Goal: Contribute content: Contribute content

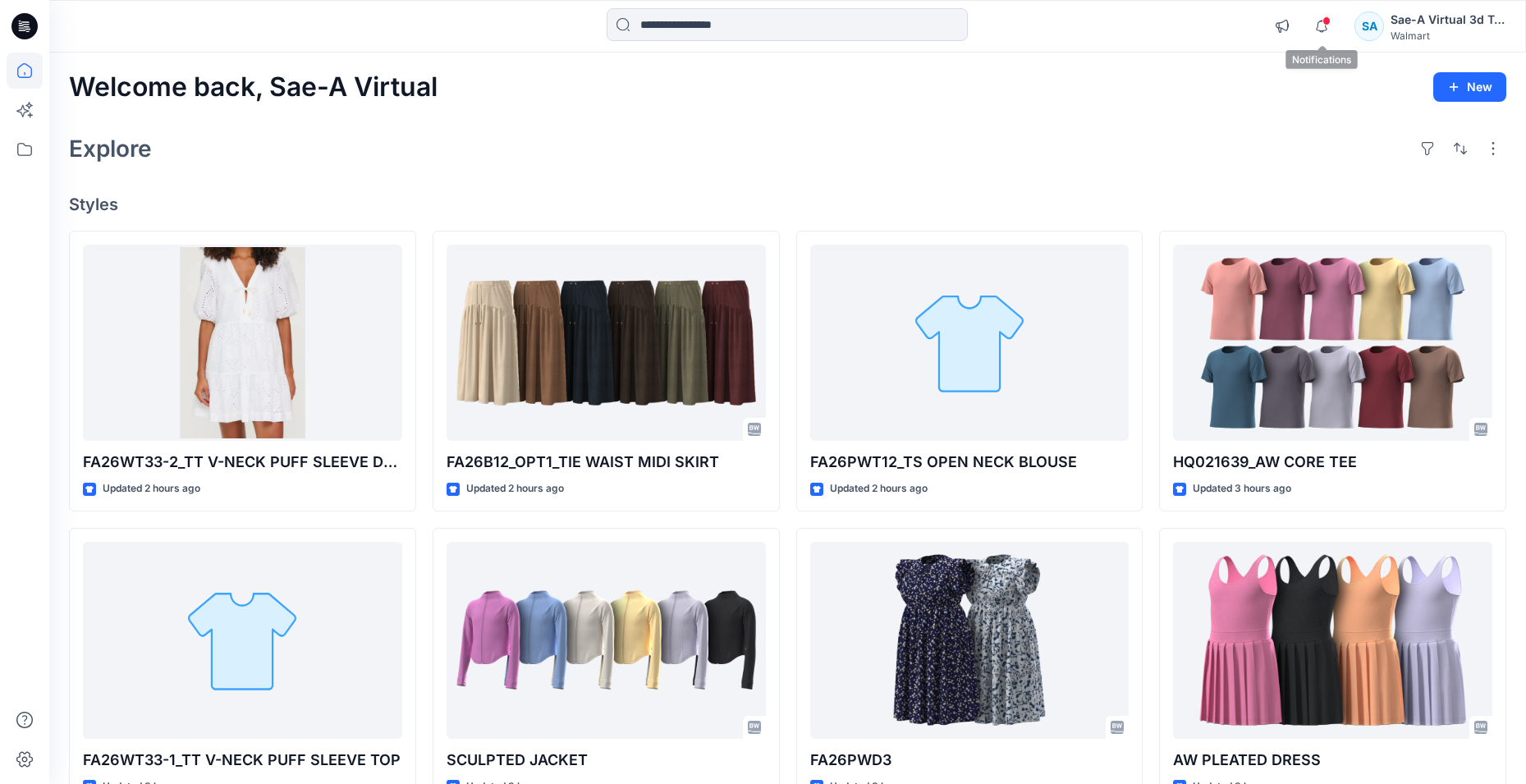
click at [1340, 17] on div "Notifications Your style HQ021639_AW CORE TEE has been updated with HQ021639_FU…" at bounding box center [1385, 26] width 240 height 36
click at [1327, 27] on icon "button" at bounding box center [1321, 26] width 31 height 33
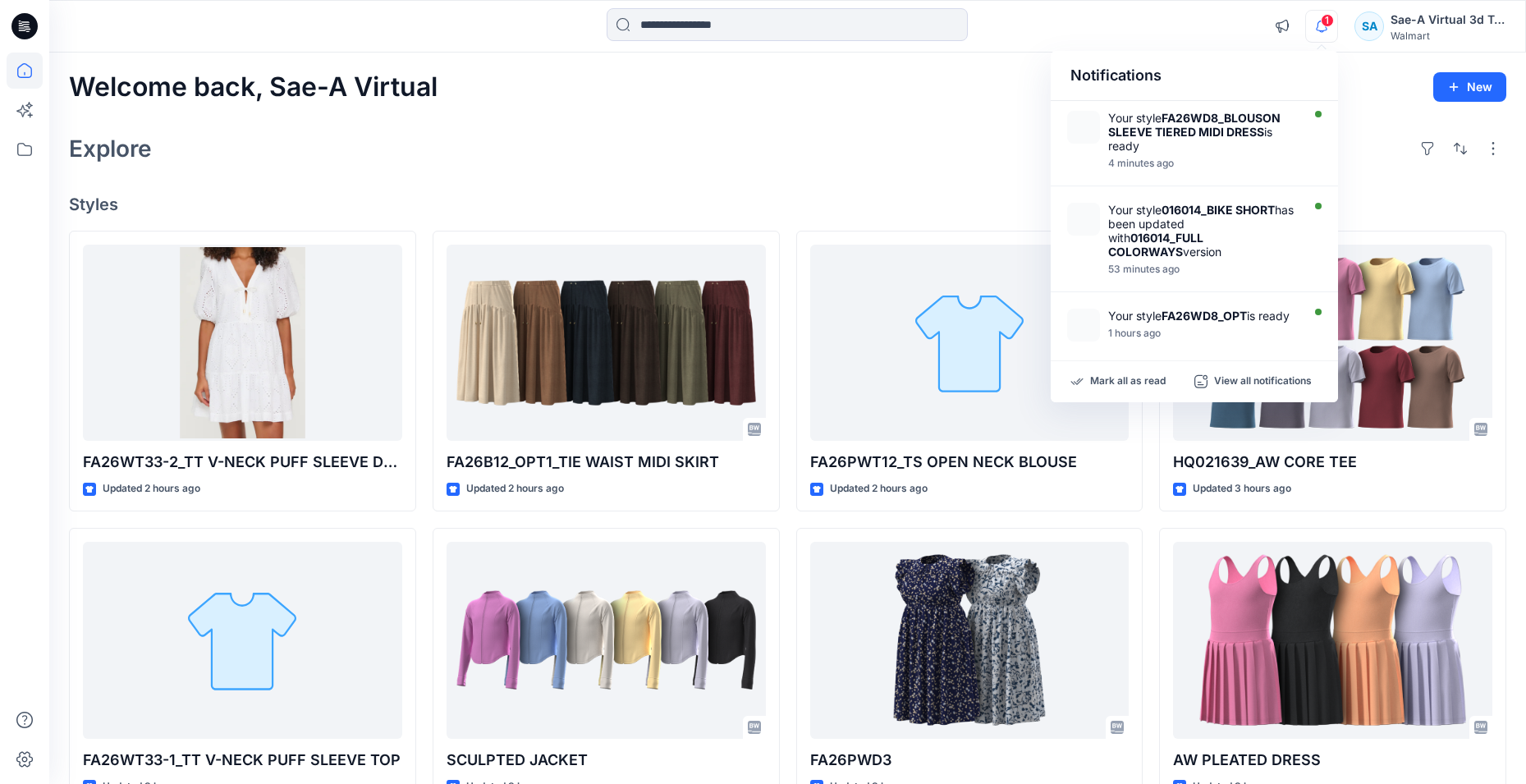
click at [1322, 31] on icon "button" at bounding box center [1321, 26] width 31 height 33
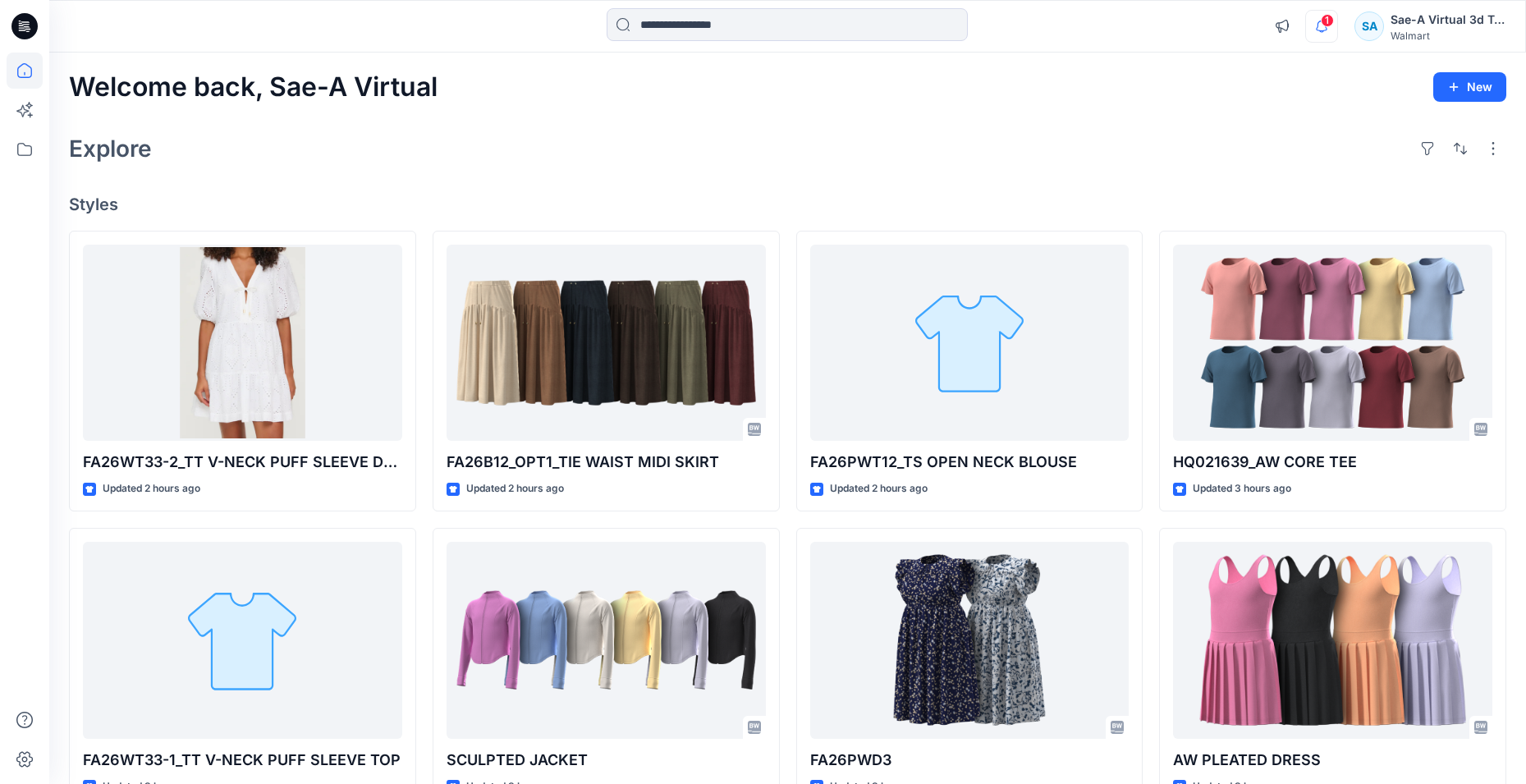
click at [1322, 31] on icon "button" at bounding box center [1321, 26] width 31 height 33
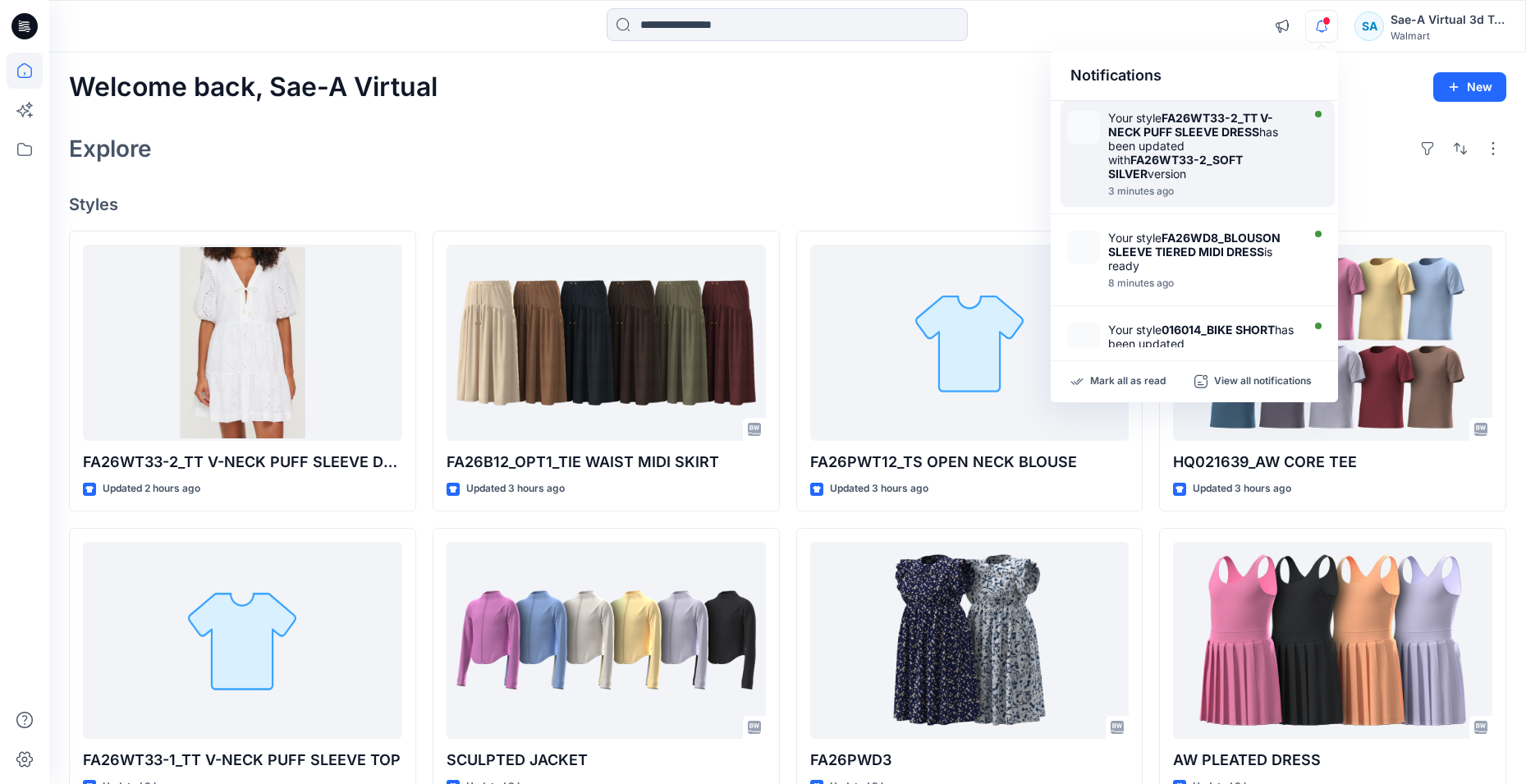
click at [1154, 144] on div "Your style FA26WT33-2_TT V-NECK PUFF SLEEVE DRESS has been updated with FA26WT3…" at bounding box center [1202, 146] width 189 height 70
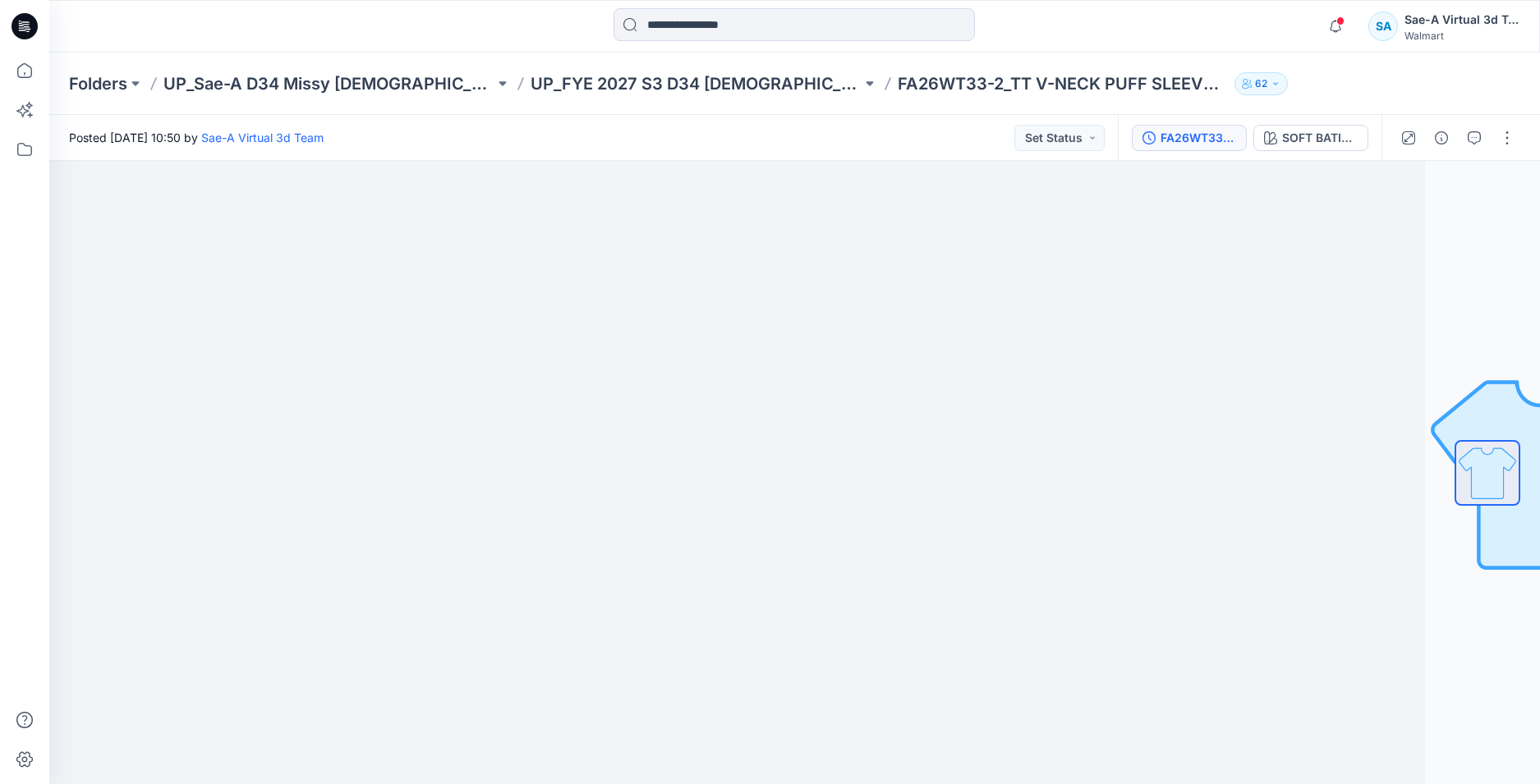
click at [1202, 140] on div "FA26WT33-2_FULL COLORWAYS" at bounding box center [1198, 138] width 75 height 18
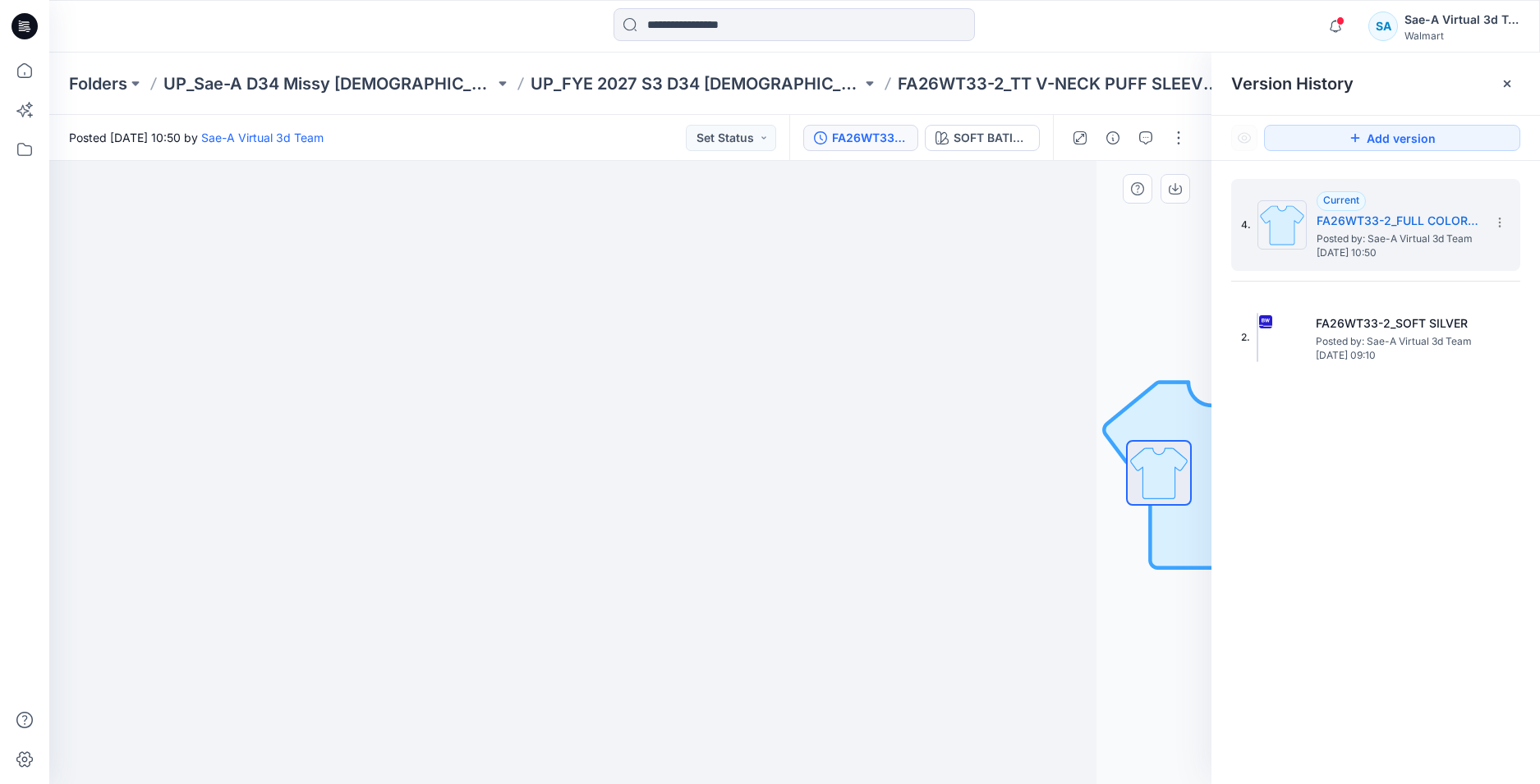
click at [1173, 306] on div at bounding box center [1158, 473] width 65 height 411
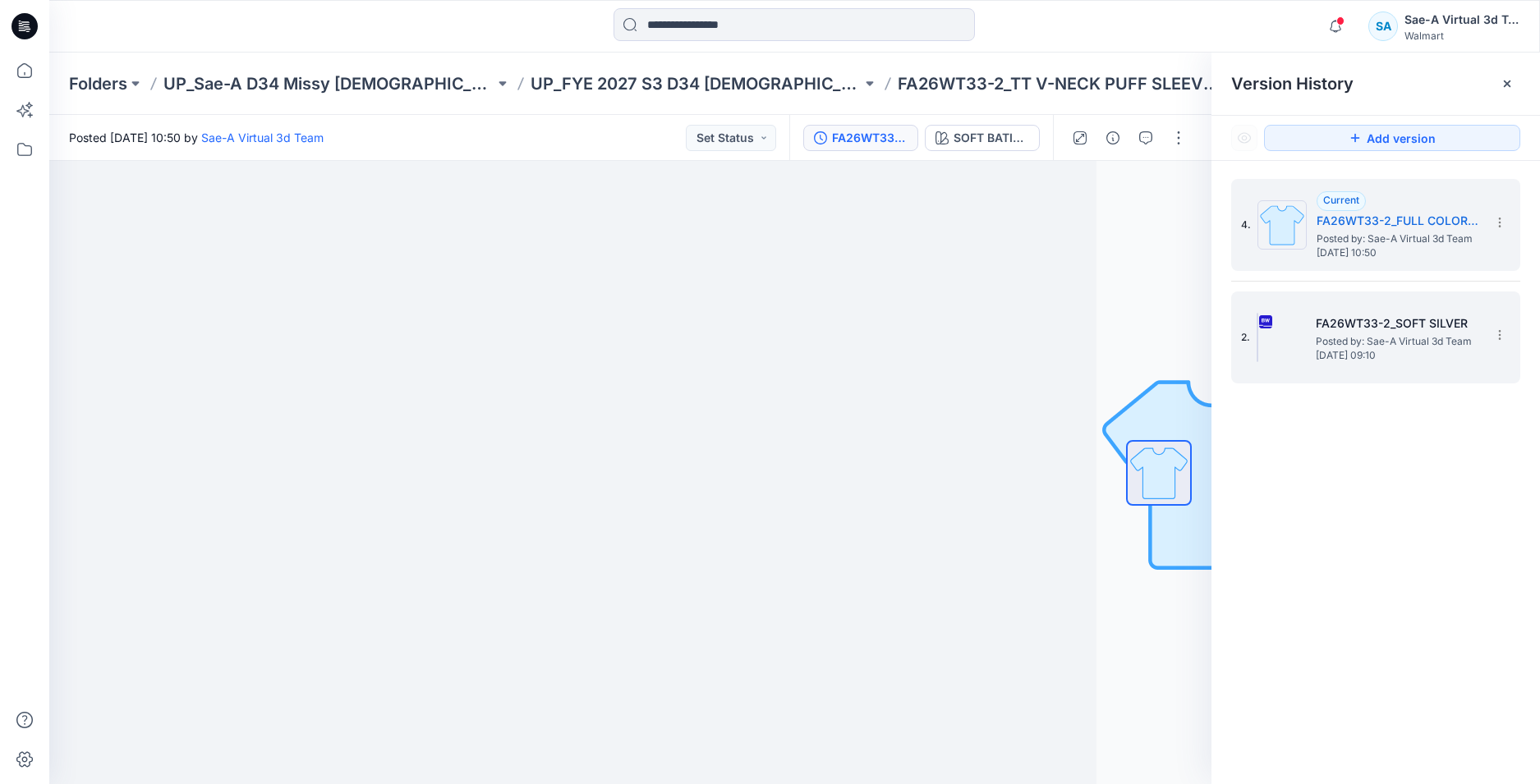
click at [1351, 318] on h5 "FA26WT33-2_SOFT SILVER" at bounding box center [1397, 323] width 164 height 20
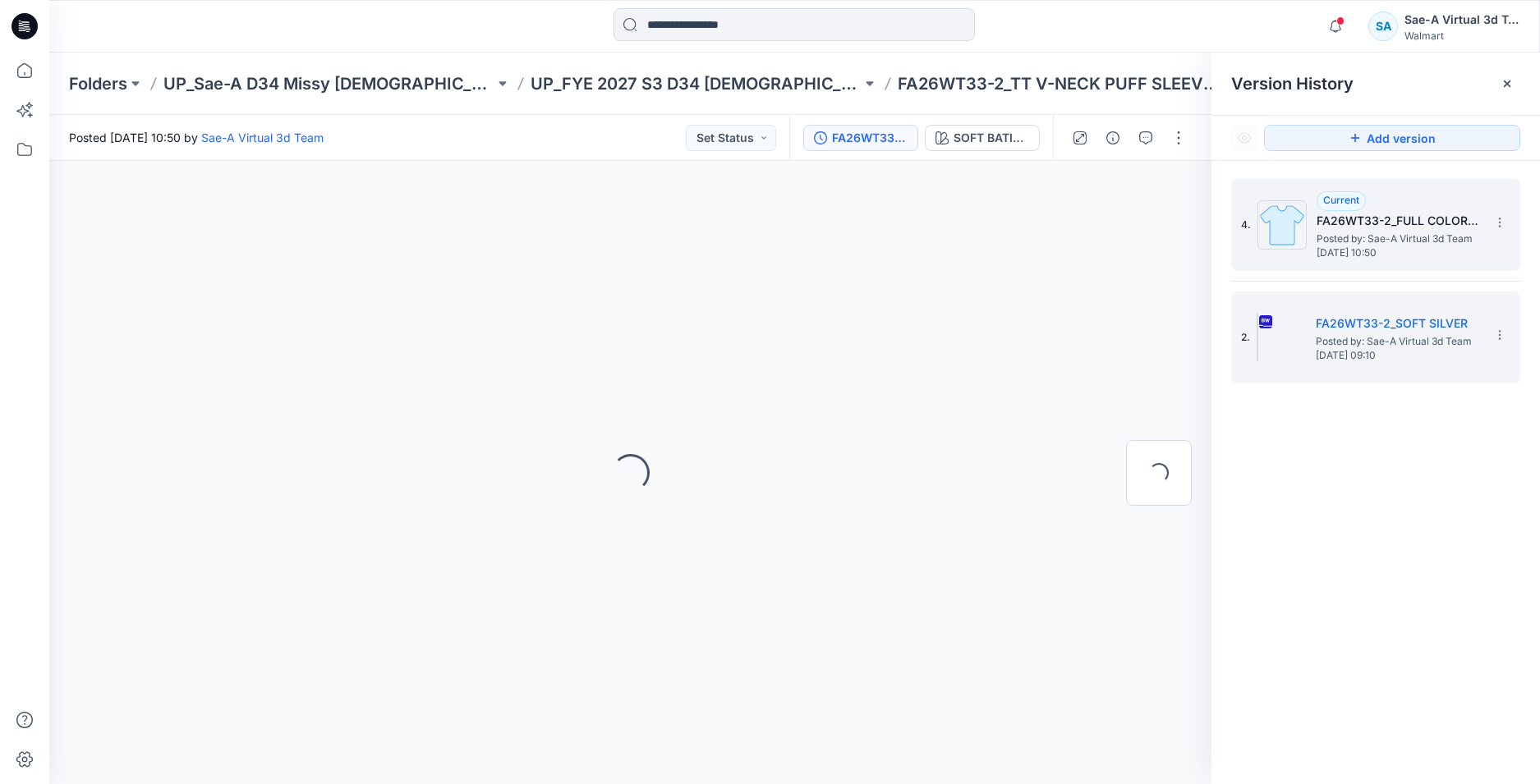
click at [1373, 251] on span "[DATE] 10:50" at bounding box center [1398, 252] width 164 height 12
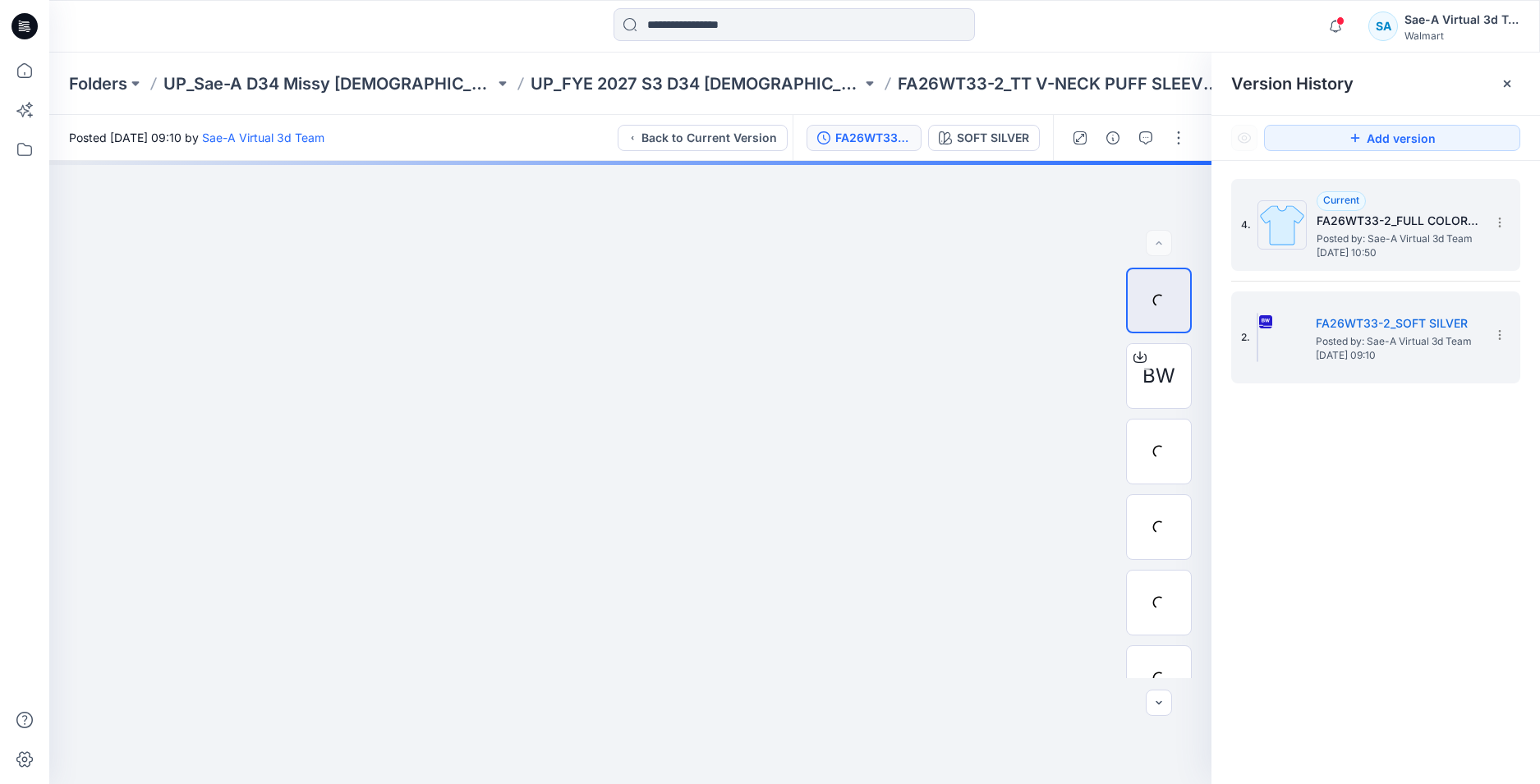
click at [1403, 240] on span "Posted by: Sae-A Virtual 3d Team" at bounding box center [1398, 239] width 164 height 16
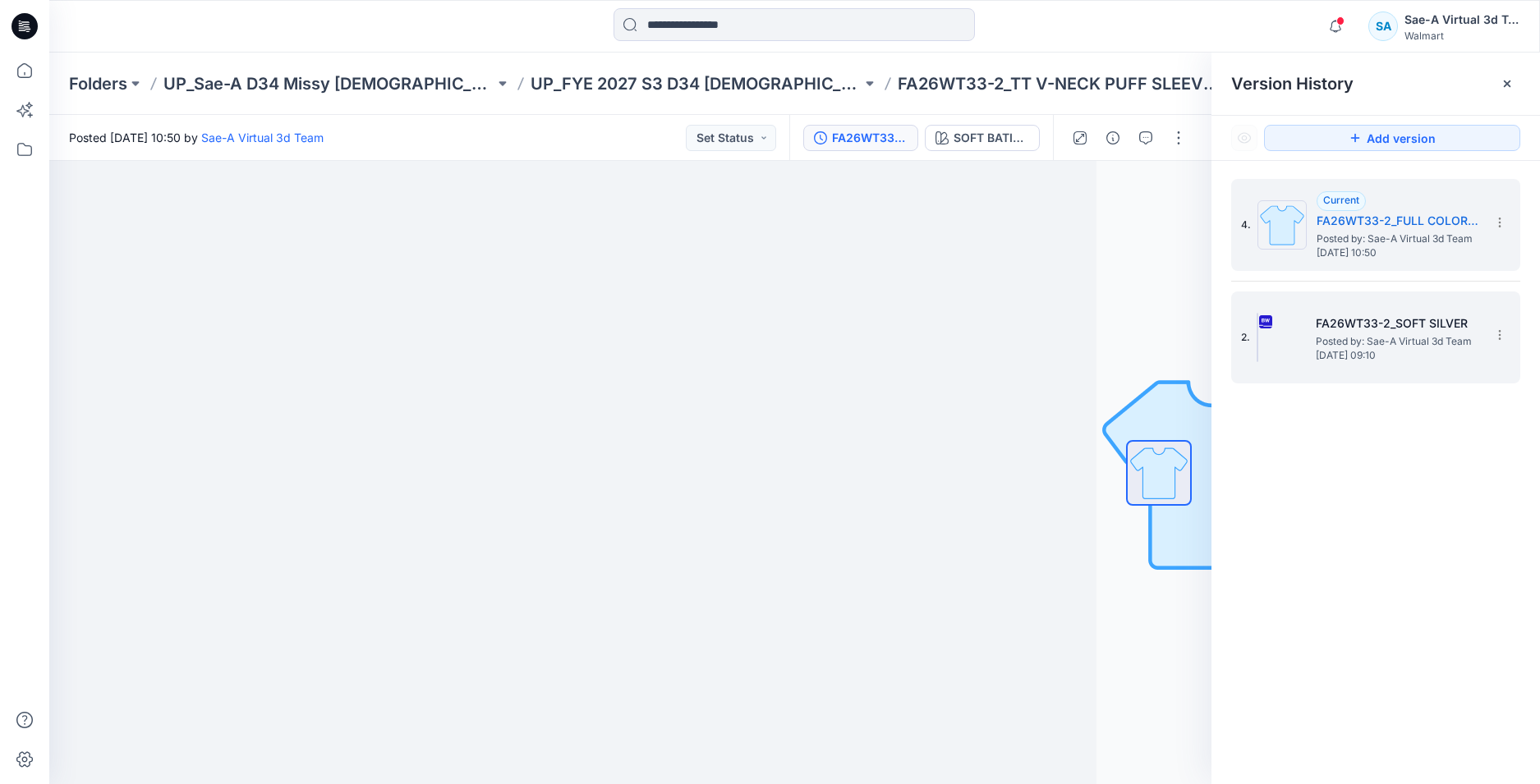
click at [1383, 327] on h5 "FA26WT33-2_SOFT SILVER" at bounding box center [1397, 323] width 164 height 20
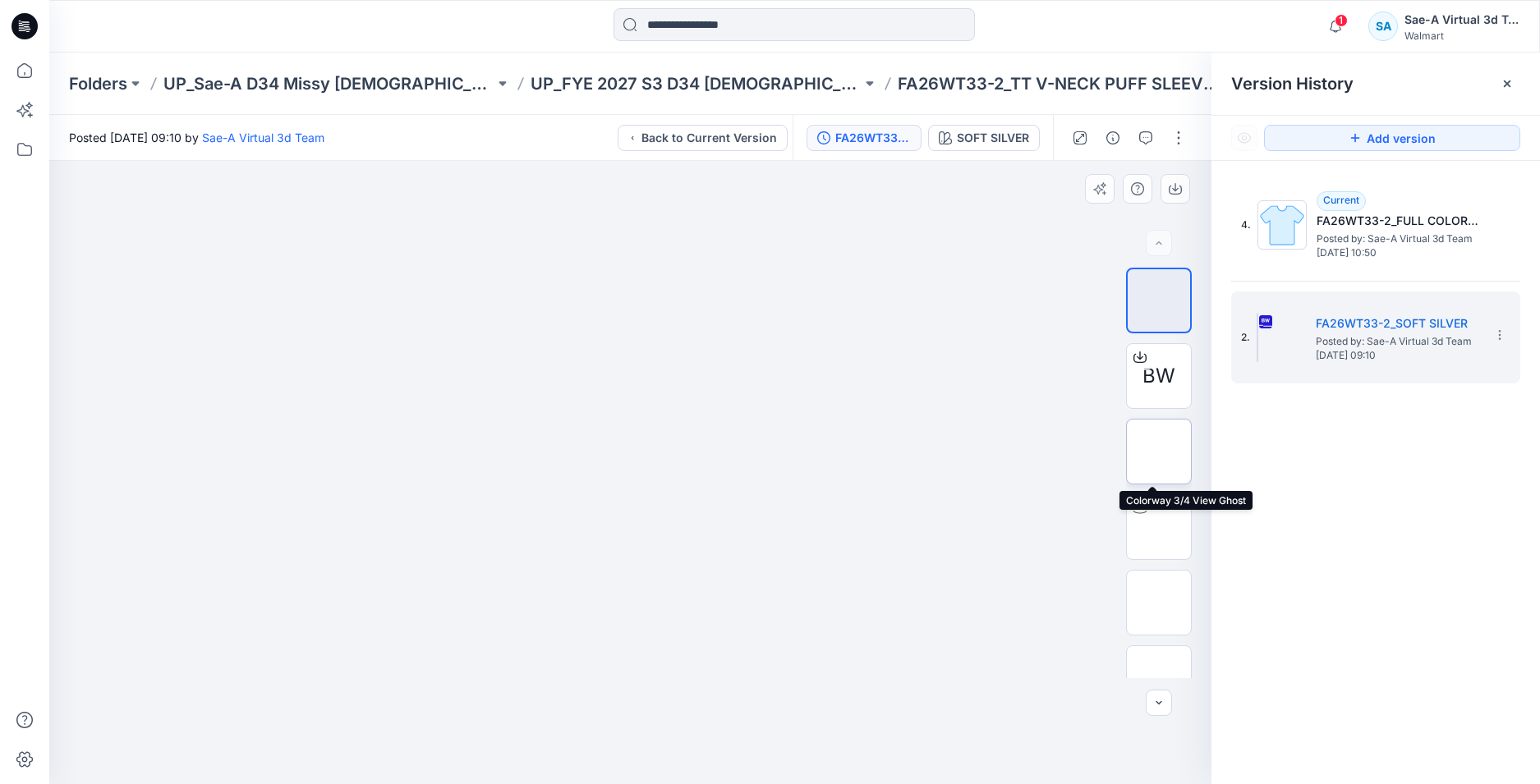
click at [1159, 451] on img at bounding box center [1159, 451] width 0 height 0
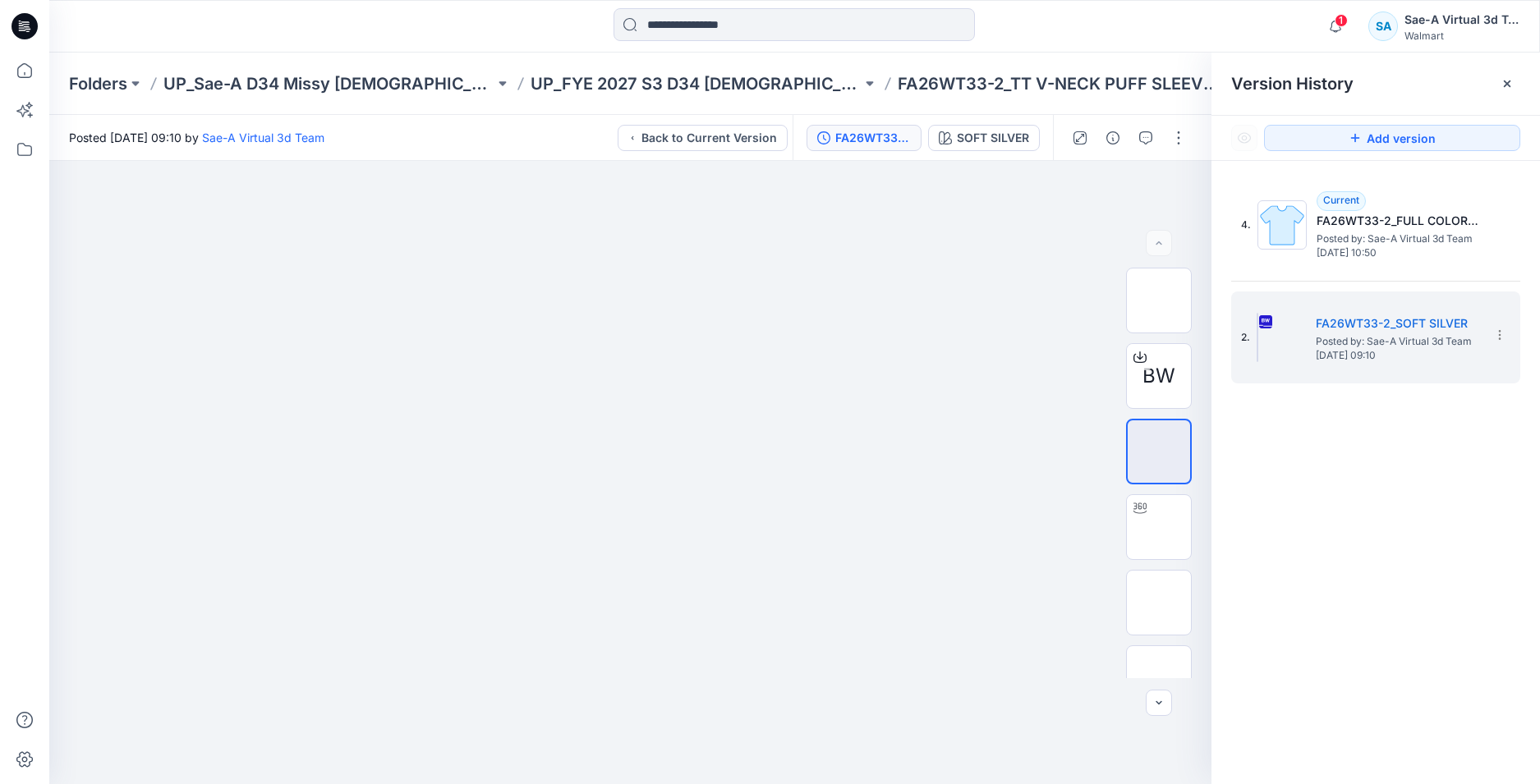
click at [35, 34] on icon at bounding box center [24, 26] width 26 height 53
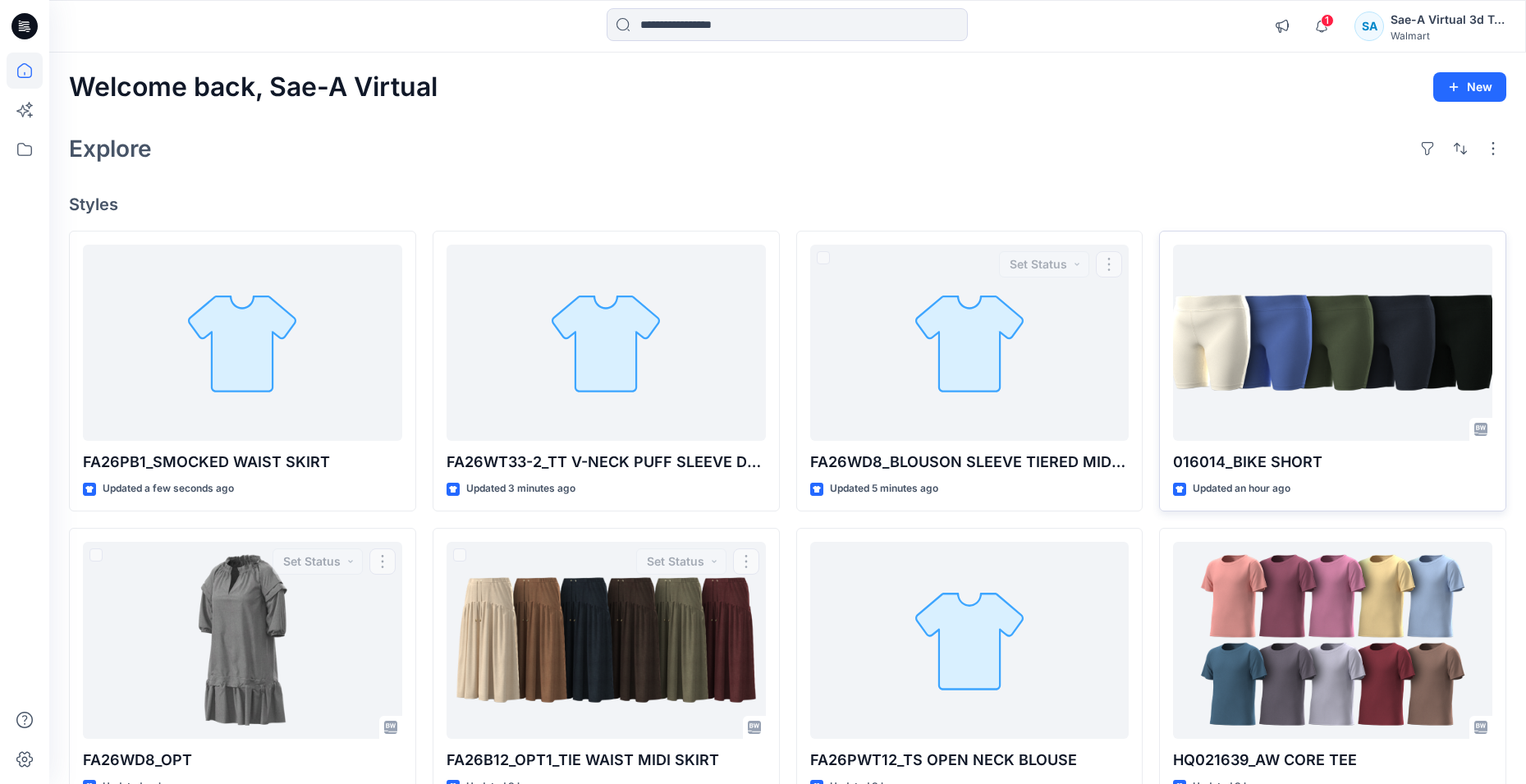
scroll to position [82, 0]
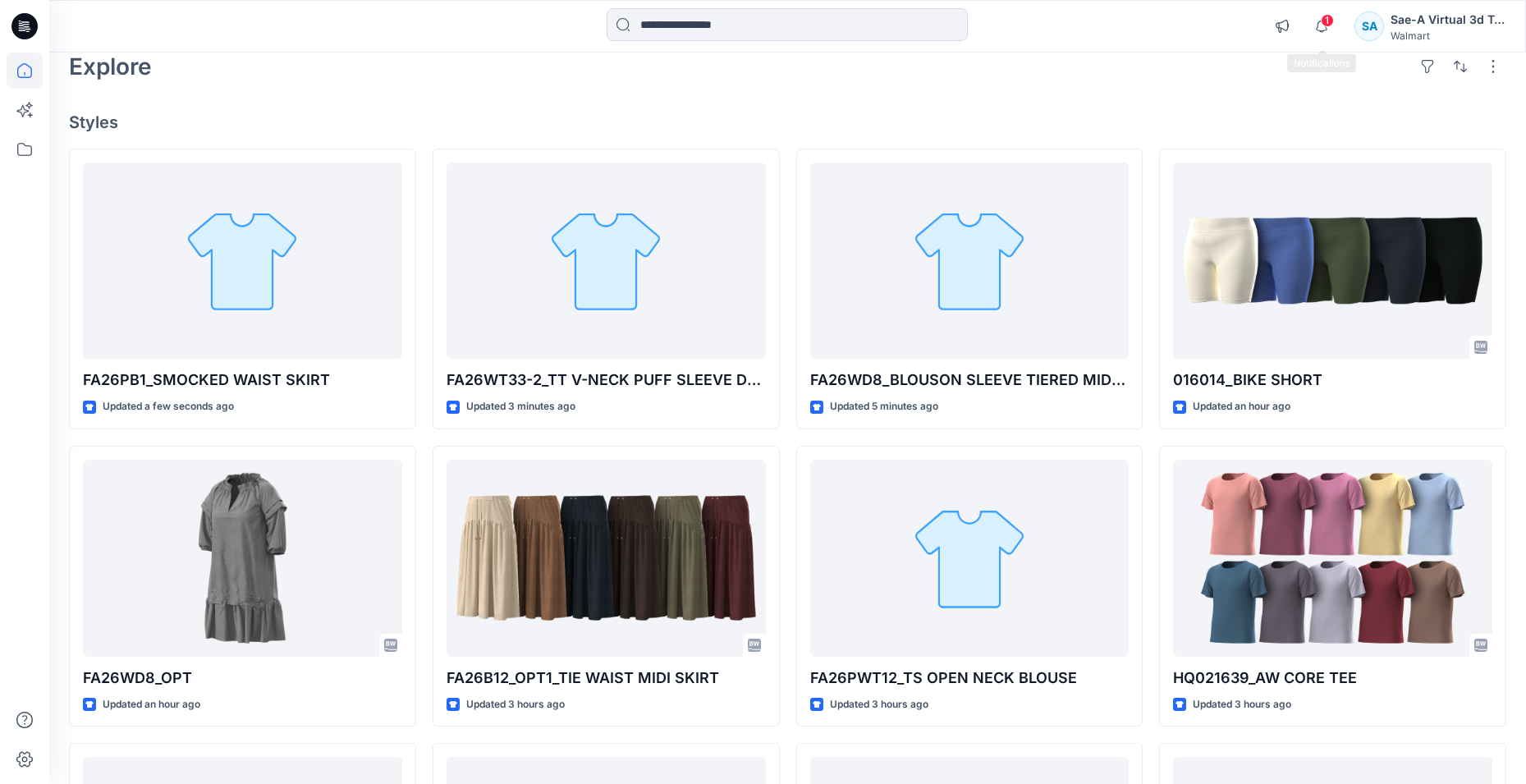
click at [1326, 21] on span "1" at bounding box center [1327, 21] width 13 height 13
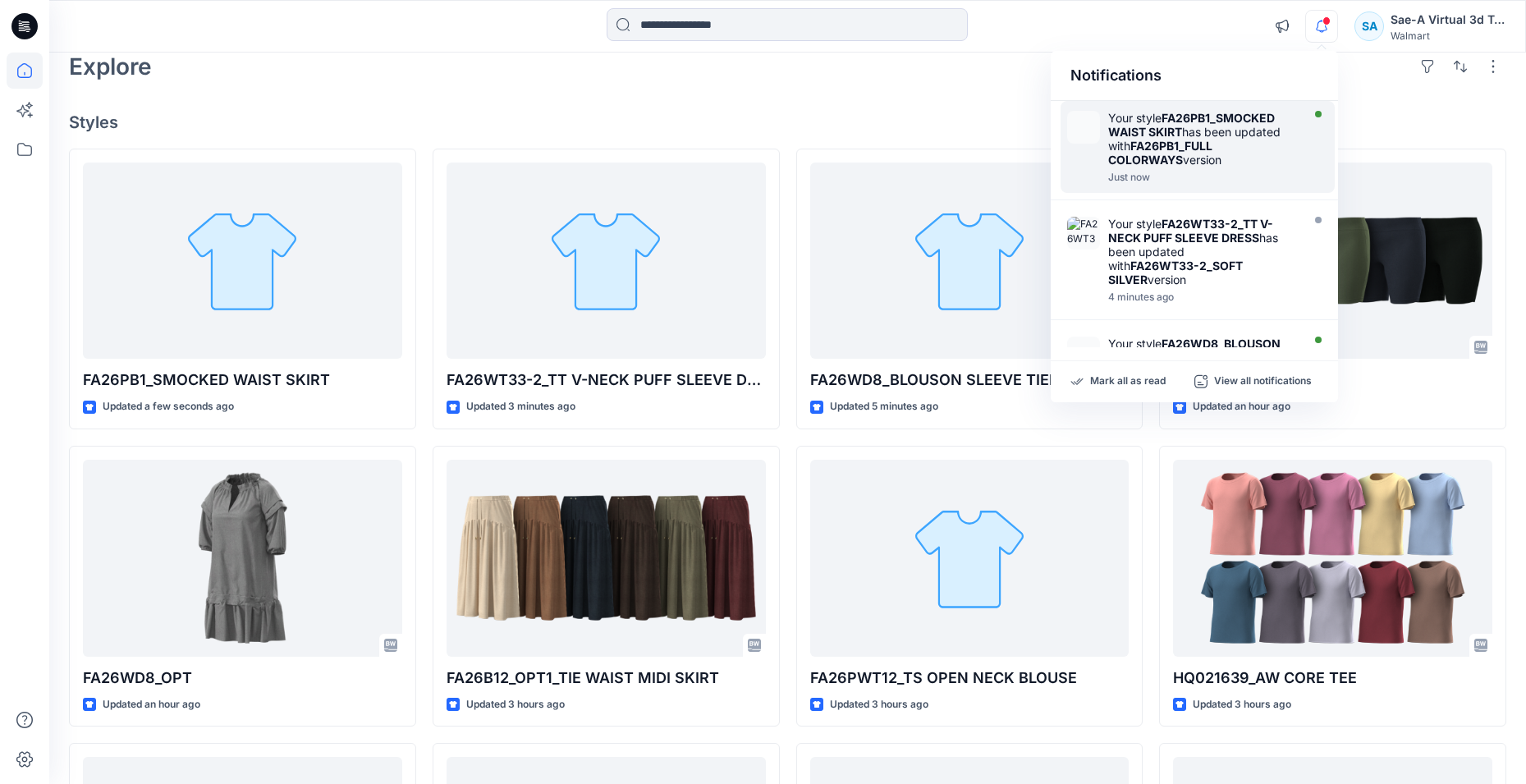
click at [1224, 171] on div "Your style FA26PB1_SMOCKED WAIST SKIRT has been updated with FA26PB1_FULL COLOR…" at bounding box center [1206, 147] width 197 height 72
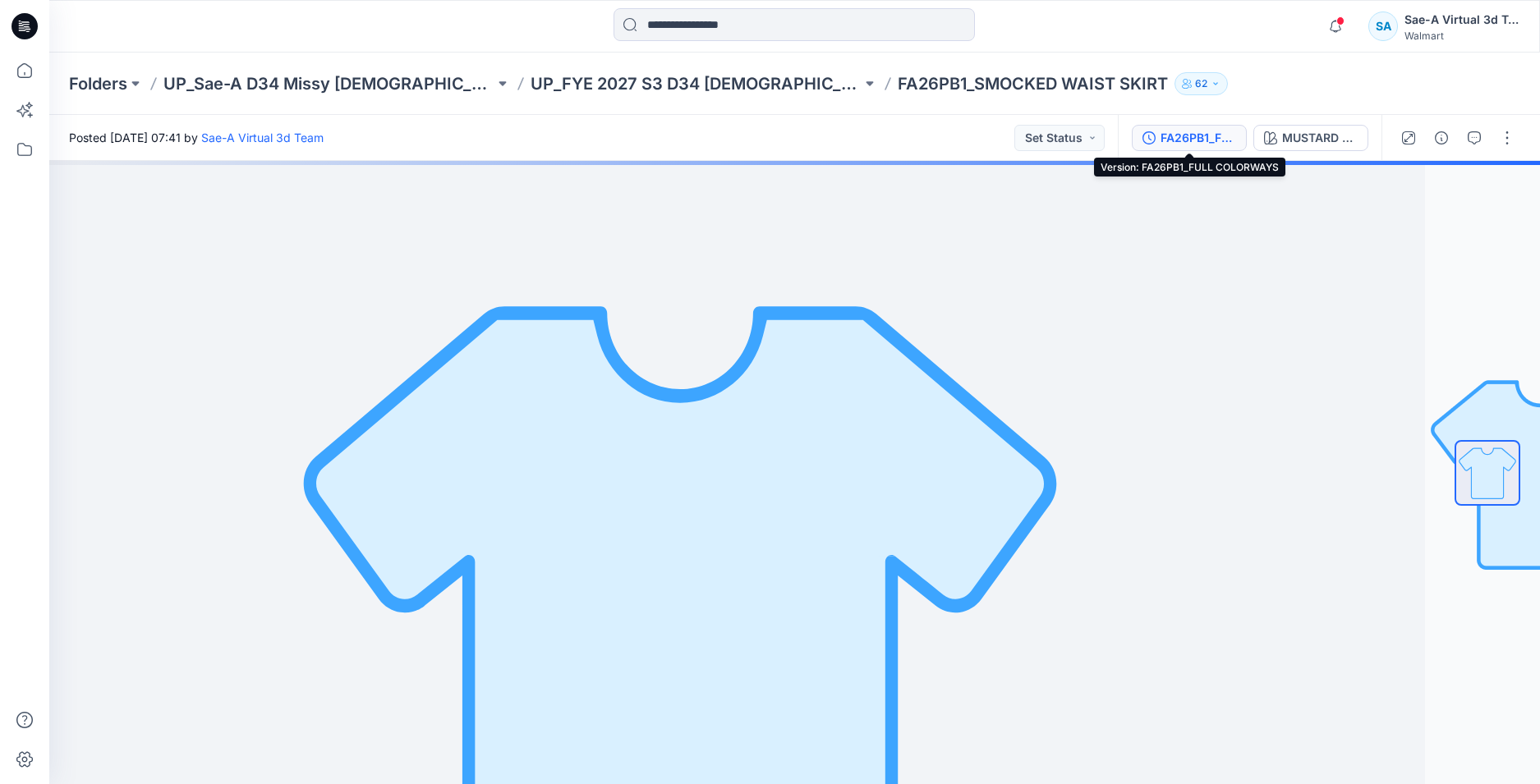
click at [1166, 140] on div "FA26PB1_FULL COLORWAYS" at bounding box center [1198, 138] width 75 height 18
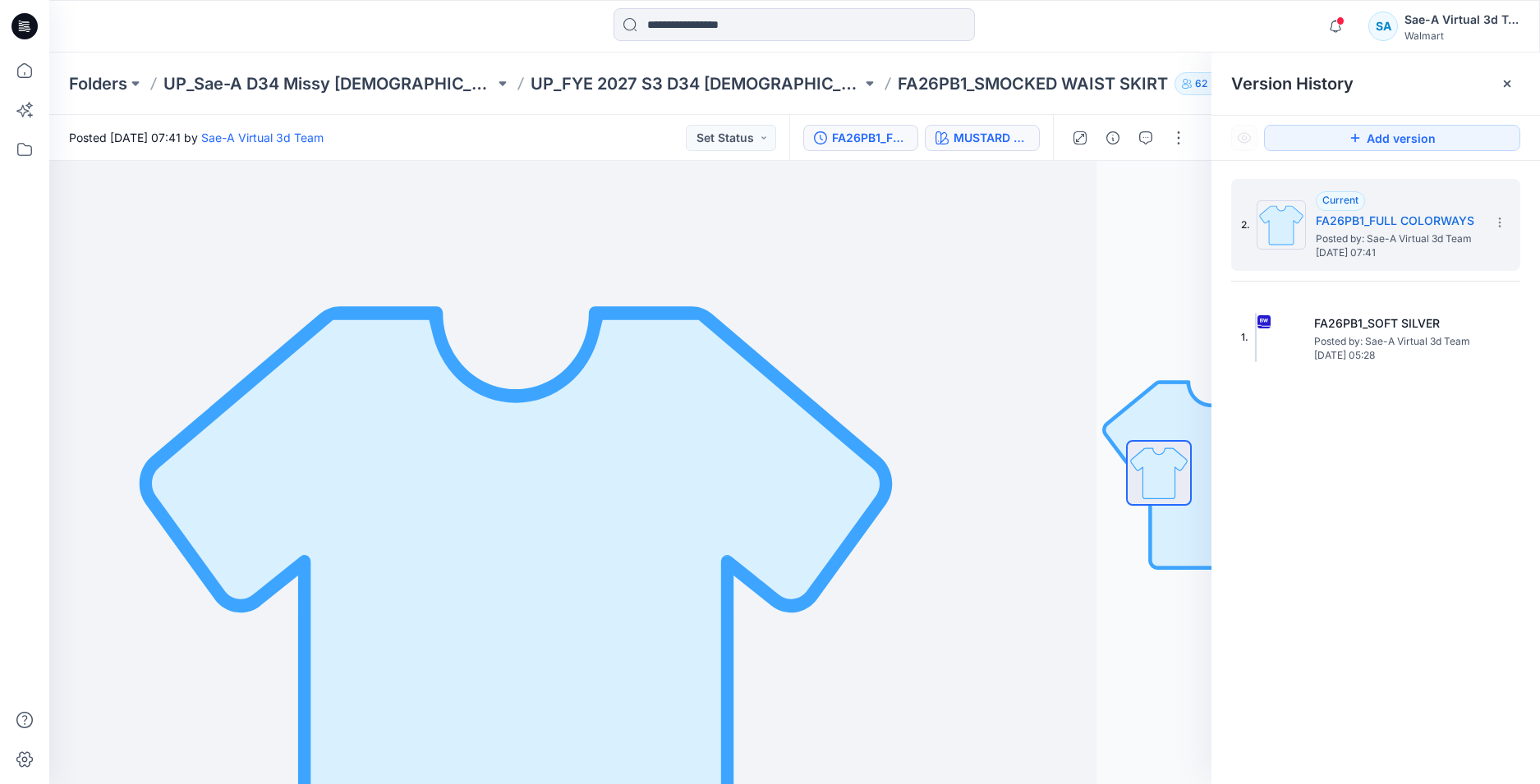
click at [1001, 142] on div "MUSTARD SPICE" at bounding box center [991, 138] width 75 height 18
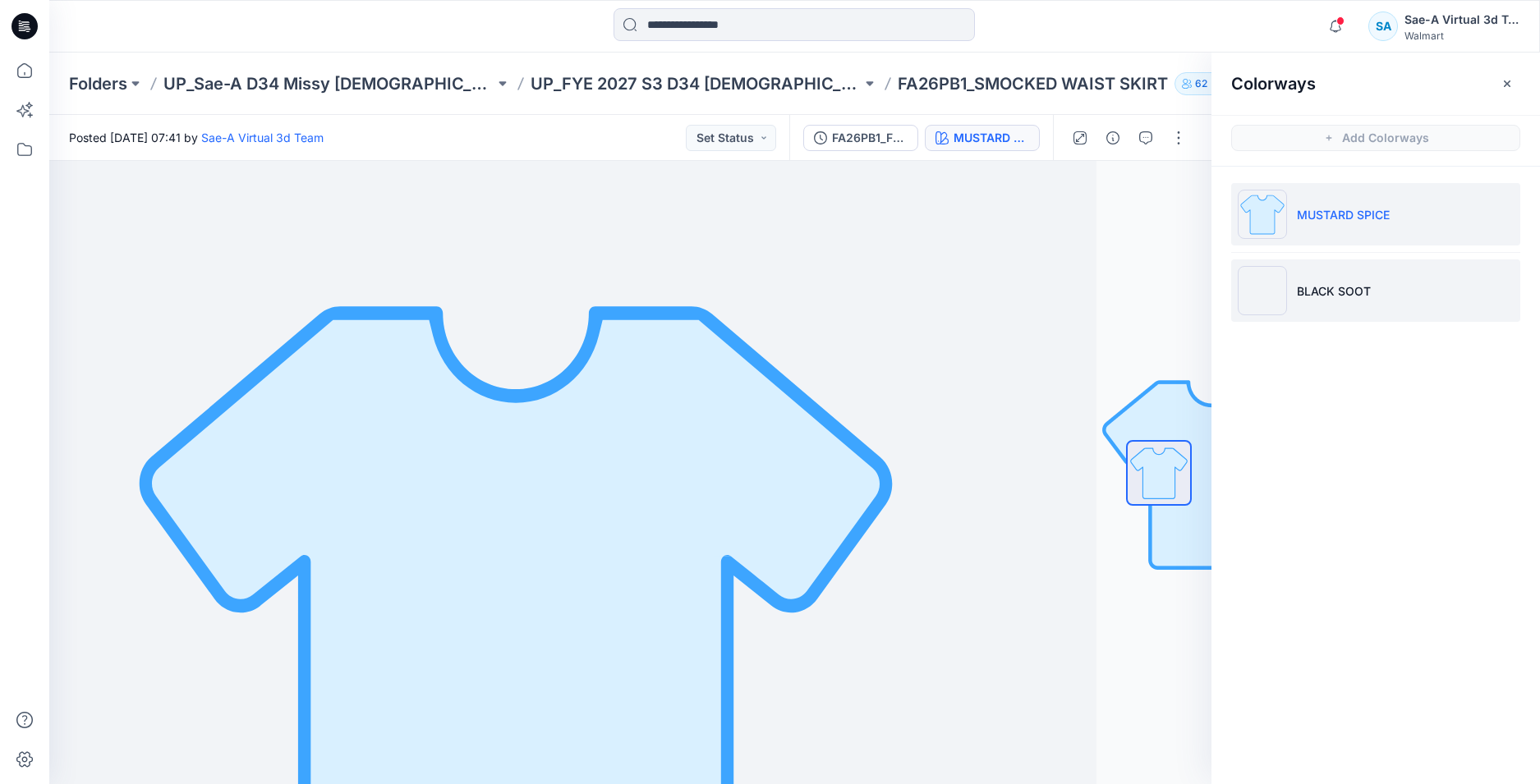
click at [1318, 296] on p "BLACK SOOT" at bounding box center [1333, 291] width 74 height 17
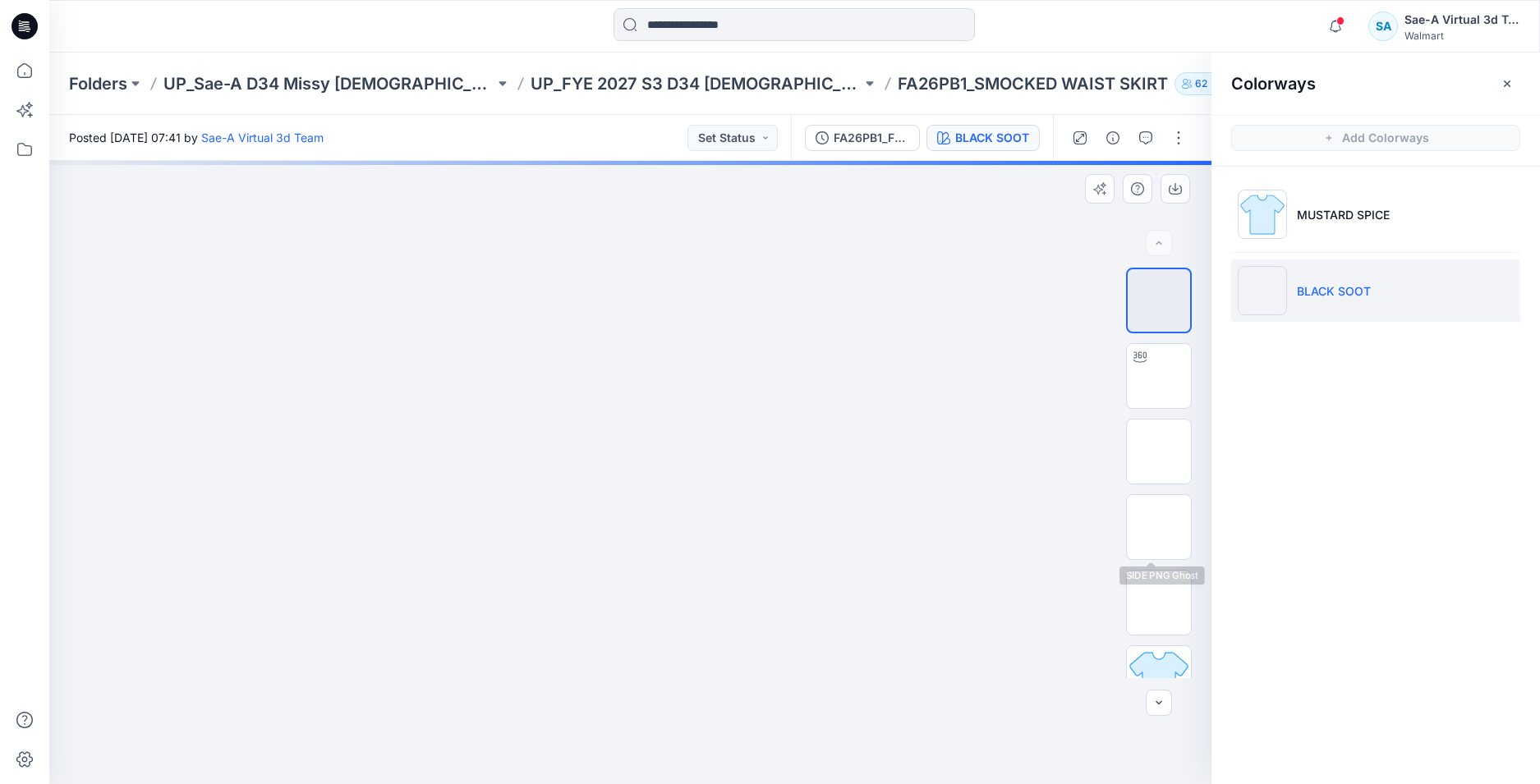
scroll to position [33, 0]
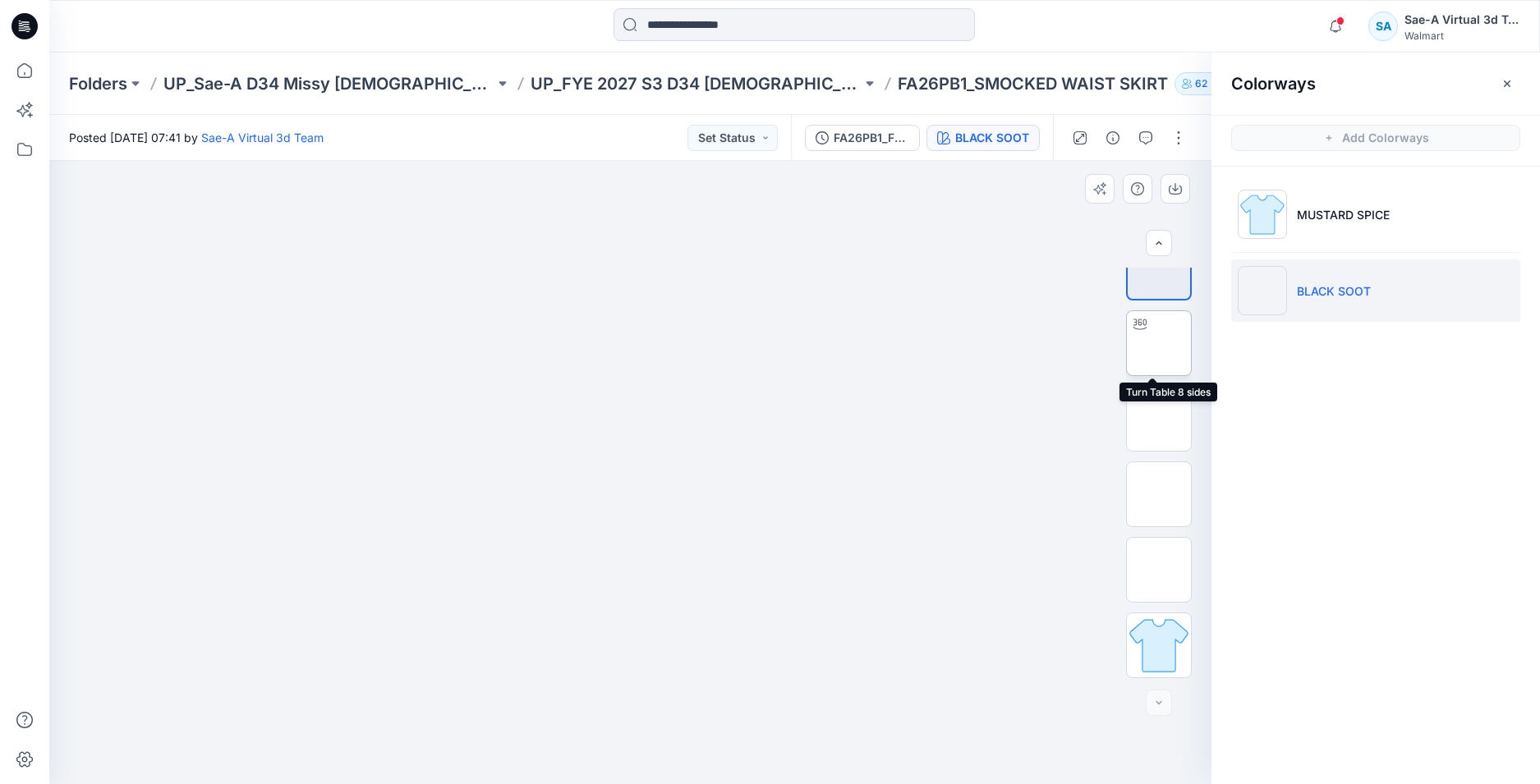
click at [1159, 343] on img at bounding box center [1159, 343] width 0 height 0
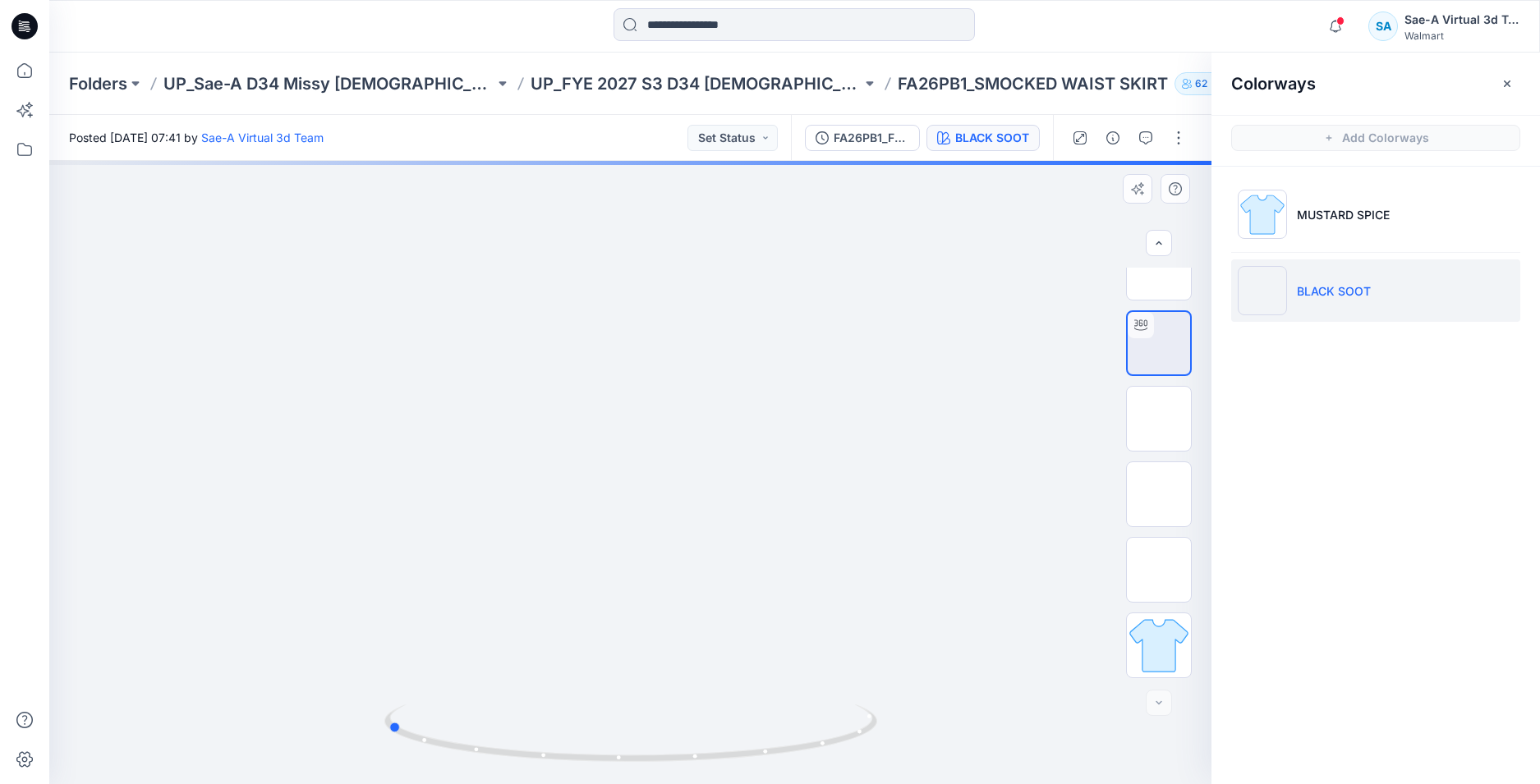
drag, startPoint x: 720, startPoint y: 756, endPoint x: 971, endPoint y: 736, distance: 251.8
click at [971, 736] on div at bounding box center [630, 473] width 1162 height 623
click at [13, 29] on icon at bounding box center [24, 26] width 26 height 26
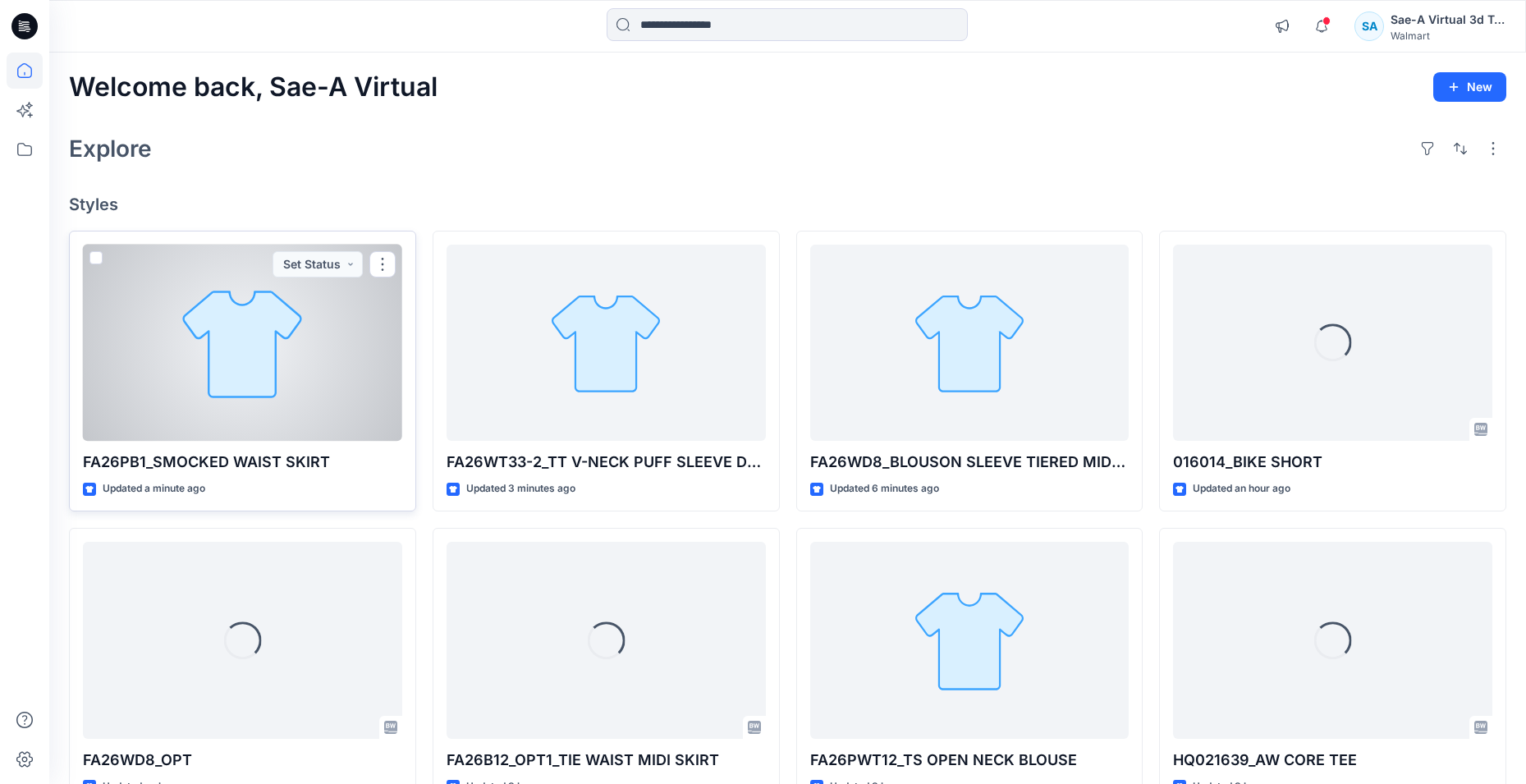
click at [300, 374] on div at bounding box center [243, 343] width 320 height 197
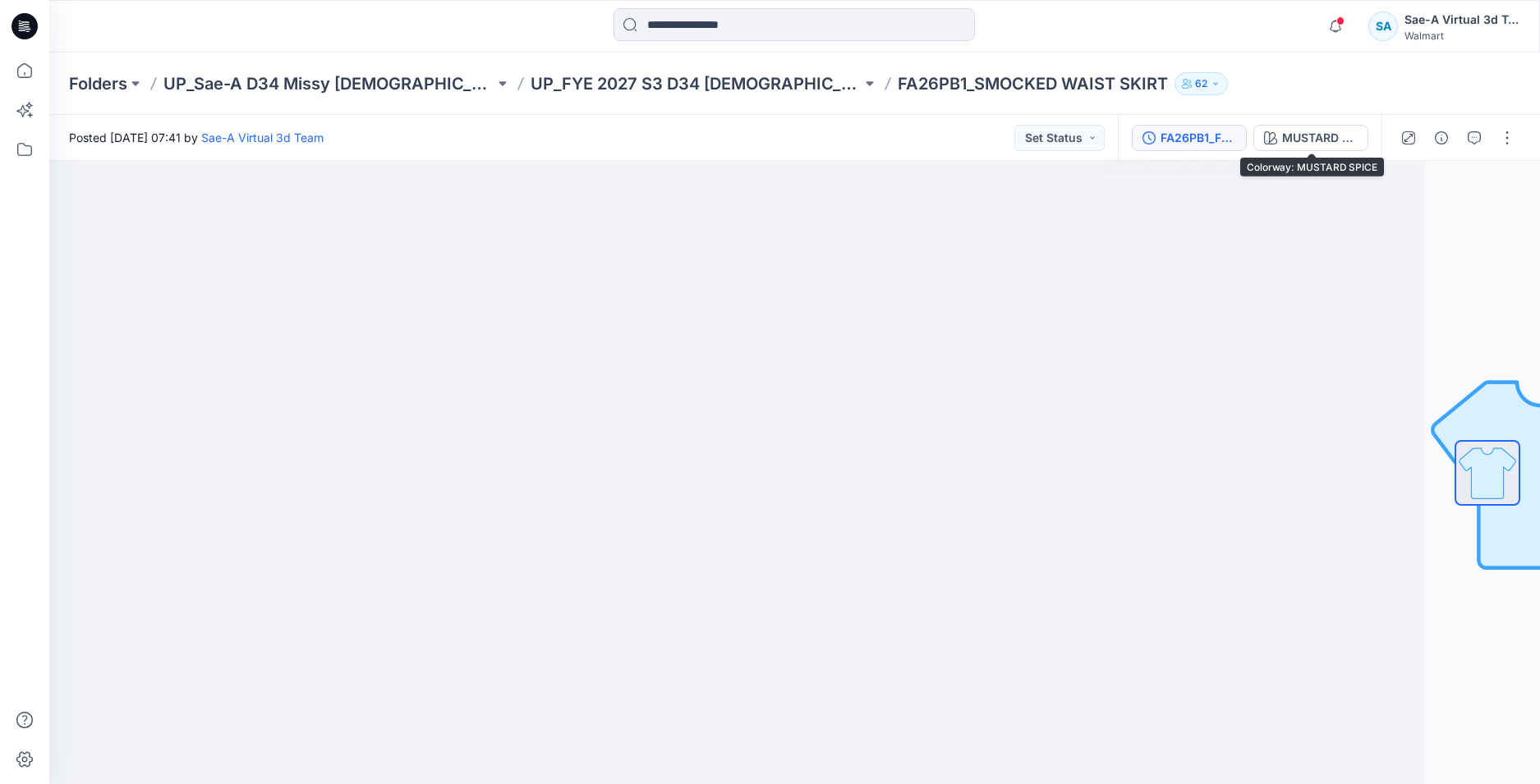
click at [1233, 134] on div "FA26PB1_FULL COLORWAYS" at bounding box center [1198, 138] width 75 height 18
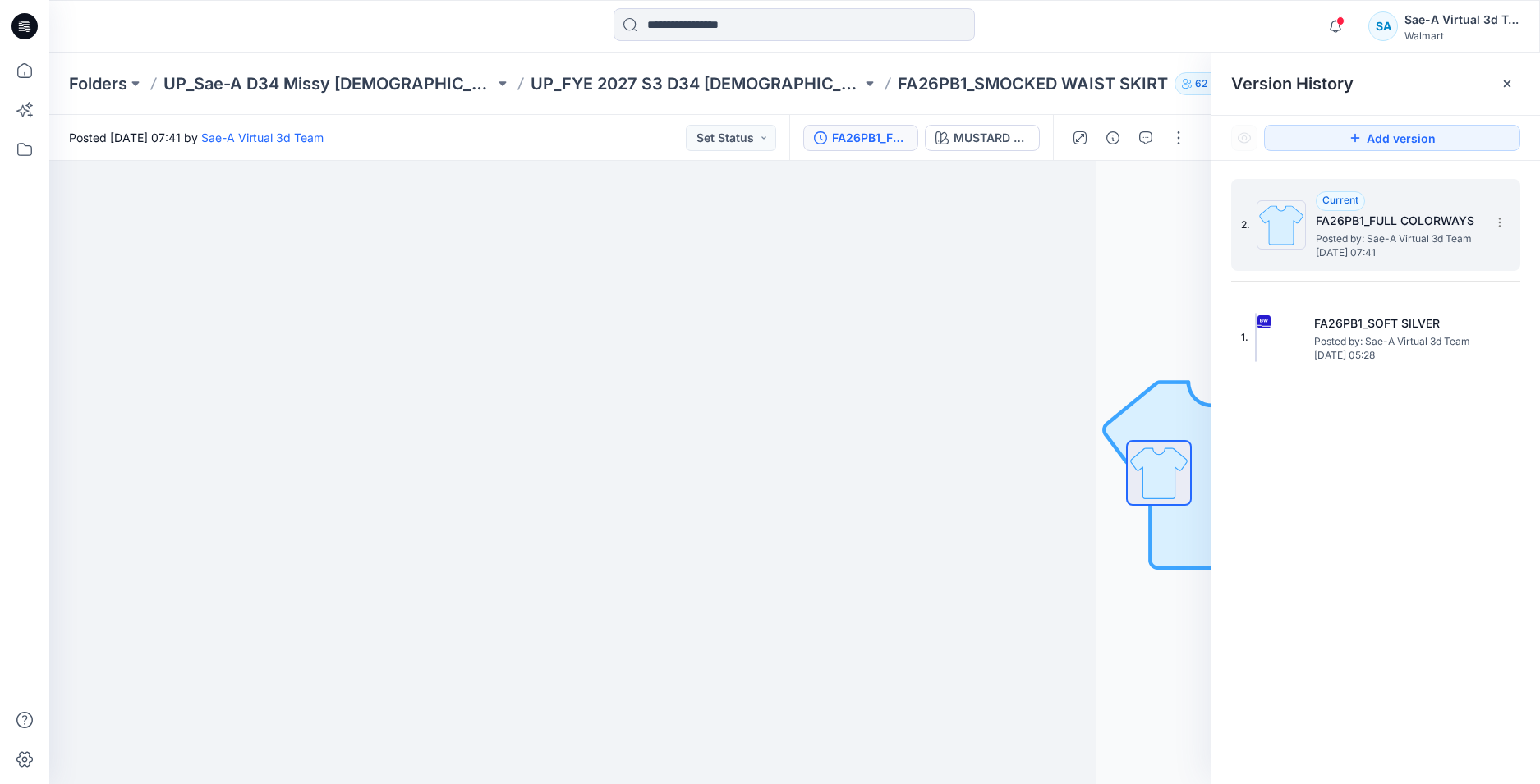
click at [1369, 234] on span "Posted by: Sae-A Virtual 3d Team" at bounding box center [1397, 239] width 164 height 16
click at [1366, 233] on span "Posted by: Sae-A Virtual 3d Team" at bounding box center [1397, 239] width 164 height 16
click at [997, 138] on div "MUSTARD SPICE" at bounding box center [991, 138] width 75 height 18
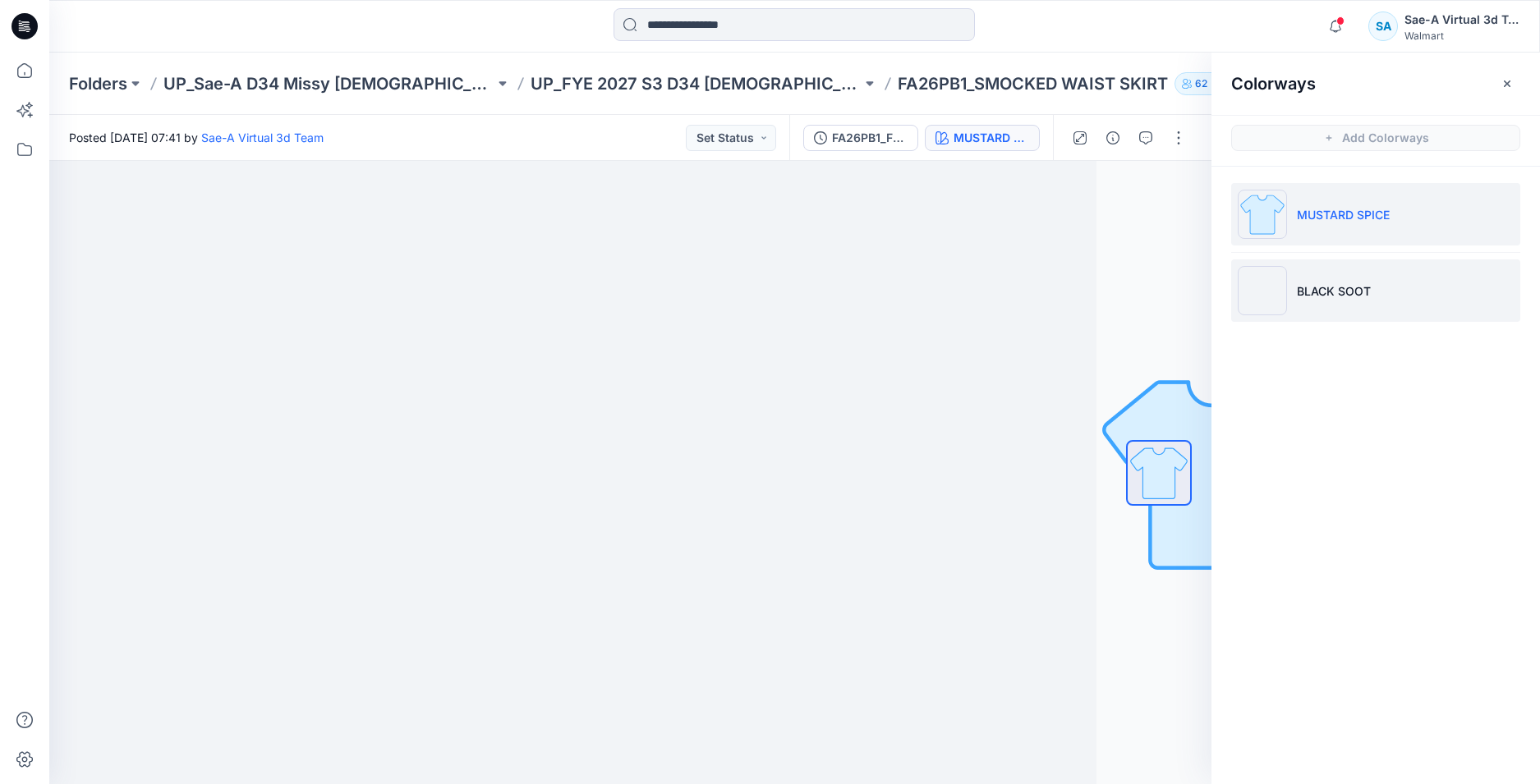
click at [1330, 307] on li "BLACK SOOT" at bounding box center [1375, 291] width 289 height 63
click at [1379, 294] on li "BLACK SOOT" at bounding box center [1375, 291] width 289 height 63
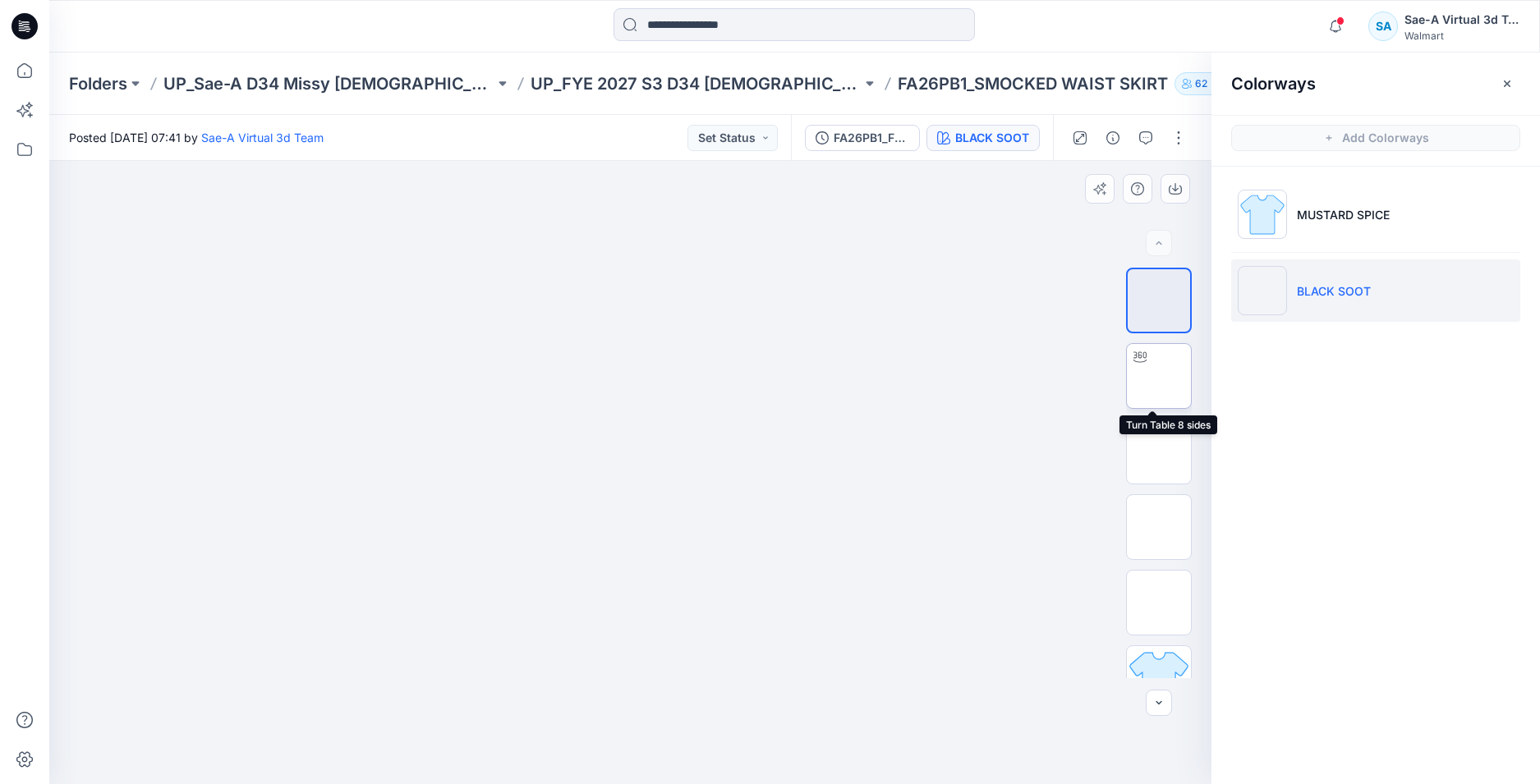
click at [1159, 376] on img at bounding box center [1159, 376] width 0 height 0
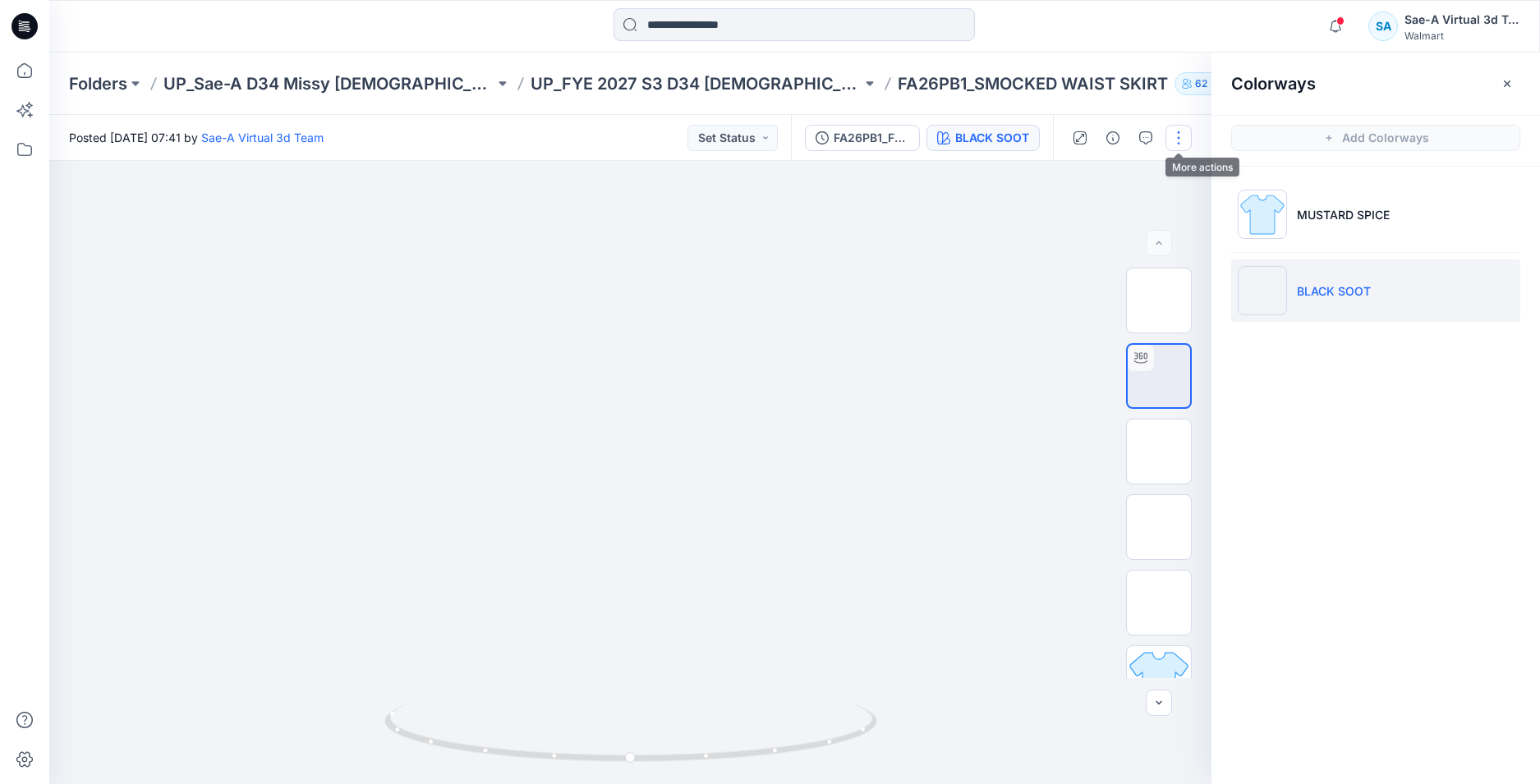
click at [1178, 141] on button "button" at bounding box center [1178, 137] width 26 height 26
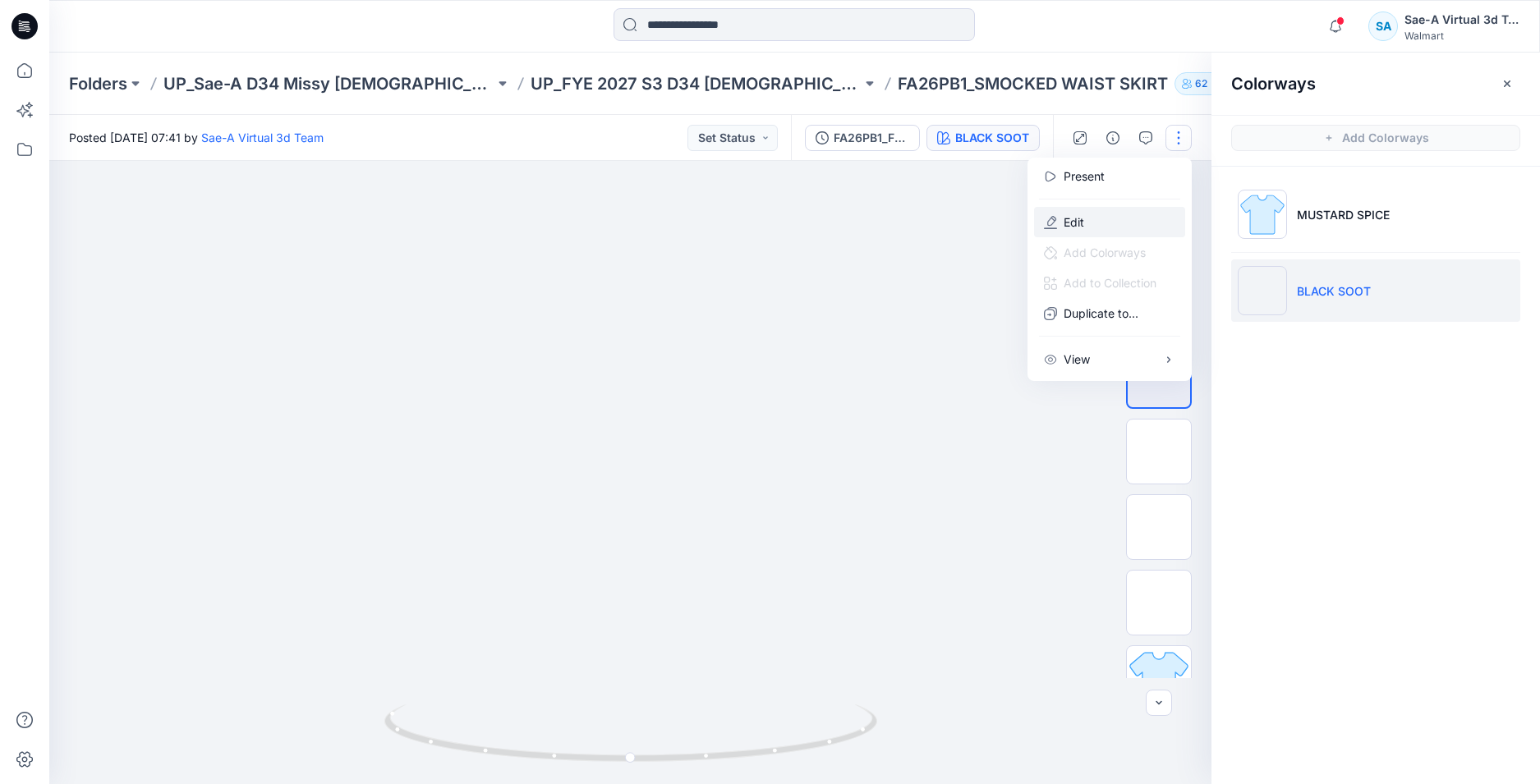
click at [1149, 220] on button "Edit" at bounding box center [1109, 222] width 151 height 30
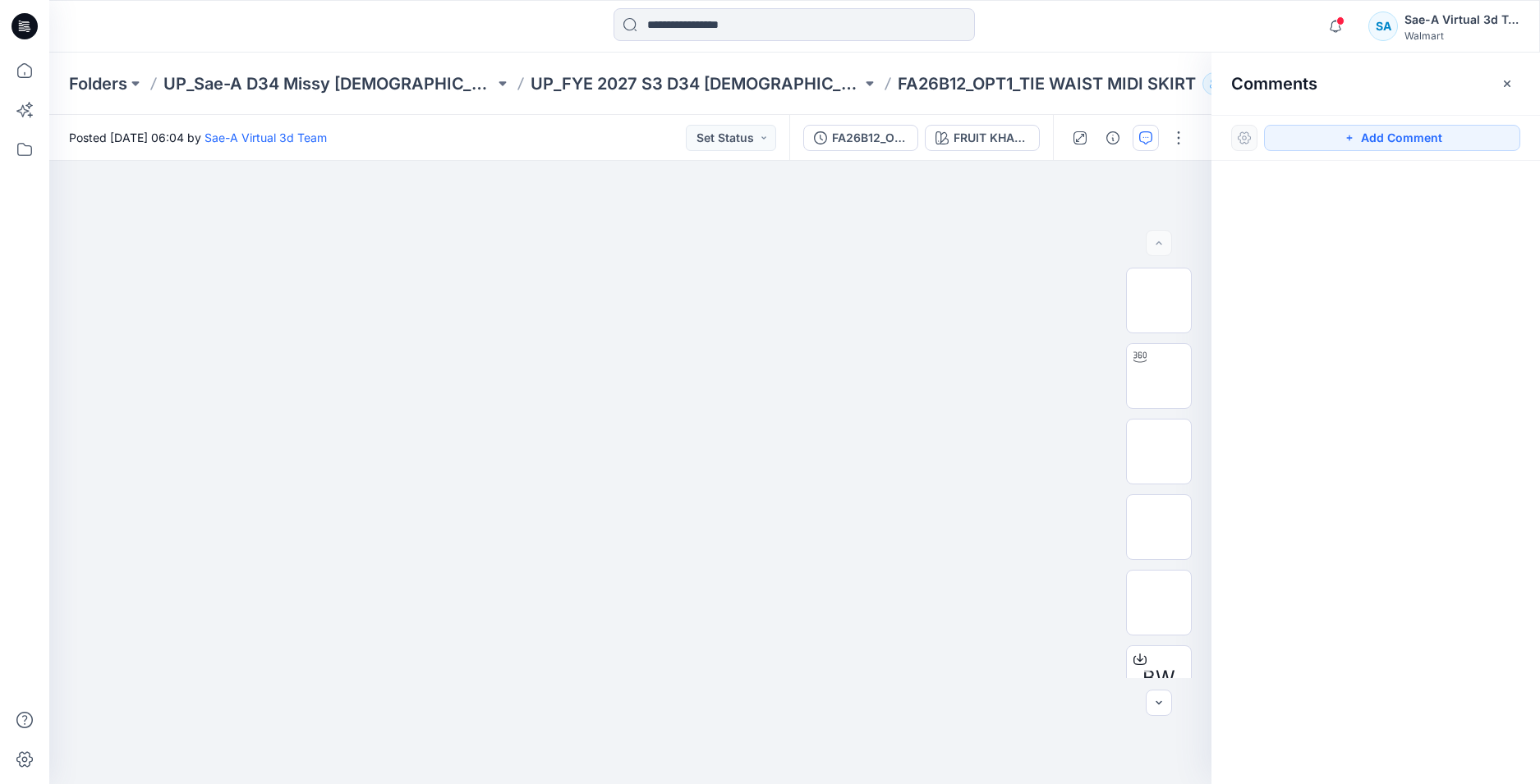
click at [1374, 255] on div at bounding box center [1375, 442] width 329 height 562
click at [897, 83] on p "FA26B12_OPT1_TIE WAIST MIDI SKIRT" at bounding box center [1046, 84] width 298 height 23
drag, startPoint x: 889, startPoint y: 83, endPoint x: 823, endPoint y: 82, distance: 66.0
click at [897, 82] on p "FA26B12_OPT1_TIE WAIST MIDI SKIRT" at bounding box center [1046, 84] width 298 height 23
copy p "FA26B12"
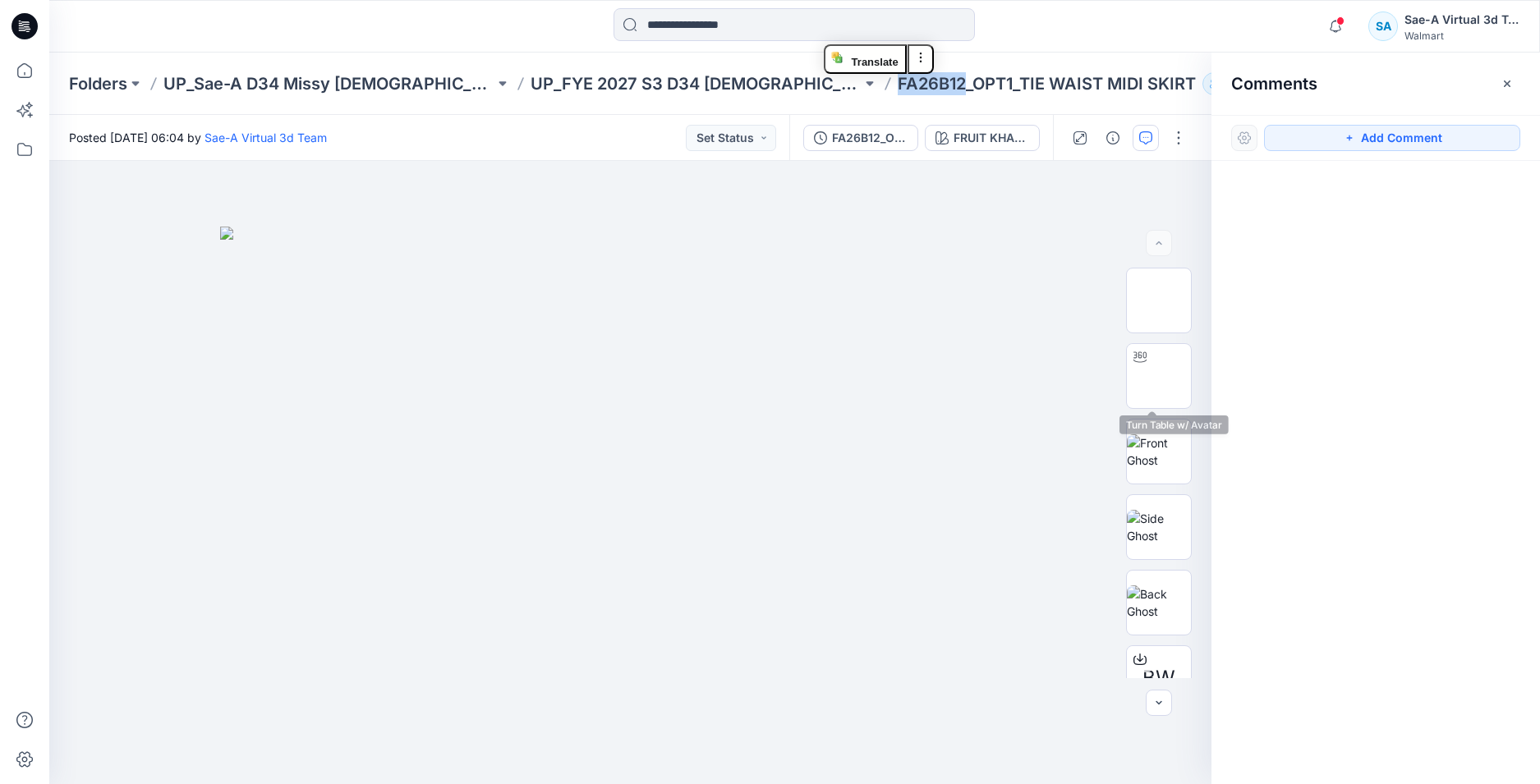
drag, startPoint x: 1153, startPoint y: 369, endPoint x: 1412, endPoint y: 157, distance: 334.7
click at [1159, 376] on img at bounding box center [1159, 376] width 0 height 0
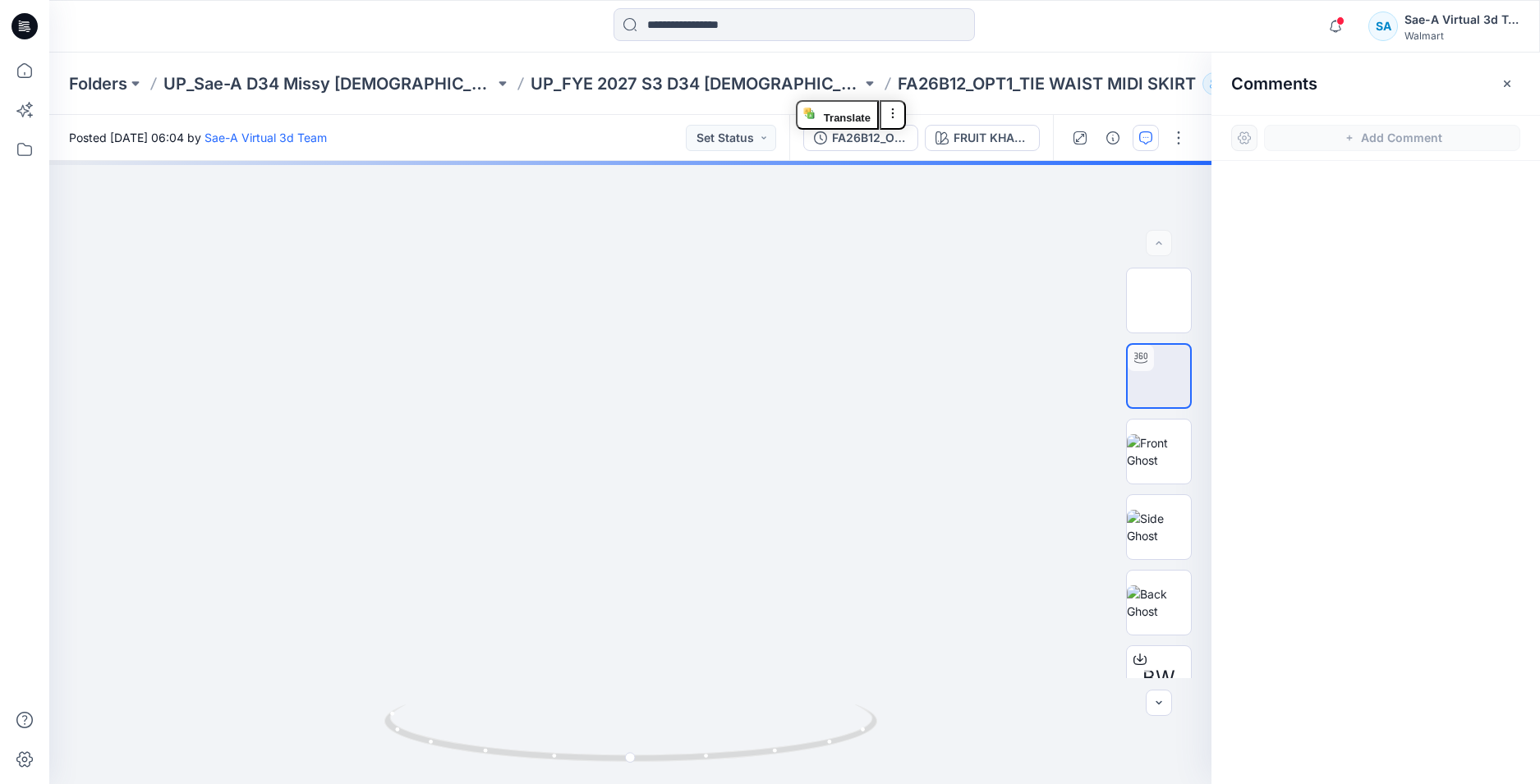
click at [1352, 375] on div at bounding box center [1375, 442] width 329 height 562
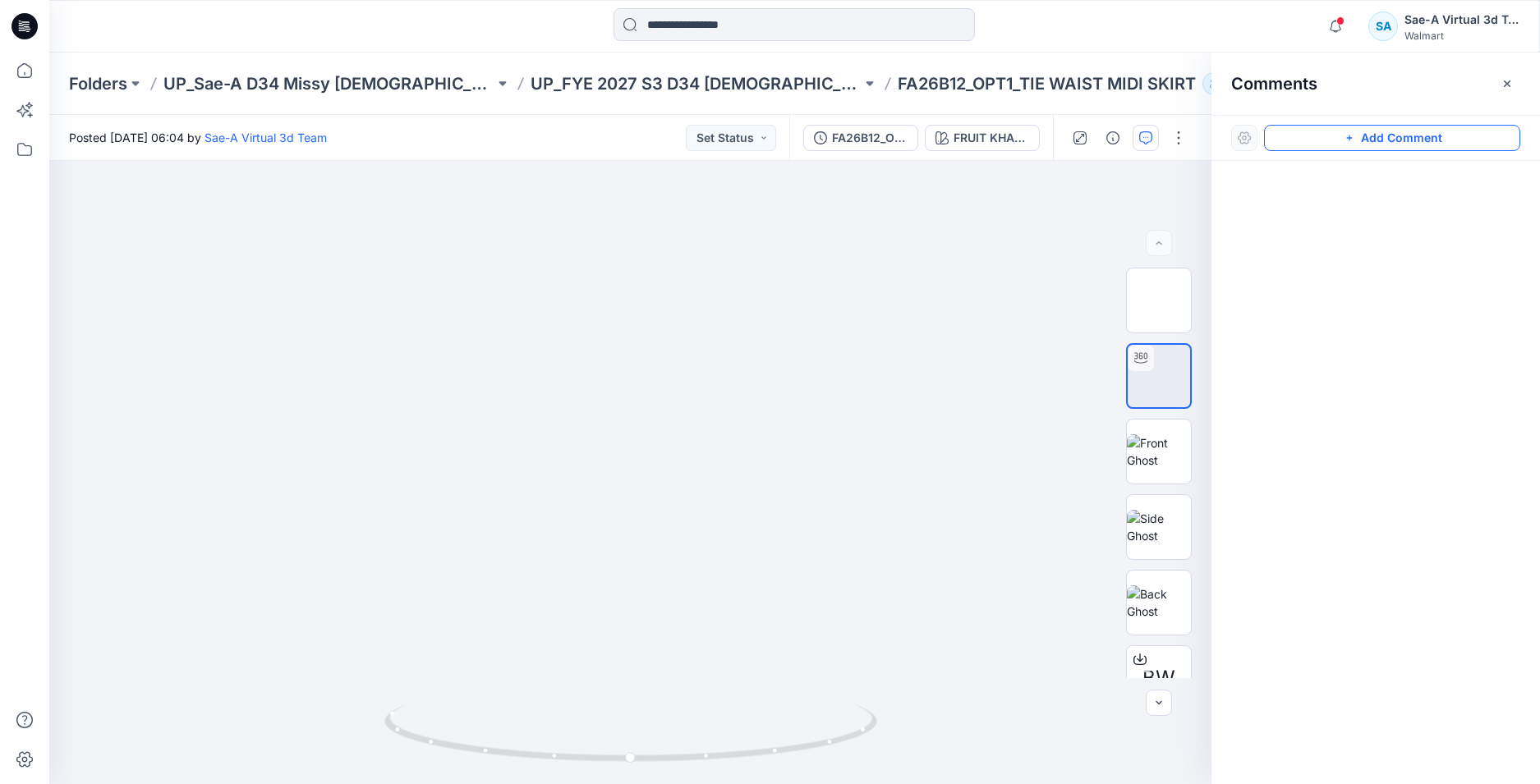
click at [1441, 128] on button "Add Comment" at bounding box center [1392, 137] width 256 height 26
click at [129, 218] on div "1" at bounding box center [630, 473] width 1162 height 623
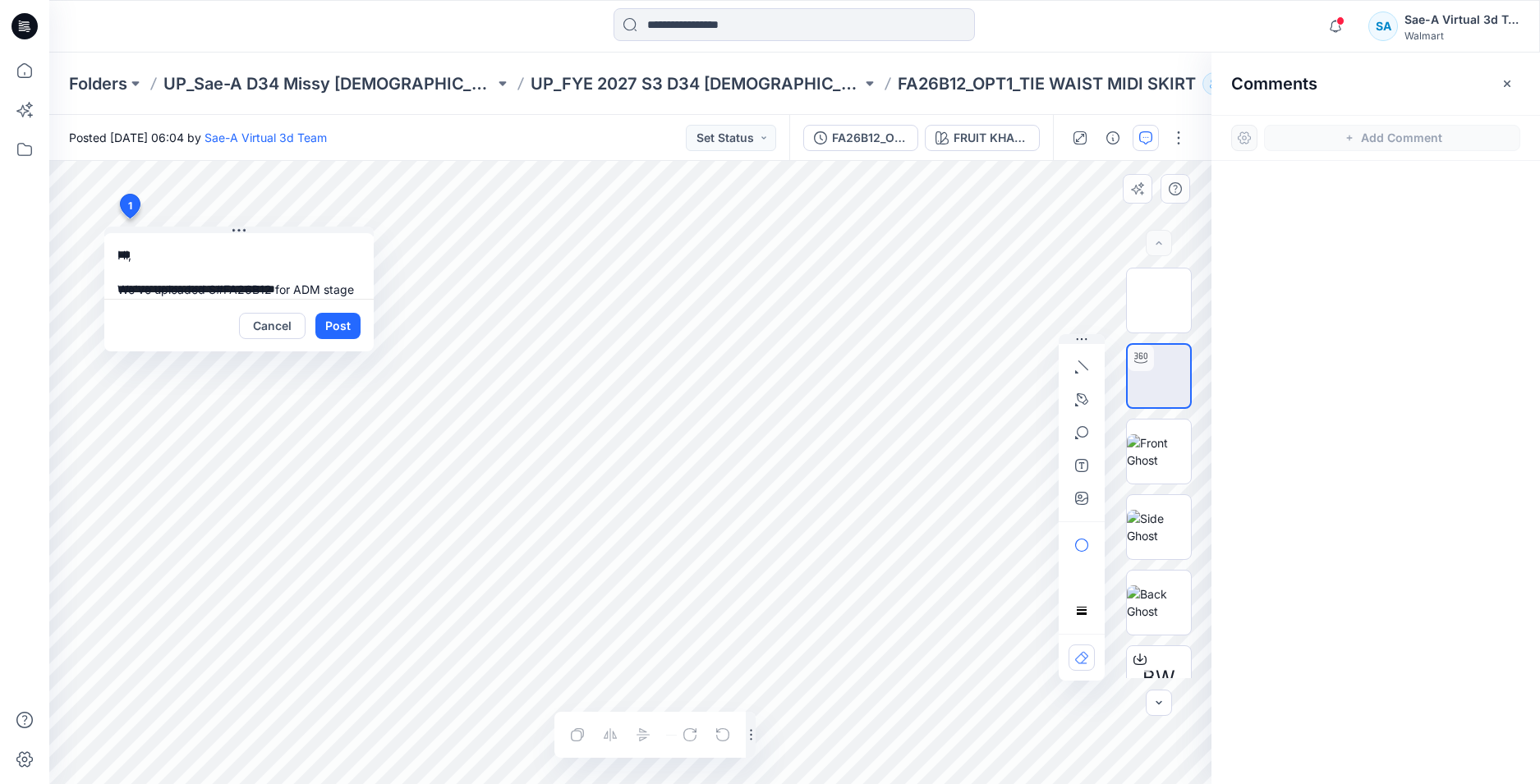
click at [342, 326] on button "Post" at bounding box center [338, 325] width 45 height 26
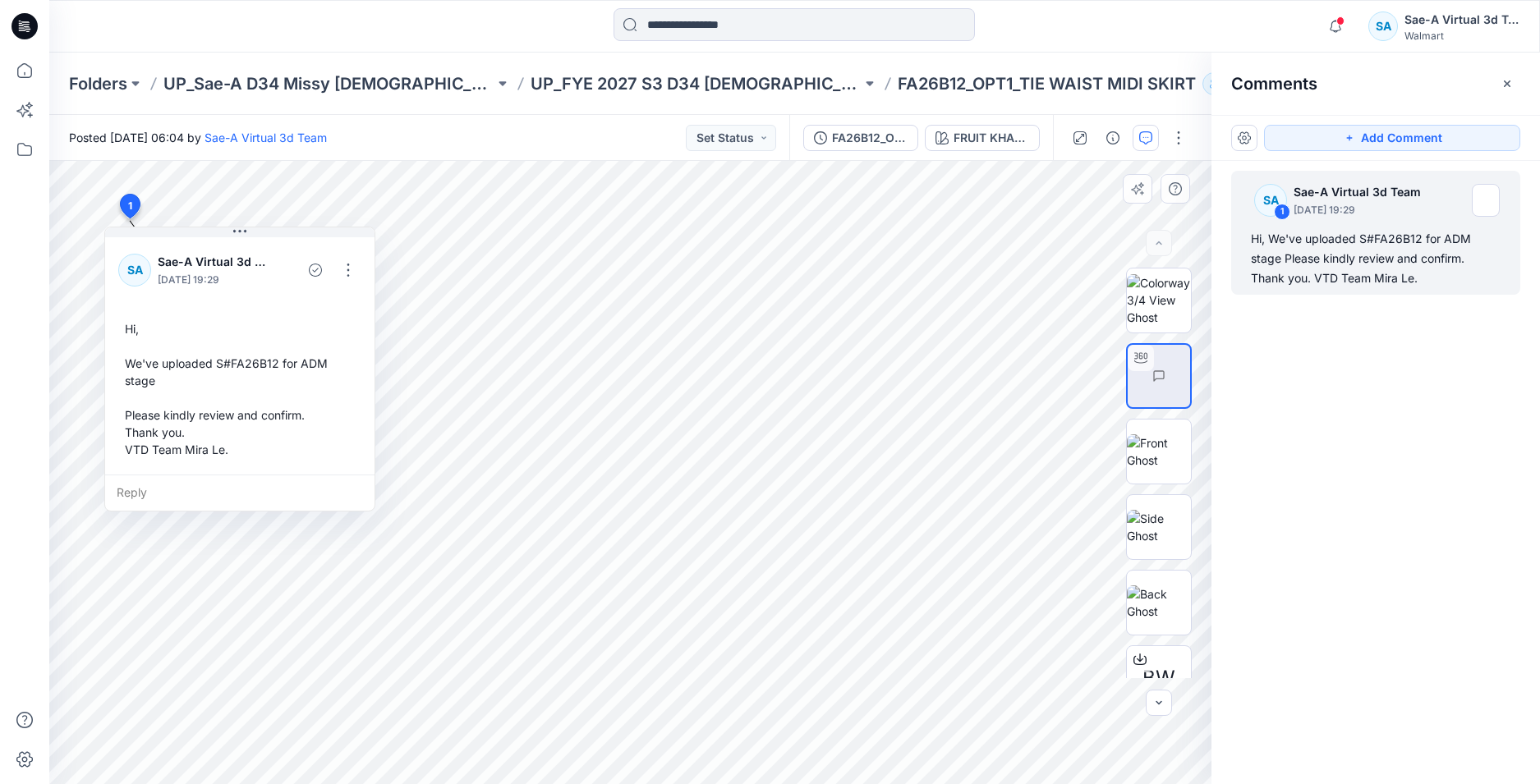
click at [31, 28] on icon at bounding box center [24, 26] width 26 height 26
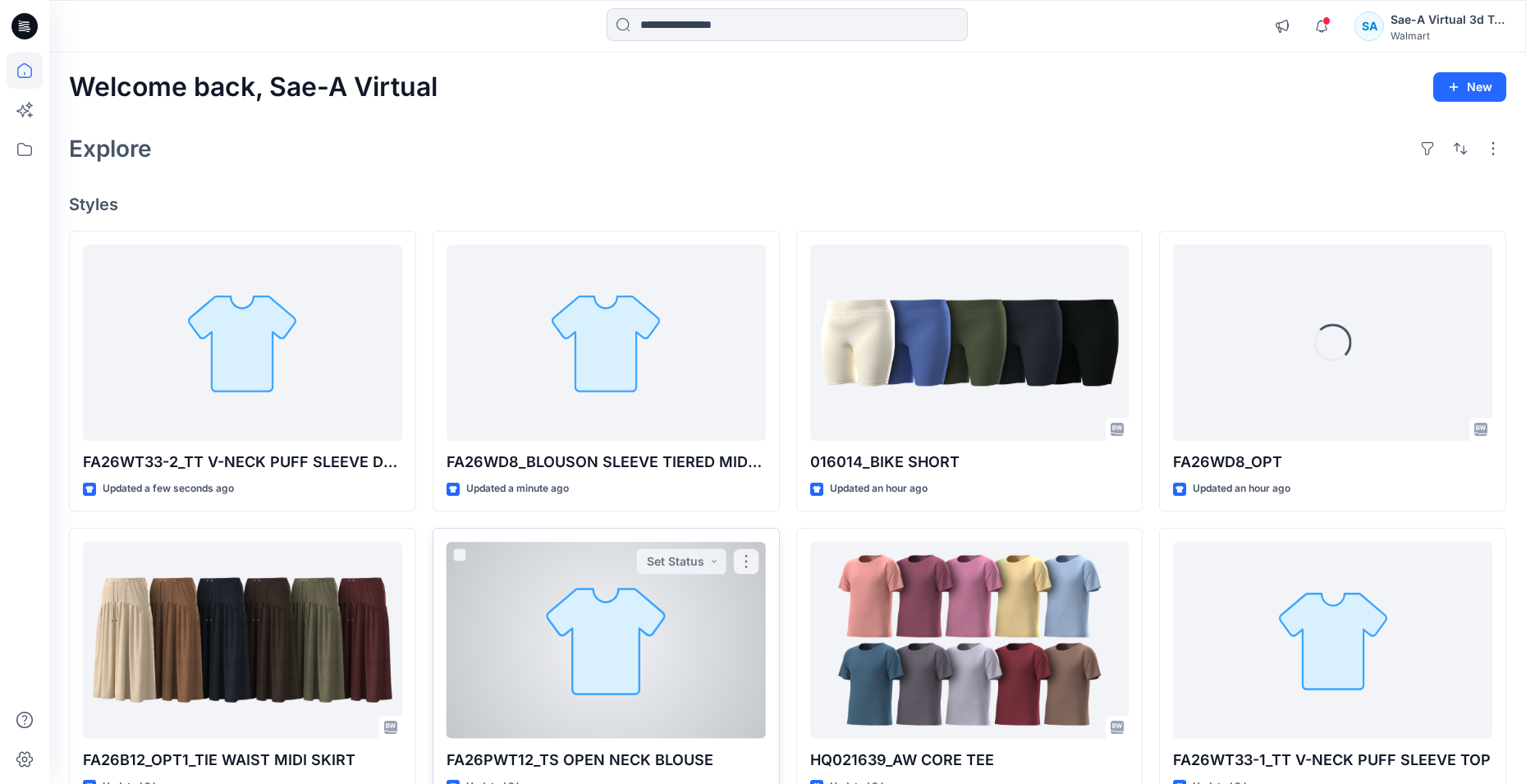
scroll to position [82, 0]
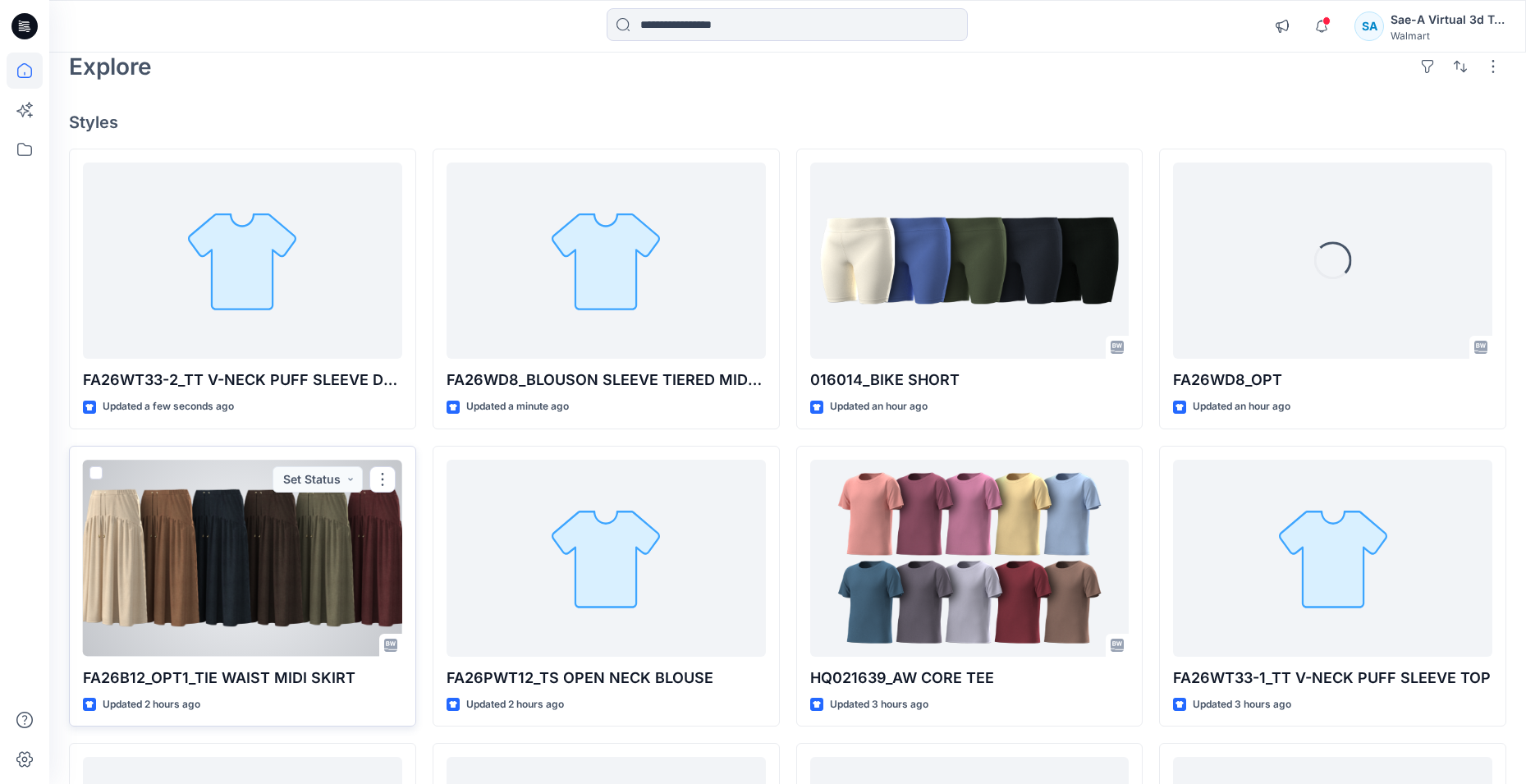
click at [321, 559] on div at bounding box center [243, 558] width 320 height 197
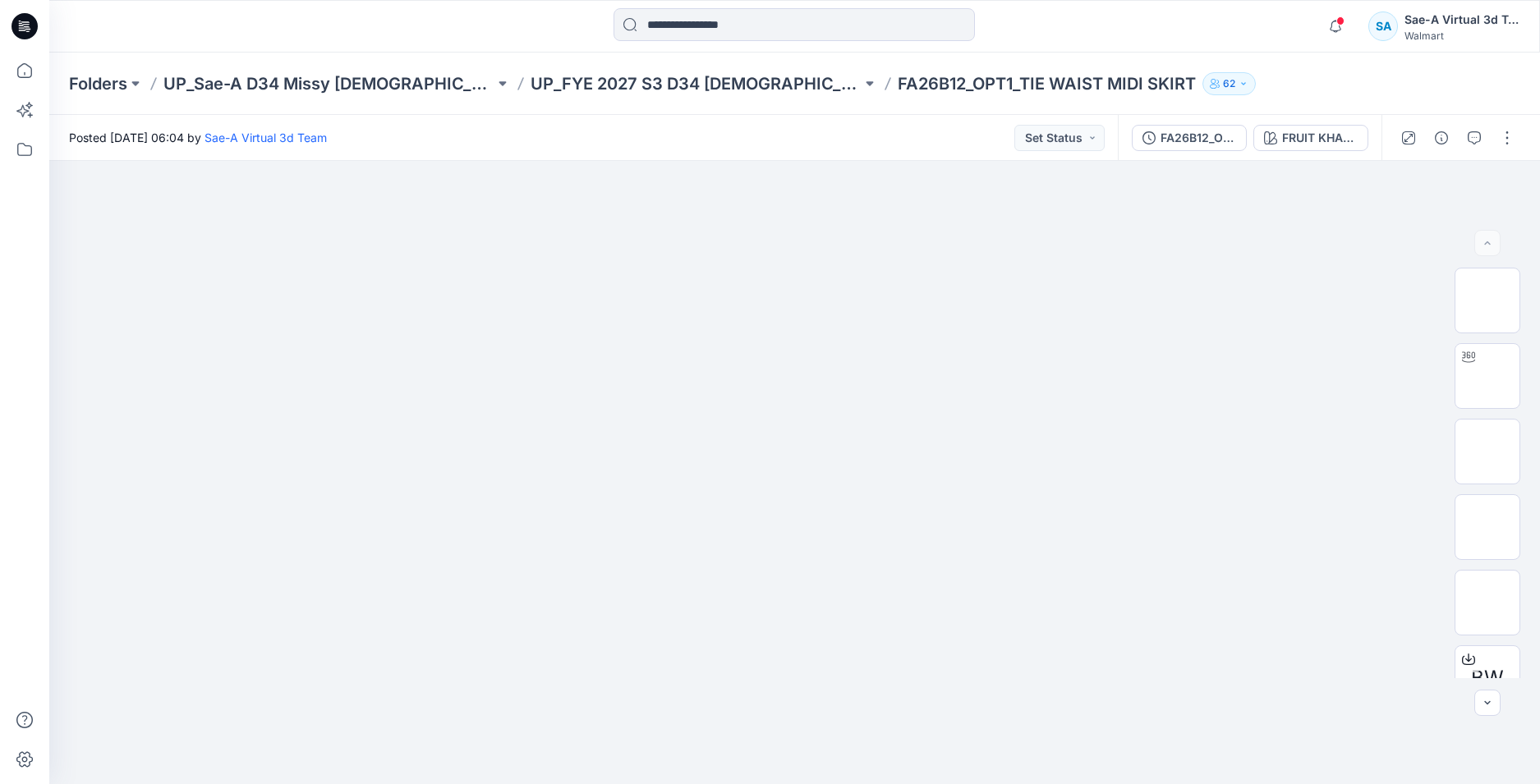
click at [23, 25] on icon at bounding box center [21, 25] width 5 height 1
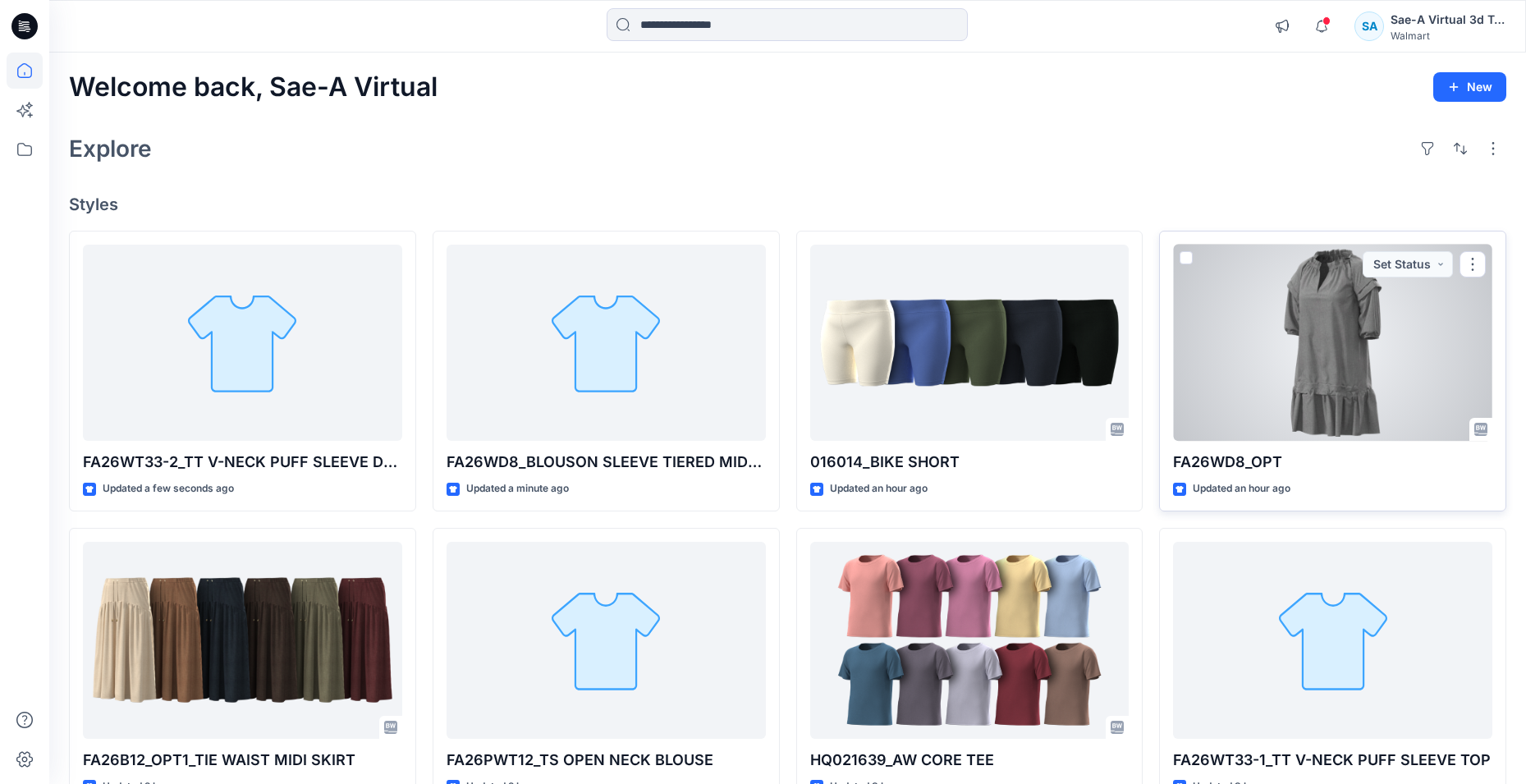
click at [1360, 372] on div at bounding box center [1333, 343] width 320 height 197
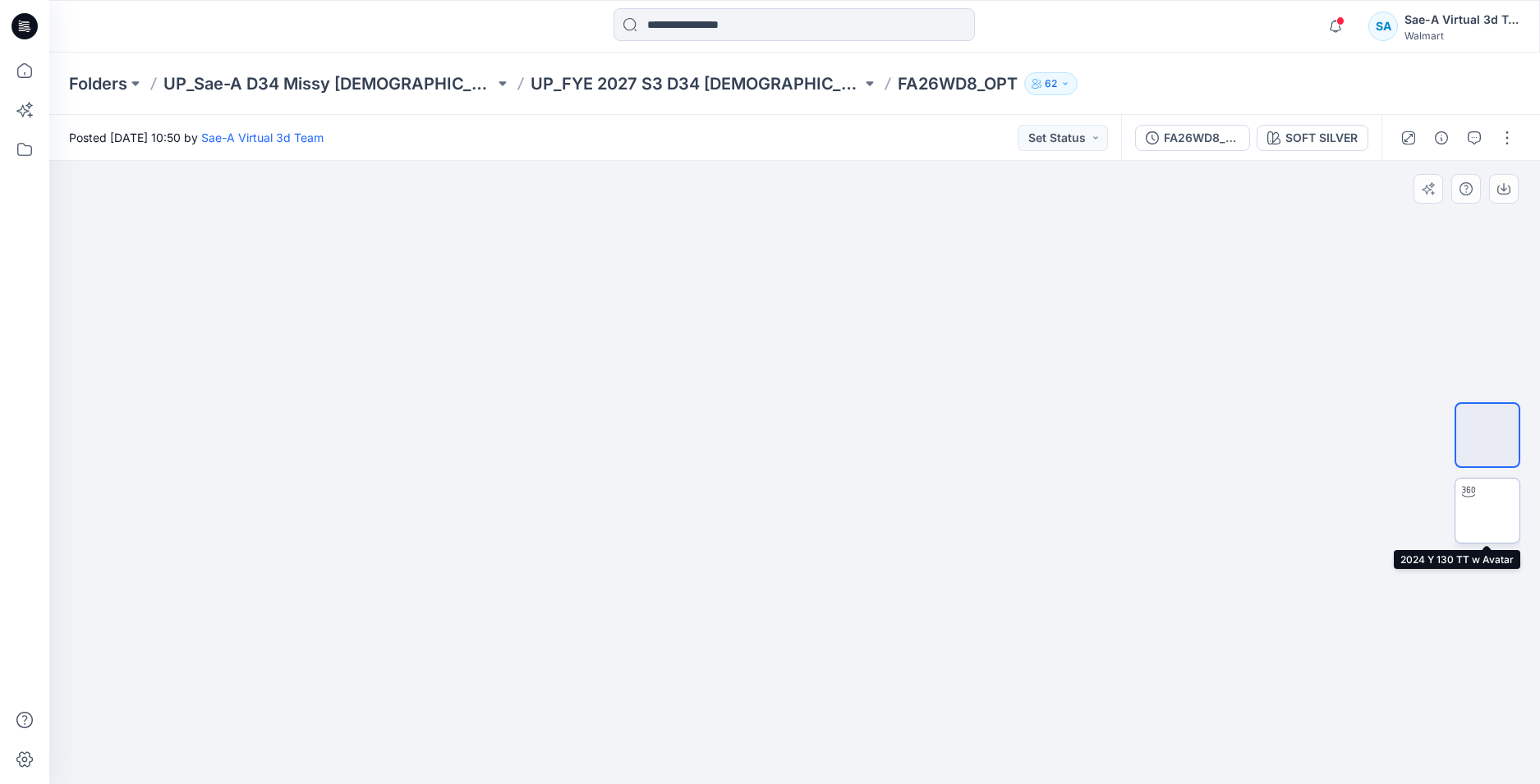
click at [1487, 510] on img at bounding box center [1487, 510] width 0 height 0
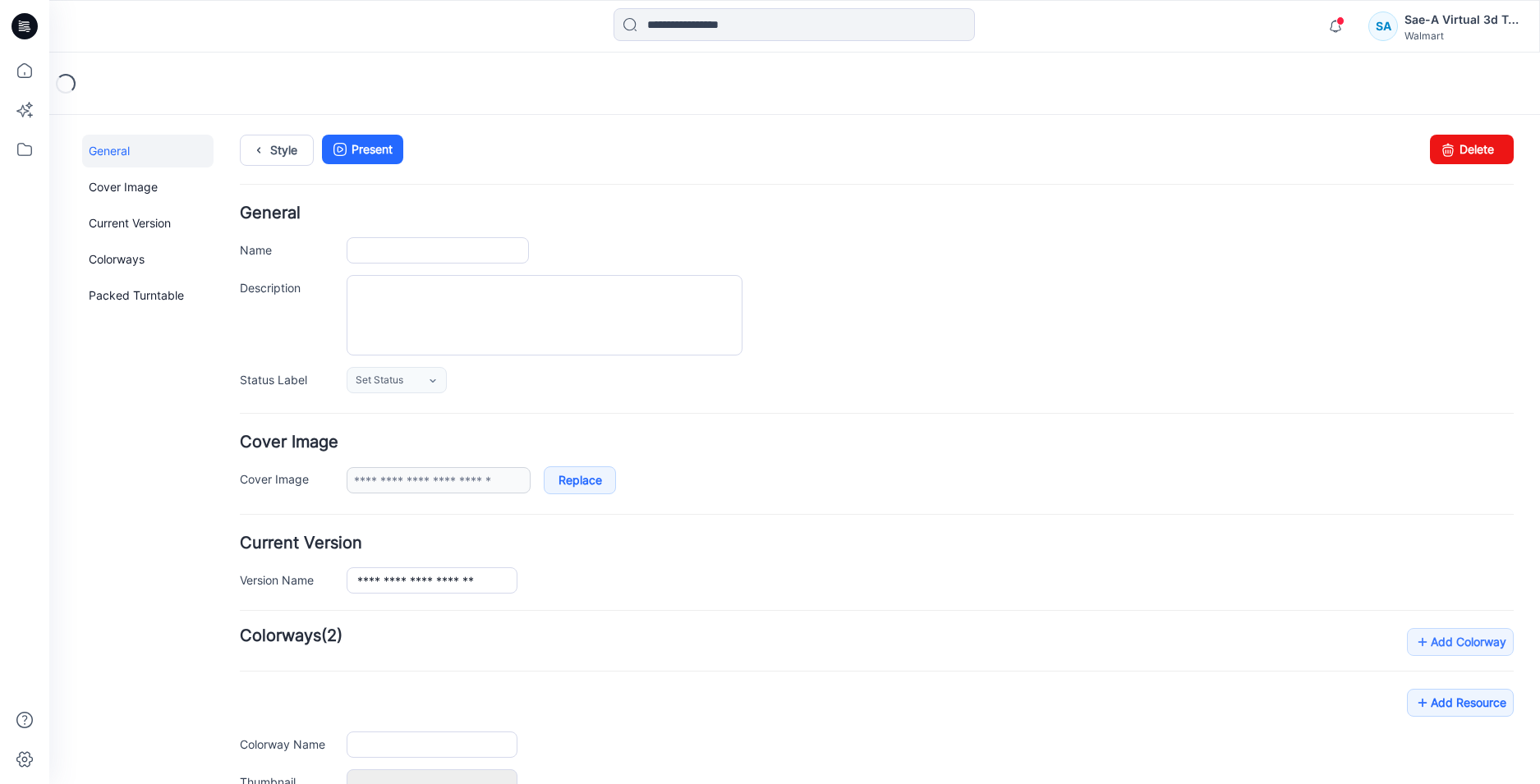
type input "**********"
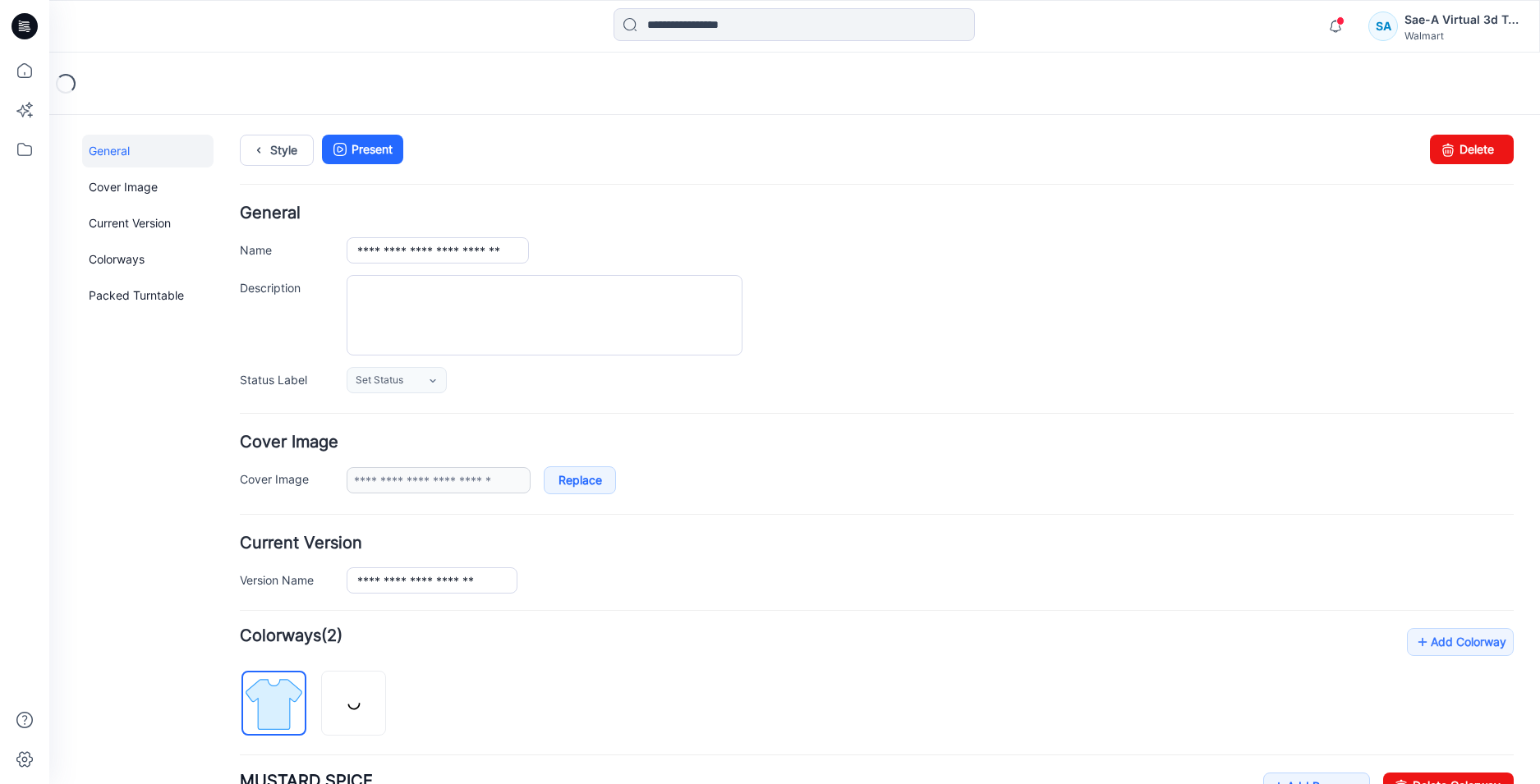
scroll to position [246, 0]
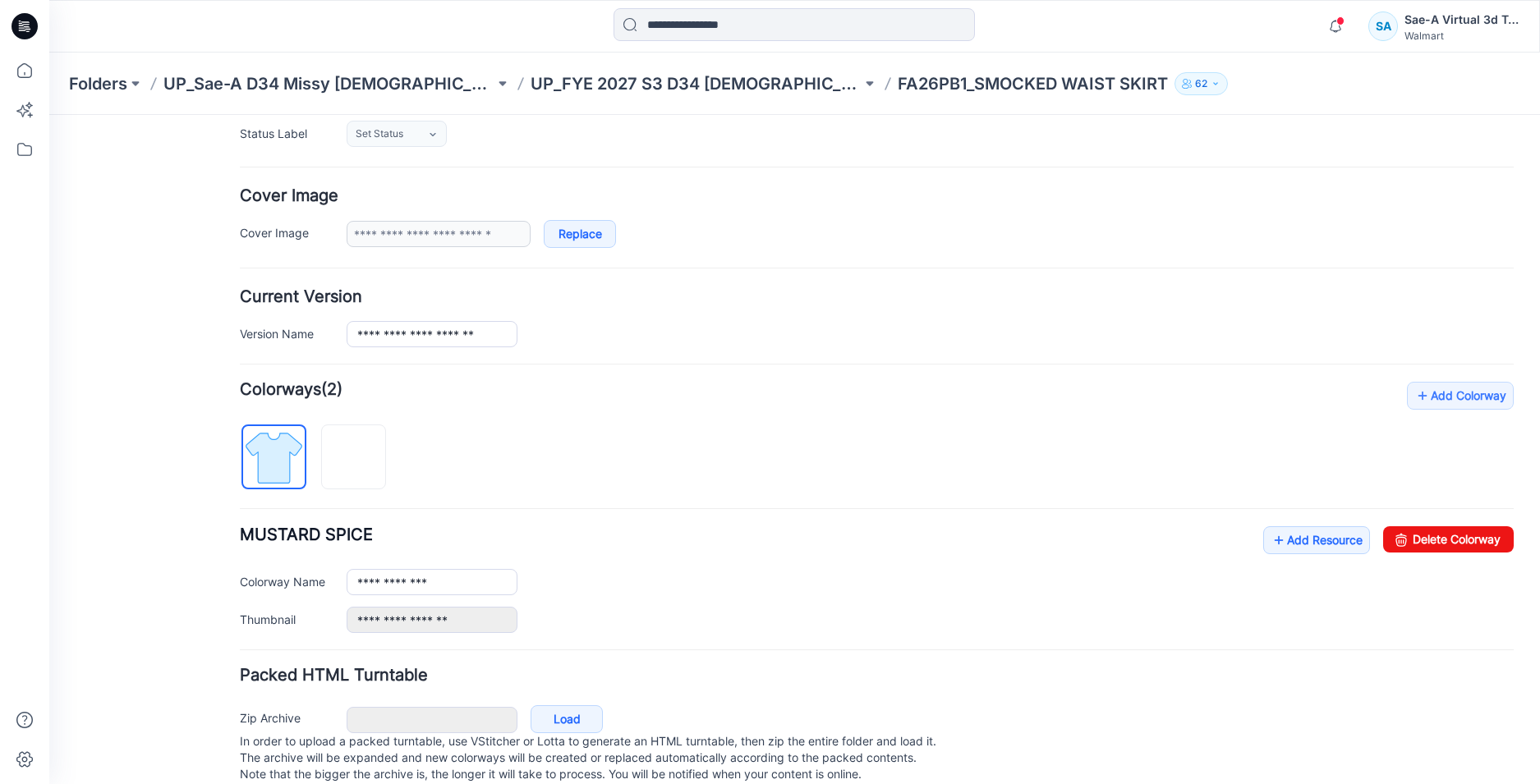
click at [983, 590] on div "**********" at bounding box center [929, 582] width 1167 height 26
click at [1295, 544] on link "Add Resource" at bounding box center [1316, 540] width 107 height 28
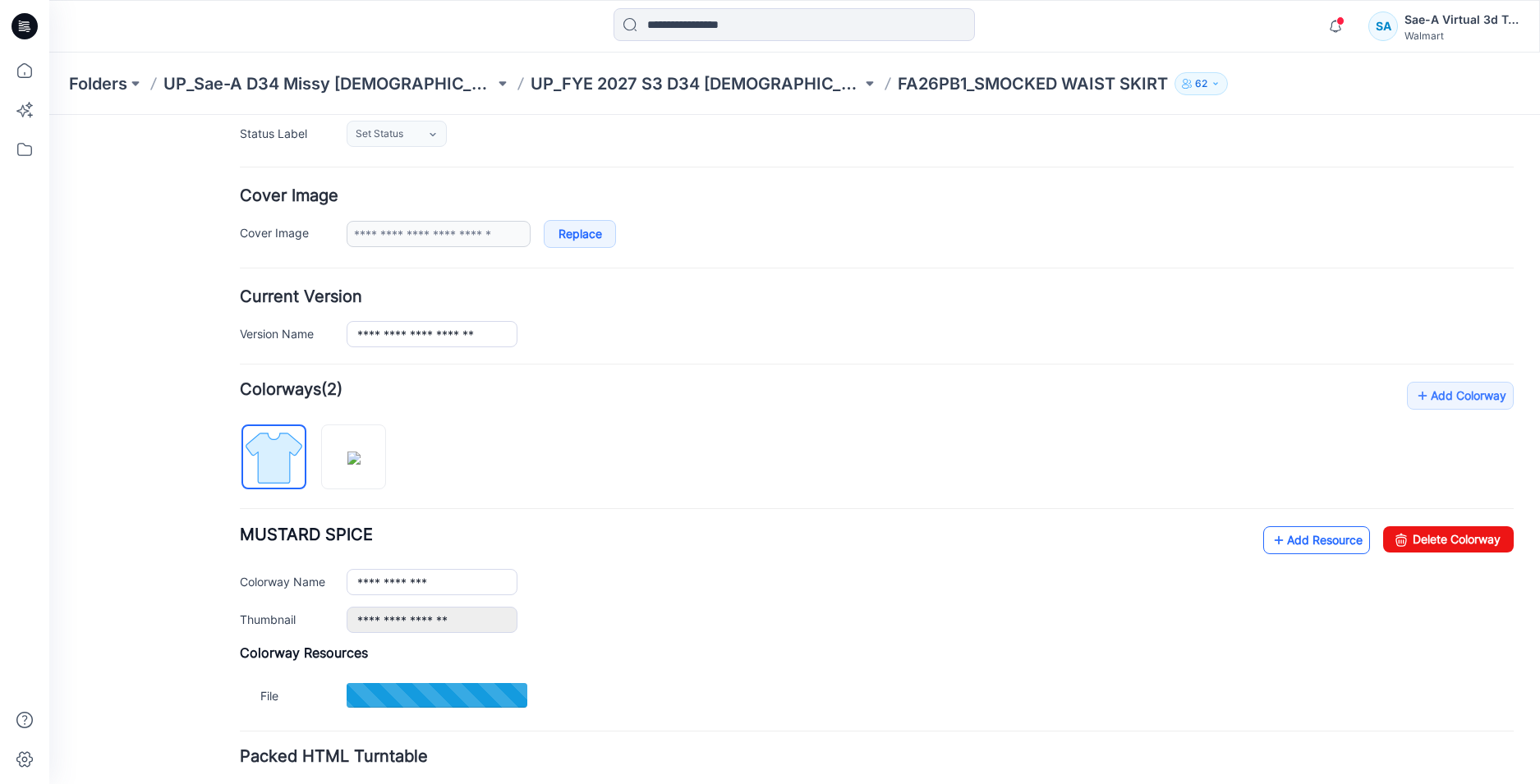
click at [1318, 533] on link "Add Resource" at bounding box center [1316, 540] width 107 height 28
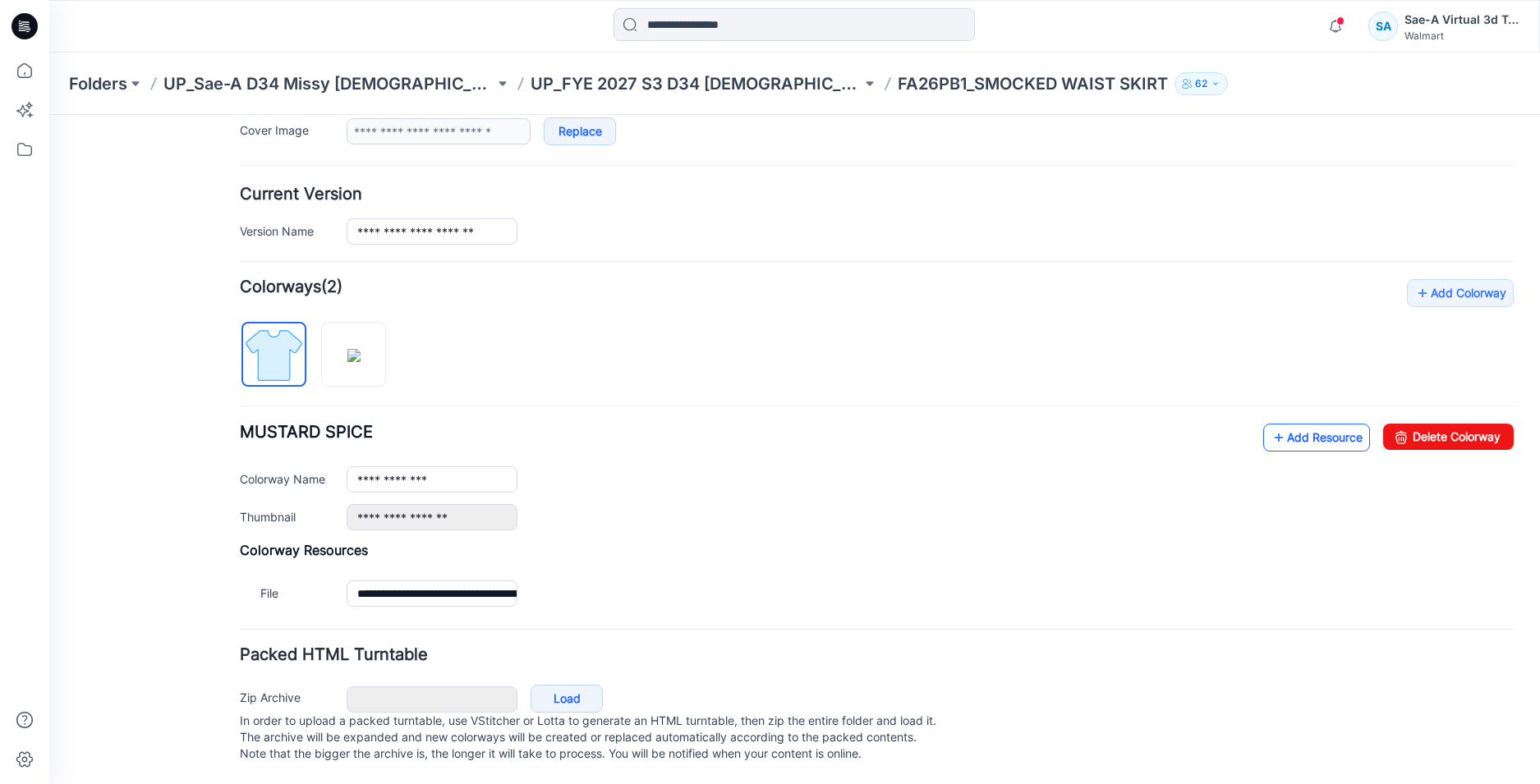
click at [1293, 423] on link "Add Resource" at bounding box center [1316, 437] width 107 height 28
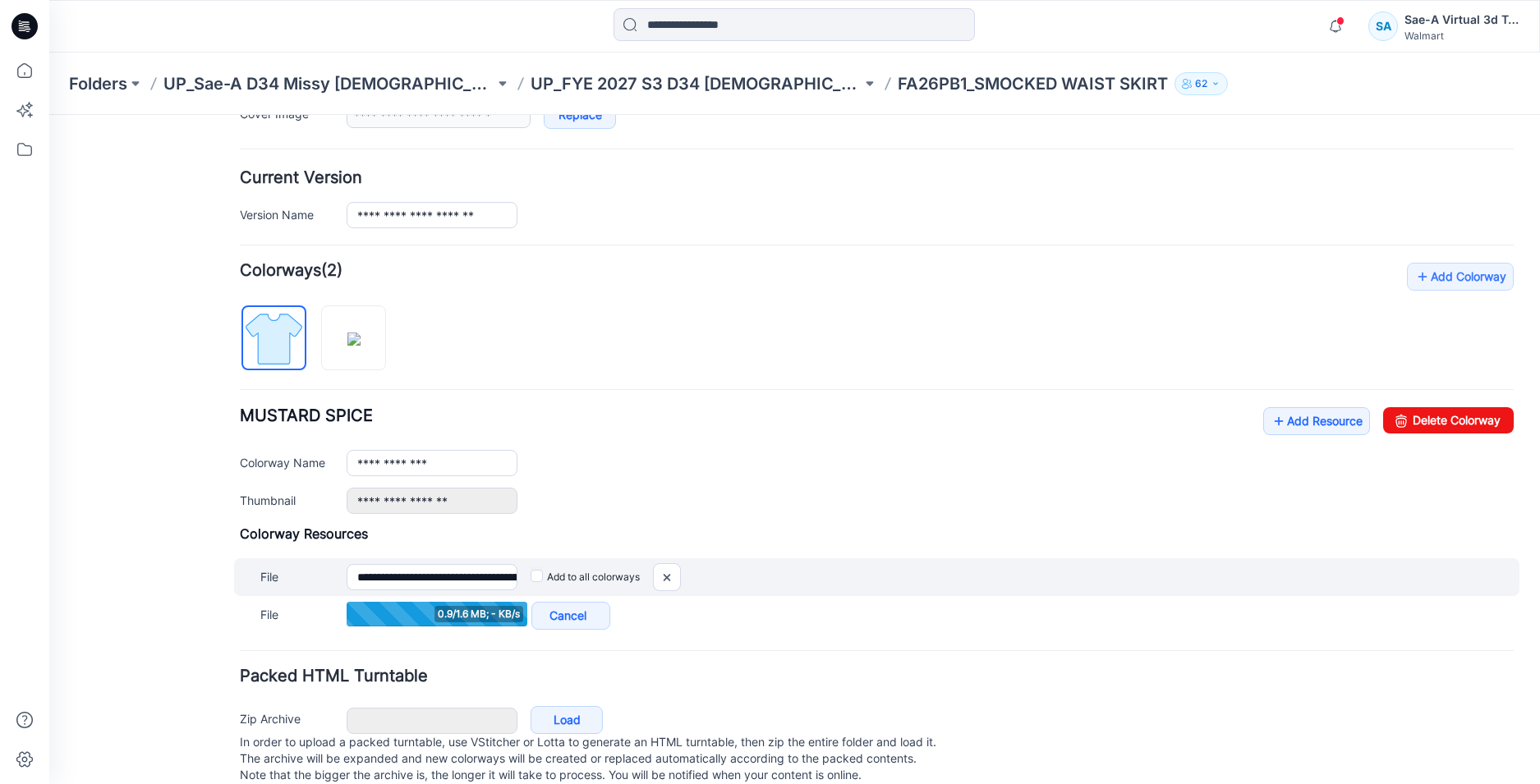
click at [543, 575] on label "Add to all colorways" at bounding box center [586, 576] width 109 height 26
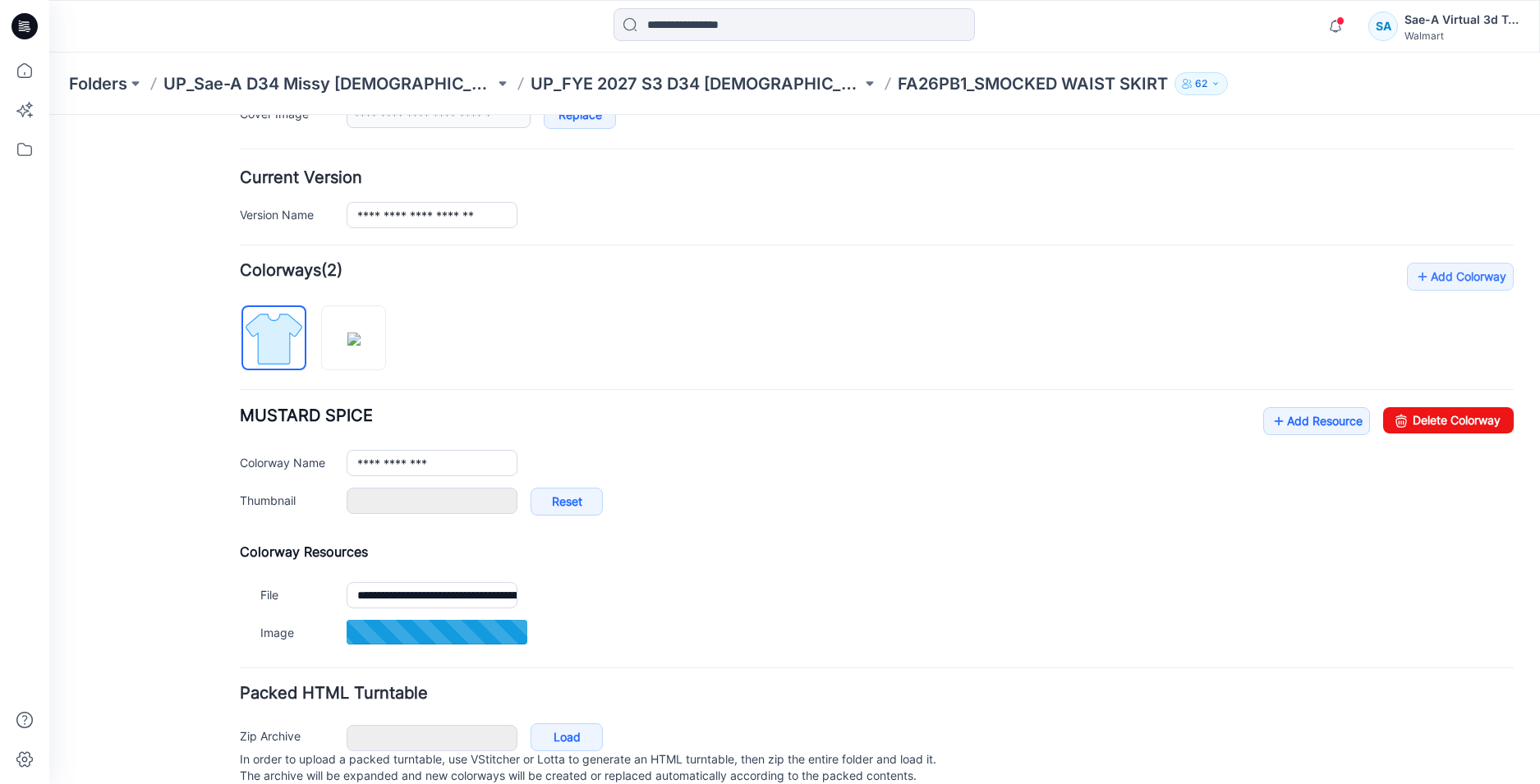
type input "******"
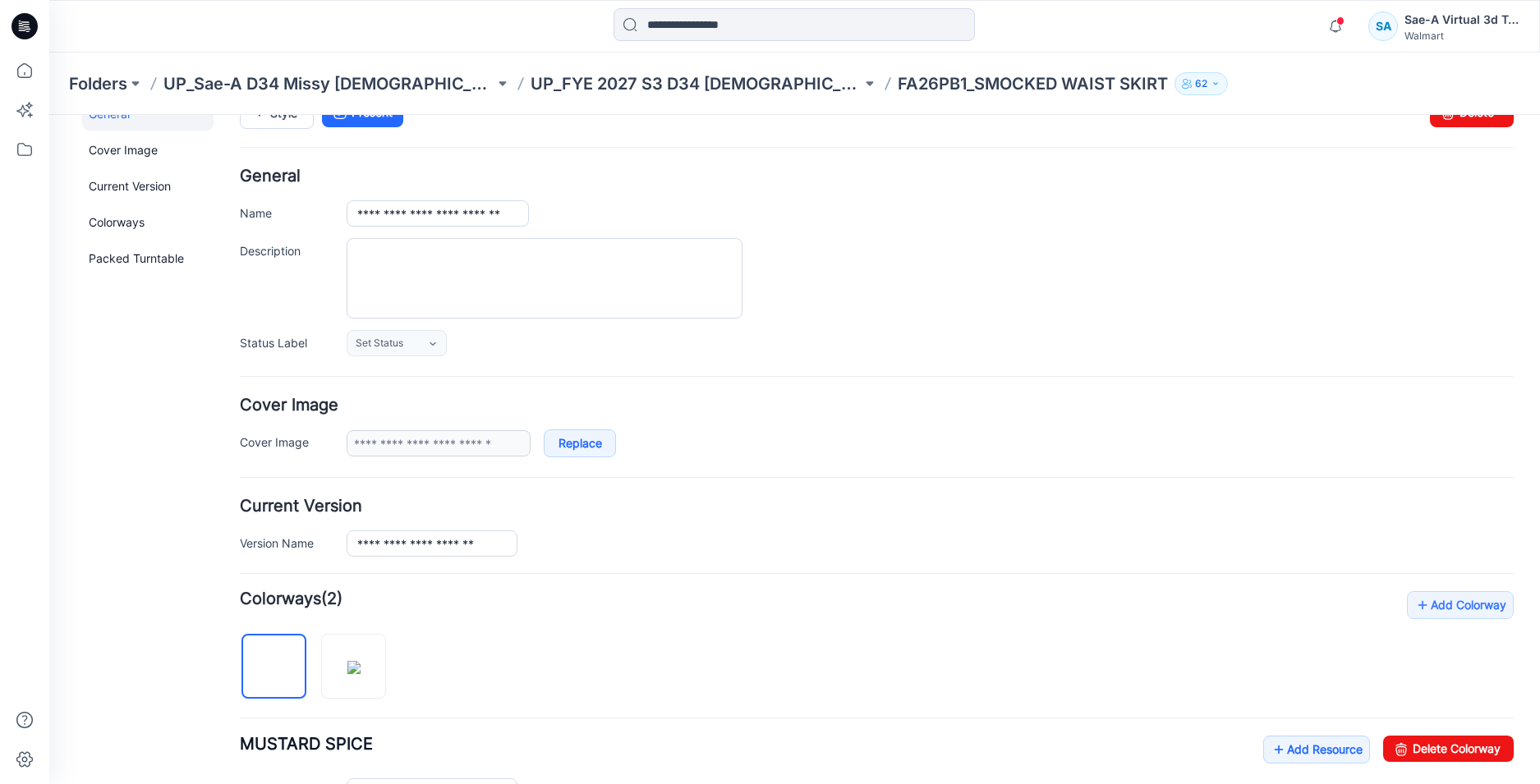
scroll to position [0, 0]
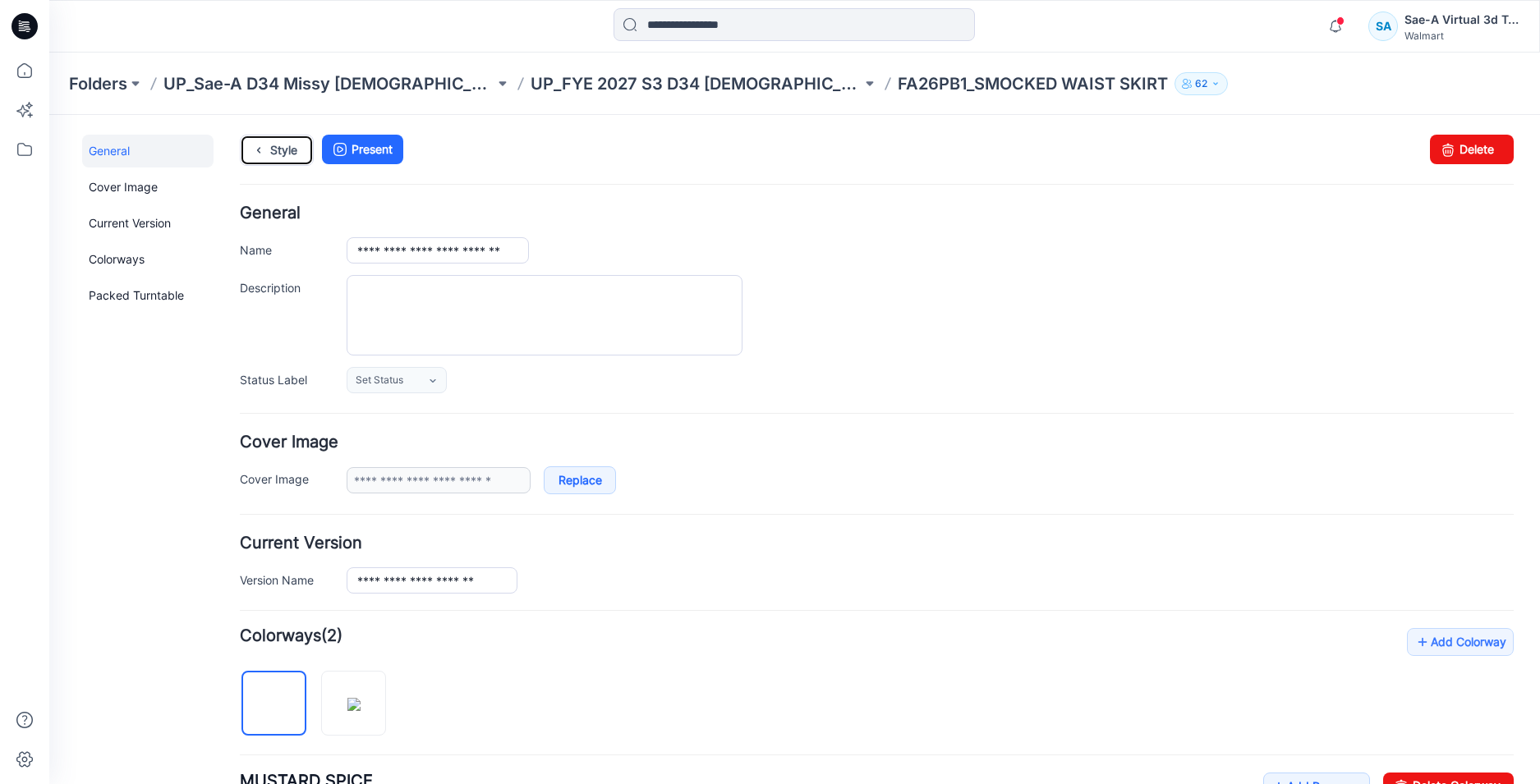
drag, startPoint x: 275, startPoint y: 154, endPoint x: 385, endPoint y: 172, distance: 111.5
click at [275, 154] on link "Style" at bounding box center [277, 149] width 74 height 31
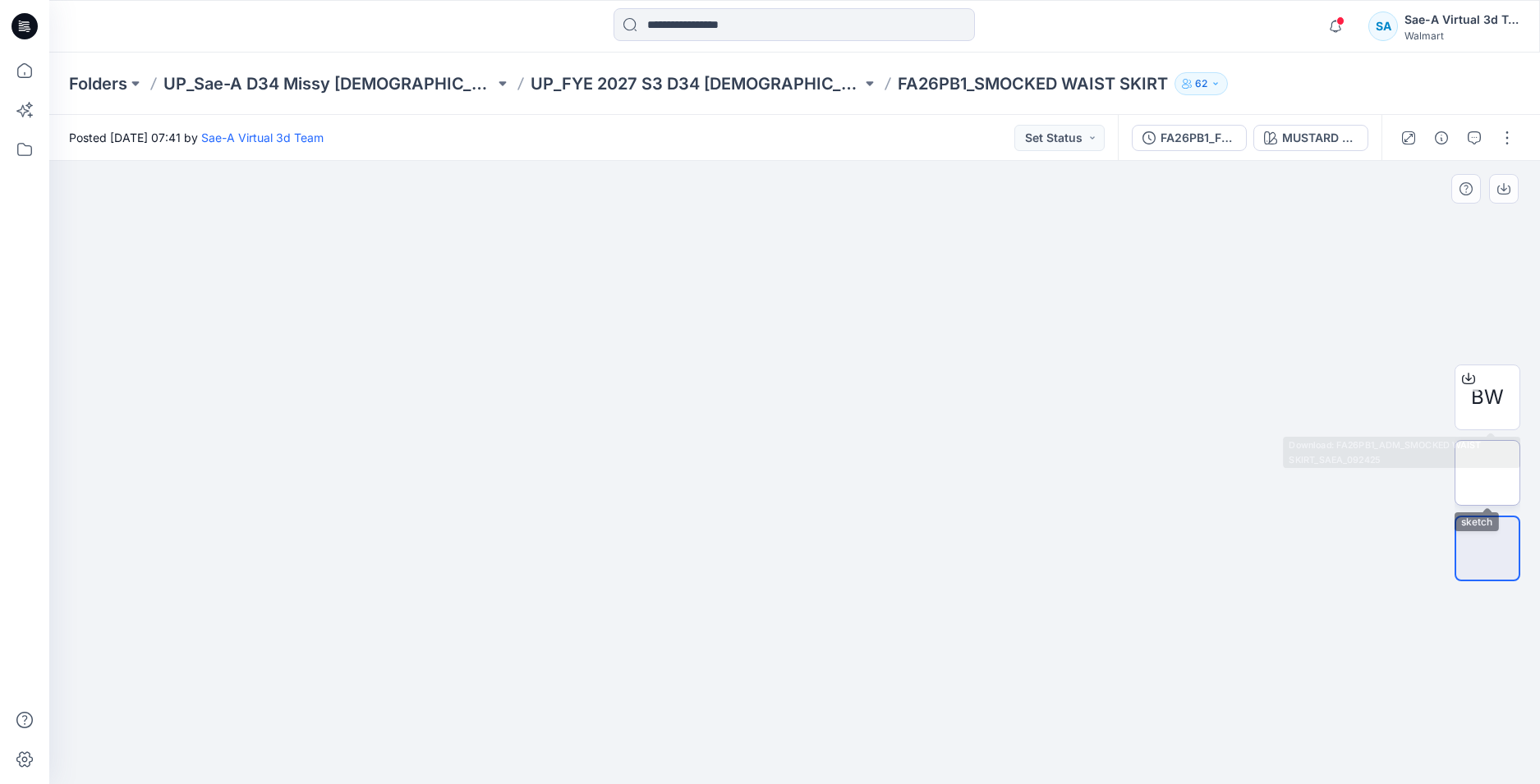
click at [1487, 473] on img at bounding box center [1487, 473] width 0 height 0
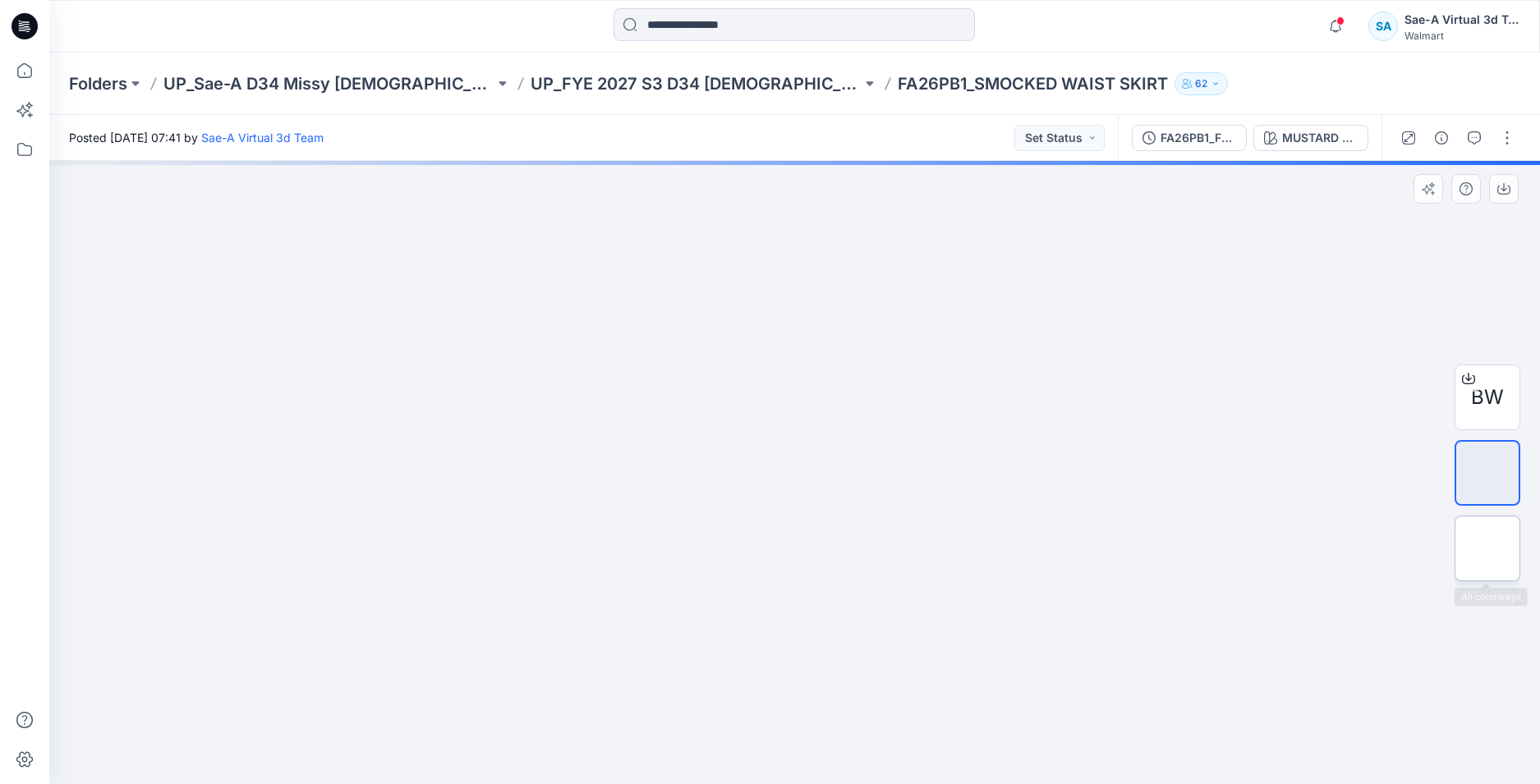
click at [1487, 549] on img at bounding box center [1487, 549] width 0 height 0
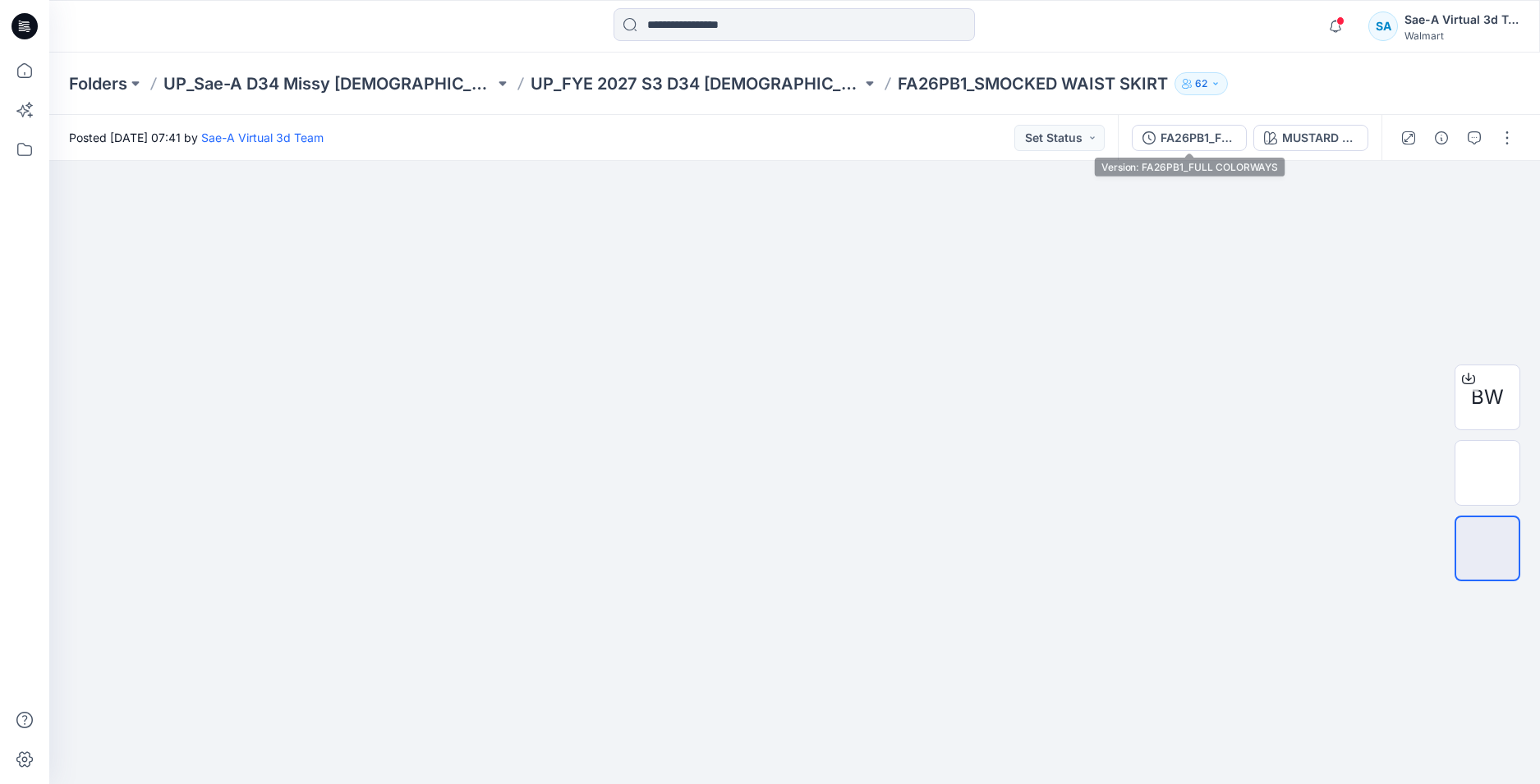
click at [1199, 144] on div "FA26PB1_FULL COLORWAYS" at bounding box center [1198, 138] width 75 height 18
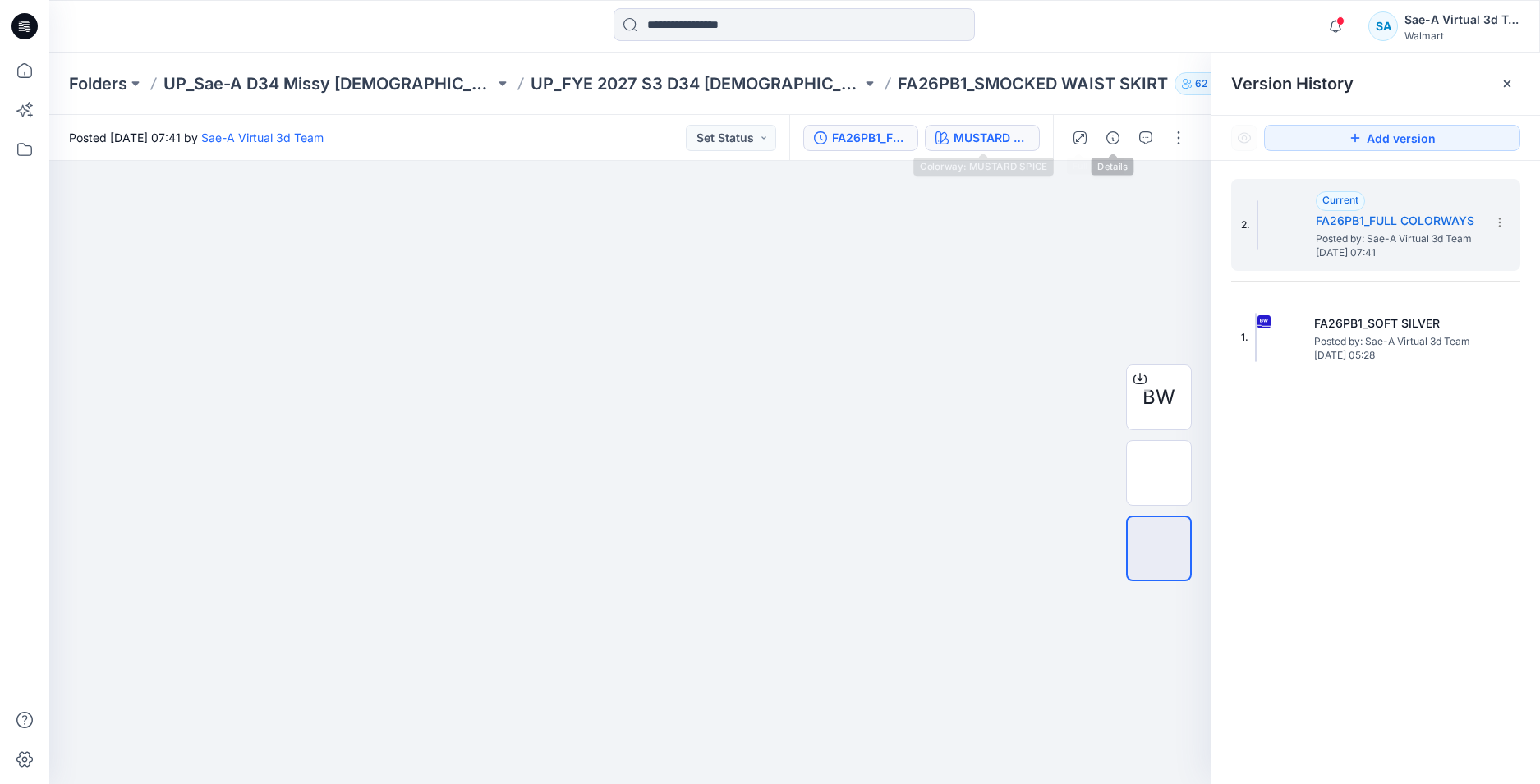
click at [1005, 141] on div "MUSTARD SPICE" at bounding box center [991, 138] width 75 height 18
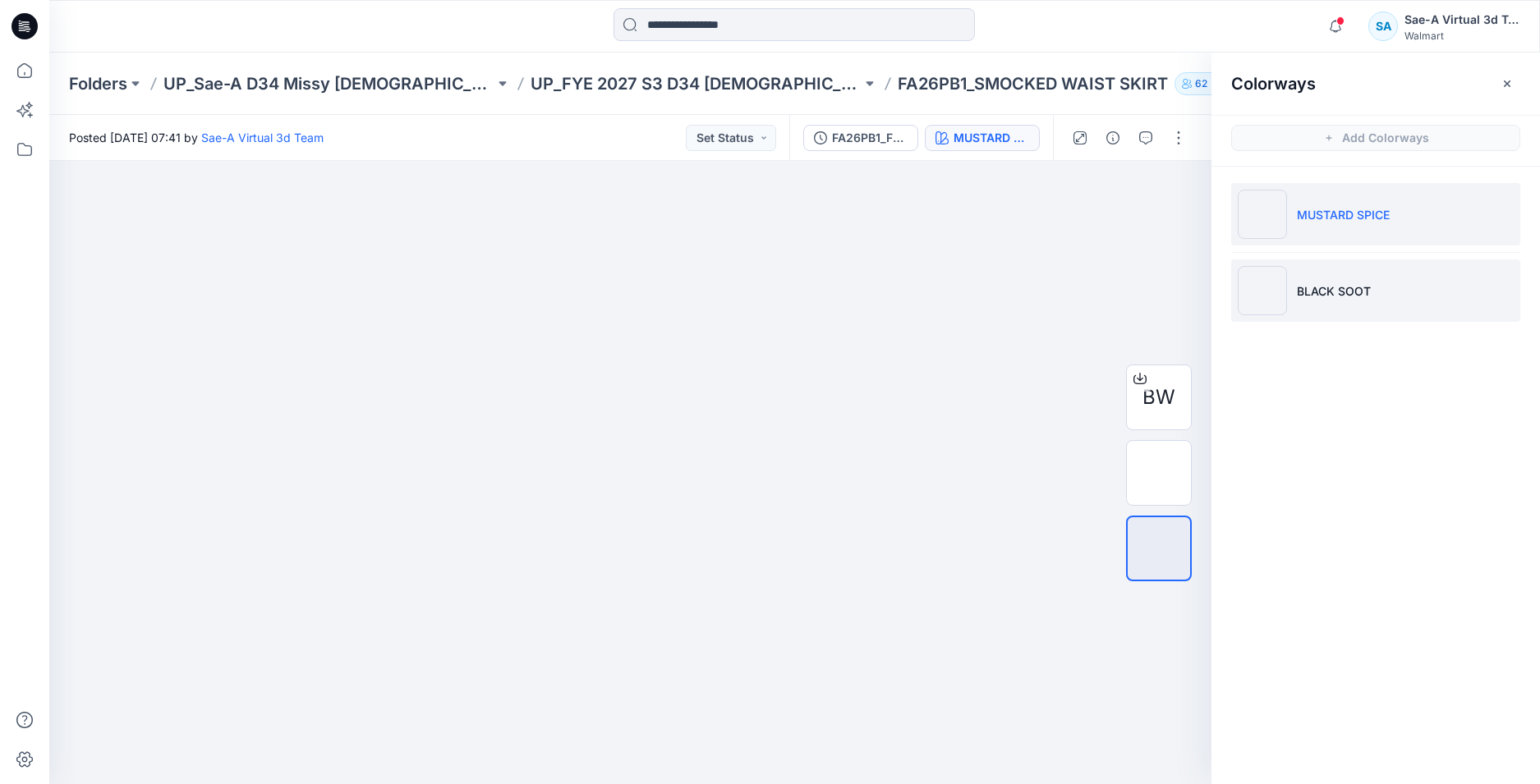
click at [1429, 308] on li "BLACK SOOT" at bounding box center [1375, 291] width 289 height 63
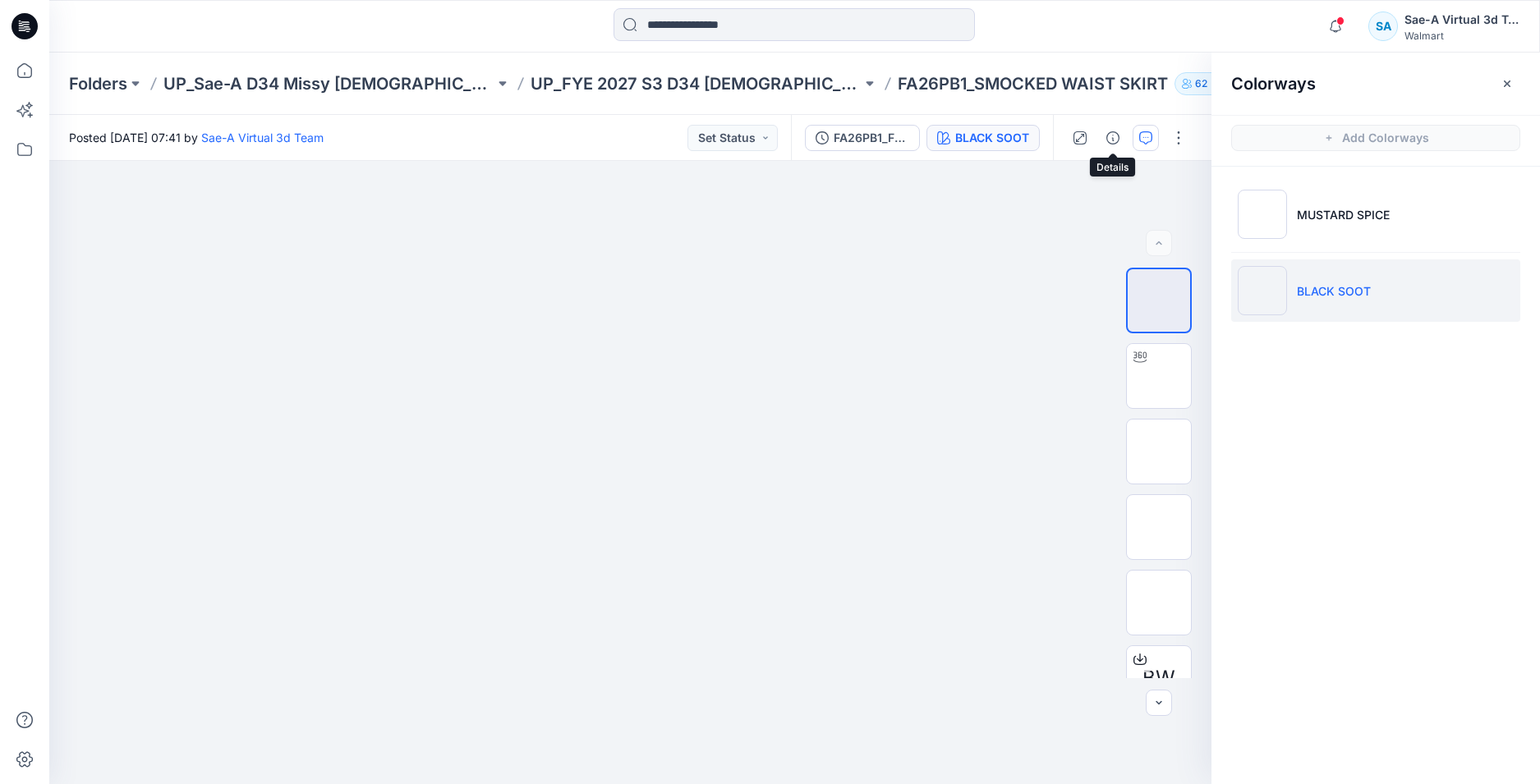
click at [1137, 140] on button "button" at bounding box center [1145, 137] width 26 height 26
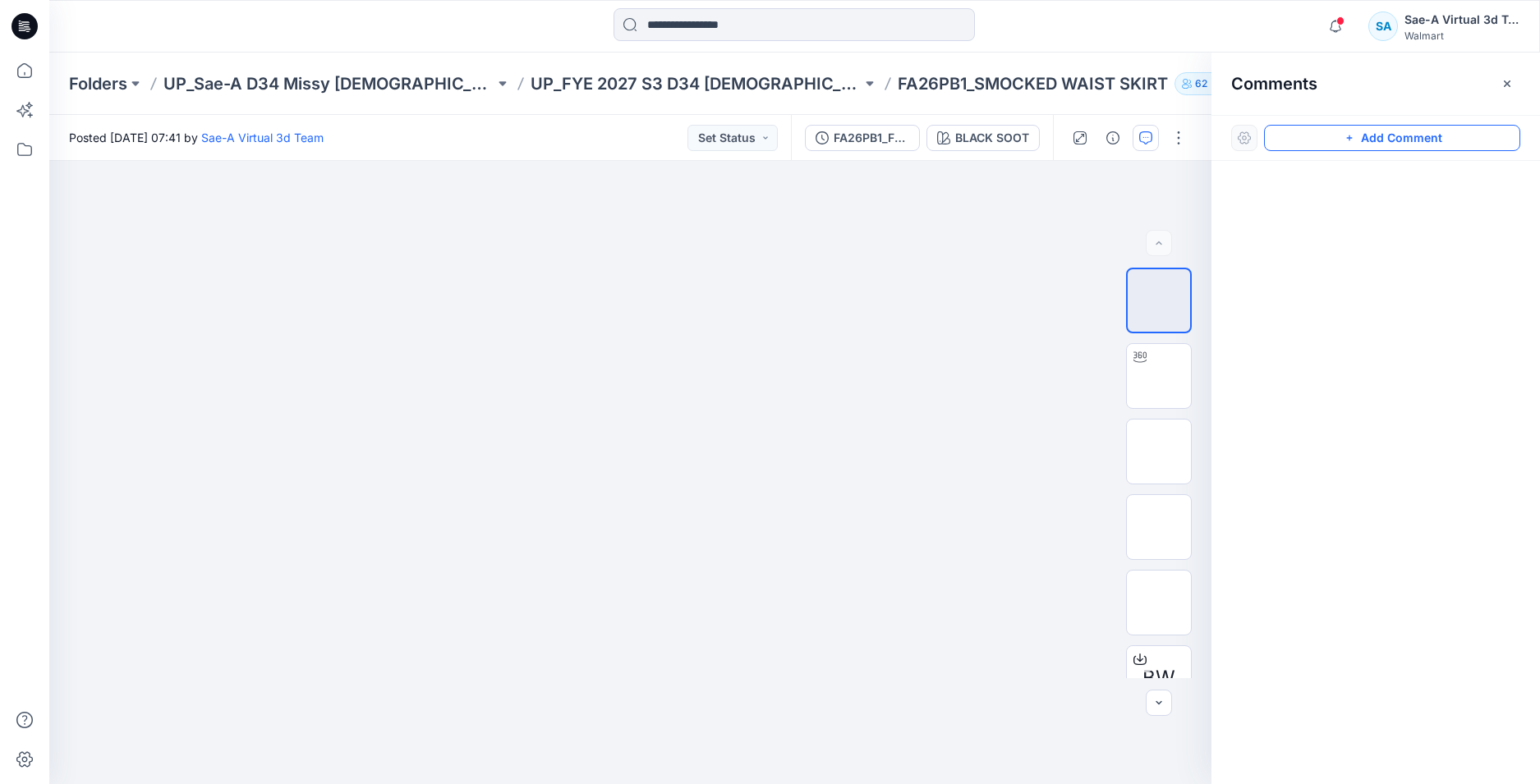
click at [1380, 142] on button "Add Comment" at bounding box center [1392, 137] width 256 height 26
click at [1159, 376] on img at bounding box center [1159, 376] width 0 height 0
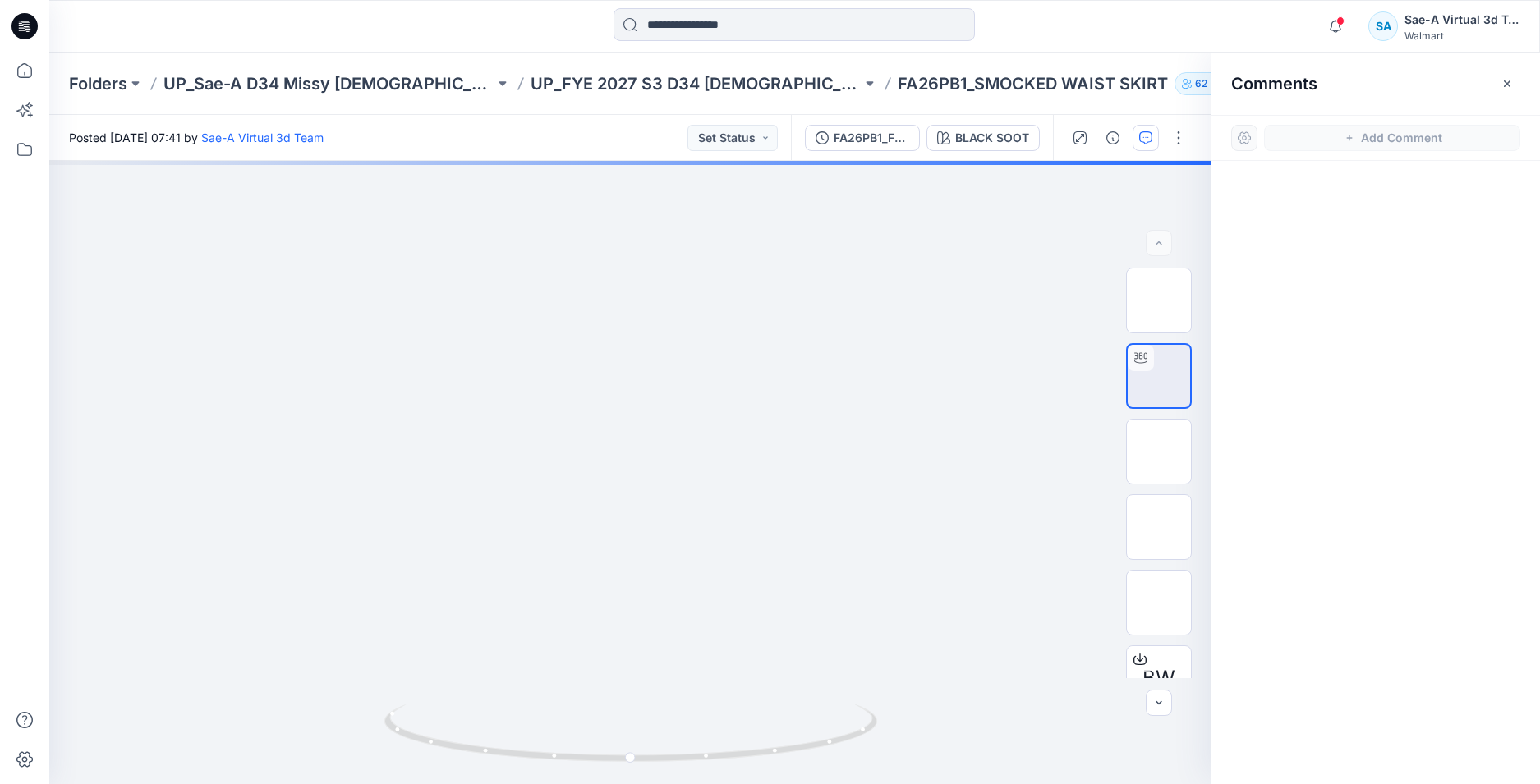
click at [1323, 195] on div at bounding box center [1375, 442] width 329 height 562
click at [1339, 25] on span at bounding box center [1339, 21] width 8 height 9
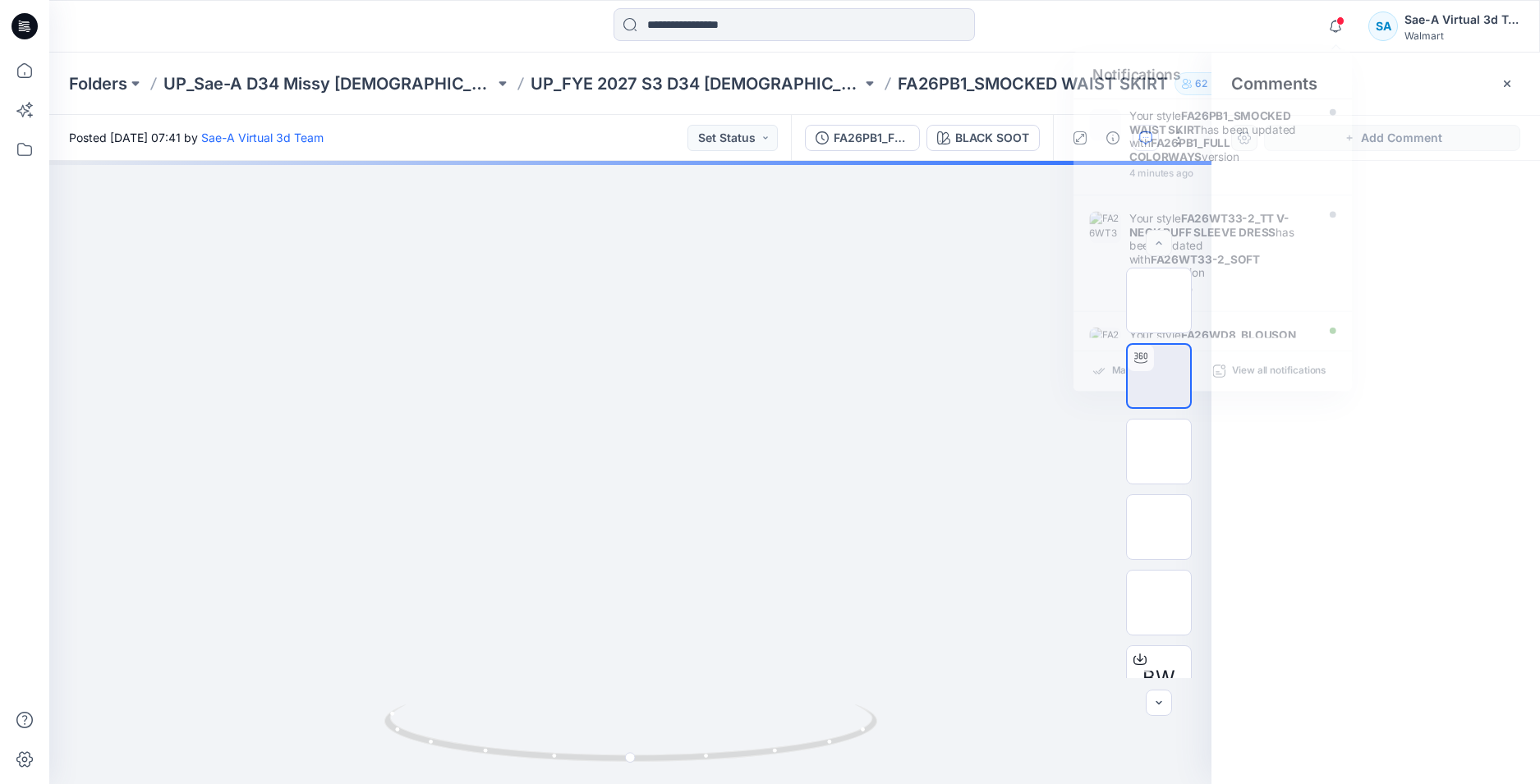
click at [1423, 277] on div at bounding box center [1375, 442] width 329 height 562
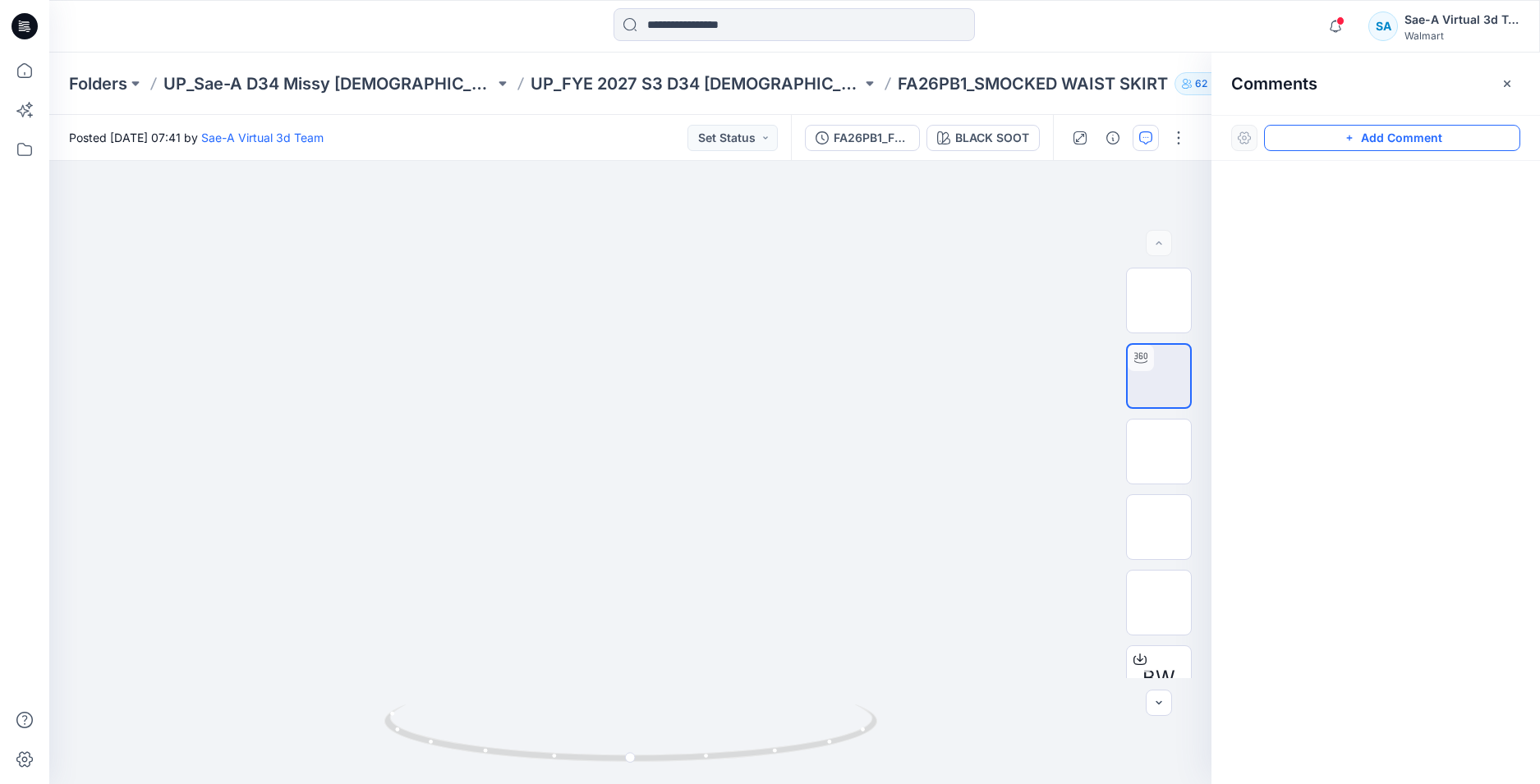
click at [1372, 131] on button "Add Comment" at bounding box center [1392, 137] width 256 height 26
click at [150, 216] on div "1" at bounding box center [630, 473] width 1162 height 623
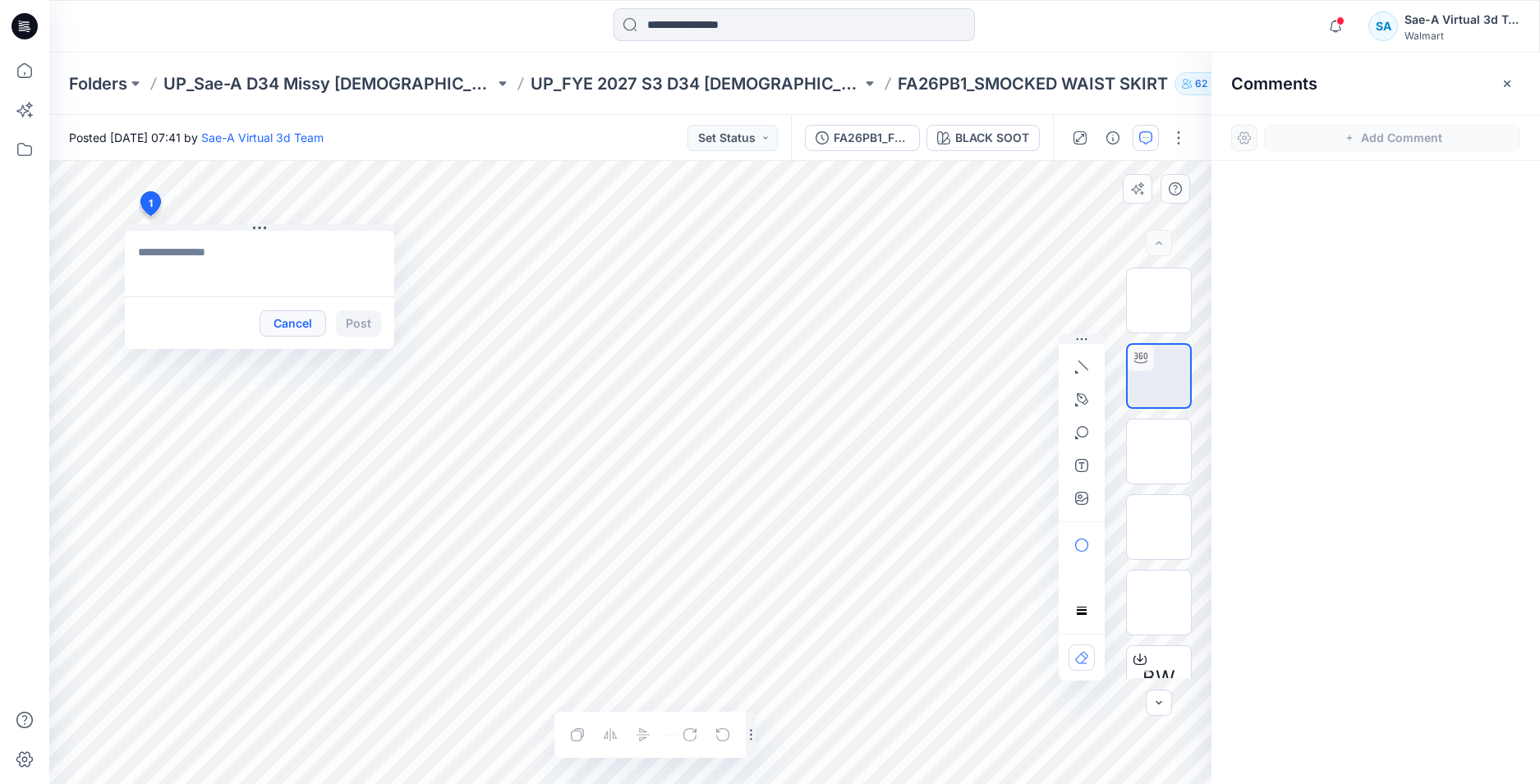
type textarea "**********"
click at [352, 327] on button "Post" at bounding box center [358, 323] width 45 height 26
click at [1427, 258] on div at bounding box center [1375, 442] width 329 height 562
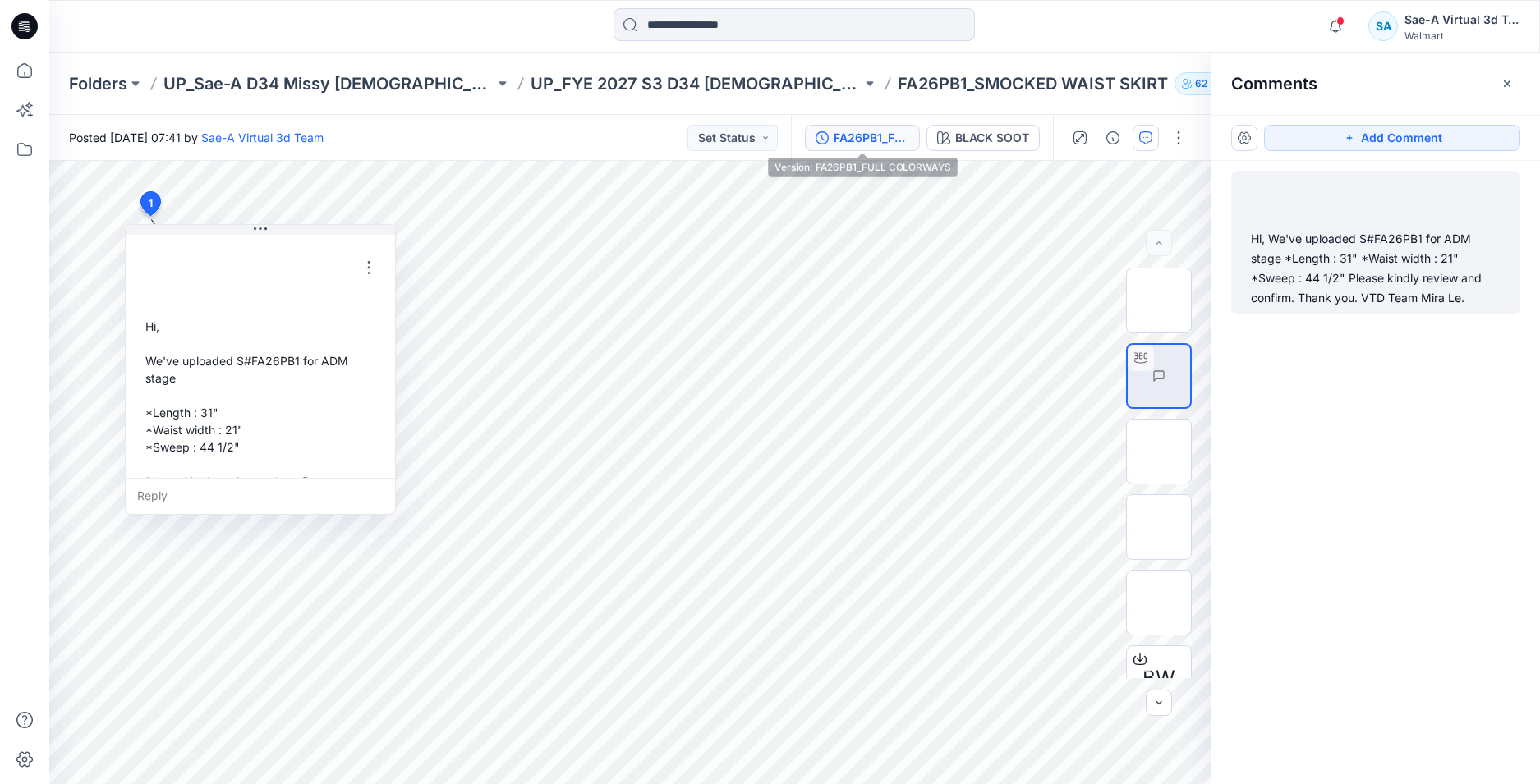
click at [868, 135] on div "FA26PB1_FULL COLORWAYS" at bounding box center [871, 138] width 75 height 18
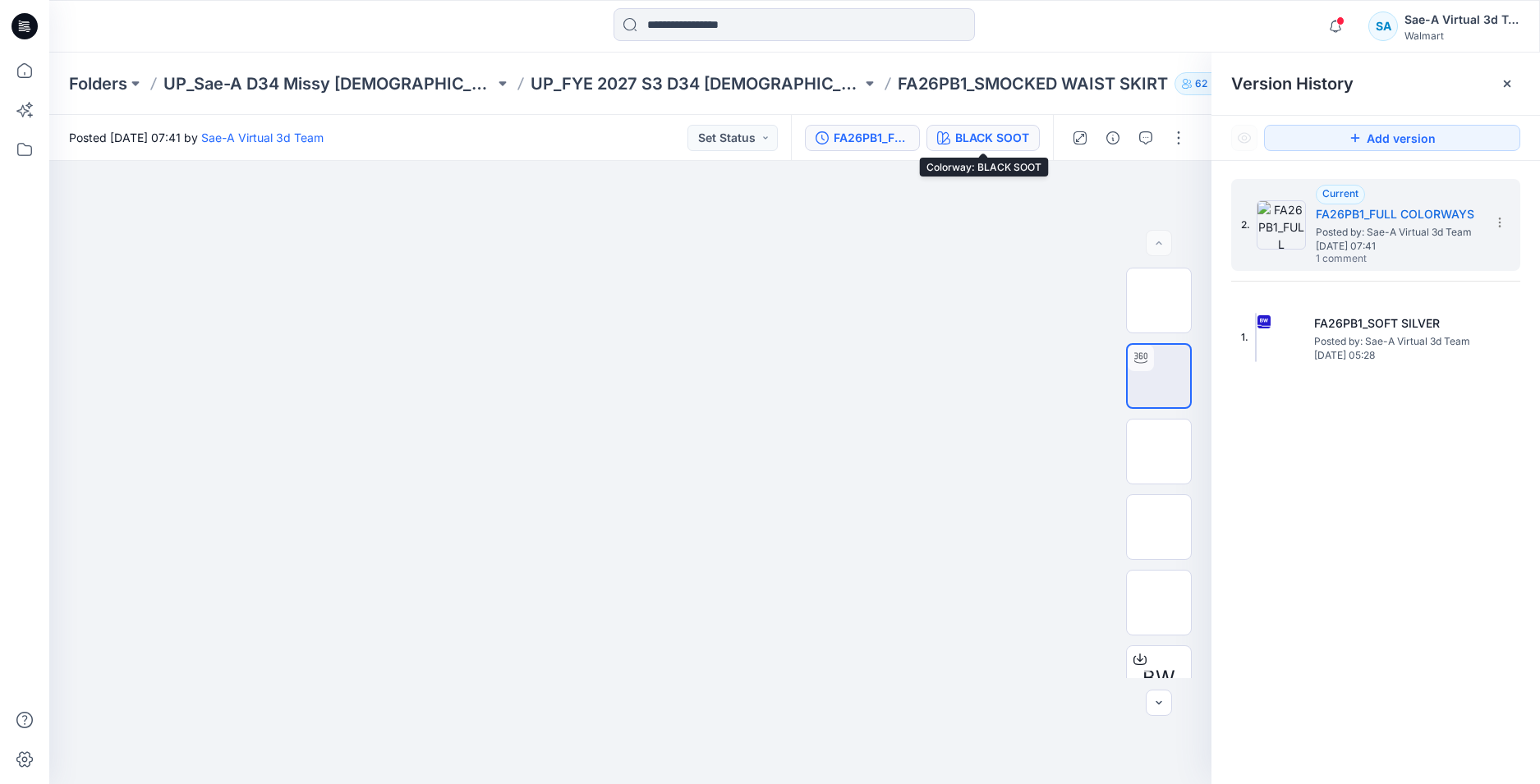
click at [967, 144] on div "BLACK SOOT" at bounding box center [992, 138] width 74 height 18
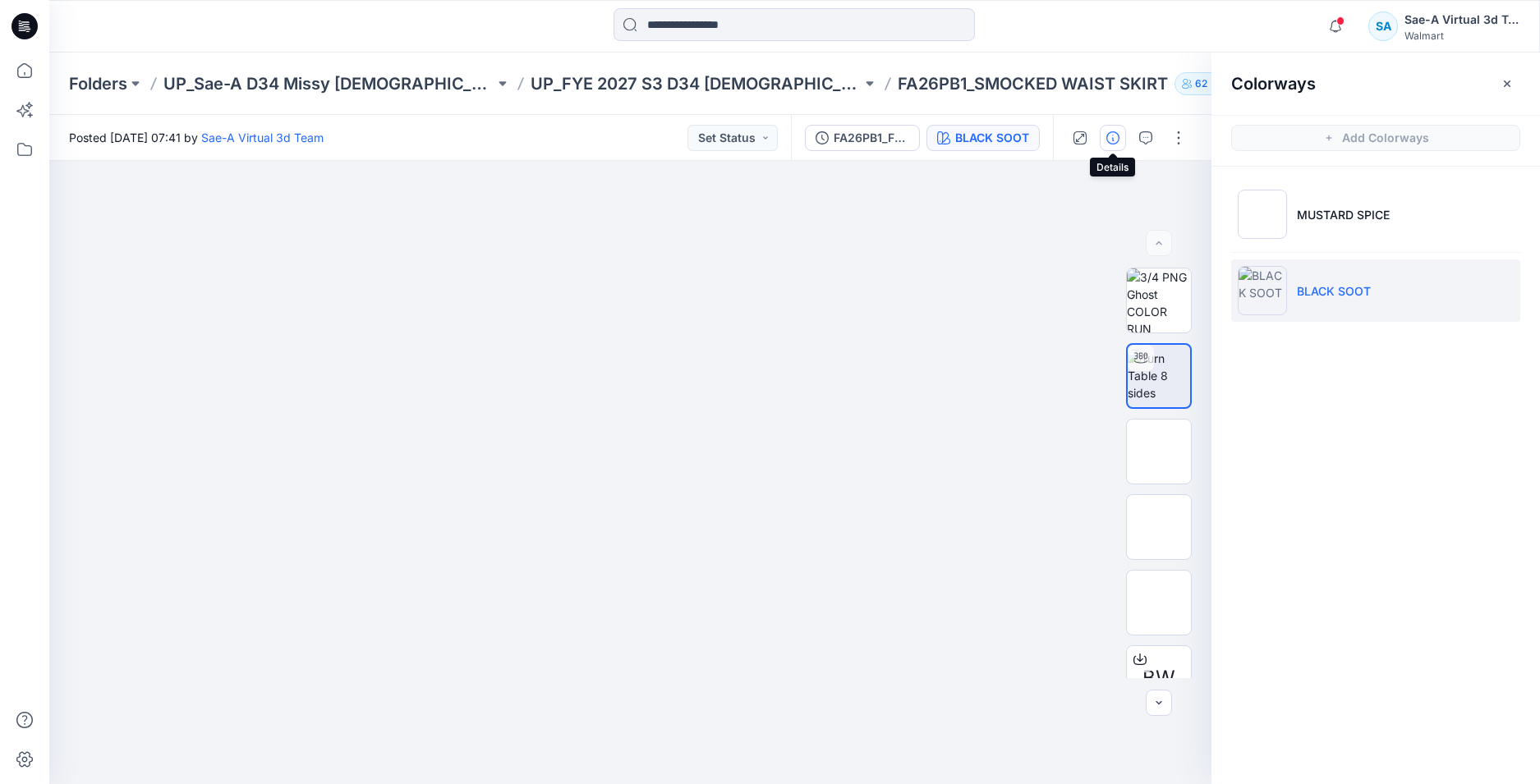
click at [1123, 133] on button "button" at bounding box center [1112, 137] width 26 height 26
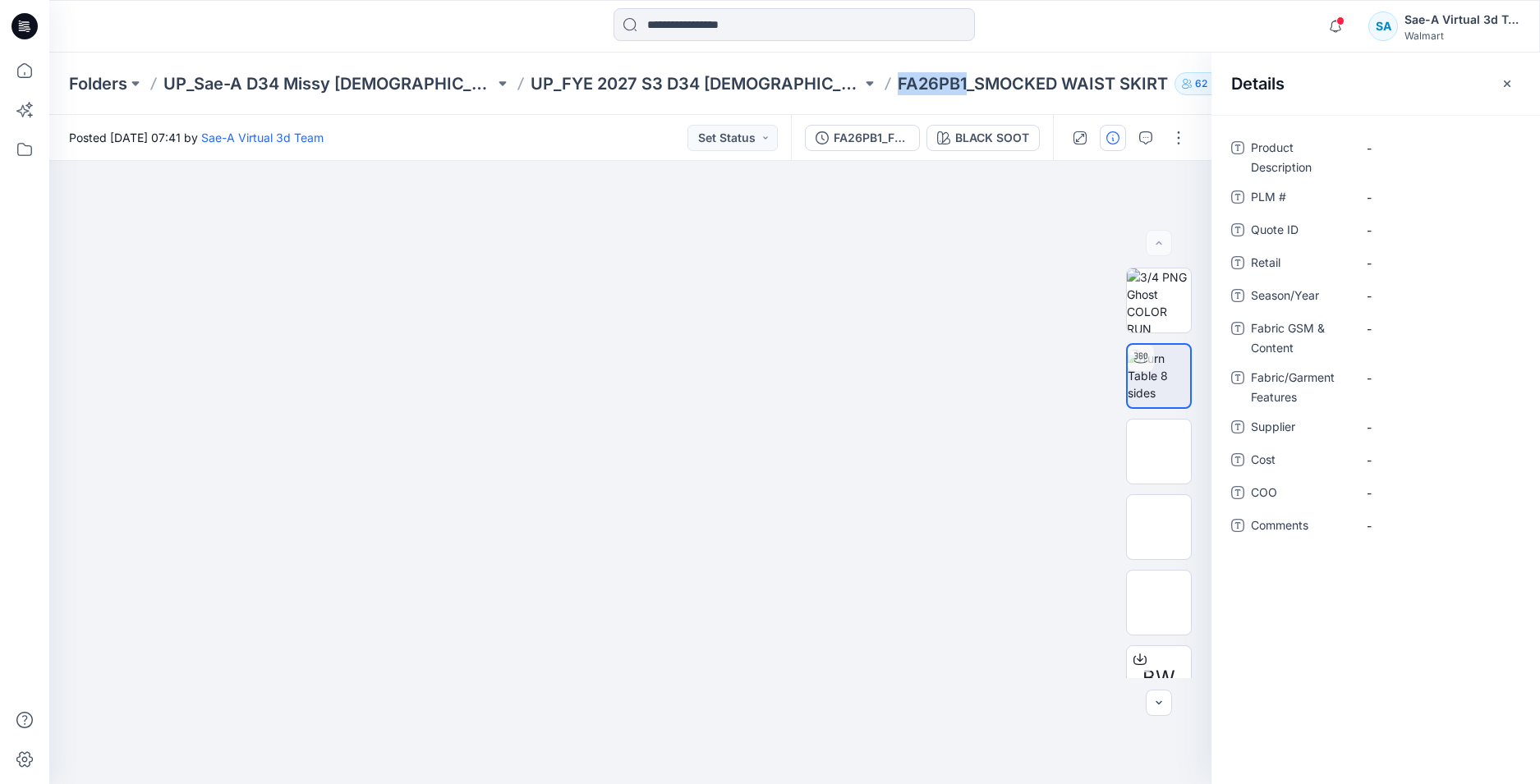
drag, startPoint x: 895, startPoint y: 86, endPoint x: 826, endPoint y: 79, distance: 69.4
click at [897, 79] on p "FA26PB1_SMOCKED WAIST SKIRT" at bounding box center [1032, 84] width 270 height 23
copy p "FA26PB1"
click at [1375, 199] on \ "-" at bounding box center [1438, 197] width 143 height 17
type textarea "*******"
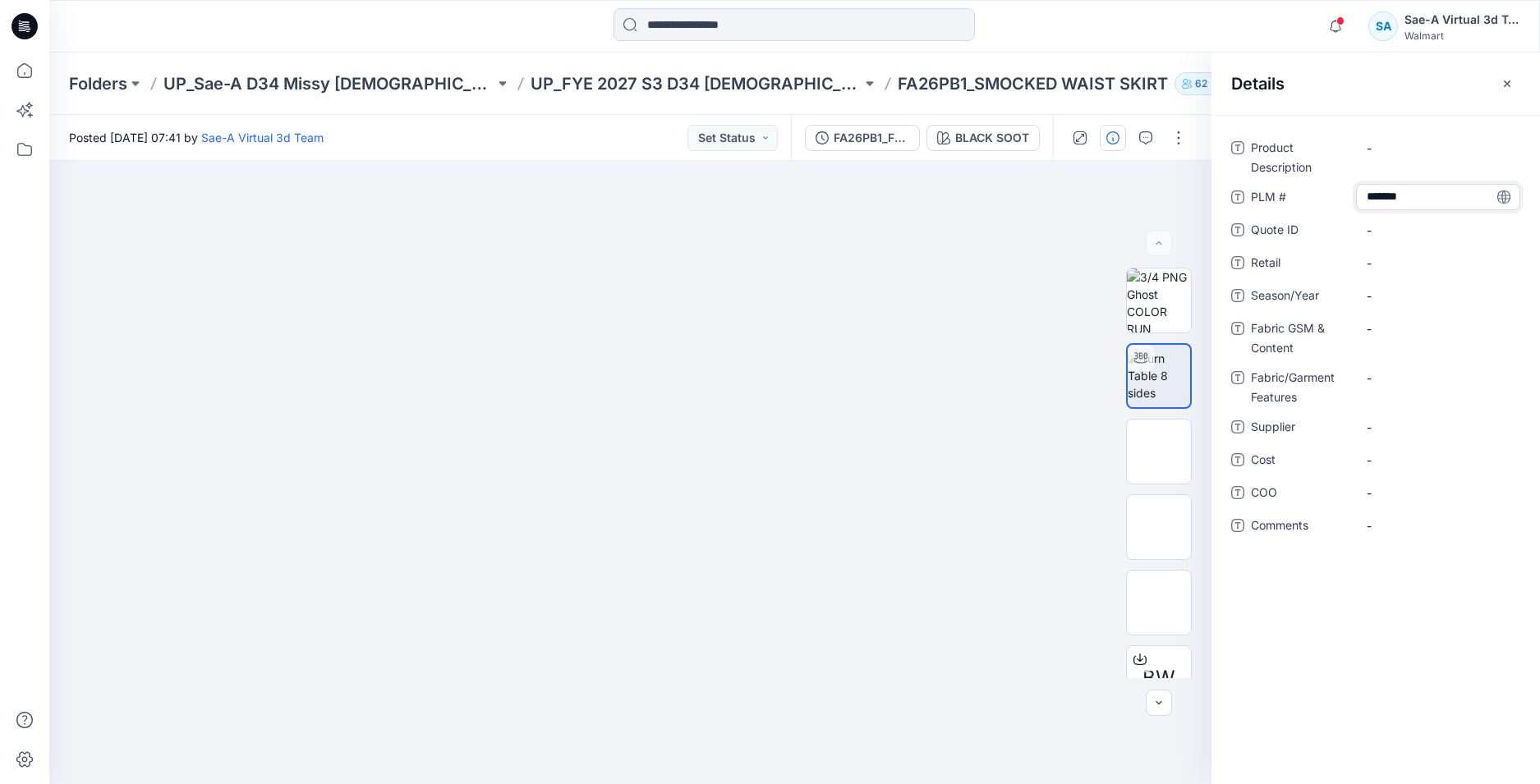
click at [1410, 570] on div "Product Description - PLM # ******* Quote ID - Retail - Season/Year - Fabric GS…" at bounding box center [1375, 449] width 329 height 669
click at [1404, 147] on Description "-" at bounding box center [1438, 148] width 143 height 17
type textarea "**********"
click at [1403, 620] on div "**********" at bounding box center [1375, 449] width 329 height 669
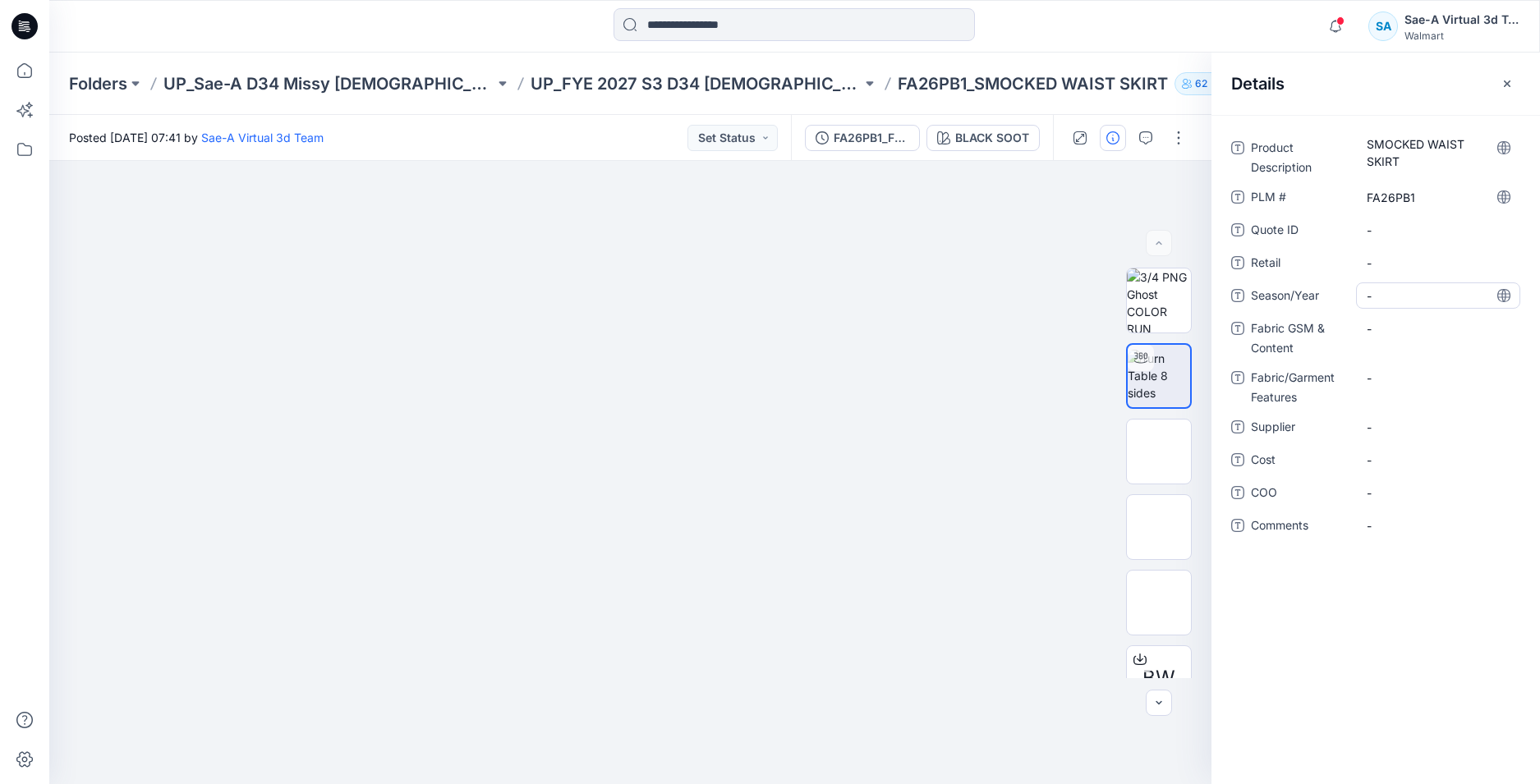
click at [1413, 297] on span "-" at bounding box center [1438, 295] width 143 height 17
type textarea "*******"
click at [1395, 600] on div "Product Description SMOCKED WAIST SKIRT PLM # FA26PB1 Quote ID - Retail - Seaso…" at bounding box center [1375, 449] width 329 height 669
click at [1386, 367] on div "-" at bounding box center [1437, 377] width 164 height 26
type textarea "*****"
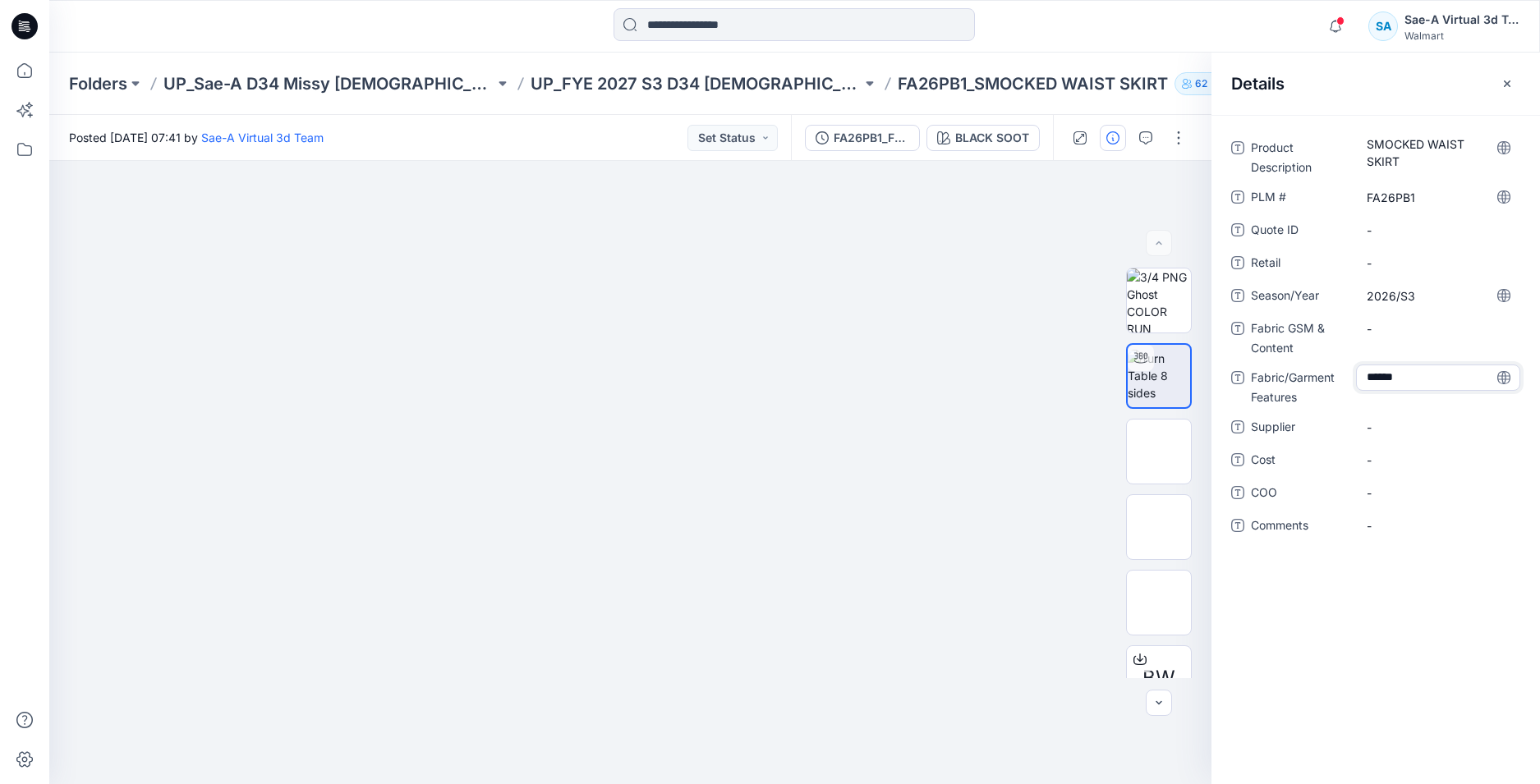
click at [1368, 626] on div "Product Description SMOCKED WAIST SKIRT PLM # FA26PB1 Quote ID - Retail - Seaso…" at bounding box center [1375, 449] width 329 height 669
click at [1379, 325] on Content "-" at bounding box center [1438, 328] width 143 height 17
type textarea "**********"
click at [1379, 637] on div "Product Description SMOCKED WAIST SKIRT PLM # FA26PB1 Quote ID - Retail - Seaso…" at bounding box center [1375, 449] width 329 height 669
click at [1391, 420] on span "-" at bounding box center [1438, 427] width 143 height 17
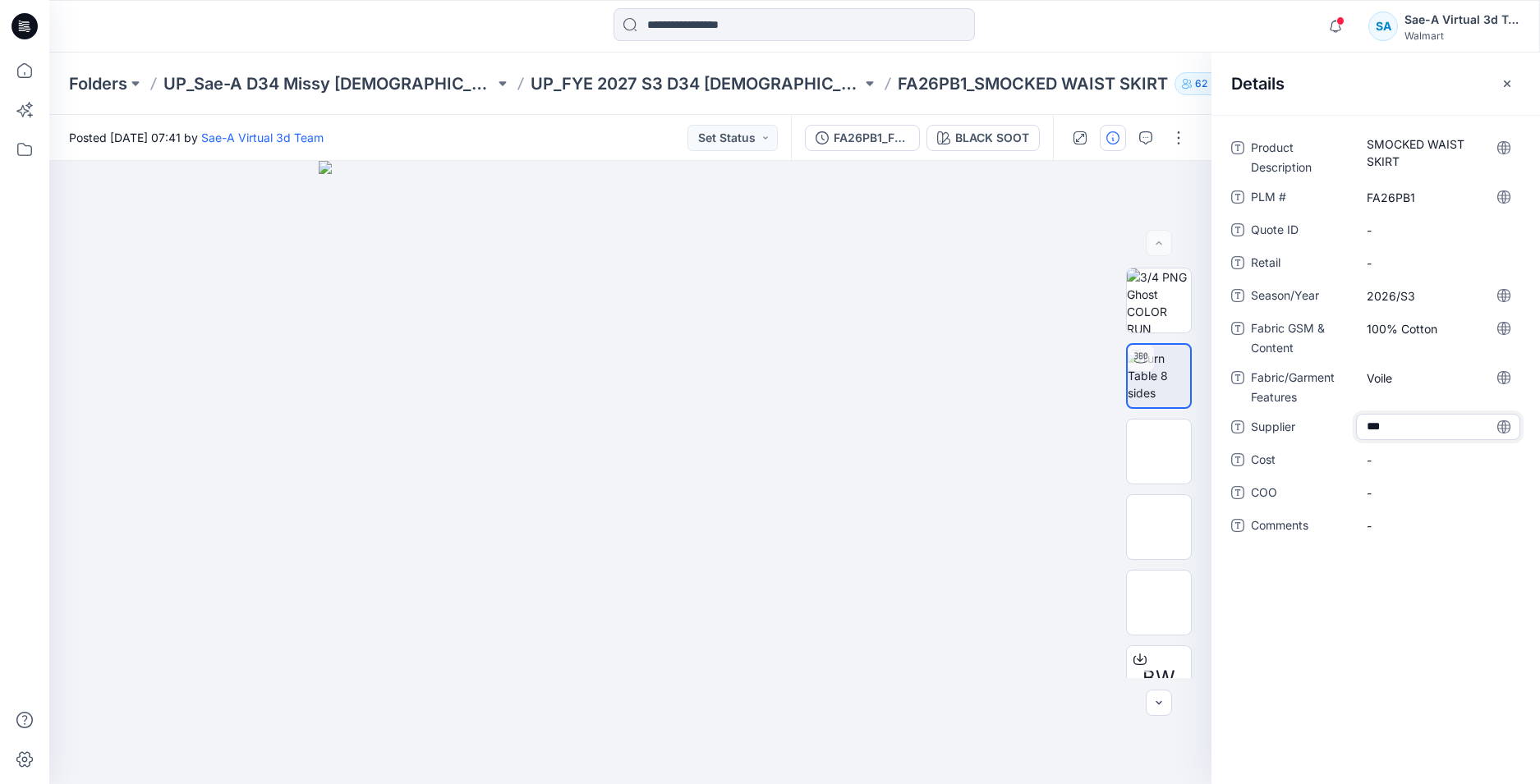
type textarea "****"
click at [1409, 453] on span "-" at bounding box center [1438, 459] width 143 height 17
type textarea "***"
click at [737, 81] on p "UP_FYE 2027 S3 D34 [DEMOGRAPHIC_DATA] Dresses" at bounding box center [697, 84] width 331 height 23
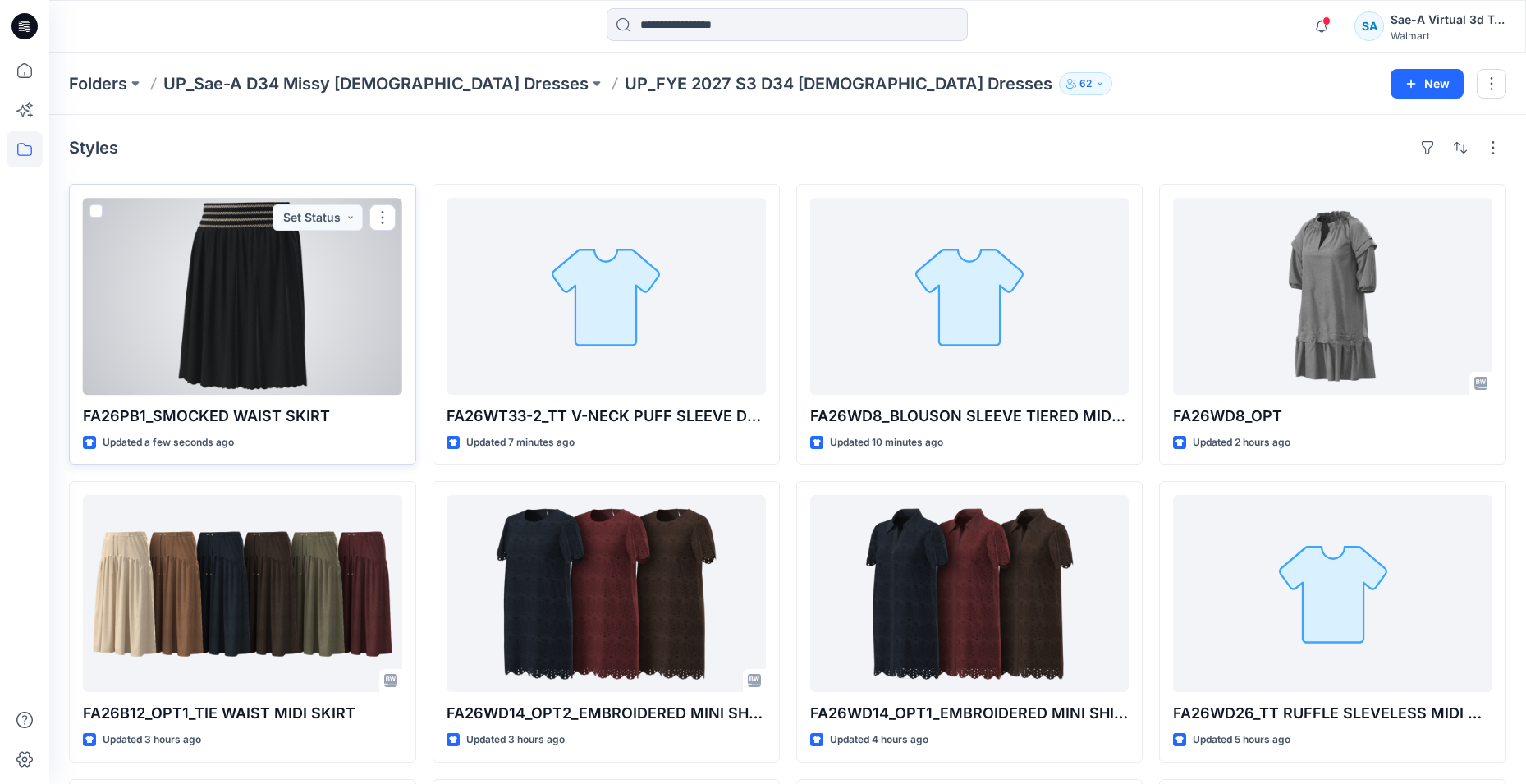
click at [272, 354] on div at bounding box center [243, 296] width 320 height 197
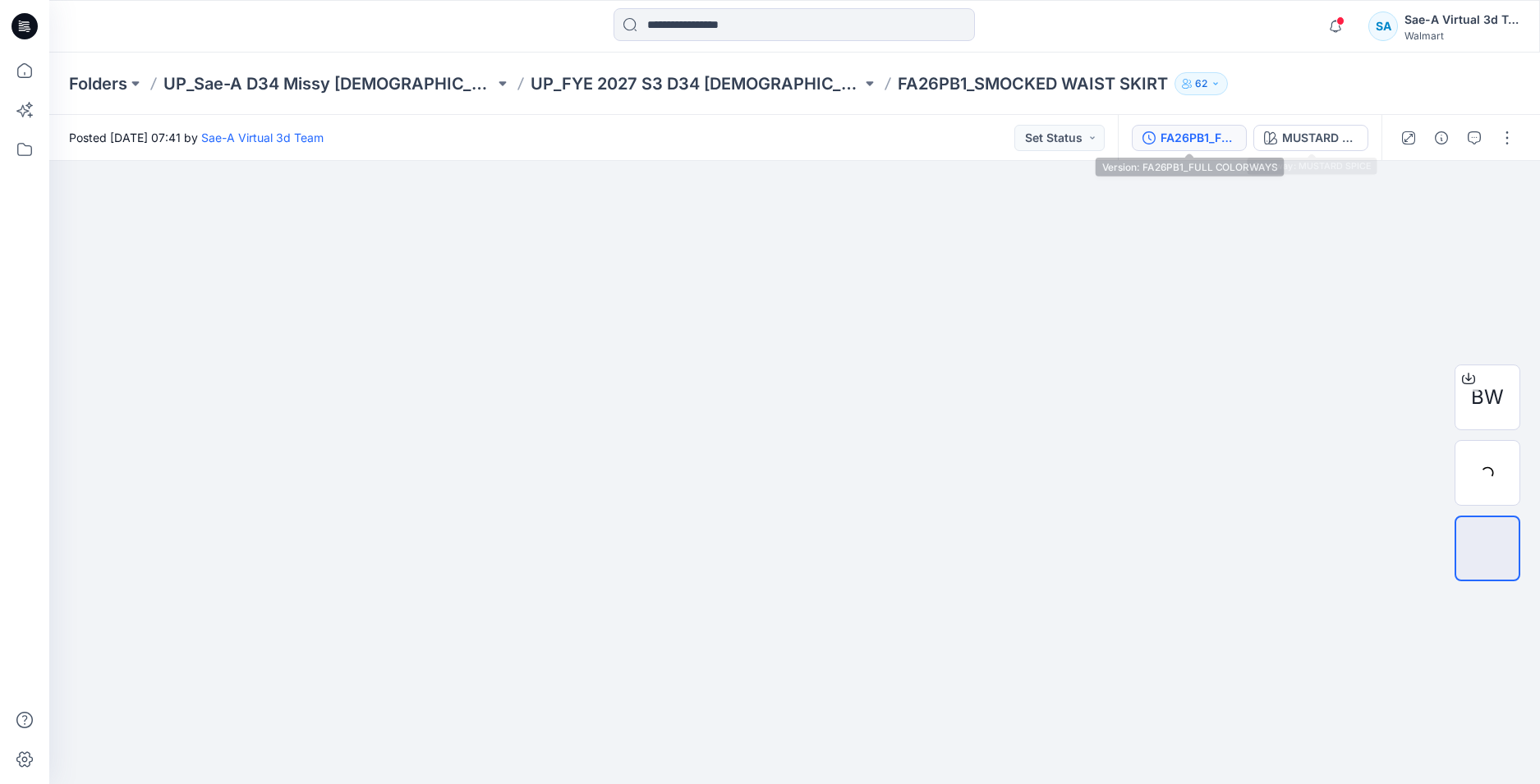
click at [1181, 146] on div "FA26PB1_FULL COLORWAYS" at bounding box center [1198, 138] width 75 height 18
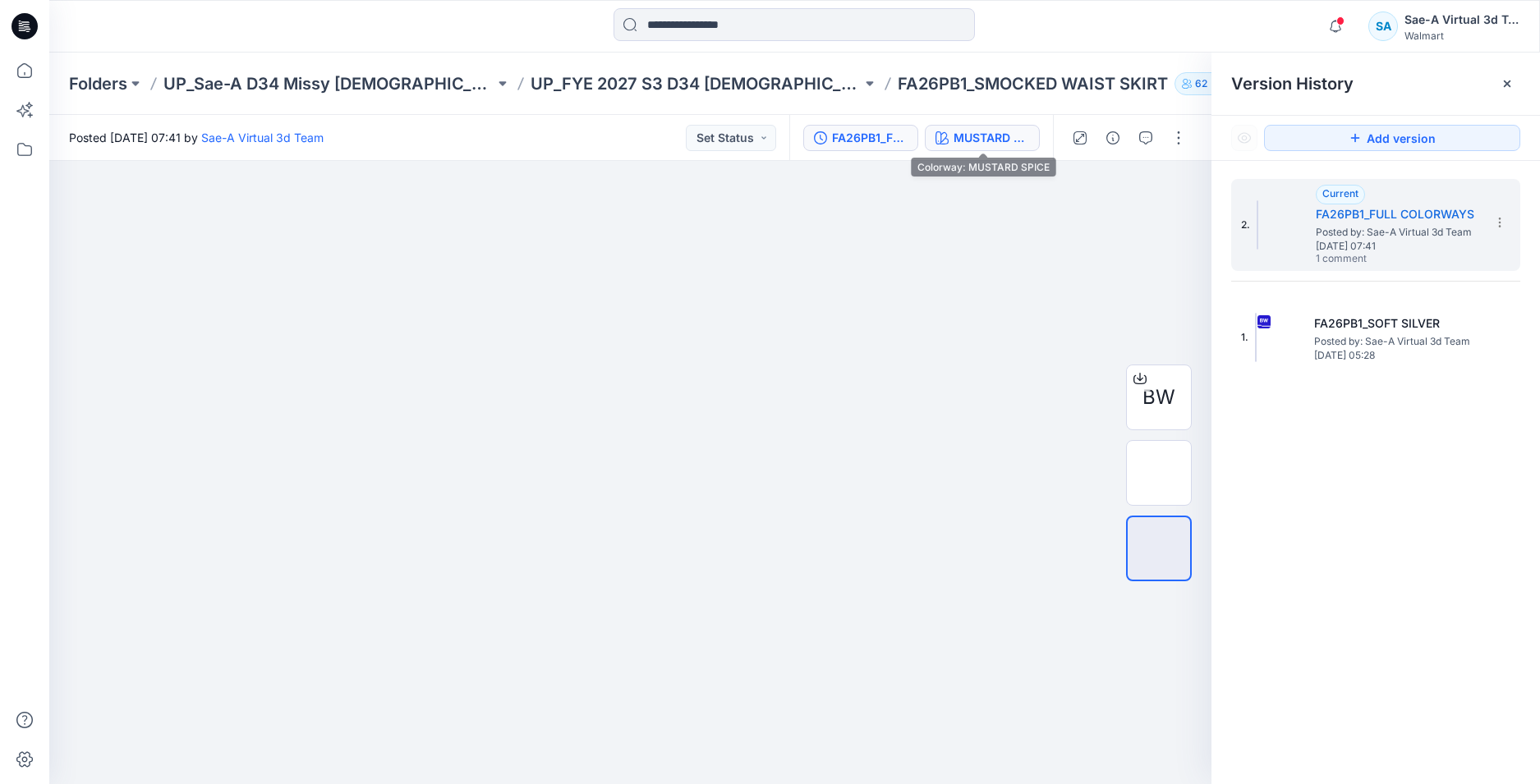
click at [1001, 134] on div "MUSTARD SPICE" at bounding box center [991, 138] width 75 height 18
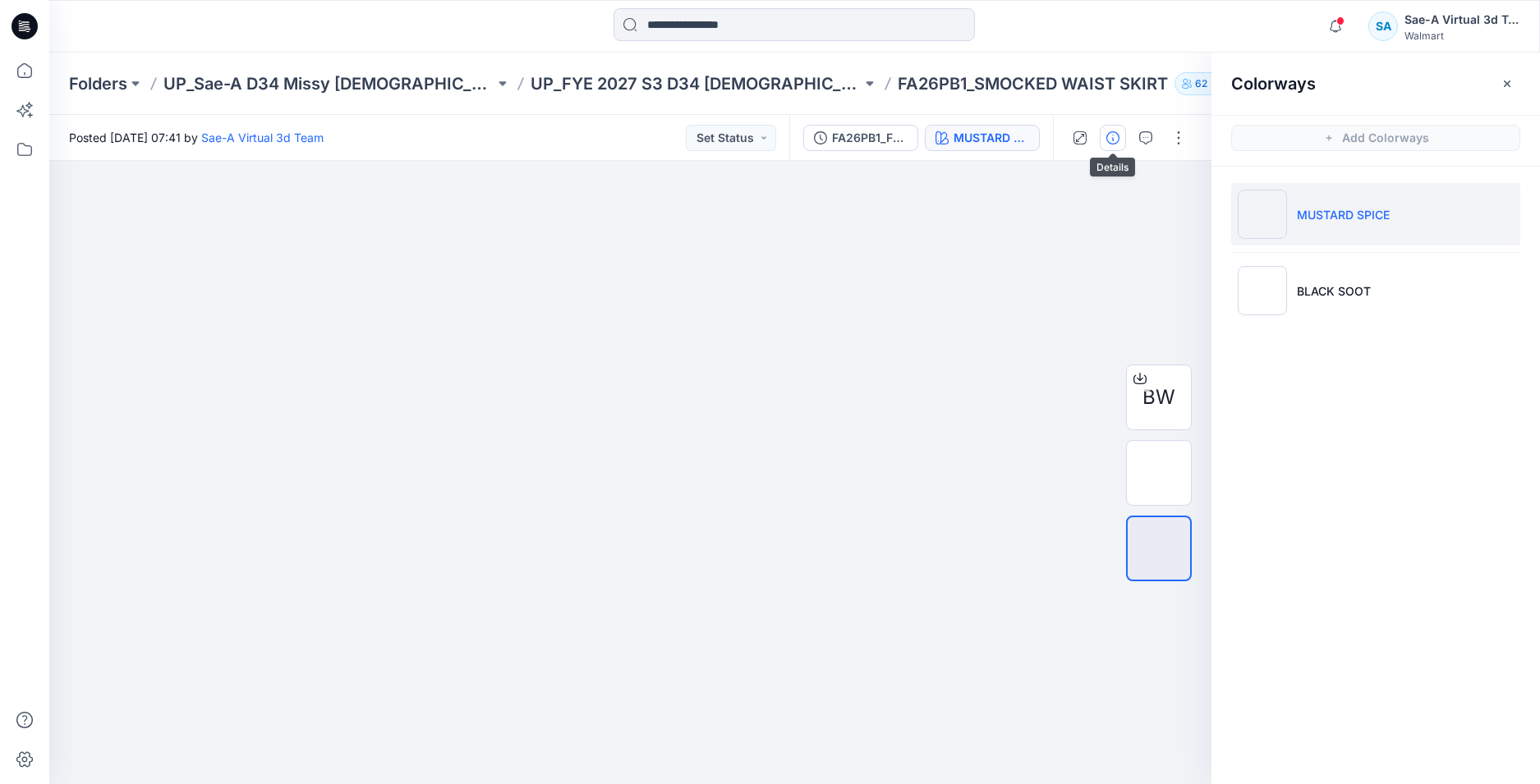
click at [1112, 139] on icon "button" at bounding box center [1112, 138] width 13 height 13
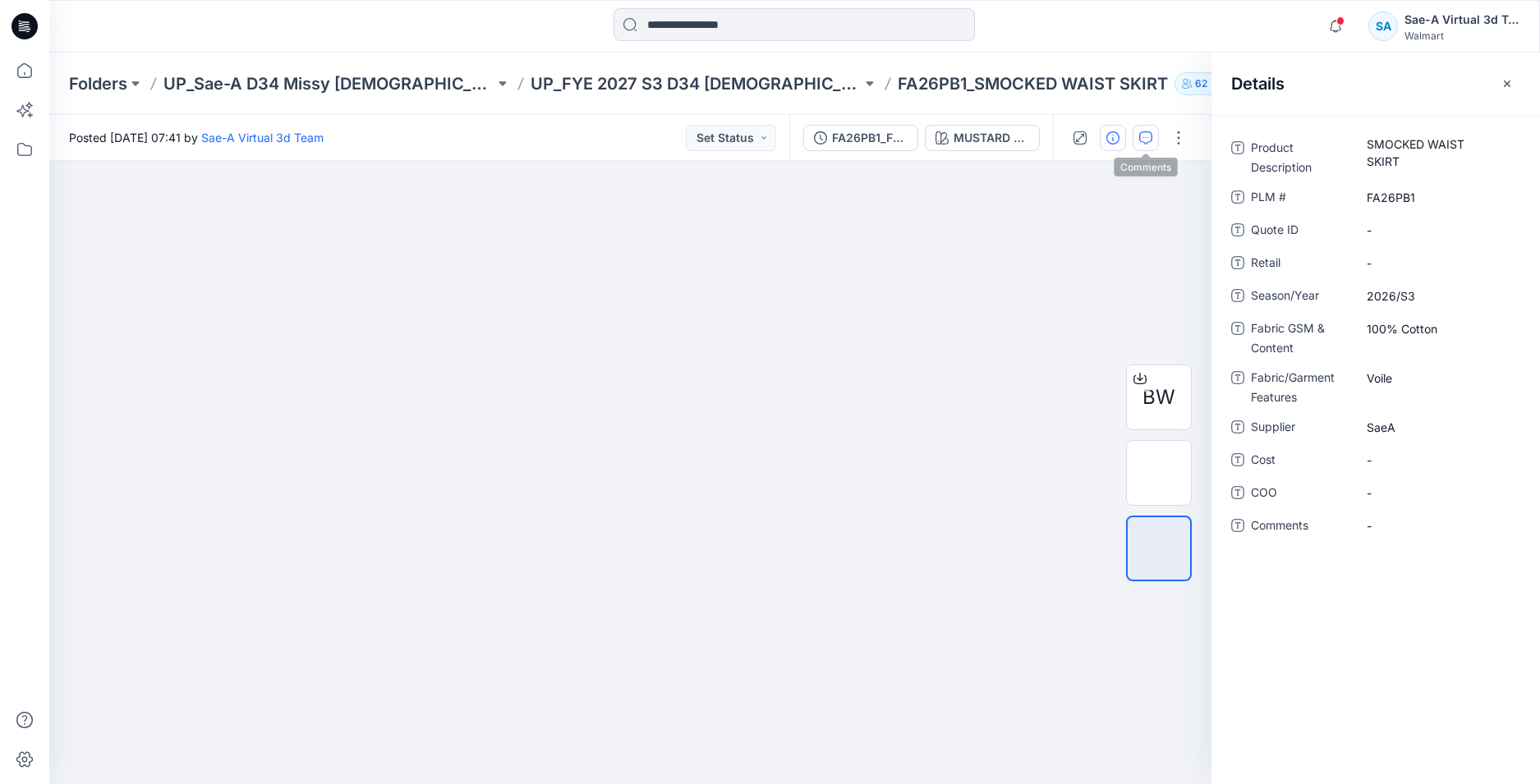
click at [1147, 133] on icon "button" at bounding box center [1145, 138] width 13 height 13
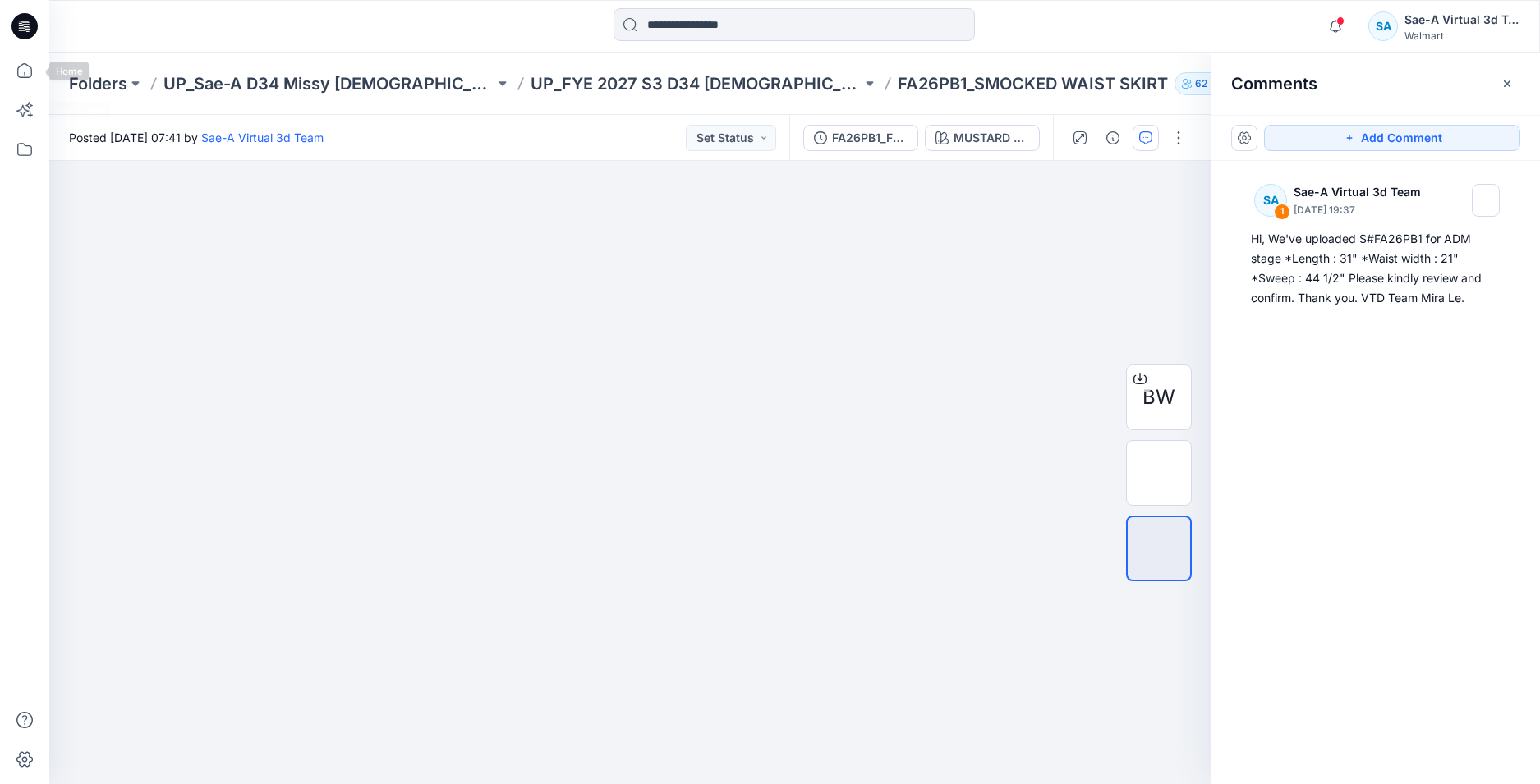
click at [23, 25] on icon at bounding box center [21, 25] width 5 height 1
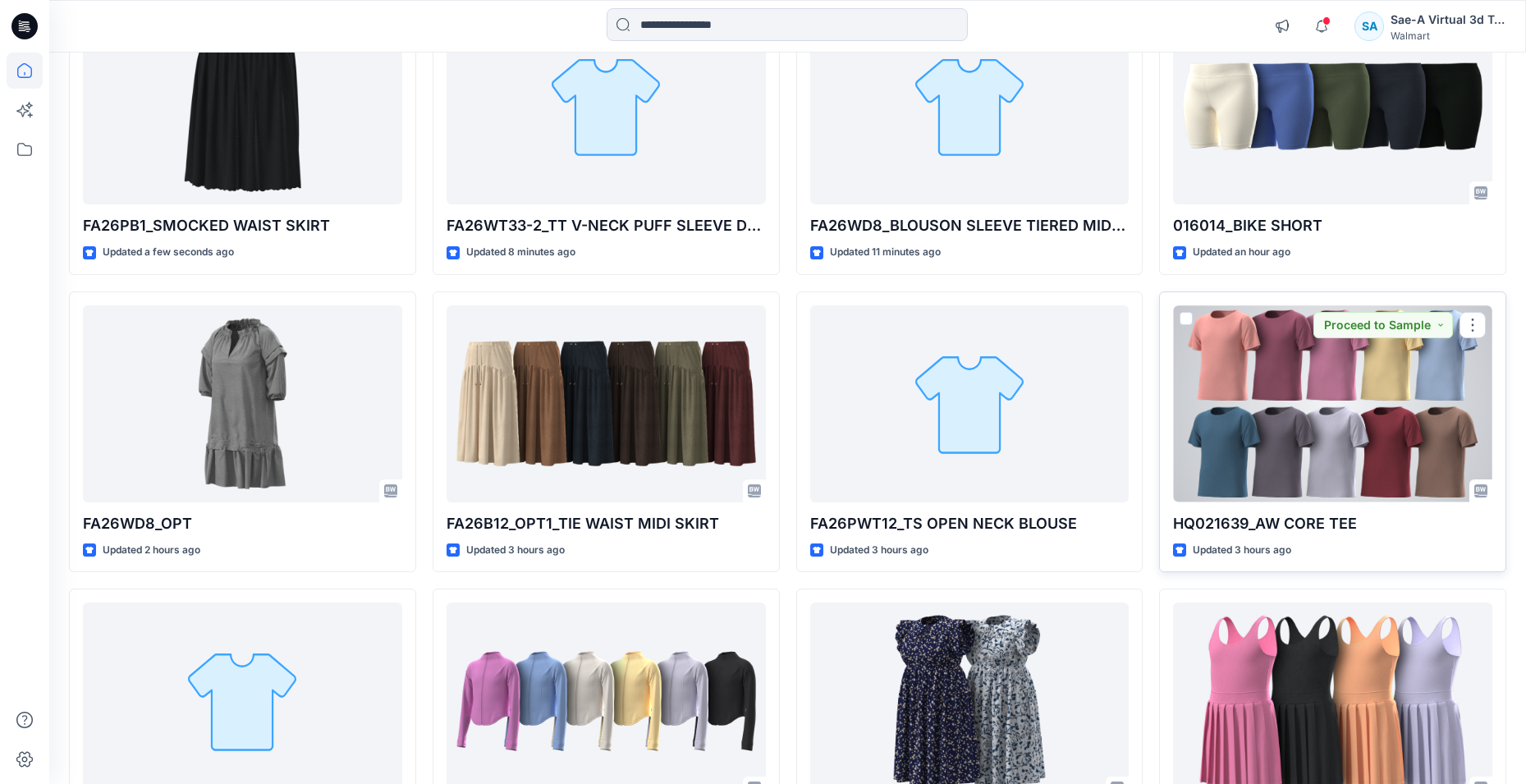
scroll to position [72, 0]
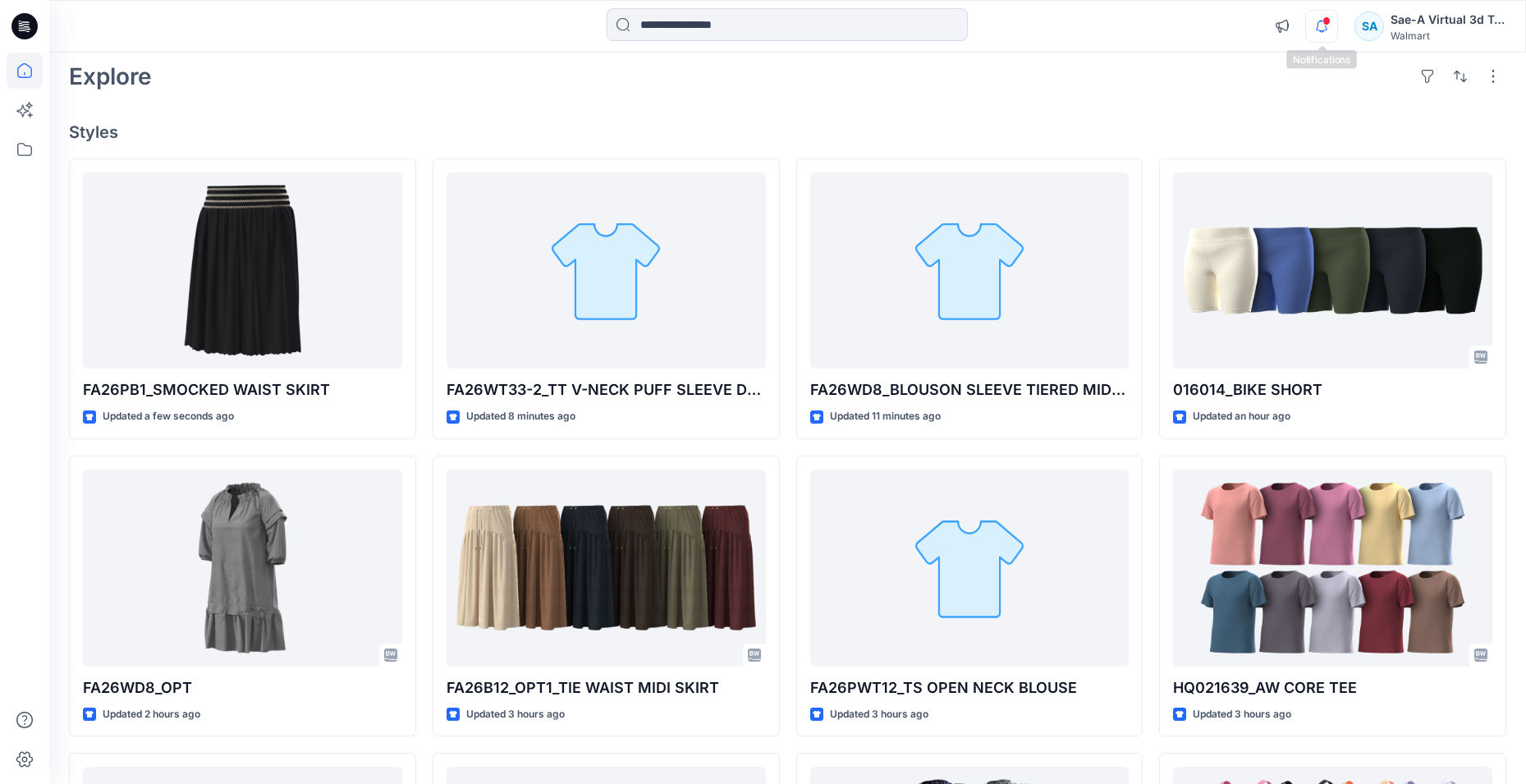
click at [1322, 13] on icon "button" at bounding box center [1321, 26] width 31 height 33
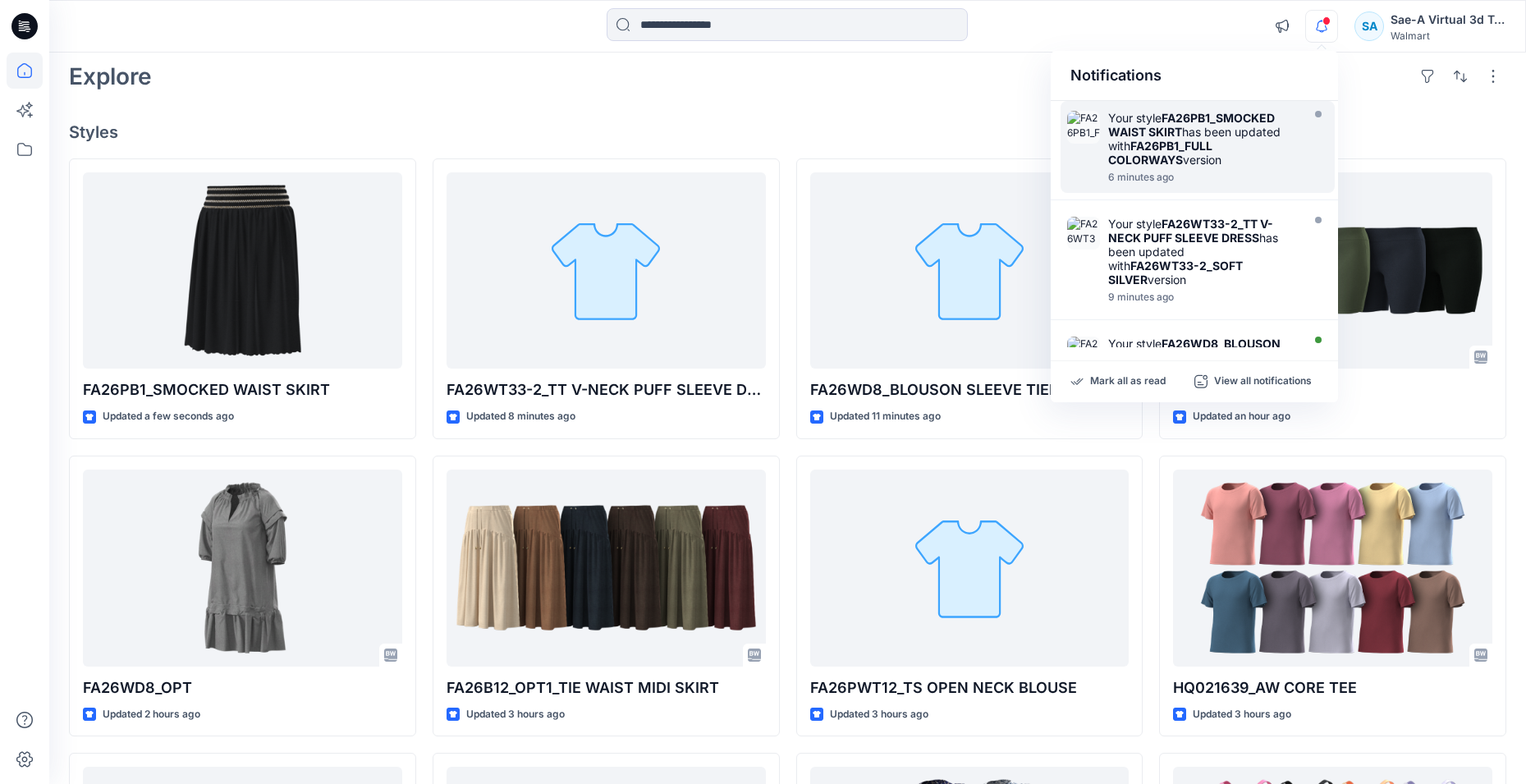
click at [1189, 144] on strong "FA26PB1_FULL COLORWAYS" at bounding box center [1160, 152] width 104 height 28
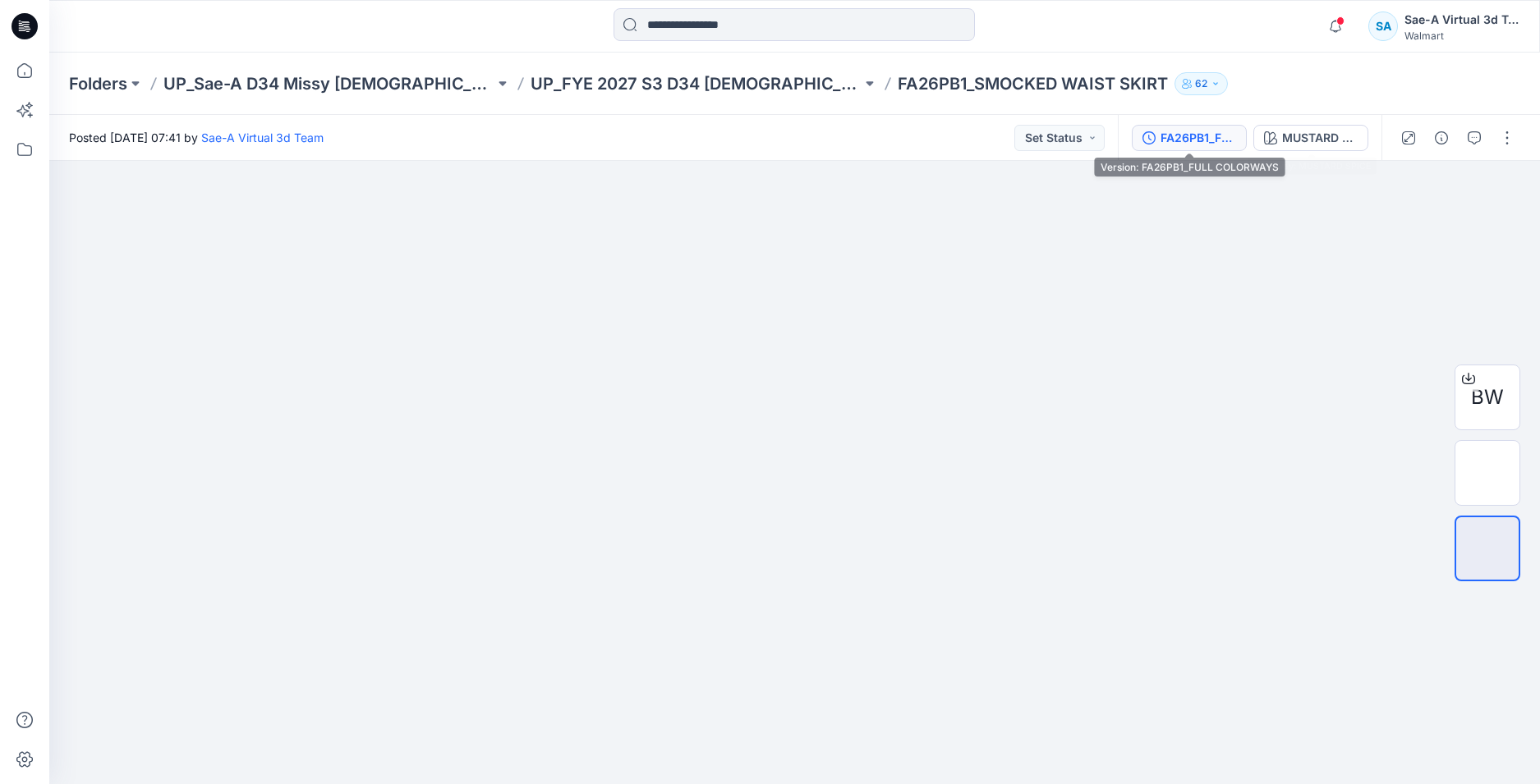
click at [1193, 144] on div "FA26PB1_FULL COLORWAYS" at bounding box center [1198, 138] width 75 height 18
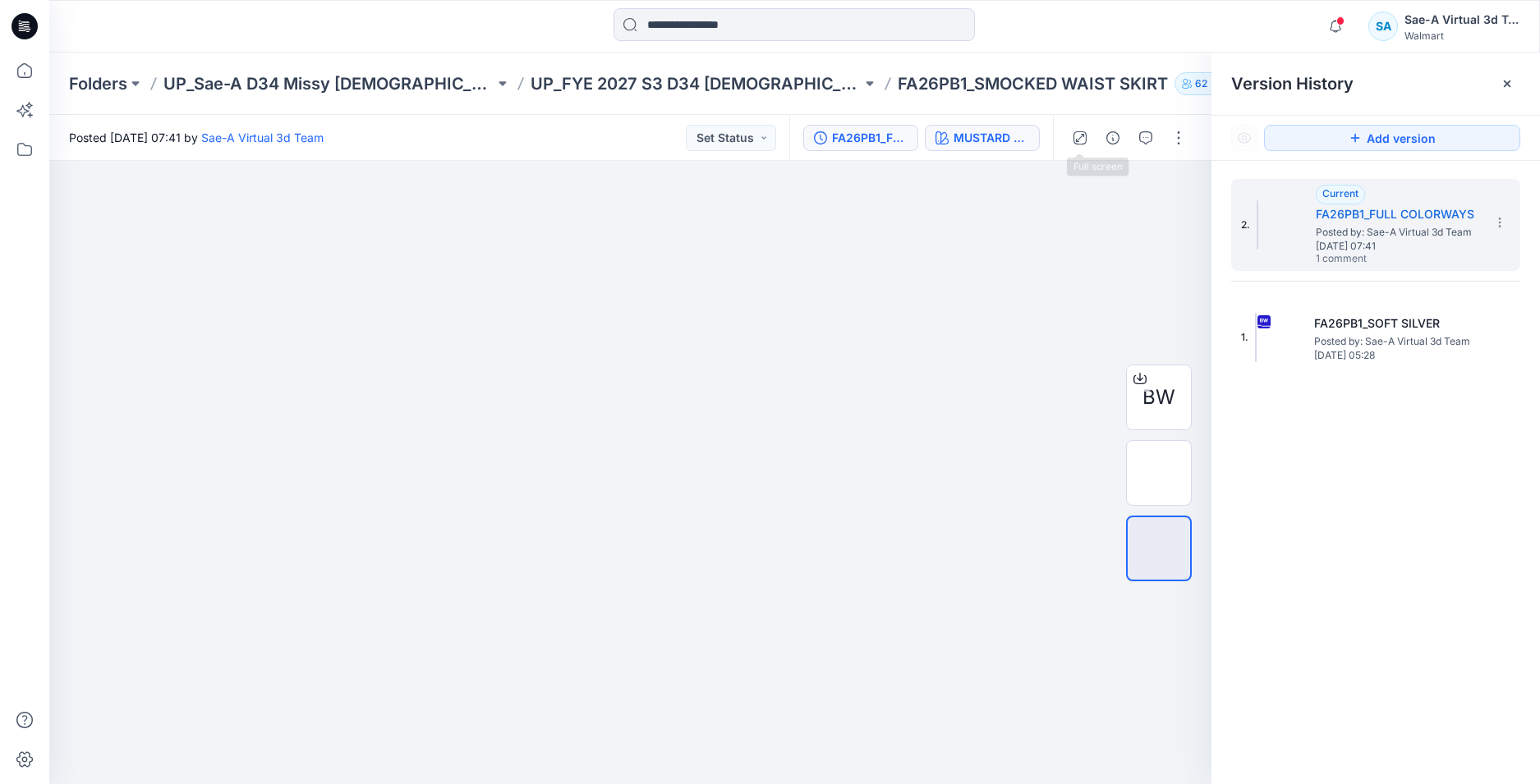
click at [1002, 143] on div "MUSTARD SPICE" at bounding box center [991, 138] width 75 height 18
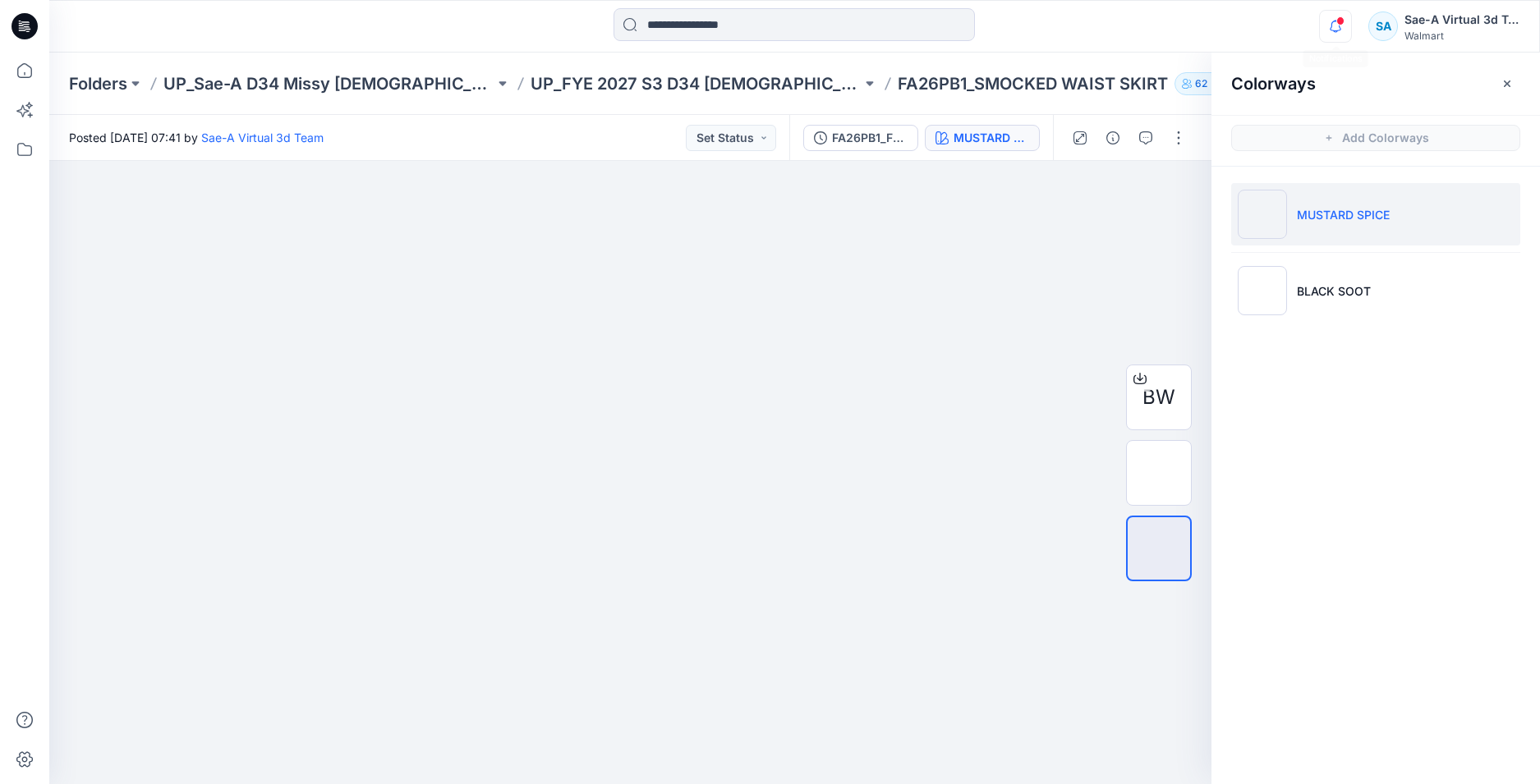
click at [1330, 29] on icon "button" at bounding box center [1335, 26] width 31 height 33
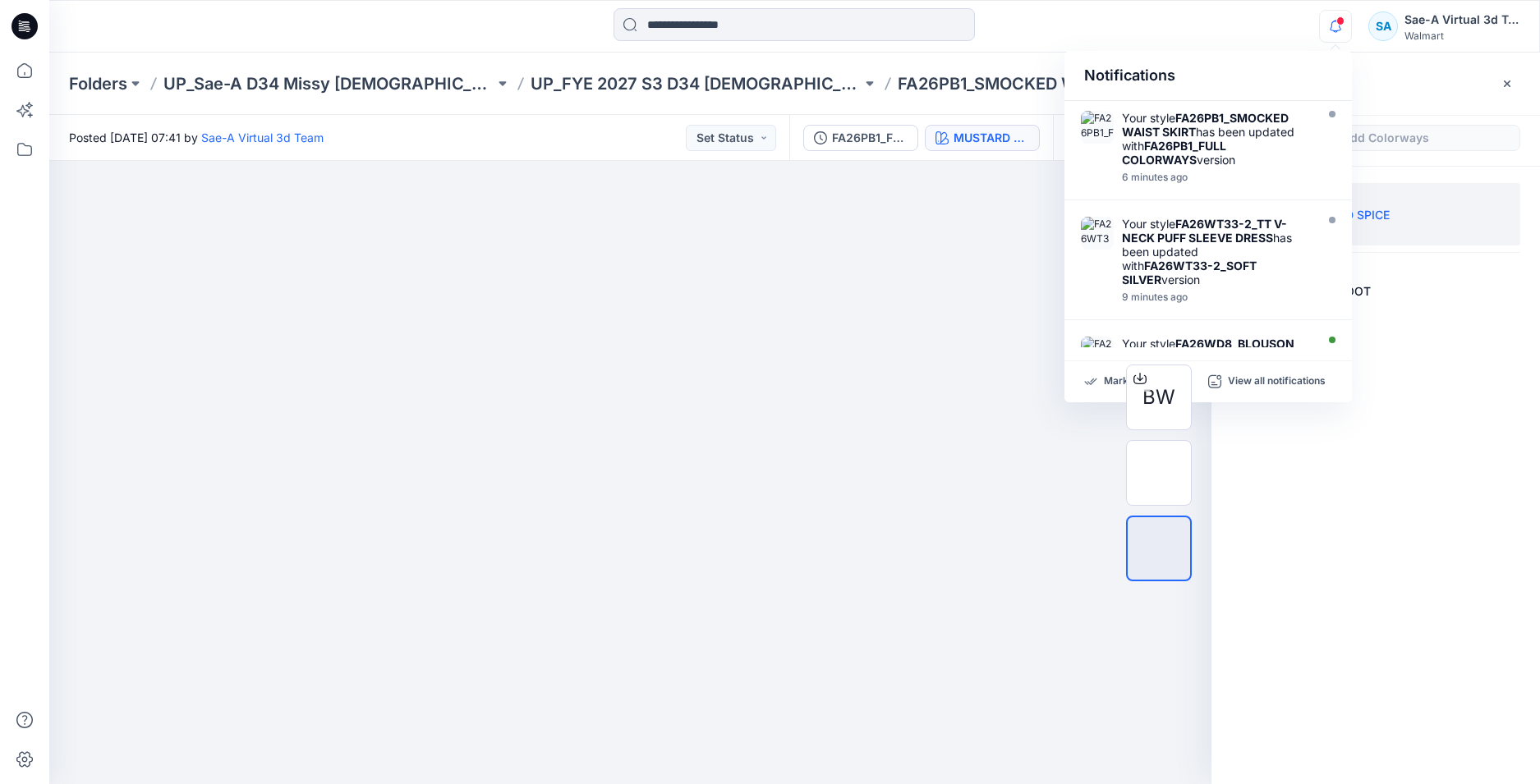
drag, startPoint x: 1228, startPoint y: 154, endPoint x: 1383, endPoint y: 464, distance: 346.6
click at [1228, 154] on div "Your style FA26PB1_SMOCKED WAIST SKIRT has been updated with FA26PB1_FULL COLOR…" at bounding box center [1216, 139] width 189 height 55
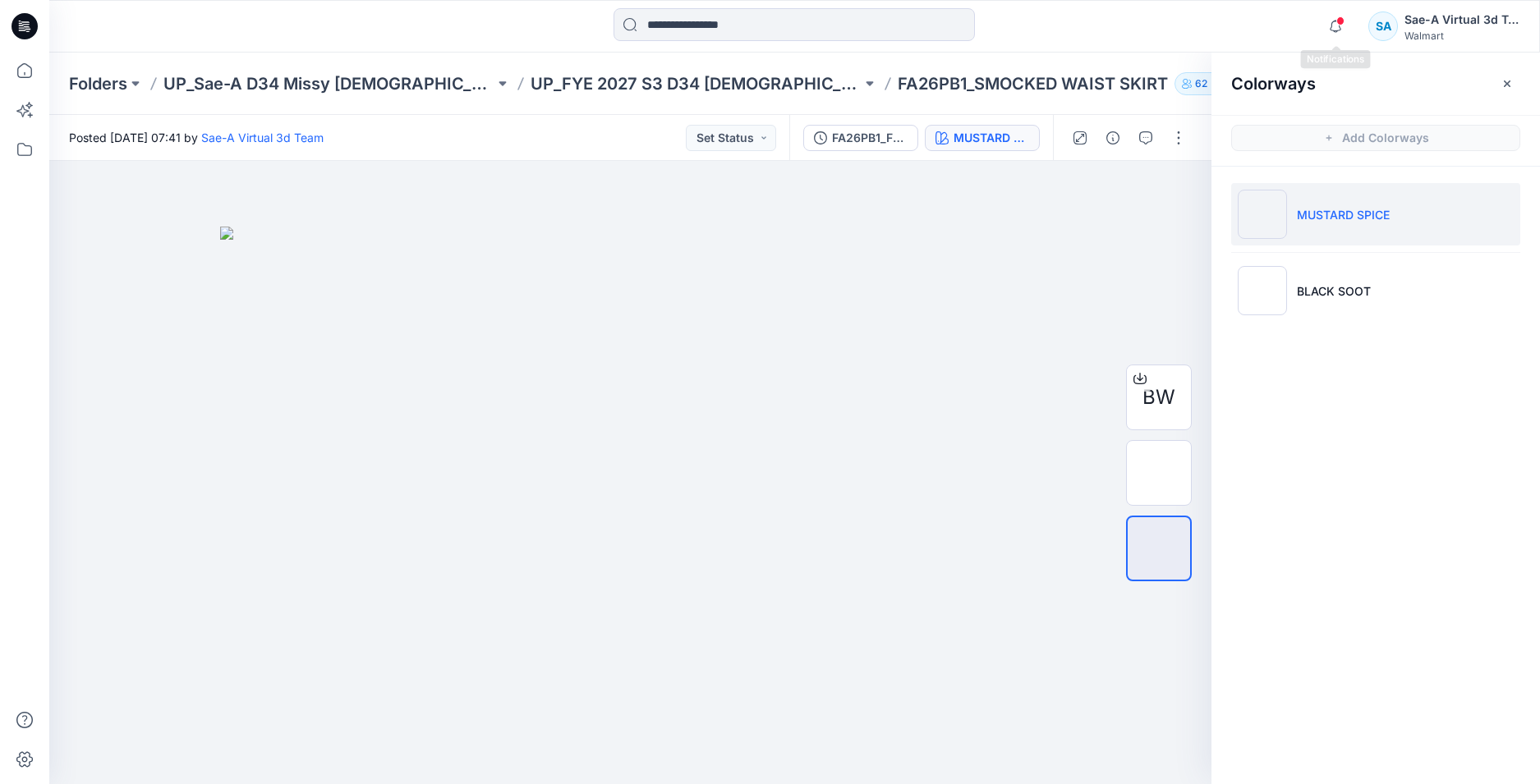
click at [1339, 18] on span at bounding box center [1339, 21] width 8 height 9
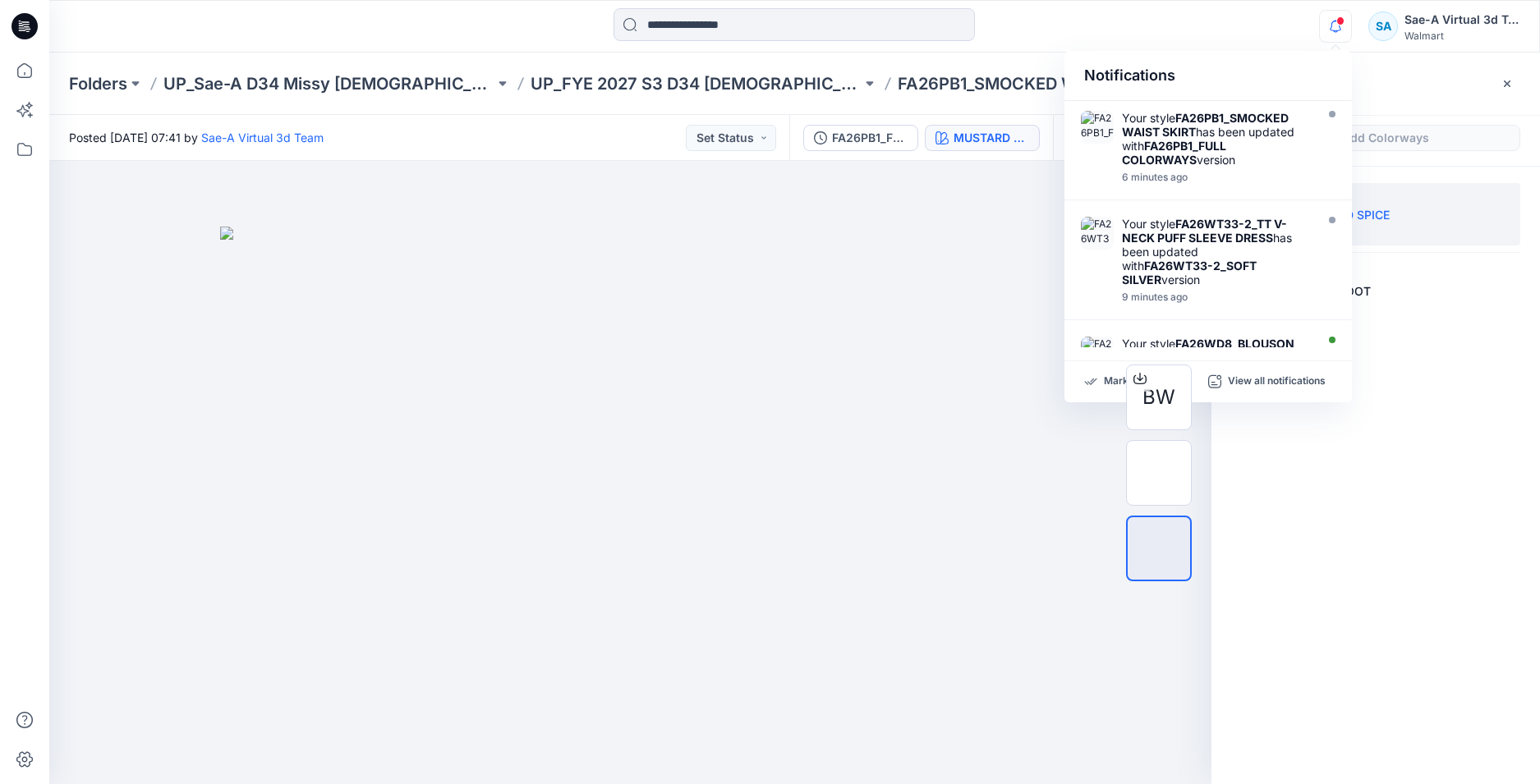
click at [1386, 659] on div "Colorways Add Colorways MUSTARD SPICE BLACK SOOT" at bounding box center [1375, 418] width 329 height 731
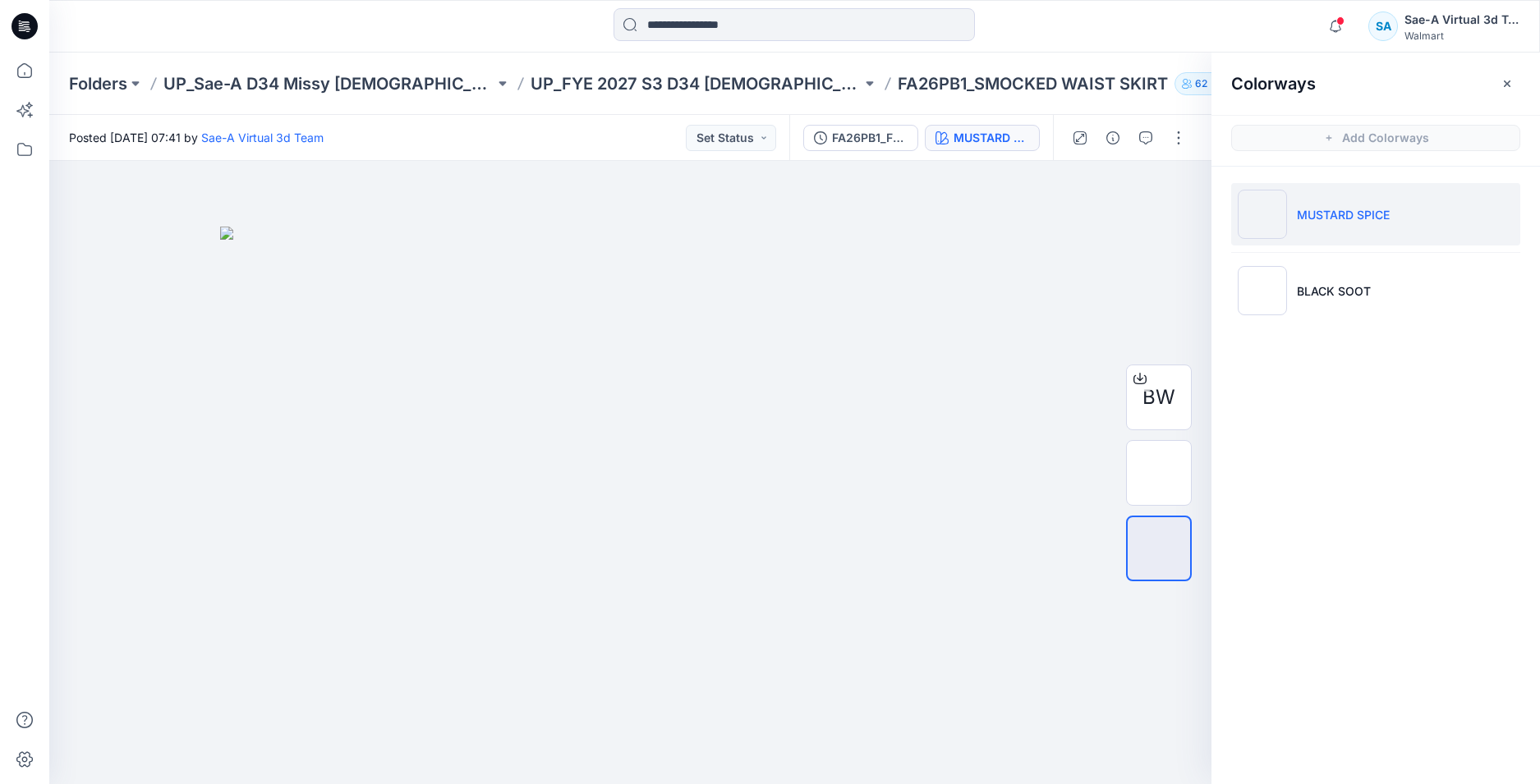
click at [25, 33] on icon at bounding box center [24, 26] width 26 height 26
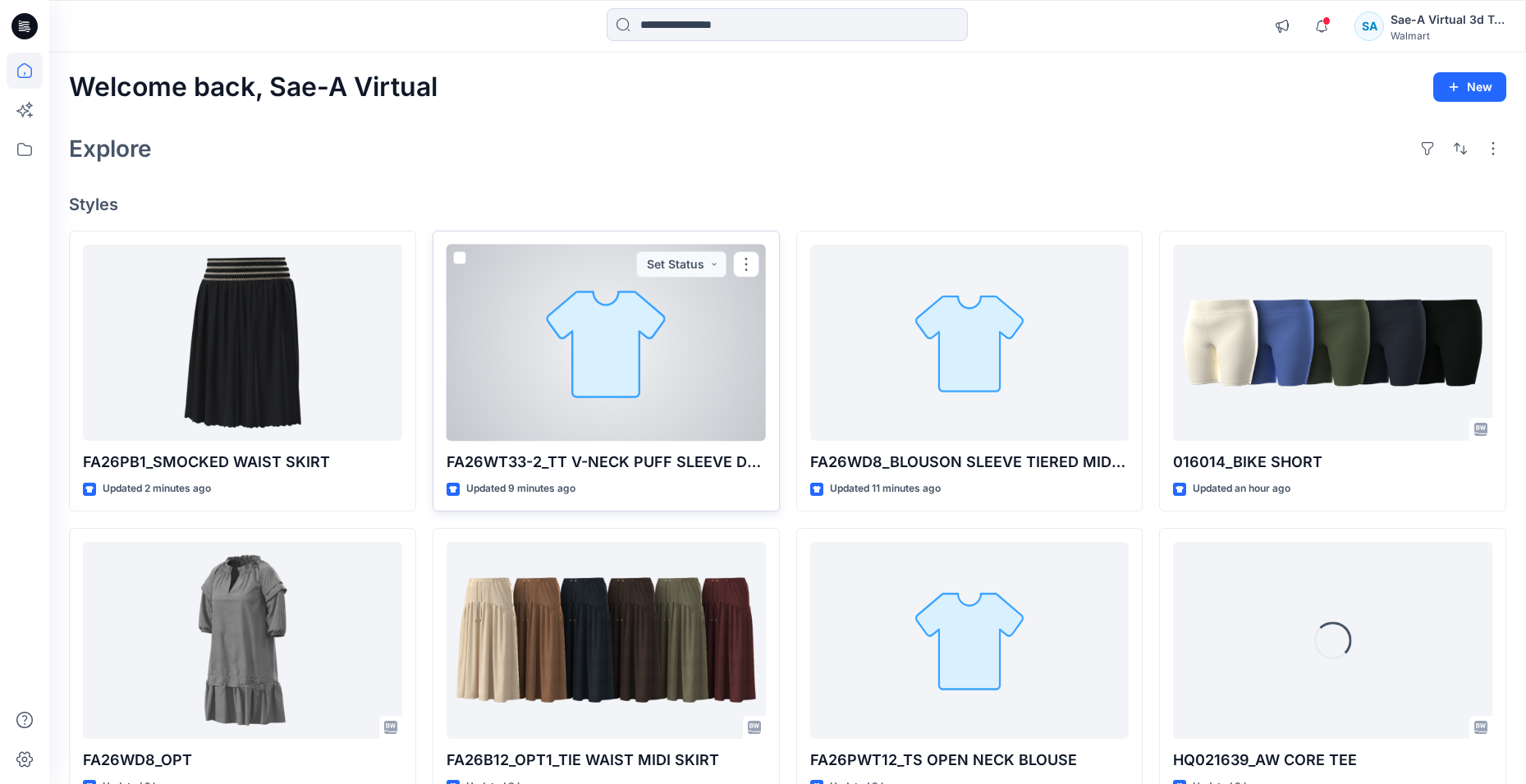
click at [625, 342] on div at bounding box center [606, 343] width 320 height 197
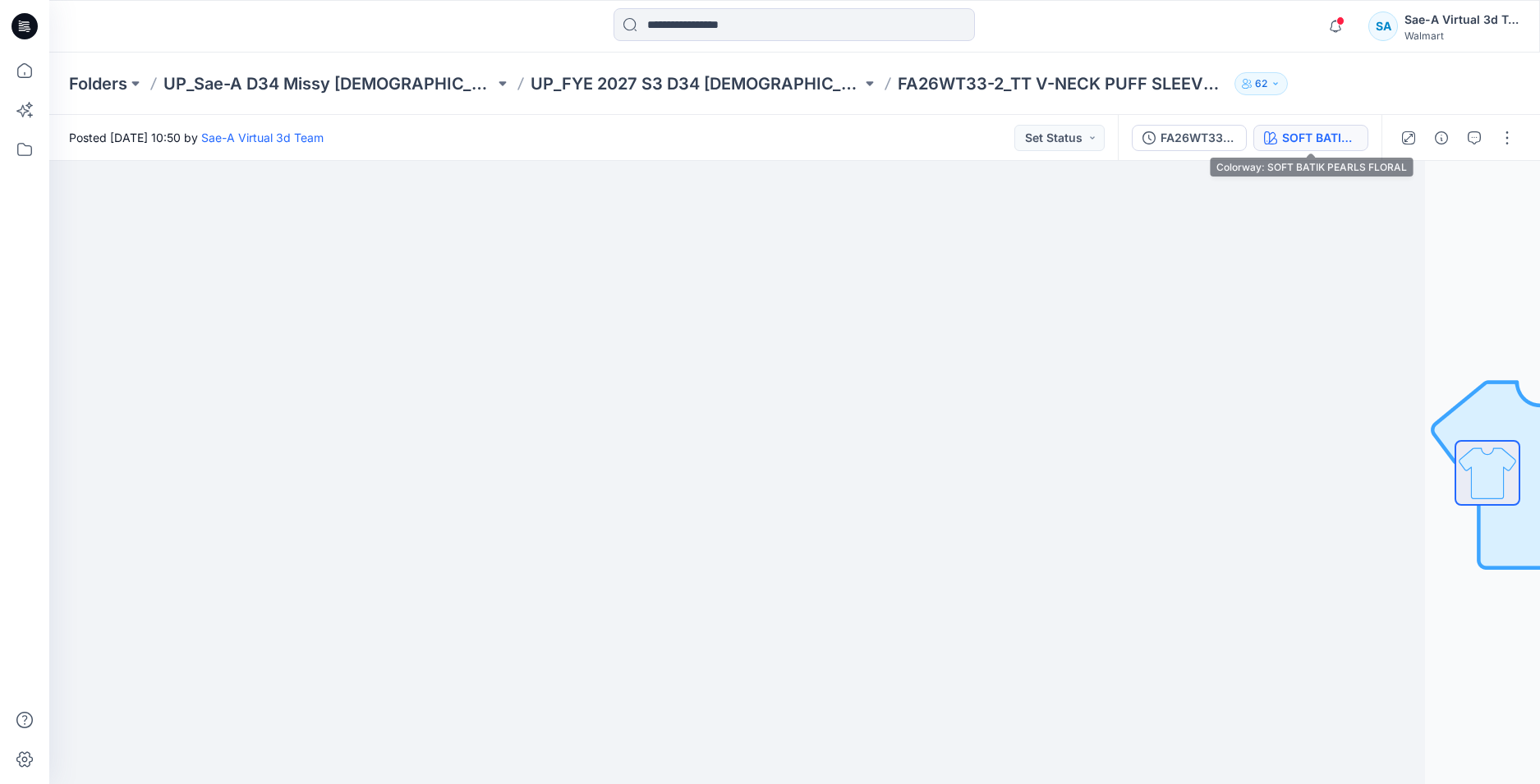
click at [1299, 144] on div "SOFT BATIK PEARLS FLORAL" at bounding box center [1320, 138] width 75 height 18
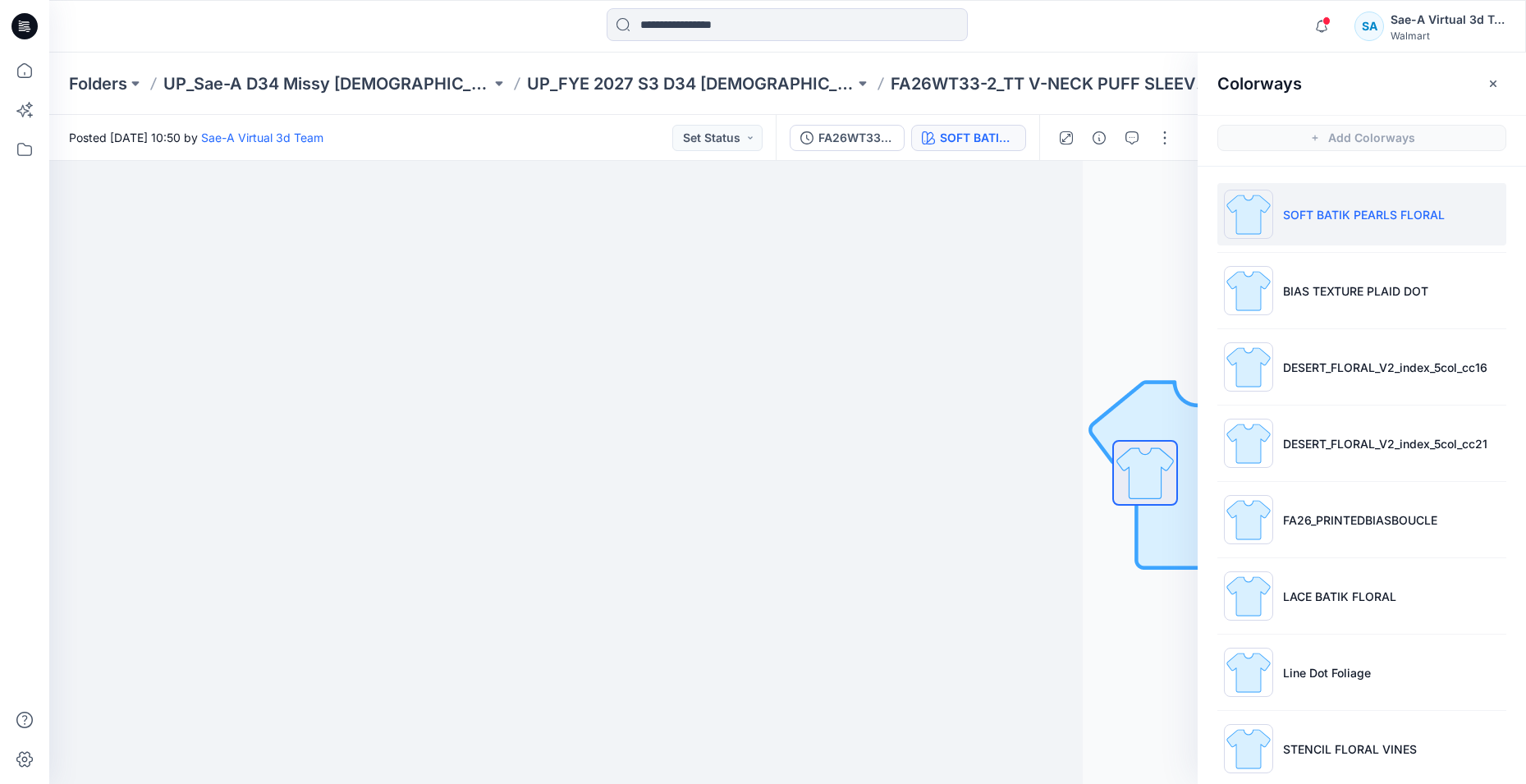
scroll to position [5, 0]
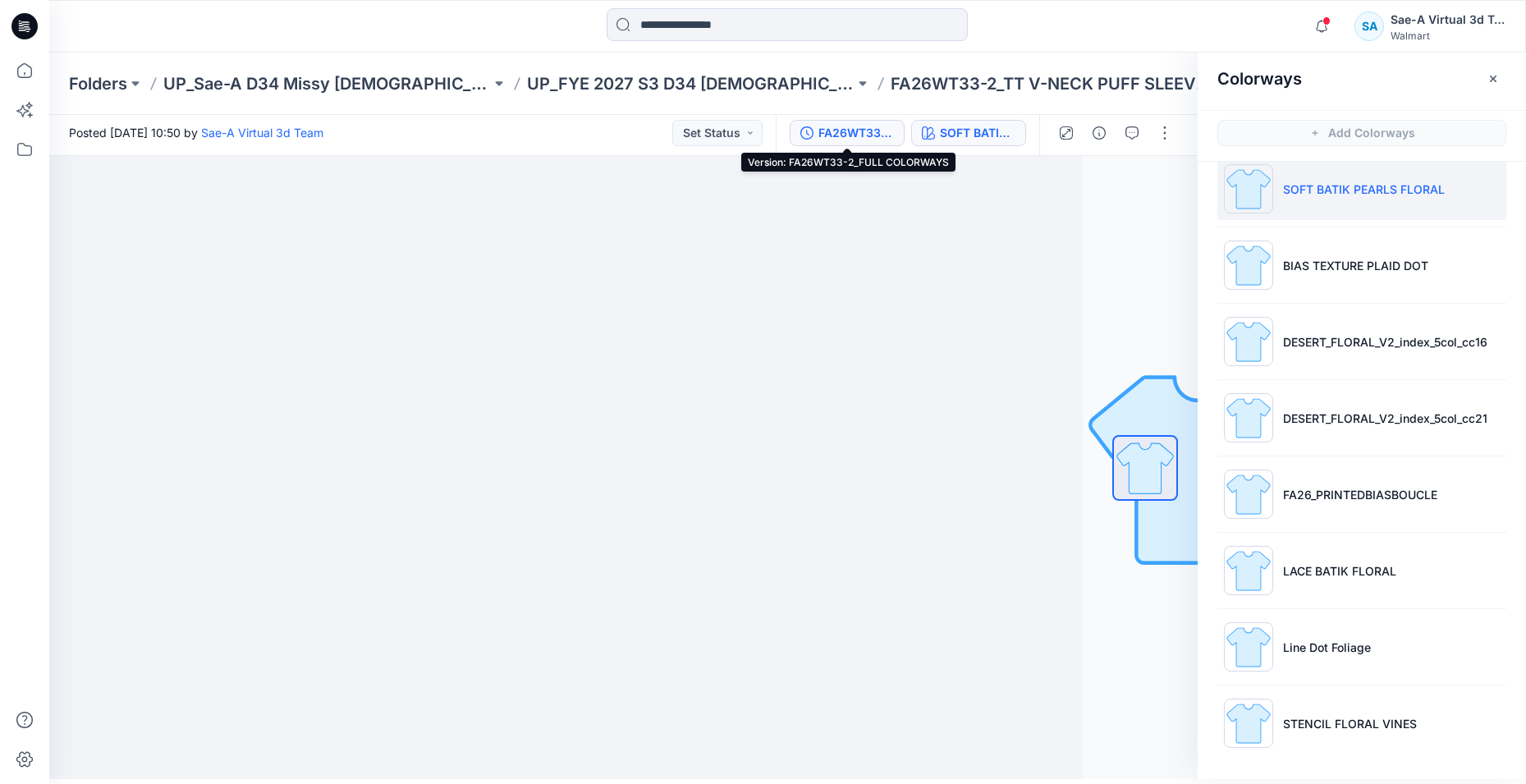
click at [841, 132] on div "FA26WT33-2_FULL COLORWAYS" at bounding box center [856, 132] width 75 height 18
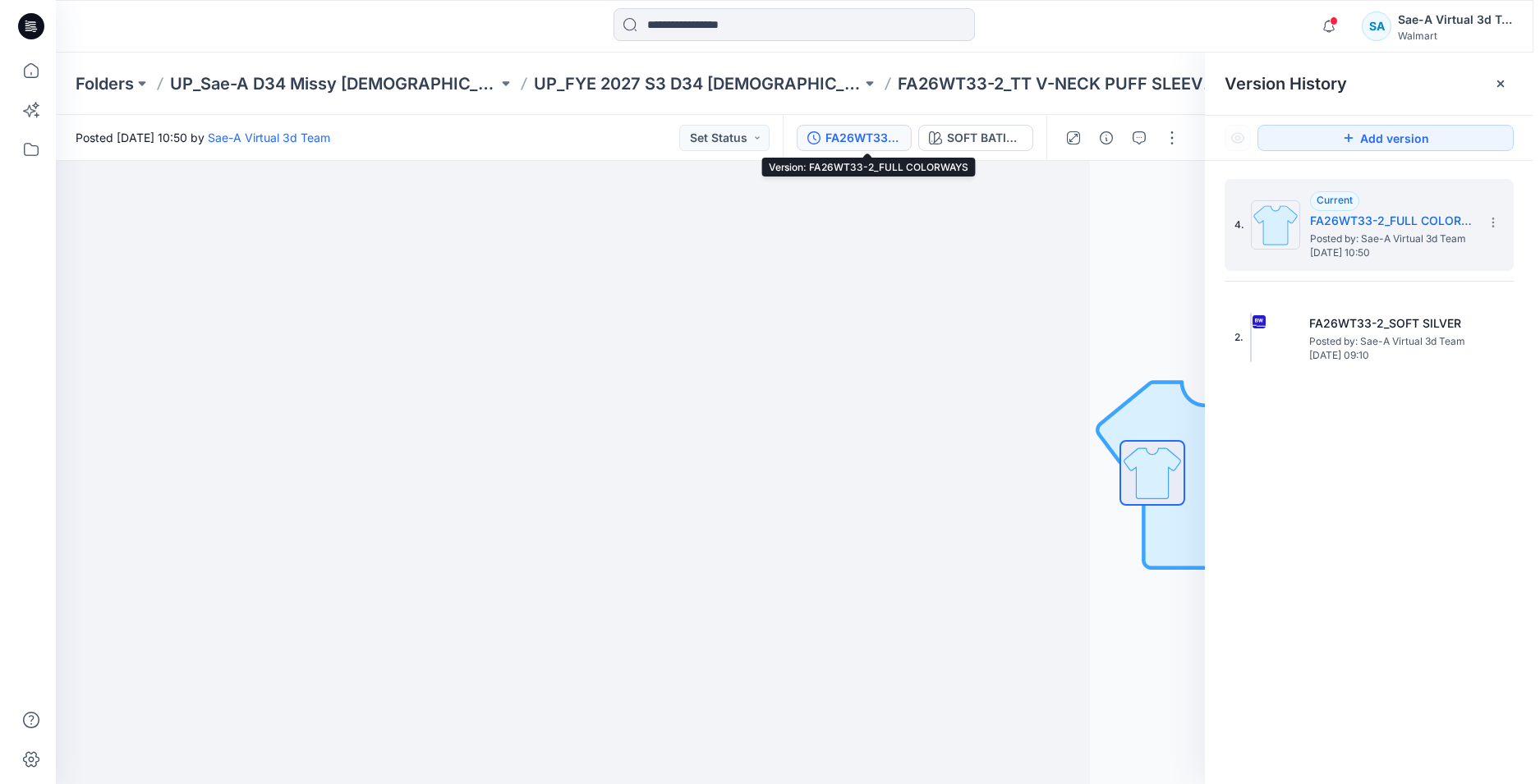
scroll to position [0, 0]
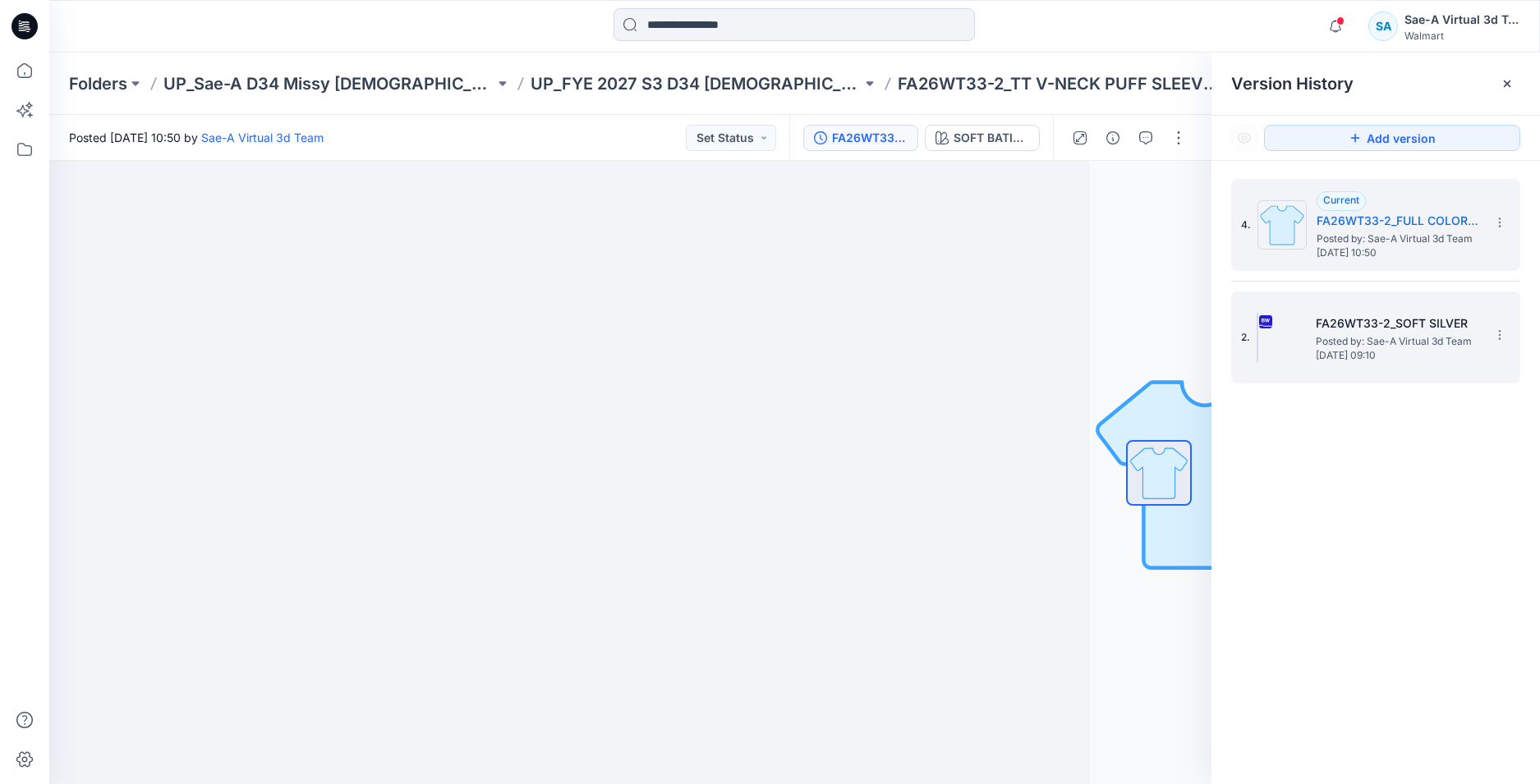
click at [1405, 334] on span "Posted by: Sae-A Virtual 3d Team" at bounding box center [1397, 341] width 164 height 16
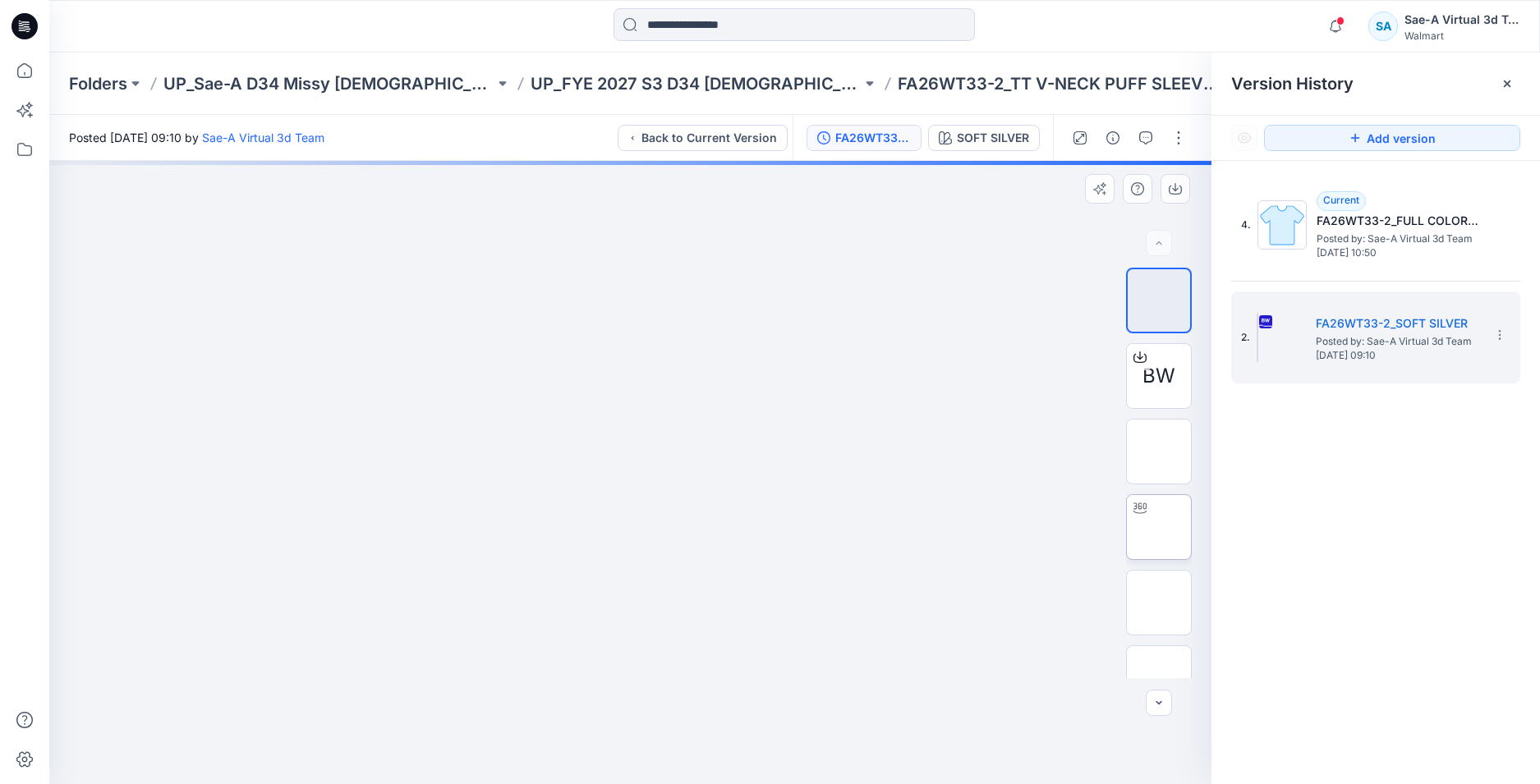
scroll to position [33, 0]
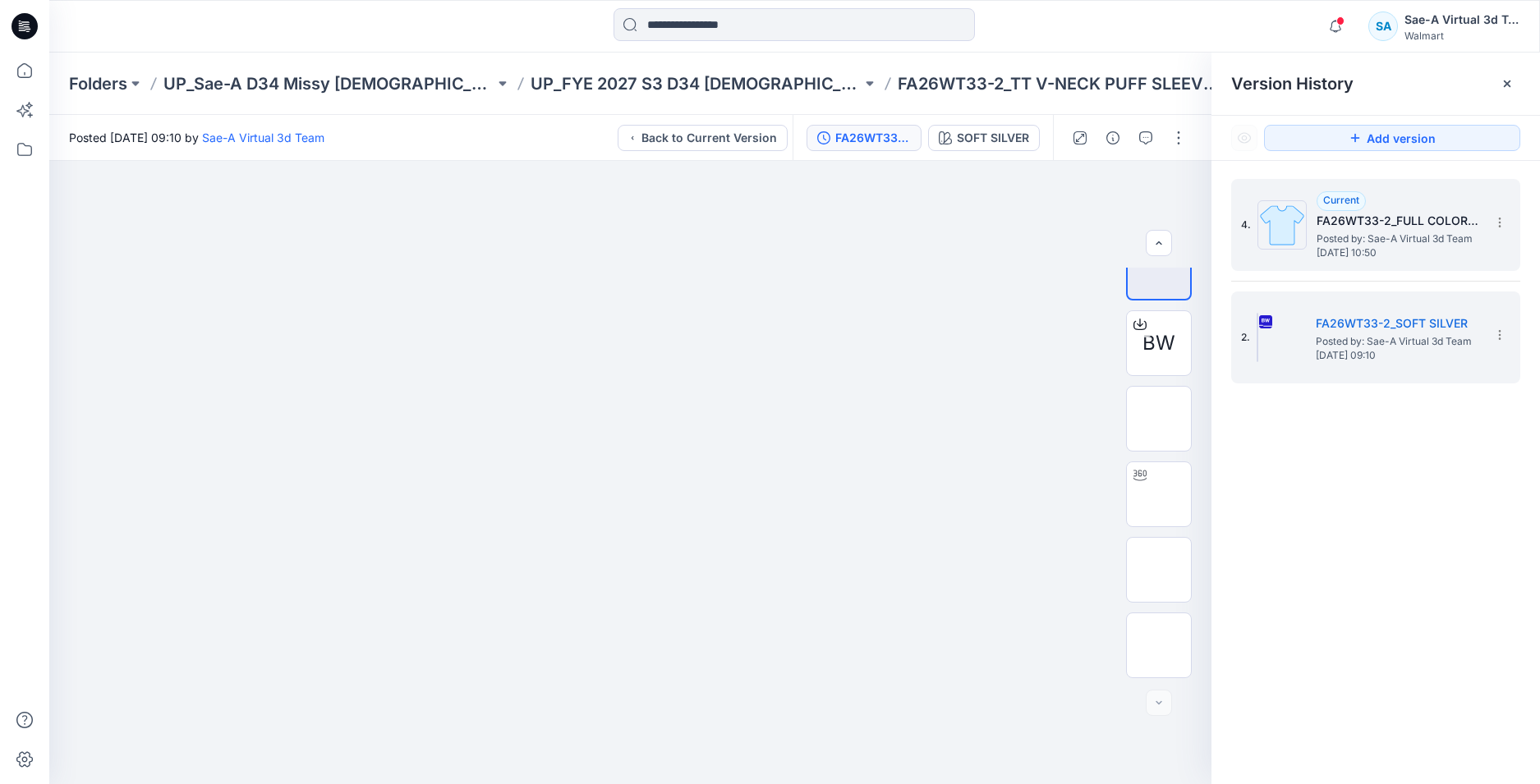
click at [1360, 239] on span "Posted by: Sae-A Virtual 3d Team" at bounding box center [1398, 239] width 164 height 16
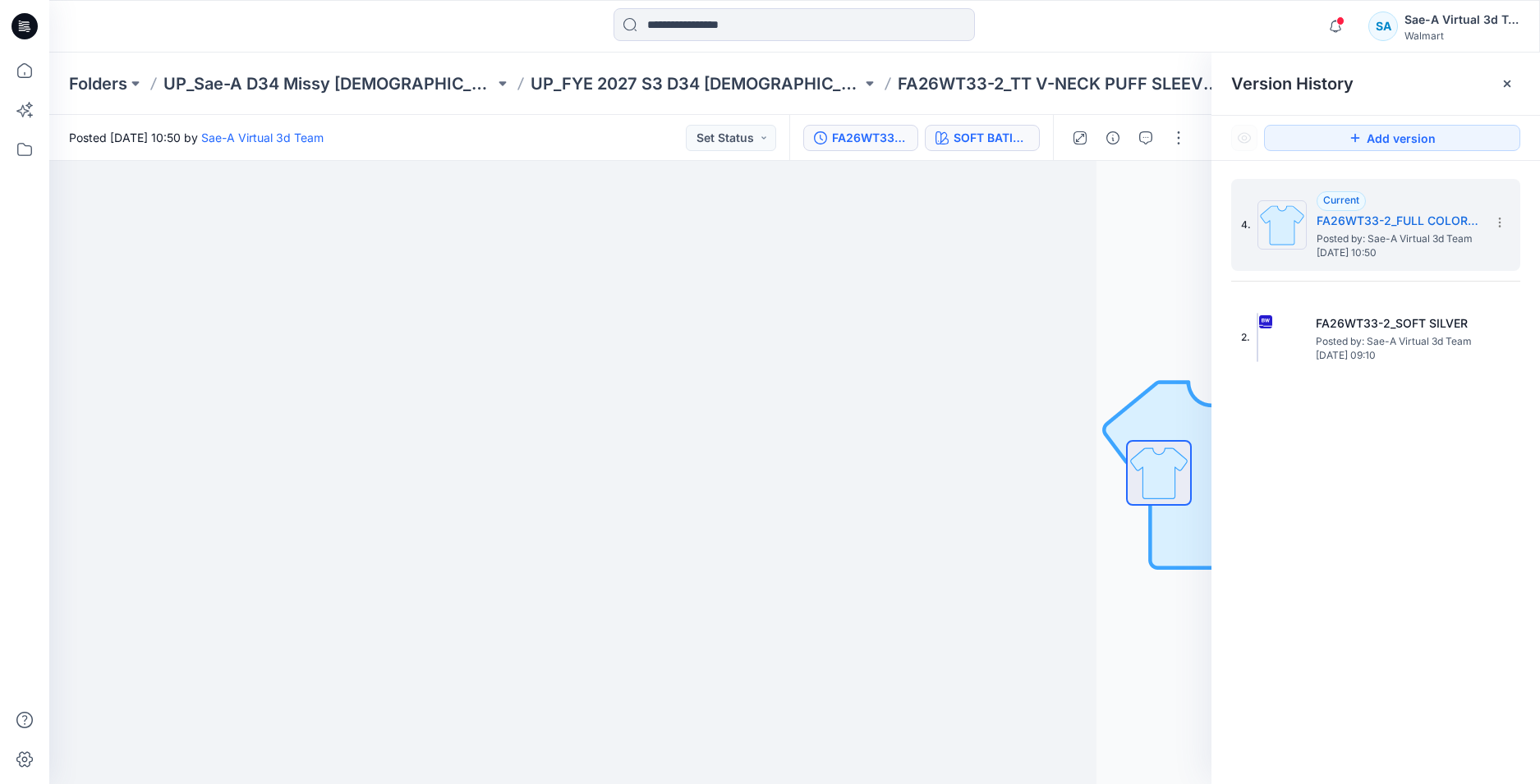
click at [986, 137] on div "SOFT BATIK PEARLS FLORAL" at bounding box center [991, 138] width 75 height 18
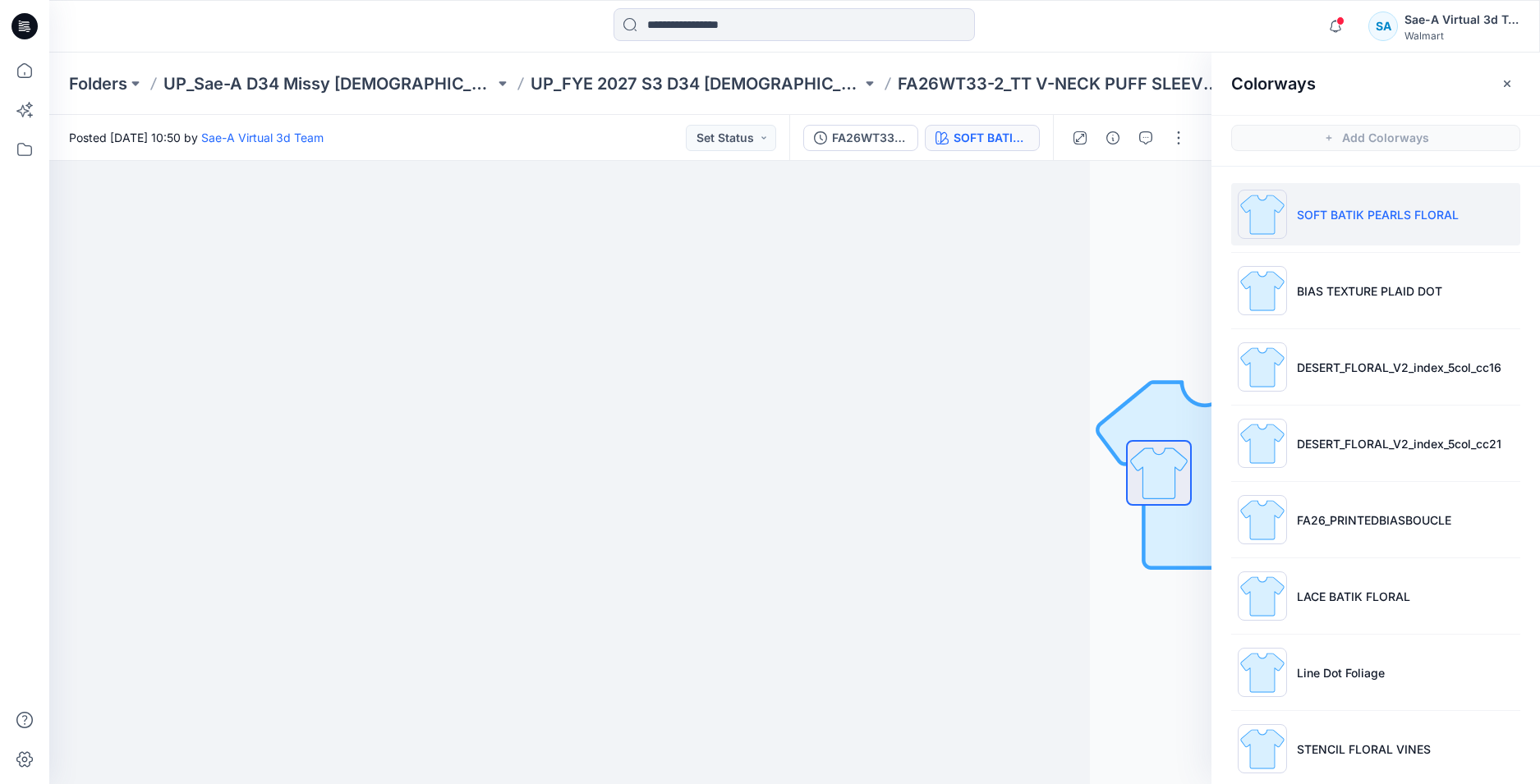
click at [27, 26] on icon at bounding box center [27, 26] width 6 height 1
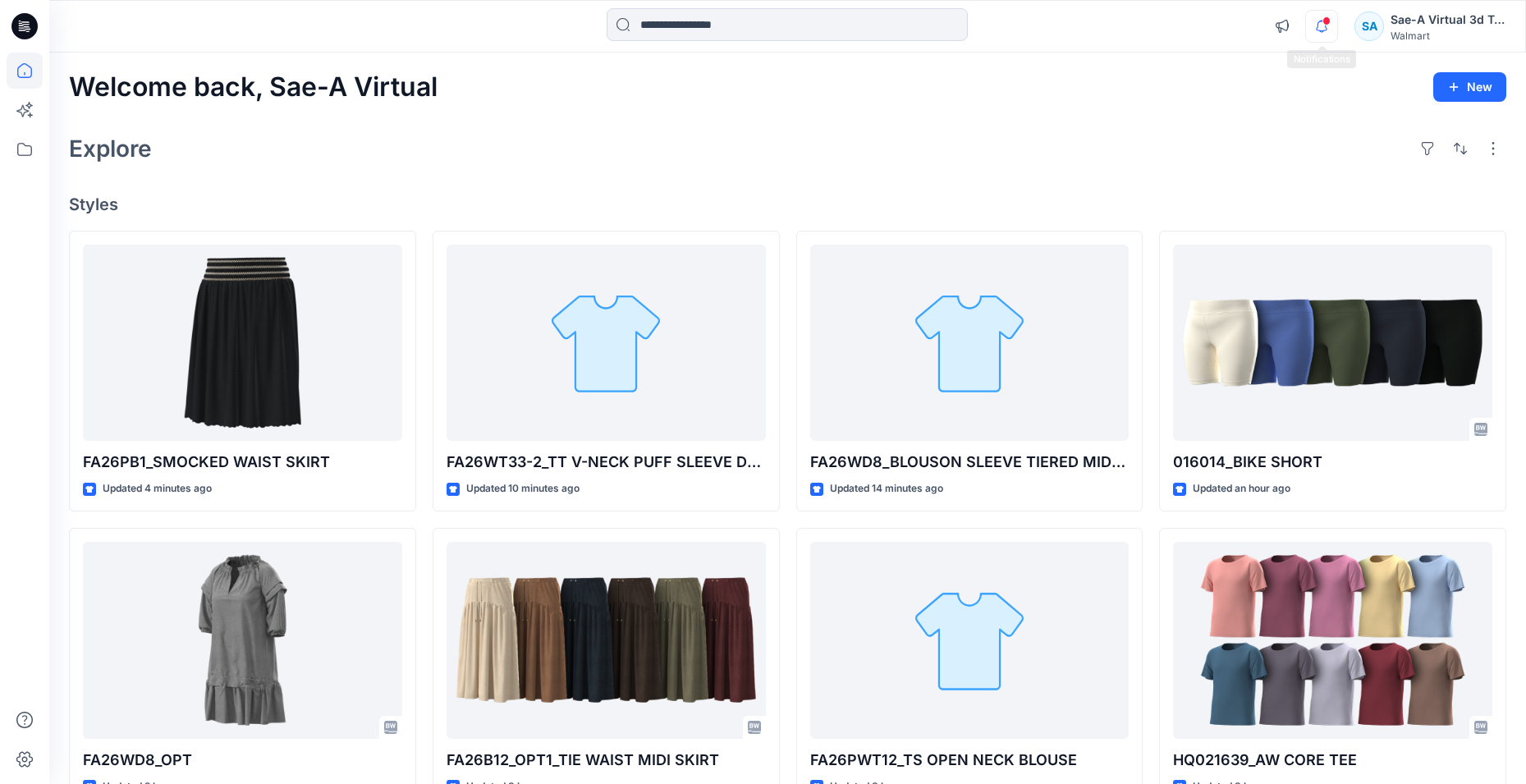
click at [1313, 31] on icon "button" at bounding box center [1321, 26] width 31 height 33
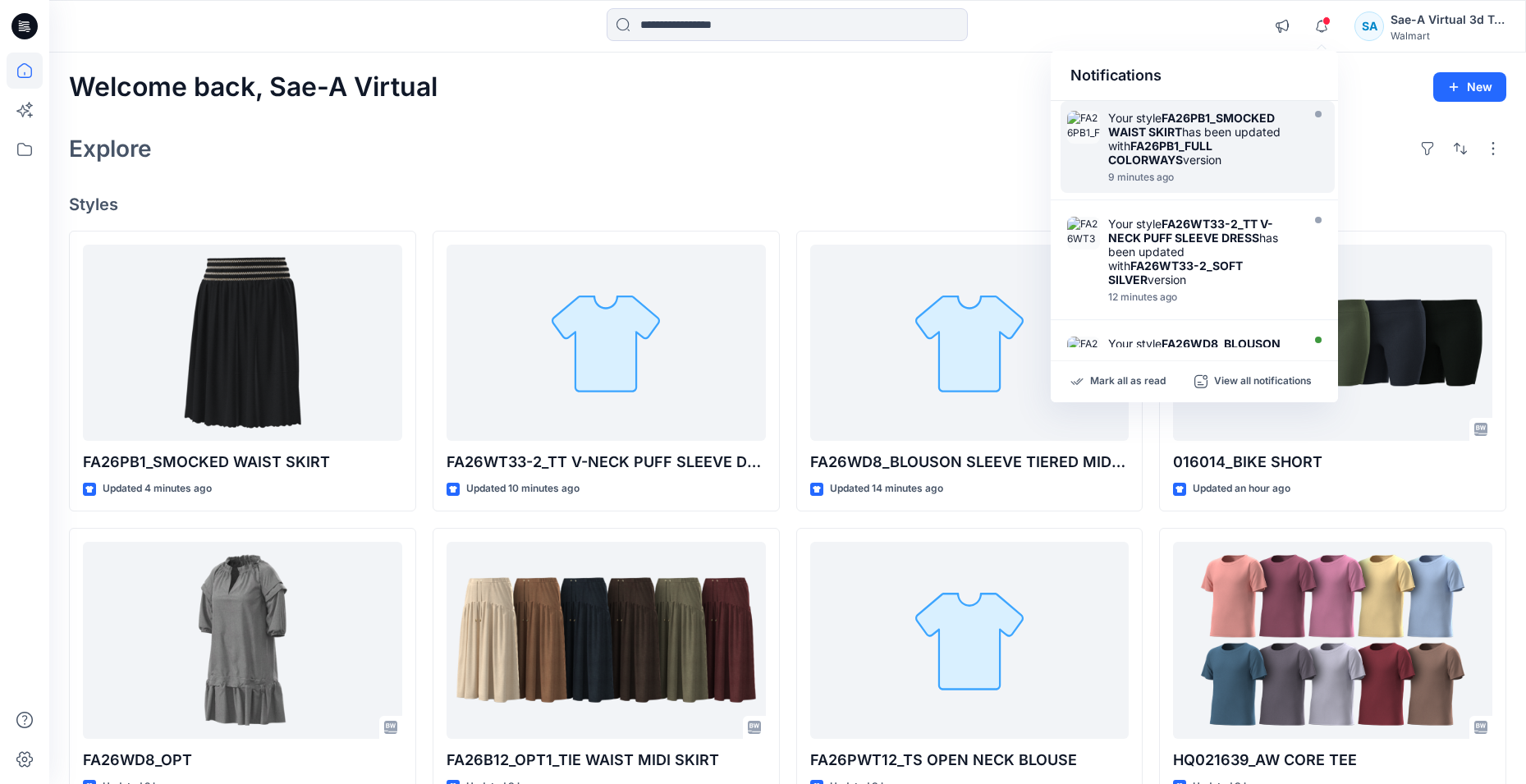
click at [1189, 157] on div "Your style FA26PB1_SMOCKED WAIST SKIRT has been updated with FA26PB1_FULL COLOR…" at bounding box center [1202, 139] width 189 height 55
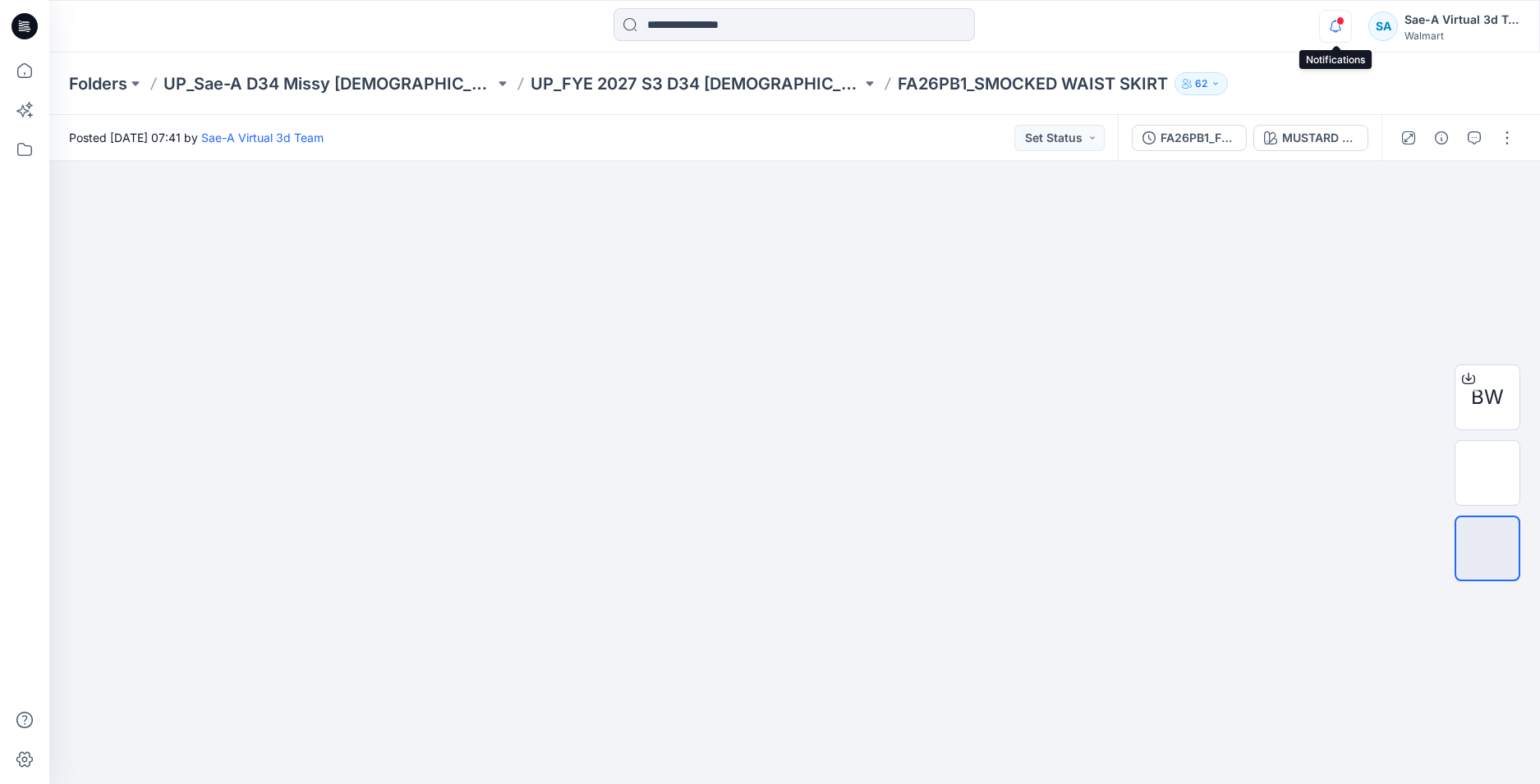
click at [1349, 25] on icon "button" at bounding box center [1335, 26] width 31 height 33
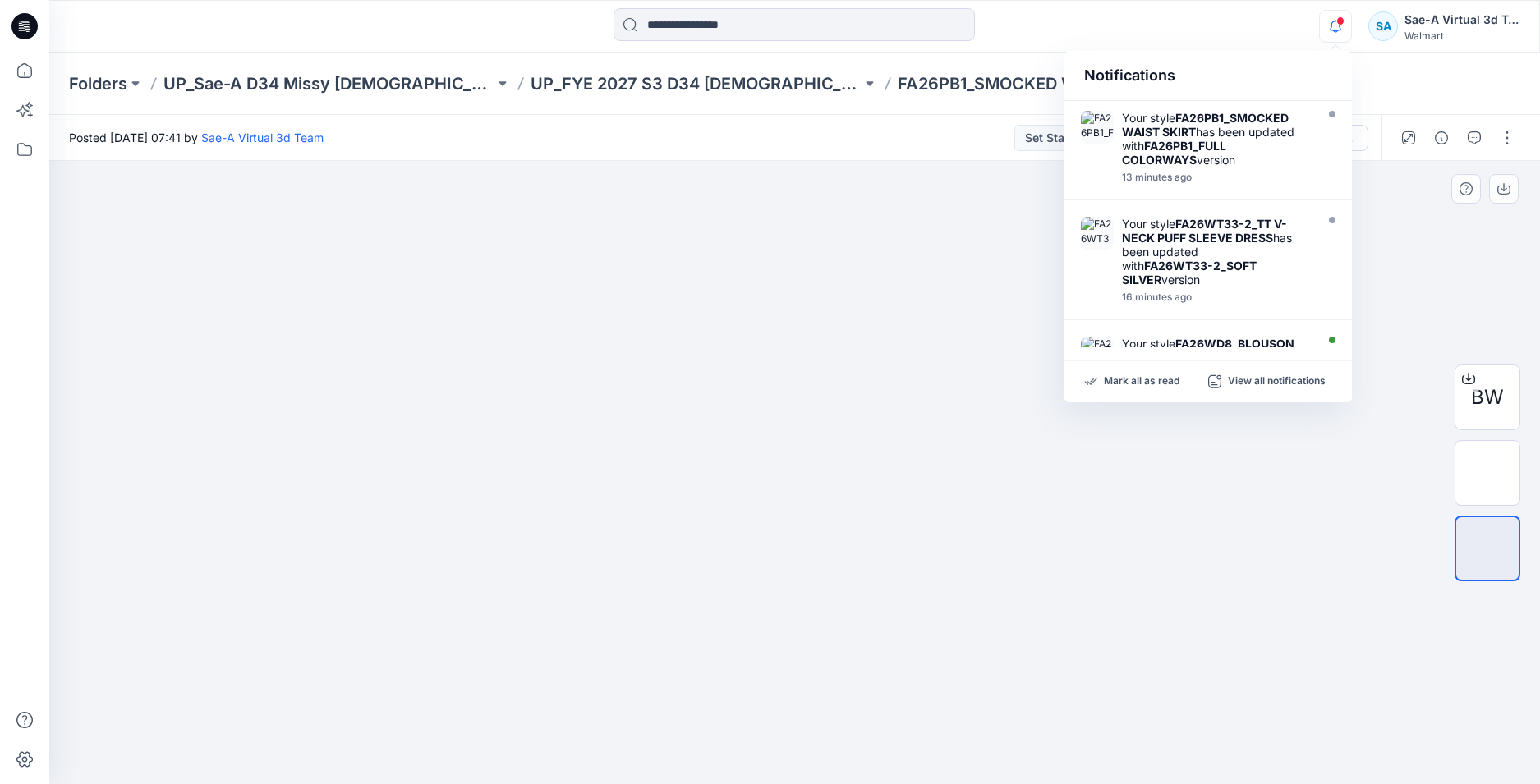
click at [716, 779] on div at bounding box center [794, 473] width 1491 height 623
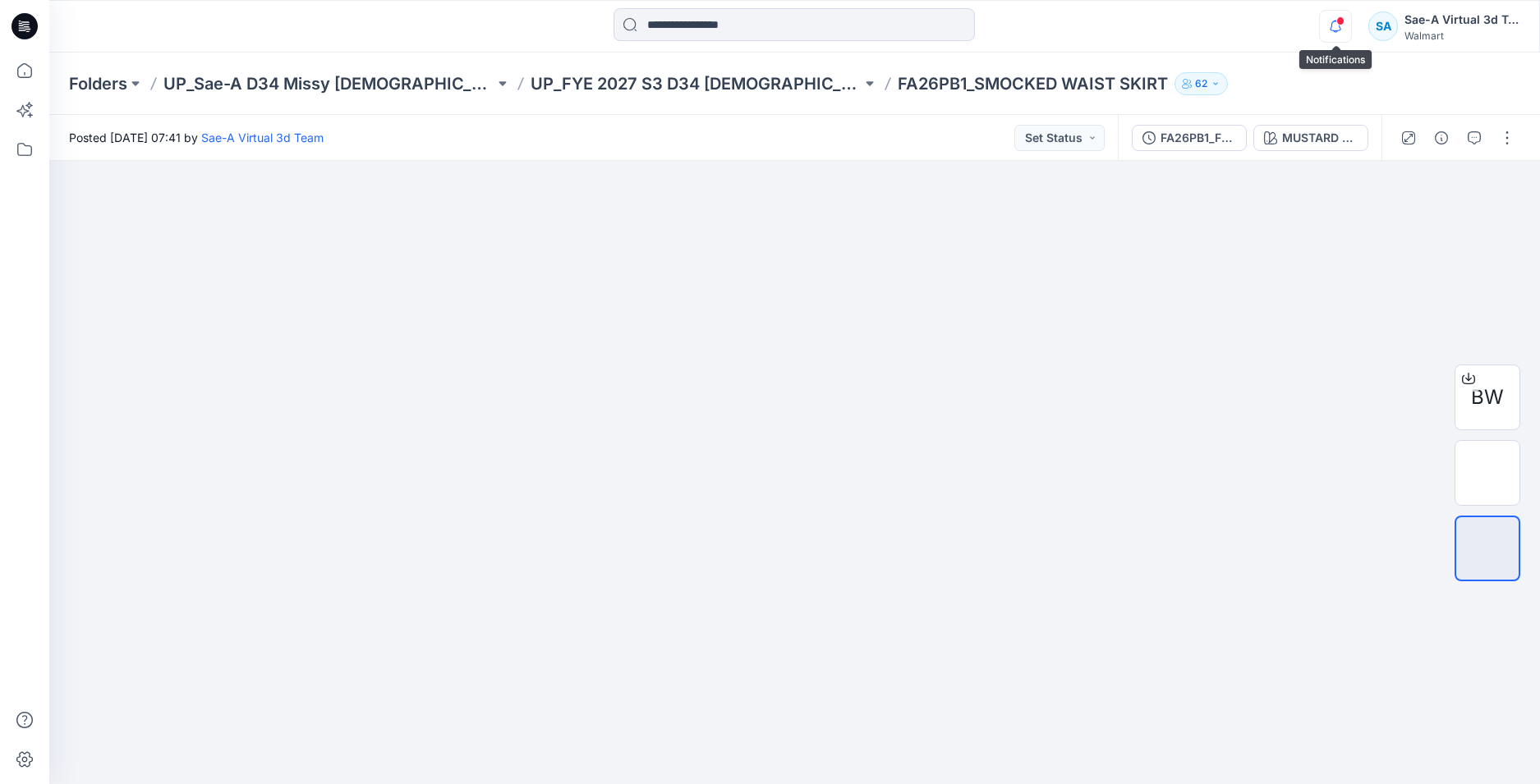
click at [1335, 30] on icon "button" at bounding box center [1335, 26] width 31 height 33
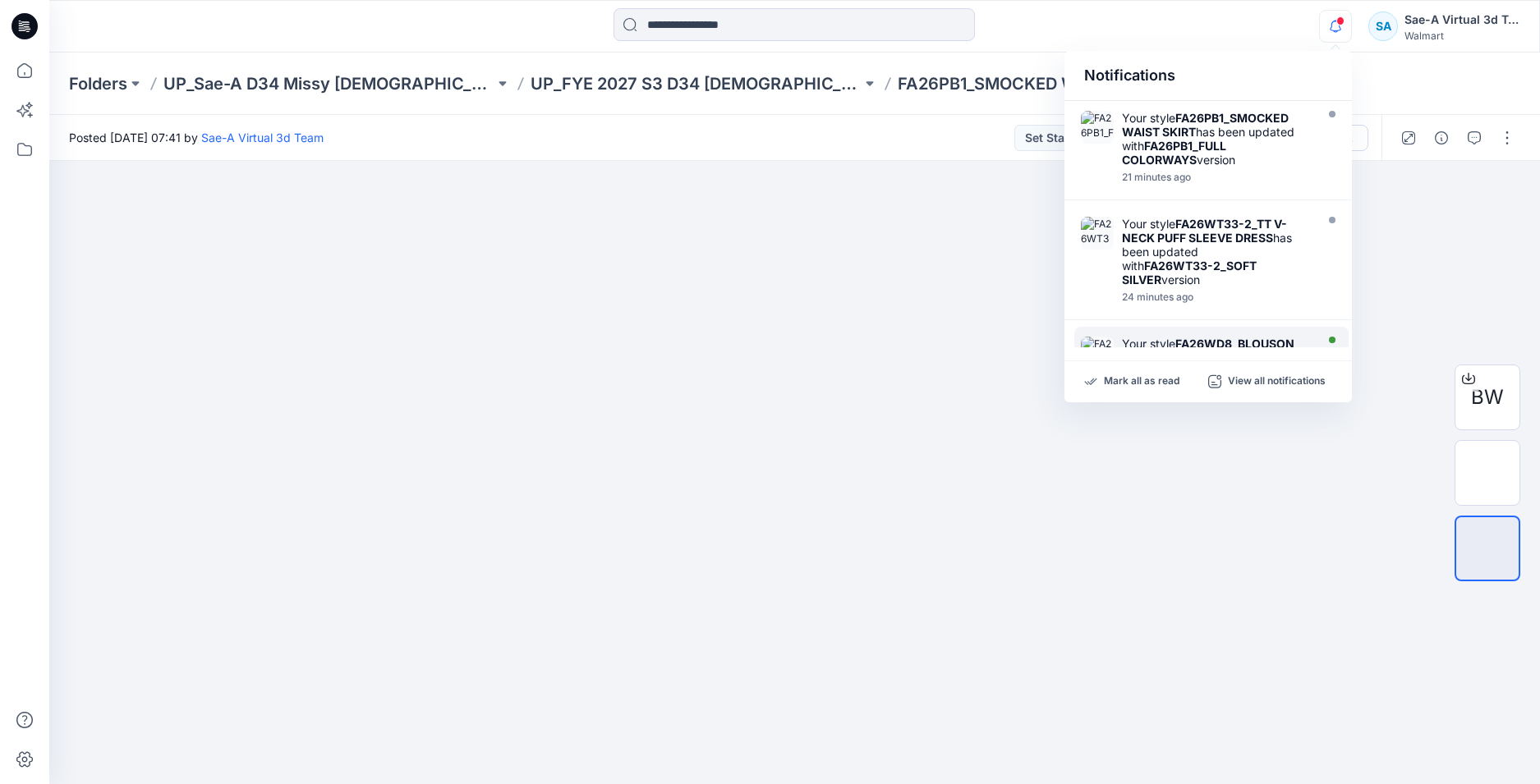
scroll to position [328, 0]
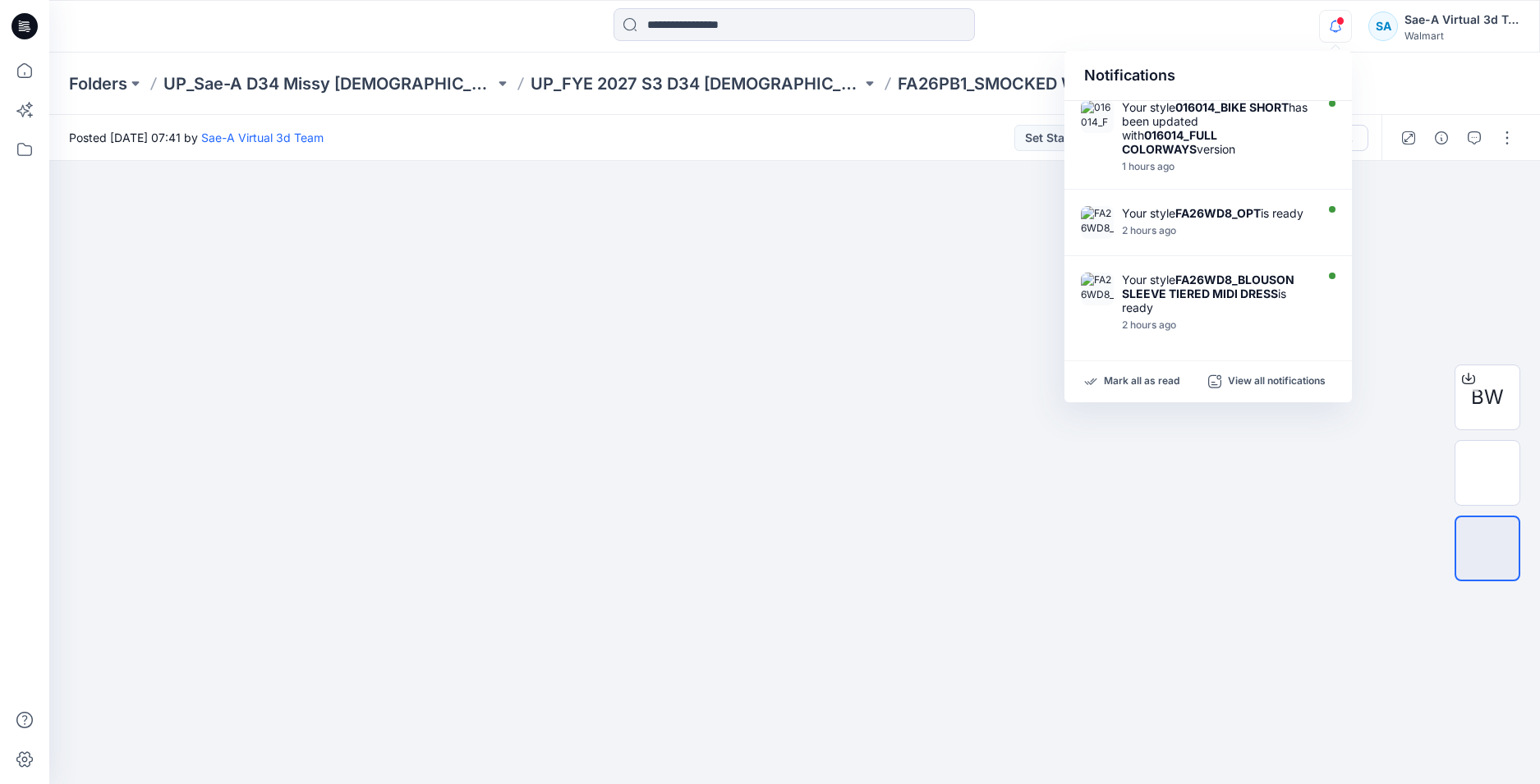
click at [1338, 28] on icon "button" at bounding box center [1335, 26] width 31 height 33
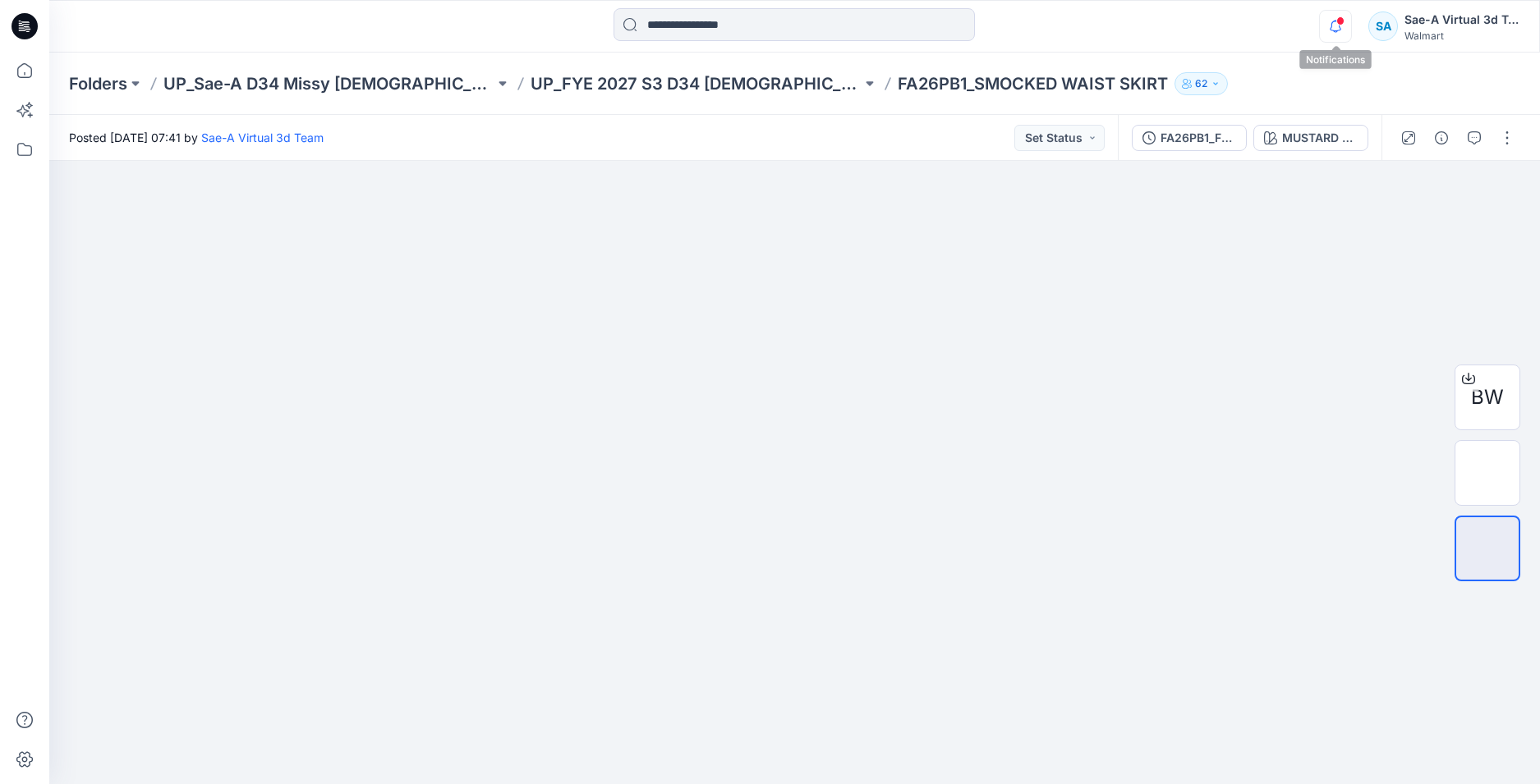
click at [1324, 21] on icon "button" at bounding box center [1335, 26] width 31 height 33
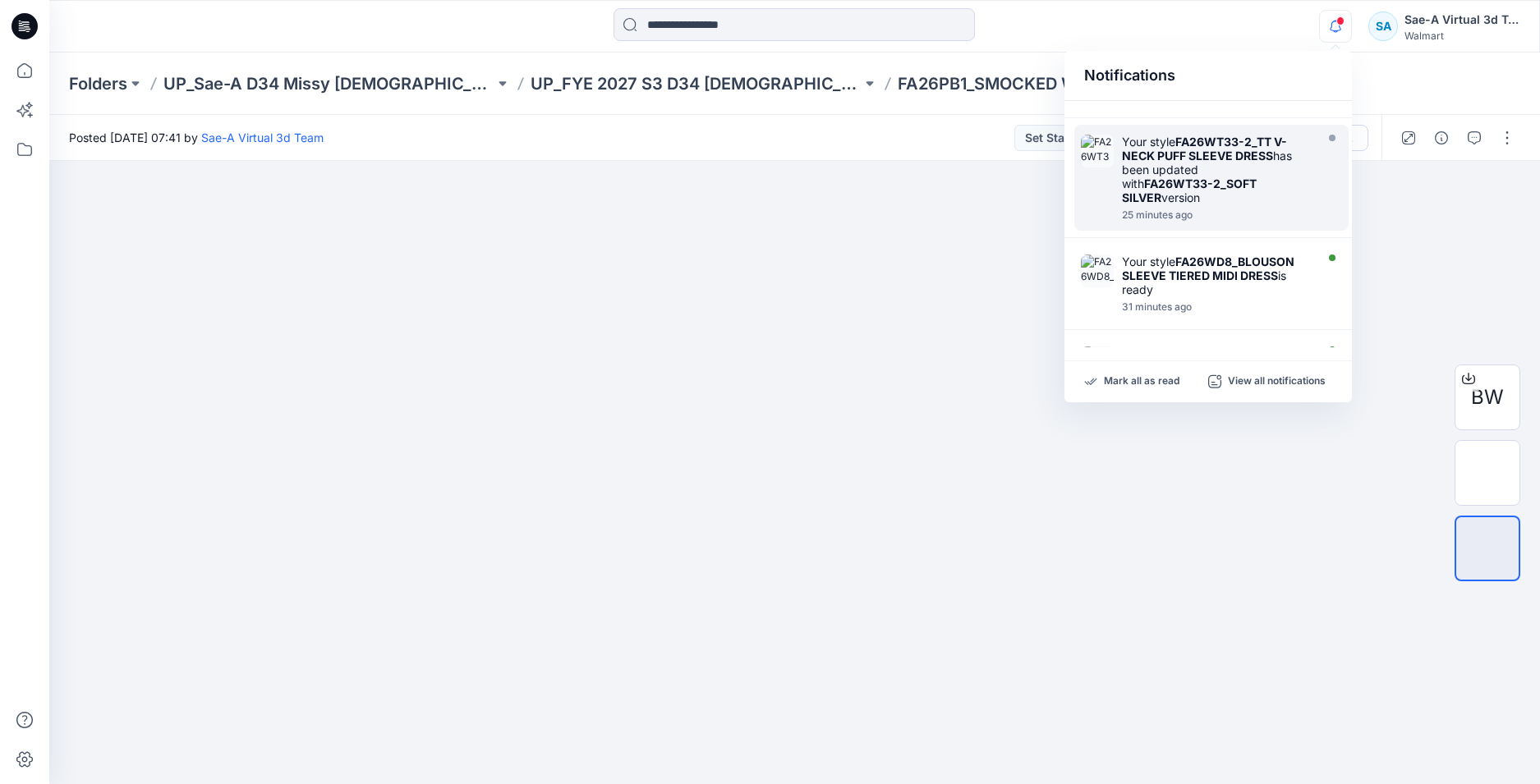
scroll to position [0, 0]
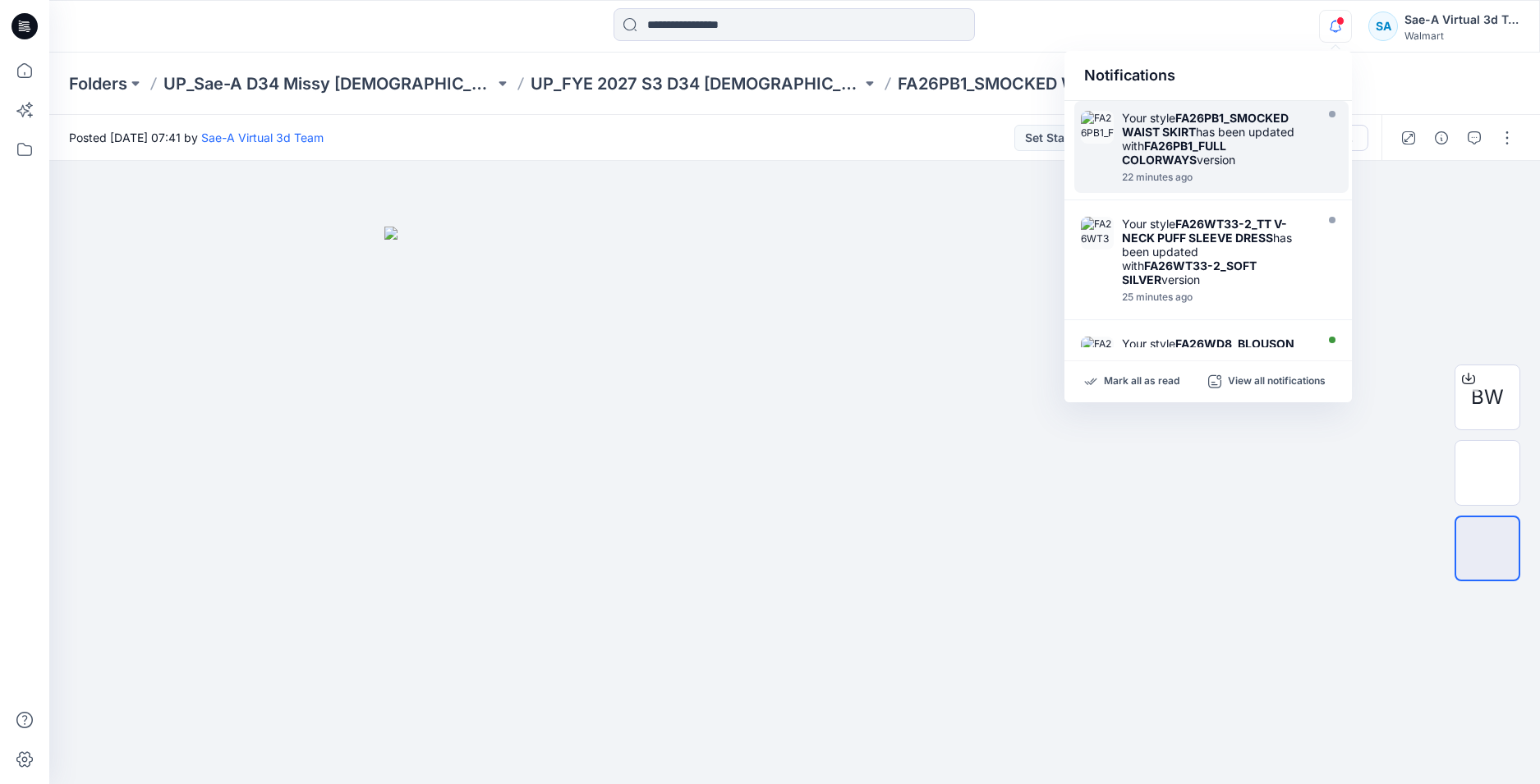
click at [1215, 170] on div "Your style FA26PB1_SMOCKED WAIST SKIRT has been updated with FA26PB1_FULL COLOR…" at bounding box center [1220, 147] width 197 height 72
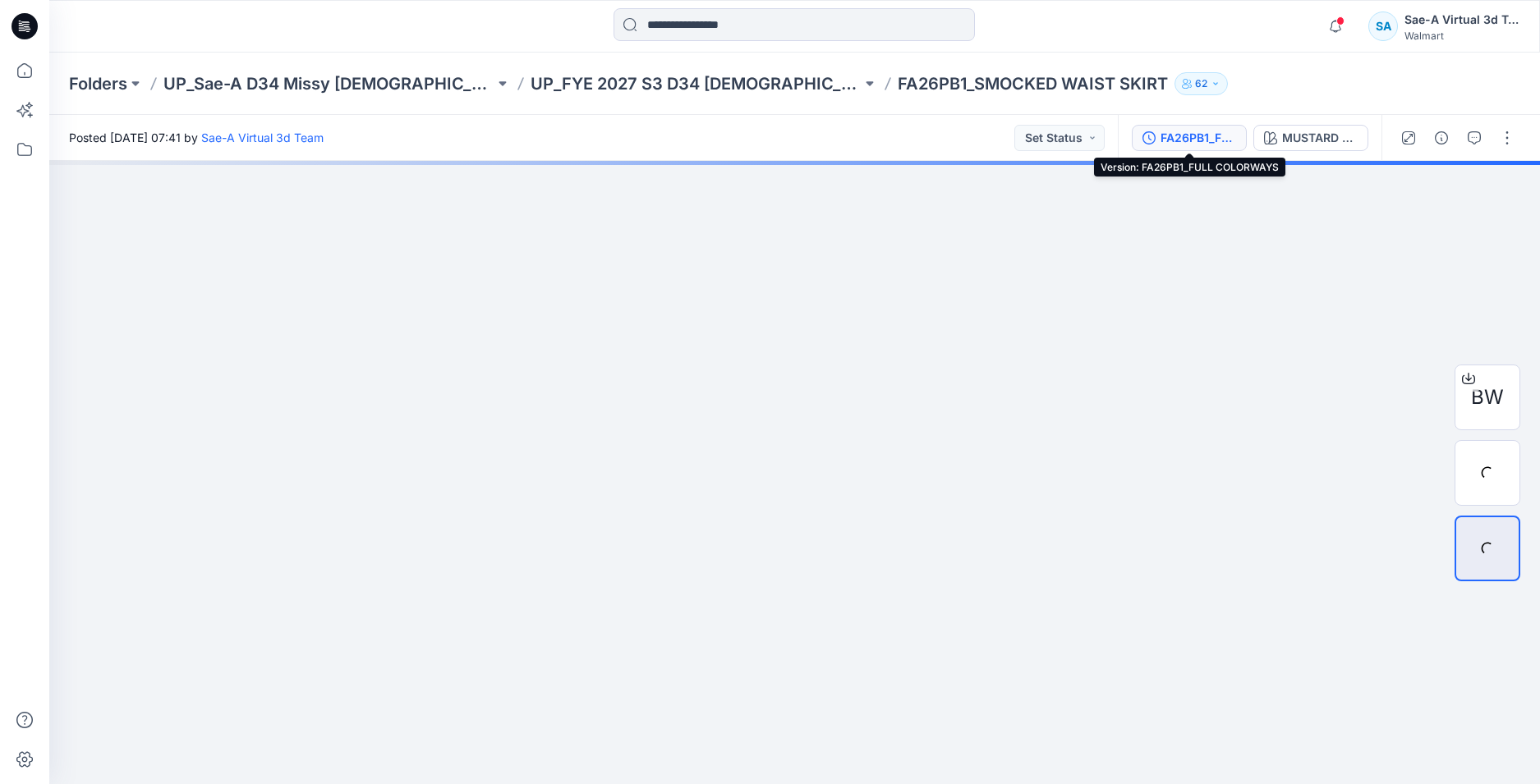
click at [1170, 141] on div "FA26PB1_FULL COLORWAYS" at bounding box center [1198, 138] width 75 height 18
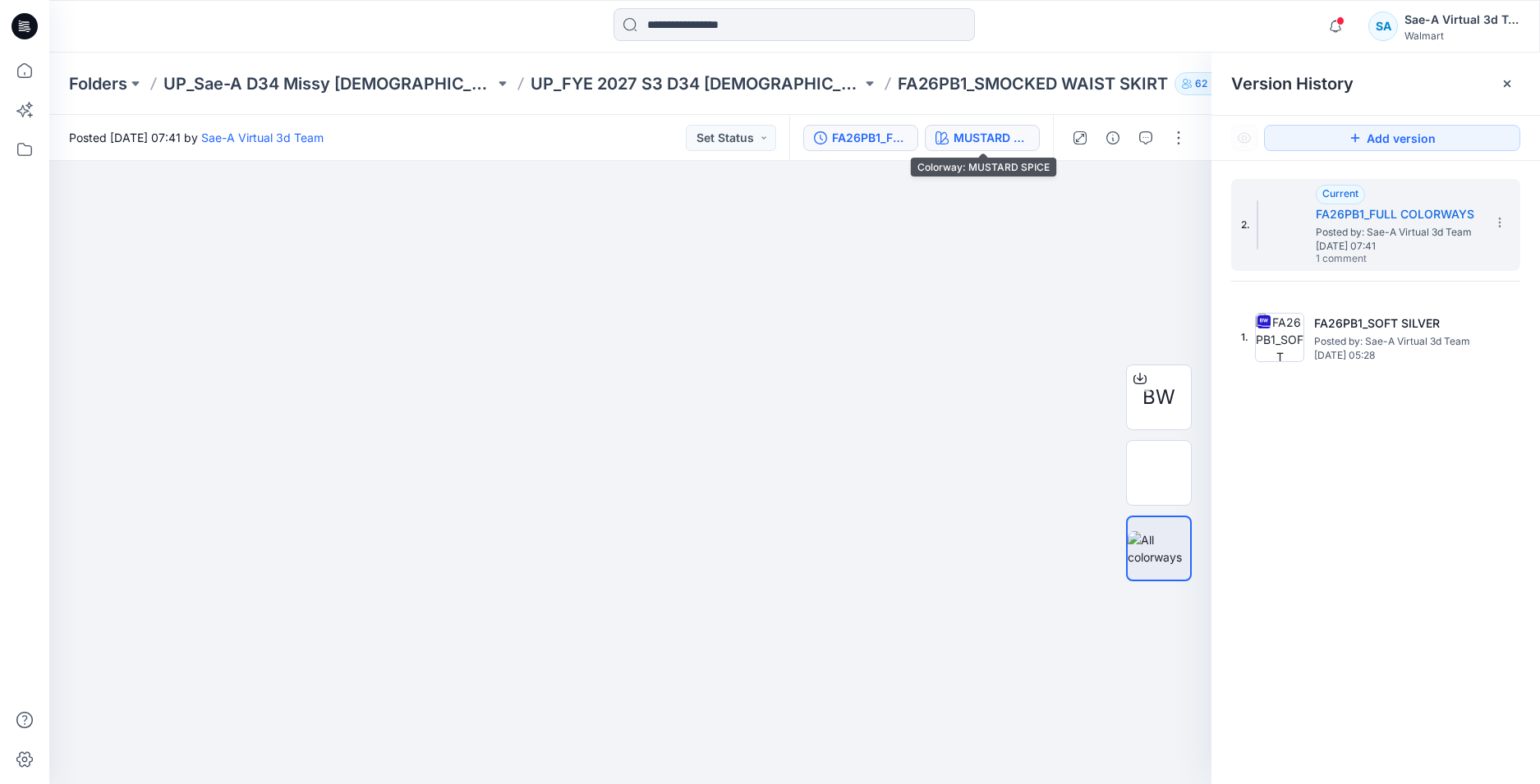
click at [1009, 133] on div "MUSTARD SPICE" at bounding box center [991, 138] width 75 height 18
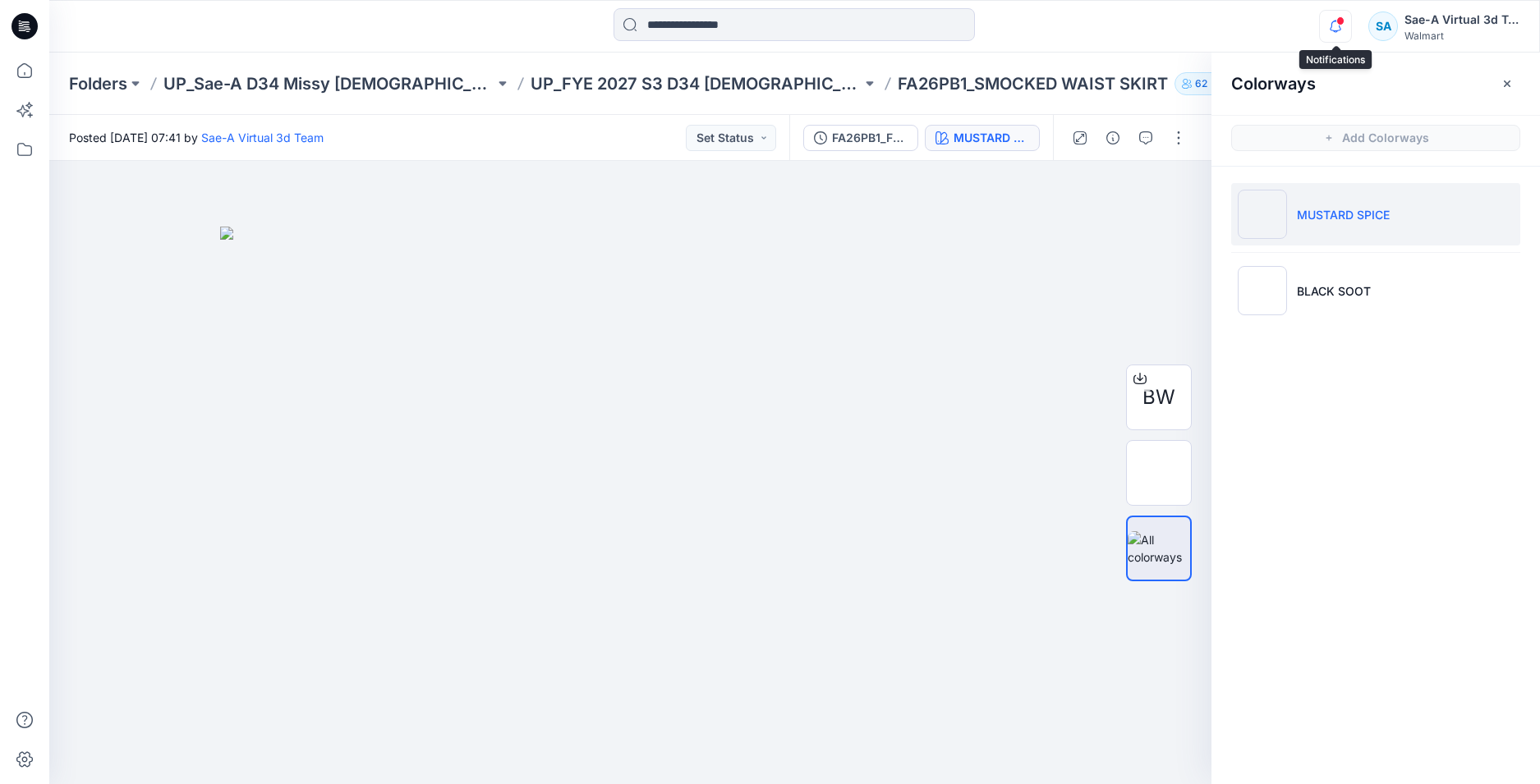
click at [1336, 36] on icon "button" at bounding box center [1335, 26] width 31 height 33
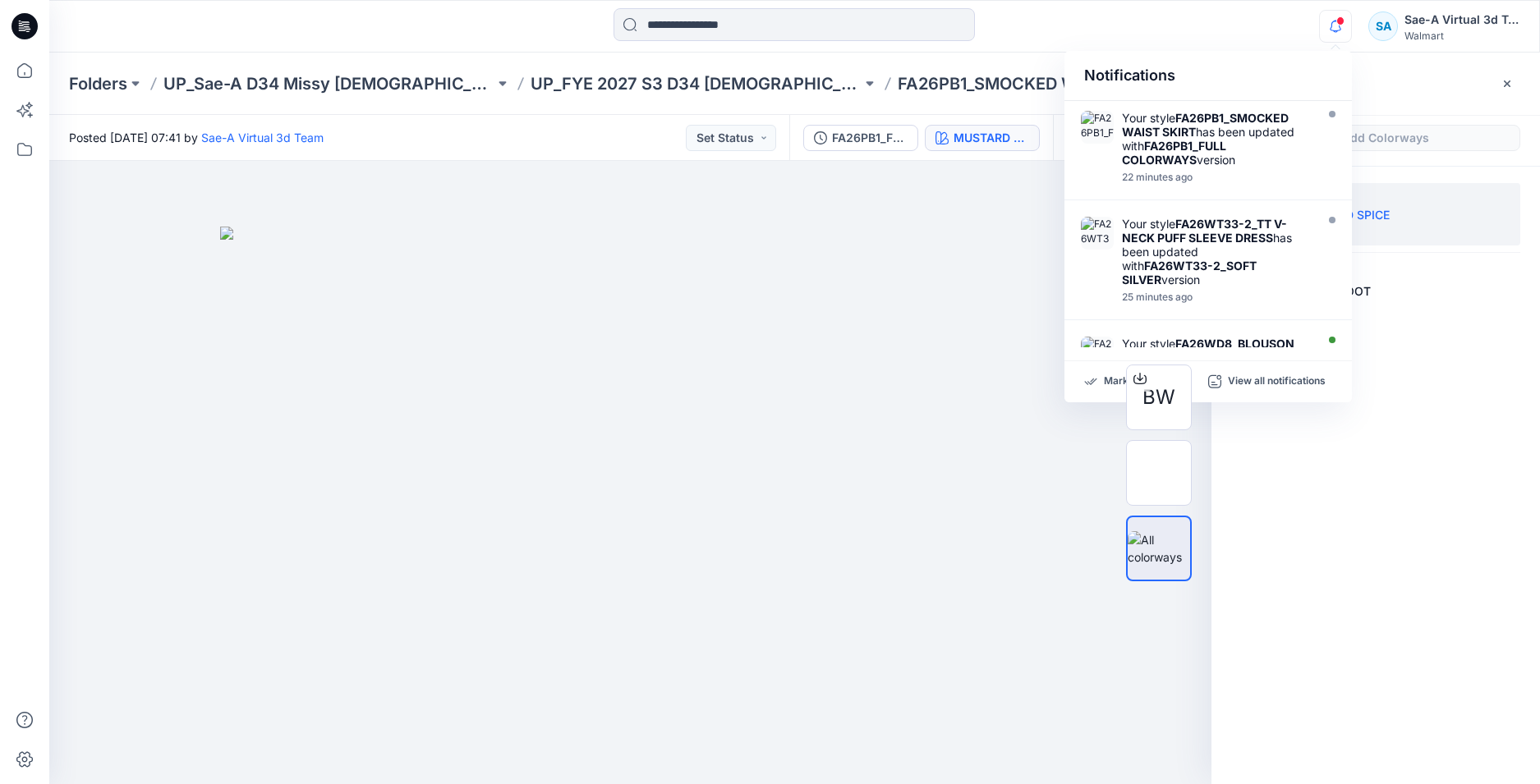
click at [1330, 6] on div "Notifications Your style FA26PB1_SMOCKED WAIST SKIRT has been updated with FA26…" at bounding box center [794, 26] width 1491 height 53
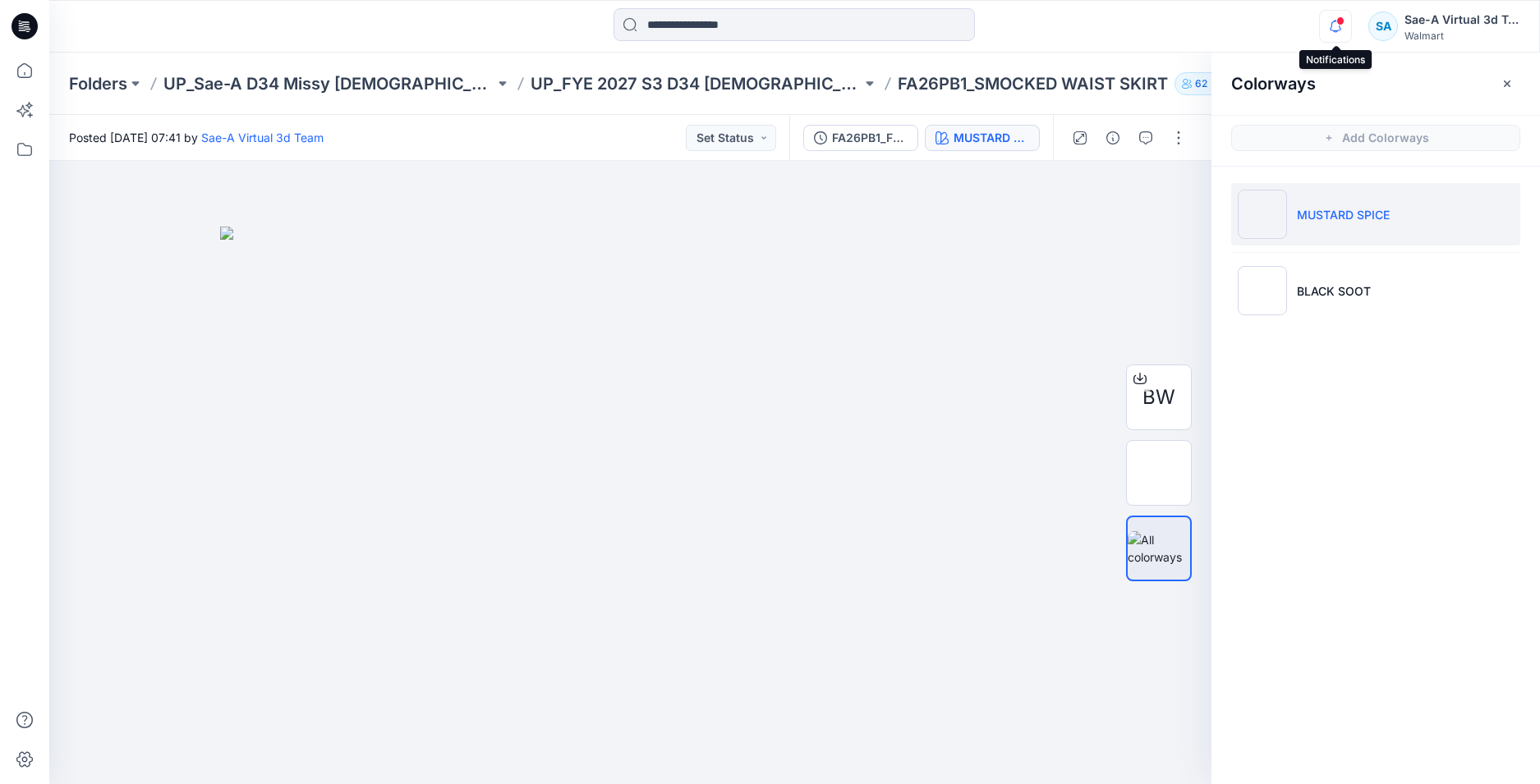
click at [1330, 21] on icon "button" at bounding box center [1335, 26] width 31 height 33
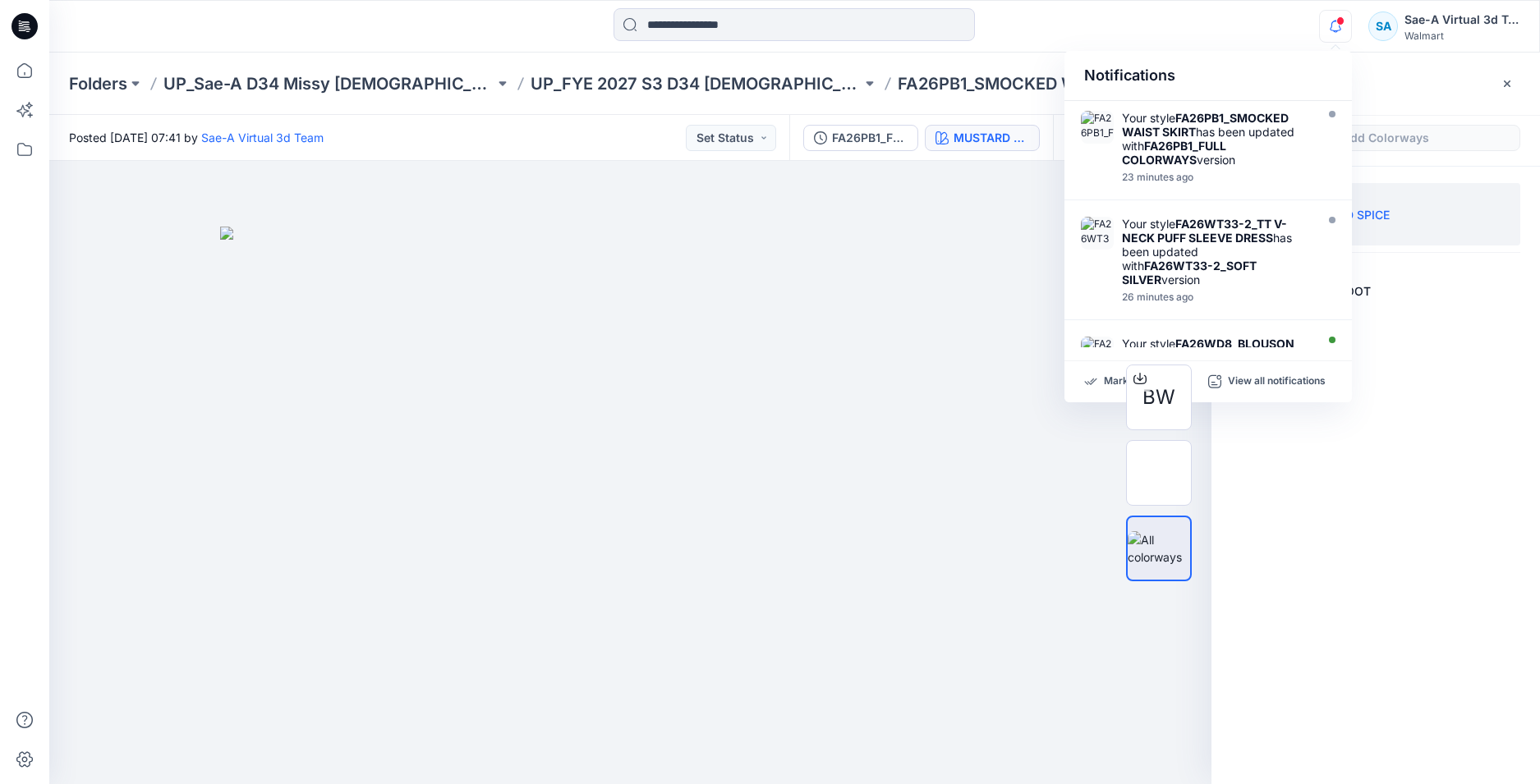
click at [27, 38] on icon at bounding box center [24, 26] width 26 height 26
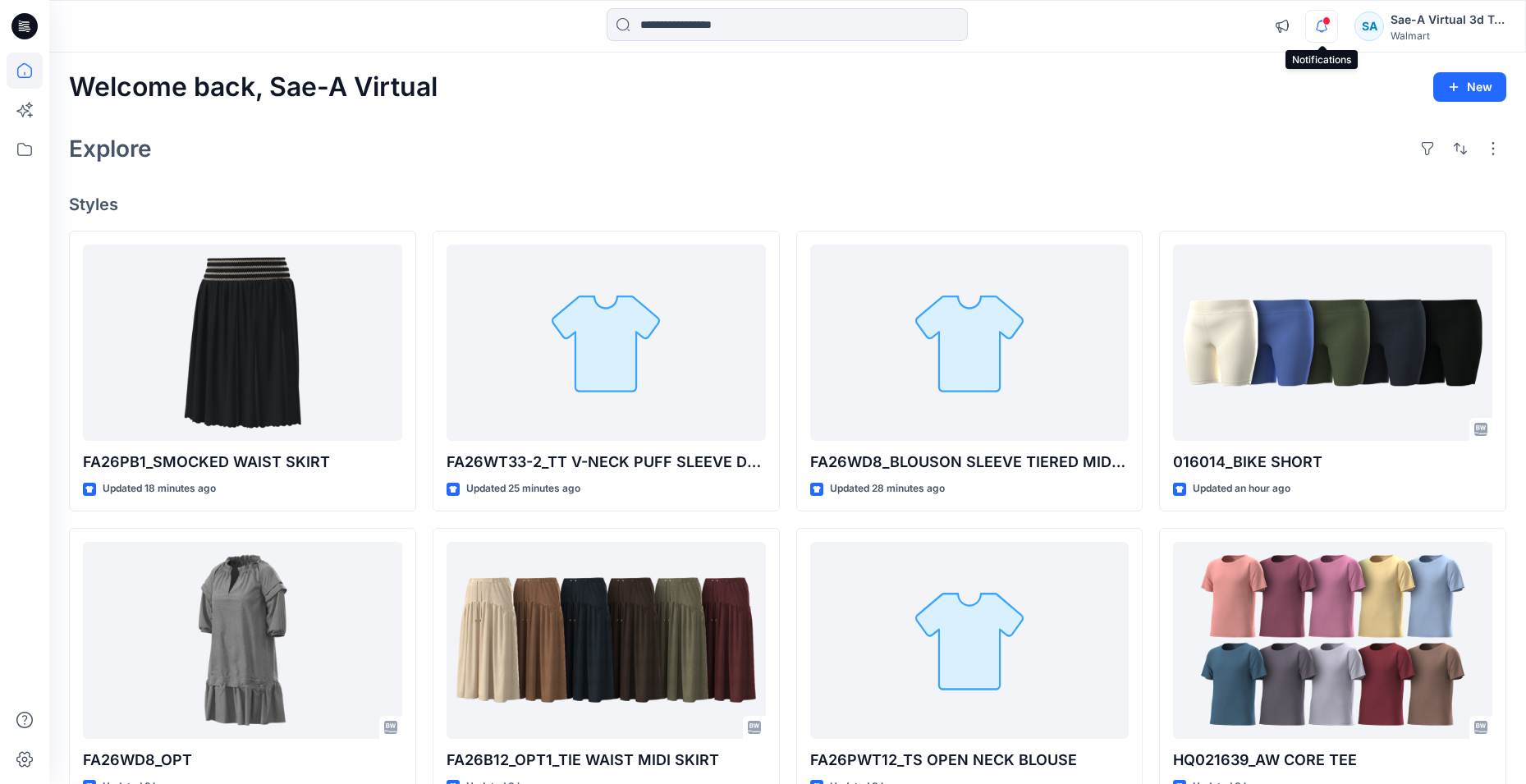
click at [1319, 25] on icon "button" at bounding box center [1321, 26] width 31 height 33
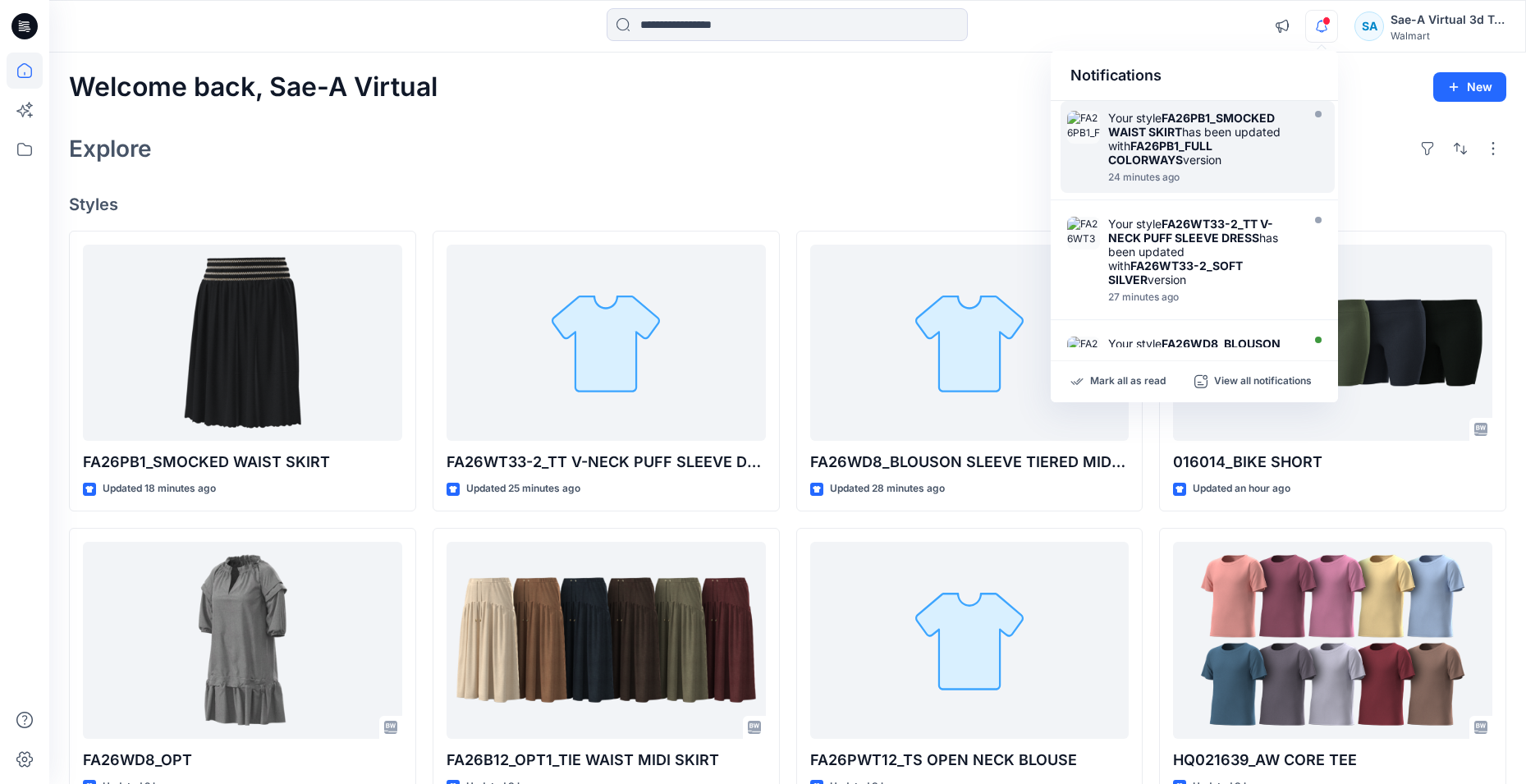
click at [1194, 155] on div "Your style FA26PB1_SMOCKED WAIST SKIRT has been updated with FA26PB1_FULL COLOR…" at bounding box center [1202, 139] width 189 height 55
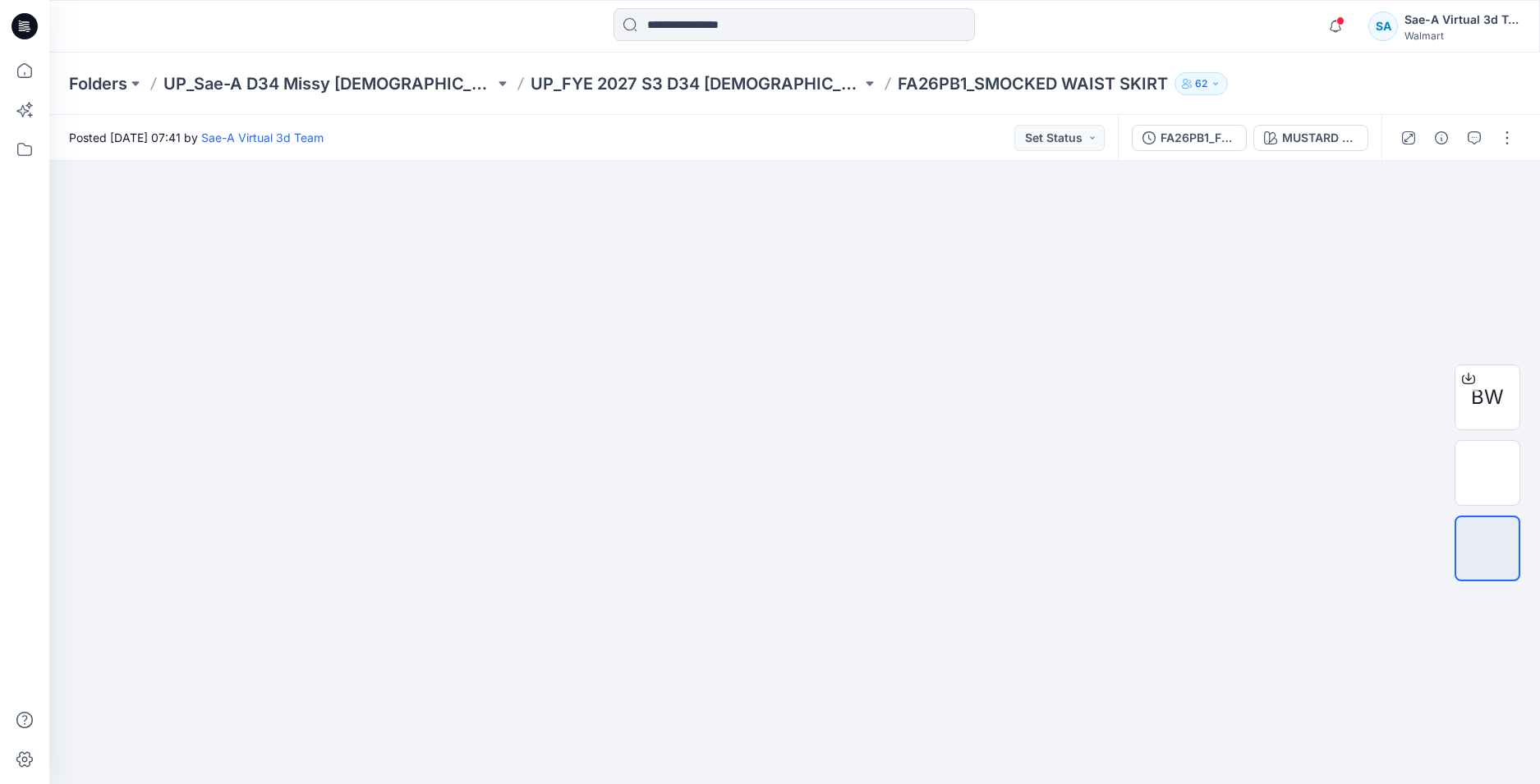
click at [1336, 23] on span at bounding box center [1339, 21] width 8 height 9
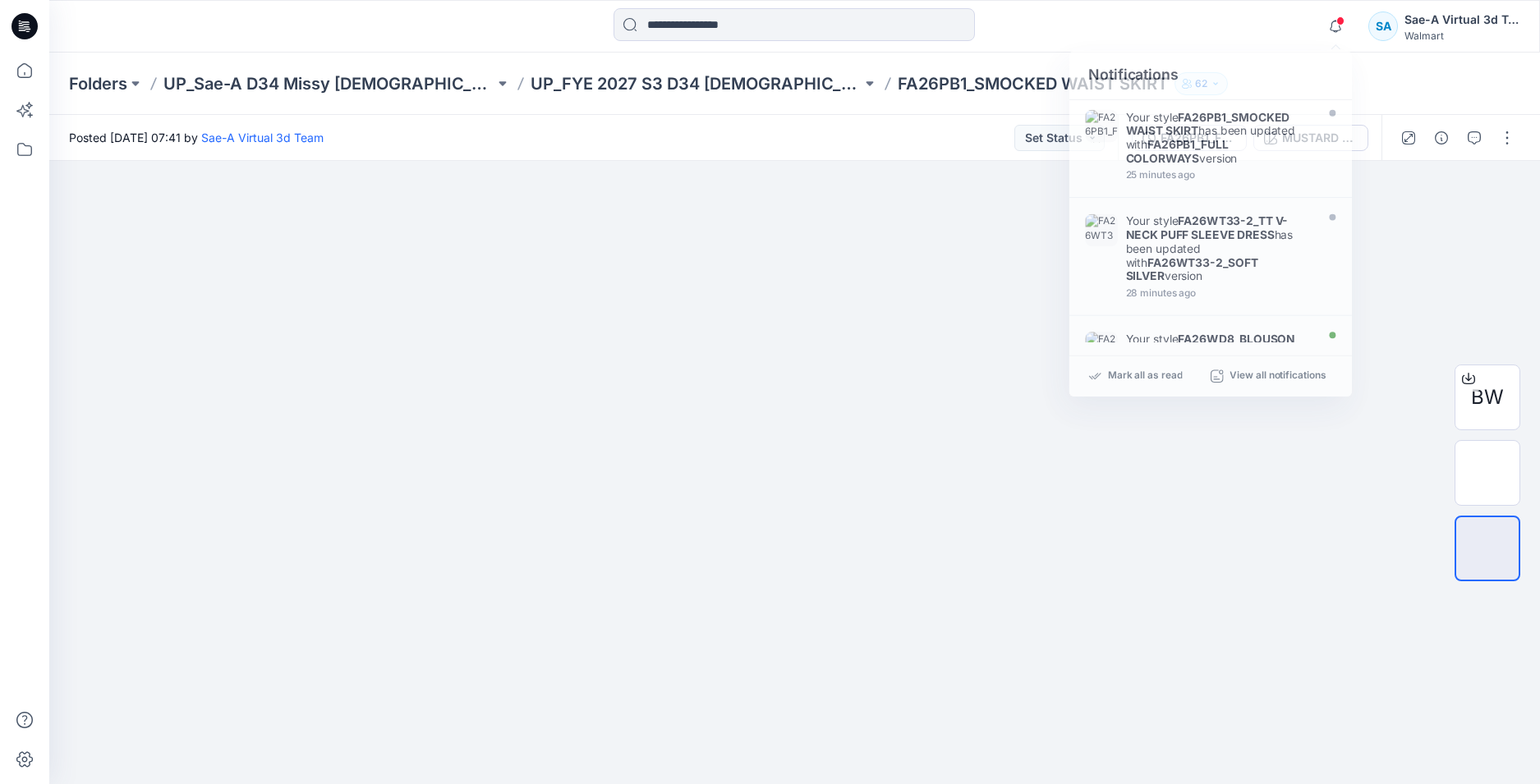
click at [33, 24] on icon at bounding box center [24, 26] width 26 height 26
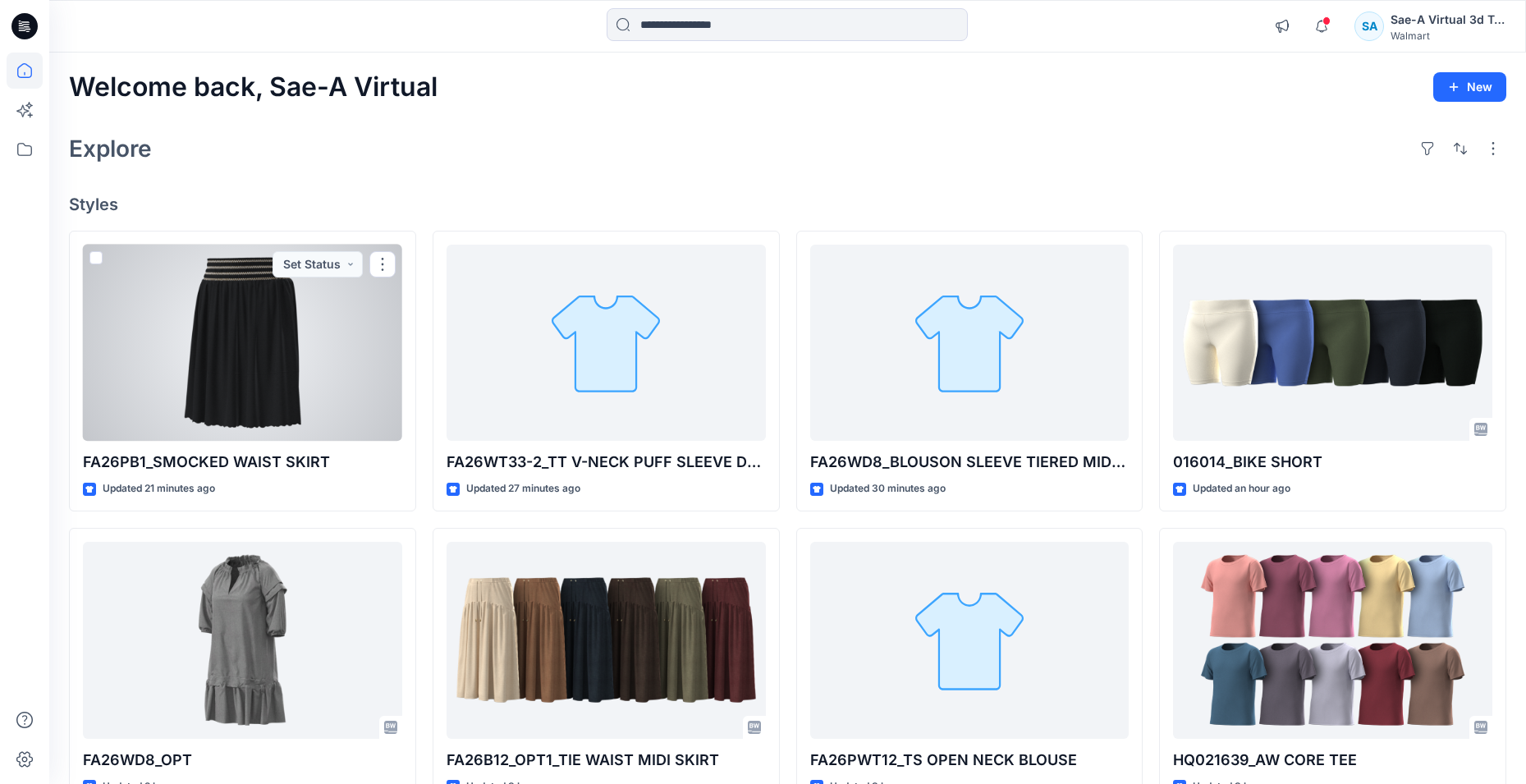
click at [263, 371] on div at bounding box center [243, 343] width 320 height 197
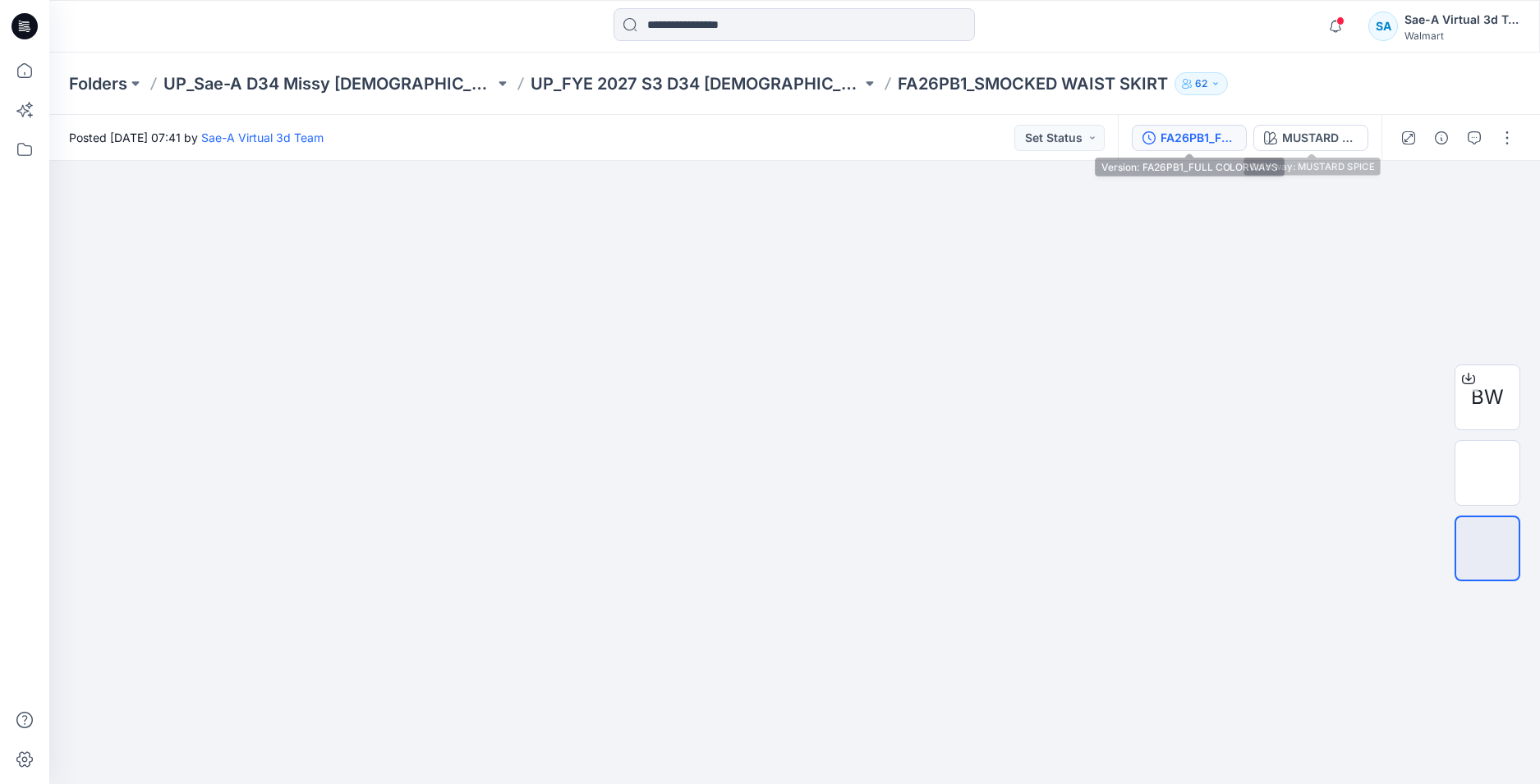
drag, startPoint x: 1209, startPoint y: 133, endPoint x: 1219, endPoint y: 134, distance: 10.0
click at [1209, 134] on div "FA26PB1_FULL COLORWAYS" at bounding box center [1198, 138] width 75 height 18
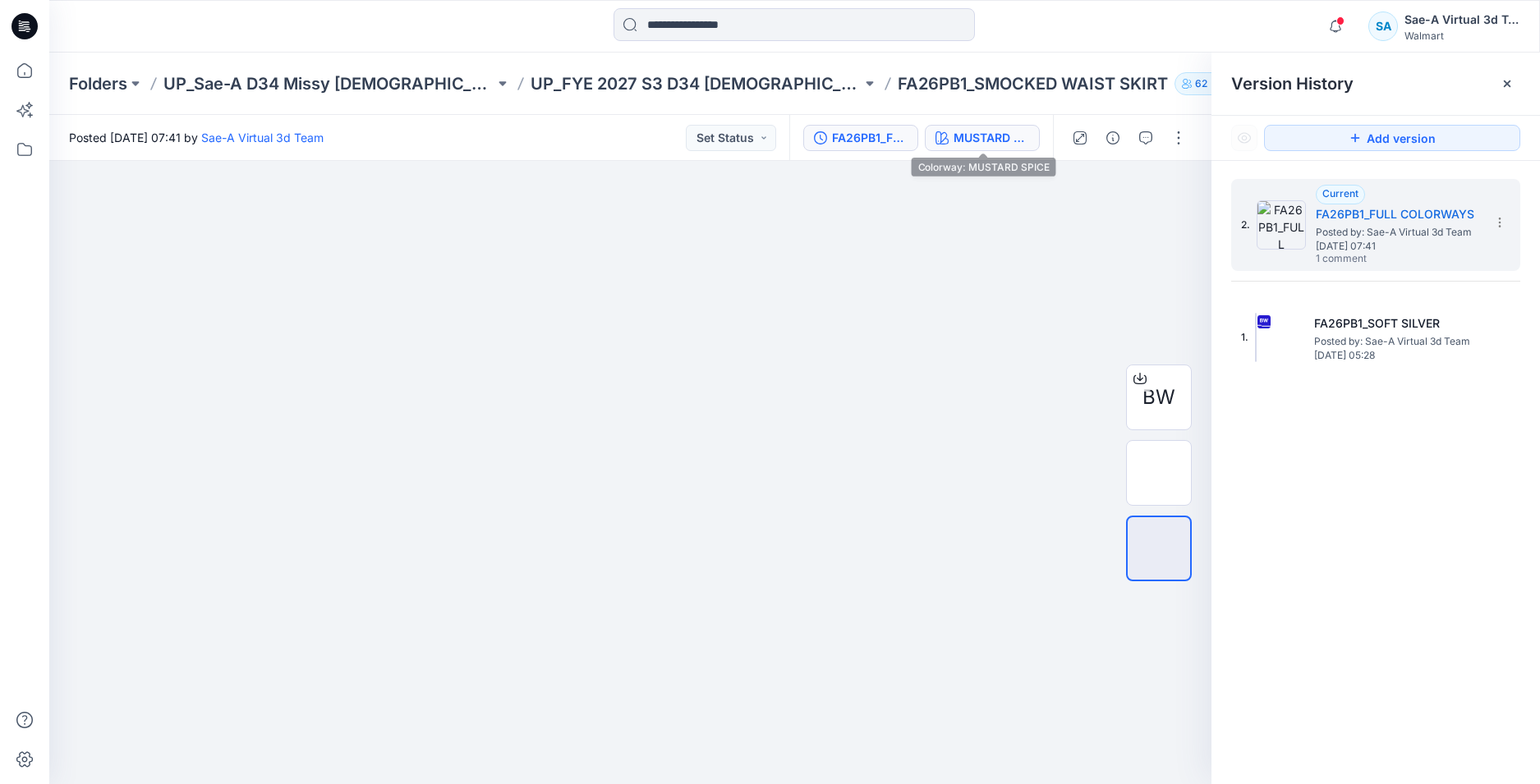
click at [982, 135] on div "MUSTARD SPICE" at bounding box center [991, 138] width 75 height 18
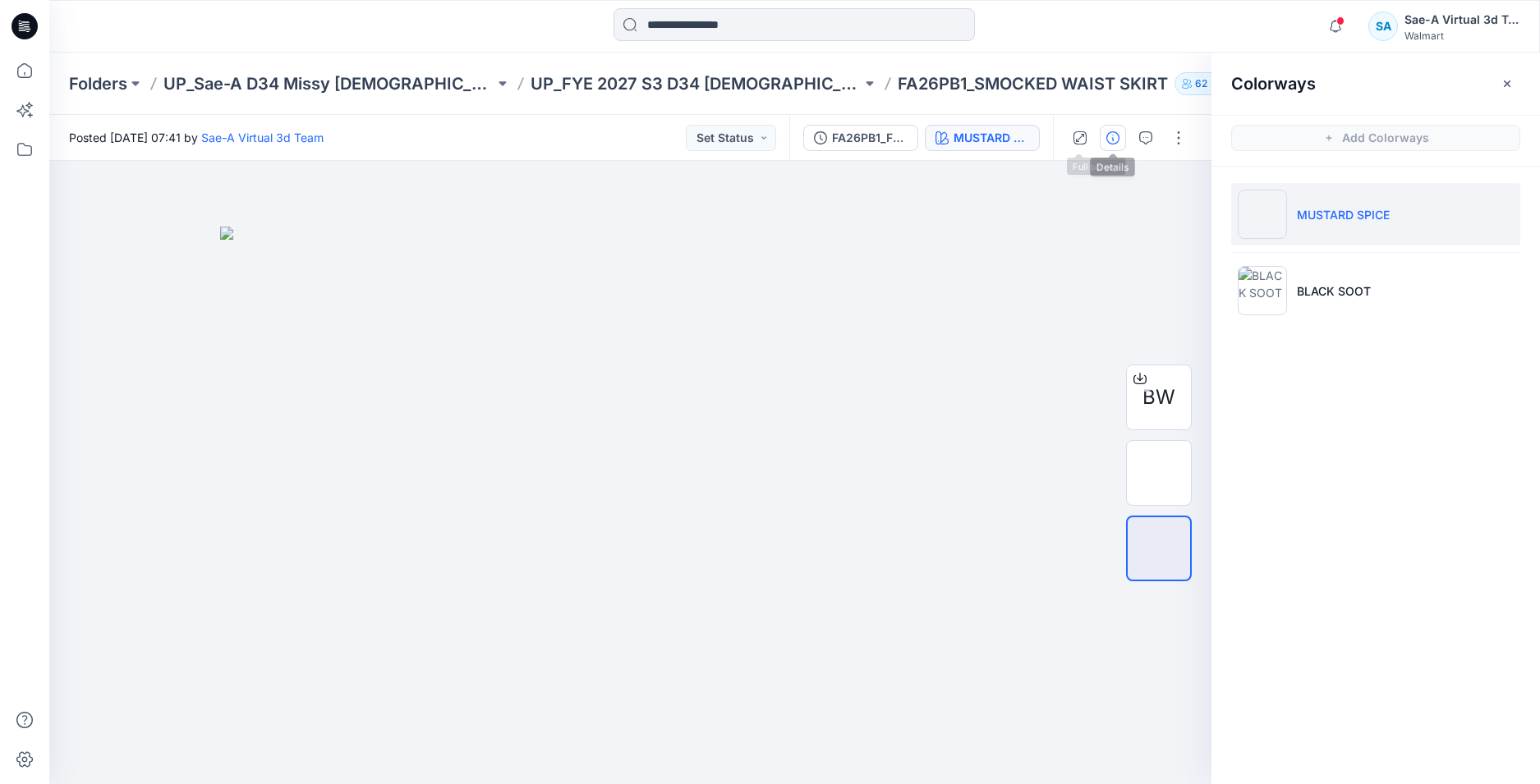
click at [1116, 135] on icon "button" at bounding box center [1112, 138] width 13 height 13
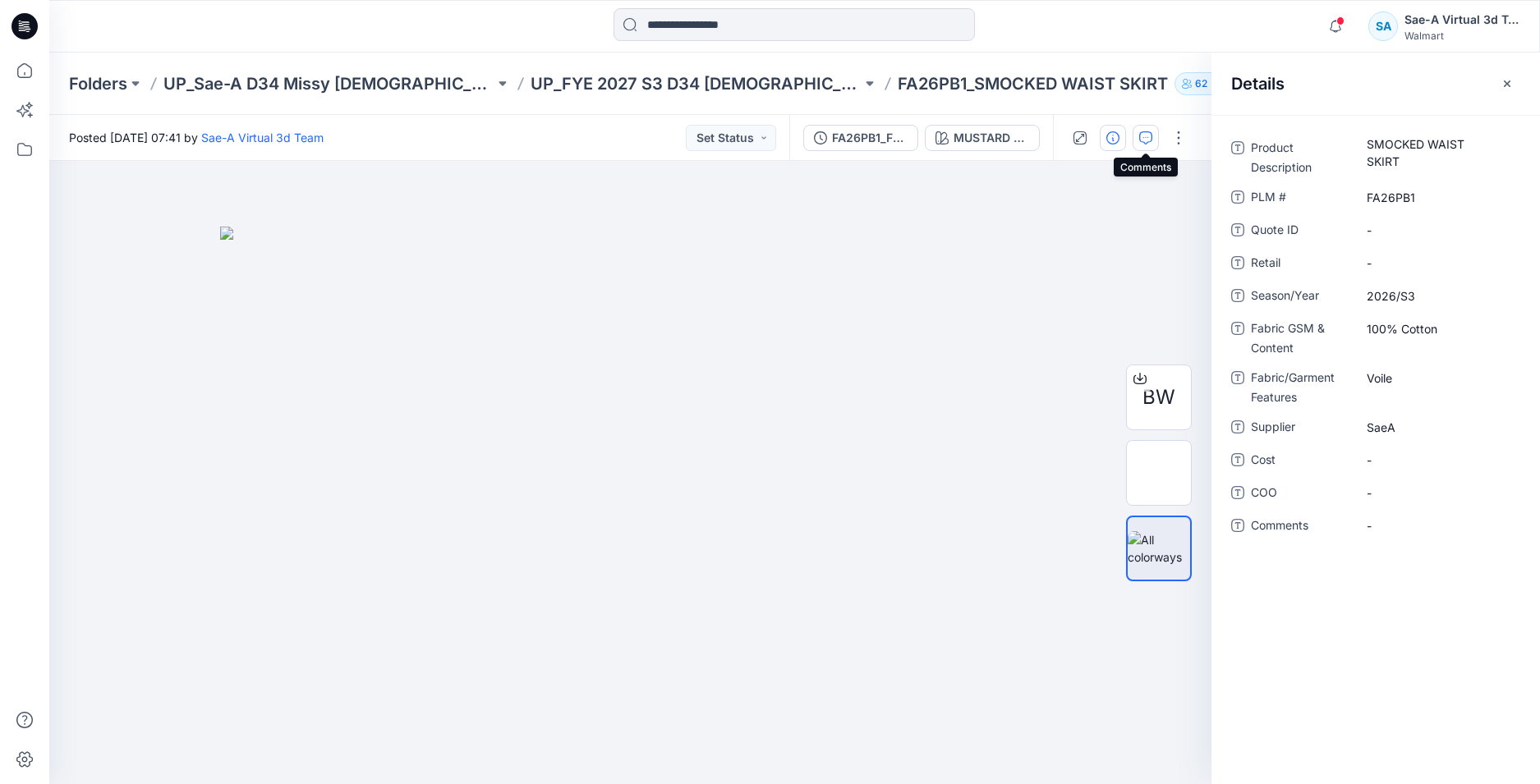
click at [1148, 125] on button "button" at bounding box center [1145, 137] width 26 height 26
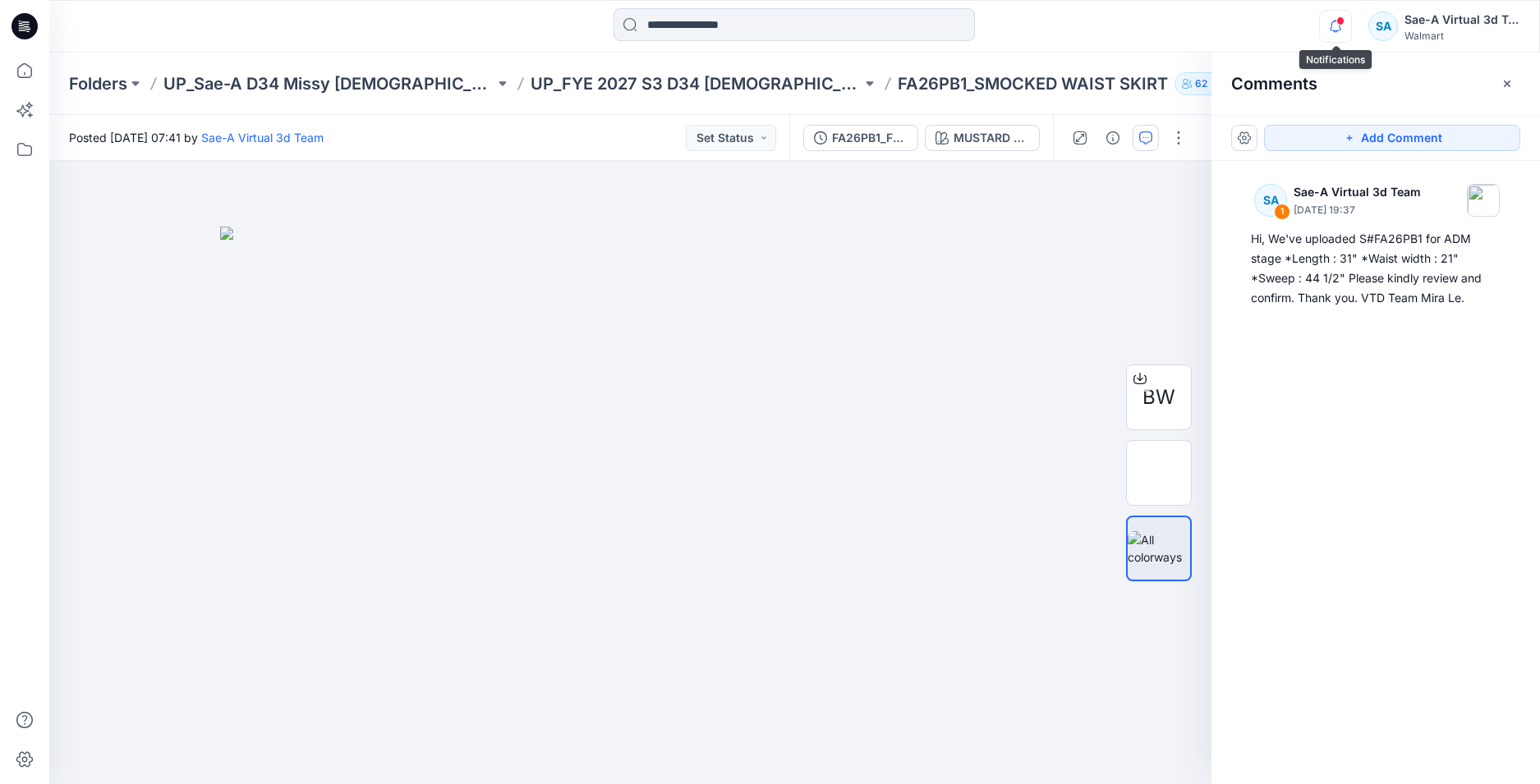
click at [1337, 37] on icon "button" at bounding box center [1335, 26] width 31 height 33
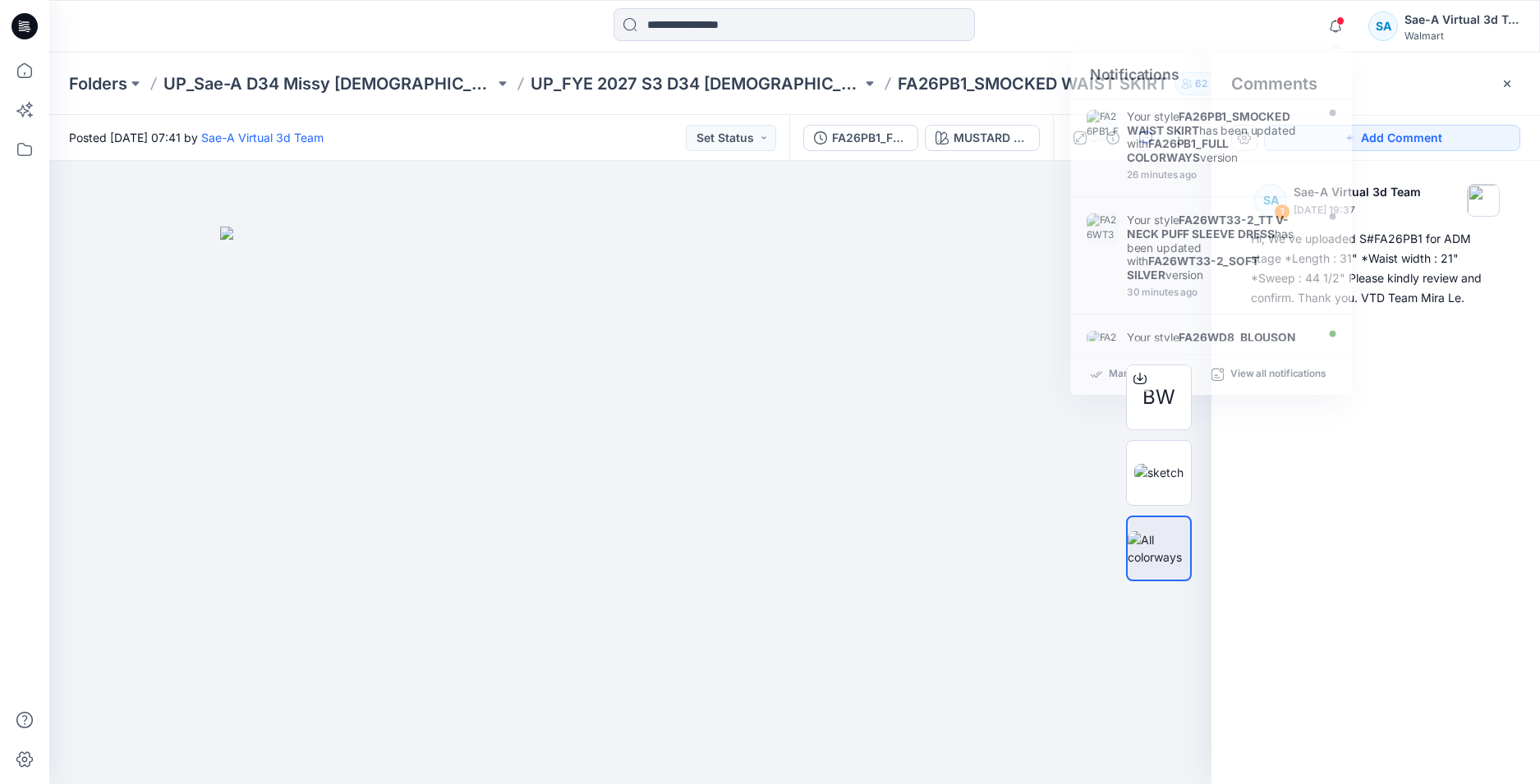
click at [20, 28] on icon at bounding box center [21, 27] width 5 height 1
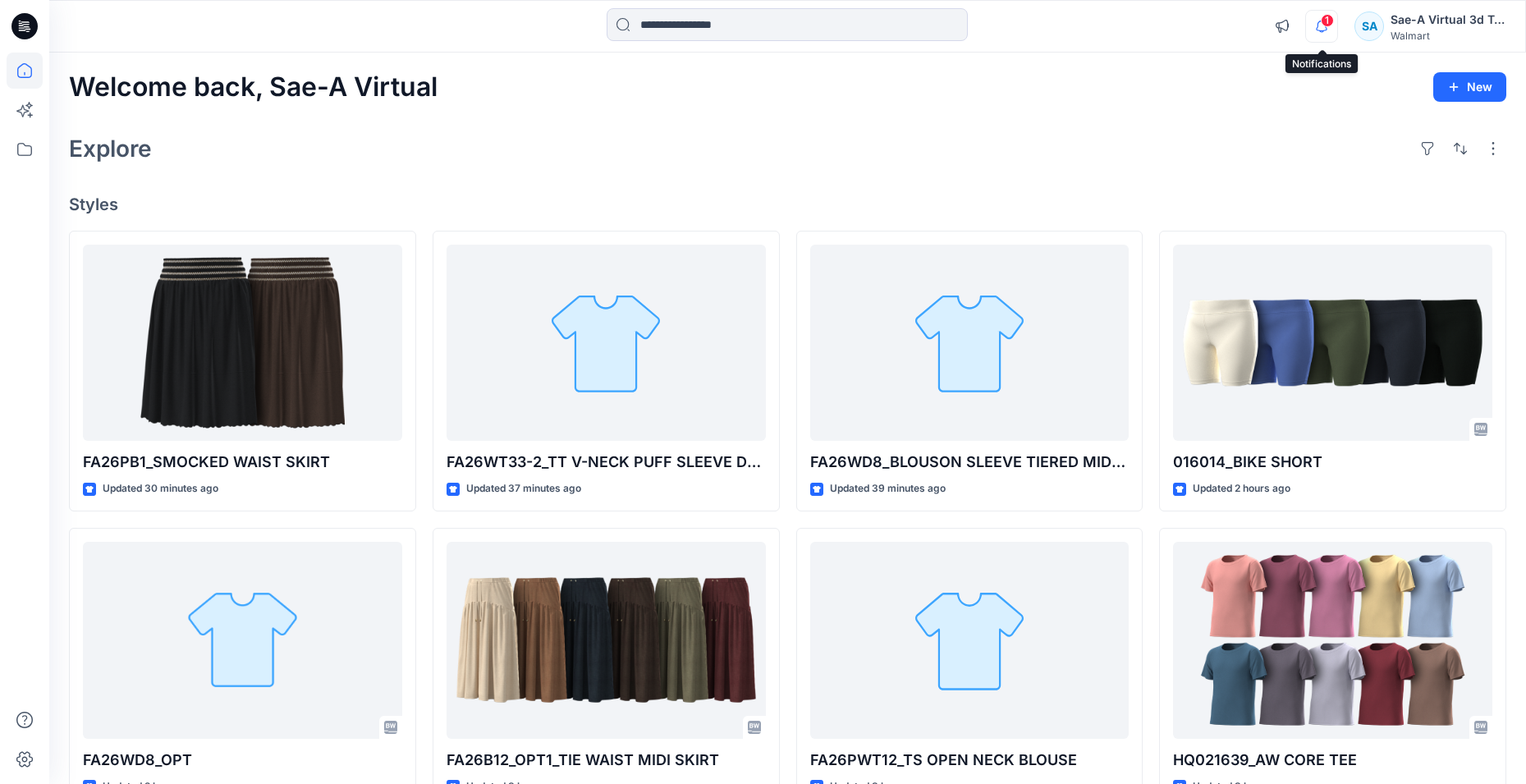
click at [1319, 30] on icon "button" at bounding box center [1321, 26] width 12 height 11
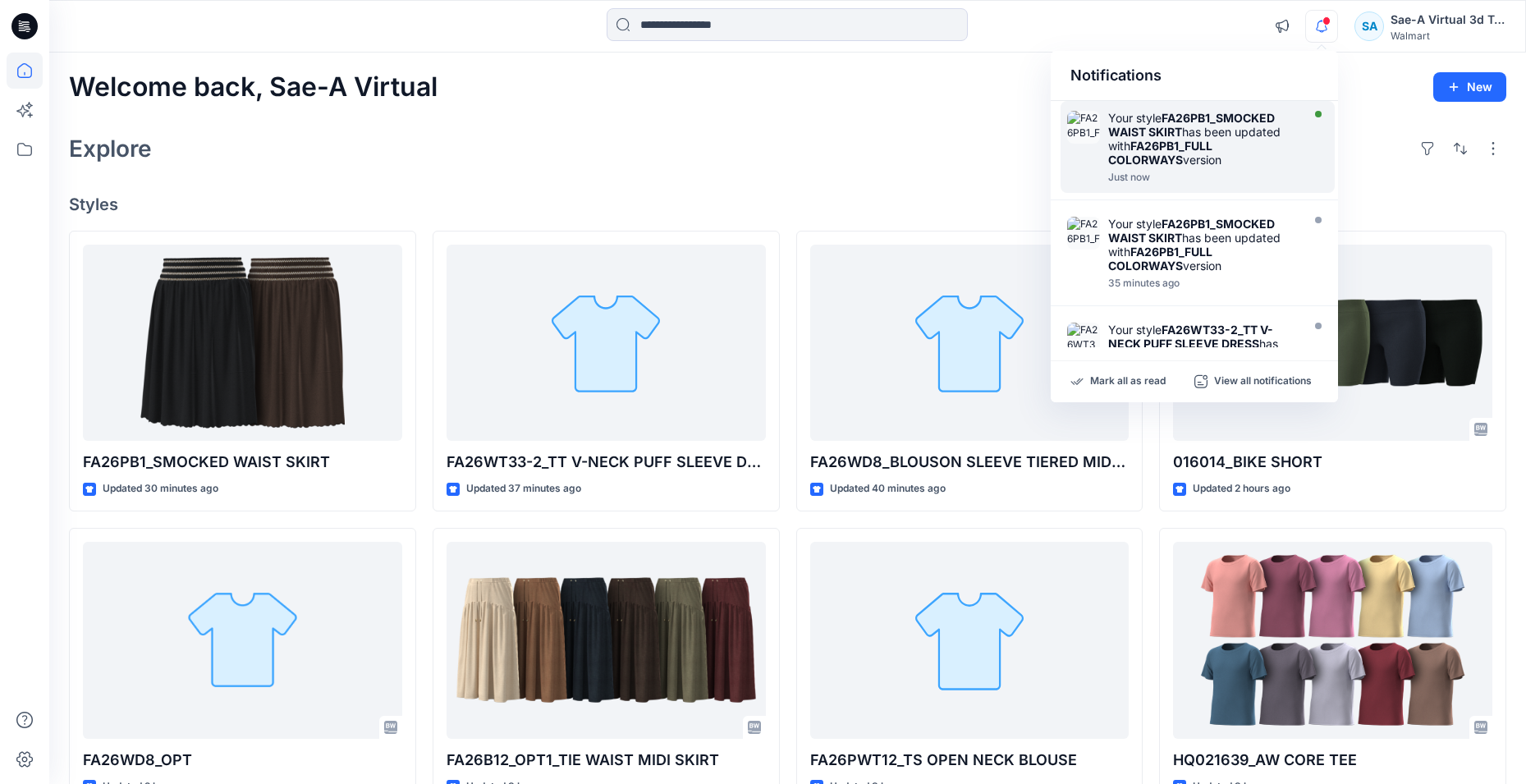
click at [1204, 146] on strong "FA26PB1_FULL COLORWAYS" at bounding box center [1160, 152] width 104 height 28
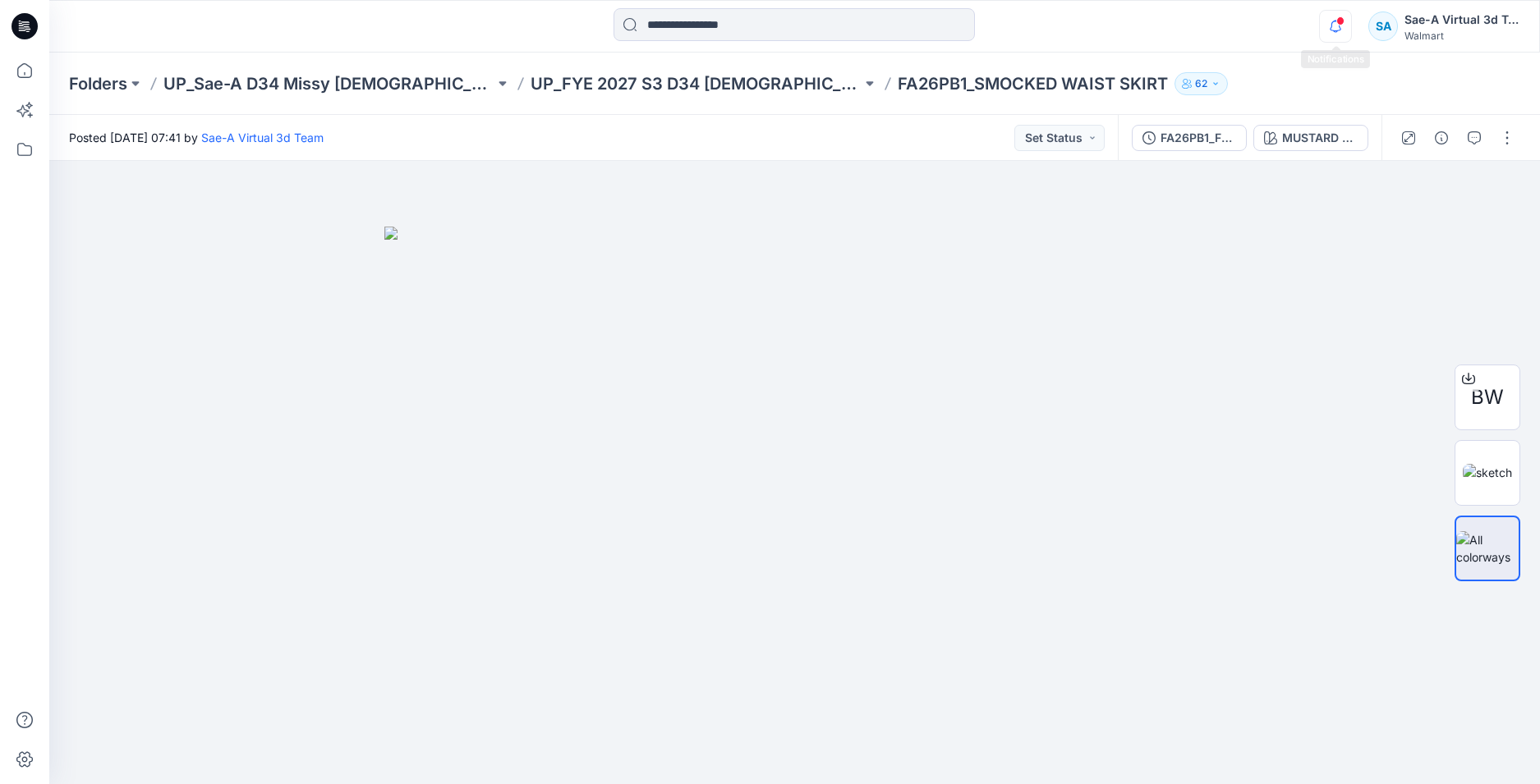
click at [1325, 26] on icon "button" at bounding box center [1335, 26] width 31 height 33
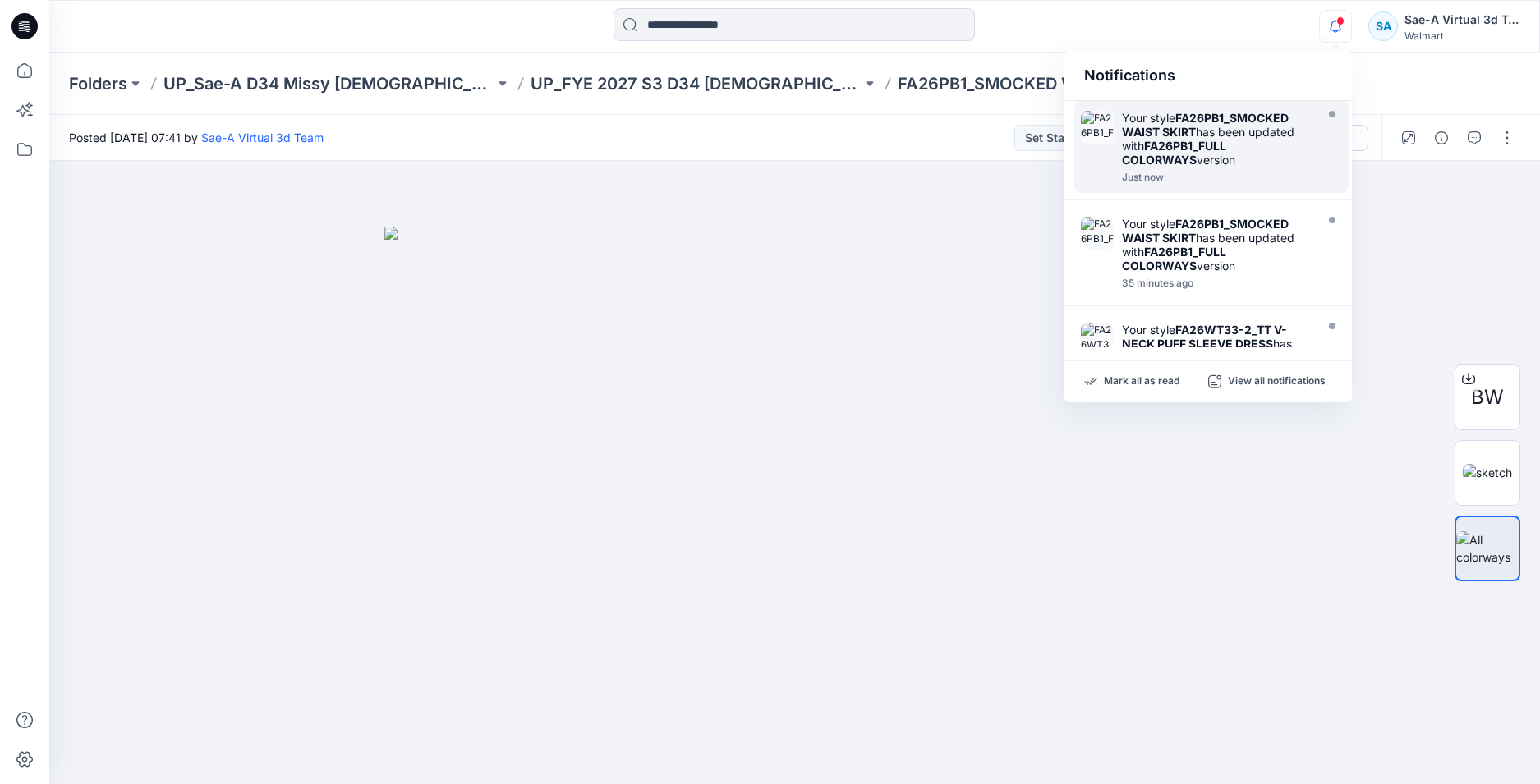
click at [21, 25] on icon at bounding box center [24, 26] width 26 height 26
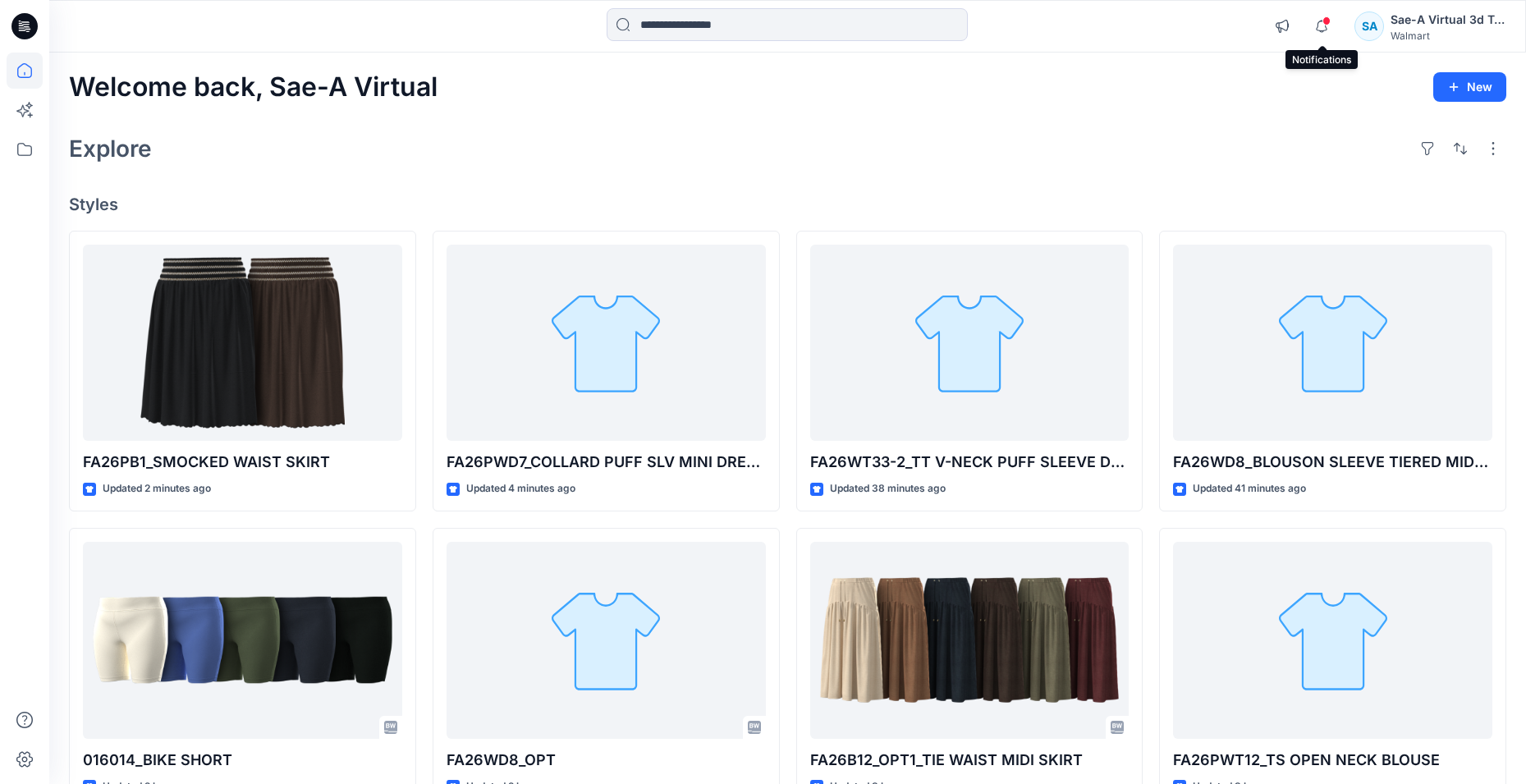
click at [1324, 22] on span at bounding box center [1326, 21] width 8 height 9
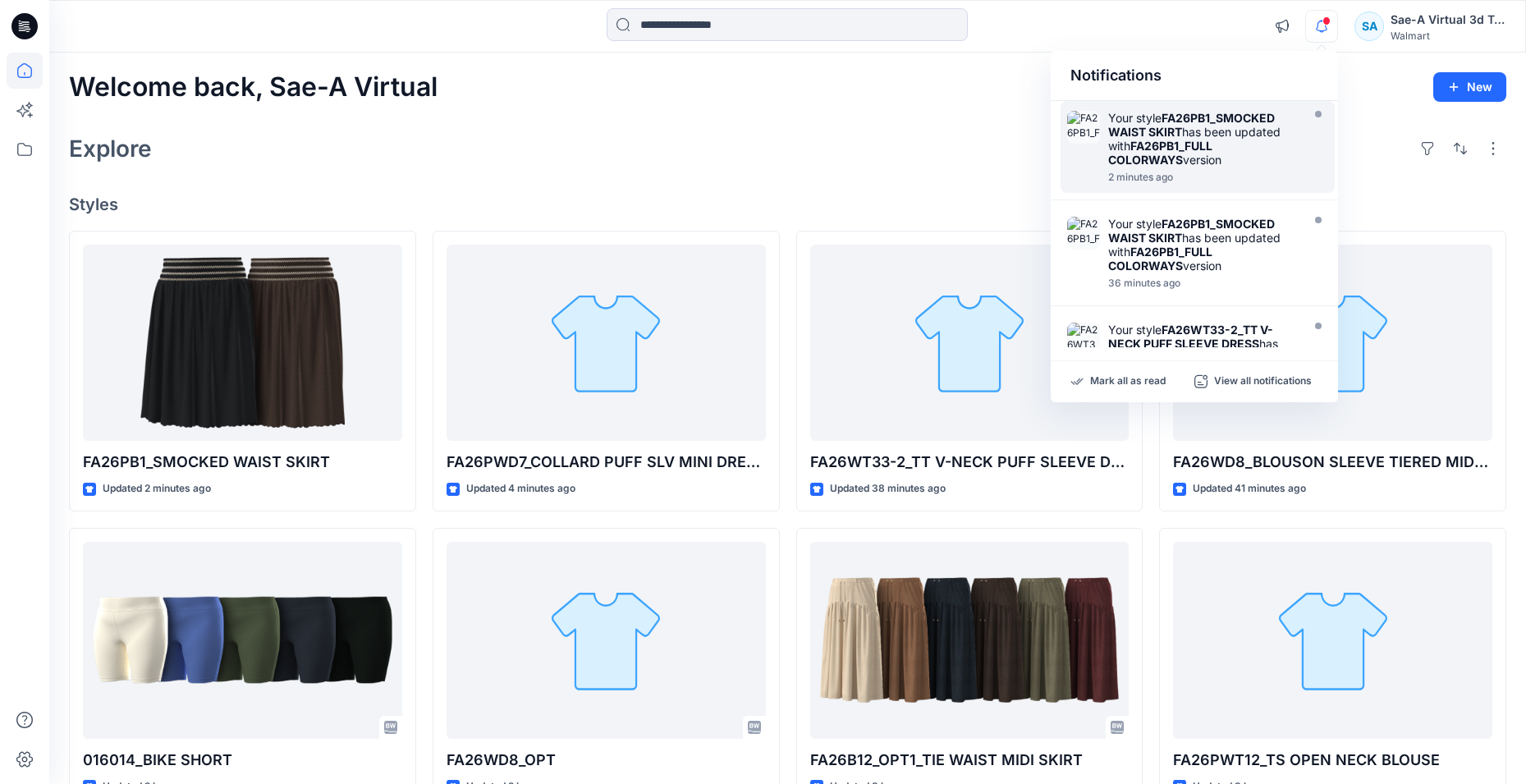
click at [593, 152] on div "Explore" at bounding box center [788, 149] width 1437 height 39
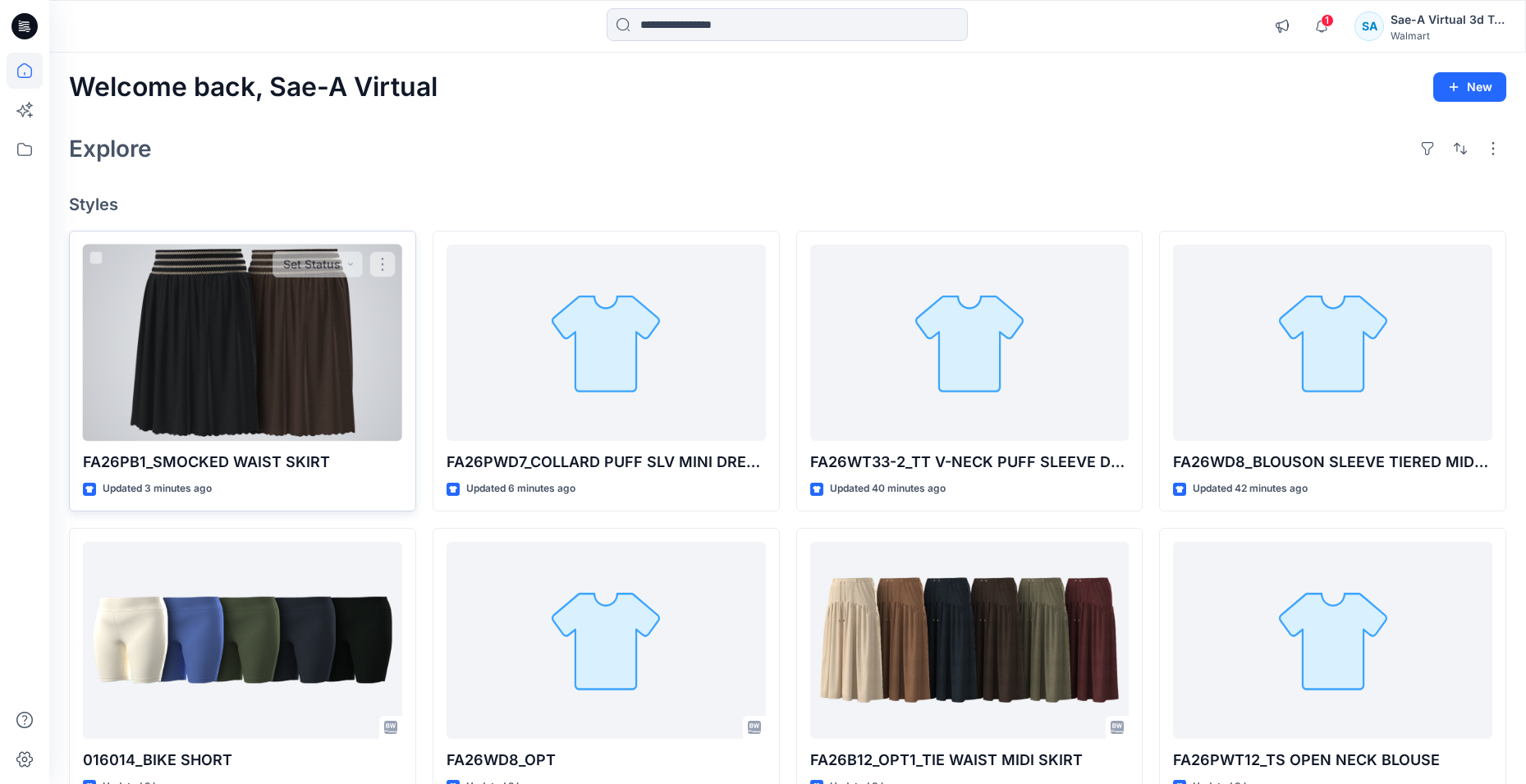
click at [250, 388] on div at bounding box center [243, 343] width 320 height 197
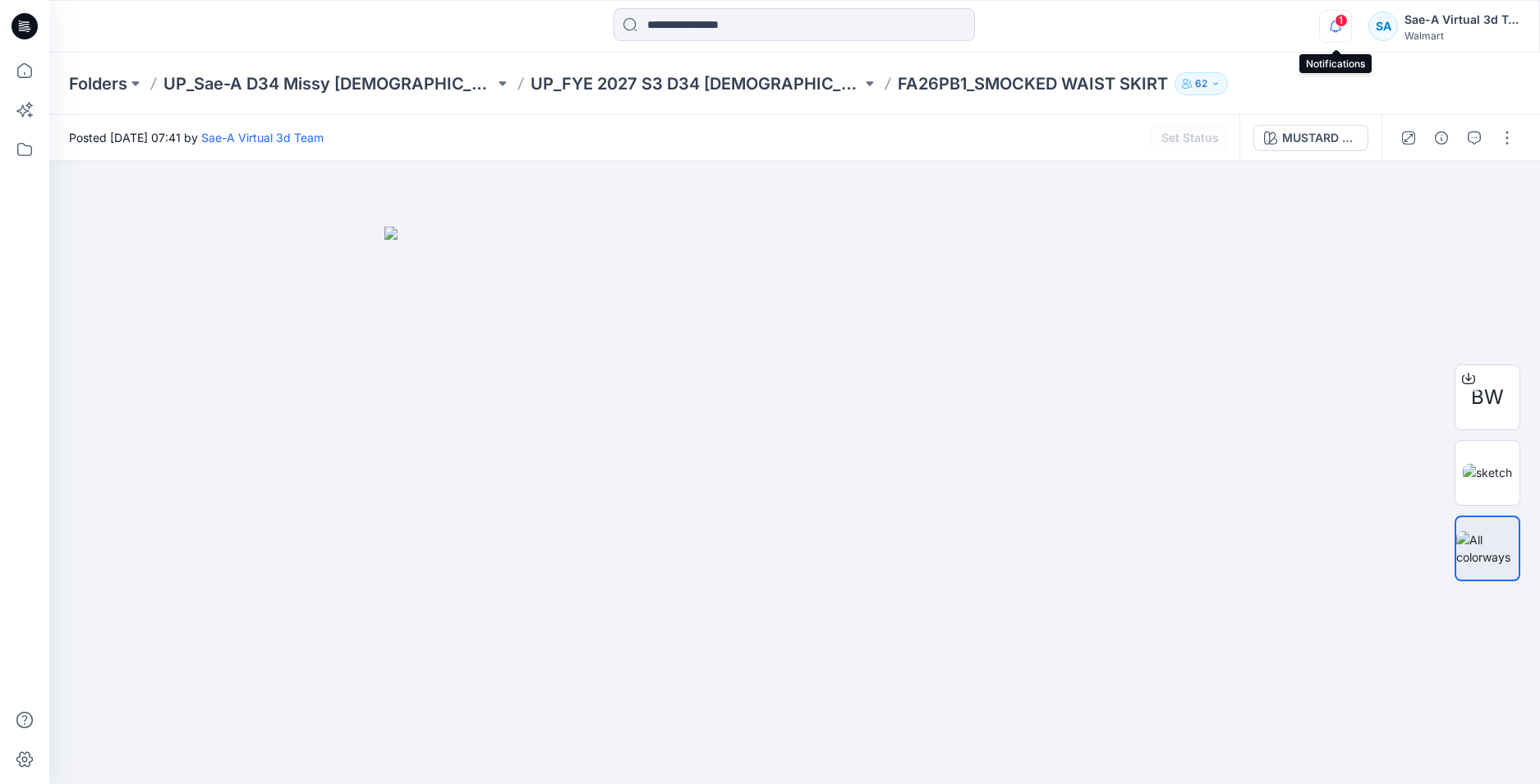
click at [1333, 26] on icon "button" at bounding box center [1335, 26] width 31 height 33
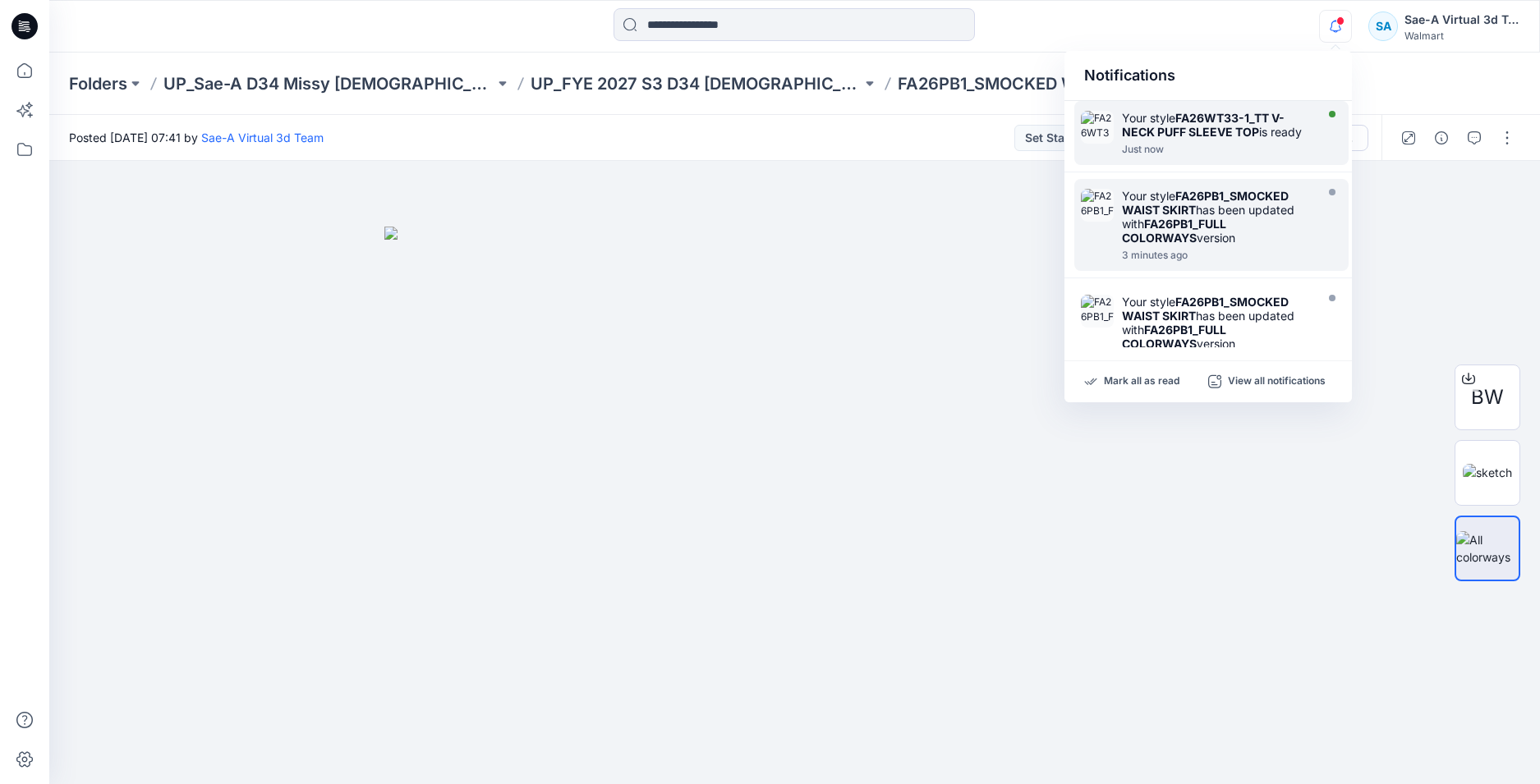
click at [1216, 137] on strong "FA26WT33-1_TT V-NECK PUFF SLEEVE TOP" at bounding box center [1203, 124] width 163 height 28
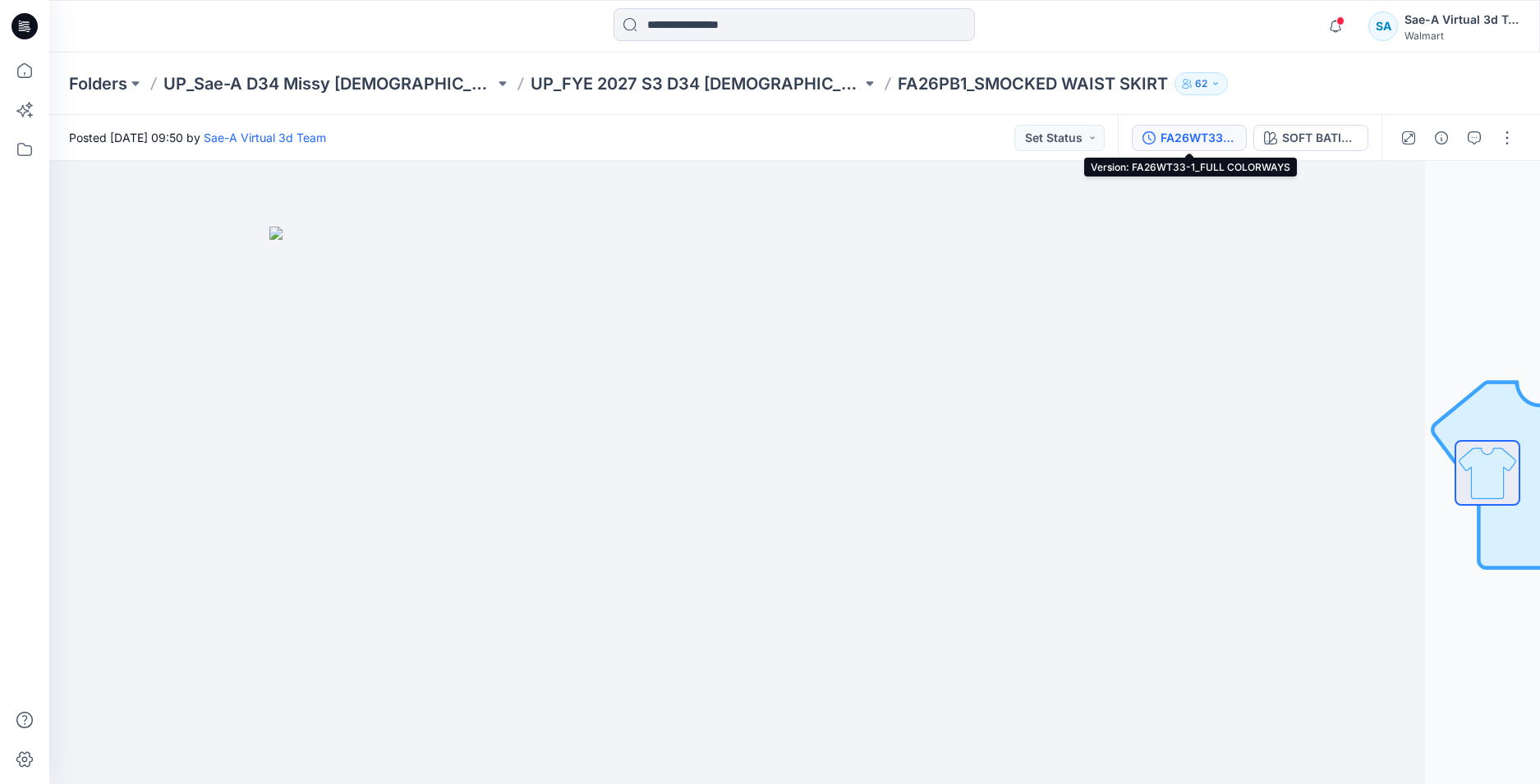
click at [1176, 131] on div "FA26WT33-1_FULL COLORWAYS" at bounding box center [1198, 138] width 75 height 18
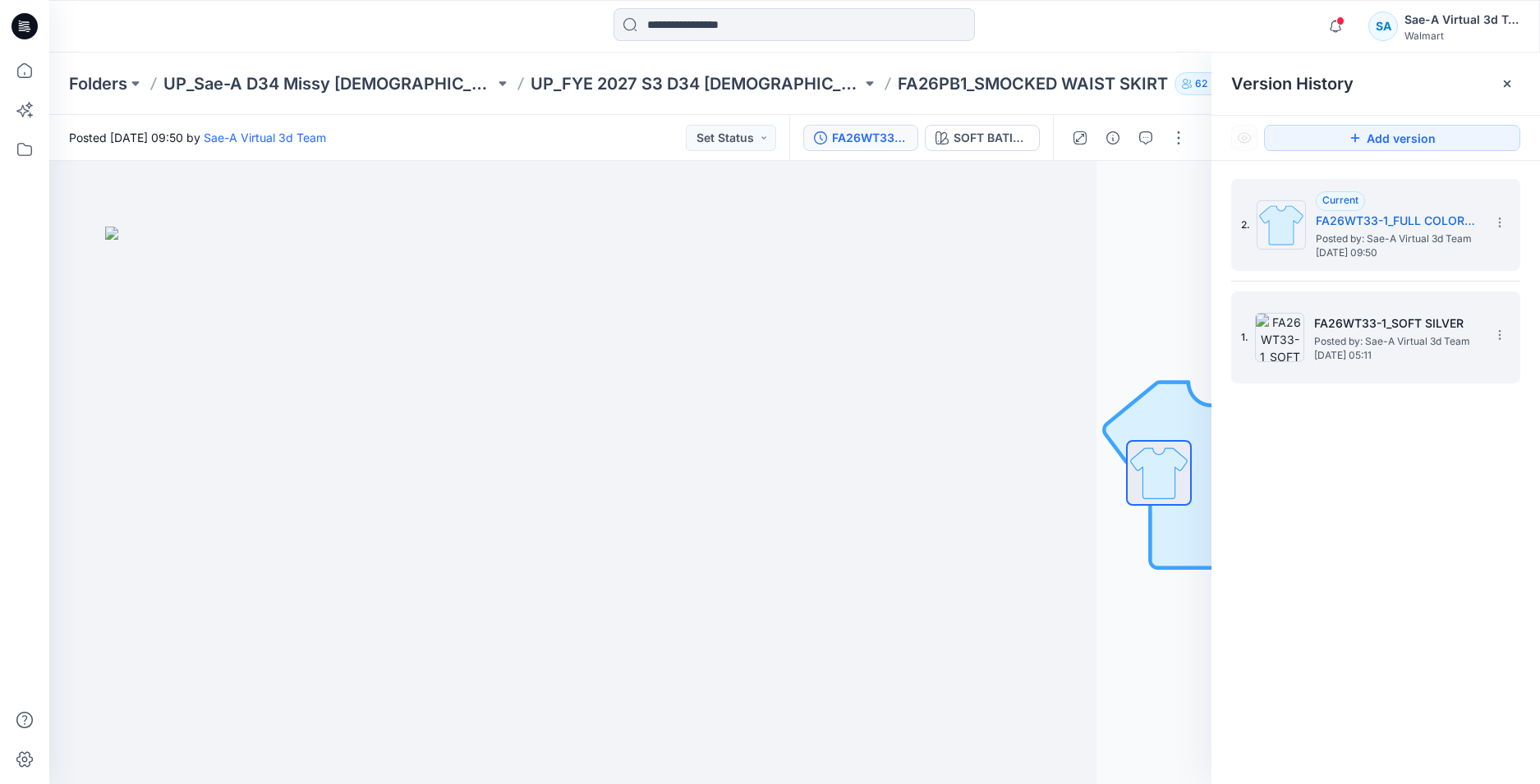
click at [1377, 337] on span "Posted by: Sae-A Virtual 3d Team" at bounding box center [1396, 341] width 164 height 16
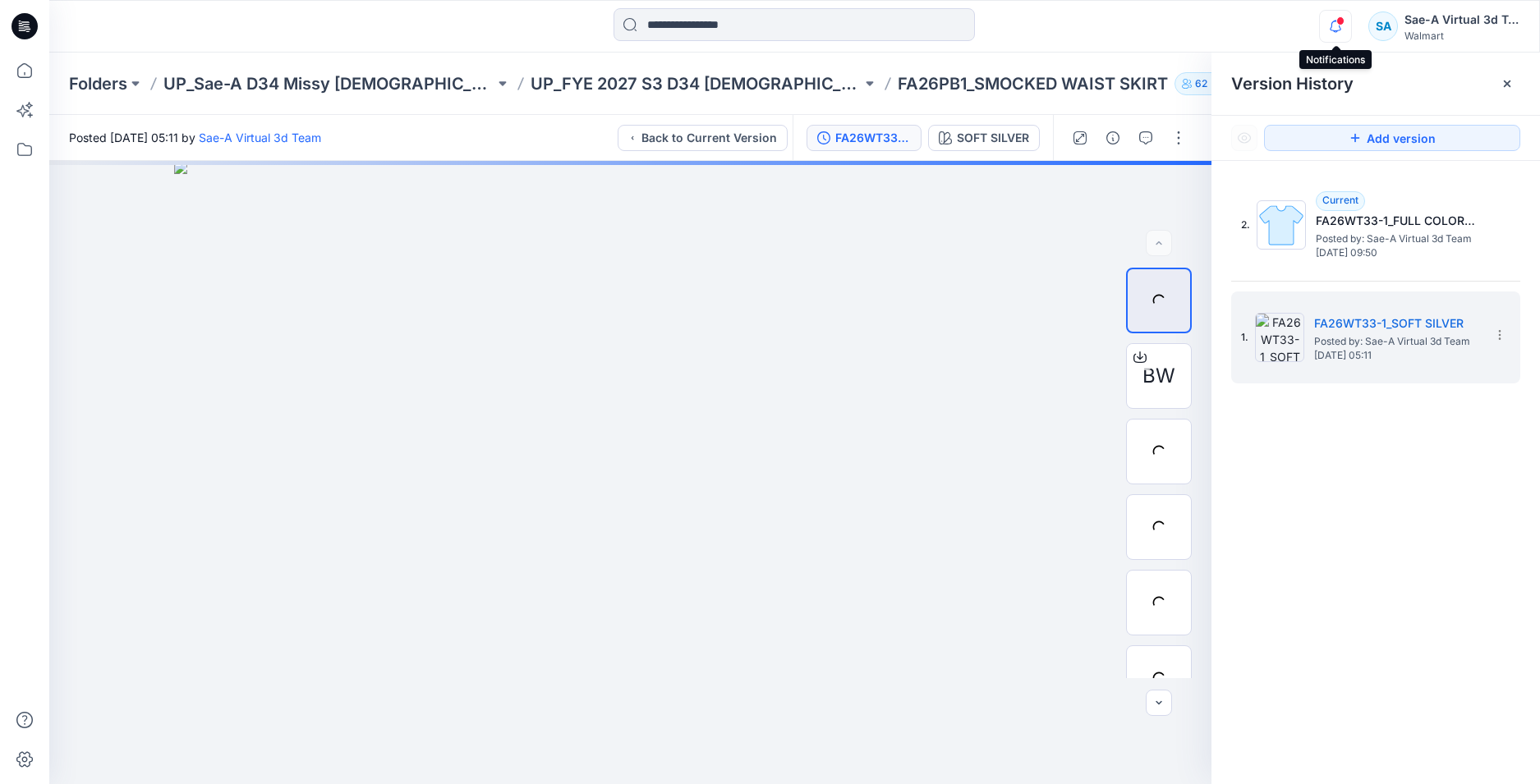
click at [1331, 26] on icon "button" at bounding box center [1335, 26] width 12 height 11
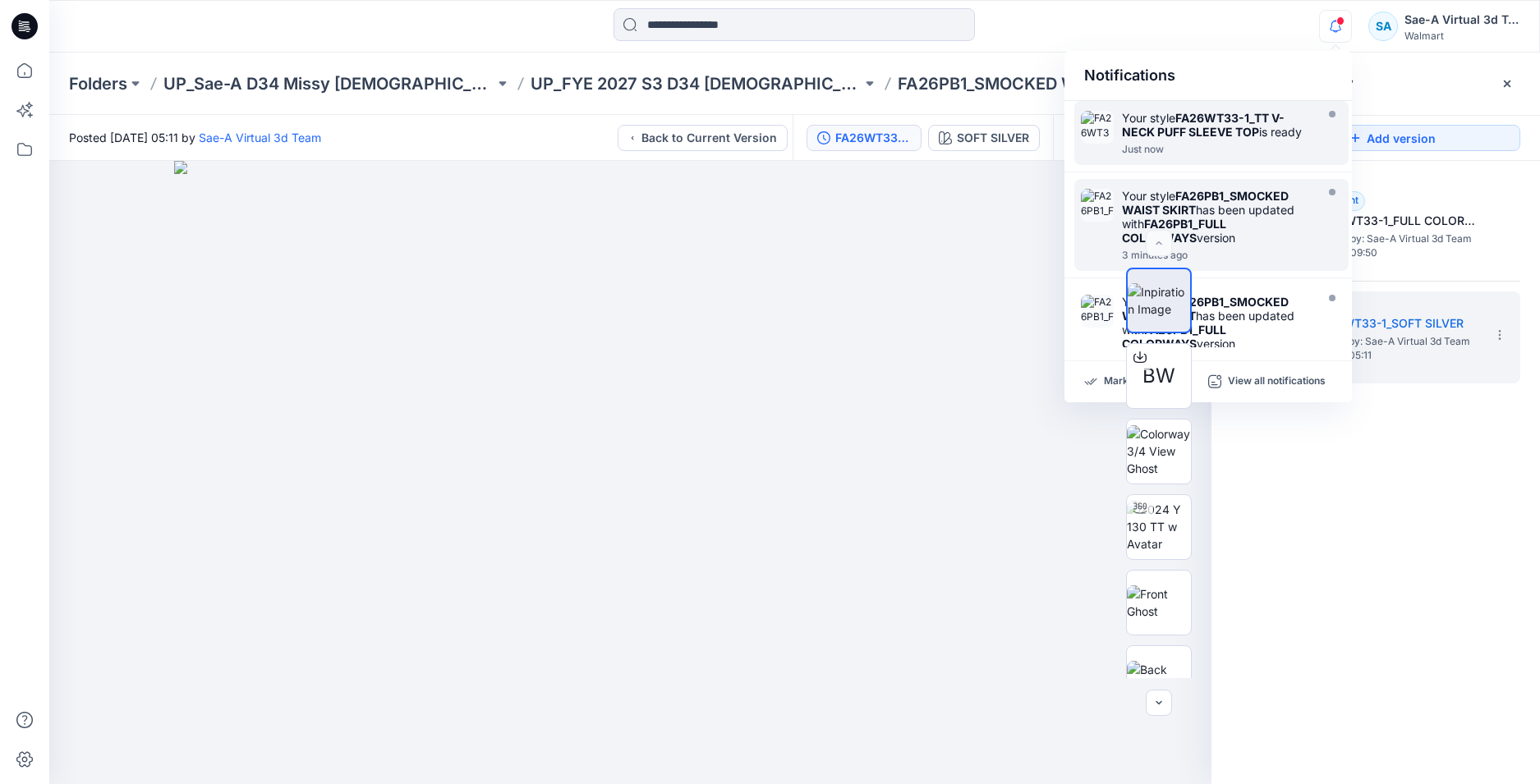
click at [1199, 219] on strong "FA26PB1_FULL COLORWAYS" at bounding box center [1174, 230] width 104 height 28
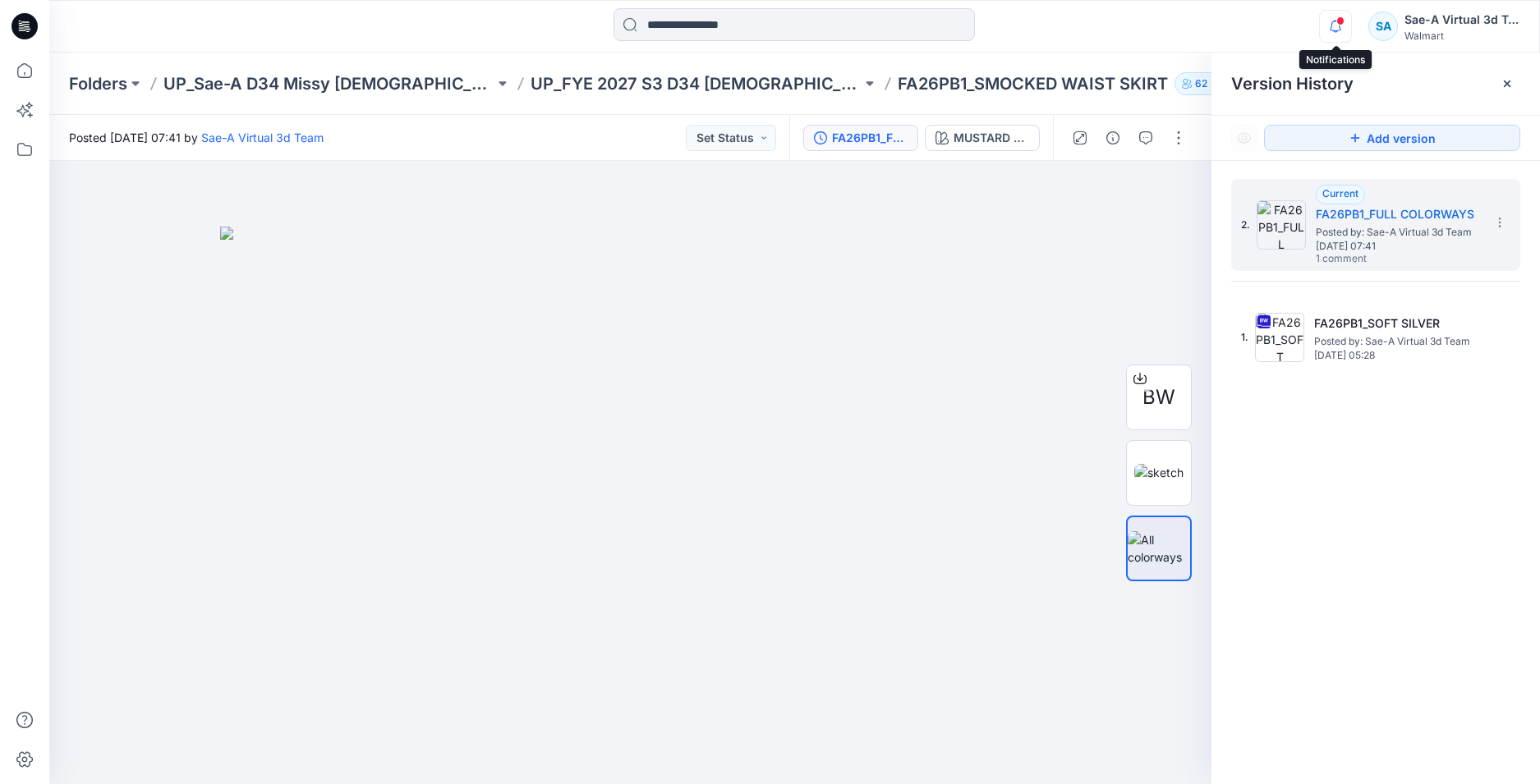
click at [1339, 34] on icon "button" at bounding box center [1335, 26] width 31 height 33
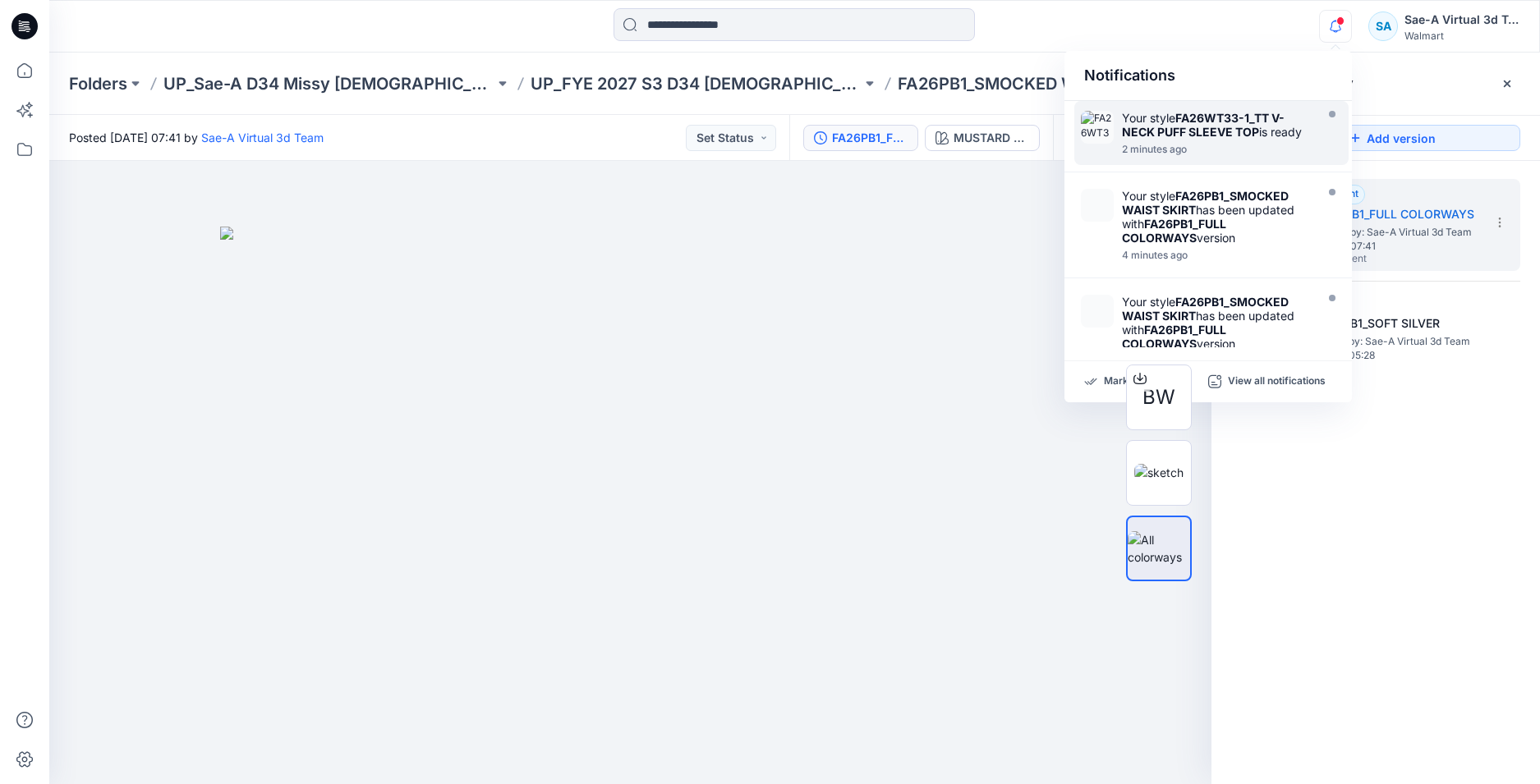
click at [24, 35] on icon at bounding box center [24, 26] width 26 height 26
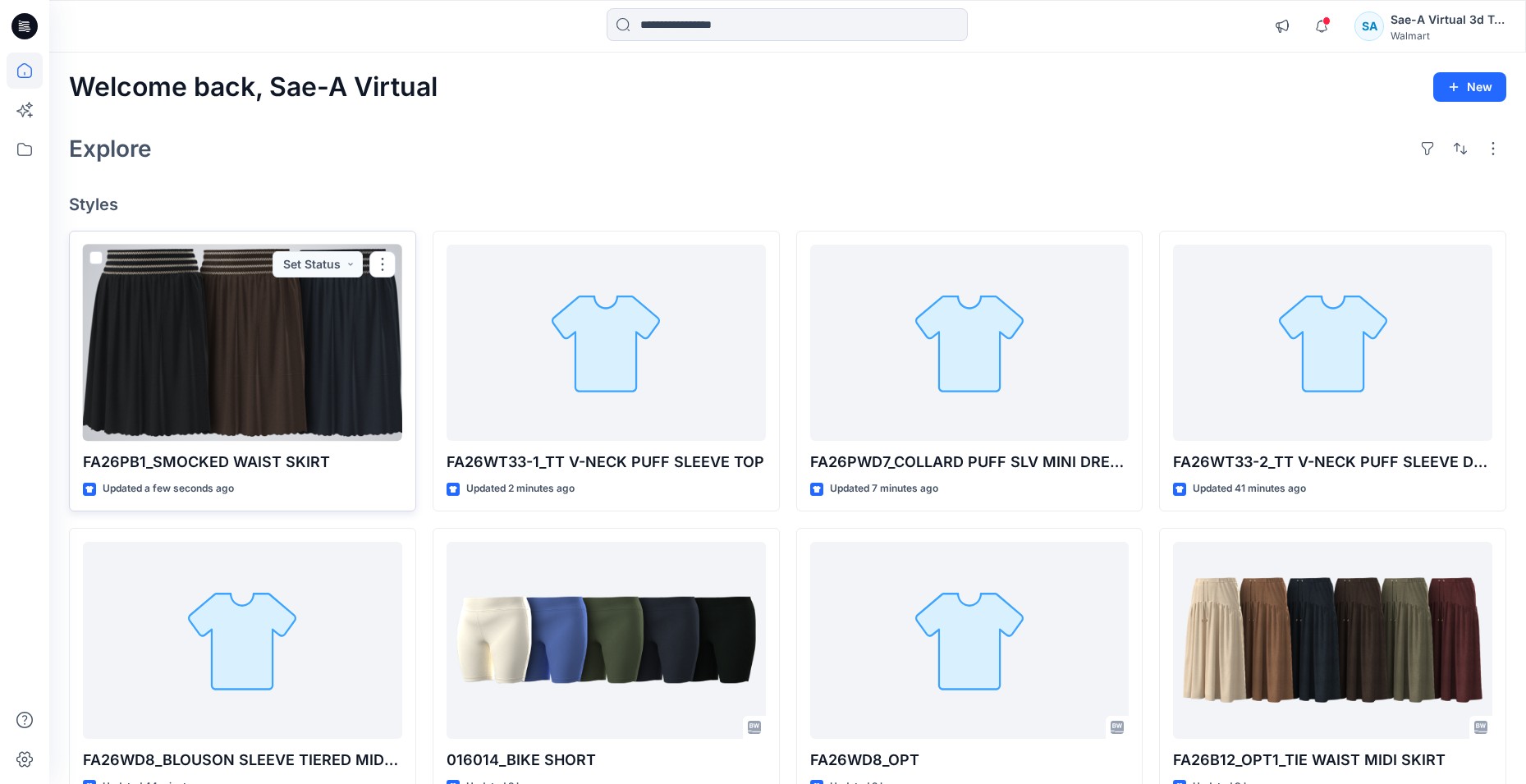
click at [381, 305] on div at bounding box center [243, 343] width 320 height 197
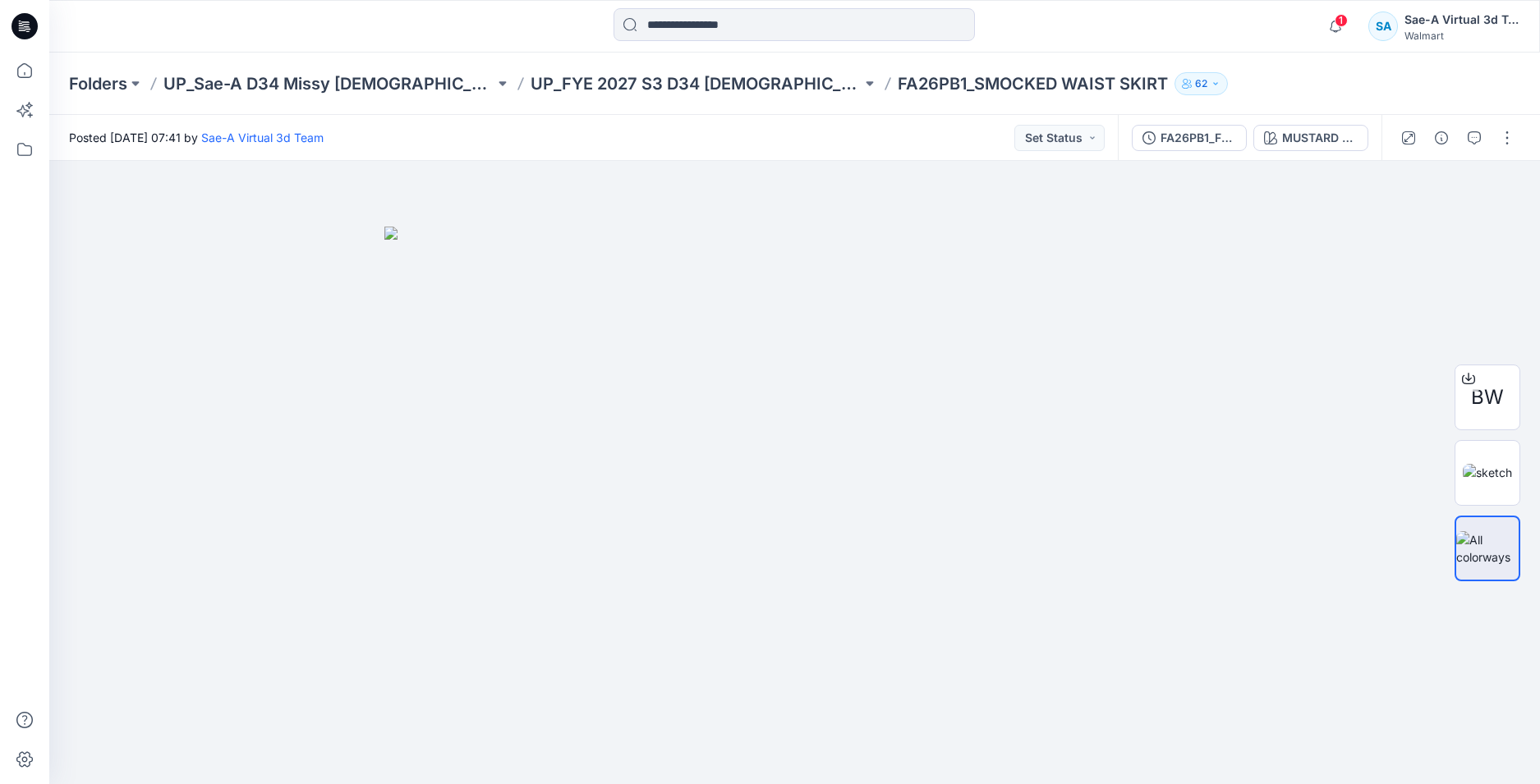
click at [1341, 26] on span "1" at bounding box center [1340, 21] width 13 height 13
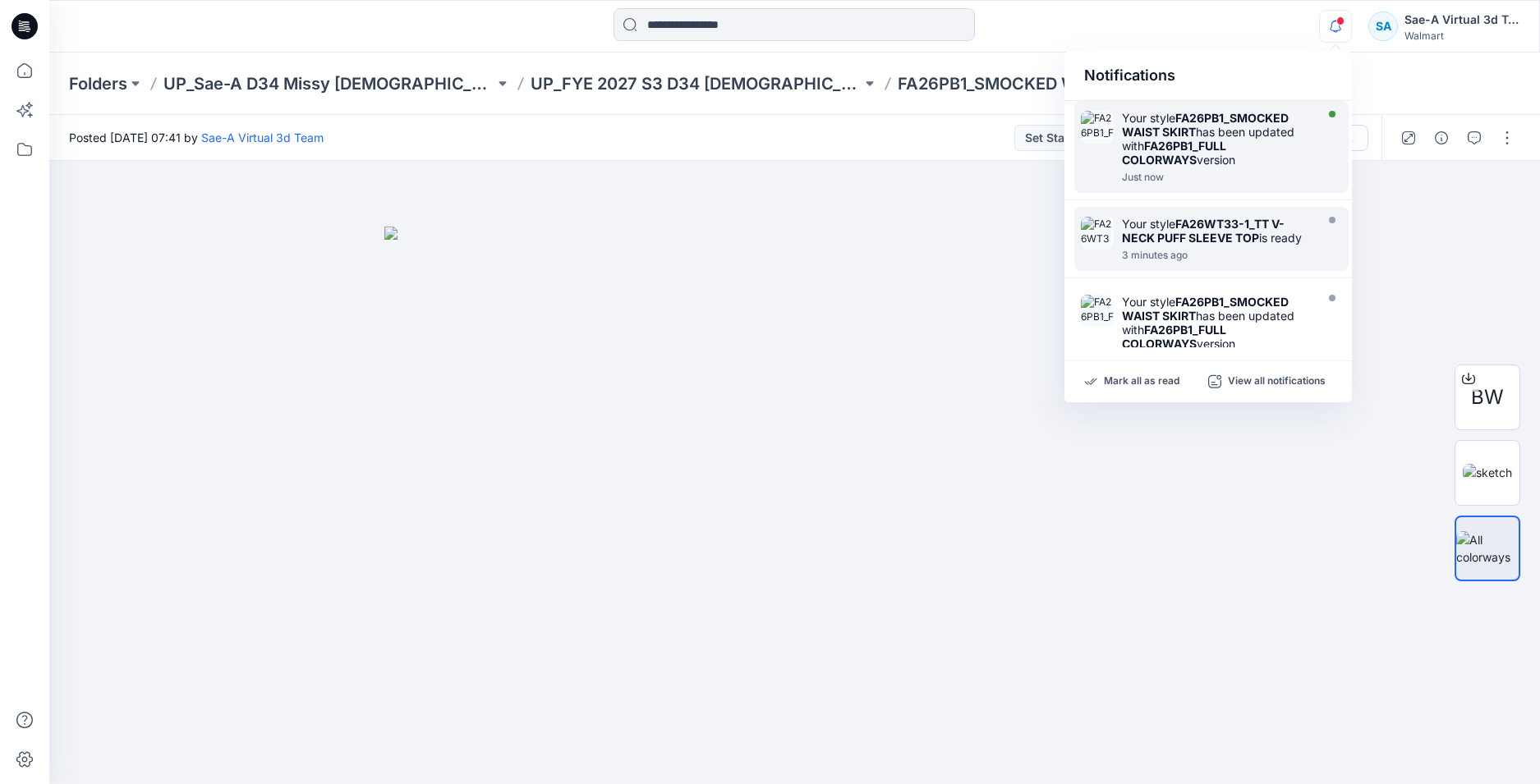
click at [1227, 155] on div "Your style FA26PB1_SMOCKED WAIST SKIRT has been updated with FA26PB1_FULL COLOR…" at bounding box center [1216, 139] width 189 height 55
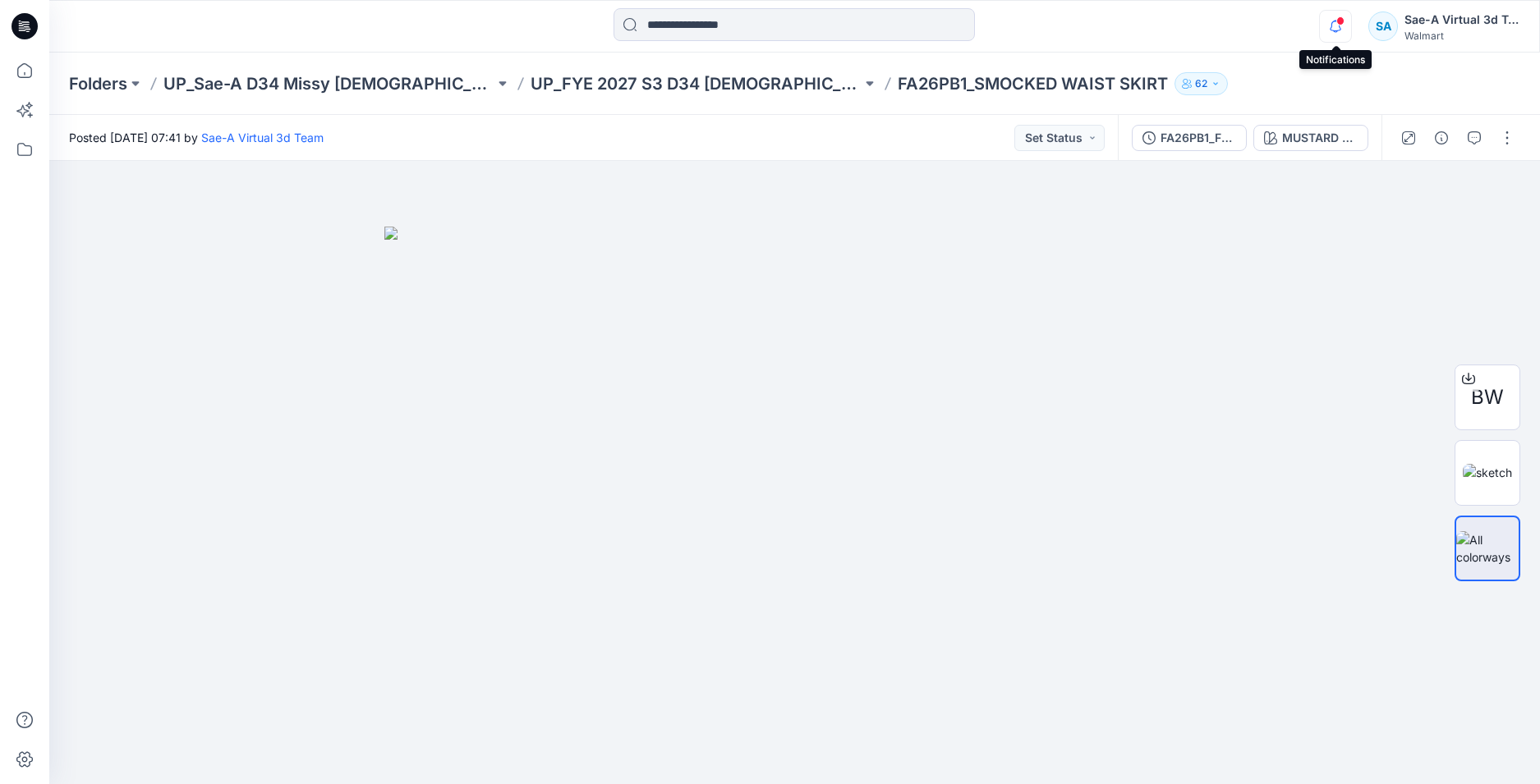
click at [1337, 32] on icon "button" at bounding box center [1335, 26] width 31 height 33
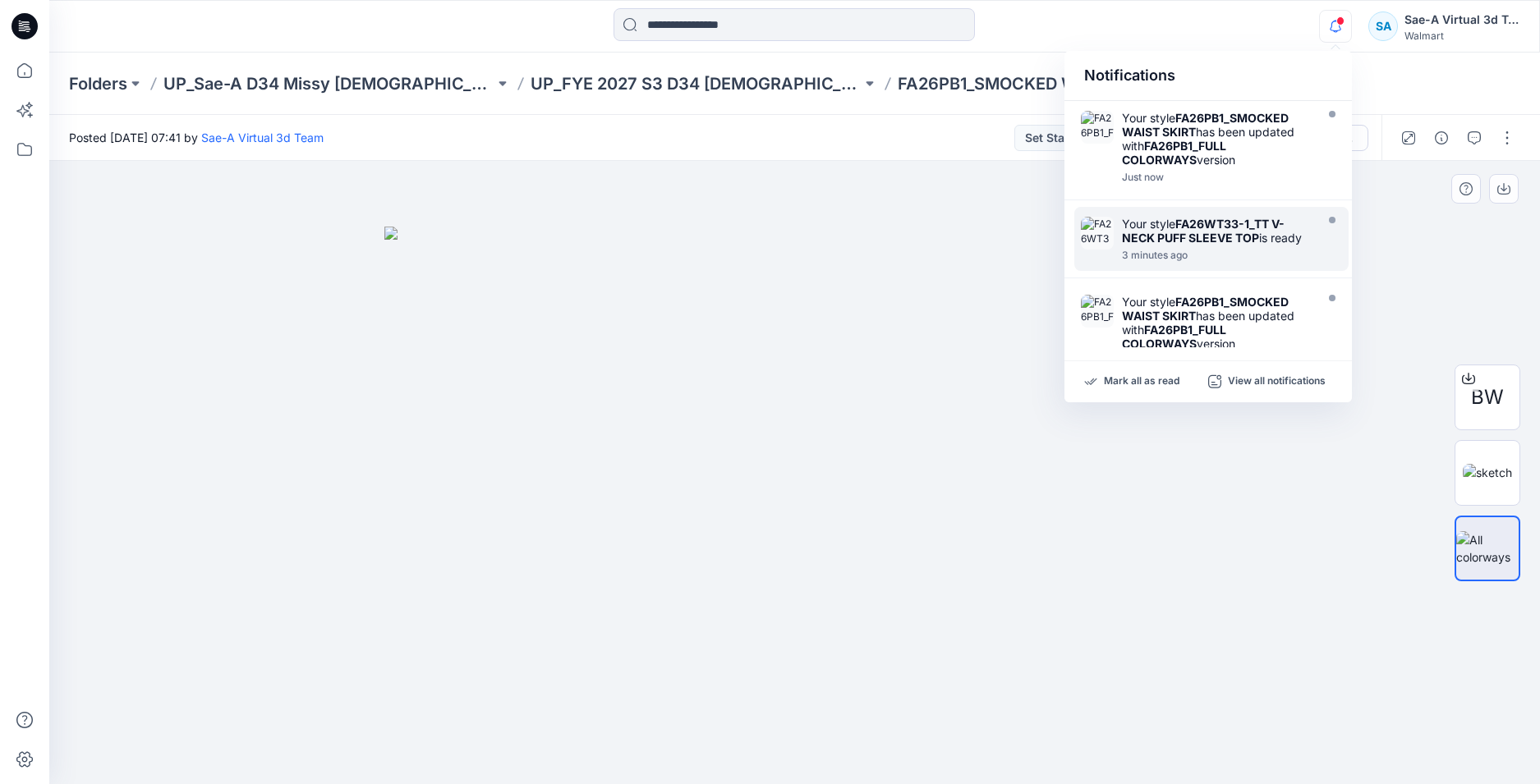
click at [861, 209] on div at bounding box center [794, 473] width 1491 height 623
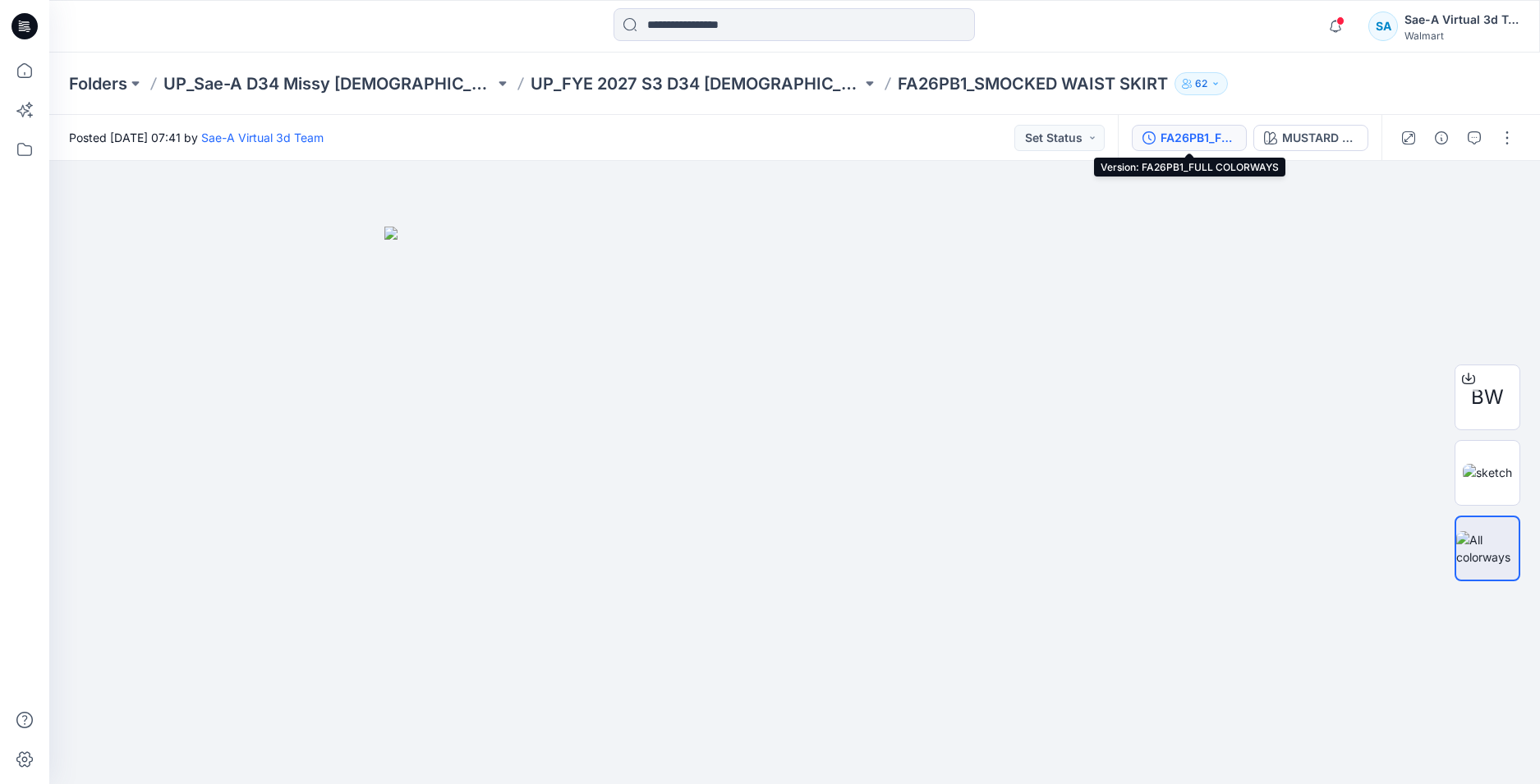
click at [1160, 136] on div "FA26PB1_FULL COLORWAYS" at bounding box center [1198, 138] width 75 height 18
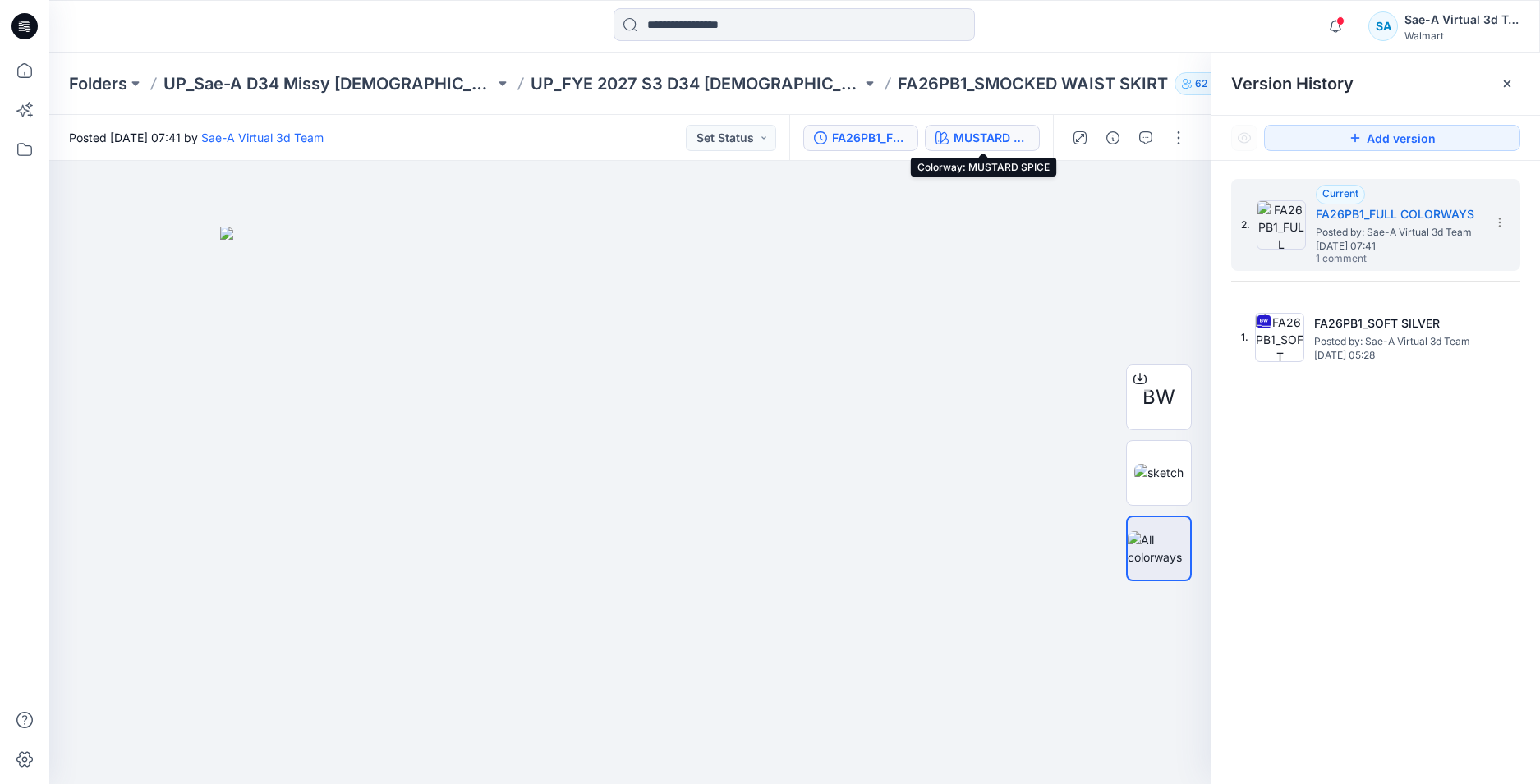
click at [1013, 143] on div "MUSTARD SPICE" at bounding box center [991, 138] width 75 height 18
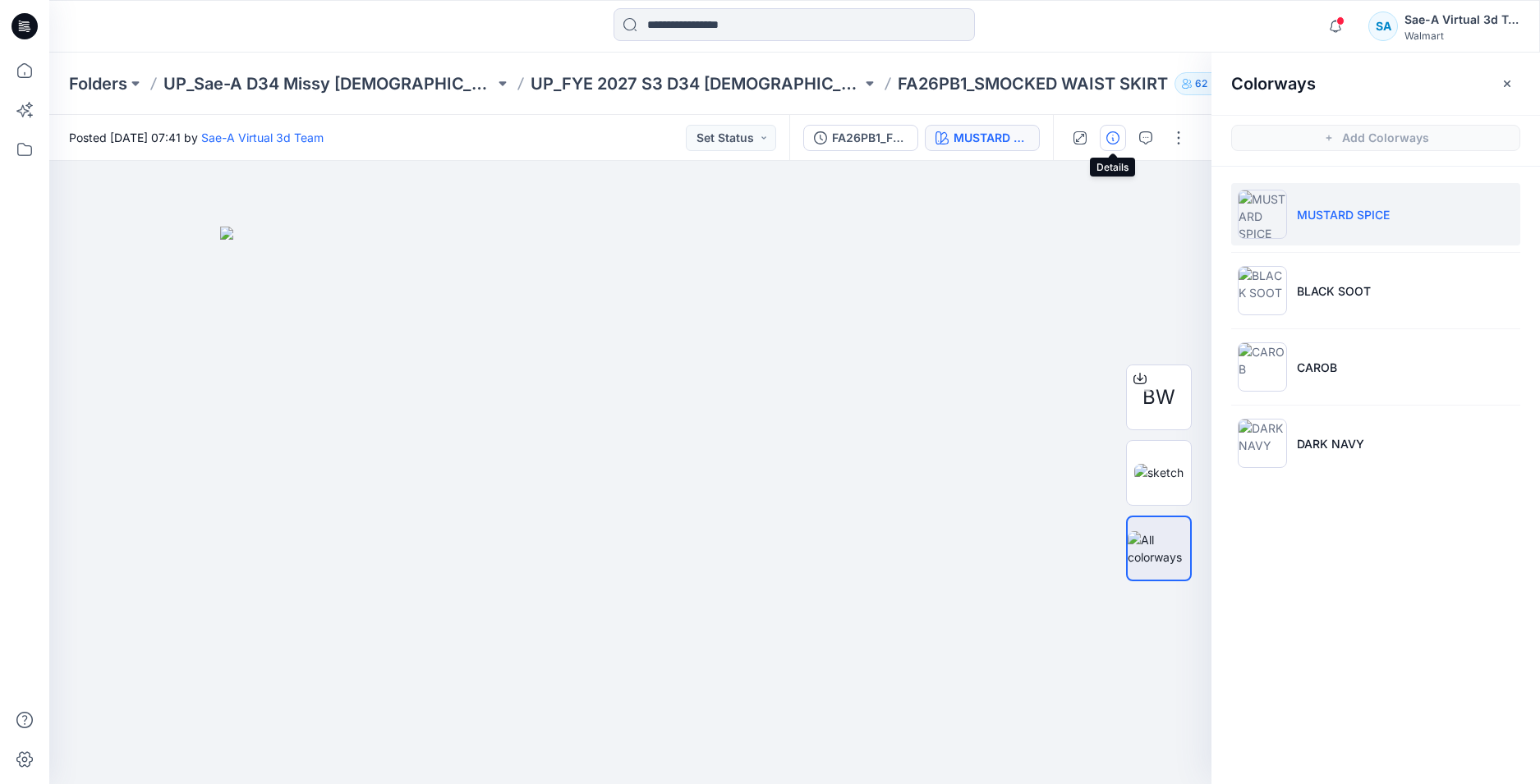
click at [1111, 140] on icon "button" at bounding box center [1112, 138] width 13 height 13
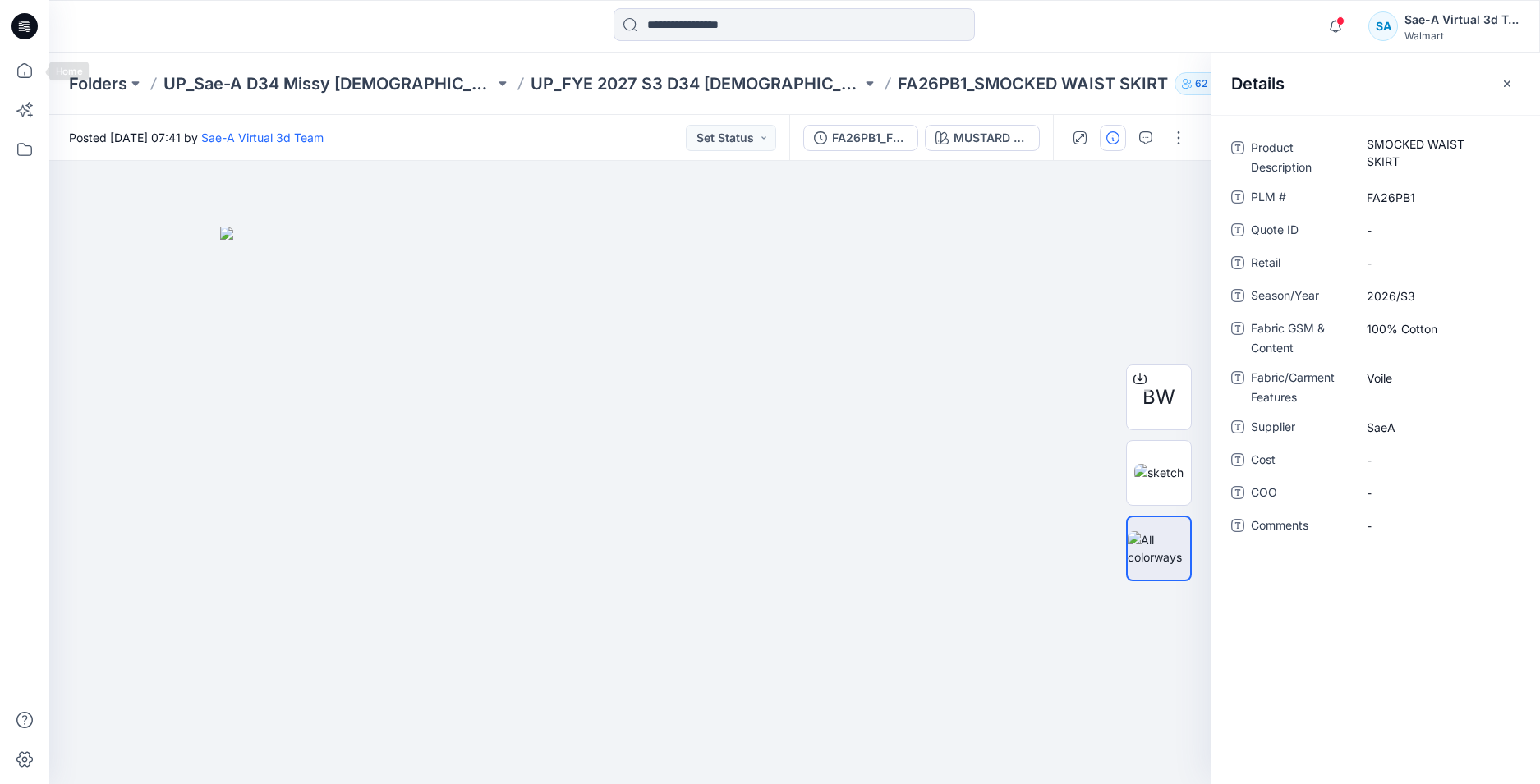
click at [31, 21] on icon at bounding box center [24, 26] width 26 height 26
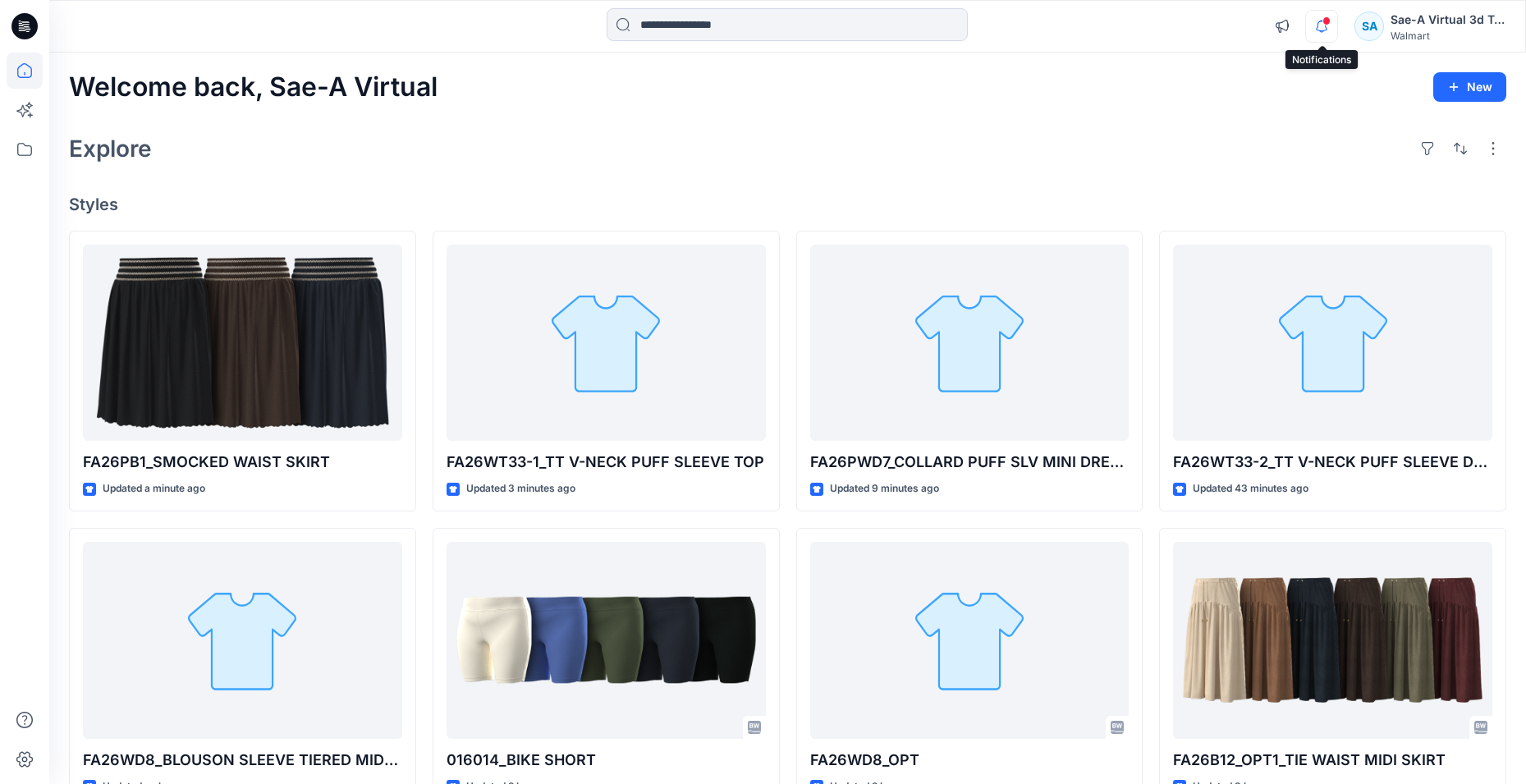
click at [1316, 32] on icon "button" at bounding box center [1321, 26] width 31 height 33
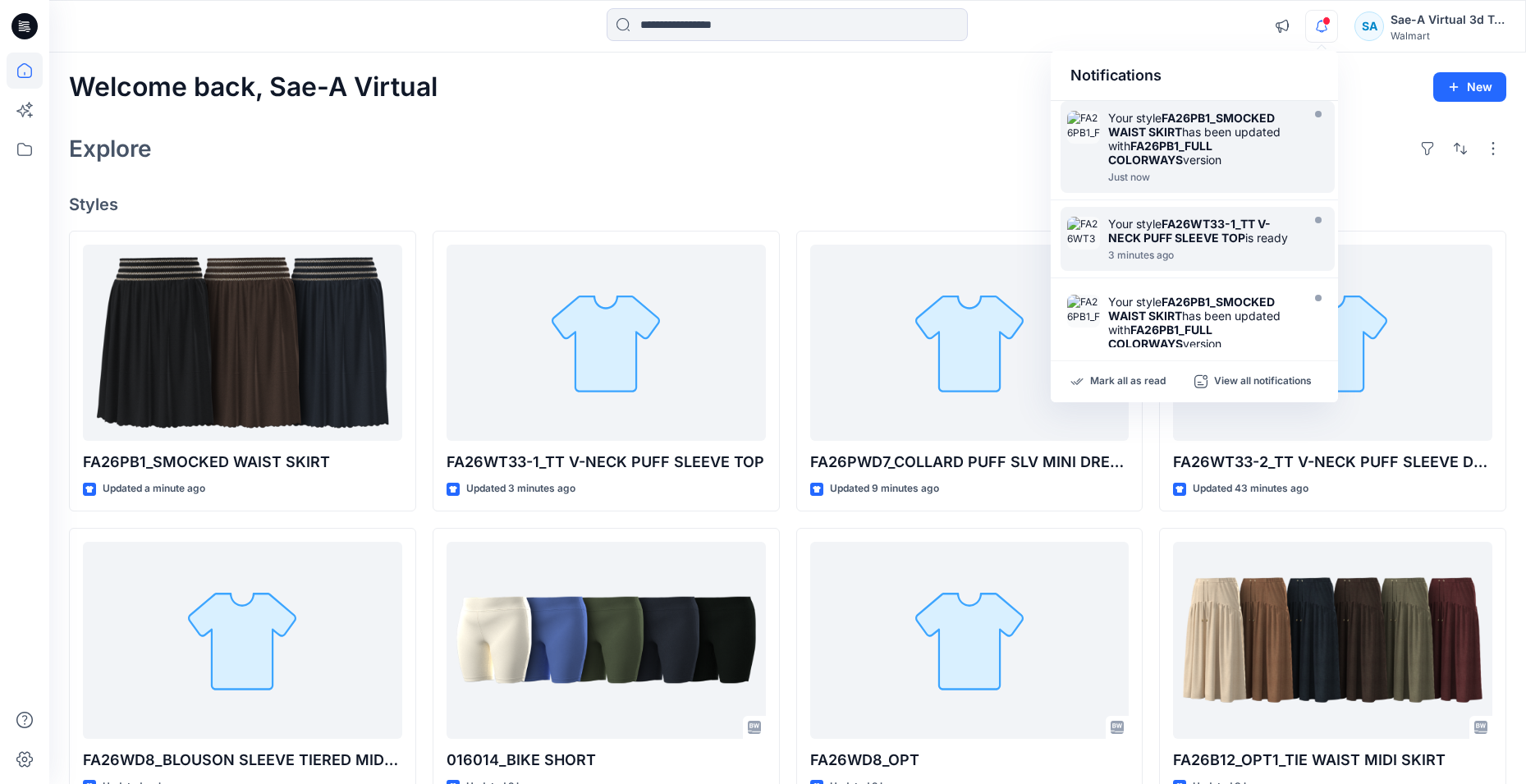
click at [1198, 165] on div "Your style FA26PB1_SMOCKED WAIST SKIRT has been updated with FA26PB1_FULL COLOR…" at bounding box center [1202, 139] width 189 height 55
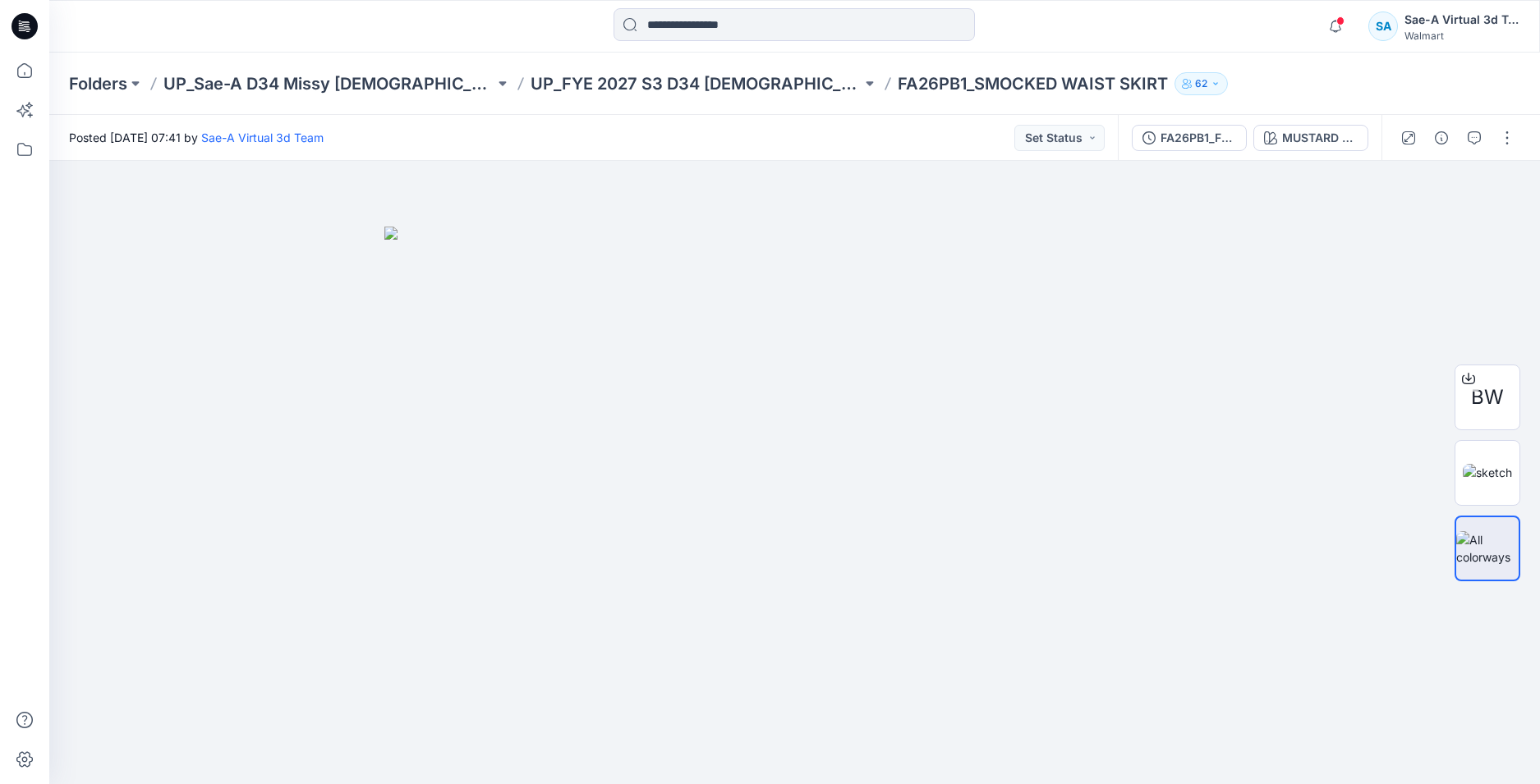
click at [11, 28] on div at bounding box center [24, 26] width 53 height 53
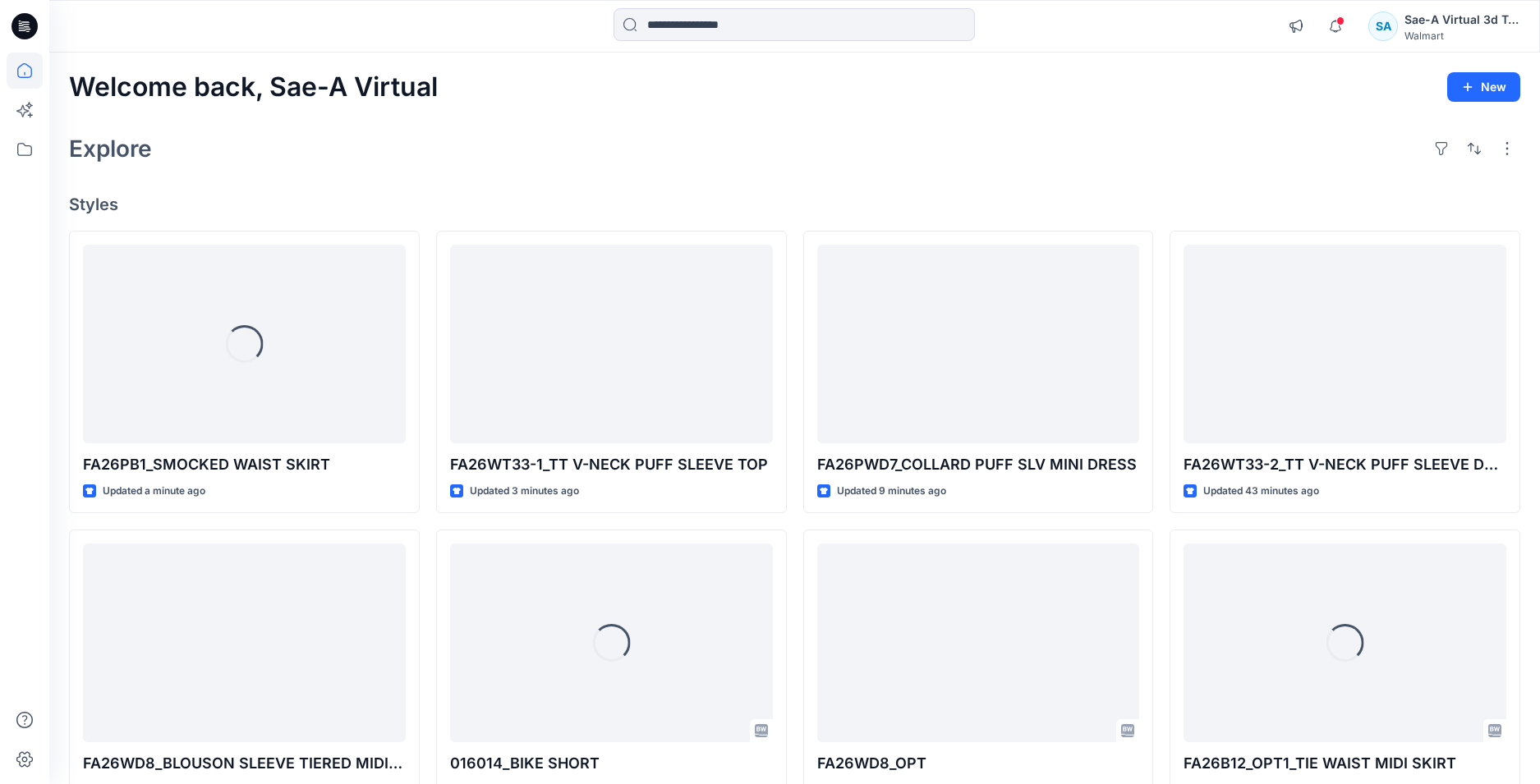
click at [15, 16] on icon at bounding box center [24, 26] width 26 height 53
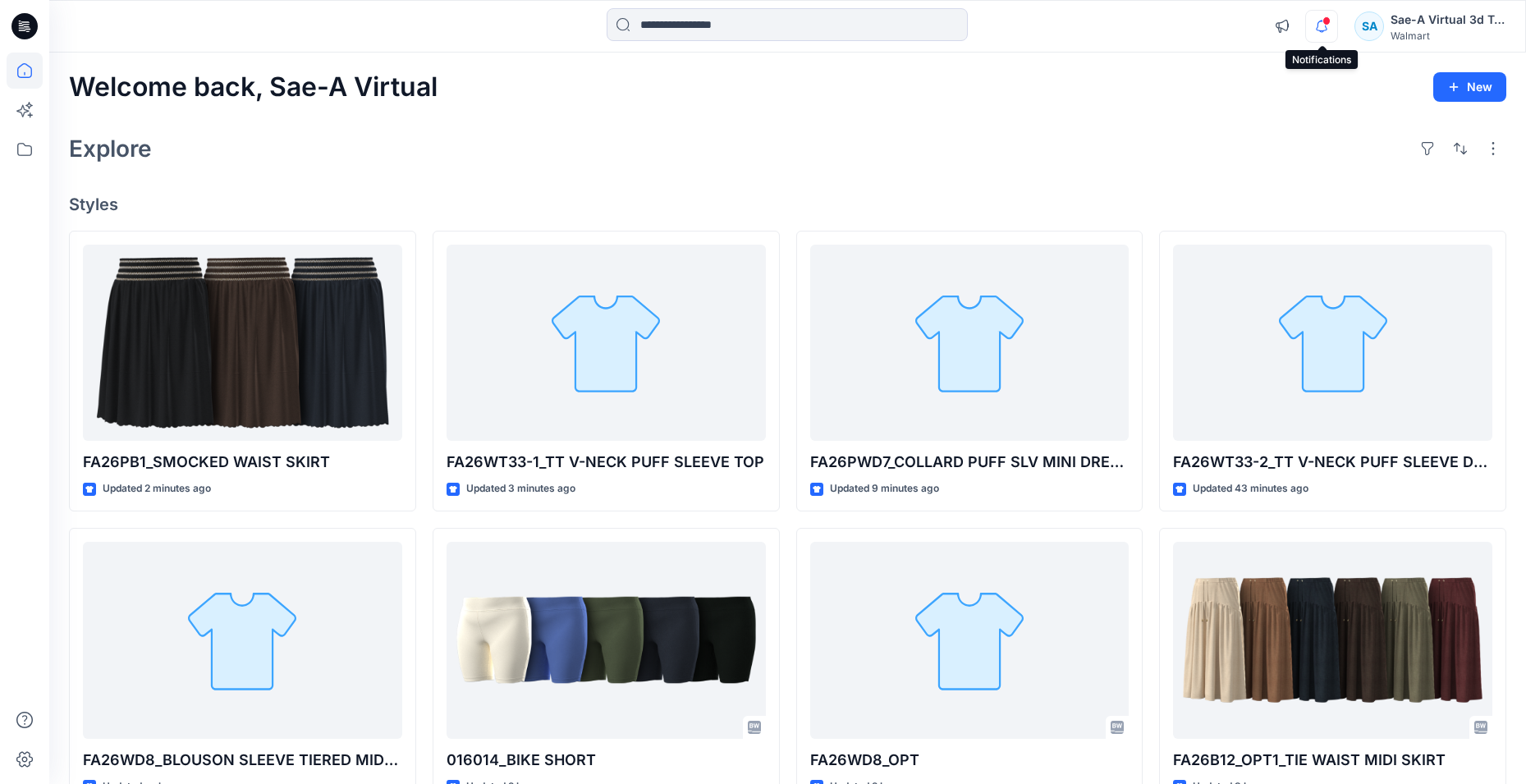
click at [1309, 24] on icon "button" at bounding box center [1321, 26] width 31 height 33
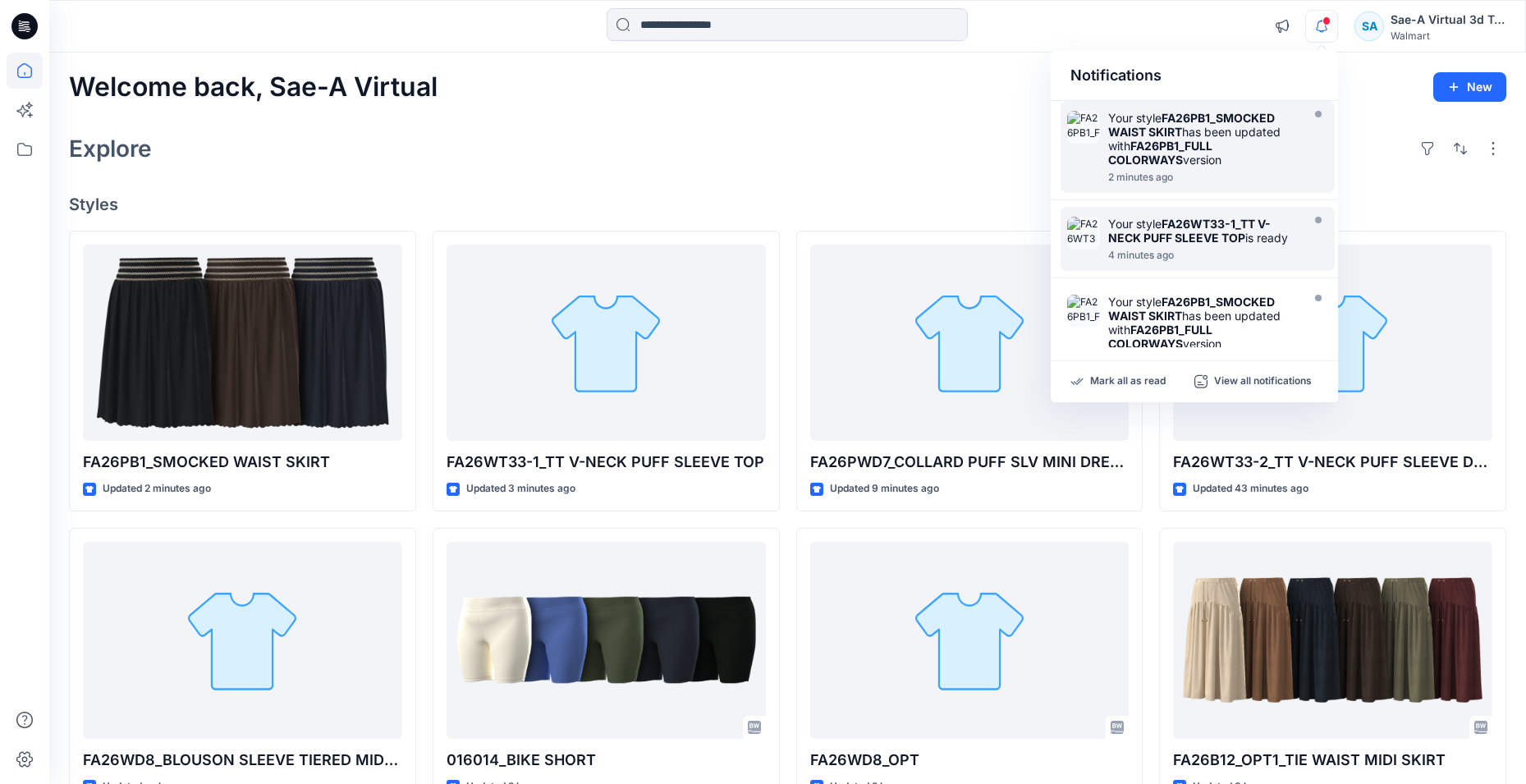
click at [1201, 143] on strong "FA26PB1_FULL COLORWAYS" at bounding box center [1160, 152] width 104 height 28
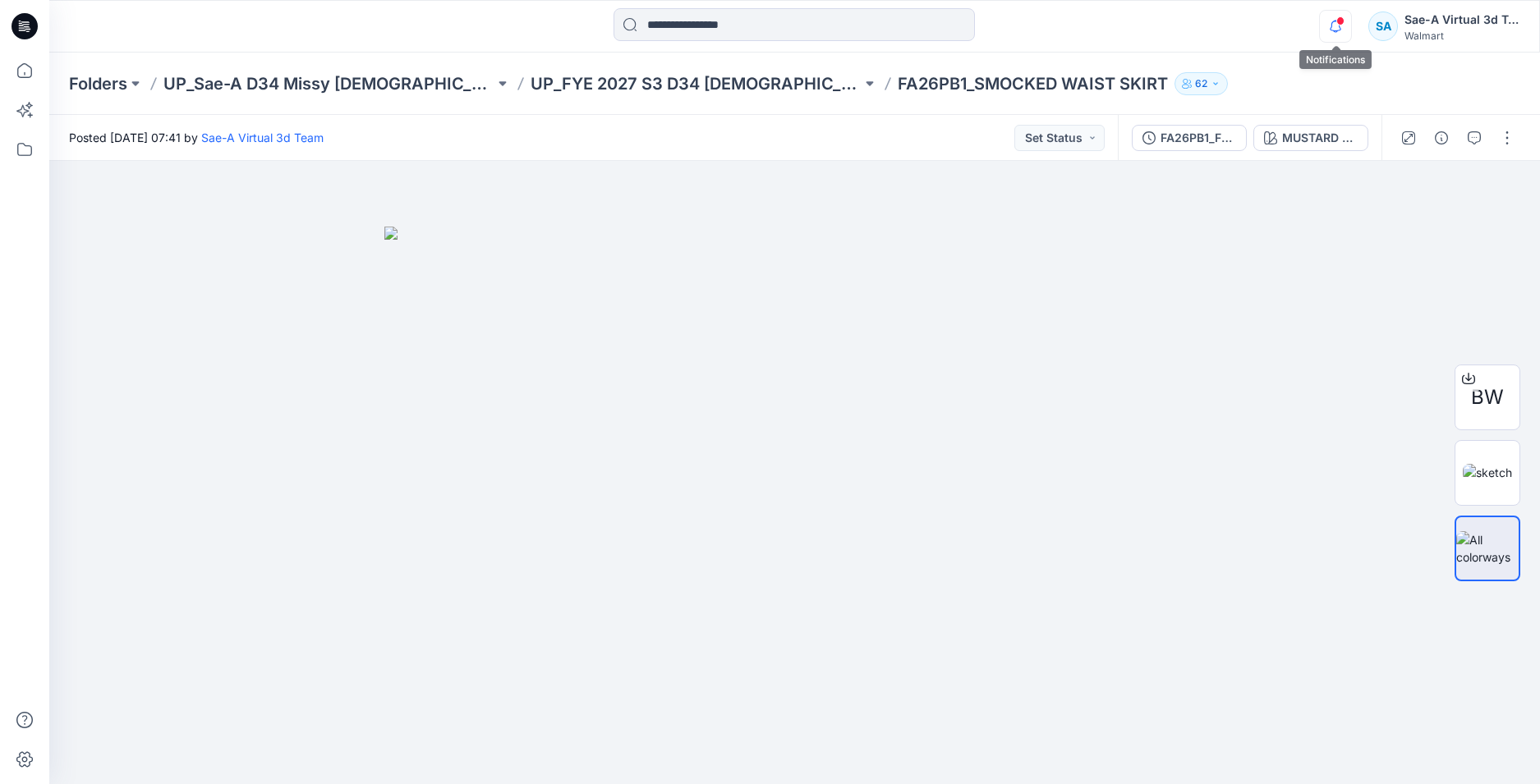
click at [1324, 29] on icon "button" at bounding box center [1335, 26] width 31 height 33
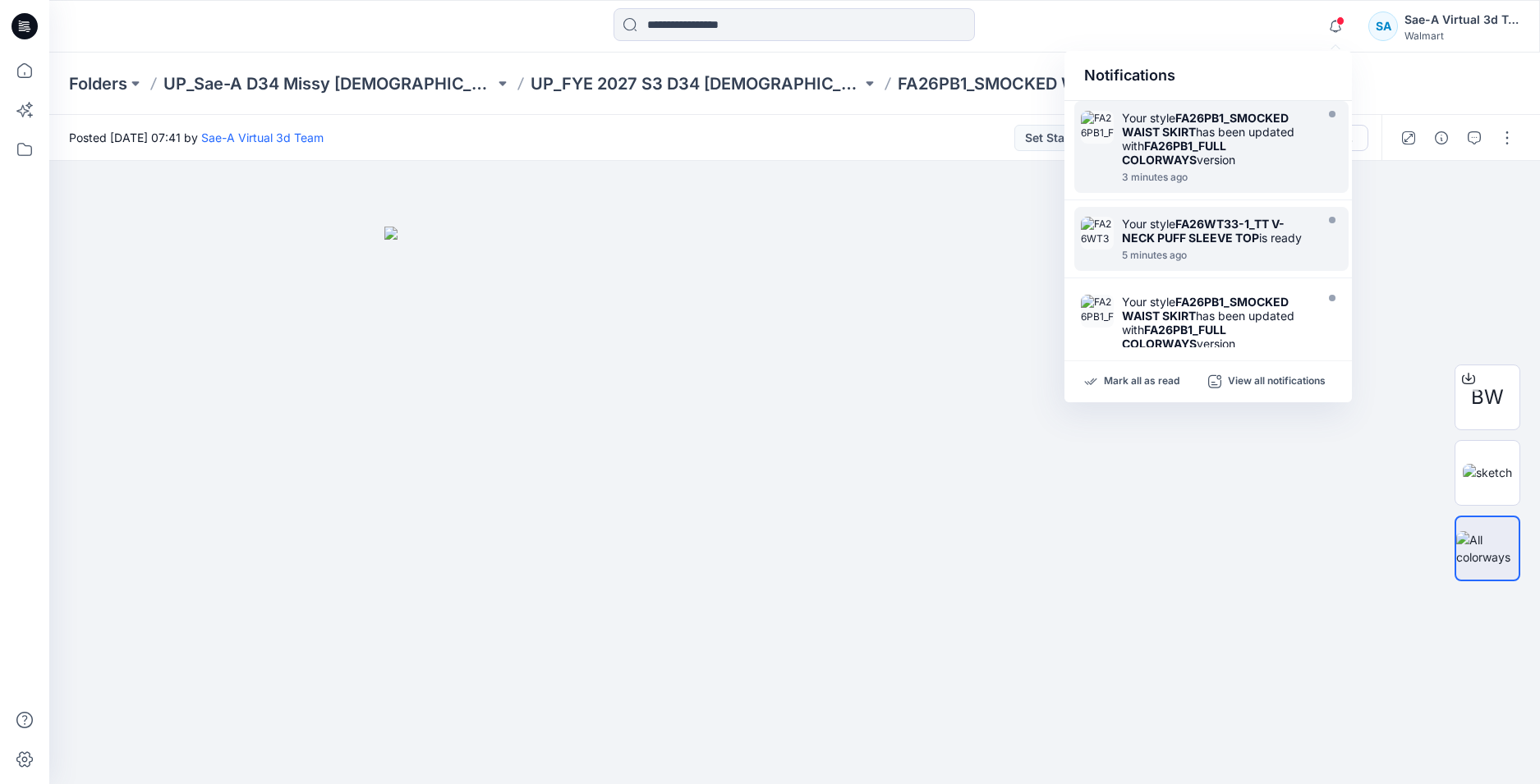
click at [1198, 164] on div "Your style FA26PB1_SMOCKED WAIST SKIRT has been updated with FA26PB1_FULL COLOR…" at bounding box center [1216, 139] width 189 height 55
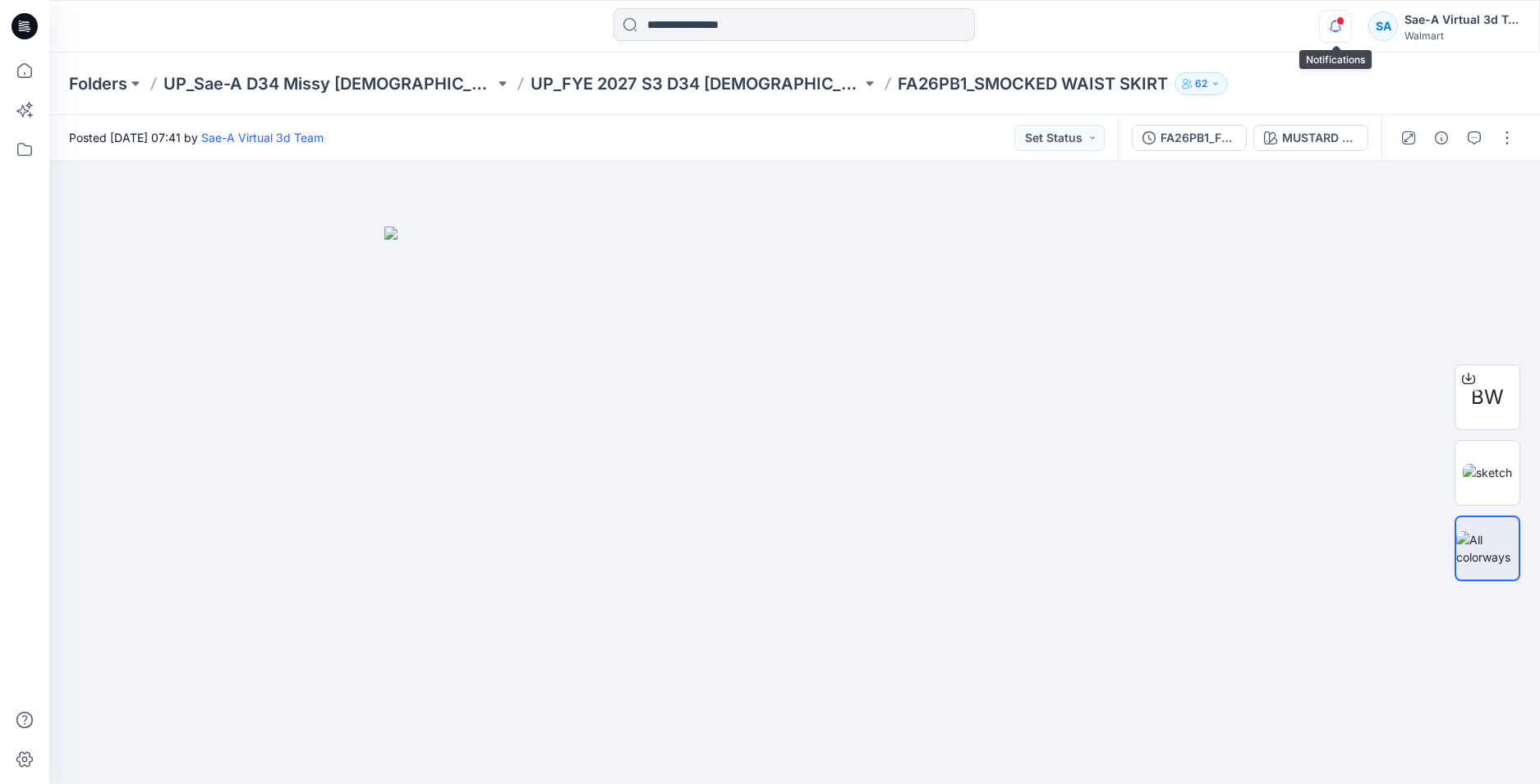
click at [1350, 28] on icon "button" at bounding box center [1335, 26] width 31 height 33
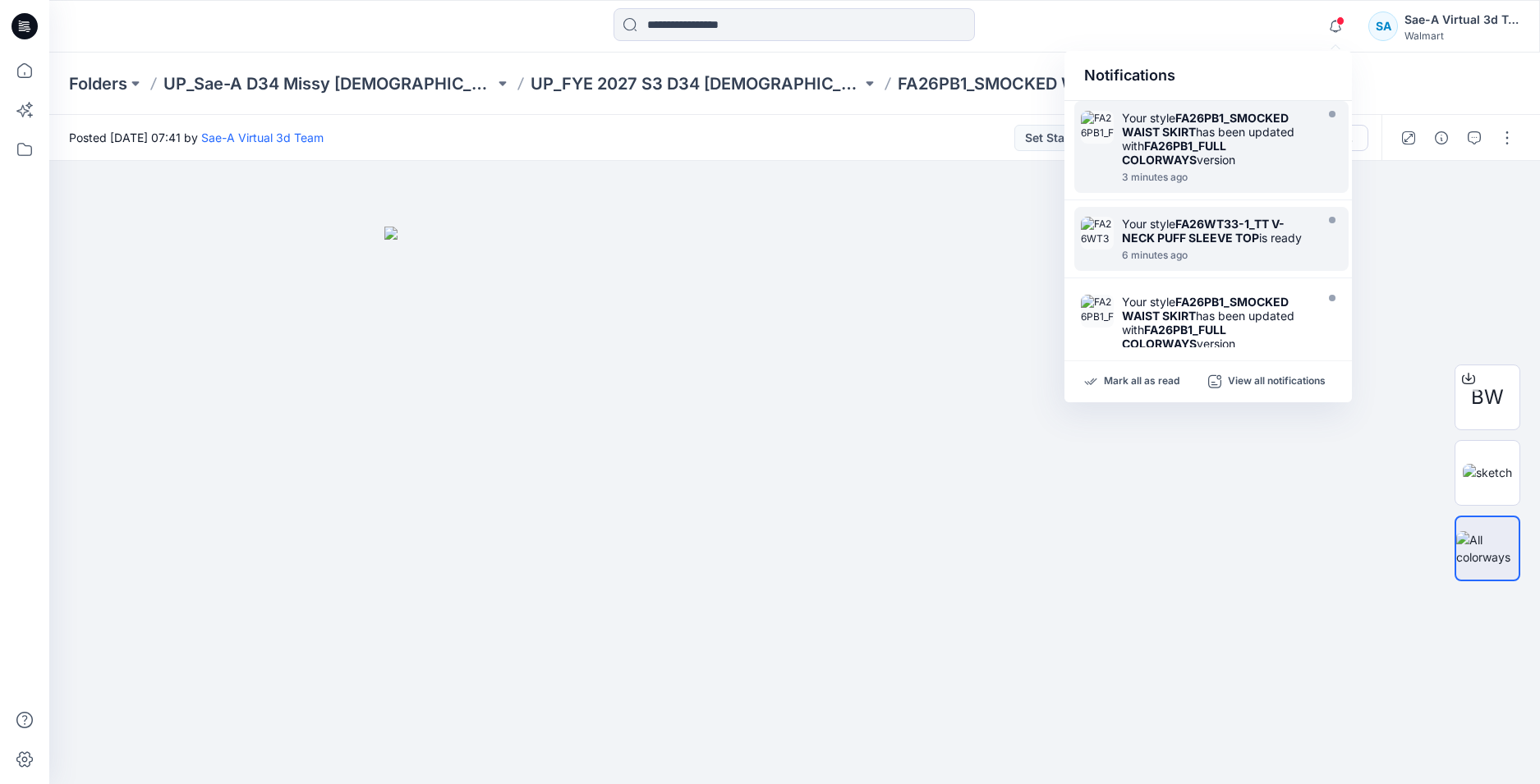
click at [1213, 166] on div at bounding box center [1216, 168] width 189 height 4
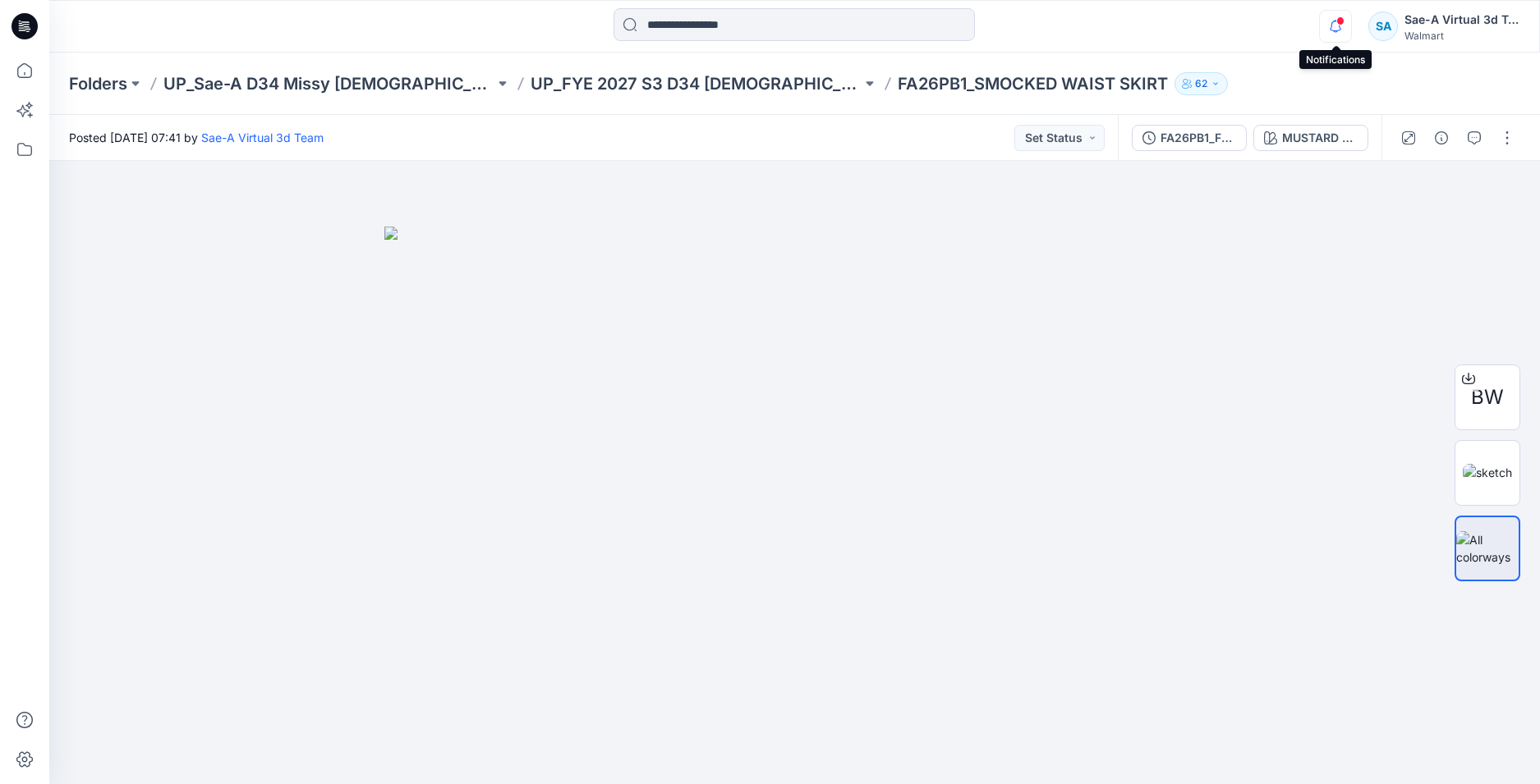
click at [1351, 26] on button "button" at bounding box center [1335, 26] width 33 height 33
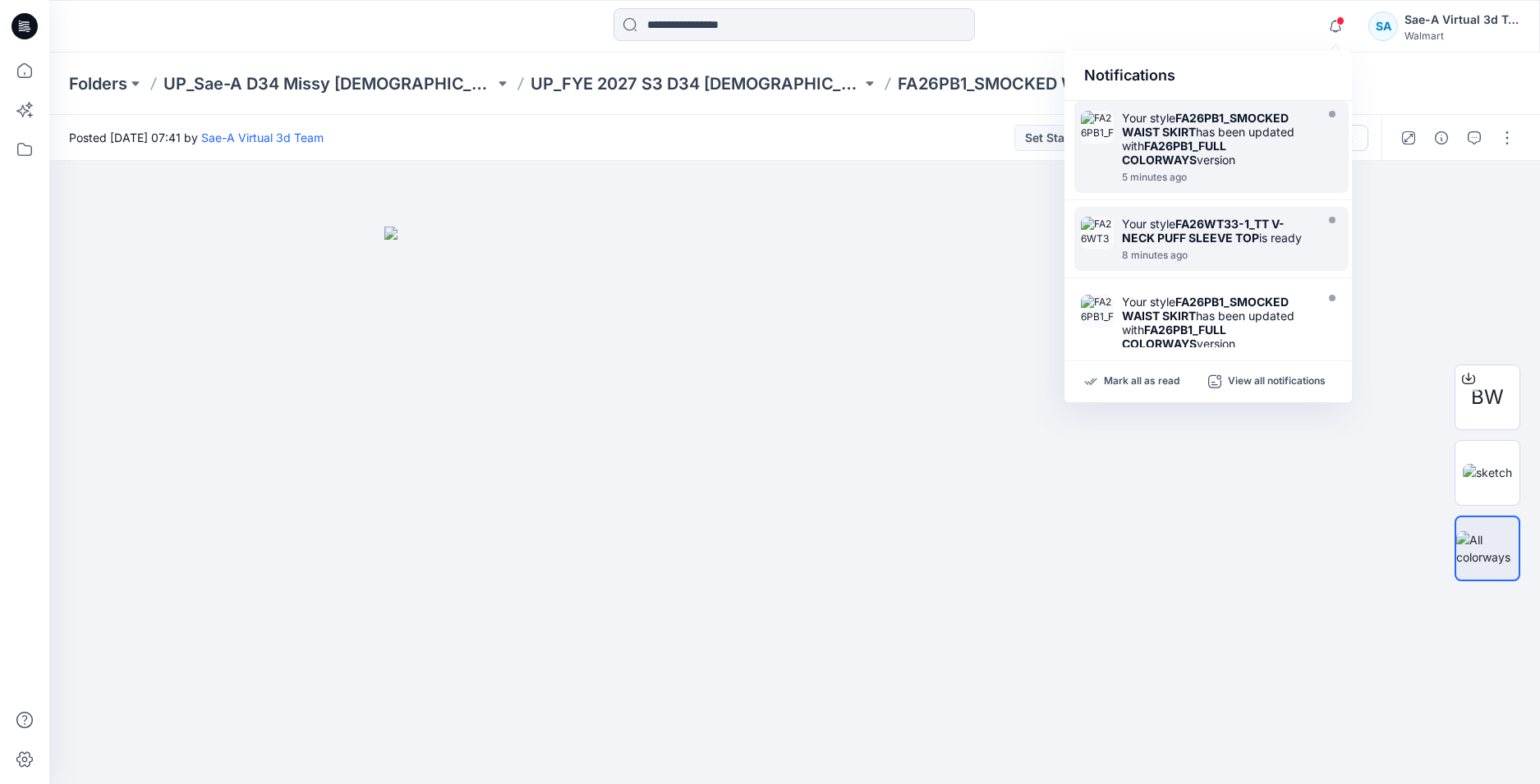
click at [1244, 150] on div "Your style FA26PB1_SMOCKED WAIST SKIRT has been updated with FA26PB1_FULL COLOR…" at bounding box center [1216, 139] width 189 height 55
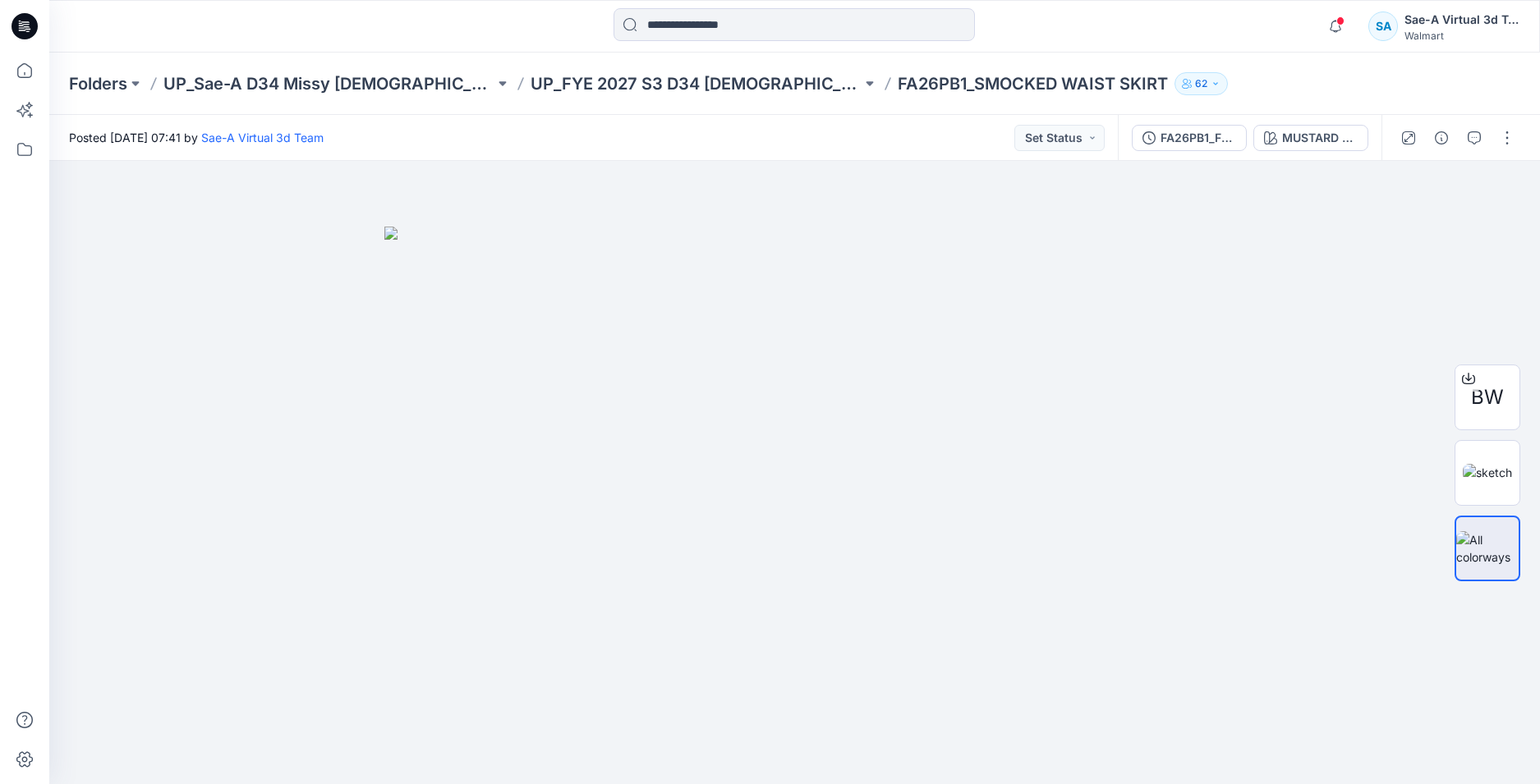
click at [23, 21] on icon at bounding box center [24, 26] width 26 height 26
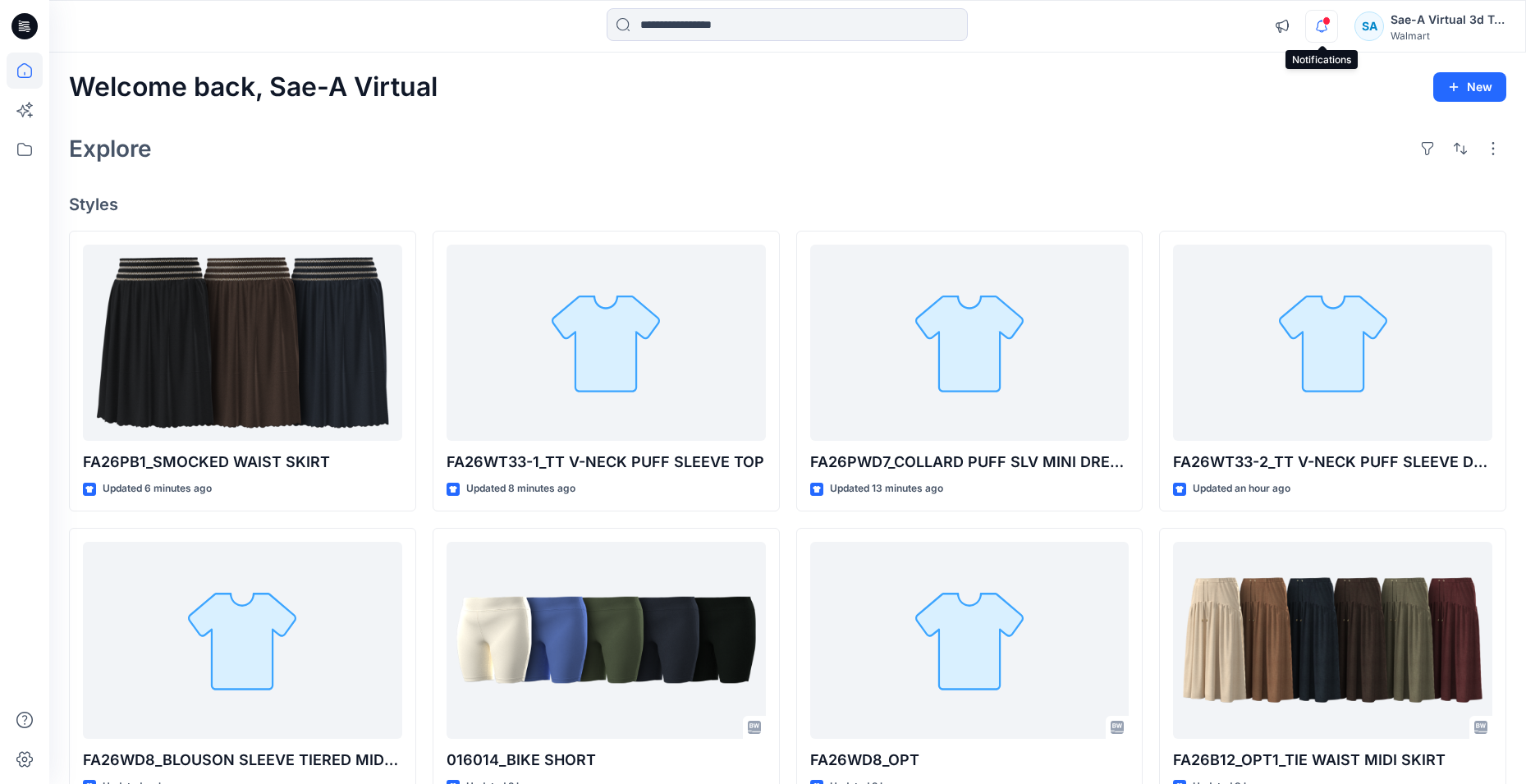
click at [1334, 19] on icon "button" at bounding box center [1321, 26] width 31 height 33
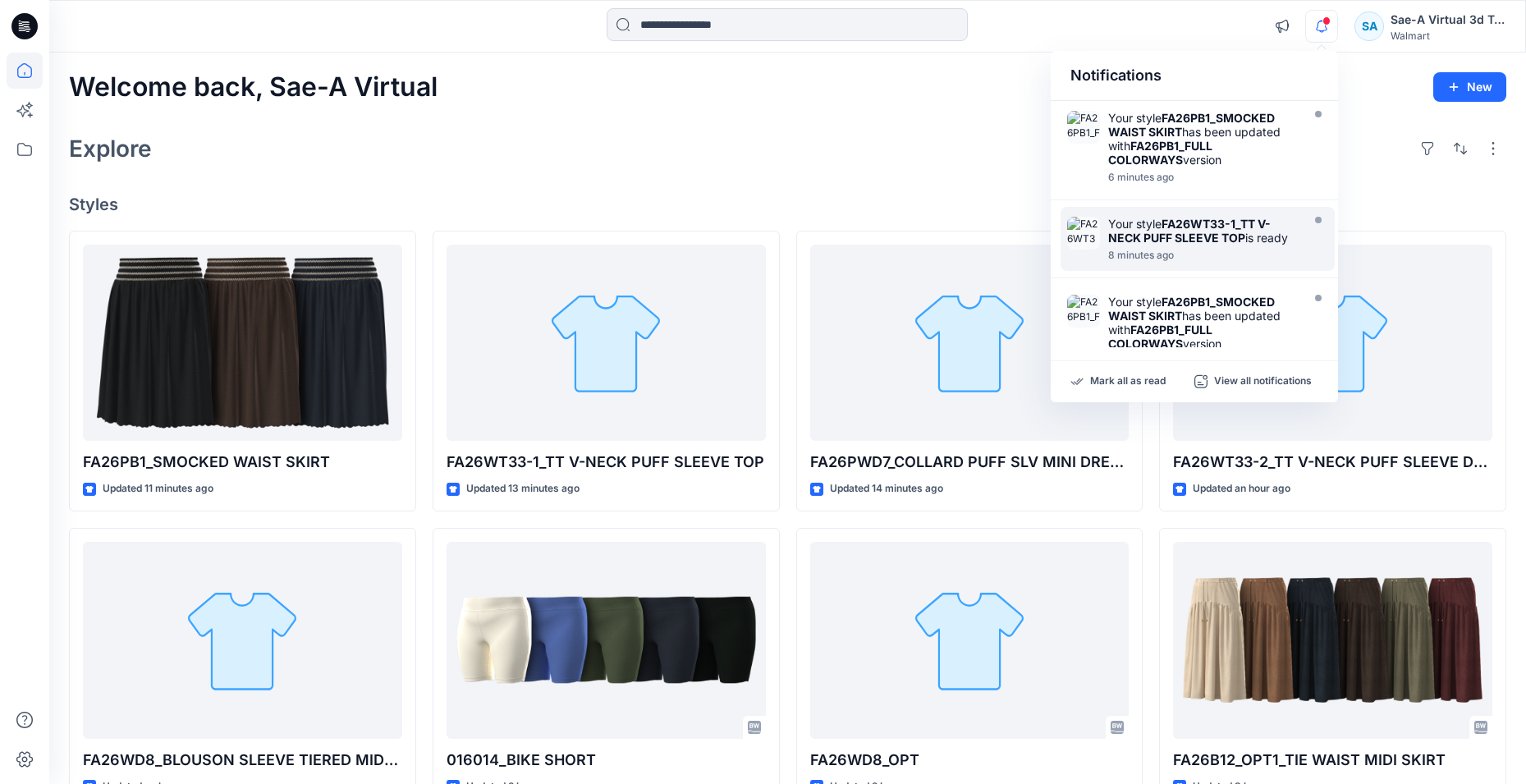
click at [1326, 28] on icon "button" at bounding box center [1321, 26] width 12 height 11
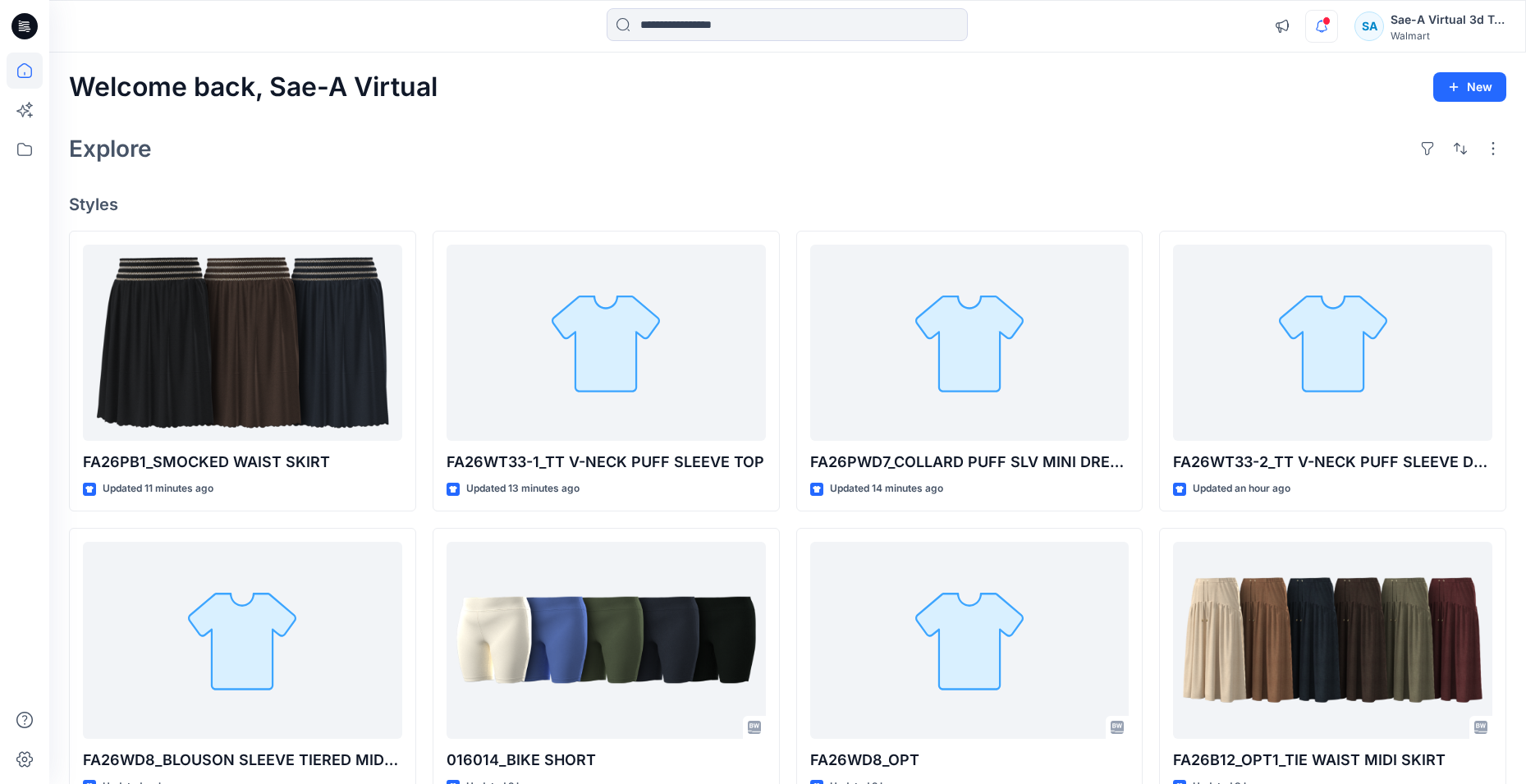
click at [1326, 28] on icon "button" at bounding box center [1321, 26] width 12 height 11
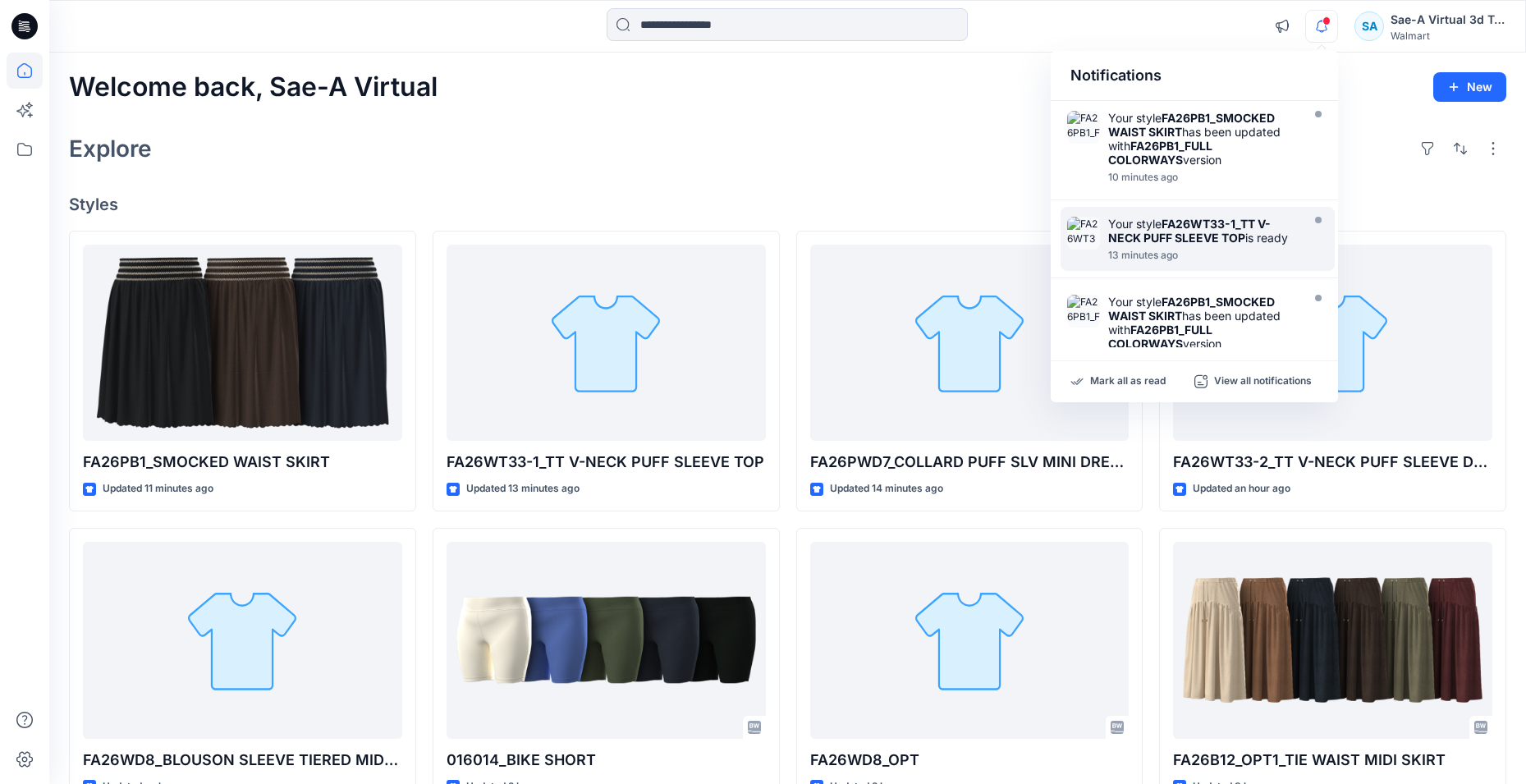
click at [1325, 28] on icon "button" at bounding box center [1321, 26] width 31 height 33
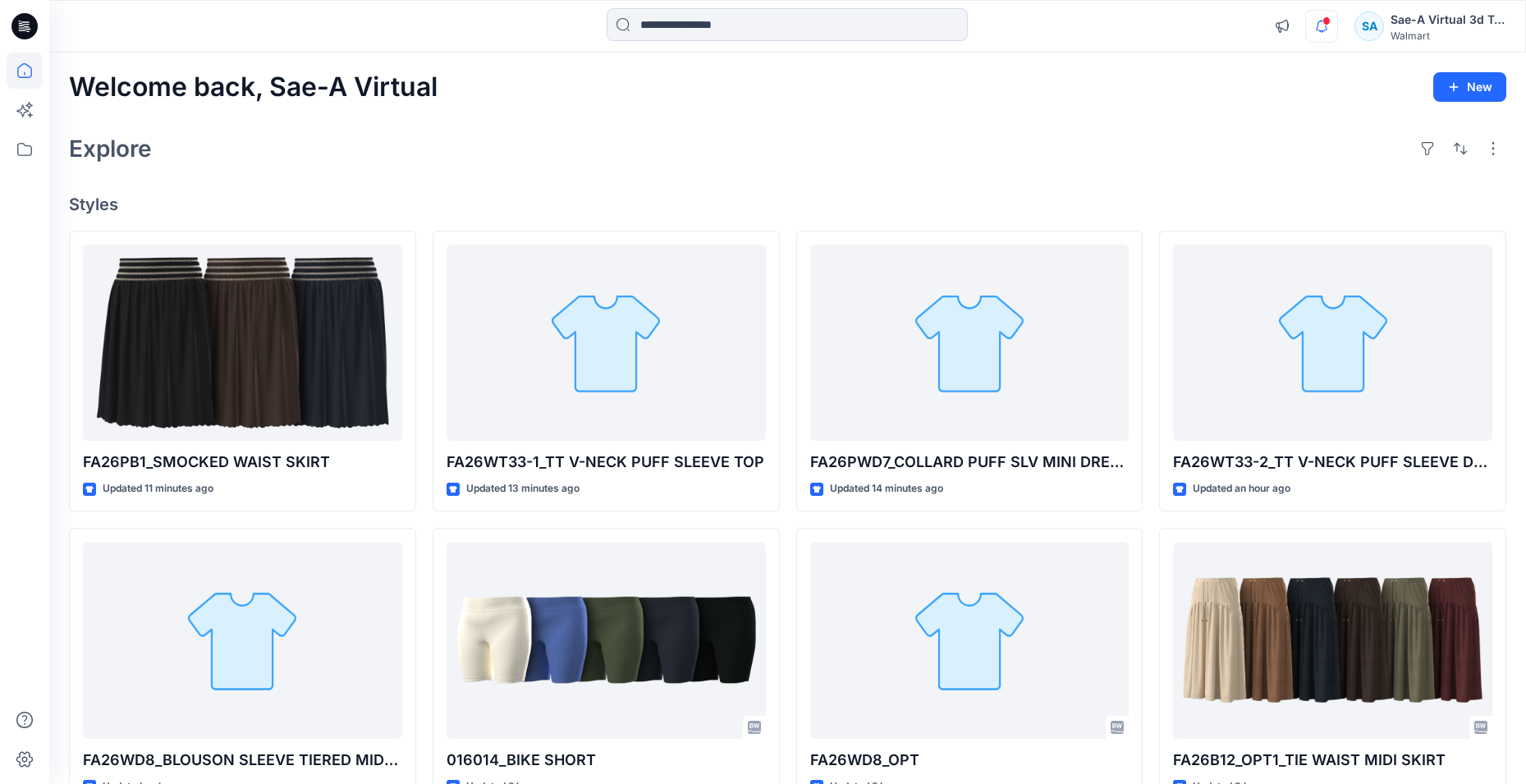
click at [1325, 28] on icon "button" at bounding box center [1321, 26] width 31 height 33
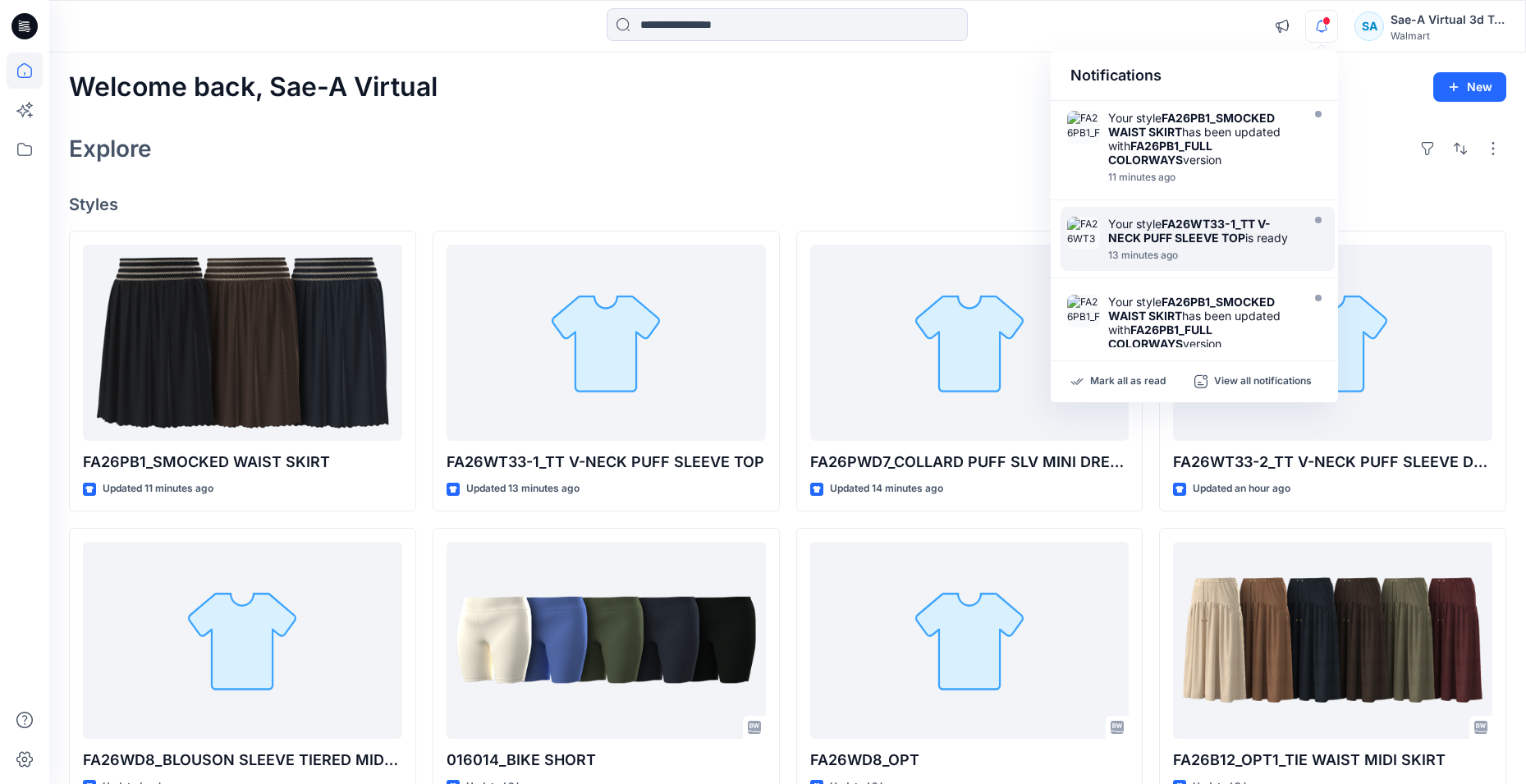
click at [1325, 28] on icon "button" at bounding box center [1321, 26] width 31 height 33
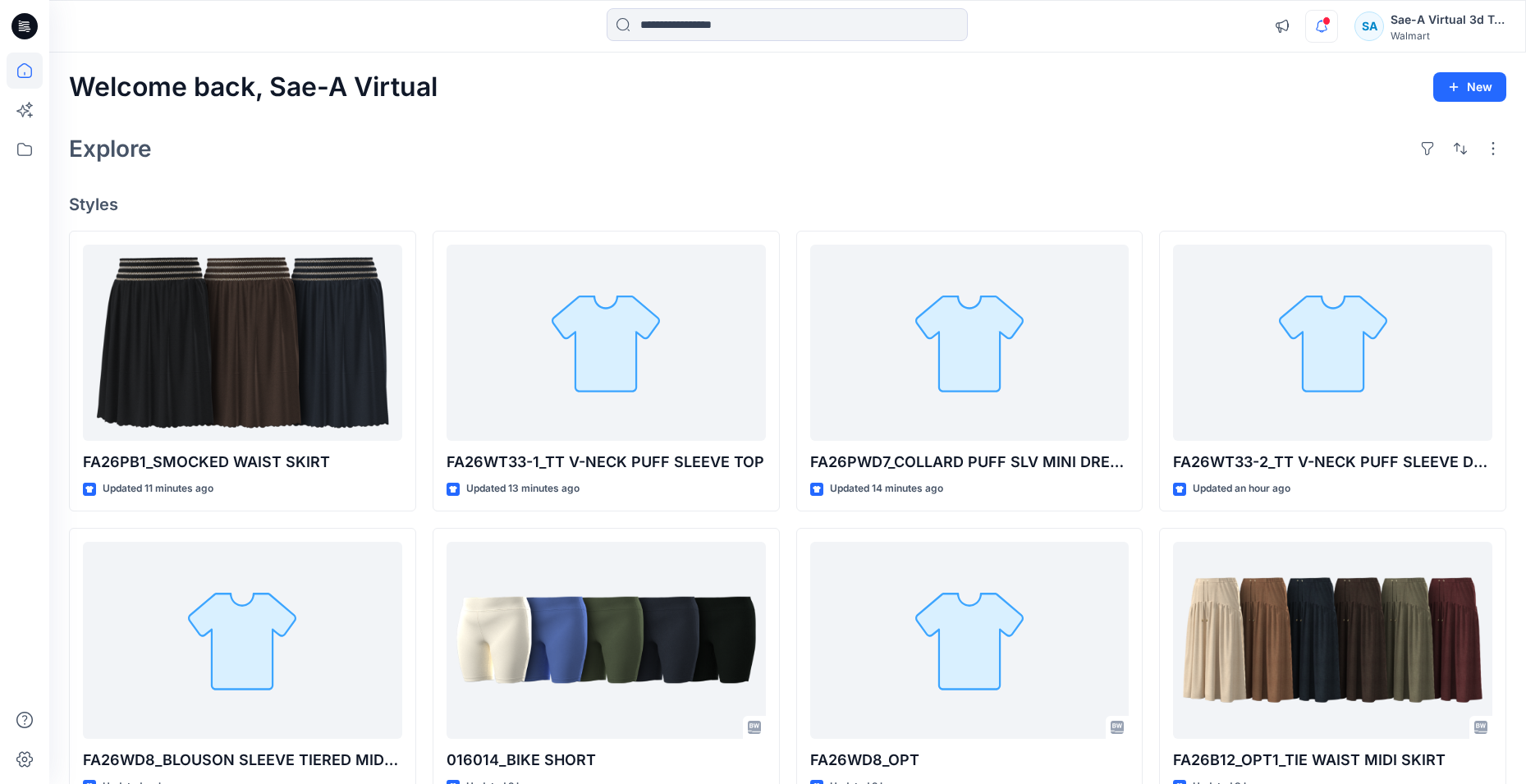
click at [1325, 28] on icon "button" at bounding box center [1321, 26] width 31 height 33
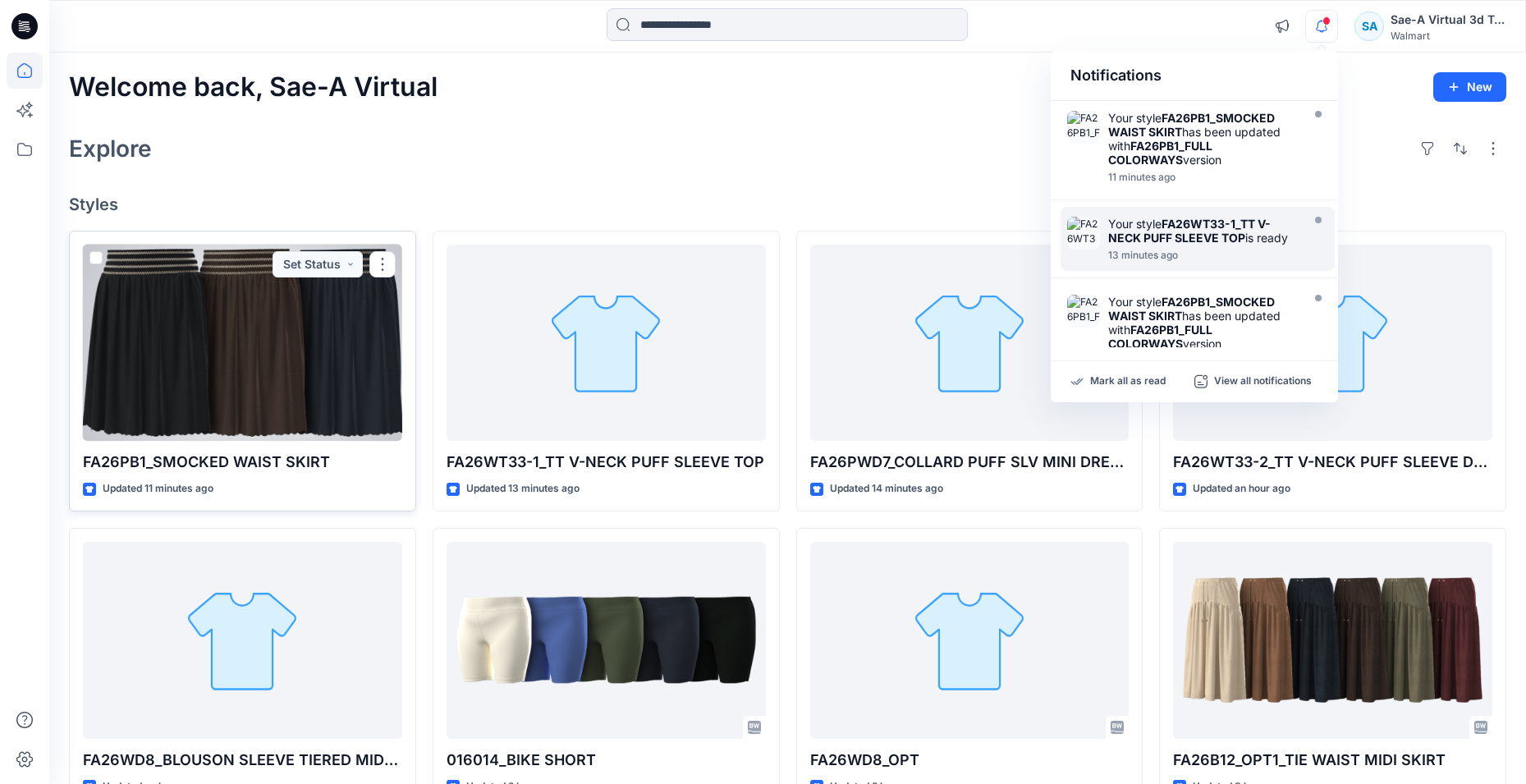
click at [203, 393] on div at bounding box center [243, 343] width 320 height 197
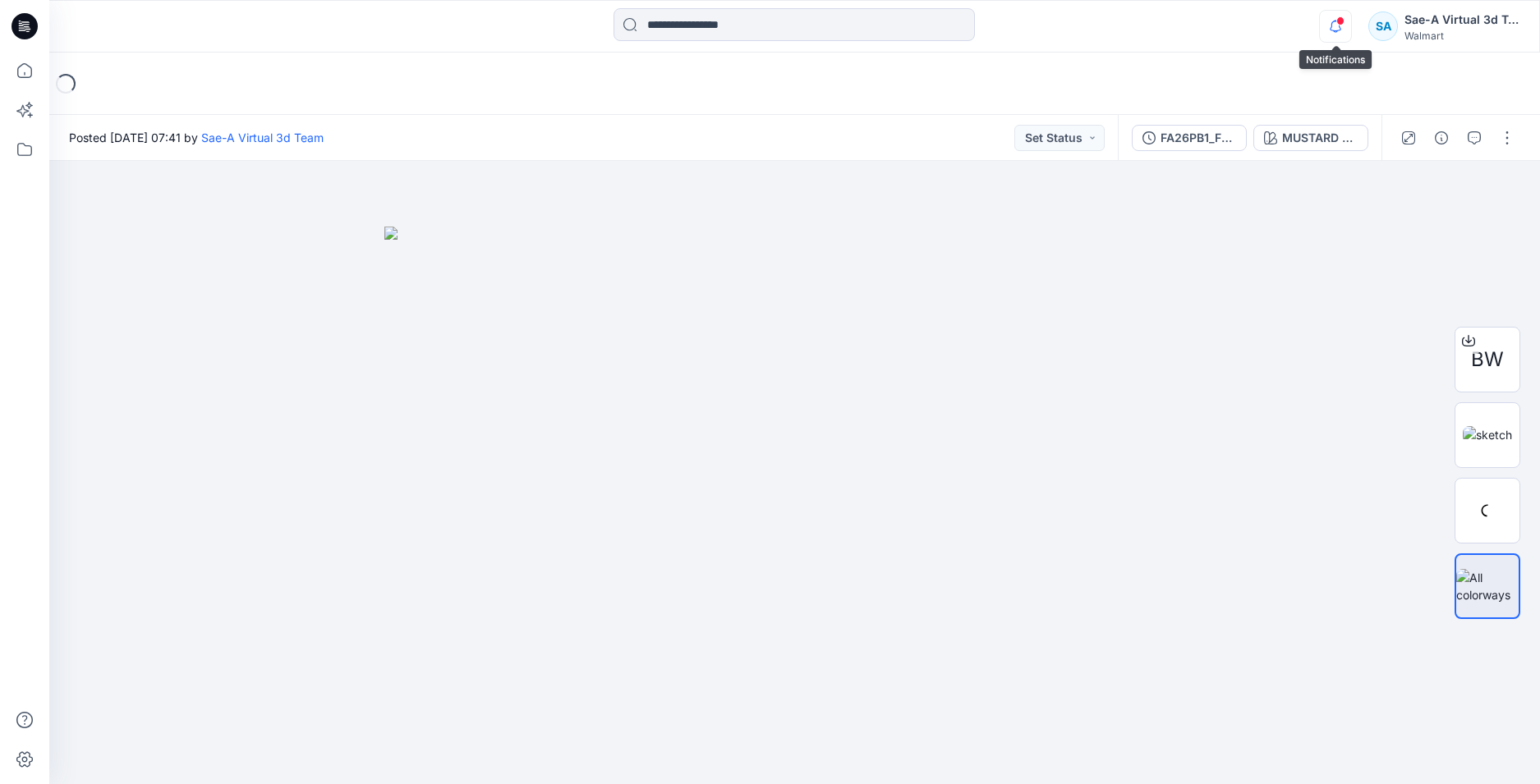
click at [1344, 26] on icon "button" at bounding box center [1335, 26] width 31 height 33
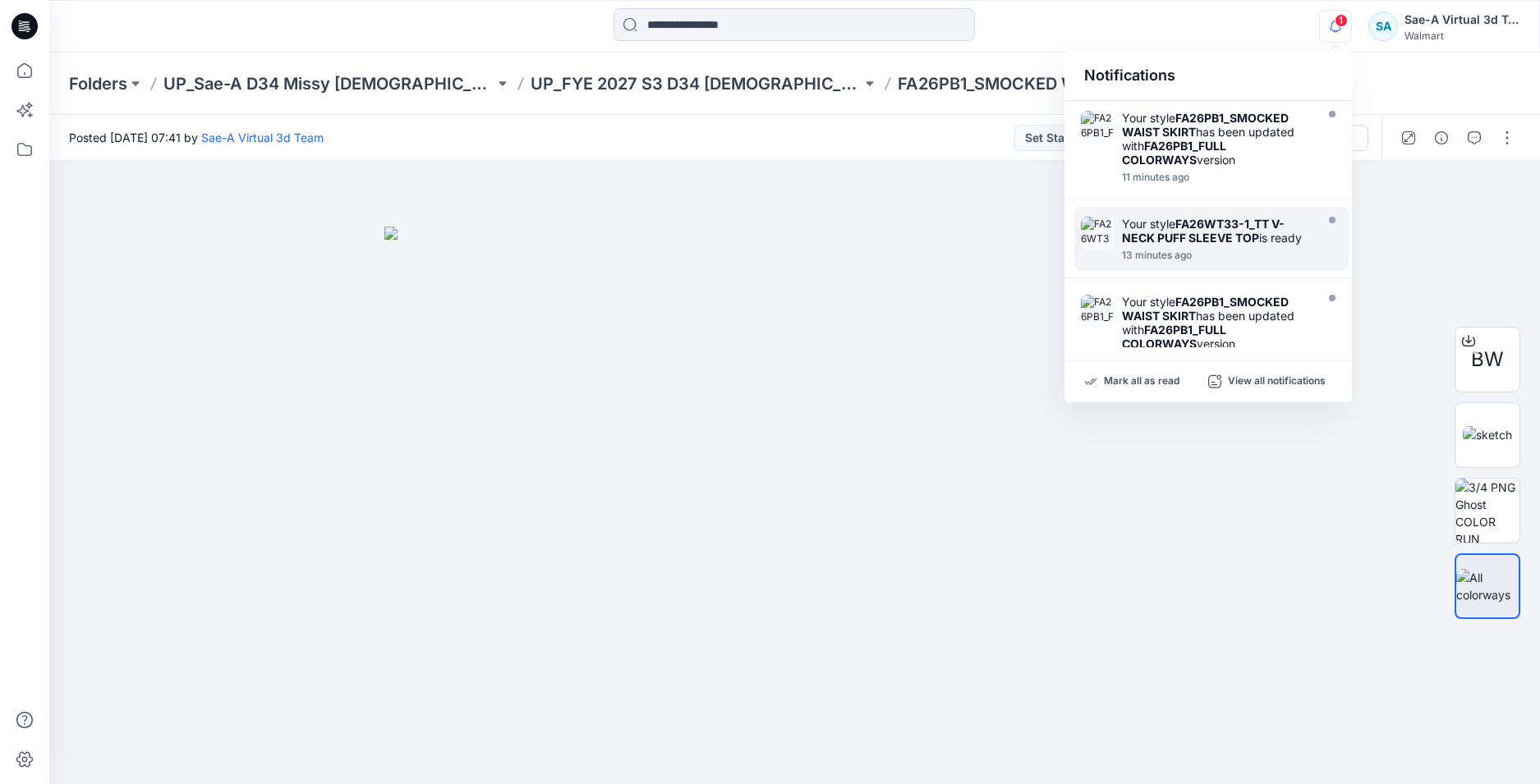
click at [1336, 34] on icon "button" at bounding box center [1335, 26] width 31 height 33
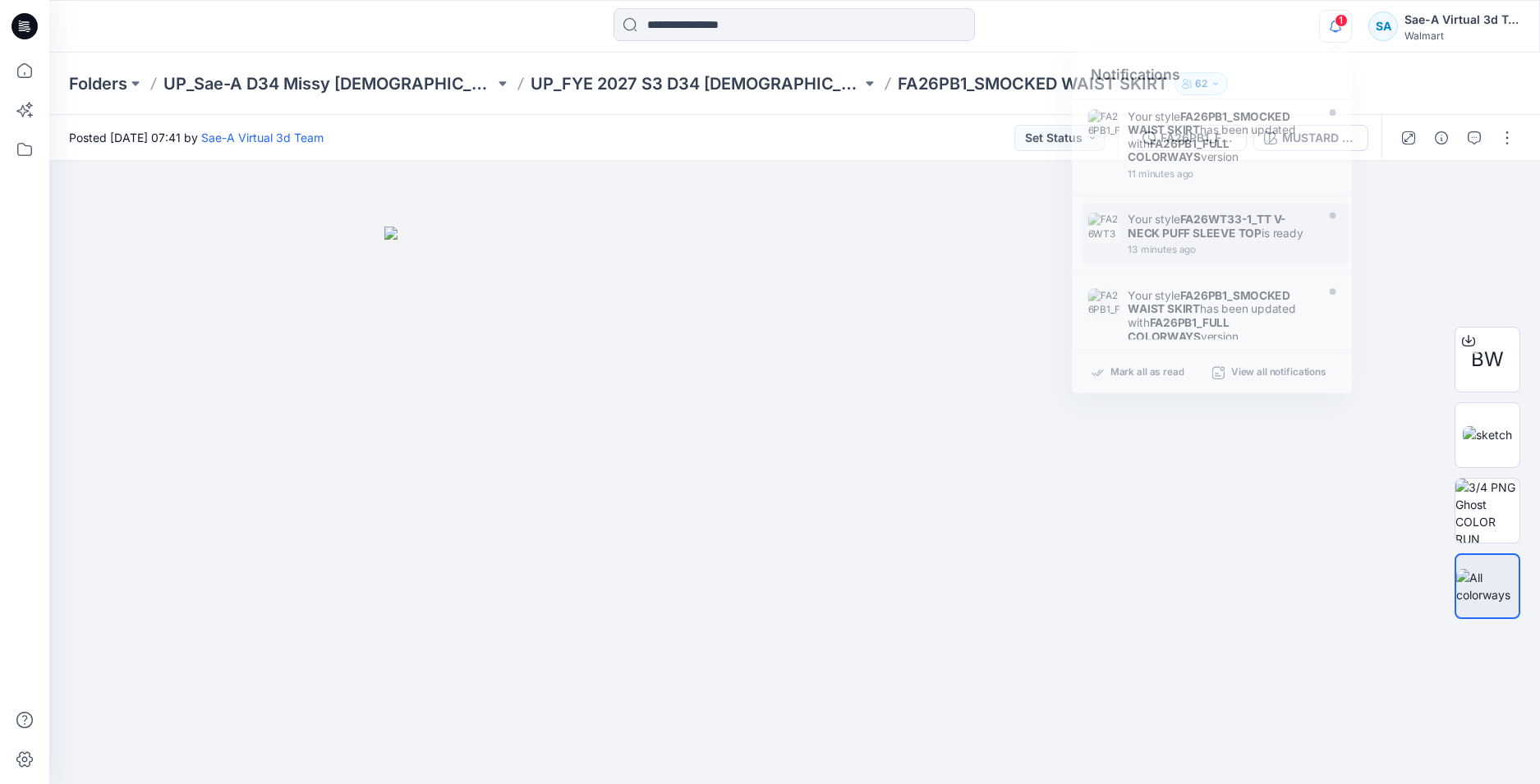
click at [1336, 34] on icon "button" at bounding box center [1335, 26] width 31 height 33
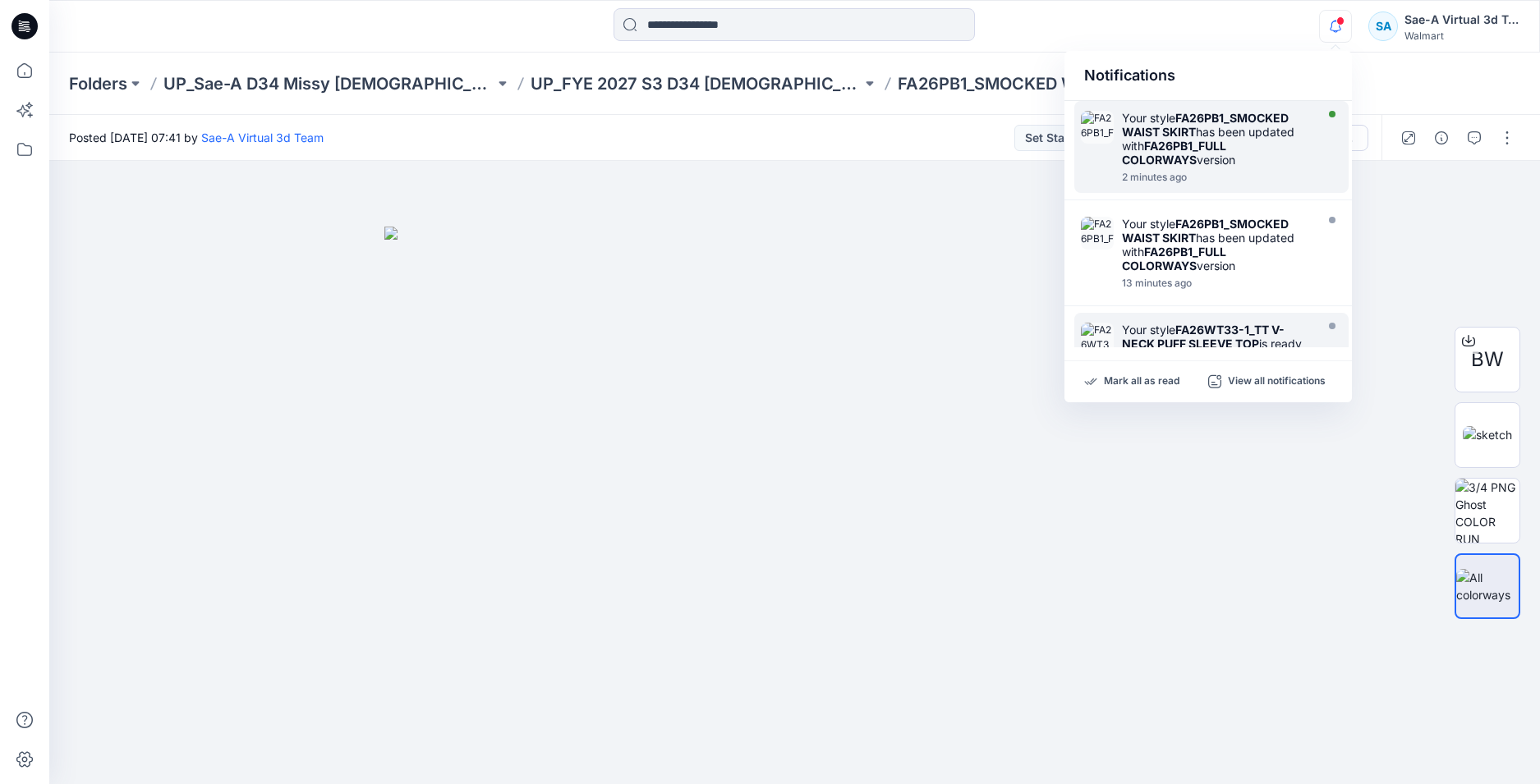
click at [1225, 124] on strong "FA26PB1_SMOCKED WAIST SKIRT" at bounding box center [1205, 124] width 167 height 28
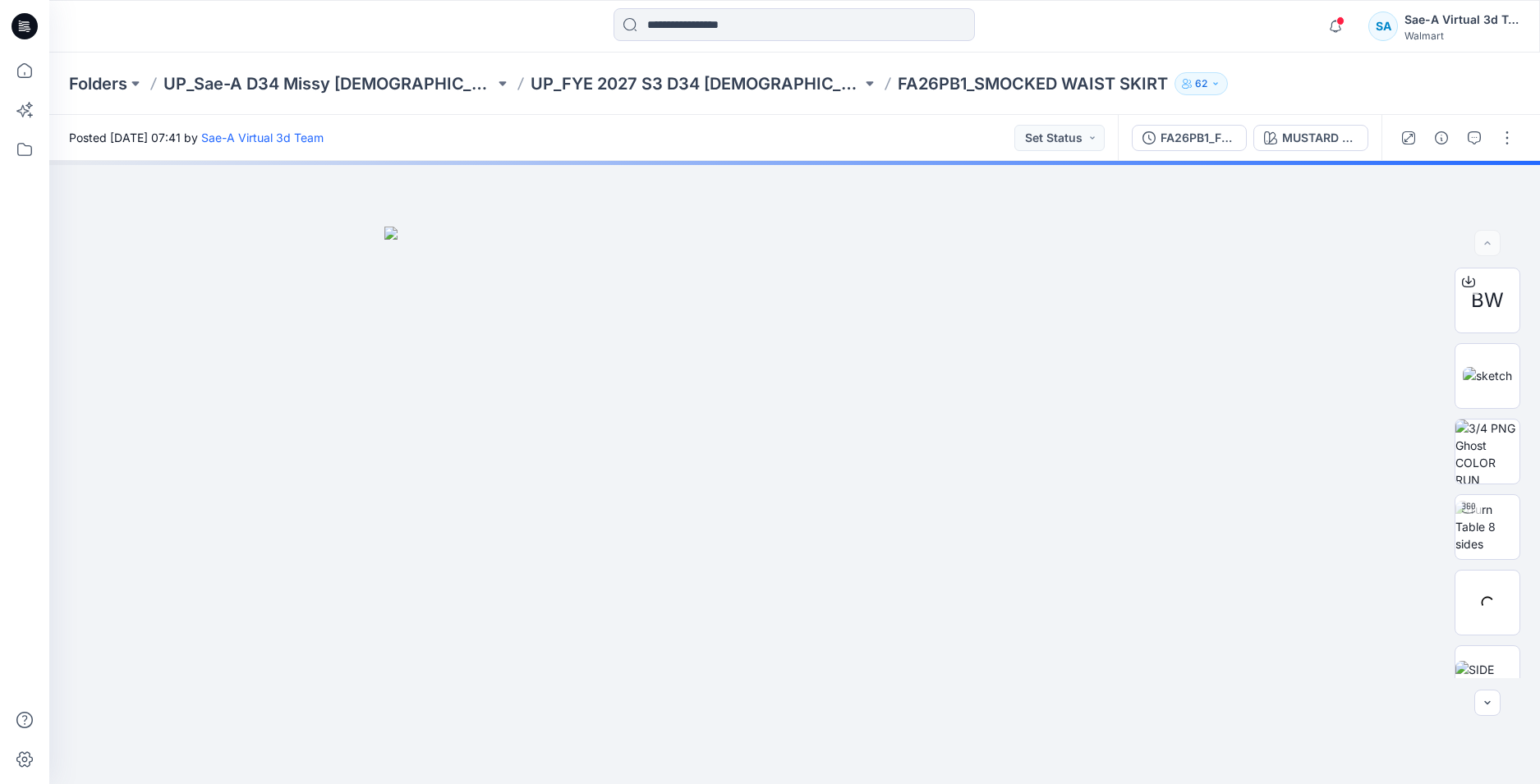
click at [40, 23] on div at bounding box center [24, 26] width 53 height 53
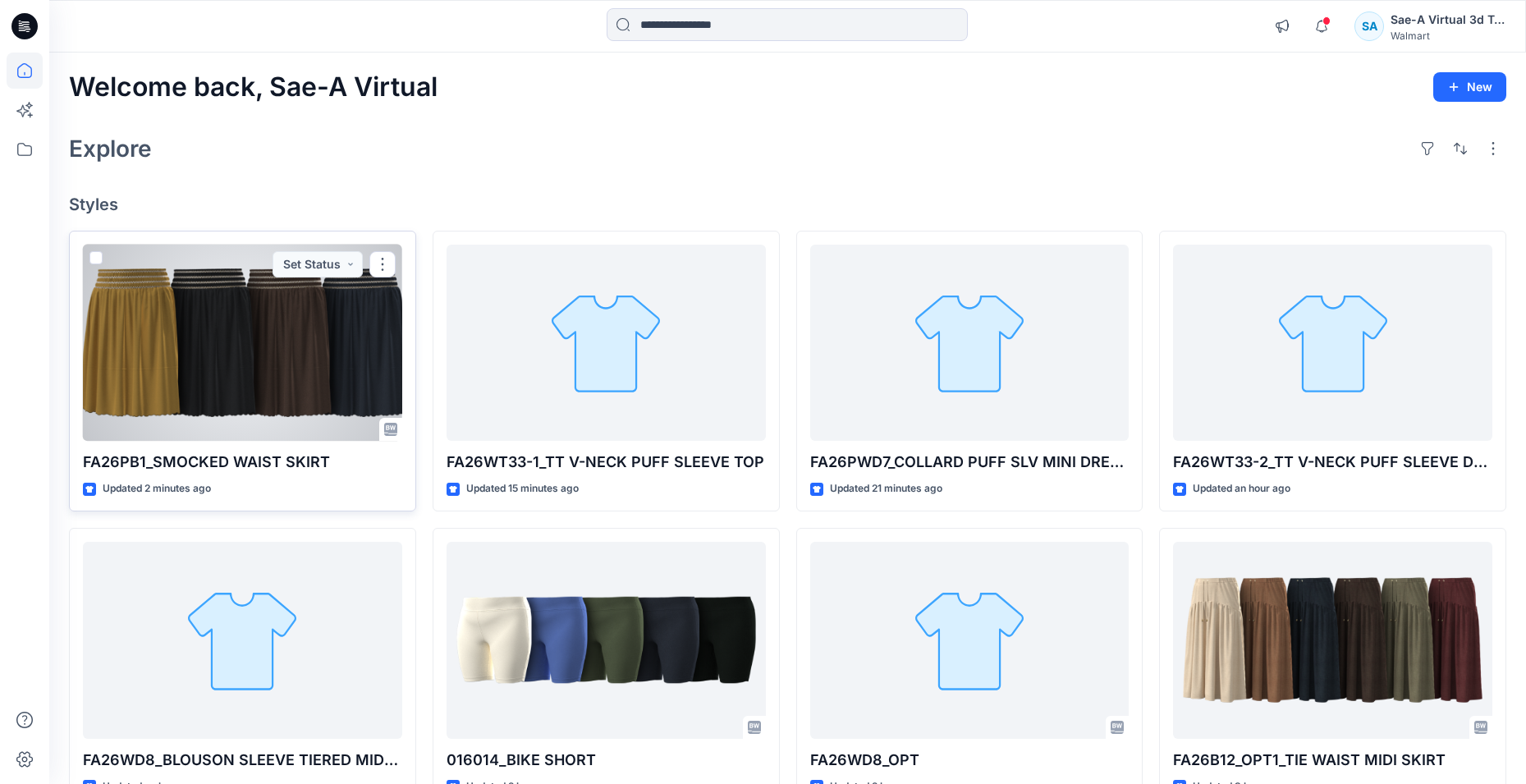
click at [200, 374] on div at bounding box center [243, 343] width 320 height 197
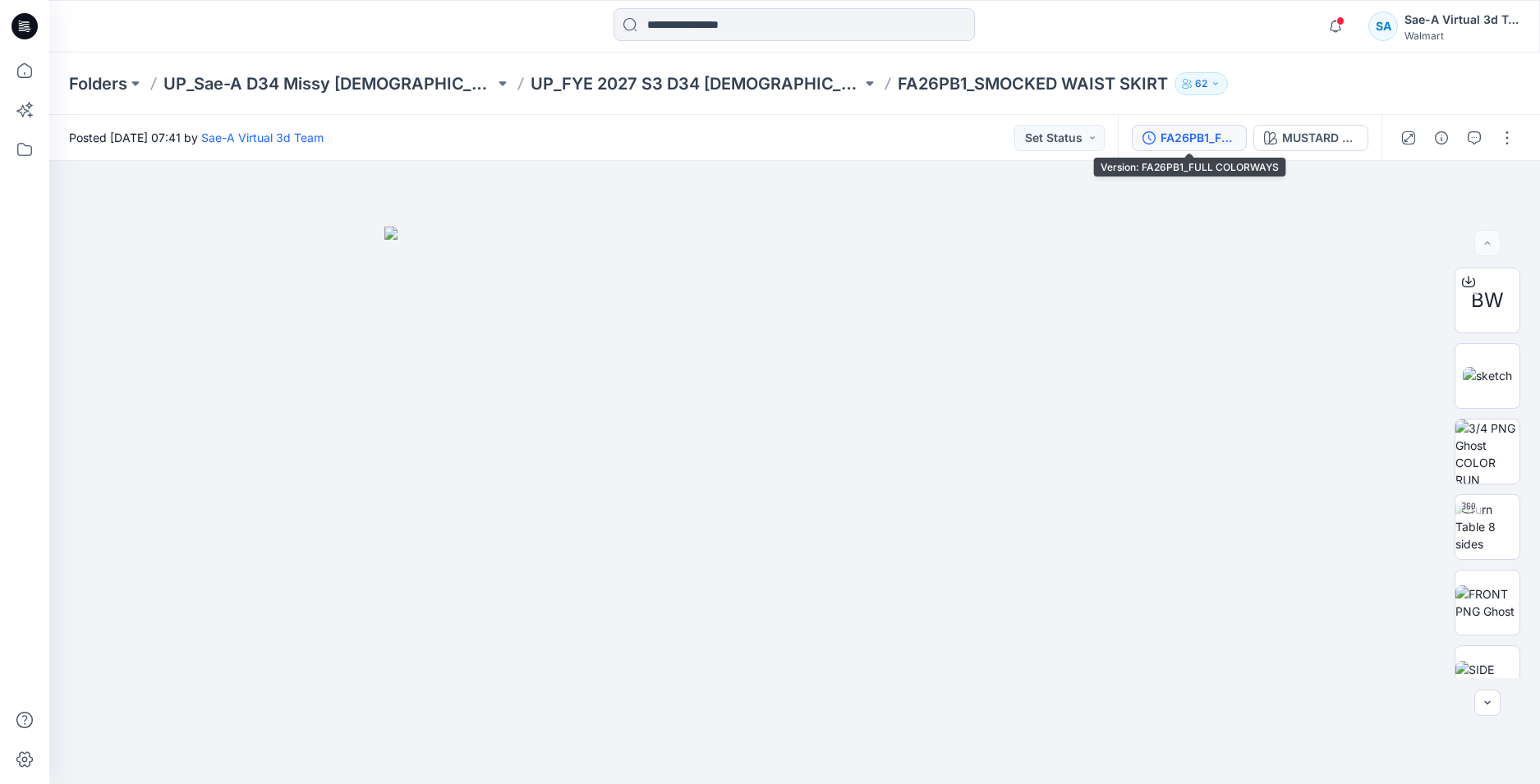
click at [1188, 140] on div "FA26PB1_FULL COLORWAYS" at bounding box center [1198, 138] width 75 height 18
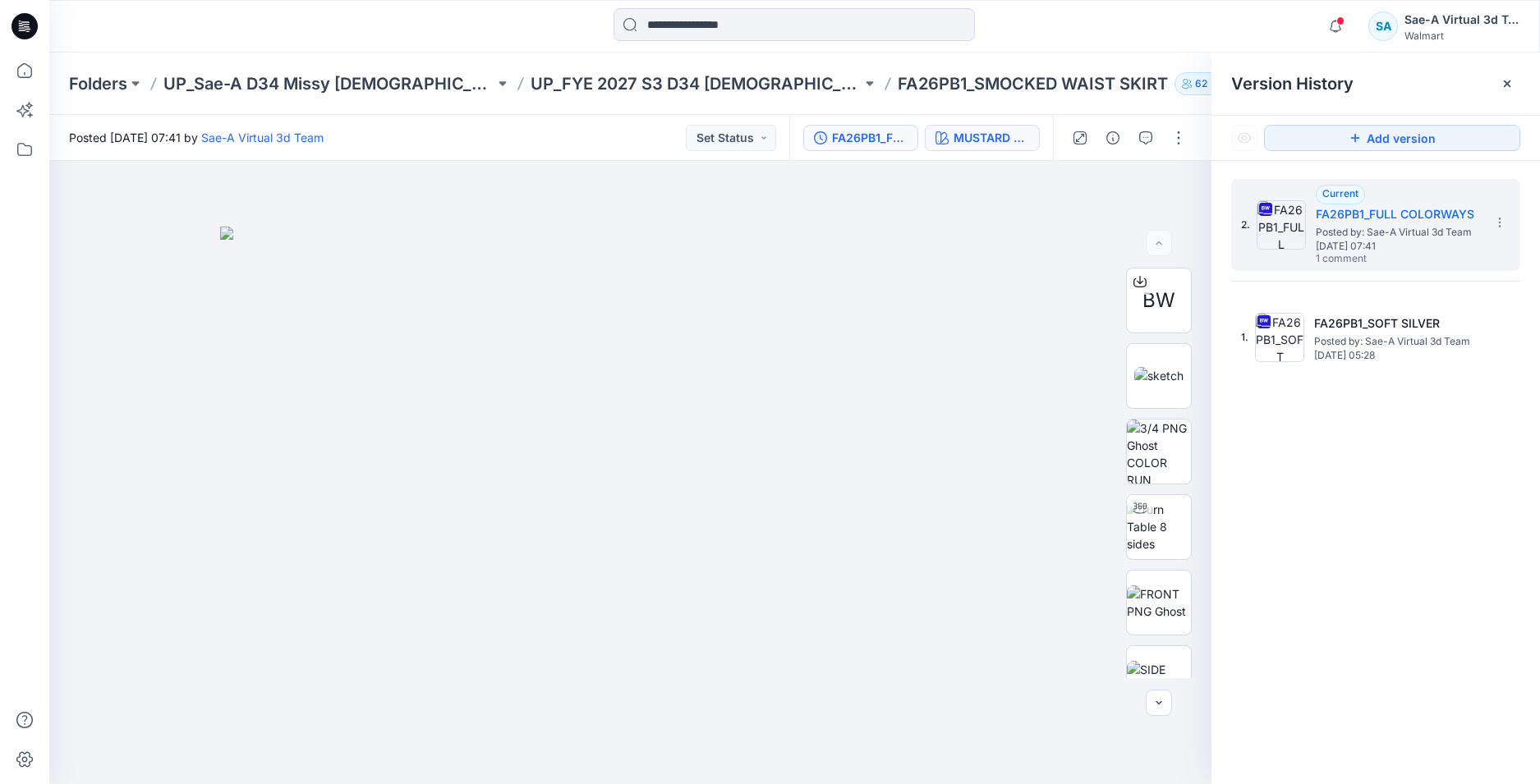
click at [999, 135] on div "MUSTARD SPICE" at bounding box center [991, 138] width 75 height 18
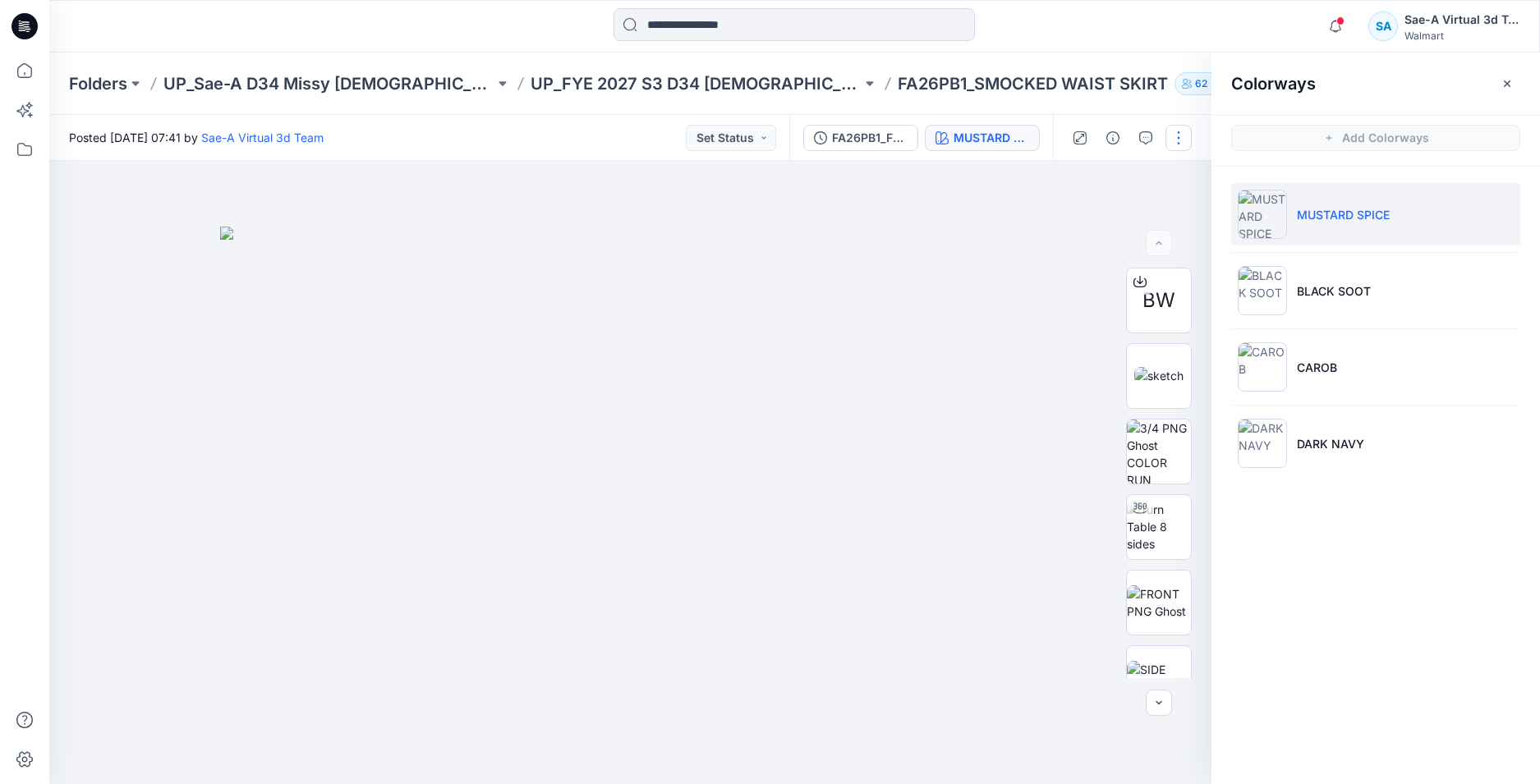
click at [1176, 142] on button "button" at bounding box center [1178, 137] width 26 height 26
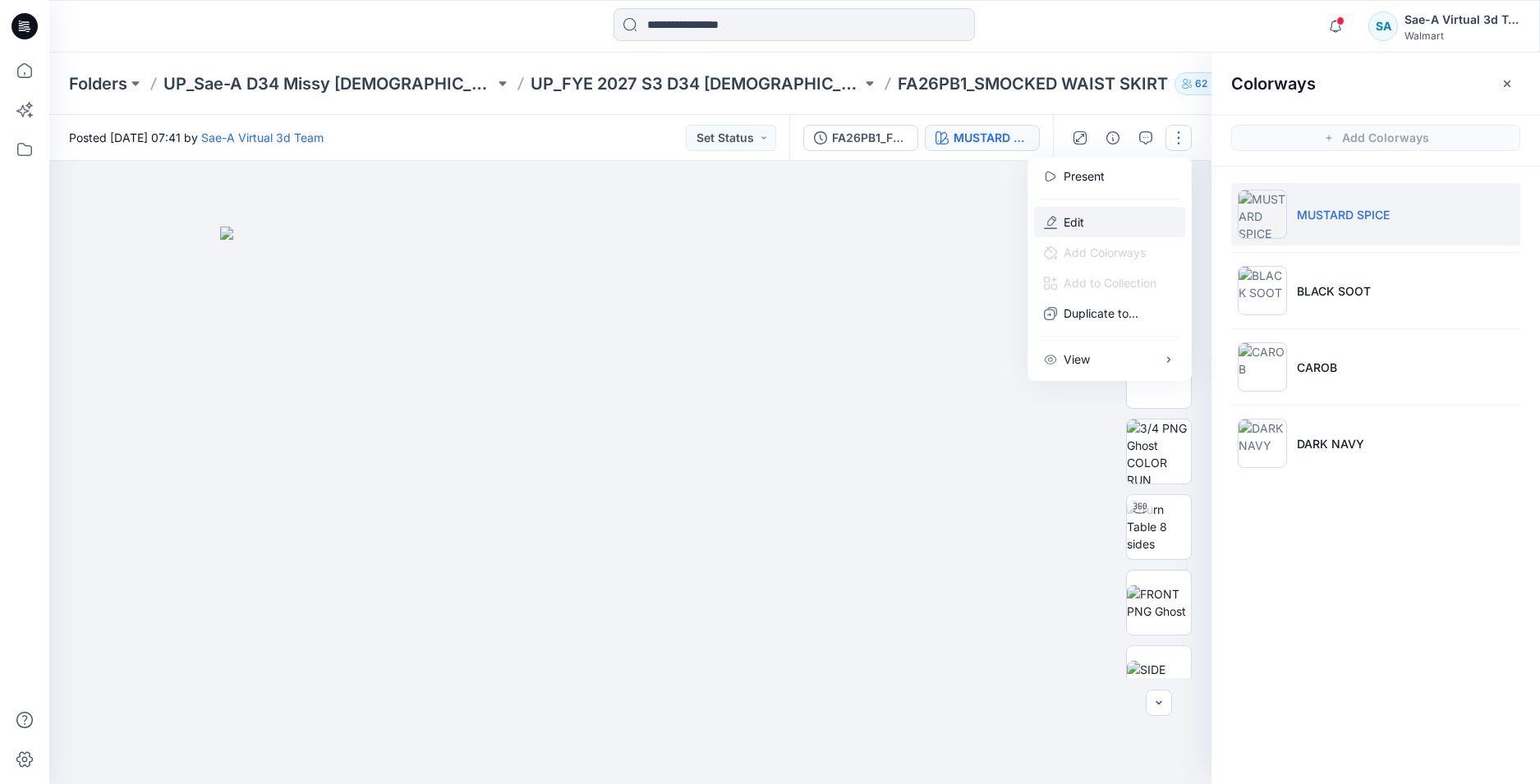
click at [1116, 222] on button "Edit" at bounding box center [1109, 222] width 151 height 30
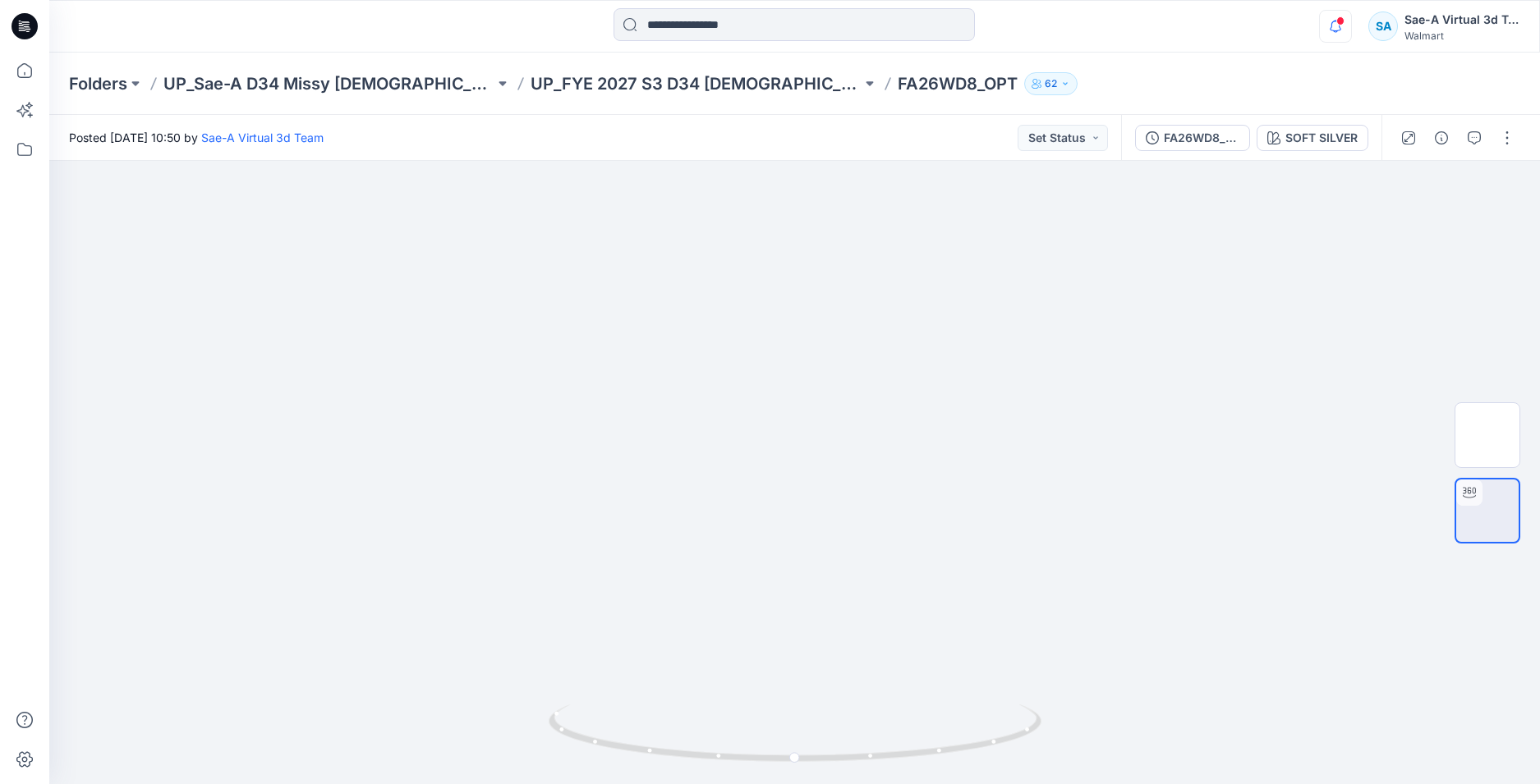
click at [1330, 31] on icon "button" at bounding box center [1335, 26] width 31 height 33
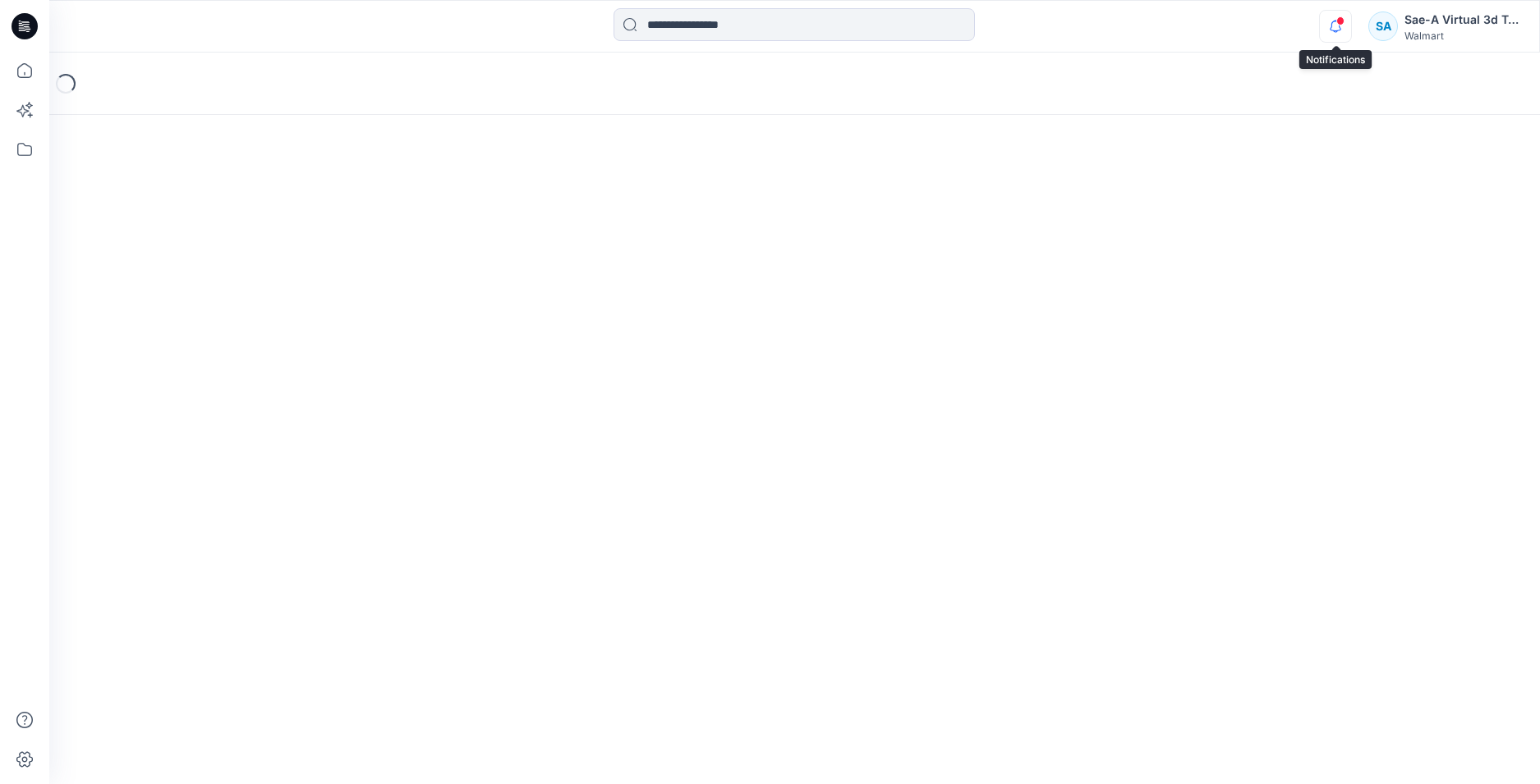
click at [1339, 33] on icon "button" at bounding box center [1335, 26] width 31 height 33
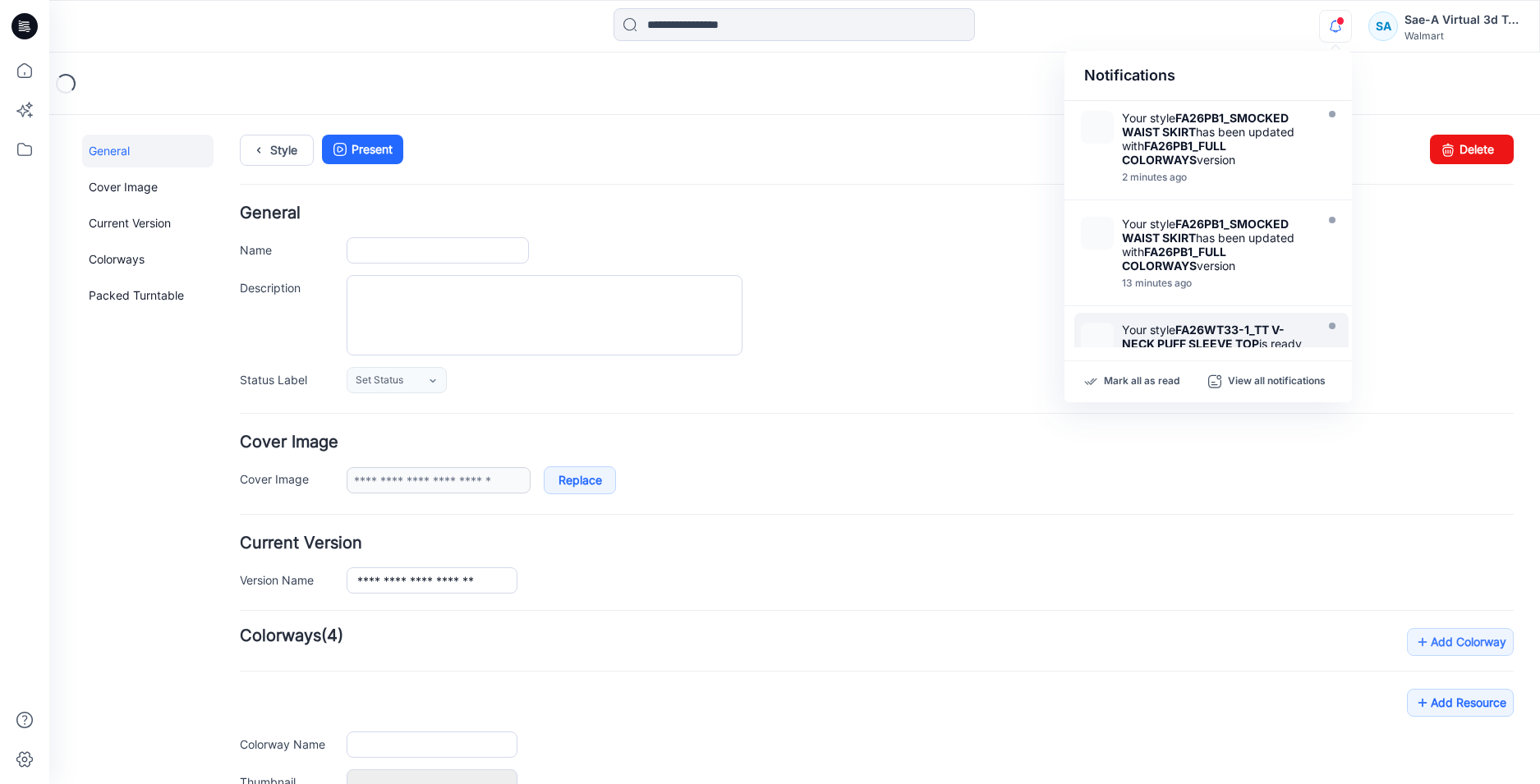
type input "**********"
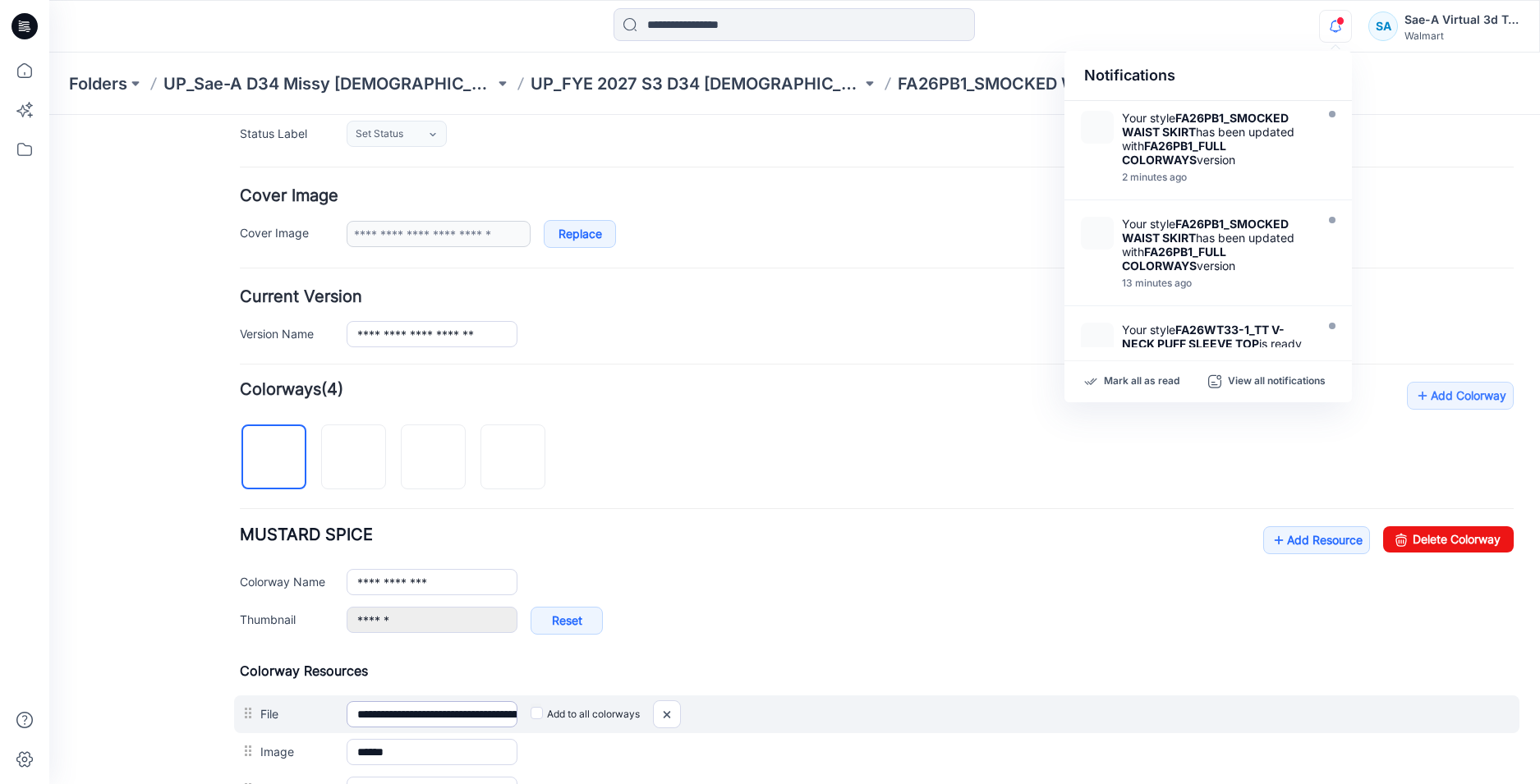
scroll to position [575, 0]
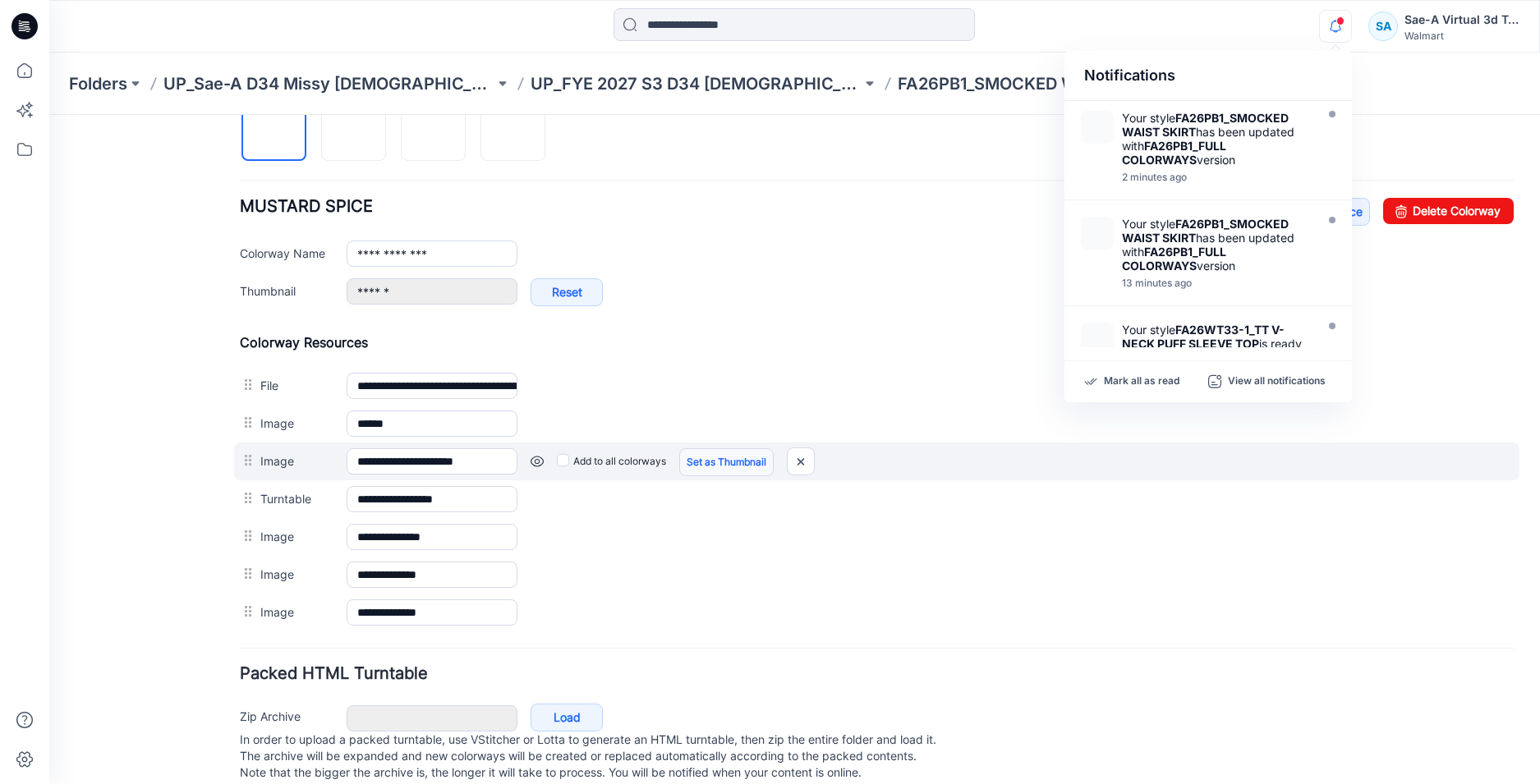
click at [702, 465] on link "Set as Thumbnail" at bounding box center [726, 462] width 94 height 28
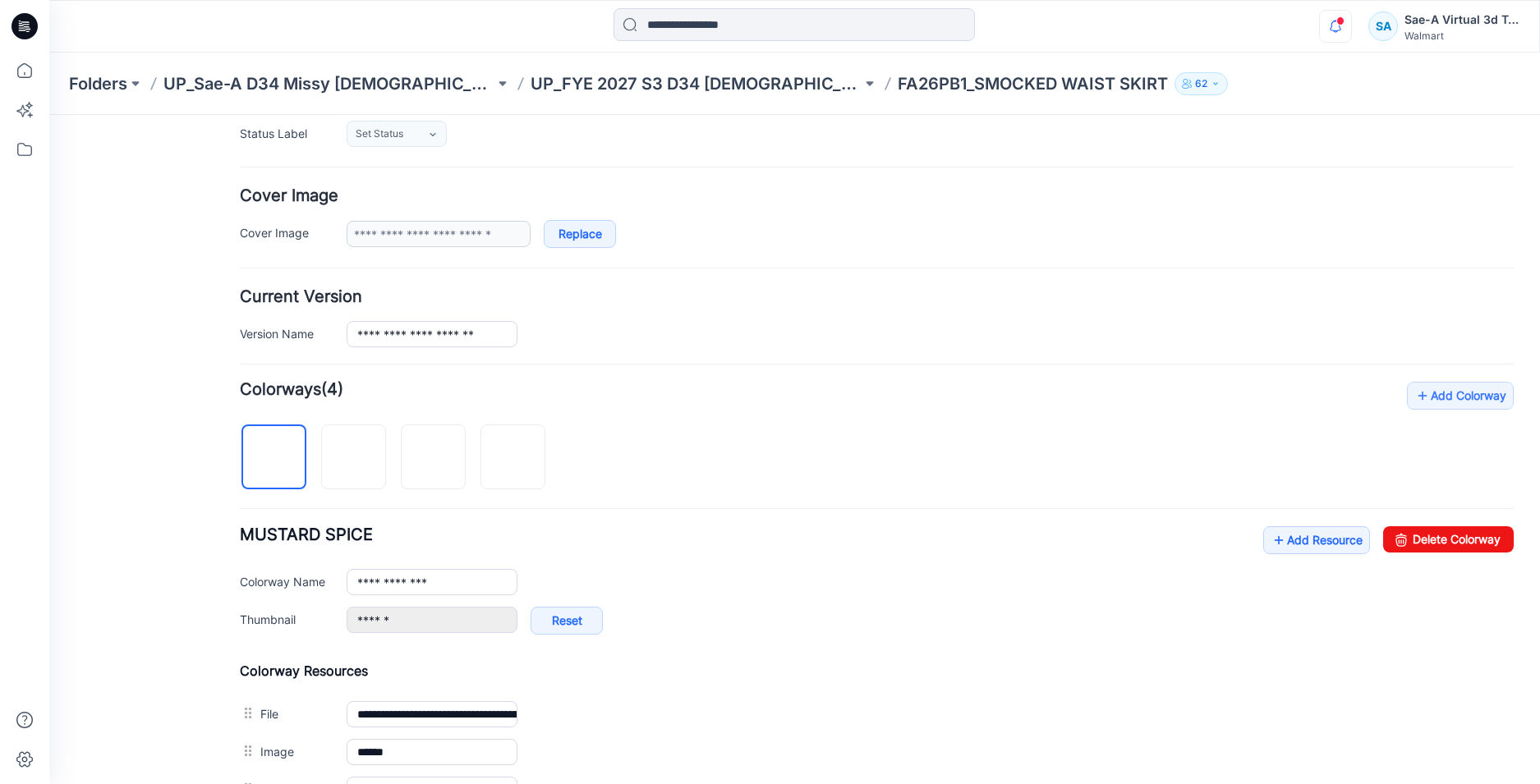
type input "**********"
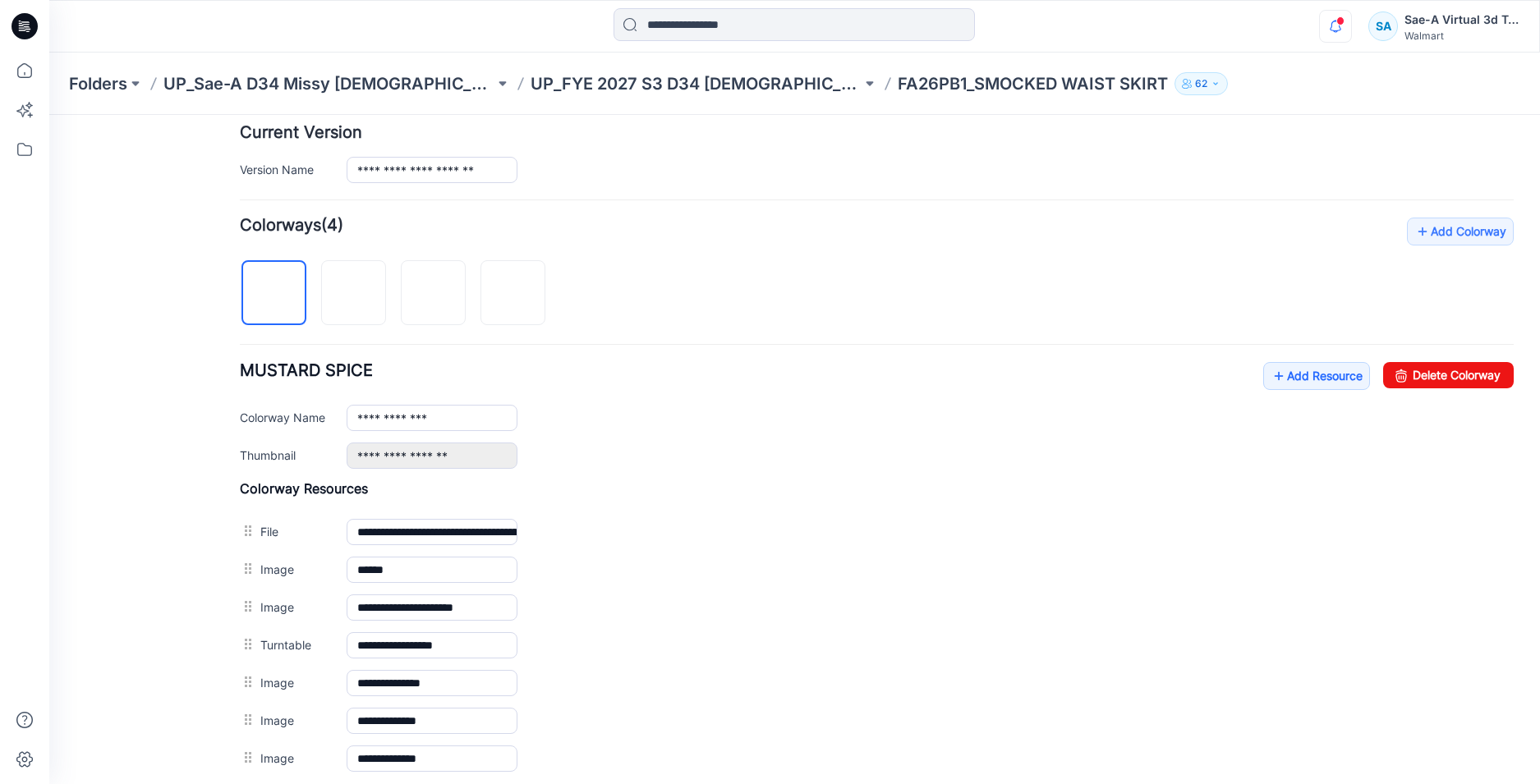
scroll to position [0, 0]
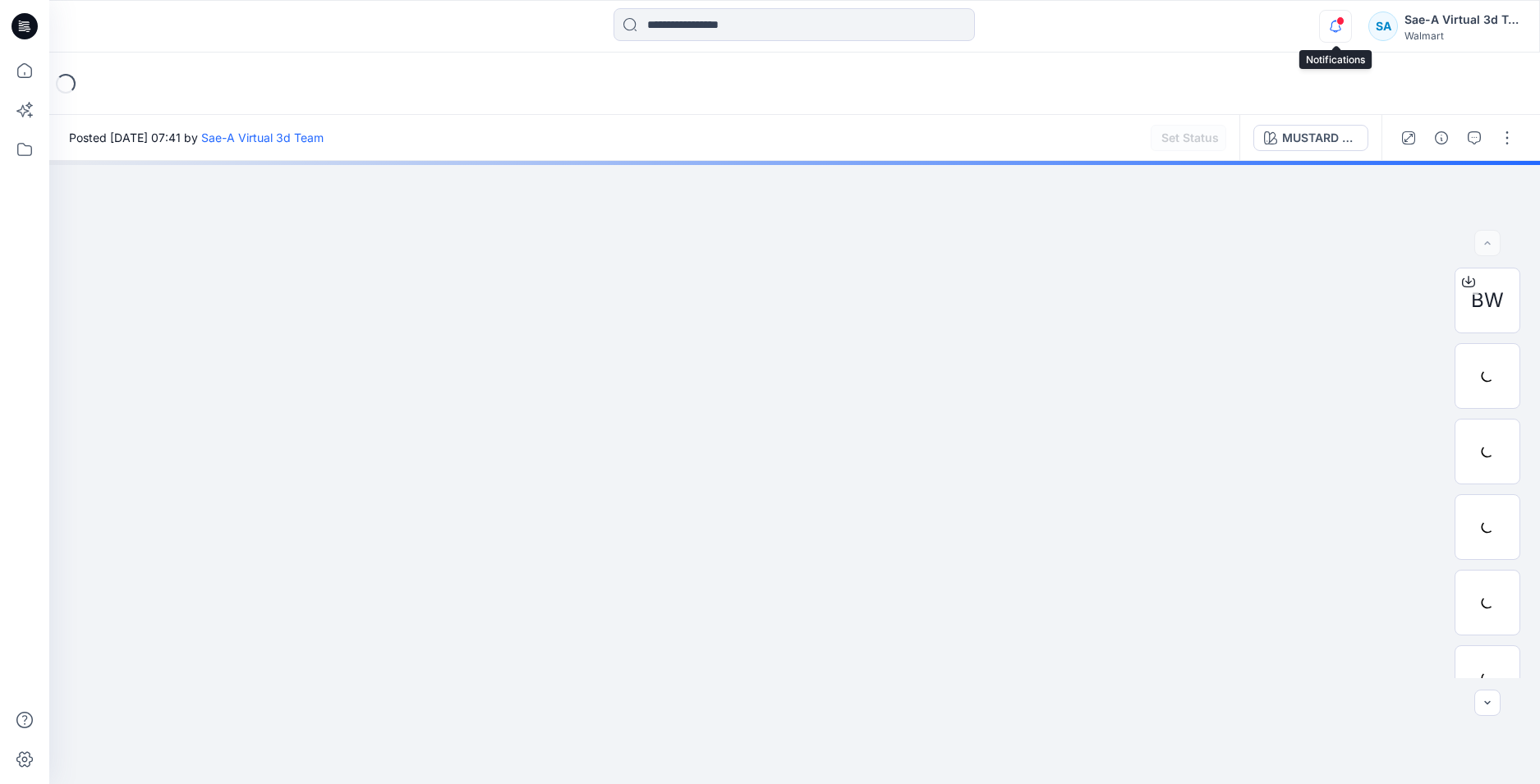
click at [1341, 27] on icon "button" at bounding box center [1335, 26] width 31 height 33
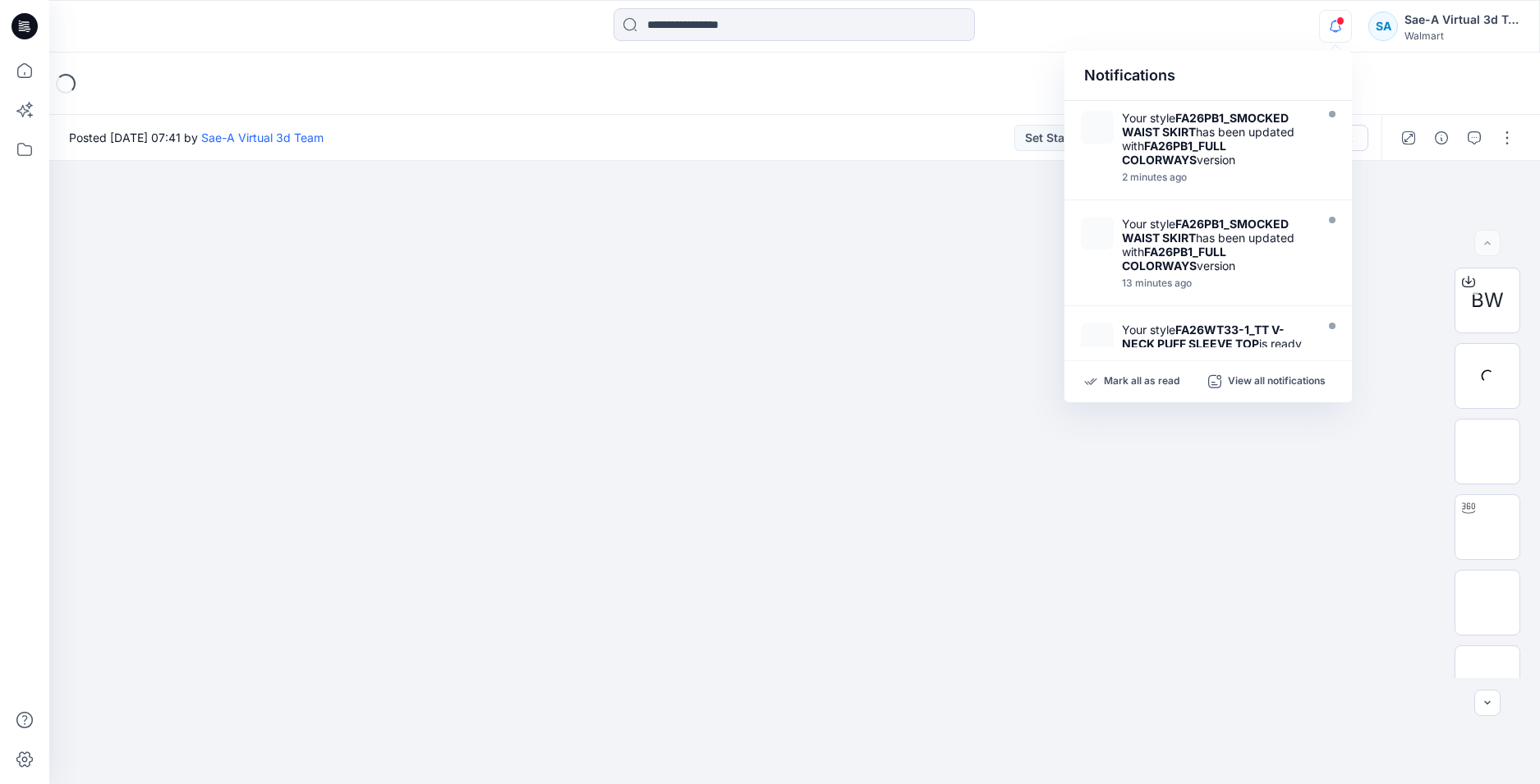
click at [1340, 25] on icon "button" at bounding box center [1335, 26] width 31 height 33
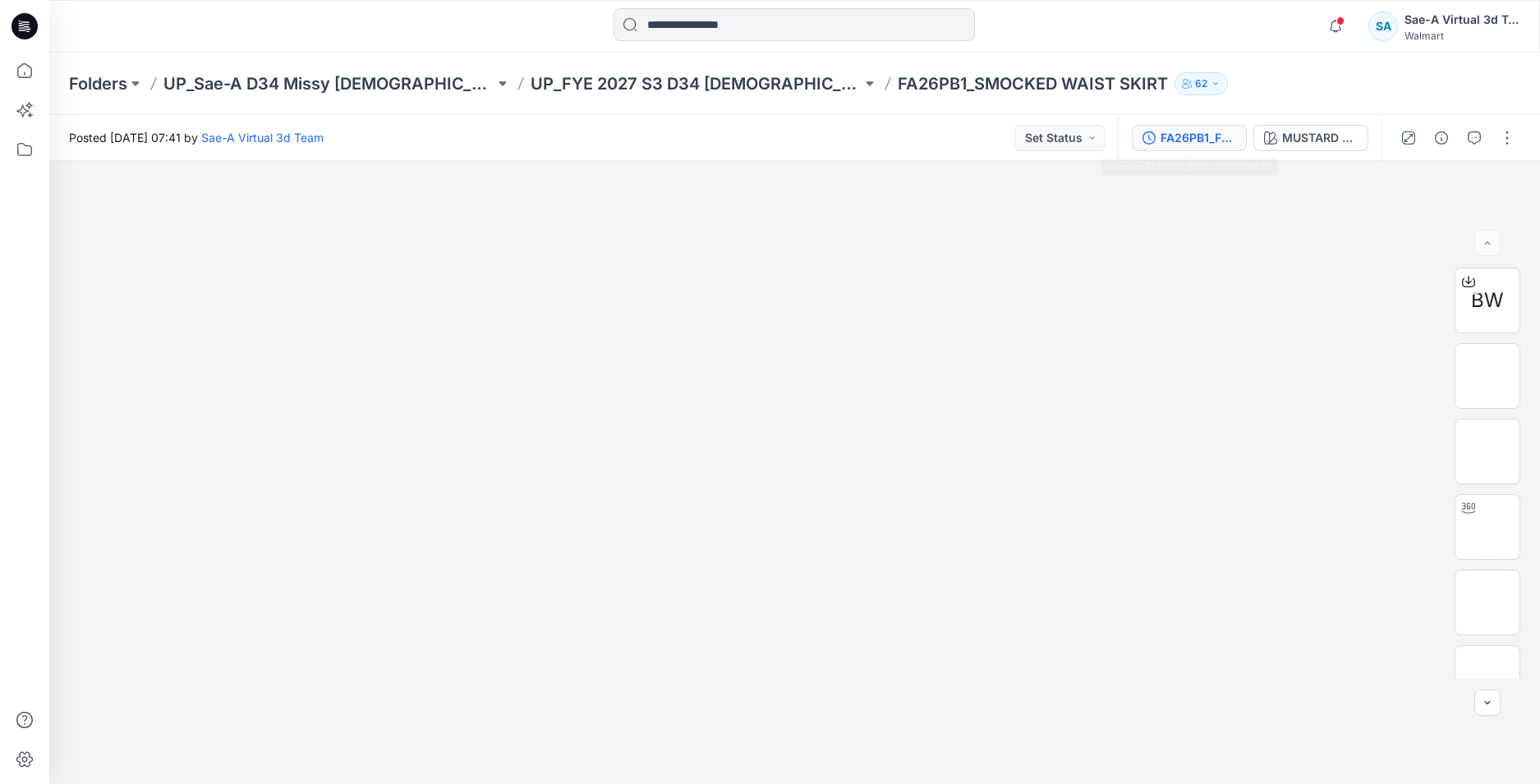
click at [1205, 150] on button "FA26PB1_FULL COLORWAYS" at bounding box center [1189, 137] width 115 height 26
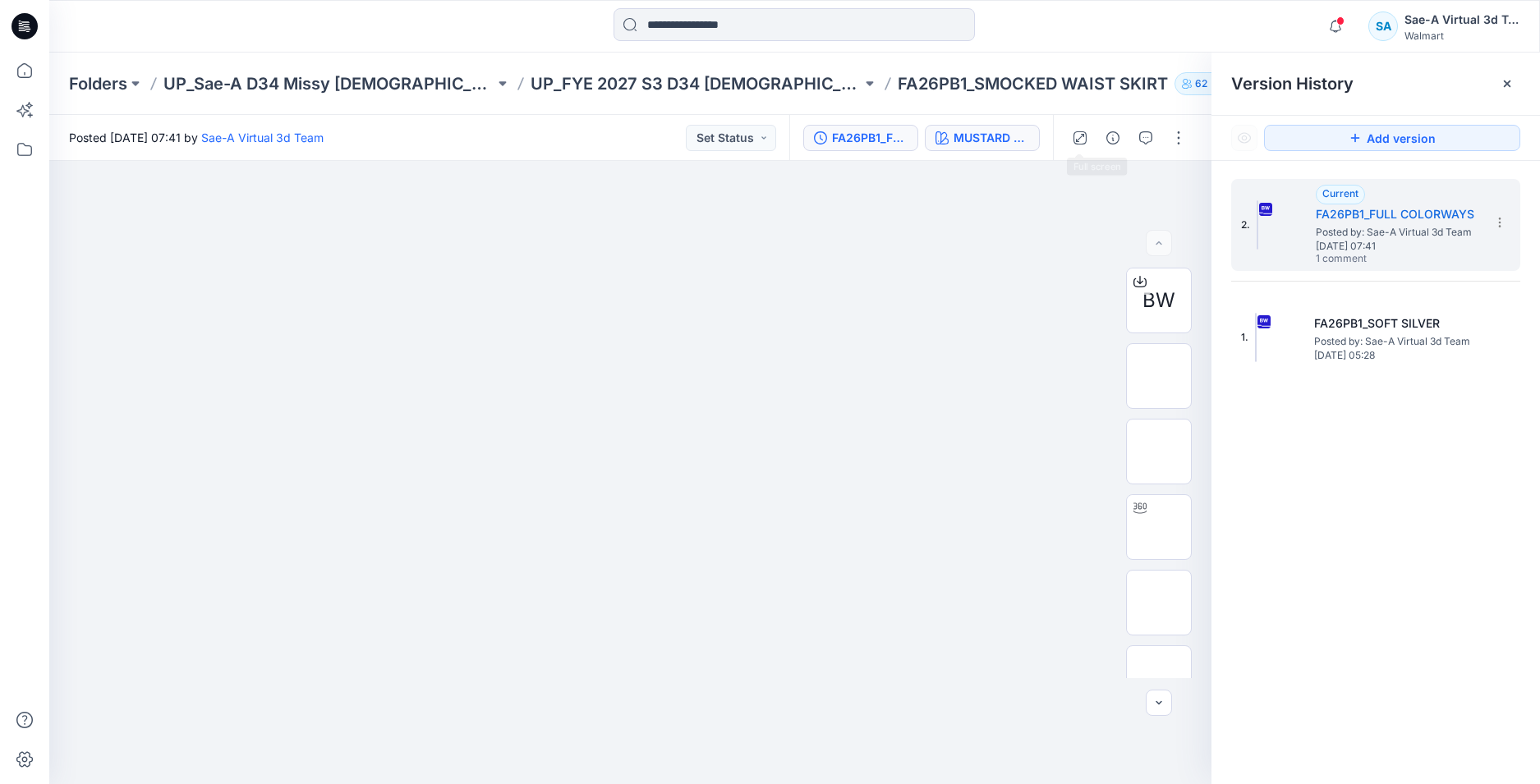
click at [971, 134] on div "MUSTARD SPICE" at bounding box center [991, 138] width 75 height 18
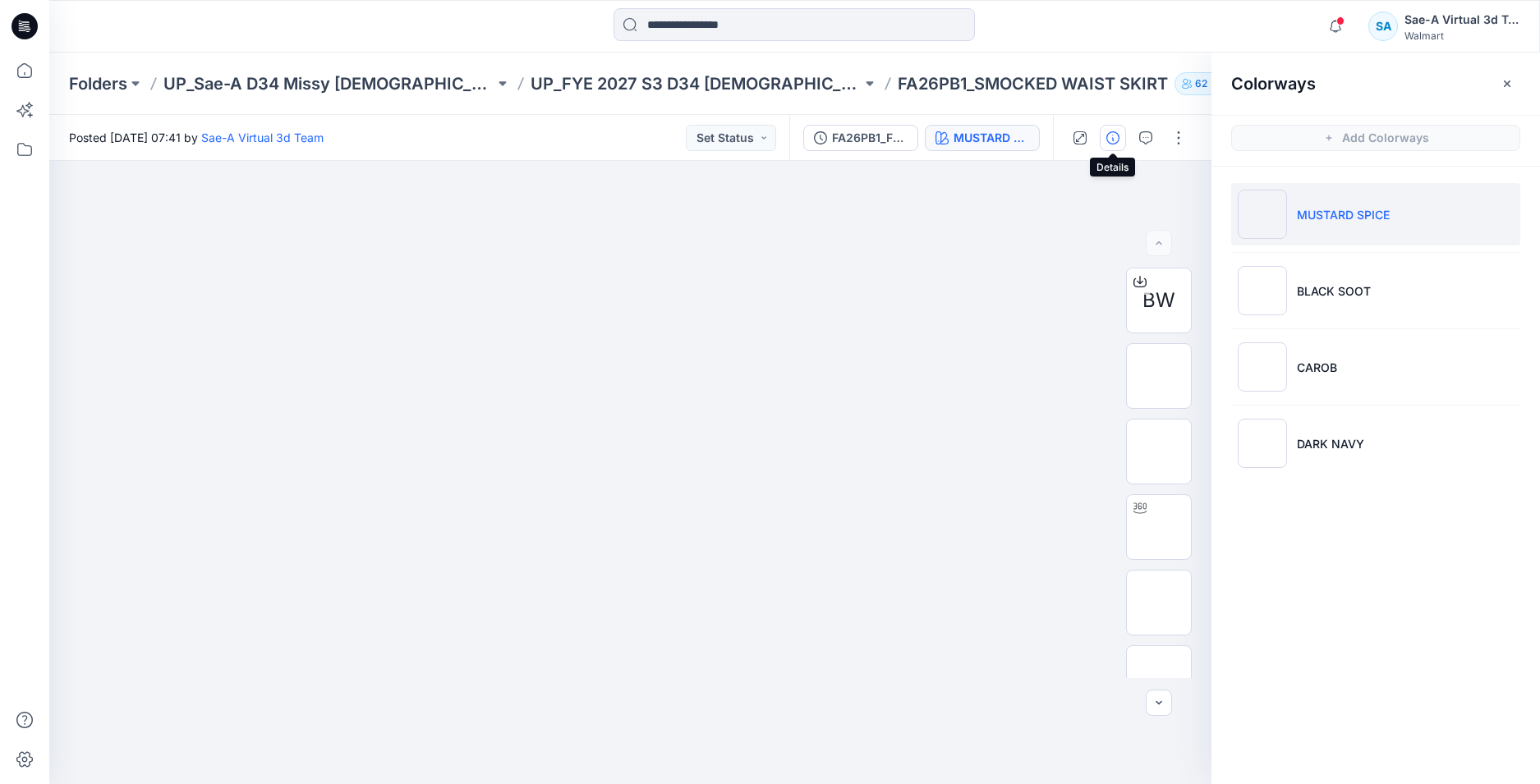
click at [1108, 139] on icon "button" at bounding box center [1112, 138] width 13 height 13
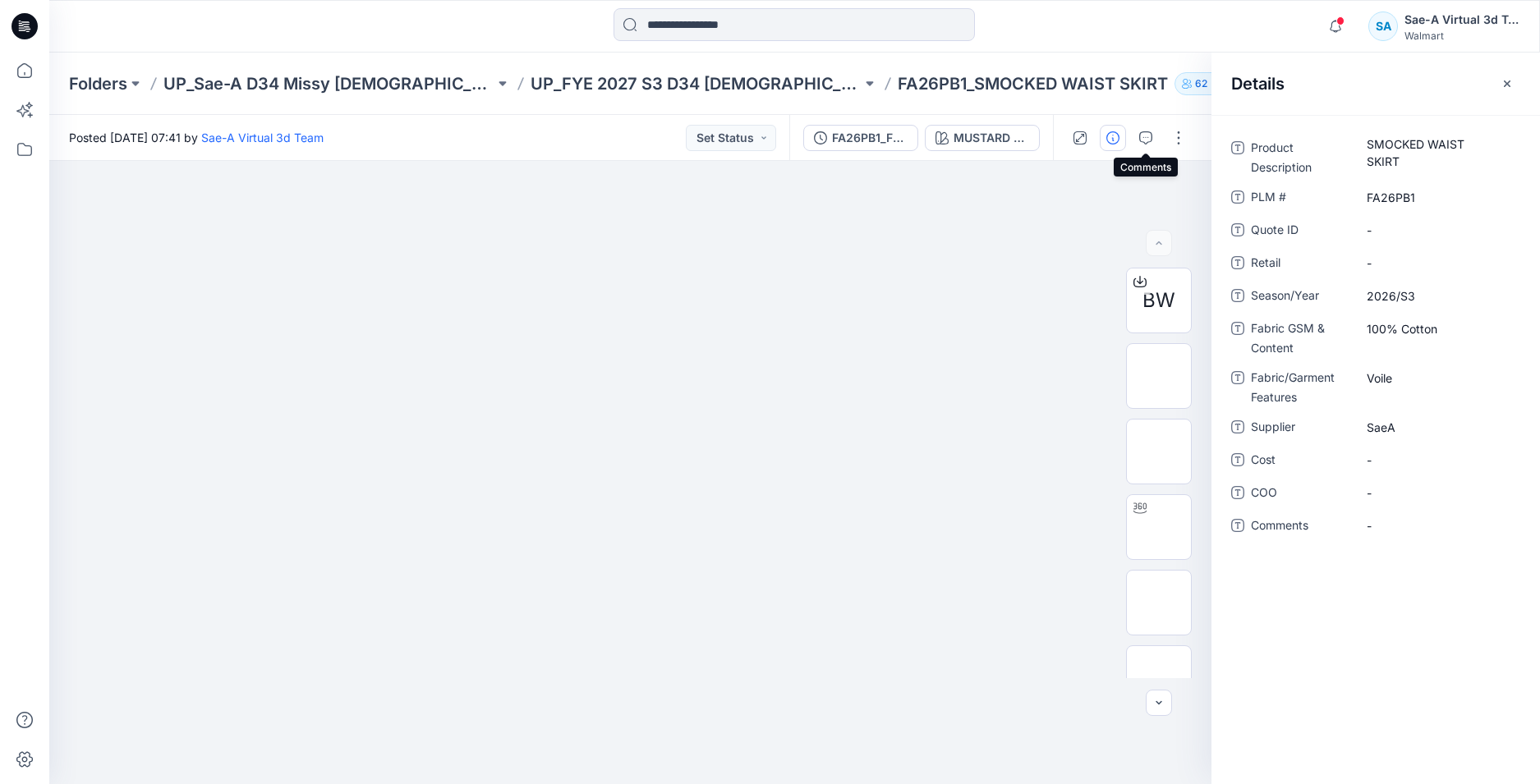
drag, startPoint x: 1150, startPoint y: 136, endPoint x: 1305, endPoint y: 145, distance: 155.3
click at [1149, 136] on icon "button" at bounding box center [1145, 138] width 13 height 13
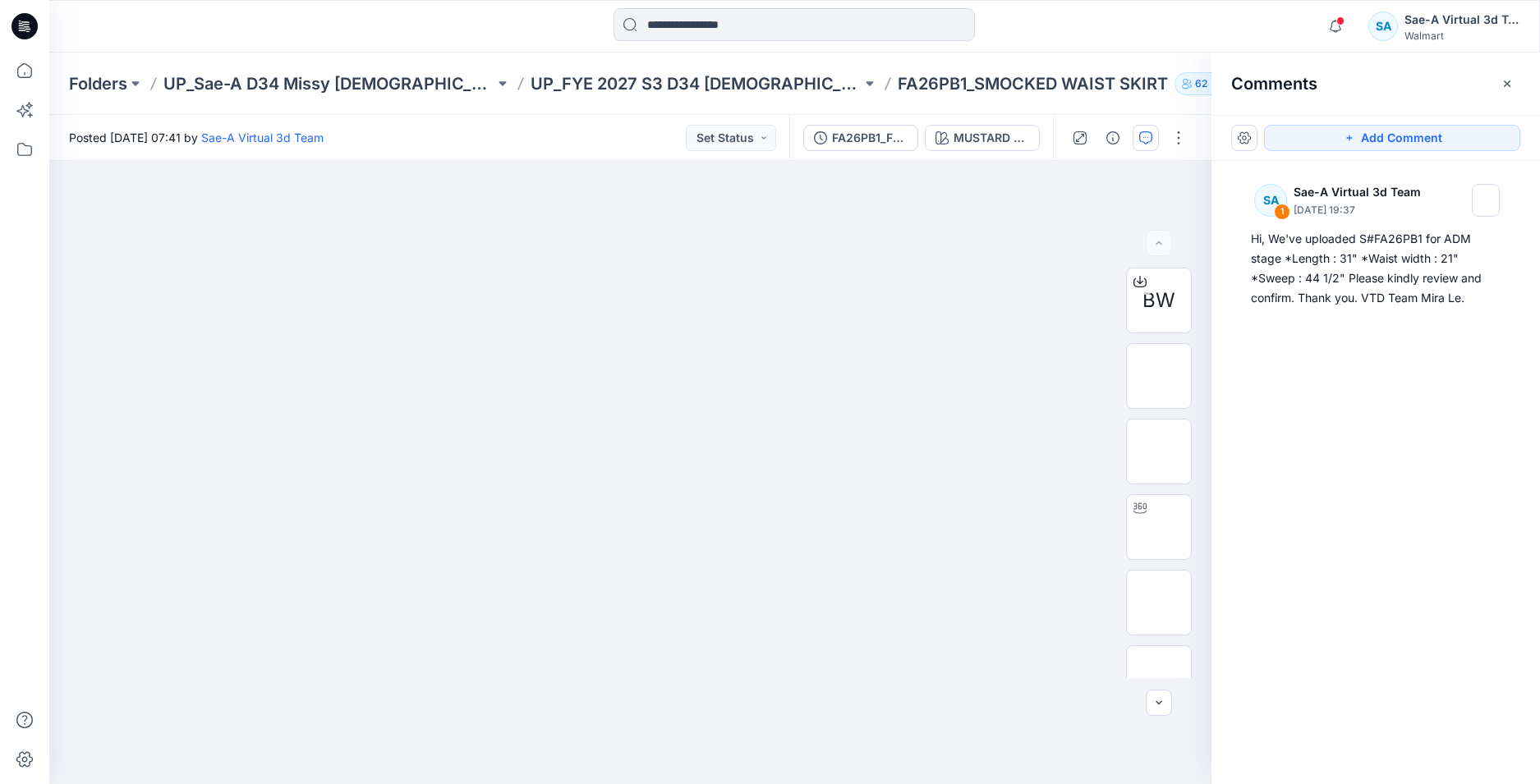
click at [25, 25] on icon at bounding box center [26, 24] width 7 height 1
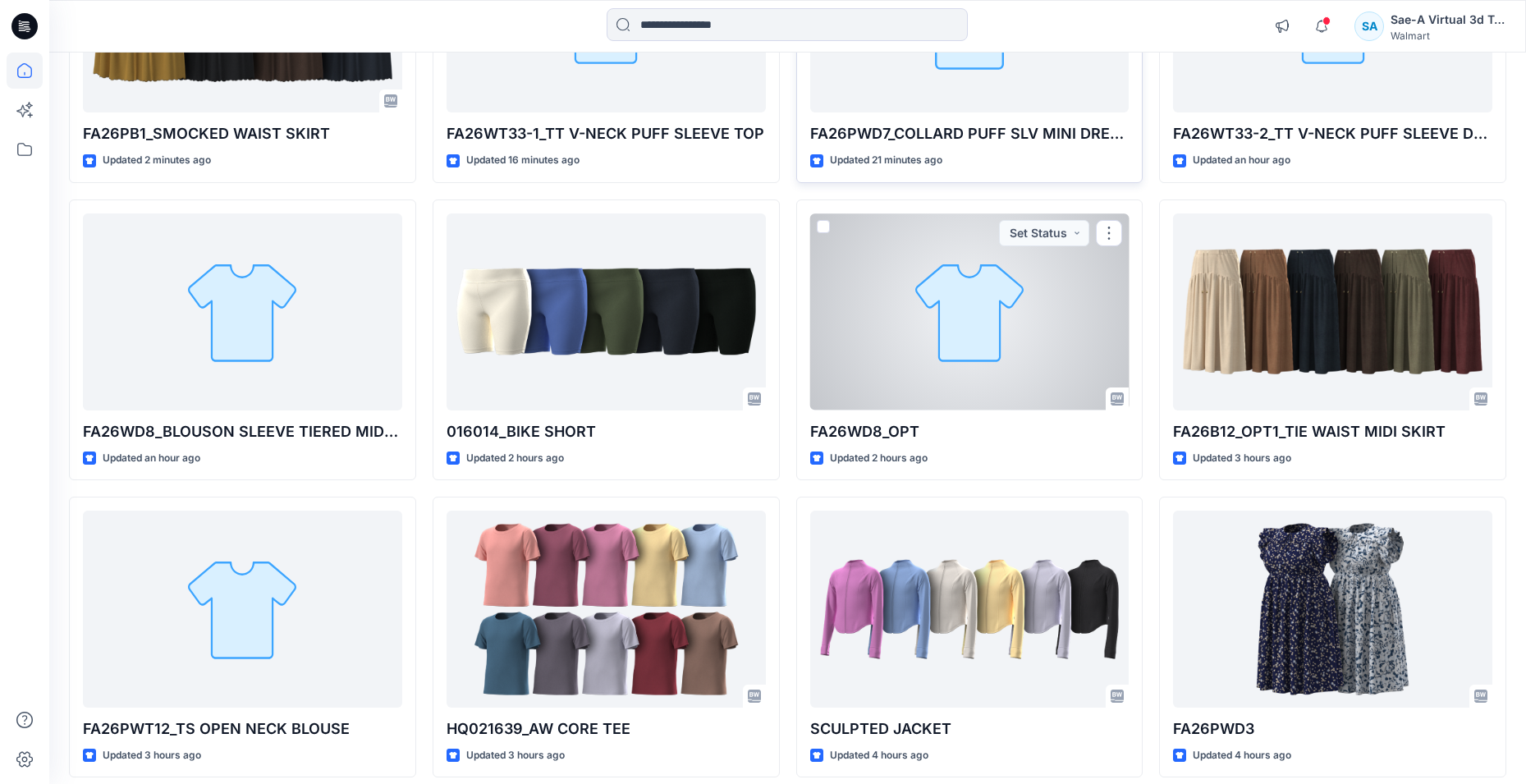
scroll to position [82, 0]
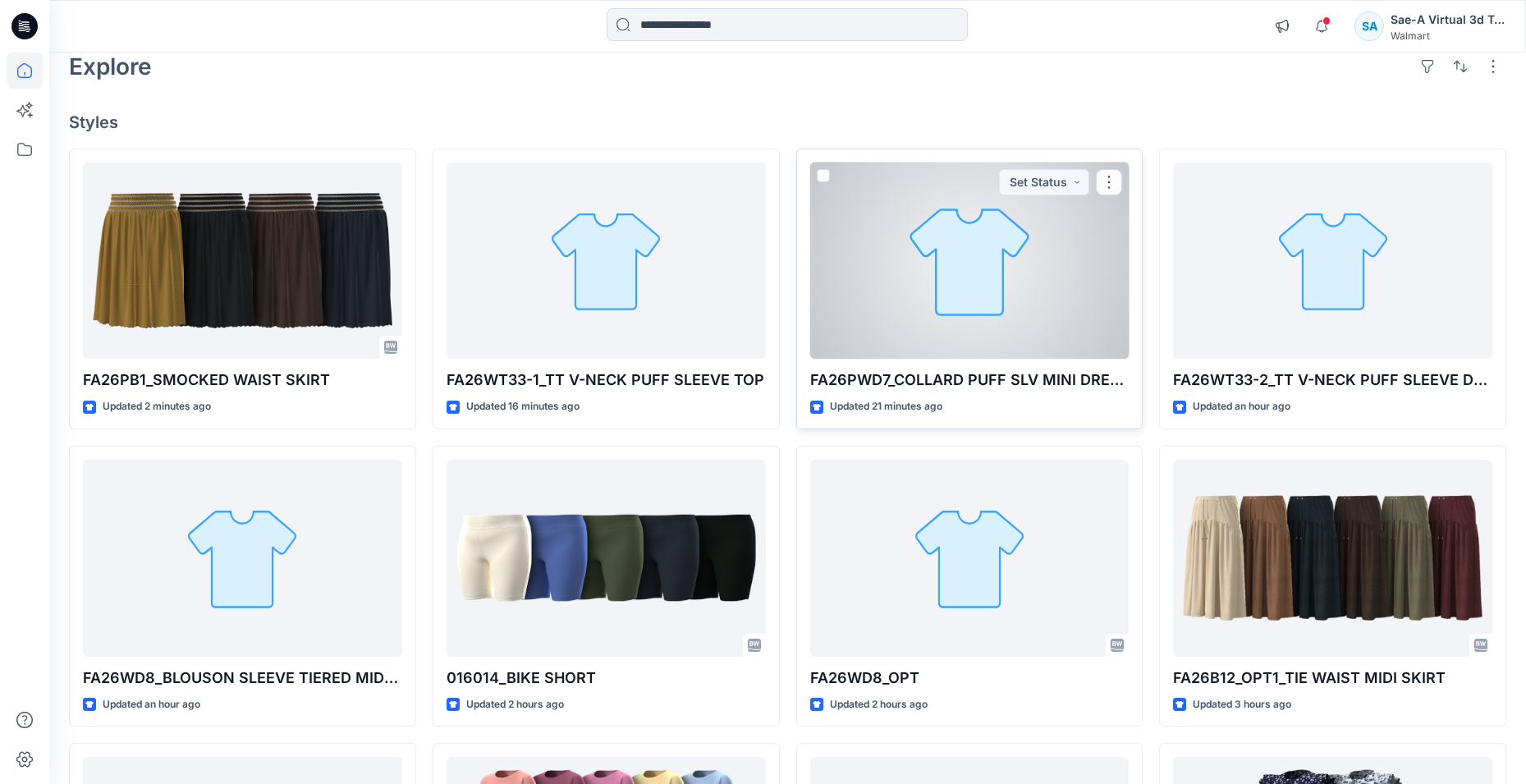
click at [1001, 299] on div at bounding box center [969, 261] width 320 height 197
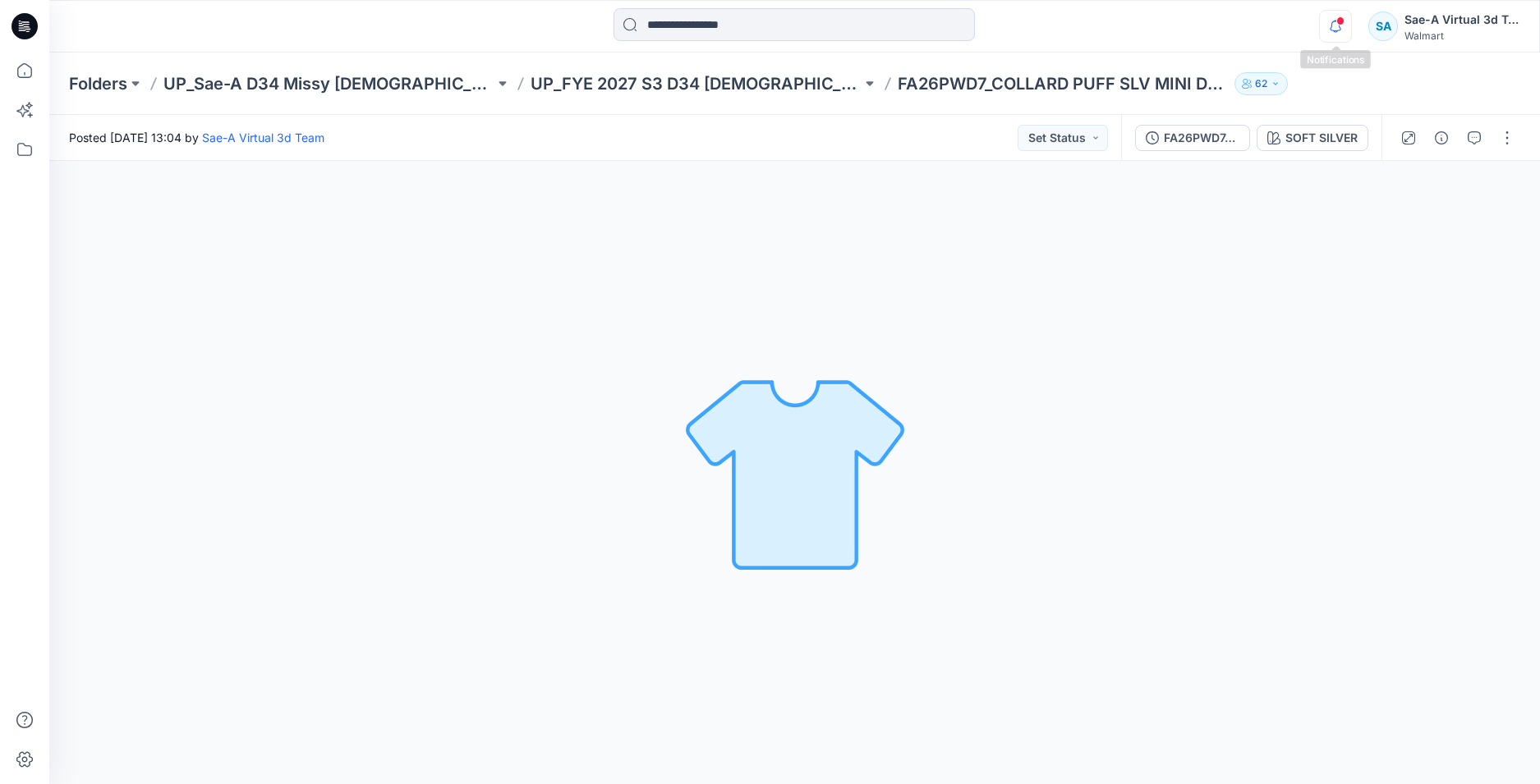
drag, startPoint x: 1320, startPoint y: 32, endPoint x: 1332, endPoint y: 25, distance: 13.9
click at [1321, 31] on icon "button" at bounding box center [1335, 26] width 31 height 33
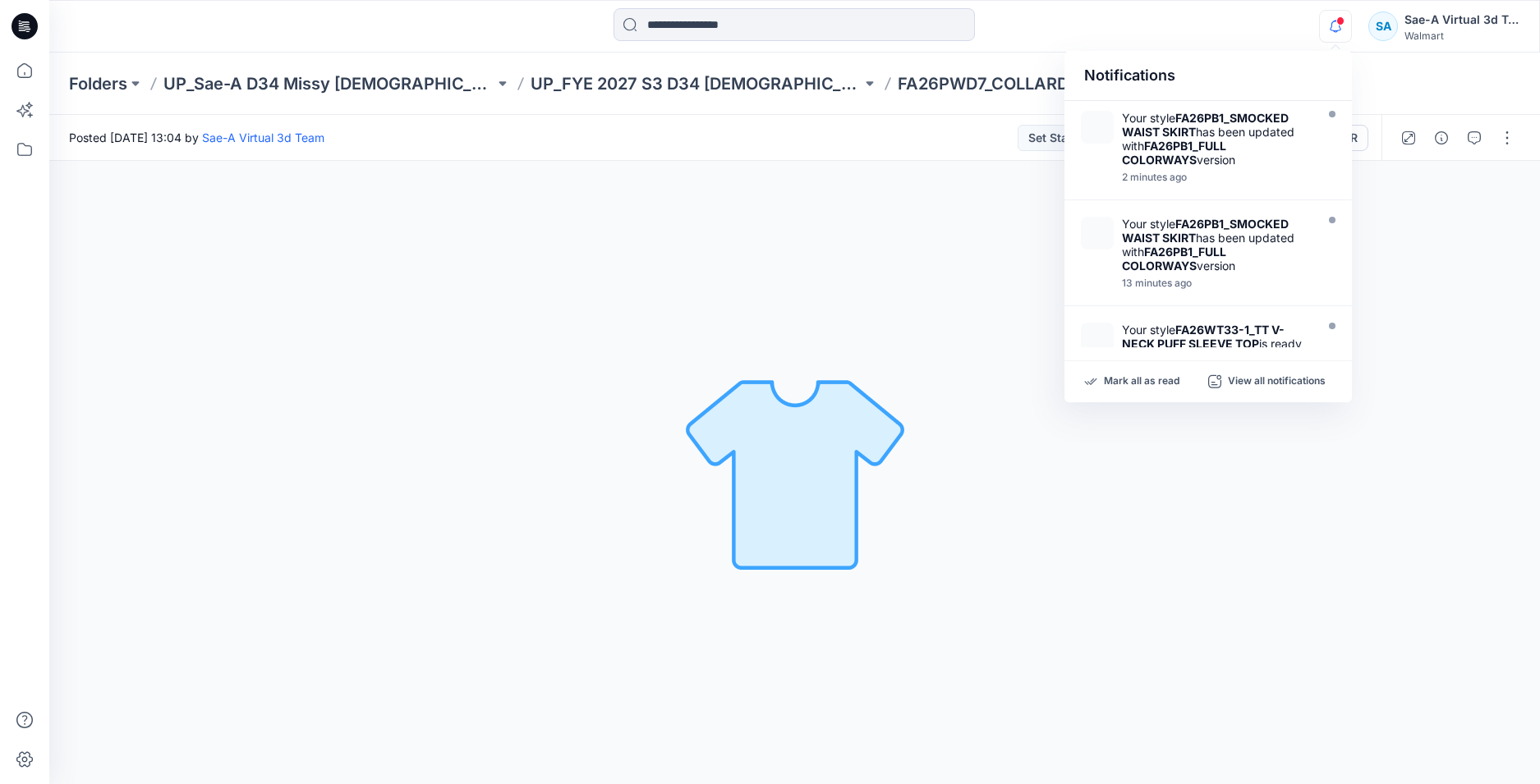
click at [1329, 23] on icon "button" at bounding box center [1335, 26] width 31 height 33
click at [17, 30] on icon at bounding box center [24, 26] width 26 height 26
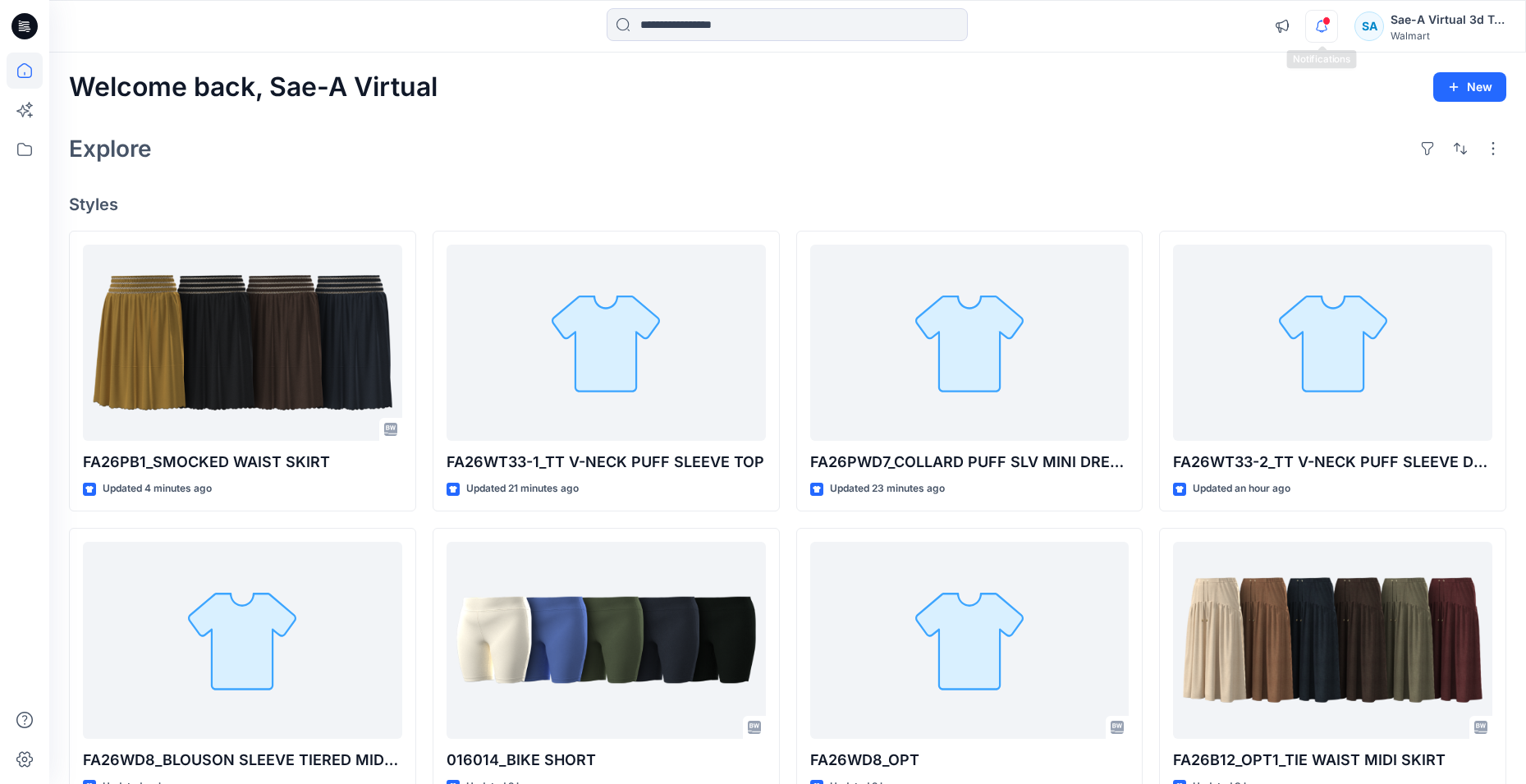
click at [1331, 20] on icon "button" at bounding box center [1321, 26] width 31 height 33
click at [1326, 22] on span at bounding box center [1326, 21] width 8 height 9
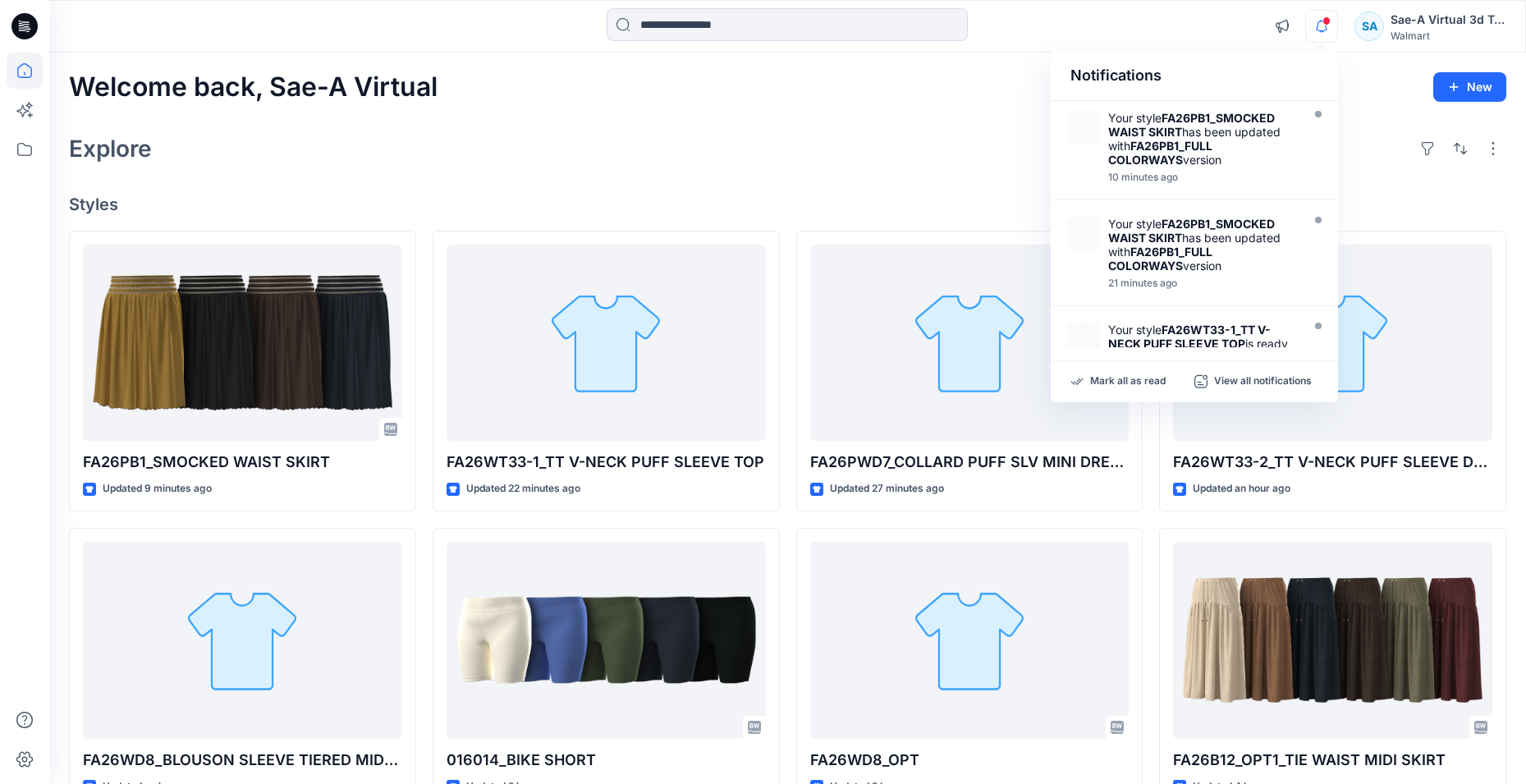
click at [1332, 23] on icon "button" at bounding box center [1321, 26] width 31 height 33
click at [1330, 25] on icon "button" at bounding box center [1321, 26] width 31 height 33
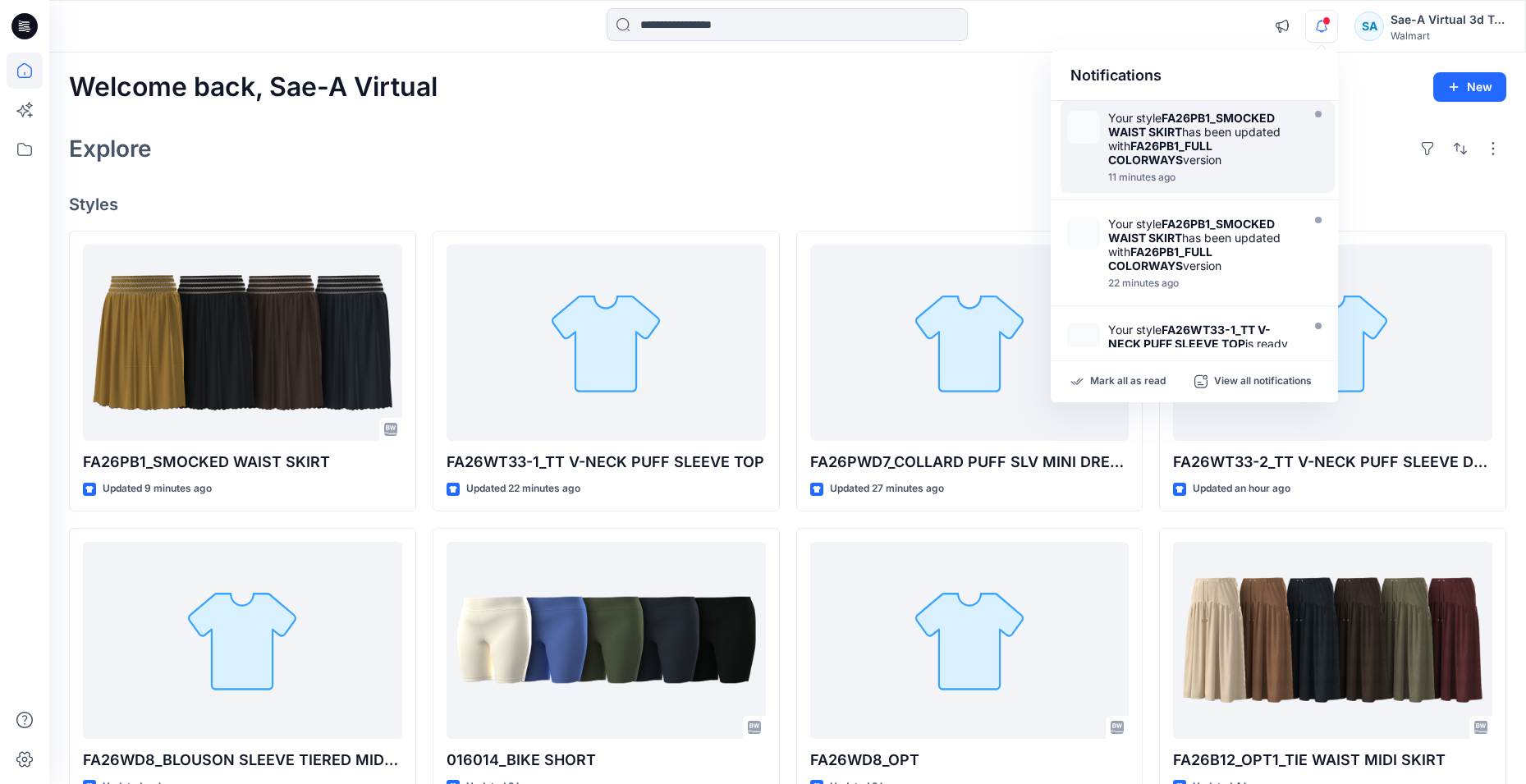
click at [1223, 155] on div "Your style FA26PB1_SMOCKED WAIST SKIRT has been updated with FA26PB1_FULL COLOR…" at bounding box center [1202, 139] width 189 height 55
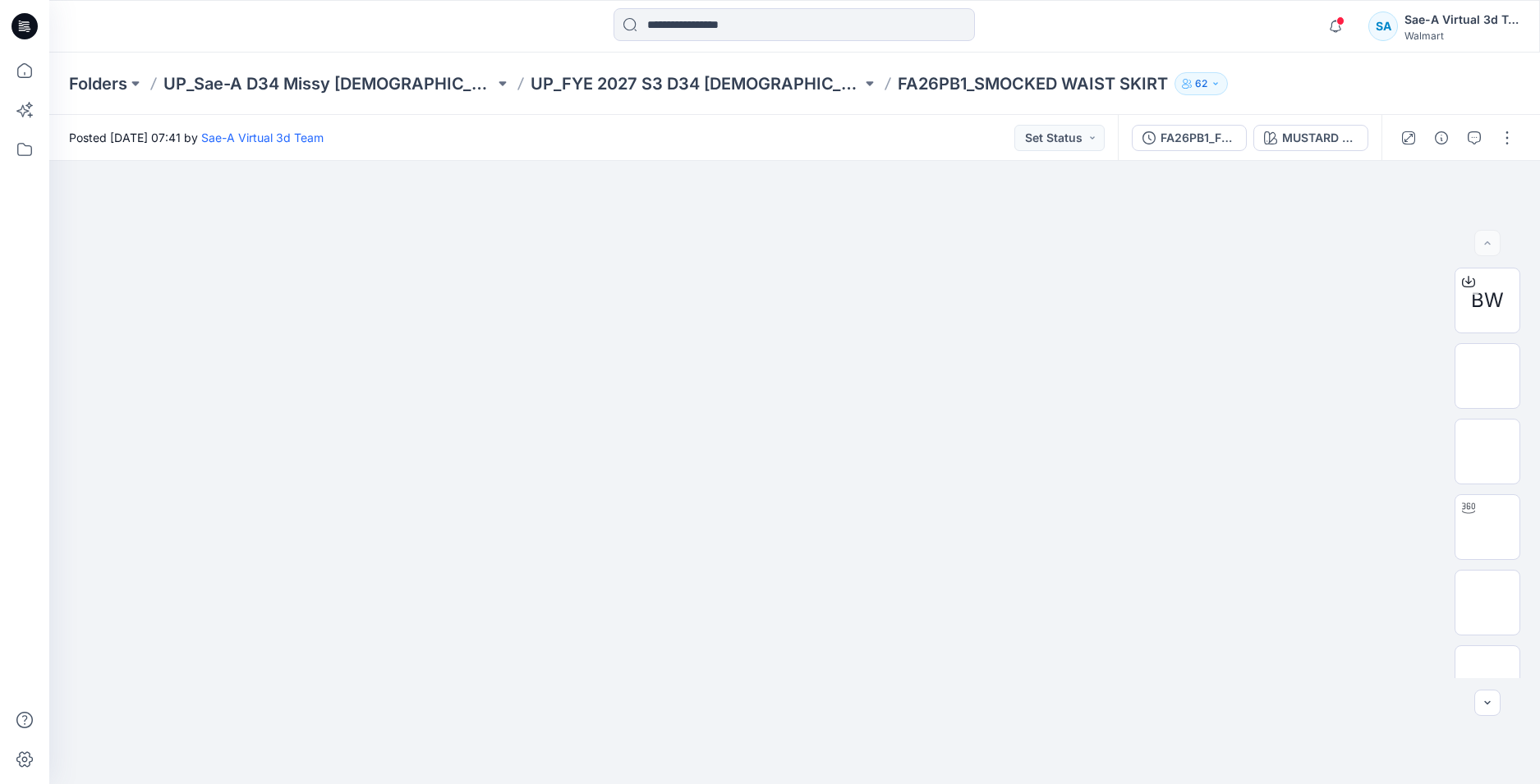
click at [16, 26] on icon at bounding box center [24, 26] width 26 height 26
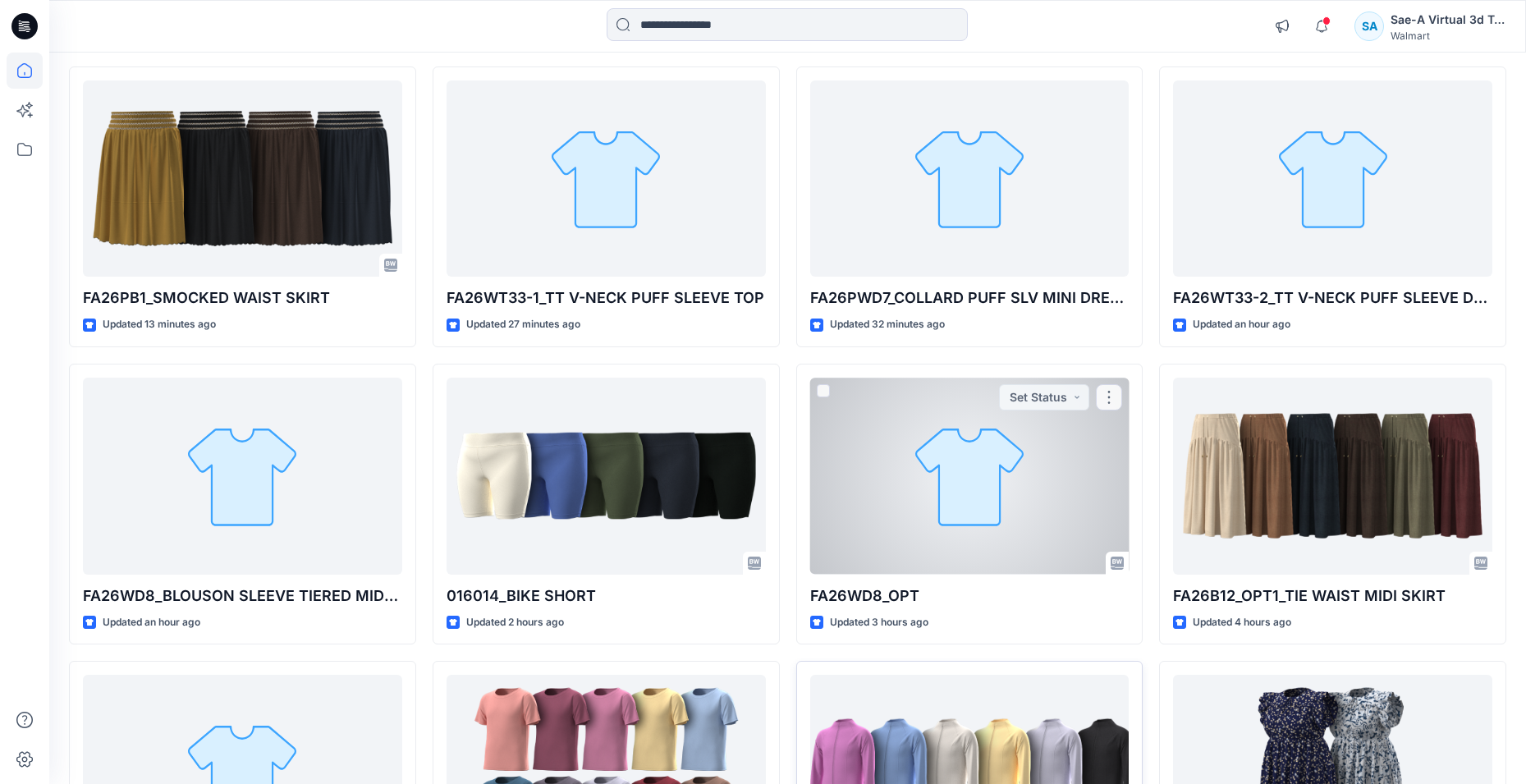
scroll to position [246, 0]
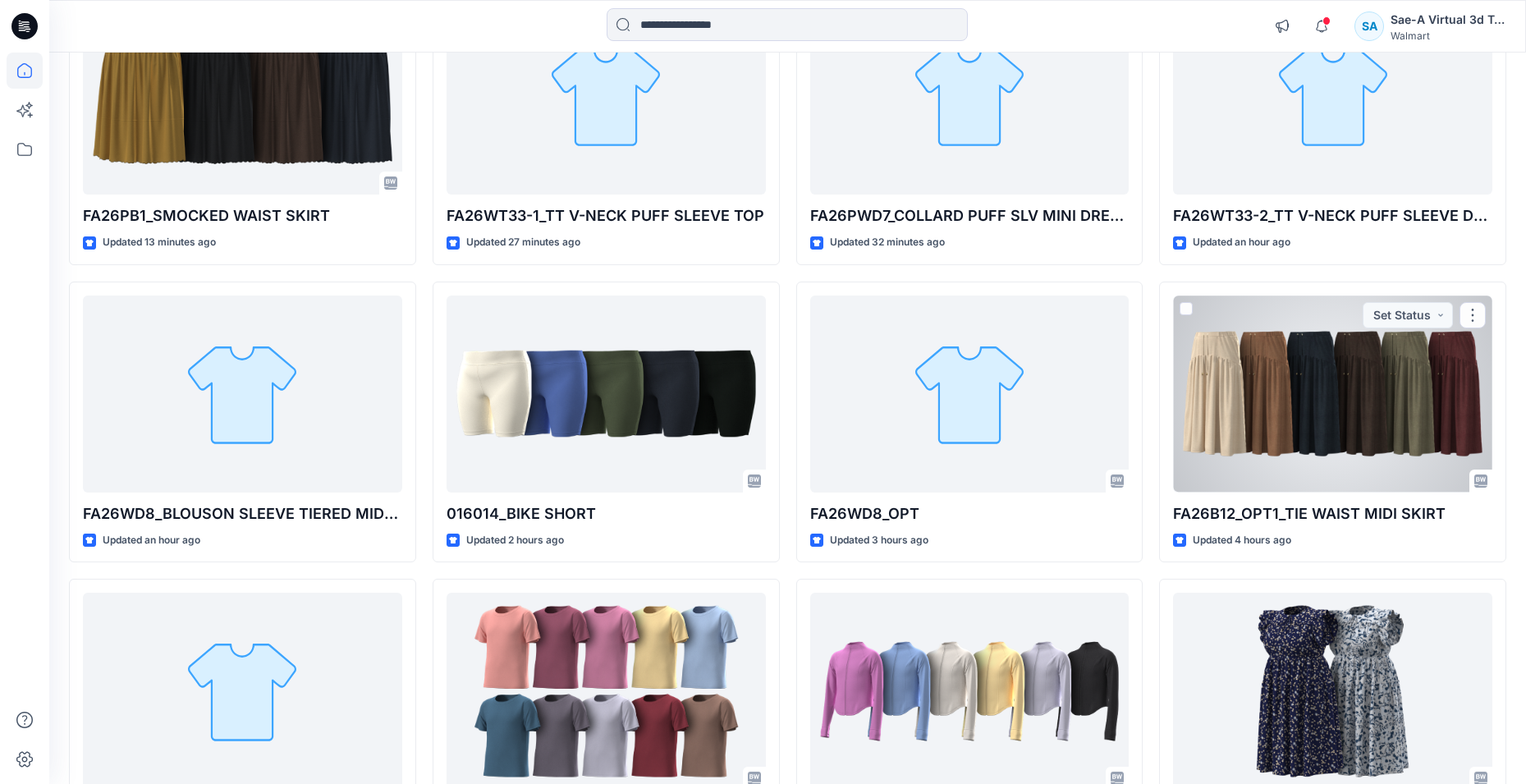
drag, startPoint x: 1352, startPoint y: 431, endPoint x: 1337, endPoint y: 441, distance: 18.0
click at [1352, 430] on div at bounding box center [1333, 394] width 320 height 197
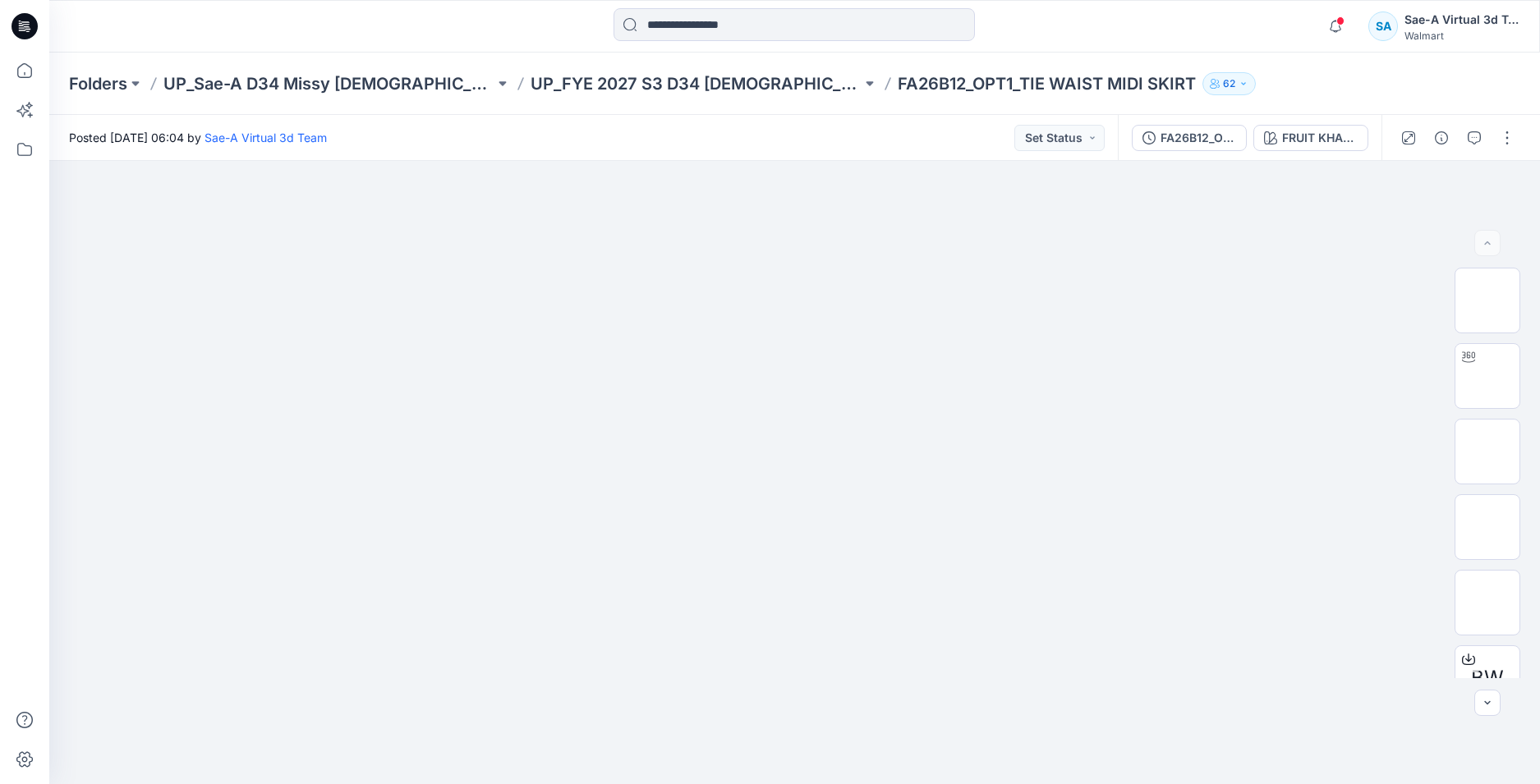
click at [20, 25] on icon at bounding box center [21, 25] width 5 height 1
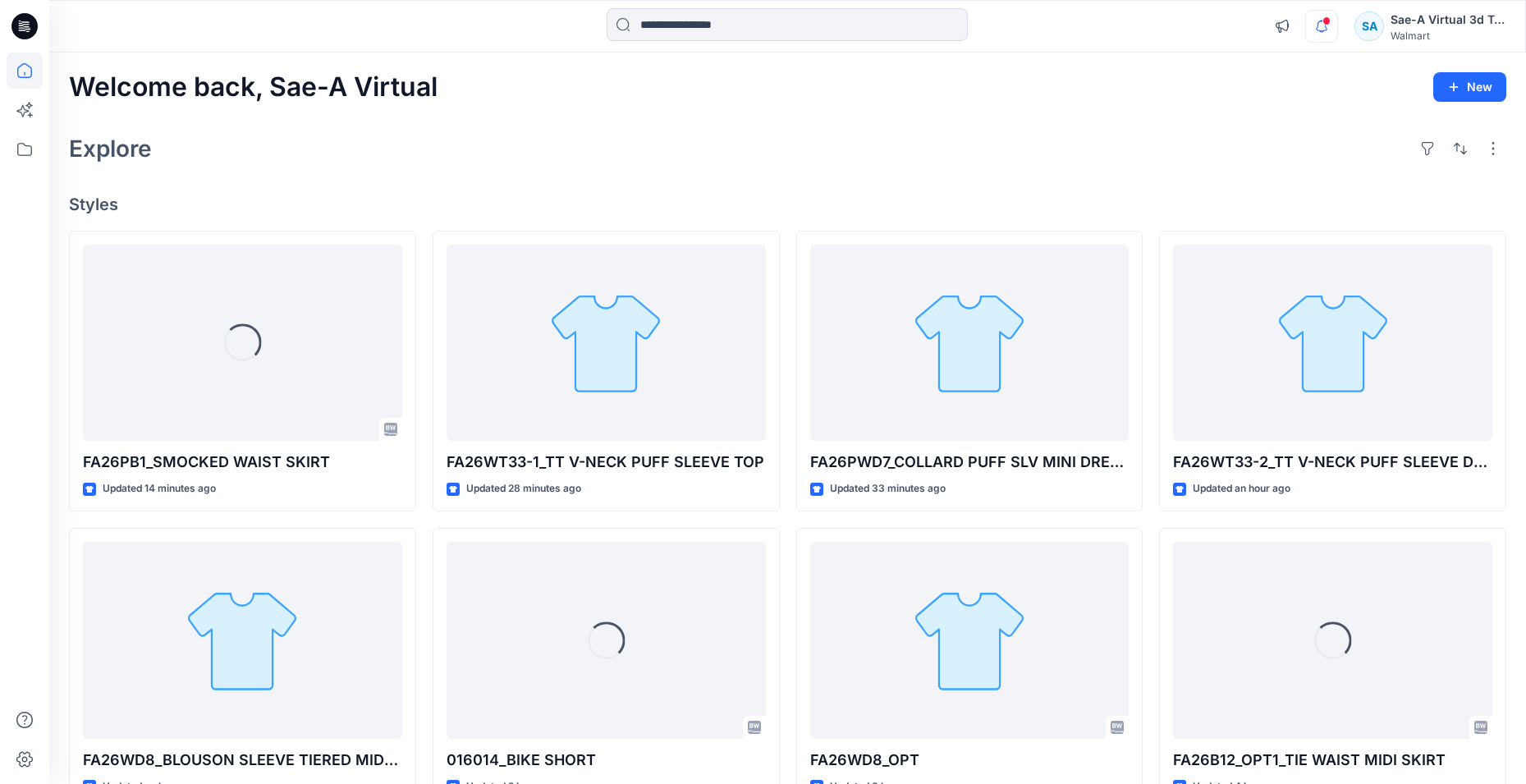
click at [1334, 27] on icon "button" at bounding box center [1321, 26] width 31 height 33
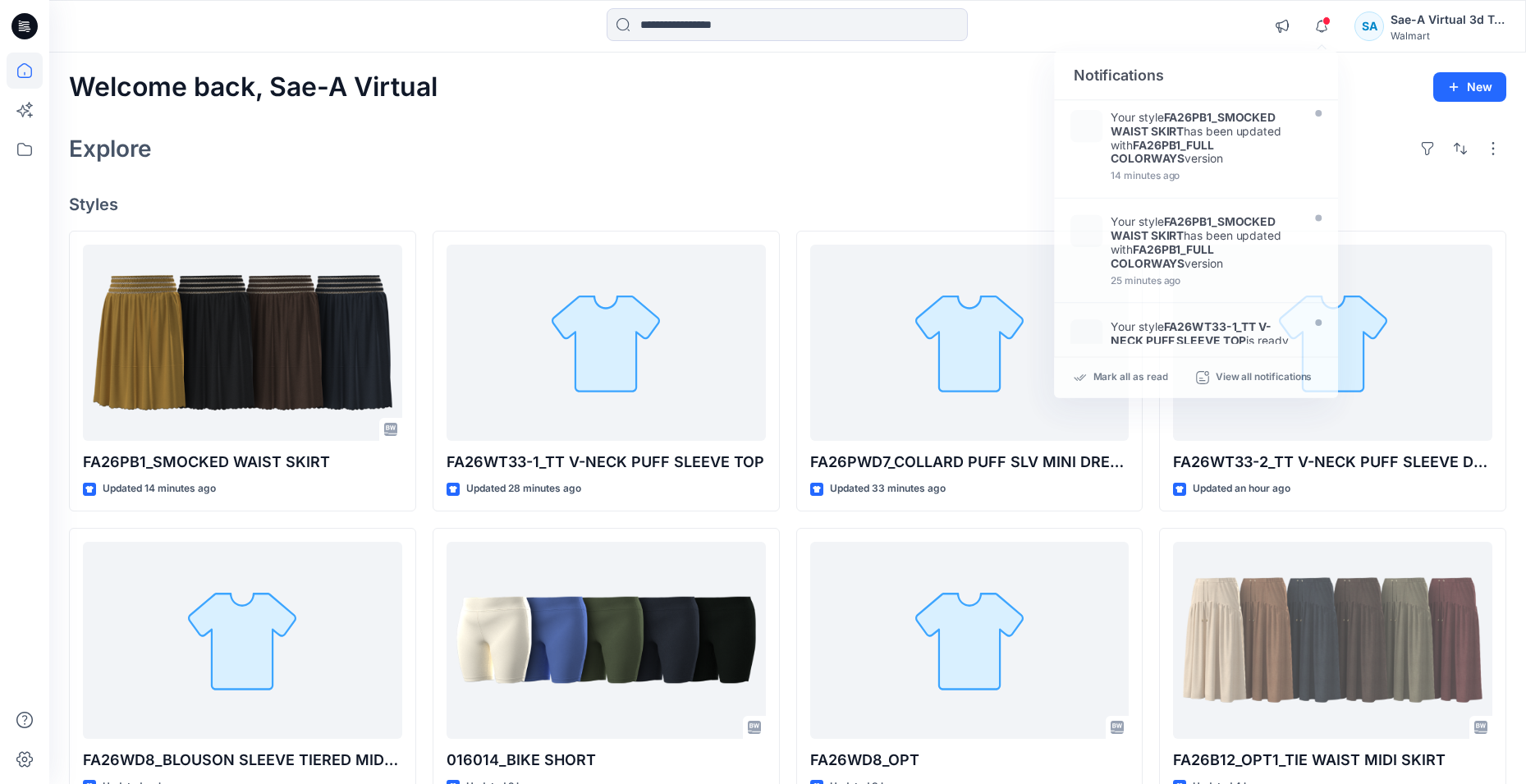
click at [878, 162] on div "Explore" at bounding box center [788, 149] width 1437 height 39
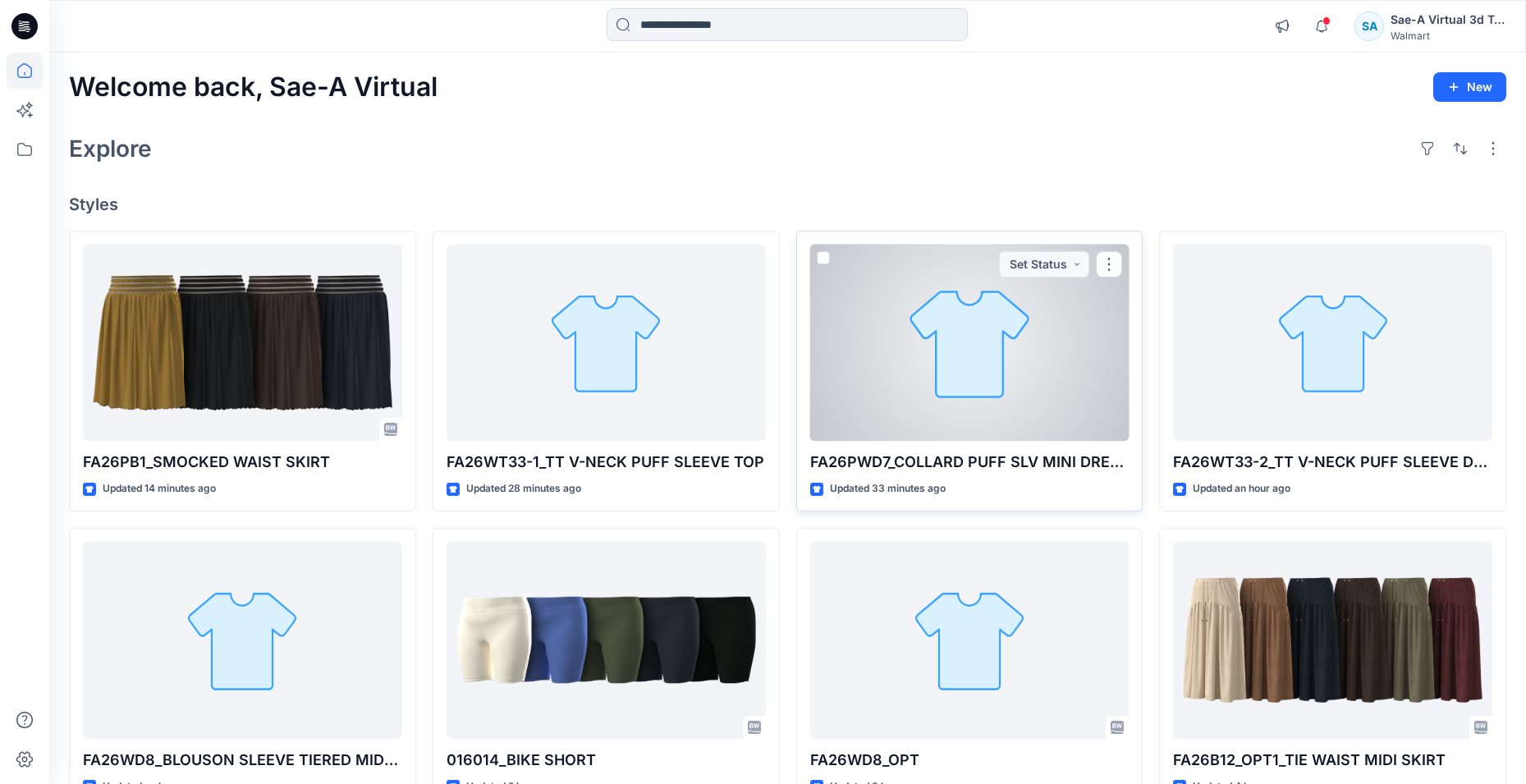
scroll to position [82, 0]
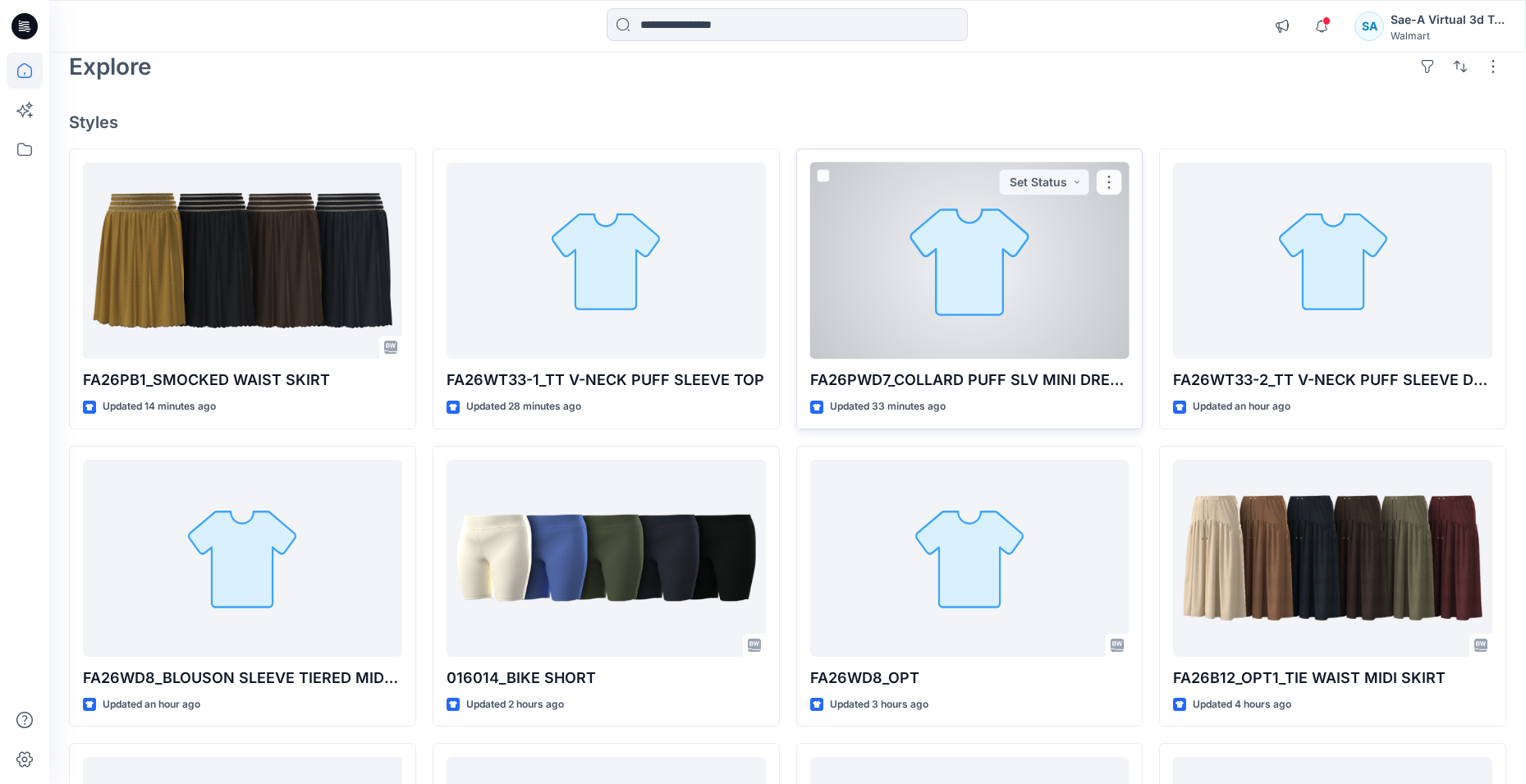
click at [807, 288] on div "FA26PWD7_COLLARD PUFF SLV MINI DRESS Updated 33 minutes ago Set Status" at bounding box center [970, 289] width 347 height 281
click at [924, 288] on div at bounding box center [969, 261] width 320 height 197
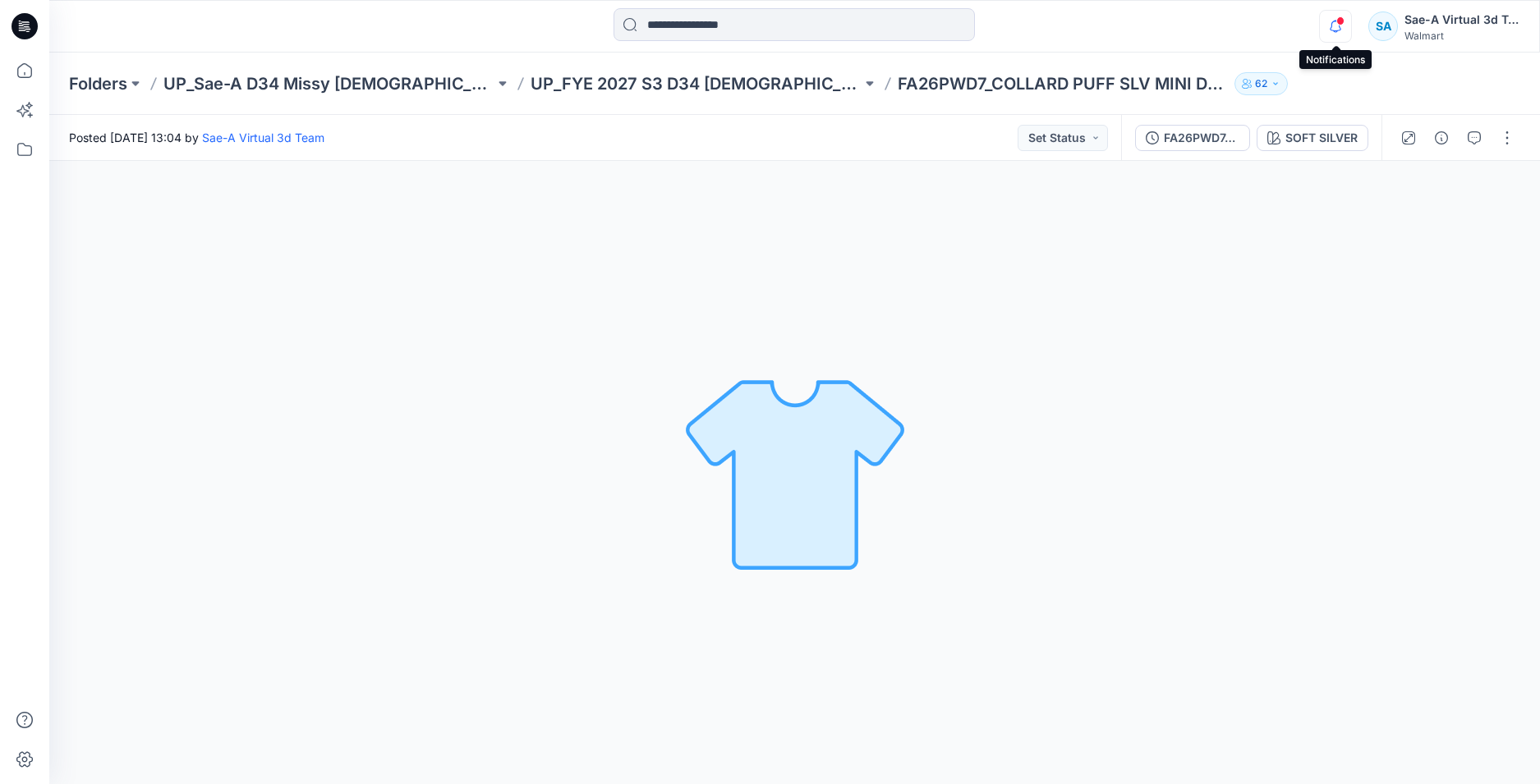
click at [1345, 26] on icon "button" at bounding box center [1335, 26] width 31 height 33
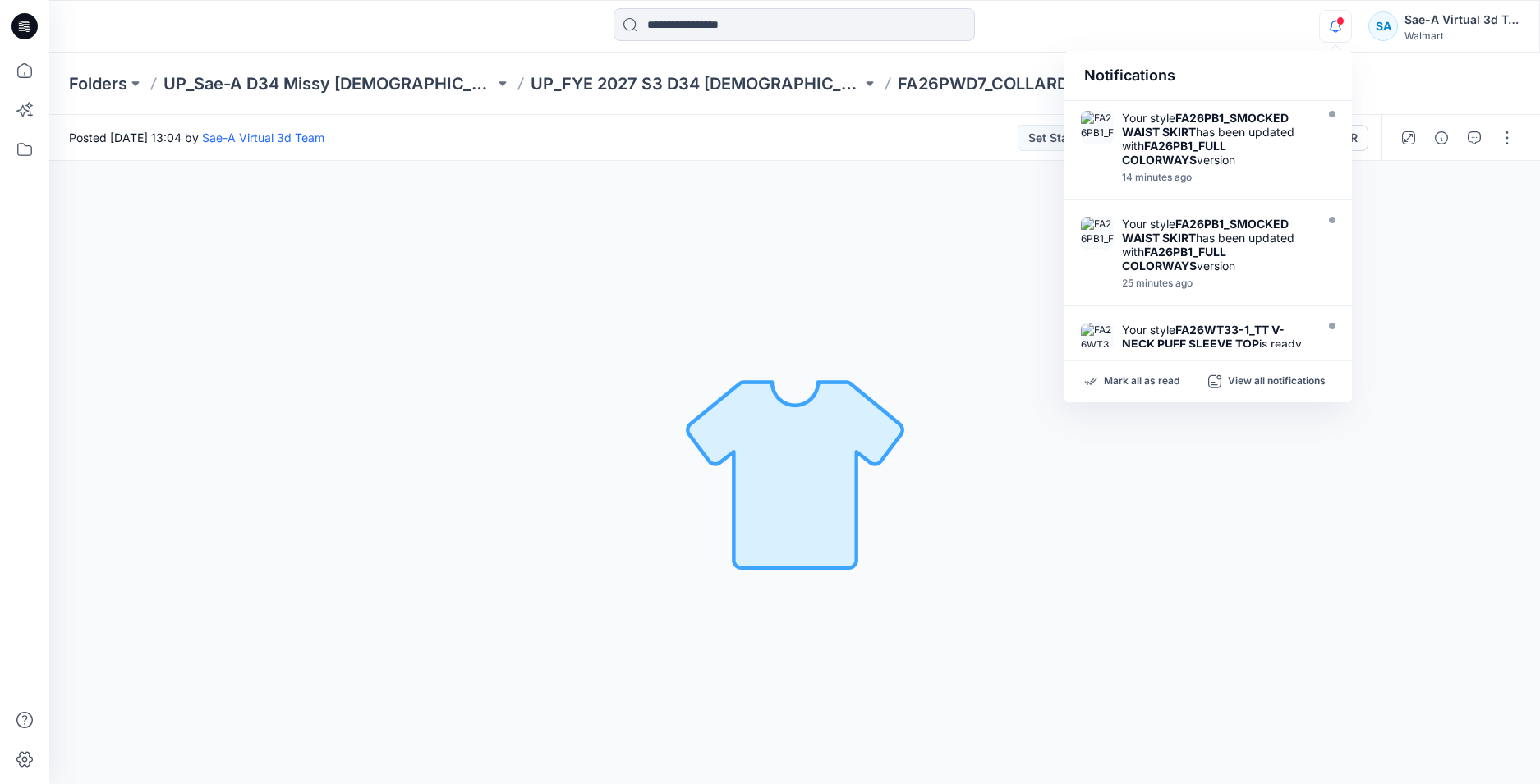
click at [1239, 38] on div "Notifications Your style FA26PB1_SMOCKED WAIST SKIRT has been updated with FA26…" at bounding box center [794, 26] width 1490 height 36
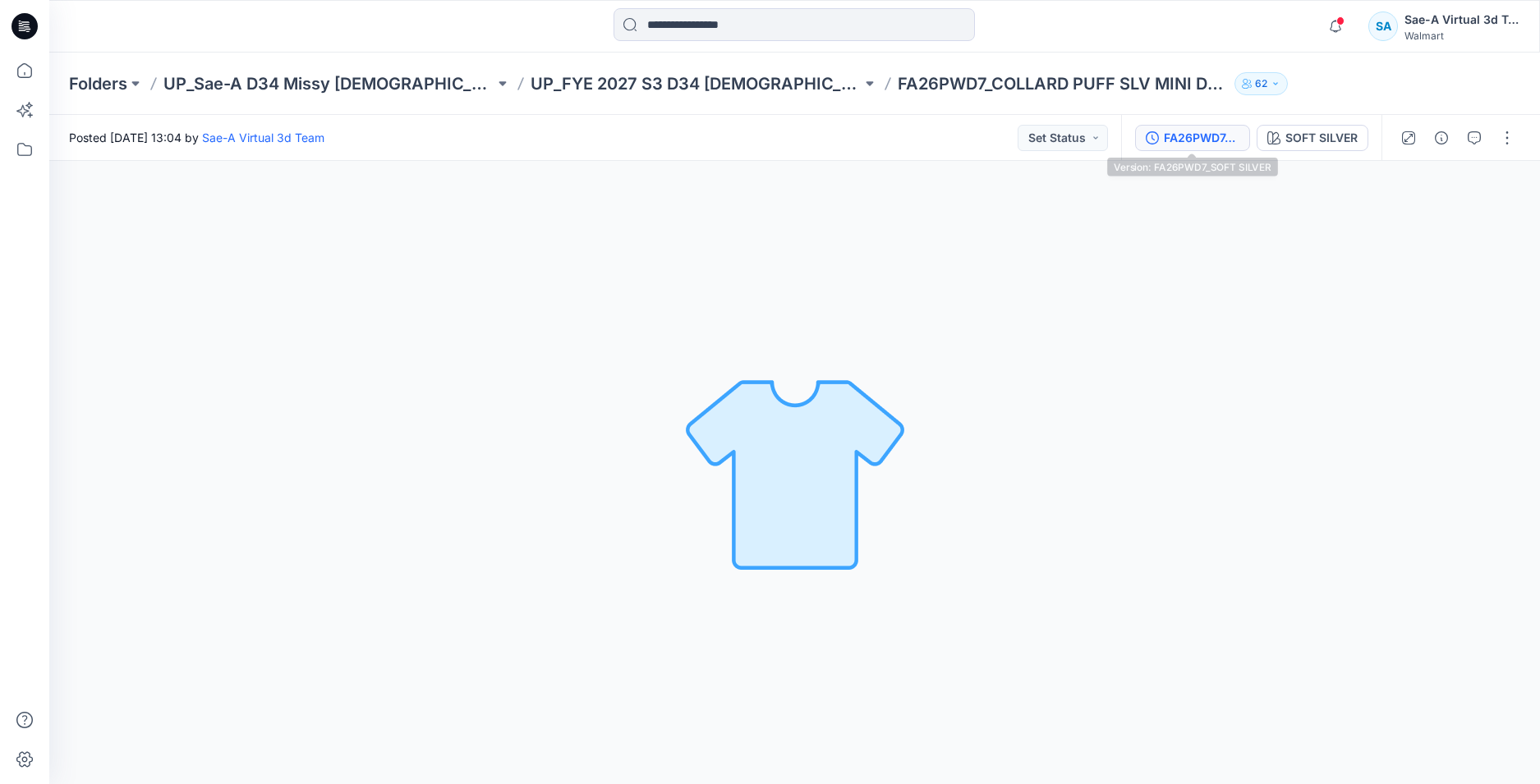
click at [1193, 135] on div "FA26PWD7_SOFT SILVER" at bounding box center [1202, 138] width 75 height 18
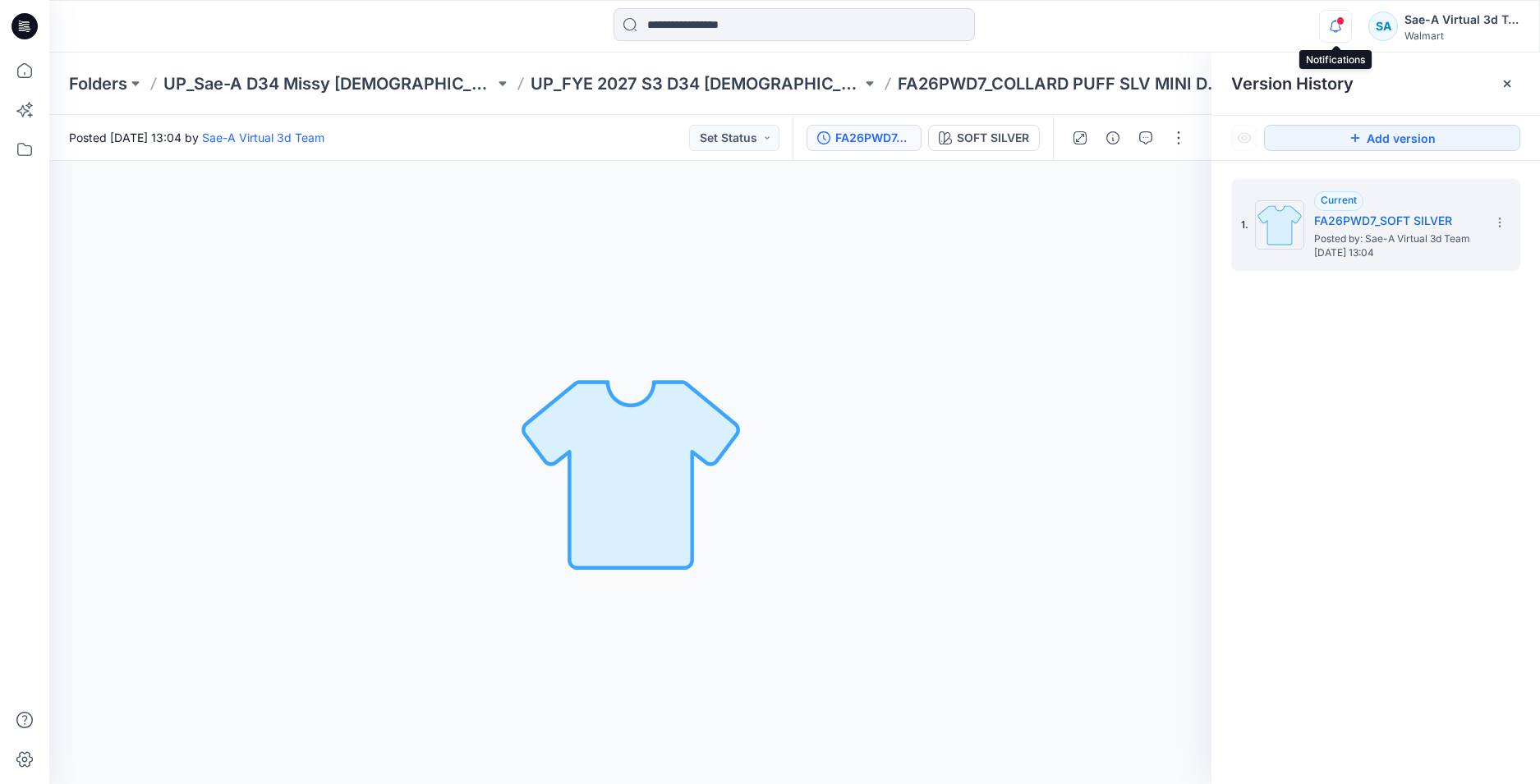
click at [1327, 21] on icon "button" at bounding box center [1335, 26] width 31 height 33
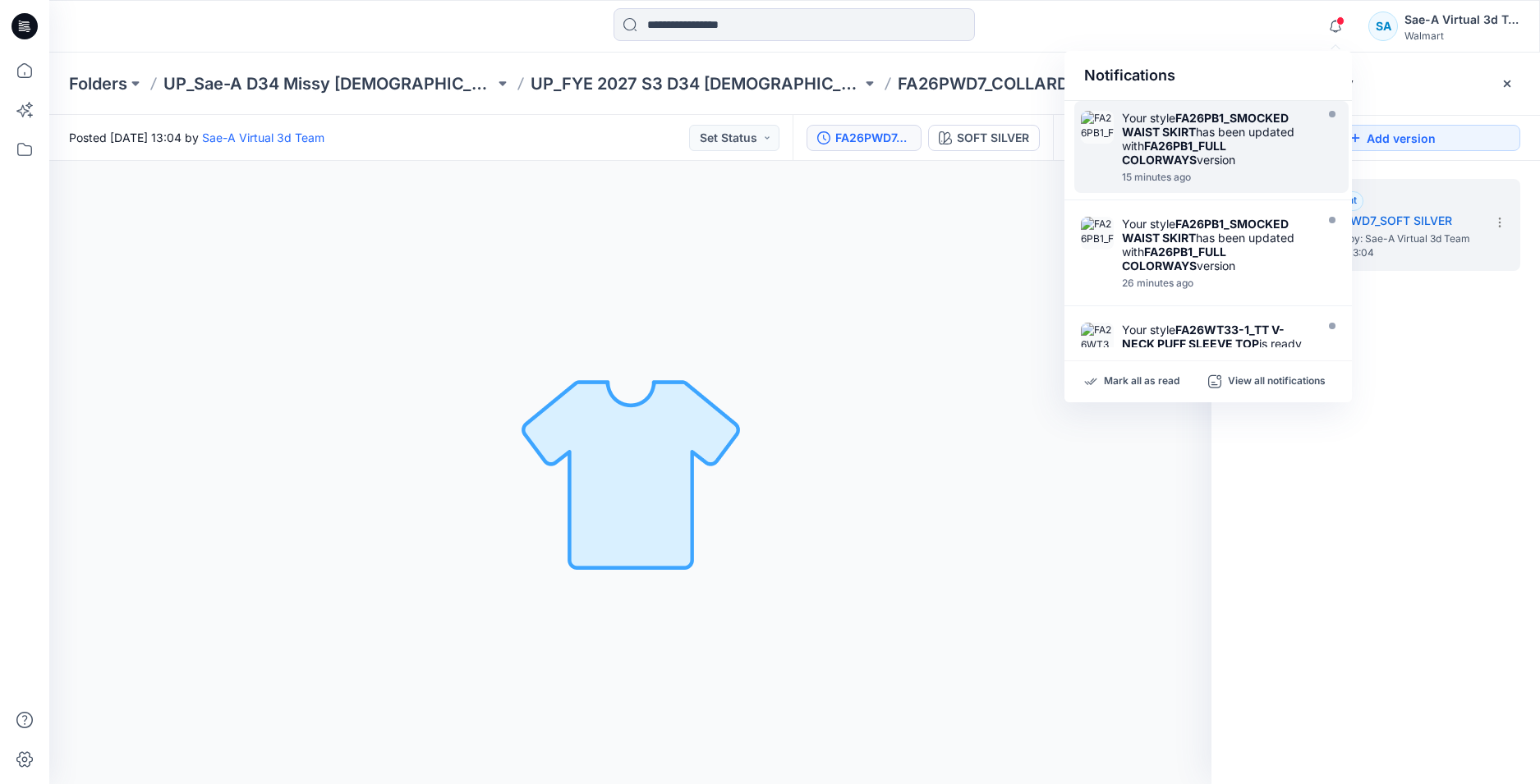
click at [1194, 175] on div "15 minutes ago" at bounding box center [1216, 177] width 189 height 12
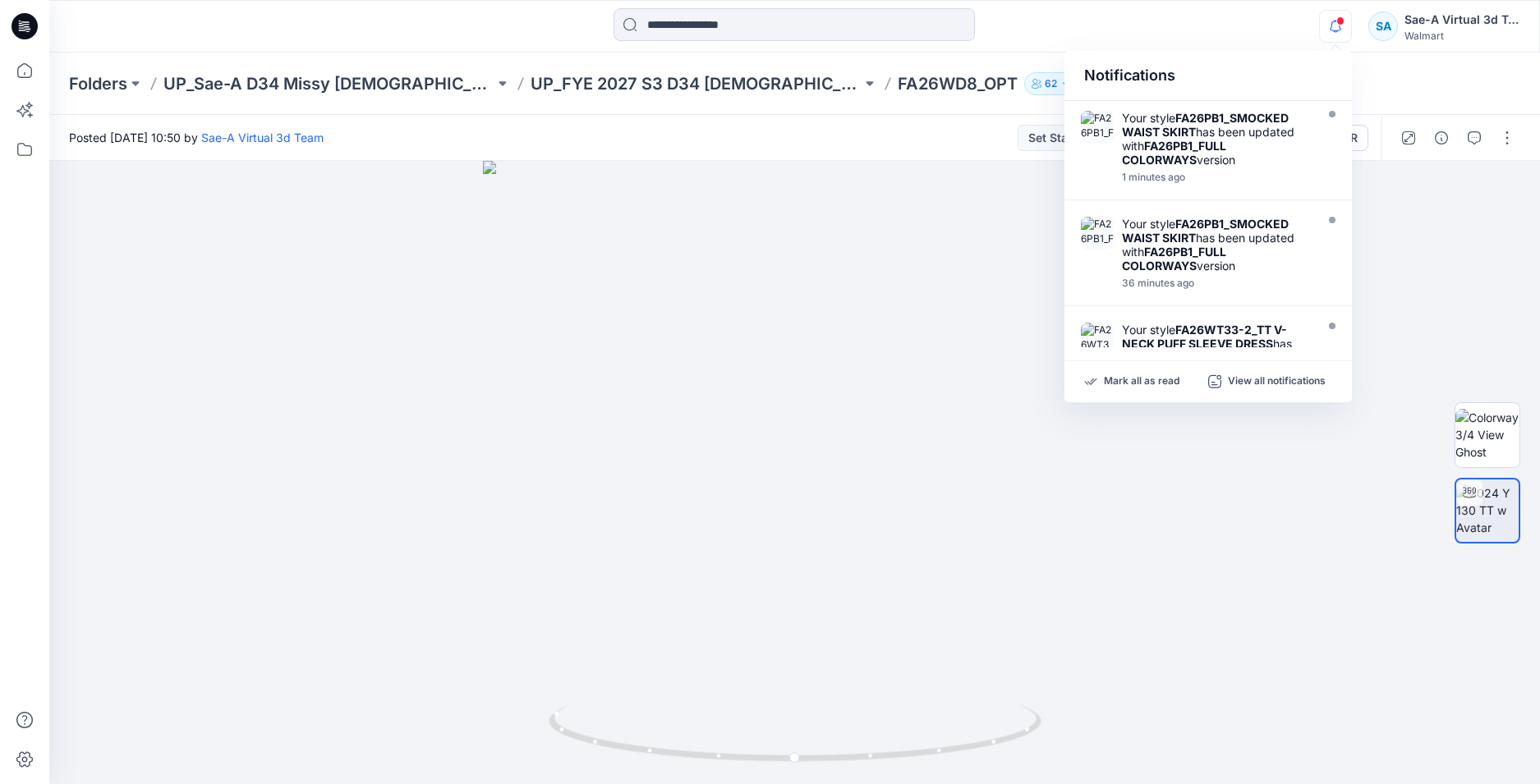
click at [19, 25] on icon at bounding box center [21, 25] width 5 height 1
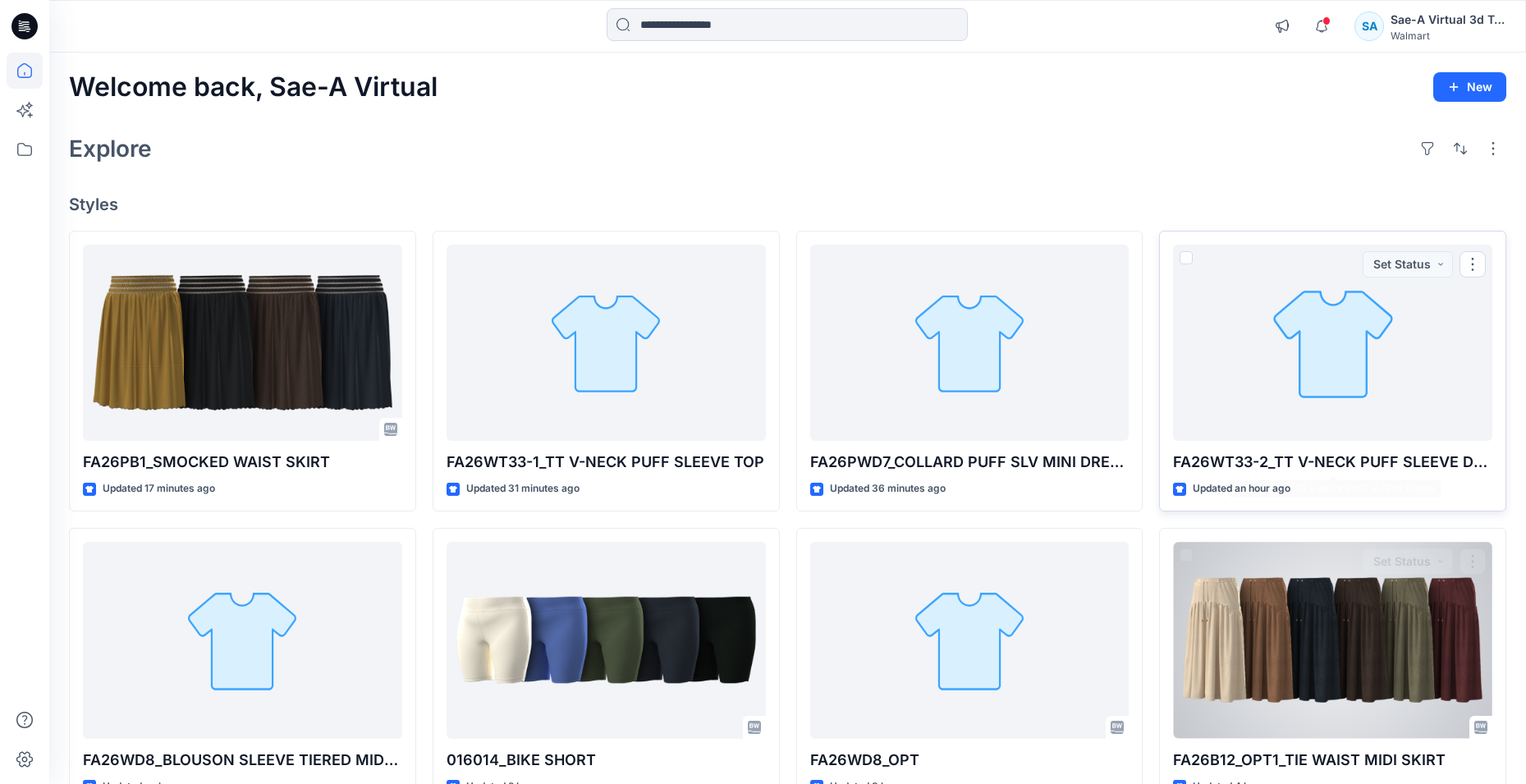
scroll to position [164, 0]
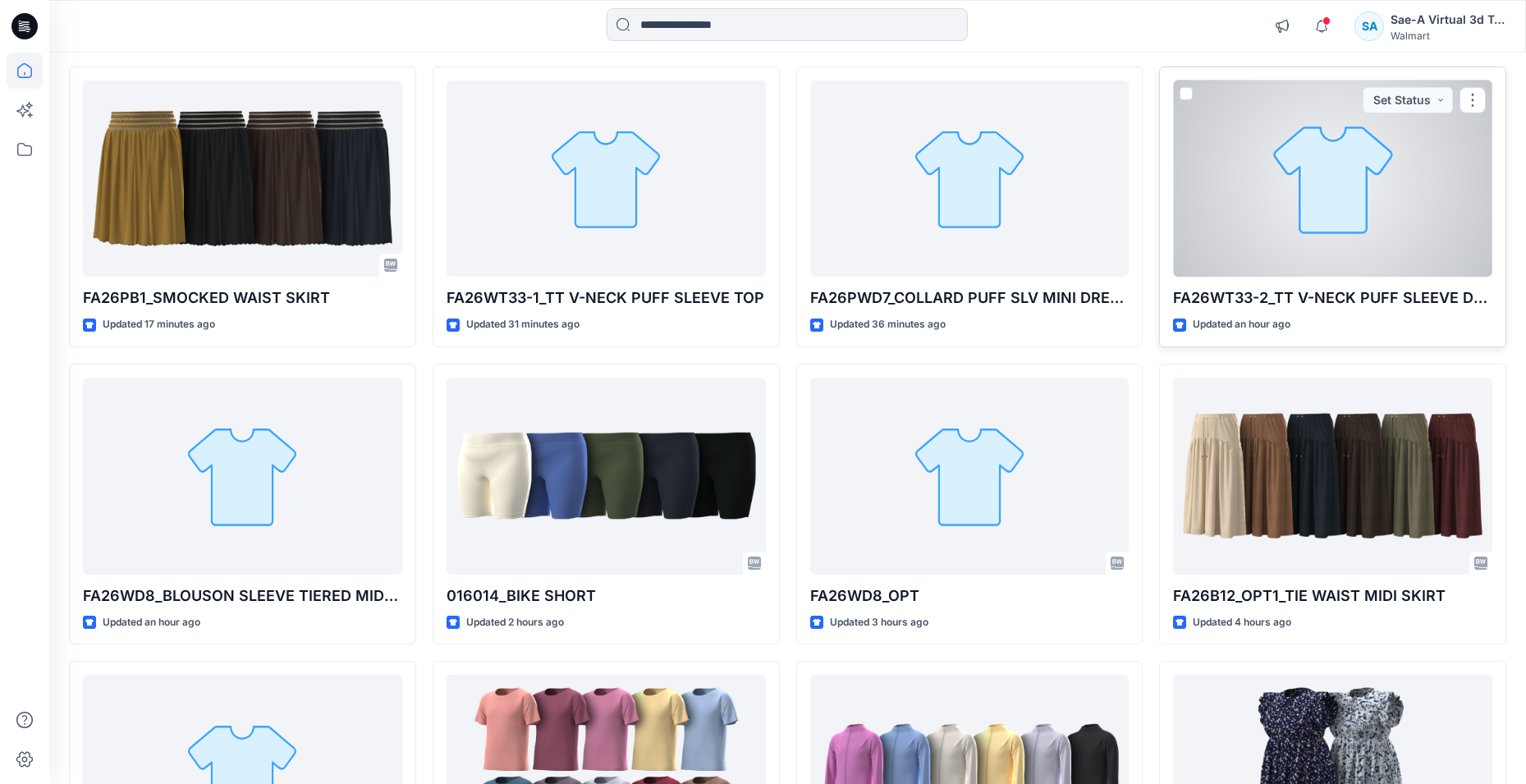
click at [1276, 208] on div at bounding box center [1333, 179] width 320 height 197
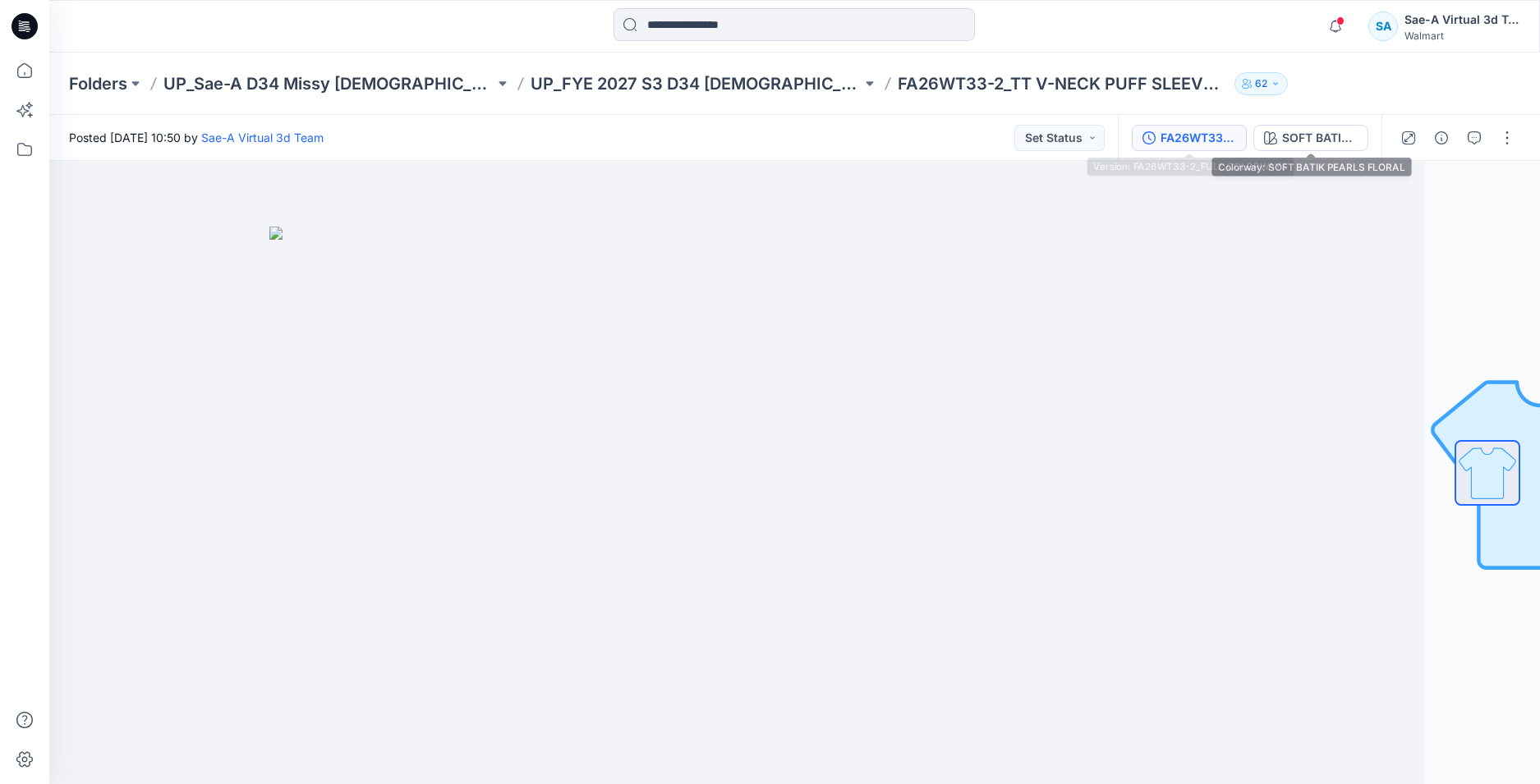
click at [1205, 136] on div "FA26WT33-2_FULL COLORWAYS" at bounding box center [1198, 138] width 75 height 18
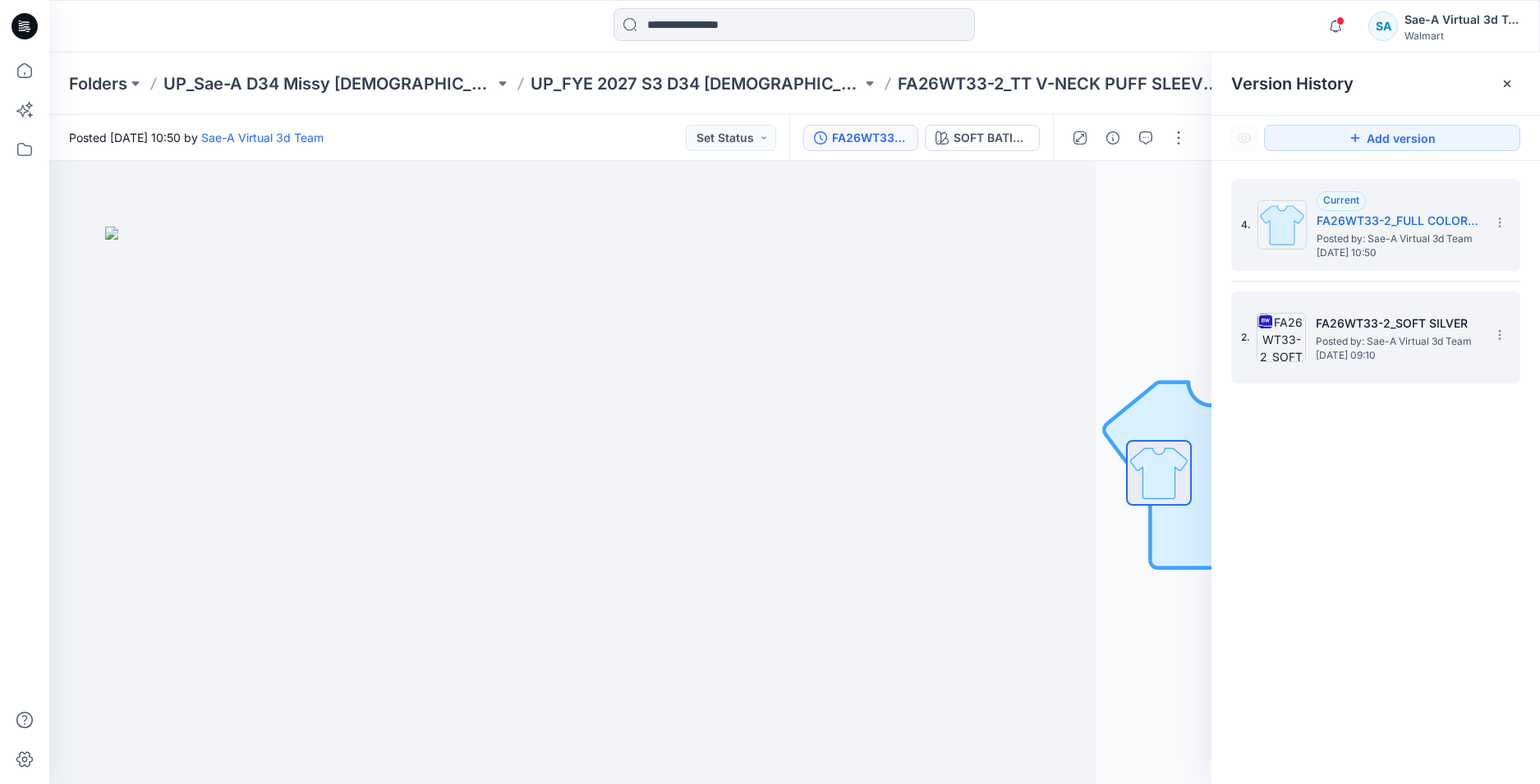
click at [1349, 323] on h5 "FA26WT33-2_SOFT SILVER" at bounding box center [1397, 323] width 164 height 20
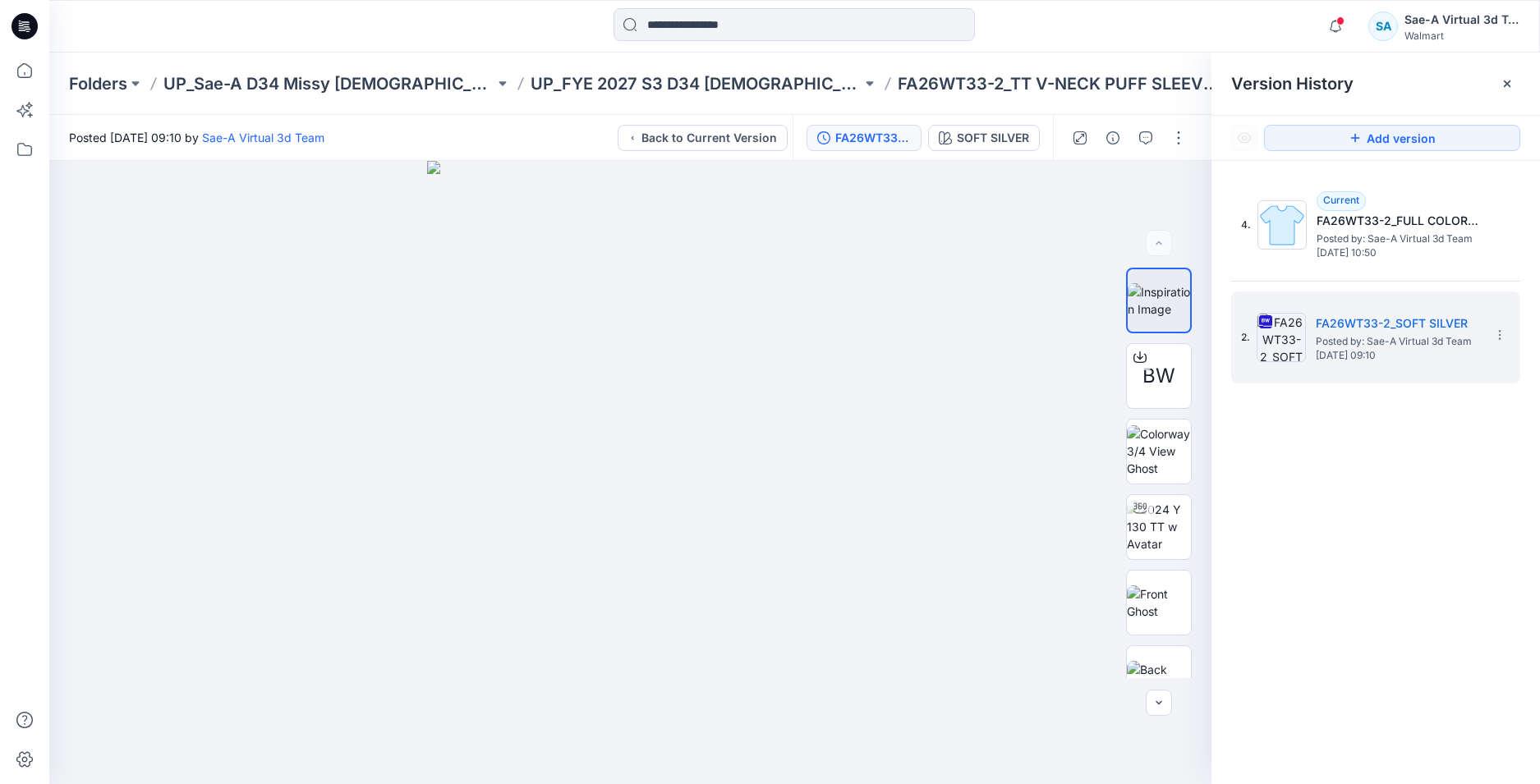
click at [26, 12] on icon at bounding box center [24, 26] width 26 height 53
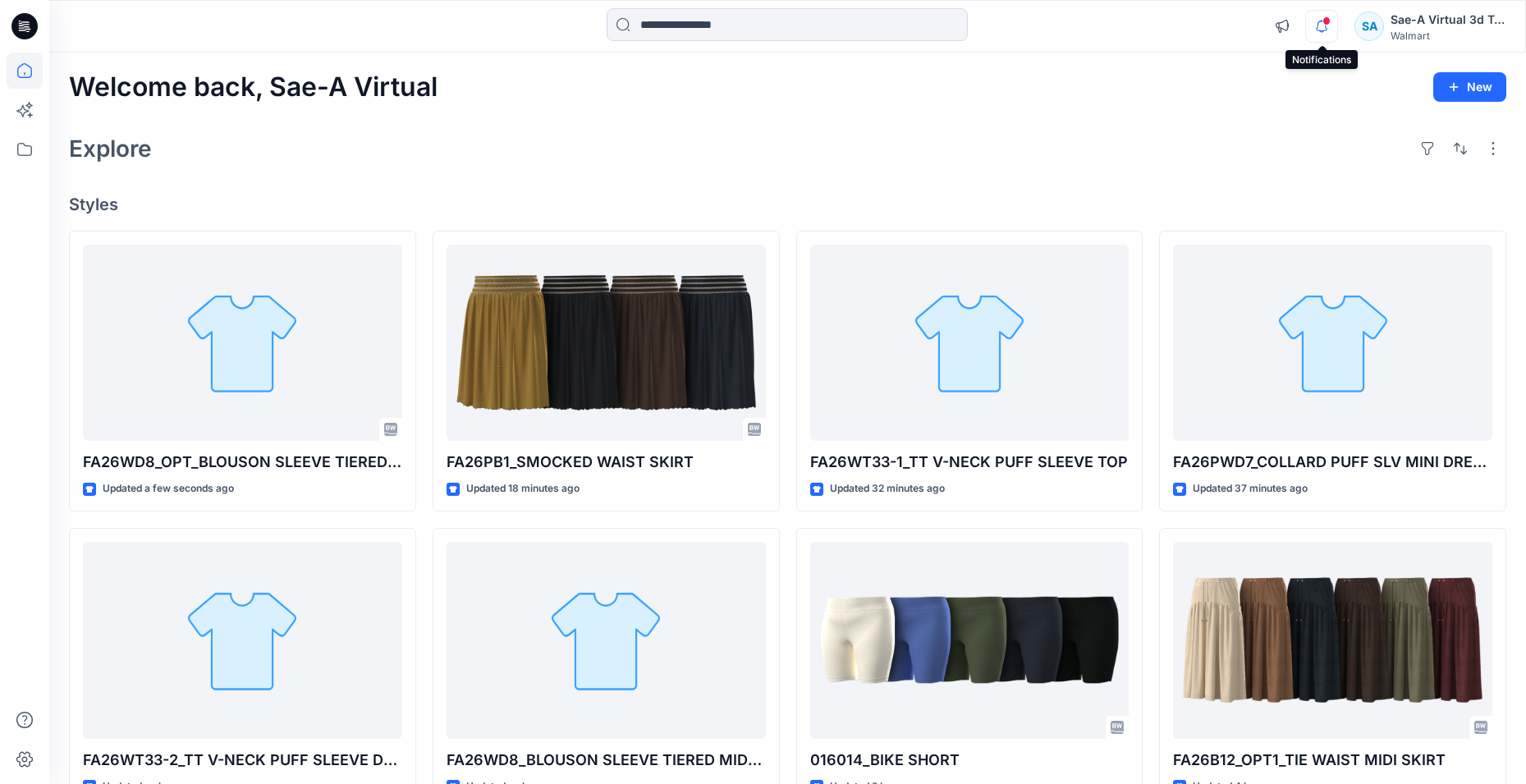
click at [1323, 30] on icon "button" at bounding box center [1321, 26] width 31 height 33
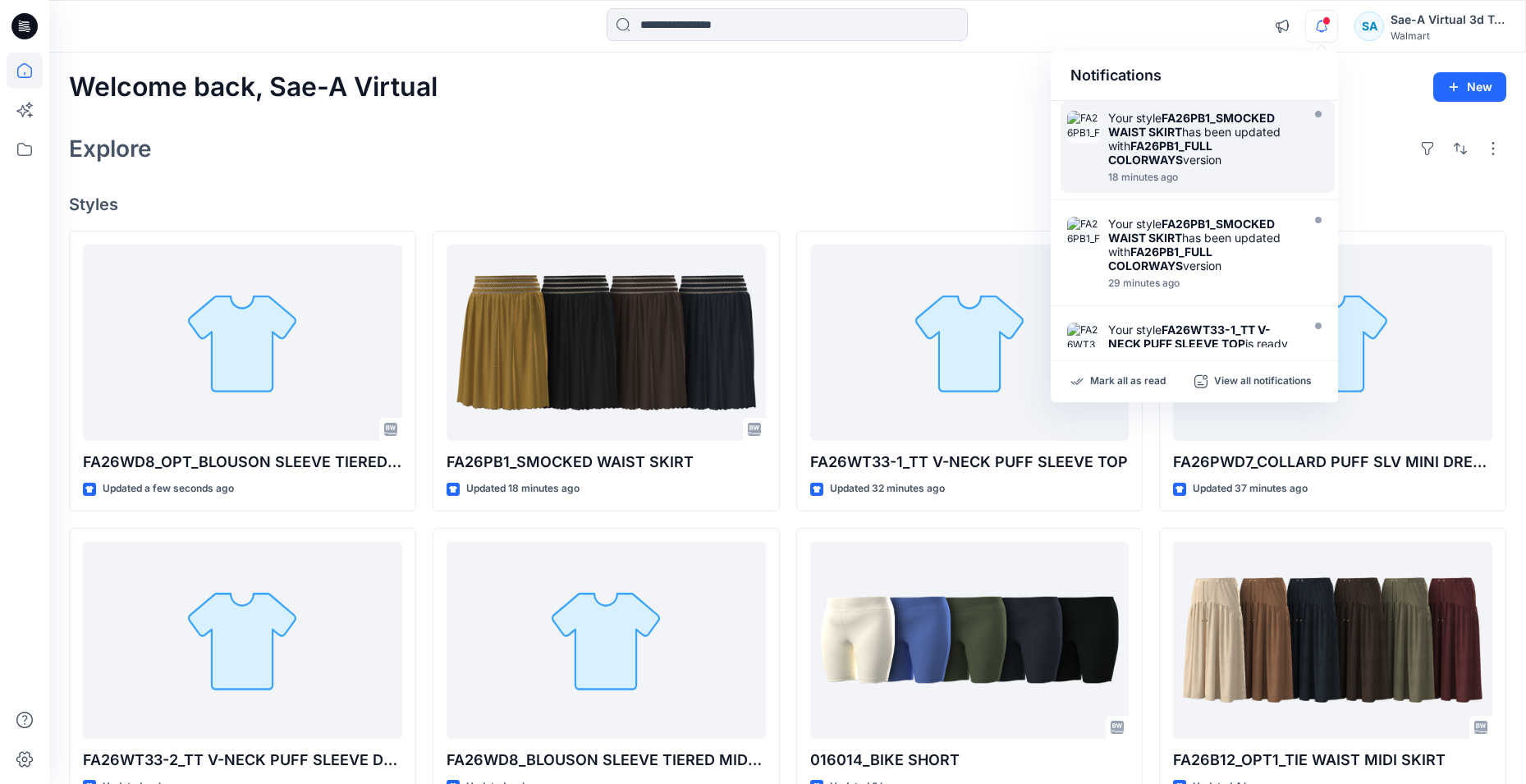
click at [1240, 104] on div "Your style FA26PB1_SMOCKED WAIST SKIRT has been updated with FA26PB1_FULL COLOR…" at bounding box center [1198, 147] width 274 height 92
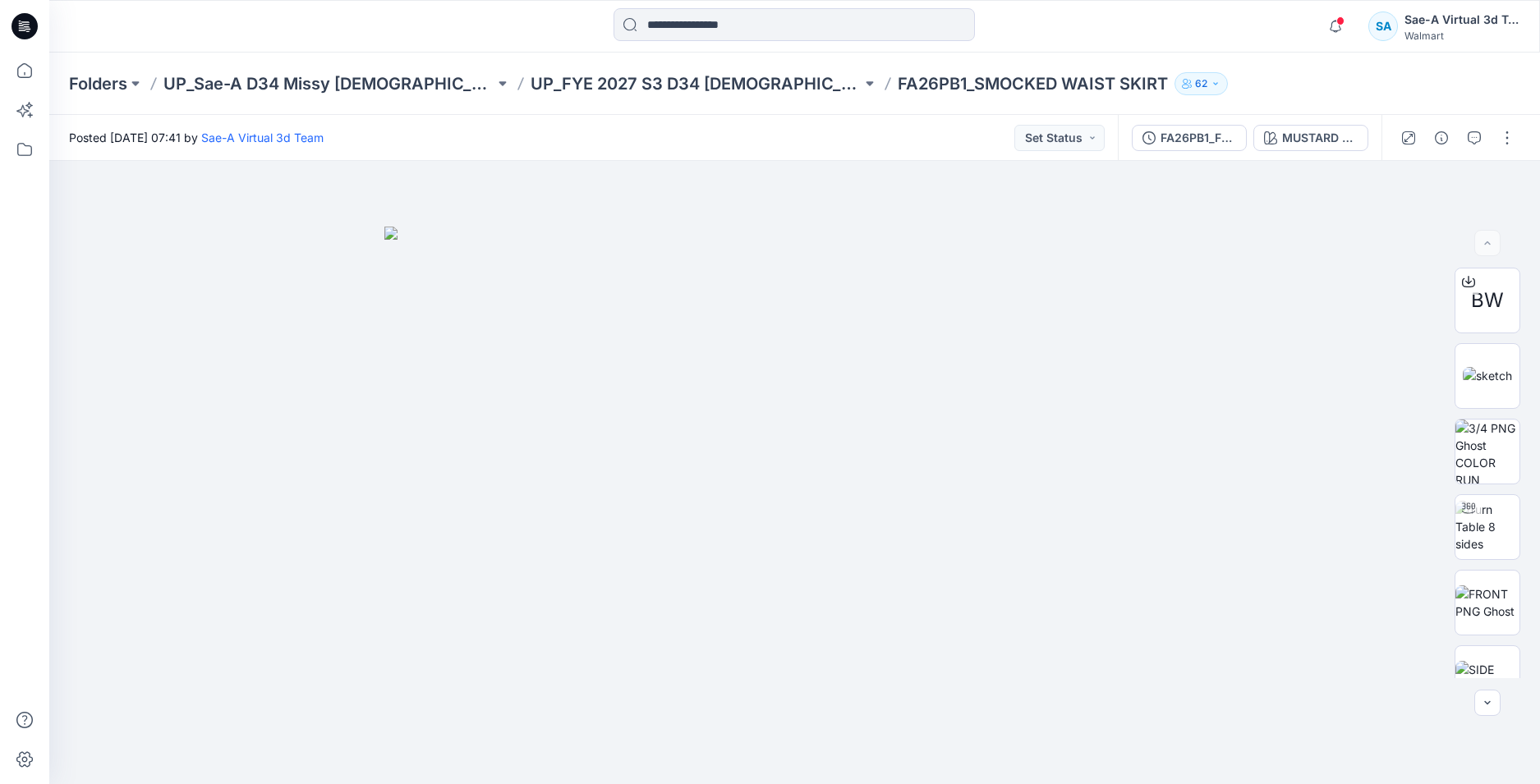
click at [44, 26] on div at bounding box center [24, 26] width 53 height 53
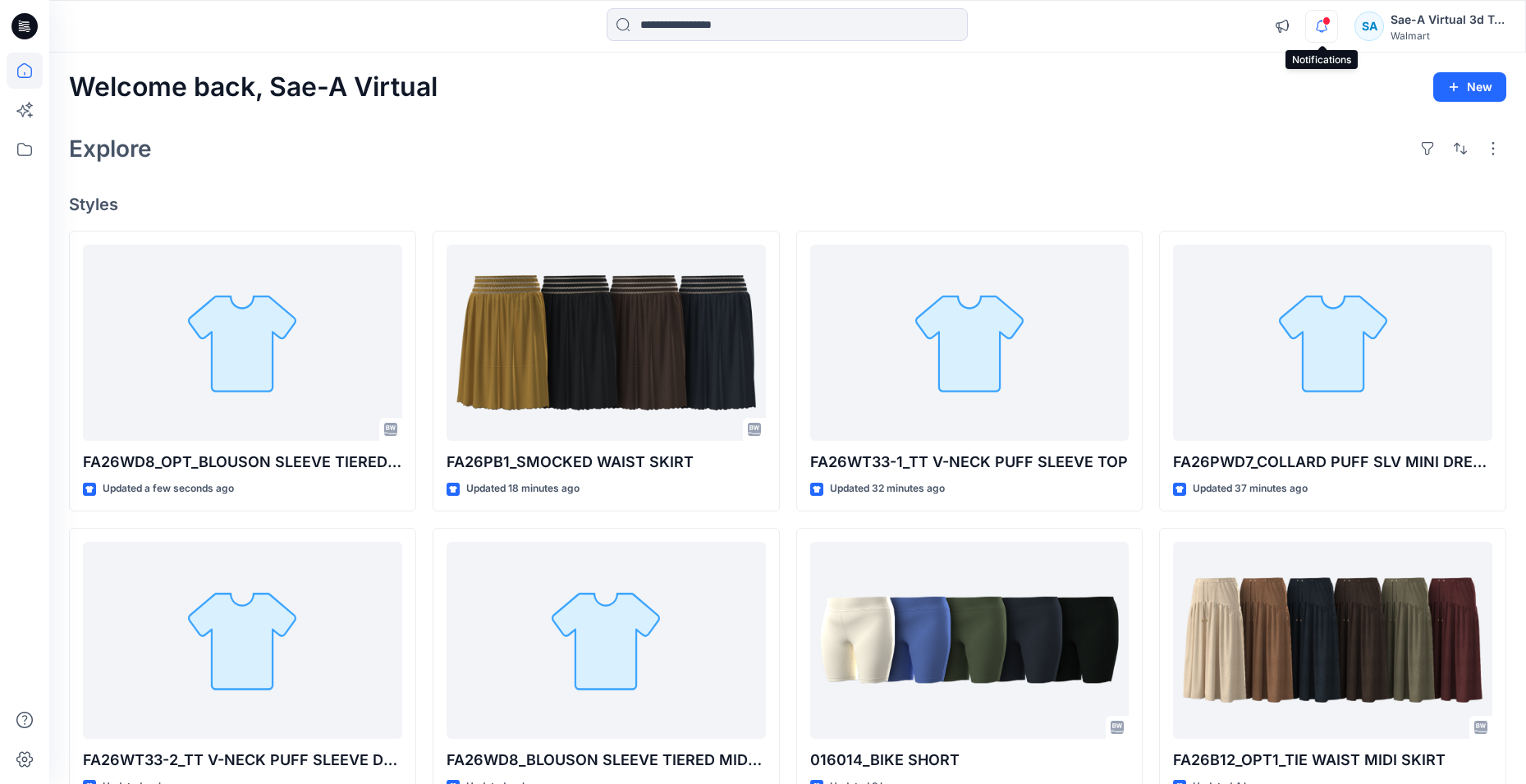
click at [1324, 34] on icon "button" at bounding box center [1321, 26] width 31 height 33
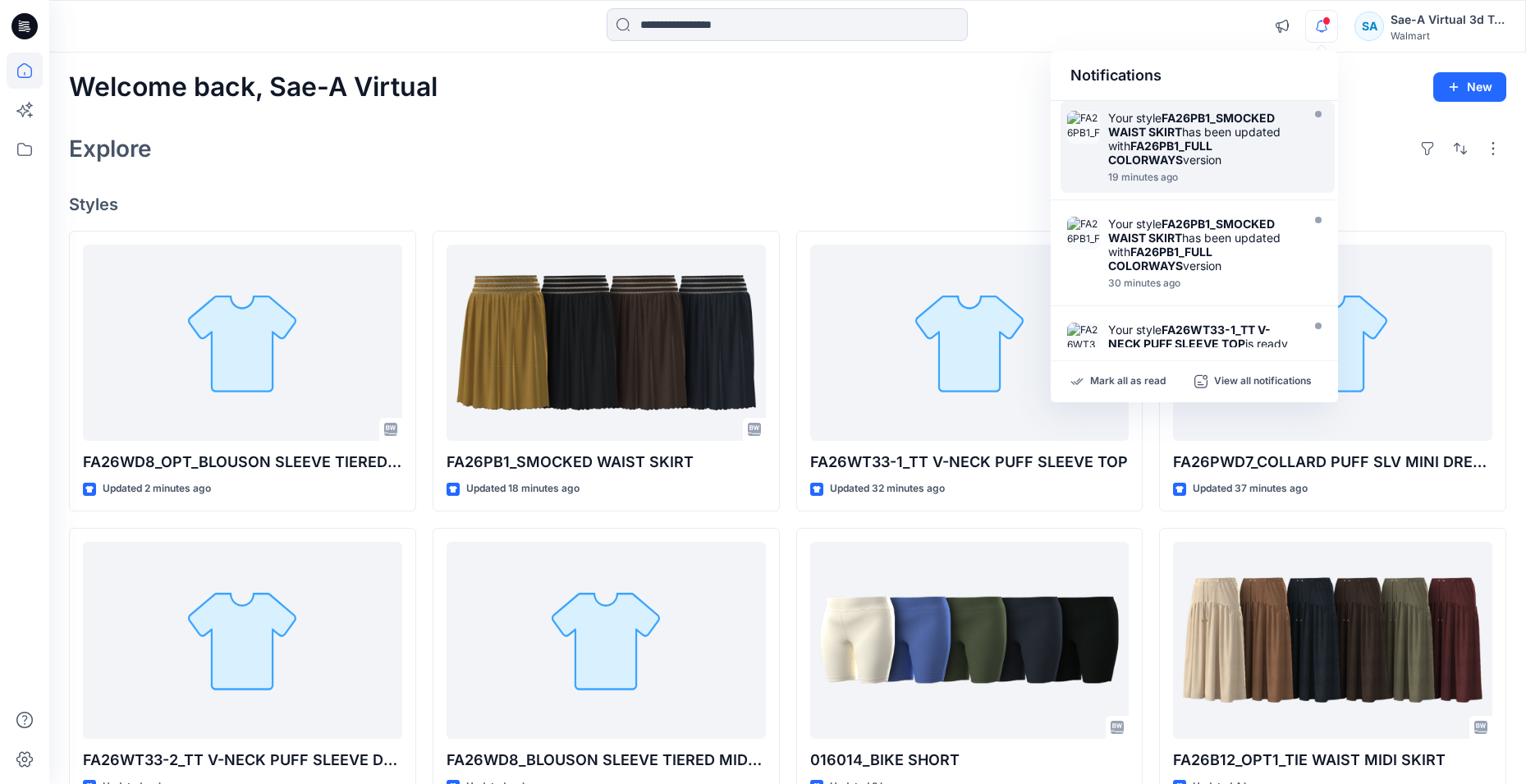
click at [1179, 120] on strong "FA26PB1_SMOCKED WAIST SKIRT" at bounding box center [1191, 124] width 166 height 28
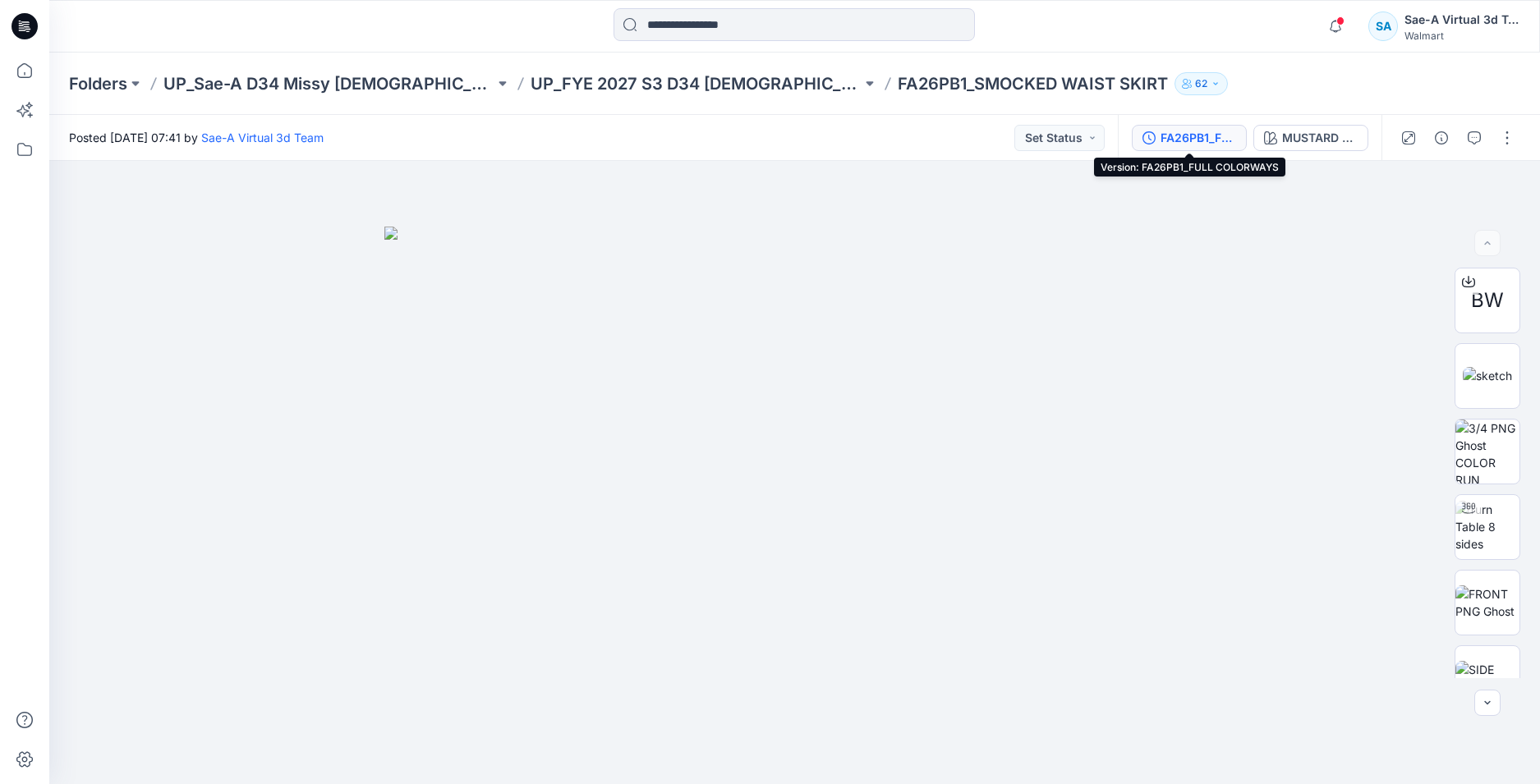
click at [1227, 138] on div "FA26PB1_FULL COLORWAYS" at bounding box center [1198, 138] width 75 height 18
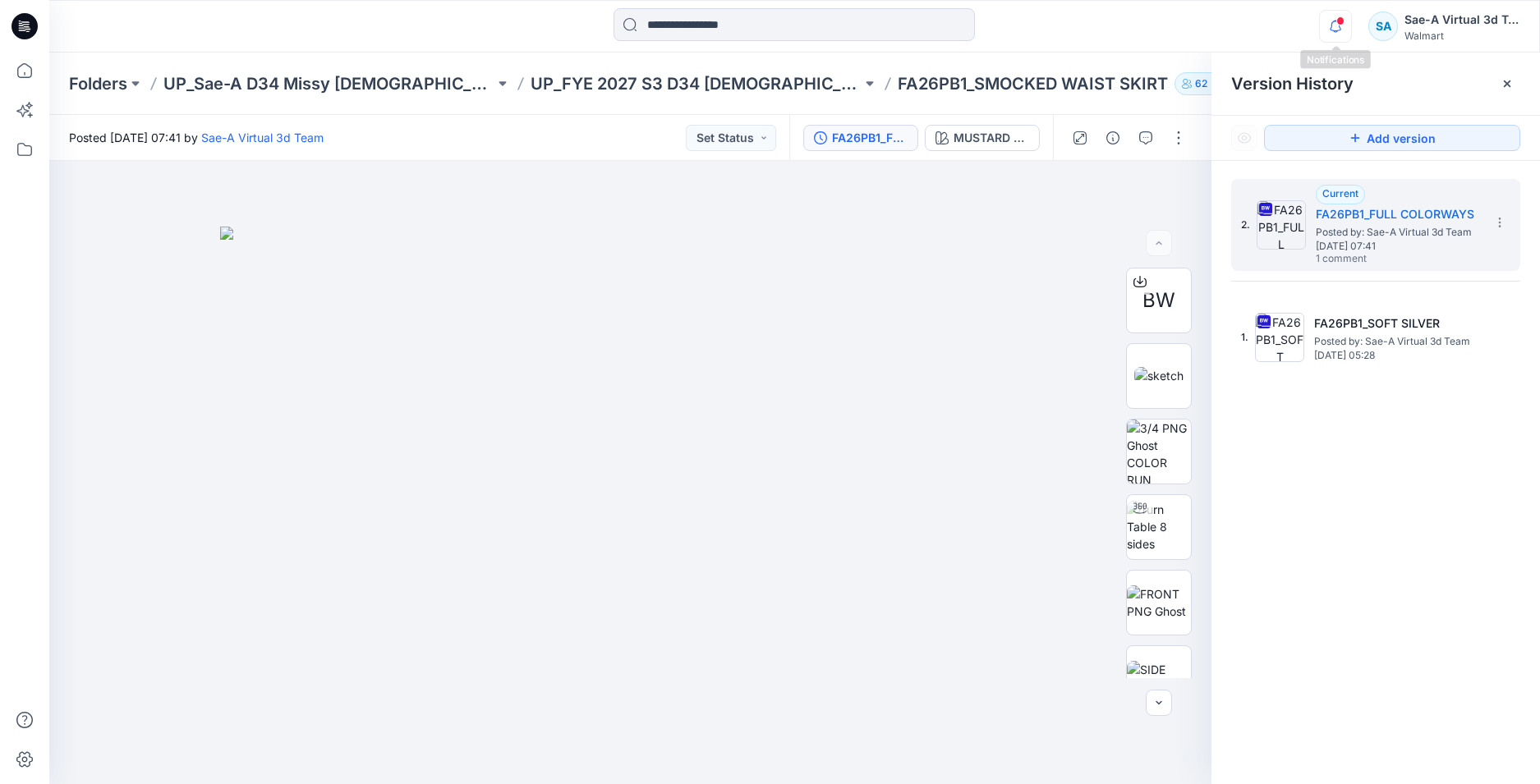
click at [1330, 28] on icon "button" at bounding box center [1335, 26] width 31 height 33
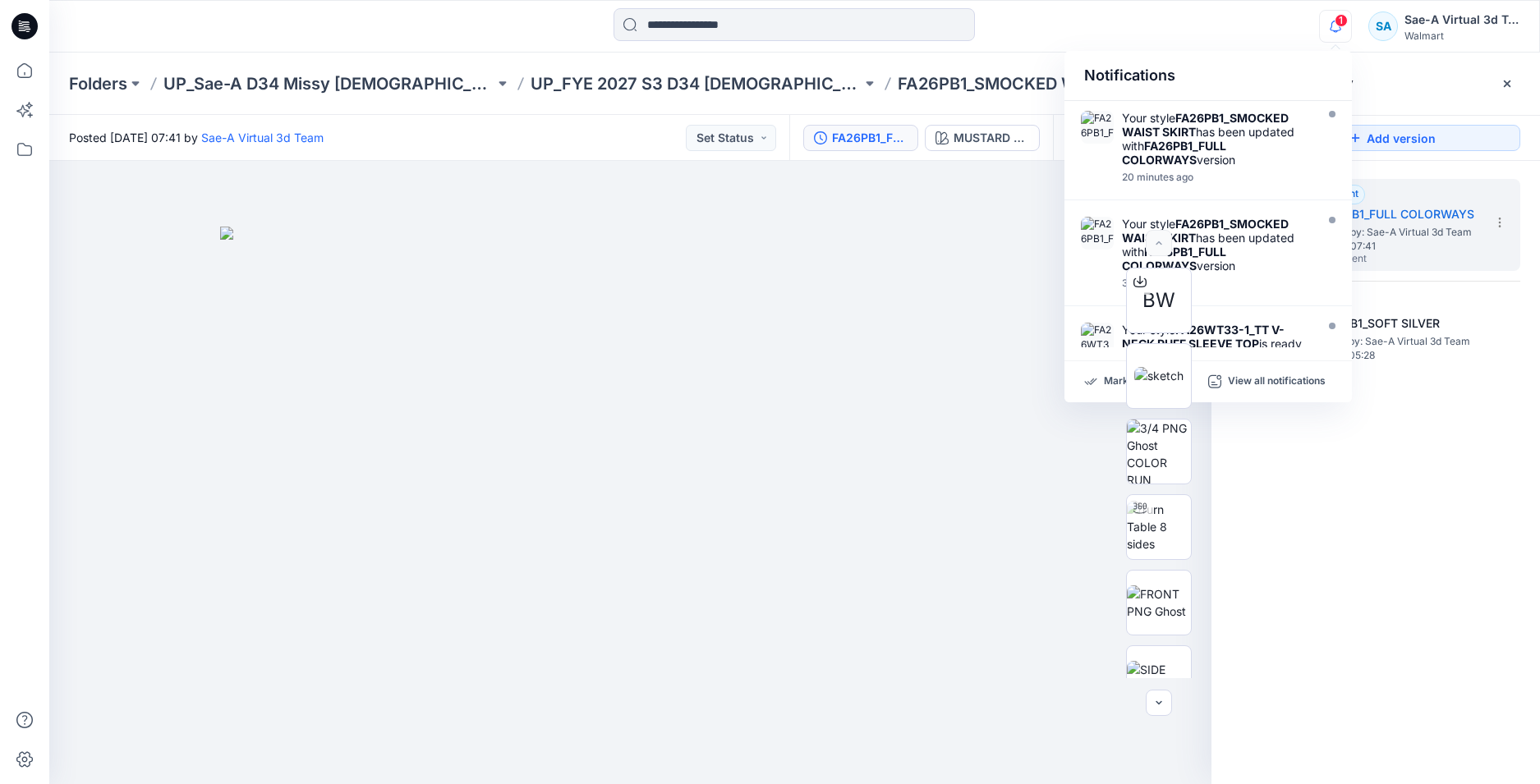
drag, startPoint x: 1348, startPoint y: 25, endPoint x: 1344, endPoint y: 35, distance: 10.8
click at [1345, 32] on icon "button" at bounding box center [1335, 26] width 31 height 33
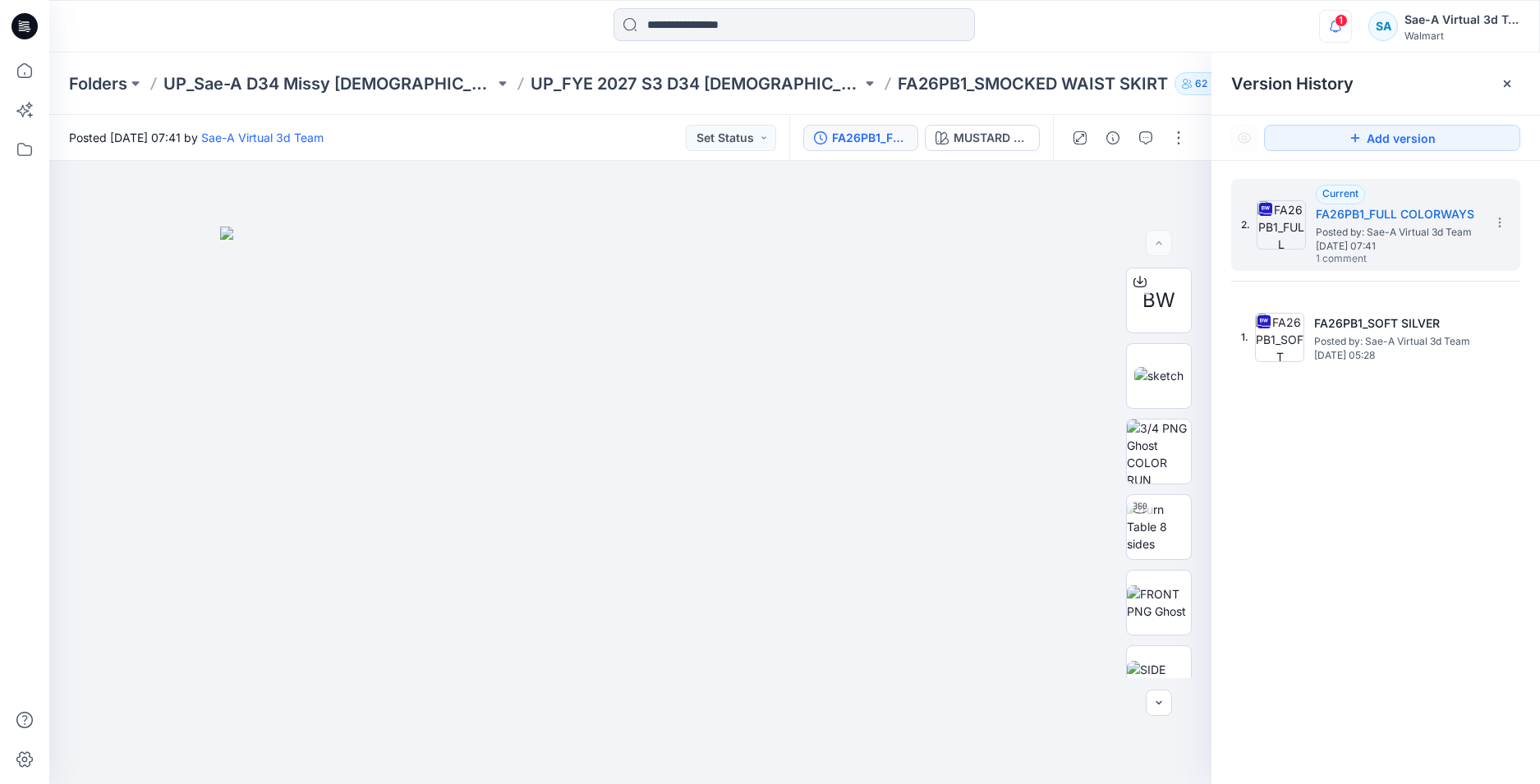
click at [1342, 32] on icon "button" at bounding box center [1335, 26] width 31 height 33
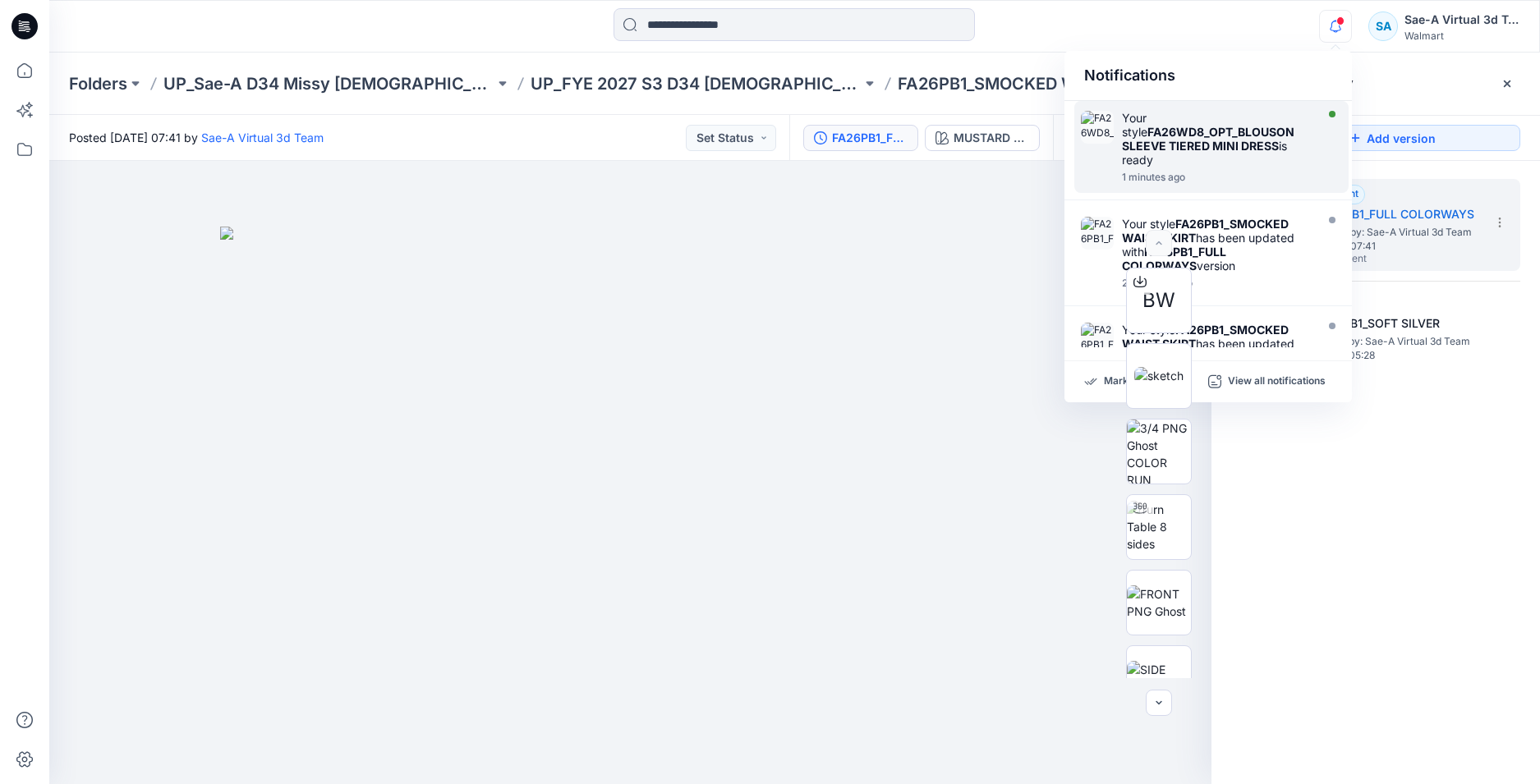
click at [1182, 161] on div "Your style FA26WD8_OPT_BLOUSON SLEEVE TIERED MINI DRESS is ready" at bounding box center [1216, 139] width 189 height 55
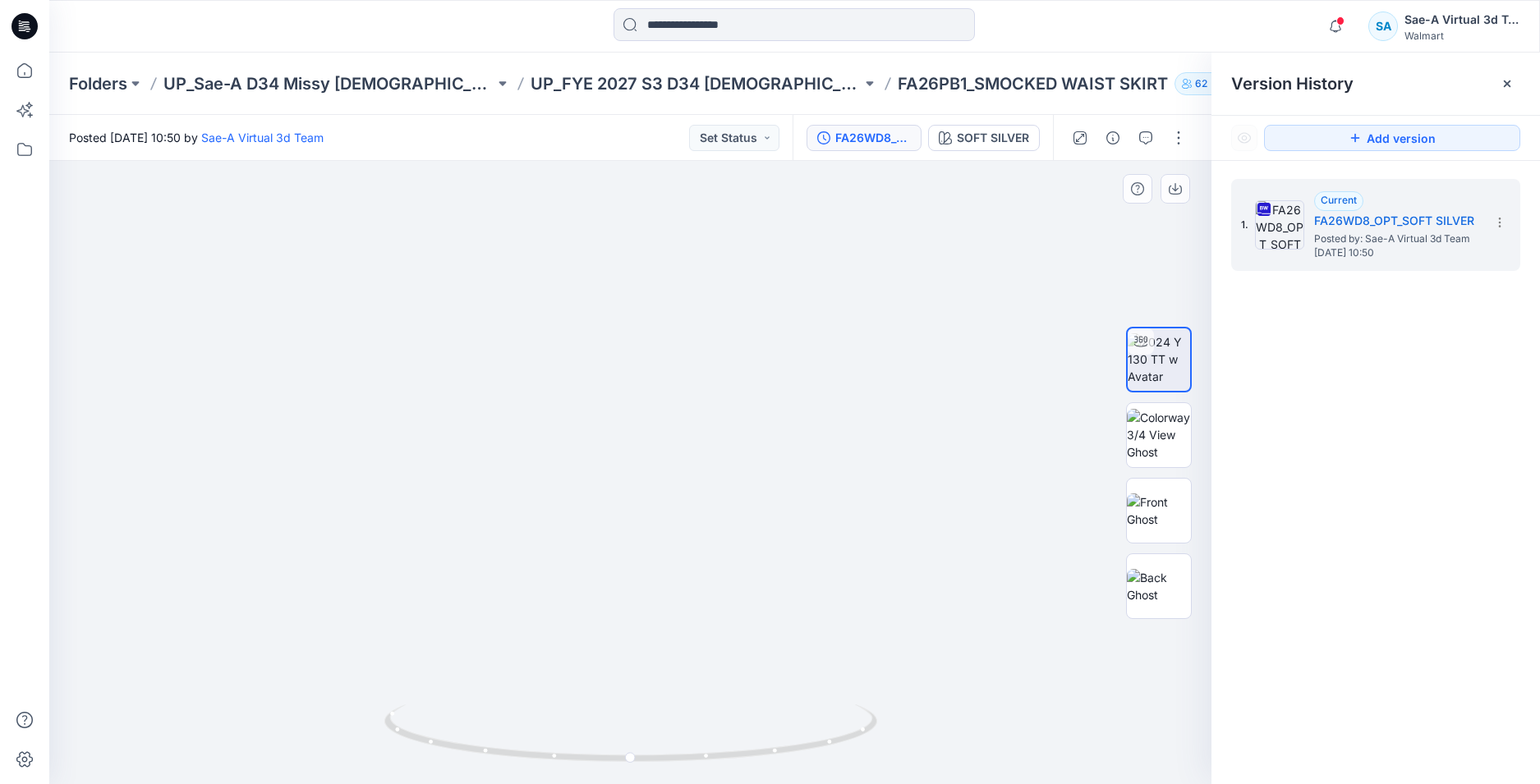
drag, startPoint x: 402, startPoint y: 473, endPoint x: 773, endPoint y: 603, distance: 393.1
drag, startPoint x: 800, startPoint y: 749, endPoint x: 963, endPoint y: 713, distance: 166.9
click at [963, 713] on div at bounding box center [630, 473] width 1162 height 623
drag, startPoint x: 674, startPoint y: 381, endPoint x: 699, endPoint y: 261, distance: 122.6
drag, startPoint x: 735, startPoint y: 321, endPoint x: 734, endPoint y: 275, distance: 46.0
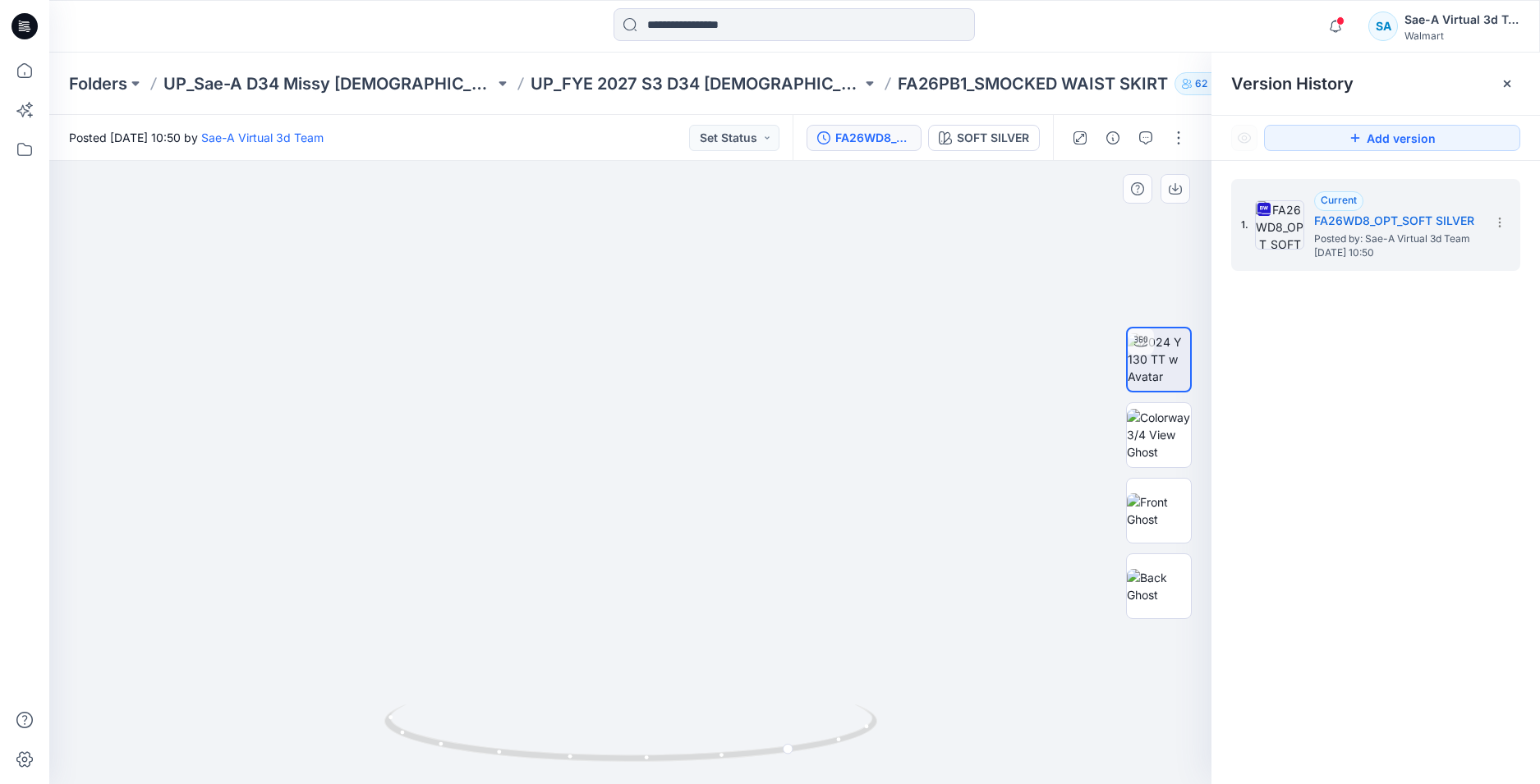
drag, startPoint x: 721, startPoint y: 453, endPoint x: 715, endPoint y: 303, distance: 150.1
click at [21, 26] on icon at bounding box center [24, 26] width 26 height 26
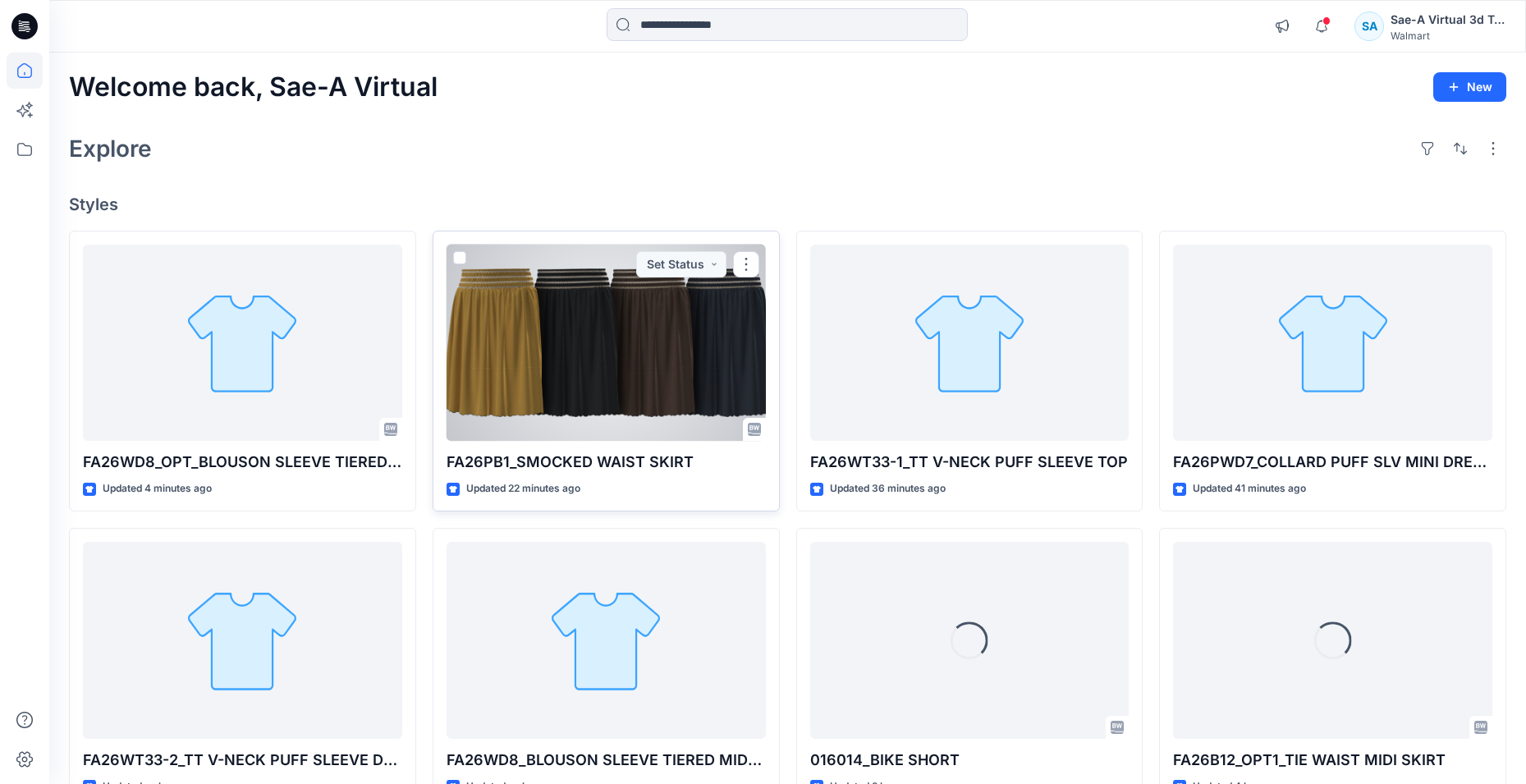
click at [644, 431] on div at bounding box center [606, 343] width 320 height 197
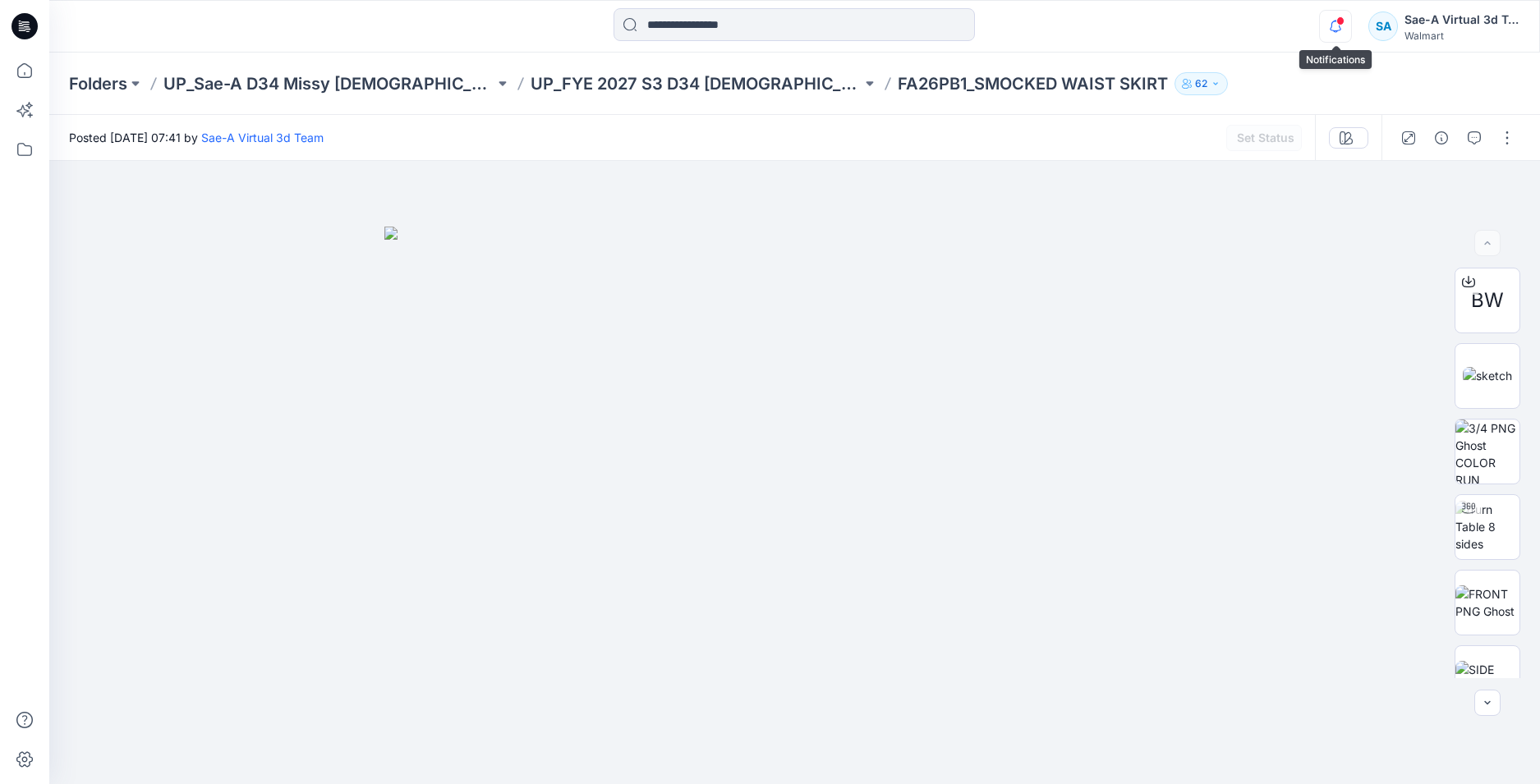
click at [1331, 24] on icon "button" at bounding box center [1335, 26] width 12 height 11
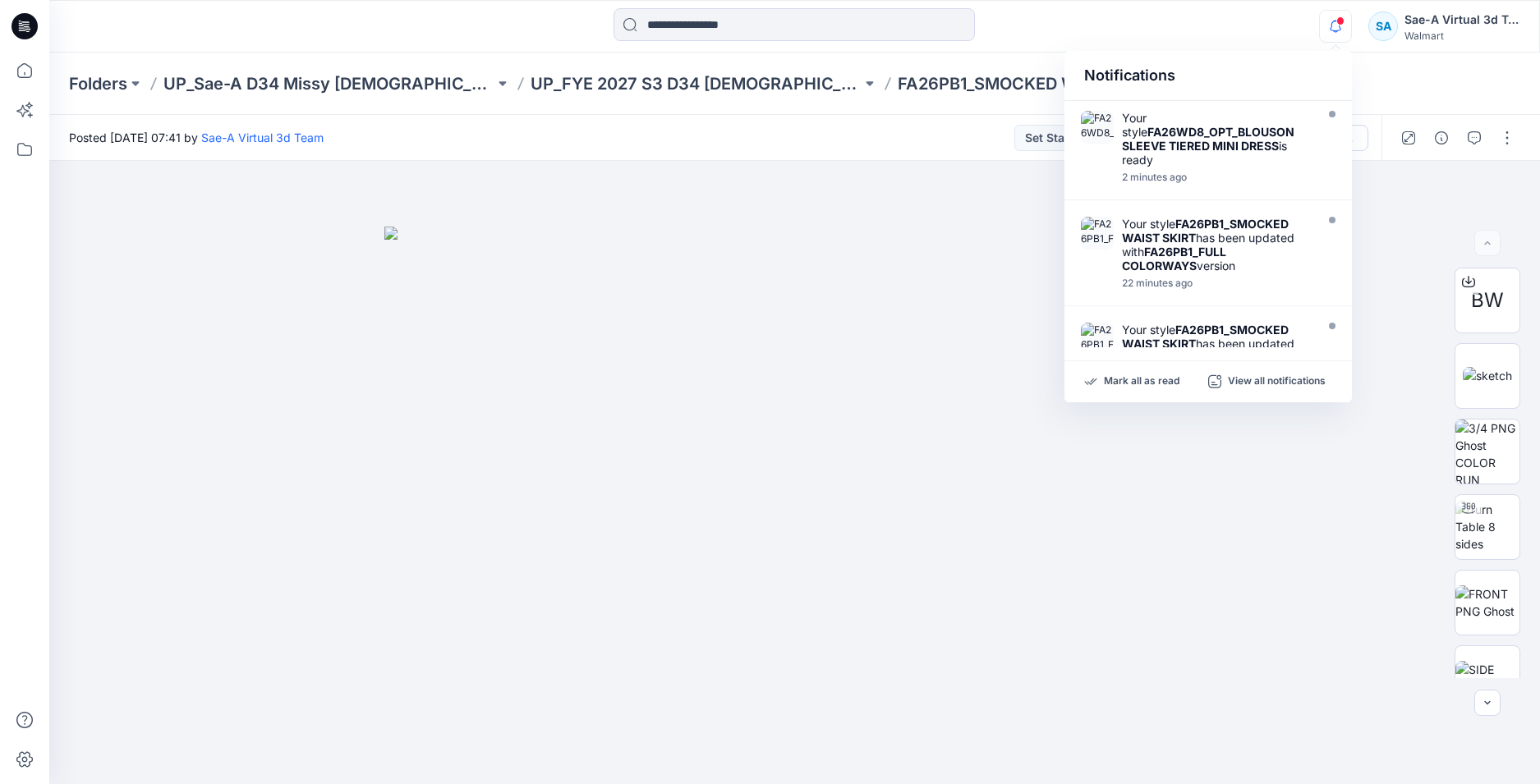
click at [1334, 36] on icon "button" at bounding box center [1335, 26] width 31 height 33
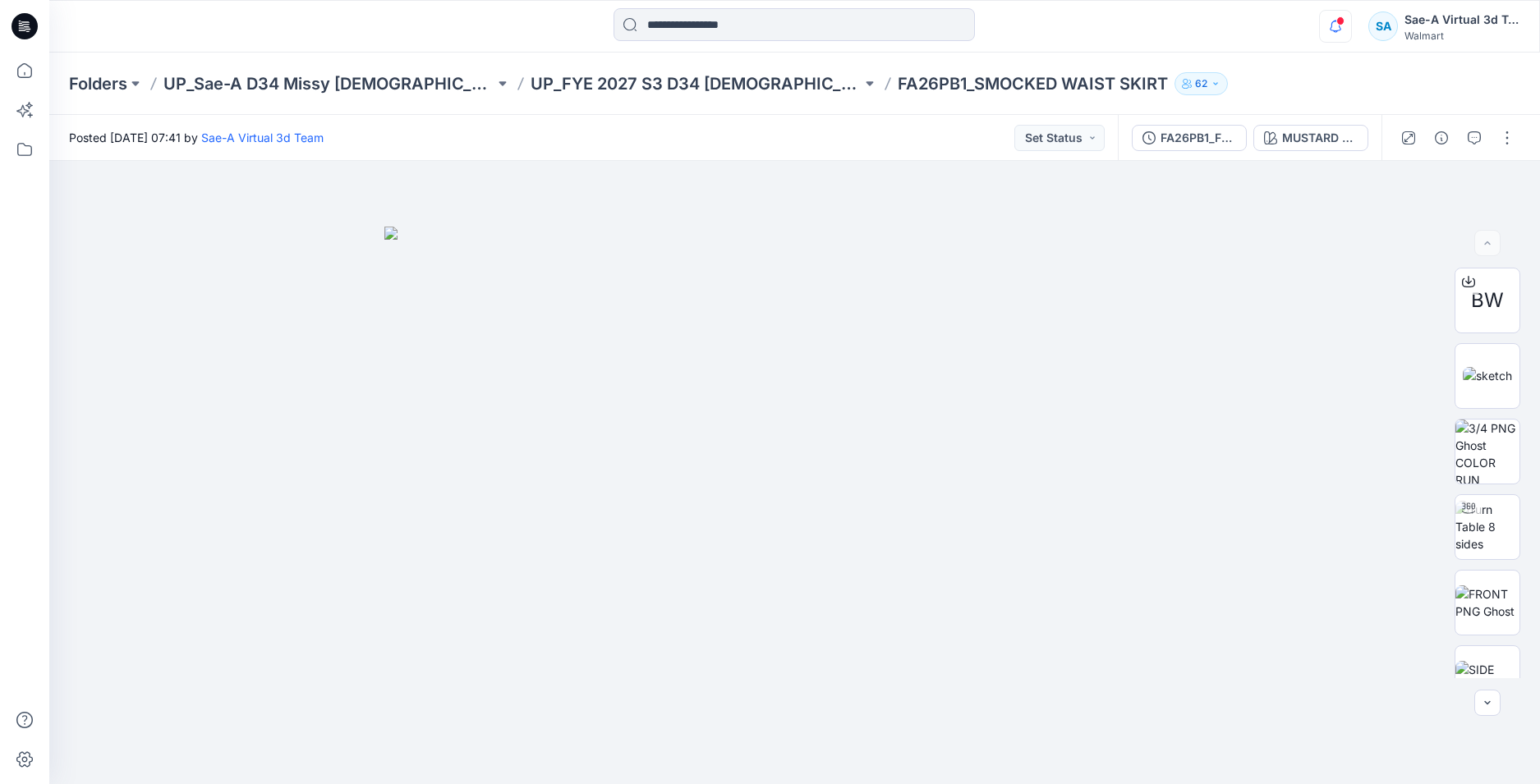
click at [1334, 36] on icon "button" at bounding box center [1335, 26] width 31 height 33
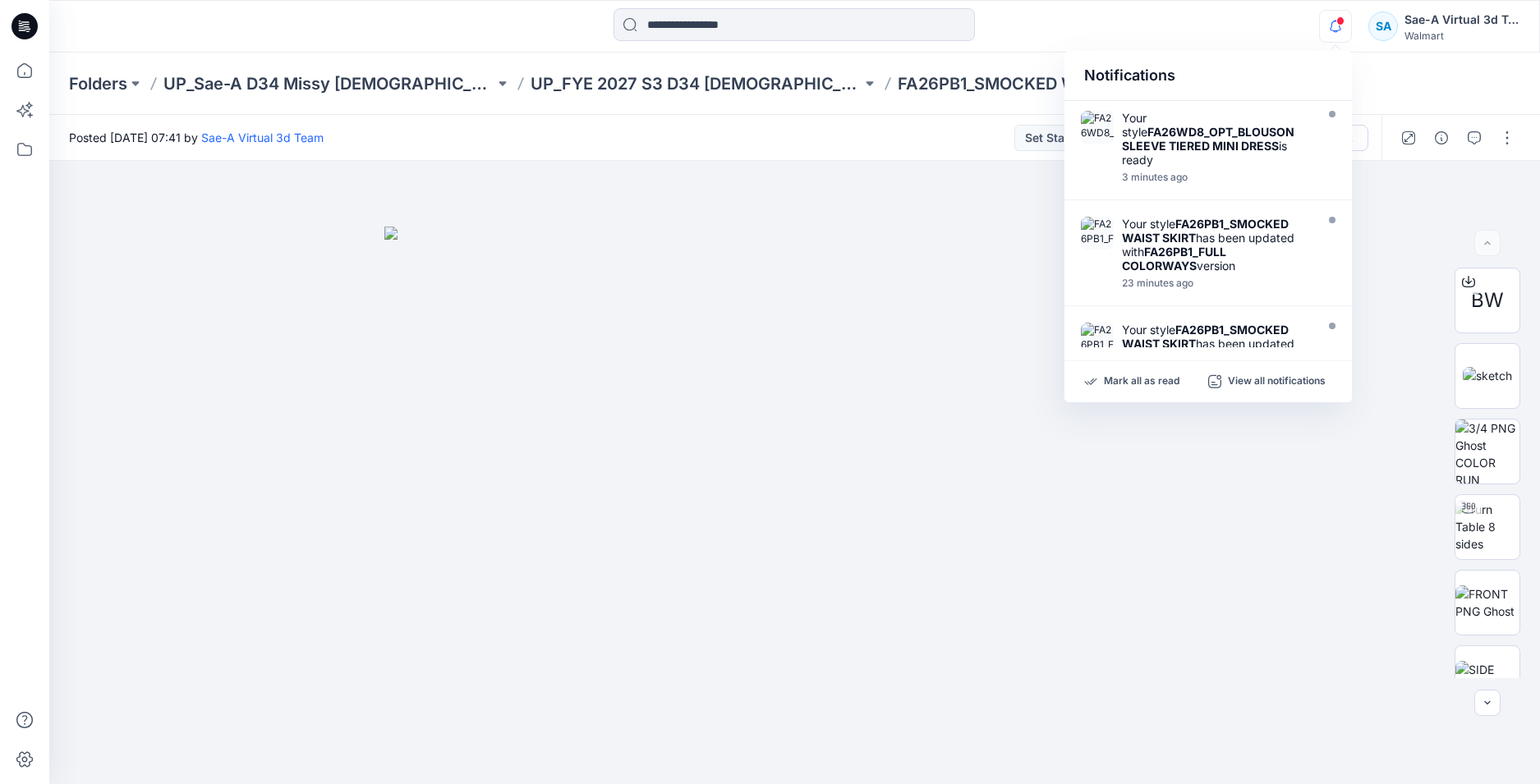
drag, startPoint x: 35, startPoint y: 27, endPoint x: 169, endPoint y: 38, distance: 134.5
click at [34, 26] on icon at bounding box center [24, 26] width 26 height 26
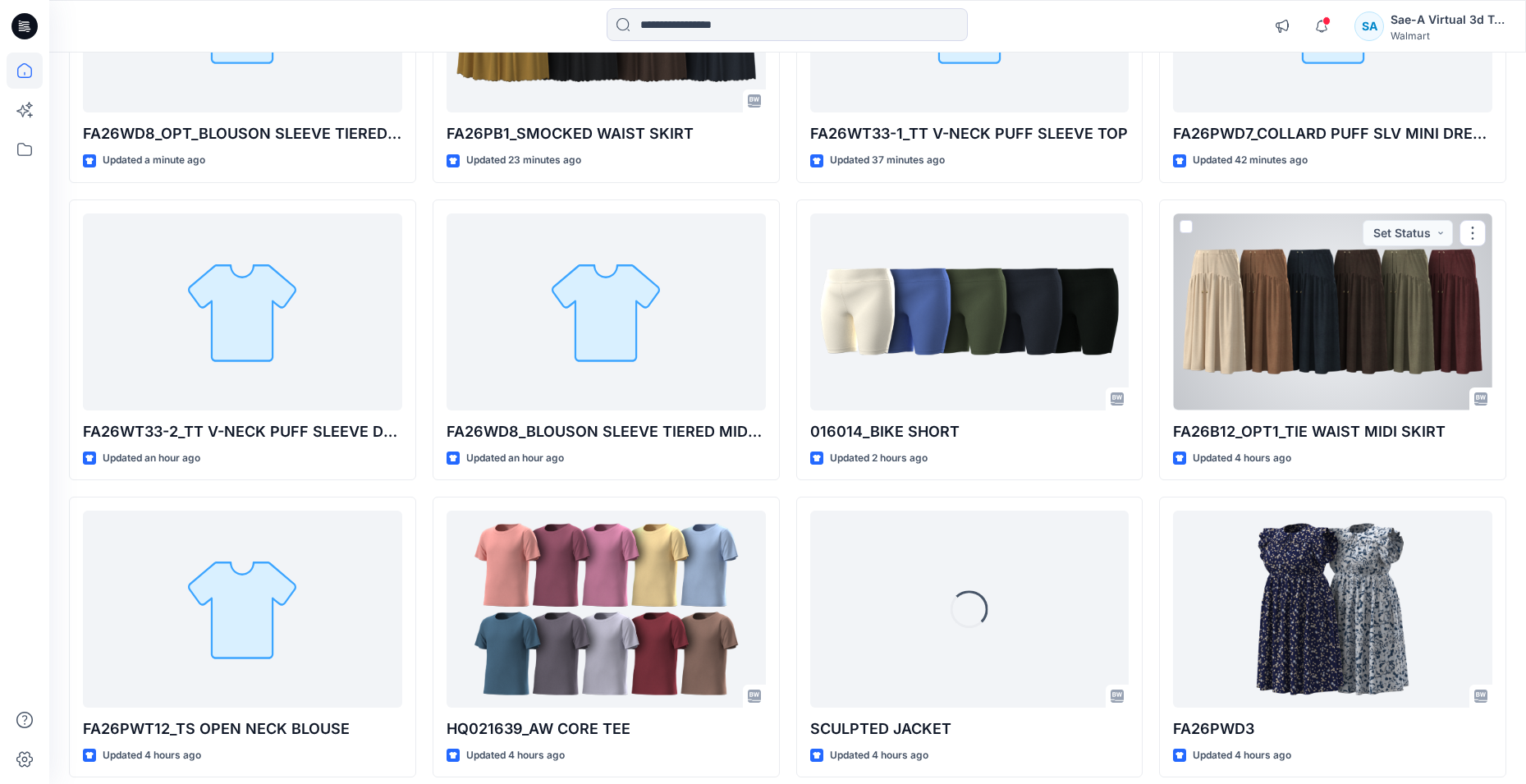
scroll to position [164, 0]
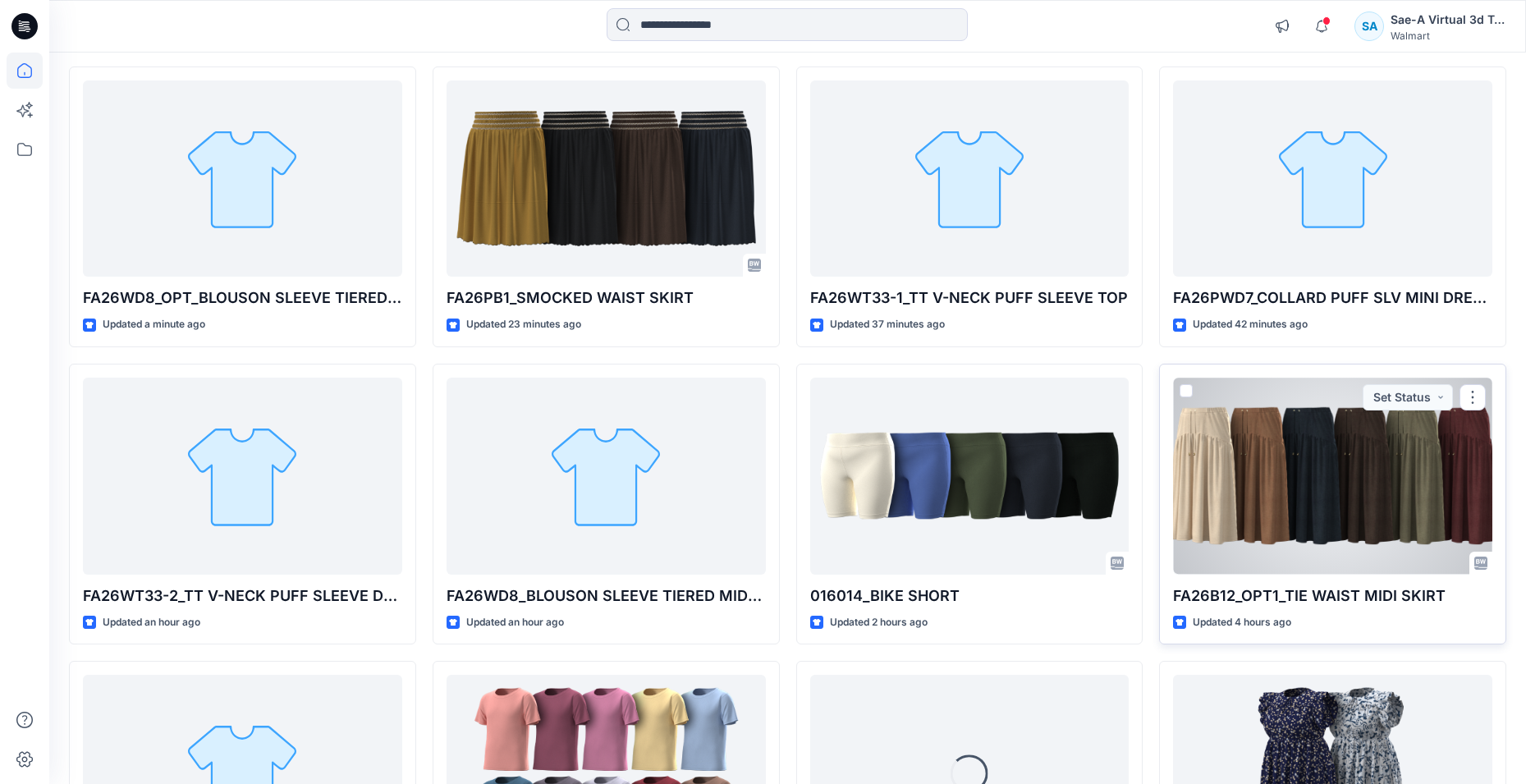
click at [1358, 467] on div at bounding box center [1333, 476] width 320 height 197
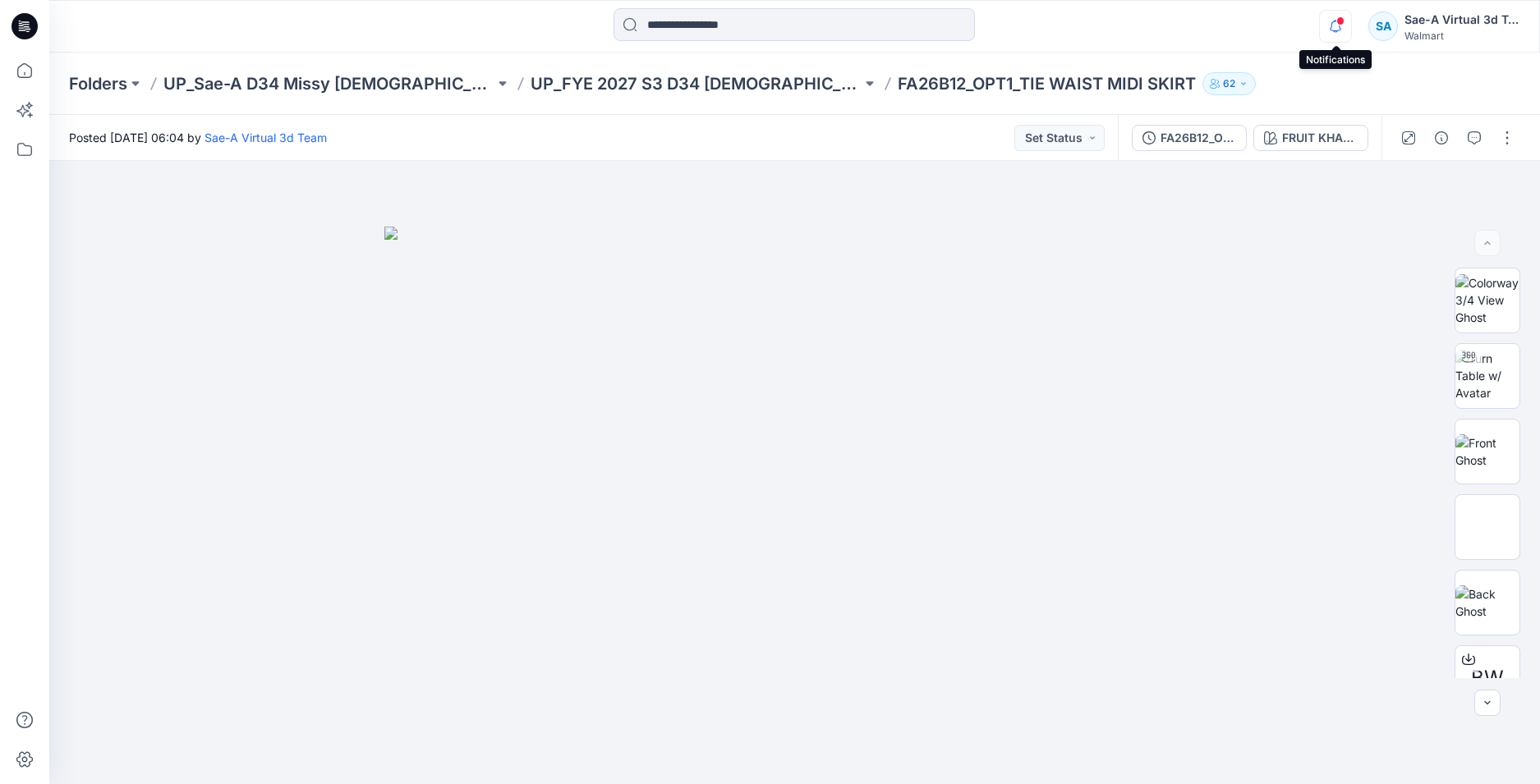
click at [1322, 26] on icon "button" at bounding box center [1335, 26] width 31 height 33
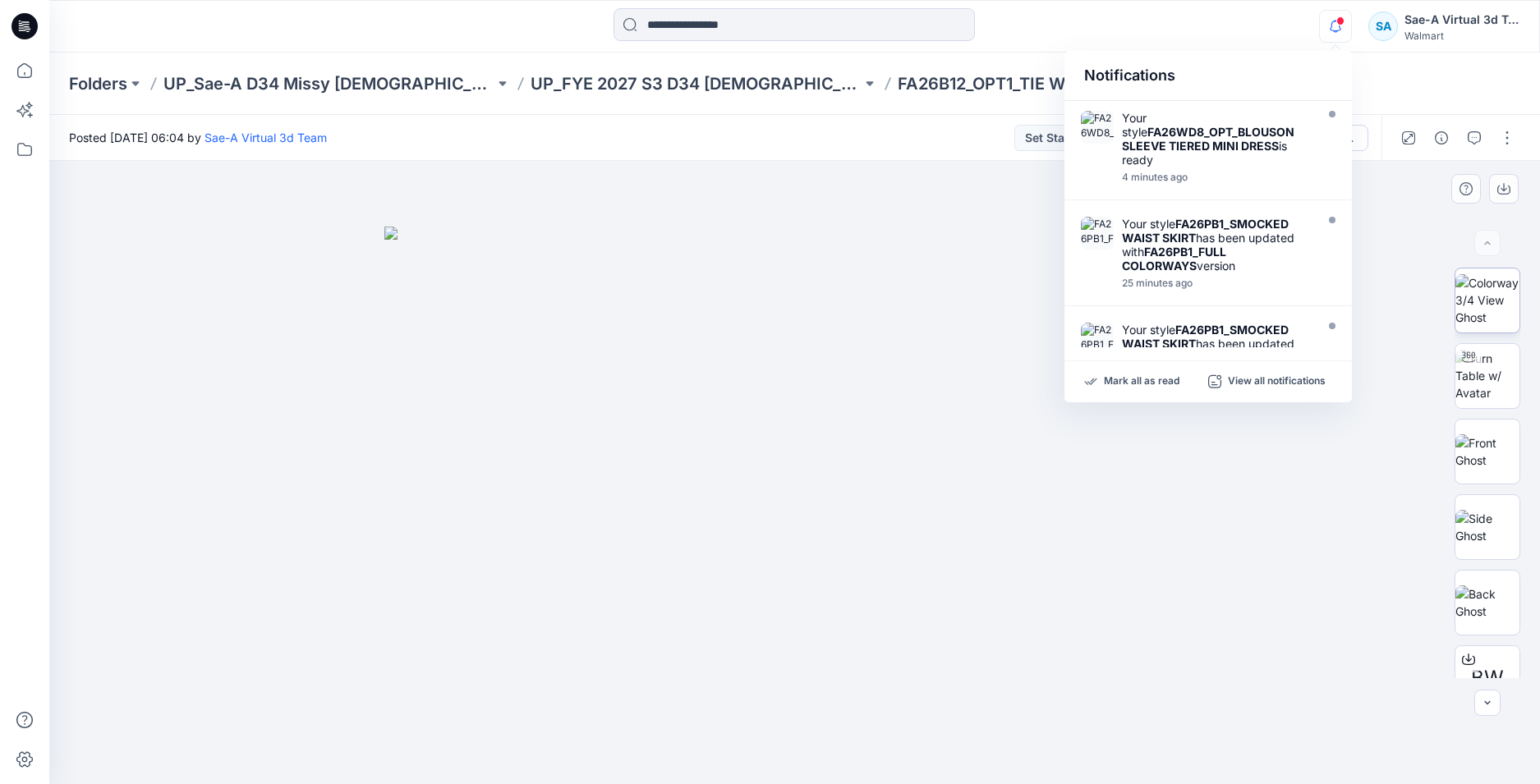
drag, startPoint x: 868, startPoint y: 227, endPoint x: 1459, endPoint y: 276, distance: 593.0
click at [868, 227] on img at bounding box center [794, 506] width 821 height 558
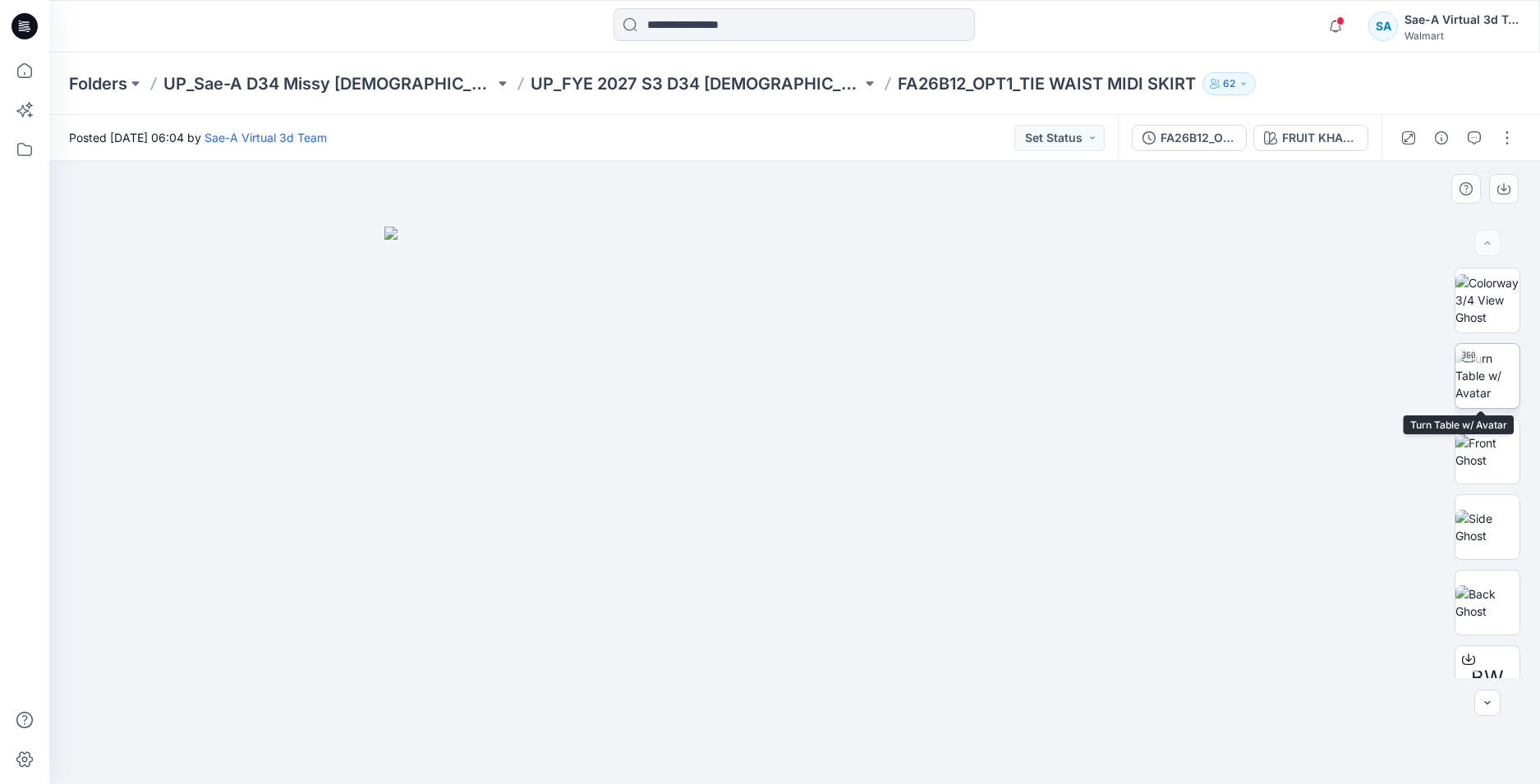
click at [1484, 381] on img at bounding box center [1487, 376] width 64 height 52
click at [1345, 23] on icon "button" at bounding box center [1335, 26] width 31 height 33
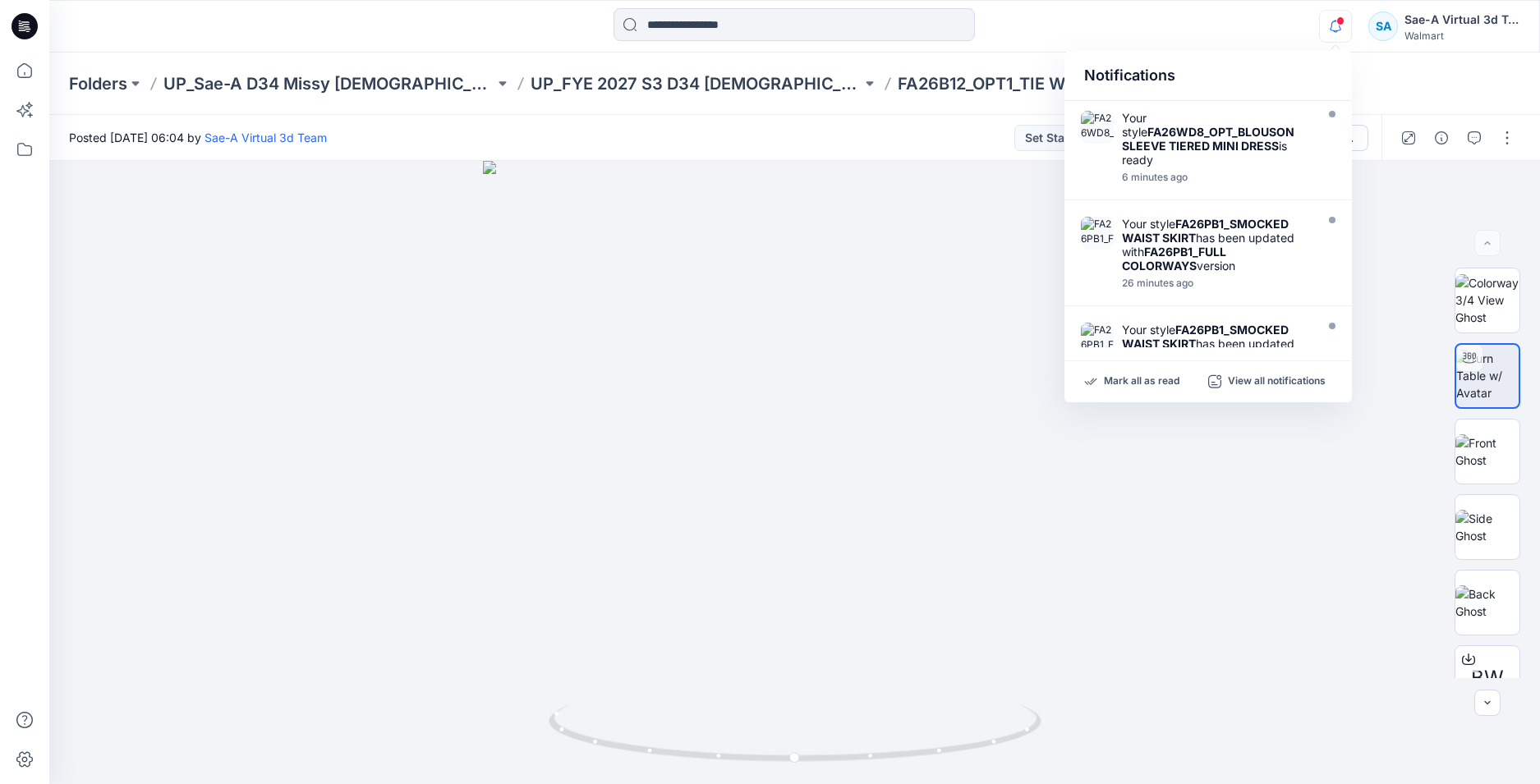
click at [21, 24] on icon at bounding box center [21, 23] width 4 height 1
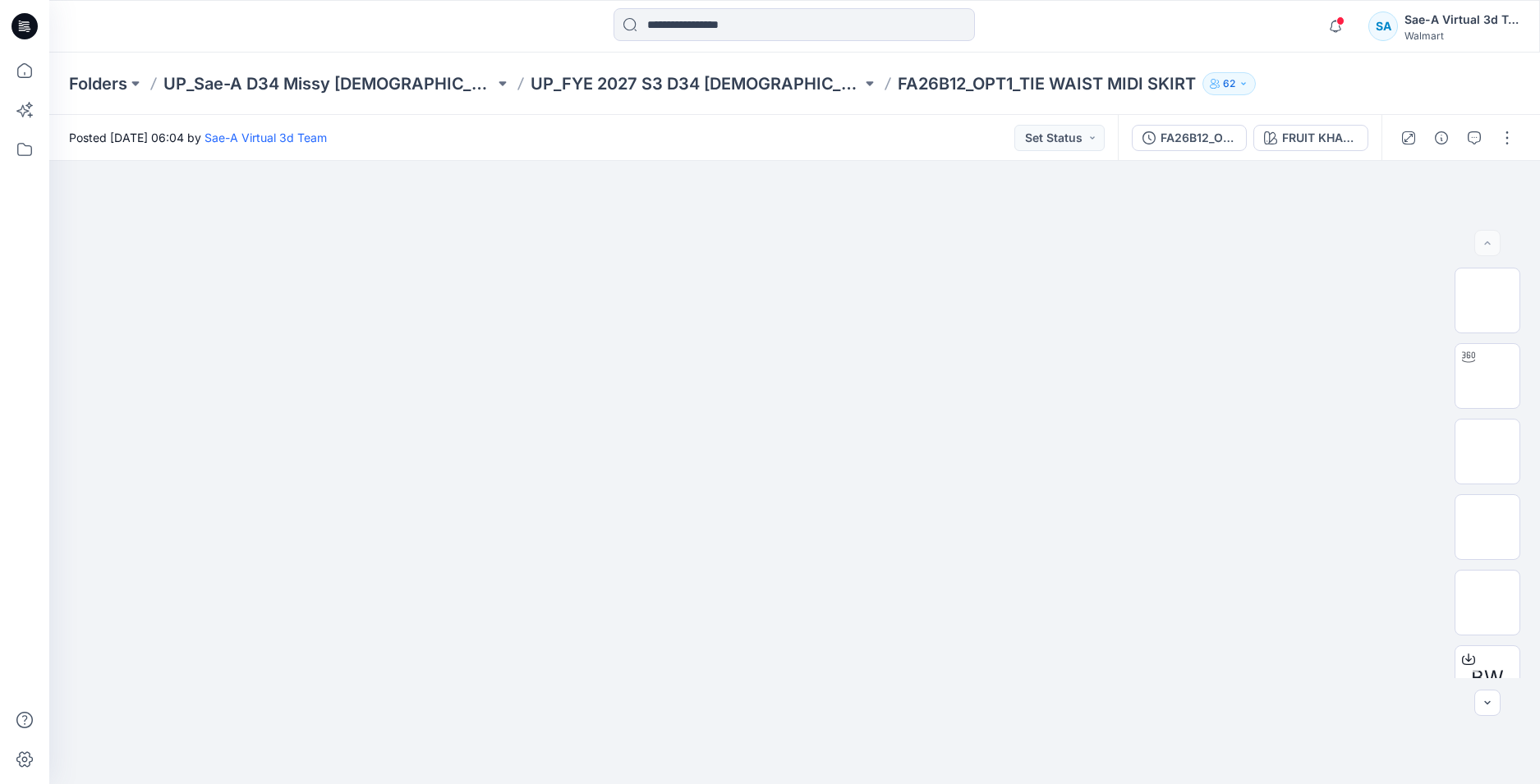
click at [25, 21] on icon at bounding box center [24, 26] width 26 height 26
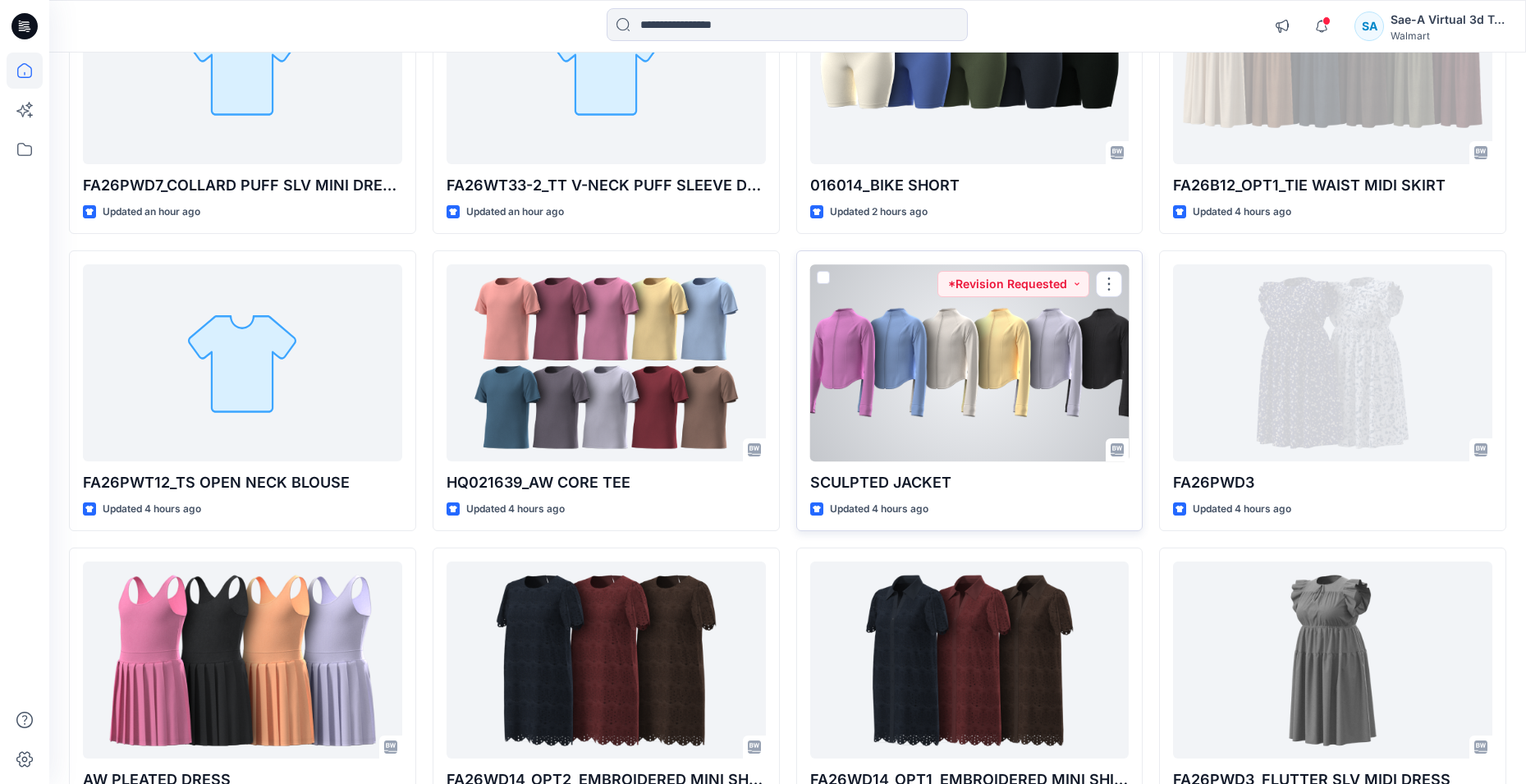
scroll to position [657, 0]
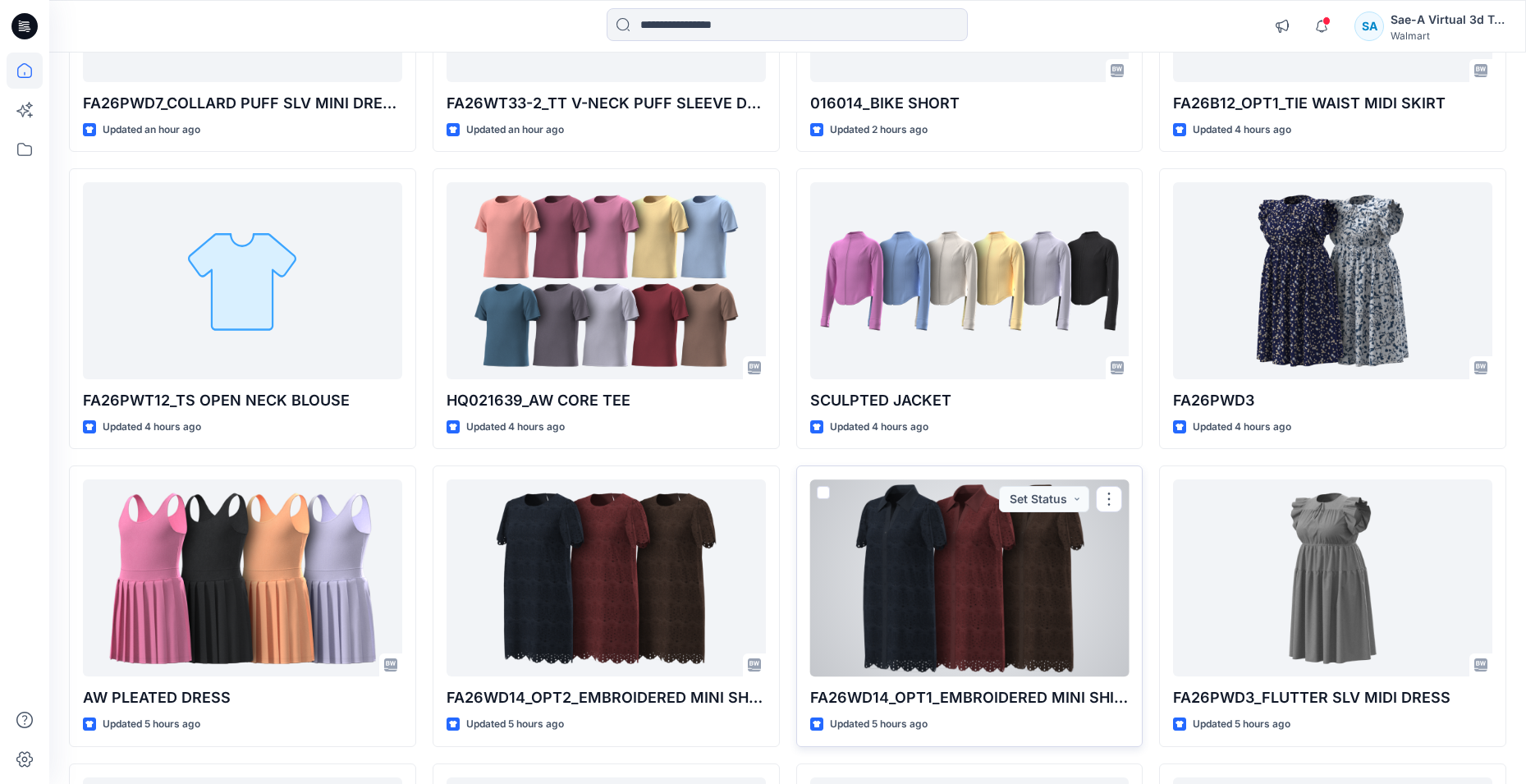
click at [990, 611] on div at bounding box center [969, 578] width 320 height 197
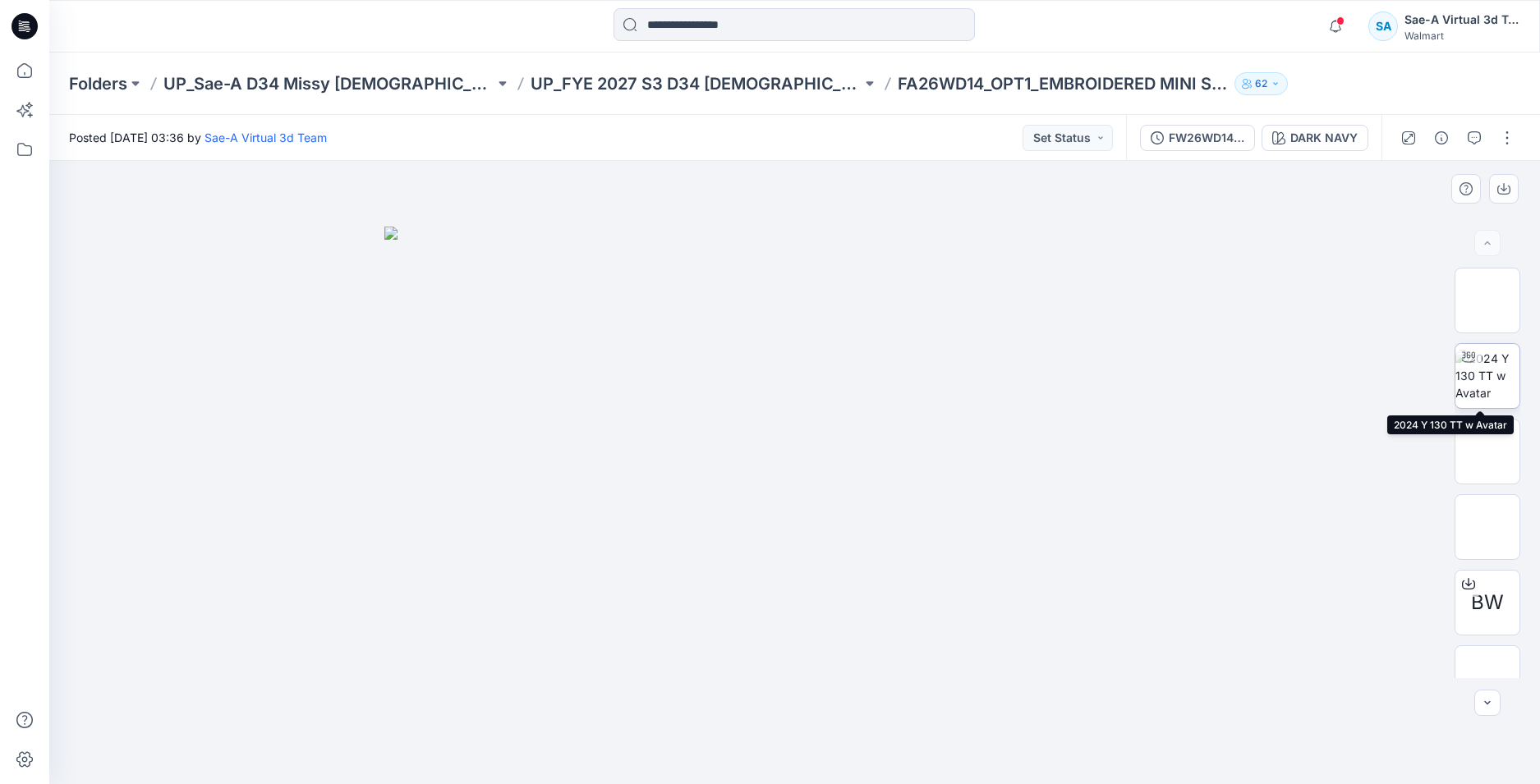
click at [1499, 378] on img at bounding box center [1487, 376] width 64 height 52
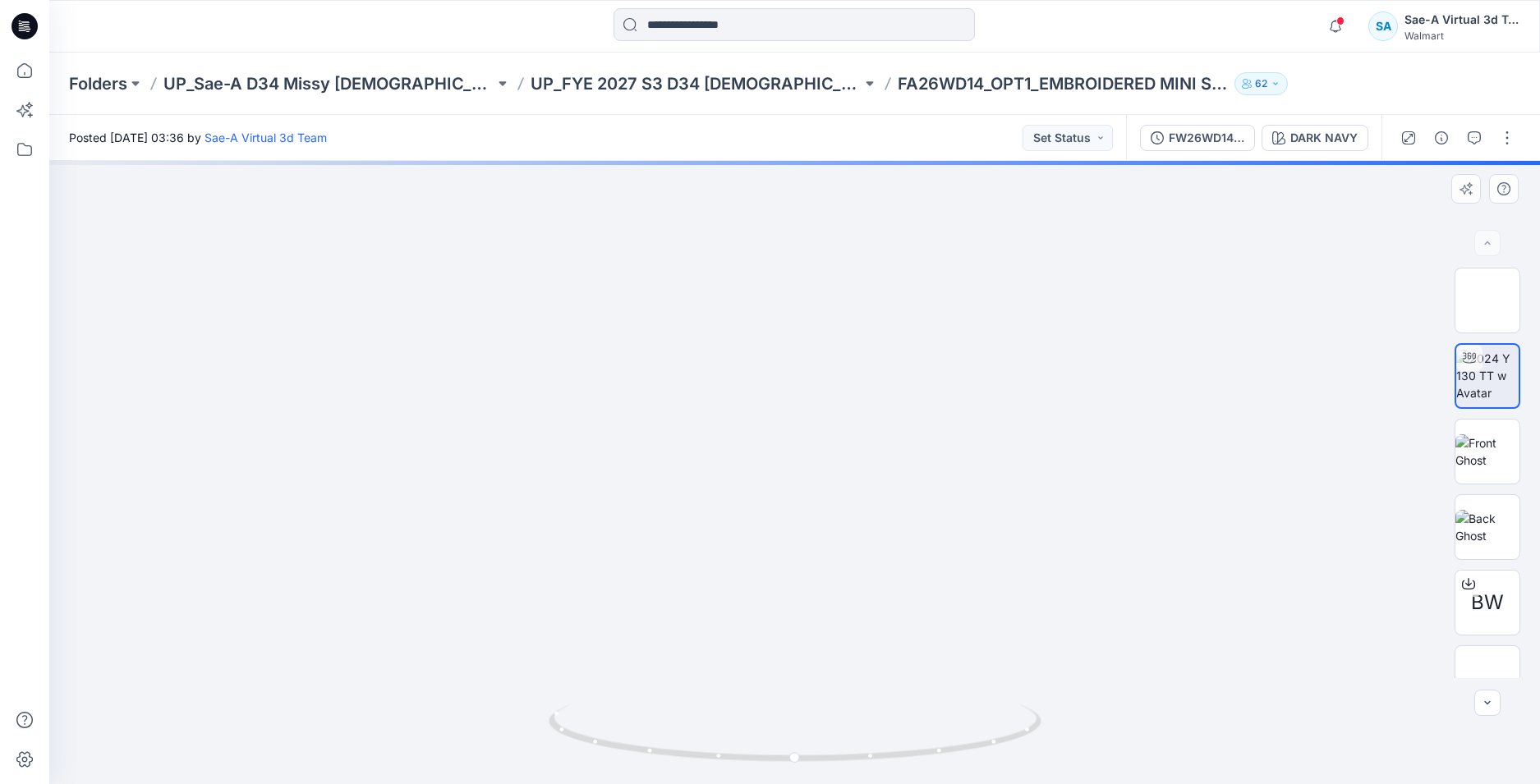
drag, startPoint x: 901, startPoint y: 472, endPoint x: 912, endPoint y: 349, distance: 123.5
drag, startPoint x: 922, startPoint y: 432, endPoint x: 921, endPoint y: 411, distance: 21.0
drag, startPoint x: 939, startPoint y: 355, endPoint x: 957, endPoint y: 534, distance: 179.9
drag, startPoint x: 922, startPoint y: 531, endPoint x: 919, endPoint y: 506, distance: 25.2
drag, startPoint x: 842, startPoint y: 343, endPoint x: 831, endPoint y: 509, distance: 166.4
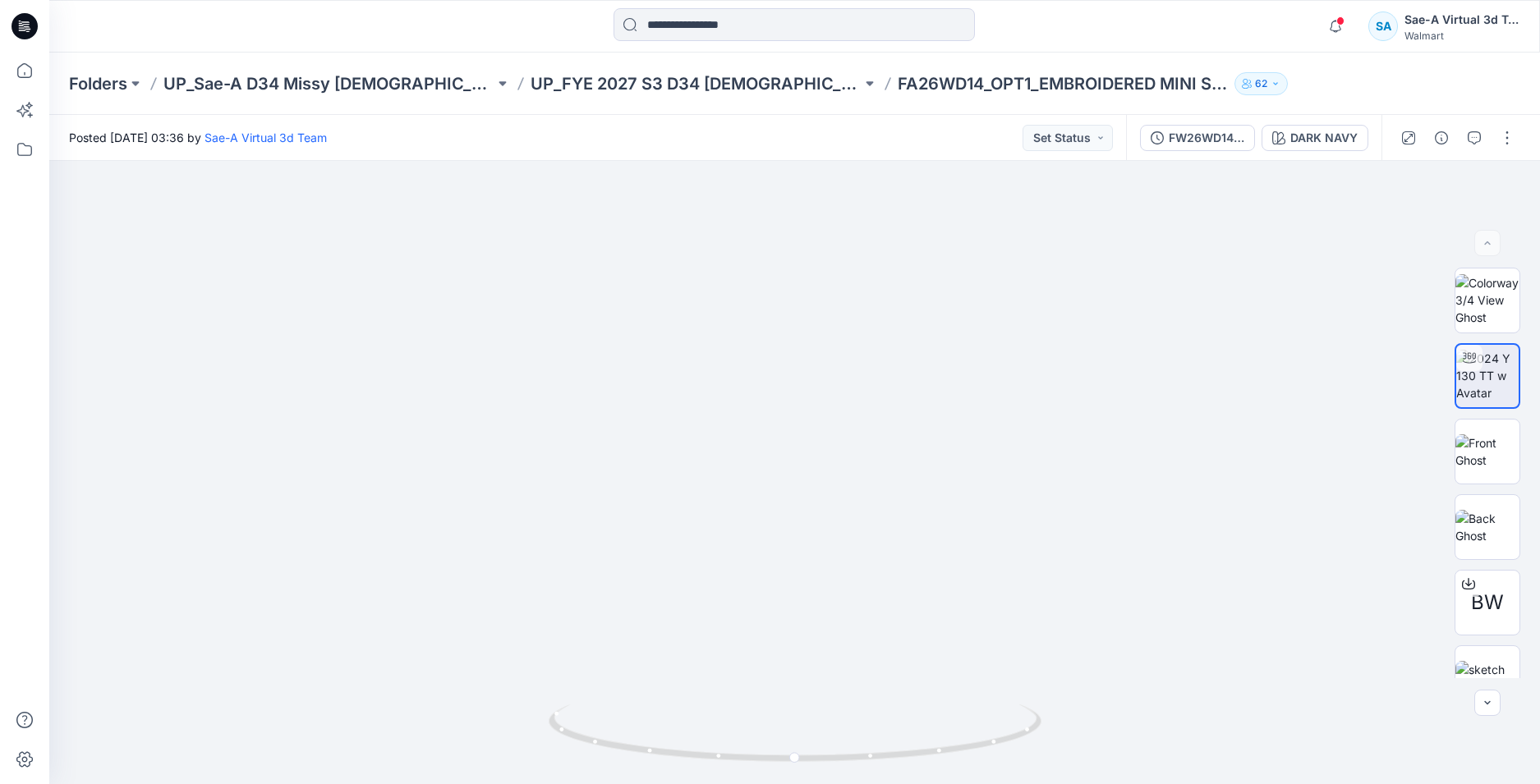
click at [35, 31] on icon at bounding box center [24, 26] width 26 height 26
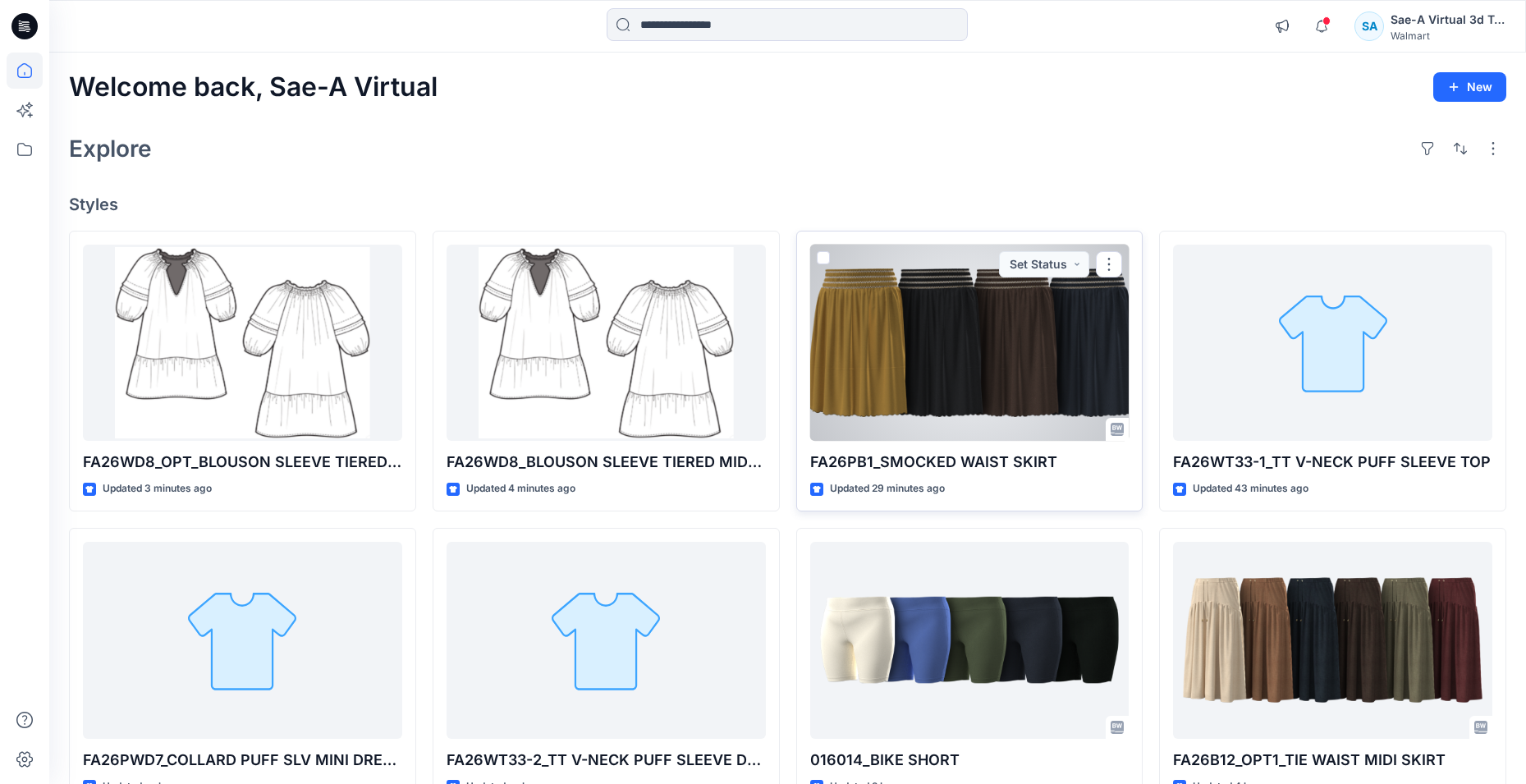
click at [1036, 362] on div at bounding box center [969, 343] width 320 height 197
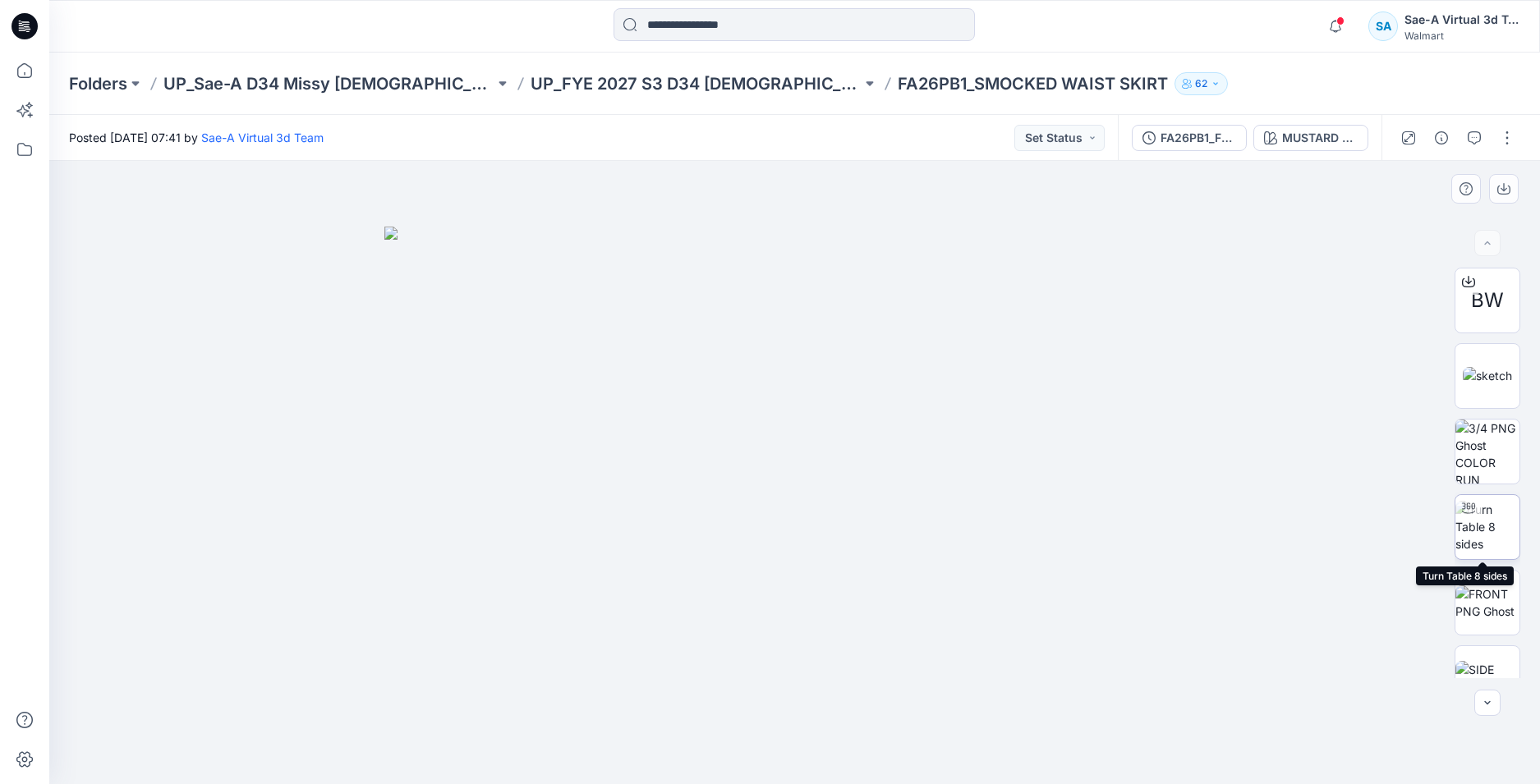
drag, startPoint x: 1475, startPoint y: 547, endPoint x: 1483, endPoint y: 525, distance: 23.4
click at [1482, 531] on img at bounding box center [1487, 526] width 64 height 52
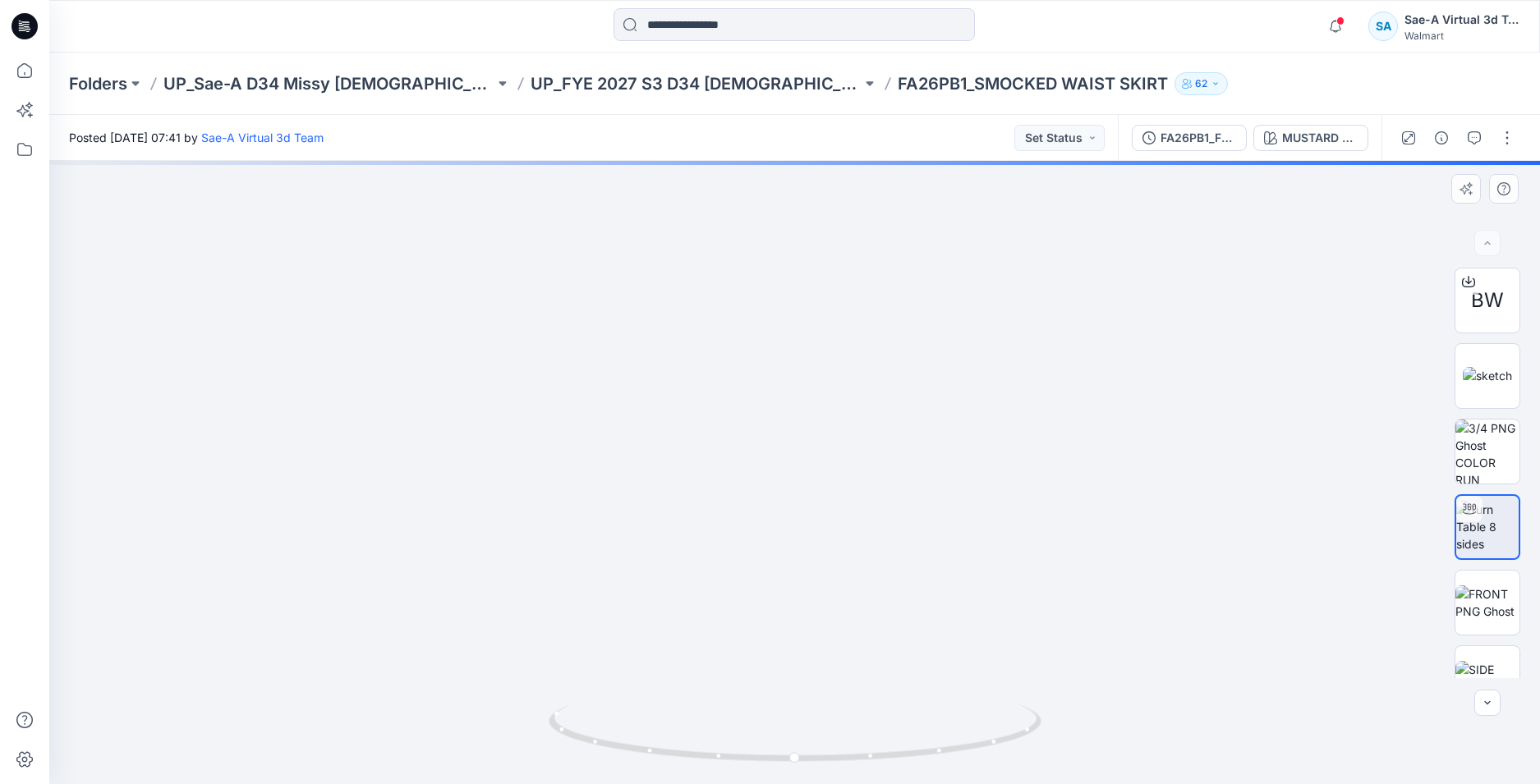
drag, startPoint x: 931, startPoint y: 619, endPoint x: 963, endPoint y: 481, distance: 141.7
drag, startPoint x: 963, startPoint y: 457, endPoint x: 964, endPoint y: 357, distance: 100.0
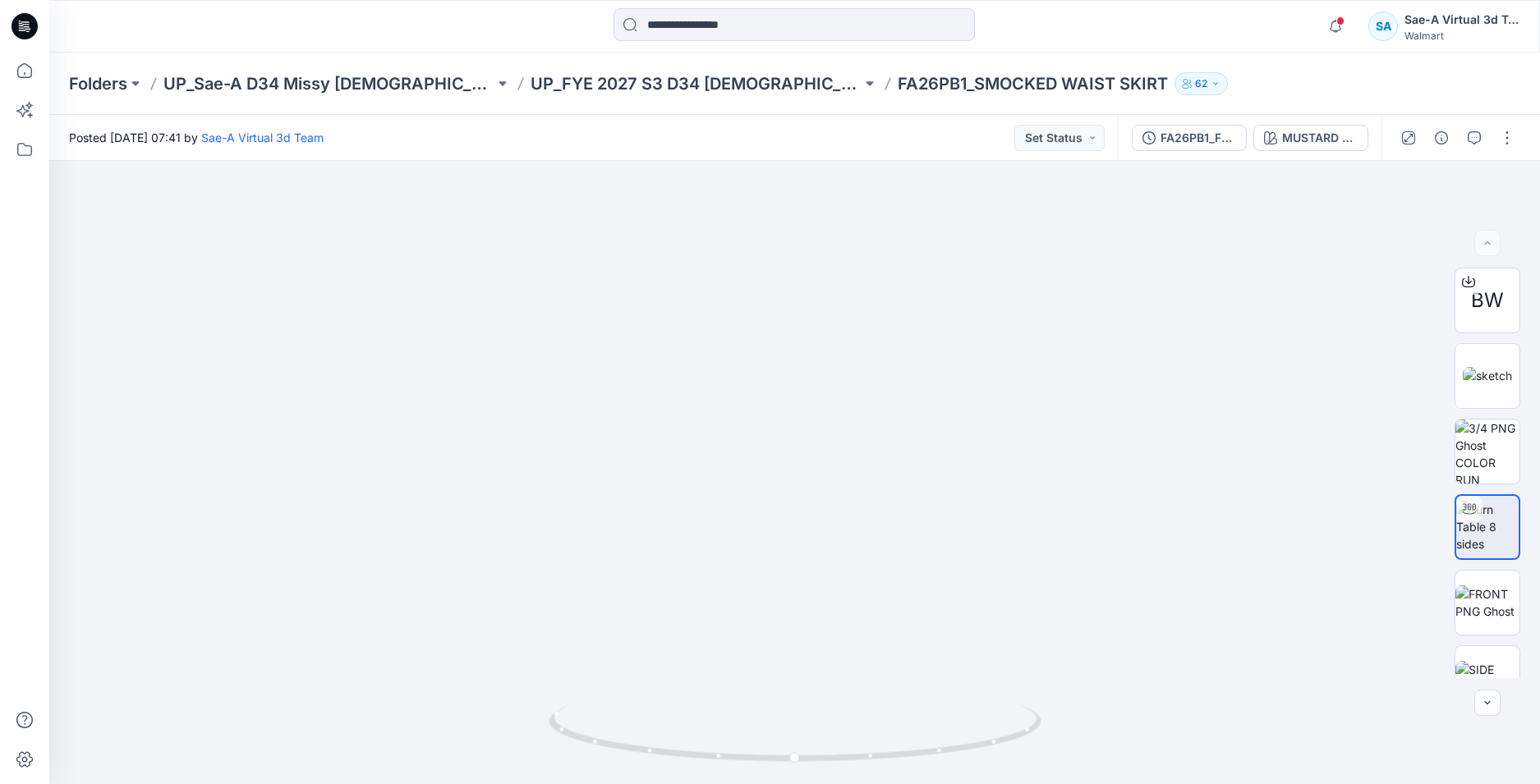
click at [15, 30] on icon at bounding box center [24, 26] width 26 height 26
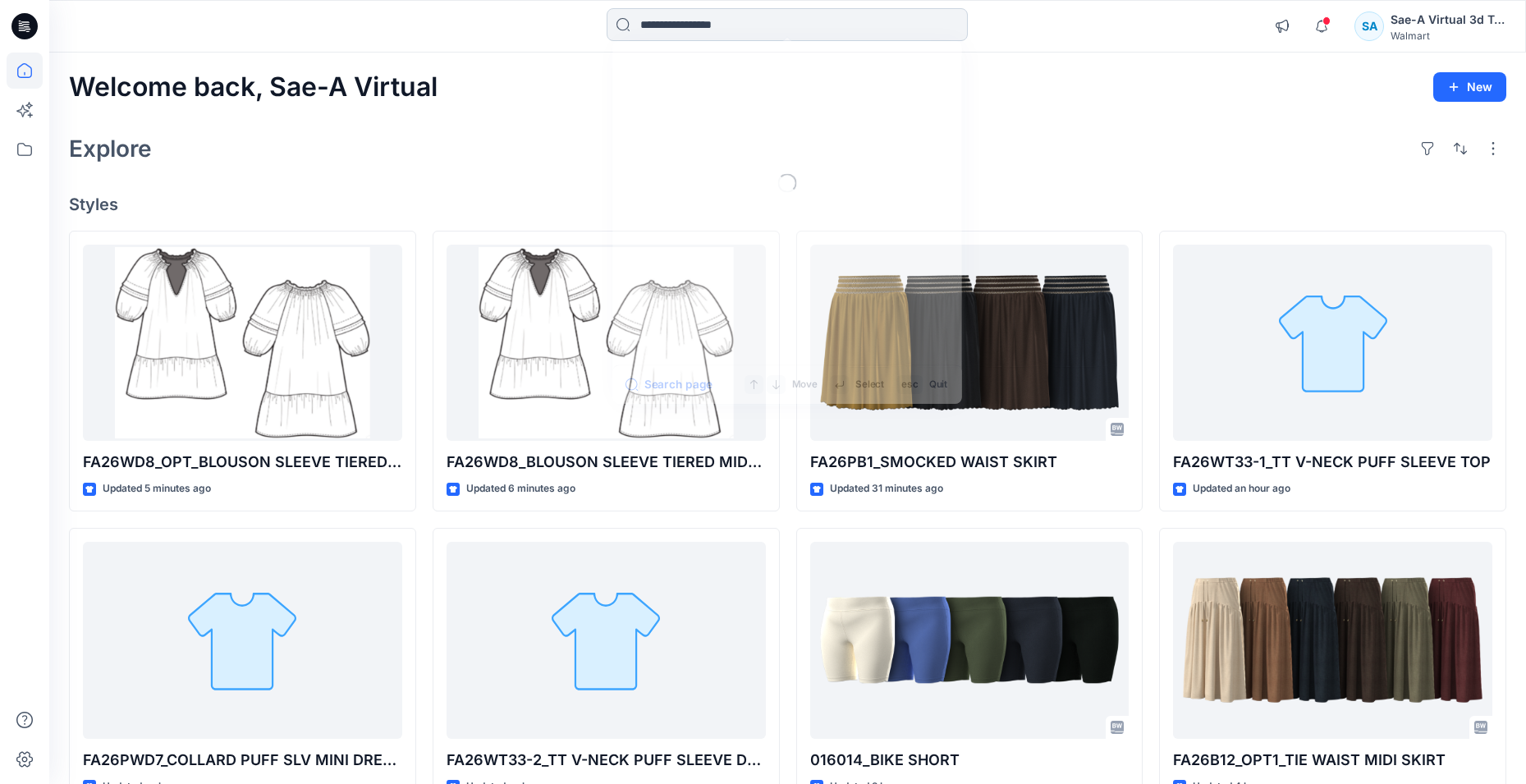
click at [849, 19] on input at bounding box center [788, 24] width 362 height 33
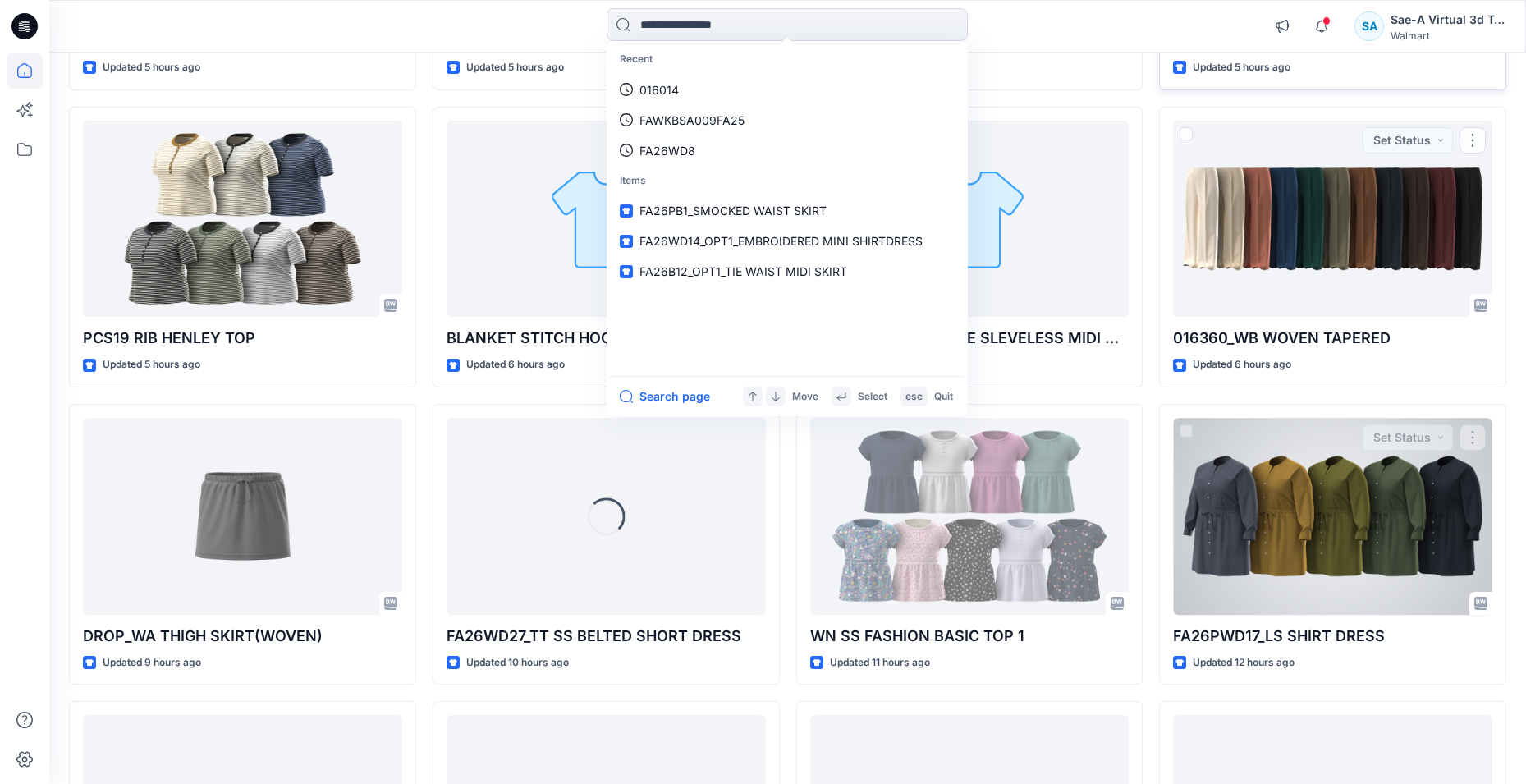
scroll to position [1641, 0]
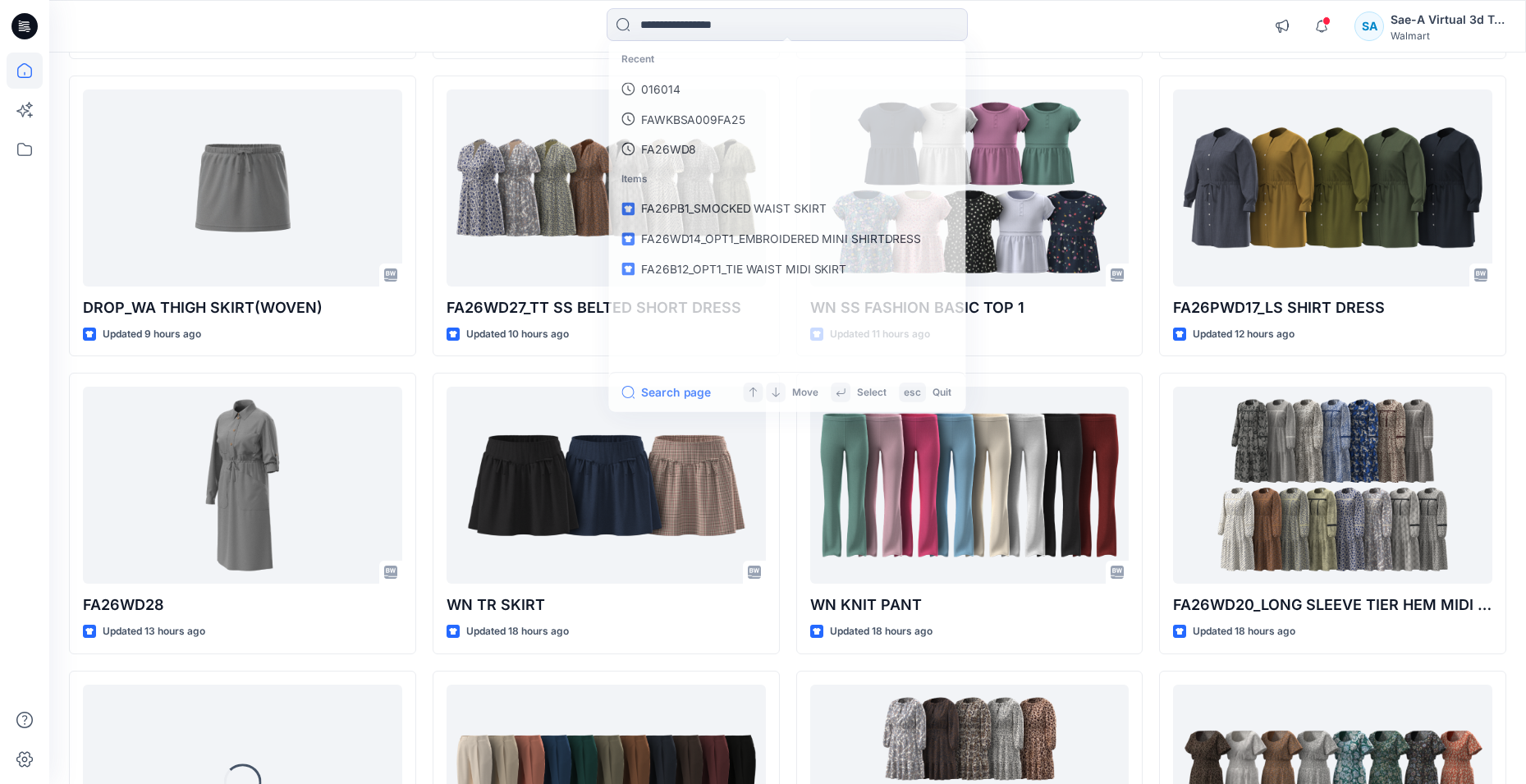
click at [1145, 666] on div "FA26WD8_OPT_BLOUSON SLEEVE TIERED MINI DRESS Updated 5 minutes ago FA26PWD7_COL…" at bounding box center [788, 364] width 1437 height 3552
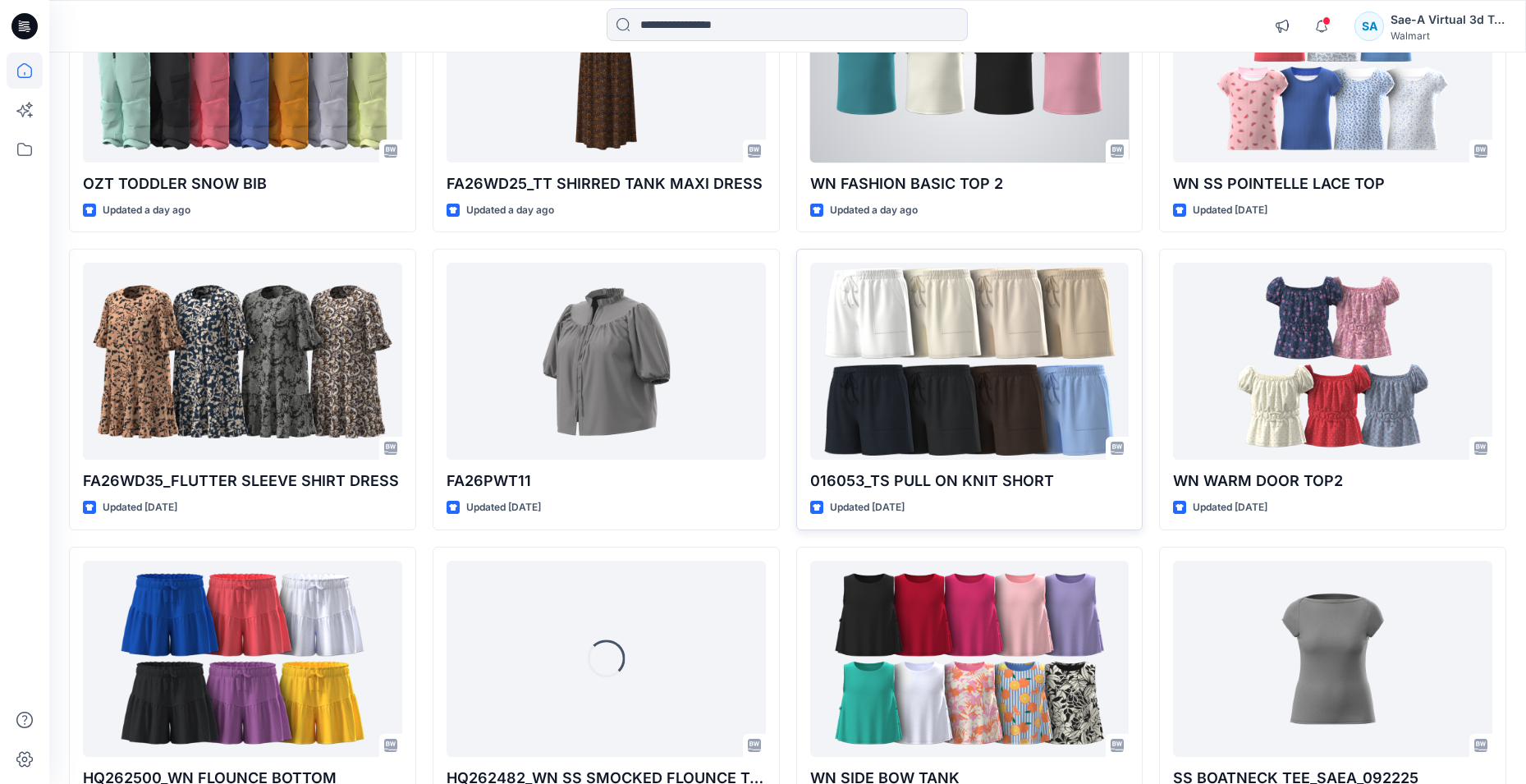
scroll to position [3038, 0]
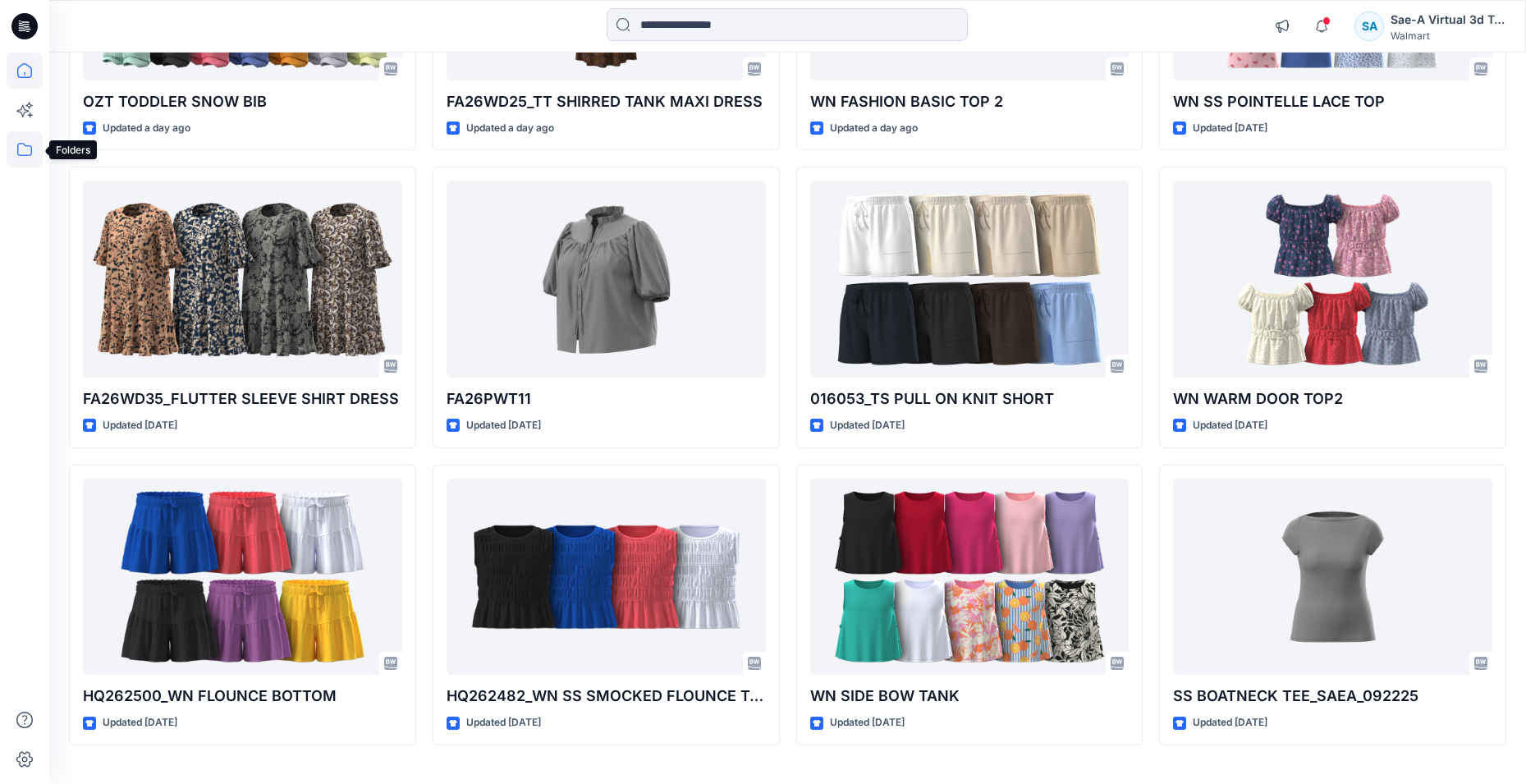
click at [30, 144] on icon at bounding box center [24, 149] width 36 height 36
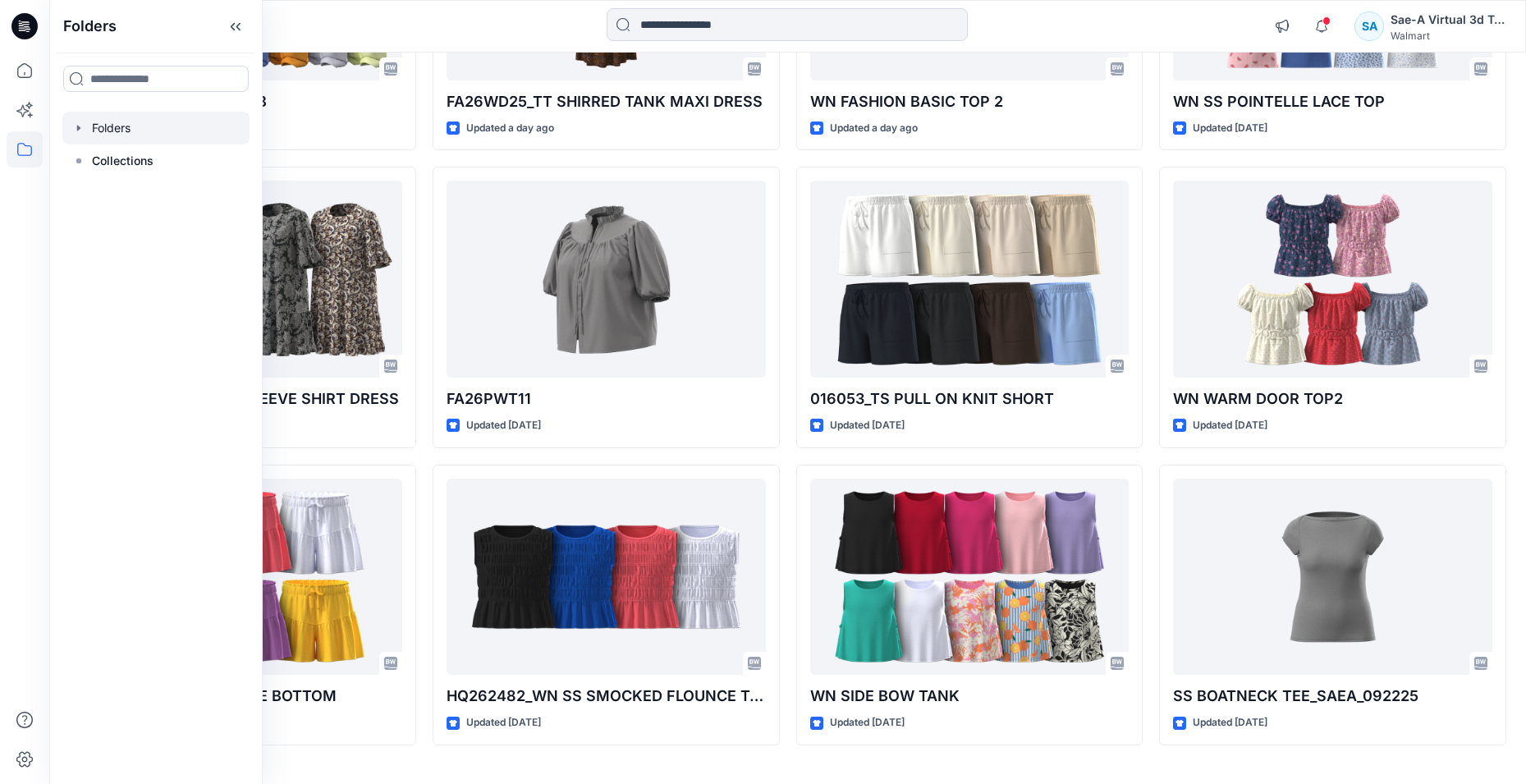
click at [138, 127] on div at bounding box center [156, 128] width 187 height 33
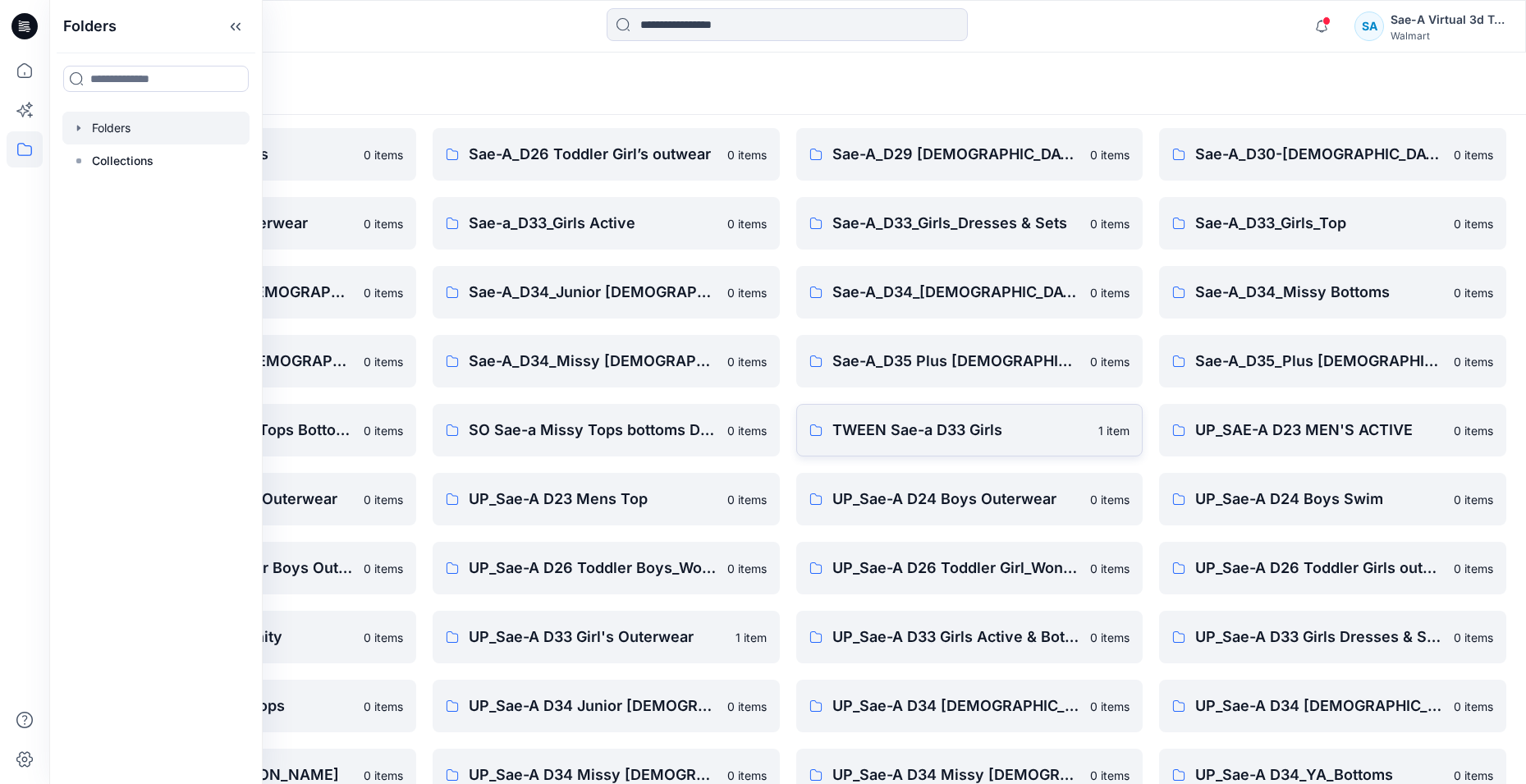
scroll to position [411, 0]
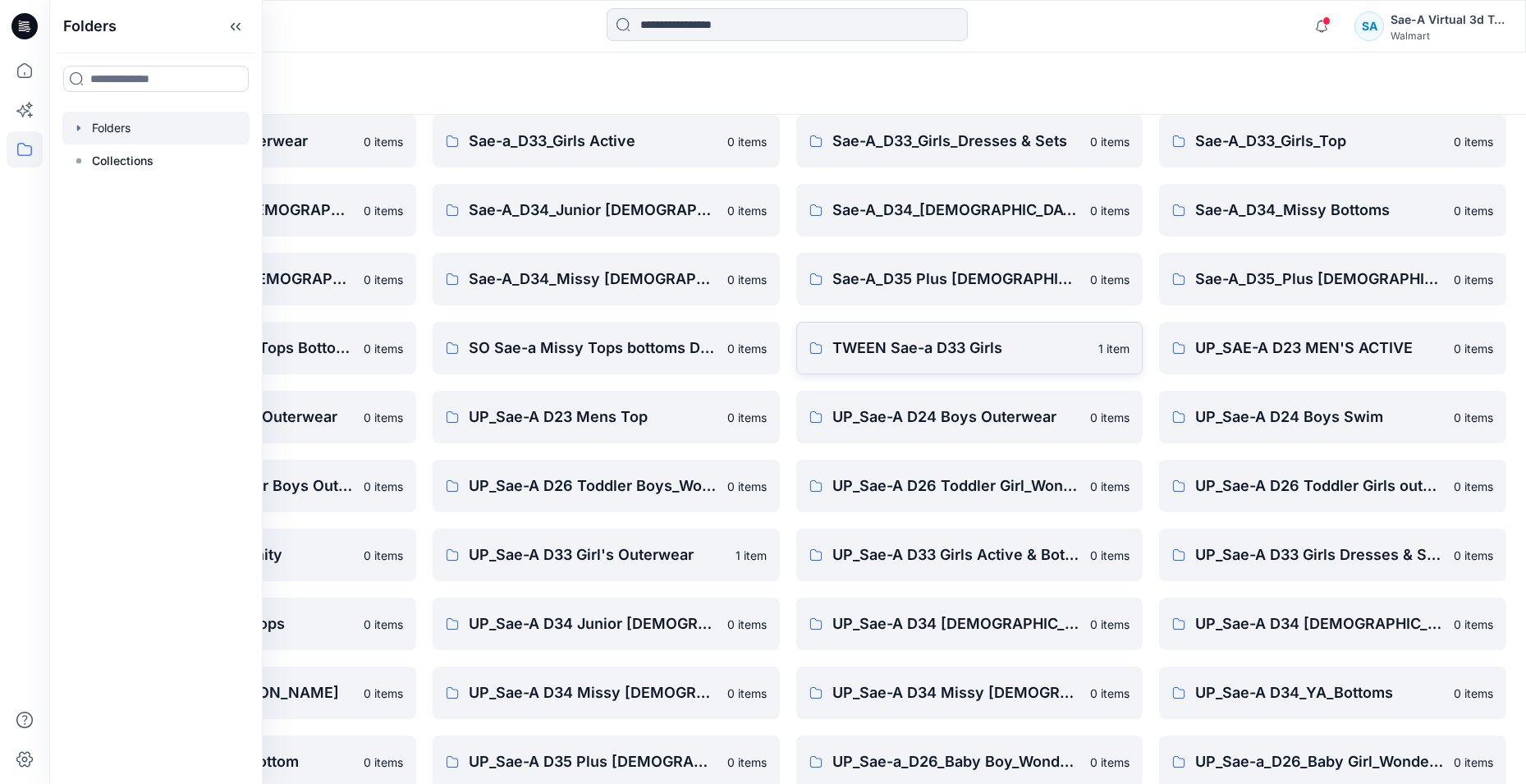
click at [951, 358] on p "TWEEN Sae-a D33 Girls" at bounding box center [960, 348] width 257 height 23
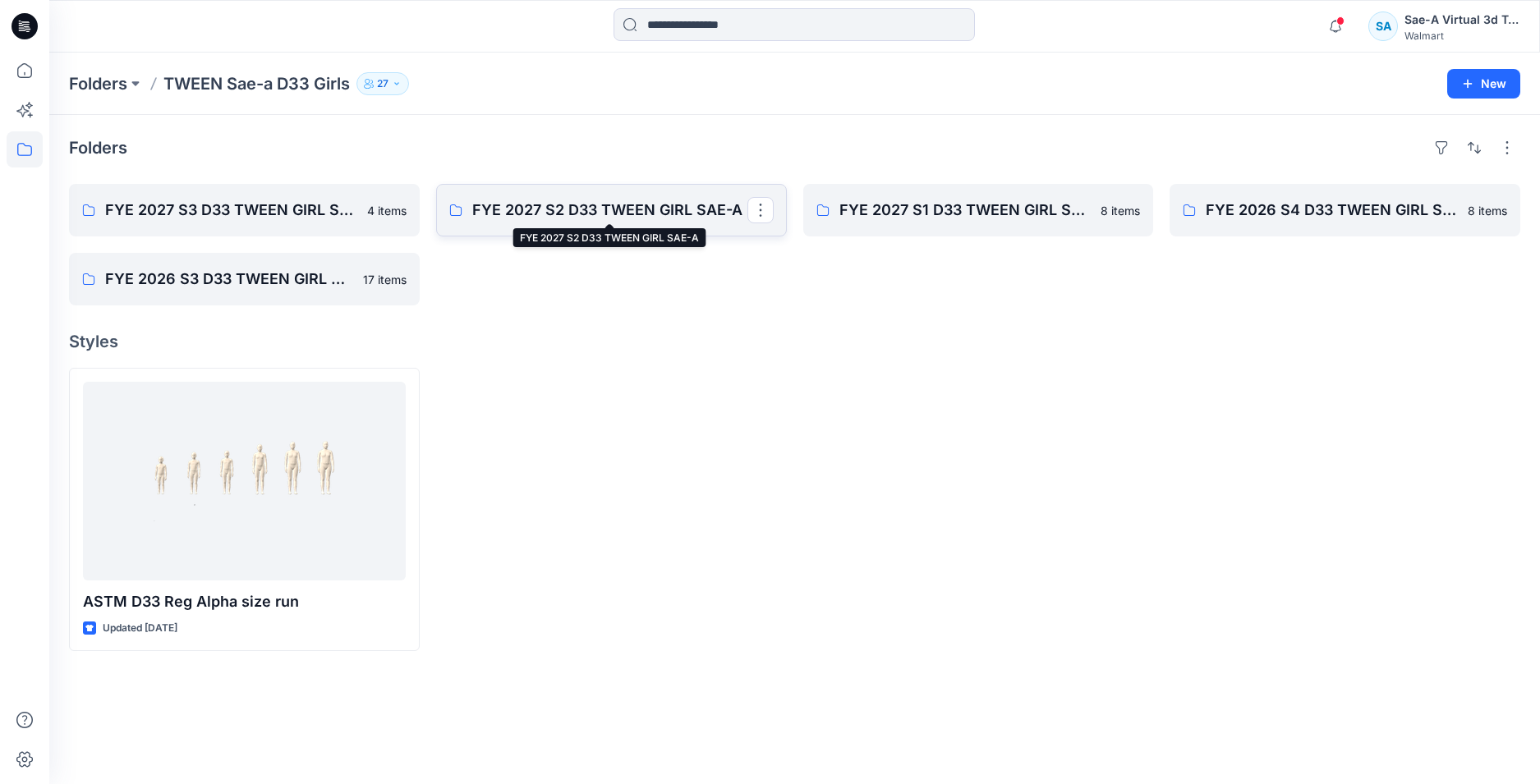
click at [603, 213] on p "FYE 2027 S2 D33 TWEEN GIRL SAE-A" at bounding box center [609, 210] width 275 height 23
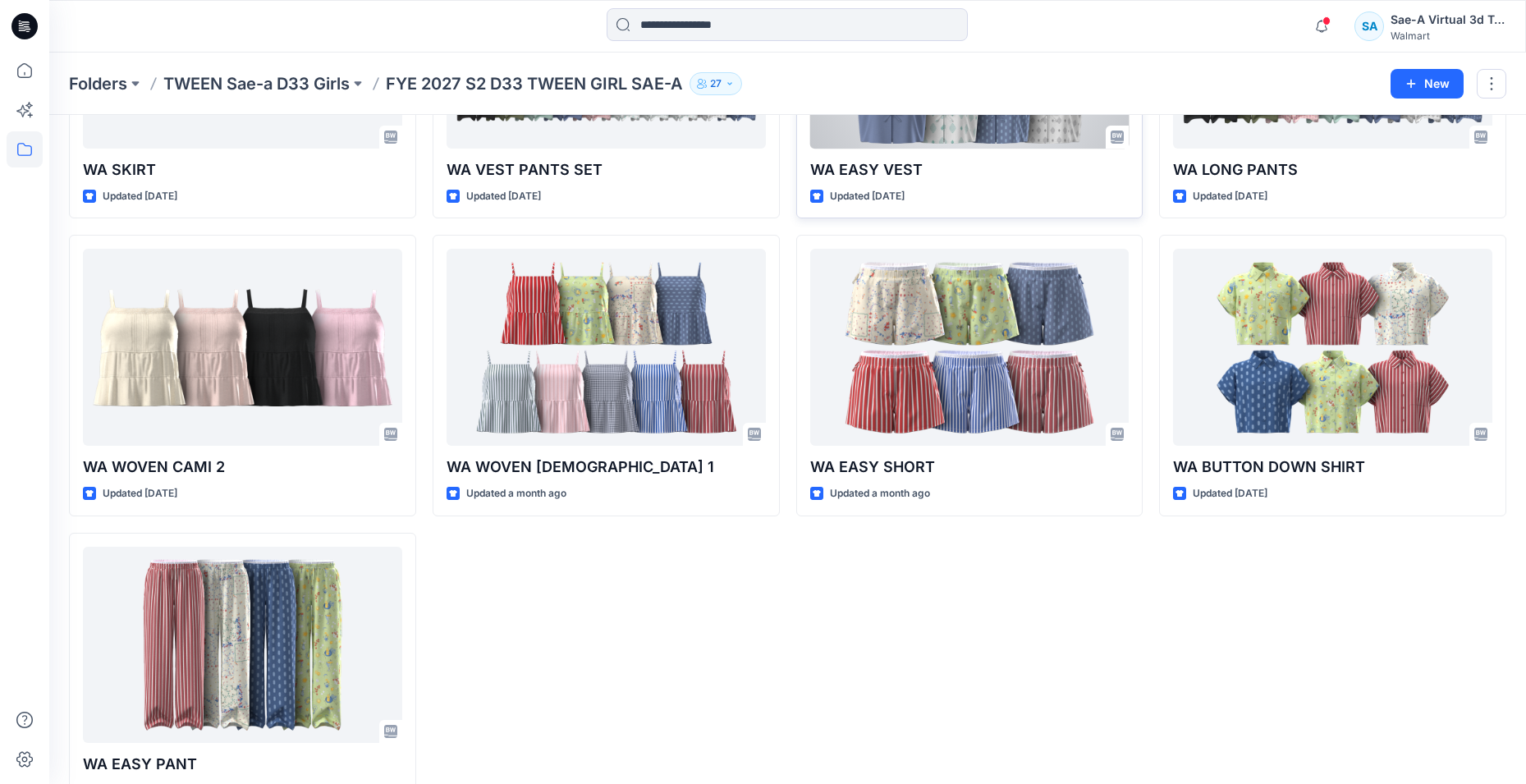
scroll to position [295, 0]
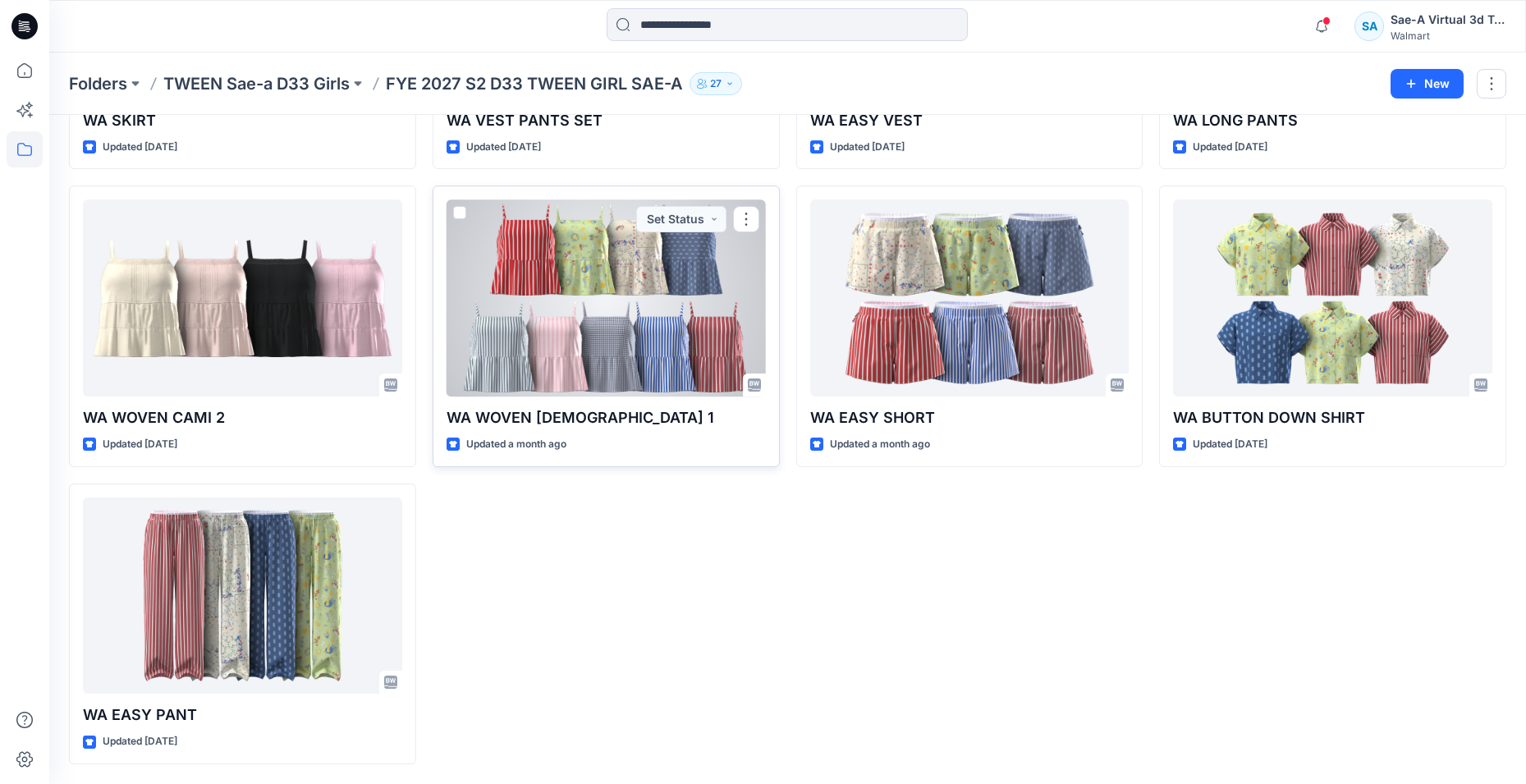
click at [619, 273] on div at bounding box center [606, 298] width 320 height 197
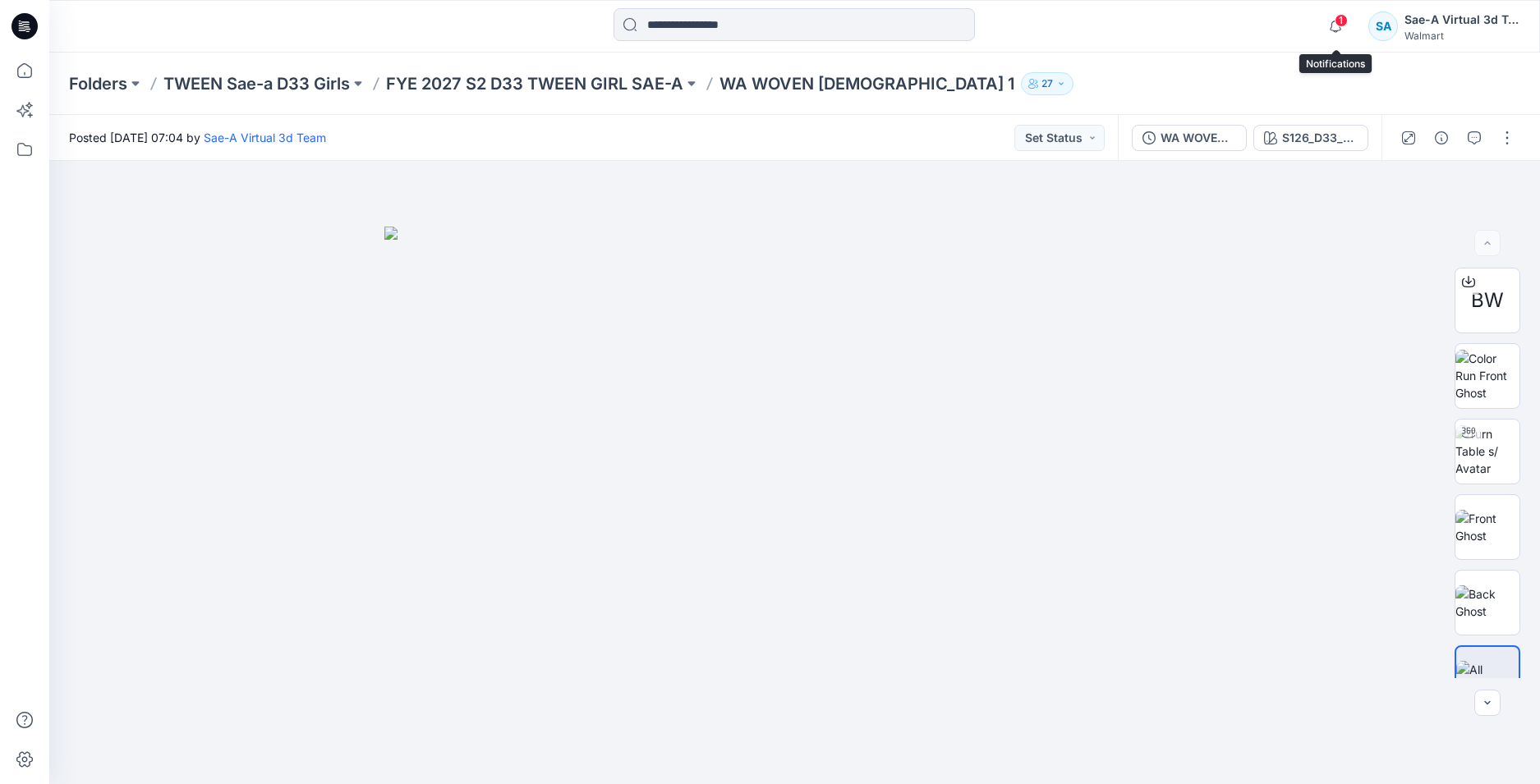
click at [1338, 15] on span "1" at bounding box center [1340, 21] width 13 height 13
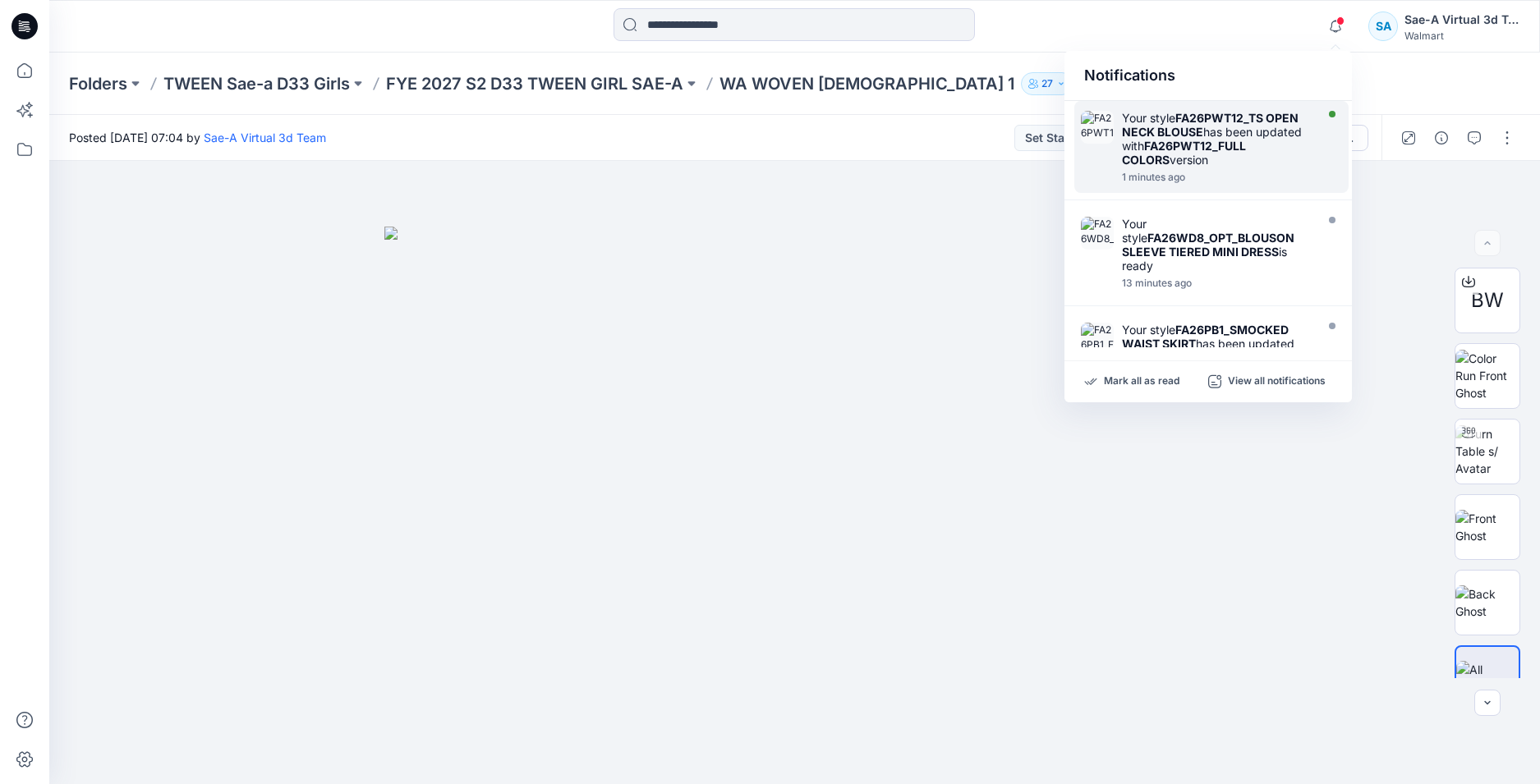
click at [1231, 163] on div "Your style FA26PWT12_TS OPEN NECK BLOUSE has been updated with FA26PWT12_FULL C…" at bounding box center [1216, 139] width 189 height 55
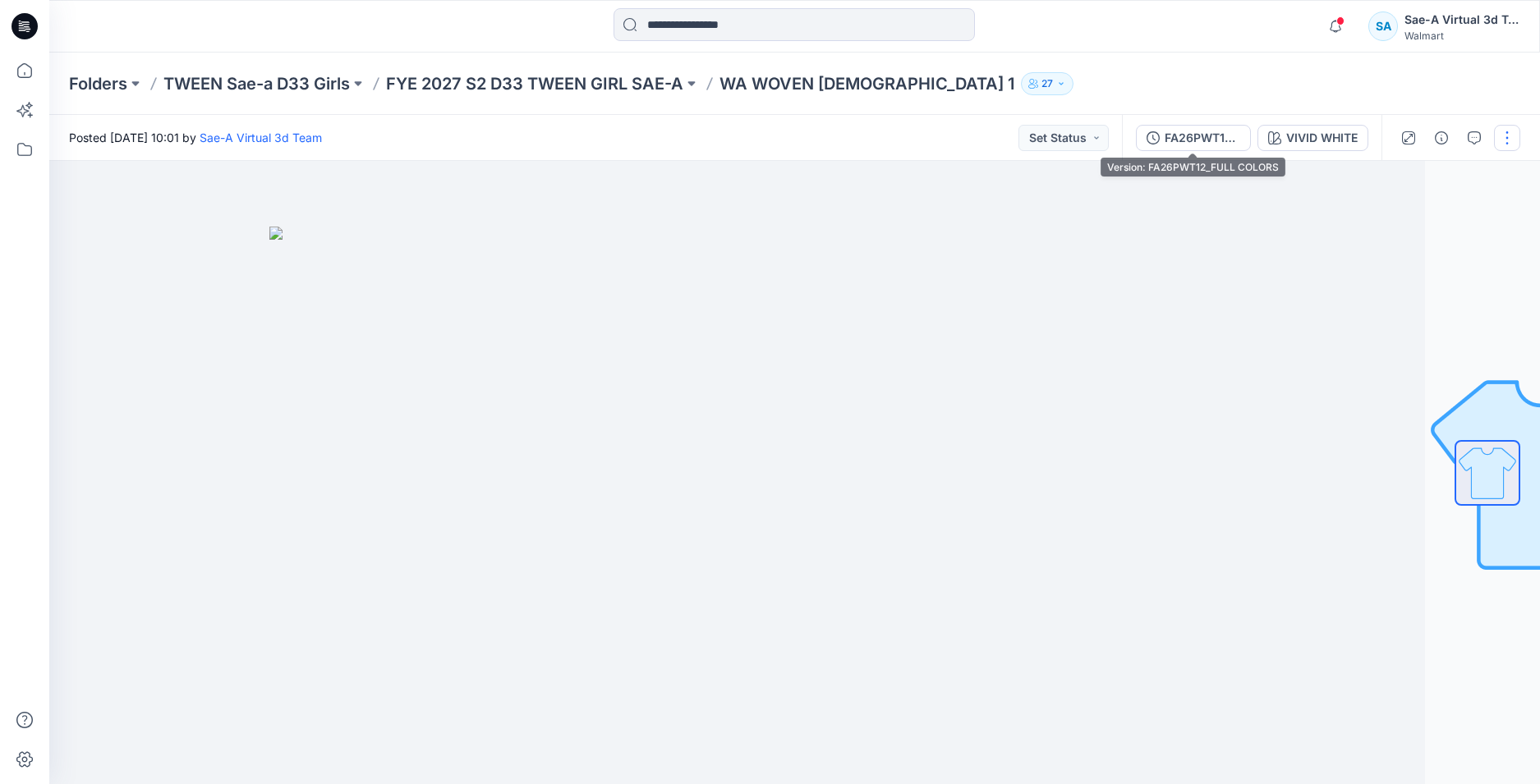
click at [1181, 130] on div "FA26PWT12_FULL COLORS" at bounding box center [1202, 138] width 75 height 18
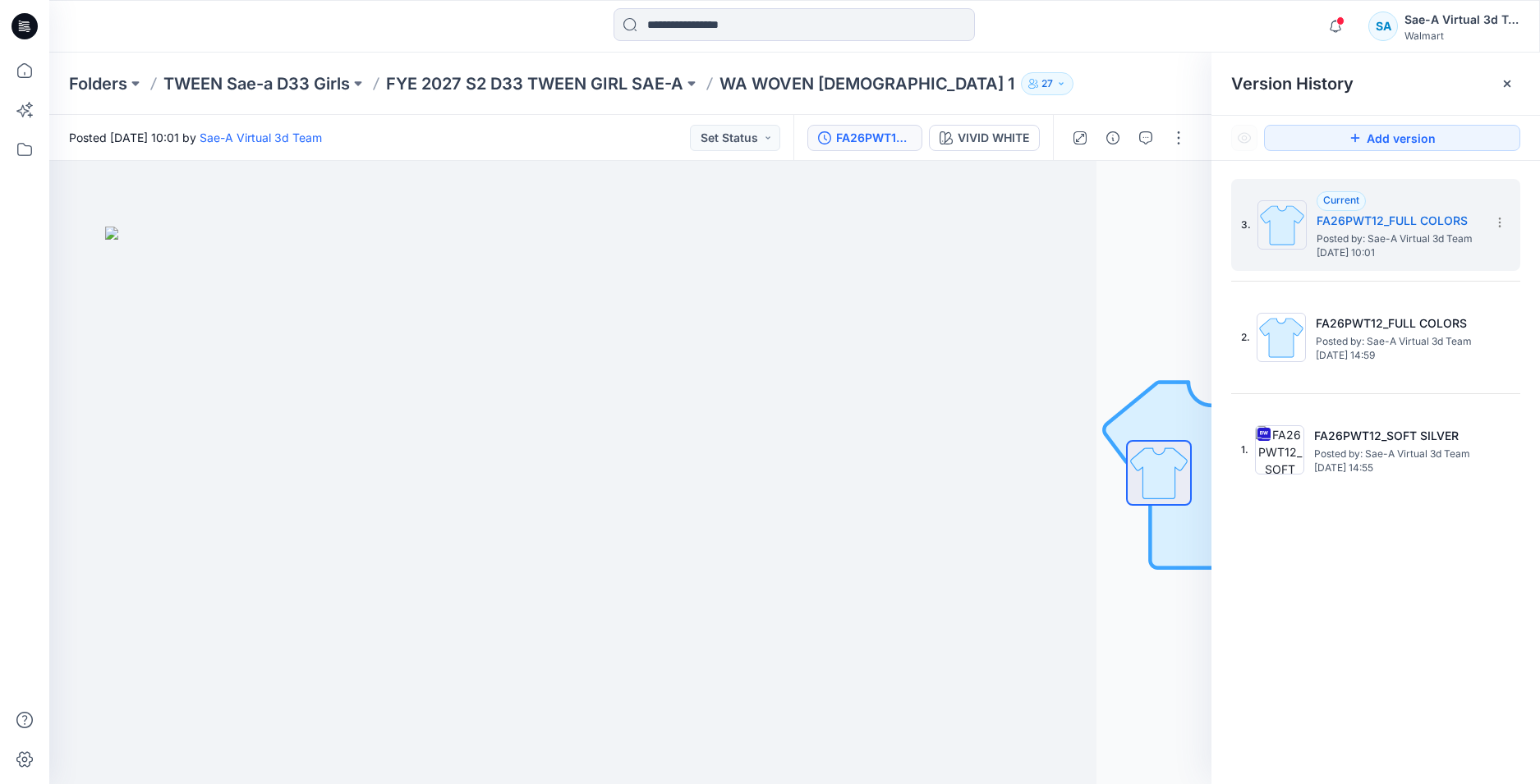
click at [27, 25] on icon at bounding box center [24, 26] width 26 height 26
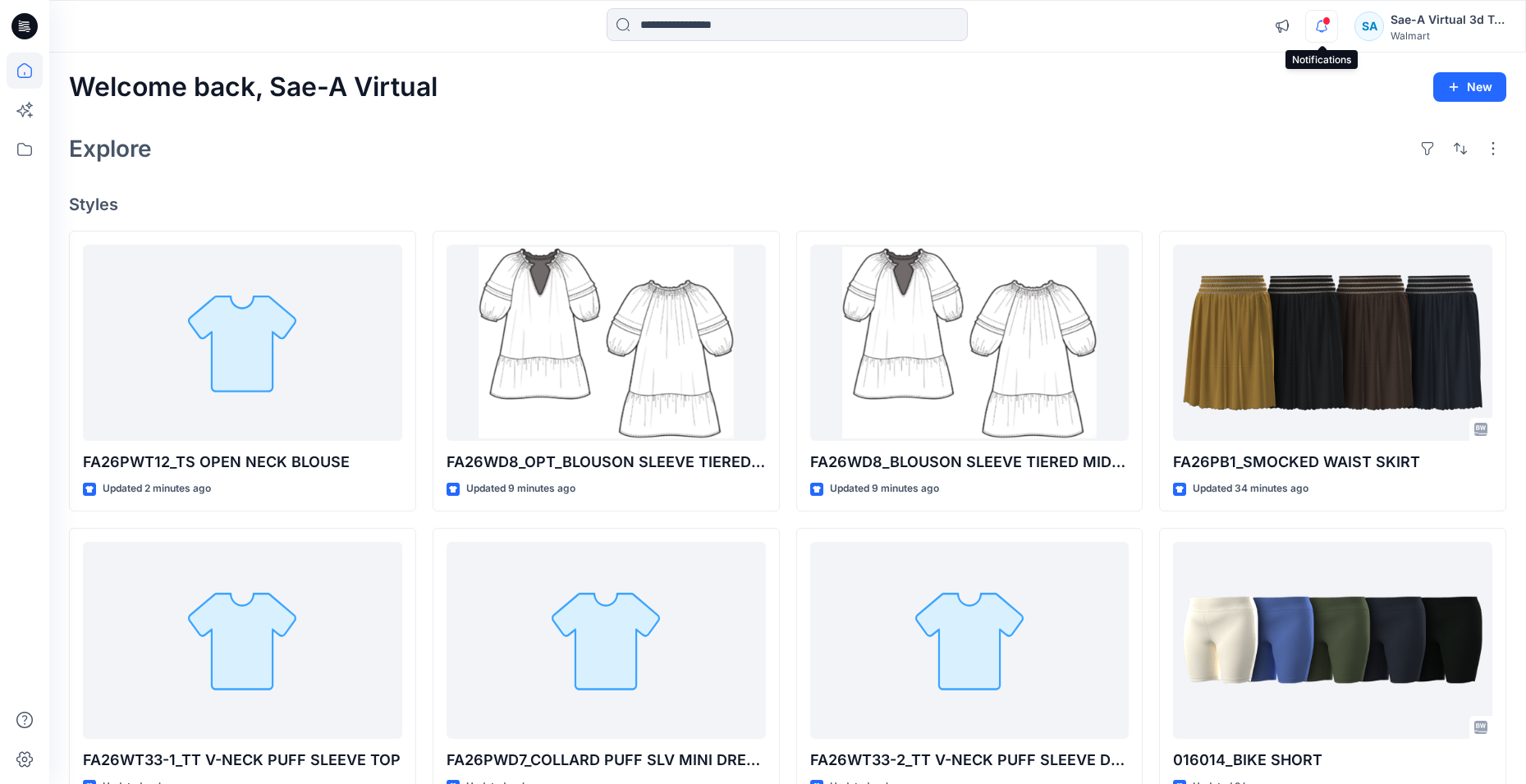
click at [1324, 28] on icon "button" at bounding box center [1321, 26] width 31 height 33
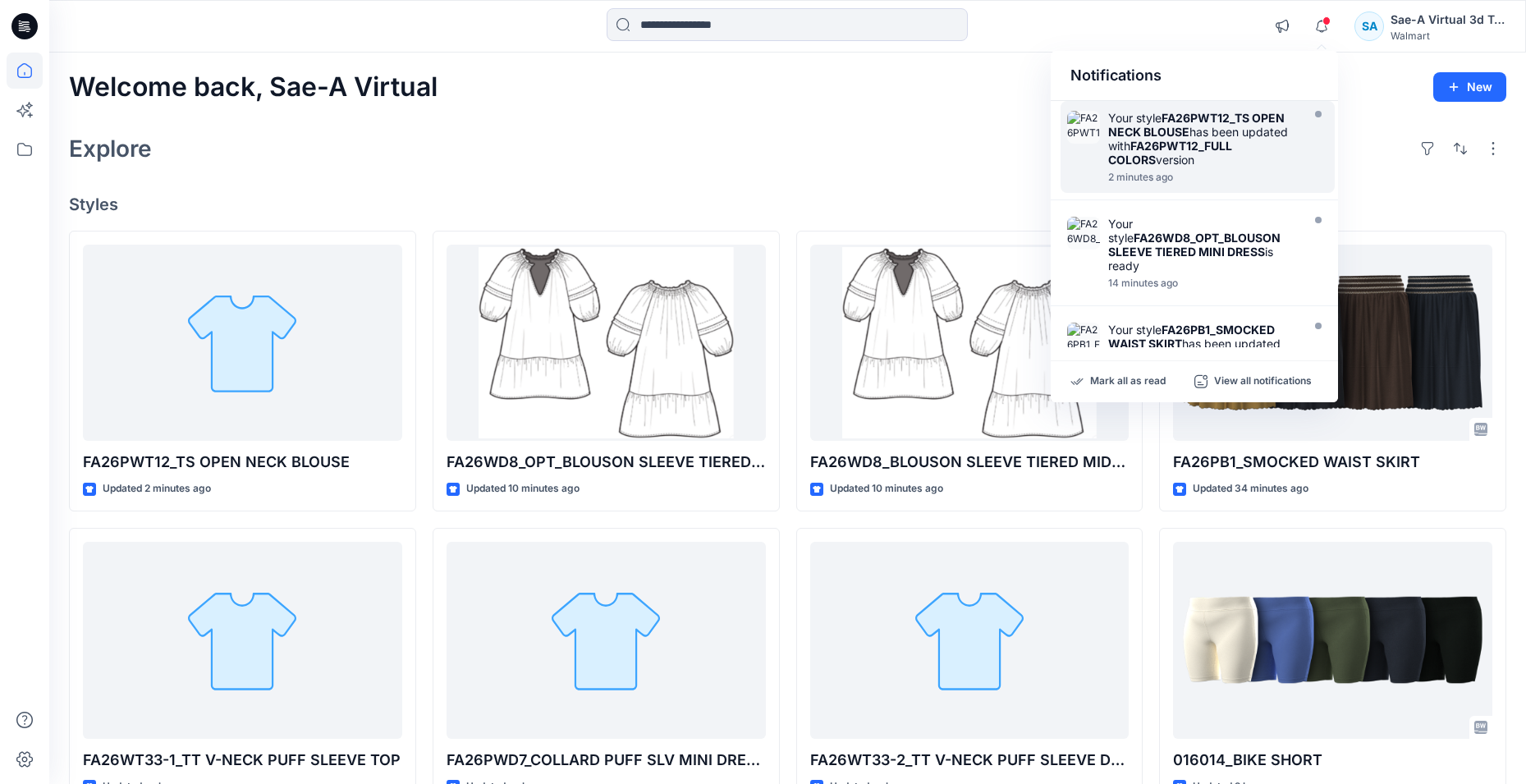
click at [1102, 145] on div "Your style FA26PWT12_TS OPEN NECK BLOUSE has been updated with FA26PWT12_FULL C…" at bounding box center [1198, 147] width 274 height 92
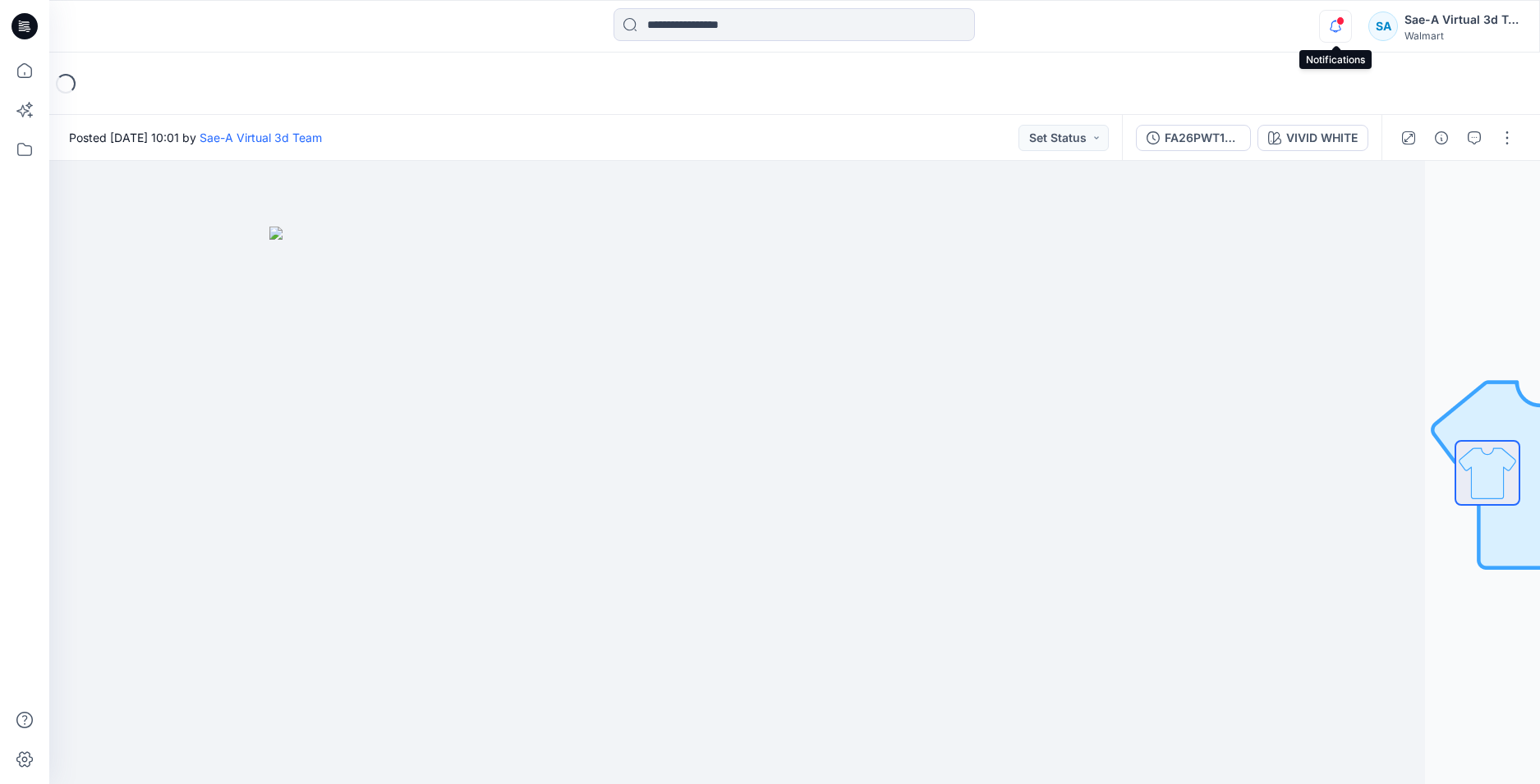
drag, startPoint x: 1337, startPoint y: 20, endPoint x: 1333, endPoint y: 29, distance: 9.8
click at [1338, 20] on span at bounding box center [1339, 21] width 8 height 9
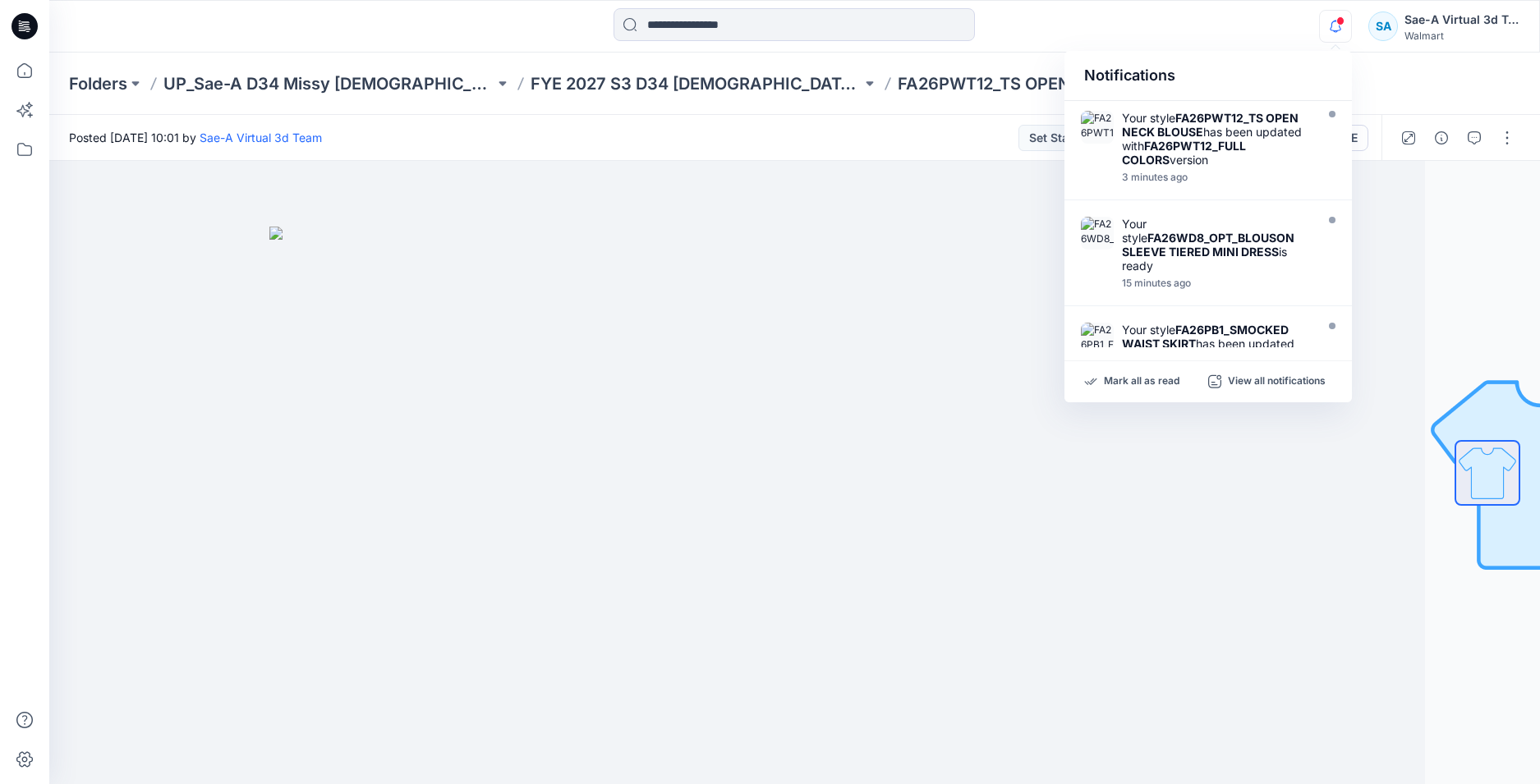
click at [36, 27] on icon at bounding box center [24, 26] width 26 height 26
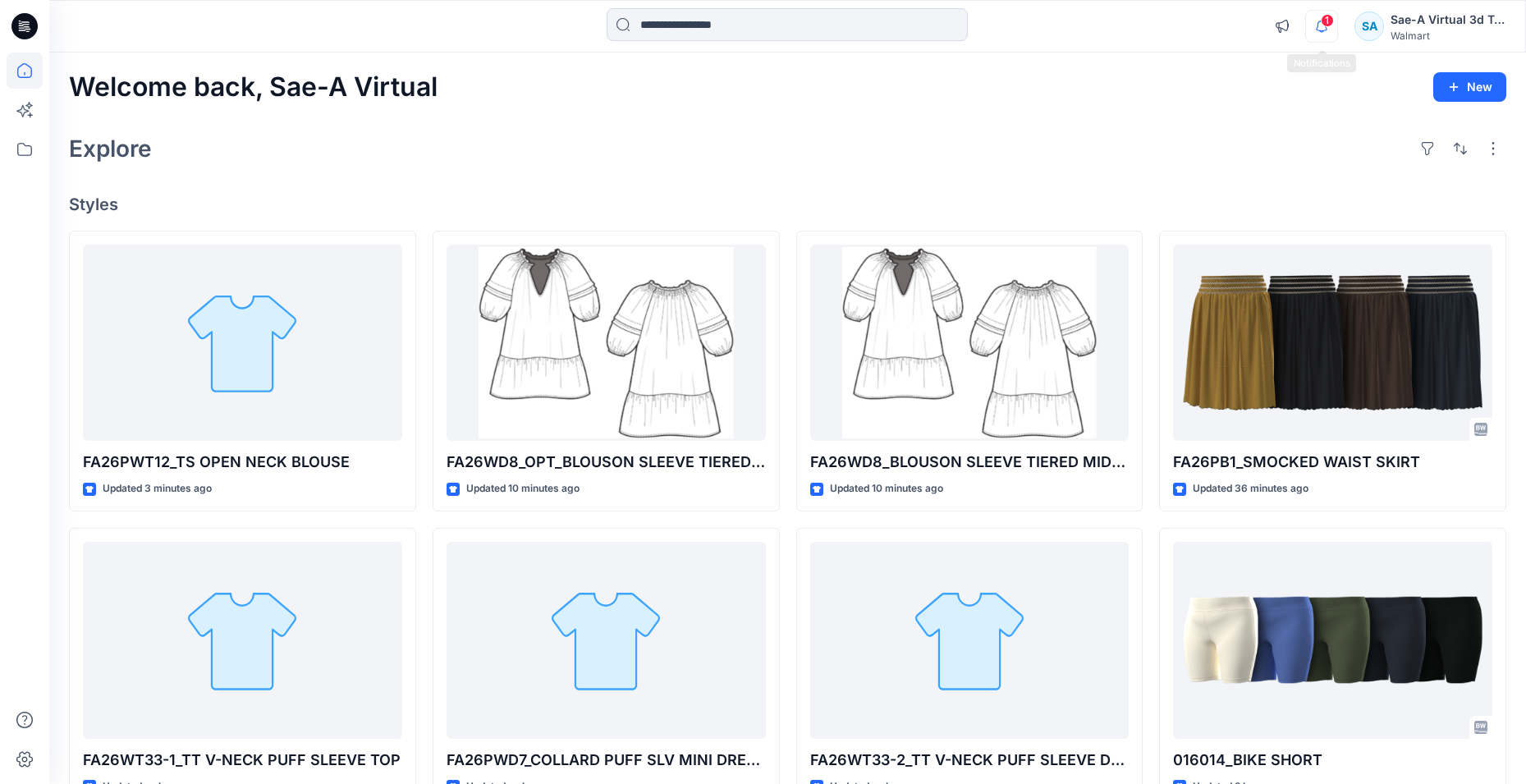
click at [1327, 35] on icon "button" at bounding box center [1321, 26] width 31 height 33
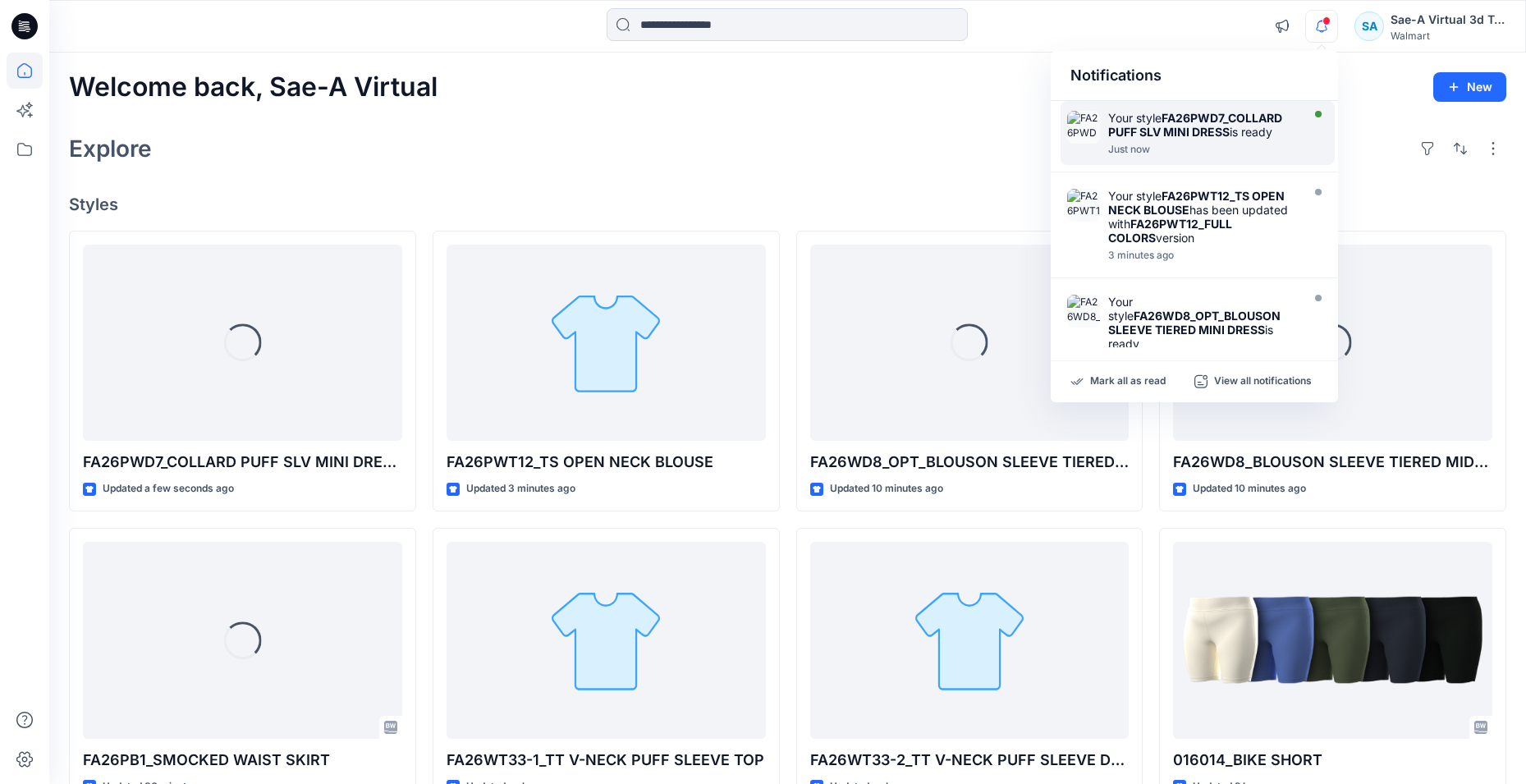
click at [1225, 119] on strong "FA26PWD7_COLLARD PUFF SLV MINI DRESS" at bounding box center [1195, 124] width 174 height 28
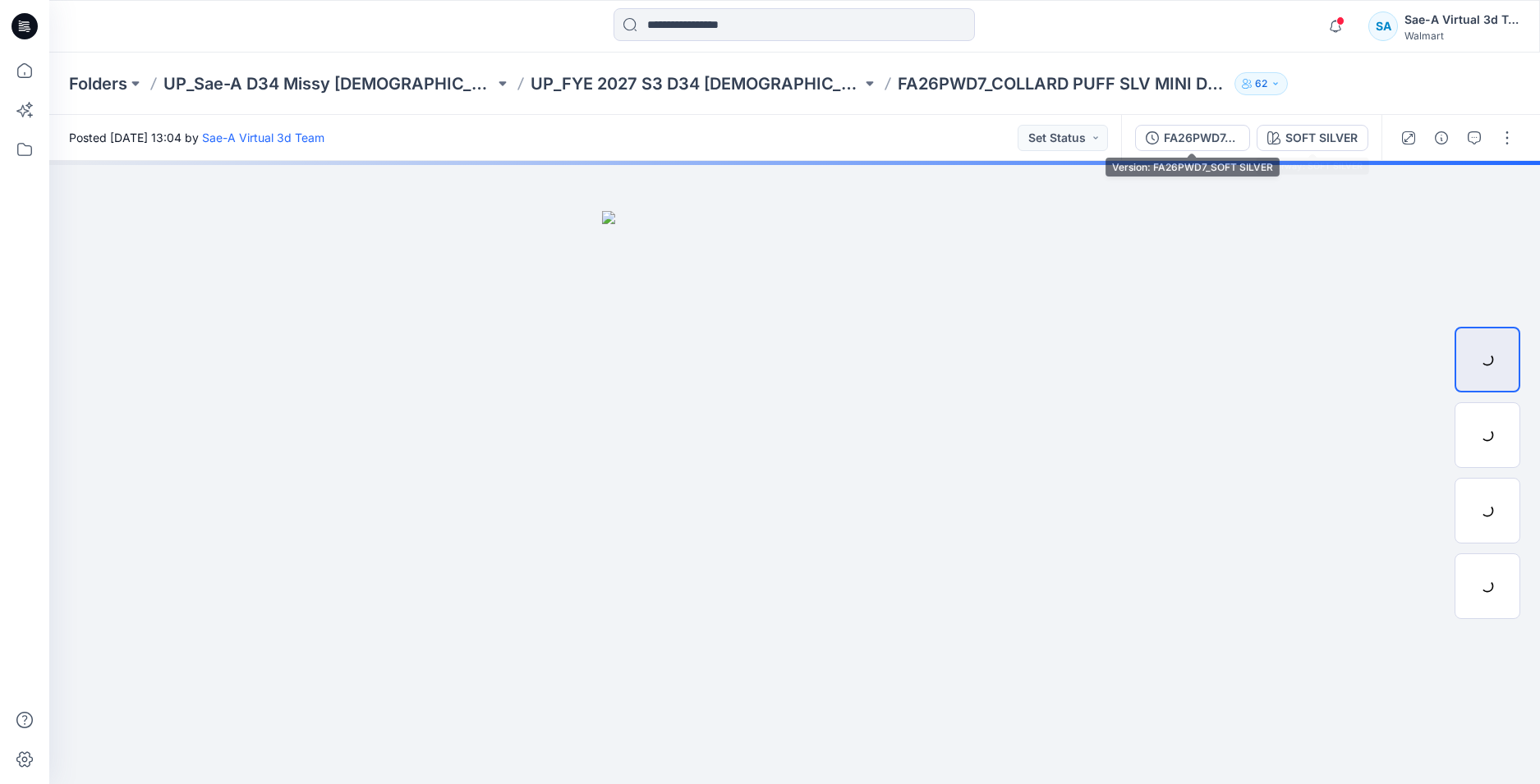
drag, startPoint x: 1190, startPoint y: 145, endPoint x: 1198, endPoint y: 149, distance: 8.9
click at [1190, 144] on div "FA26PWD7_SOFT SILVER" at bounding box center [1202, 138] width 75 height 18
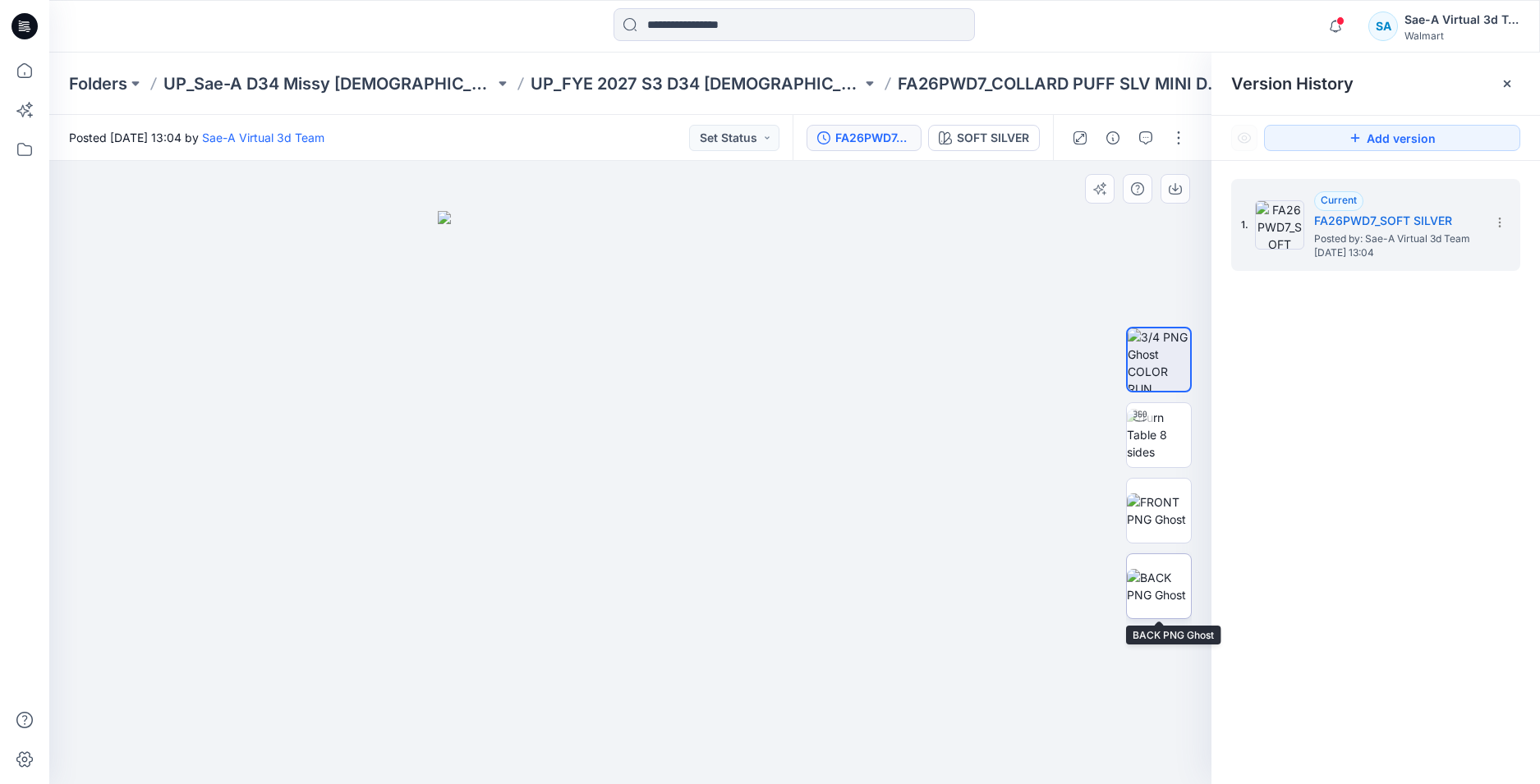
click at [1178, 593] on img at bounding box center [1159, 586] width 64 height 35
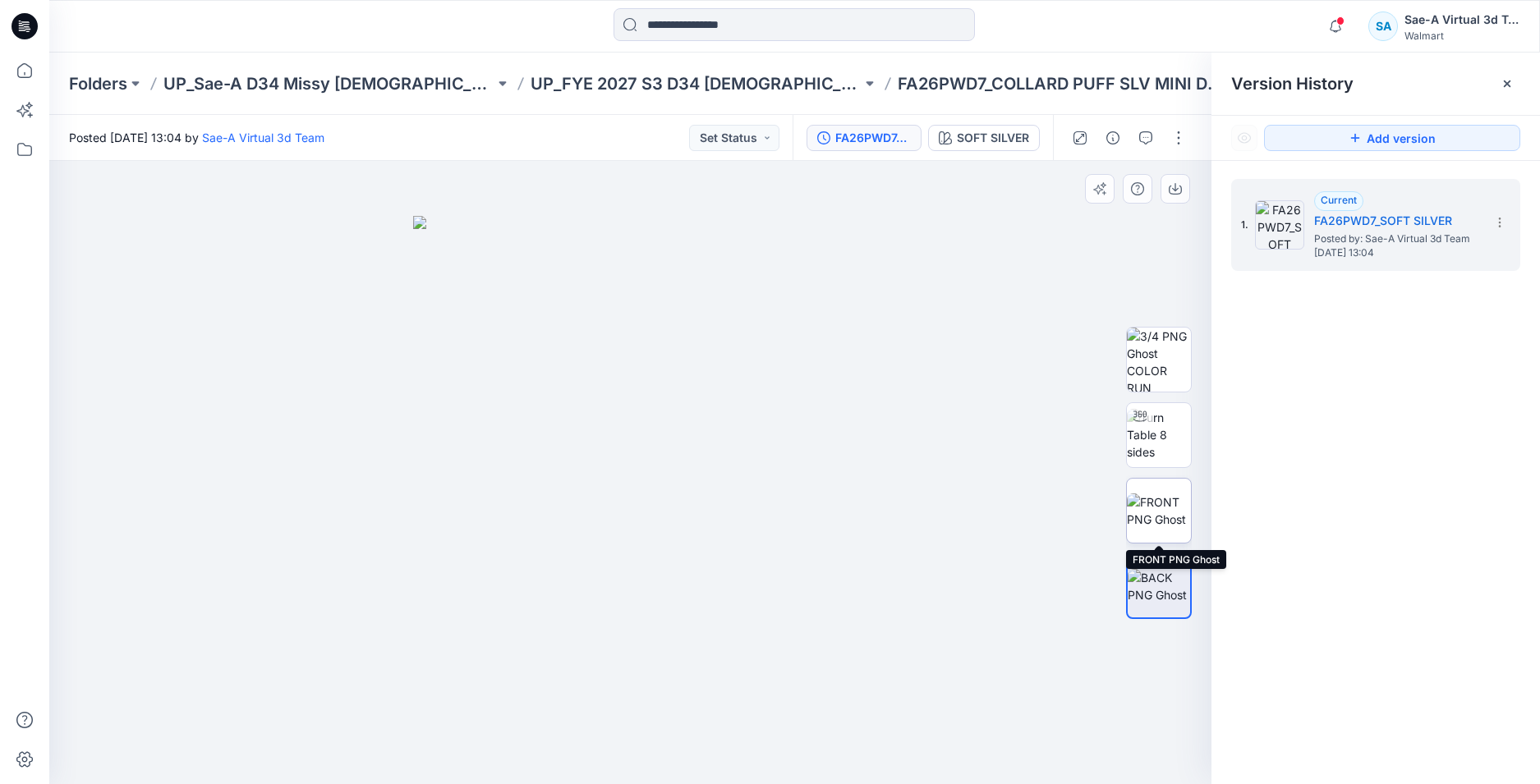
click at [1175, 527] on img at bounding box center [1159, 510] width 64 height 35
click at [1159, 438] on img at bounding box center [1159, 435] width 64 height 52
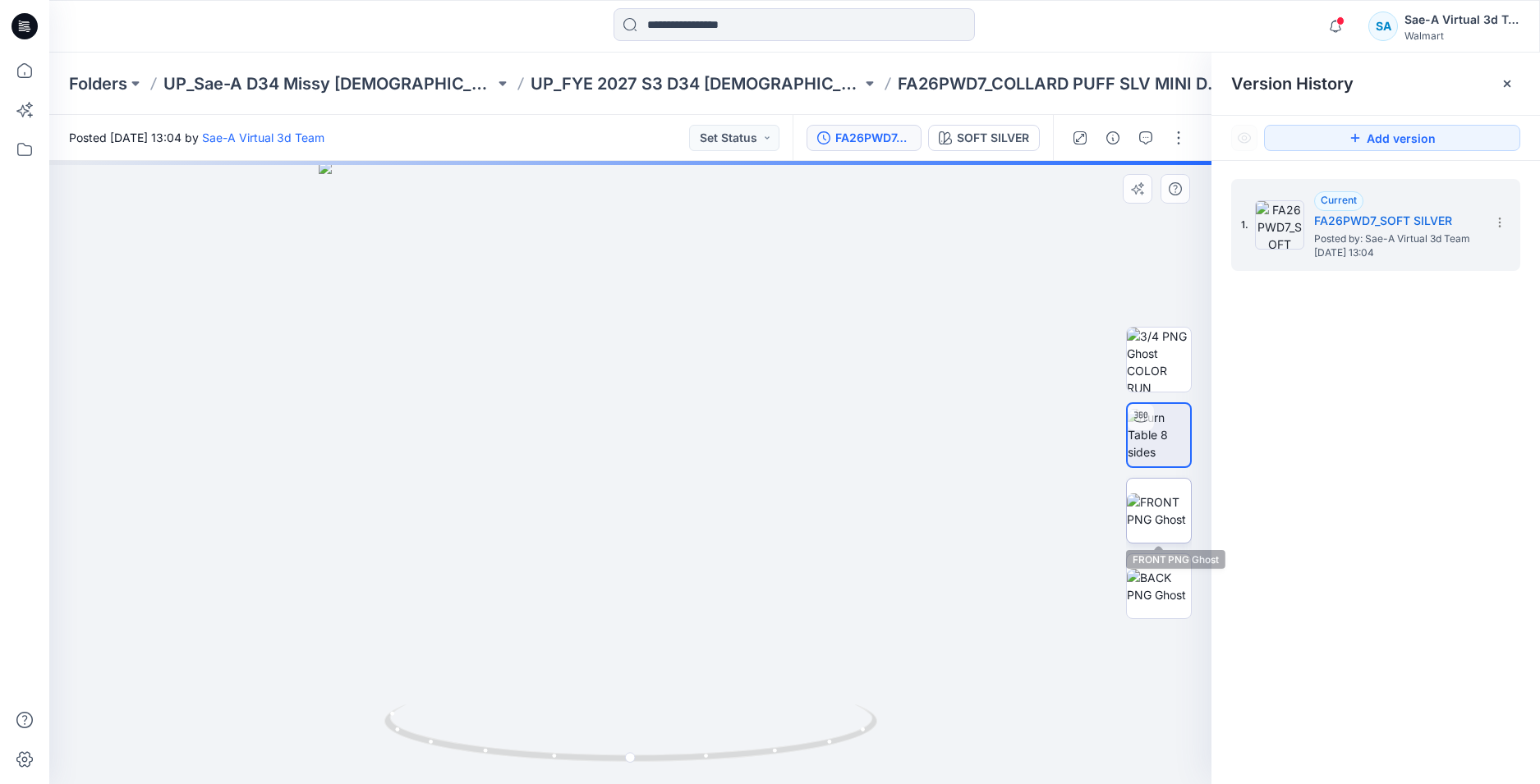
click at [1161, 493] on img at bounding box center [1159, 510] width 64 height 35
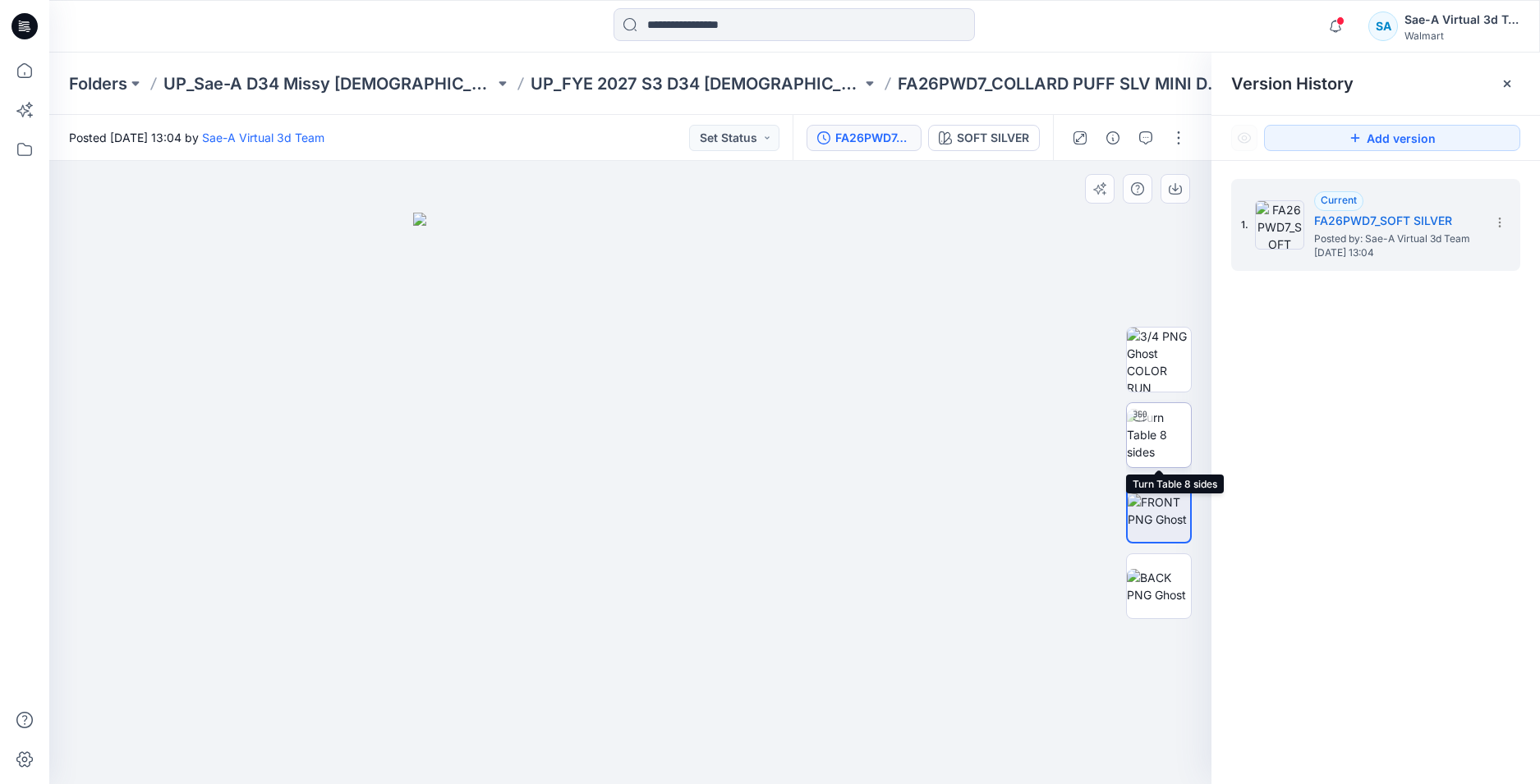
click at [1157, 440] on img at bounding box center [1159, 435] width 64 height 52
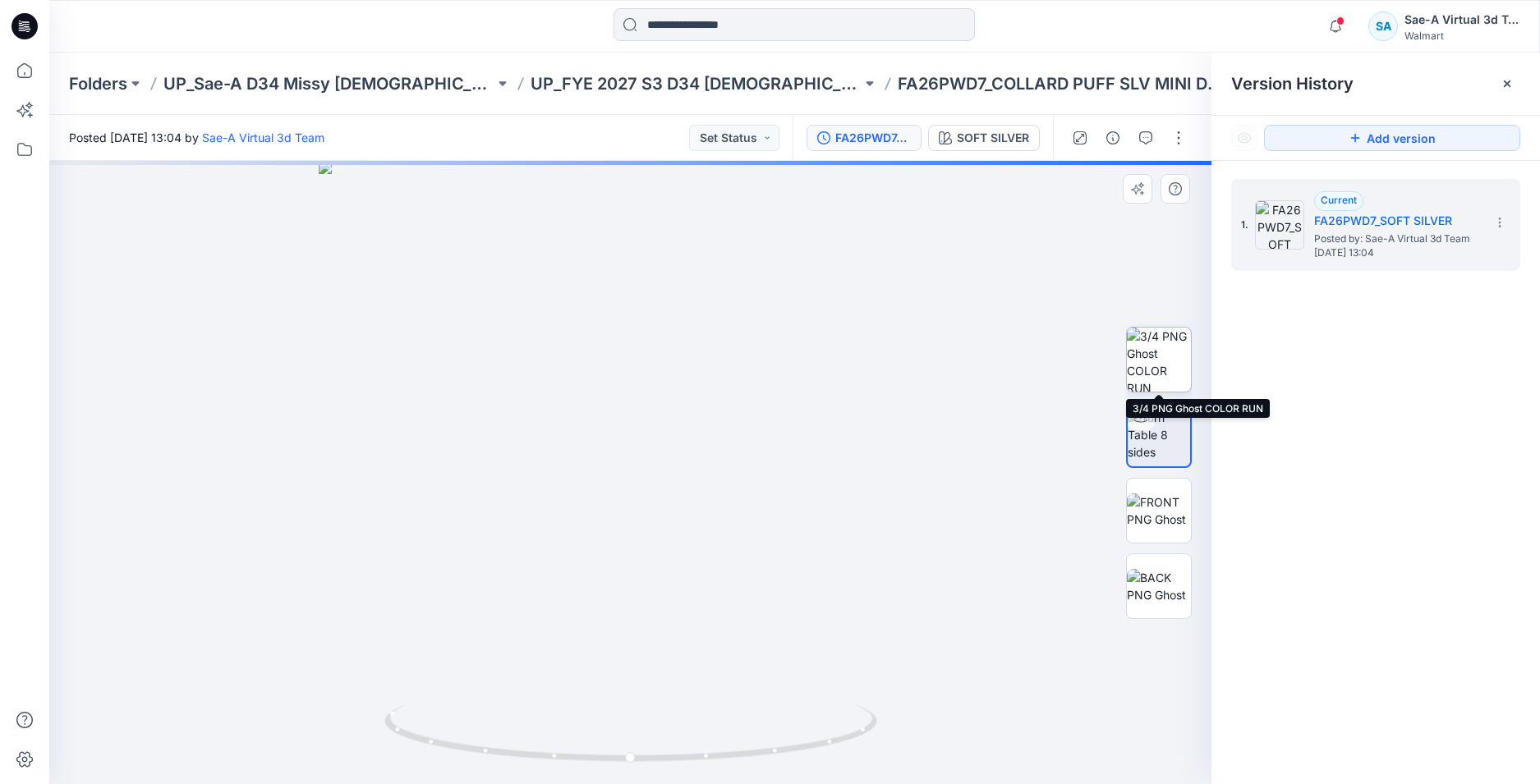
click at [1167, 386] on img at bounding box center [1159, 360] width 64 height 64
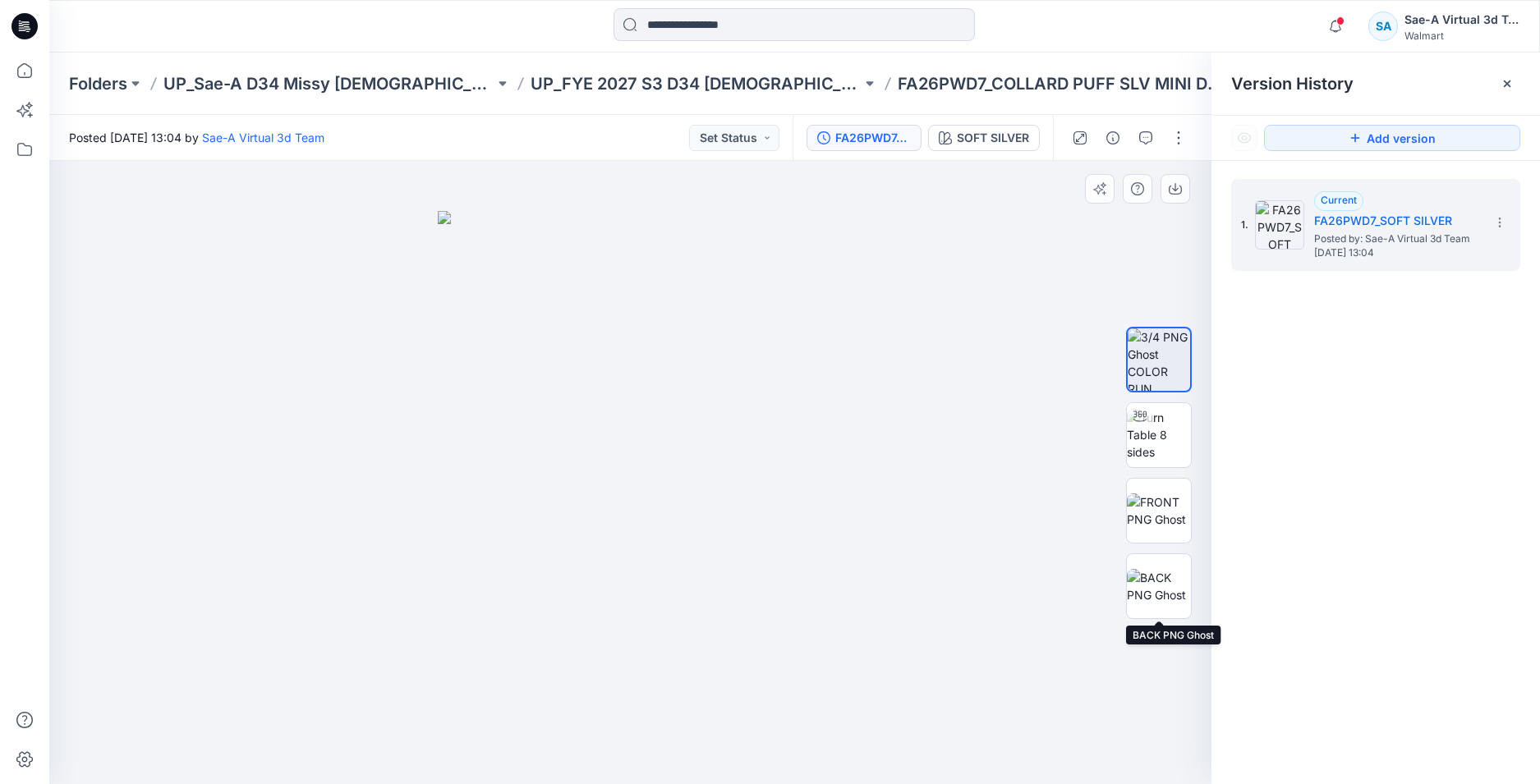
click at [1165, 569] on img at bounding box center [1159, 586] width 64 height 35
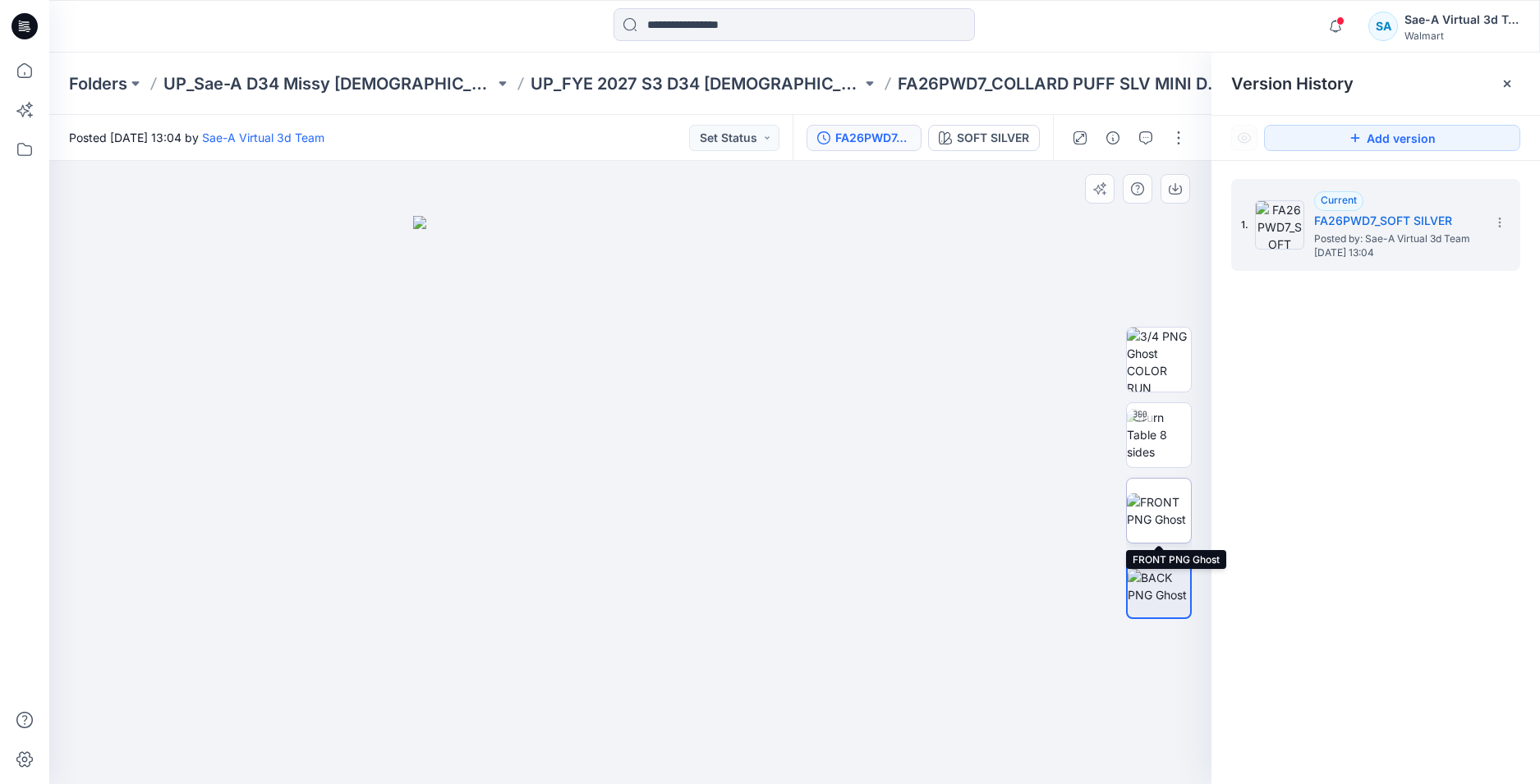
click at [1168, 493] on img at bounding box center [1159, 510] width 64 height 35
click at [1159, 447] on img at bounding box center [1159, 435] width 64 height 52
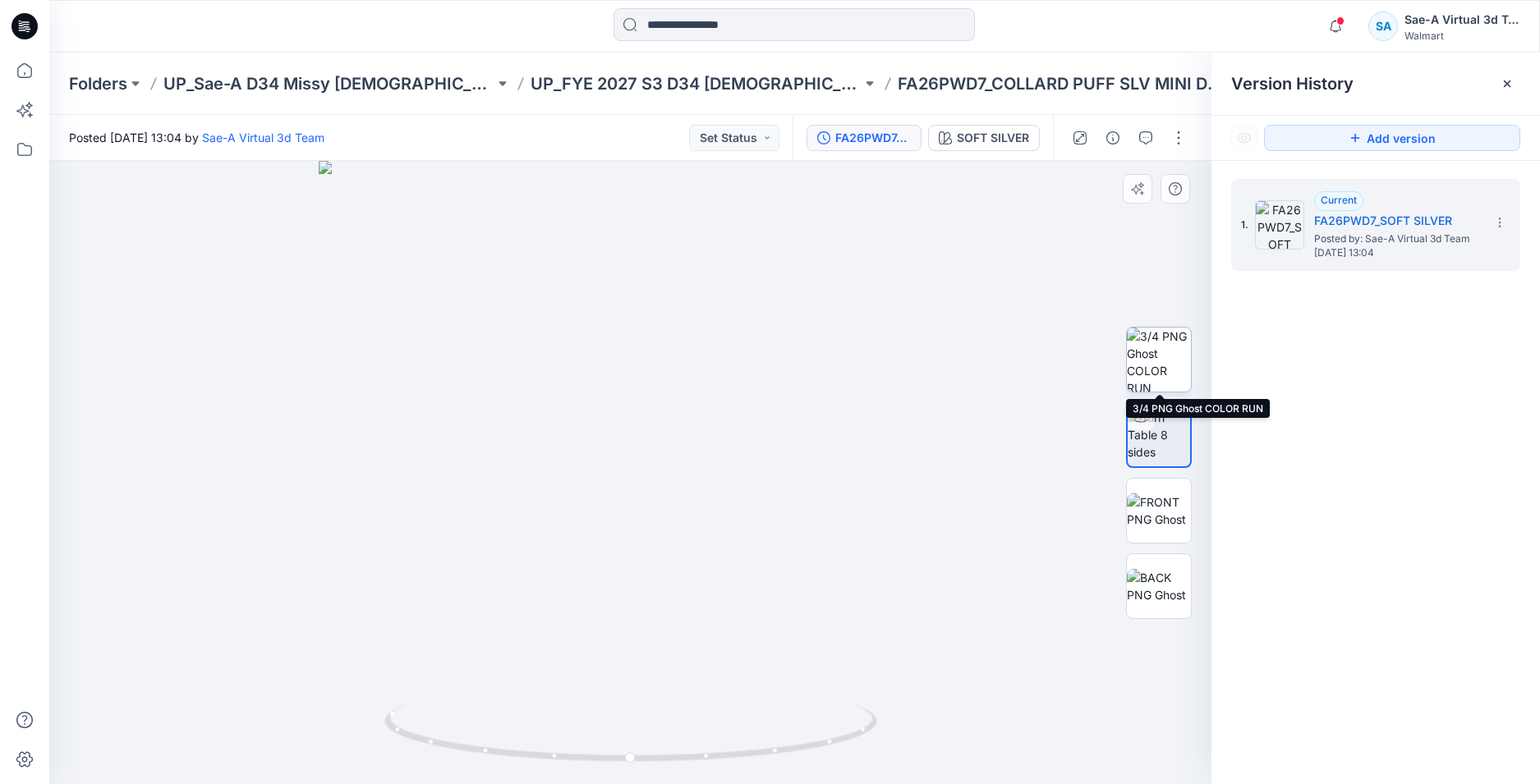
click at [1161, 368] on img at bounding box center [1159, 360] width 64 height 64
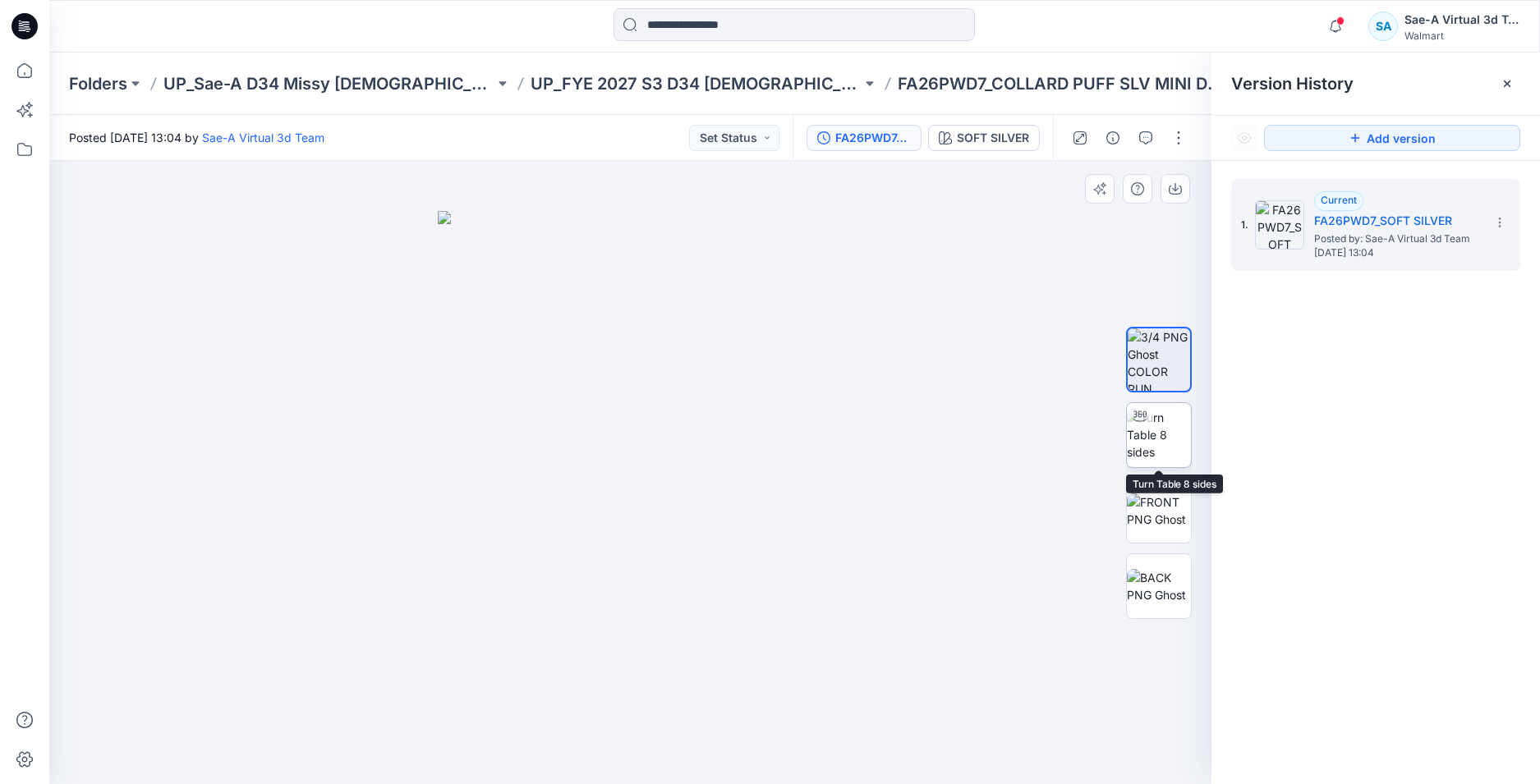
click at [1166, 422] on img at bounding box center [1159, 435] width 64 height 52
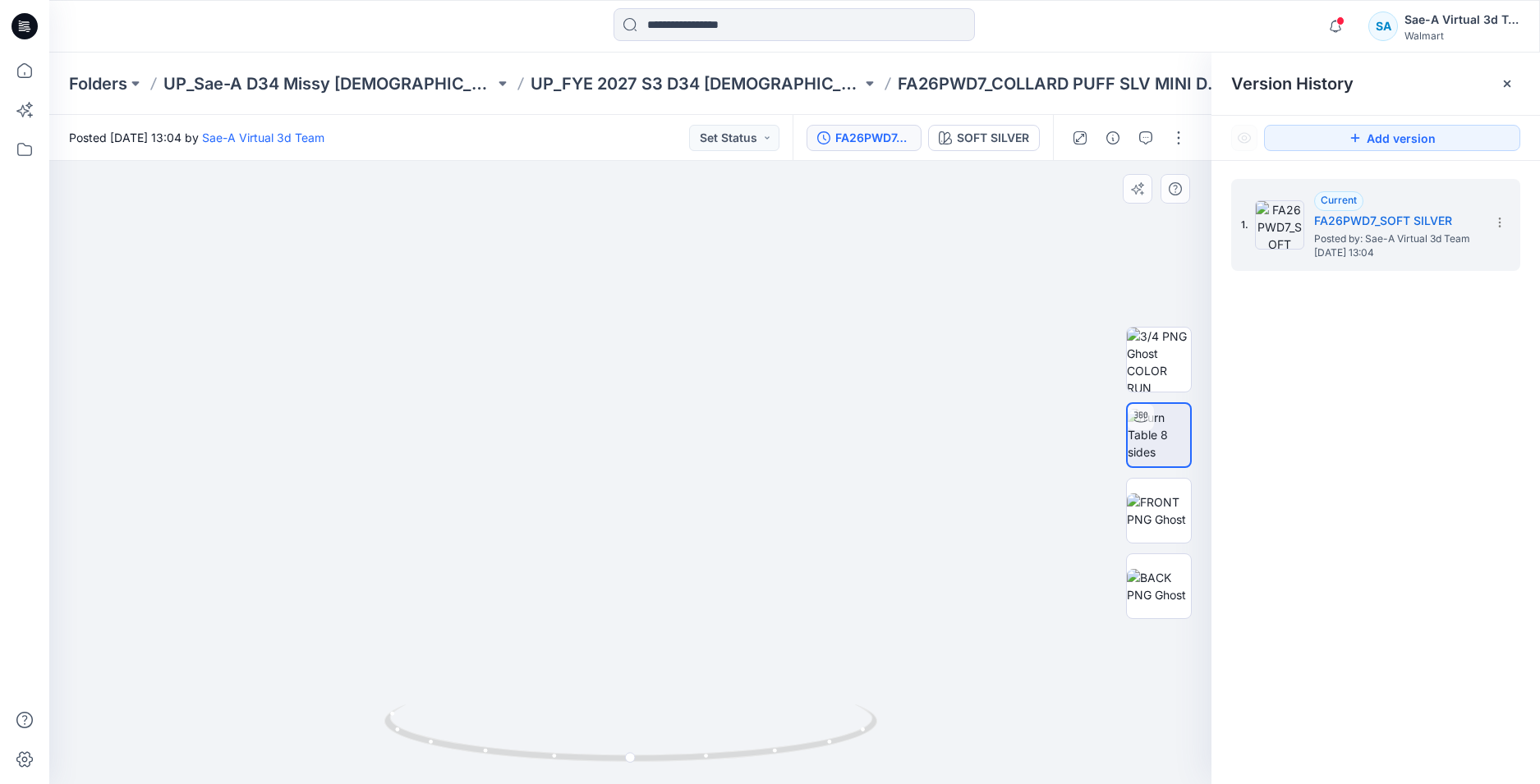
drag, startPoint x: 762, startPoint y: 572, endPoint x: 764, endPoint y: 515, distance: 57.0
drag, startPoint x: 879, startPoint y: 725, endPoint x: 774, endPoint y: 748, distance: 107.5
click at [774, 748] on icon at bounding box center [632, 735] width 497 height 62
drag, startPoint x: 629, startPoint y: 738, endPoint x: 565, endPoint y: 726, distance: 65.1
click at [565, 726] on icon at bounding box center [632, 735] width 497 height 62
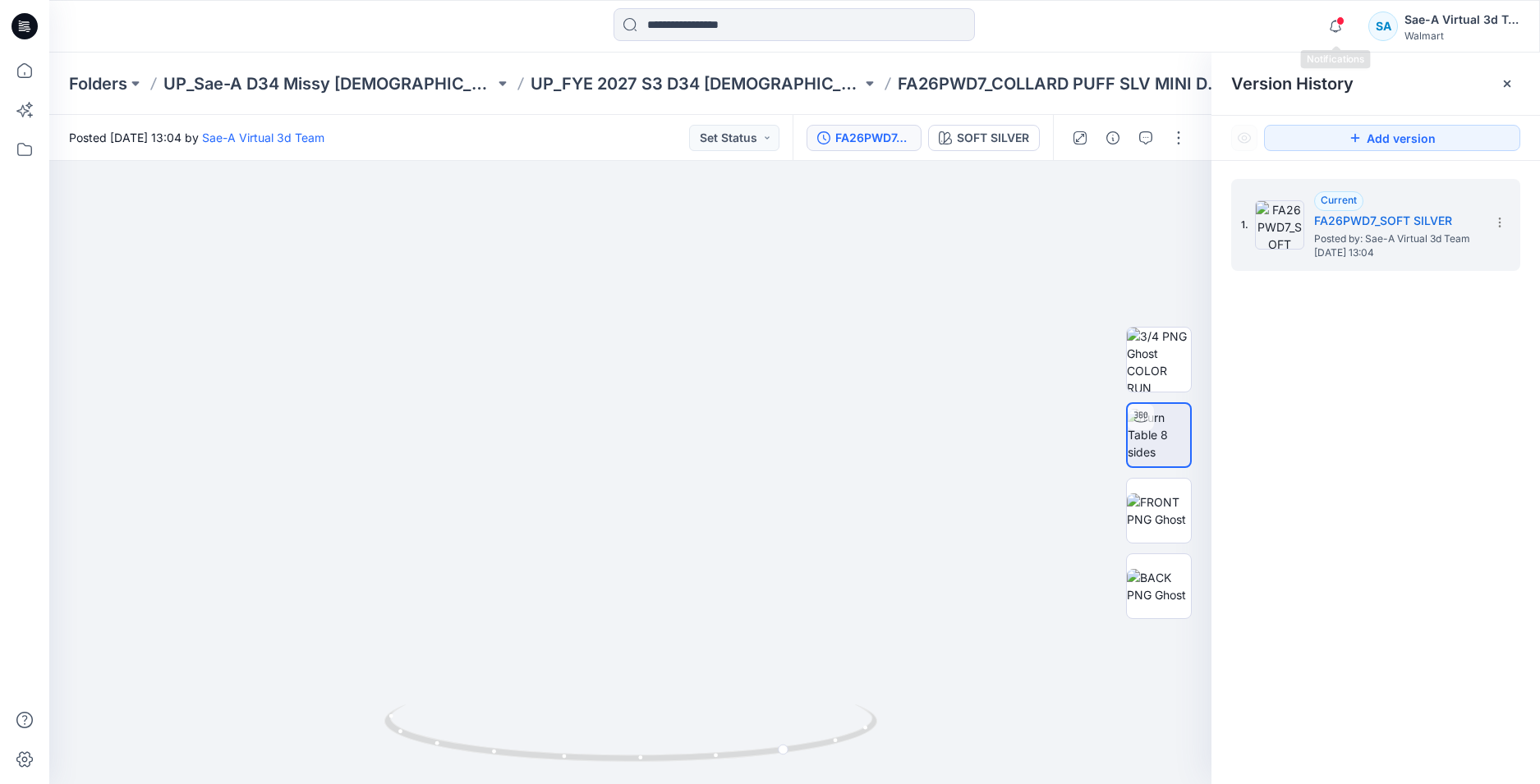
click at [1339, 20] on span at bounding box center [1339, 21] width 8 height 9
click at [1366, 413] on div "1. Current FA26PWD7_SOFT SILVER Posted by: Sae-A Virtual 3d Team Wednesday, Sep…" at bounding box center [1375, 484] width 329 height 647
drag, startPoint x: 691, startPoint y: 754, endPoint x: 610, endPoint y: 747, distance: 81.3
click at [610, 747] on icon at bounding box center [632, 735] width 497 height 62
click at [1182, 155] on div at bounding box center [1129, 137] width 152 height 46
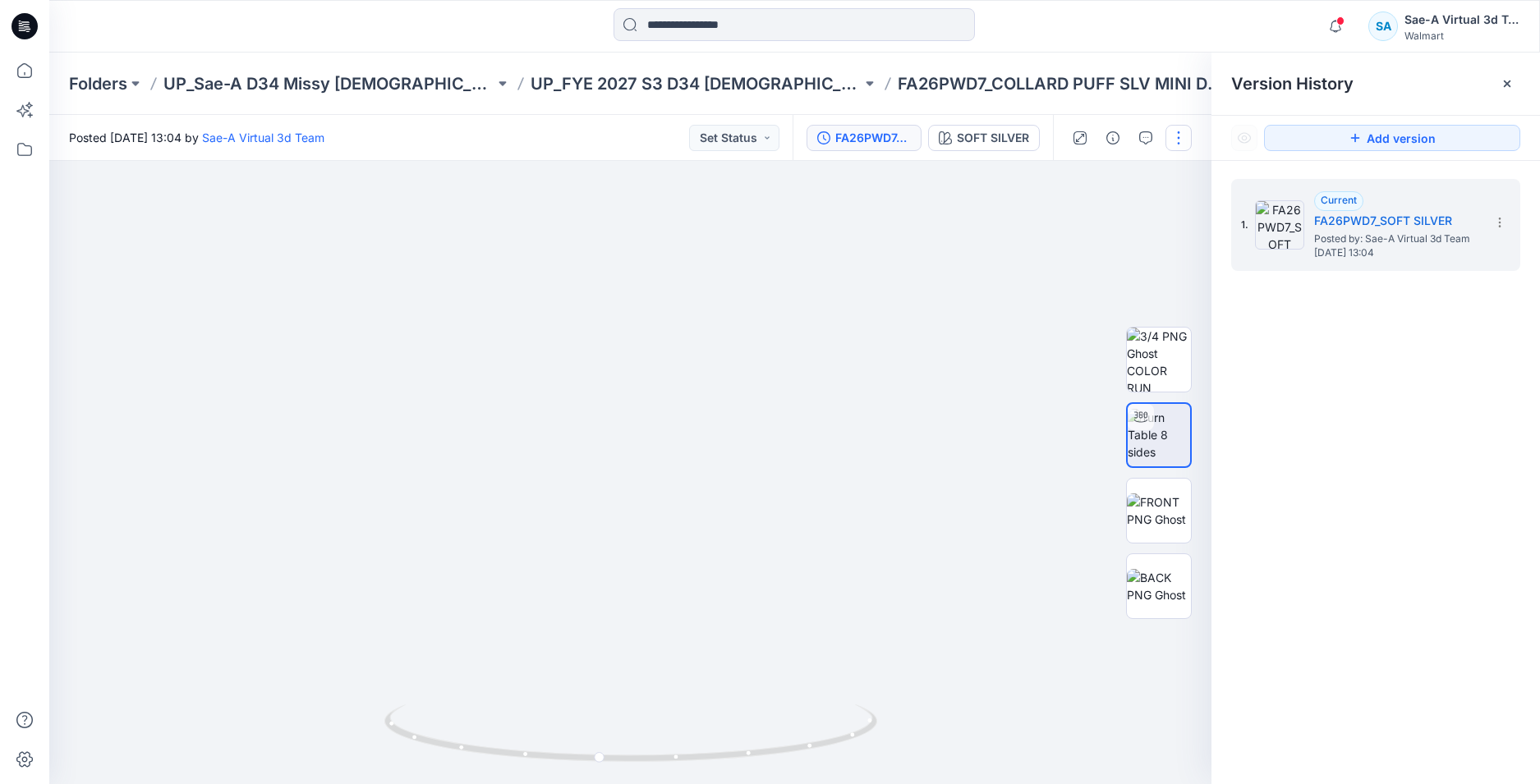
click at [1176, 145] on button "button" at bounding box center [1178, 137] width 26 height 26
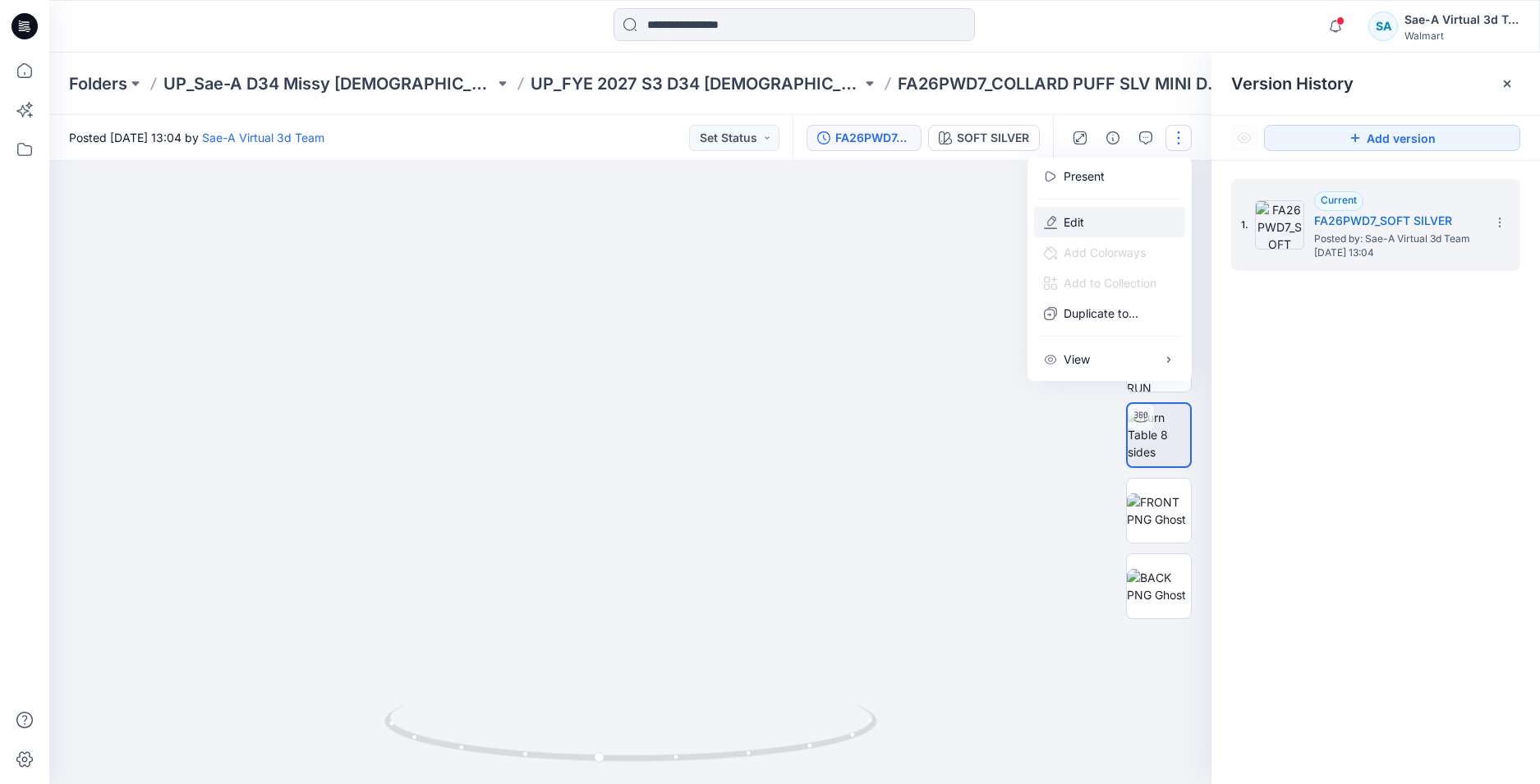
click at [1087, 226] on button "Edit" at bounding box center [1109, 222] width 151 height 30
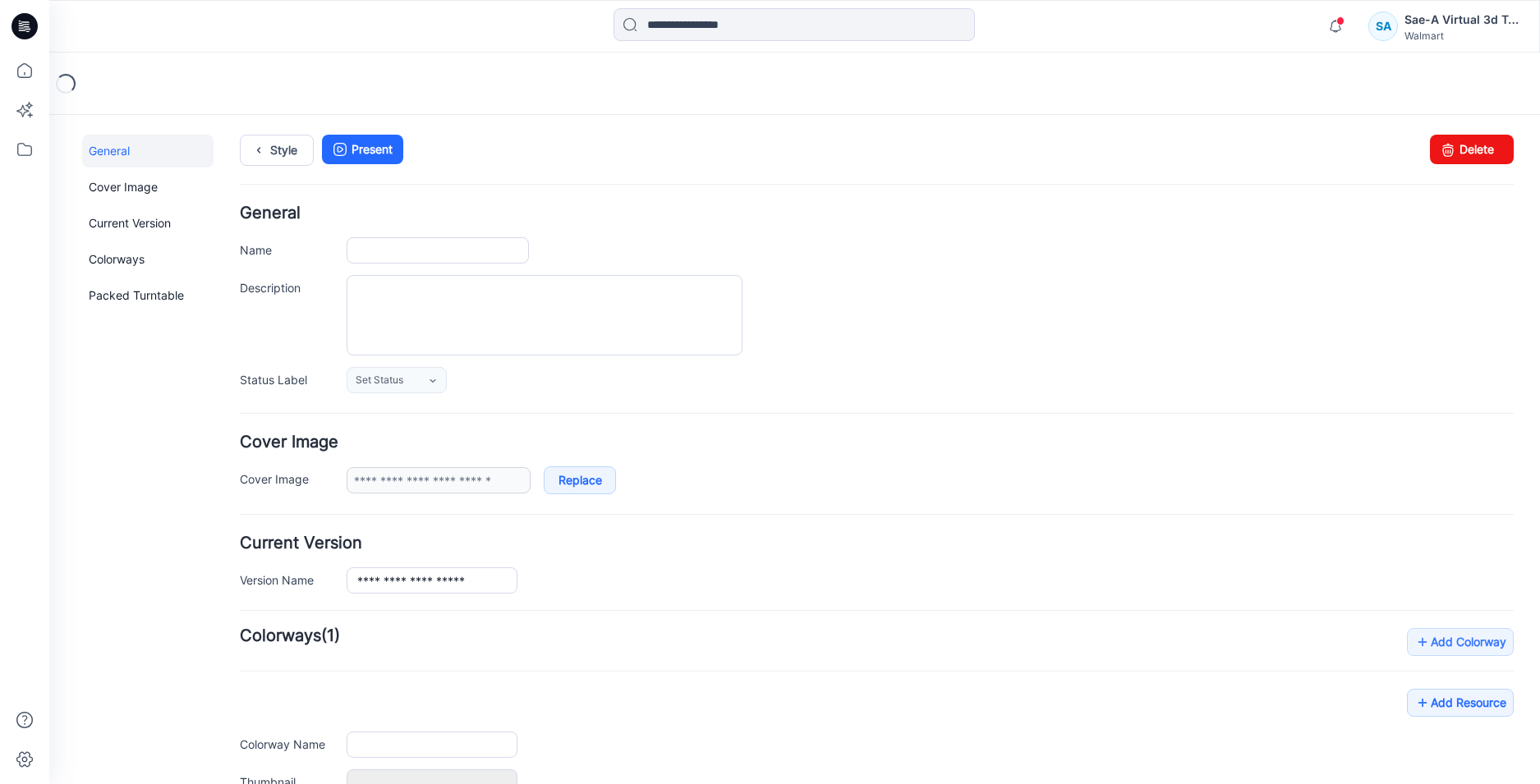
type input "**********"
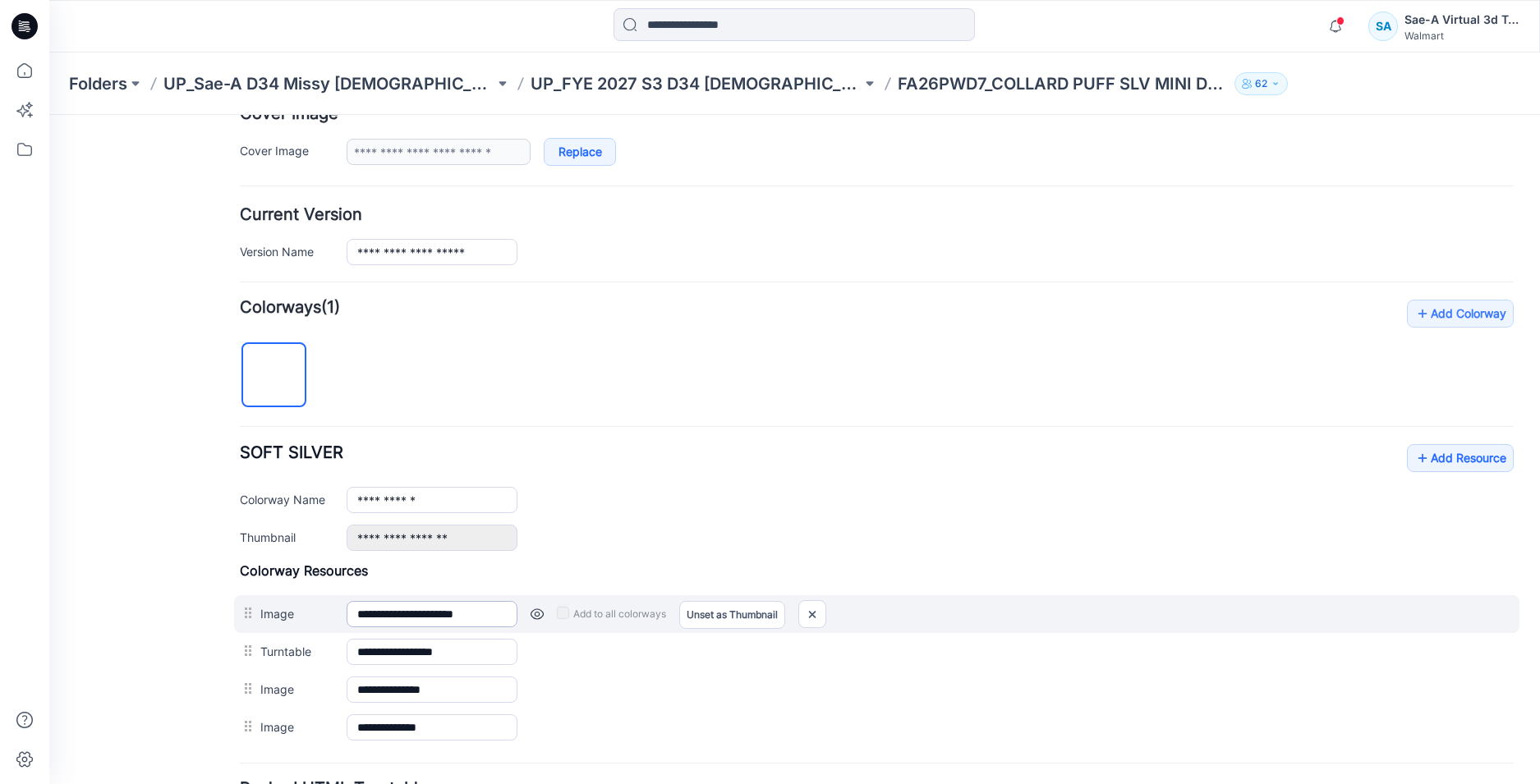
scroll to position [411, 0]
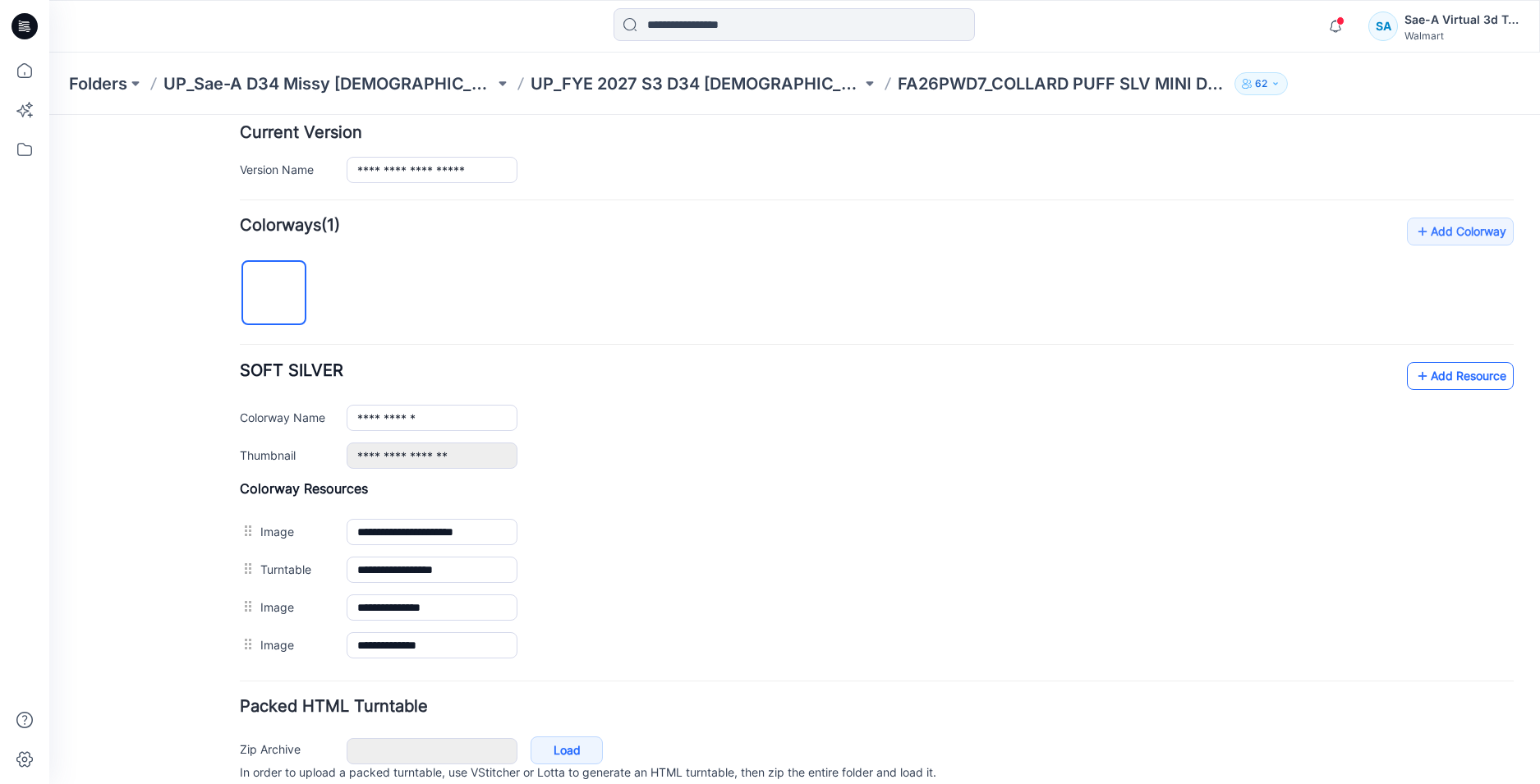
click at [1429, 370] on link "Add Resource" at bounding box center [1459, 375] width 107 height 28
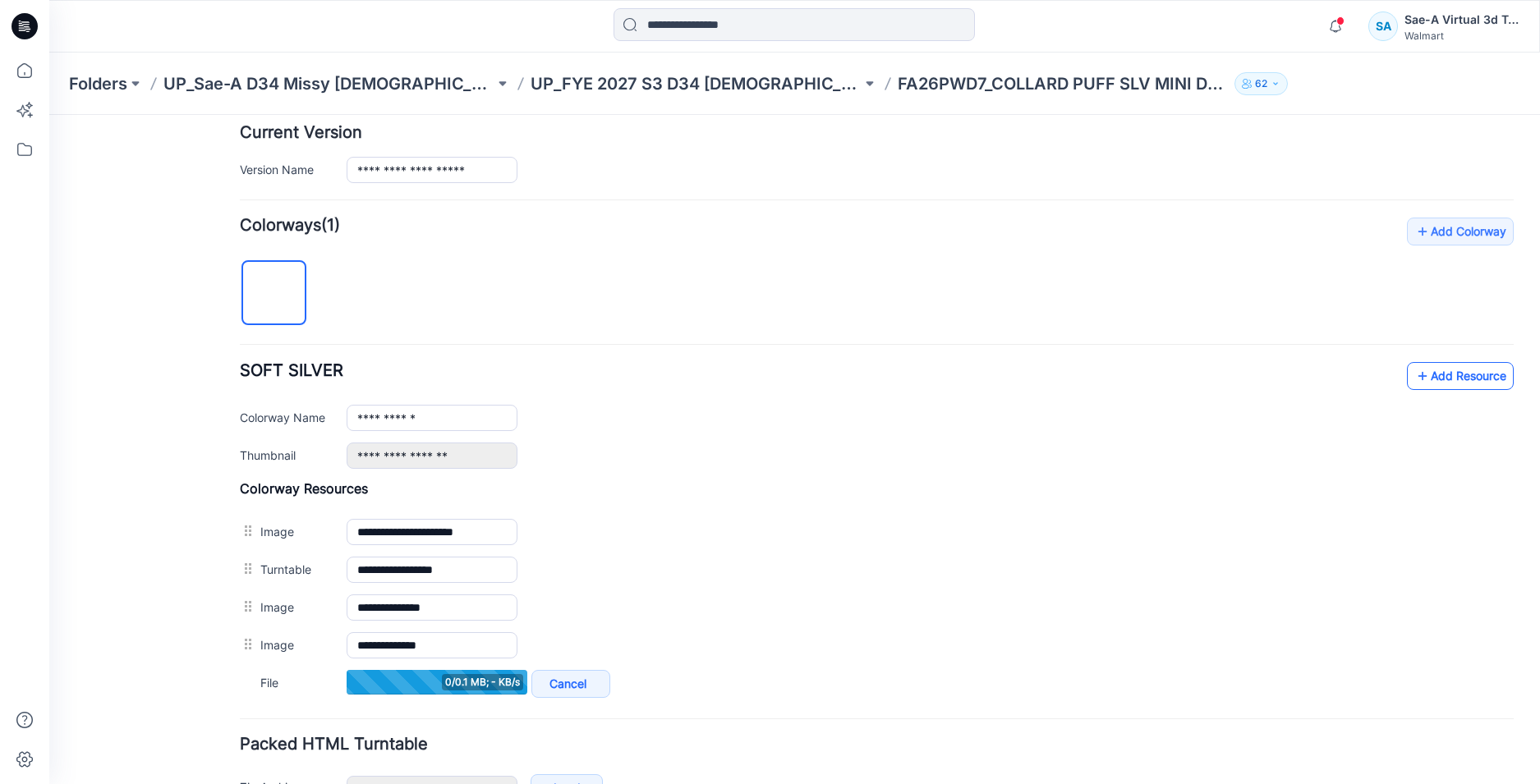
click at [1432, 371] on link "Add Resource" at bounding box center [1459, 375] width 107 height 28
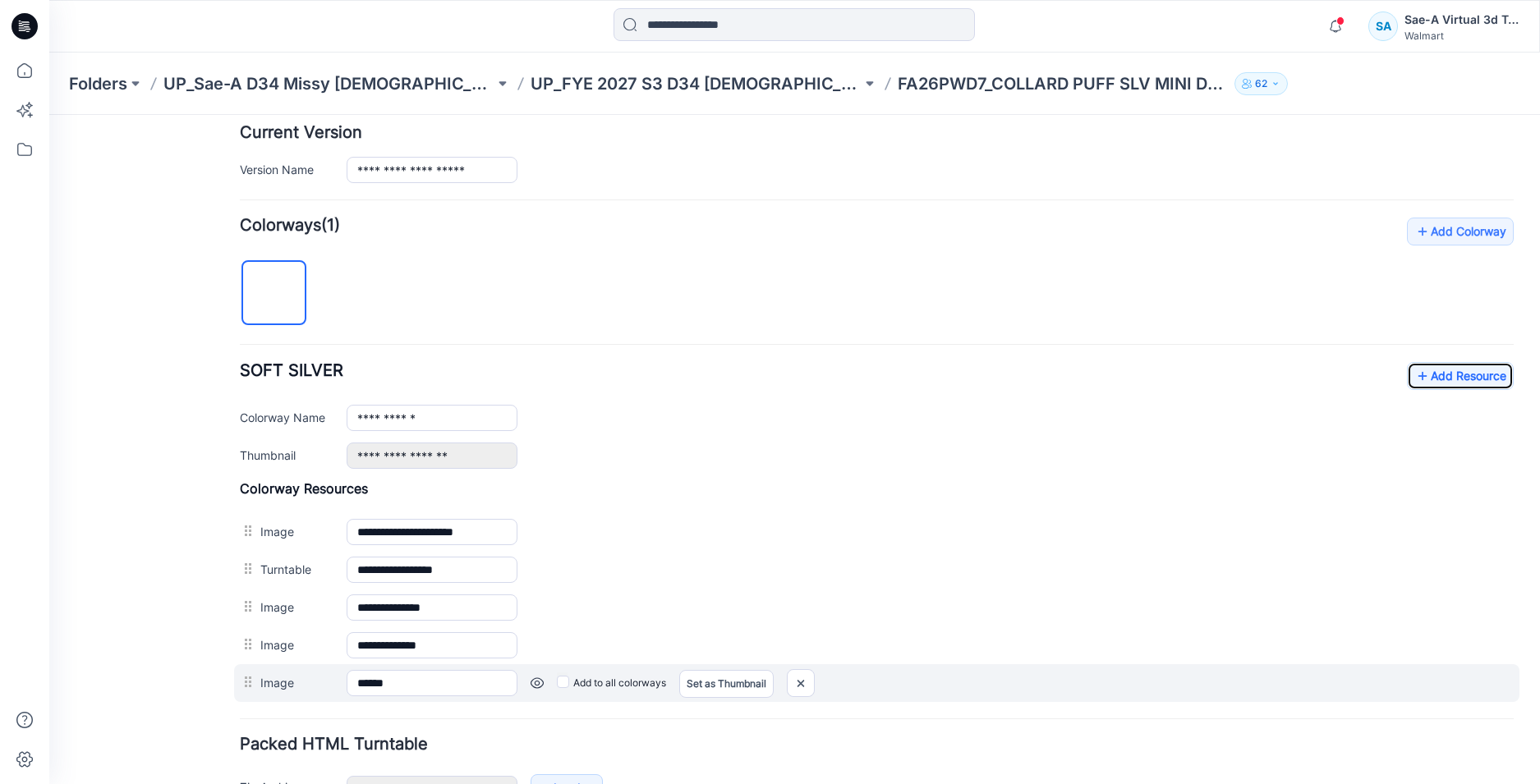
scroll to position [516, 0]
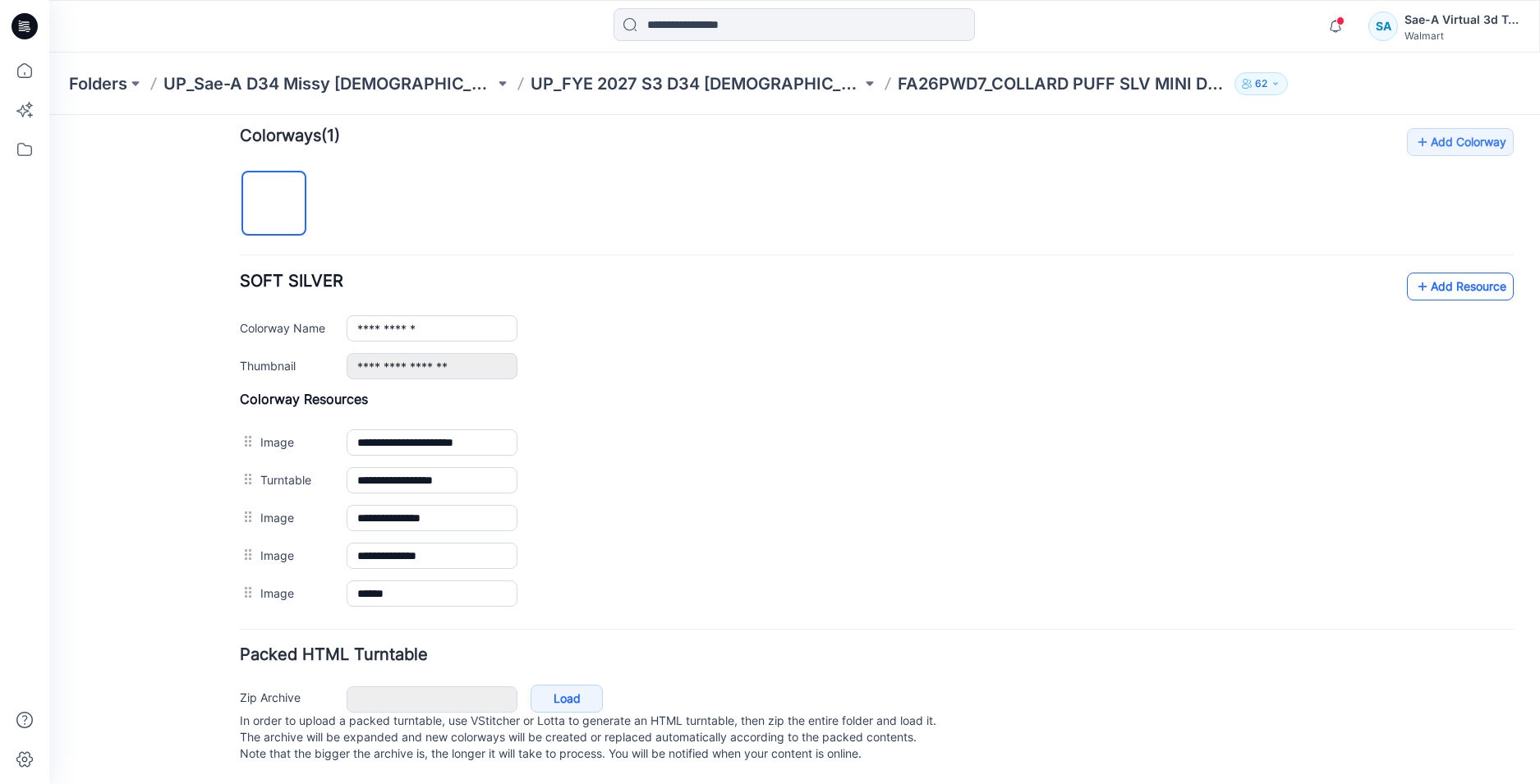
click at [1424, 281] on link "Add Resource" at bounding box center [1459, 286] width 107 height 28
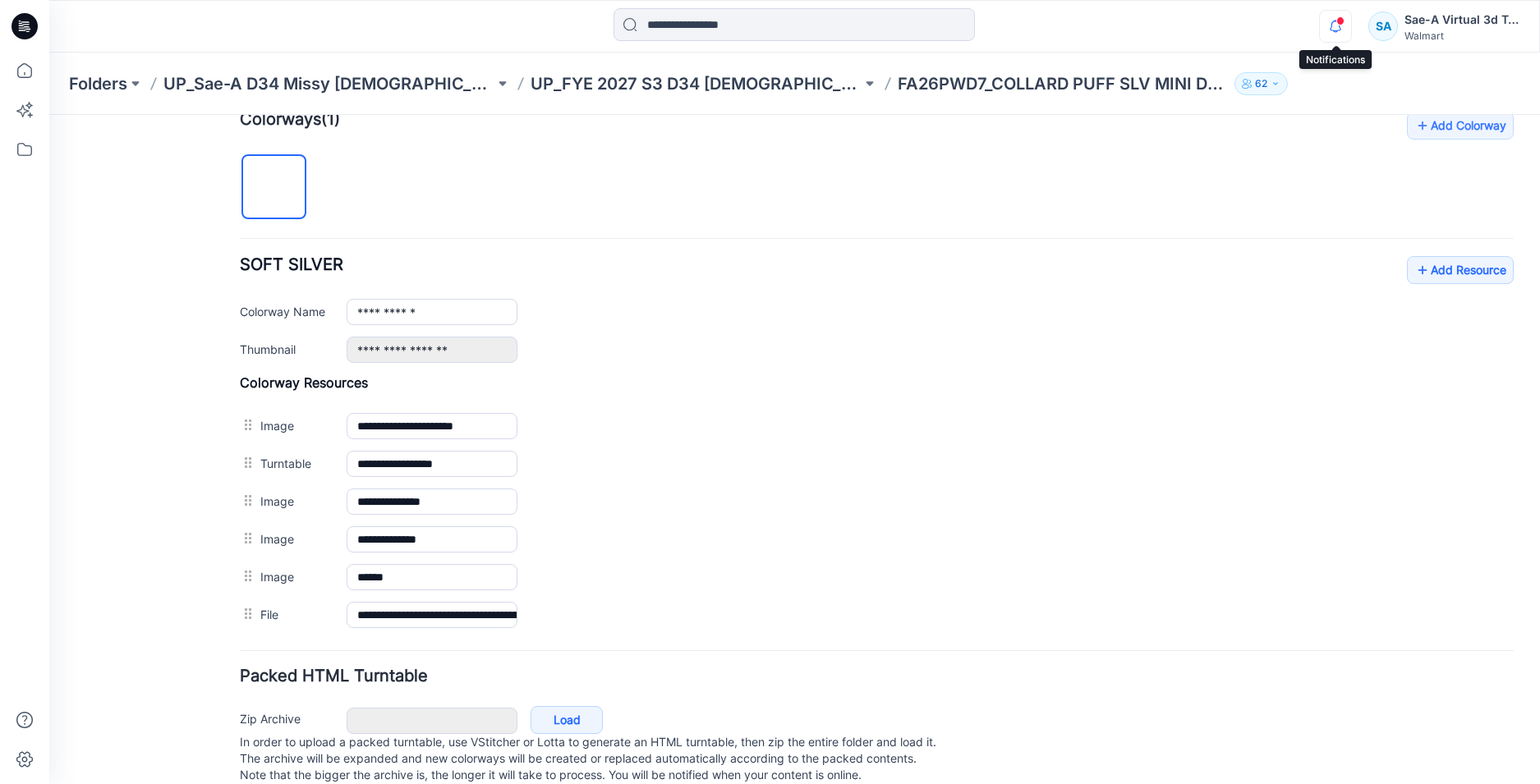
click at [1331, 29] on icon "button" at bounding box center [1335, 26] width 31 height 33
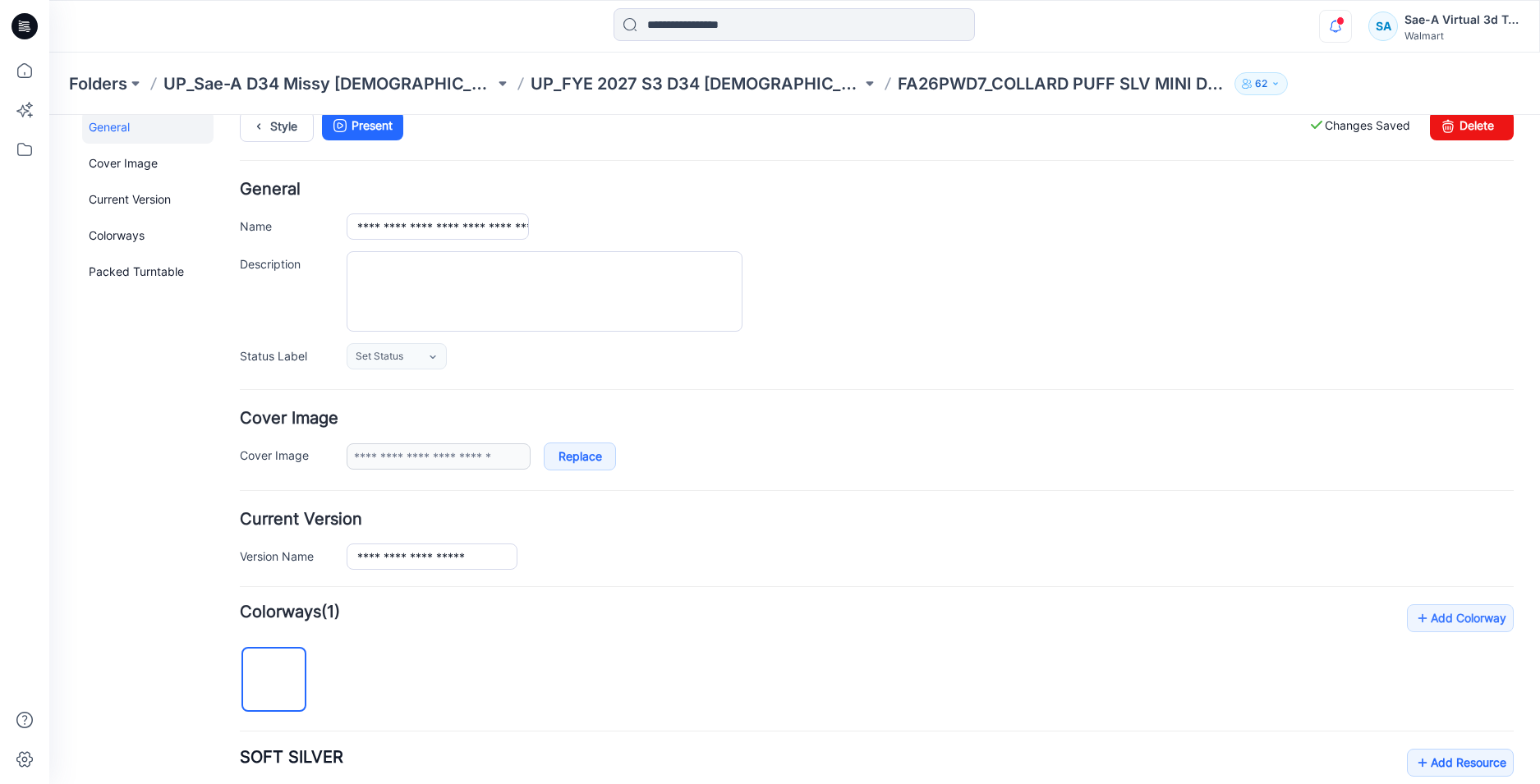
scroll to position [0, 0]
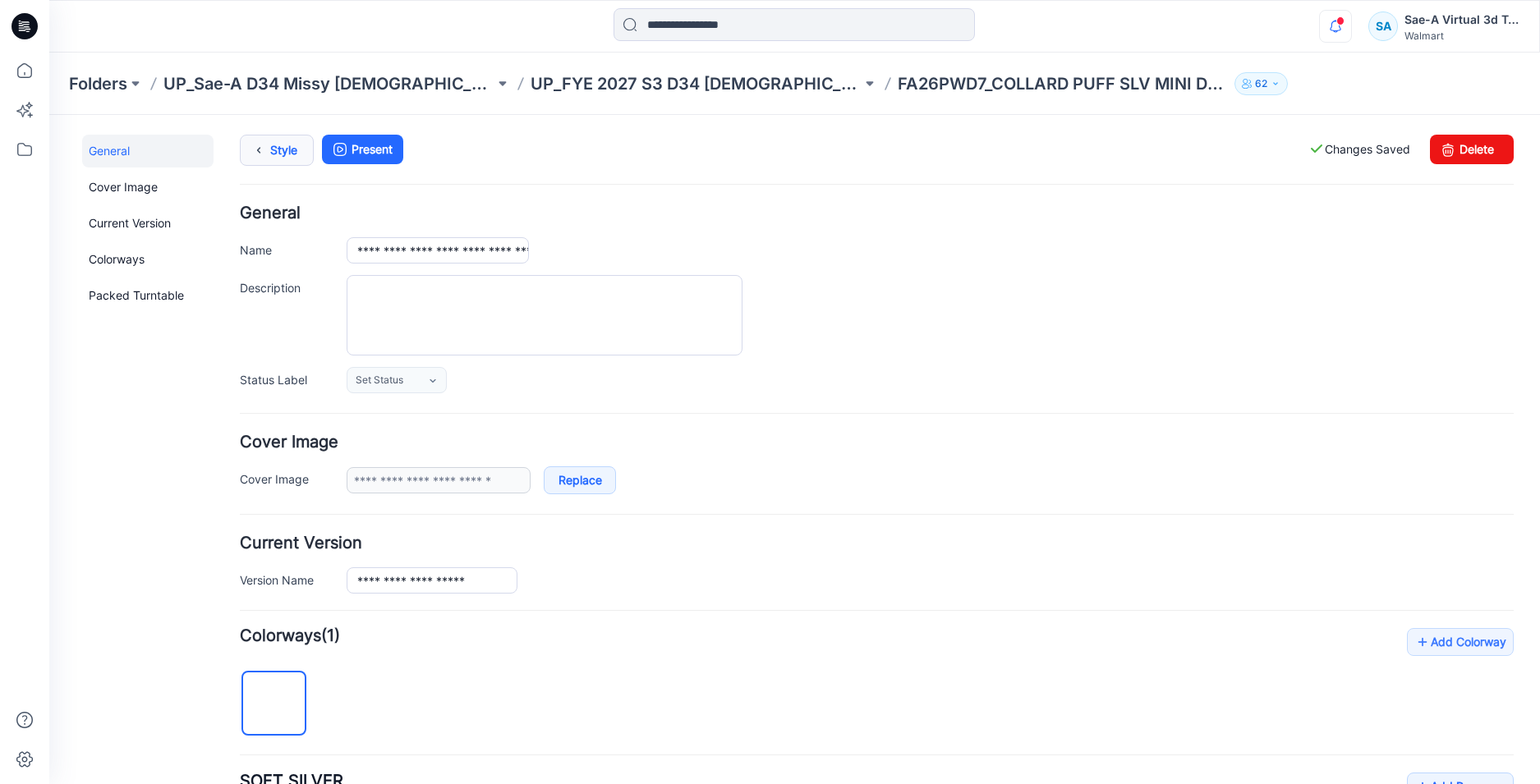
click at [287, 159] on link "Style" at bounding box center [277, 149] width 74 height 31
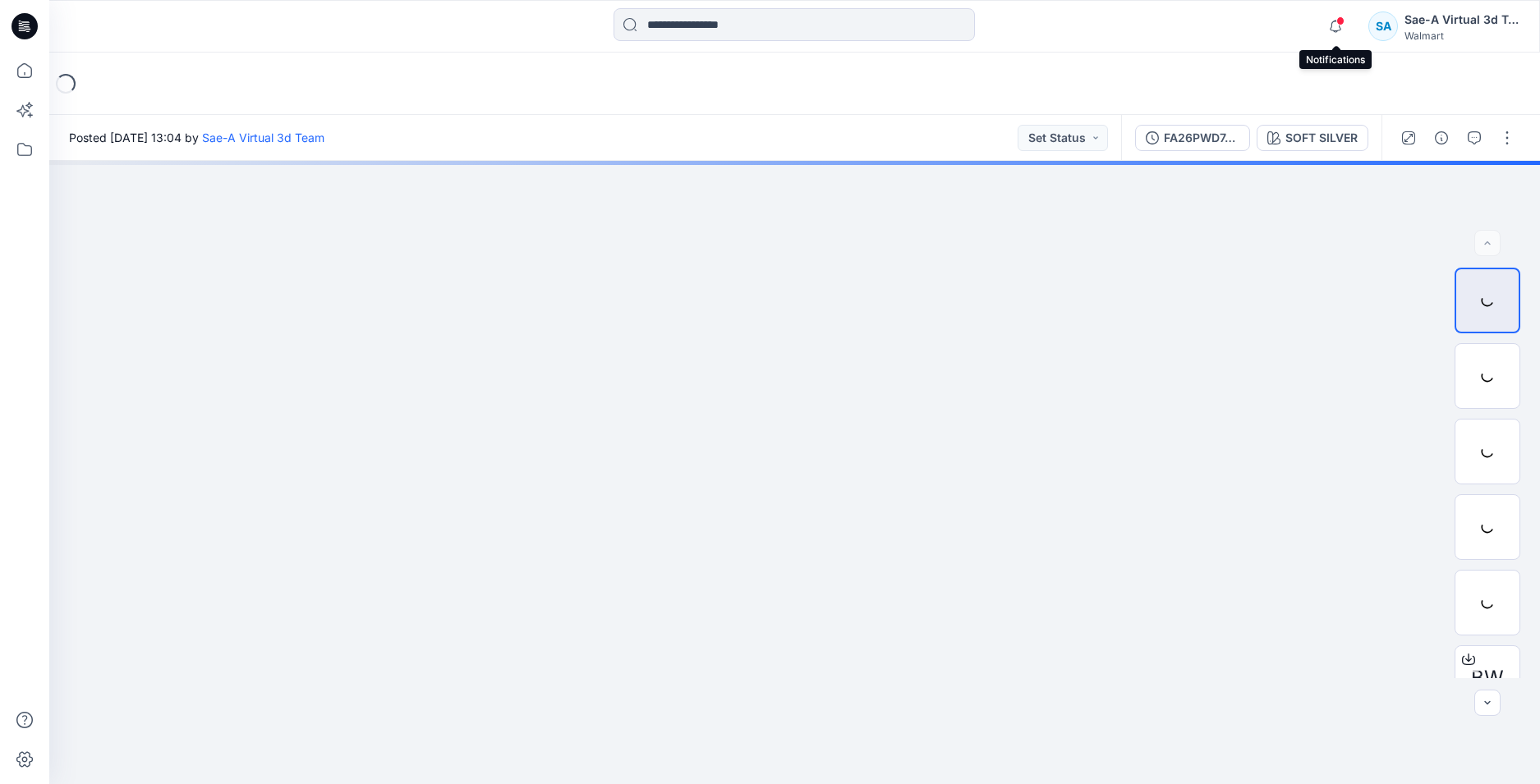
click at [1339, 24] on span at bounding box center [1339, 21] width 8 height 9
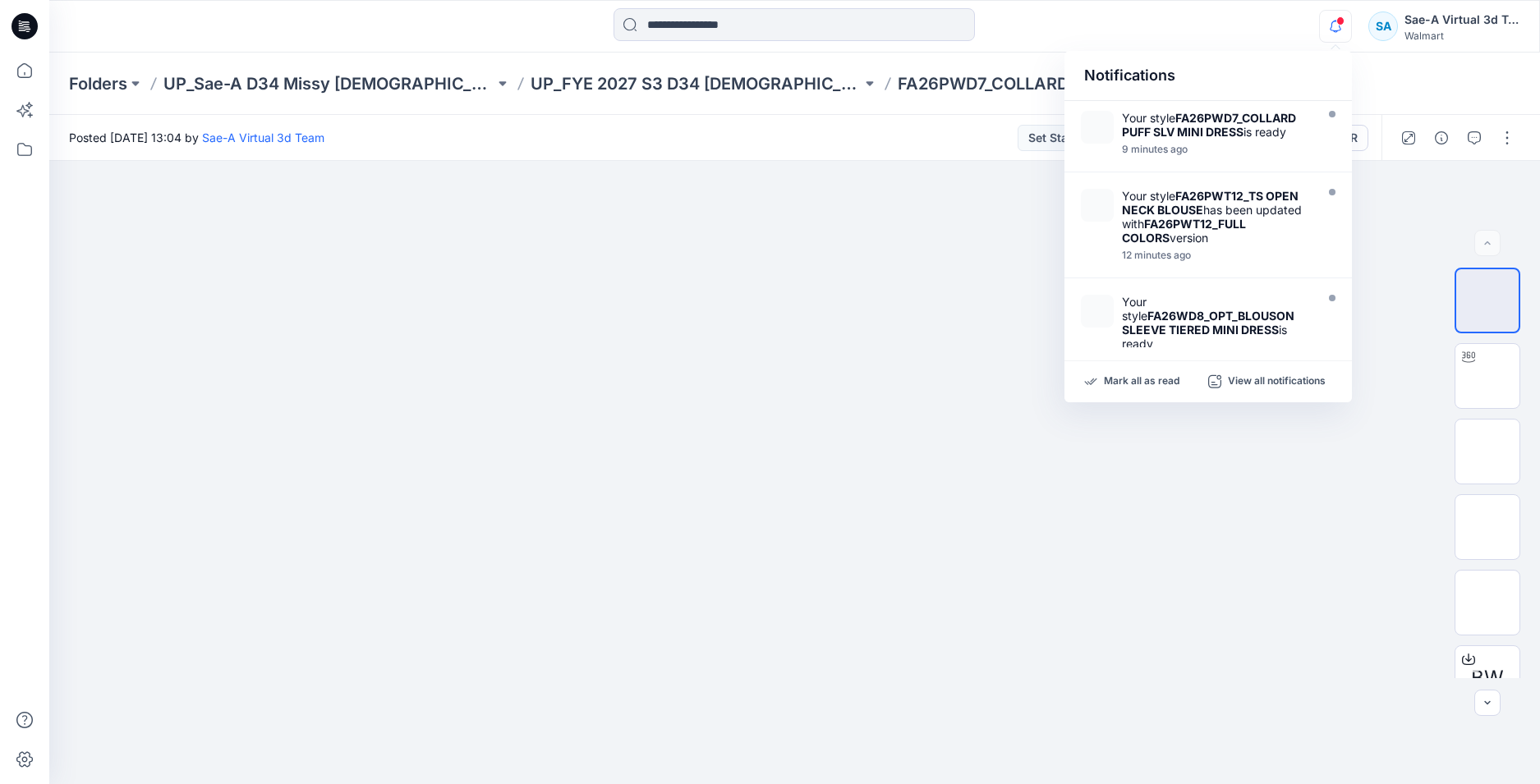
drag, startPoint x: 1163, startPoint y: 61, endPoint x: 1205, endPoint y: 53, distance: 42.8
click at [1164, 61] on div "Notifications" at bounding box center [1208, 76] width 287 height 50
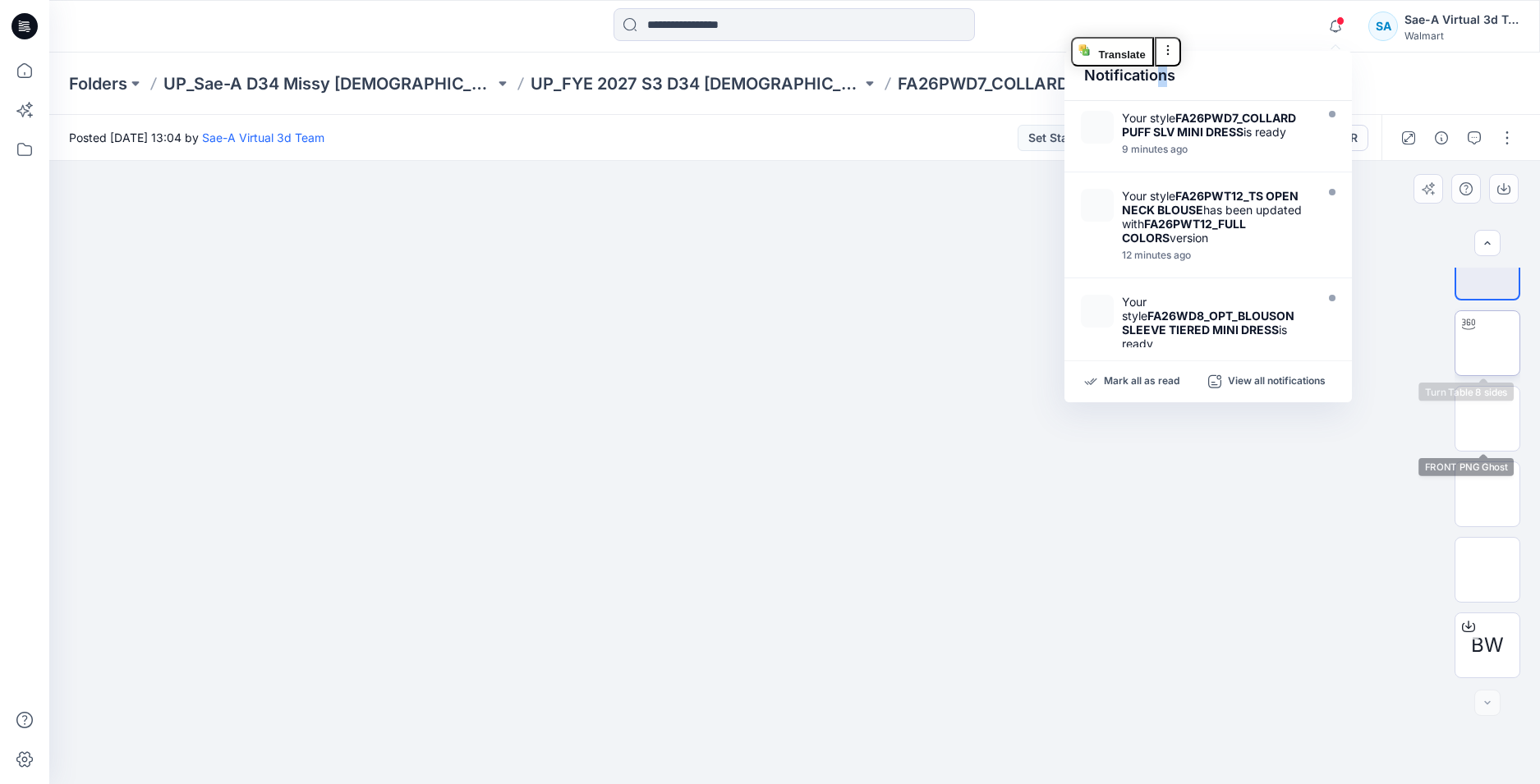
click at [1487, 343] on img at bounding box center [1487, 343] width 0 height 0
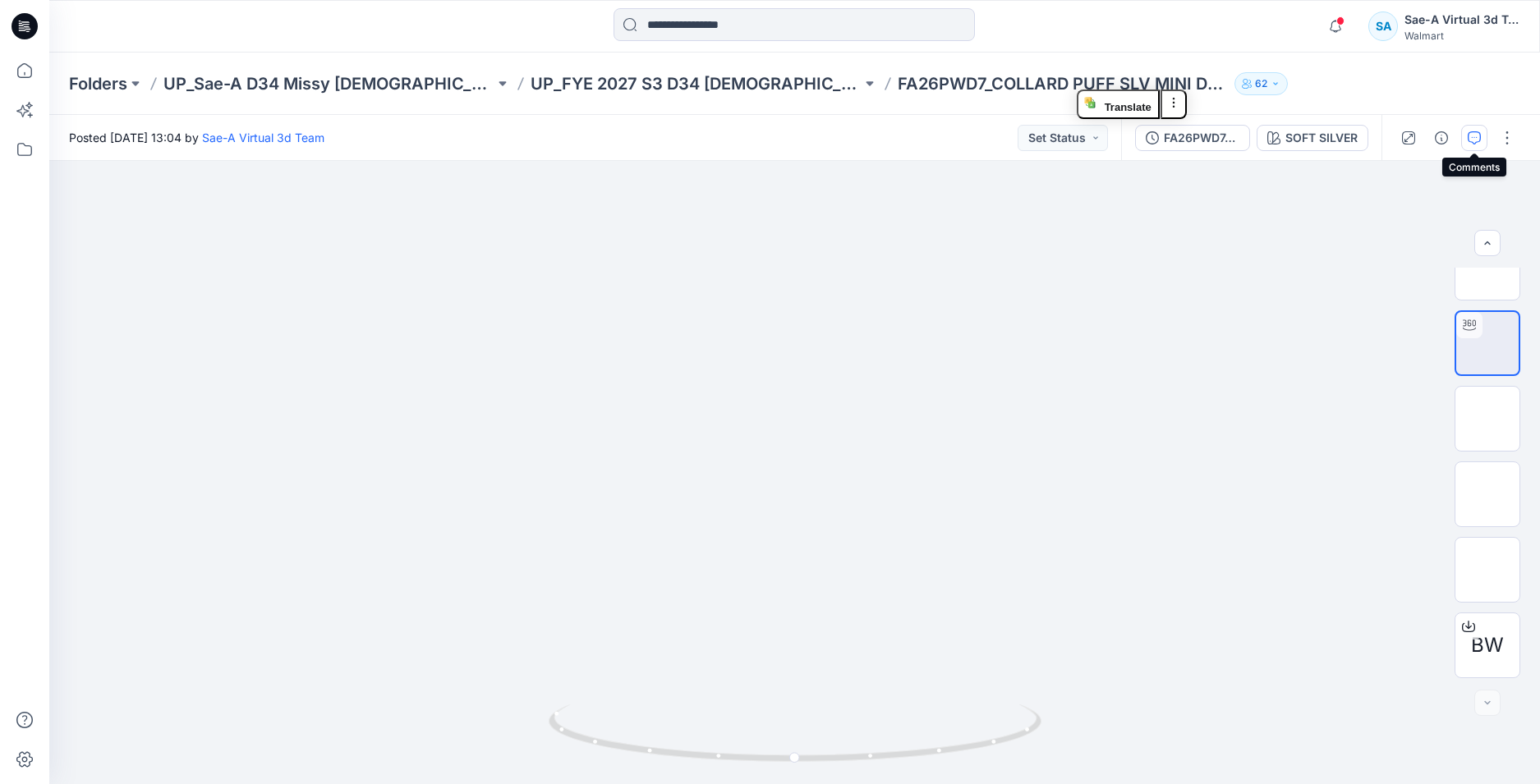
click at [1468, 142] on icon "button" at bounding box center [1474, 138] width 13 height 13
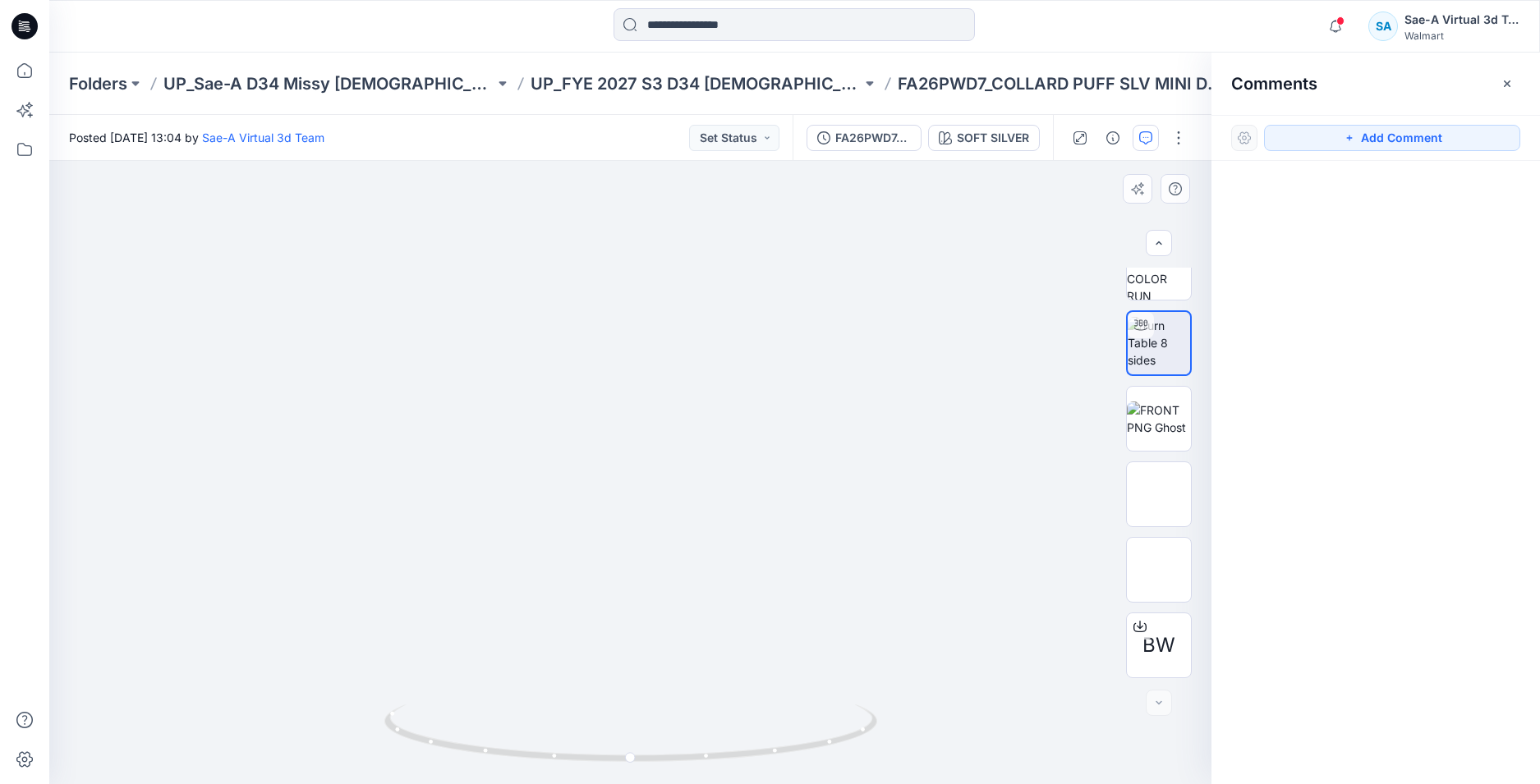
drag, startPoint x: 1374, startPoint y: 132, endPoint x: 669, endPoint y: 183, distance: 706.8
click at [1374, 132] on button "Add Comment" at bounding box center [1392, 137] width 256 height 26
click at [150, 208] on div "1" at bounding box center [630, 473] width 1162 height 623
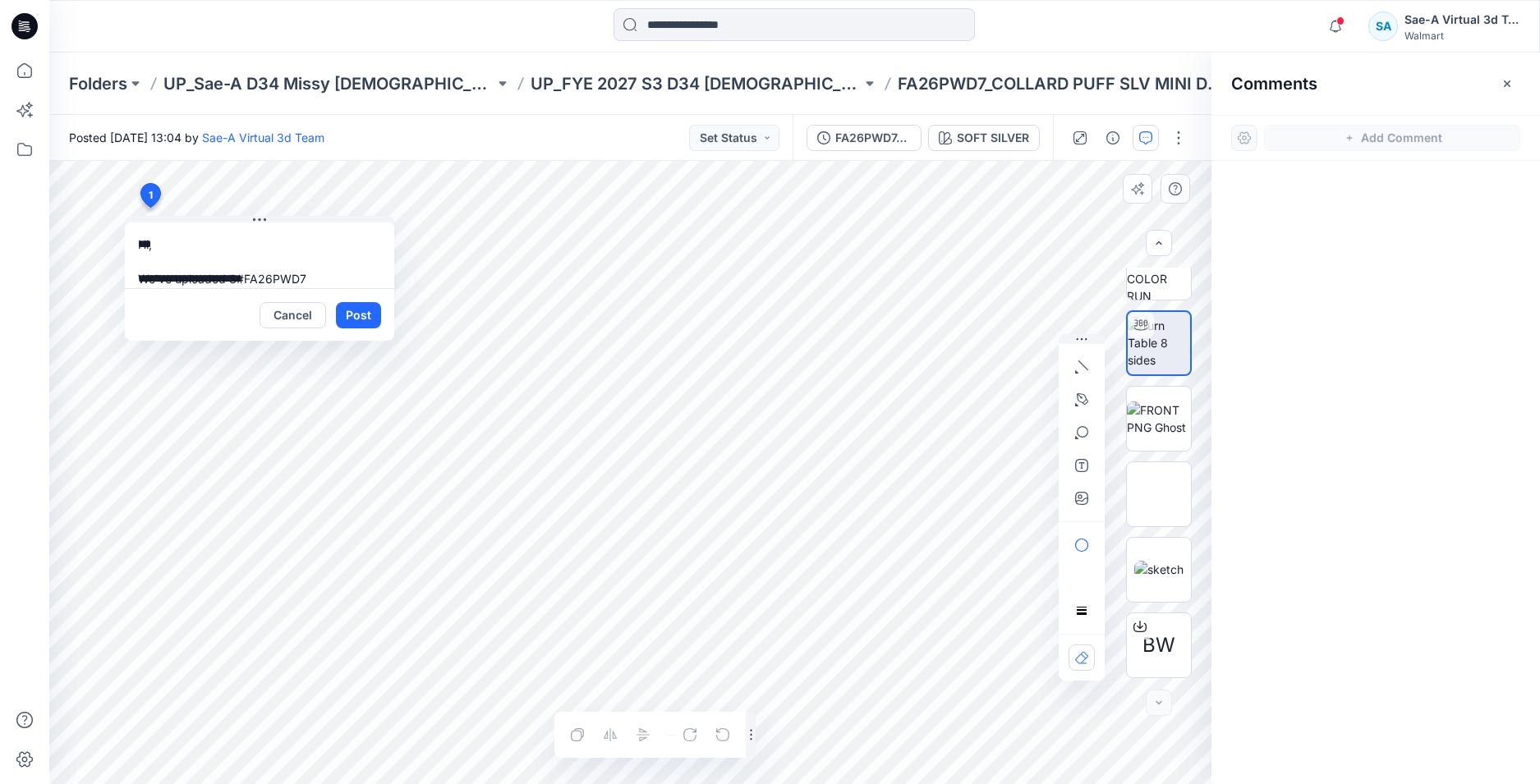
click at [355, 316] on button "Post" at bounding box center [358, 315] width 45 height 26
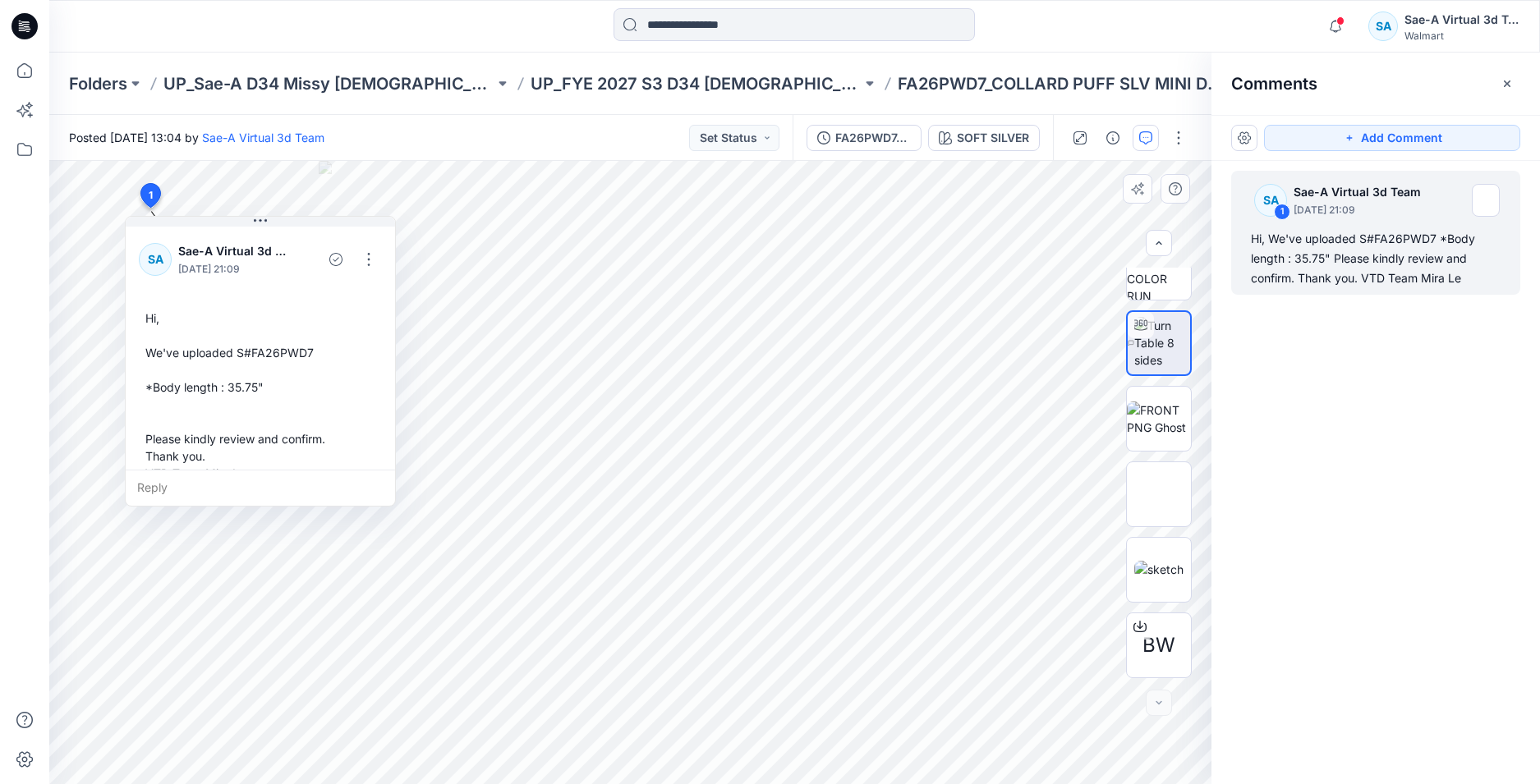
scroll to position [29, 0]
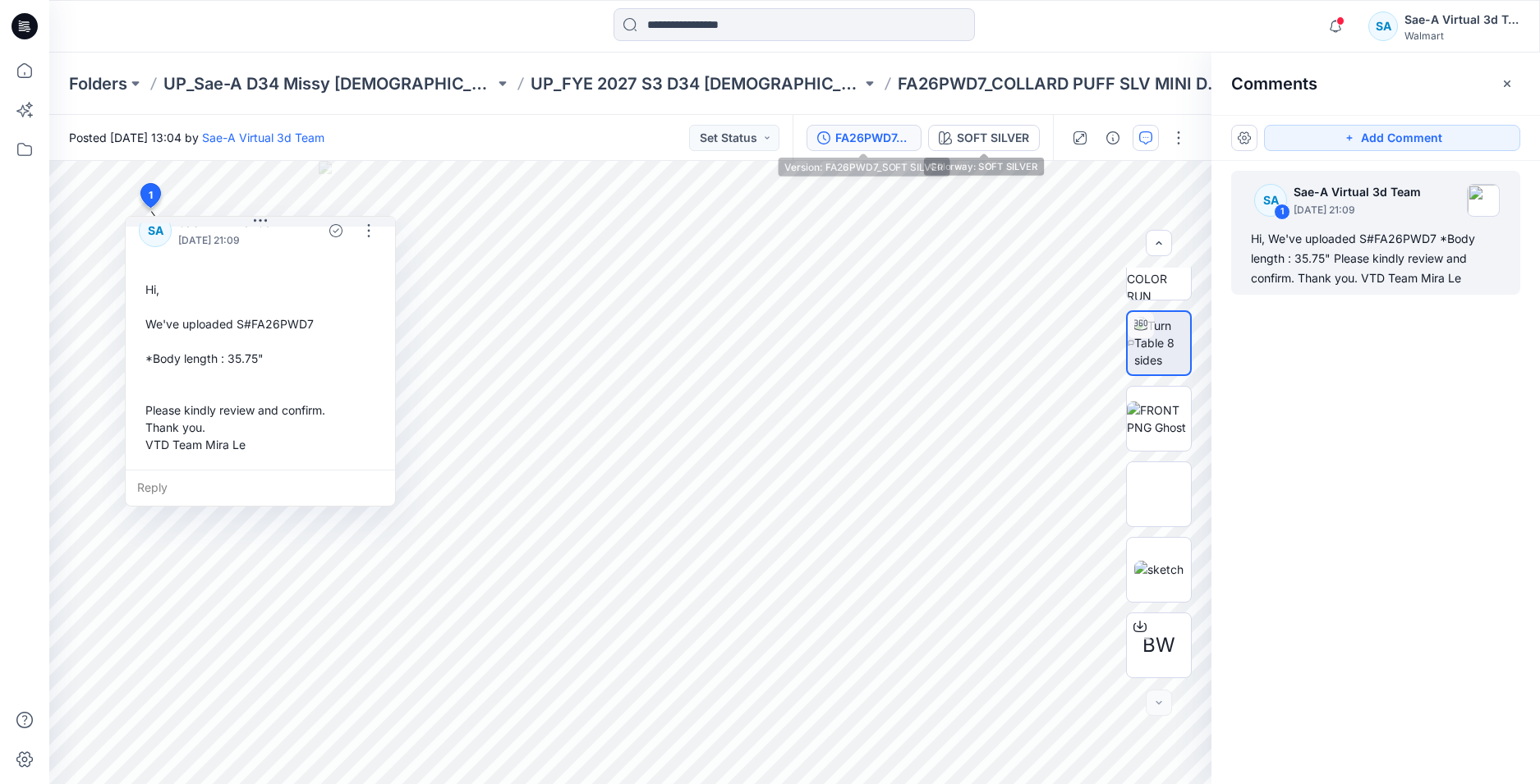
click at [886, 138] on div "FA26PWD7_SOFT SILVER" at bounding box center [873, 138] width 75 height 18
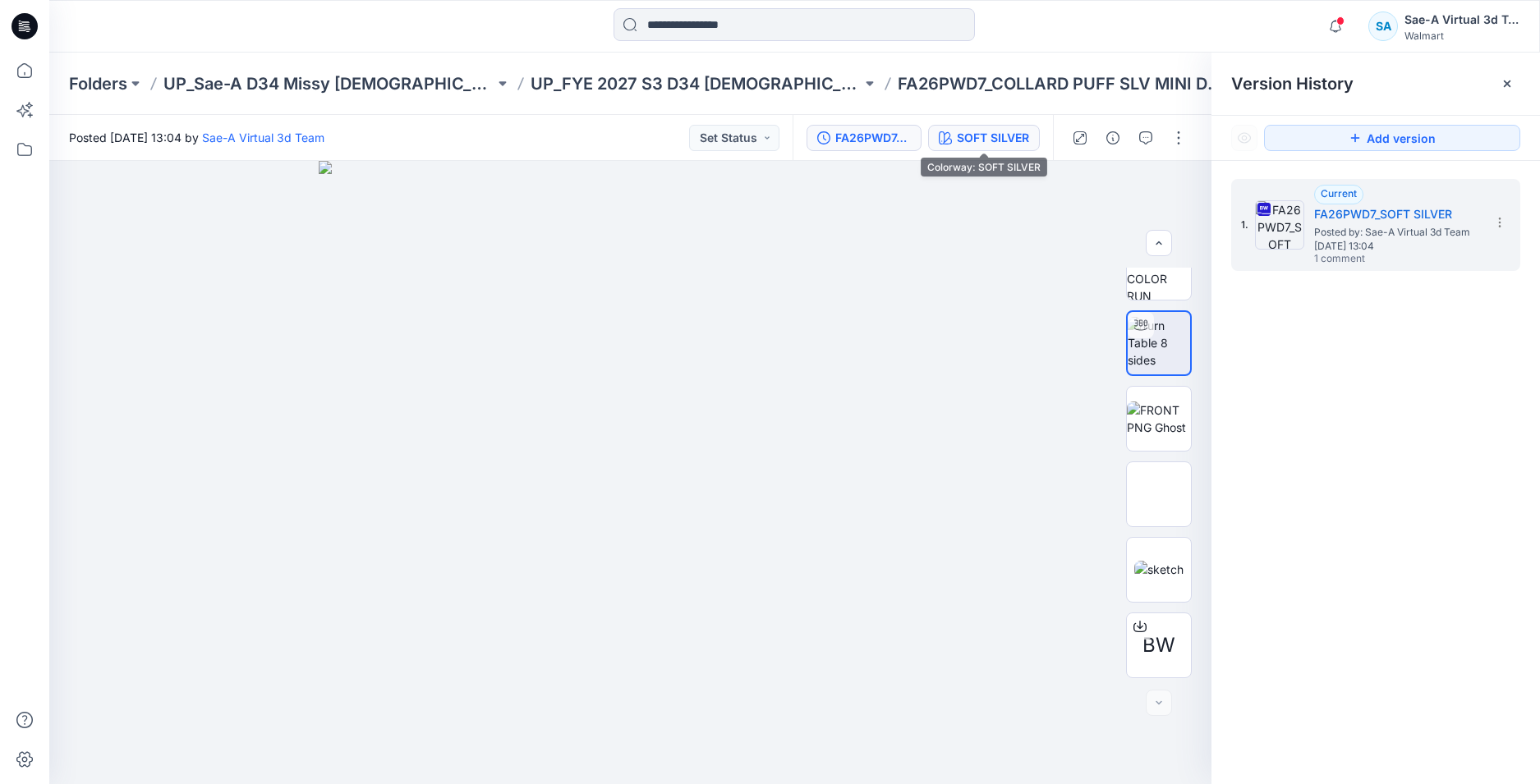
click at [971, 132] on div "SOFT SILVER" at bounding box center [993, 138] width 73 height 18
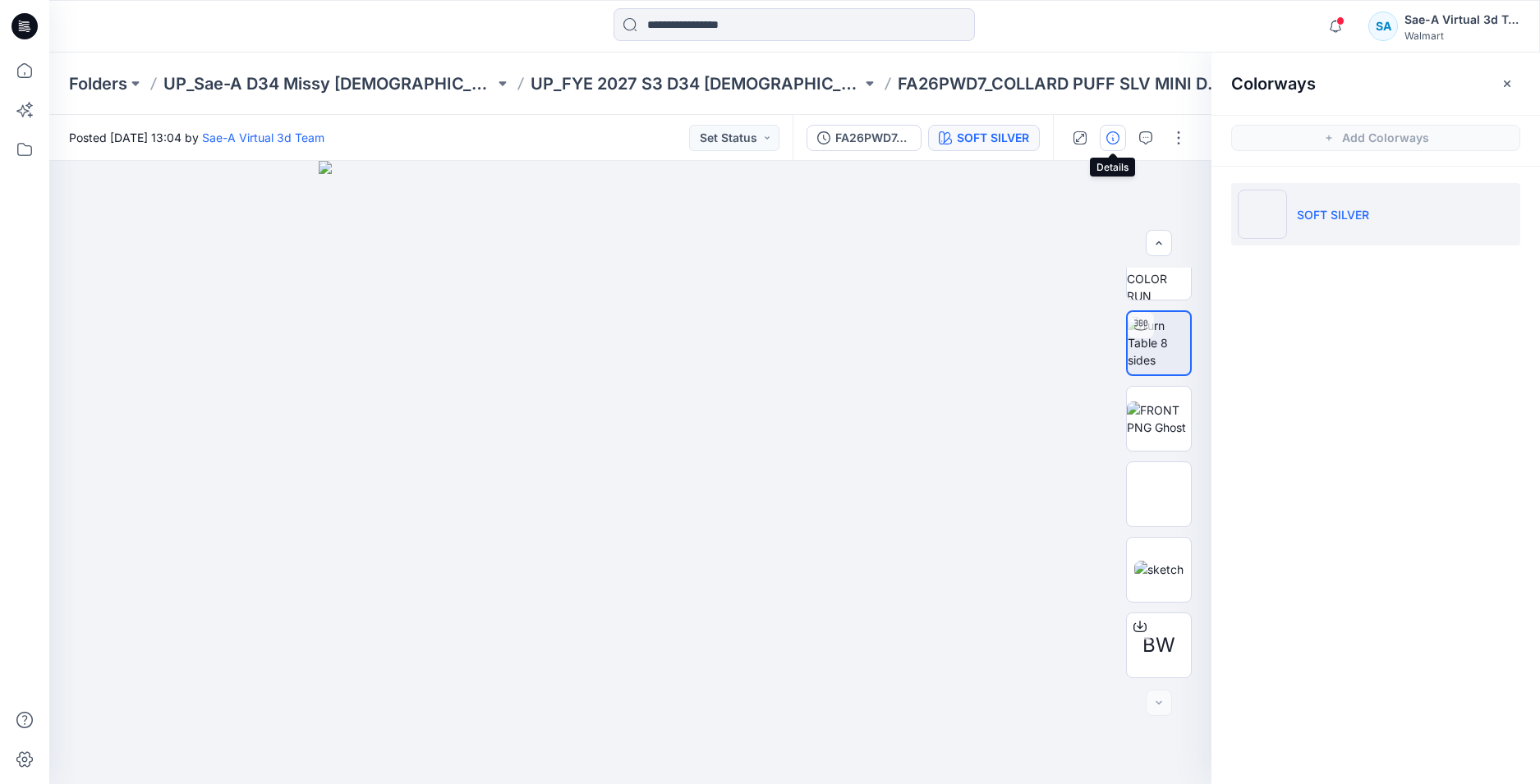
click at [1116, 142] on icon "button" at bounding box center [1112, 138] width 13 height 13
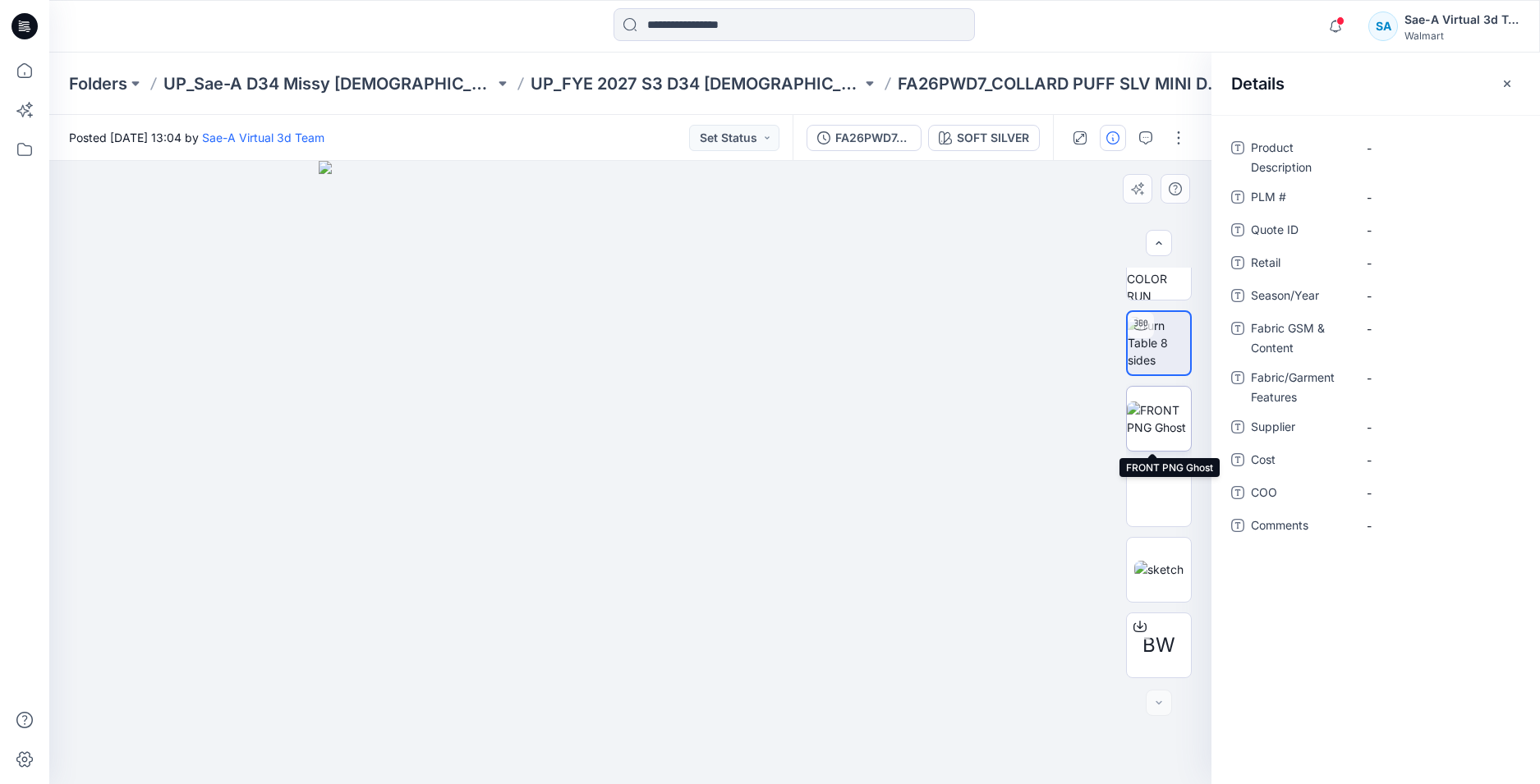
scroll to position [0, 0]
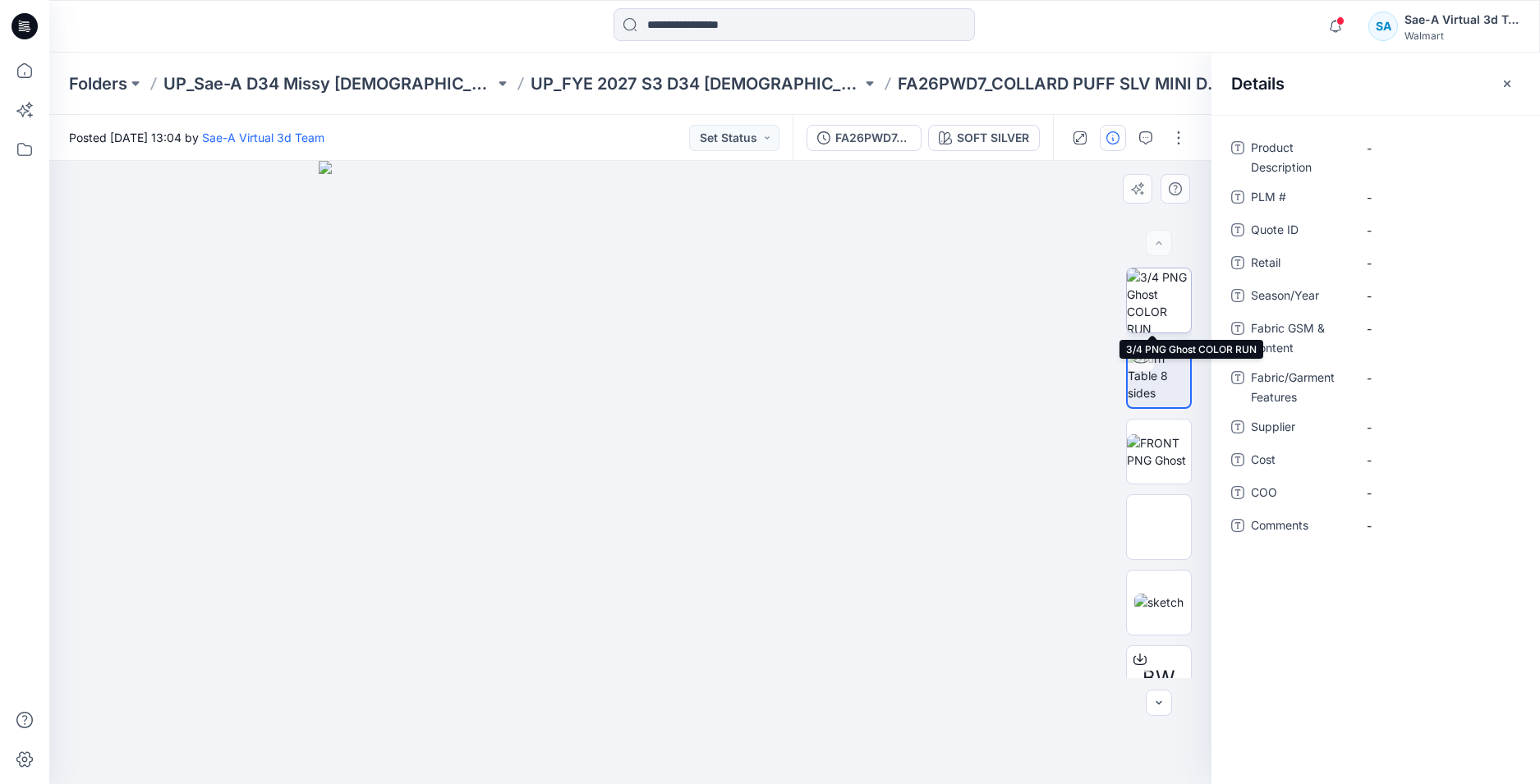
click at [1166, 293] on img at bounding box center [1159, 301] width 64 height 64
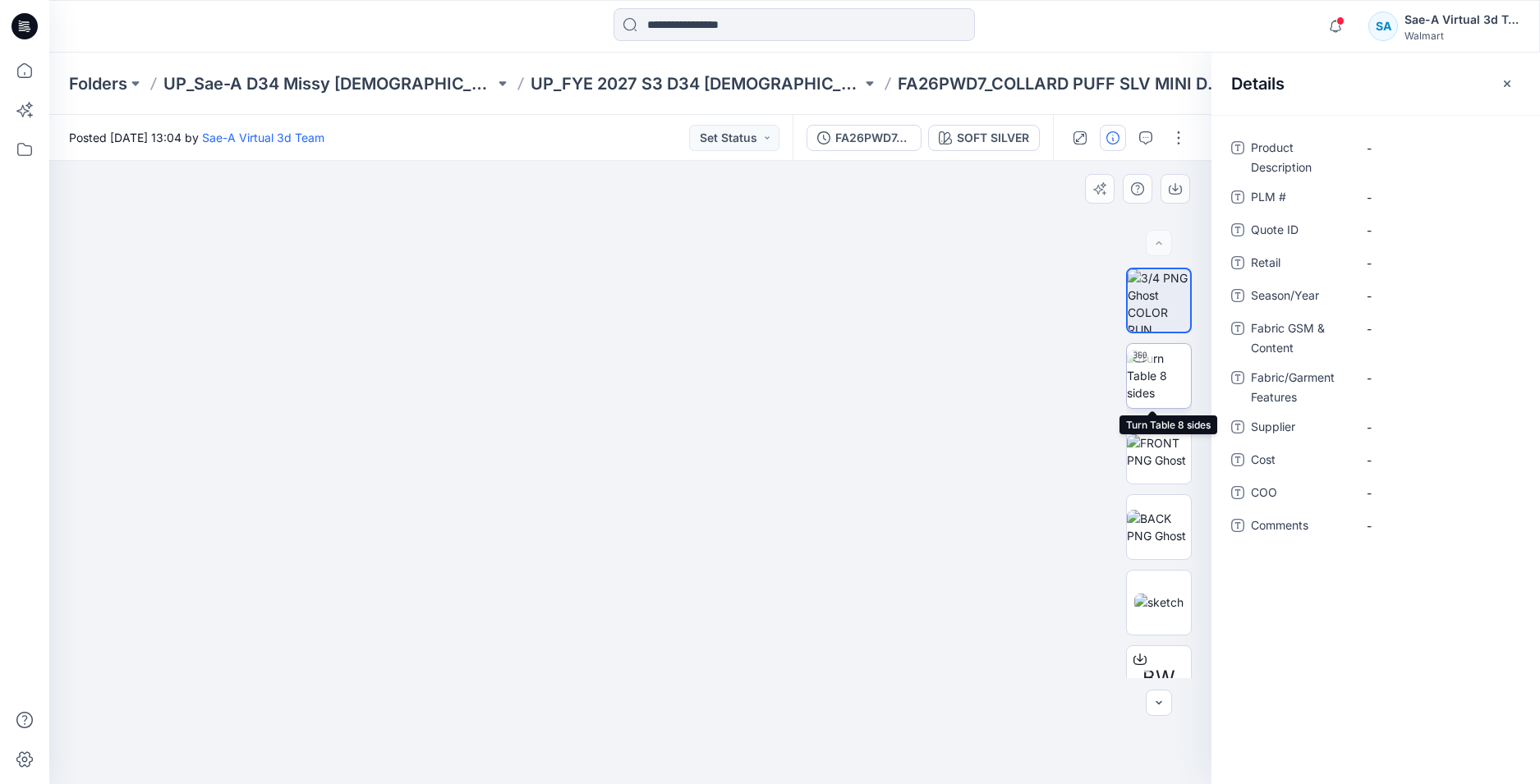
click at [1152, 388] on img at bounding box center [1159, 376] width 64 height 52
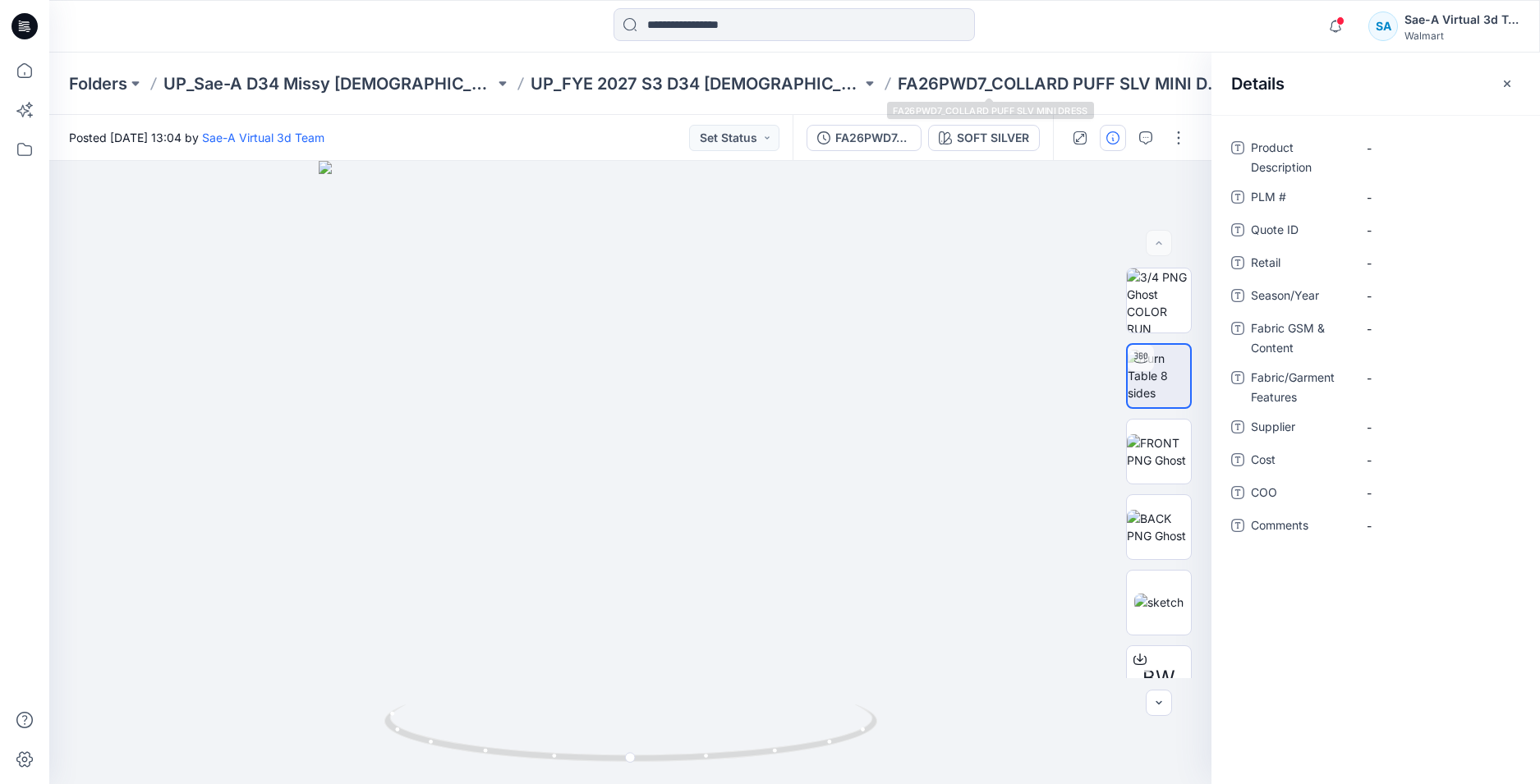
click at [963, 124] on div "FA26PWD7_SOFT SILVER SOFT SILVER" at bounding box center [922, 137] width 261 height 46
click at [960, 143] on div "SOFT SILVER" at bounding box center [993, 138] width 73 height 18
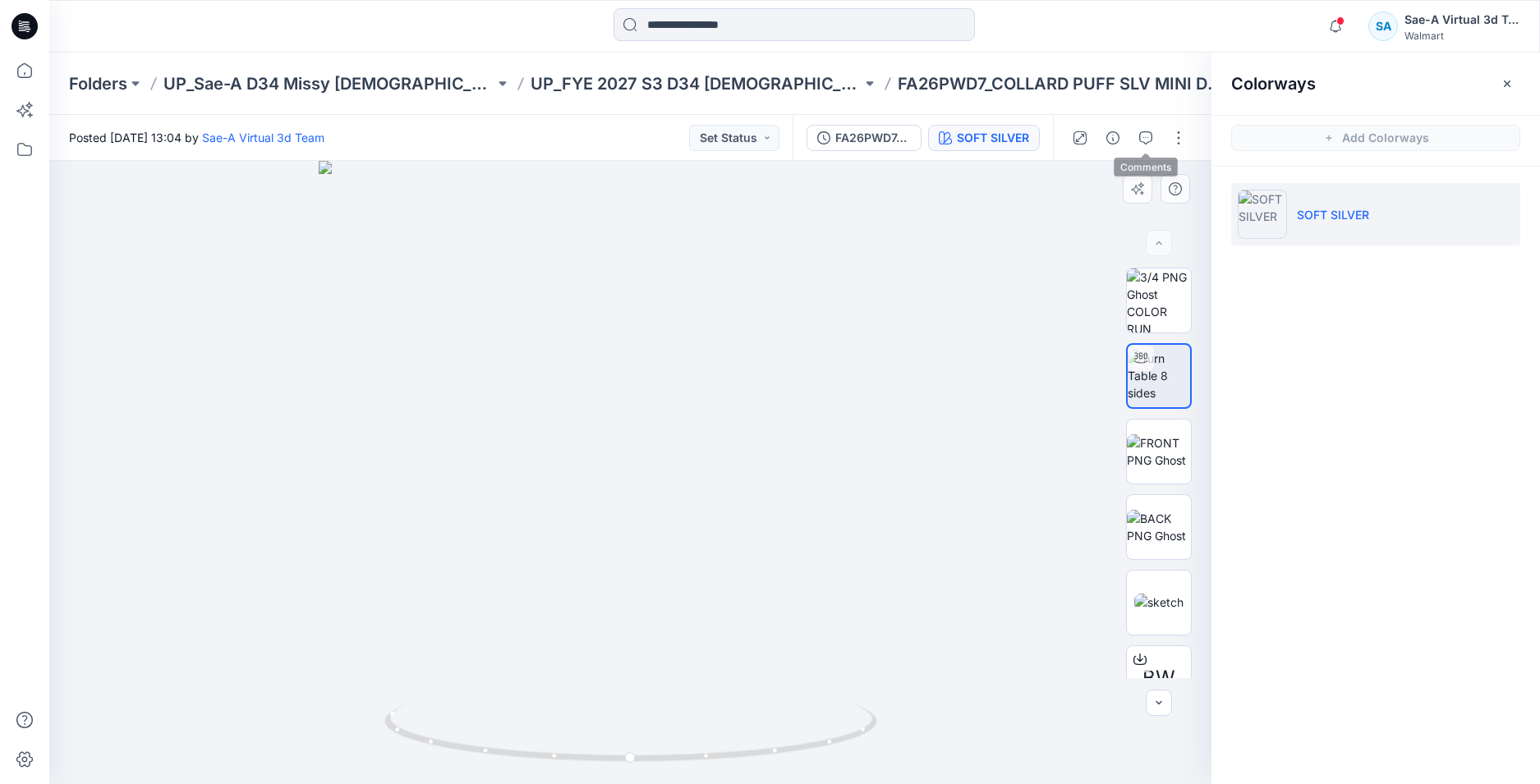
click at [1138, 144] on button "button" at bounding box center [1145, 137] width 26 height 26
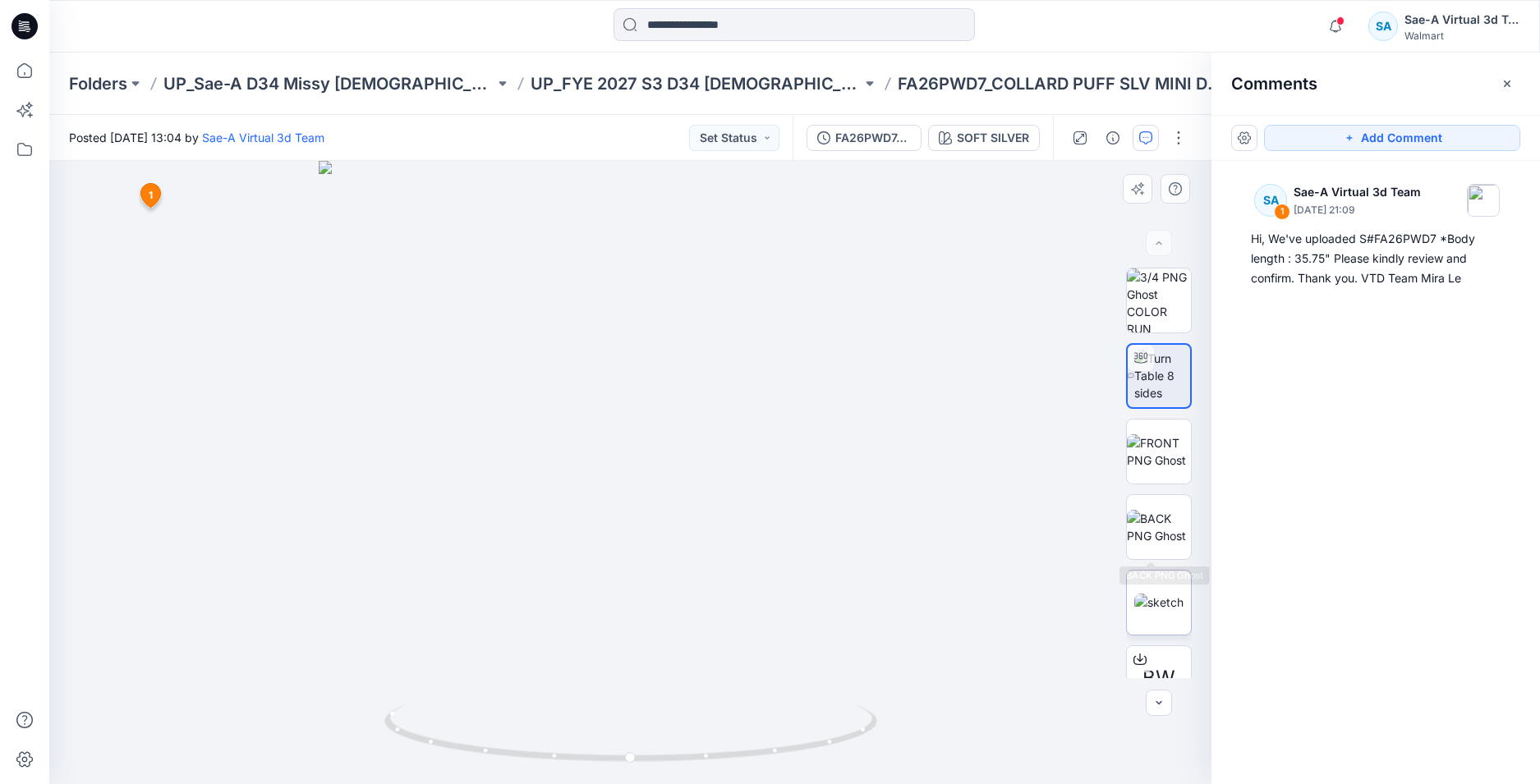
scroll to position [33, 0]
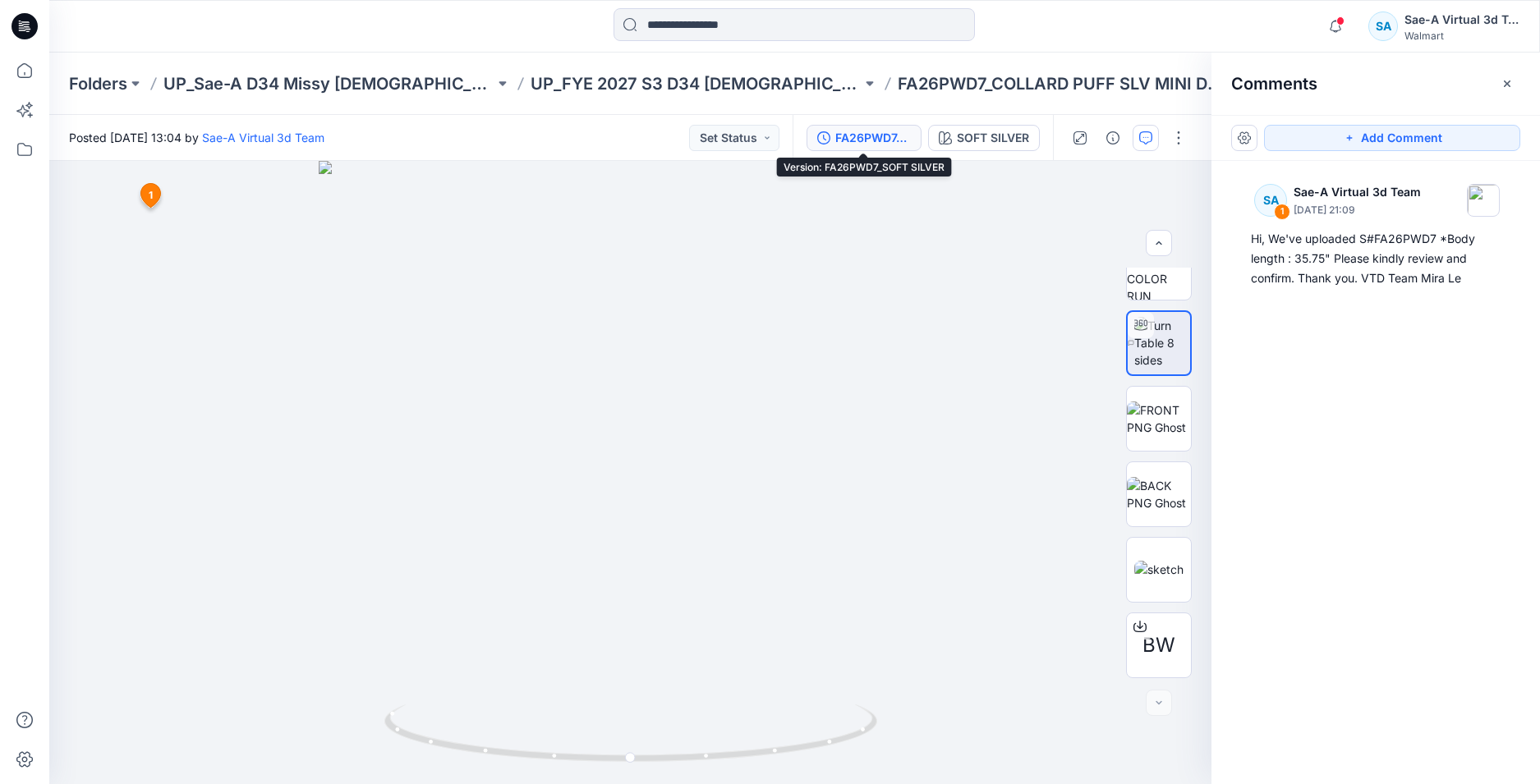
click at [832, 143] on button "FA26PWD7_SOFT SILVER" at bounding box center [864, 137] width 115 height 26
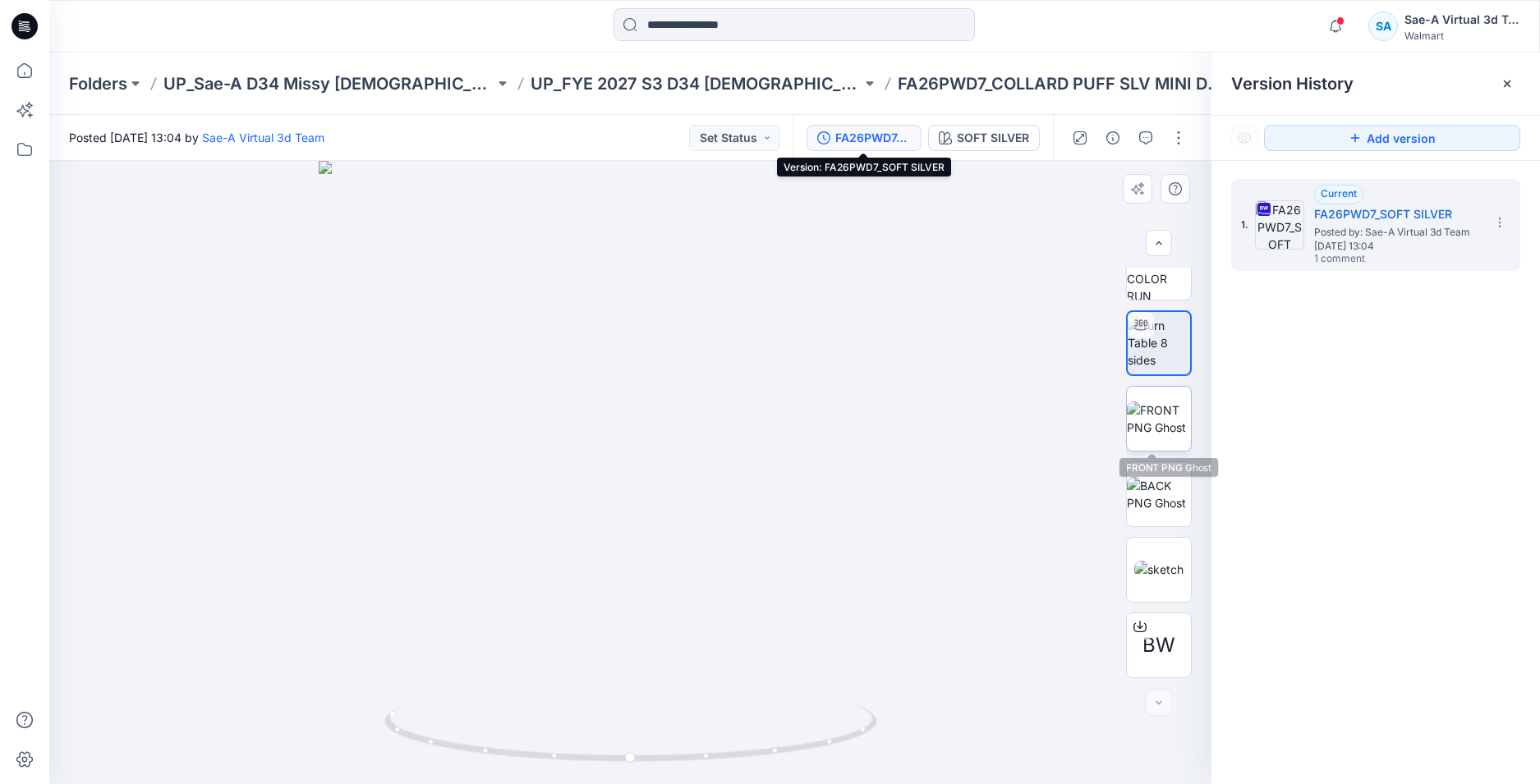
scroll to position [0, 0]
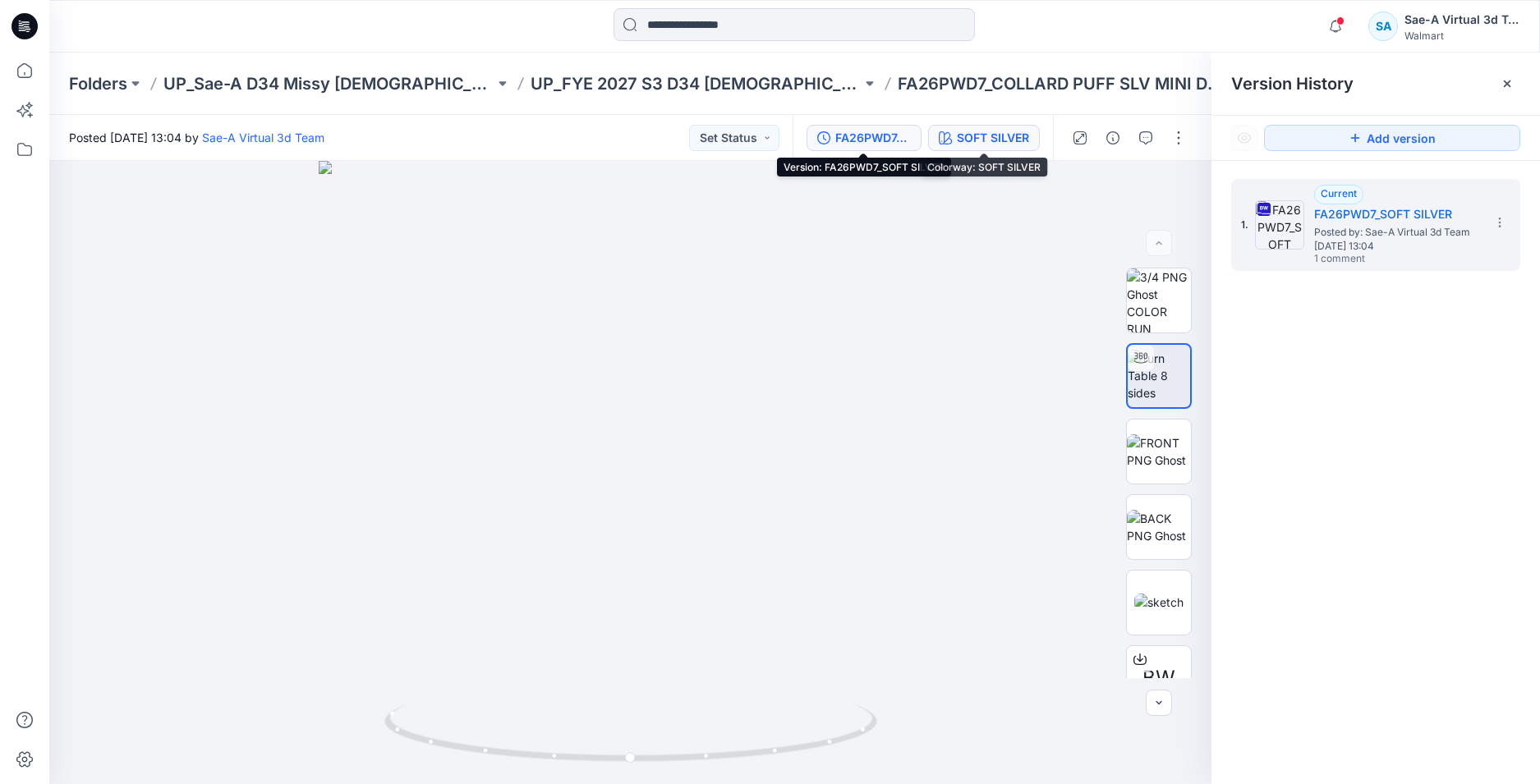
click at [980, 140] on div "SOFT SILVER" at bounding box center [993, 138] width 73 height 18
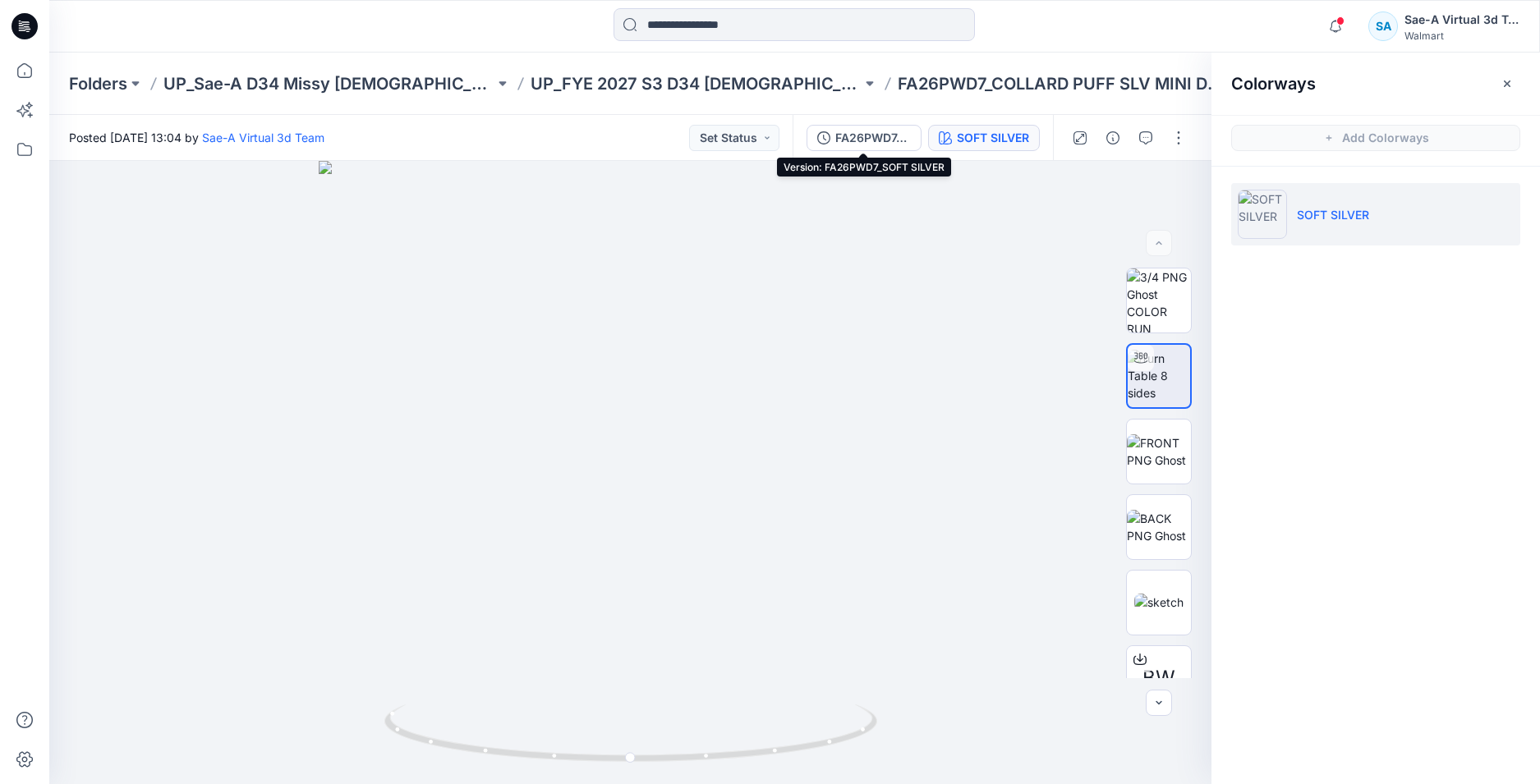
drag, startPoint x: 868, startPoint y: 133, endPoint x: 1479, endPoint y: 213, distance: 616.2
click at [869, 133] on div "FA26PWD7_SOFT SILVER" at bounding box center [873, 138] width 75 height 18
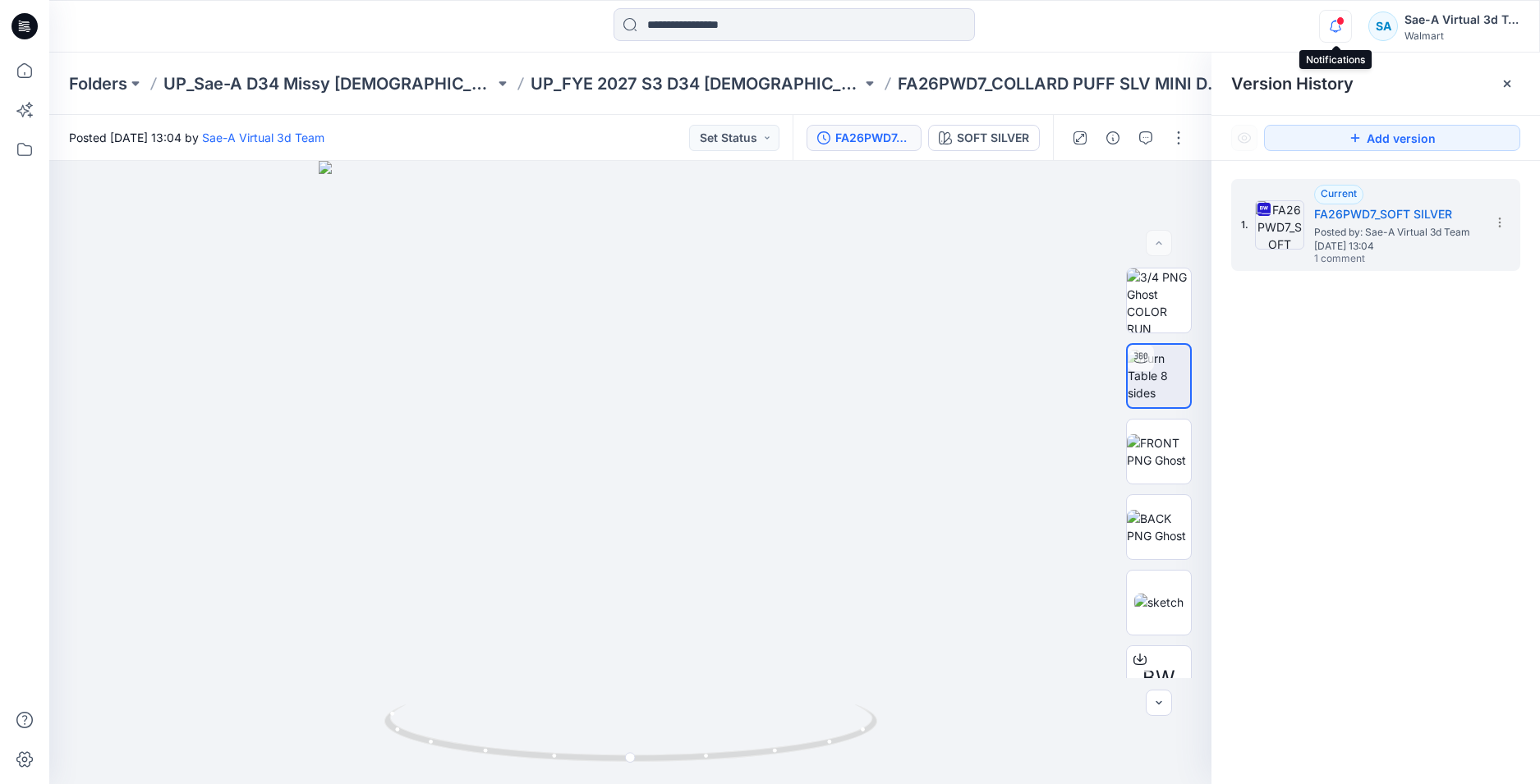
click at [1341, 30] on icon "button" at bounding box center [1335, 26] width 31 height 33
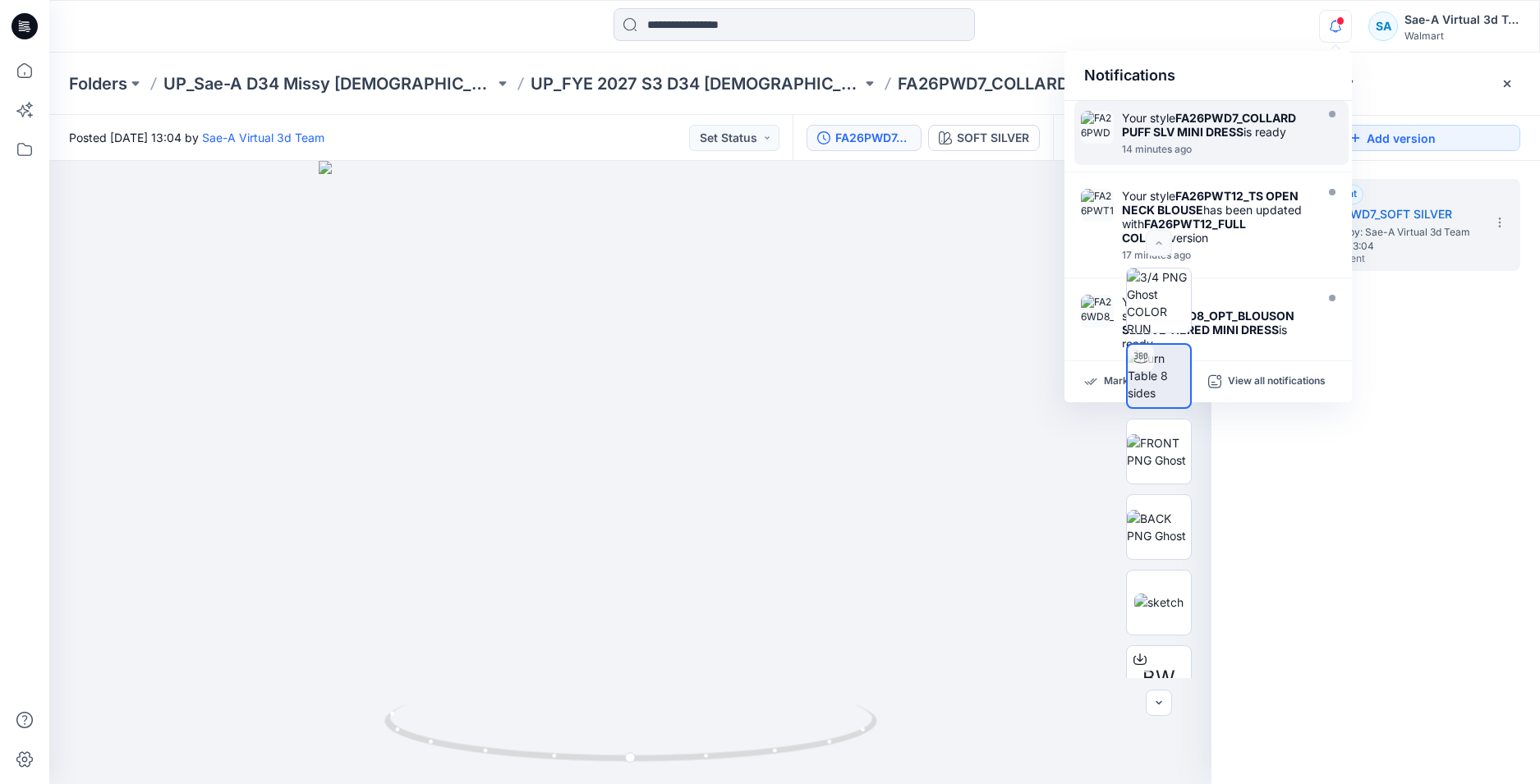
click at [1258, 114] on strong "FA26PWD7_COLLARD PUFF SLV MINI DRESS" at bounding box center [1209, 124] width 174 height 28
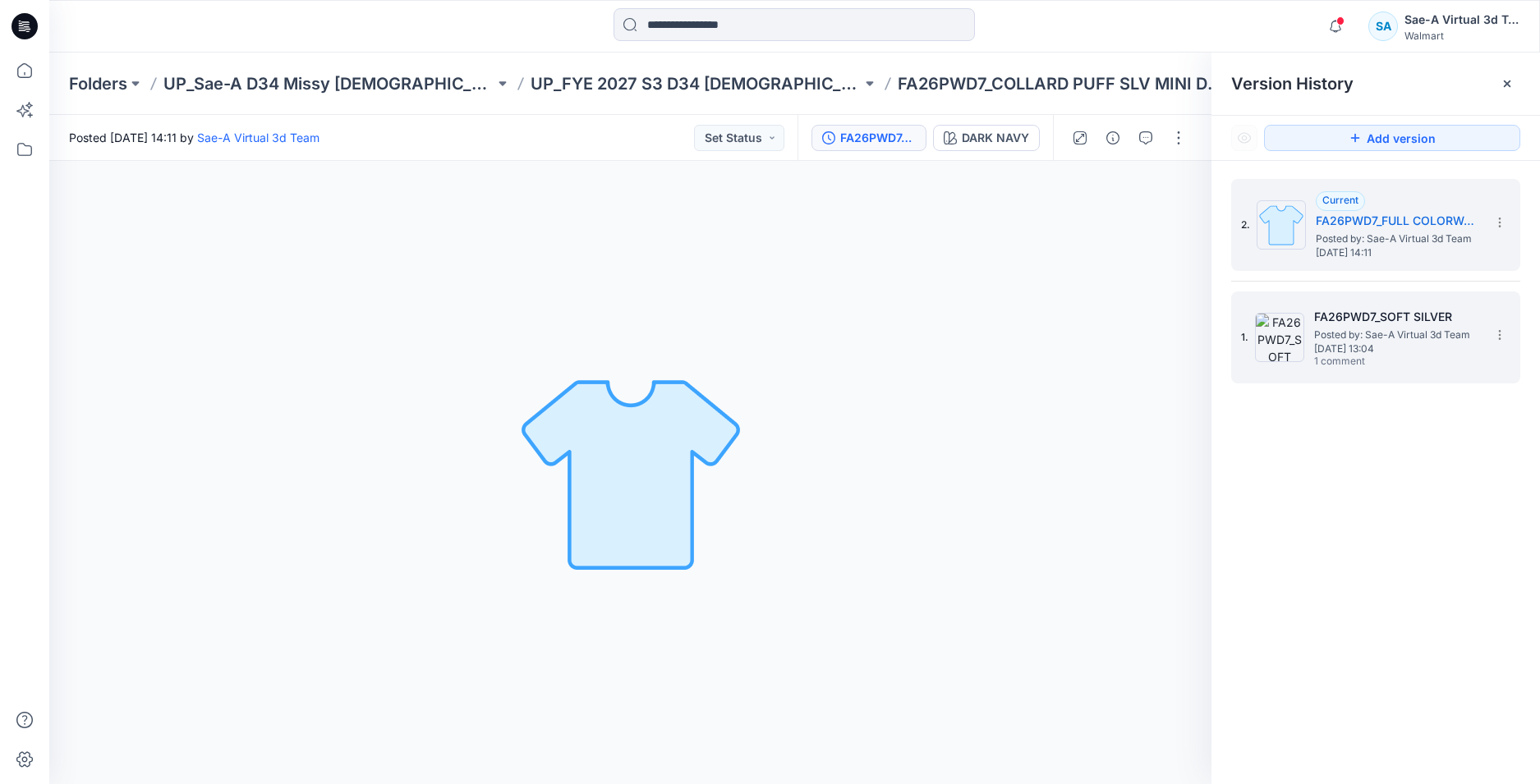
click at [1362, 349] on span "Wednesday, September 24, 2025 13:04" at bounding box center [1396, 348] width 164 height 12
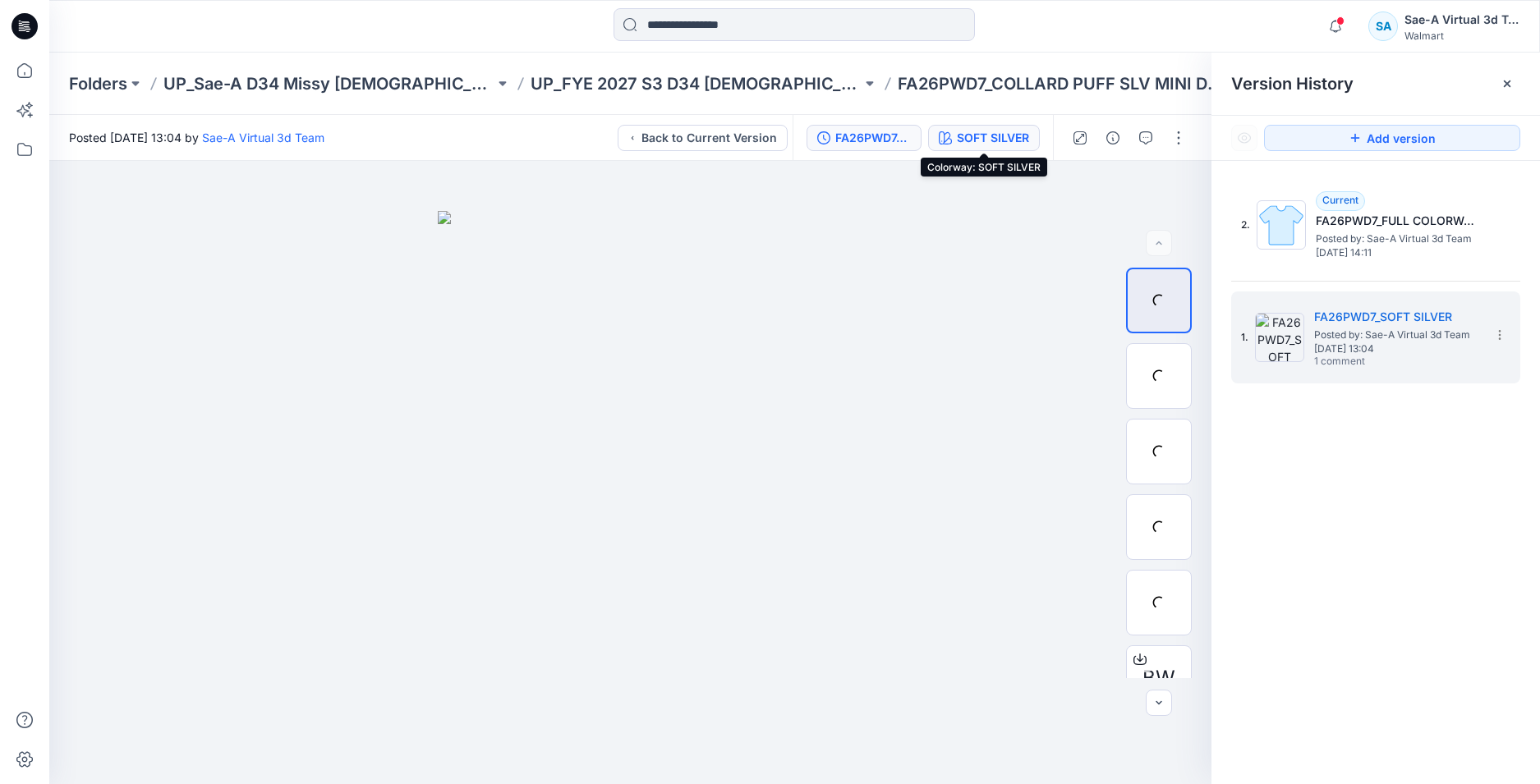
drag, startPoint x: 985, startPoint y: 140, endPoint x: 1002, endPoint y: 139, distance: 17.0
click at [984, 139] on div "SOFT SILVER" at bounding box center [993, 138] width 73 height 18
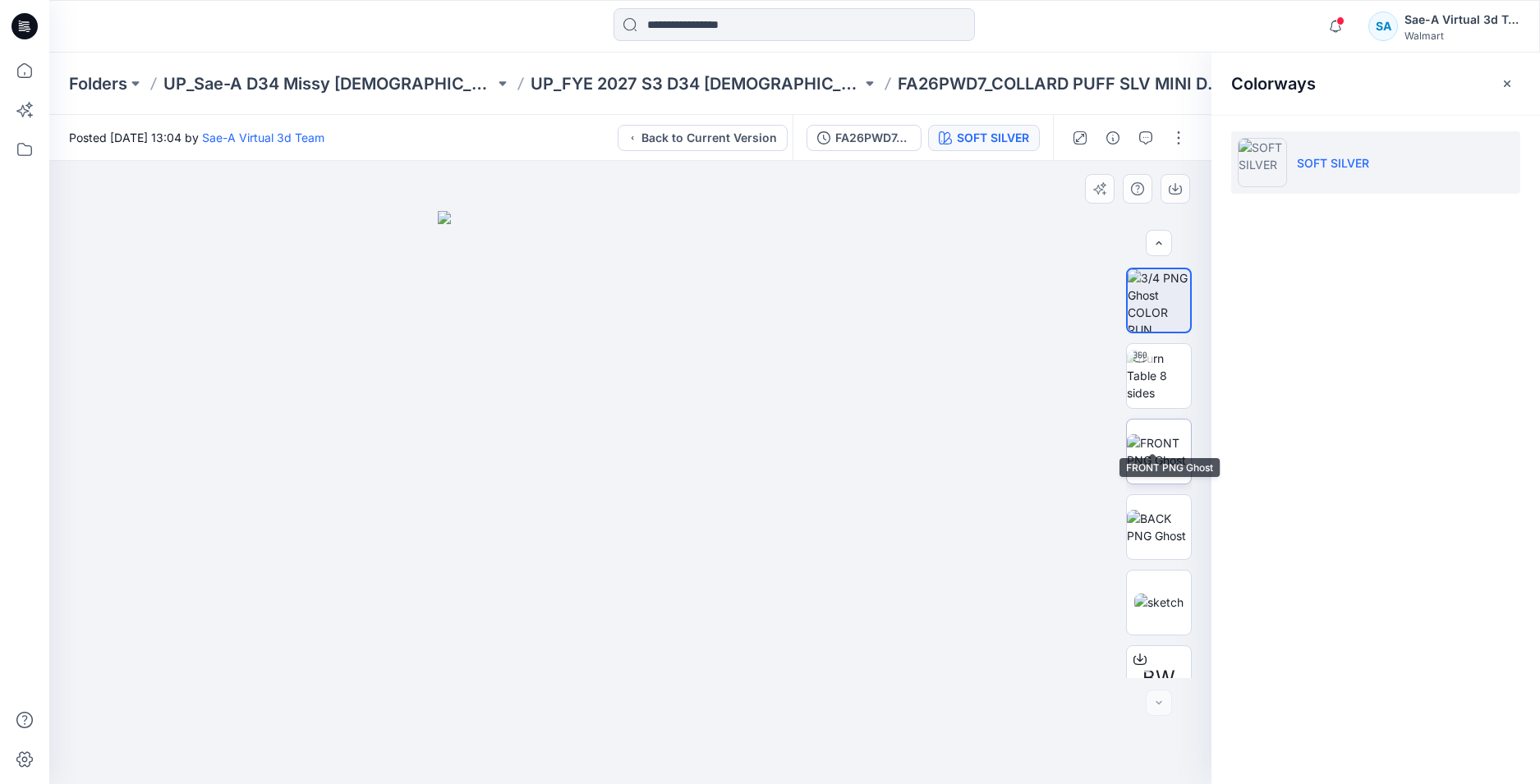
scroll to position [33, 0]
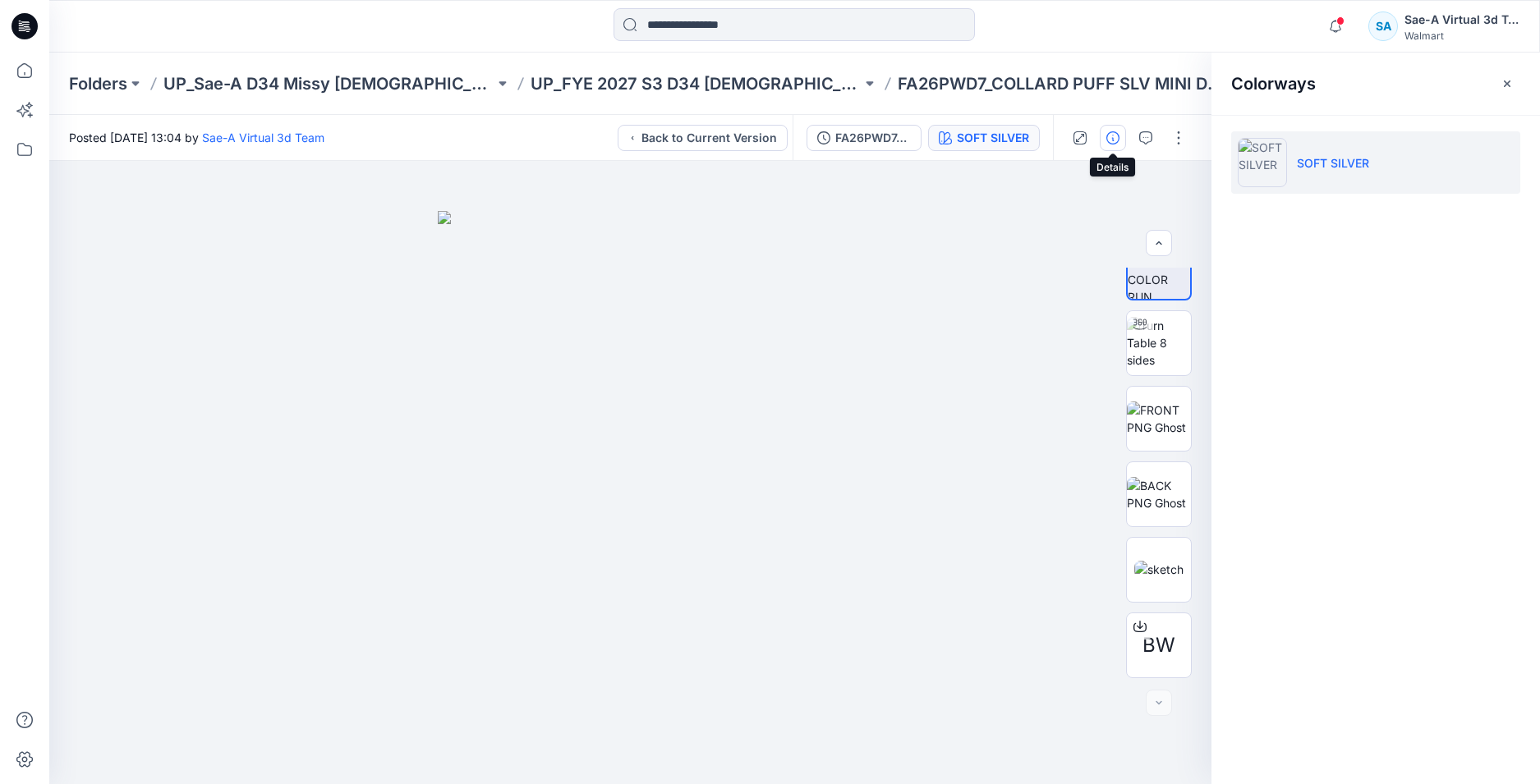
click at [1122, 137] on button "button" at bounding box center [1112, 137] width 26 height 26
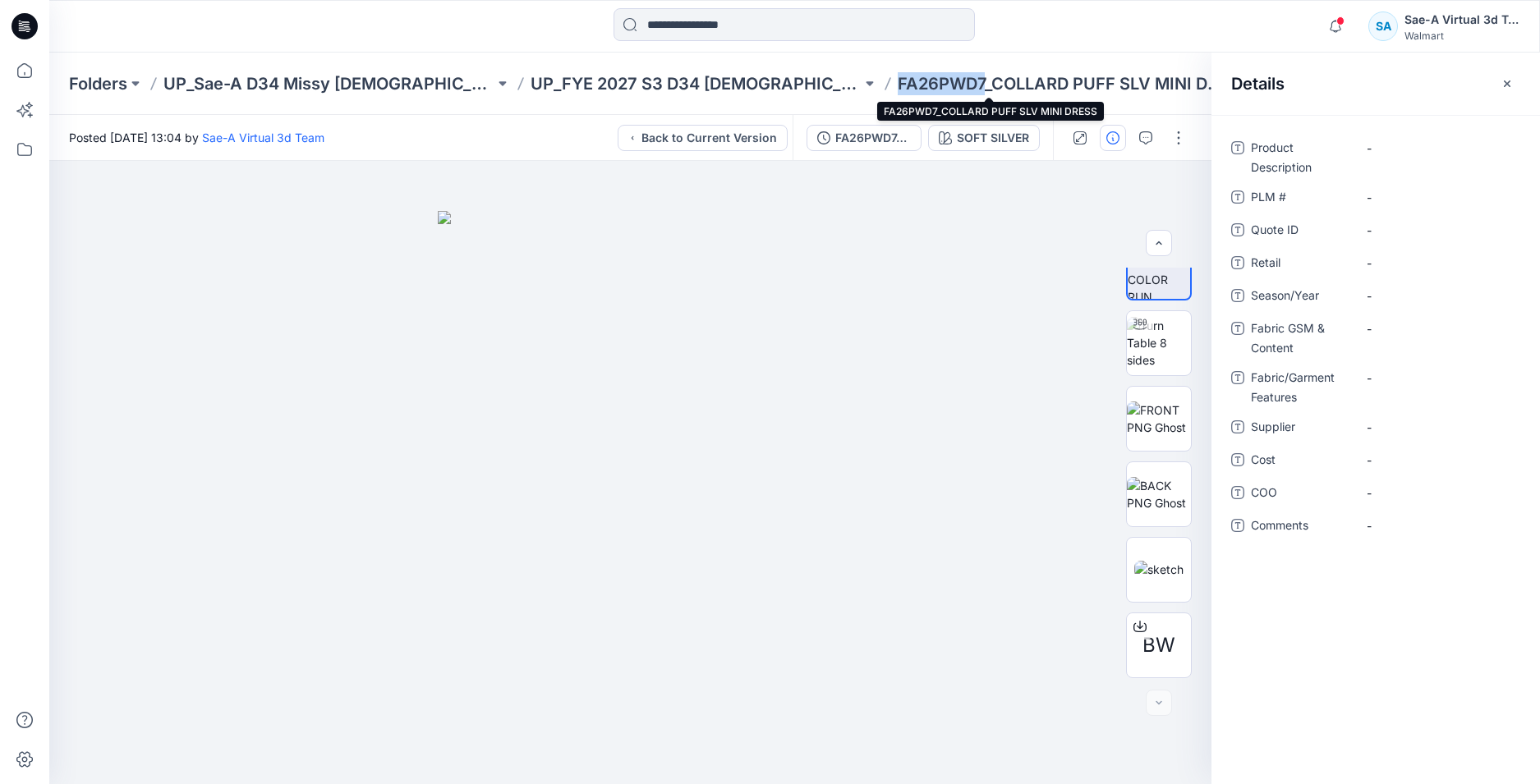
drag, startPoint x: 910, startPoint y: 81, endPoint x: 826, endPoint y: 83, distance: 84.0
click at [897, 83] on p "FA26PWD7_COLLARD PUFF SLV MINI DRESS" at bounding box center [1063, 84] width 331 height 23
copy p "FA26PWD7"
click at [1395, 197] on \ "-" at bounding box center [1438, 197] width 143 height 17
click at [1390, 629] on div "Product Description - PLM # ******** Quote ID - Retail - Season/Year - Fabric G…" at bounding box center [1375, 449] width 329 height 669
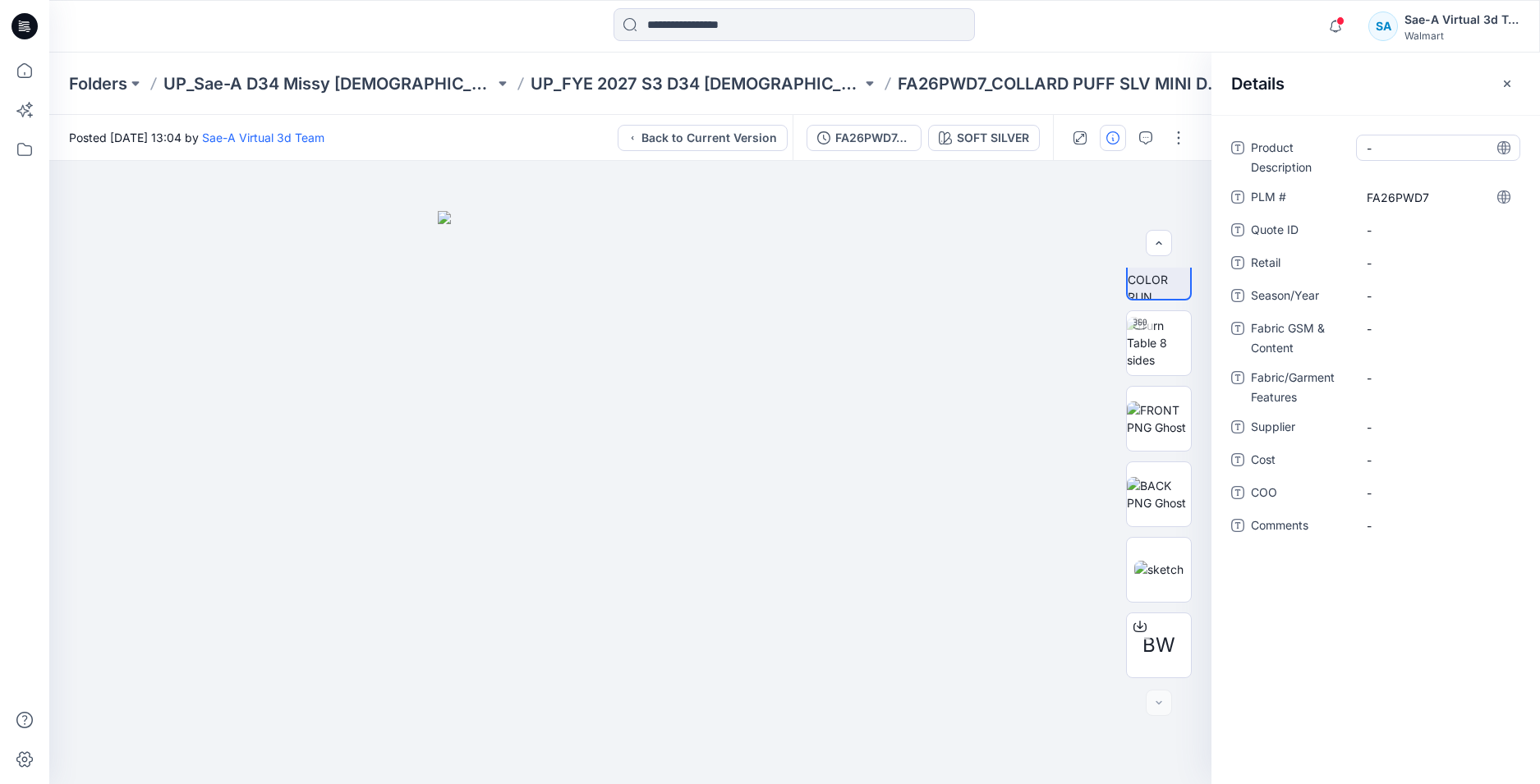
click at [1393, 146] on Description "-" at bounding box center [1438, 148] width 143 height 17
type textarea "**********"
click at [1393, 708] on div "**********" at bounding box center [1375, 449] width 329 height 669
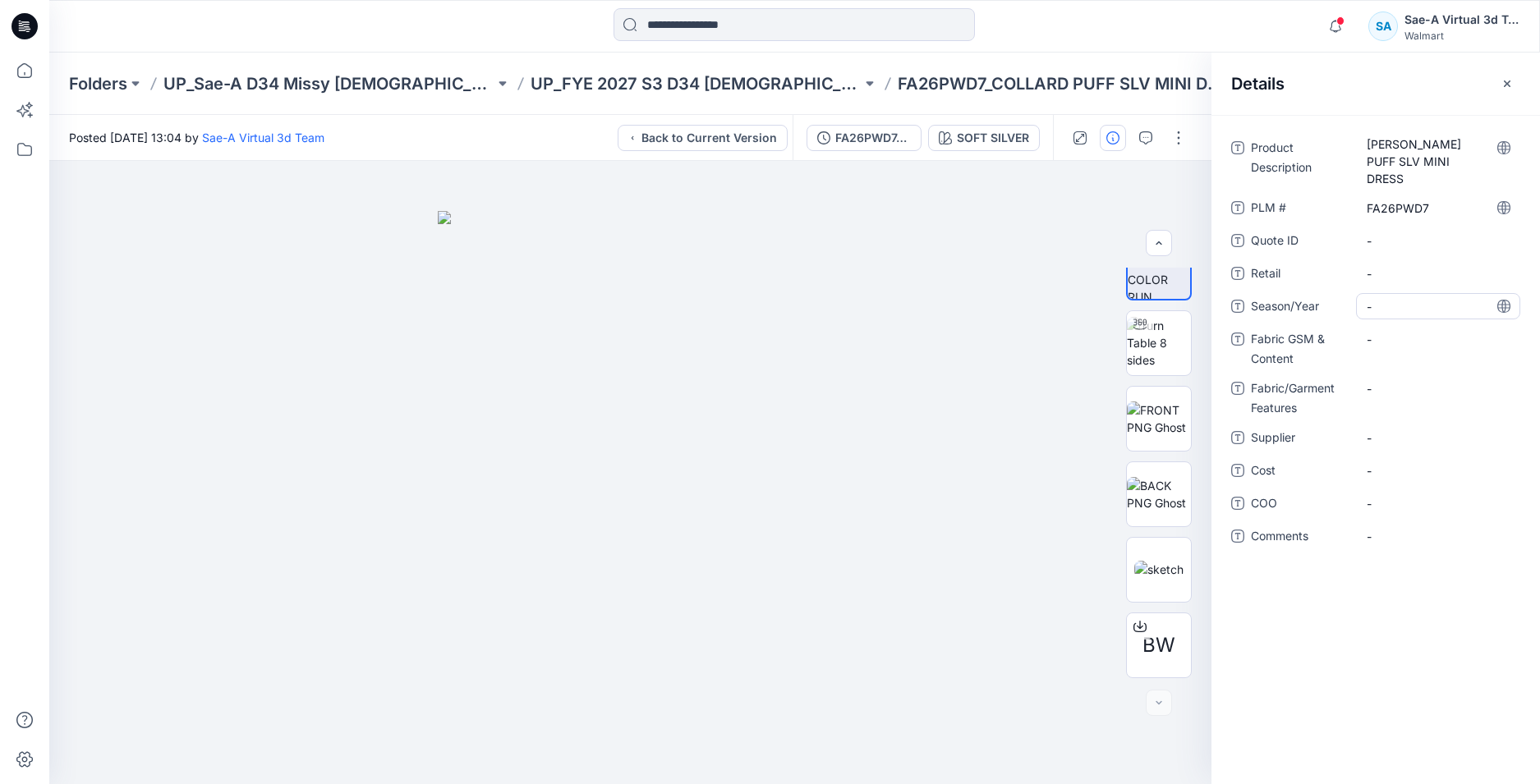
click at [1407, 298] on span "-" at bounding box center [1438, 306] width 143 height 17
type textarea "*******"
click at [1418, 629] on div "Product Description COLLARD PUFF SLV MINI DRESS PLM # FA26PWD7 Quote ID - Retai…" at bounding box center [1375, 449] width 329 height 669
click at [1386, 331] on Content "-" at bounding box center [1438, 339] width 143 height 17
type textarea "**********"
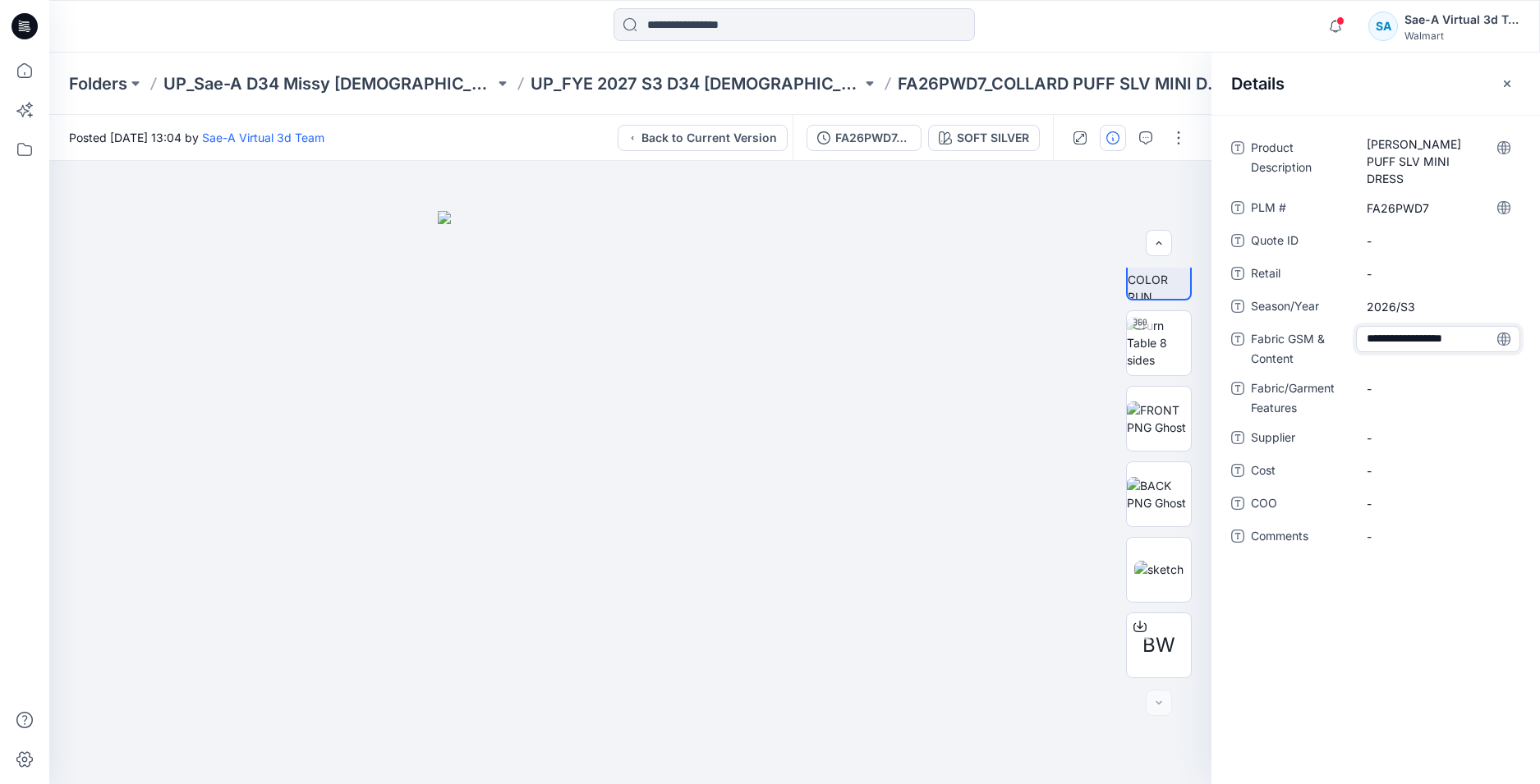
click at [1379, 635] on div "**********" at bounding box center [1375, 449] width 329 height 669
click at [1437, 349] on Content "53 COTTON 47 RAYON" at bounding box center [1438, 344] width 143 height 35
type textarea "**********"
drag, startPoint x: 1428, startPoint y: 692, endPoint x: 1416, endPoint y: 669, distance: 25.9
click at [1428, 690] on div "**********" at bounding box center [1375, 449] width 329 height 669
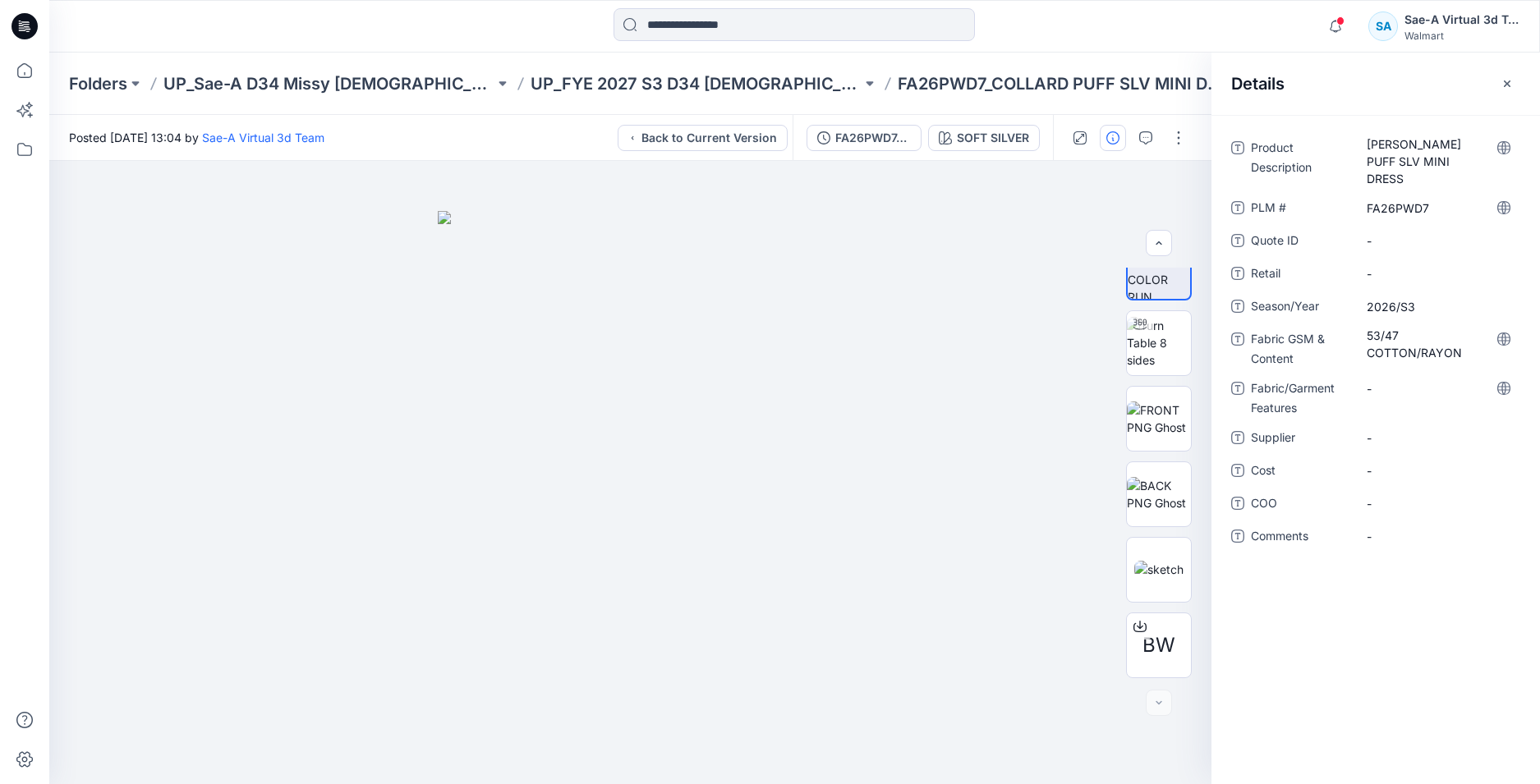
click at [1387, 391] on div "-" at bounding box center [1437, 396] width 164 height 43
click at [1385, 380] on Features "-" at bounding box center [1438, 388] width 143 height 17
click at [1431, 620] on div "**********" at bounding box center [1375, 449] width 329 height 669
click at [1403, 438] on div "-" at bounding box center [1437, 437] width 164 height 26
type textarea "****"
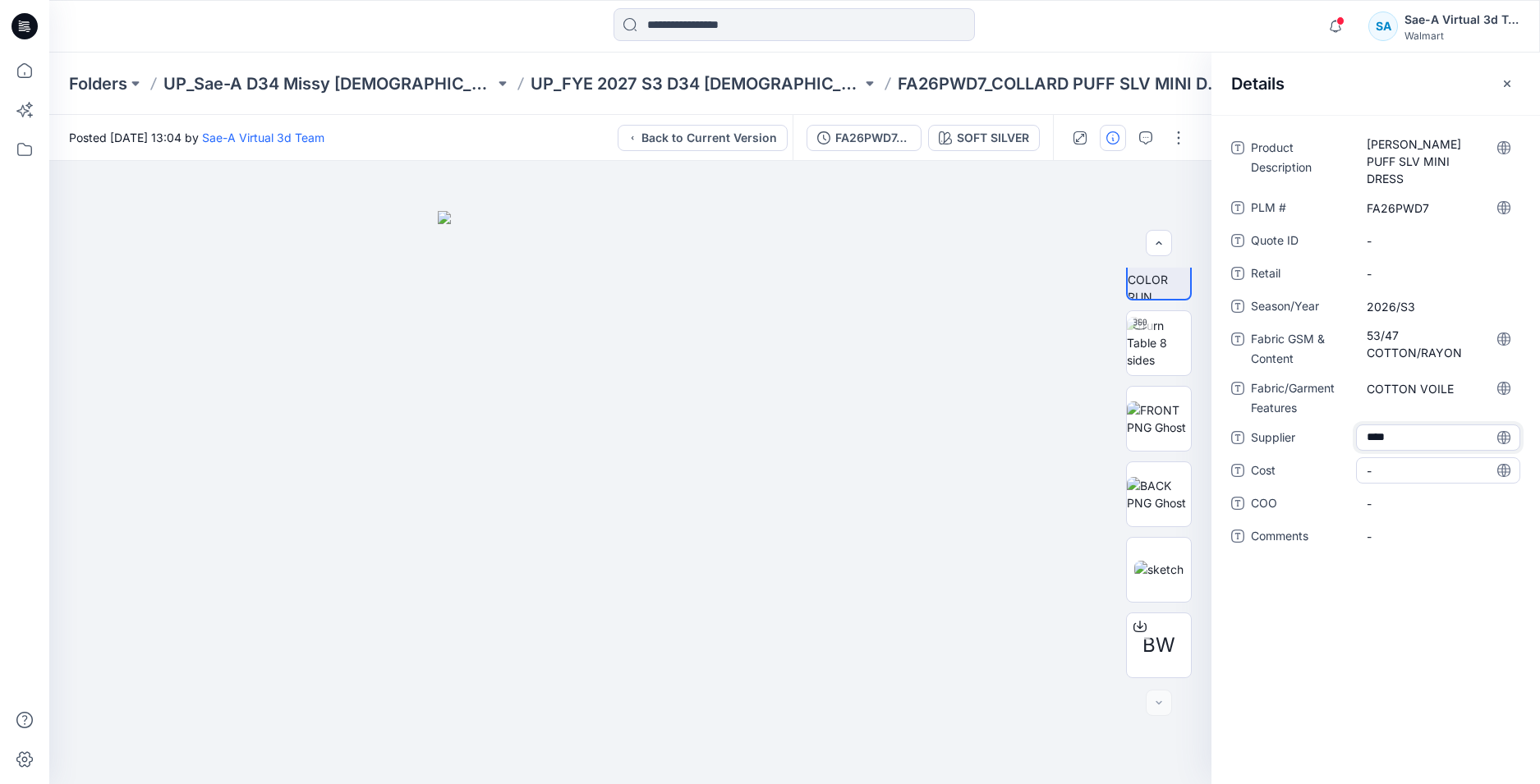
click at [1390, 462] on span "-" at bounding box center [1438, 470] width 143 height 17
type textarea "***"
click at [1429, 633] on div "Product Description COLLARD PUFF SLV MINI DRESS PLM # FA26PWD7 Quote ID - Retai…" at bounding box center [1375, 449] width 329 height 669
click at [18, 22] on icon at bounding box center [24, 26] width 26 height 26
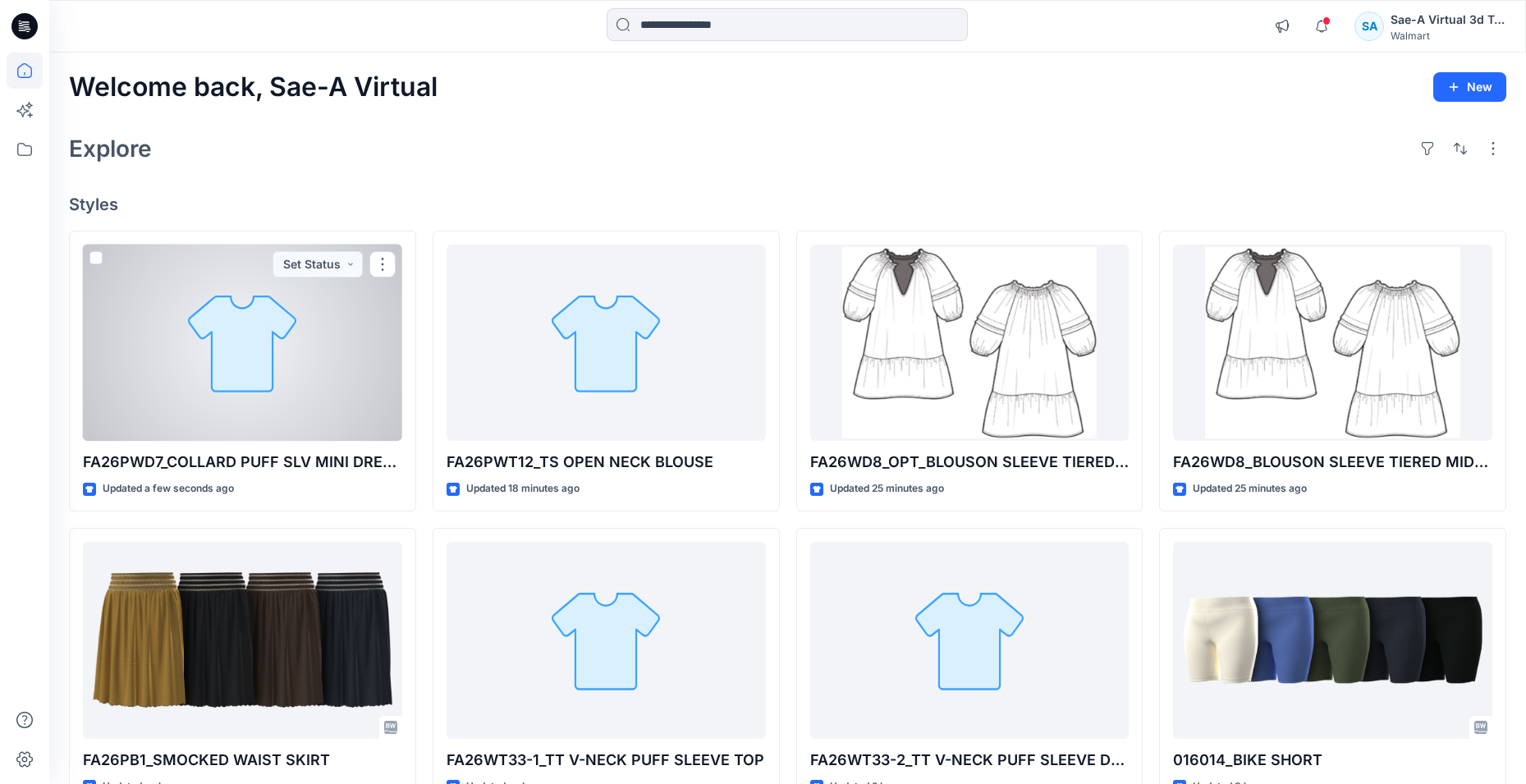
click at [256, 374] on div at bounding box center [243, 343] width 320 height 197
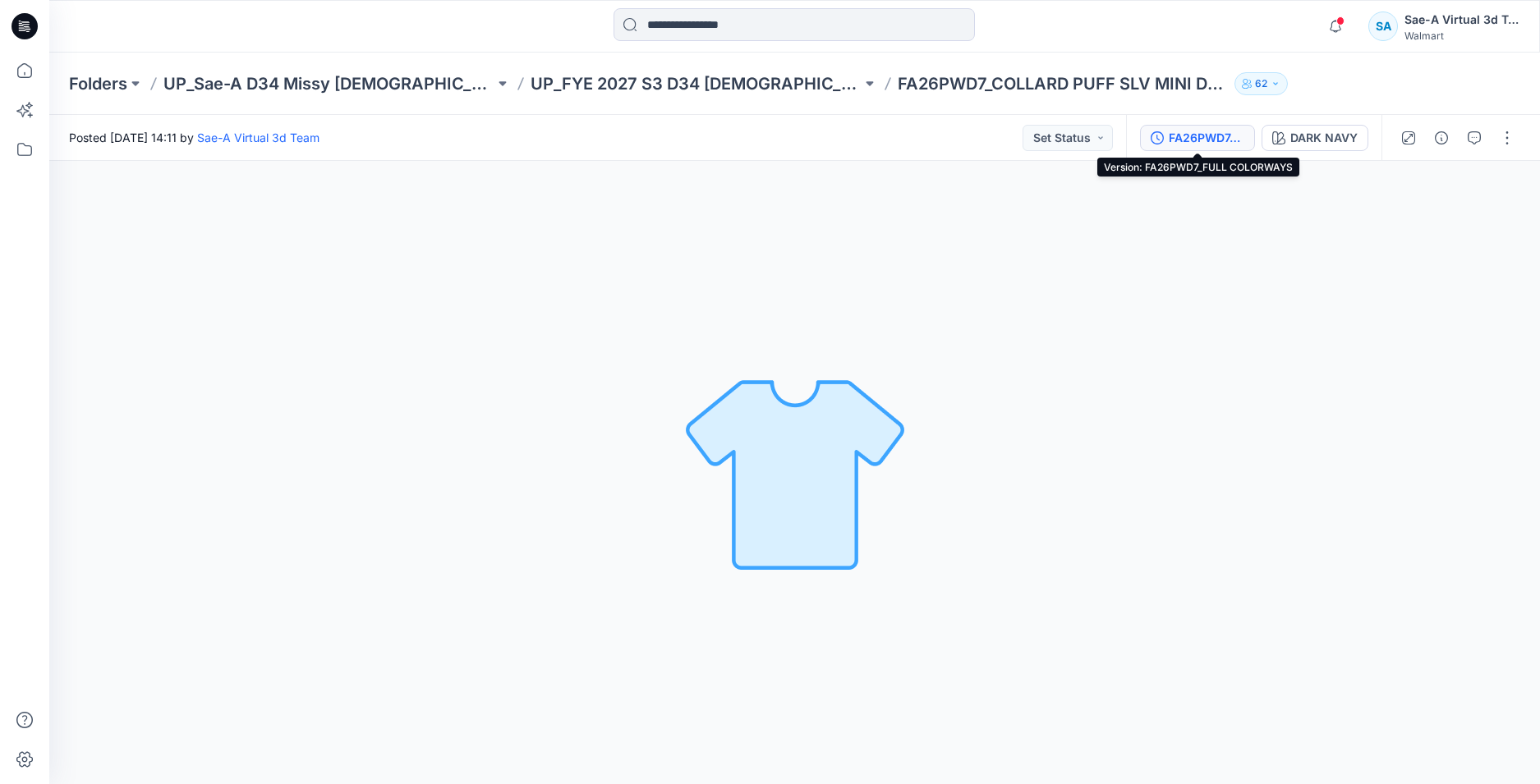
click at [1180, 144] on div "FA26PWD7_FULL COLORWAYS" at bounding box center [1206, 138] width 75 height 18
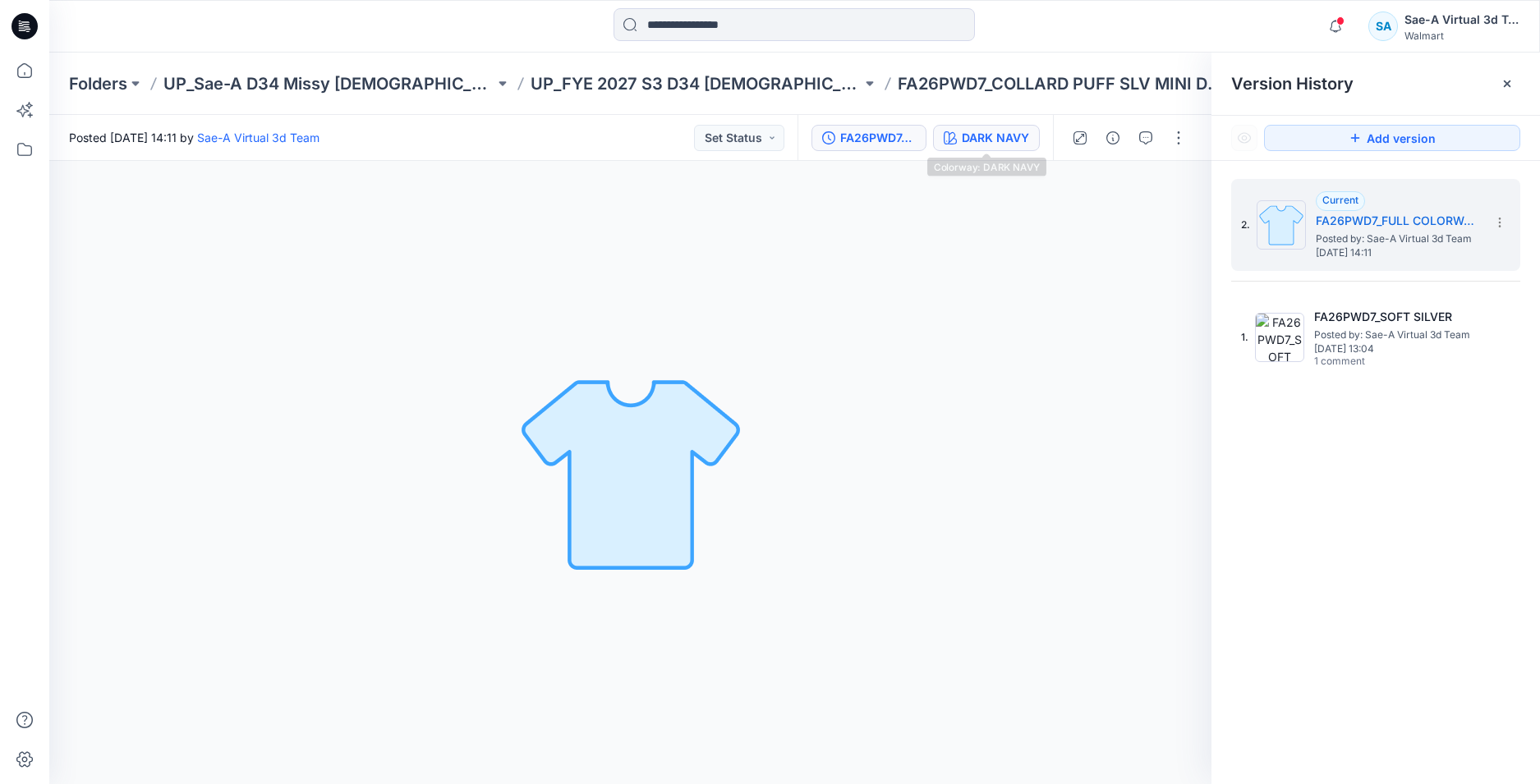
click at [1008, 131] on div "DARK NAVY" at bounding box center [995, 138] width 67 height 18
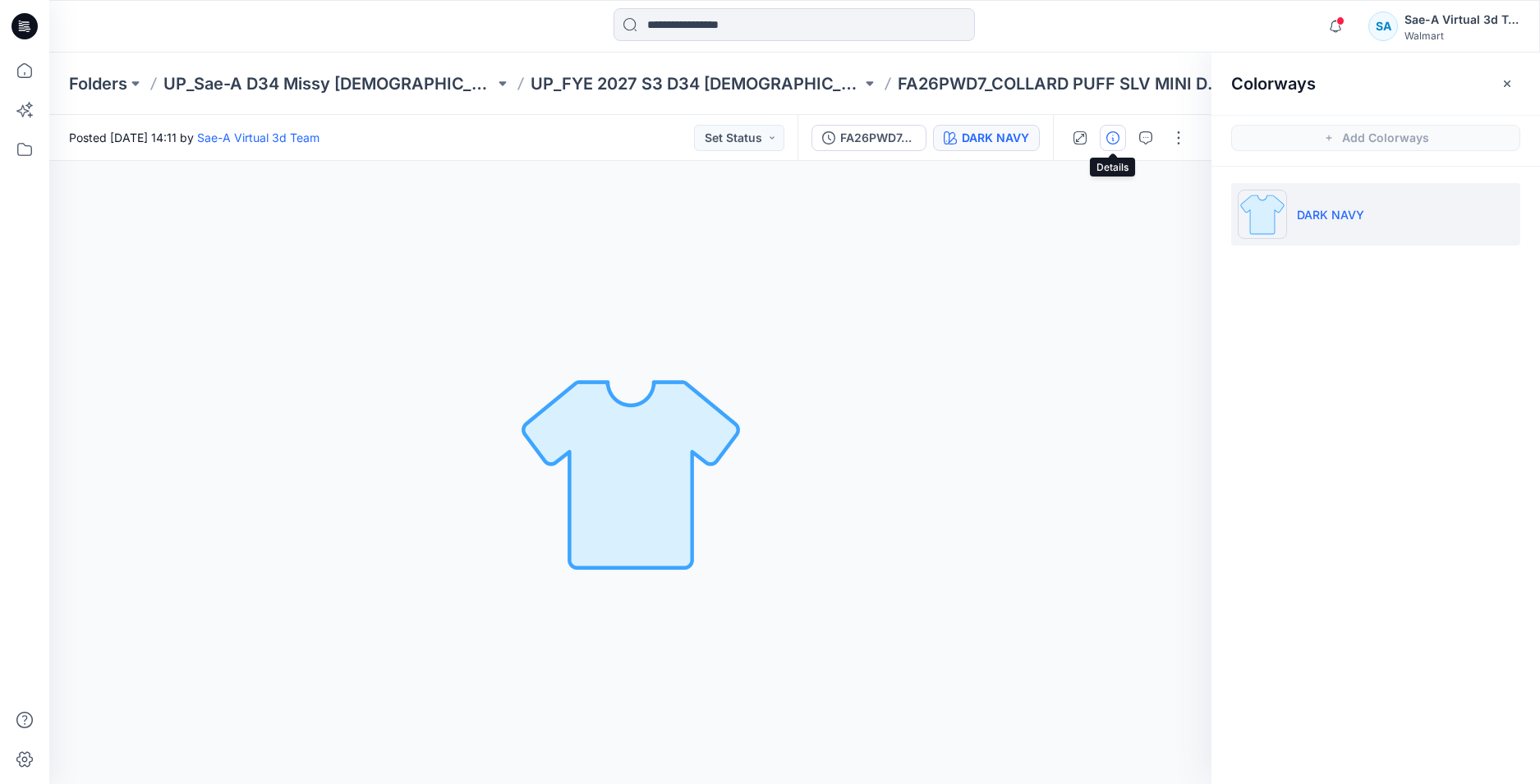
click at [1118, 136] on icon "button" at bounding box center [1112, 138] width 13 height 13
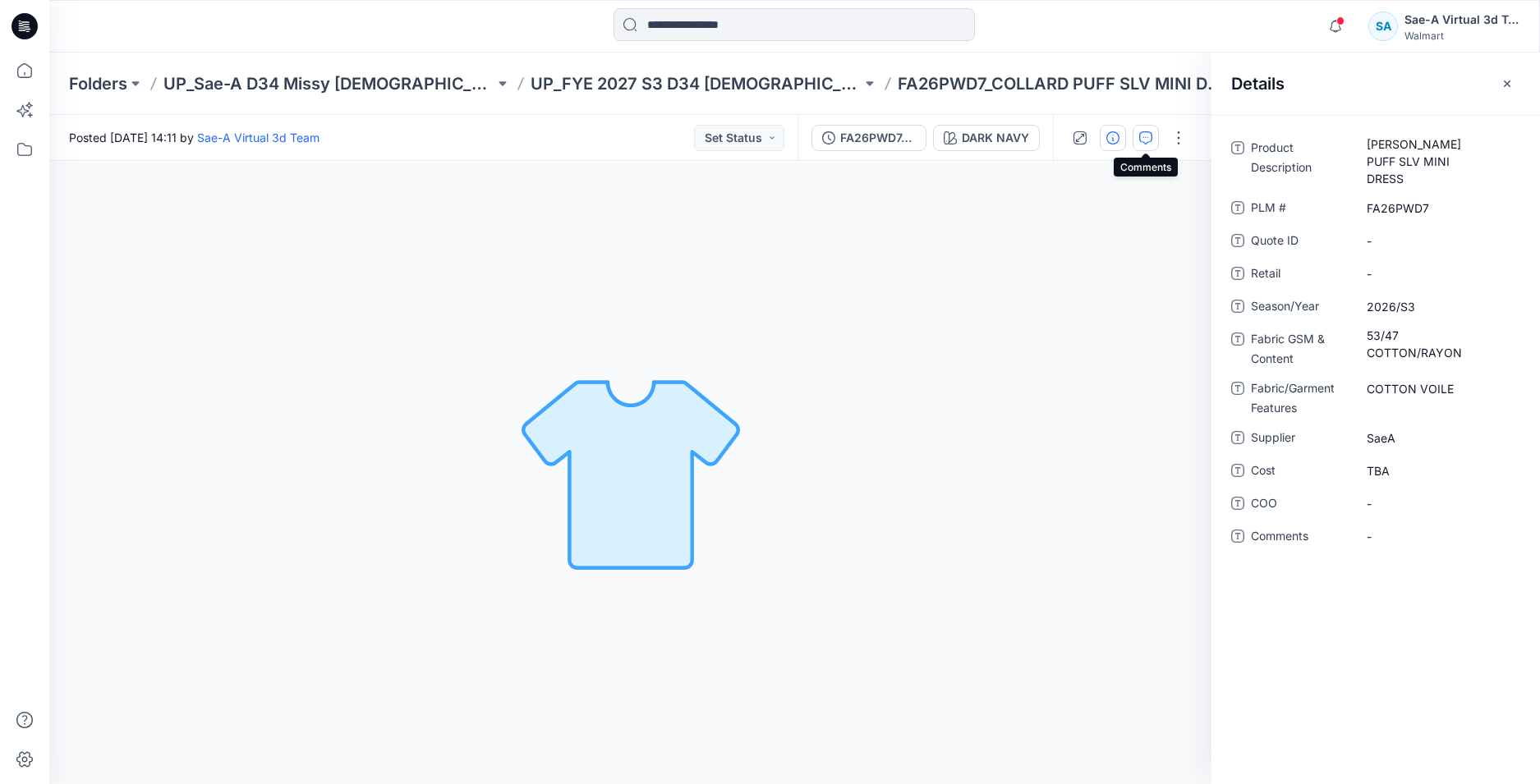
click at [1141, 143] on icon "button" at bounding box center [1145, 138] width 13 height 13
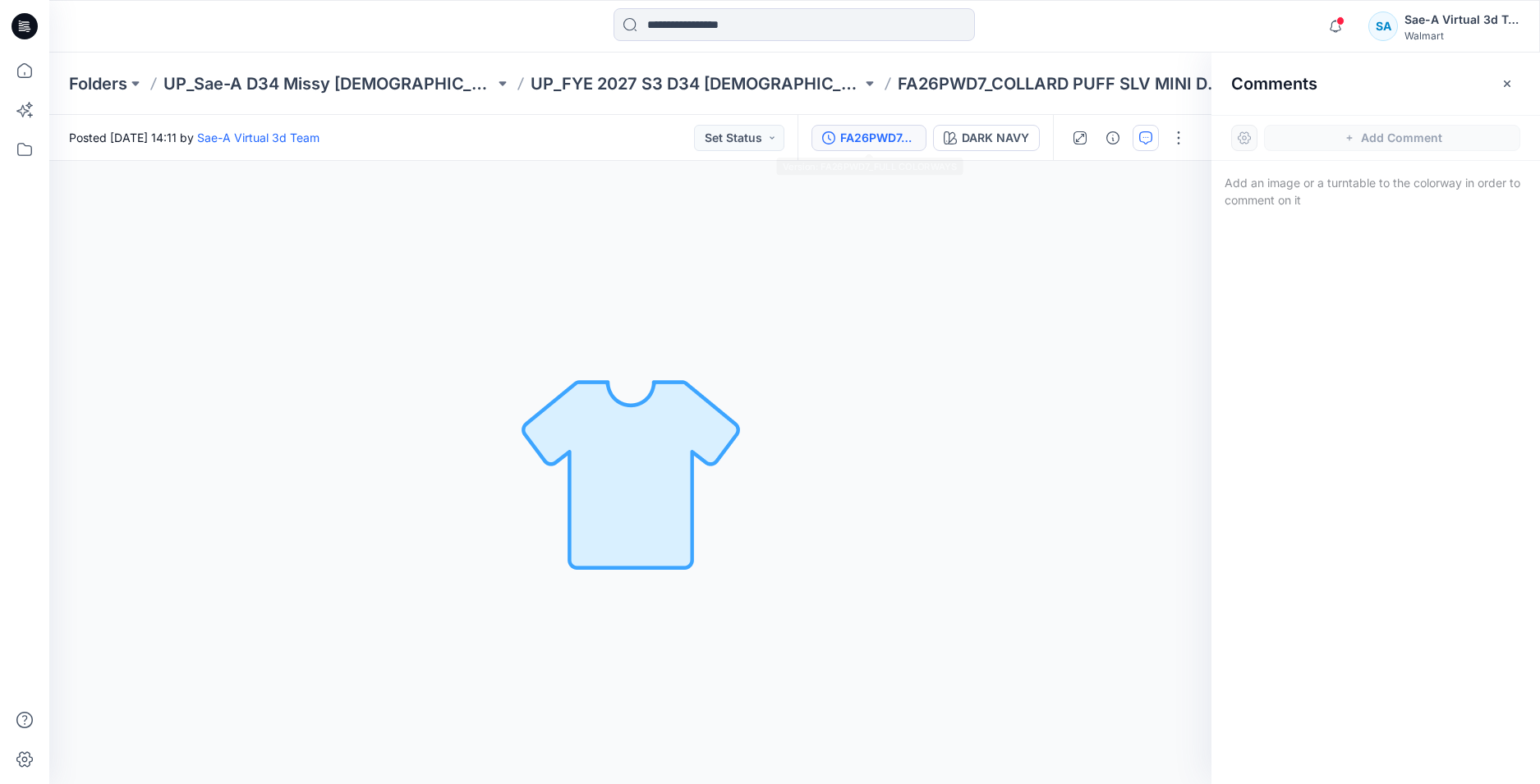
click at [856, 132] on div "FA26PWD7_FULL COLORWAYS" at bounding box center [877, 138] width 75 height 18
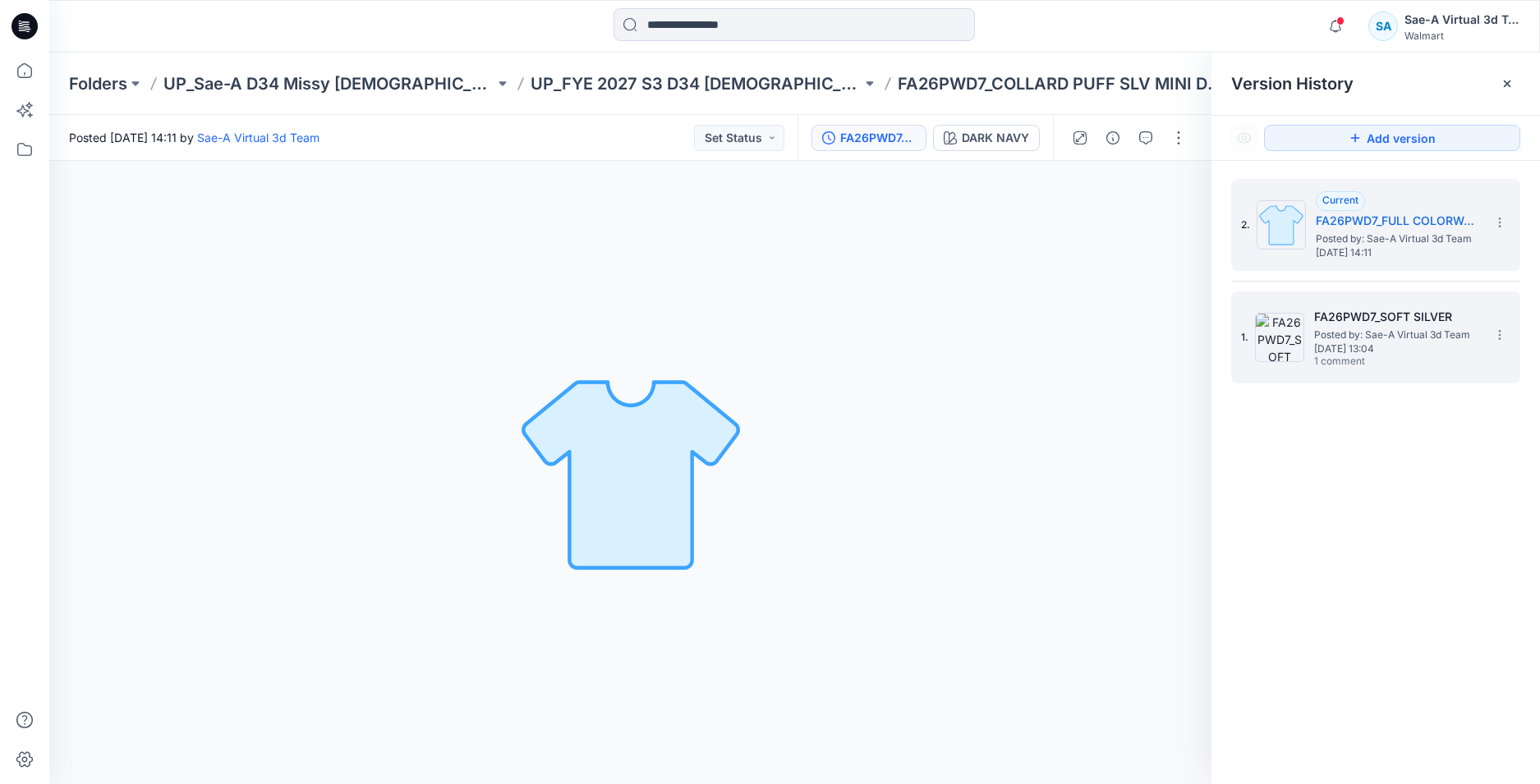
click at [1394, 327] on span "Posted by: Sae-A Virtual 3d Team" at bounding box center [1396, 335] width 164 height 16
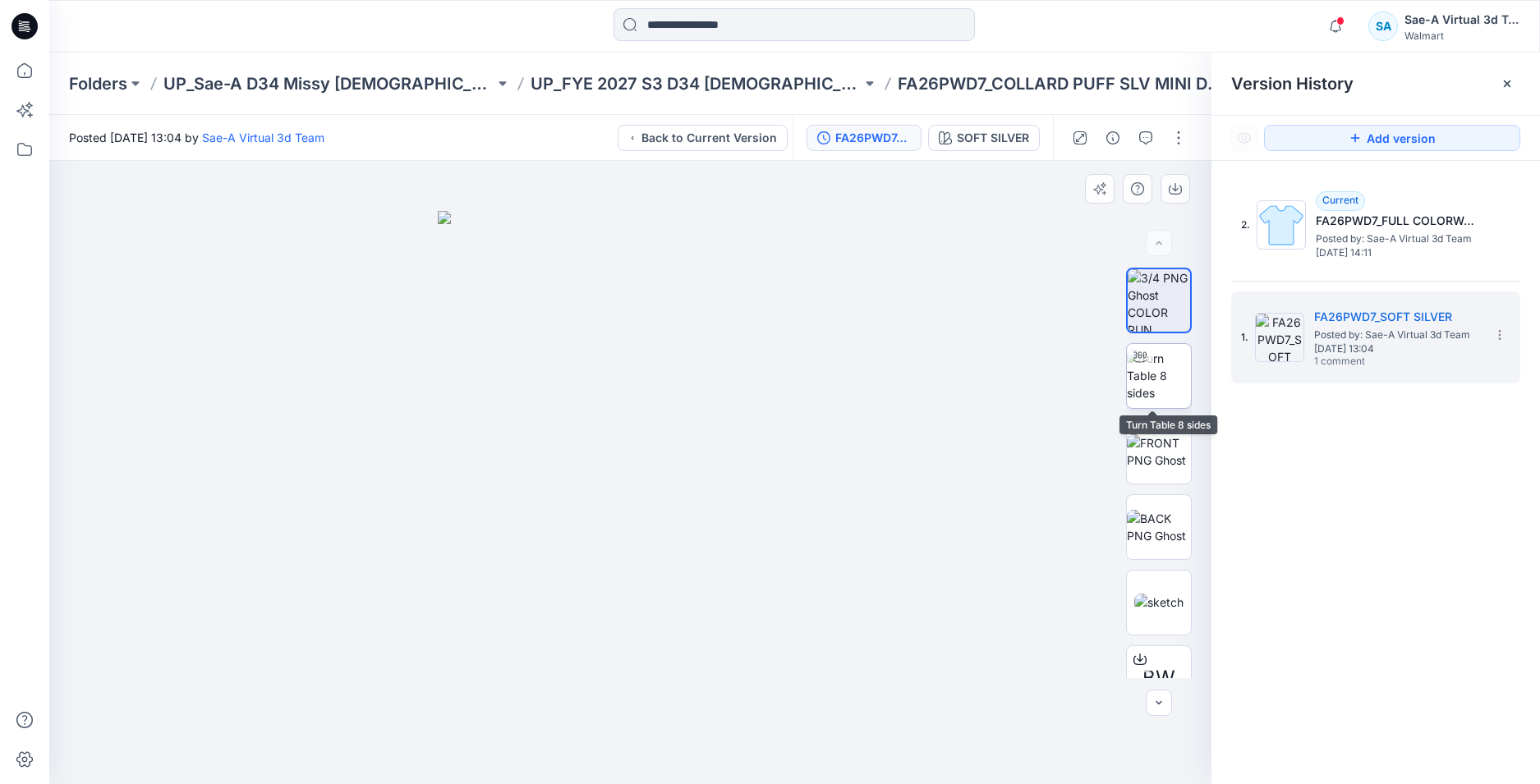
click at [1161, 371] on img at bounding box center [1159, 376] width 64 height 52
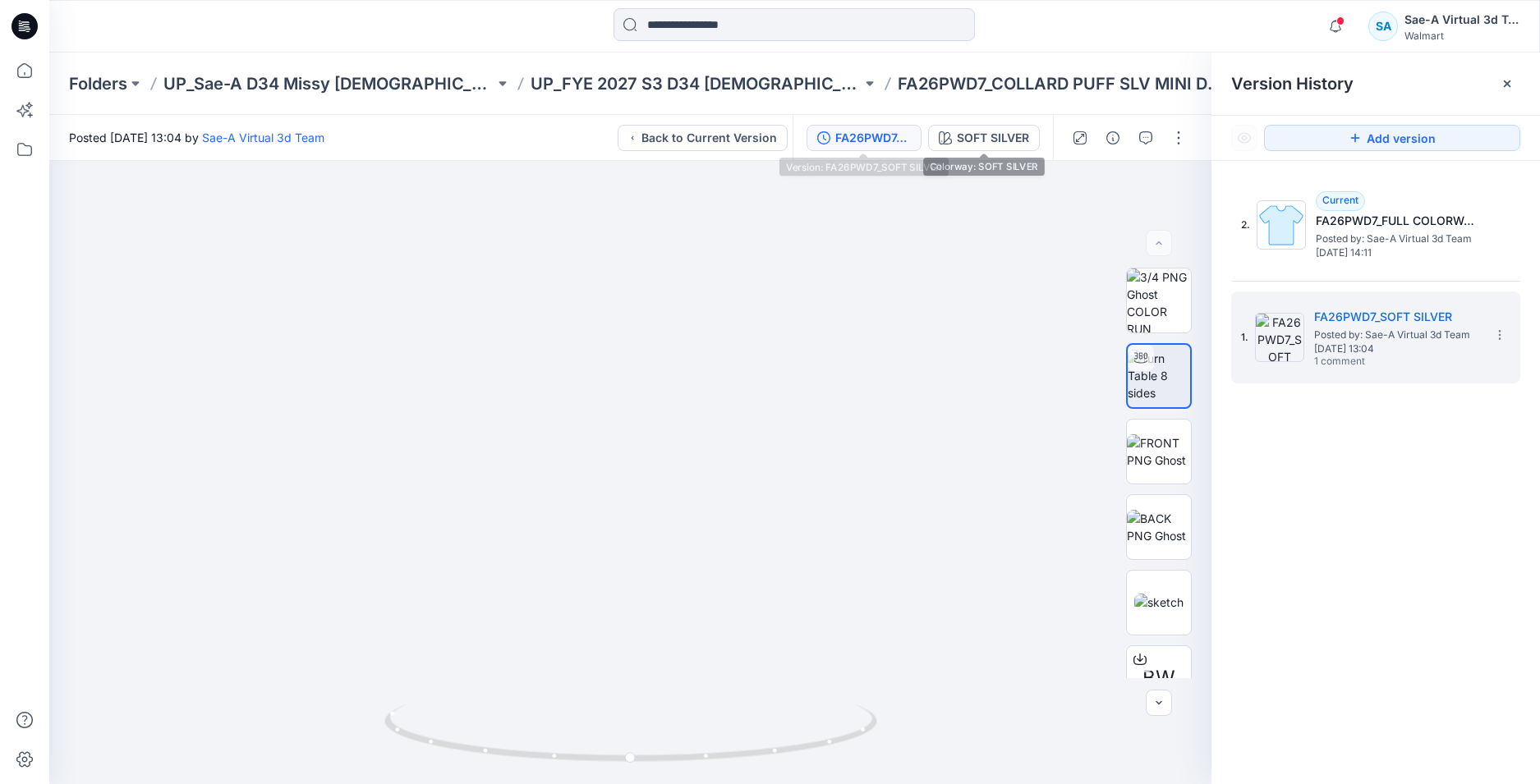
click at [873, 141] on div "FA26PWD7_SOFT SILVER" at bounding box center [873, 138] width 75 height 18
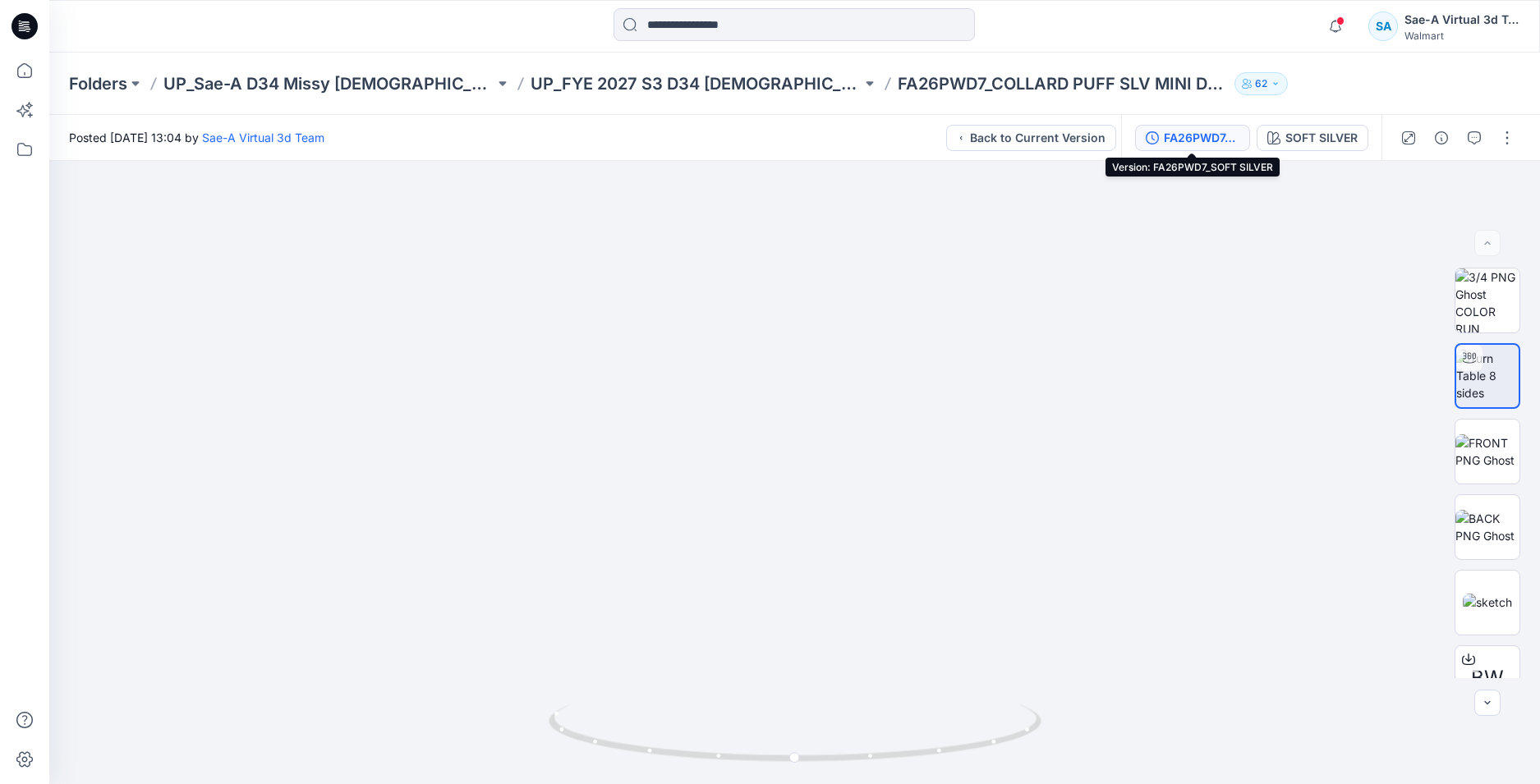
click at [1185, 145] on button "FA26PWD7_SOFT SILVER" at bounding box center [1193, 137] width 115 height 26
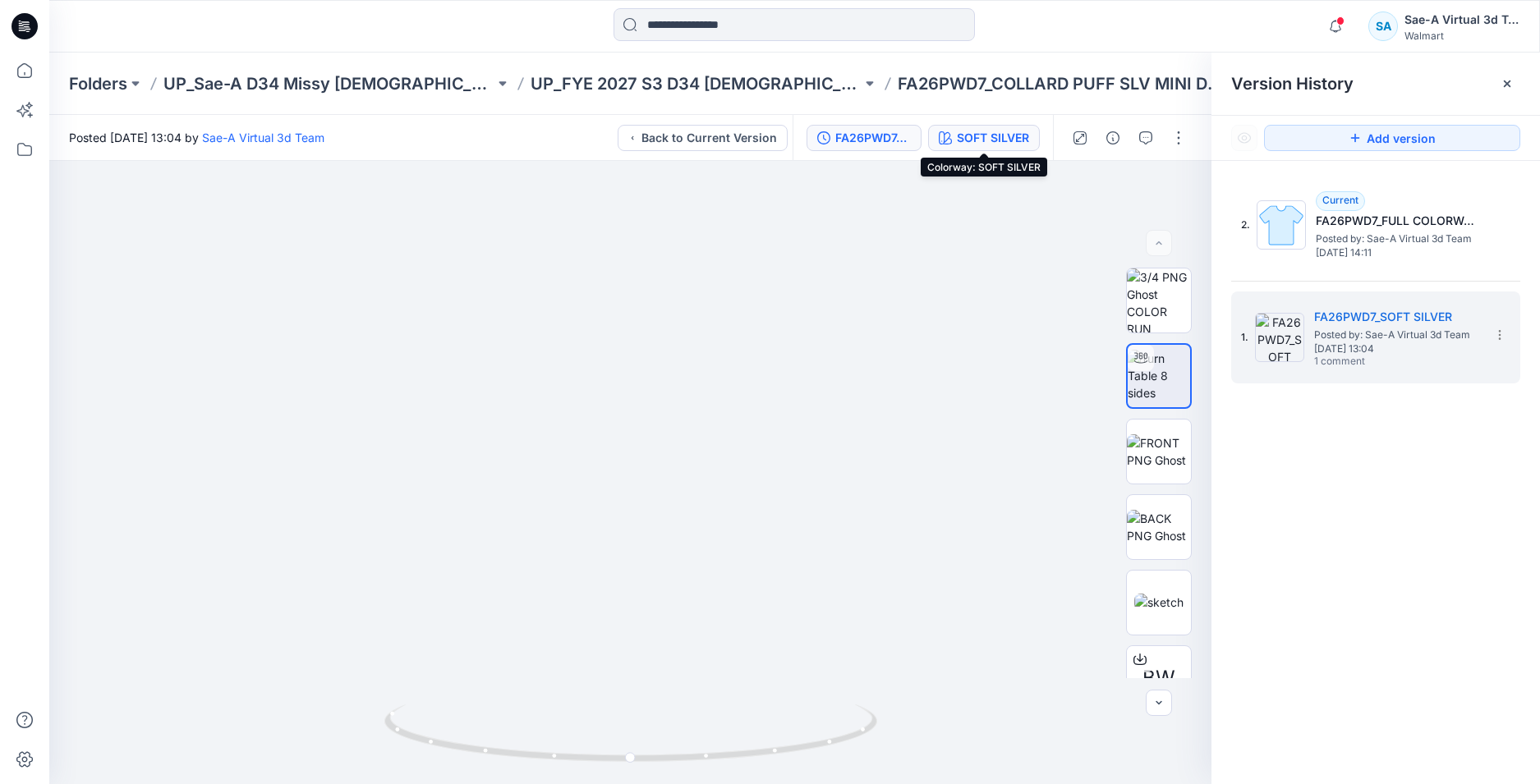
click at [1007, 136] on div "SOFT SILVER" at bounding box center [993, 138] width 73 height 18
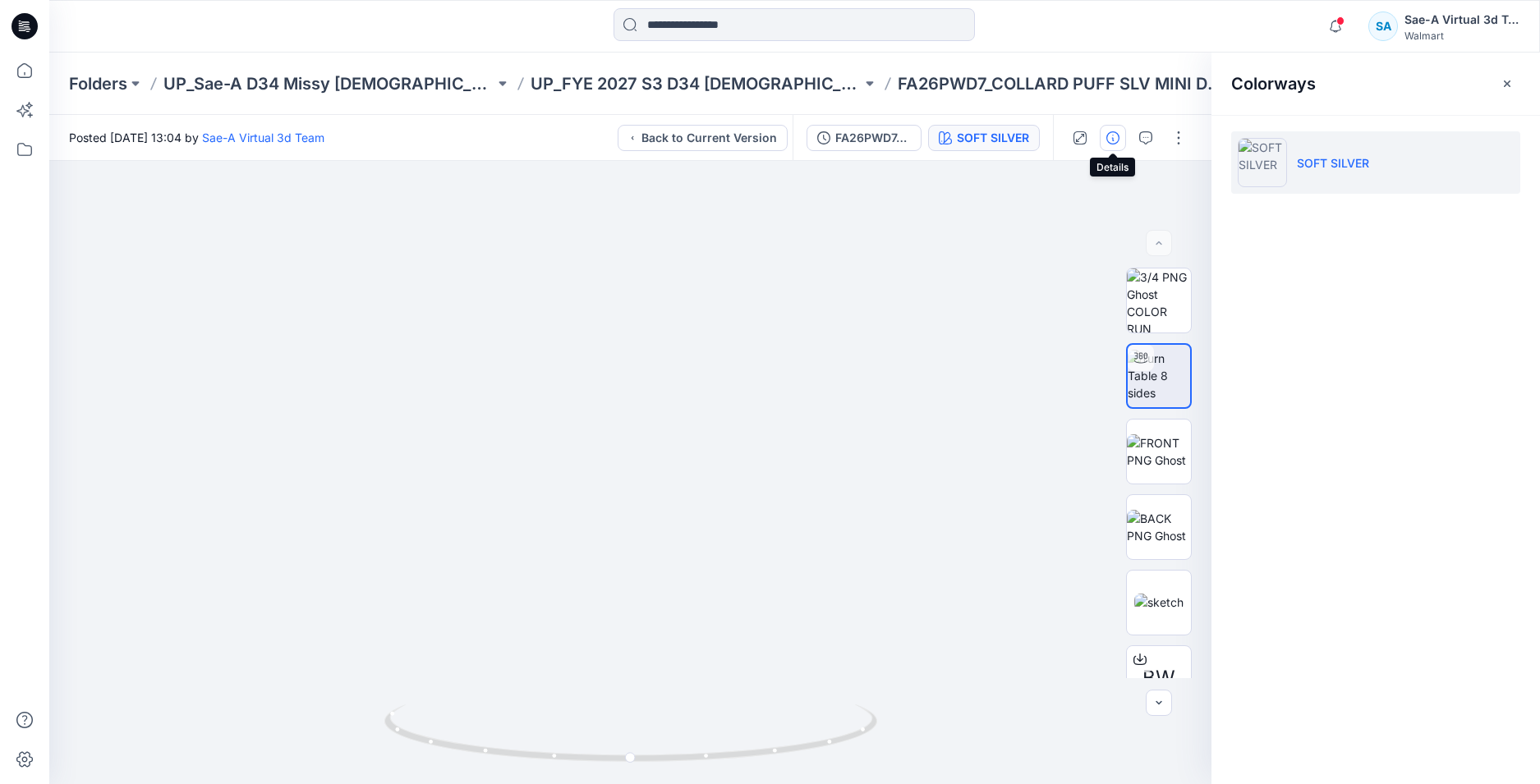
click at [1109, 144] on button "button" at bounding box center [1112, 137] width 26 height 26
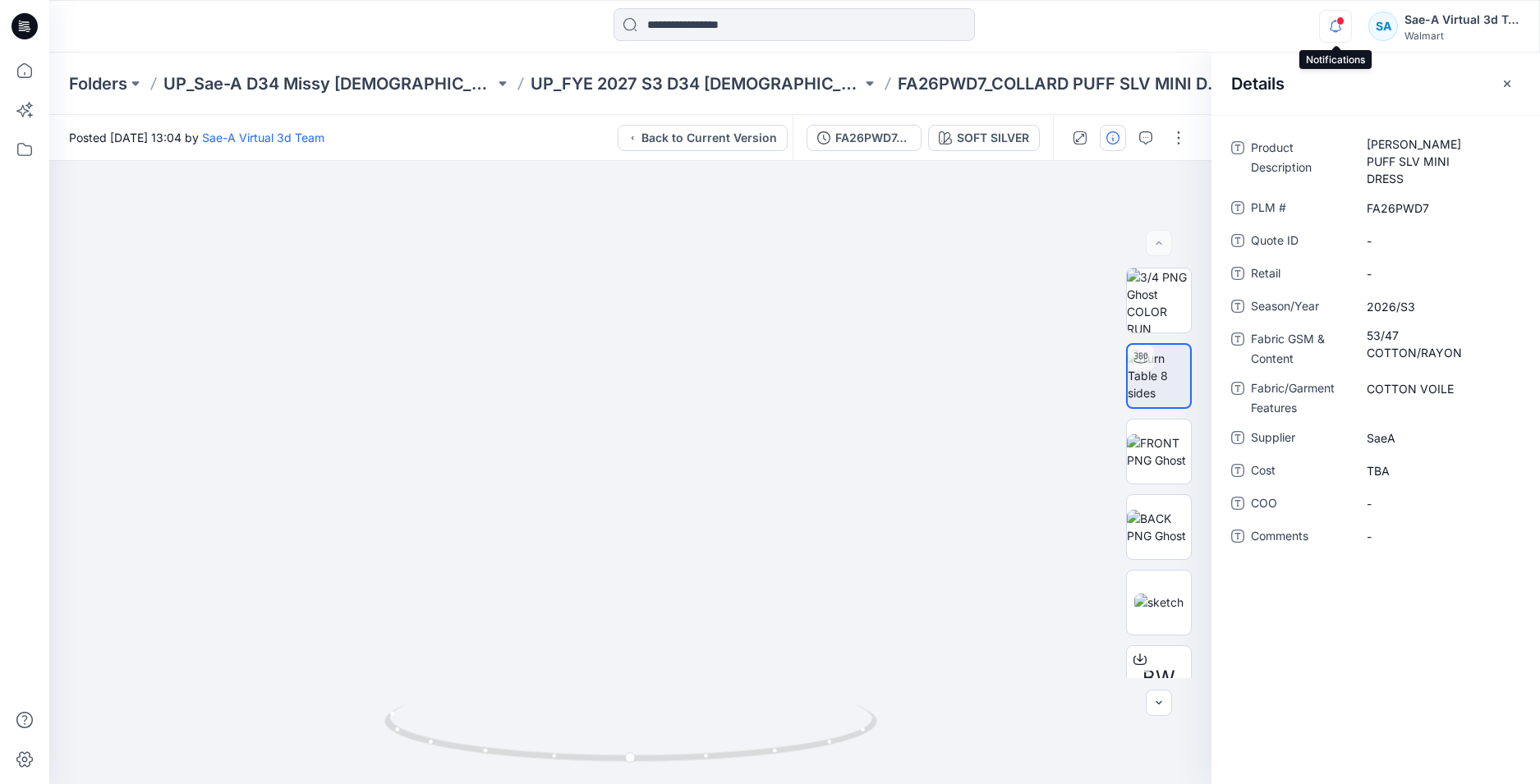
click at [1330, 21] on icon "button" at bounding box center [1335, 26] width 31 height 33
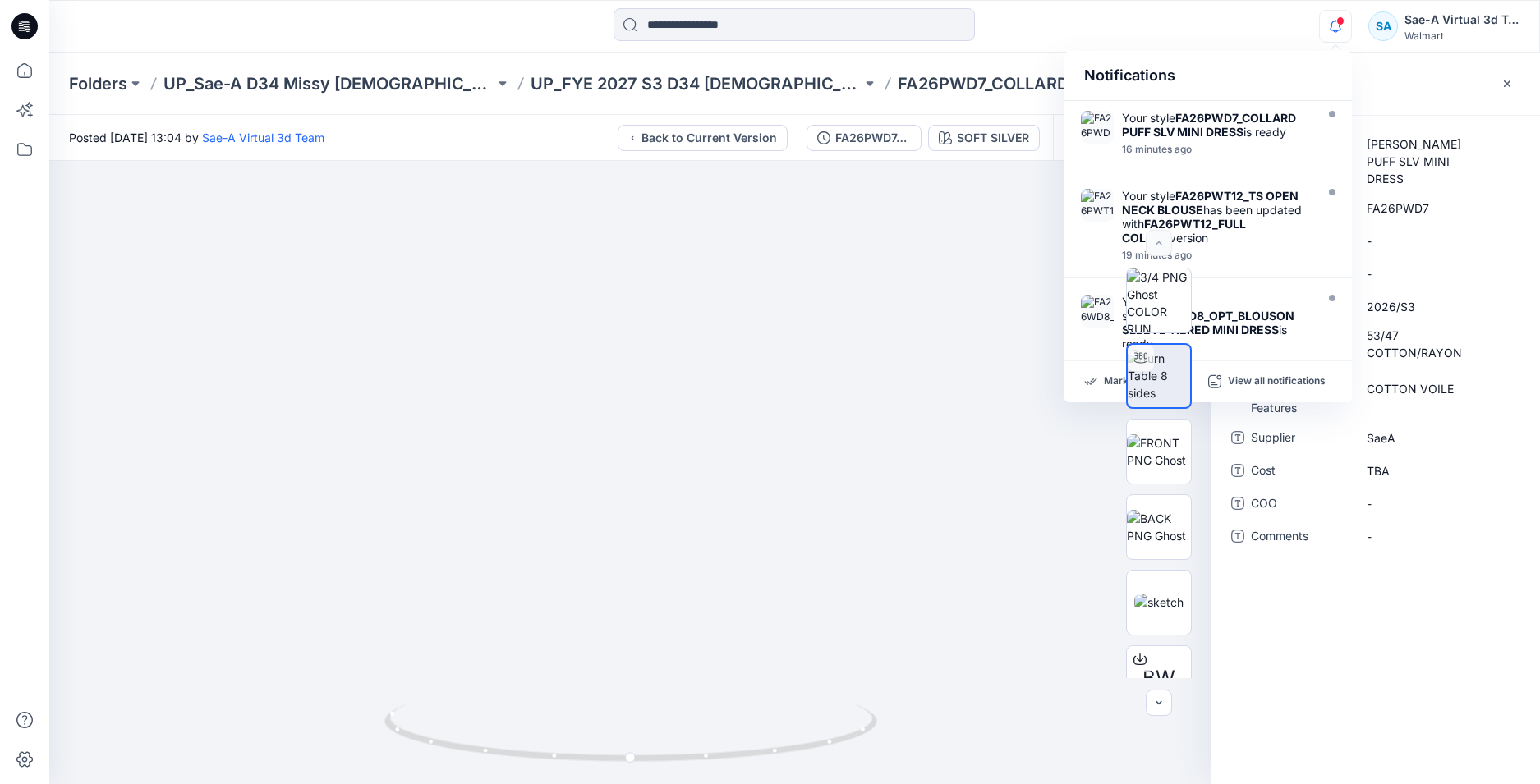
click at [1158, 12] on div at bounding box center [794, 26] width 745 height 36
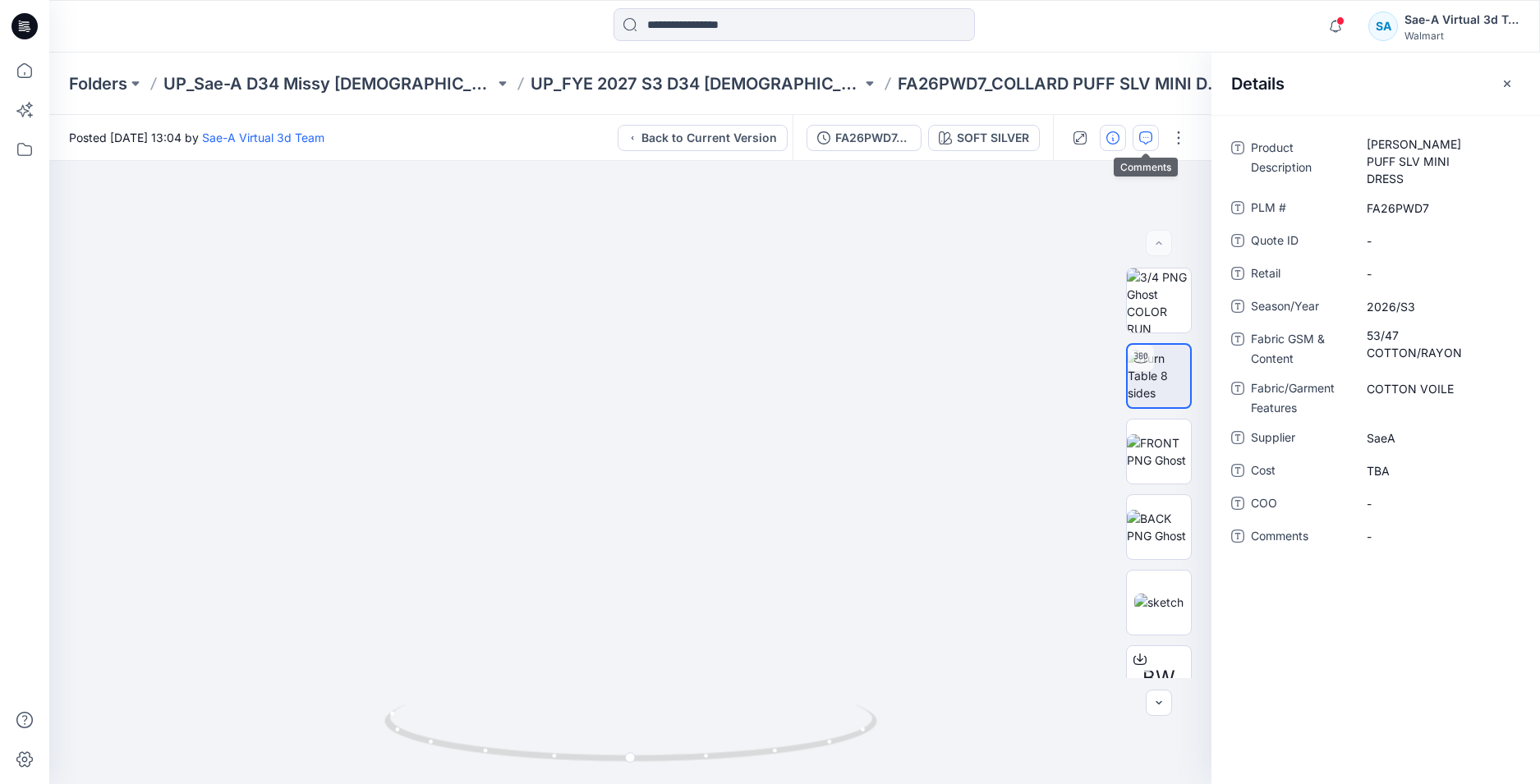
click at [1153, 149] on button "button" at bounding box center [1145, 137] width 26 height 26
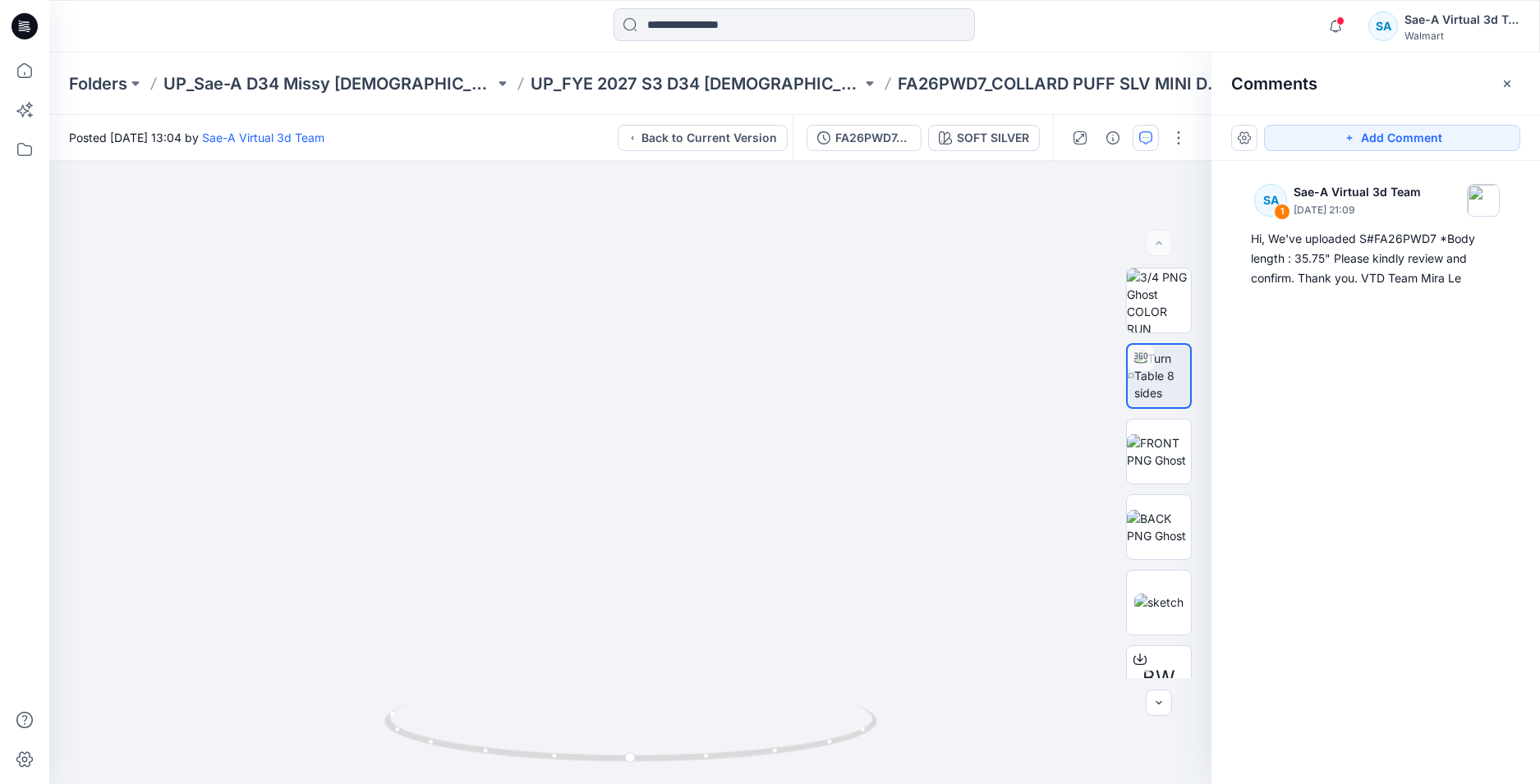
click at [25, 25] on icon at bounding box center [24, 26] width 26 height 53
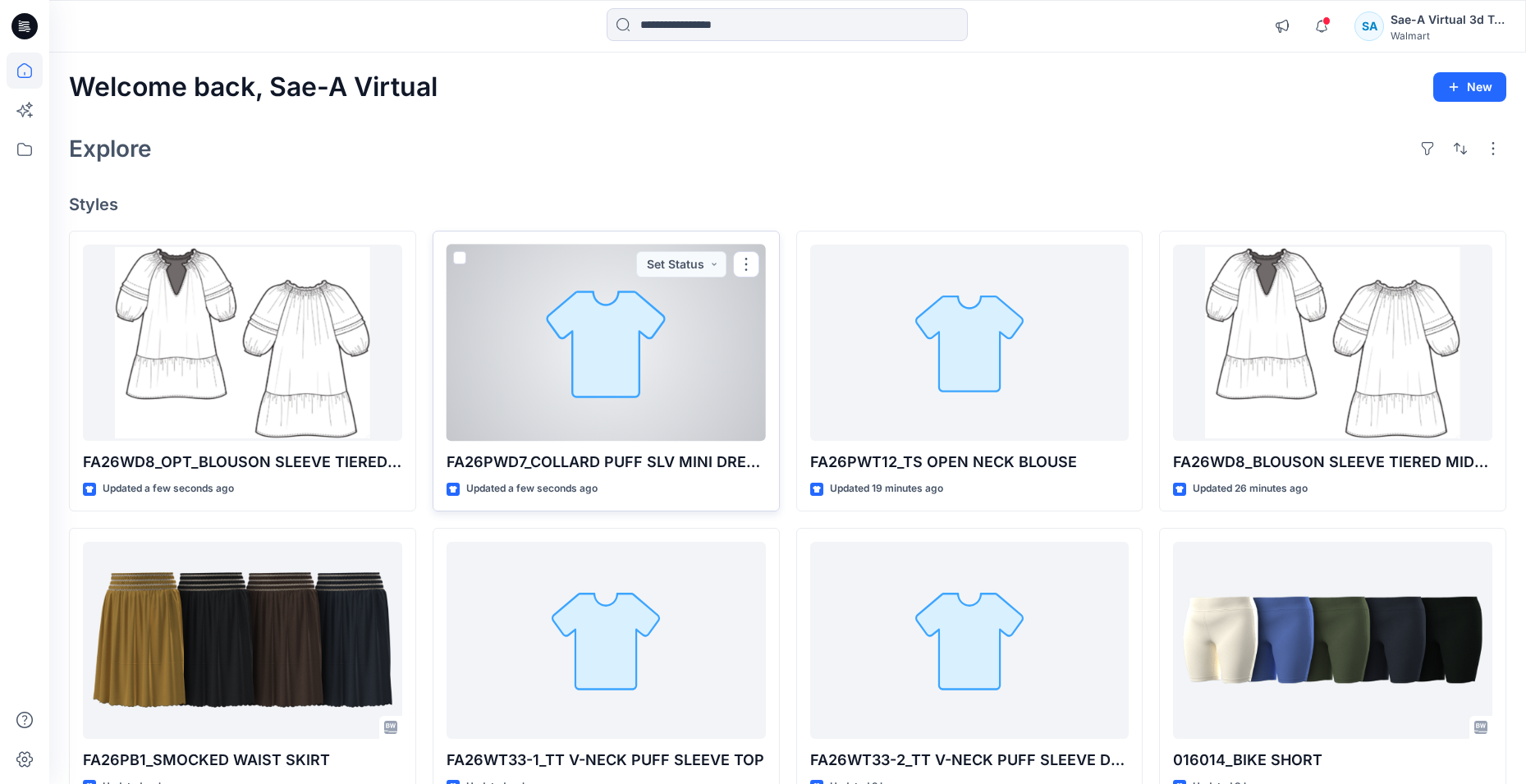
click at [568, 392] on div at bounding box center [606, 343] width 320 height 197
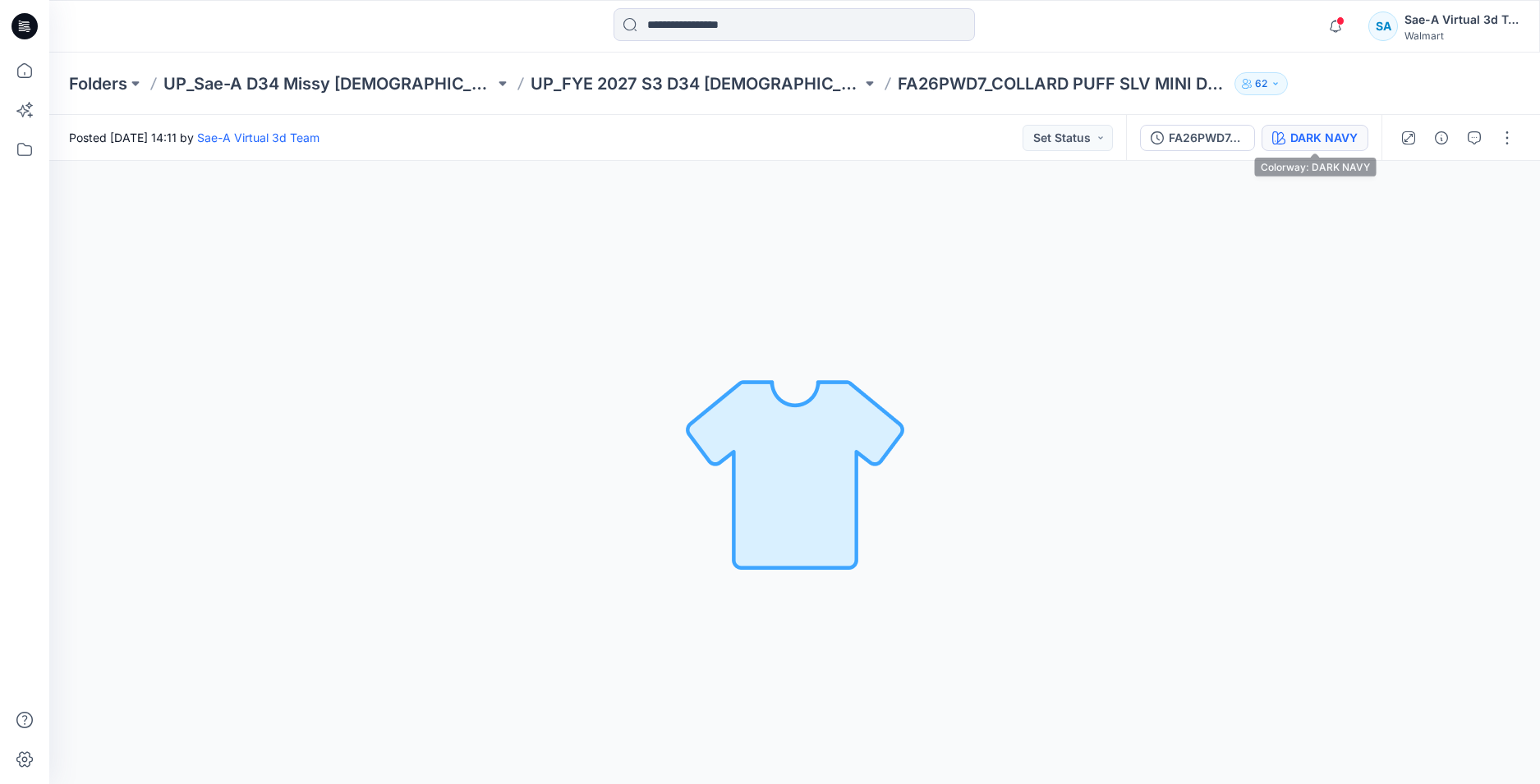
click at [1279, 127] on button "DARK NAVY" at bounding box center [1314, 137] width 107 height 26
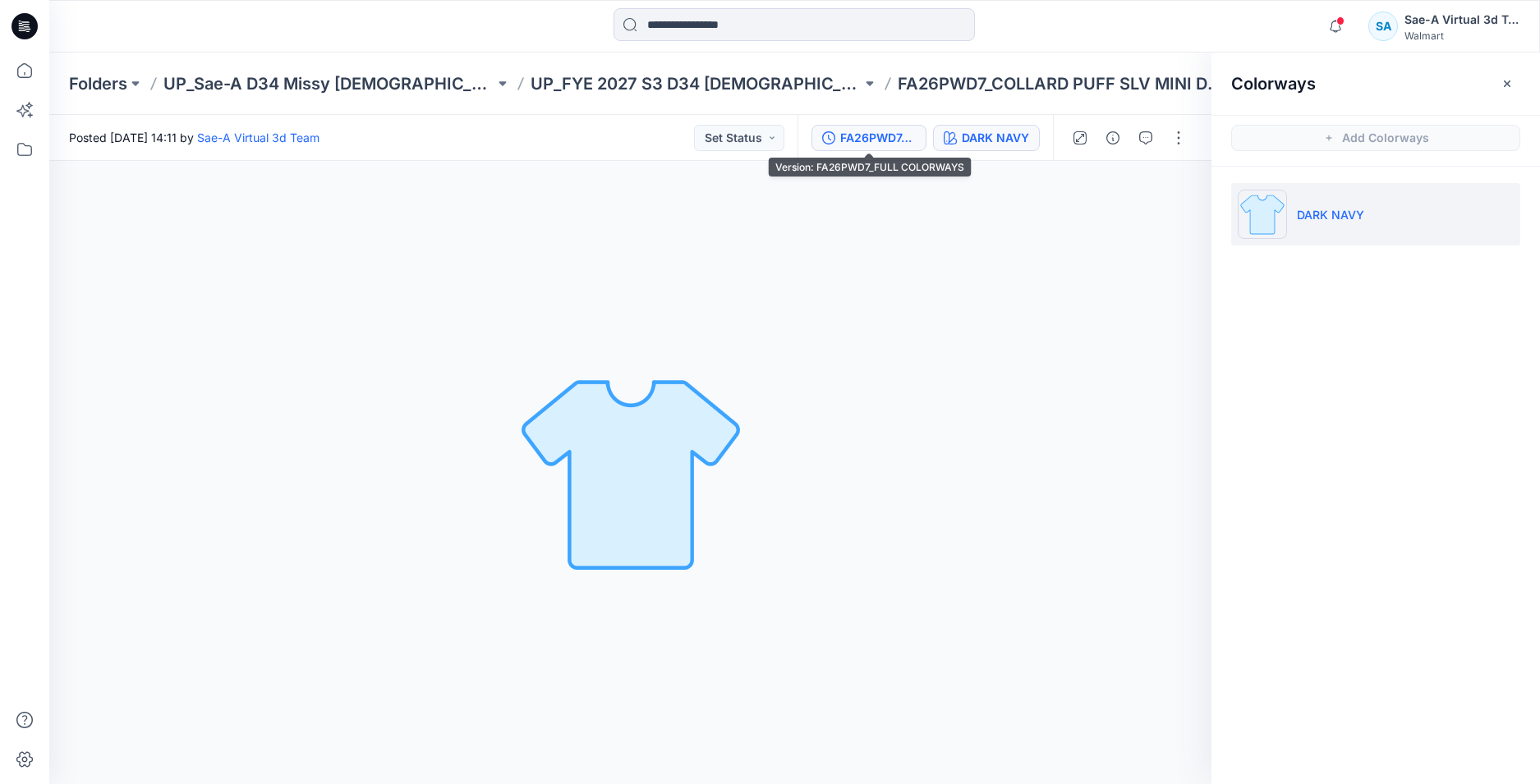
click at [904, 142] on div "FA26PWD7_FULL COLORWAYS" at bounding box center [877, 138] width 75 height 18
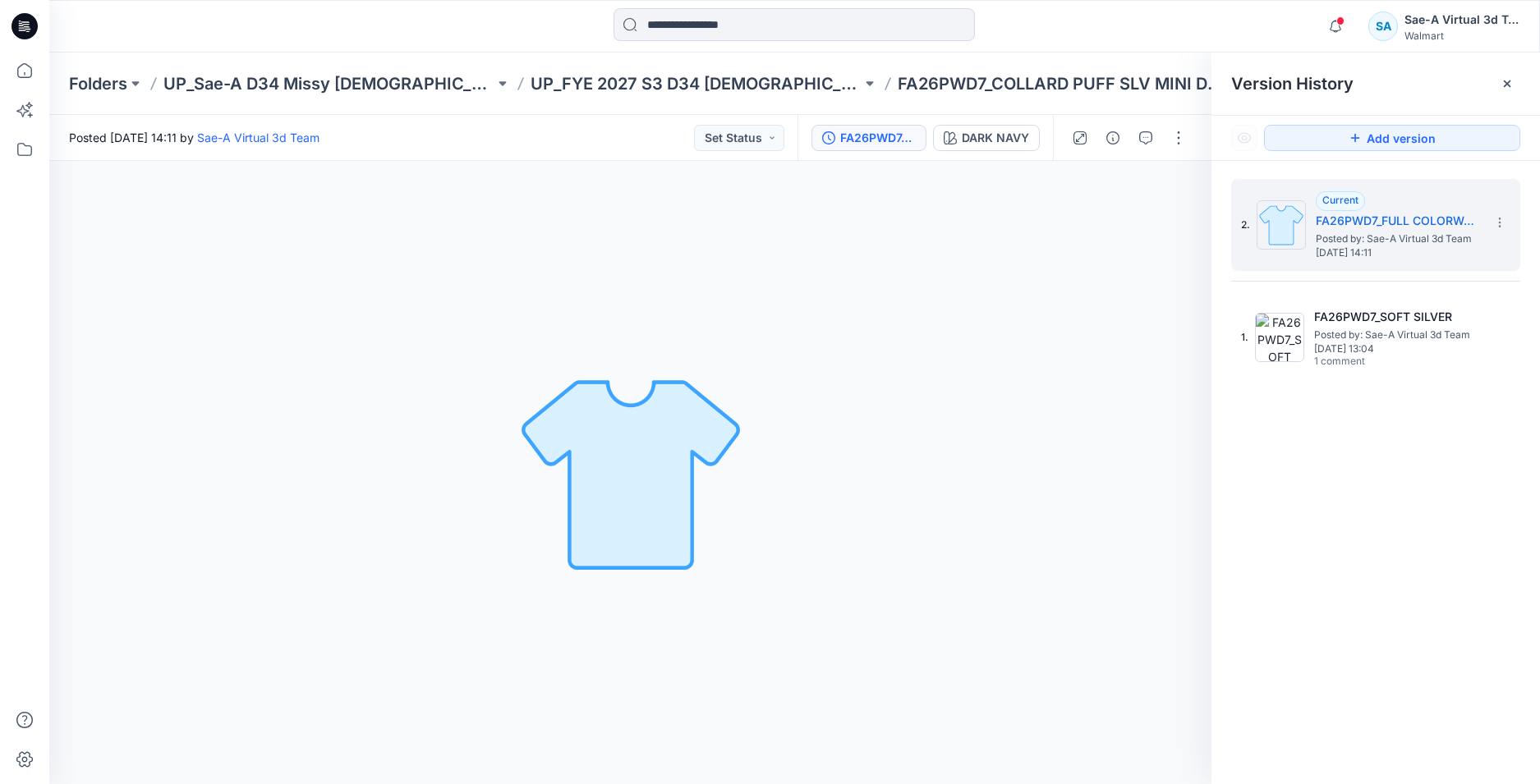
click at [1433, 582] on div "2. Current FA26PWD7_FULL COLORWAYS Posted by: Sae-A Virtual 3d Team Wednesday, …" at bounding box center [1375, 484] width 329 height 647
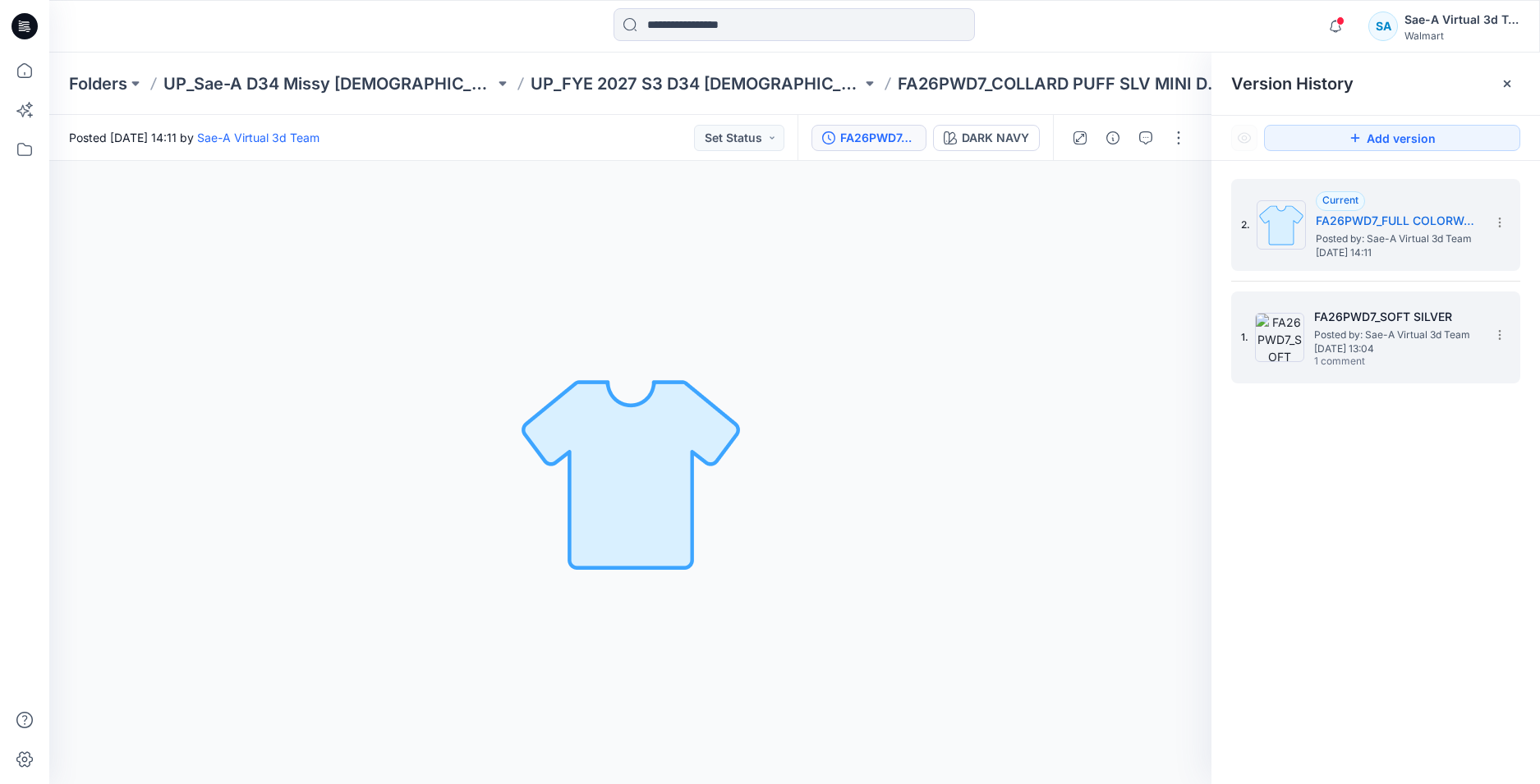
click at [1387, 350] on span "Wednesday, September 24, 2025 13:04" at bounding box center [1396, 348] width 164 height 12
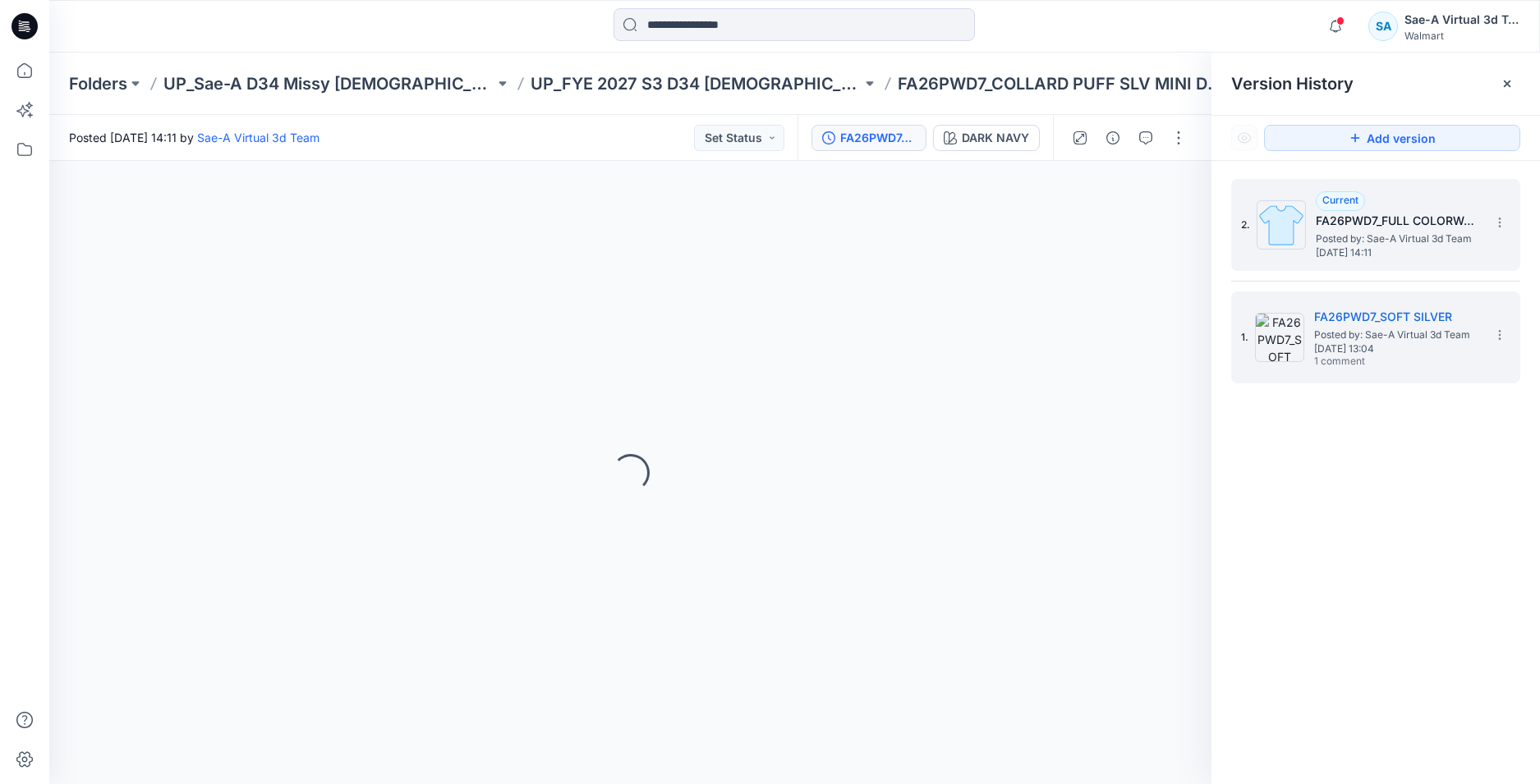
click at [1405, 234] on span "Posted by: Sae-A Virtual 3d Team" at bounding box center [1397, 239] width 164 height 16
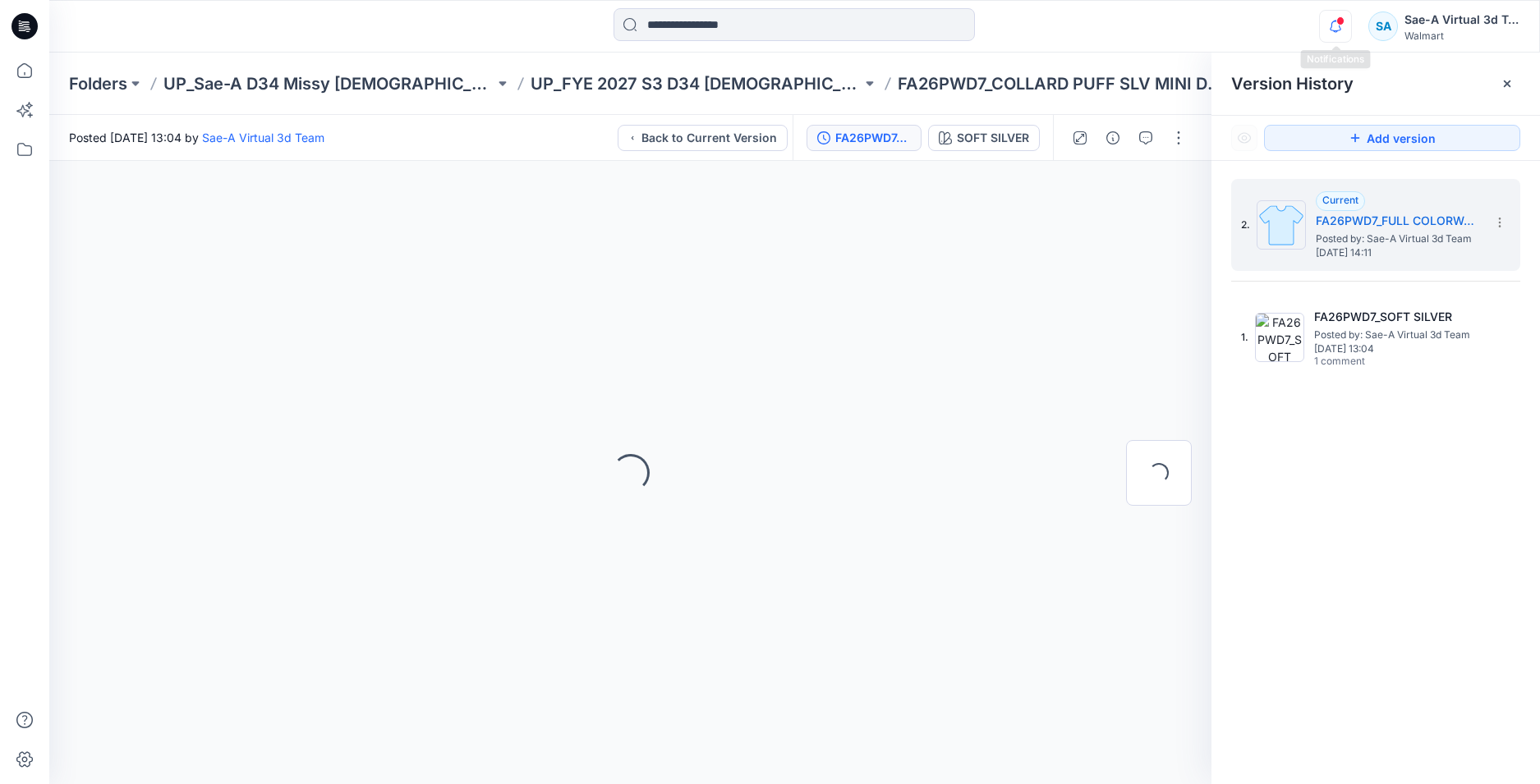
click at [1327, 27] on icon "button" at bounding box center [1335, 26] width 31 height 33
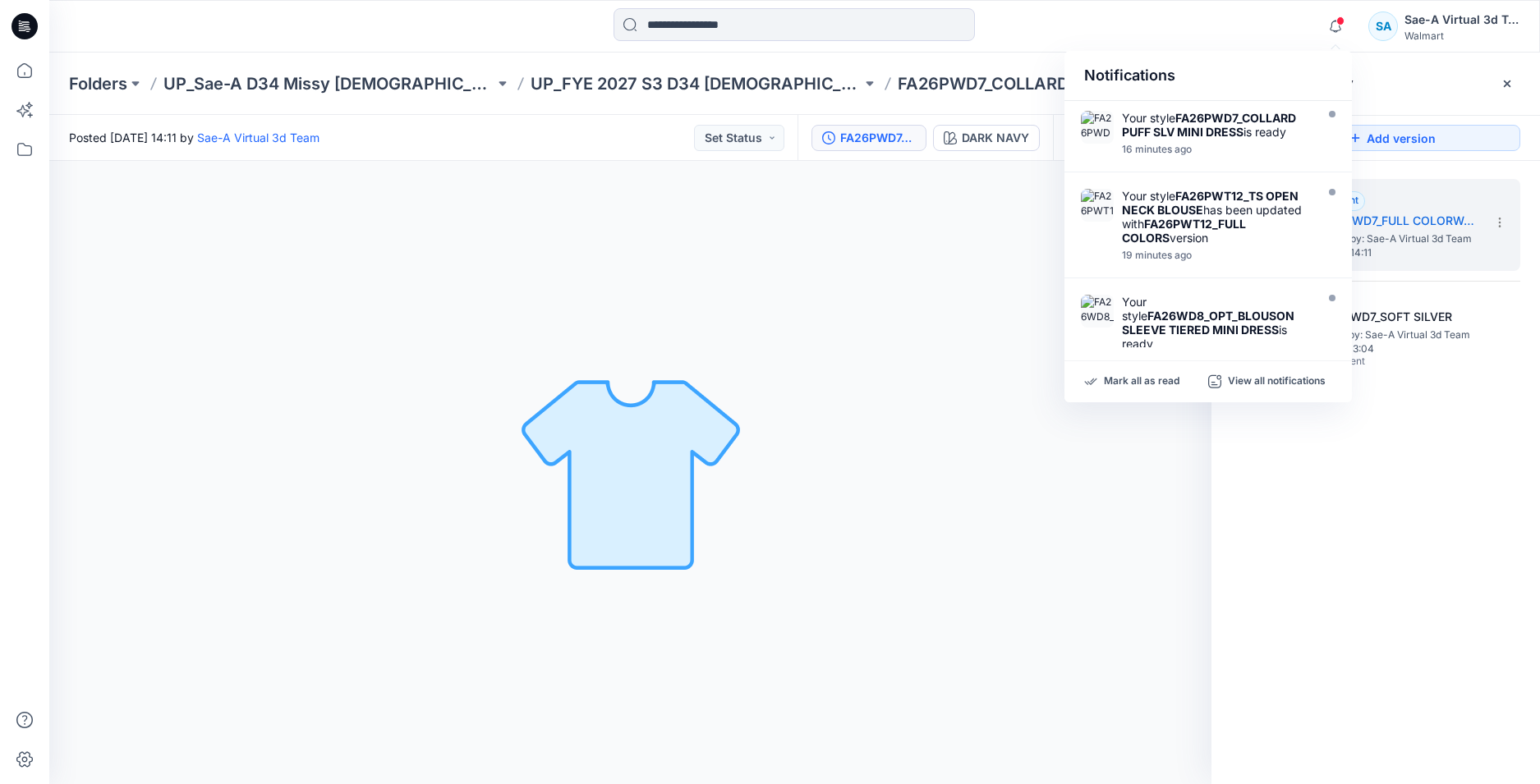
drag, startPoint x: 1344, startPoint y: 472, endPoint x: 1350, endPoint y: 464, distance: 10.0
click at [1346, 472] on div "2. Current FA26PWD7_FULL COLORWAYS Posted by: Sae-A Virtual 3d Team Wednesday, …" at bounding box center [1375, 484] width 329 height 647
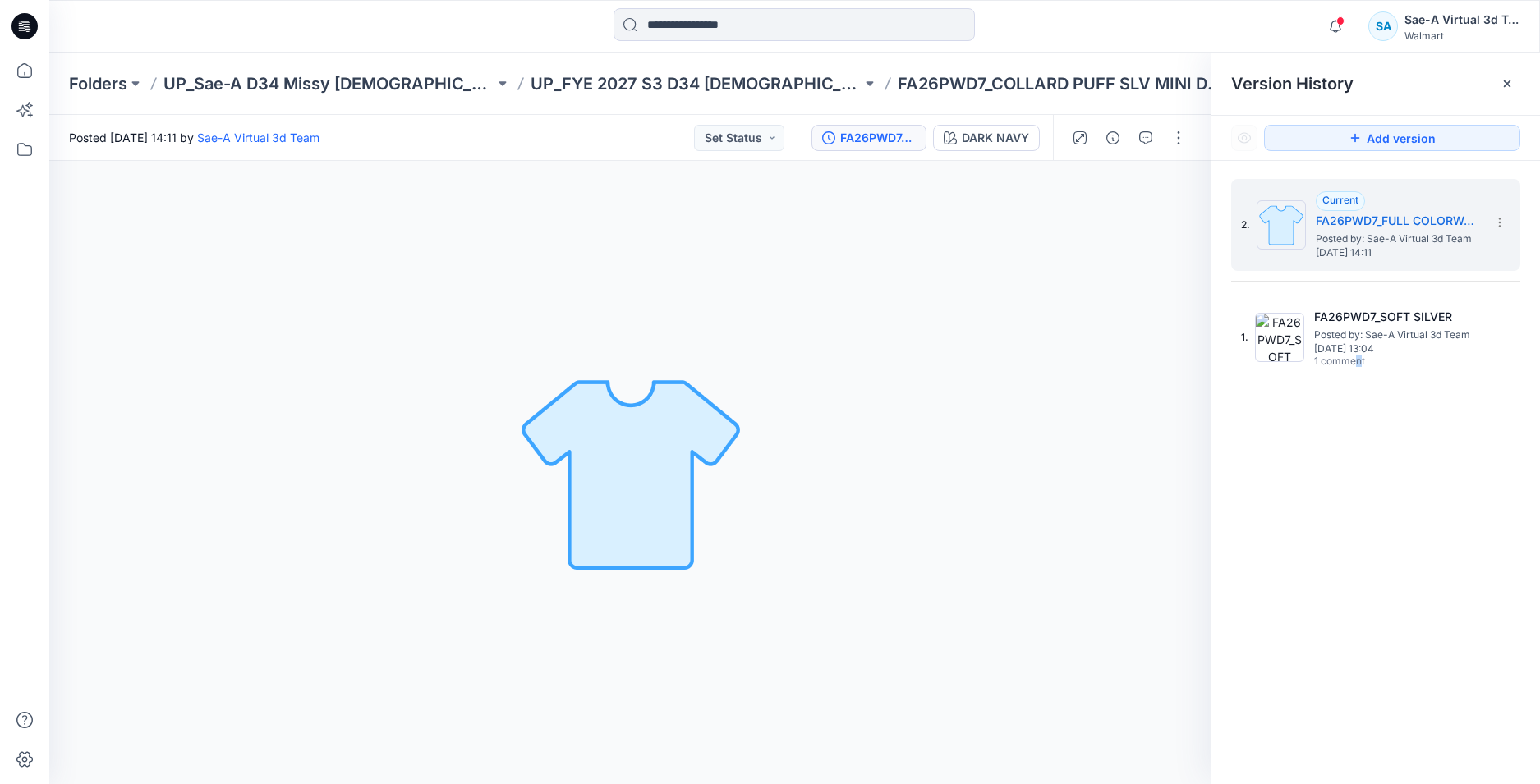
click at [1358, 456] on div "2. Current FA26PWD7_FULL COLORWAYS Posted by: Sae-A Virtual 3d Team Wednesday, …" at bounding box center [1375, 484] width 329 height 647
click at [976, 124] on div "FA26PWD7_FULL COLORWAYS DARK NAVY" at bounding box center [925, 137] width 255 height 46
click at [1116, 137] on icon "button" at bounding box center [1112, 138] width 13 height 13
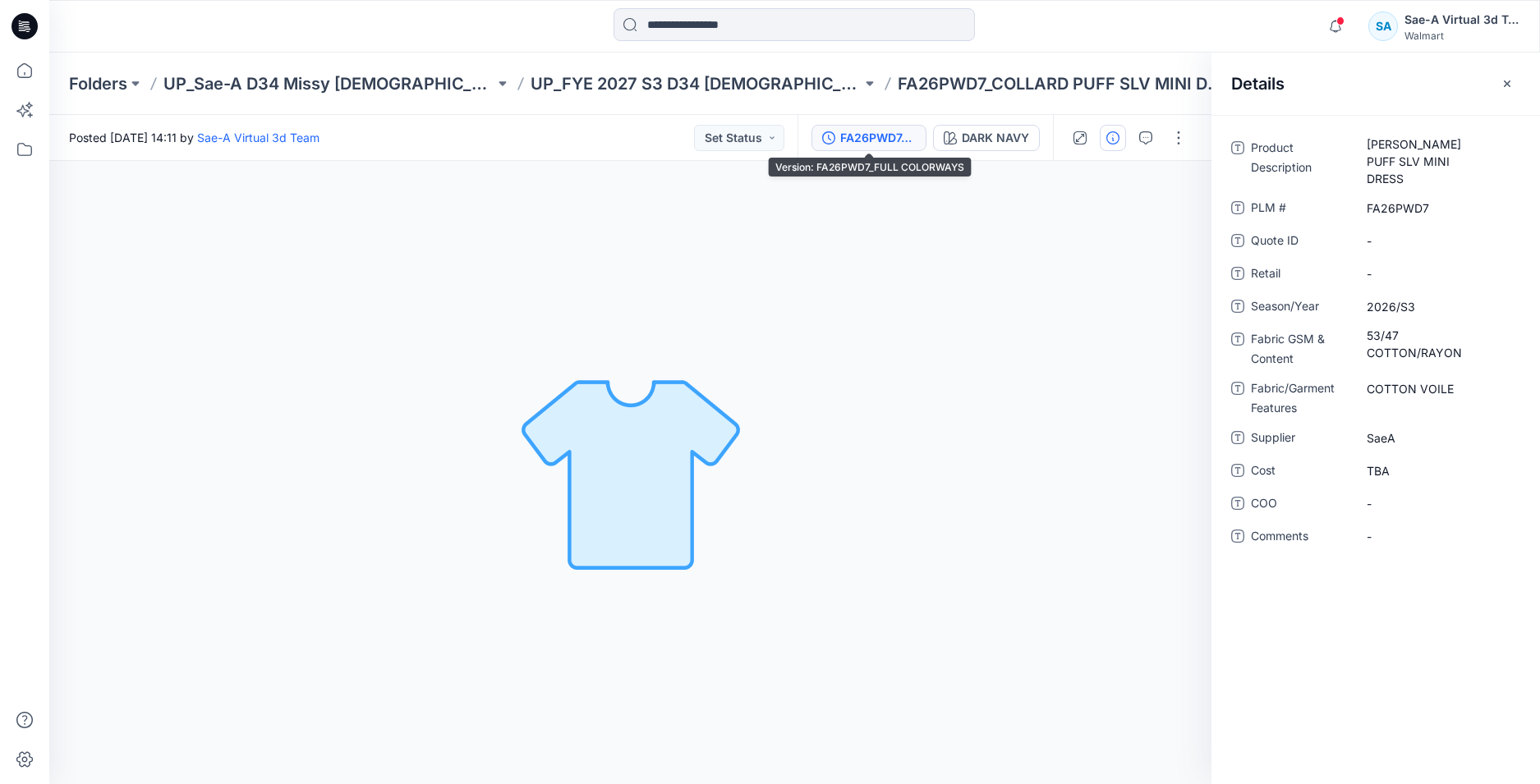
click at [891, 129] on div "FA26PWD7_FULL COLORWAYS" at bounding box center [877, 138] width 75 height 18
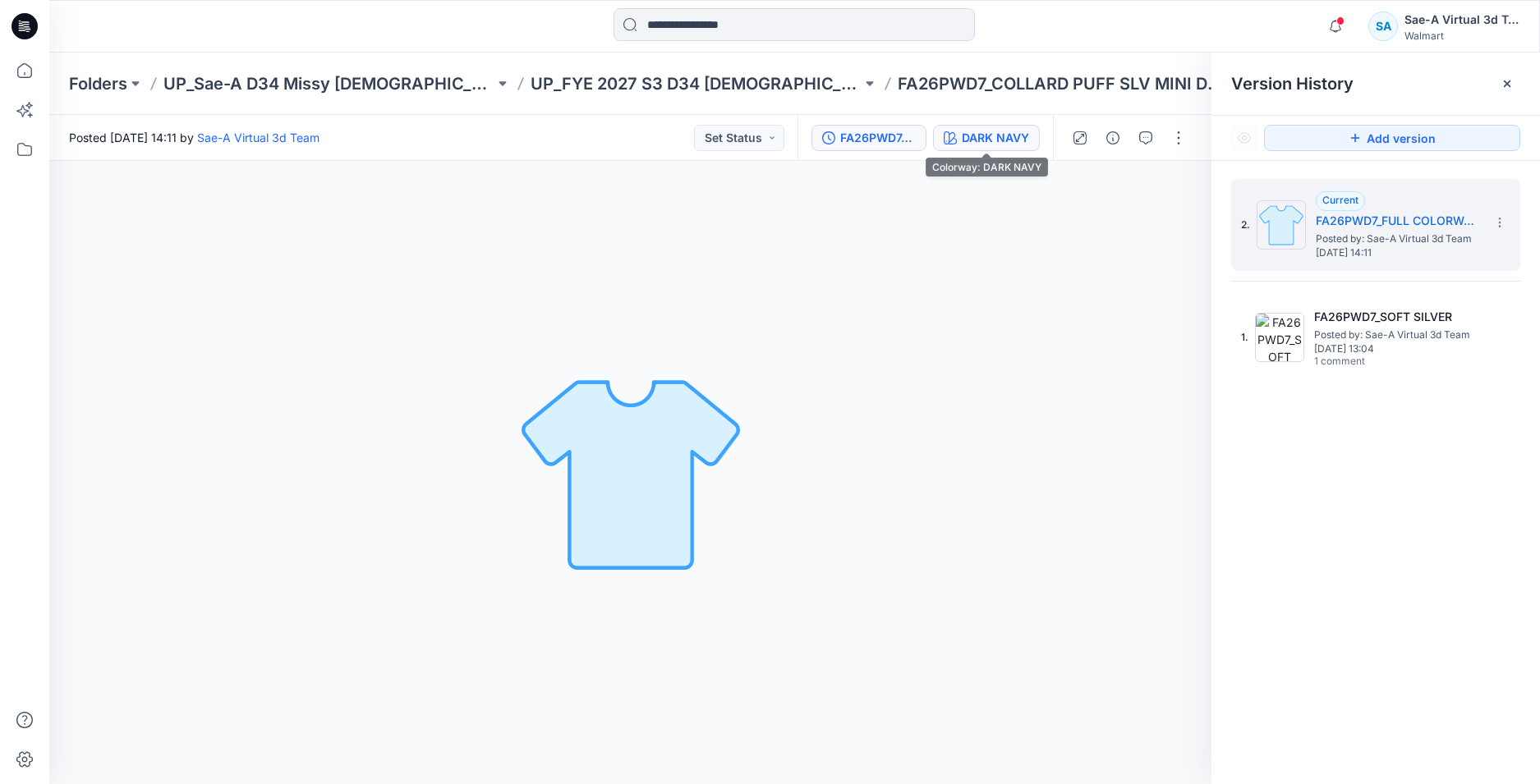
click at [1006, 149] on button "DARK NAVY" at bounding box center [986, 137] width 107 height 26
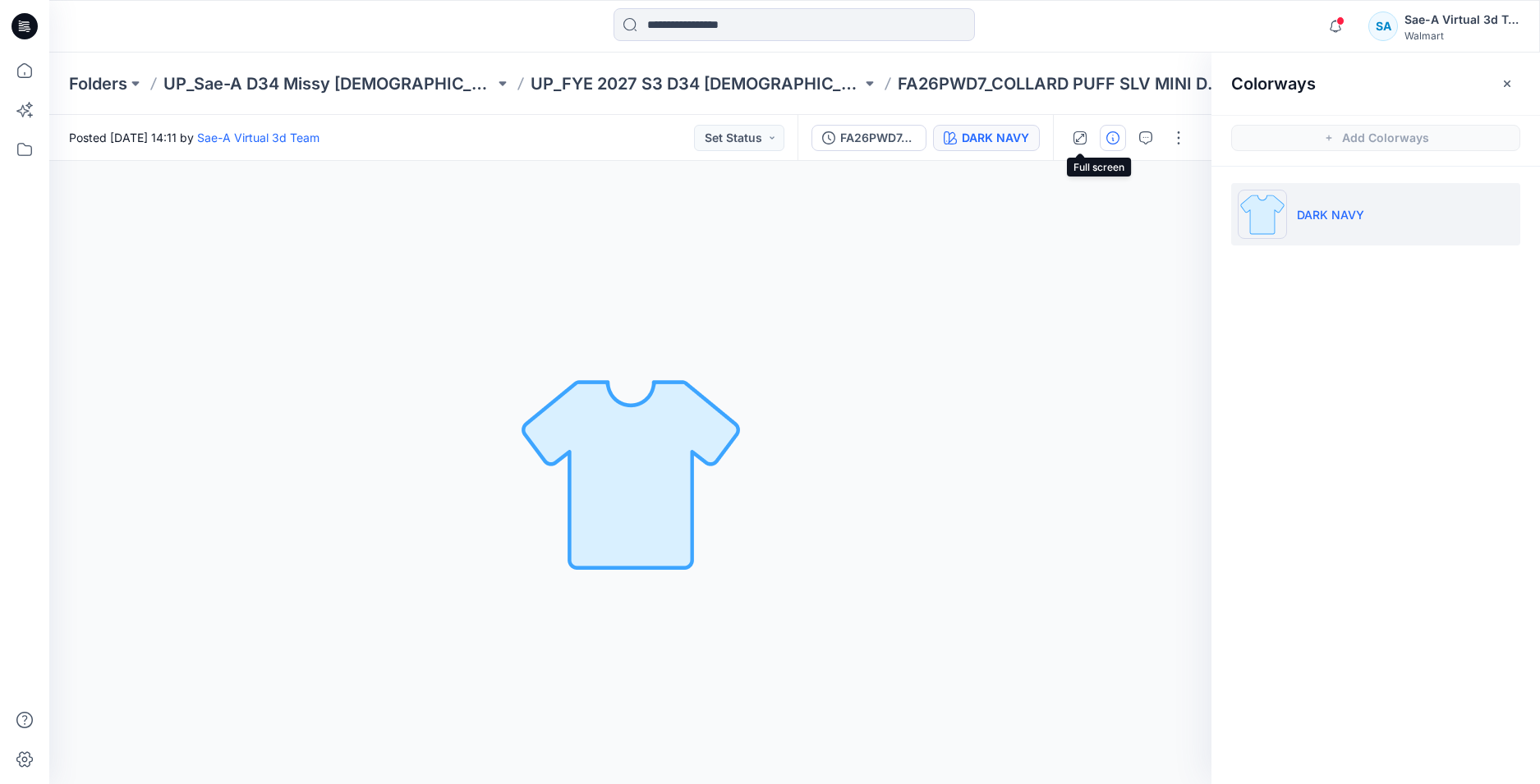
click at [1109, 134] on icon "button" at bounding box center [1112, 138] width 13 height 13
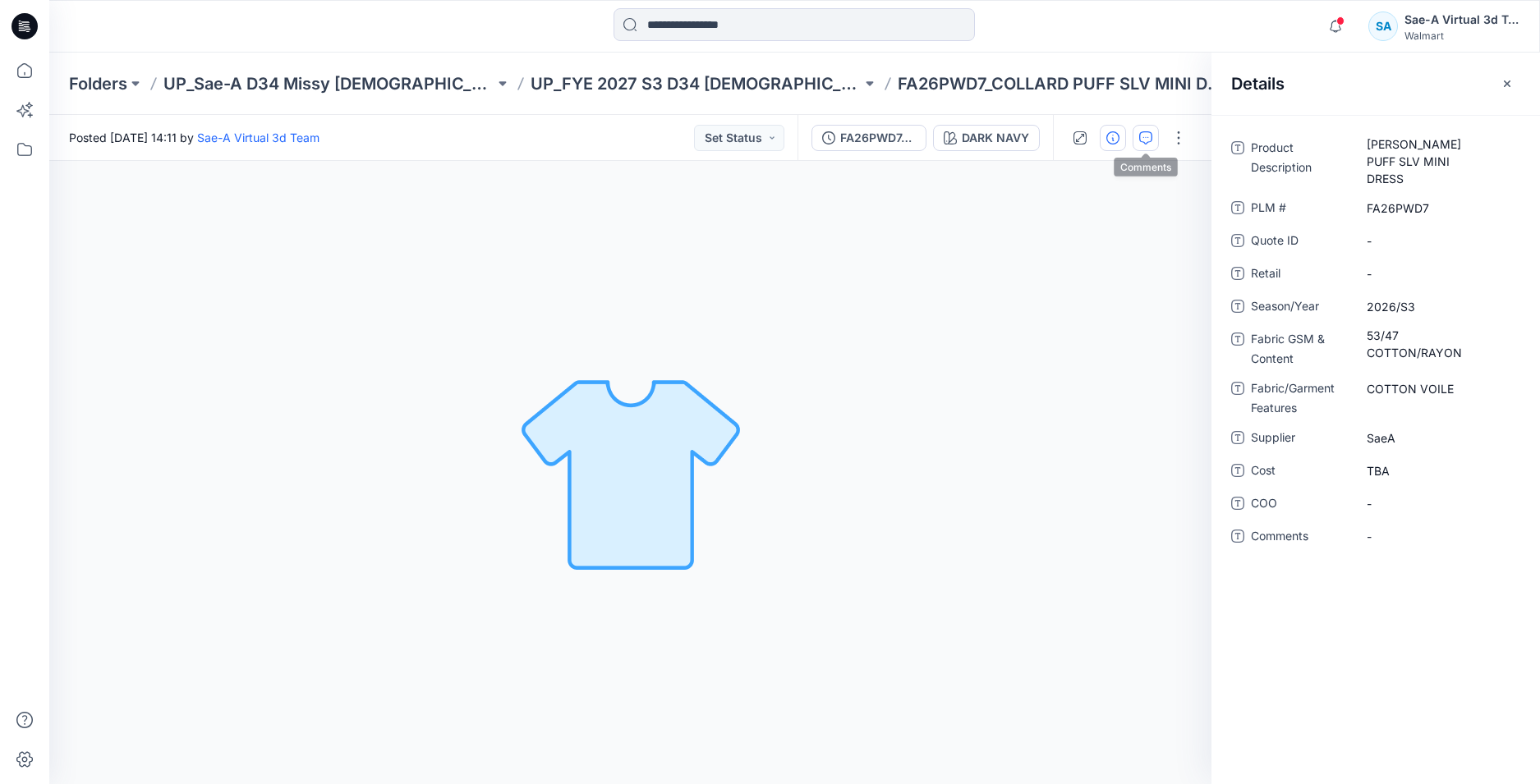
click at [1148, 138] on icon "button" at bounding box center [1145, 138] width 13 height 13
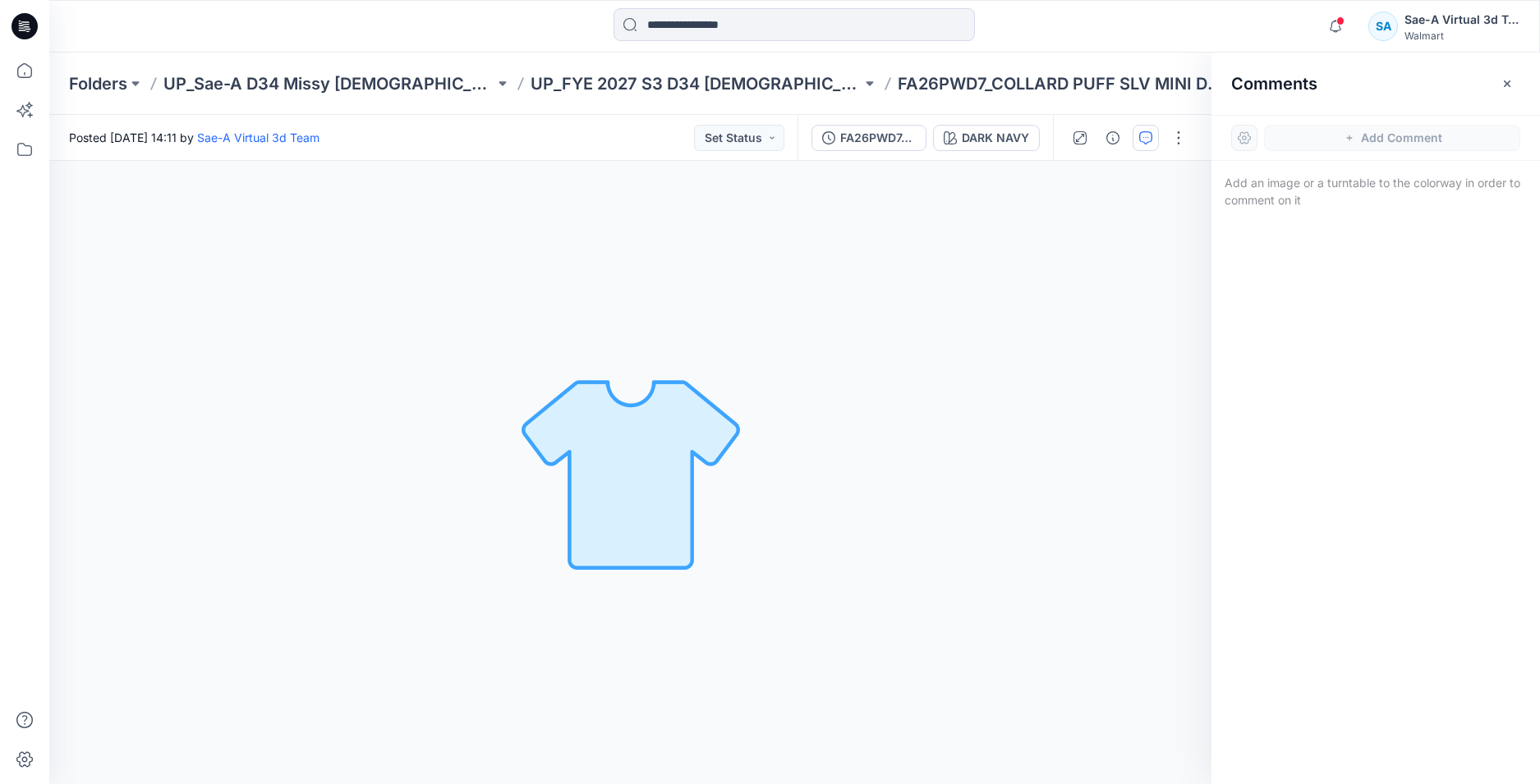
click at [20, 24] on icon at bounding box center [21, 23] width 4 height 1
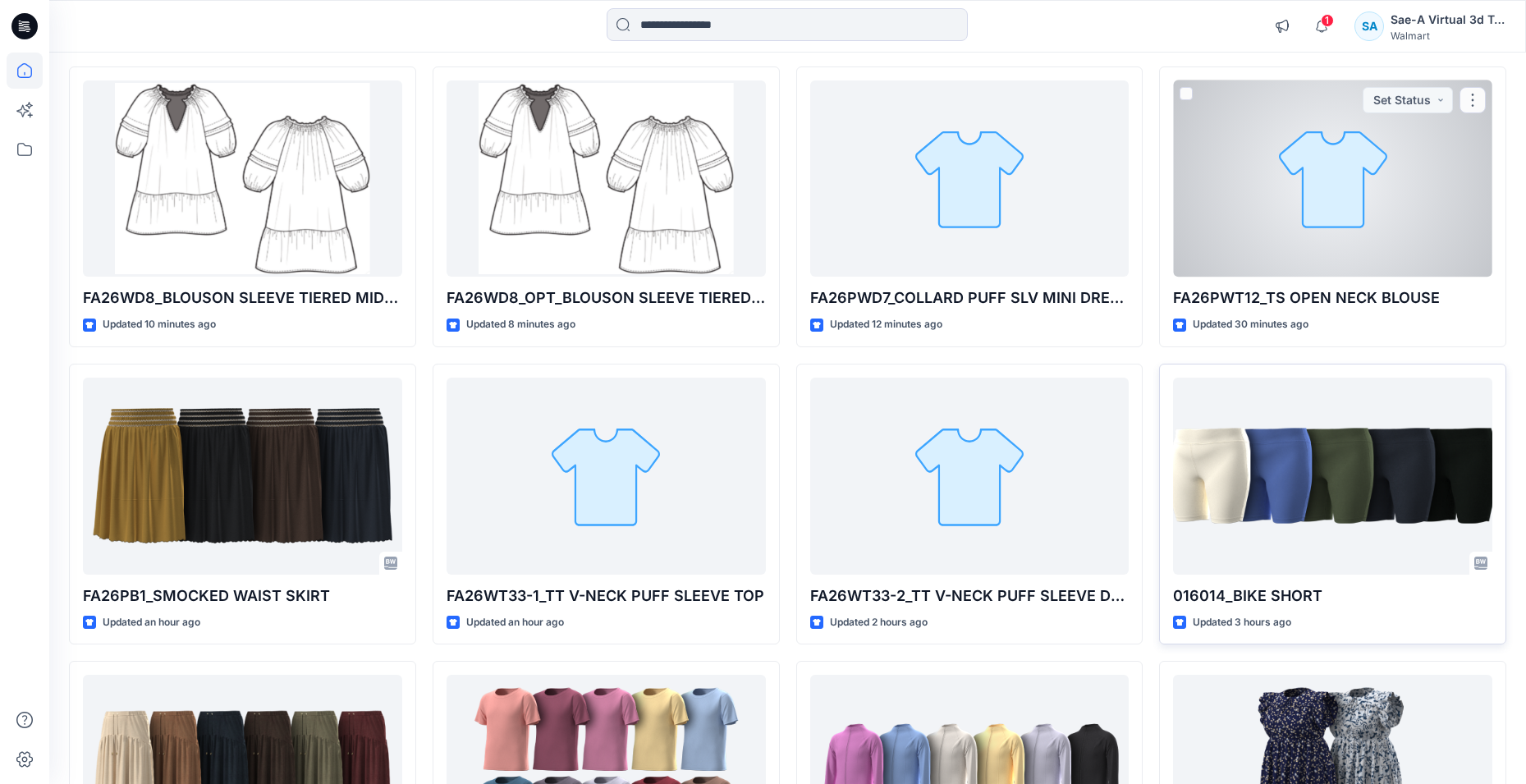
scroll to position [401, 0]
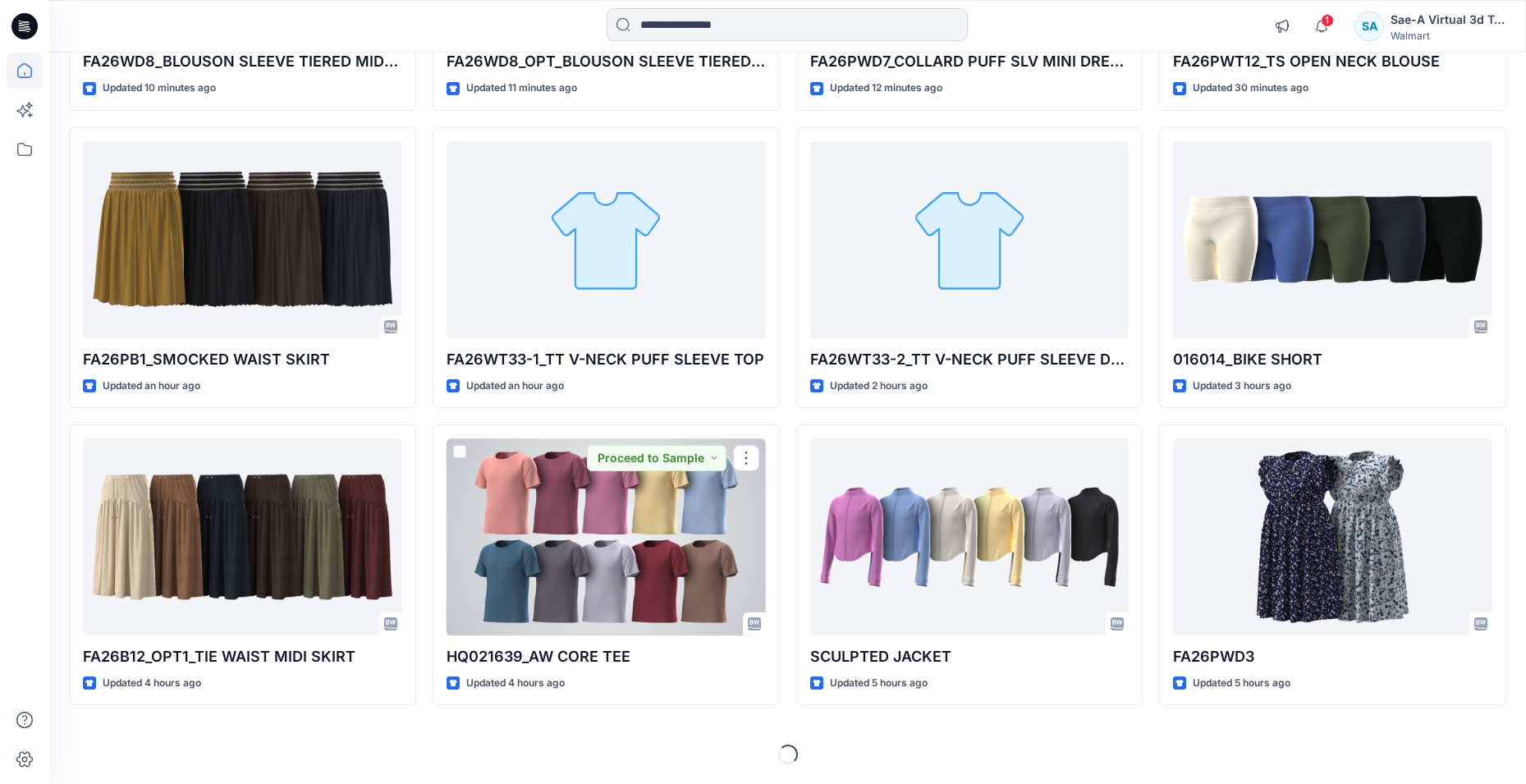
drag, startPoint x: 317, startPoint y: 579, endPoint x: 234, endPoint y: 555, distance: 86.4
click at [317, 579] on div at bounding box center [243, 537] width 320 height 197
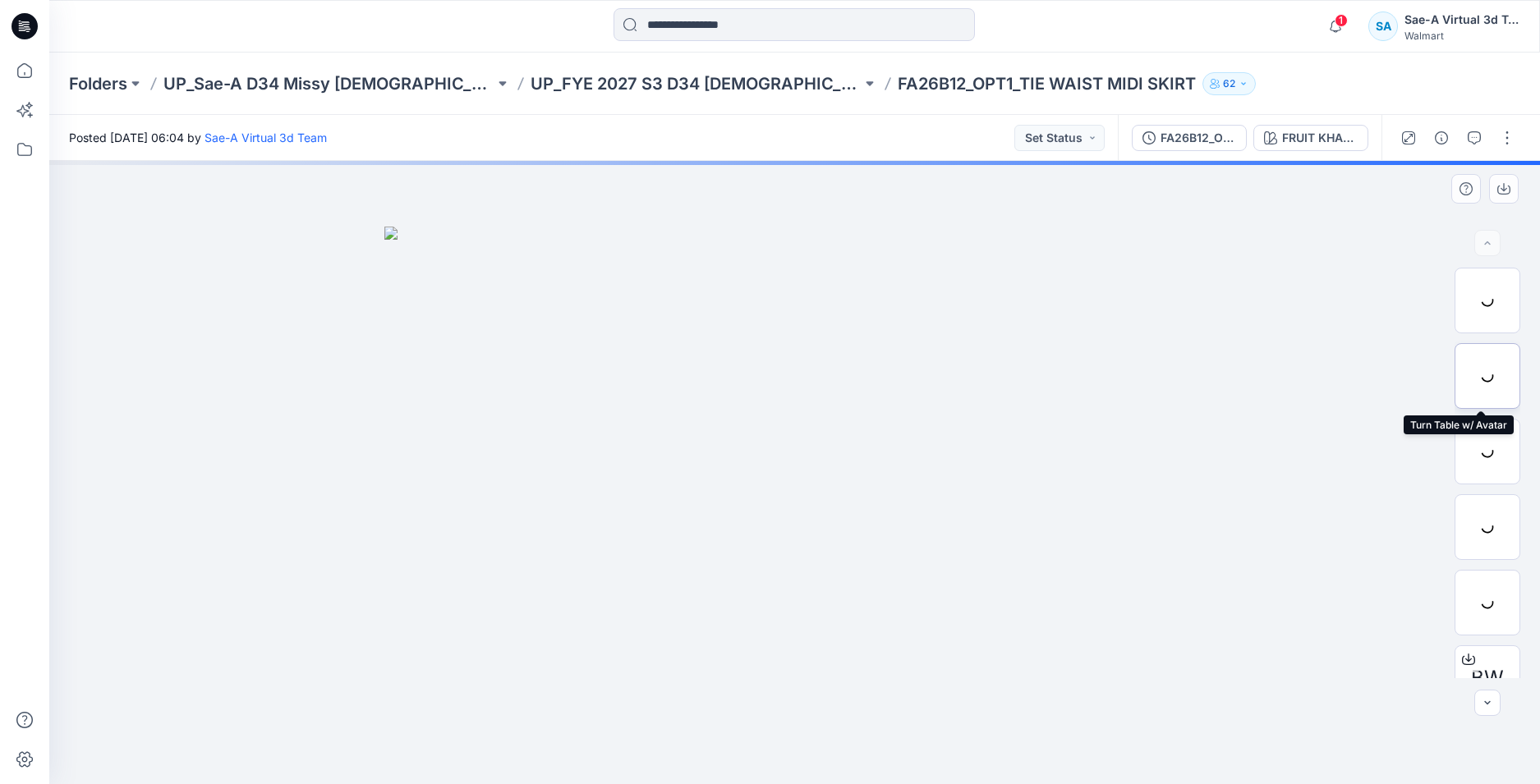
click at [1477, 379] on div at bounding box center [1486, 375] width 65 height 65
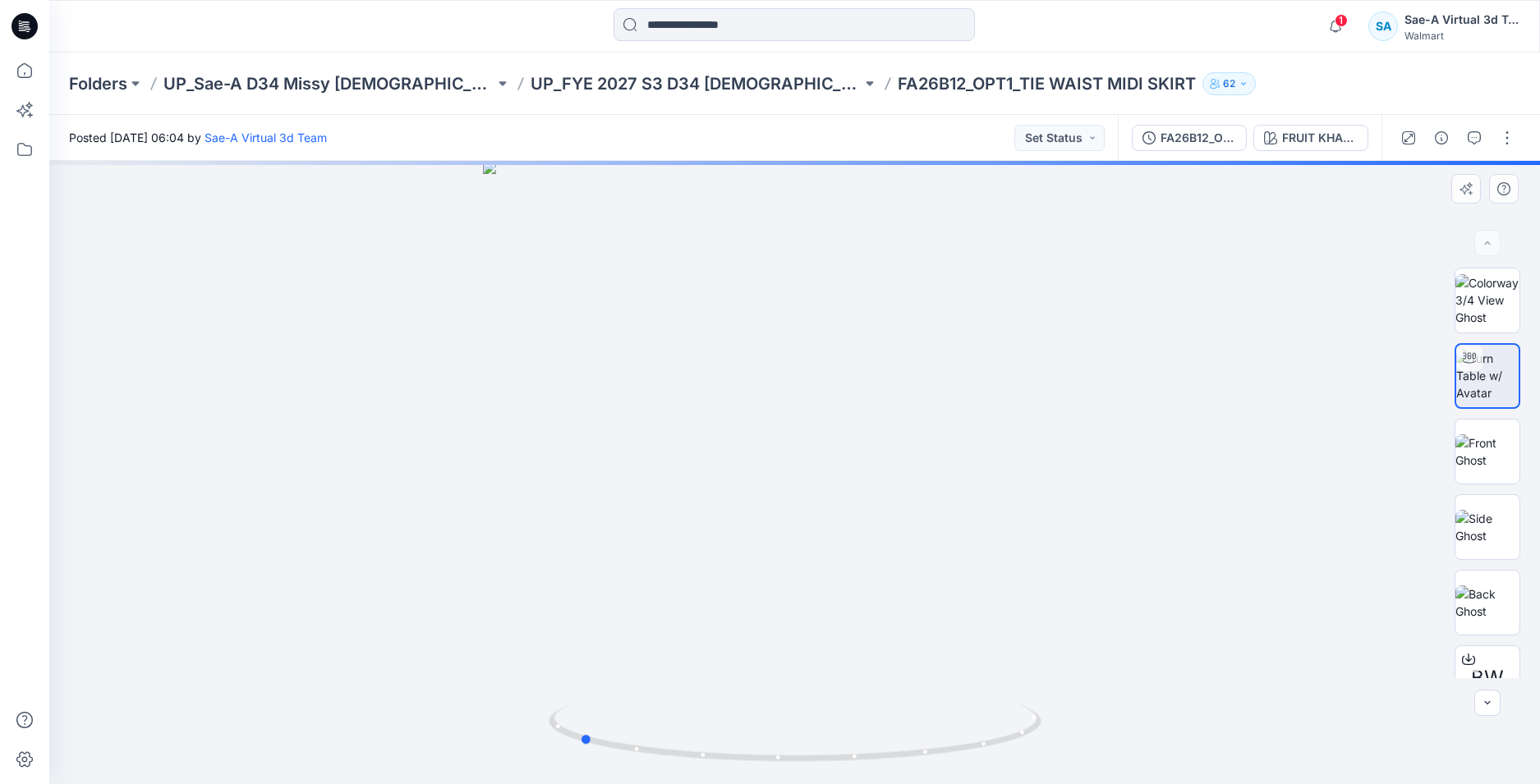
drag, startPoint x: 969, startPoint y: 740, endPoint x: 1213, endPoint y: 708, distance: 246.1
click at [1213, 708] on div at bounding box center [794, 473] width 1491 height 623
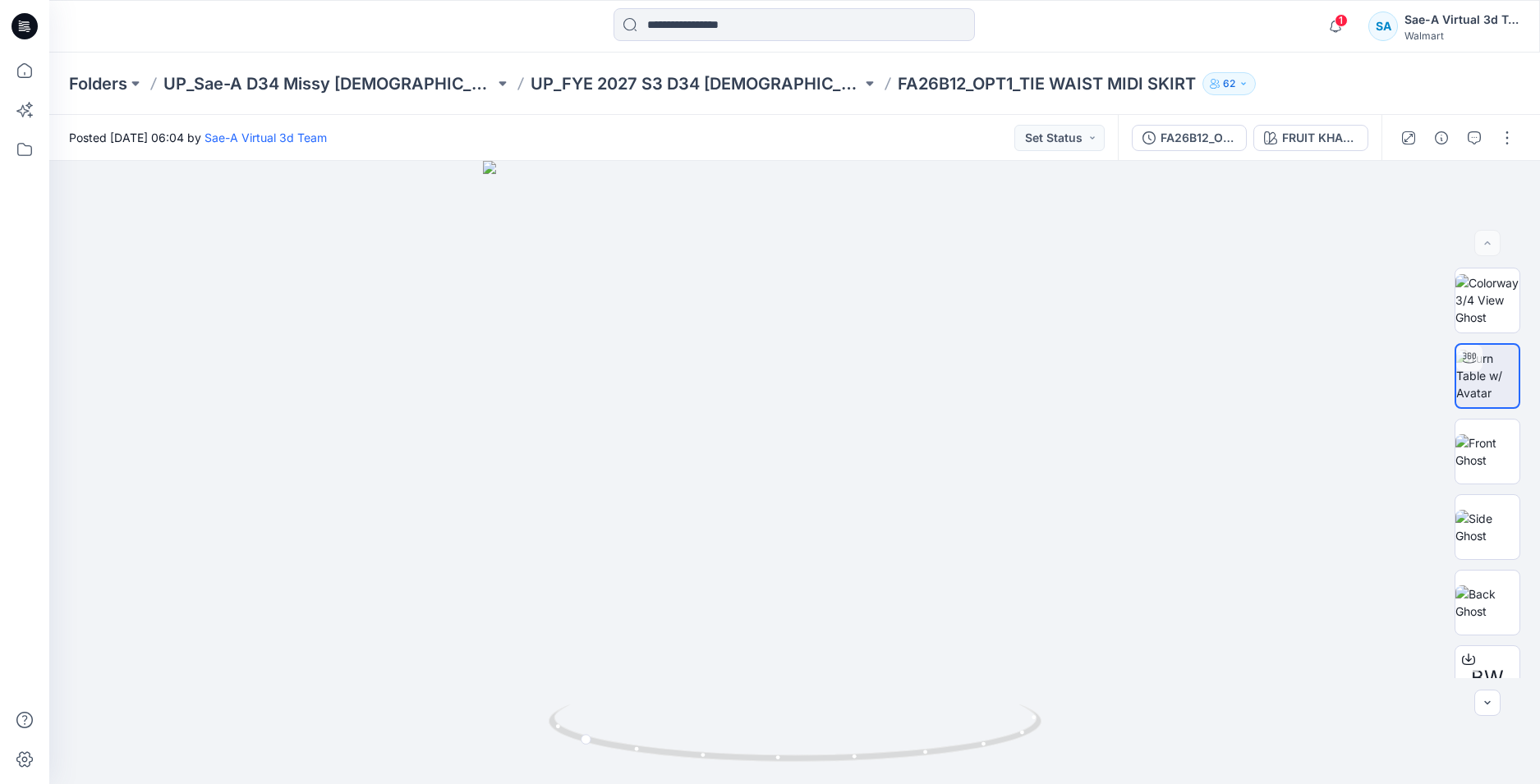
drag, startPoint x: 368, startPoint y: 23, endPoint x: 394, endPoint y: 23, distance: 26.0
click at [368, 23] on div at bounding box center [235, 26] width 372 height 36
click at [654, 22] on input at bounding box center [794, 24] width 362 height 33
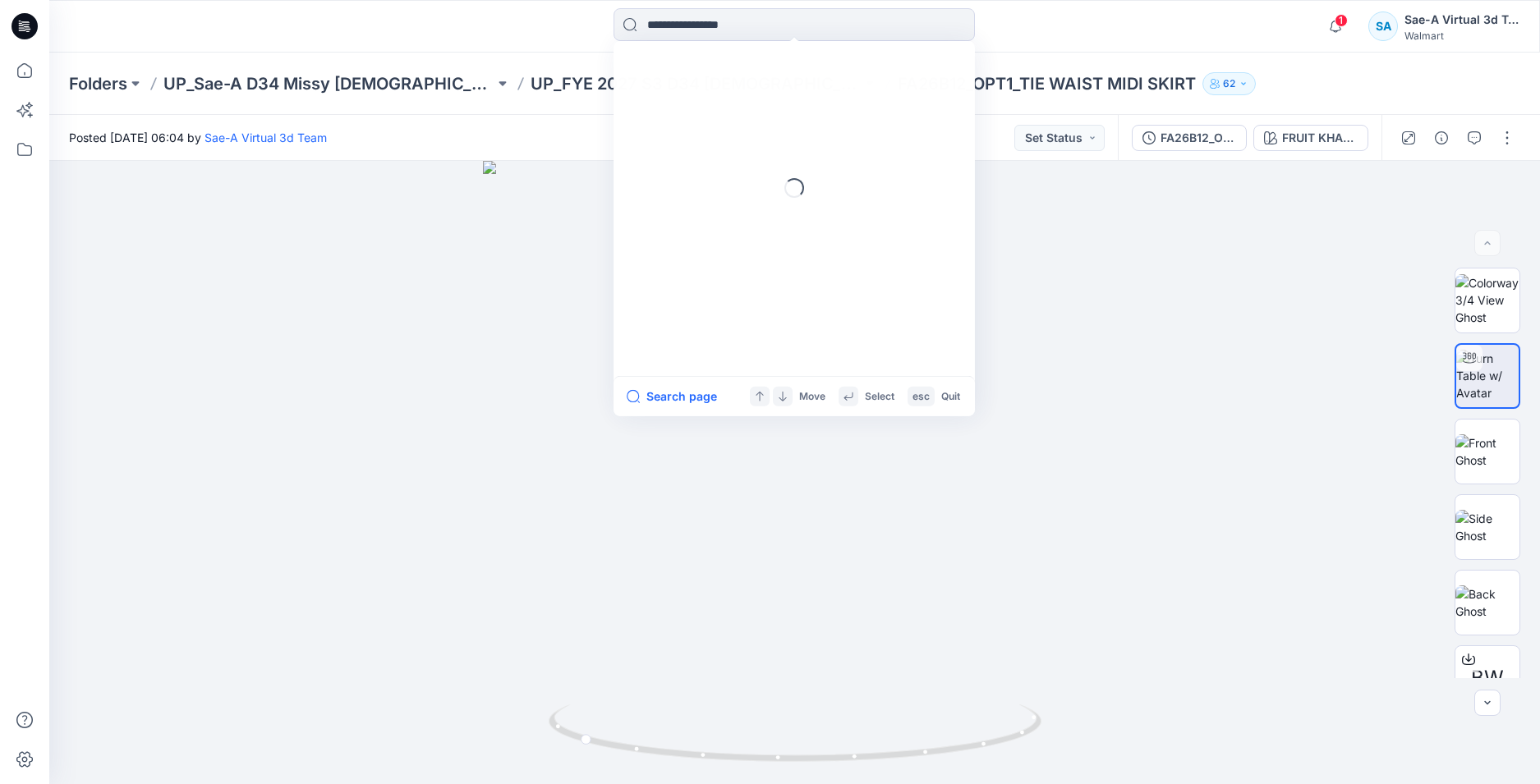
paste input "*******"
type input "*******"
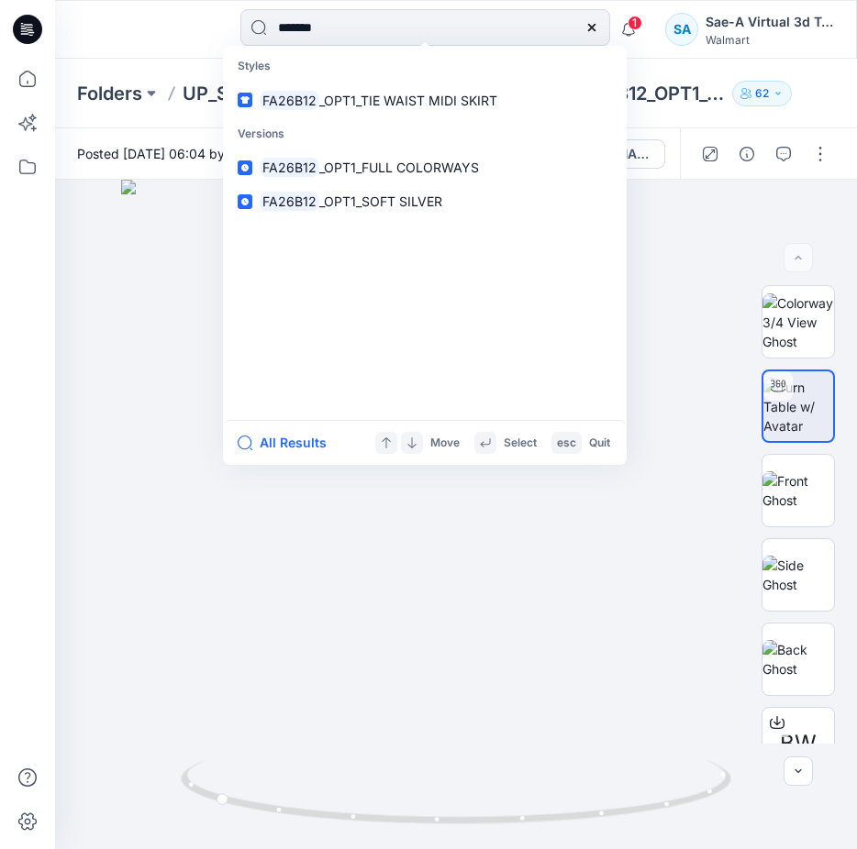
click at [227, 39] on div "******* Styles FA26B12 _OPT1_TIE WAIST MIDI SKIRT Versions FA26B12 _OPT1_FULL C…" at bounding box center [455, 29] width 801 height 40
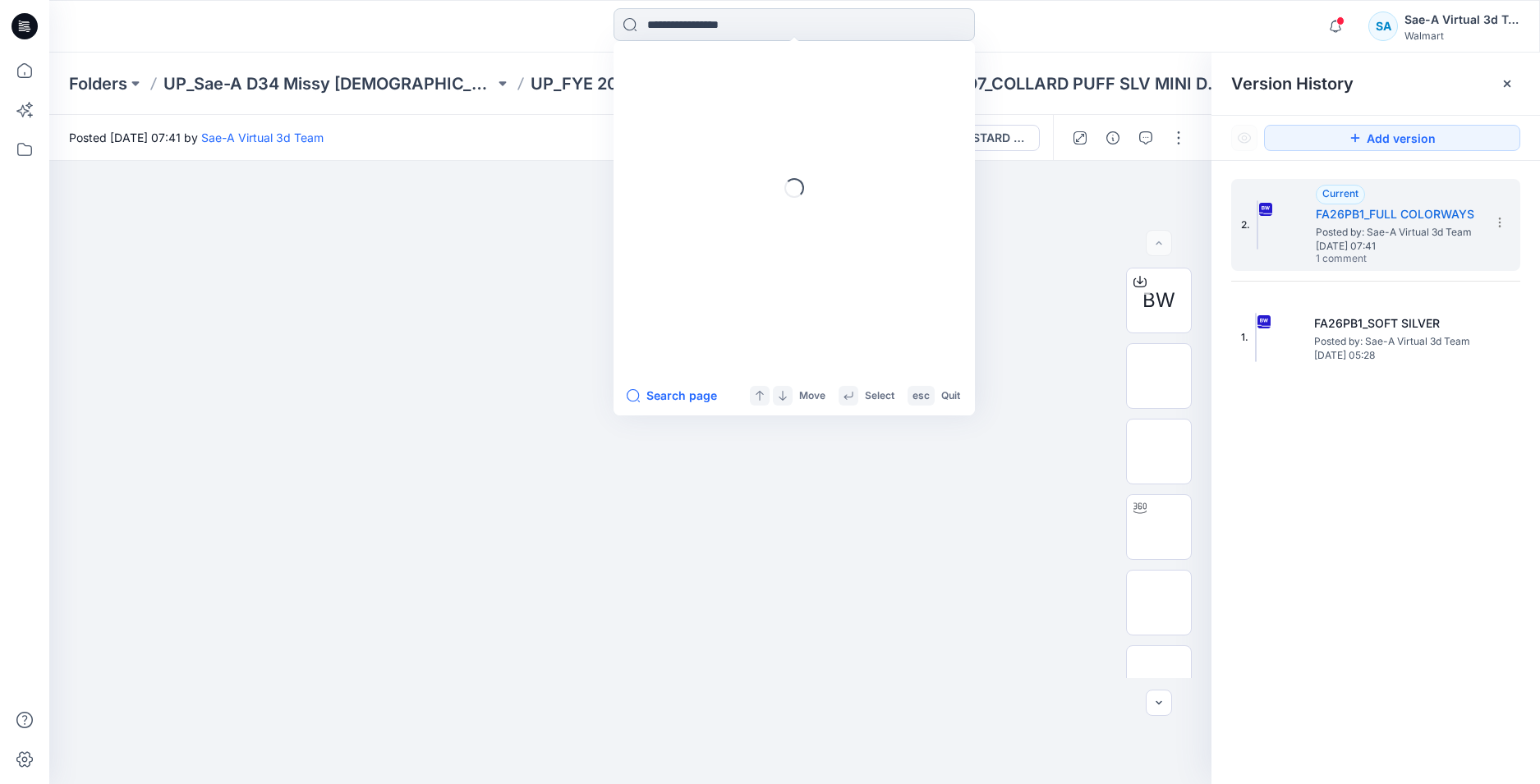
type input "********"
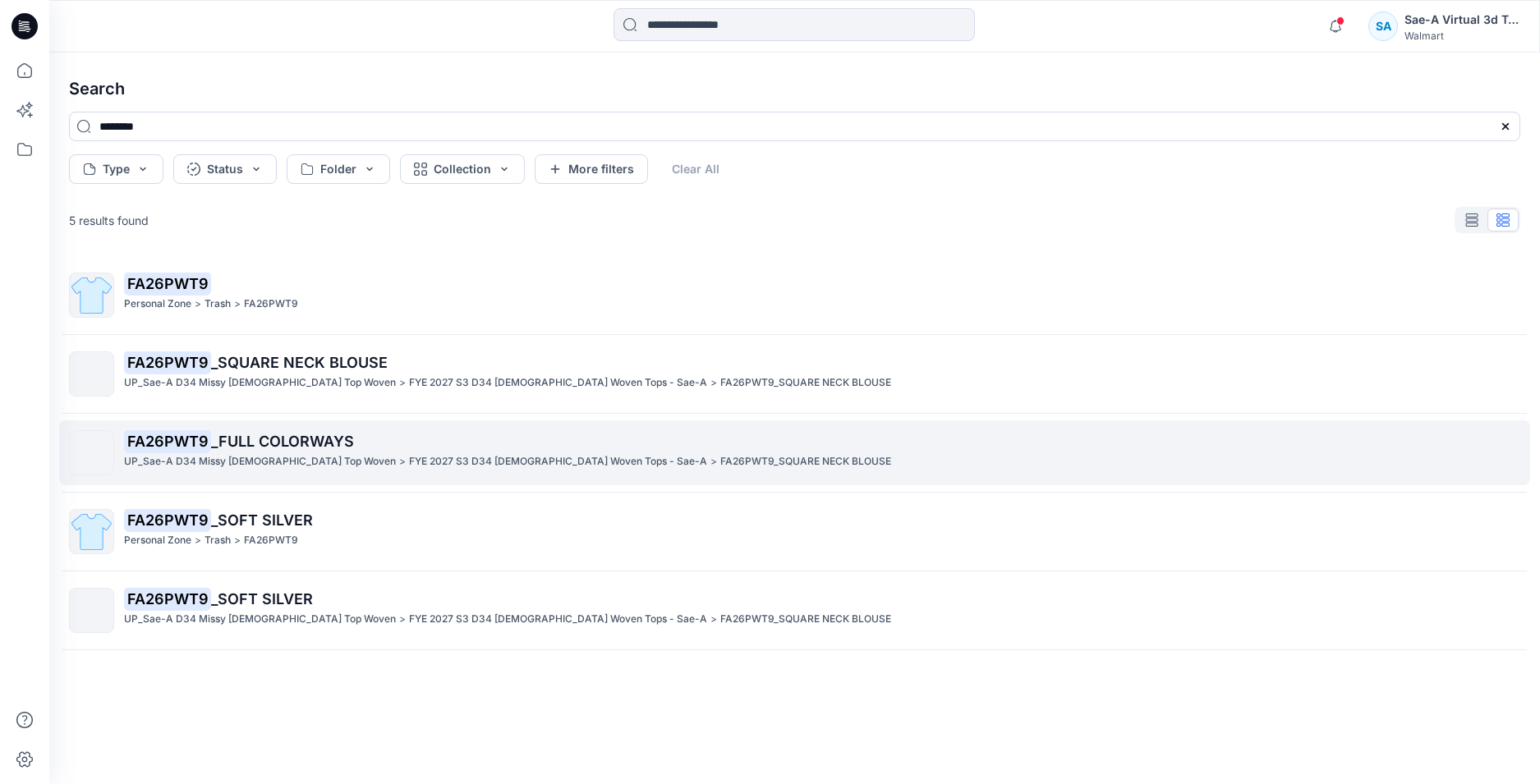
click at [305, 432] on span "_FULL COLORWAYS" at bounding box center [283, 440] width 143 height 17
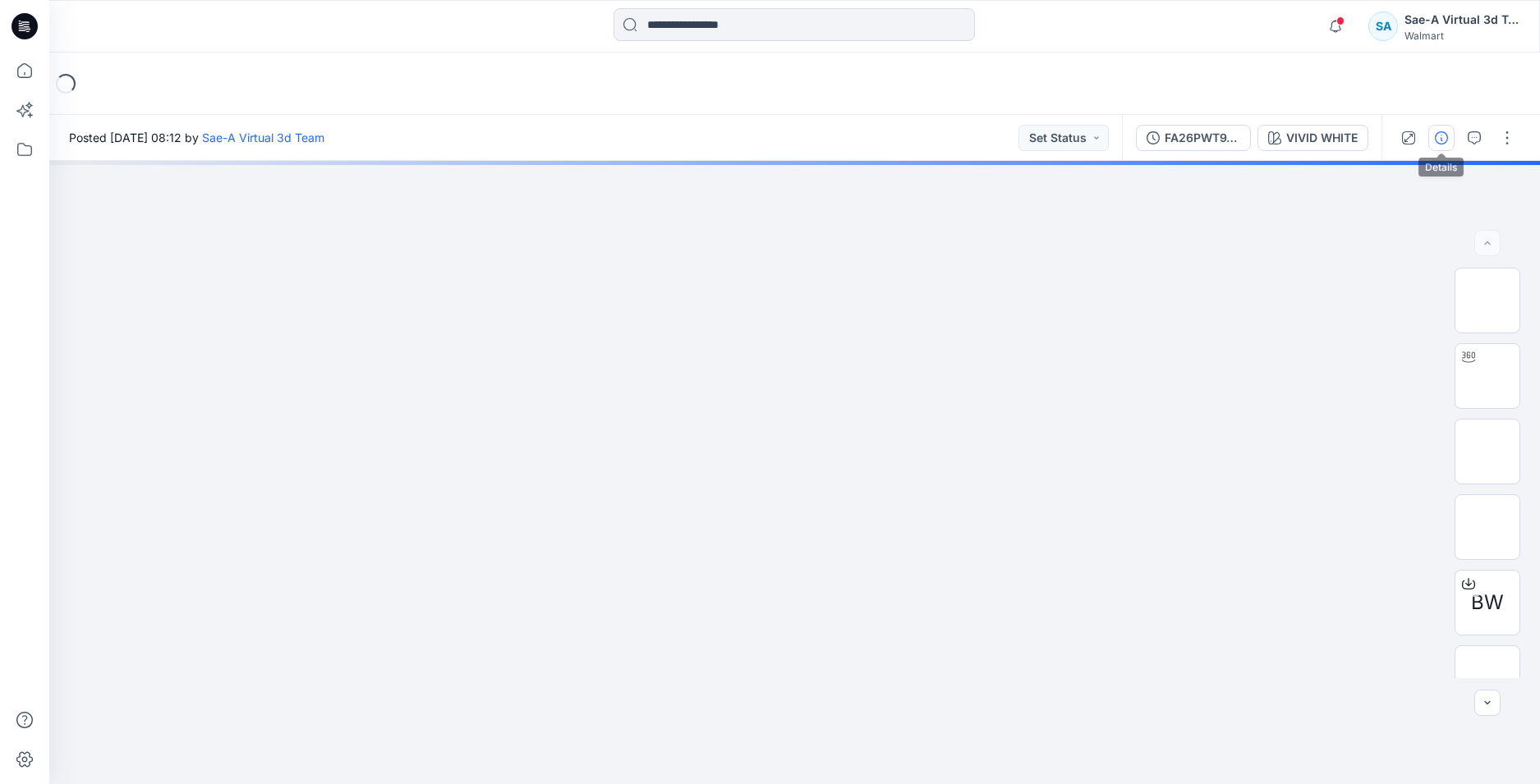
click at [1437, 141] on icon "button" at bounding box center [1441, 138] width 13 height 13
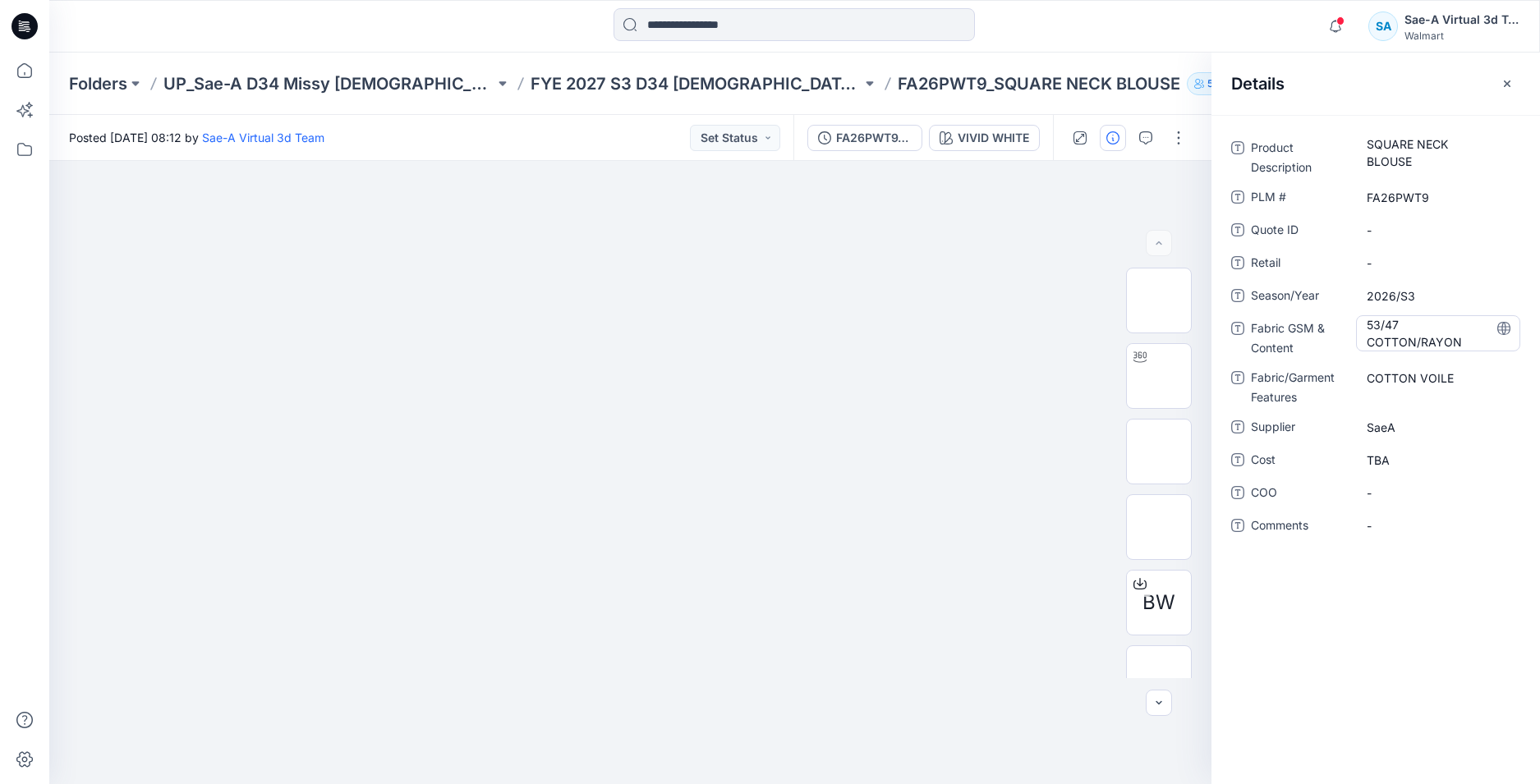
click at [1458, 337] on Content "53/47 COTTON/RAYON" at bounding box center [1438, 333] width 143 height 35
click at [1462, 380] on Features "COTTON VOILE" at bounding box center [1438, 378] width 143 height 17
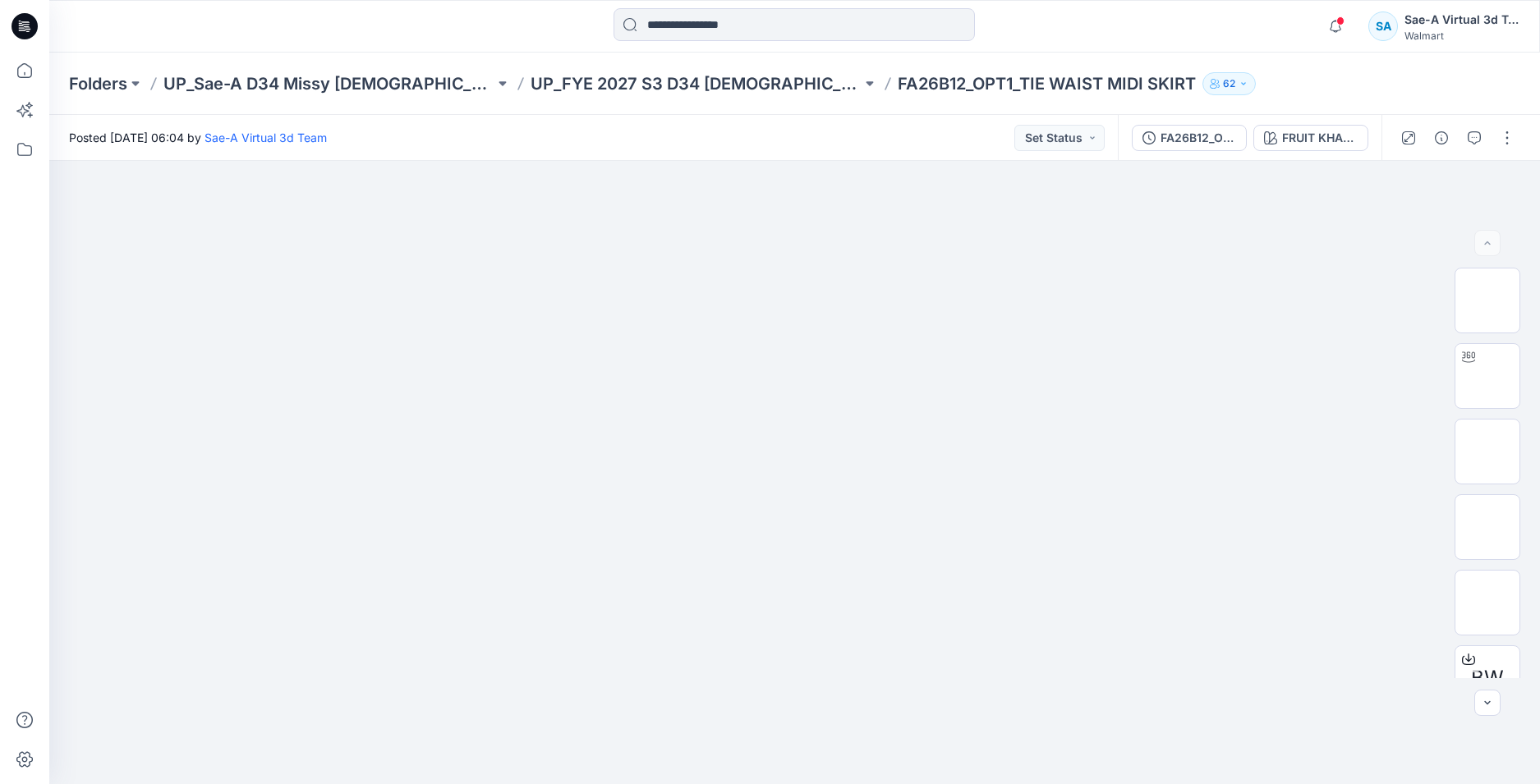
click at [30, 26] on icon at bounding box center [24, 26] width 26 height 26
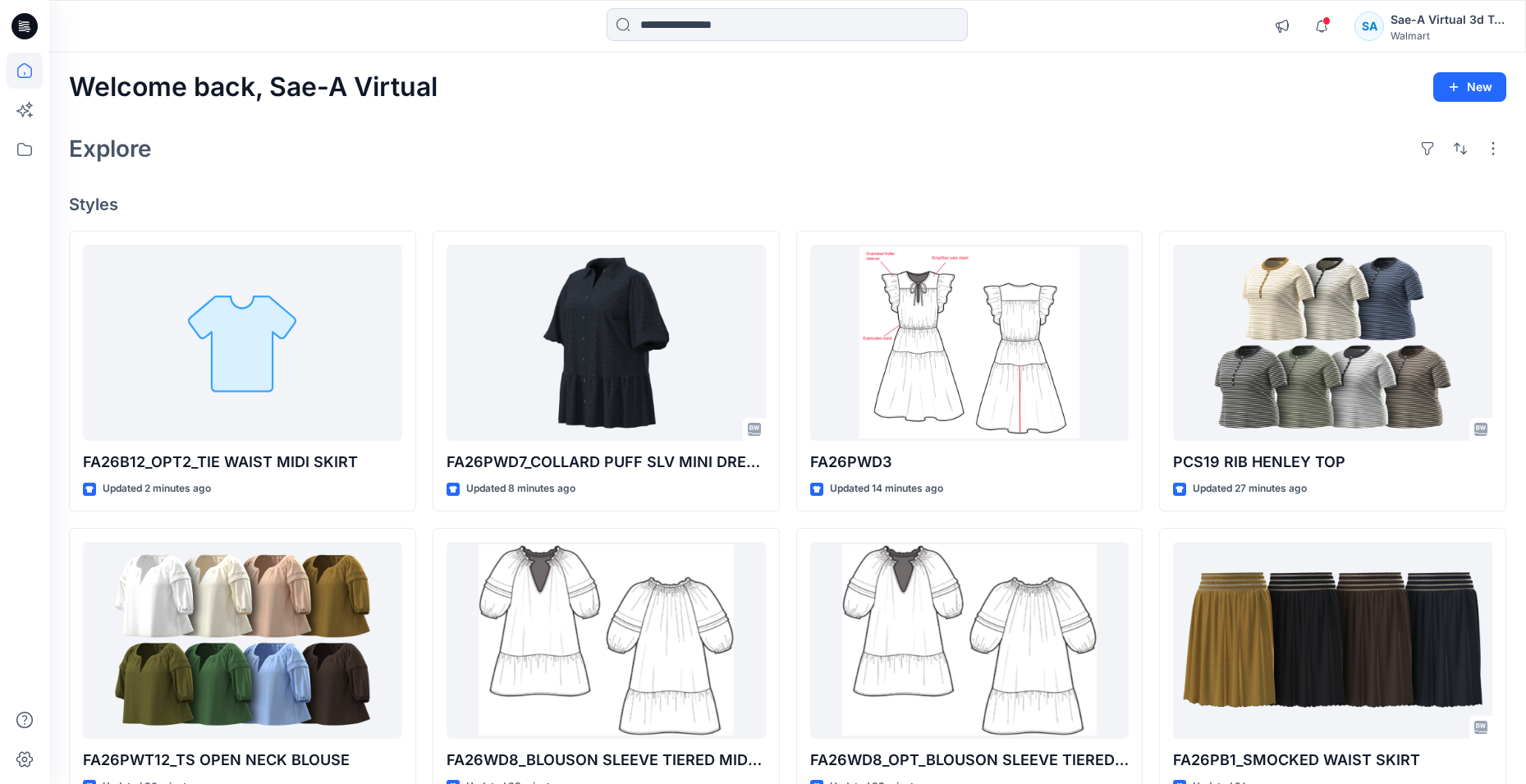
click at [1323, 21] on span at bounding box center [1326, 21] width 8 height 9
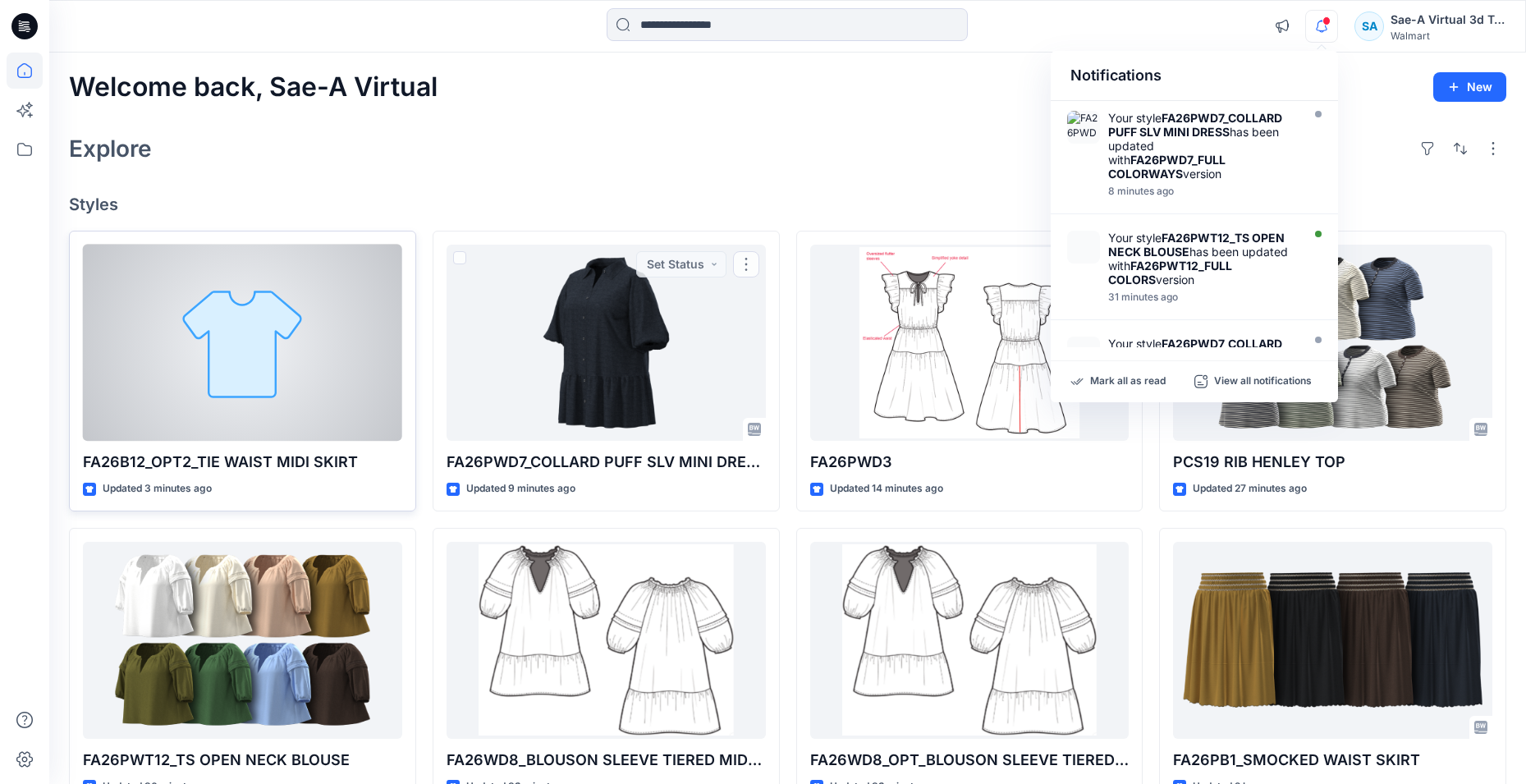
click at [176, 393] on div at bounding box center [243, 343] width 320 height 197
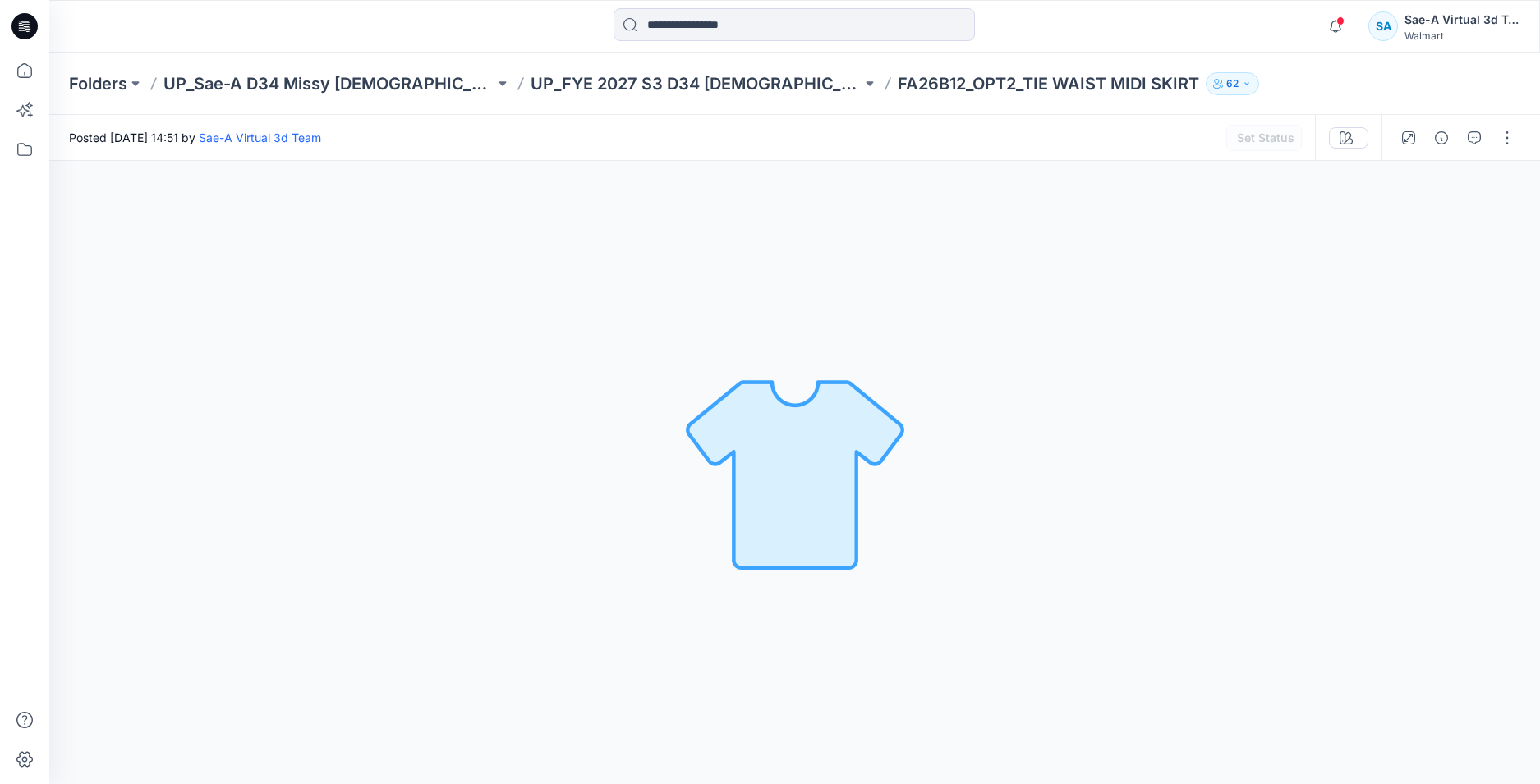
click at [1342, 24] on span at bounding box center [1339, 21] width 8 height 9
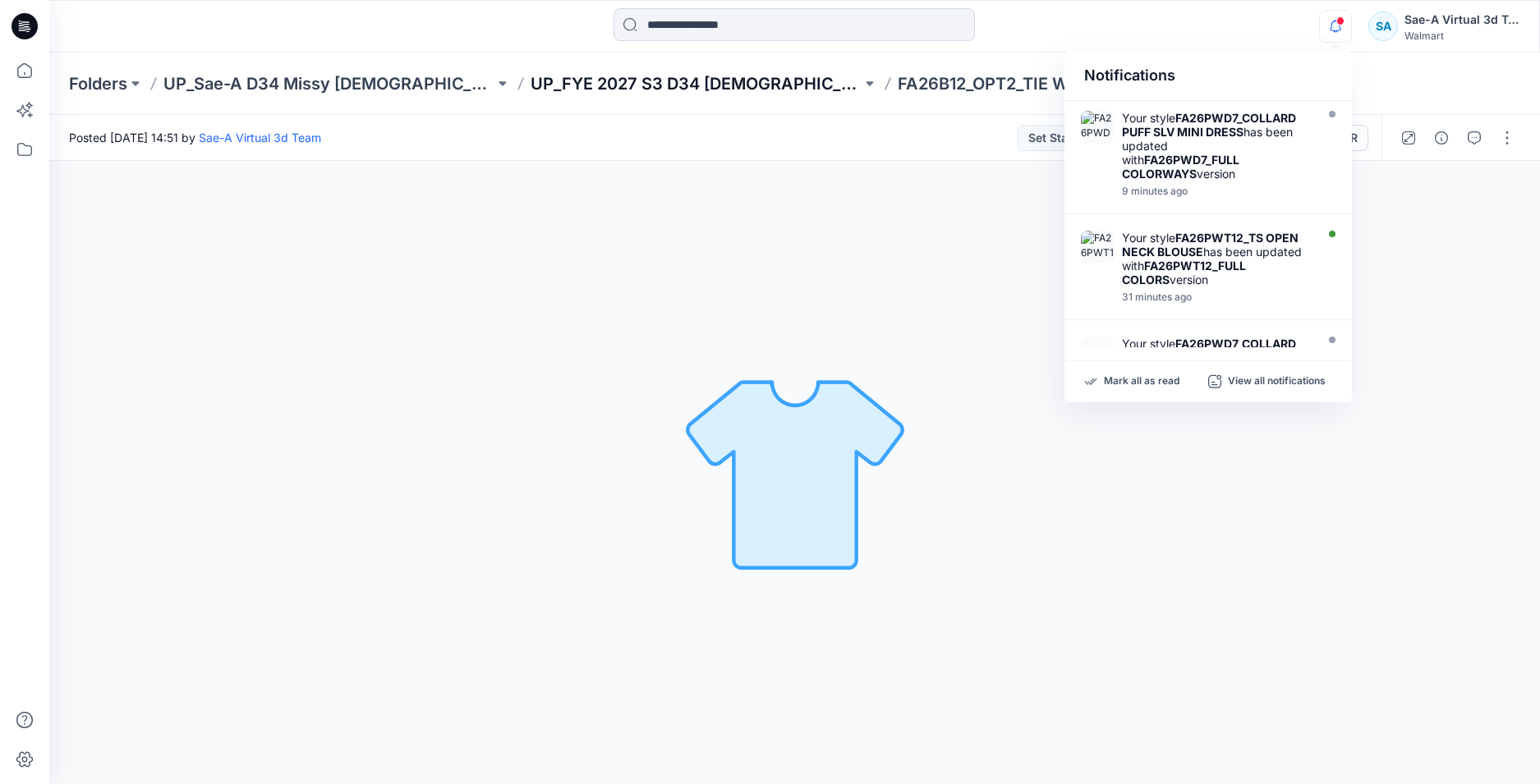
click at [731, 90] on p "UP_FYE 2027 S3 D34 [DEMOGRAPHIC_DATA] Dresses" at bounding box center [697, 84] width 331 height 23
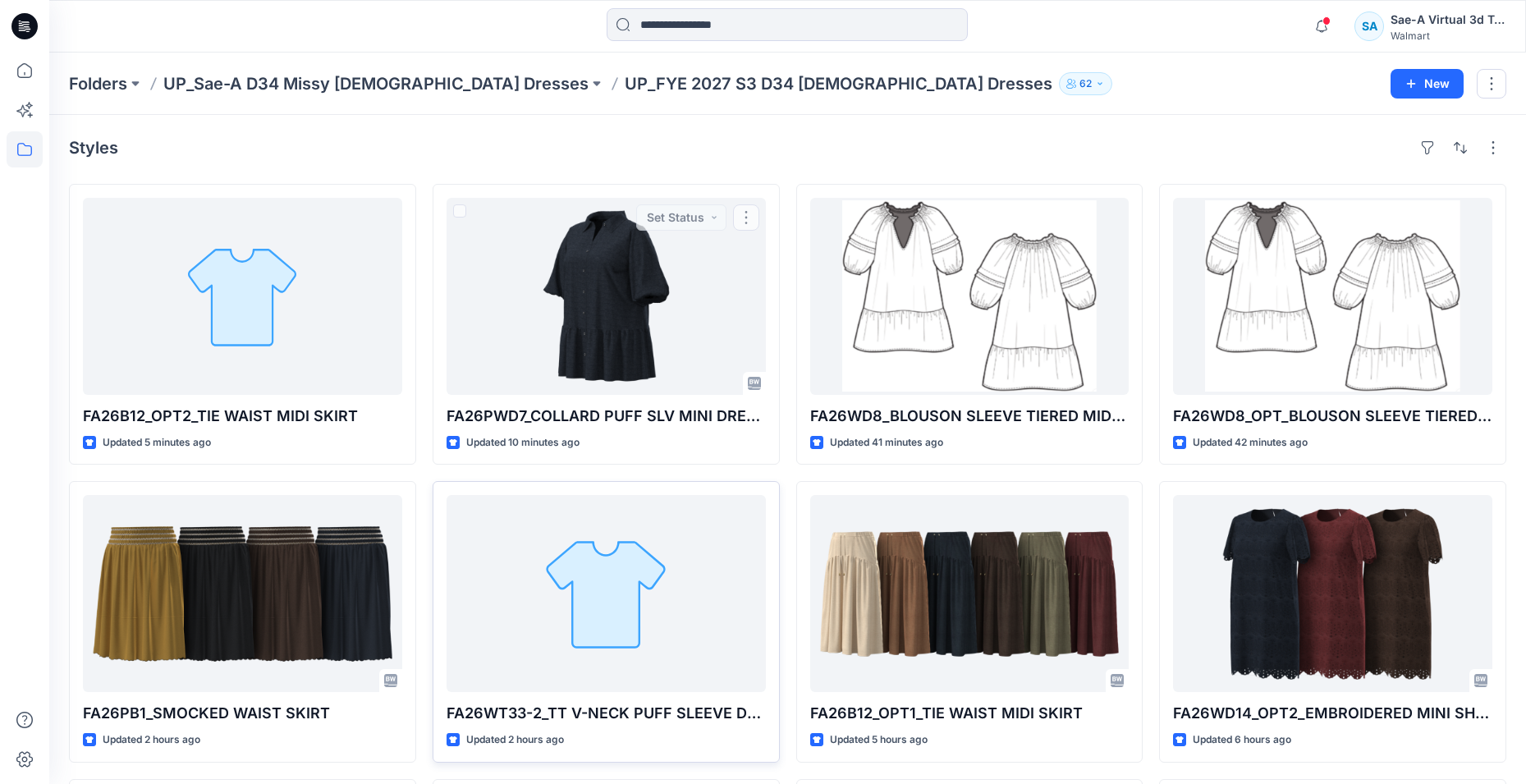
scroll to position [82, 0]
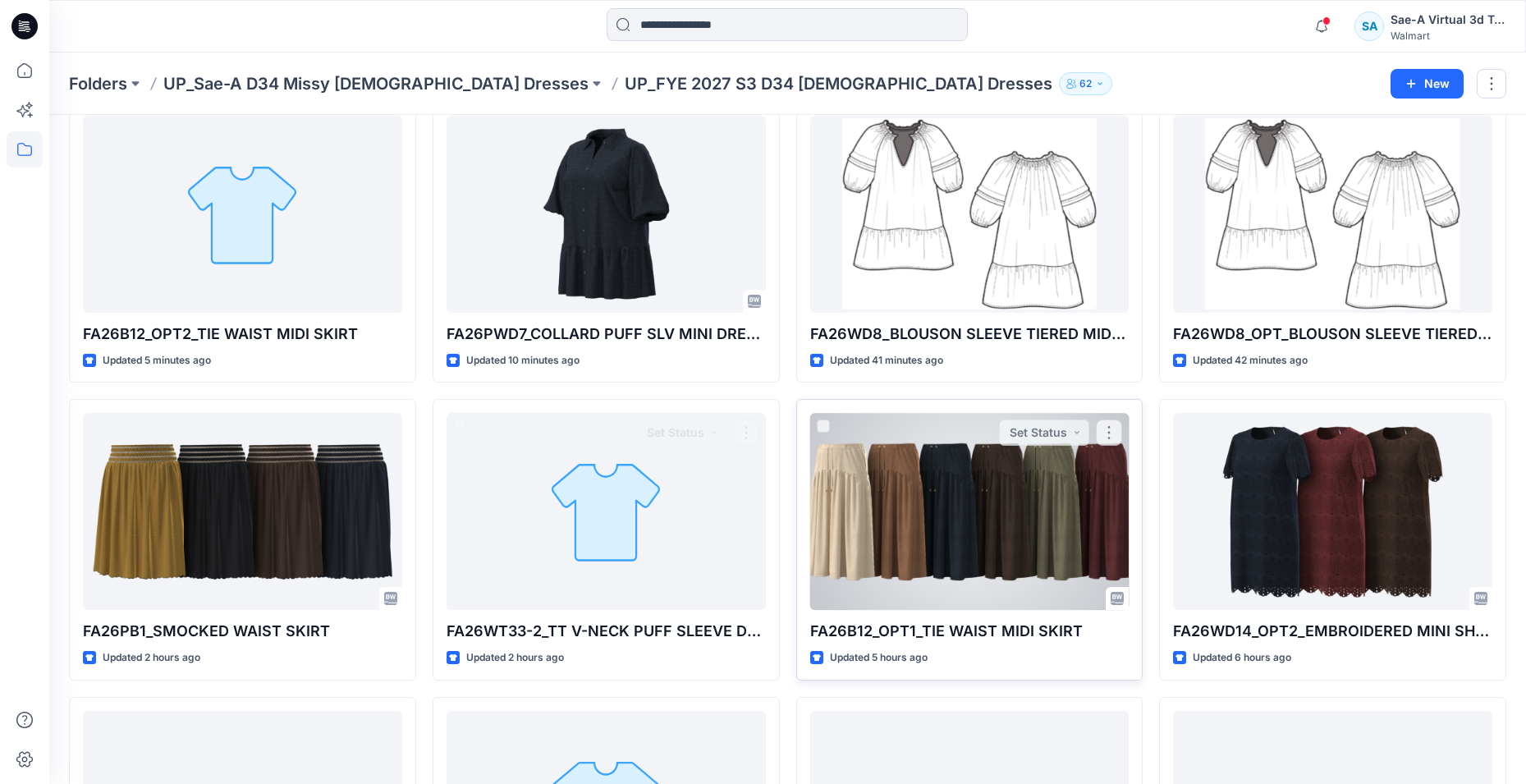
click at [996, 492] on div at bounding box center [969, 511] width 320 height 197
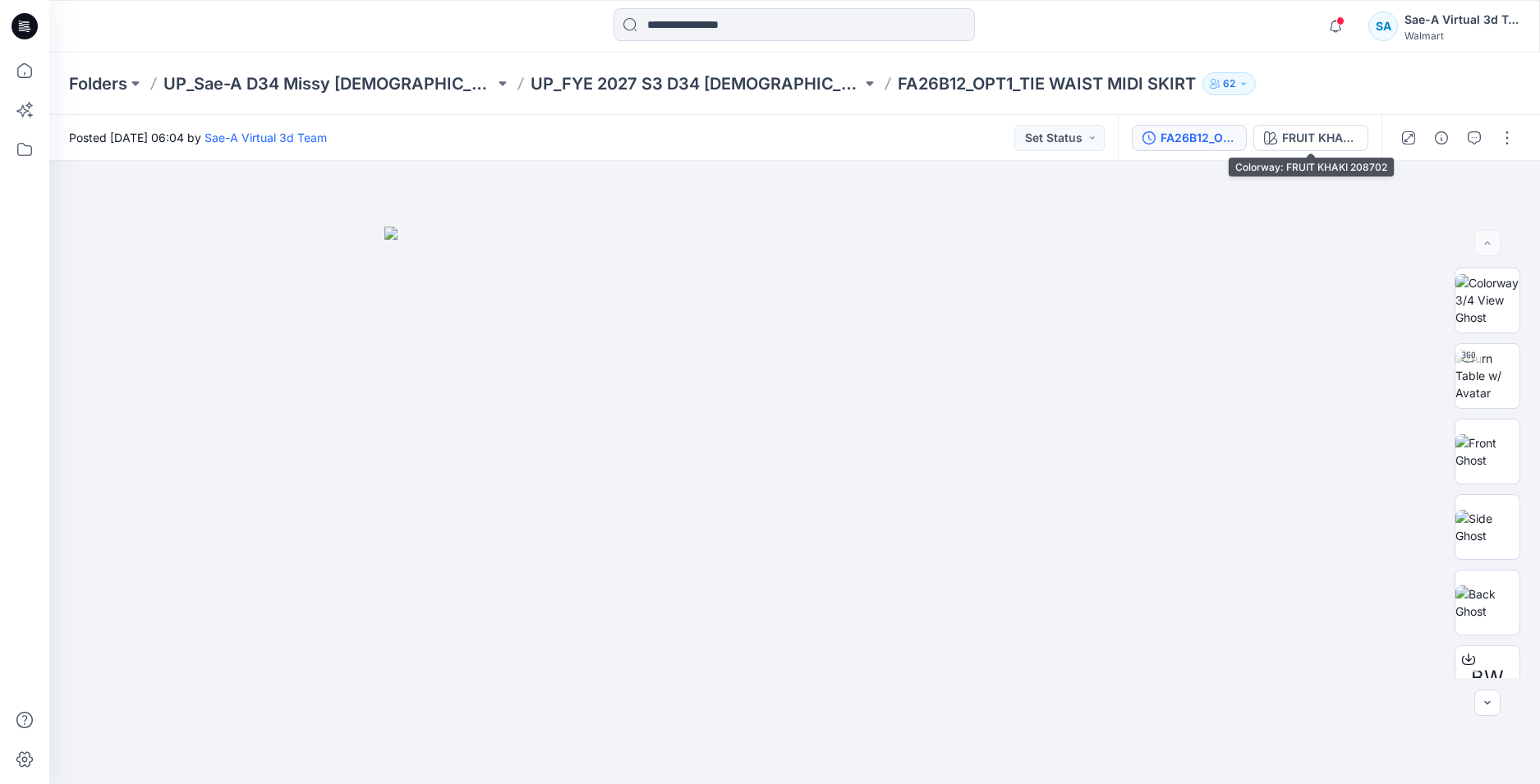
click at [1202, 130] on div "FA26B12_OPT1_FULL COLORWAYS" at bounding box center [1198, 138] width 75 height 18
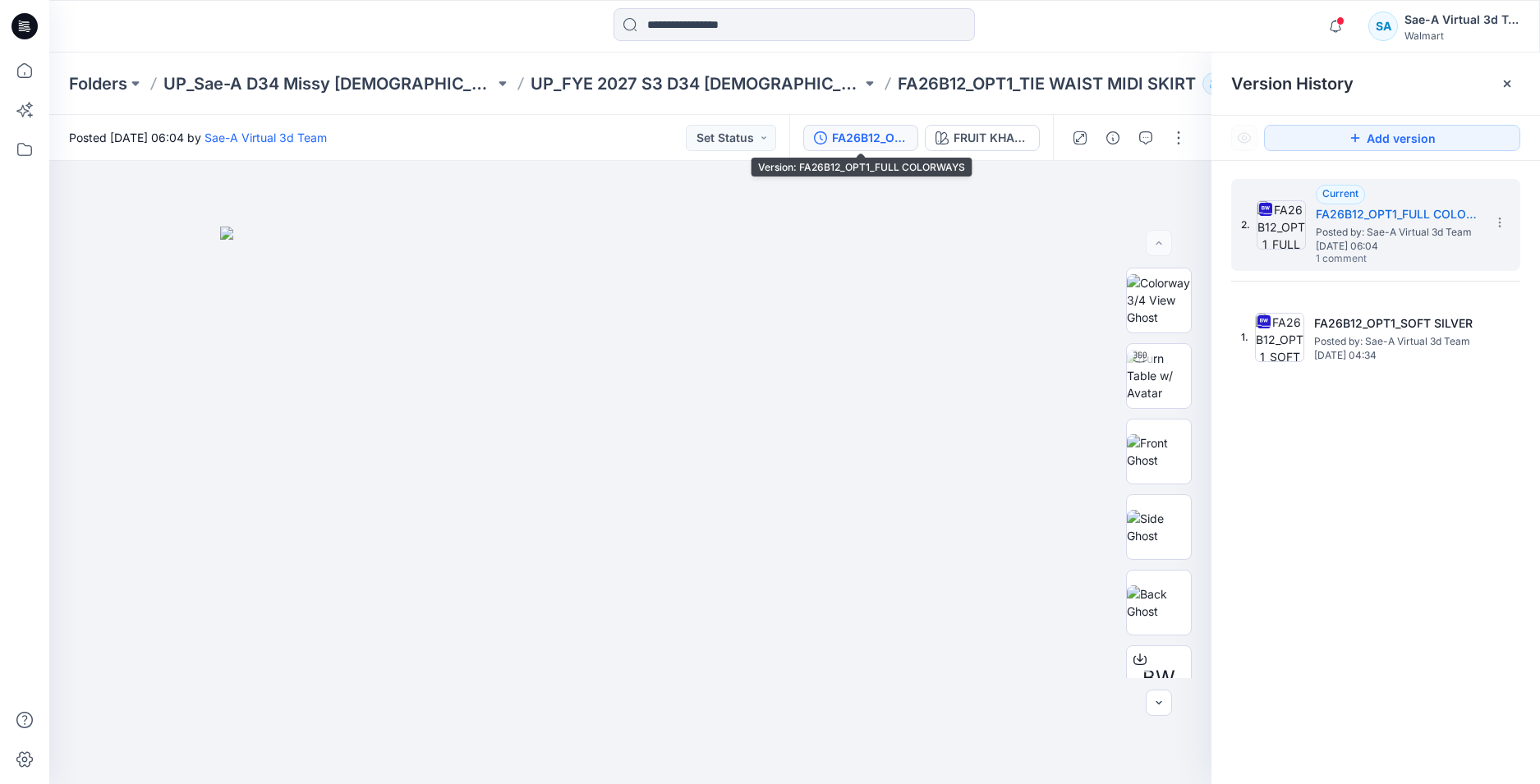
click at [881, 143] on div "FA26B12_OPT1_FULL COLORWAYS" at bounding box center [869, 138] width 75 height 18
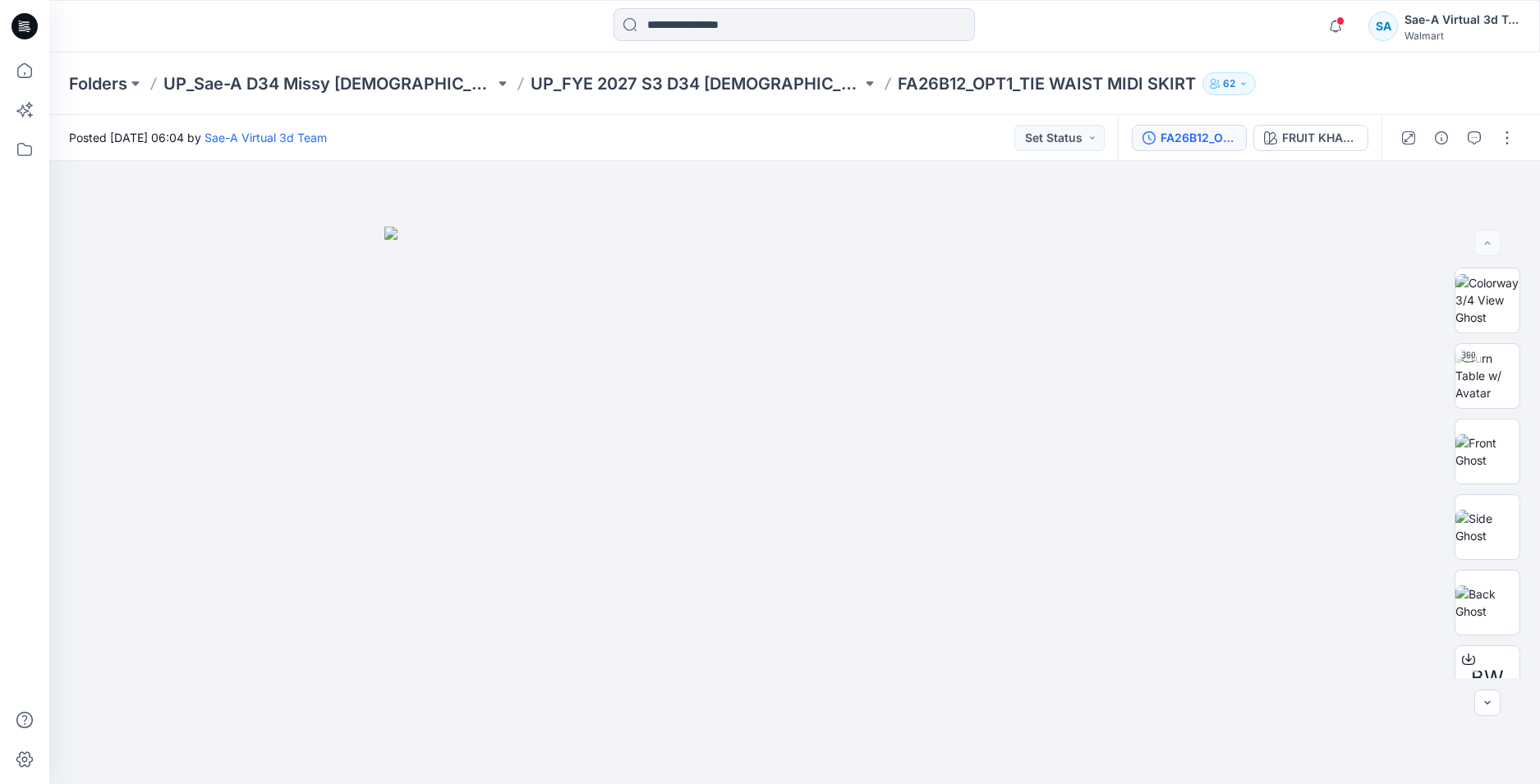
click at [1158, 145] on button "FA26B12_OPT1_FULL COLORWAYS" at bounding box center [1189, 137] width 115 height 26
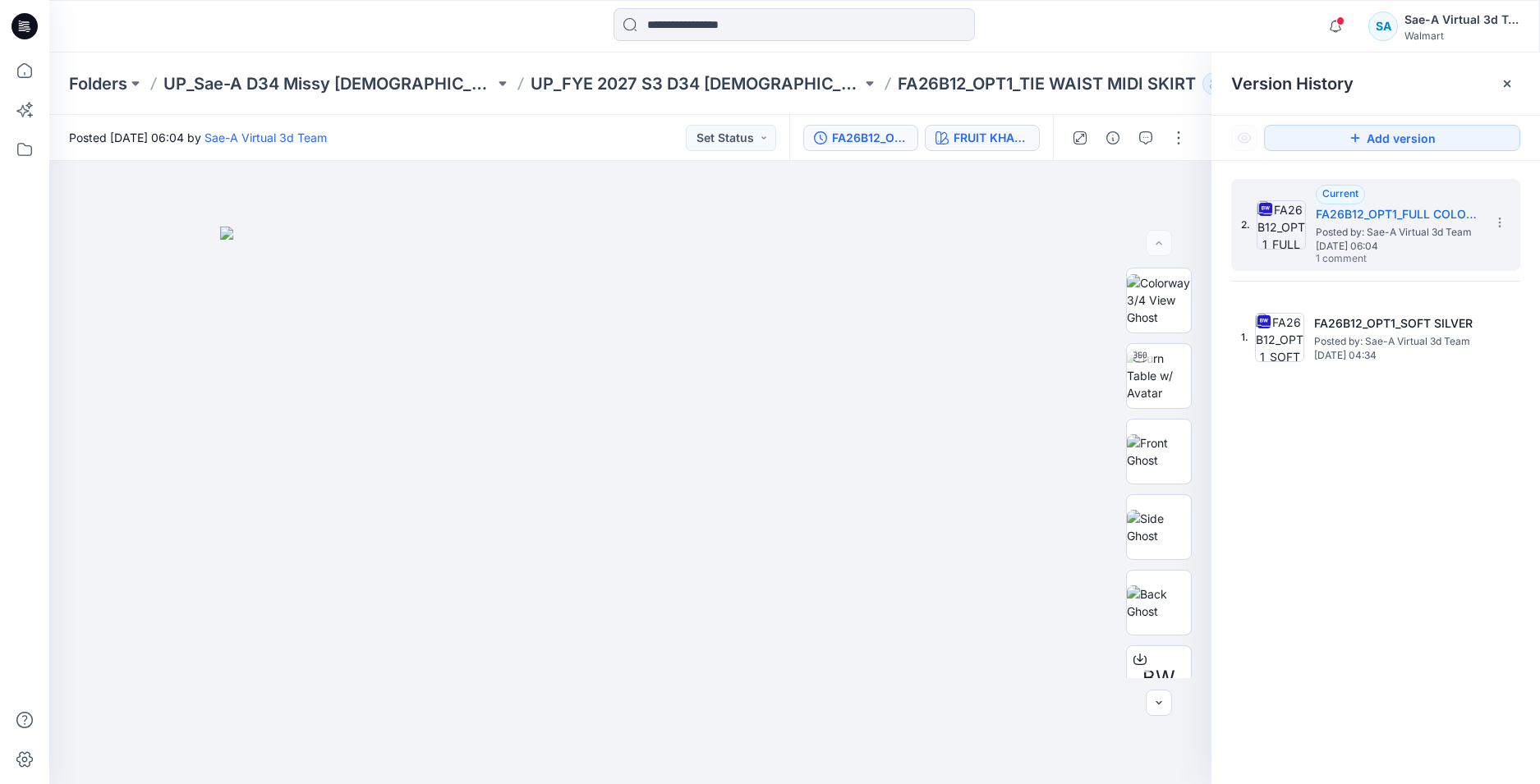
click at [932, 132] on button "FRUIT KHAKI 208702" at bounding box center [982, 137] width 115 height 26
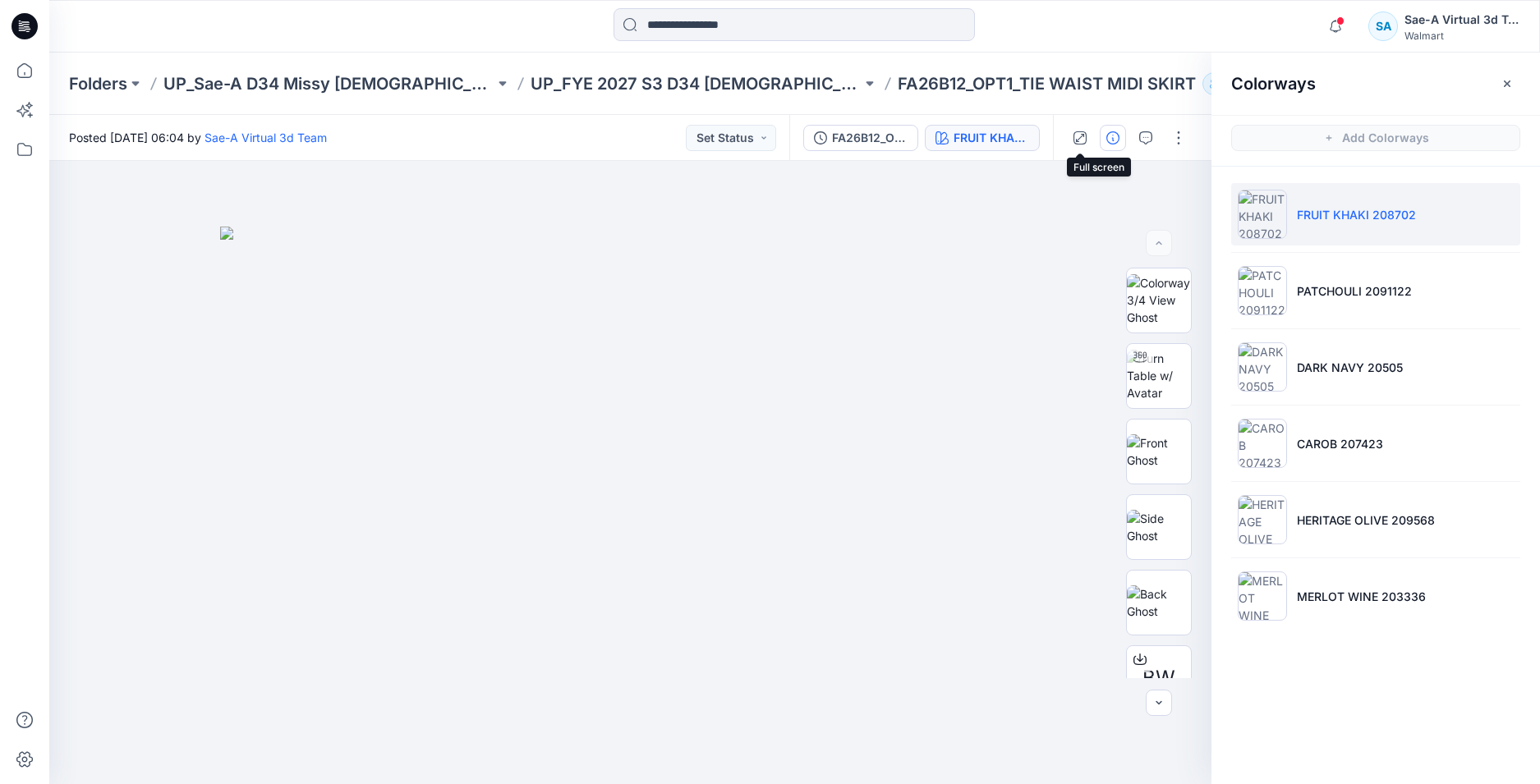
click at [1116, 138] on icon "button" at bounding box center [1112, 138] width 13 height 13
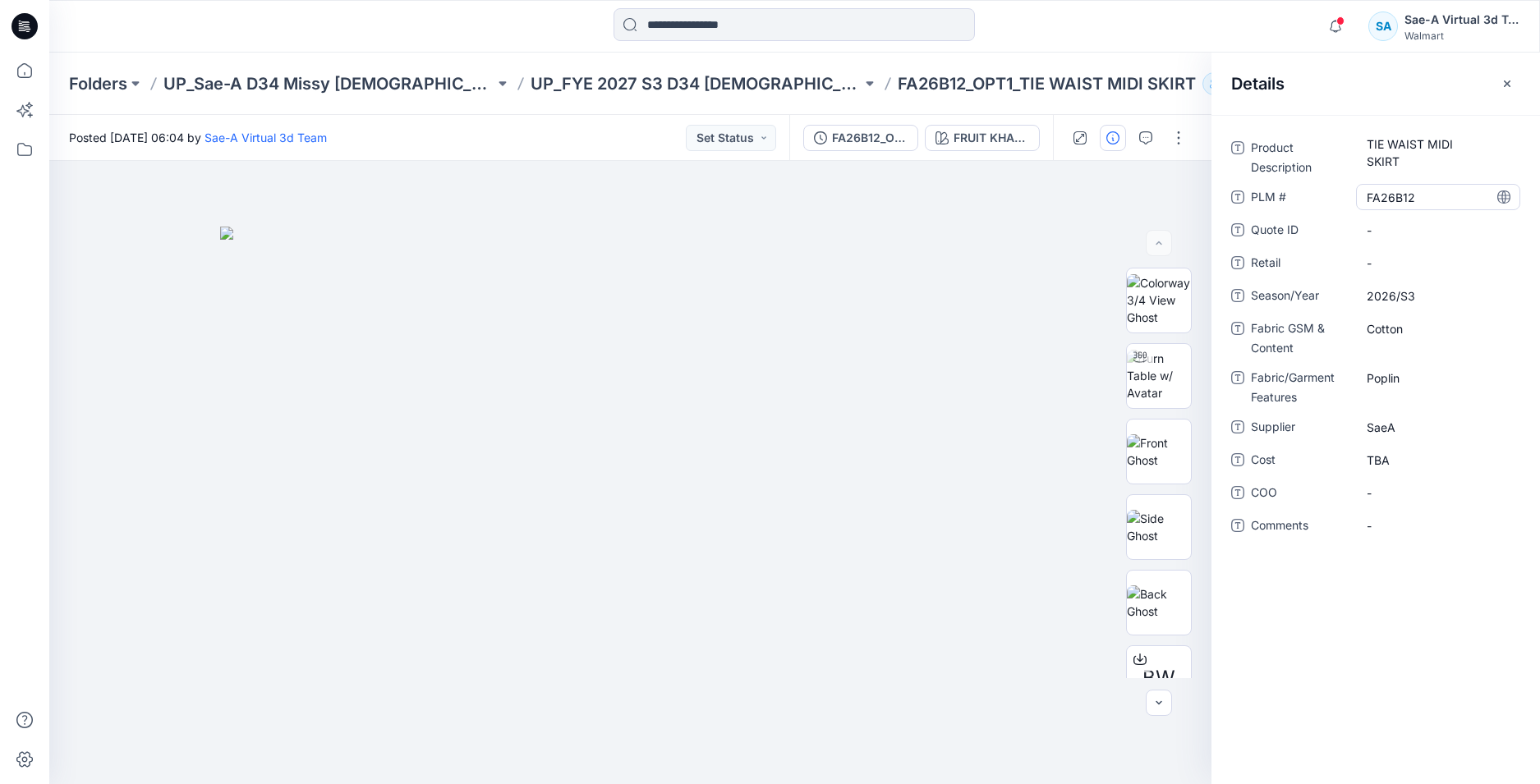
click at [1438, 199] on \ "FA26B12" at bounding box center [1438, 197] width 143 height 17
click at [1430, 150] on Description "TIE WAIST MIDI SKIRT" at bounding box center [1438, 152] width 143 height 35
click at [1432, 285] on div "2026/S3" at bounding box center [1437, 295] width 164 height 26
click at [1408, 329] on Content "Cotton" at bounding box center [1438, 328] width 143 height 17
click at [1418, 386] on Features "Poplin" at bounding box center [1438, 378] width 143 height 17
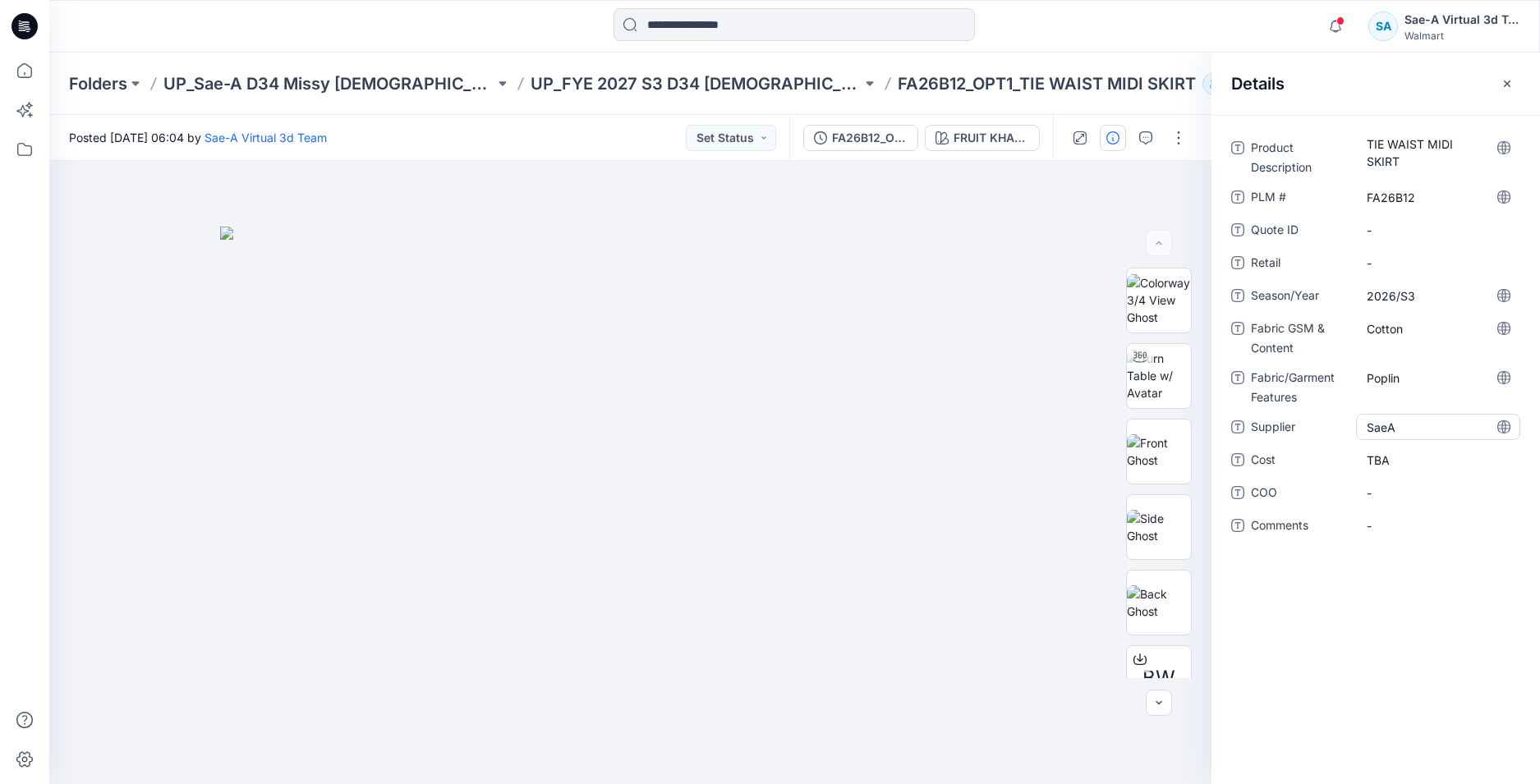
click at [1404, 430] on span "SaeA" at bounding box center [1438, 427] width 143 height 17
click at [845, 146] on div "FA26B12_OPT1_FULL COLORWAYS" at bounding box center [869, 138] width 75 height 18
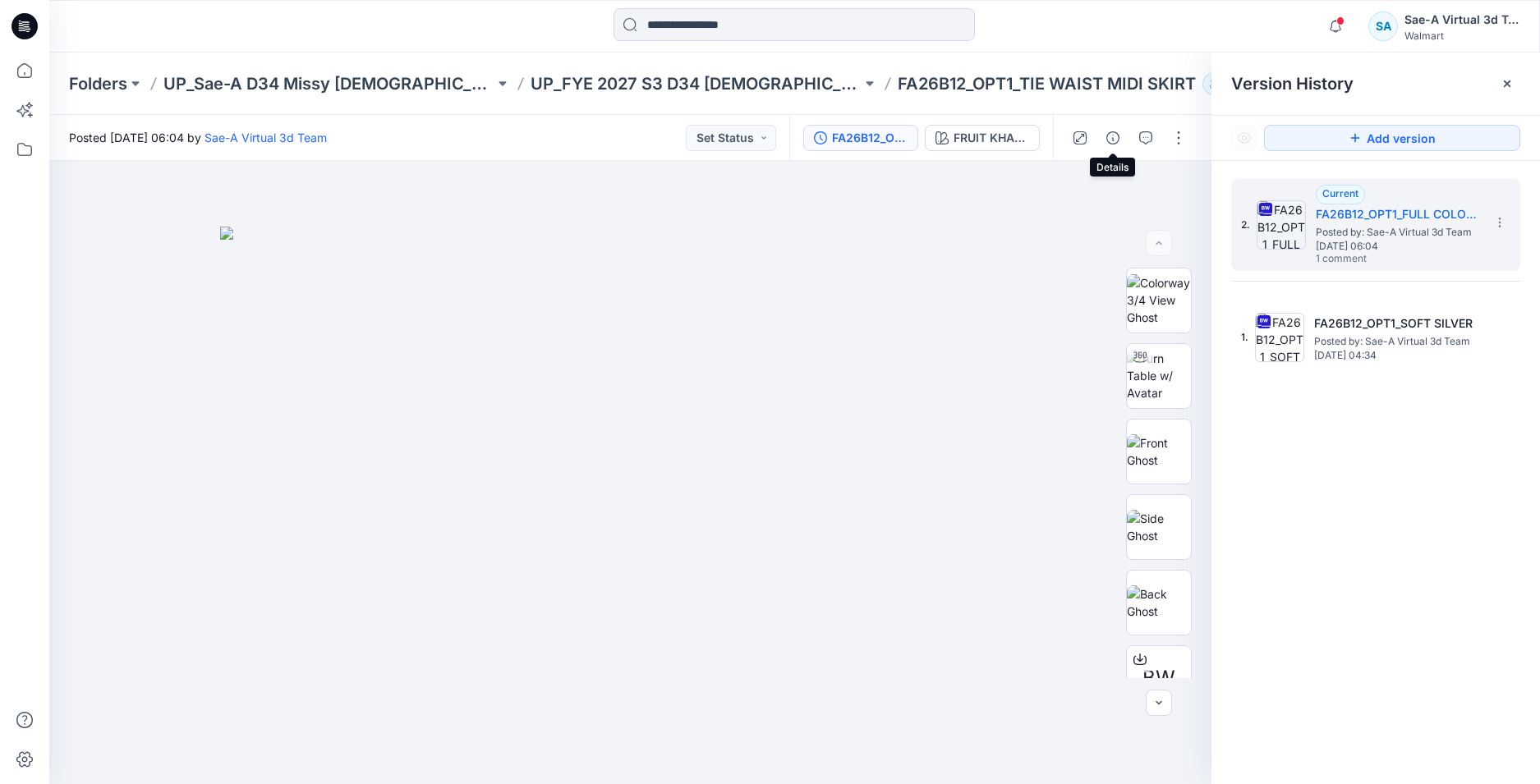
click at [1123, 141] on button "button" at bounding box center [1112, 137] width 26 height 26
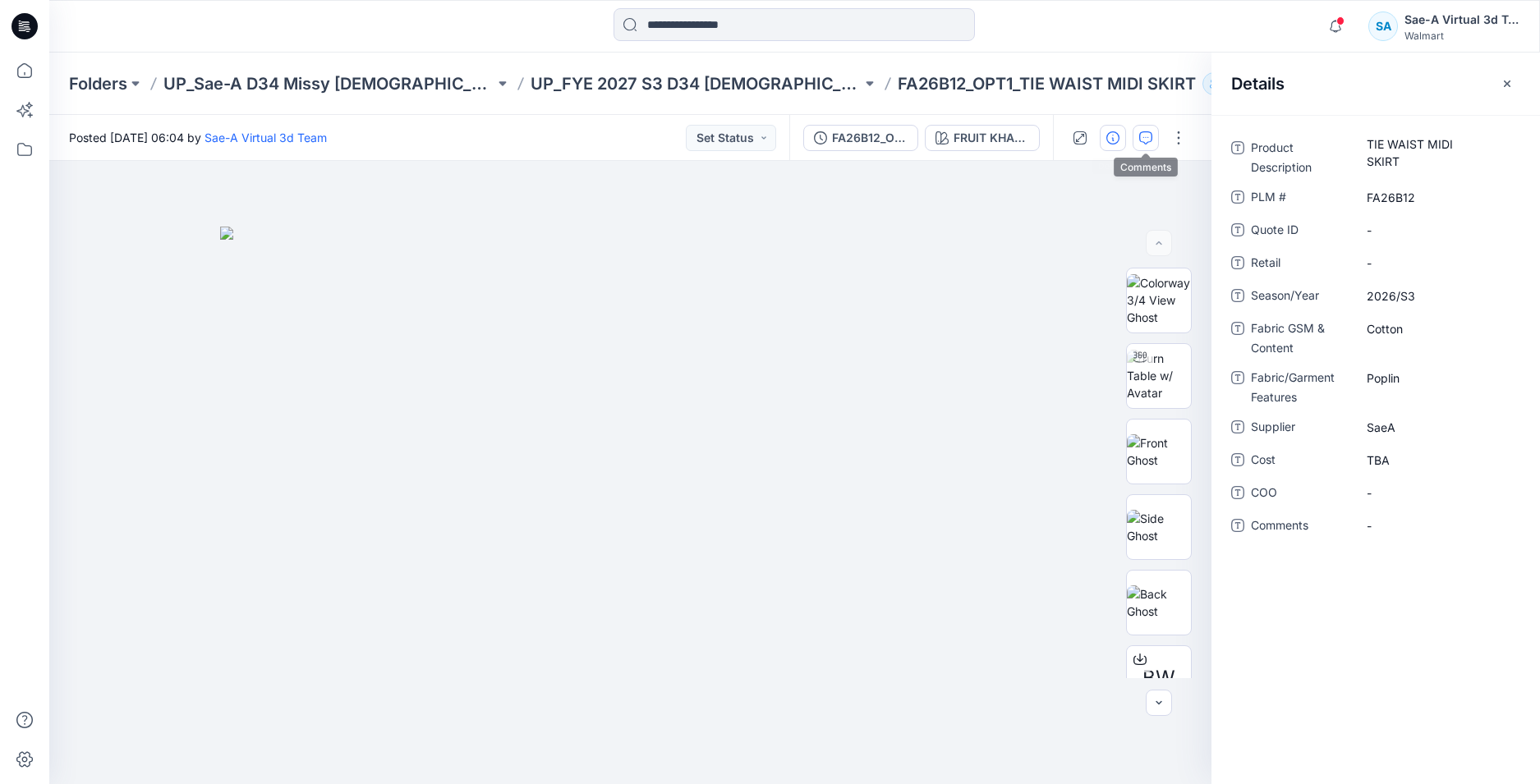
click at [1141, 138] on icon "button" at bounding box center [1145, 138] width 13 height 13
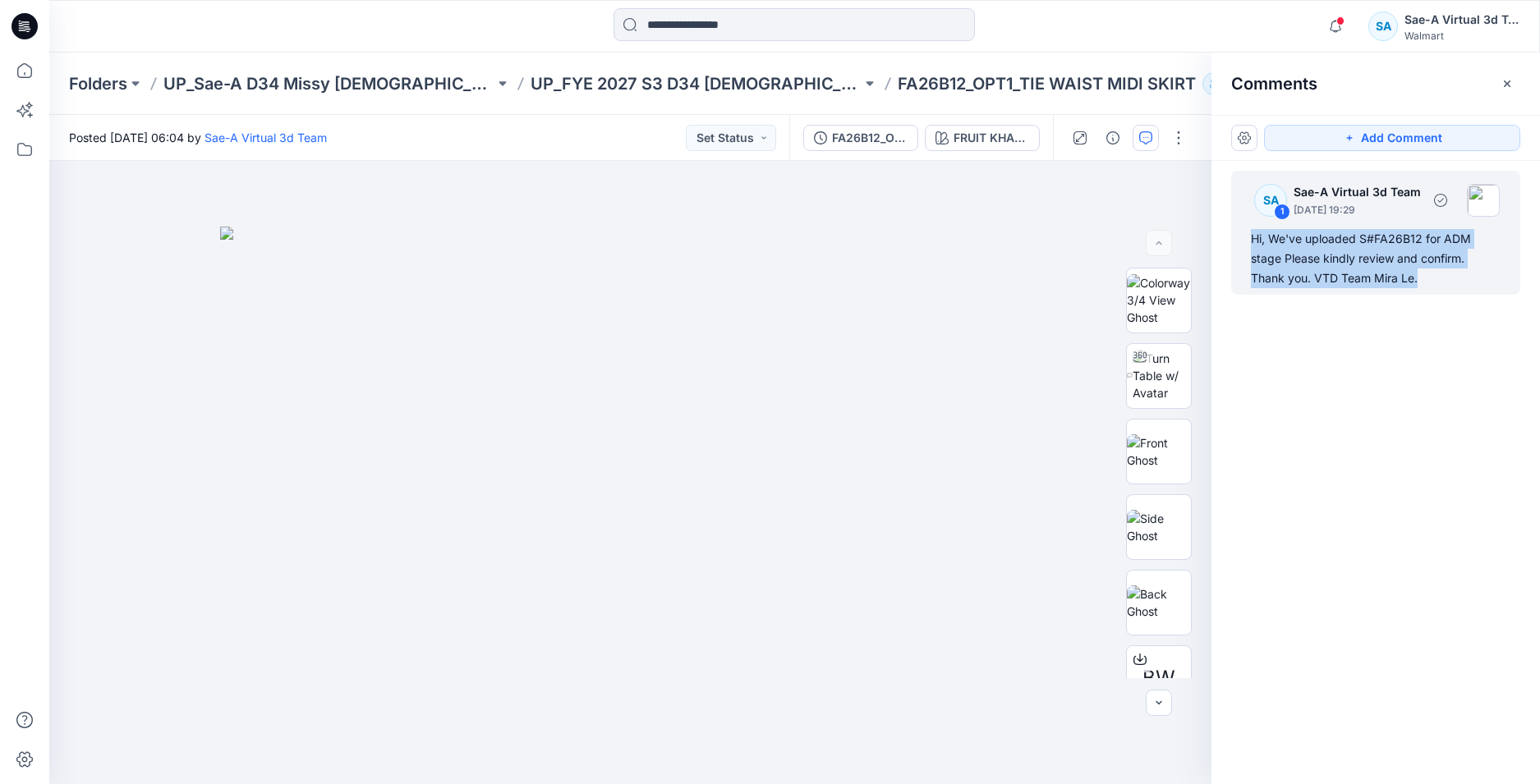
drag, startPoint x: 1426, startPoint y: 284, endPoint x: 1248, endPoint y: 232, distance: 185.4
click at [1248, 232] on div "SA 1 Sae-A Virtual 3d Team [DATE] 19:29 Hi, We've uploaded S#FA26B12 for ADM st…" at bounding box center [1375, 233] width 289 height 124
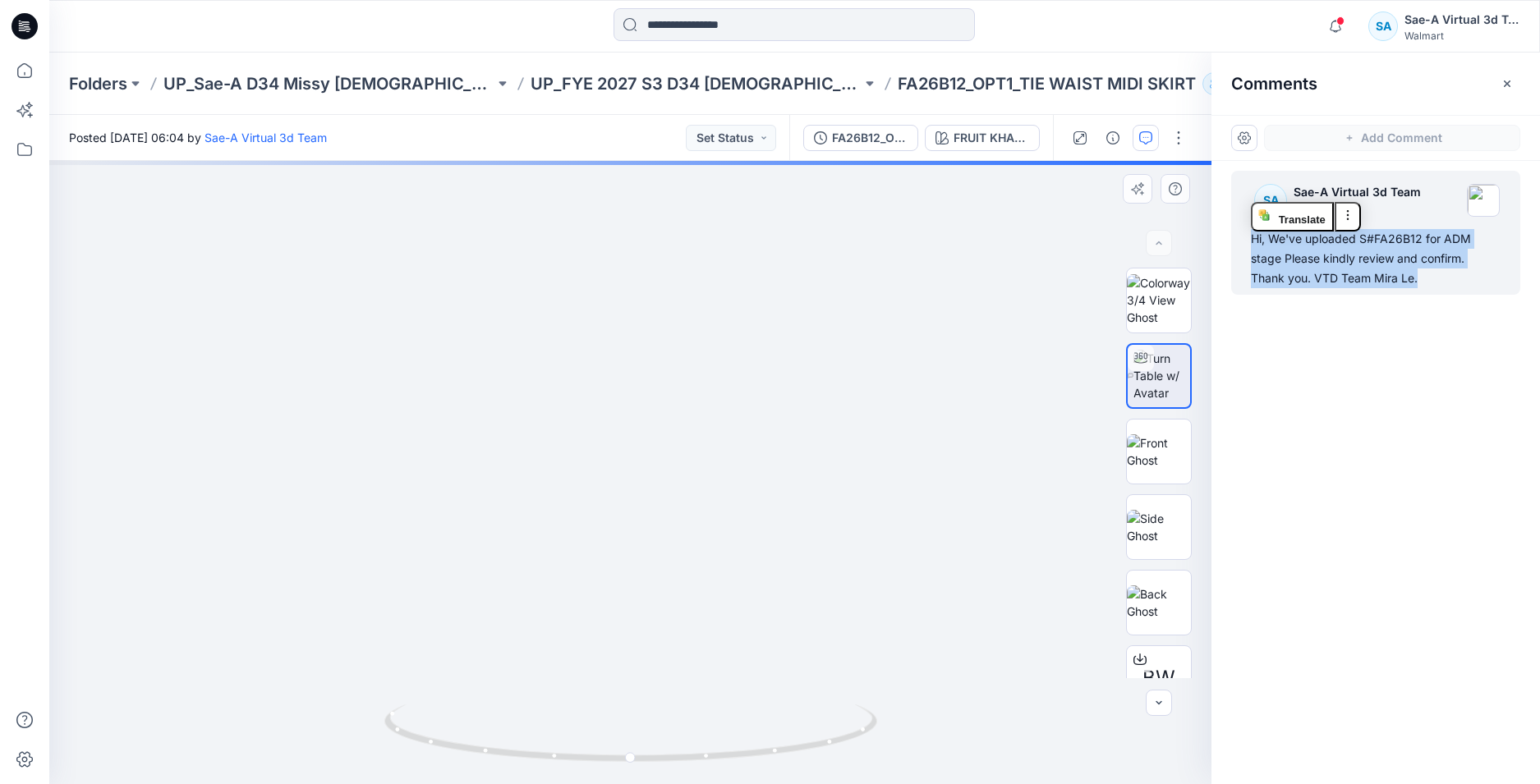
click at [1150, 380] on img at bounding box center [1161, 376] width 56 height 52
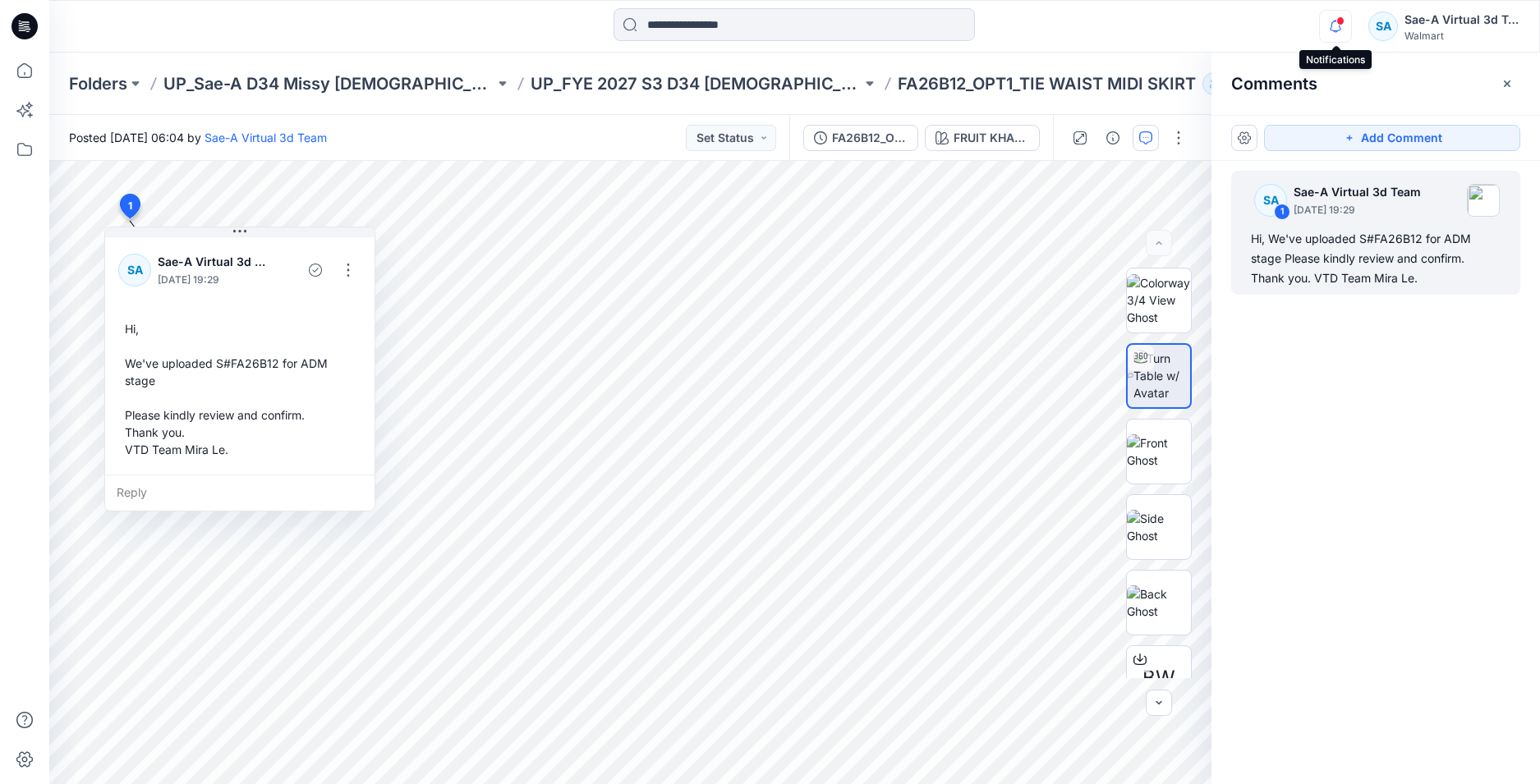
click at [1341, 25] on icon "button" at bounding box center [1335, 26] width 31 height 33
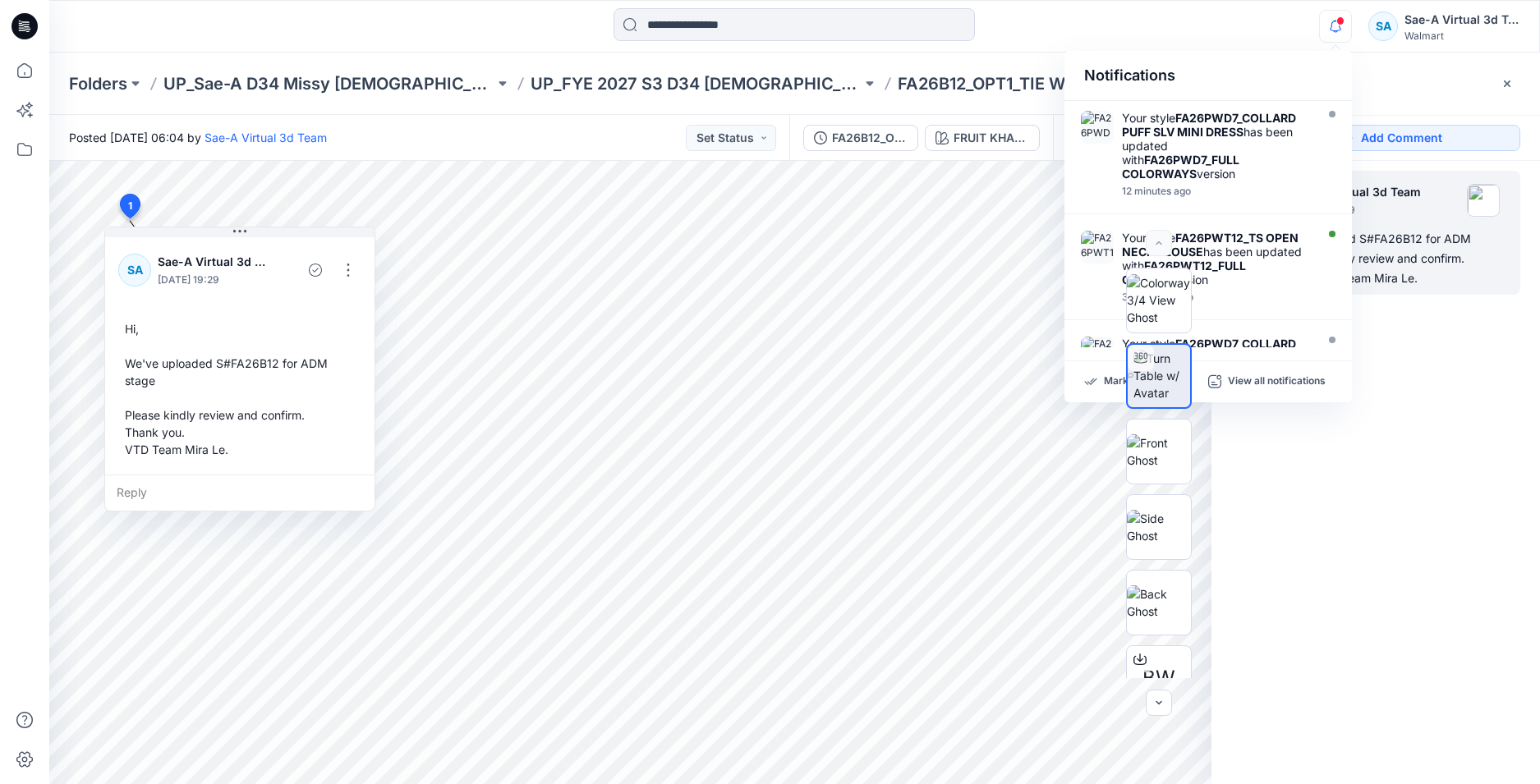
click at [1336, 27] on icon "button" at bounding box center [1335, 26] width 31 height 33
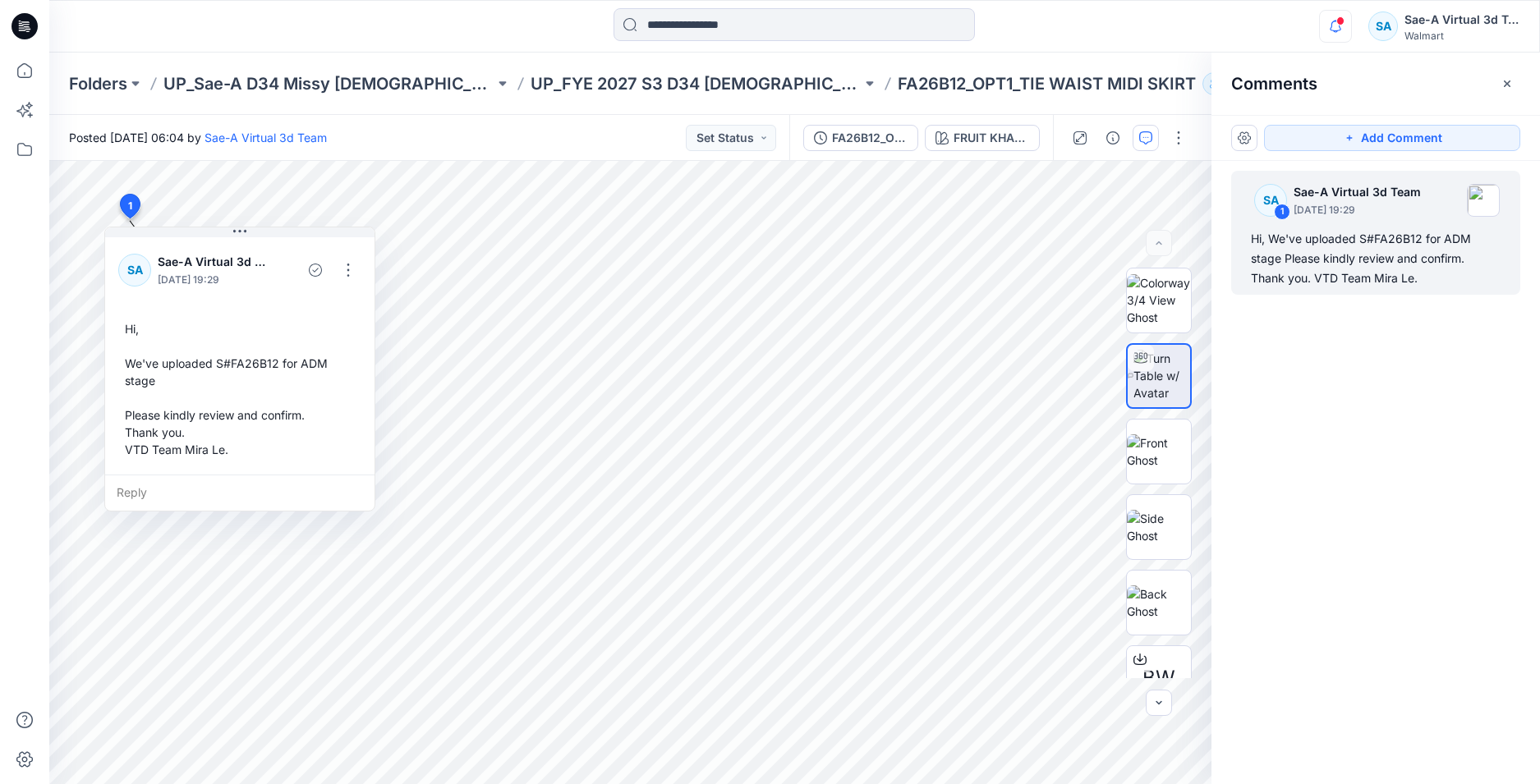
click at [1336, 26] on icon "button" at bounding box center [1335, 26] width 31 height 33
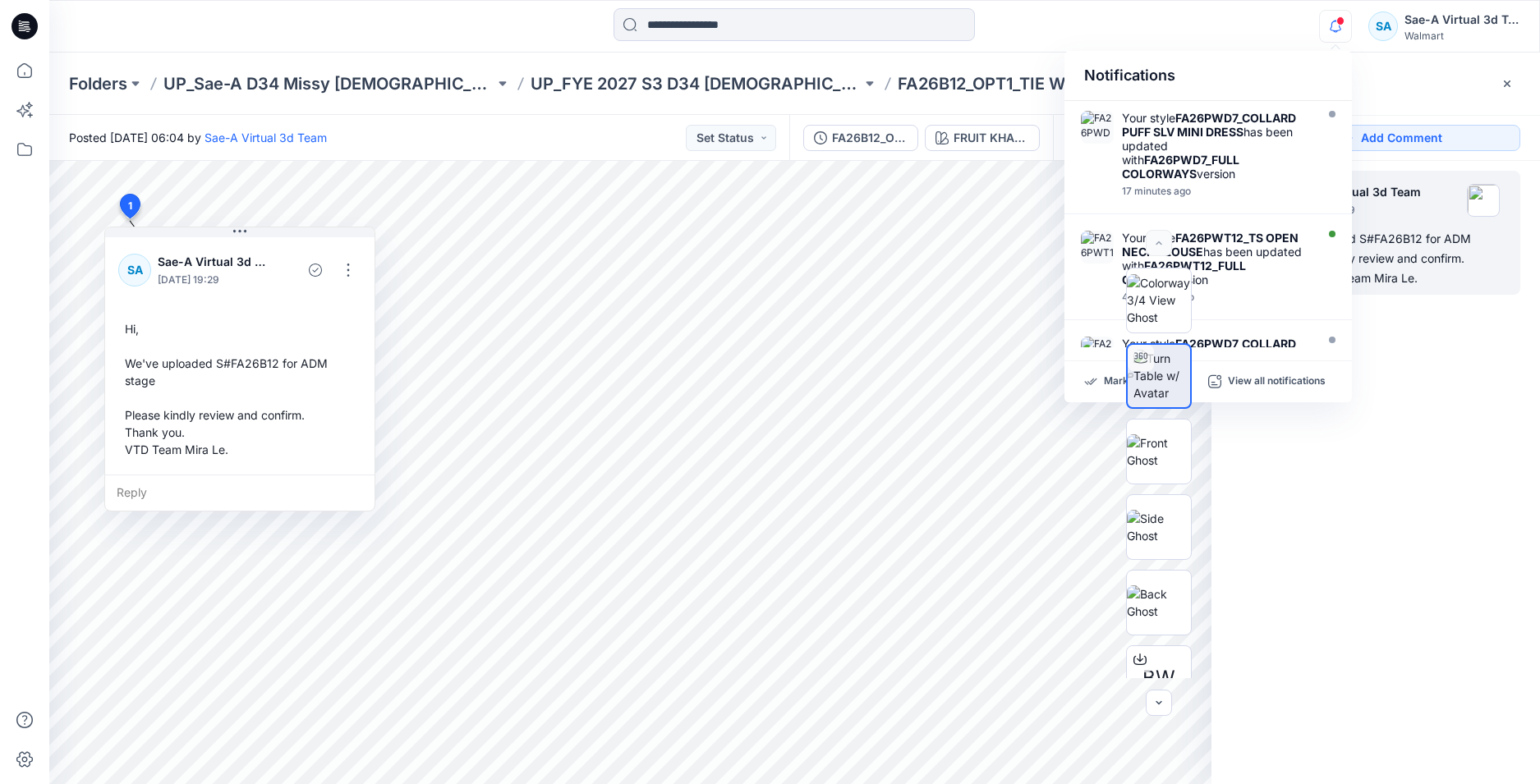
click at [1341, 15] on icon "button" at bounding box center [1335, 26] width 31 height 33
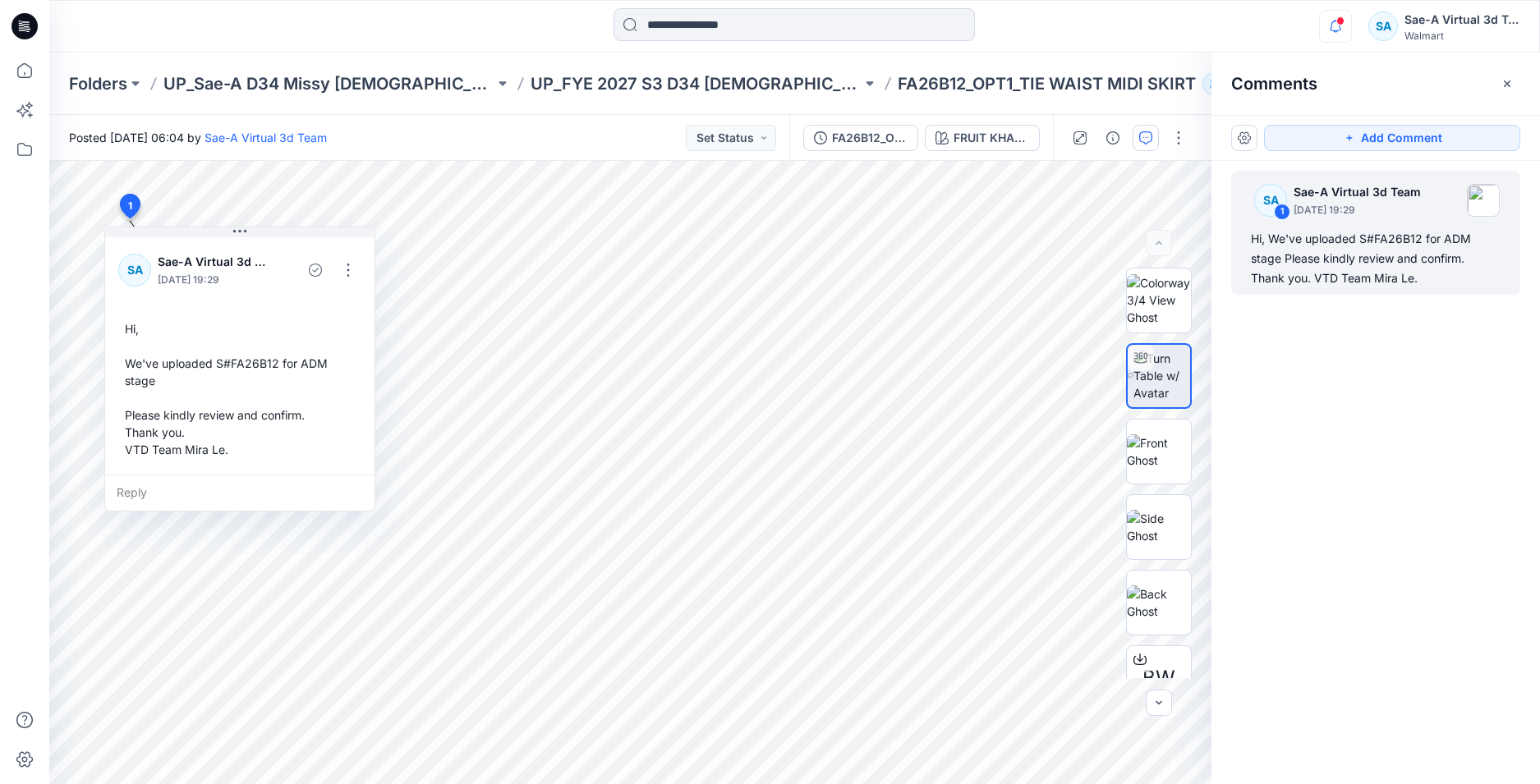
click at [1334, 19] on icon "button" at bounding box center [1335, 26] width 31 height 33
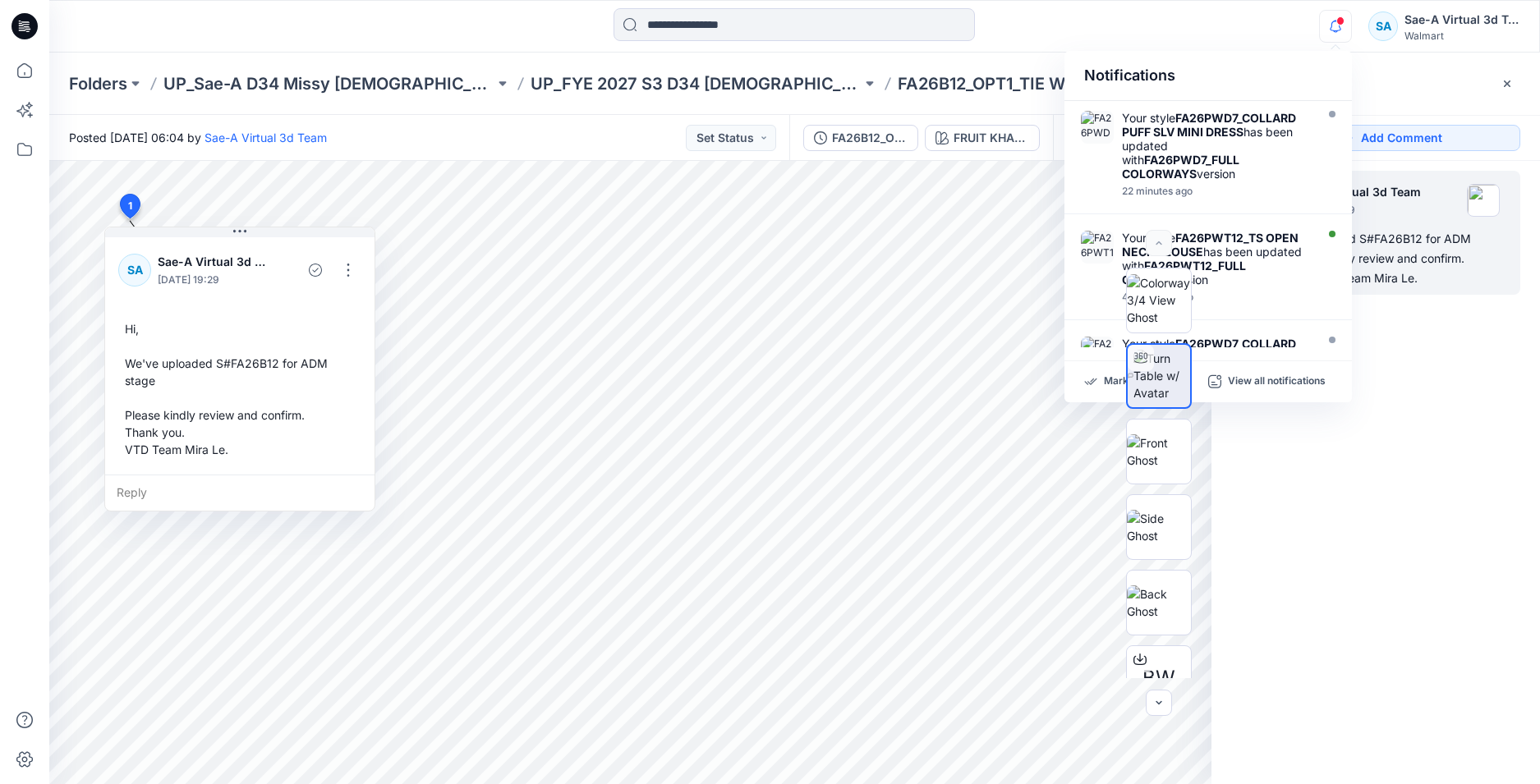
click at [1348, 25] on icon "button" at bounding box center [1335, 26] width 31 height 33
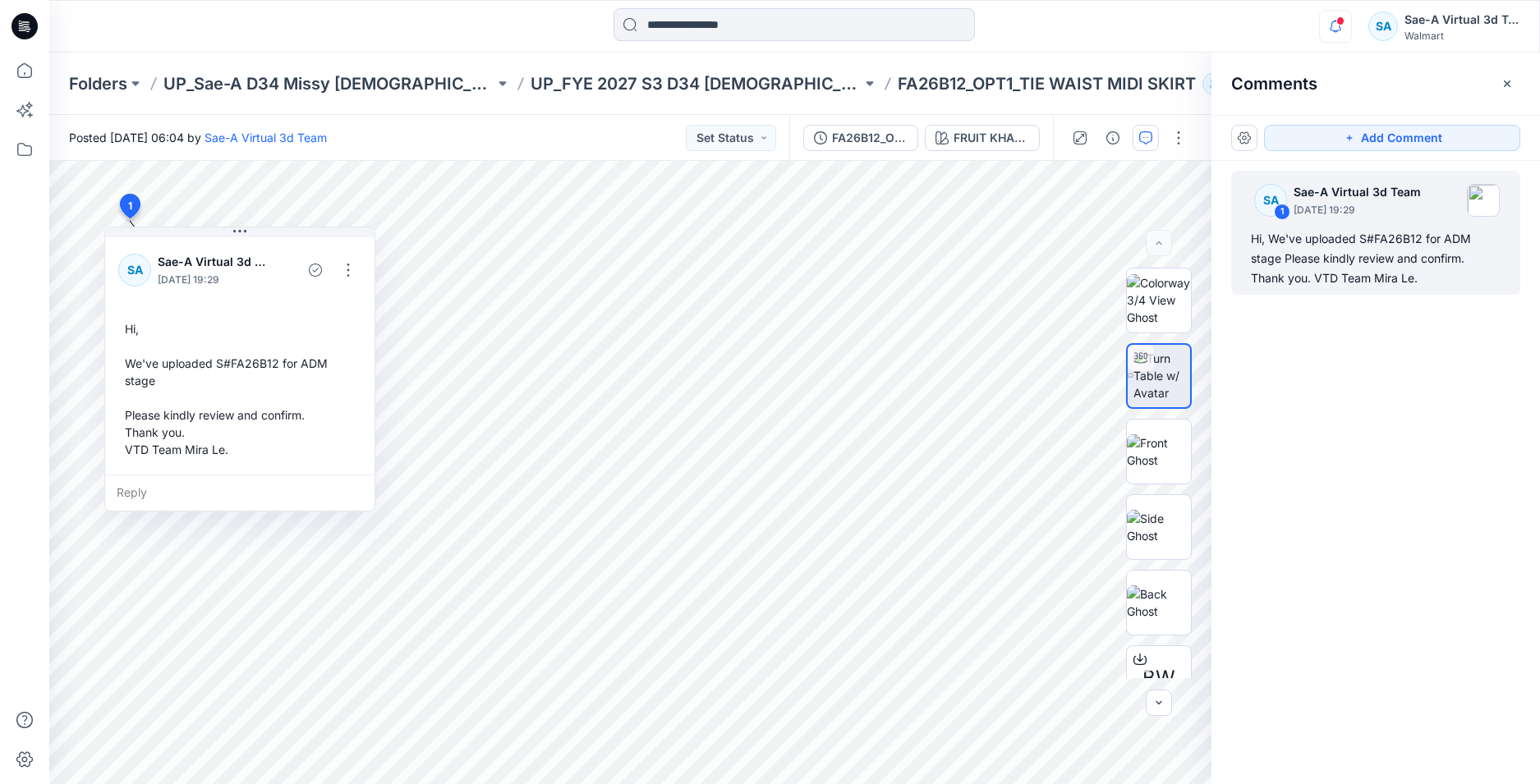
click at [1349, 25] on icon "button" at bounding box center [1335, 26] width 31 height 33
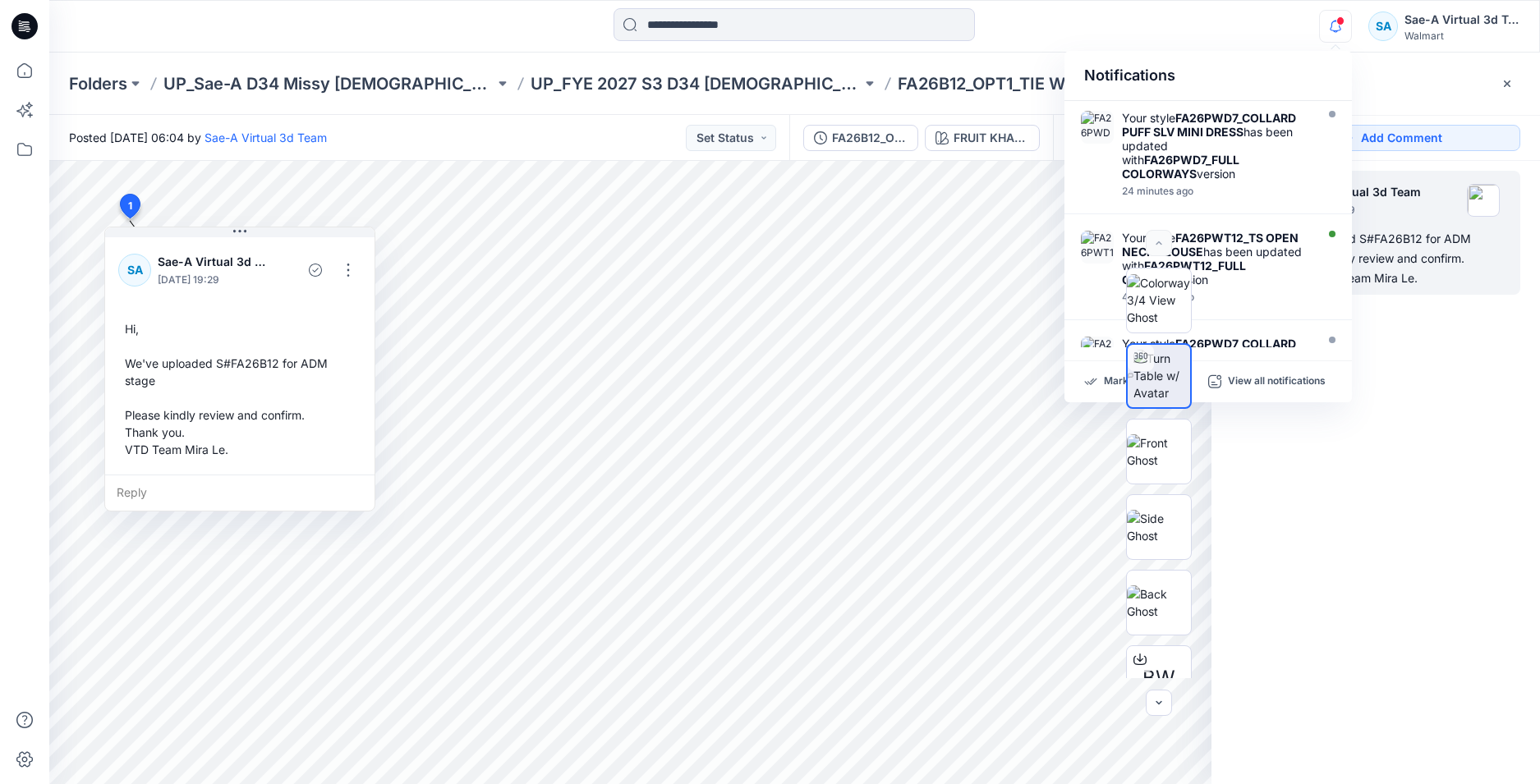
click at [1351, 17] on button "button" at bounding box center [1335, 26] width 33 height 33
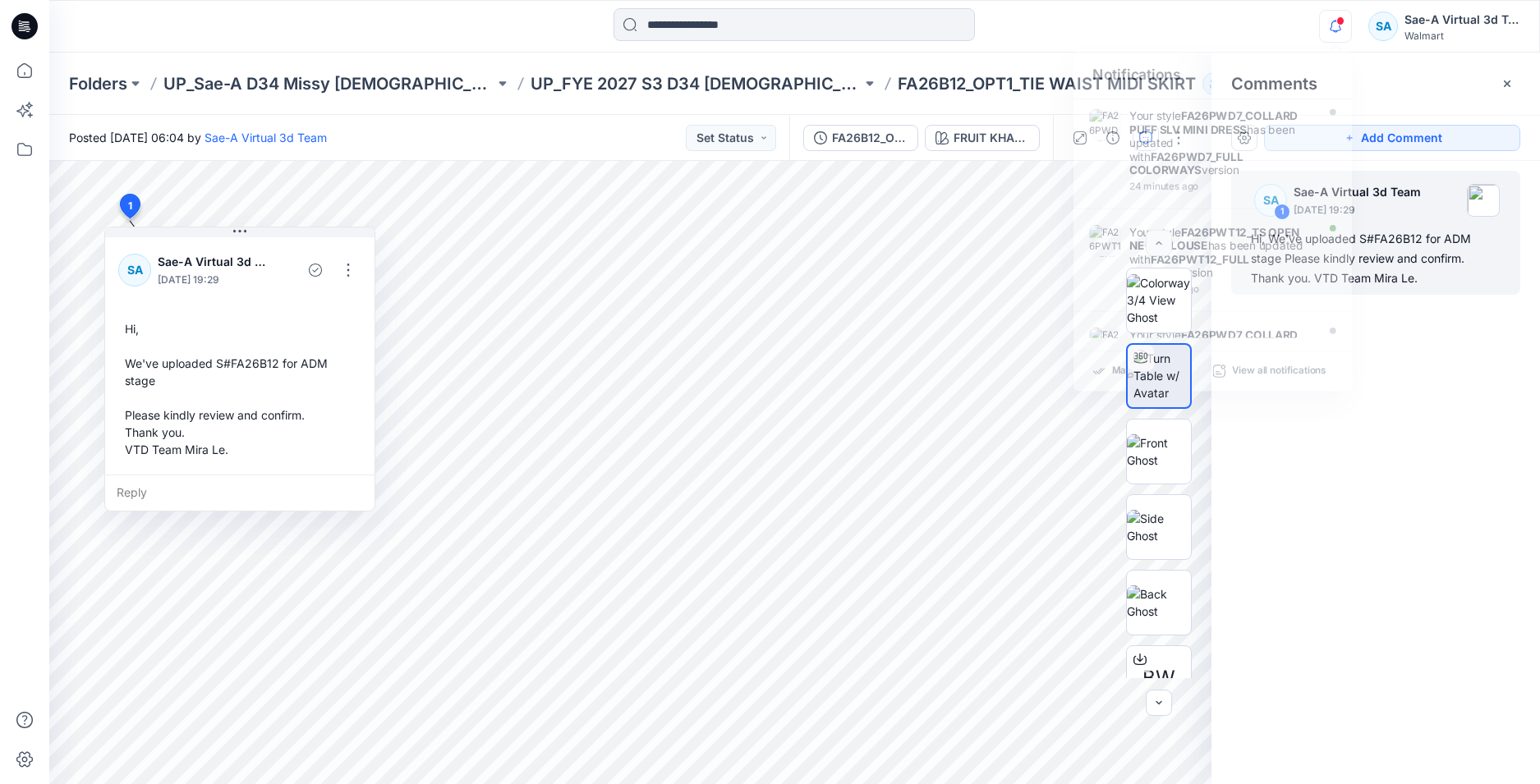
click at [1325, 28] on icon "button" at bounding box center [1335, 26] width 31 height 33
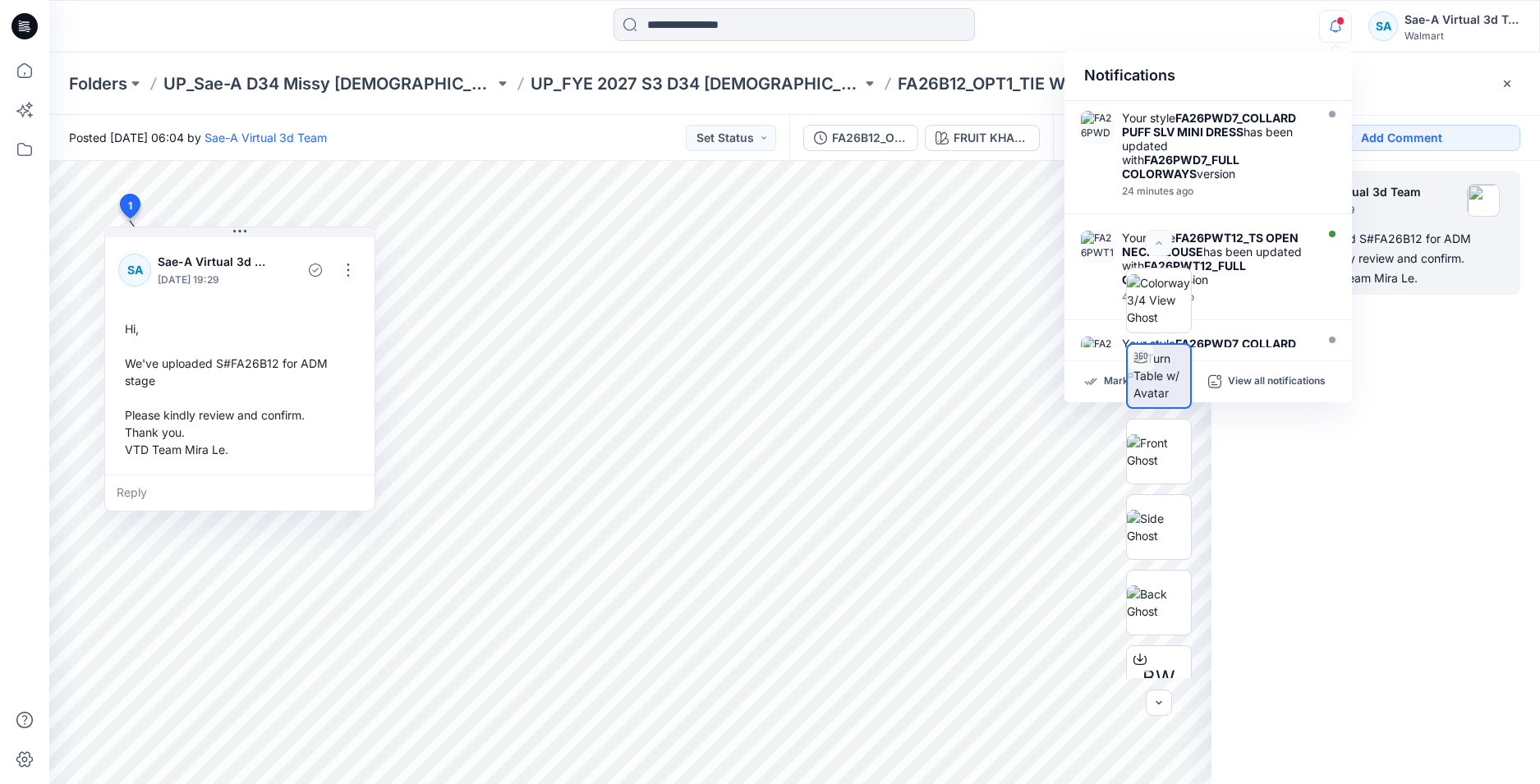
click at [1342, 21] on span at bounding box center [1339, 21] width 8 height 9
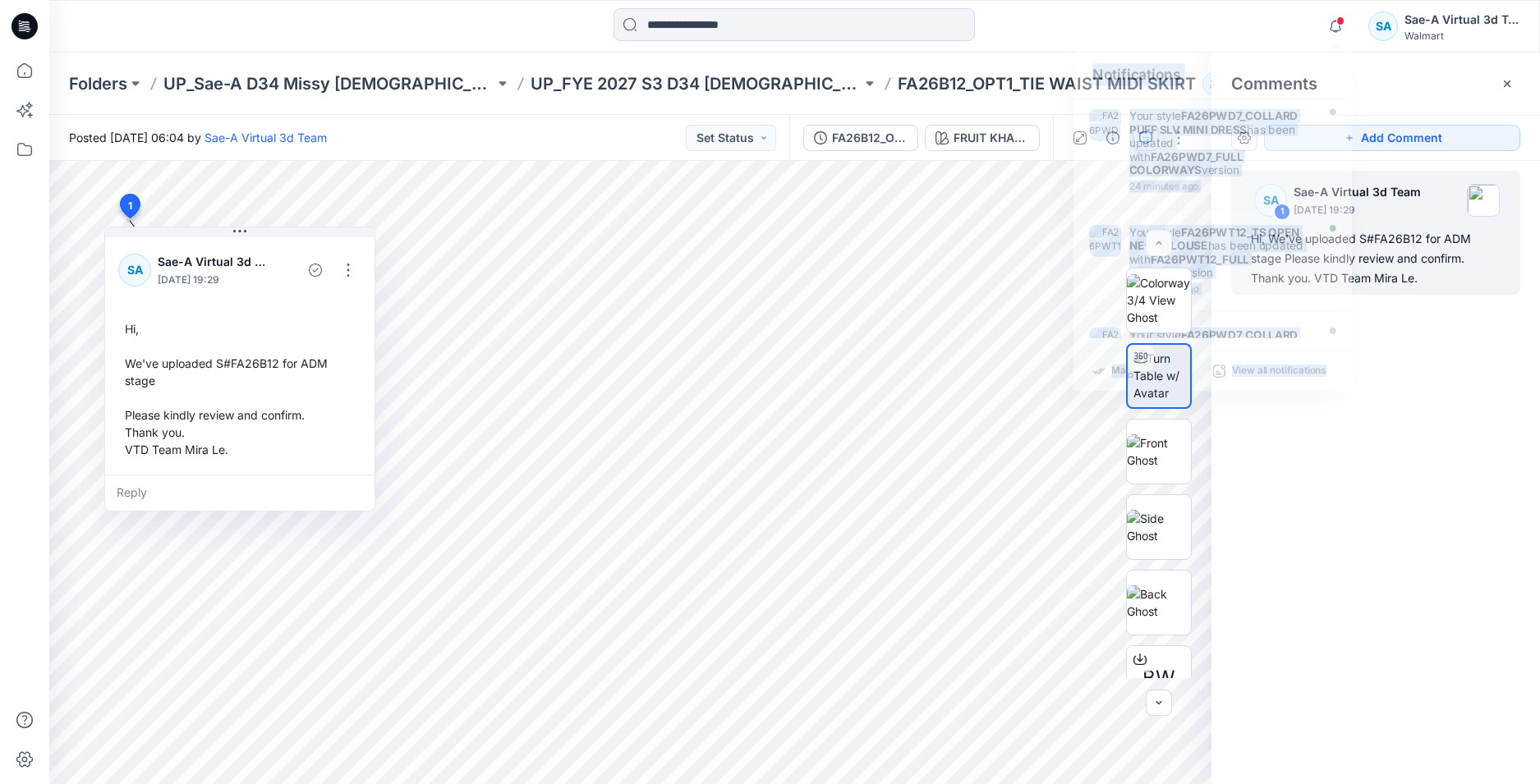
click at [1342, 21] on span at bounding box center [1339, 21] width 8 height 9
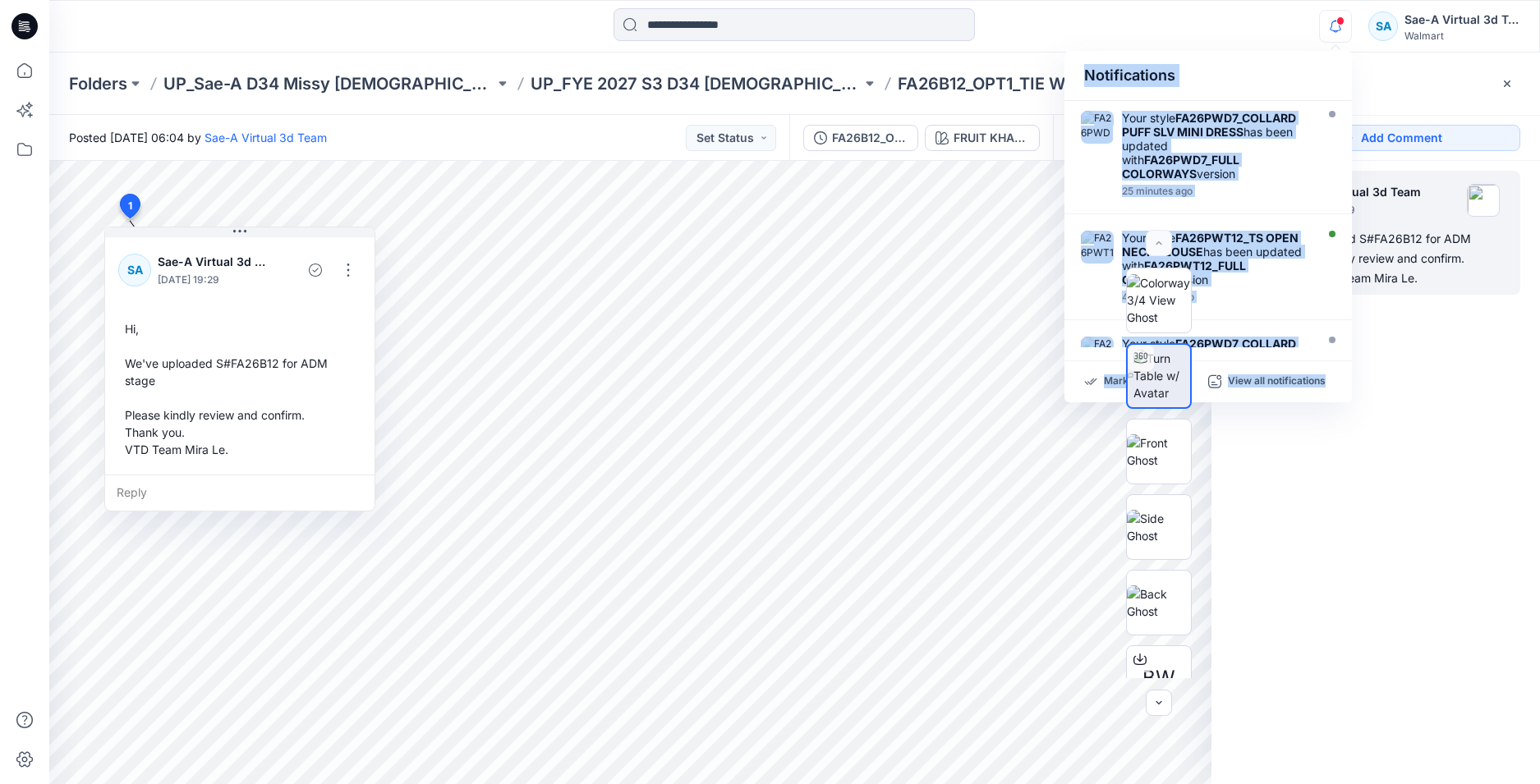
click at [1237, 59] on div "Notifications" at bounding box center [1208, 76] width 287 height 50
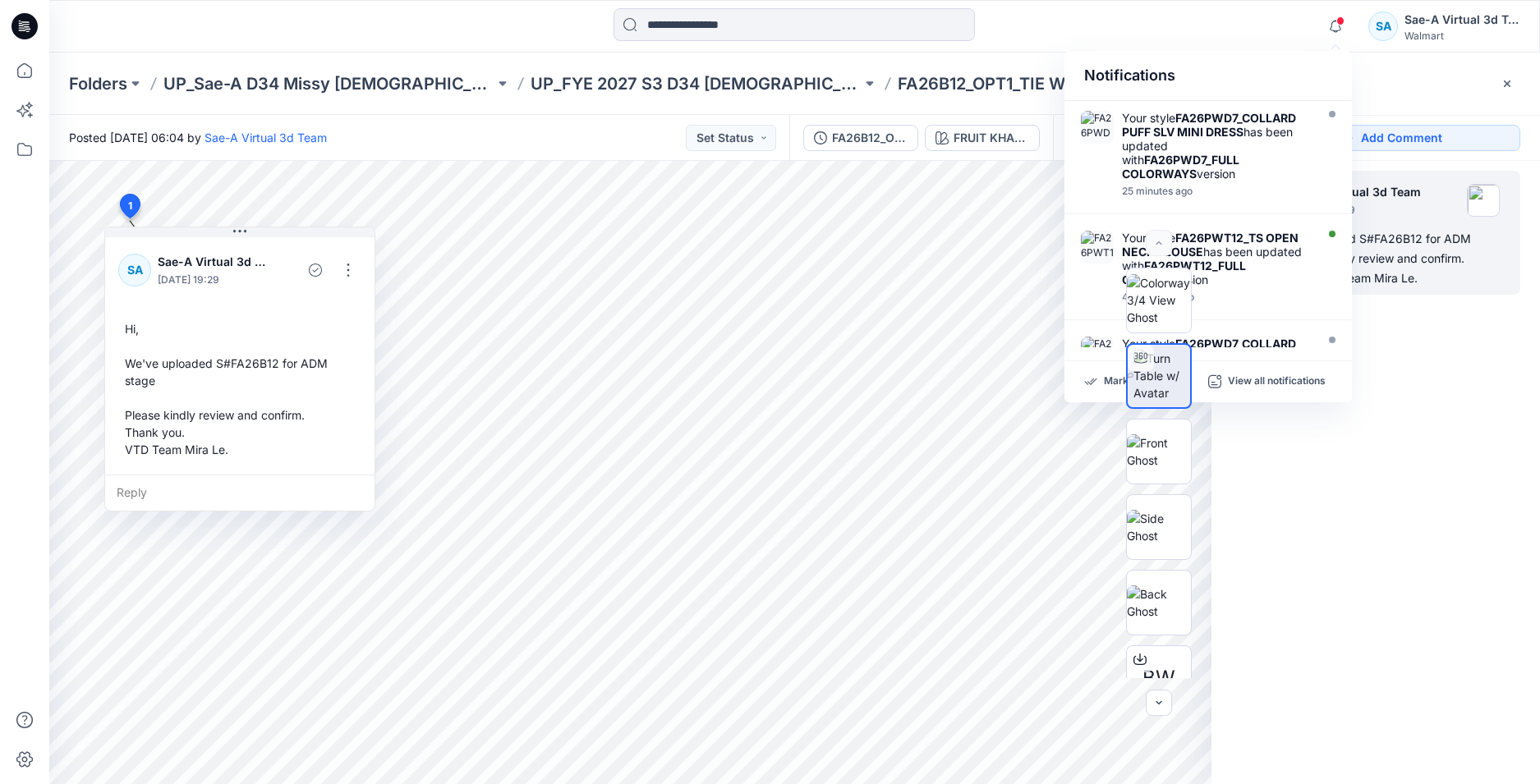
click at [23, 30] on icon at bounding box center [22, 30] width 7 height 1
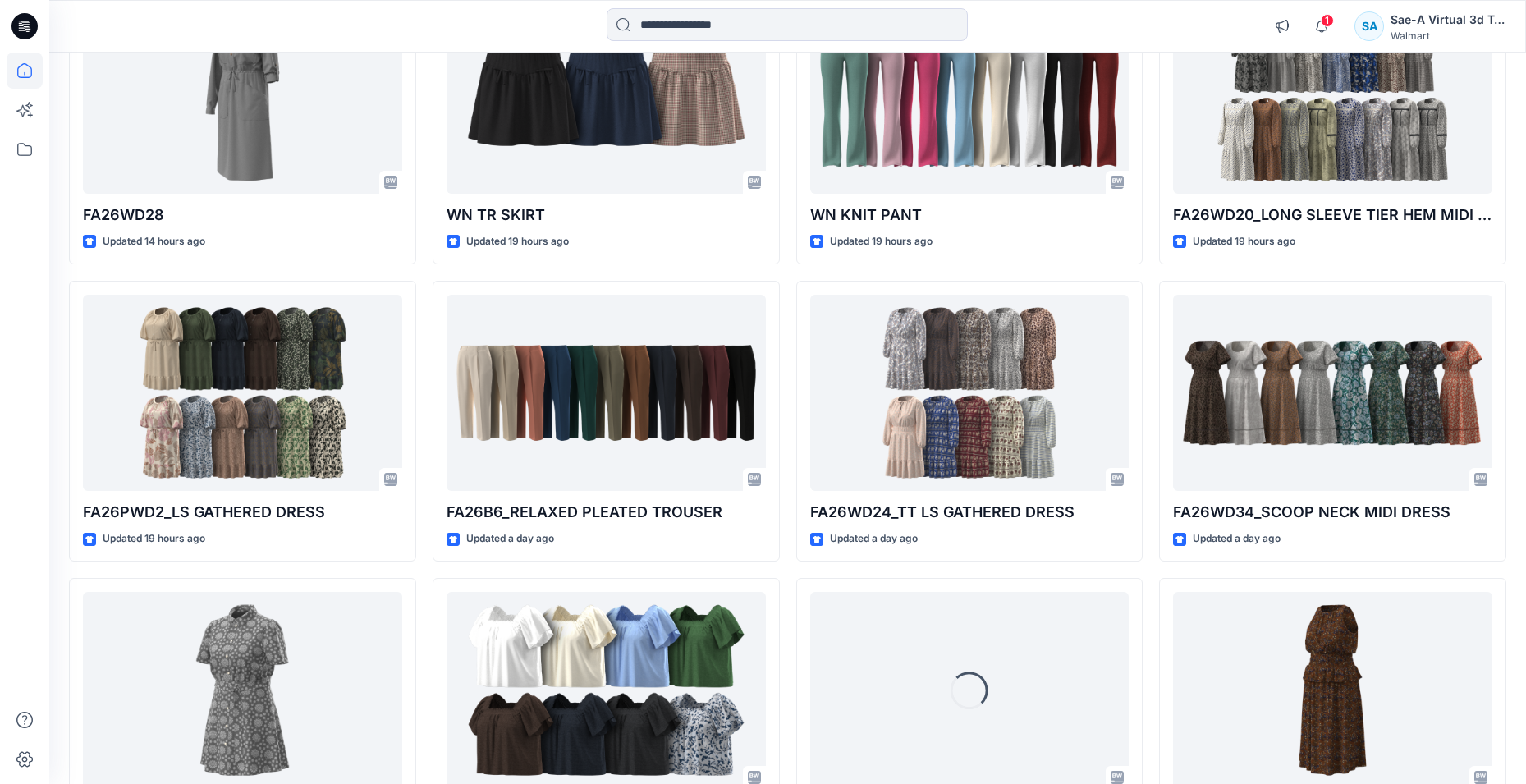
scroll to position [2186, 0]
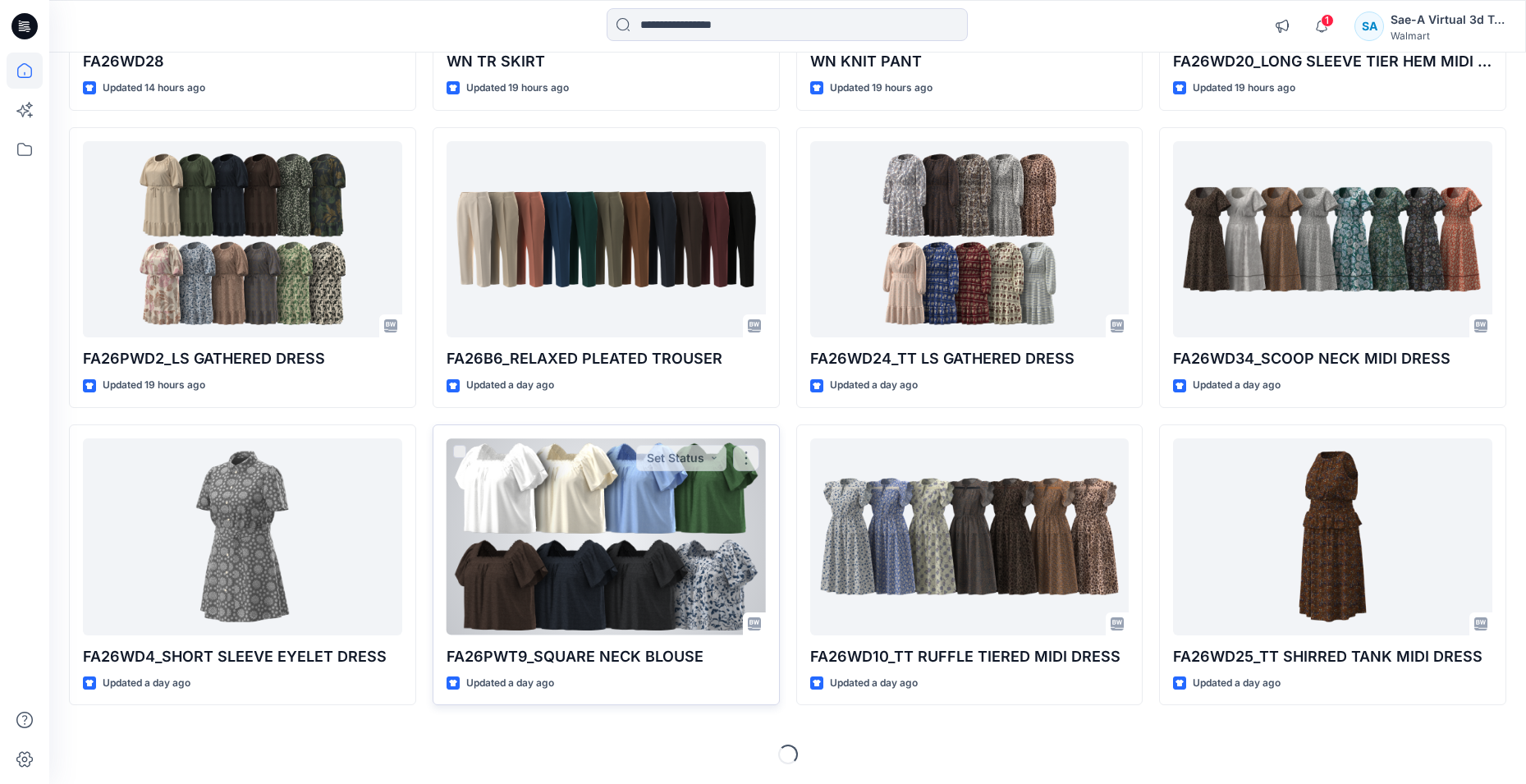
click at [597, 583] on div at bounding box center [606, 537] width 320 height 197
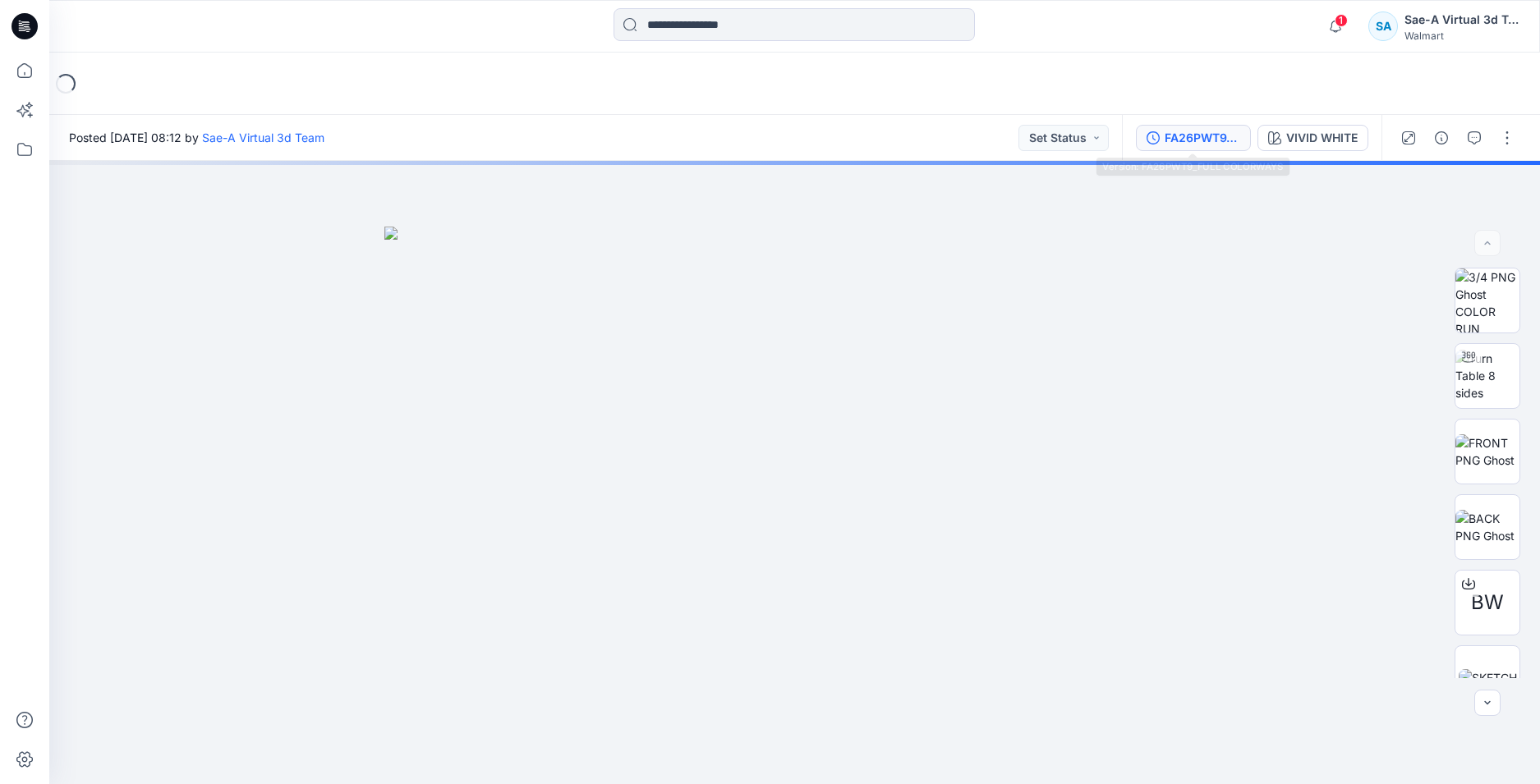
click at [1187, 135] on div "FA26PWT9_FULL COLORWAYS" at bounding box center [1202, 138] width 75 height 18
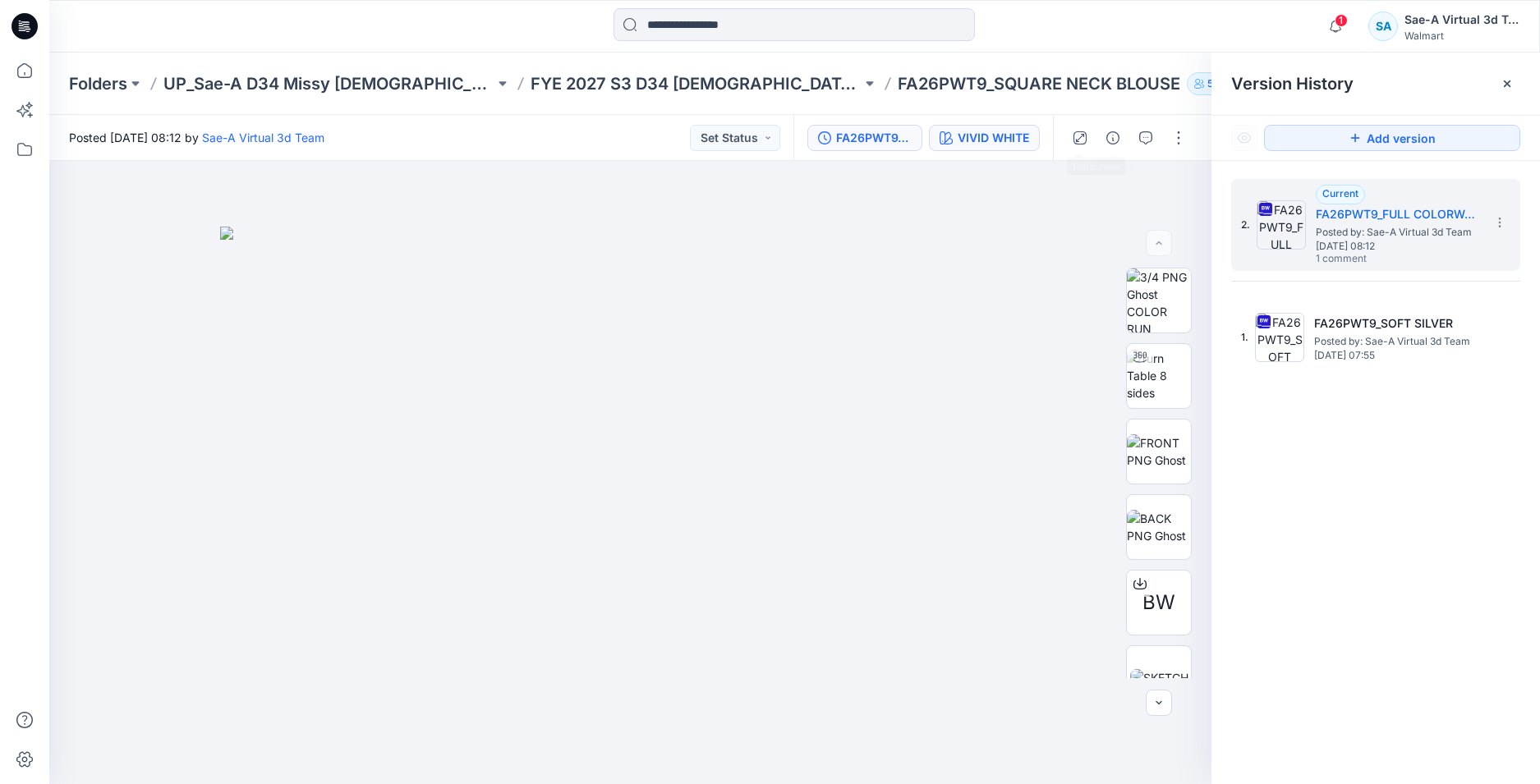
click at [991, 138] on div "VIVID WHITE" at bounding box center [993, 138] width 72 height 18
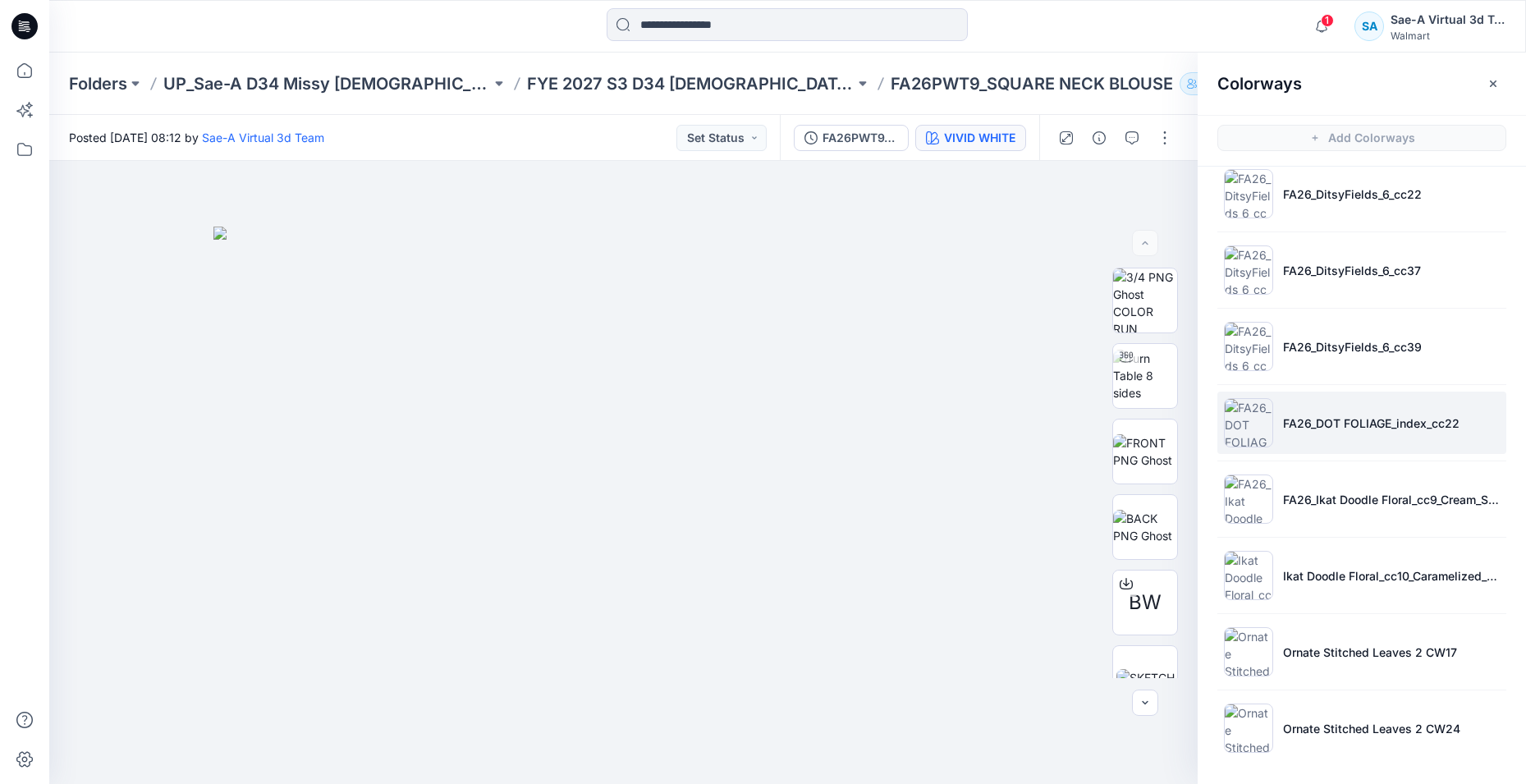
scroll to position [5, 0]
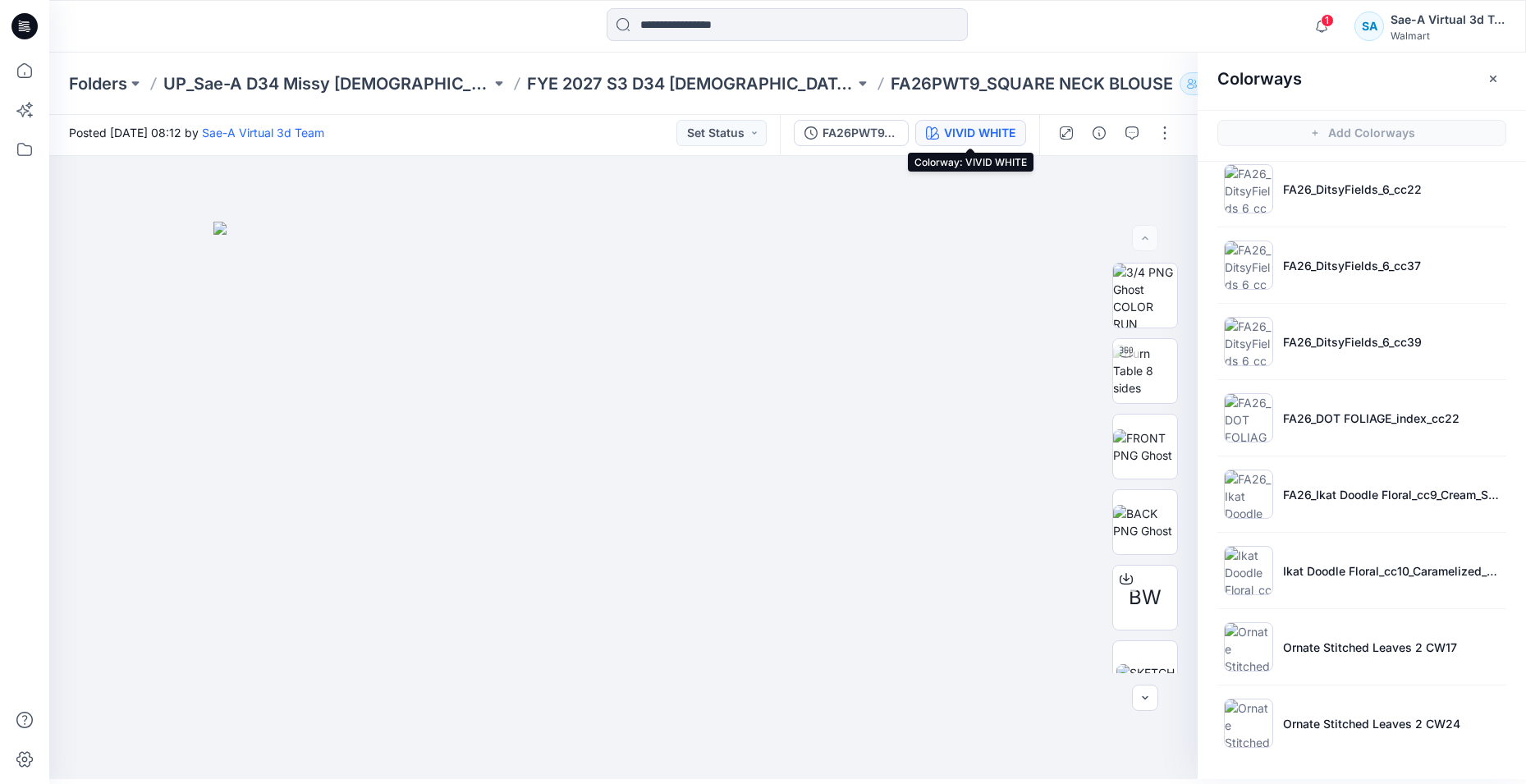
click at [32, 25] on icon at bounding box center [24, 26] width 26 height 26
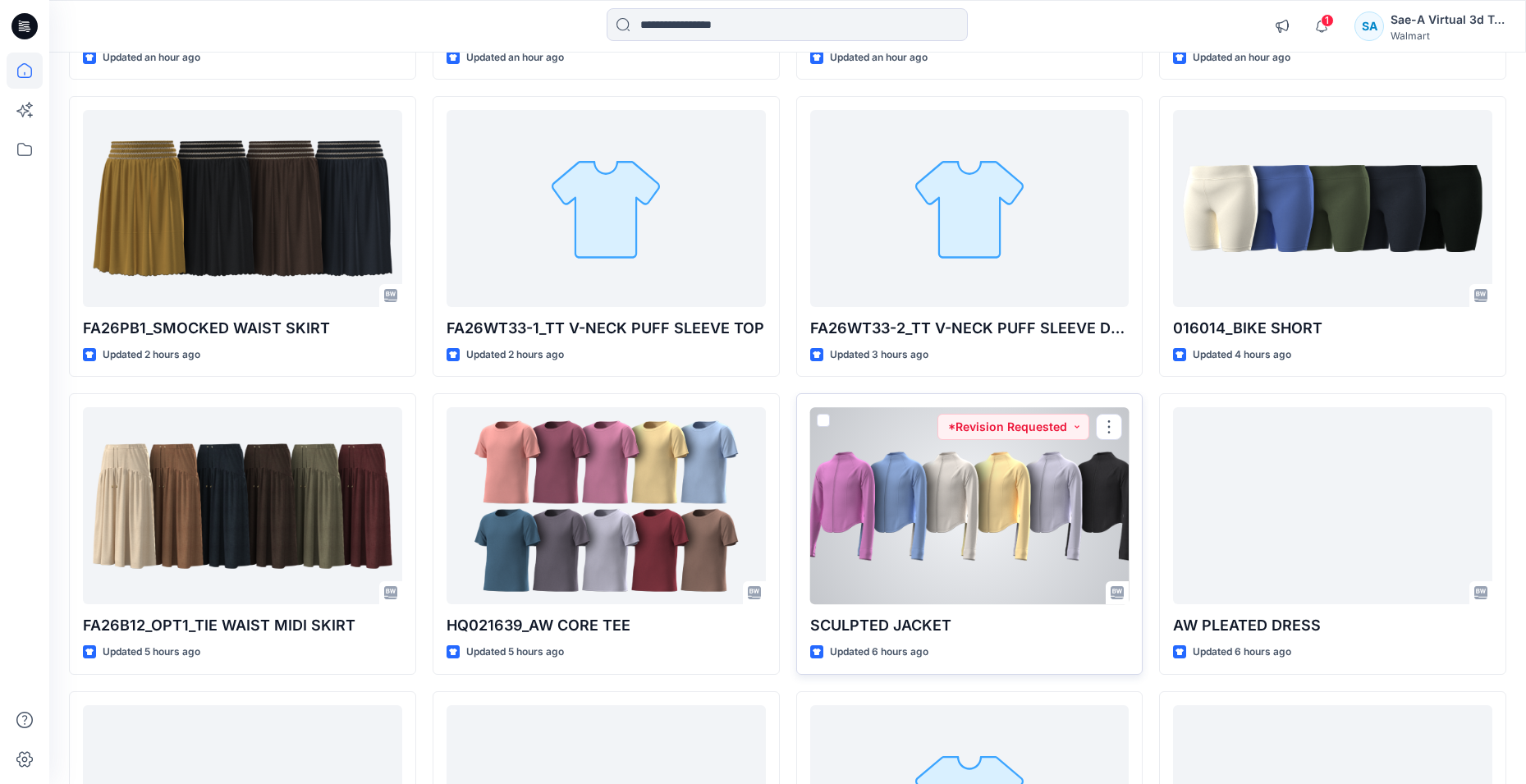
scroll to position [811, 0]
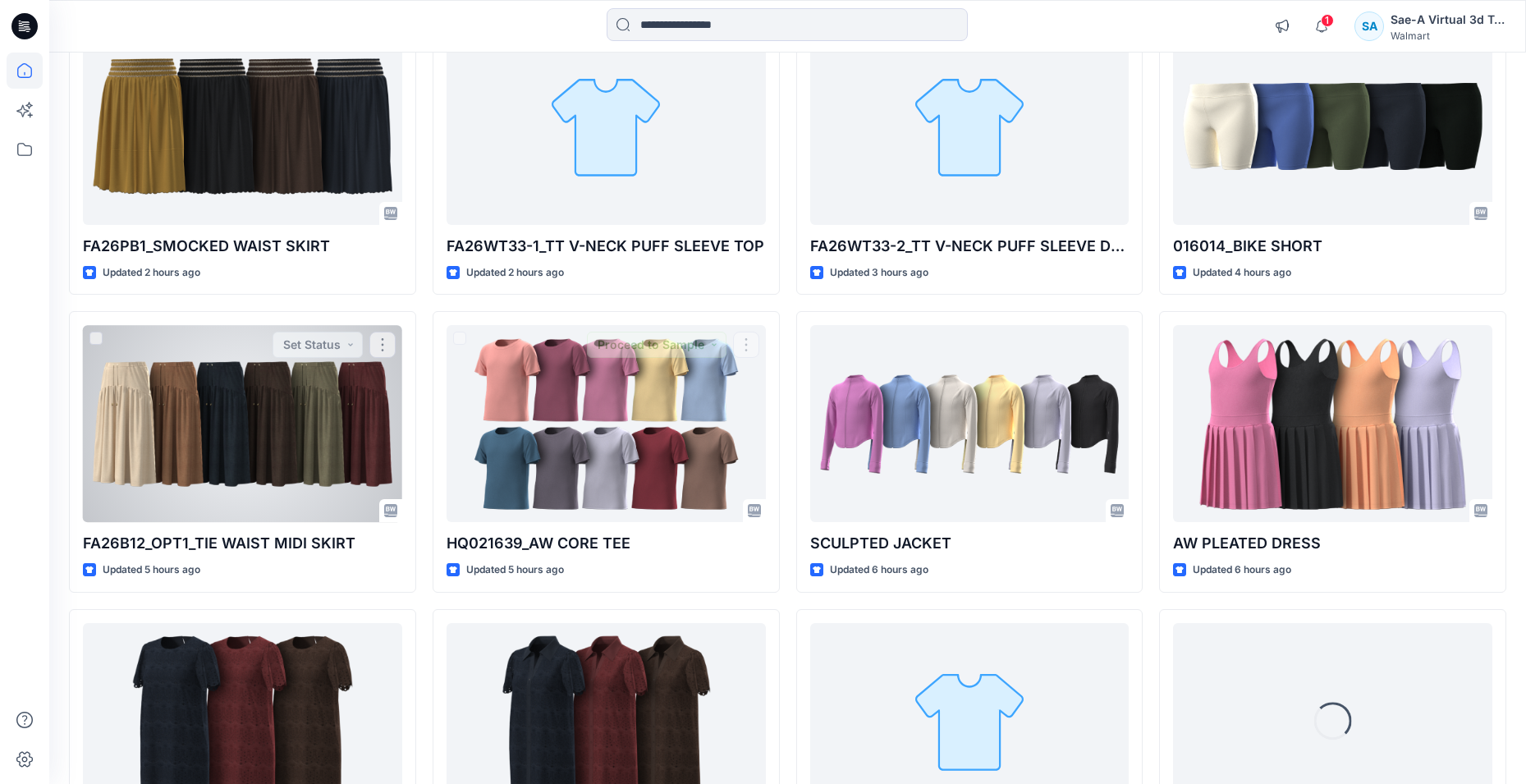
click at [342, 471] on div at bounding box center [243, 423] width 320 height 197
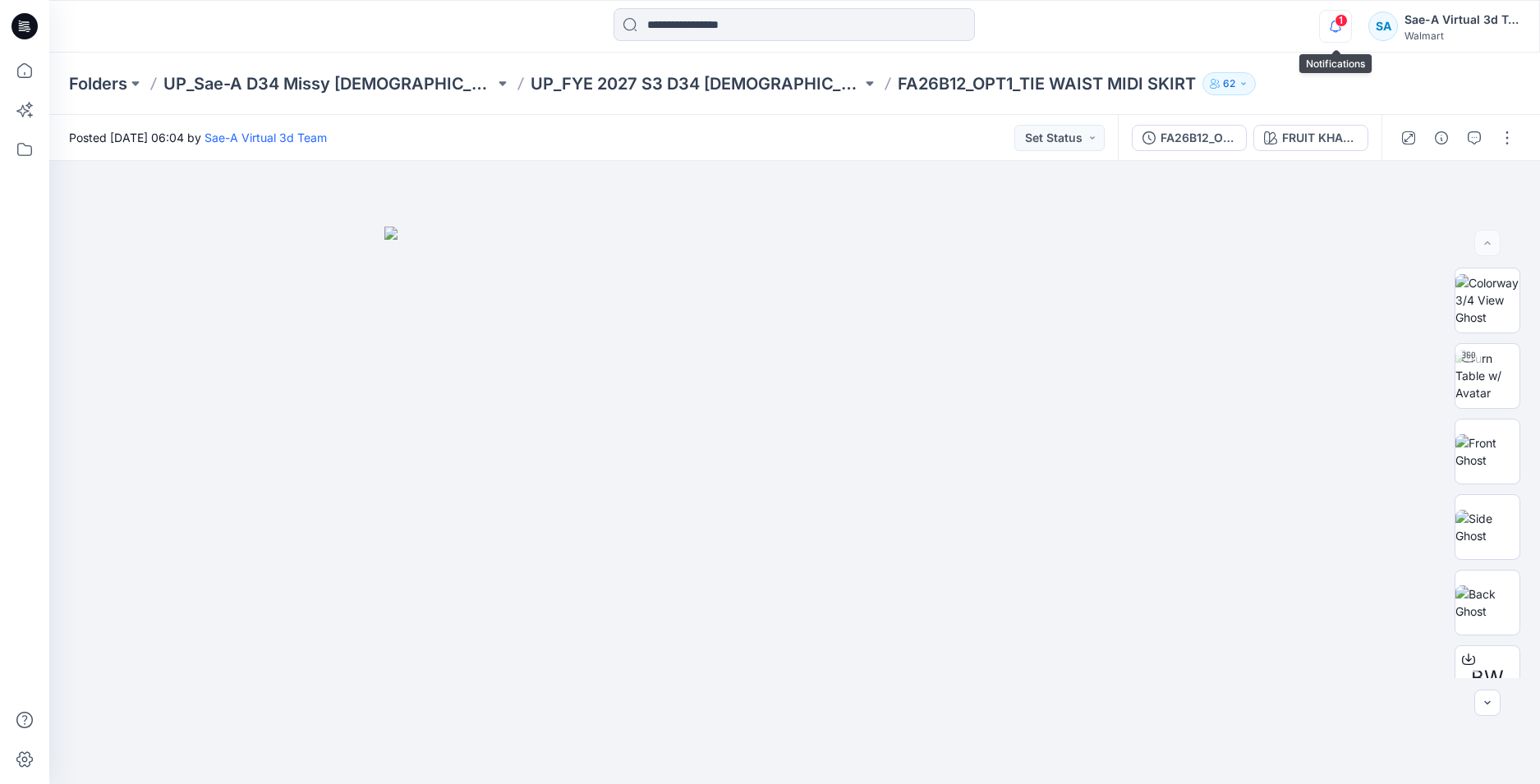
click at [1343, 27] on icon "button" at bounding box center [1335, 26] width 31 height 33
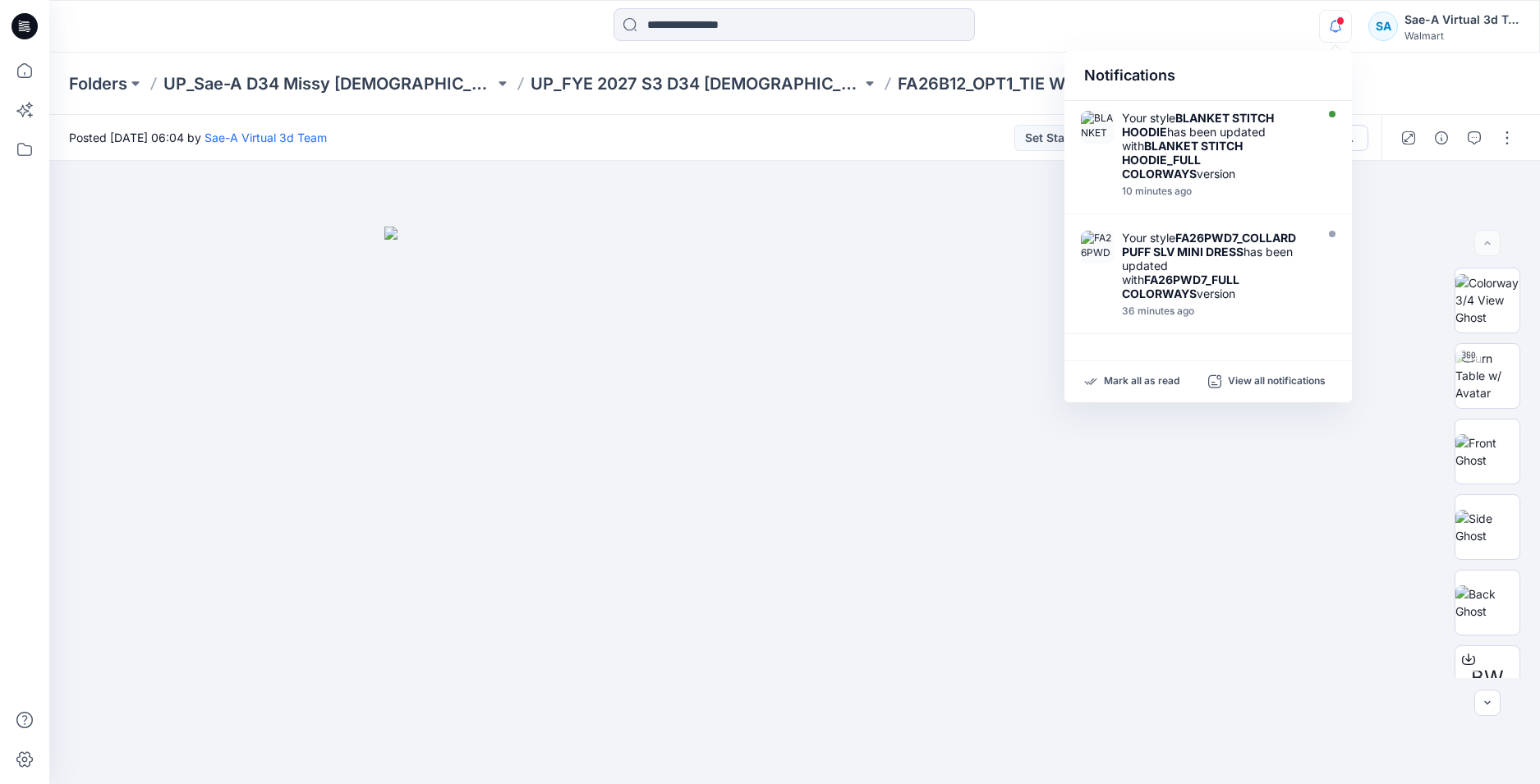
click at [1192, 30] on div "Notifications Your style BLANKET STITCH HOODIE has been updated with BLANKET ST…" at bounding box center [794, 26] width 1490 height 36
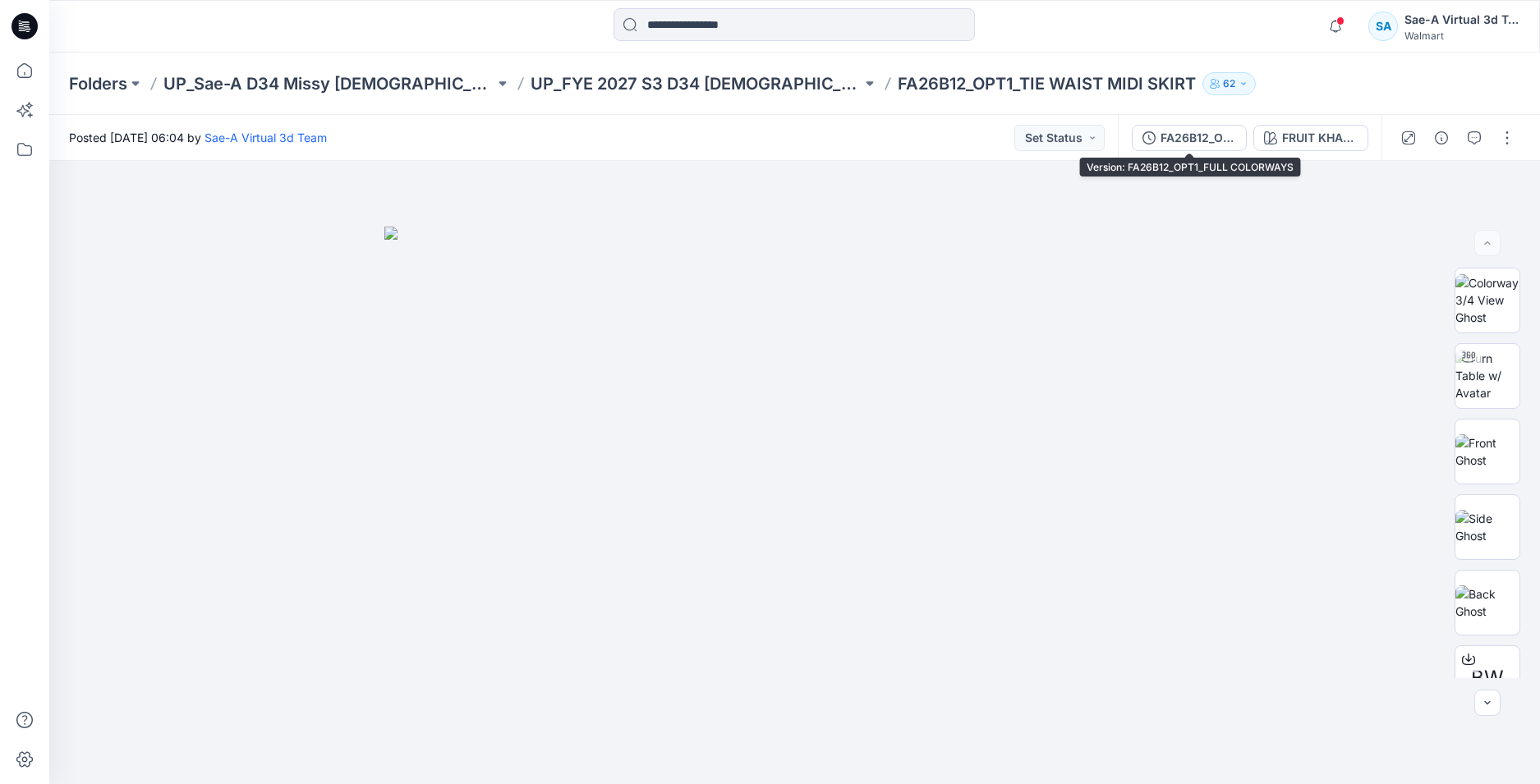
click at [1194, 141] on div "FA26B12_OPT1_FULL COLORWAYS" at bounding box center [1198, 138] width 75 height 18
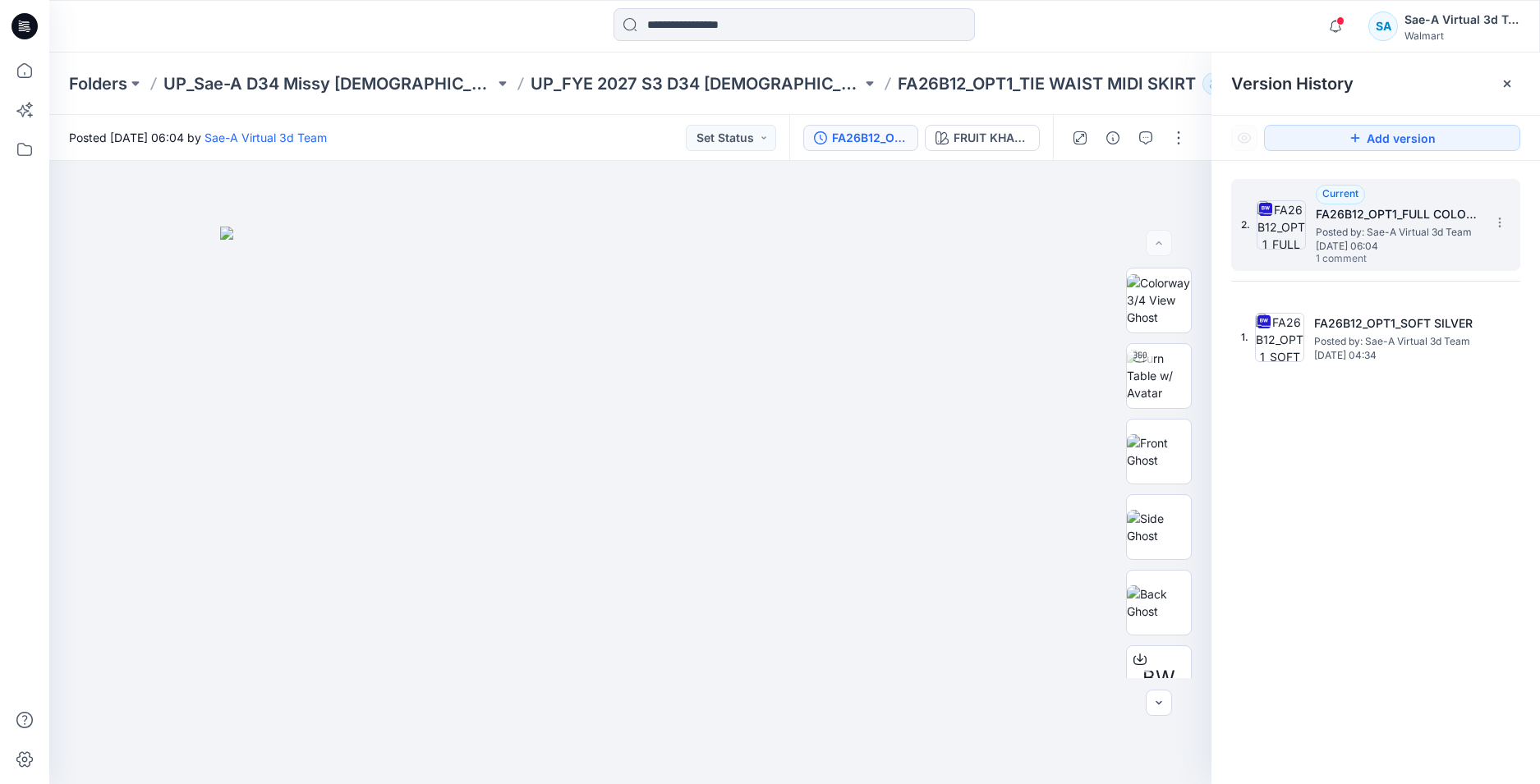
click at [1376, 231] on span "Posted by: Sae-A Virtual 3d Team" at bounding box center [1397, 232] width 164 height 16
click at [1113, 141] on icon "button" at bounding box center [1112, 138] width 13 height 13
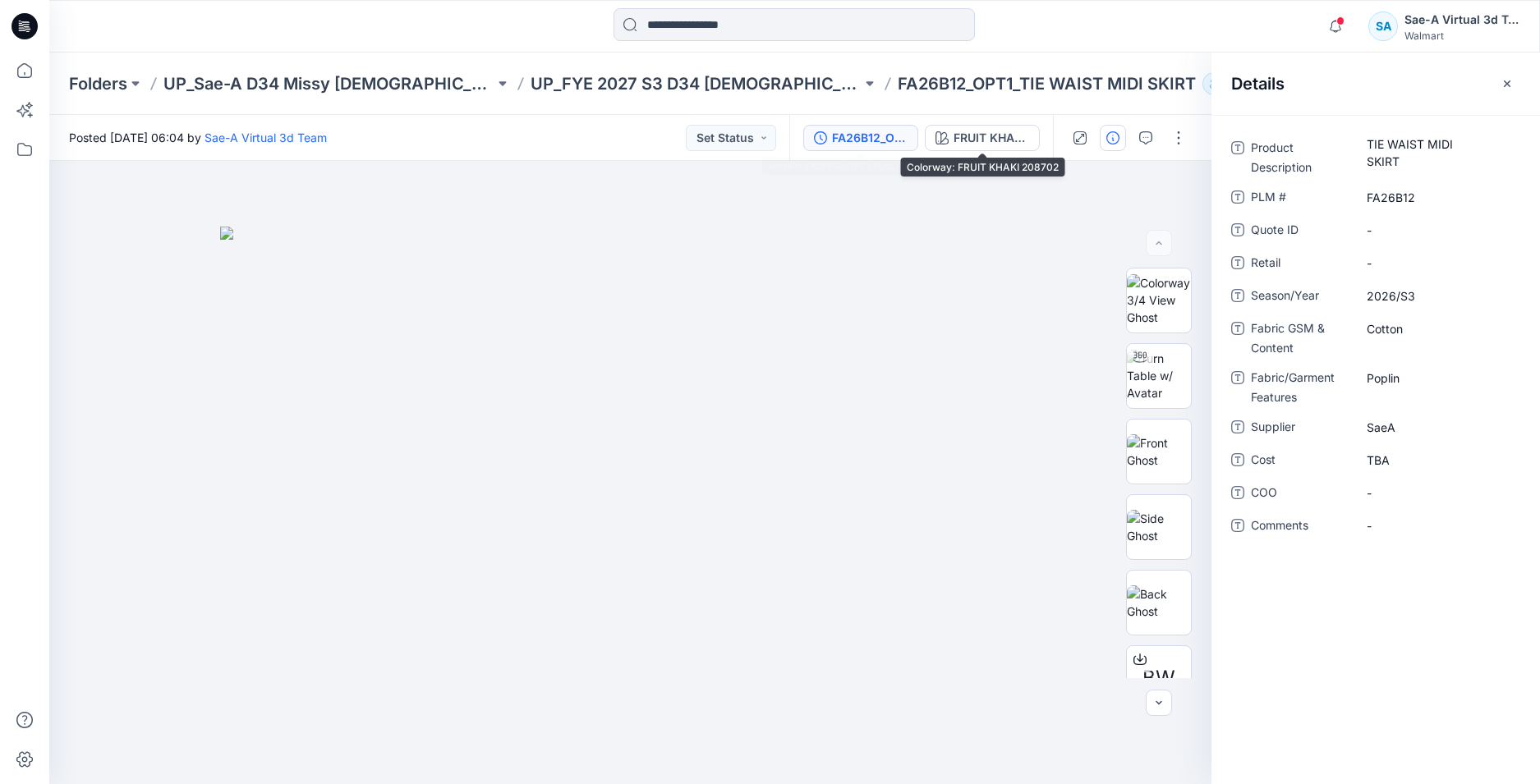
click at [871, 137] on div "FA26B12_OPT1_FULL COLORWAYS" at bounding box center [869, 138] width 75 height 18
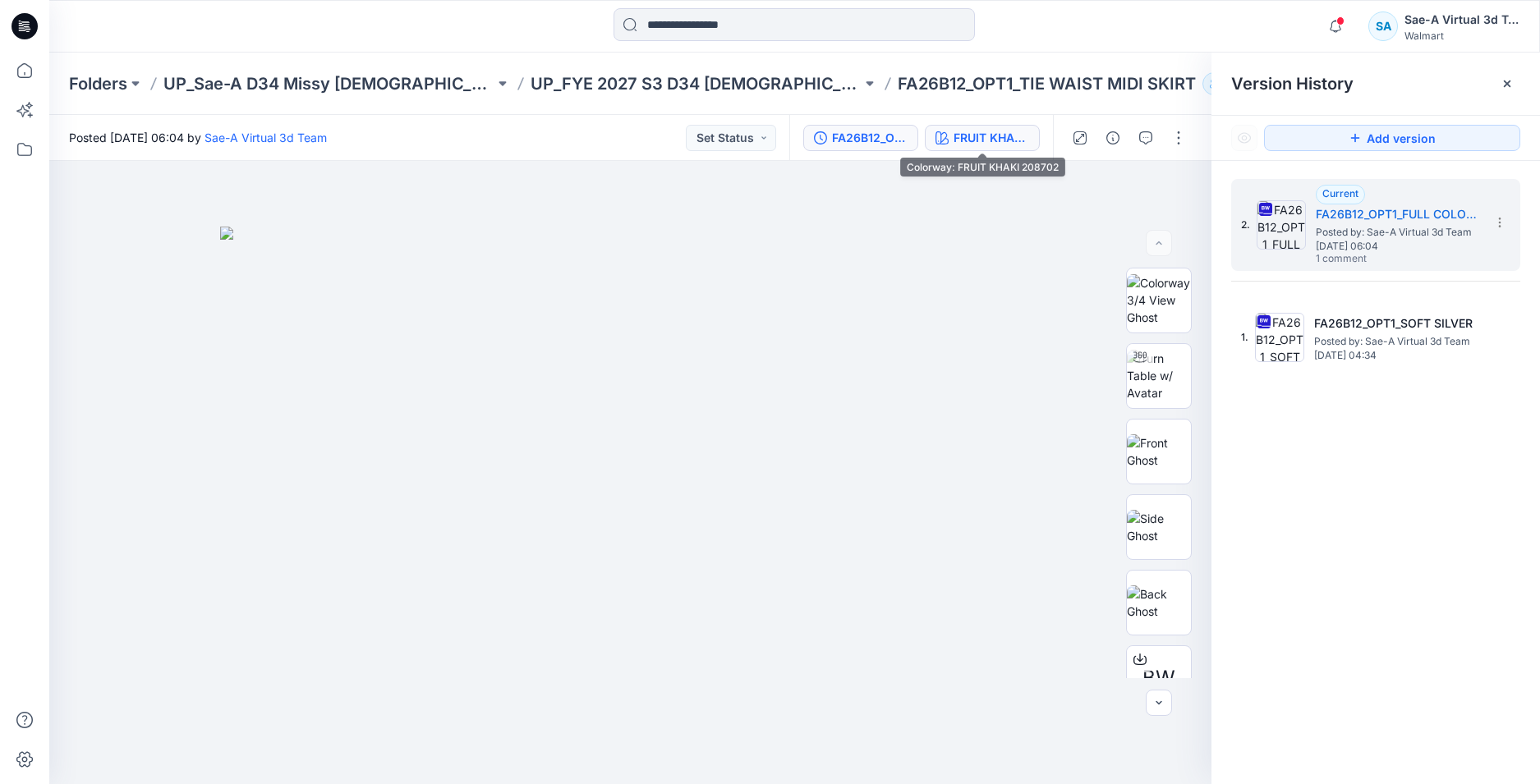
click at [992, 144] on div "FRUIT KHAKI 208702" at bounding box center [991, 138] width 75 height 18
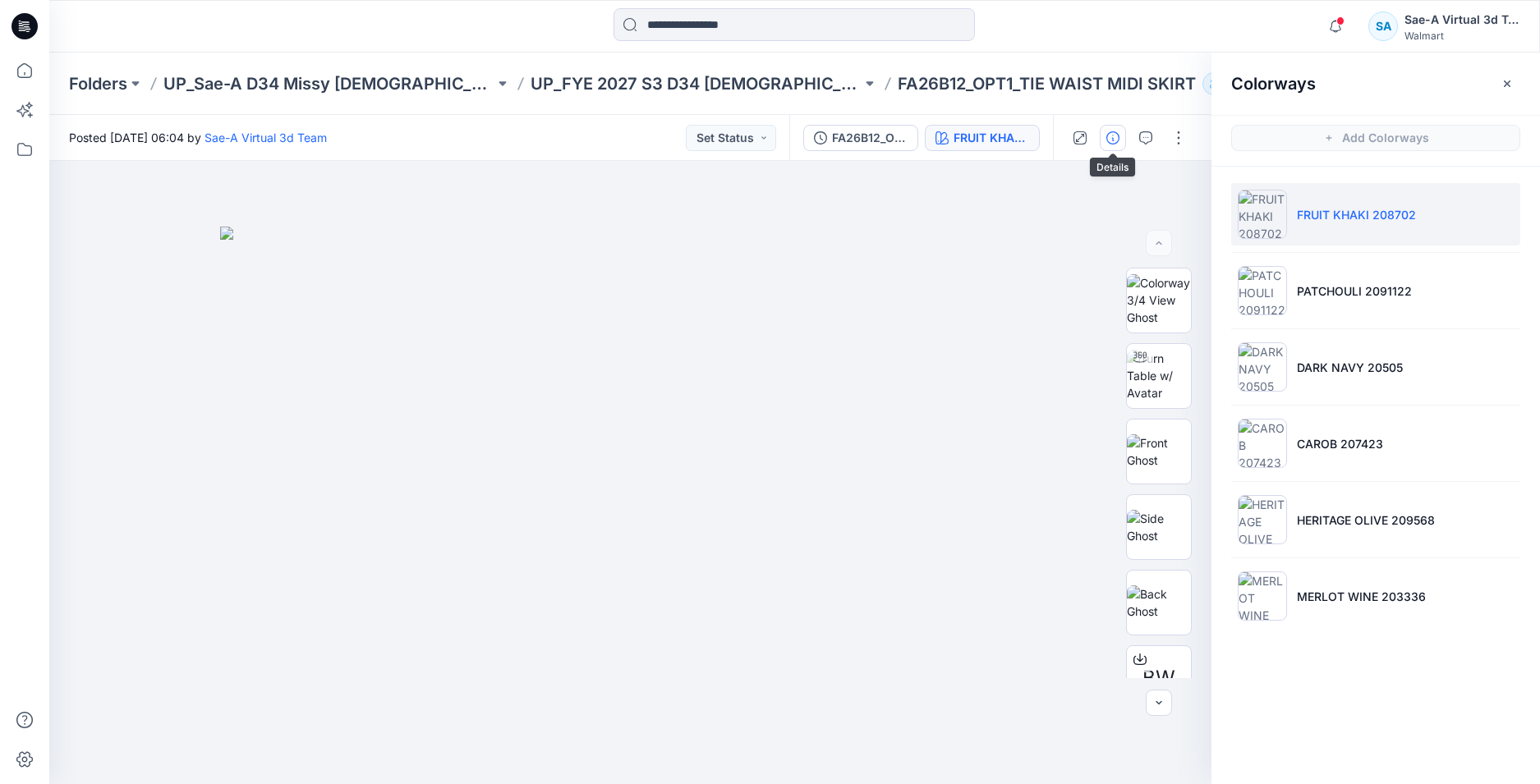
click at [1108, 139] on icon "button" at bounding box center [1112, 138] width 13 height 13
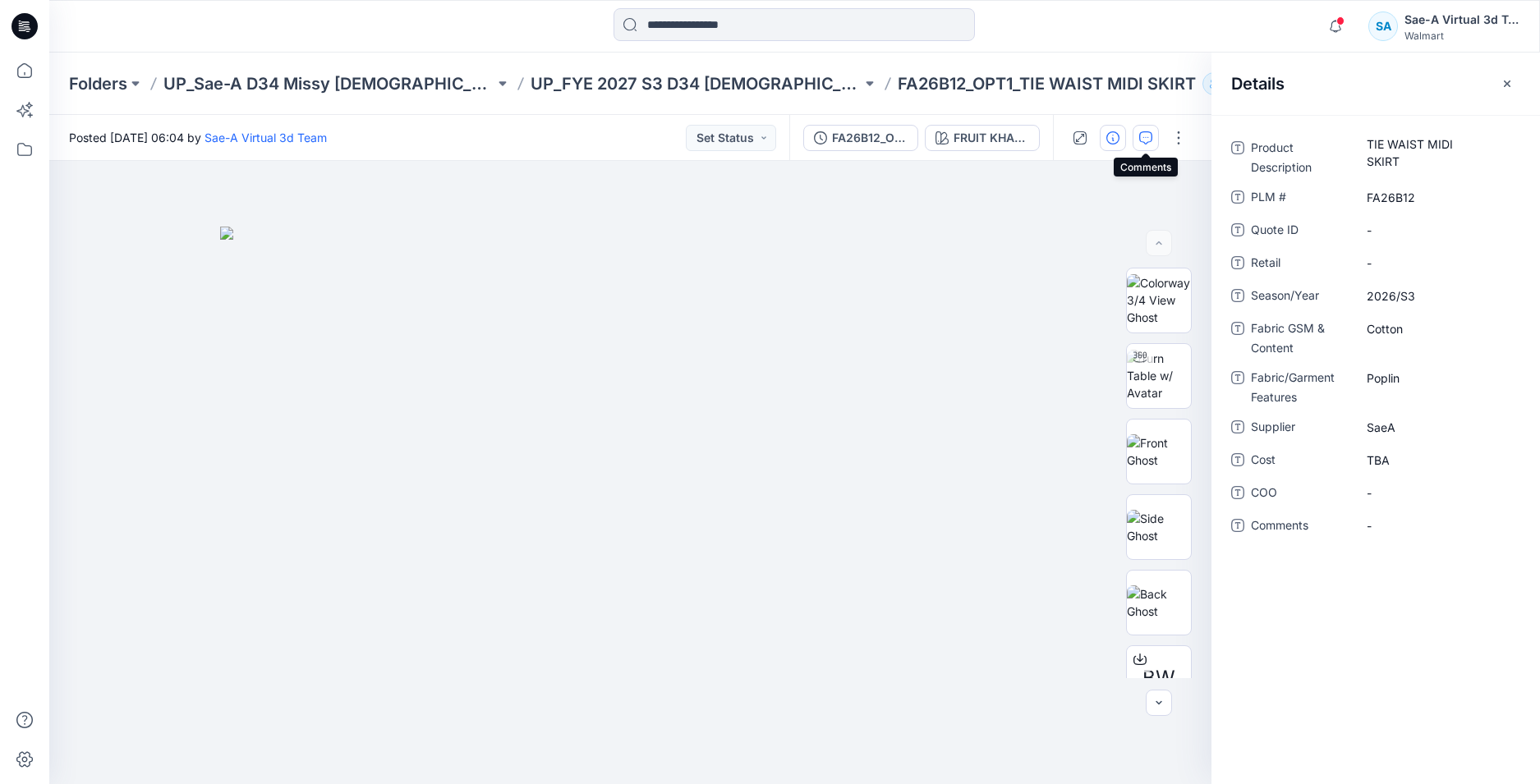
click at [1157, 135] on button "button" at bounding box center [1145, 137] width 26 height 26
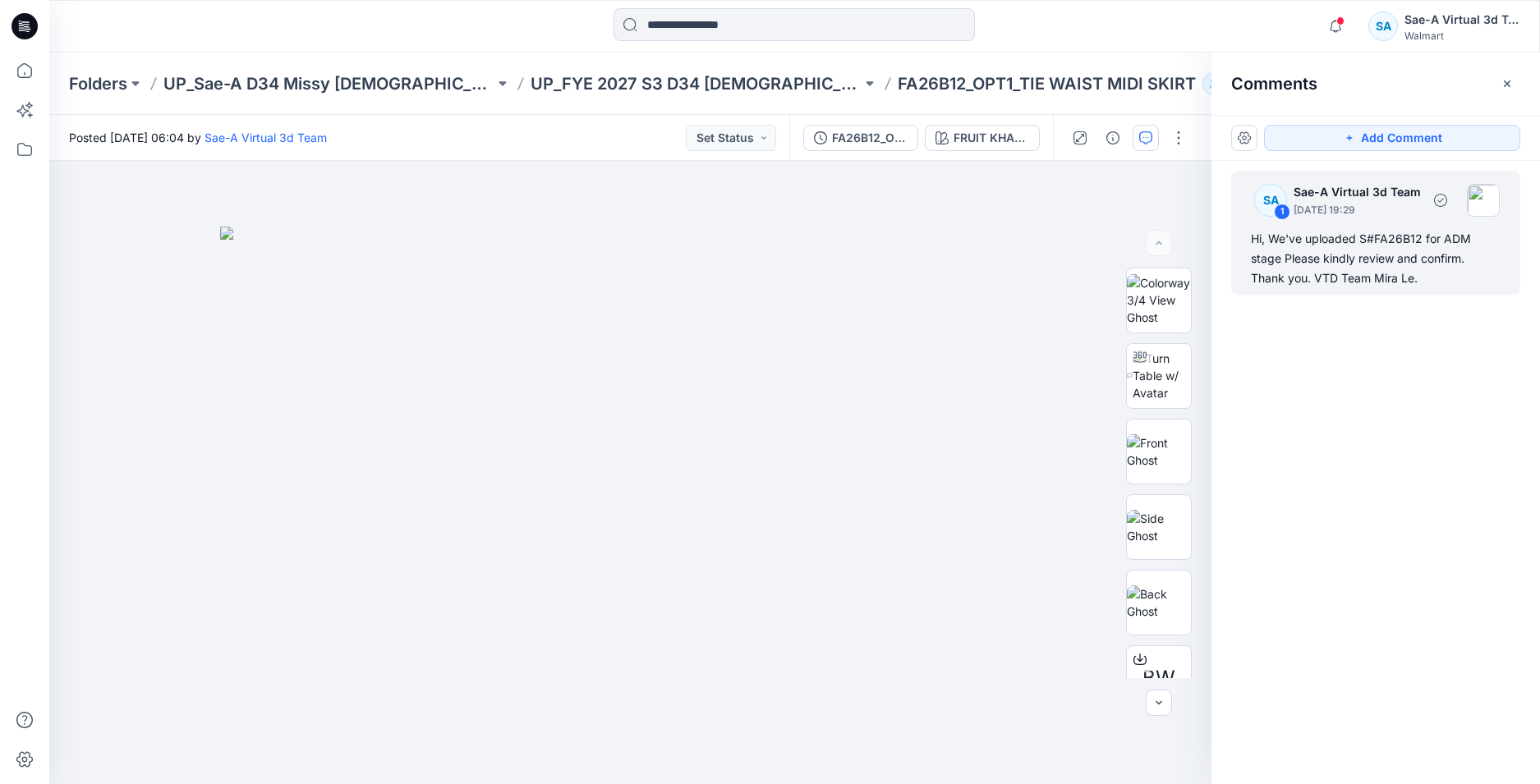
click at [1316, 274] on div "Hi, We've uploaded S#FA26B12 for ADM stage Please kindly review and confirm. Th…" at bounding box center [1375, 259] width 250 height 59
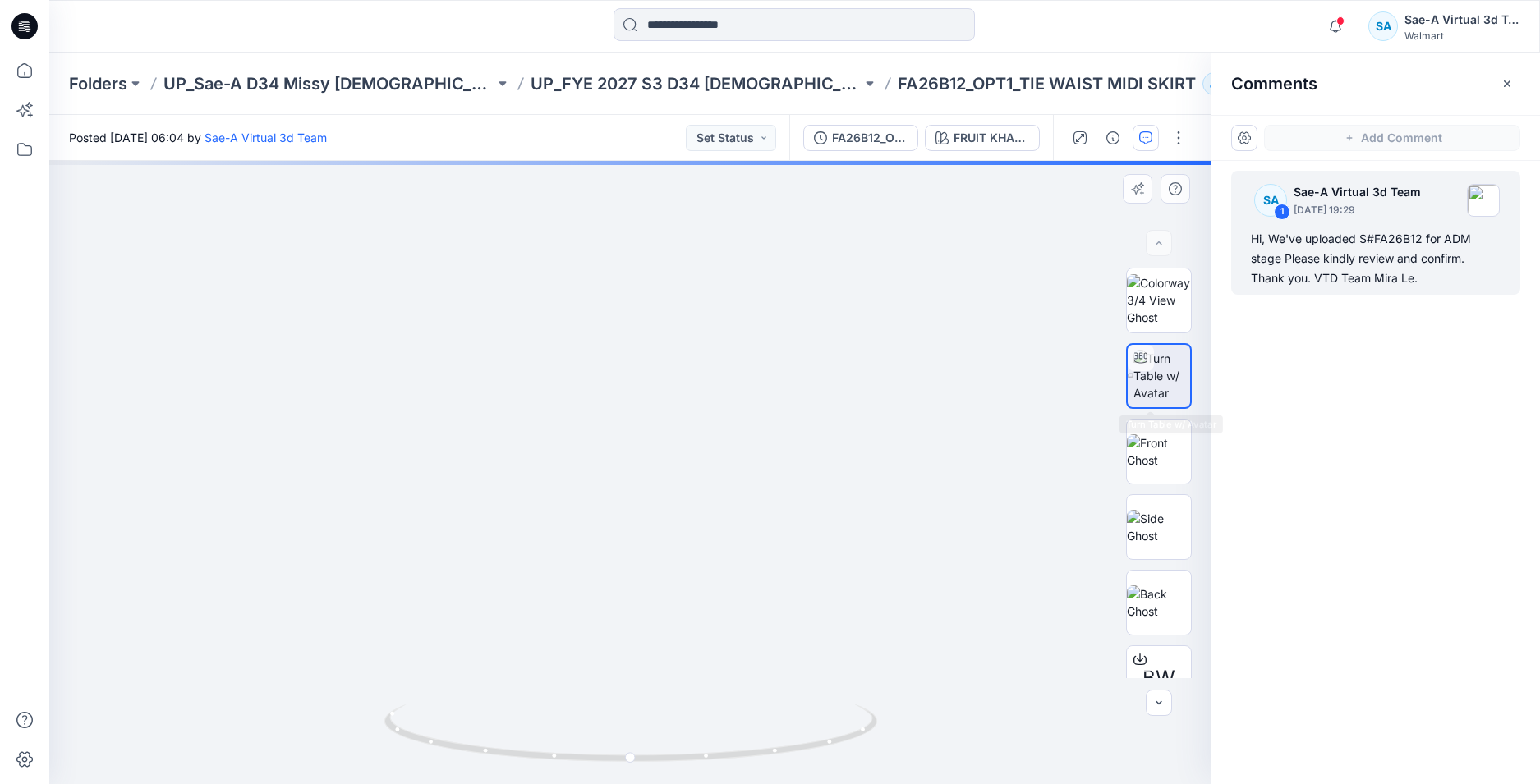
click at [1162, 375] on img at bounding box center [1161, 376] width 56 height 52
click at [1154, 387] on img at bounding box center [1161, 376] width 56 height 52
click at [1168, 371] on img at bounding box center [1161, 376] width 56 height 52
click at [1440, 250] on div "Hi, We've uploaded S#FA26B12 for ADM stage Please kindly review and confirm. Th…" at bounding box center [1375, 259] width 250 height 59
click at [1395, 267] on div "Hi, We've uploaded S#FA26B12 for ADM stage Please kindly review and confirm. Th…" at bounding box center [1375, 259] width 250 height 59
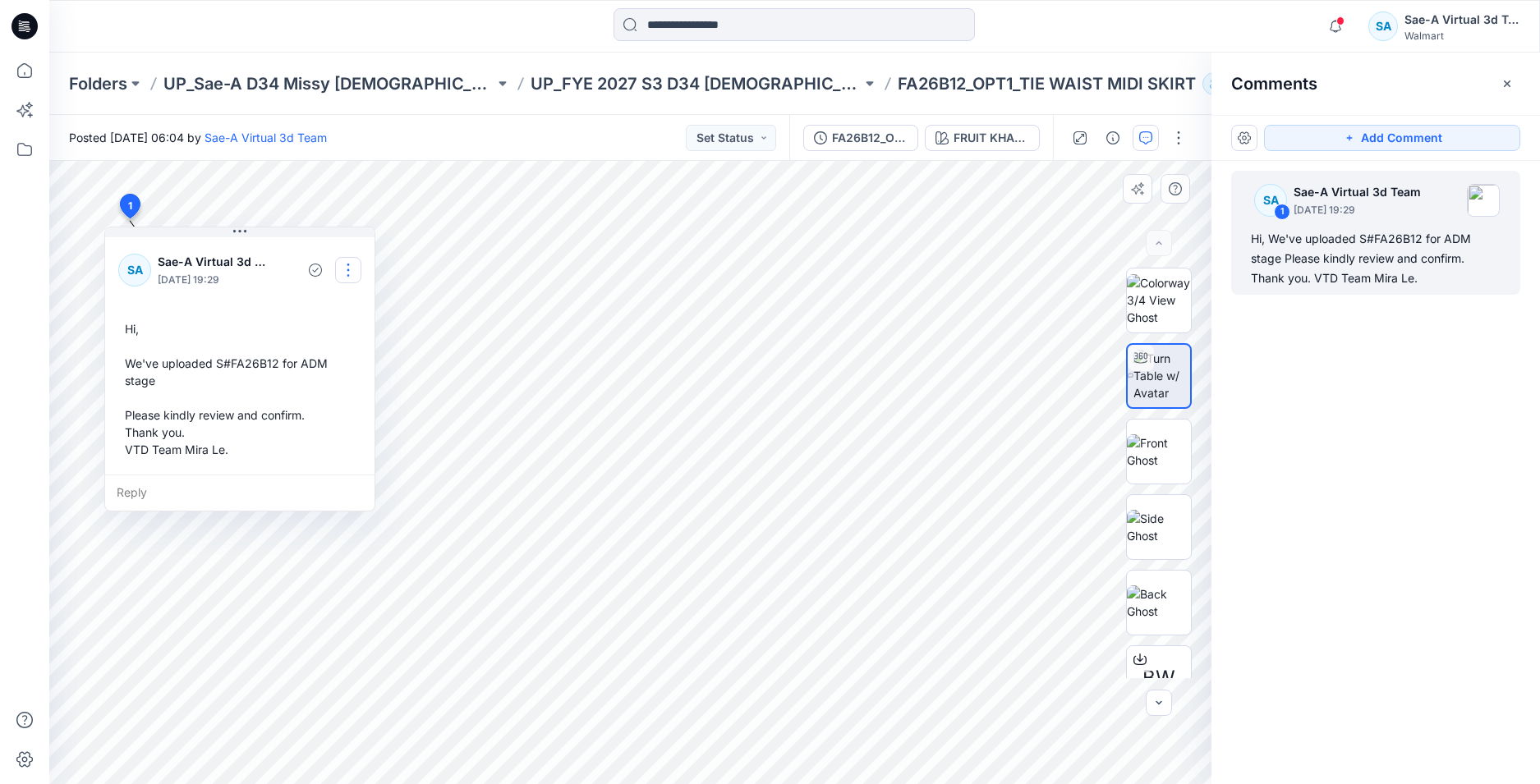
click at [344, 272] on button "button" at bounding box center [347, 269] width 26 height 26
click at [312, 307] on button "Edit comment" at bounding box center [347, 308] width 124 height 30
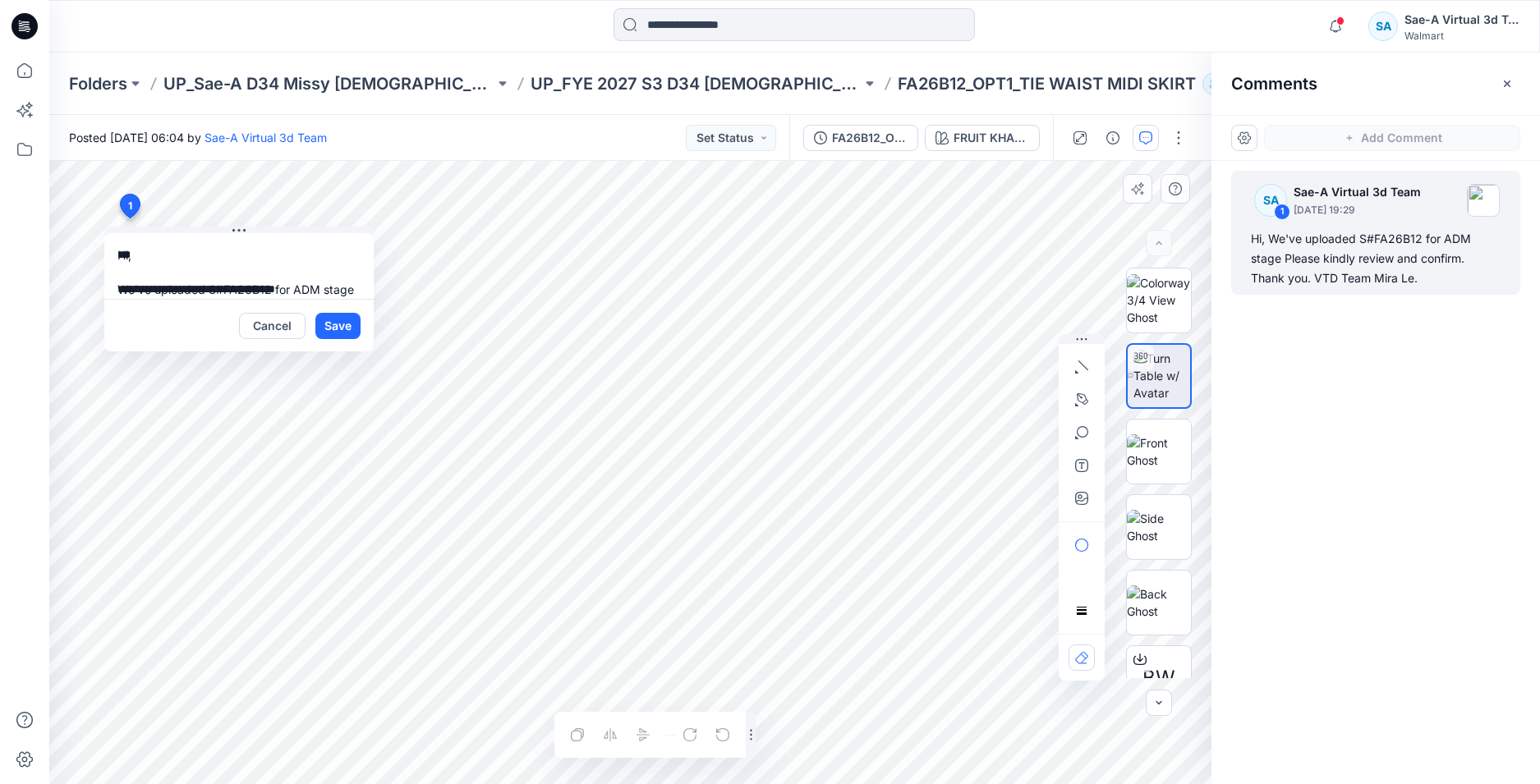
scroll to position [98, 0]
click at [256, 268] on textarea "**********" at bounding box center [238, 265] width 270 height 65
click at [273, 283] on textarea "**********" at bounding box center [238, 265] width 270 height 65
type textarea "**********"
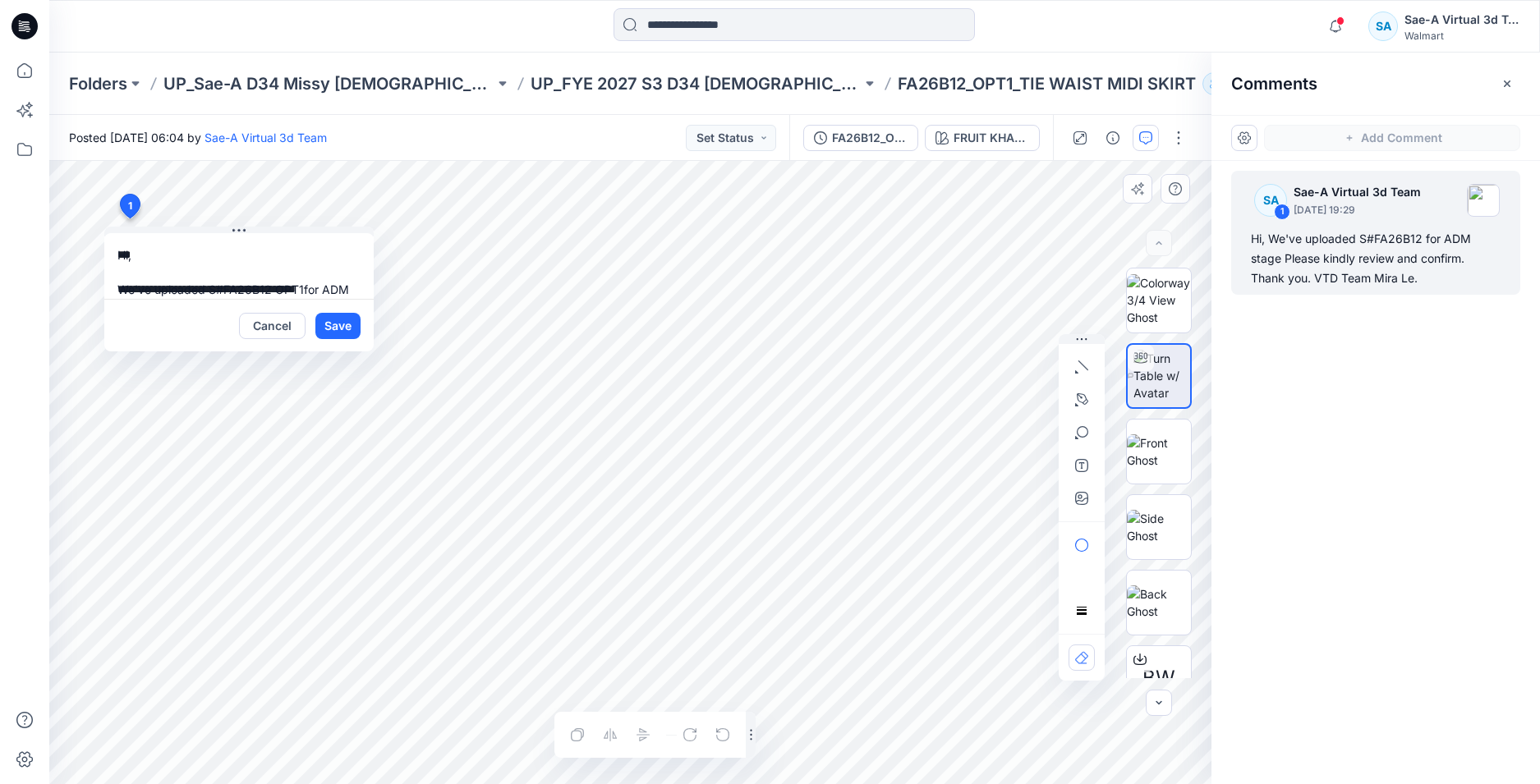
click at [326, 319] on button "Save" at bounding box center [338, 325] width 45 height 26
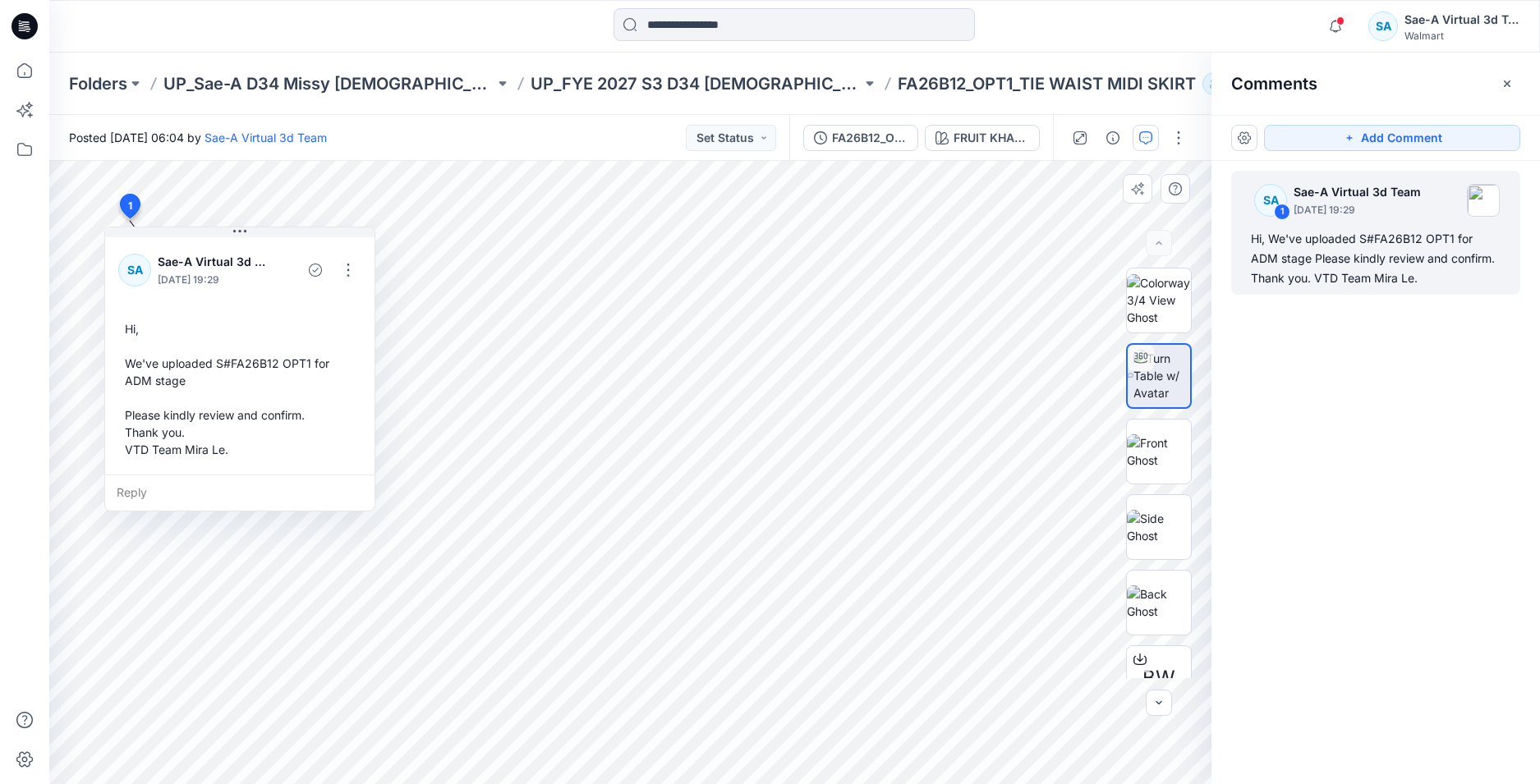
click at [1347, 402] on div "SA 1 Sae-A Virtual 3d Team September 24, 2025 19:29 Hi, We've uploaded S#FA26B1…" at bounding box center [1375, 442] width 329 height 562
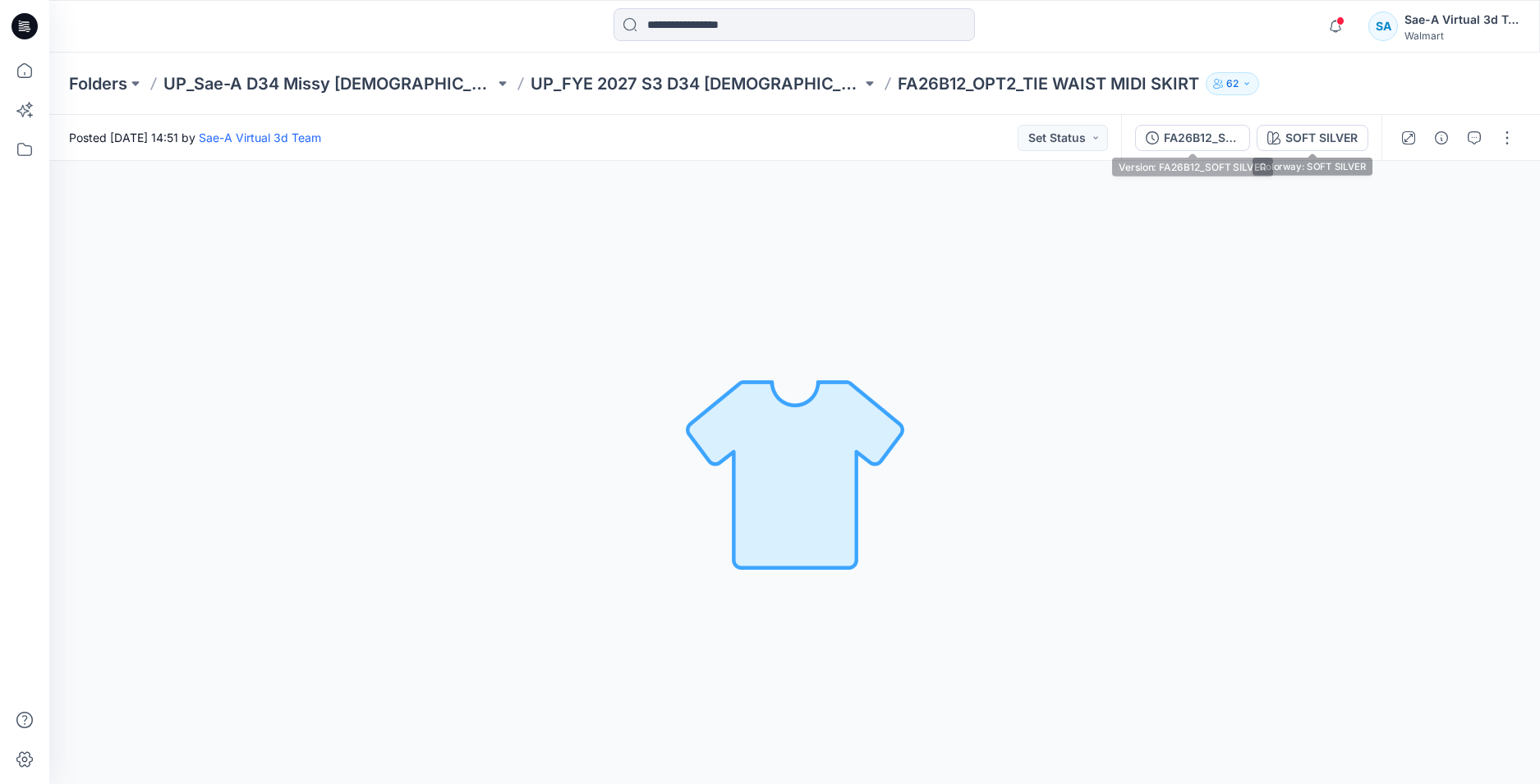
click at [1218, 137] on div "FA26B12_SOFT SILVER" at bounding box center [1202, 138] width 75 height 18
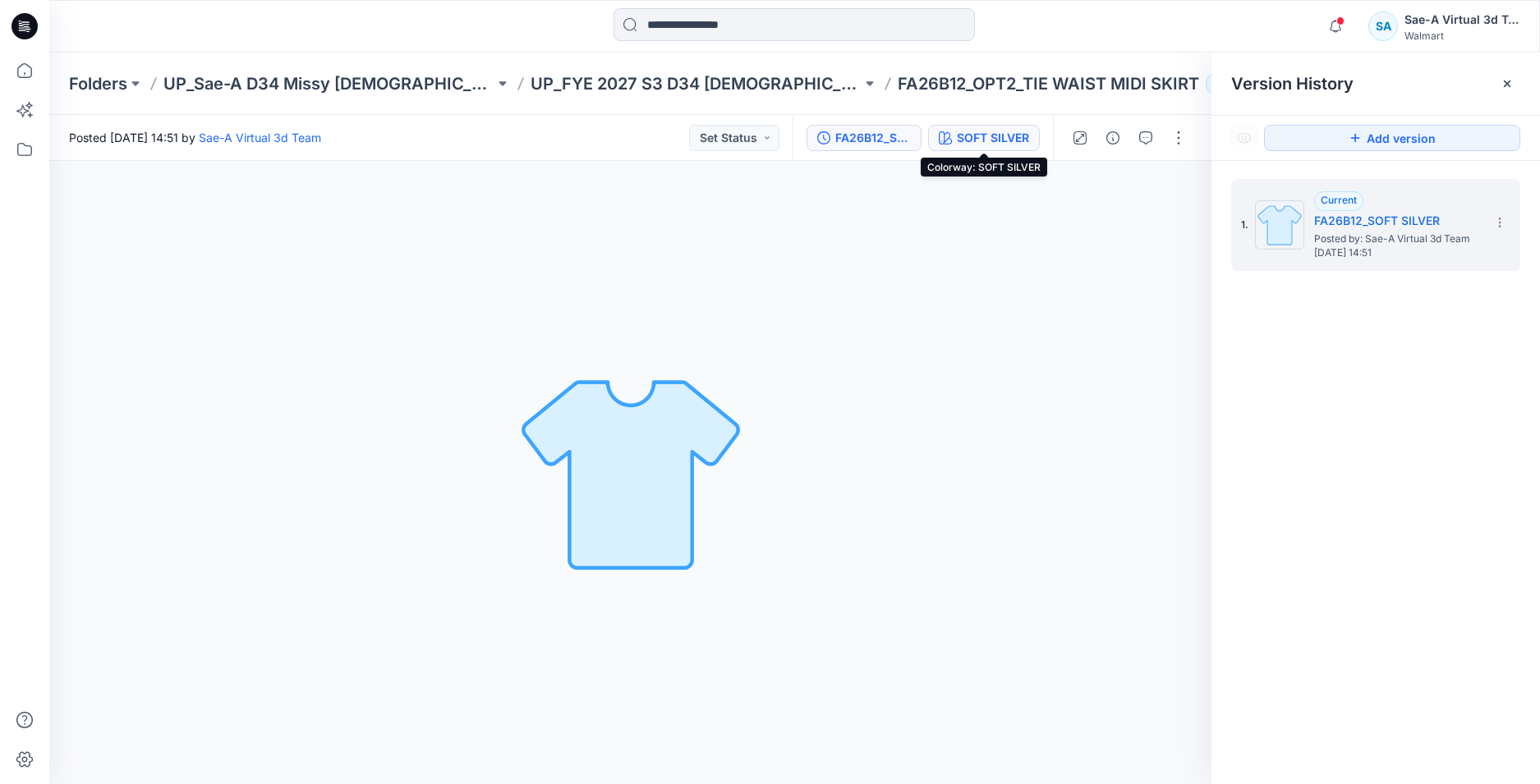
click at [1006, 131] on div "SOFT SILVER" at bounding box center [993, 138] width 73 height 18
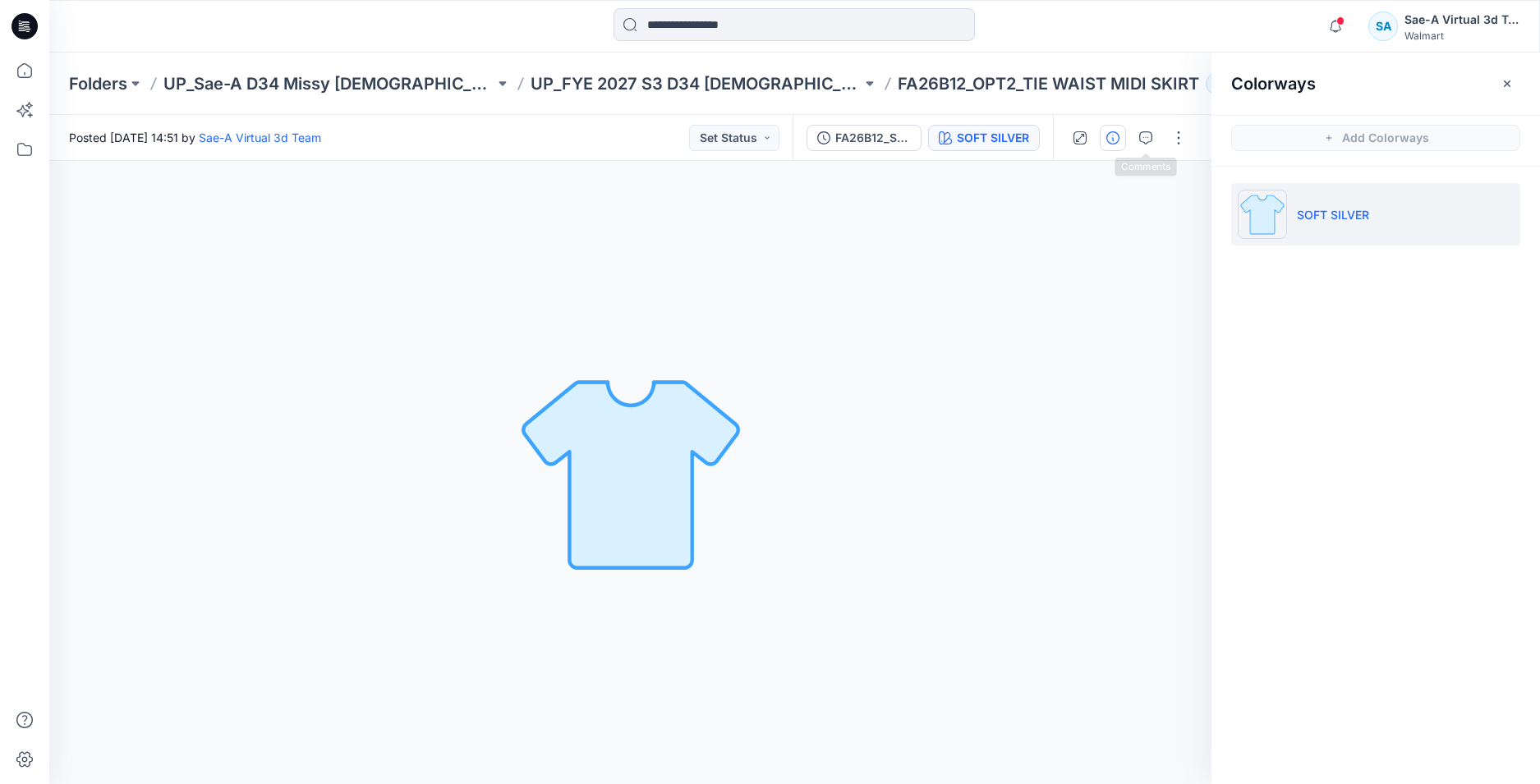
click at [1121, 137] on button "button" at bounding box center [1112, 137] width 26 height 26
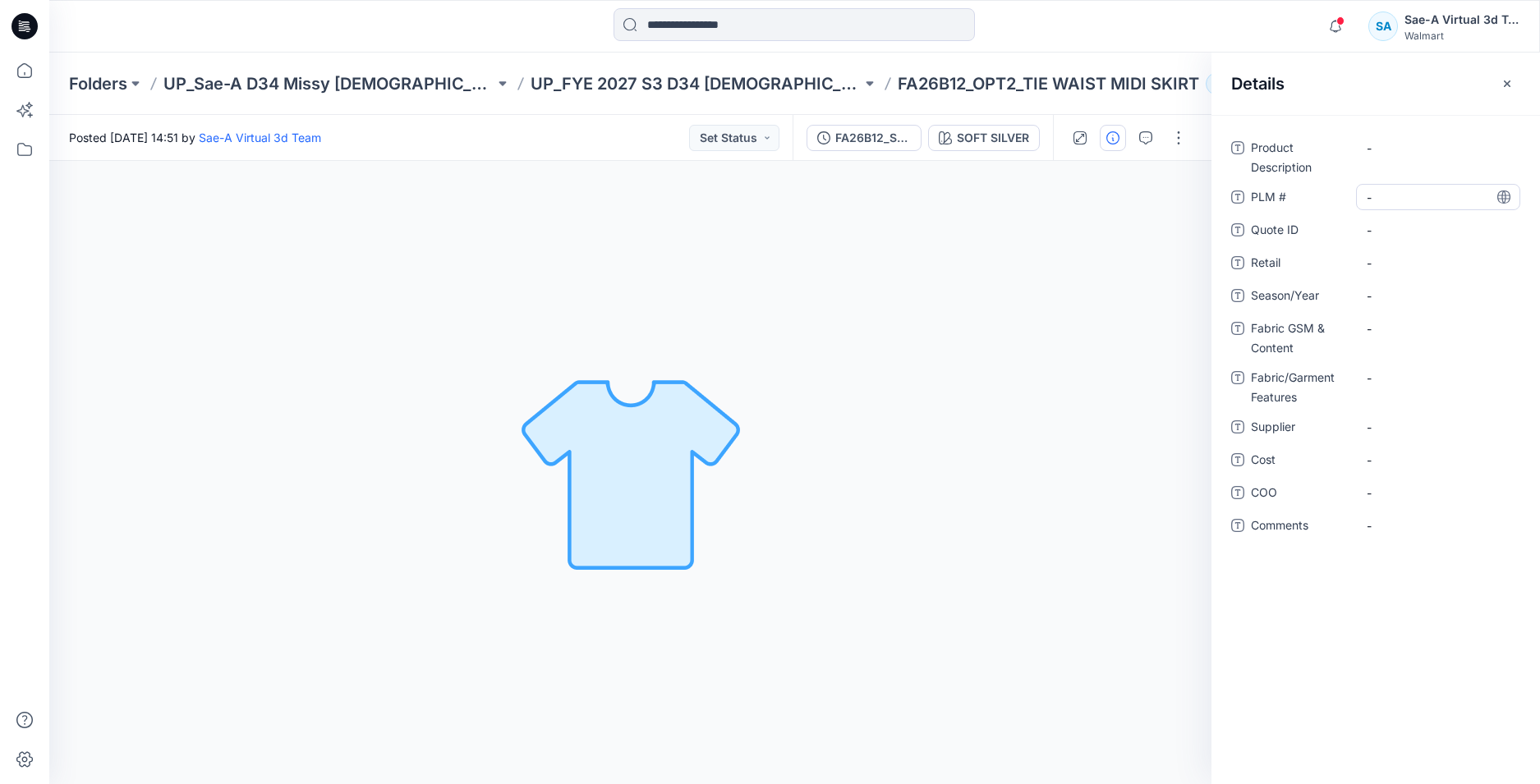
click at [1386, 199] on \ "-" at bounding box center [1438, 197] width 143 height 17
type textarea "*******"
click at [1406, 634] on div "Product Description - PLM # ******* Quote ID - Retail - Season/Year - Fabric GS…" at bounding box center [1375, 449] width 329 height 669
click at [1390, 151] on Description "-" at bounding box center [1438, 148] width 143 height 17
type textarea "**********"
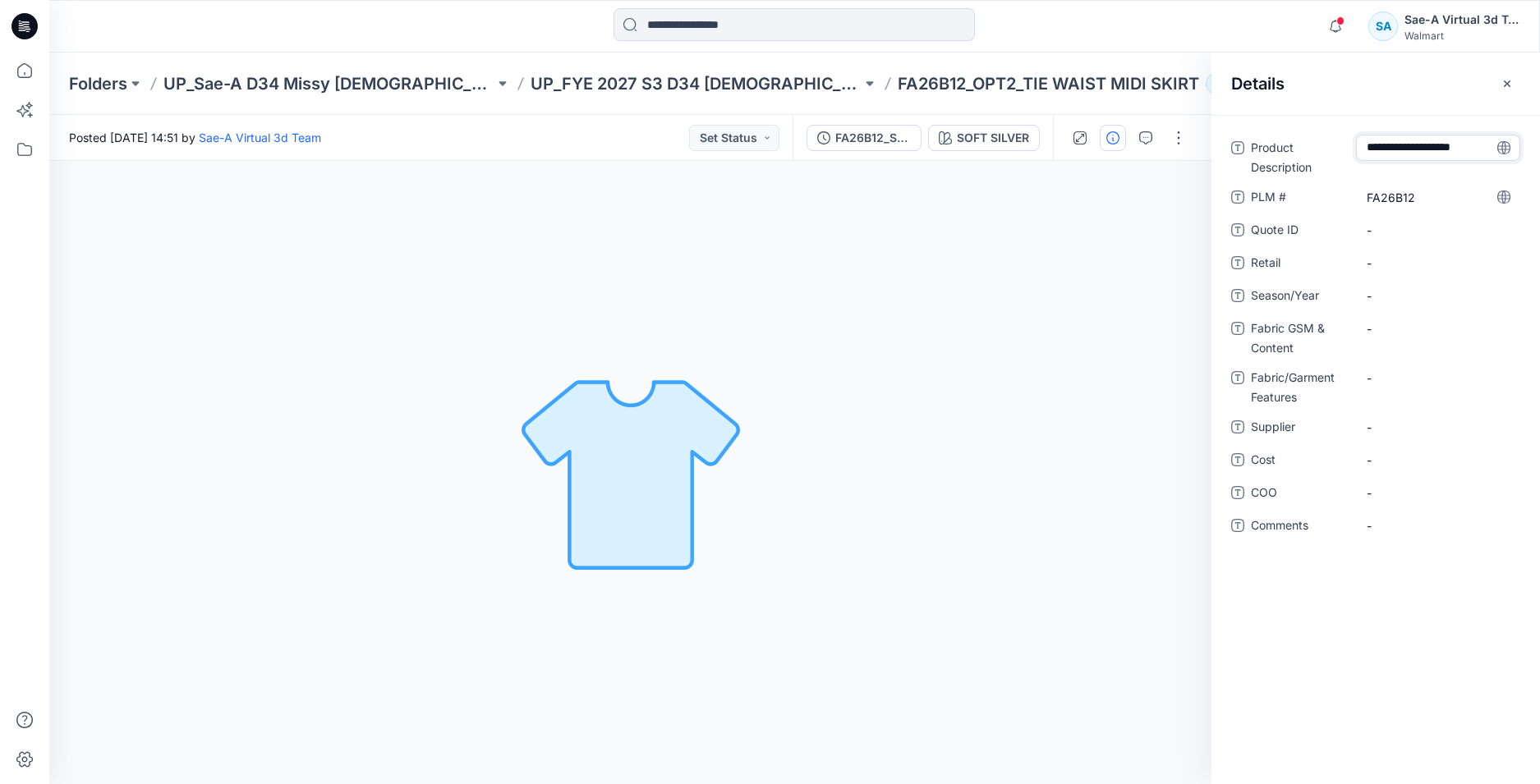
click at [1415, 692] on div "**********" at bounding box center [1375, 449] width 329 height 669
click at [1381, 294] on span "-" at bounding box center [1438, 295] width 143 height 17
type textarea "*******"
click at [1388, 592] on div "Product Description TIE WAIST MIDI SKIRT PLM # FA26B12 Quote ID - Retail - Seas…" at bounding box center [1375, 449] width 329 height 669
drag, startPoint x: 1386, startPoint y: 322, endPoint x: 1394, endPoint y: 392, distance: 70.5
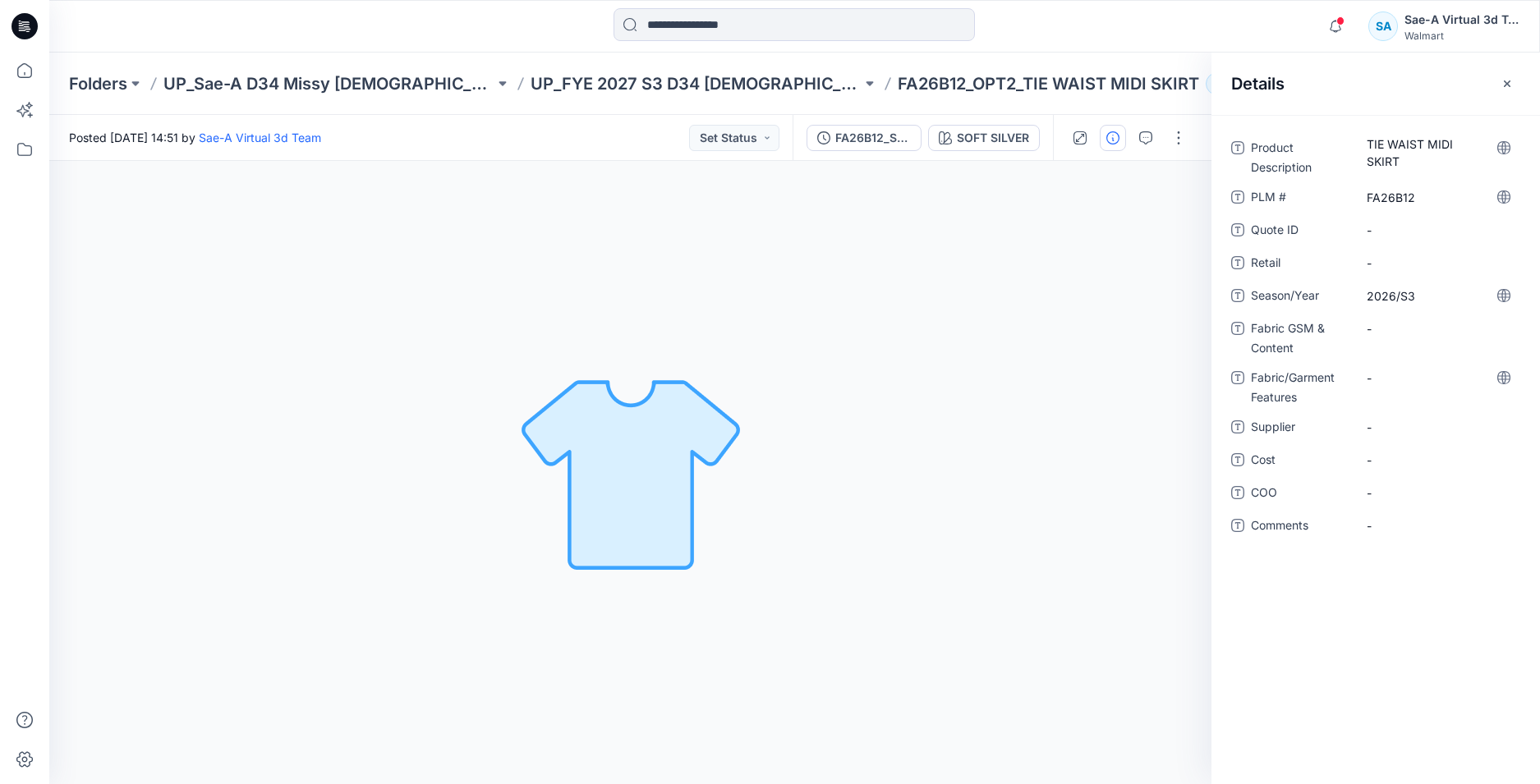
click at [1386, 322] on Content "-" at bounding box center [1438, 328] width 143 height 17
click at [1390, 619] on div "Product Description TIE WAIST MIDI SKIRT PLM # FA26B12 Quote ID - Retail - Seas…" at bounding box center [1375, 449] width 329 height 669
click at [1373, 375] on Features "-" at bounding box center [1438, 378] width 143 height 17
type textarea "******"
click at [1396, 626] on div "Product Description TIE WAIST MIDI SKIRT PLM # FA26B12 Quote ID - Retail - Seas…" at bounding box center [1375, 449] width 329 height 669
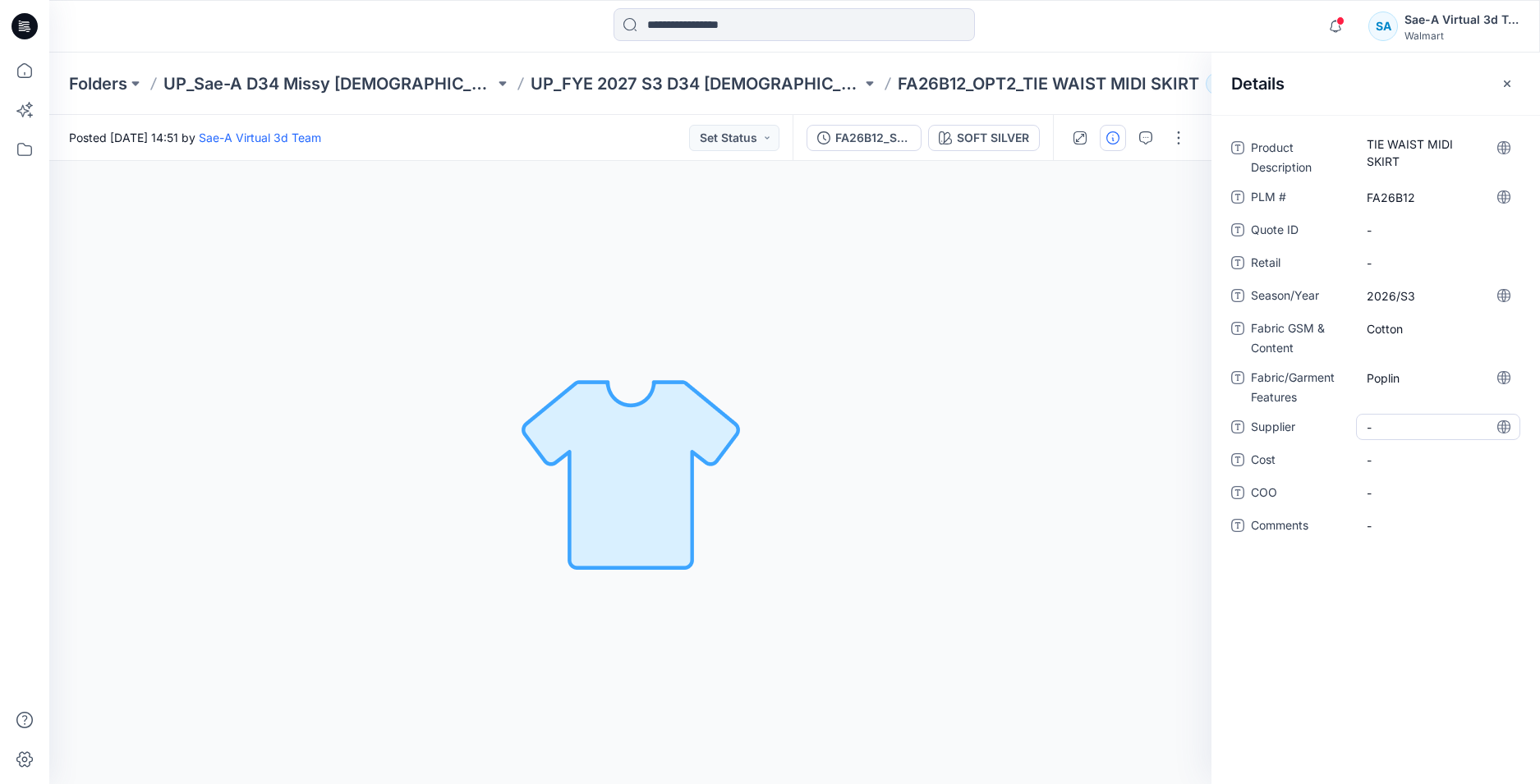
click at [1392, 422] on span "-" at bounding box center [1438, 427] width 143 height 17
click at [1365, 652] on div "Product Description TIE WAIST MIDI SKIRT PLM # FA26B12 Quote ID - Retail - Seas…" at bounding box center [1375, 449] width 329 height 669
click at [1389, 459] on span "-" at bounding box center [1438, 459] width 143 height 17
type textarea "***"
drag, startPoint x: 1428, startPoint y: 626, endPoint x: 1415, endPoint y: 626, distance: 13.0
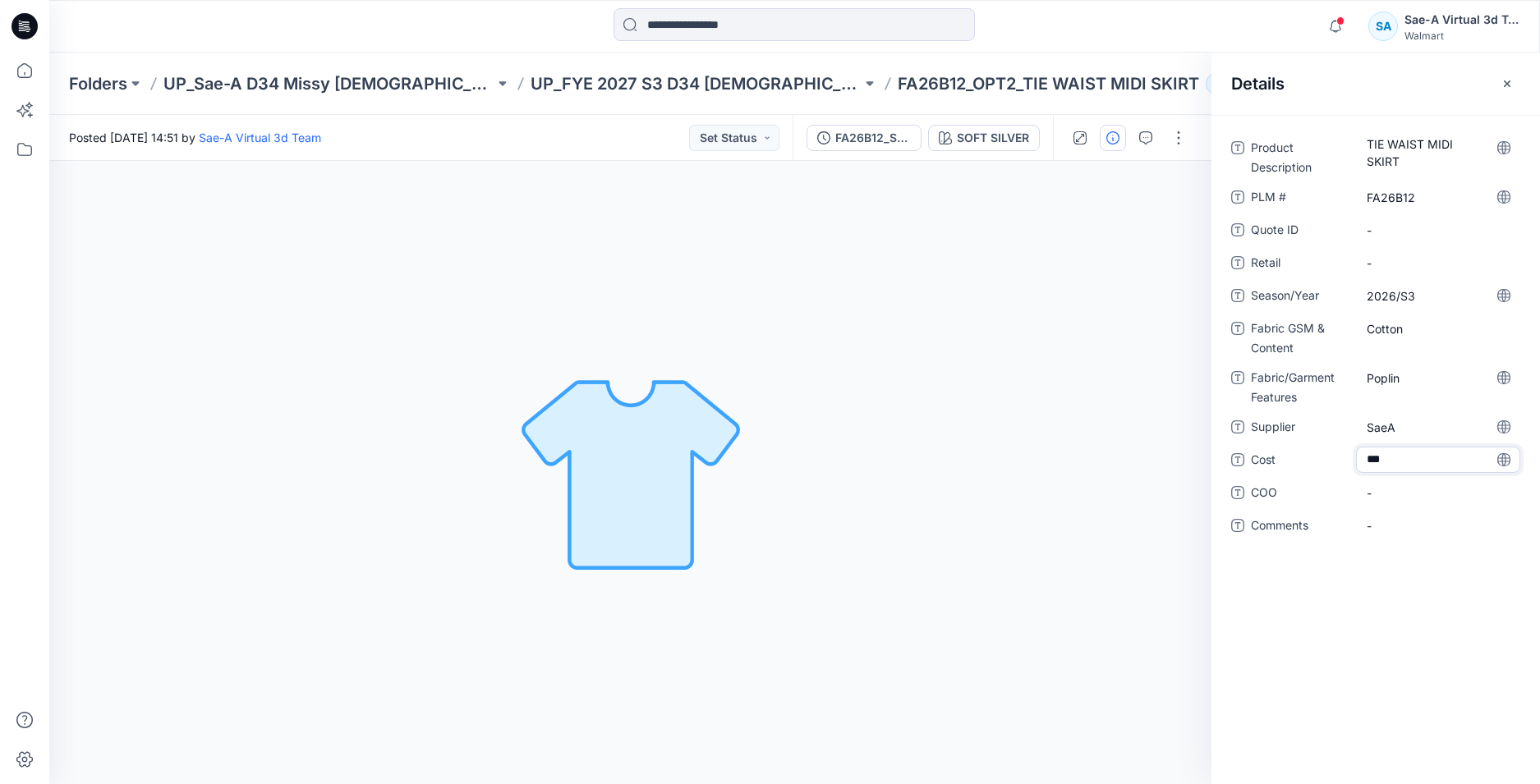
click at [1429, 626] on div "Product Description TIE WAIST MIDI SKIRT PLM # FA26B12 Quote ID - Retail - Seas…" at bounding box center [1375, 449] width 329 height 669
click at [897, 149] on button "FA26B12_SOFT SILVER" at bounding box center [864, 137] width 115 height 26
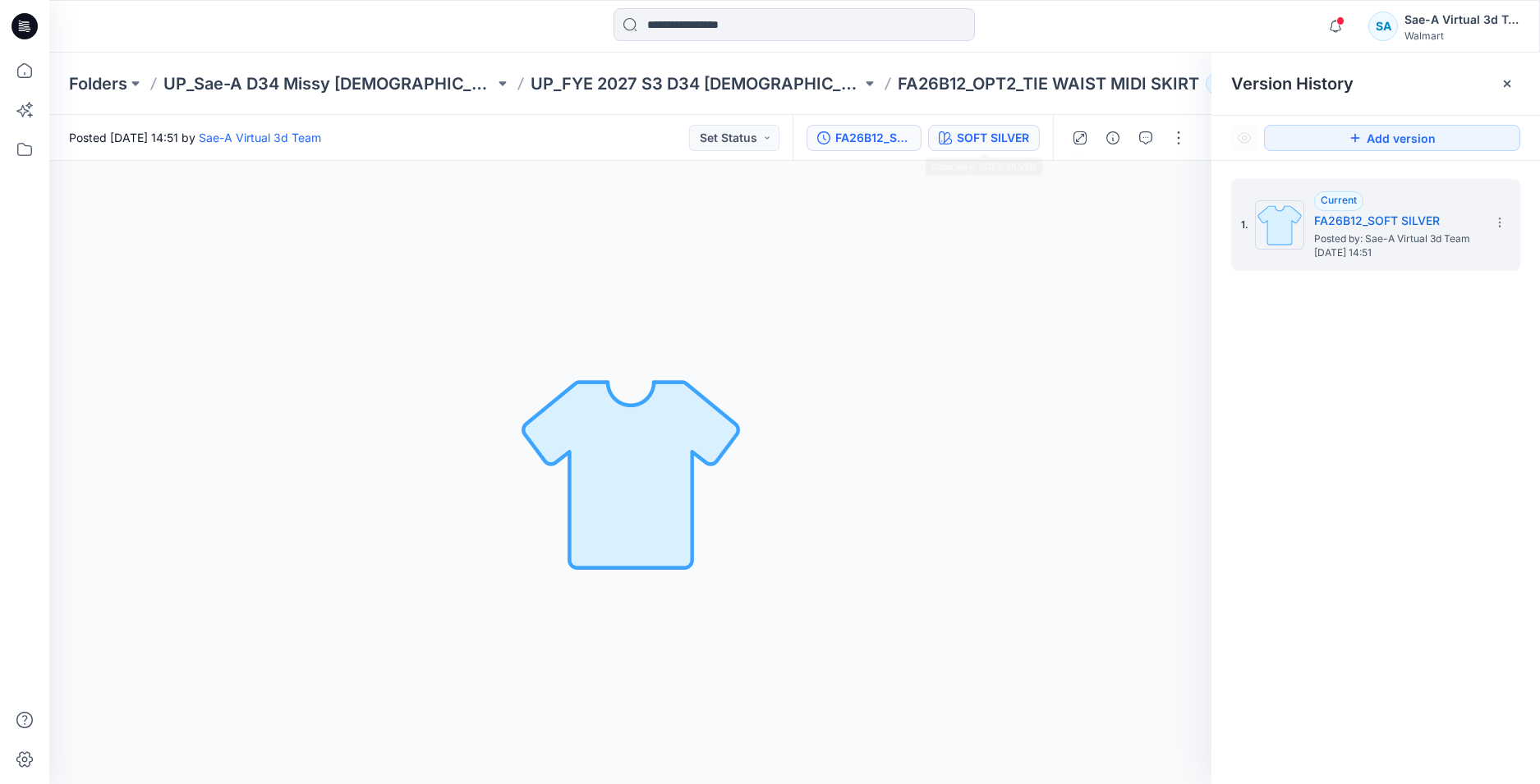
click at [1003, 144] on div "SOFT SILVER" at bounding box center [993, 138] width 73 height 18
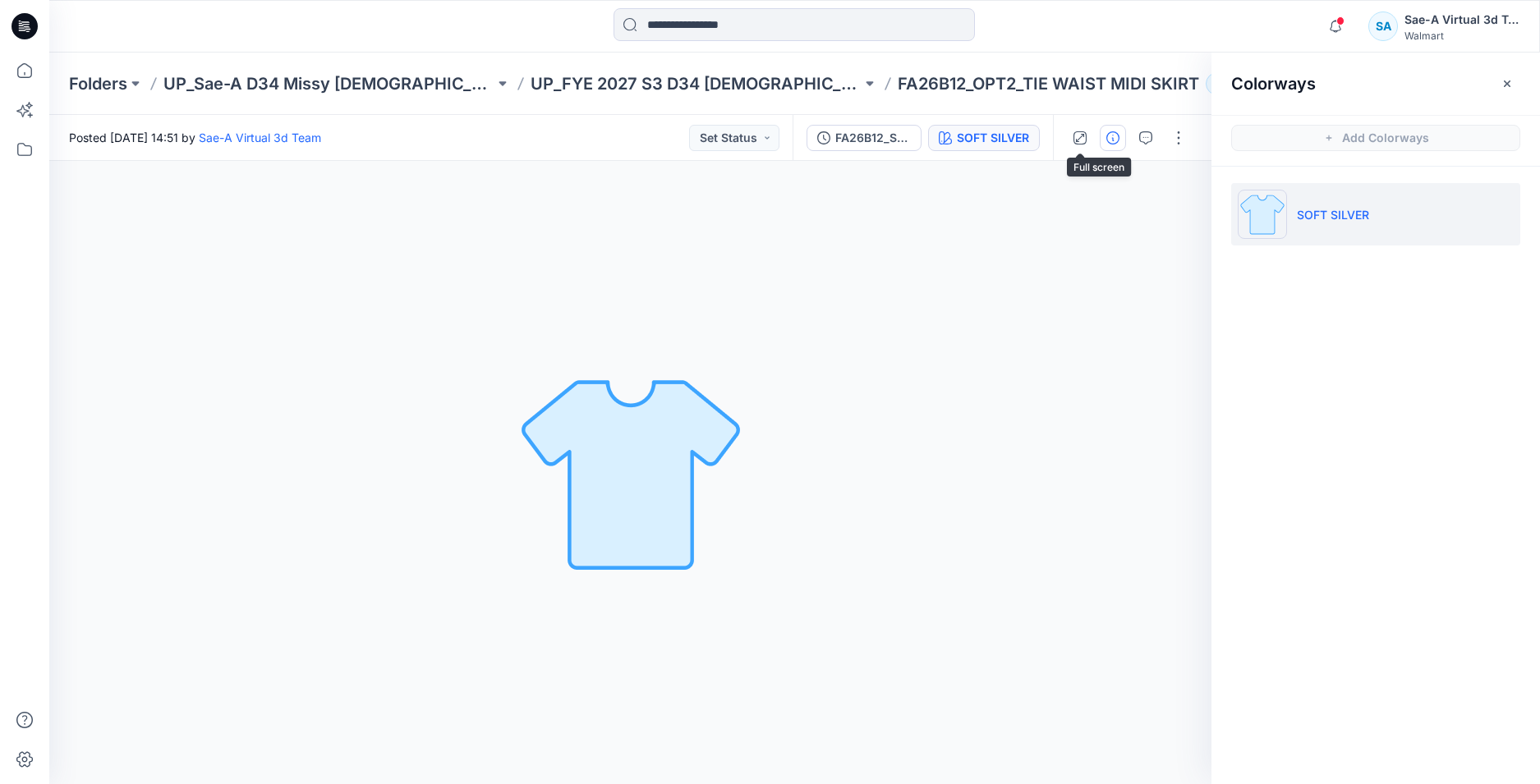
click at [1106, 138] on icon "button" at bounding box center [1112, 138] width 13 height 13
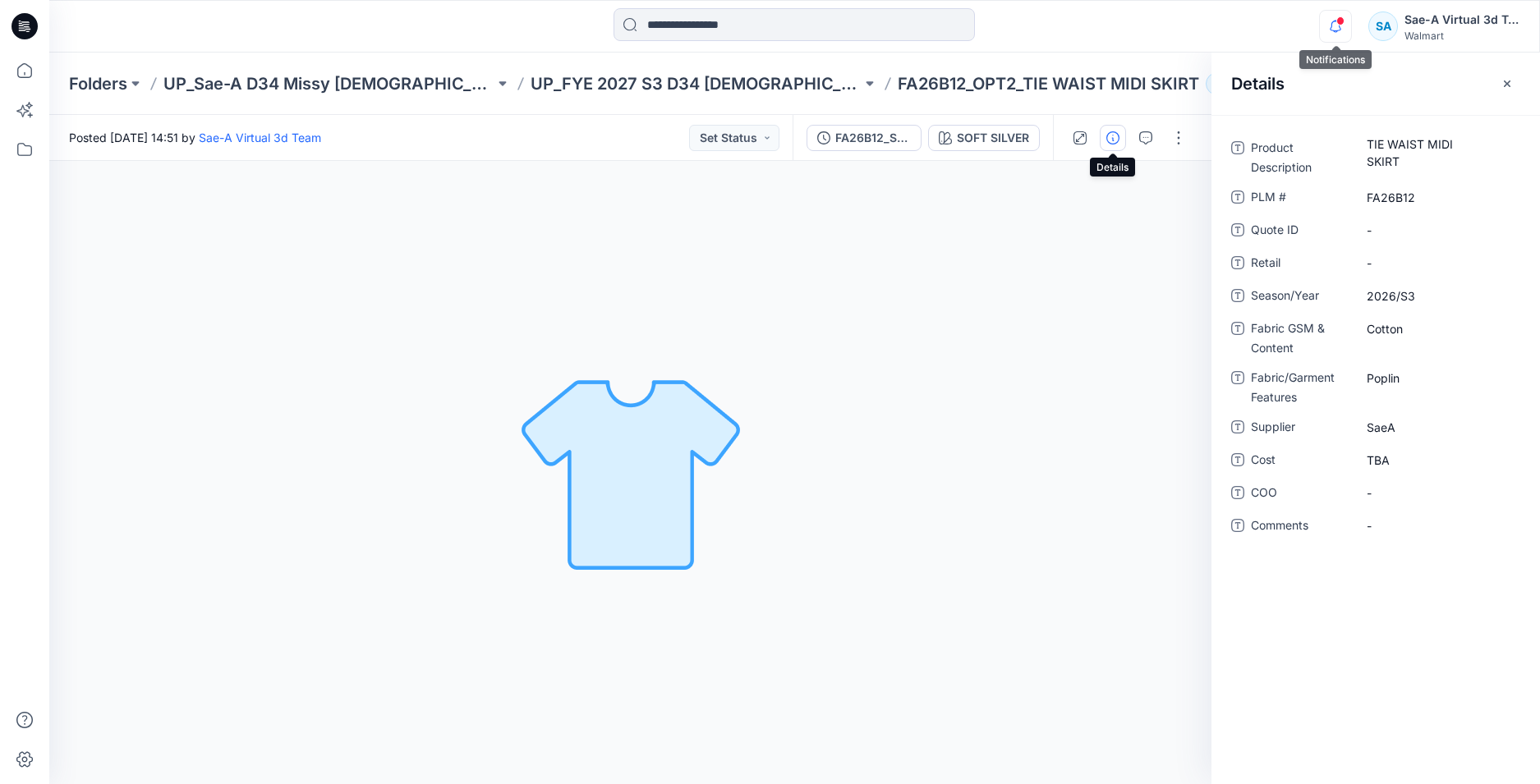
click at [1328, 30] on icon "button" at bounding box center [1335, 26] width 31 height 33
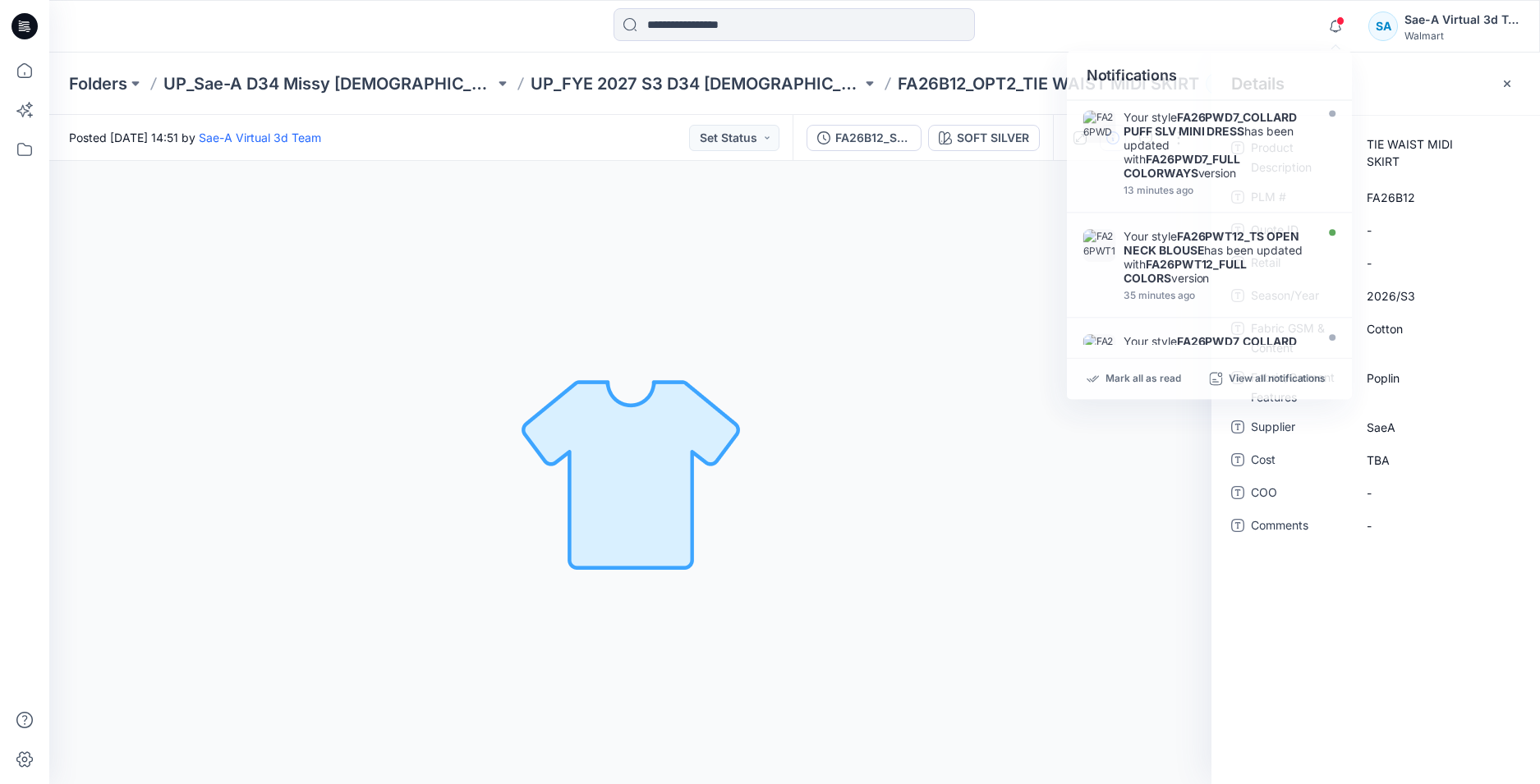
click at [39, 18] on div at bounding box center [24, 26] width 53 height 53
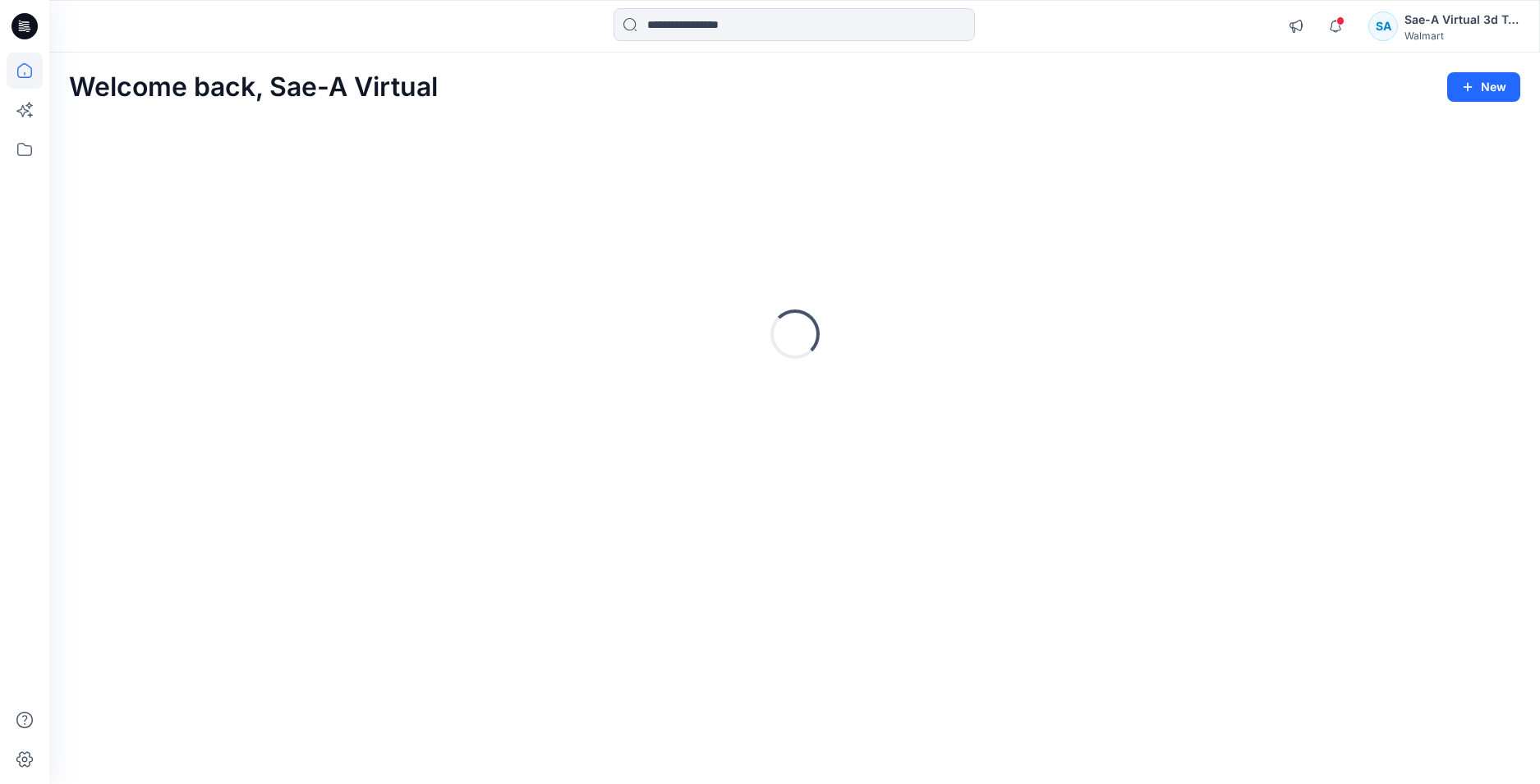
click at [35, 20] on icon at bounding box center [24, 26] width 26 height 26
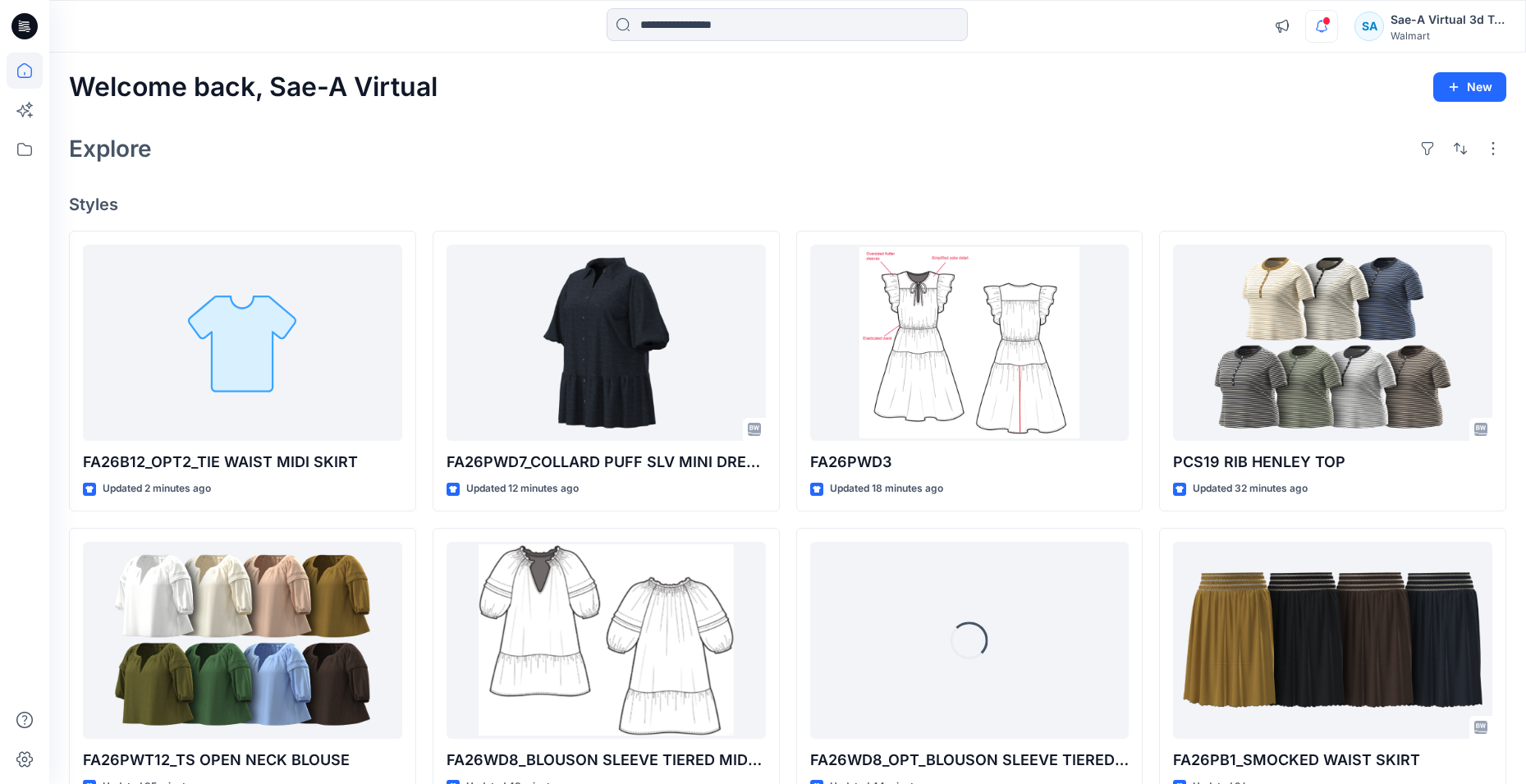
click at [1322, 30] on icon "button" at bounding box center [1321, 26] width 12 height 11
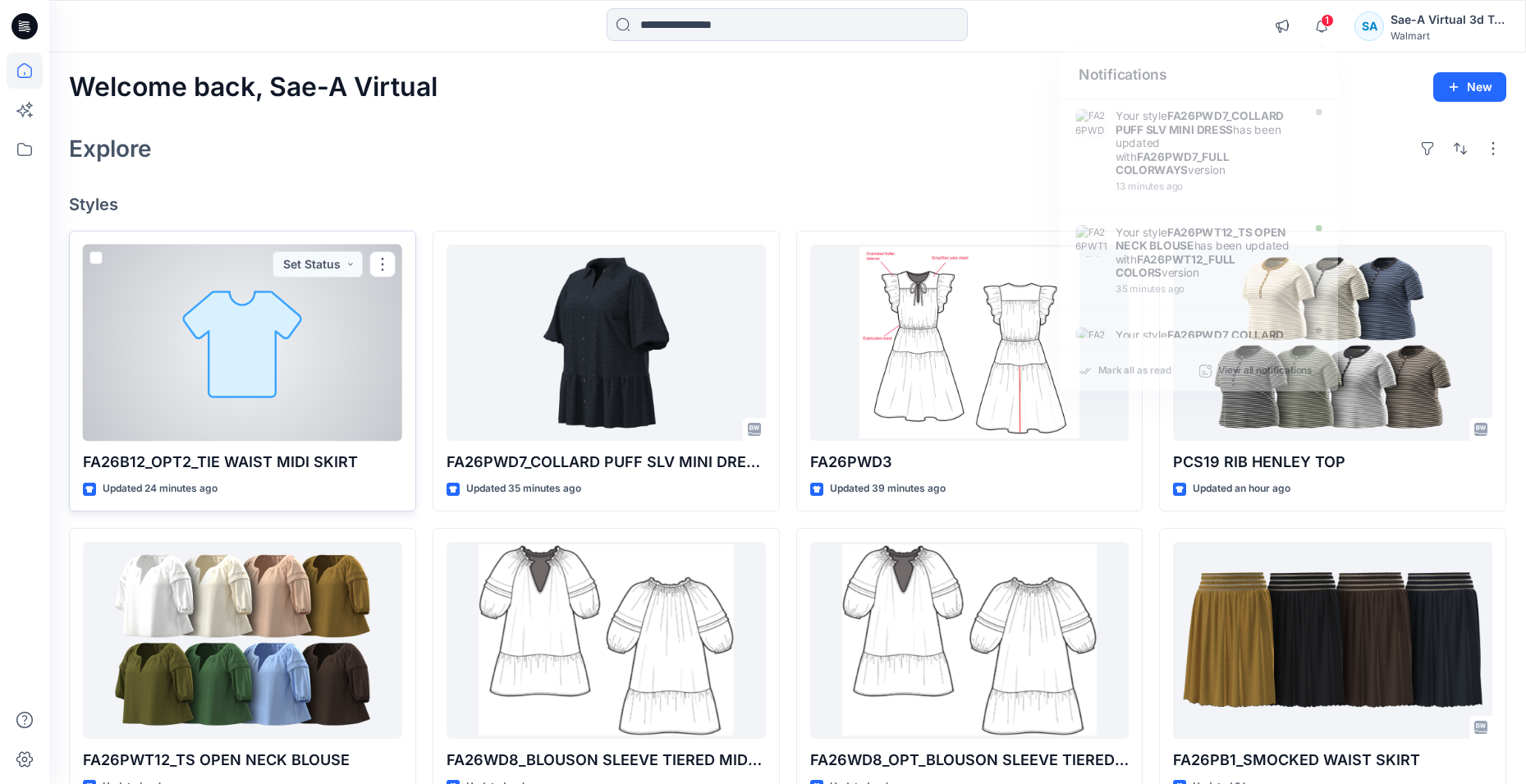
click at [303, 296] on div at bounding box center [243, 343] width 320 height 197
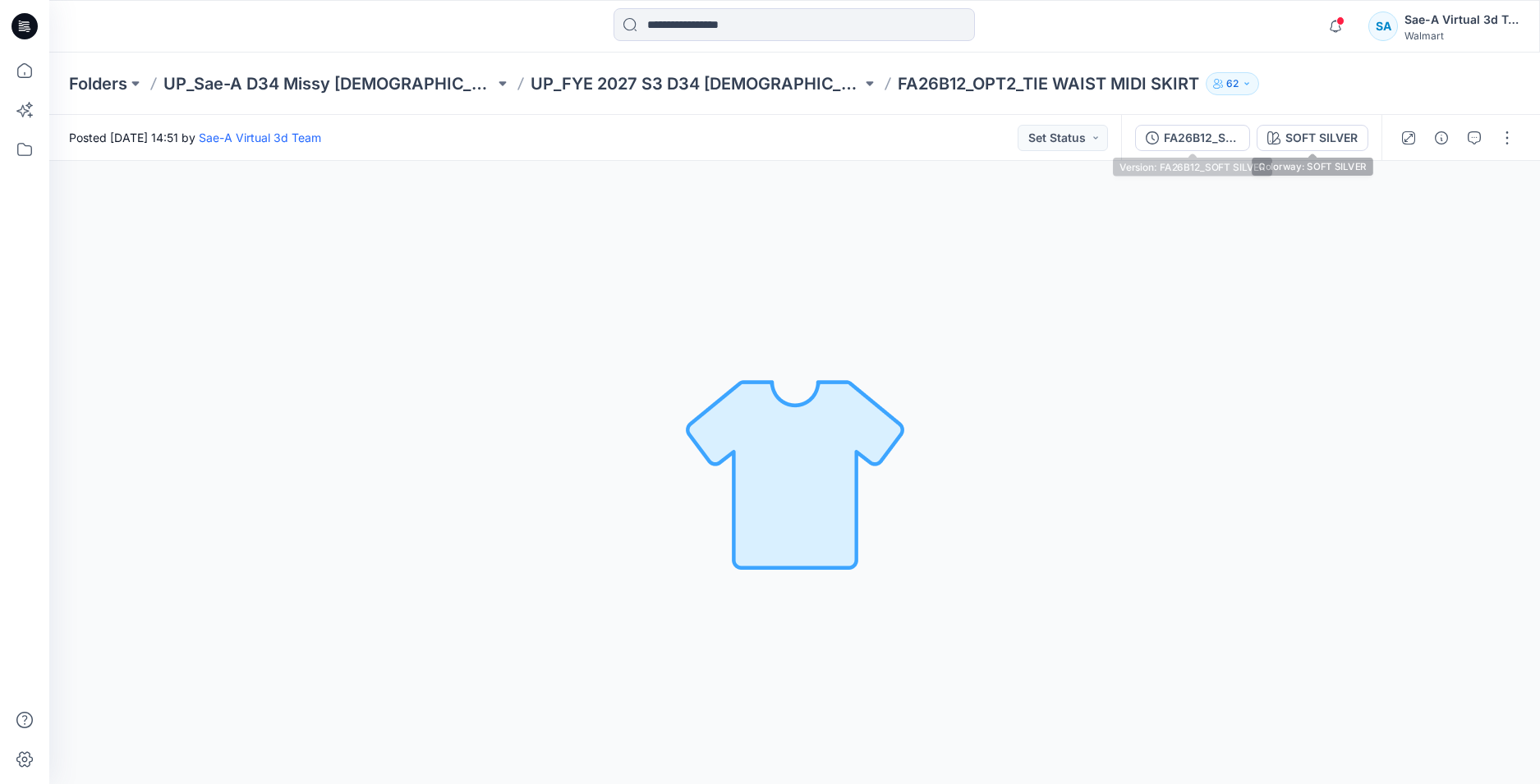
click at [1209, 132] on div "FA26B12_SOFT SILVER" at bounding box center [1202, 138] width 75 height 18
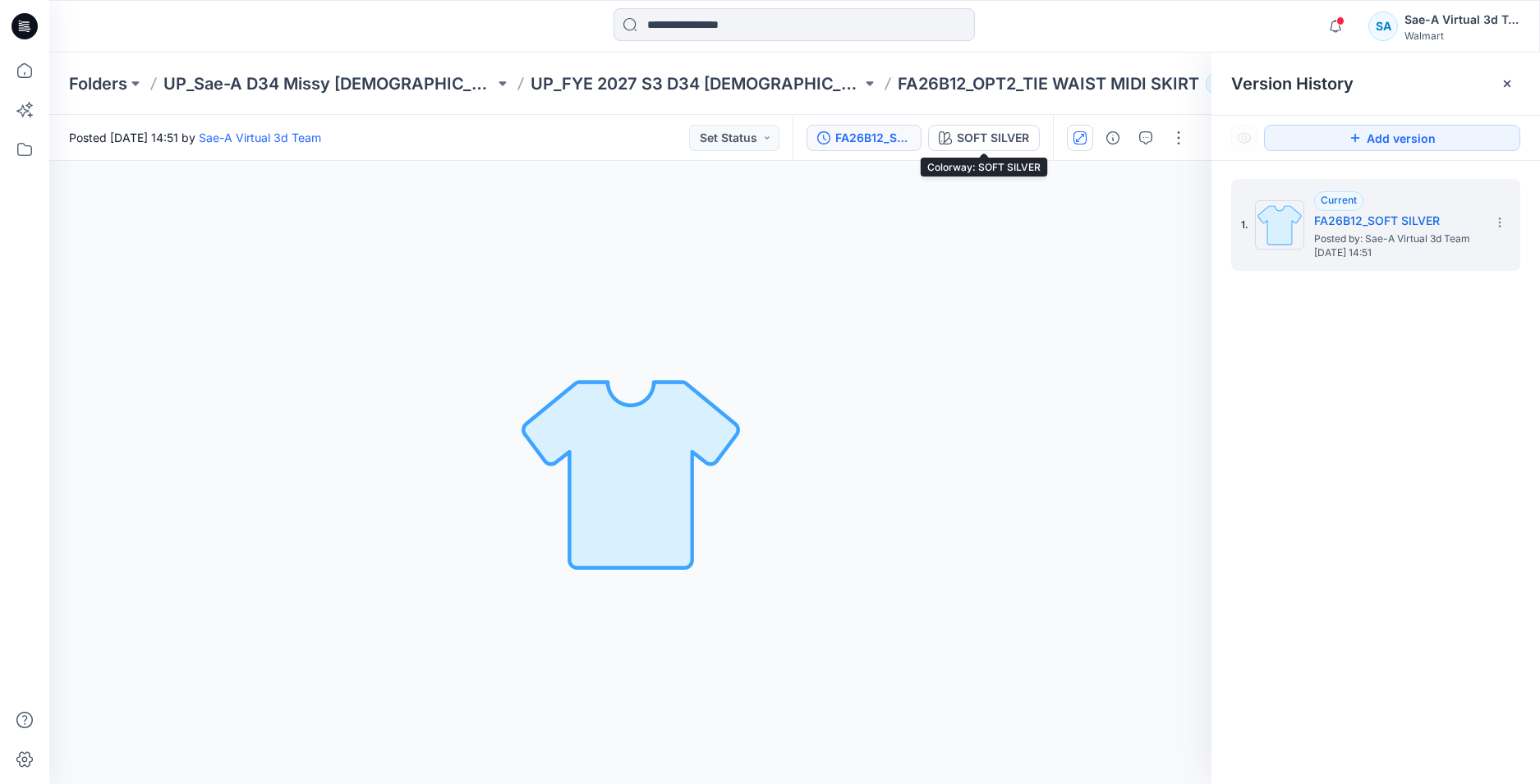
drag, startPoint x: 999, startPoint y: 141, endPoint x: 1075, endPoint y: 141, distance: 76.0
click at [999, 141] on div "SOFT SILVER" at bounding box center [993, 138] width 73 height 18
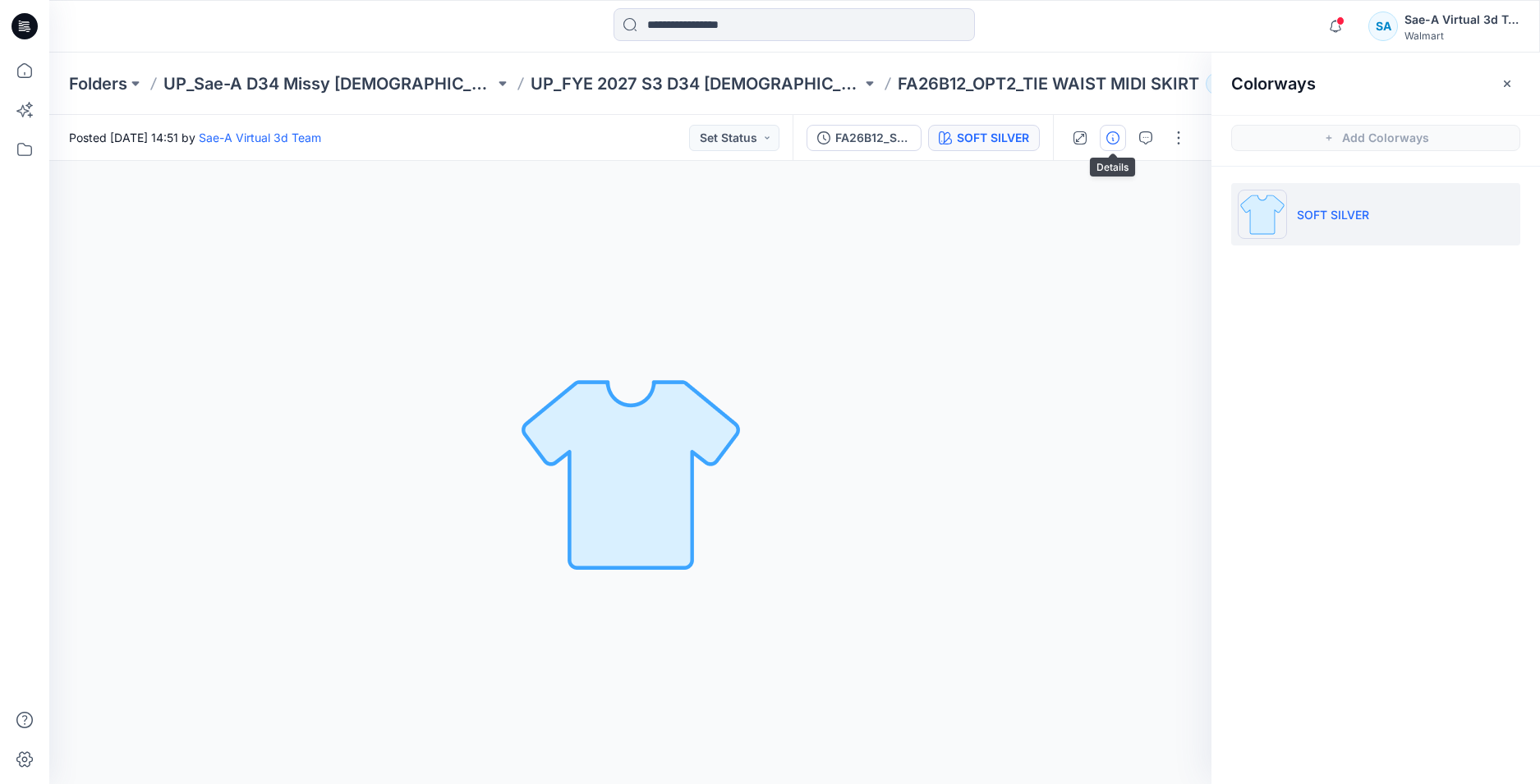
click at [1113, 135] on icon "button" at bounding box center [1112, 138] width 13 height 13
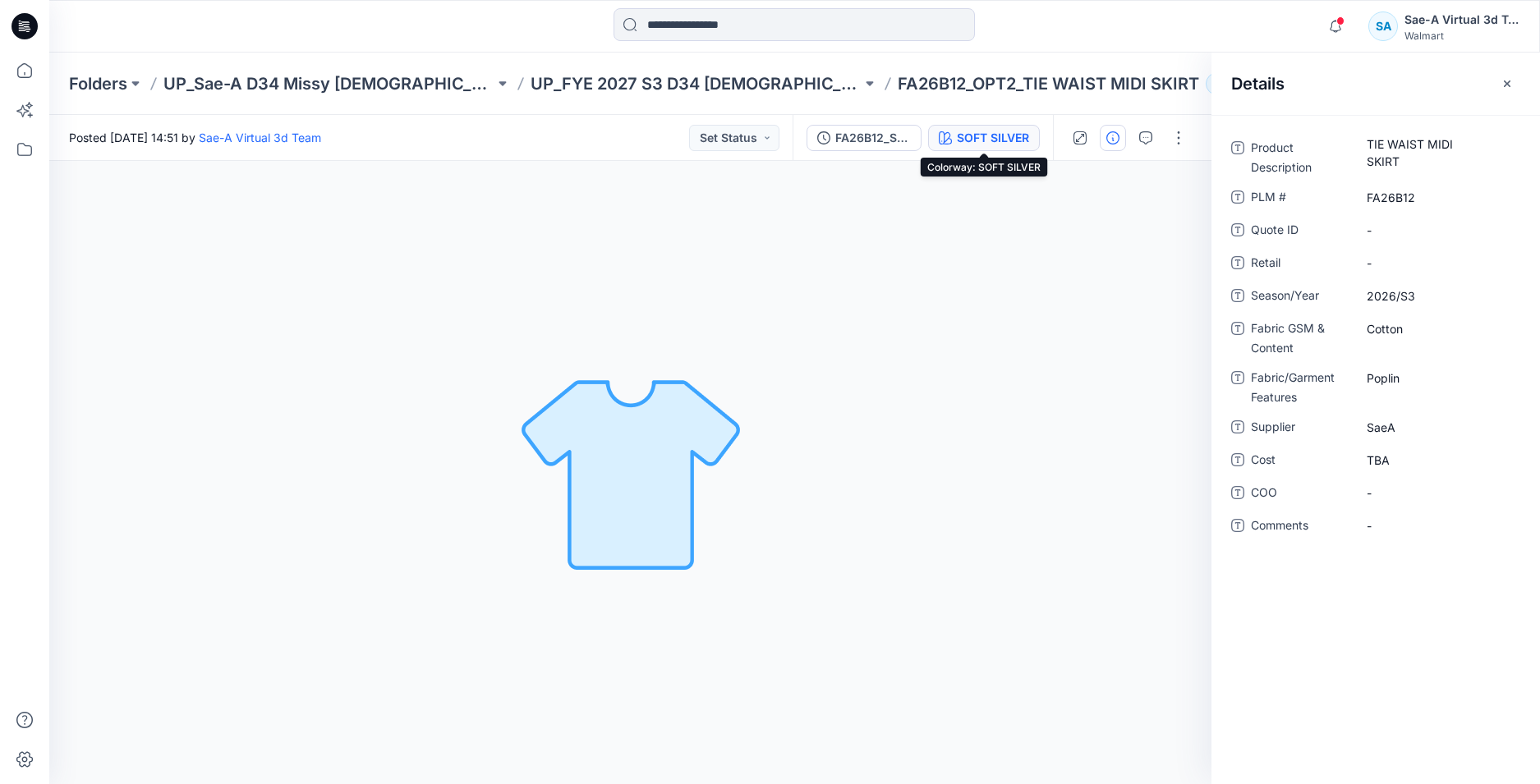
click at [1006, 143] on div "SOFT SILVER" at bounding box center [993, 138] width 73 height 18
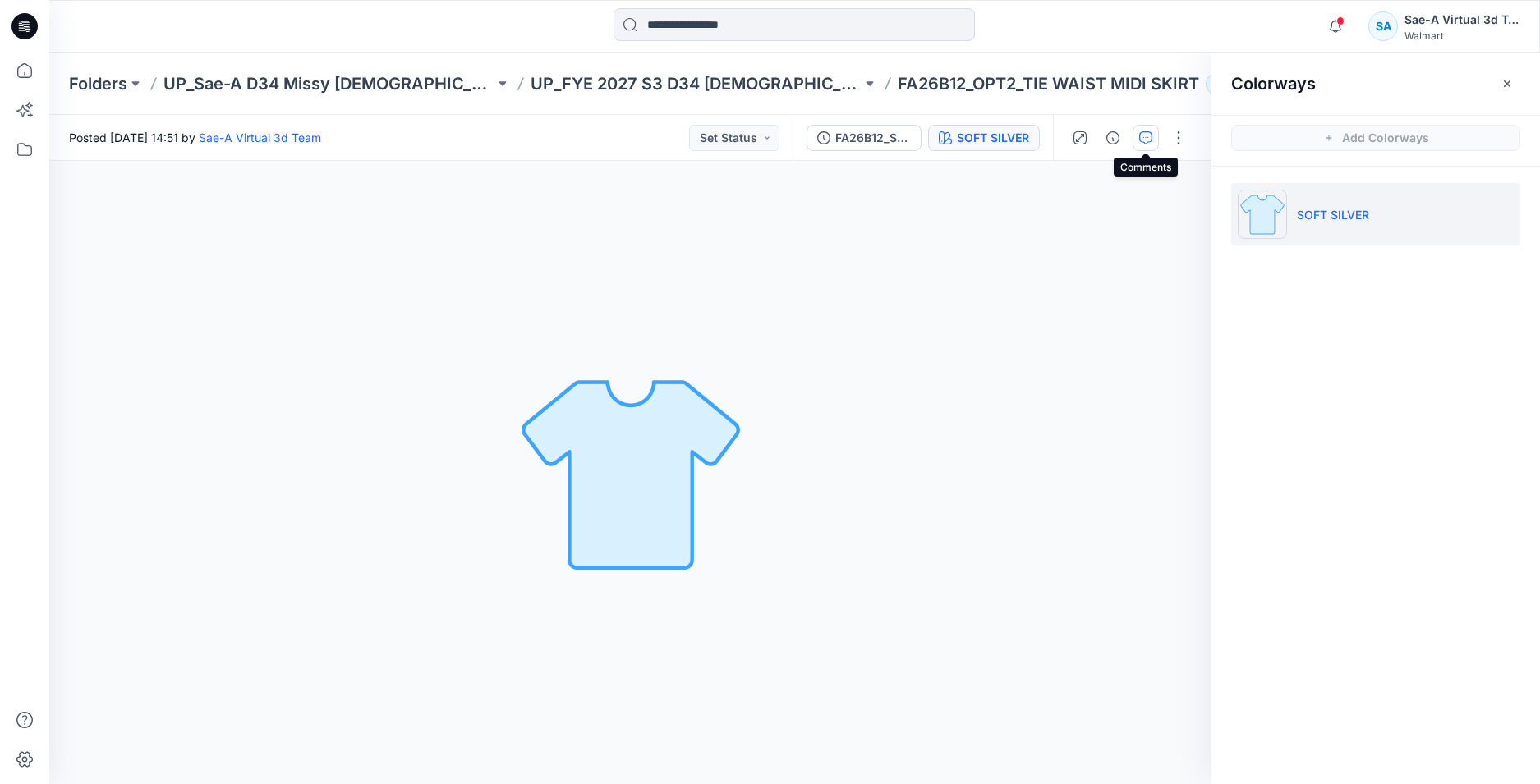
click at [1150, 142] on icon "button" at bounding box center [1145, 138] width 13 height 13
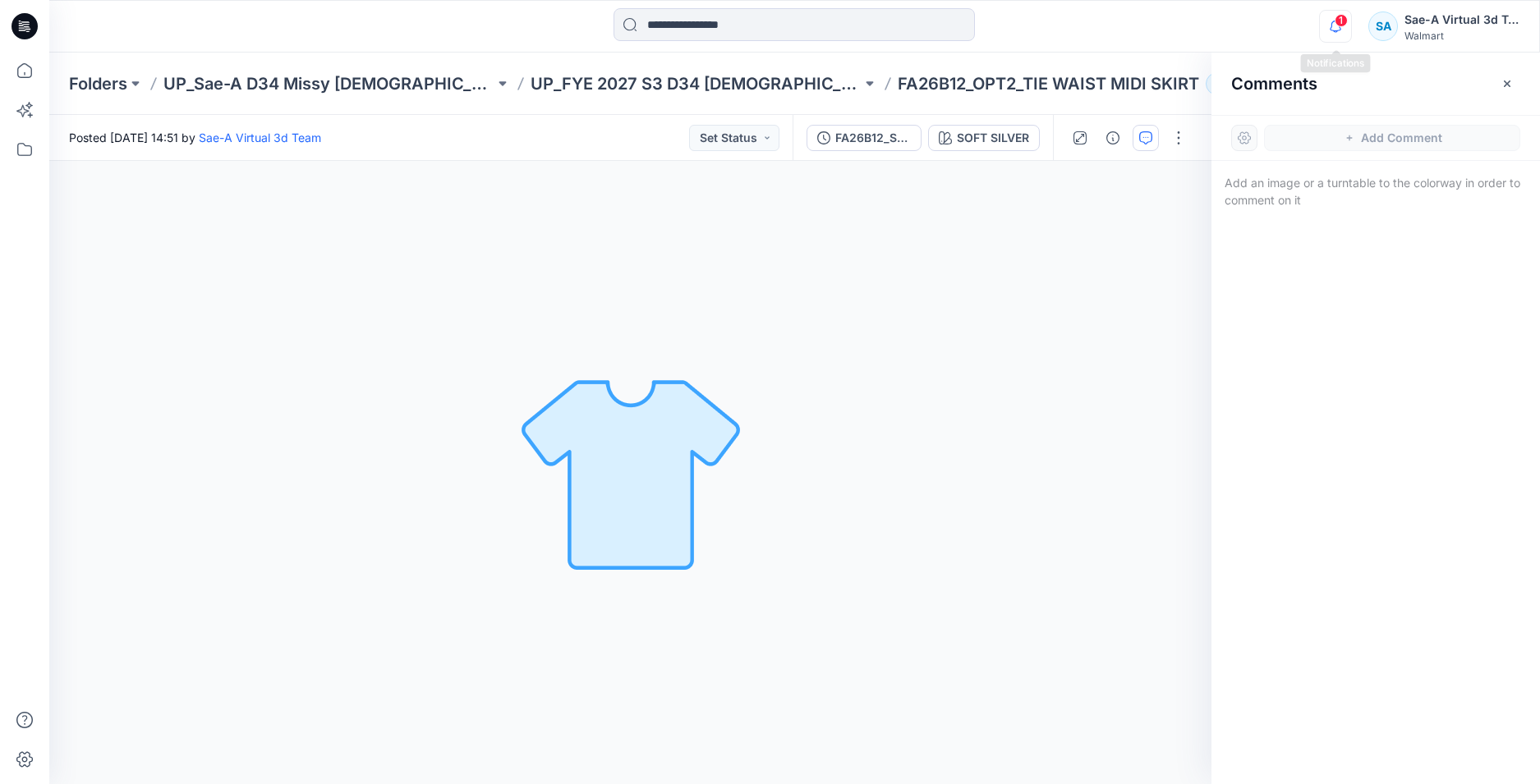
click at [1339, 30] on icon "button" at bounding box center [1335, 26] width 31 height 33
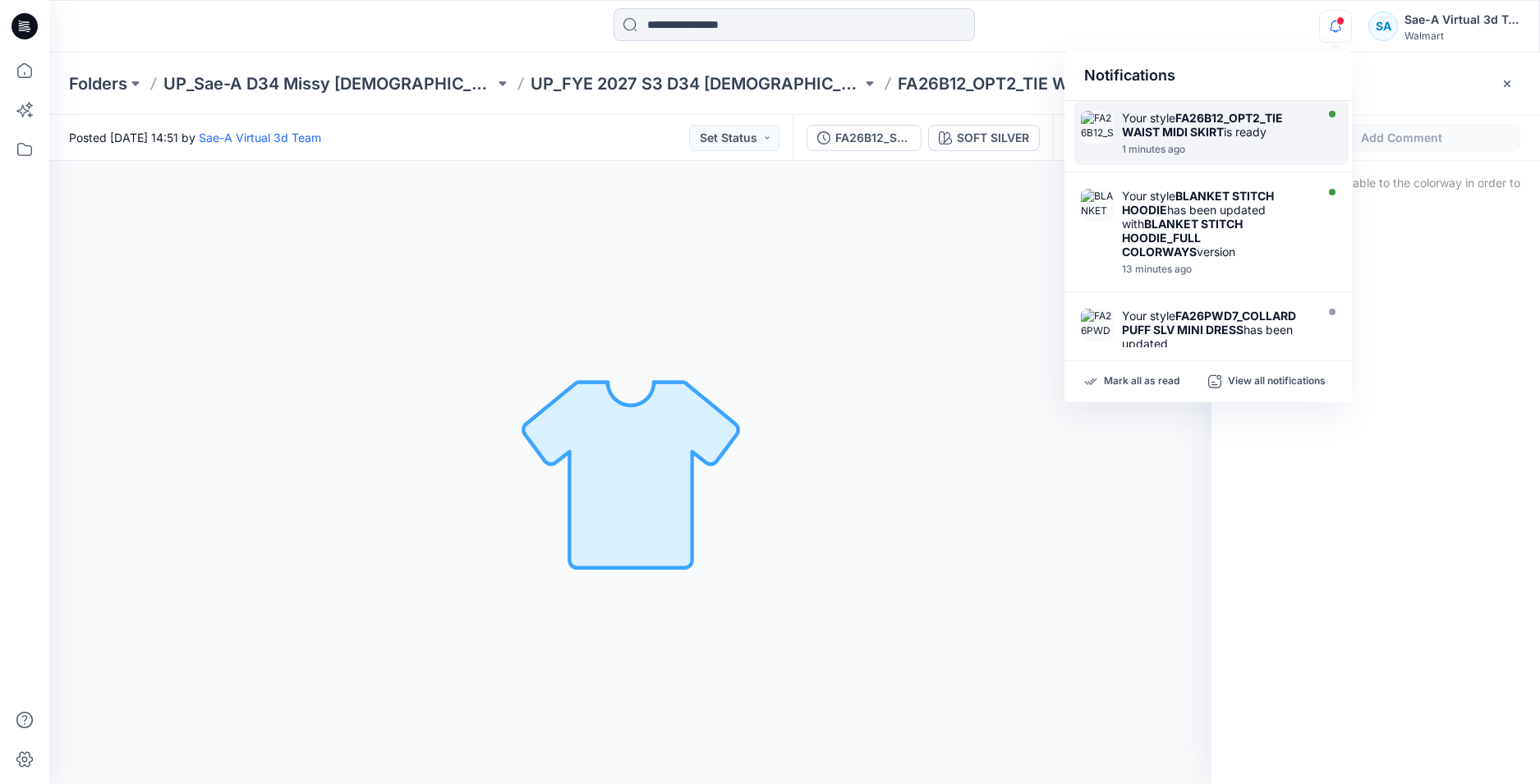
click at [1235, 144] on div "1 minutes ago" at bounding box center [1216, 149] width 189 height 12
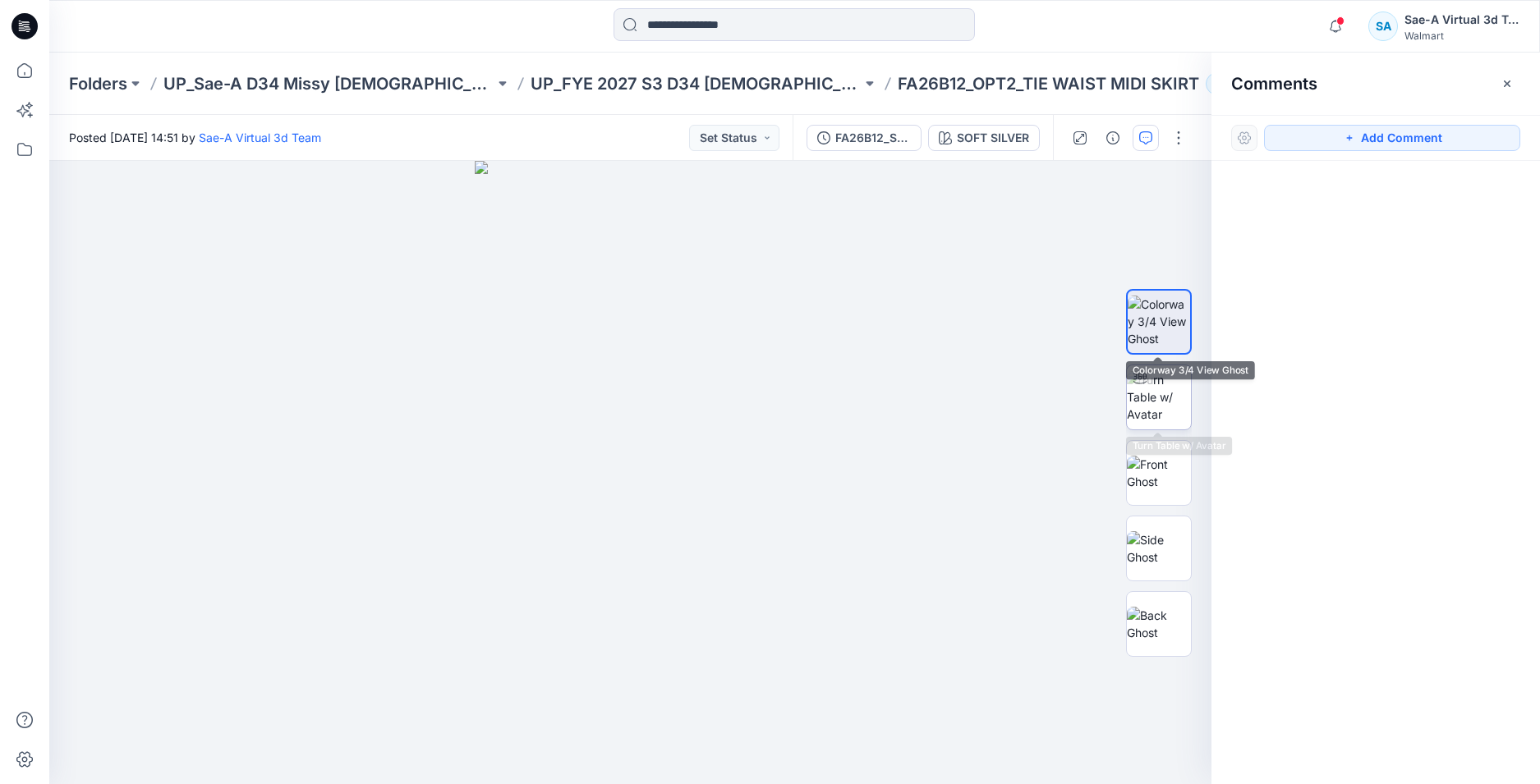
click at [1145, 380] on icon at bounding box center [1140, 378] width 13 height 13
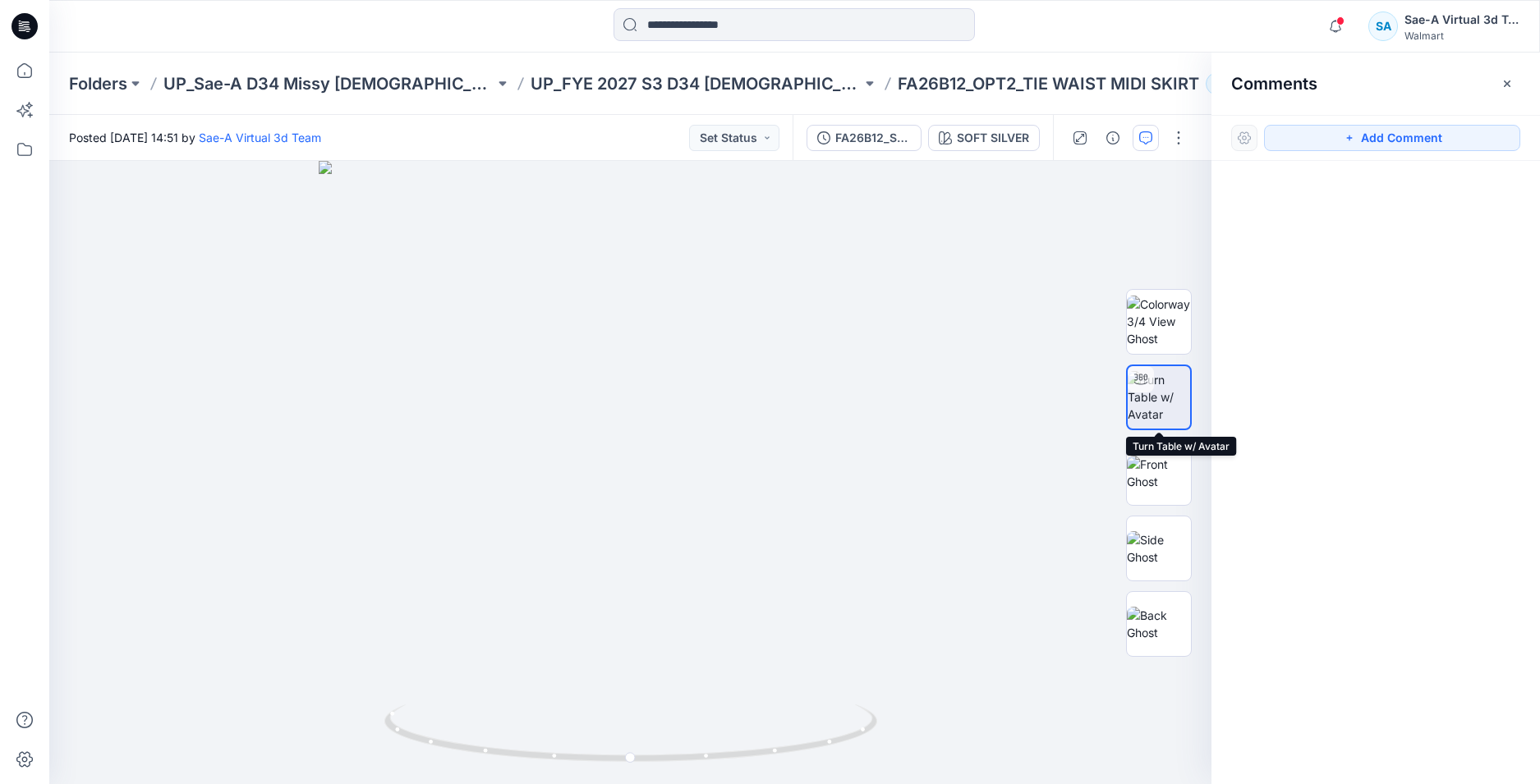
click at [1155, 397] on img at bounding box center [1159, 397] width 63 height 52
click at [1380, 147] on button "Add Comment" at bounding box center [1392, 137] width 256 height 26
click at [157, 236] on div "1" at bounding box center [630, 473] width 1162 height 623
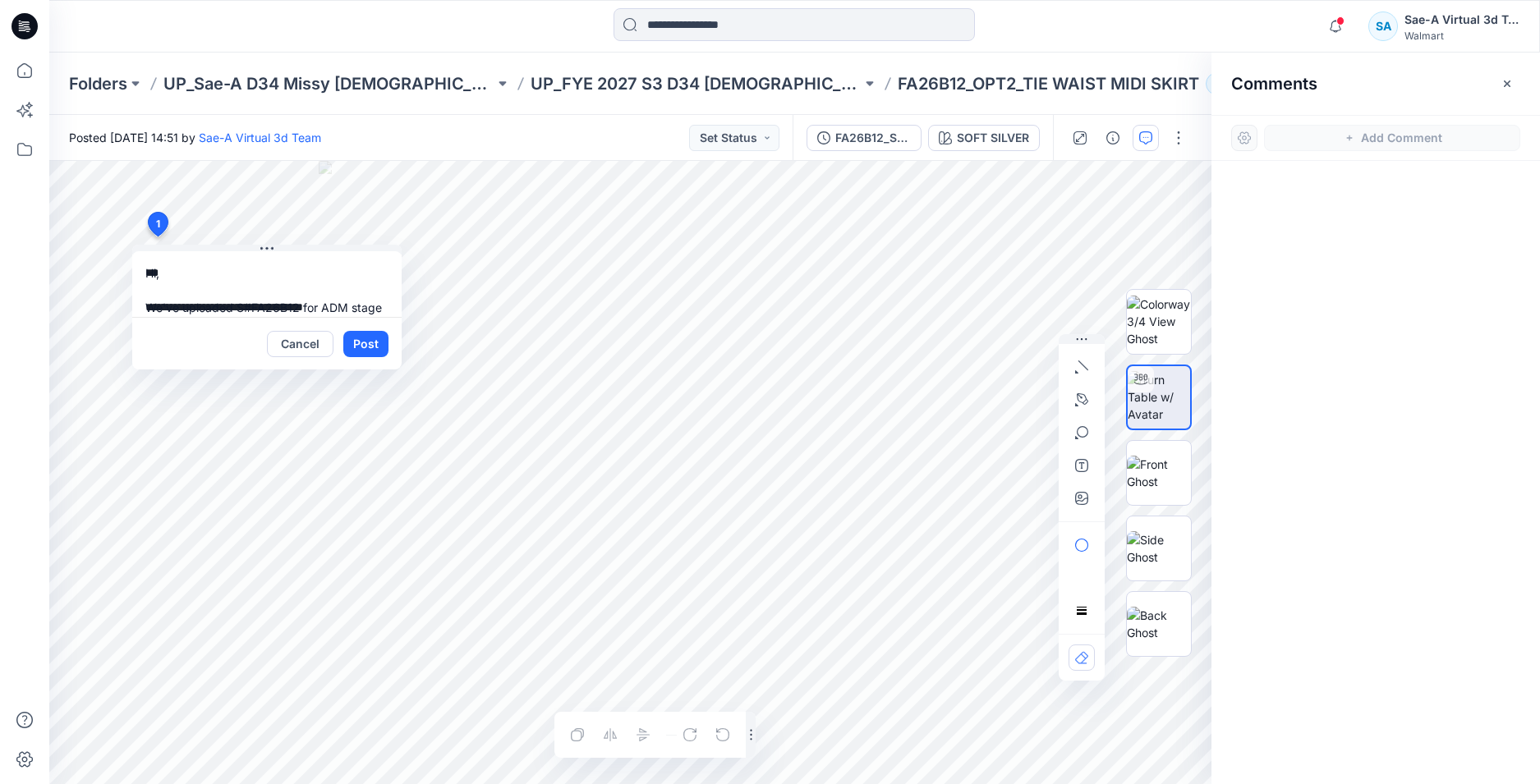
click at [298, 304] on textarea "**********" at bounding box center [267, 284] width 270 height 65
type textarea "**********"
click at [359, 348] on button "Post" at bounding box center [365, 344] width 45 height 26
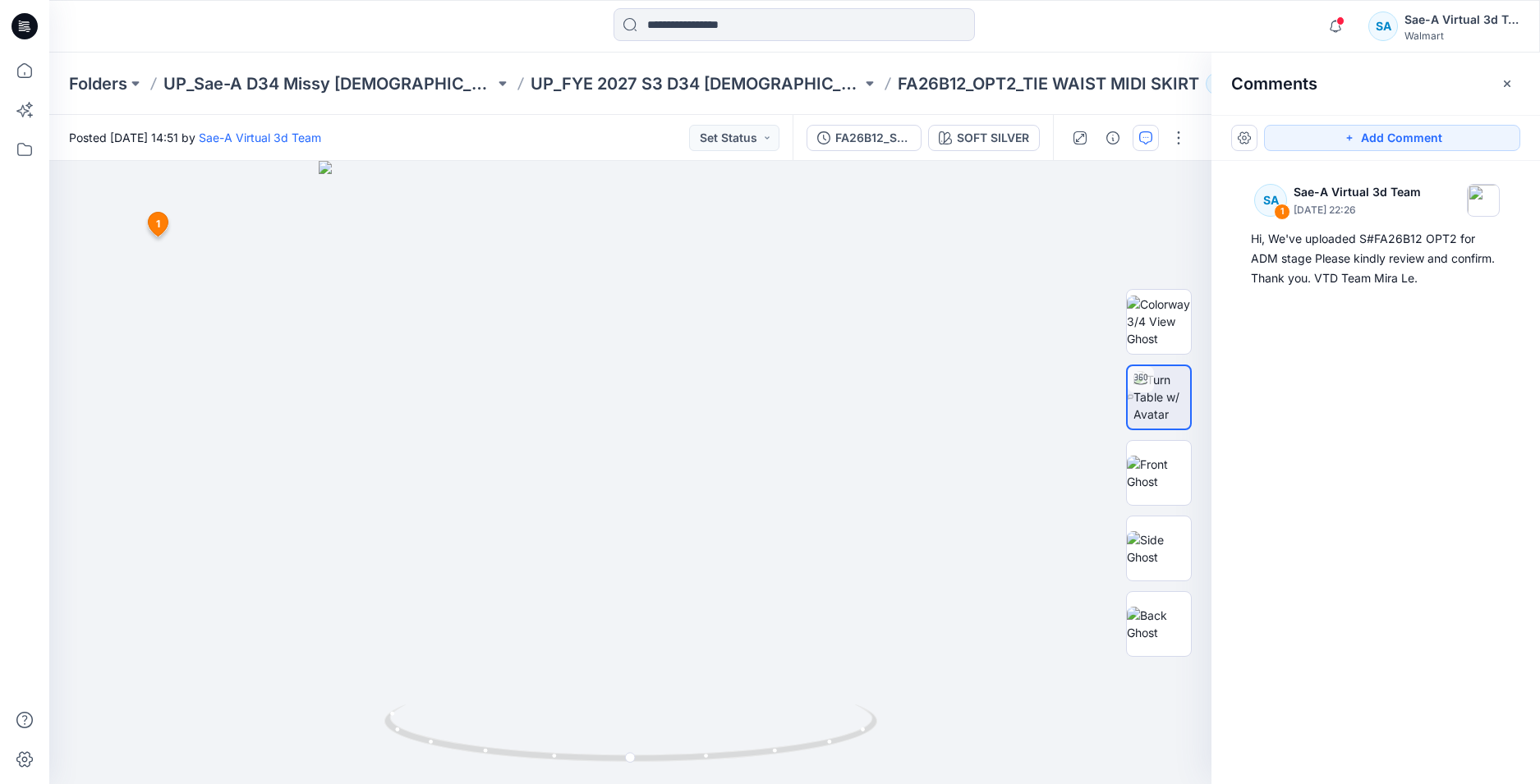
click at [12, 21] on icon at bounding box center [24, 26] width 26 height 53
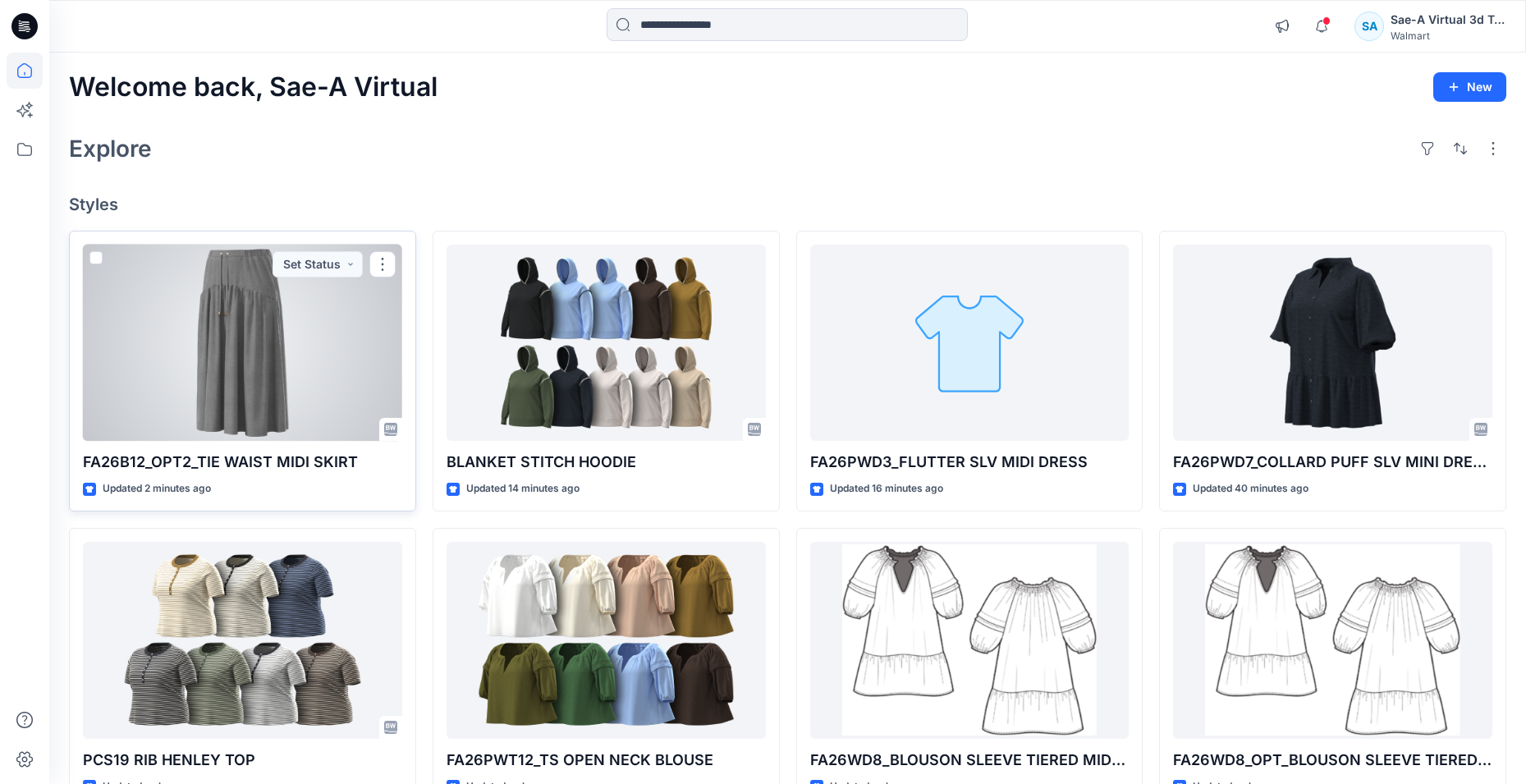
click at [233, 352] on div at bounding box center [243, 343] width 320 height 197
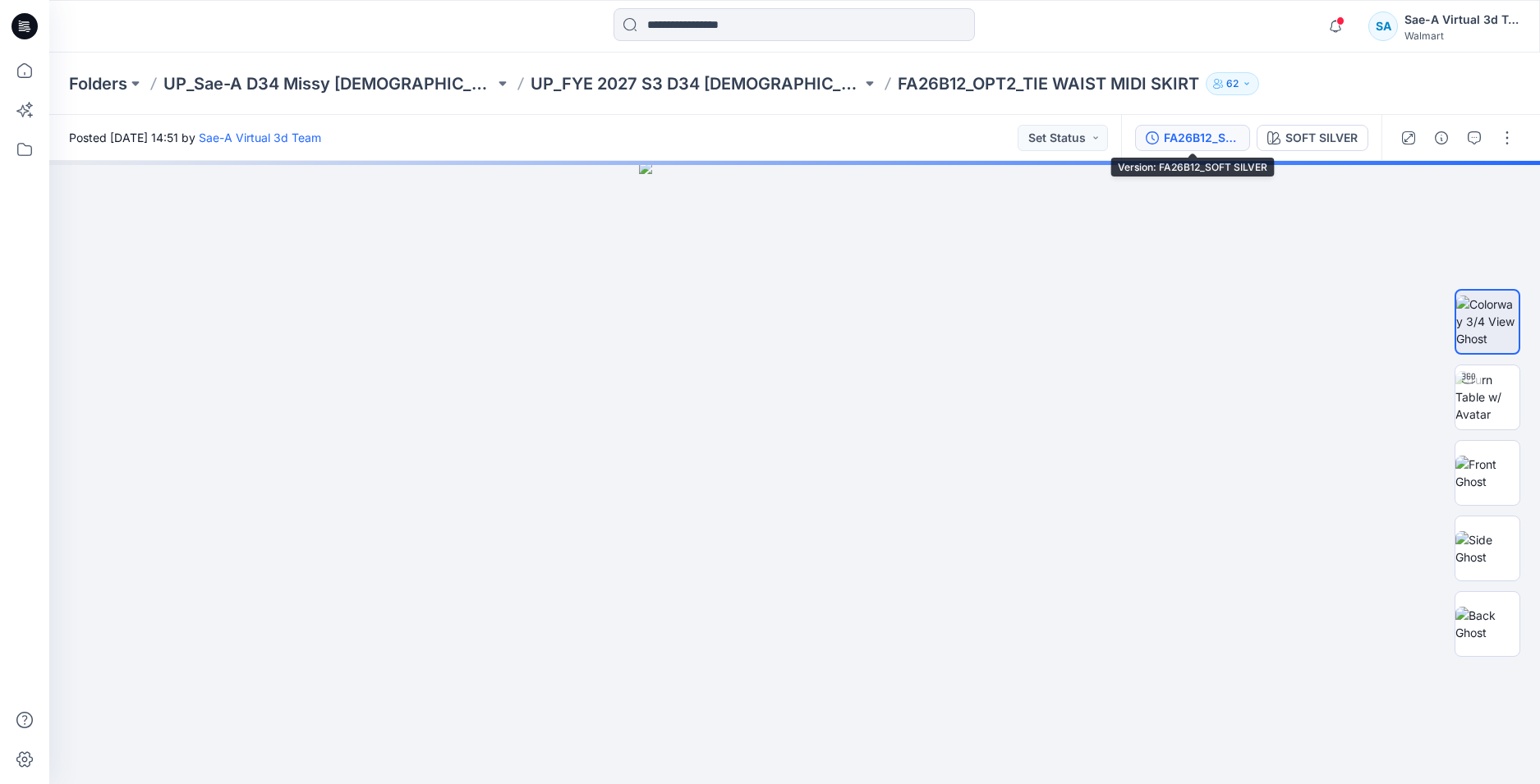
click at [1217, 135] on div "FA26B12_SOFT SILVER" at bounding box center [1202, 138] width 75 height 18
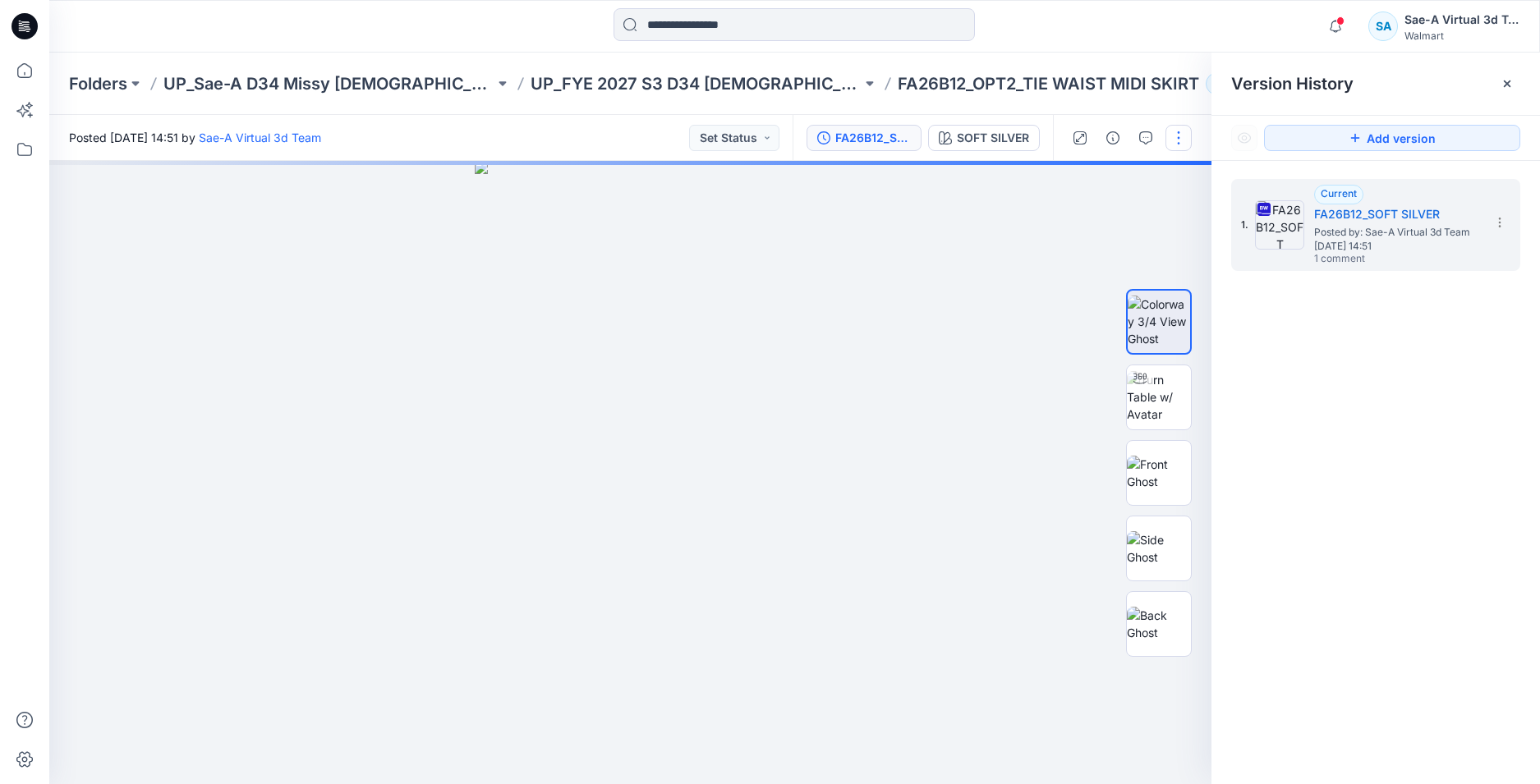
click at [1186, 127] on button "button" at bounding box center [1178, 137] width 26 height 26
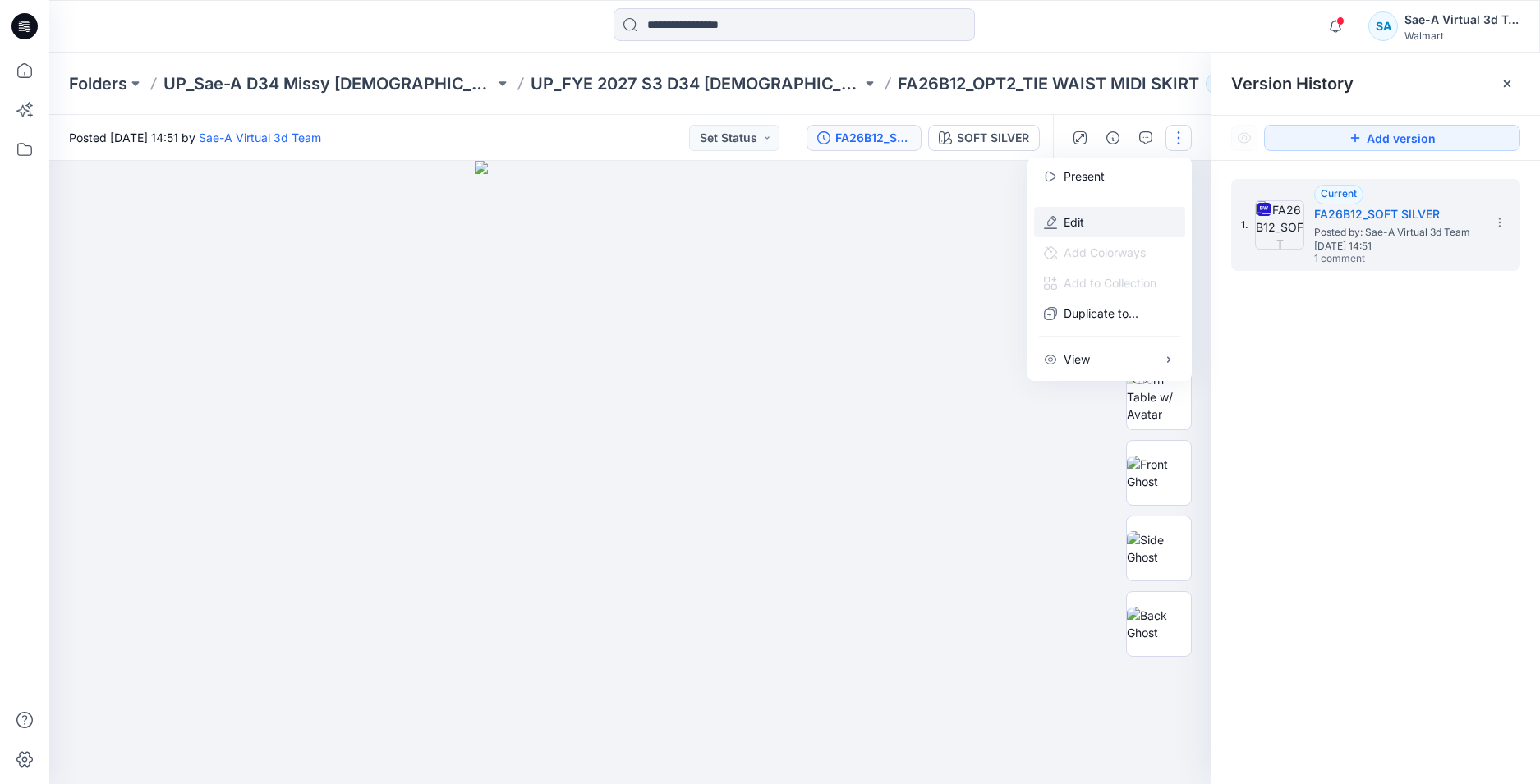
click at [1081, 220] on p "Edit" at bounding box center [1074, 221] width 21 height 17
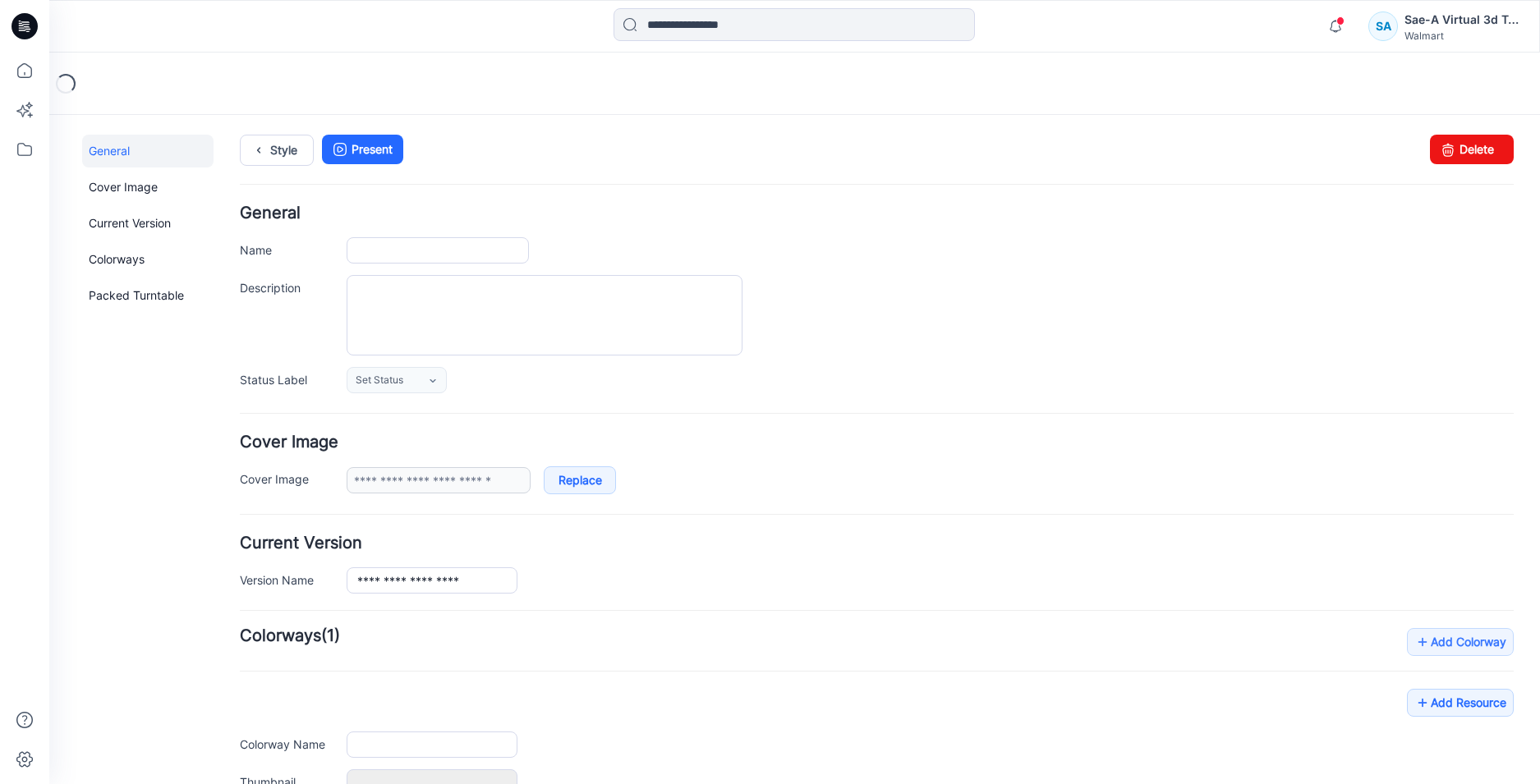
type input "**********"
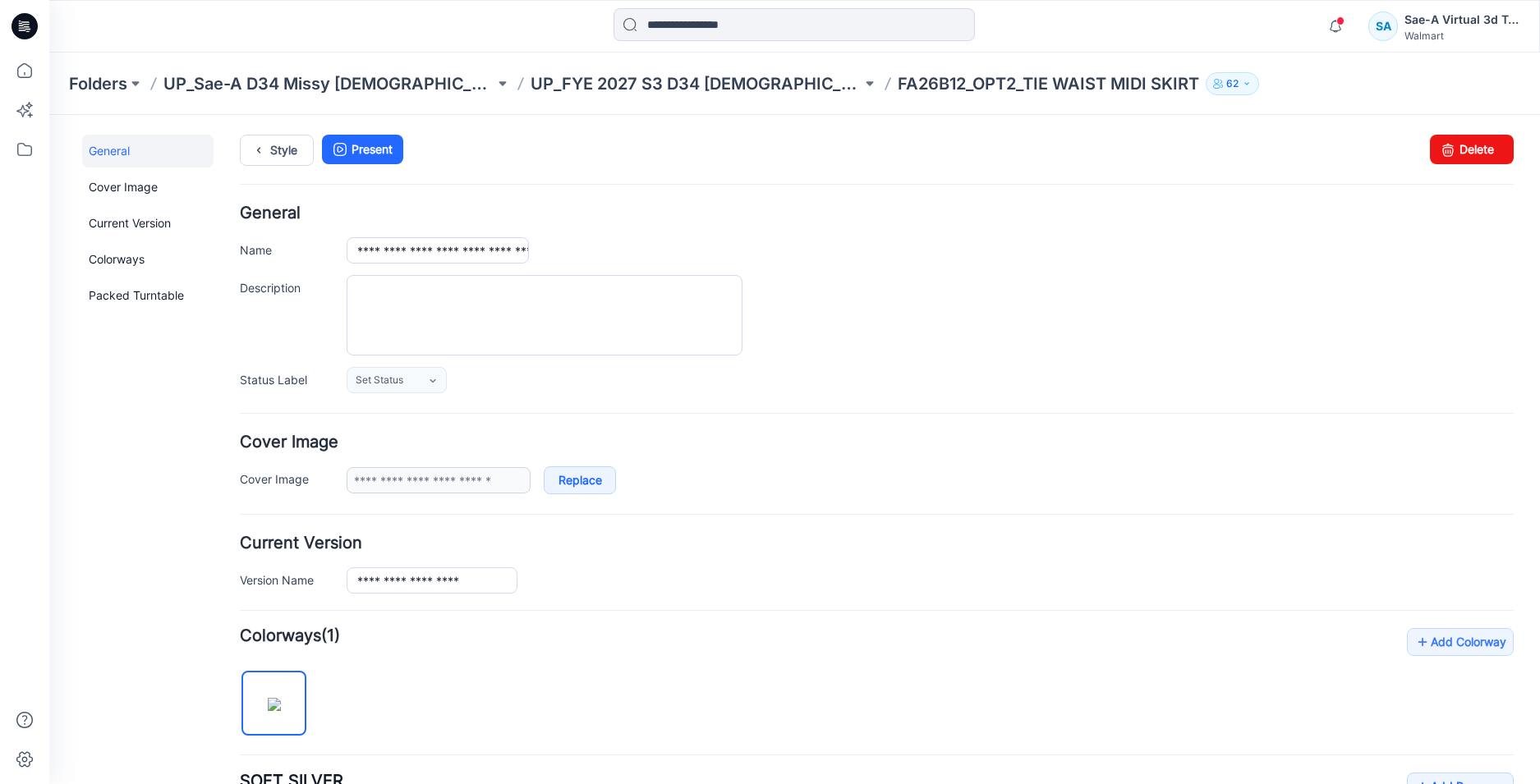
scroll to position [411, 0]
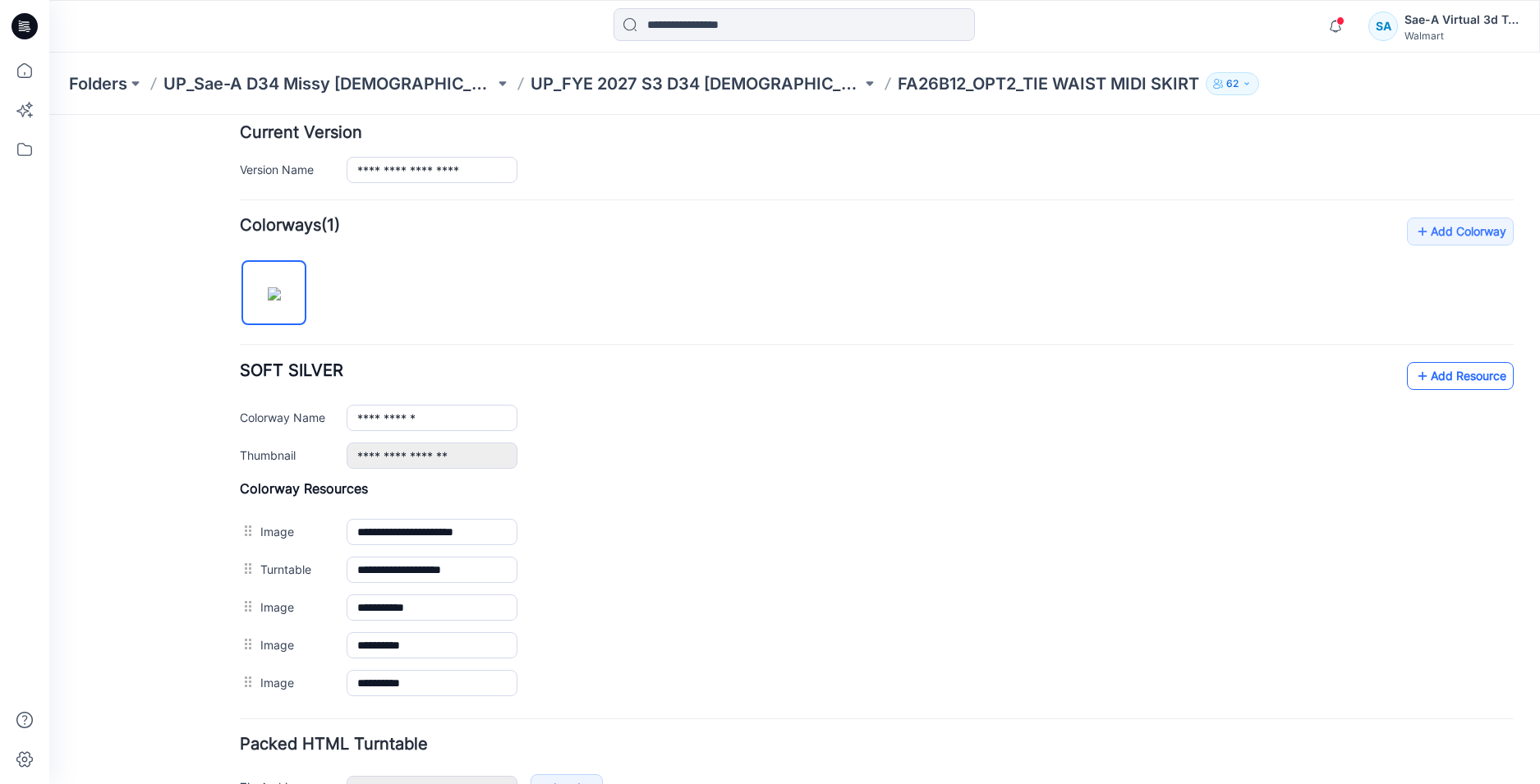
click at [1433, 380] on link "Add Resource" at bounding box center [1459, 375] width 107 height 28
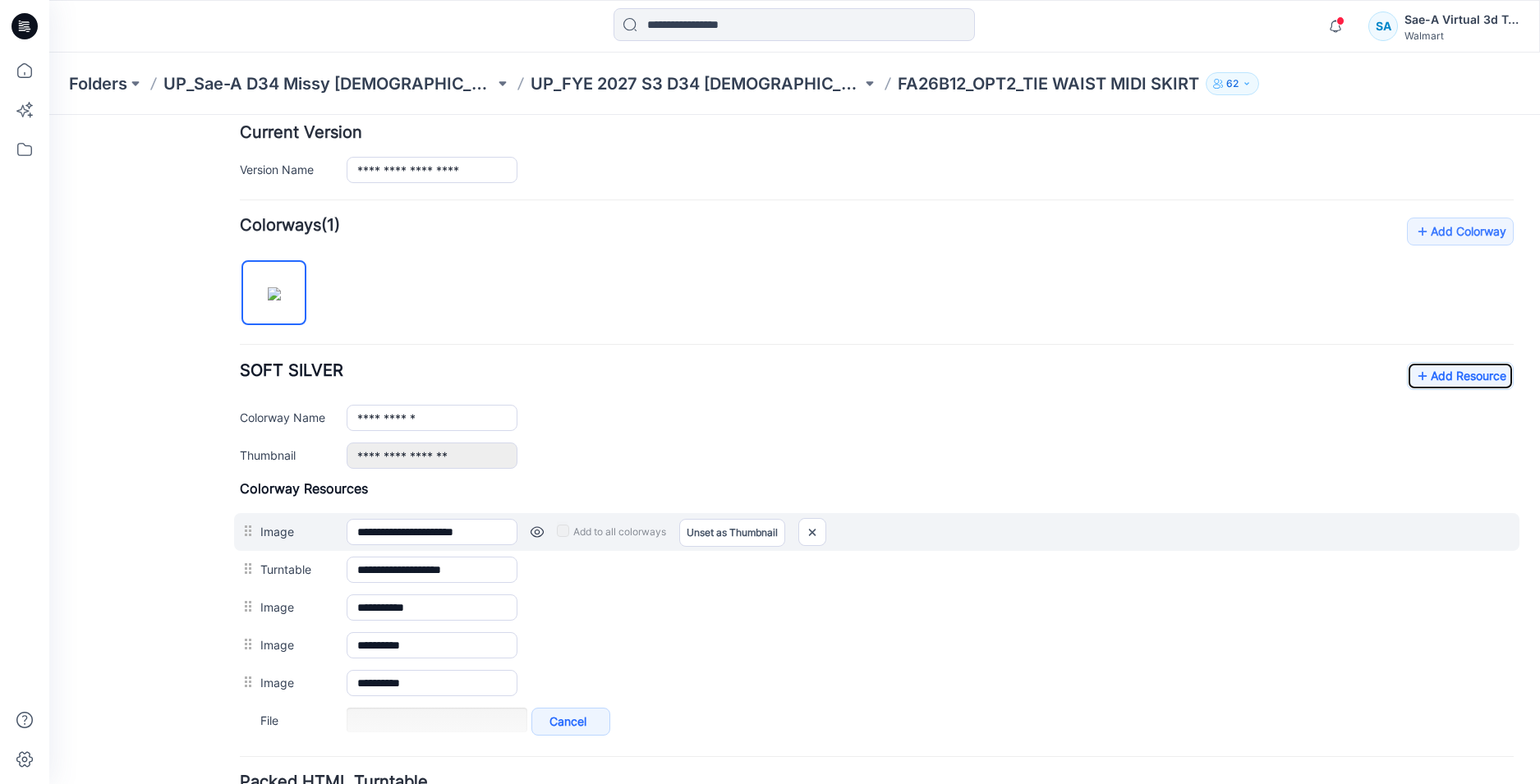
scroll to position [492, 0]
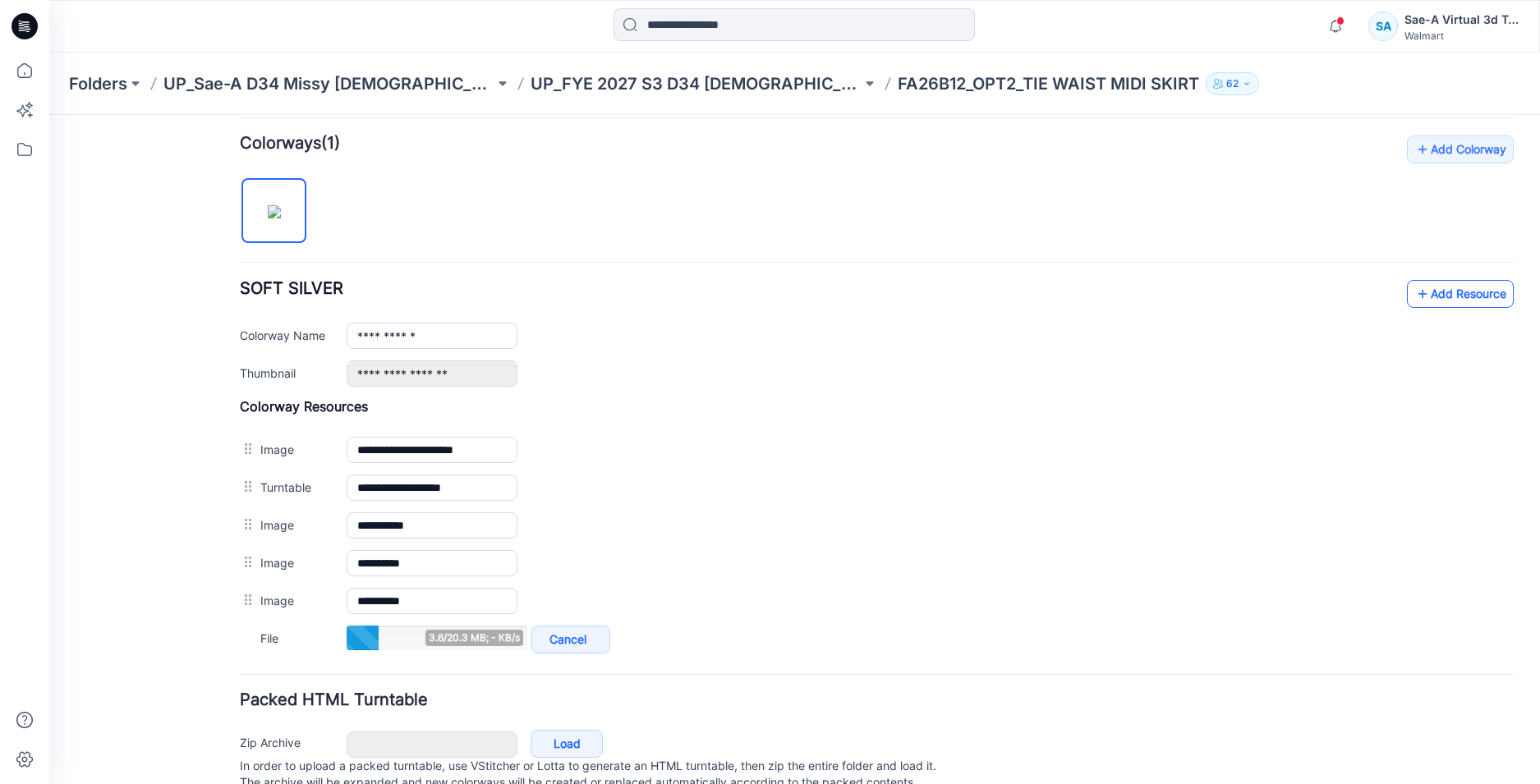
click at [1424, 296] on link "Add Resource" at bounding box center [1459, 294] width 107 height 28
click at [1430, 302] on link "Add Resource" at bounding box center [1459, 294] width 107 height 28
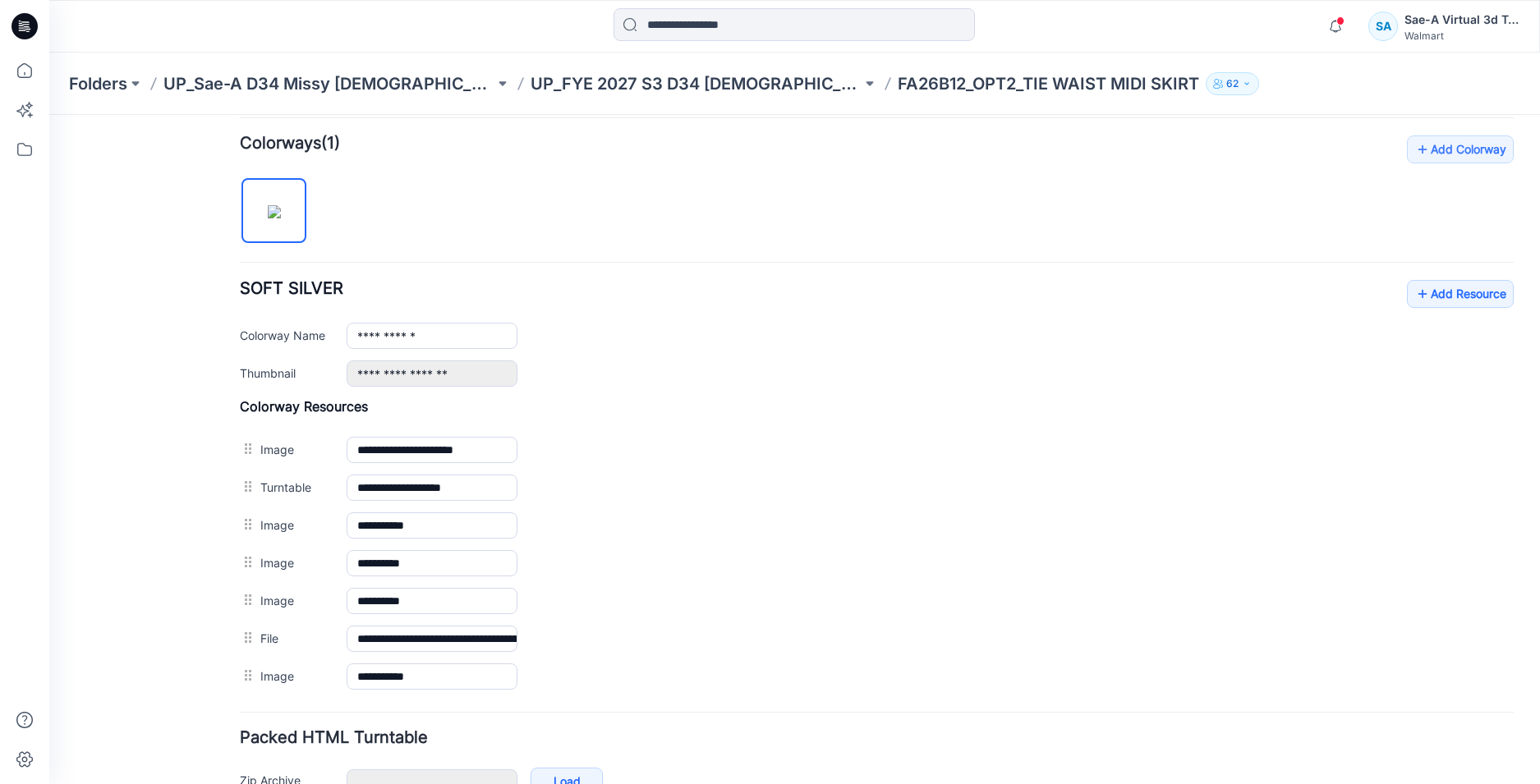
scroll to position [0, 0]
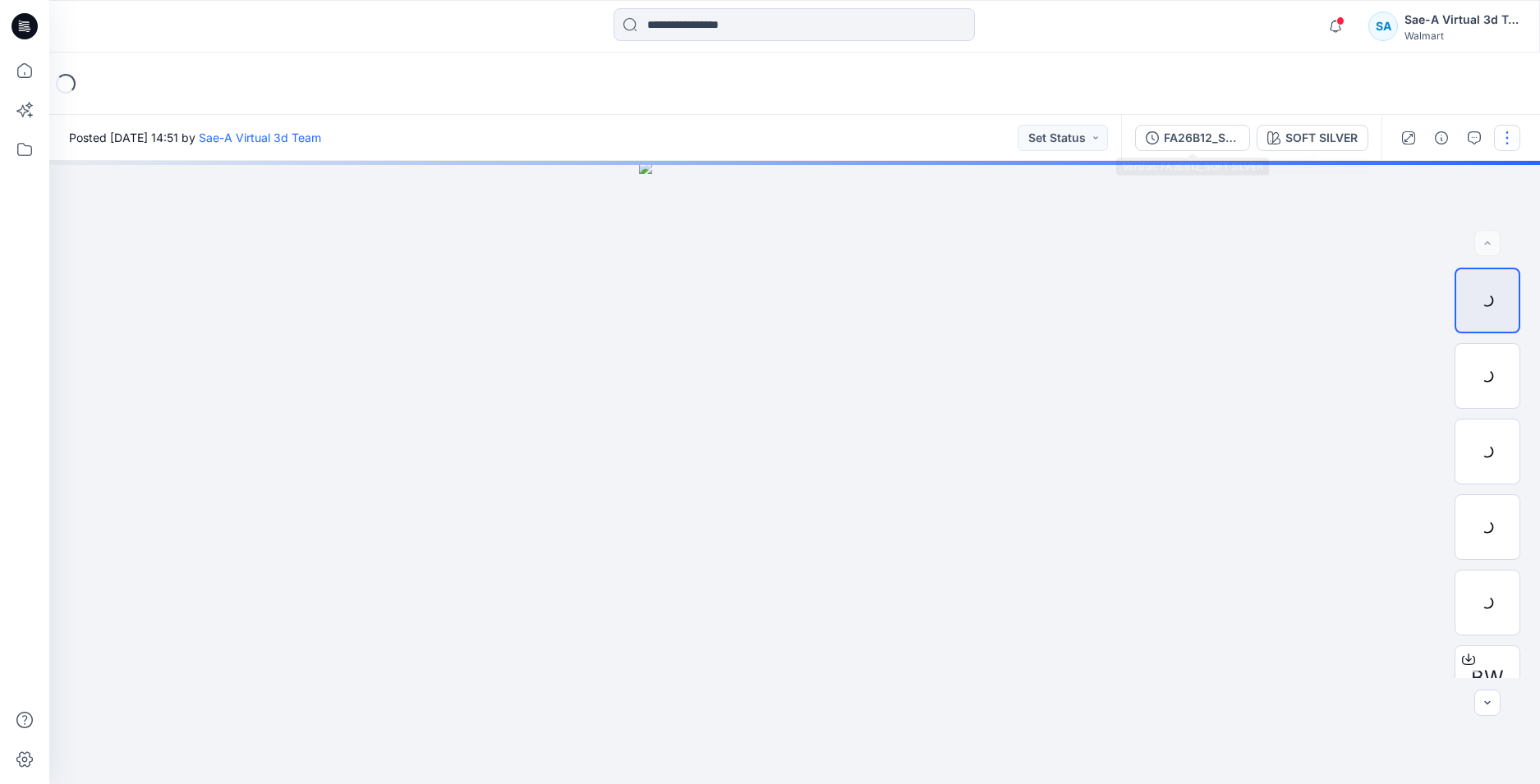
click at [1173, 143] on div "FA26B12_SOFT SILVER" at bounding box center [1202, 138] width 75 height 18
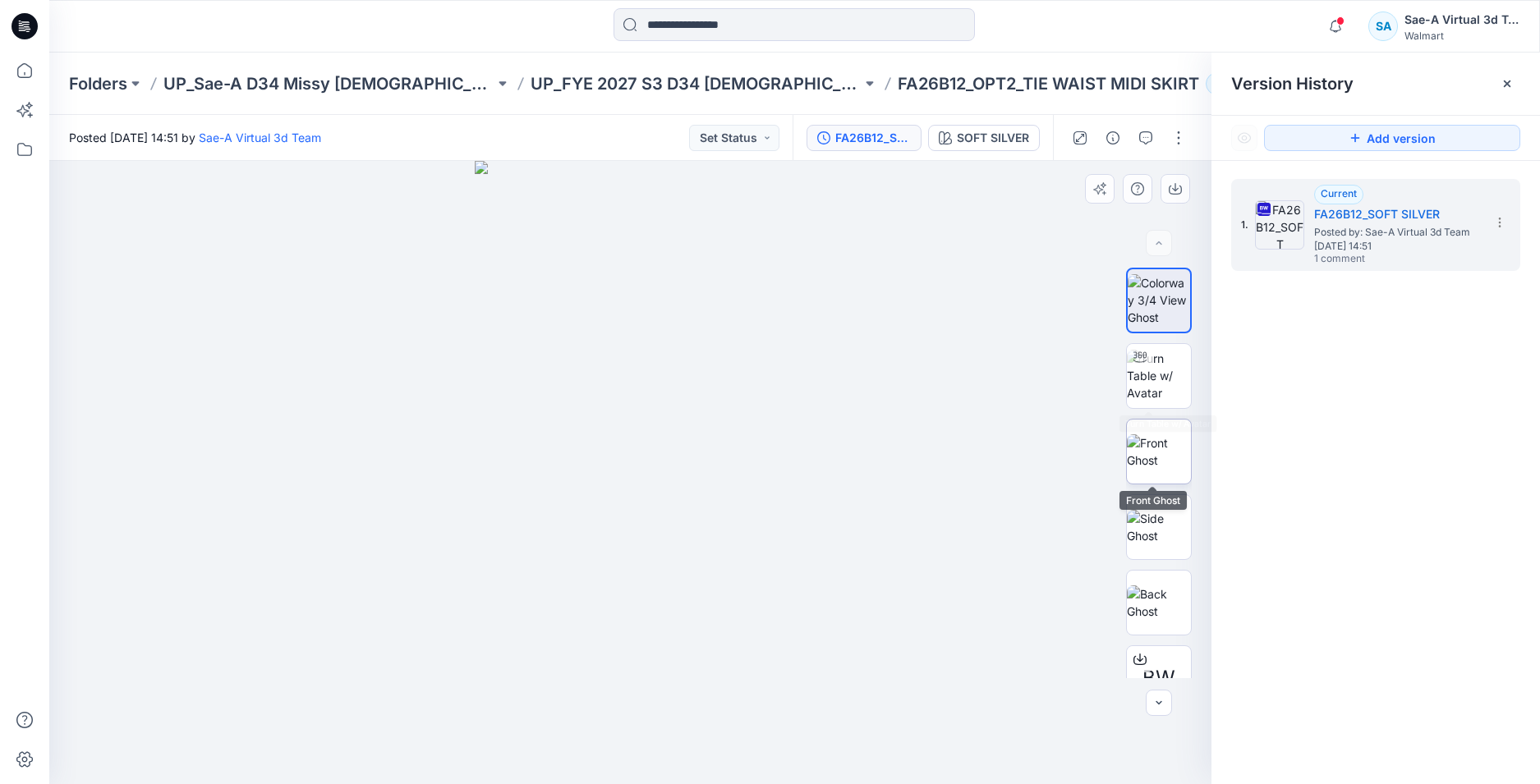
click at [1158, 453] on img at bounding box center [1159, 451] width 64 height 35
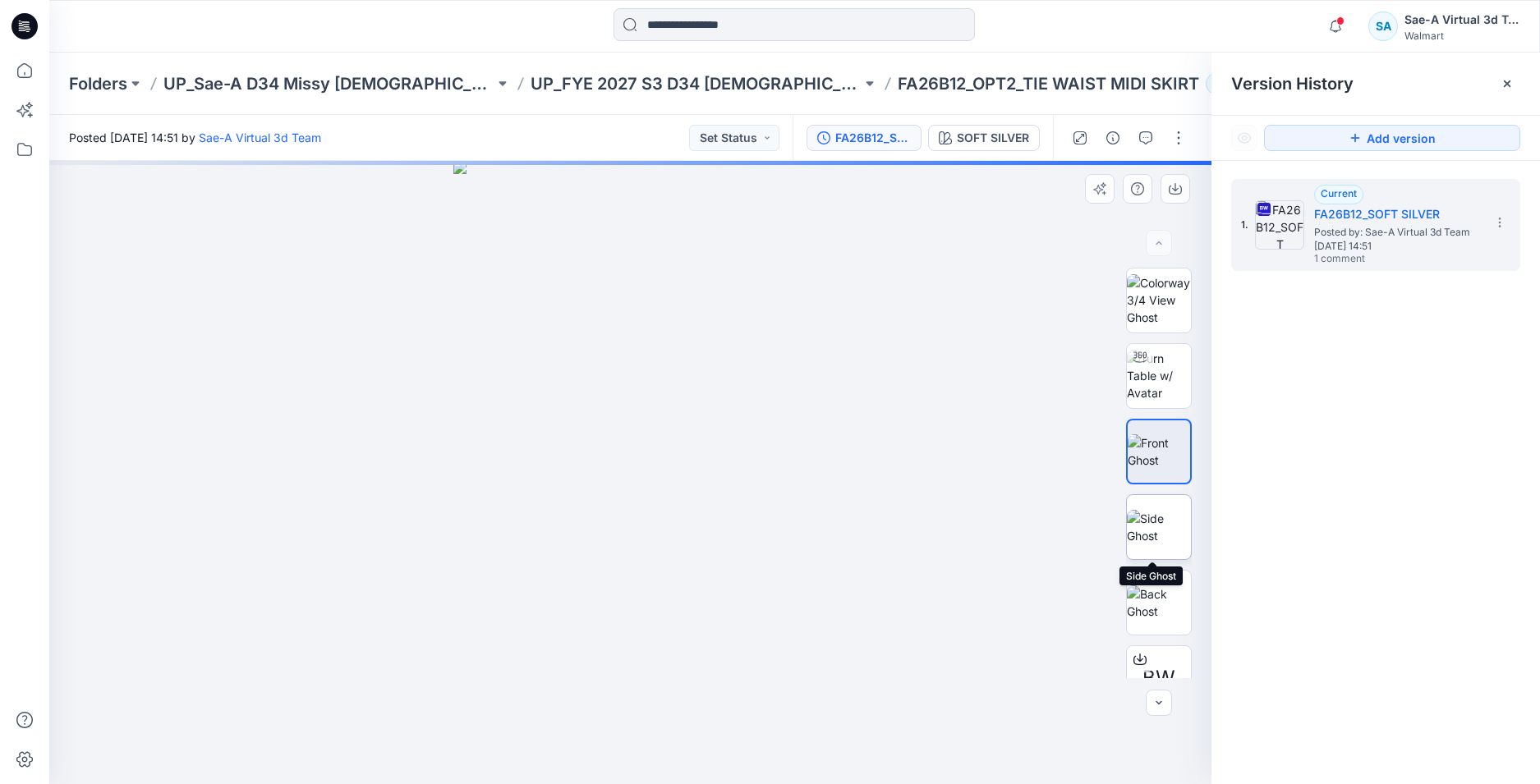
click at [1153, 510] on img at bounding box center [1159, 527] width 64 height 35
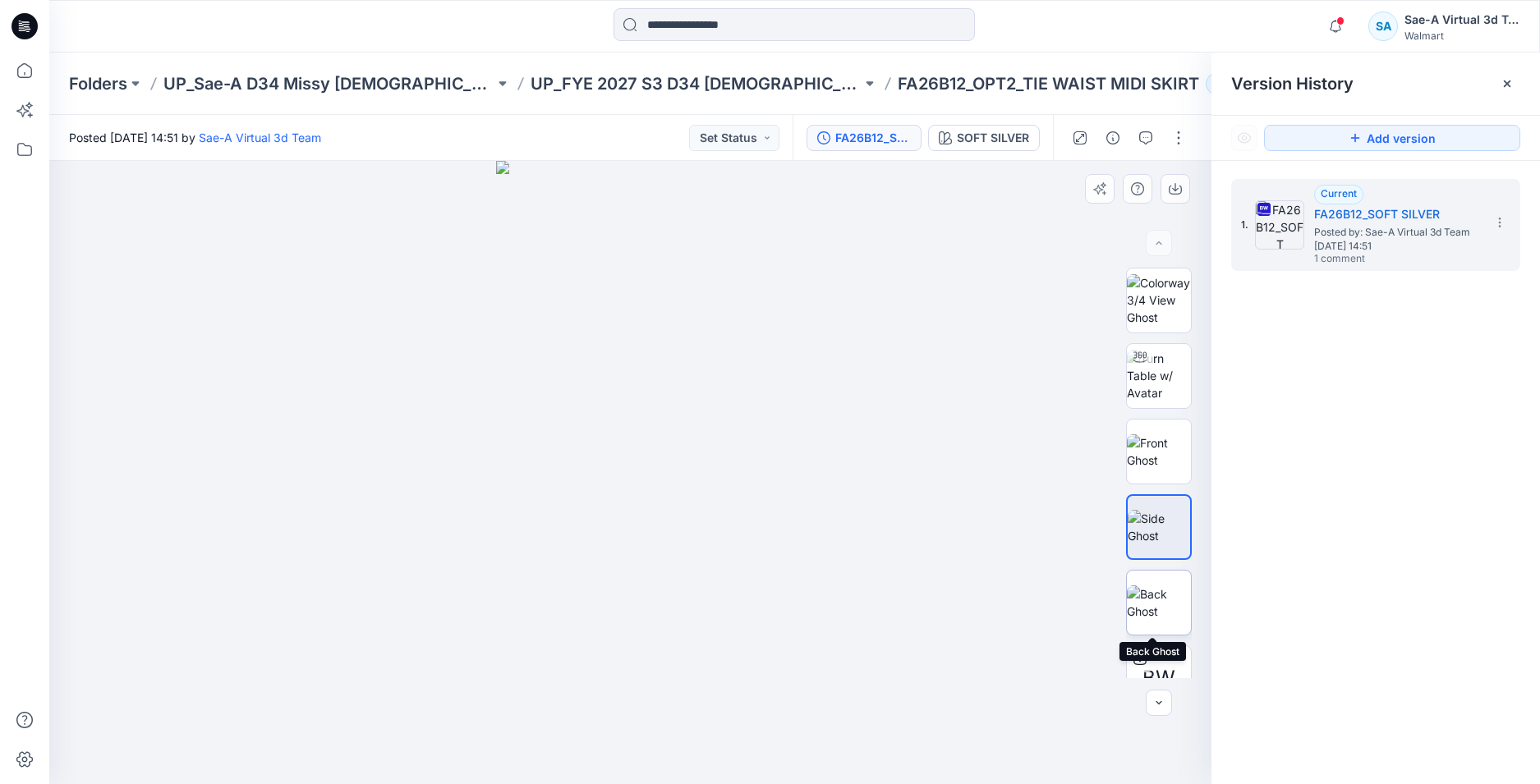
click at [1153, 601] on img at bounding box center [1159, 602] width 64 height 35
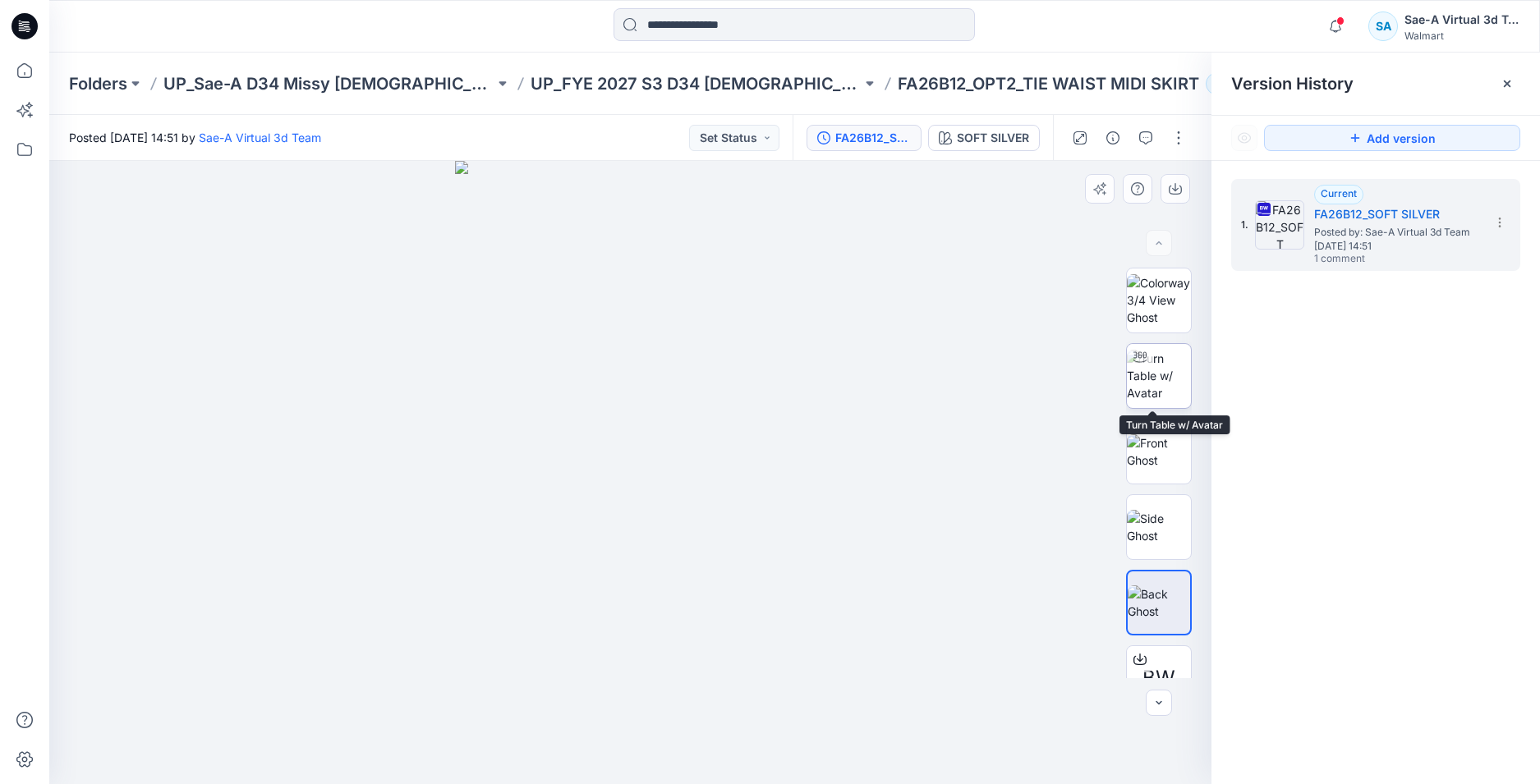
click at [1137, 379] on img at bounding box center [1159, 376] width 64 height 52
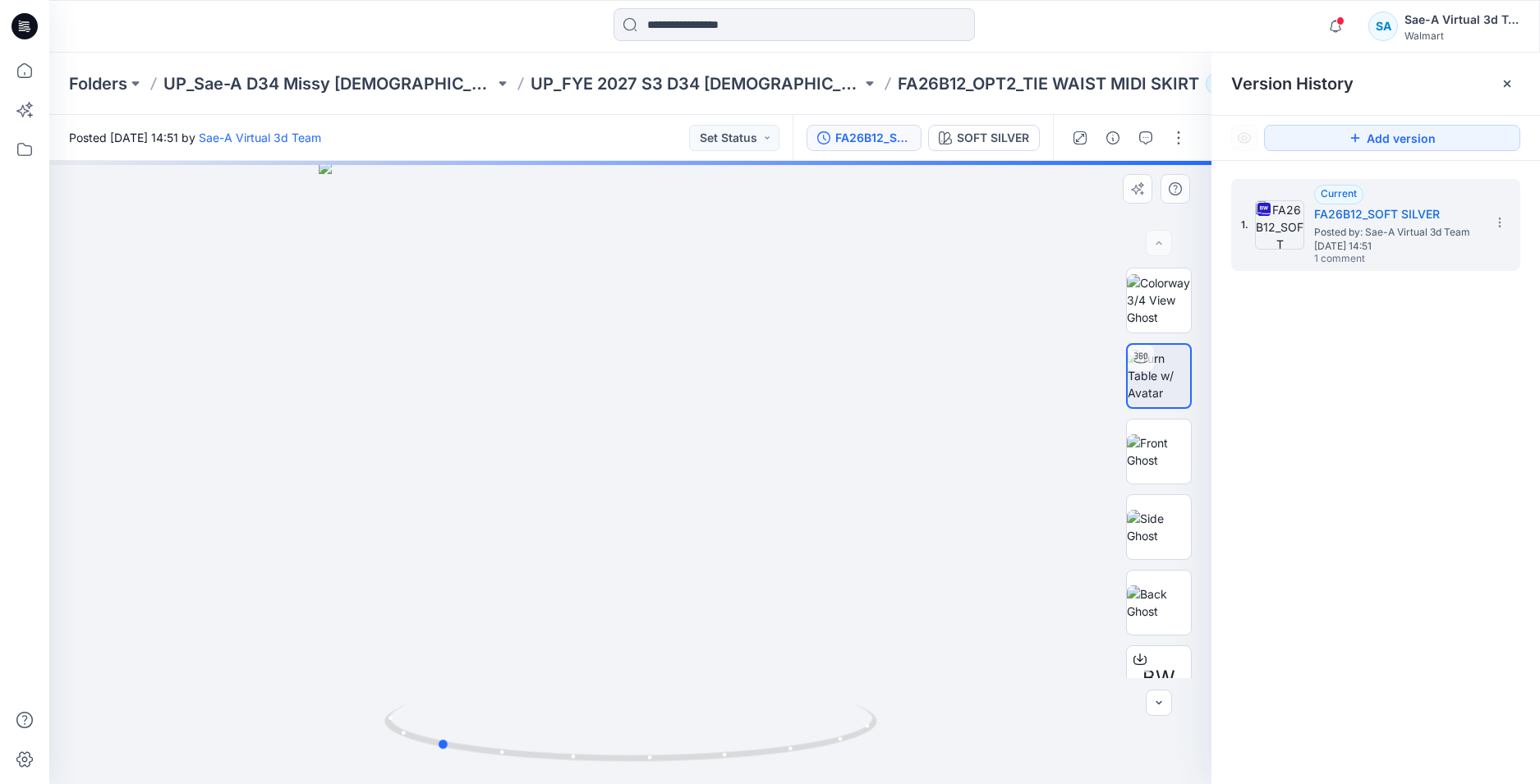
drag, startPoint x: 818, startPoint y: 758, endPoint x: 1125, endPoint y: 712, distance: 310.4
click at [1125, 712] on div at bounding box center [630, 473] width 1162 height 623
drag, startPoint x: 860, startPoint y: 520, endPoint x: 876, endPoint y: 436, distance: 85.5
drag, startPoint x: 802, startPoint y: 751, endPoint x: 701, endPoint y: 743, distance: 101.3
click at [701, 743] on icon at bounding box center [632, 735] width 497 height 62
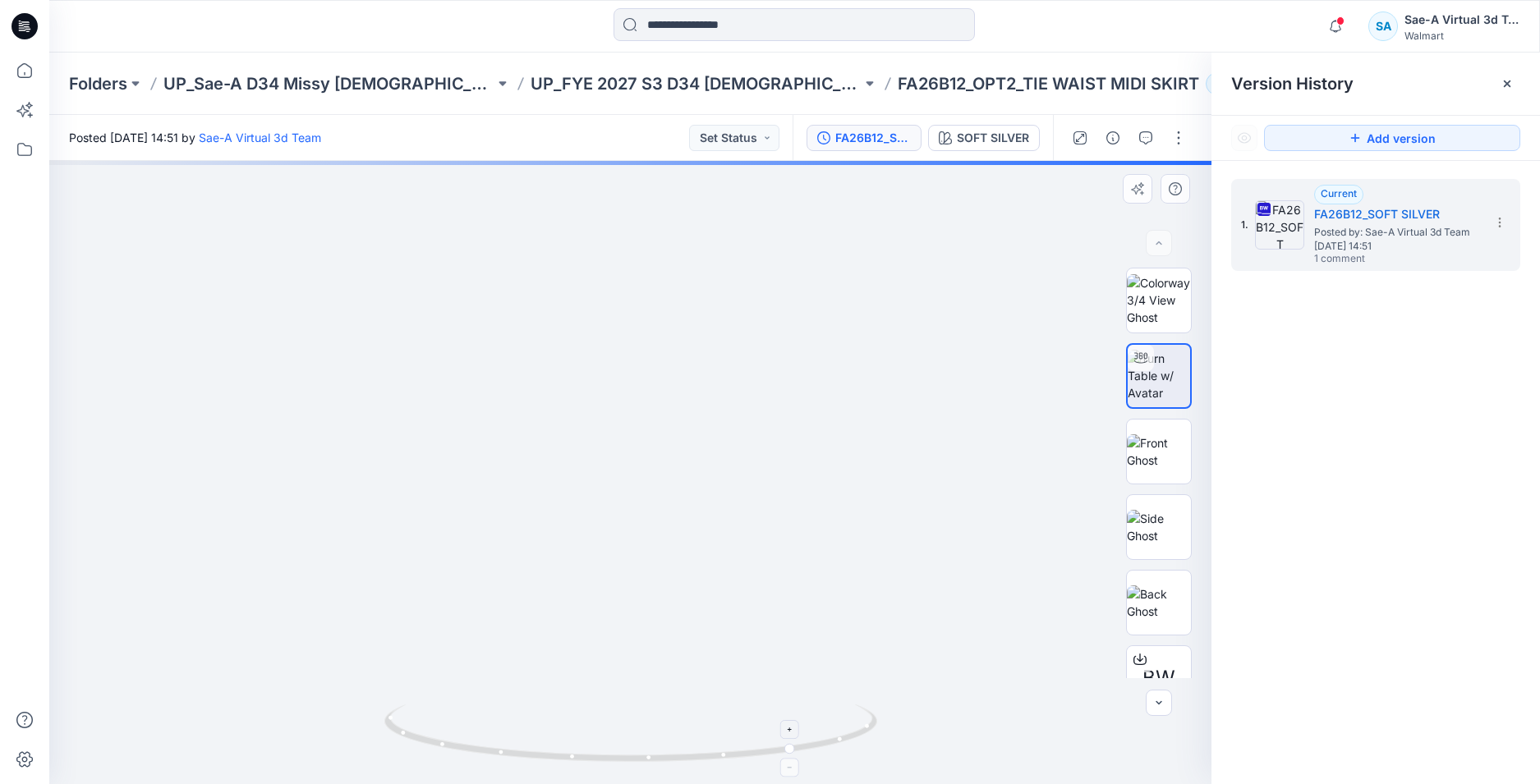
drag, startPoint x: 728, startPoint y: 424, endPoint x: 693, endPoint y: 724, distance: 302.0
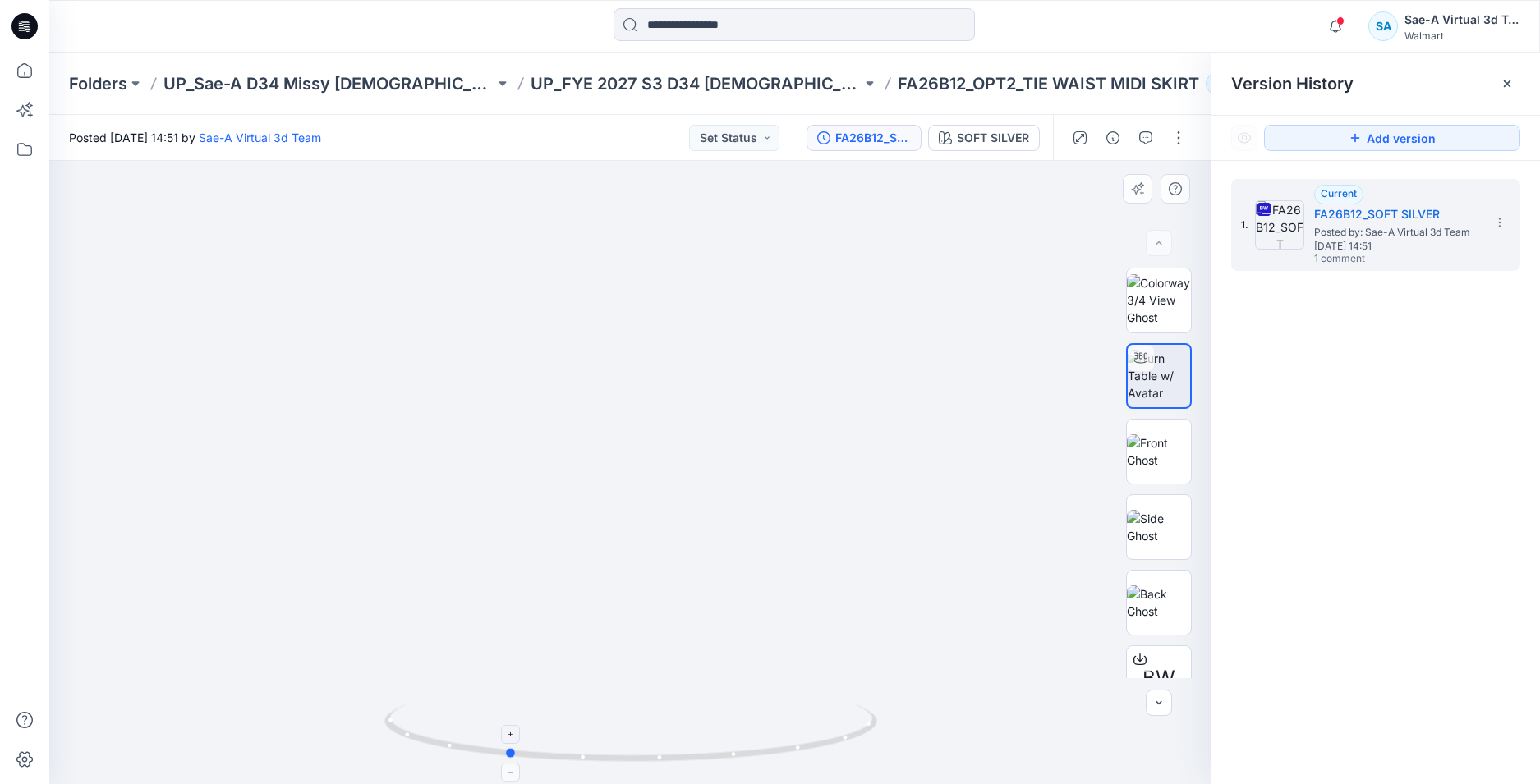
drag, startPoint x: 782, startPoint y: 746, endPoint x: 492, endPoint y: 713, distance: 291.9
click at [492, 713] on icon at bounding box center [632, 735] width 497 height 62
click at [894, 140] on div "FA26B12_SOFT SILVER" at bounding box center [873, 138] width 75 height 18
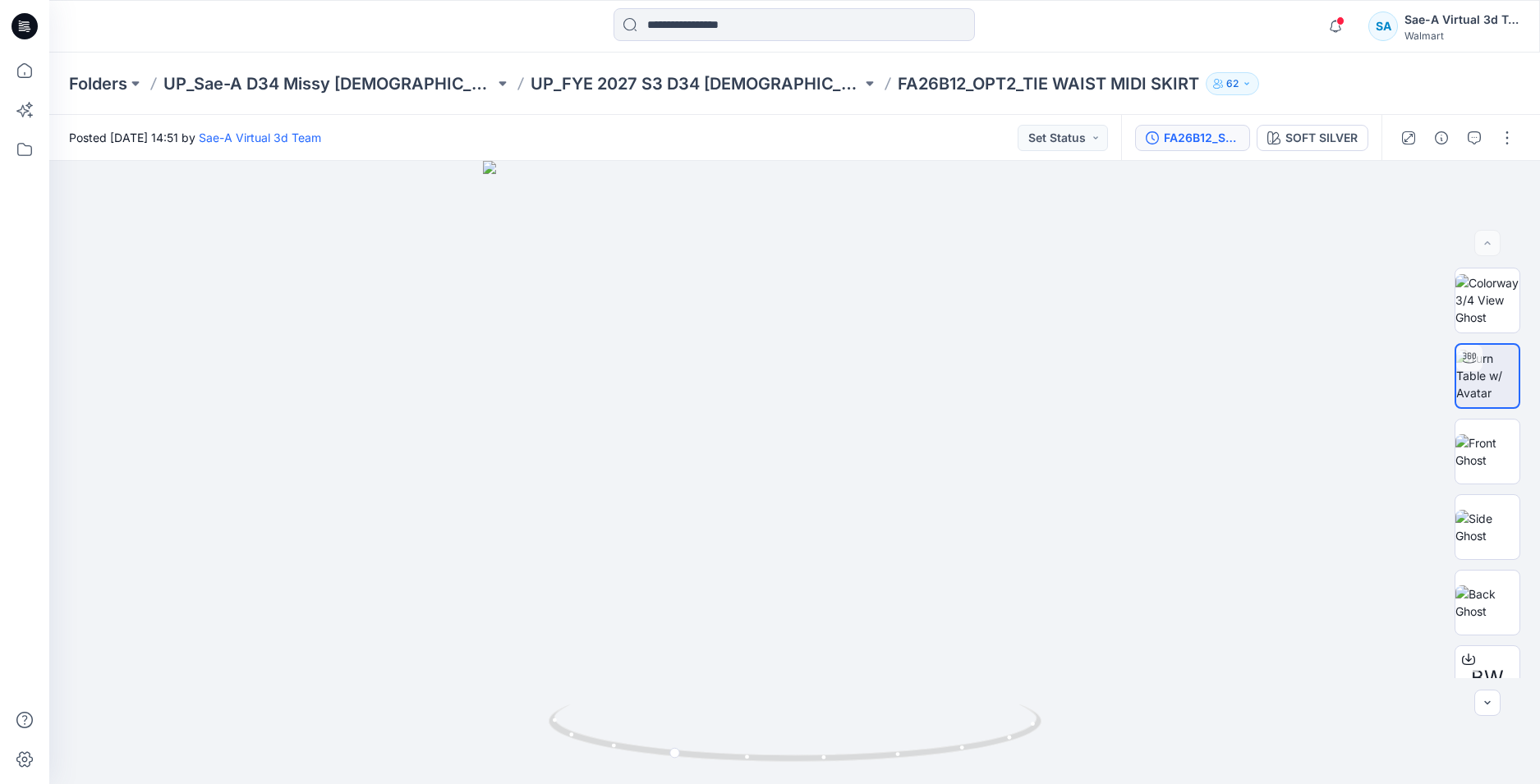
click at [1177, 141] on div "FA26B12_SOFT SILVER" at bounding box center [1202, 138] width 75 height 18
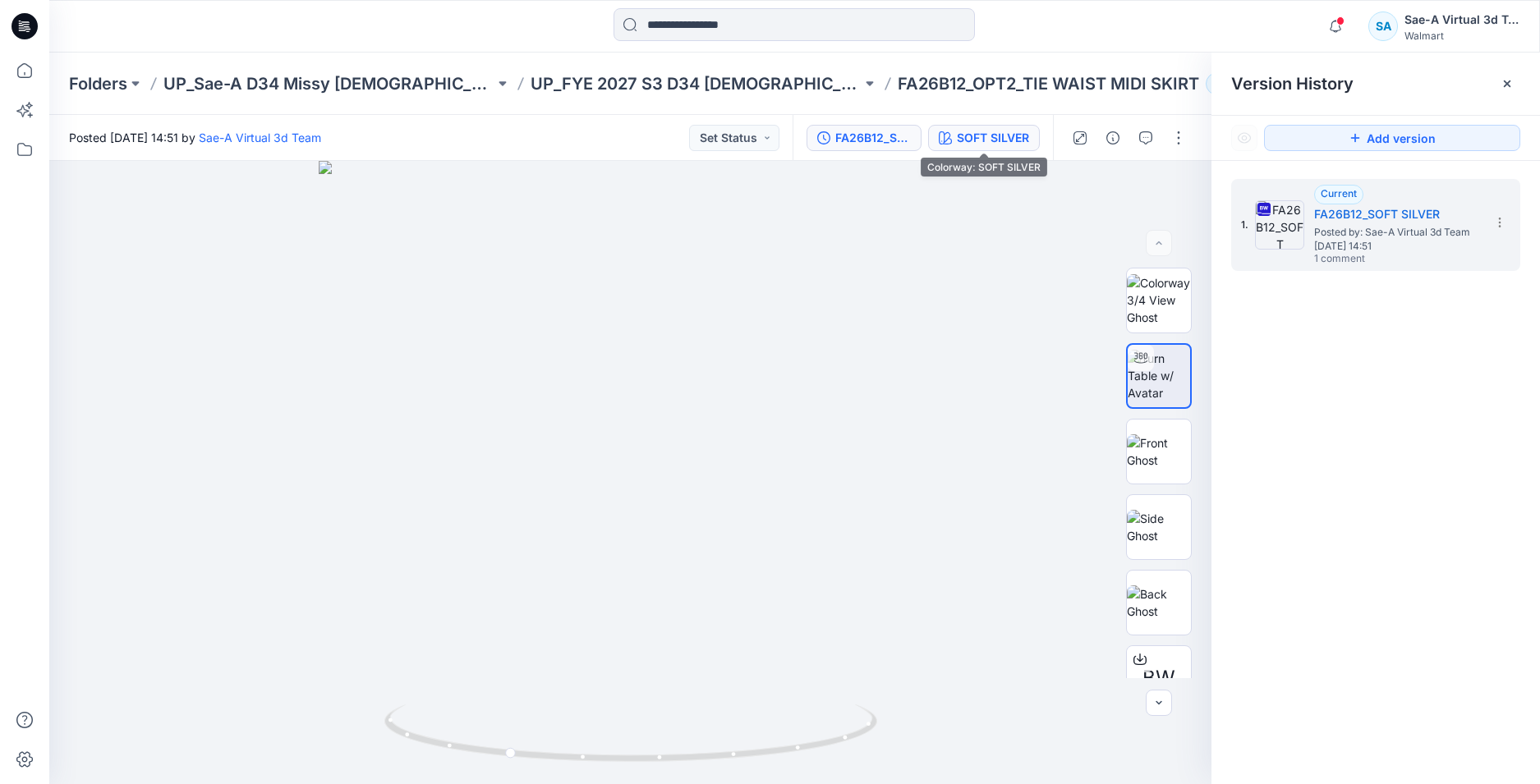
click at [997, 141] on div "SOFT SILVER" at bounding box center [993, 138] width 73 height 18
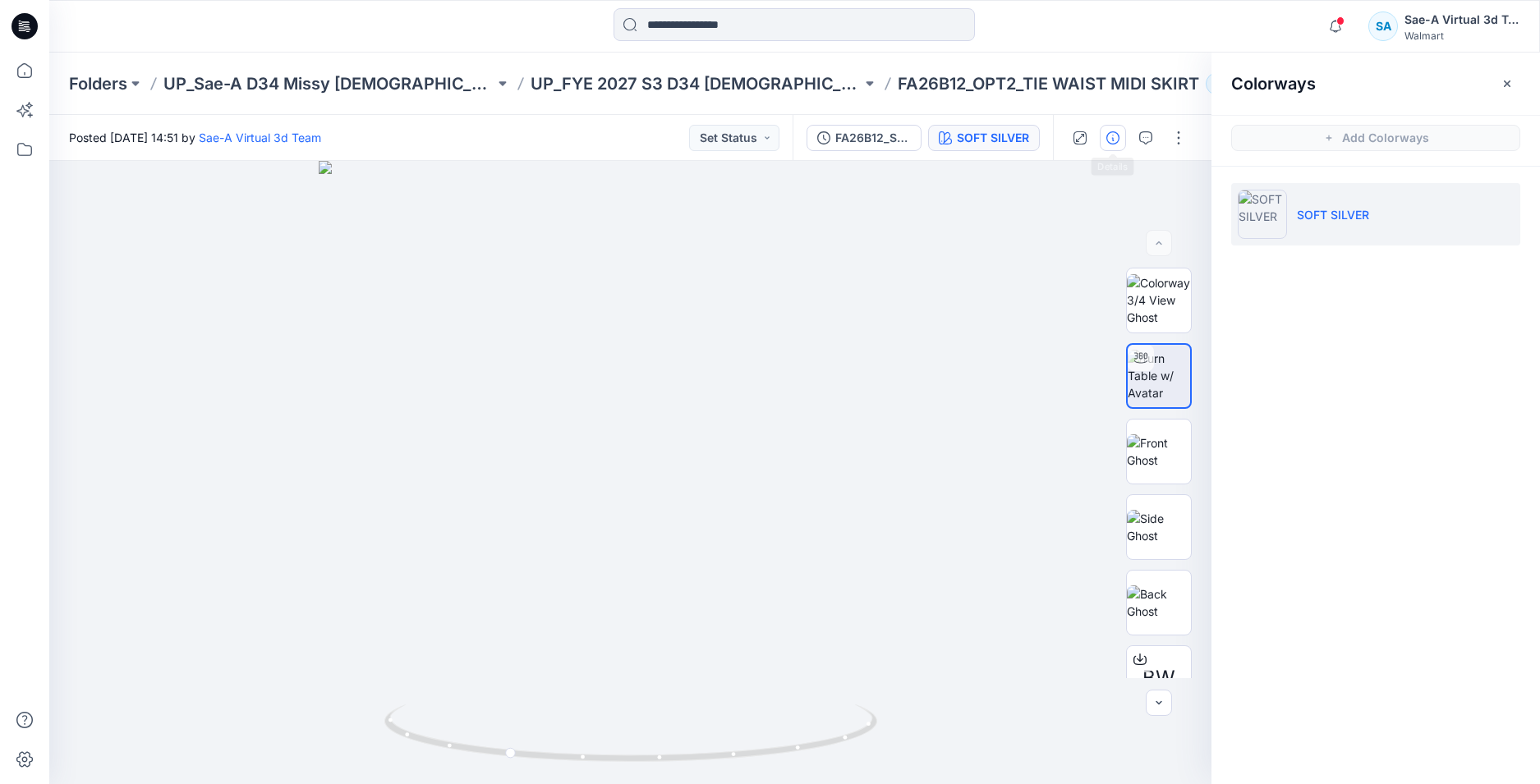
click at [1115, 137] on icon "button" at bounding box center [1112, 138] width 13 height 13
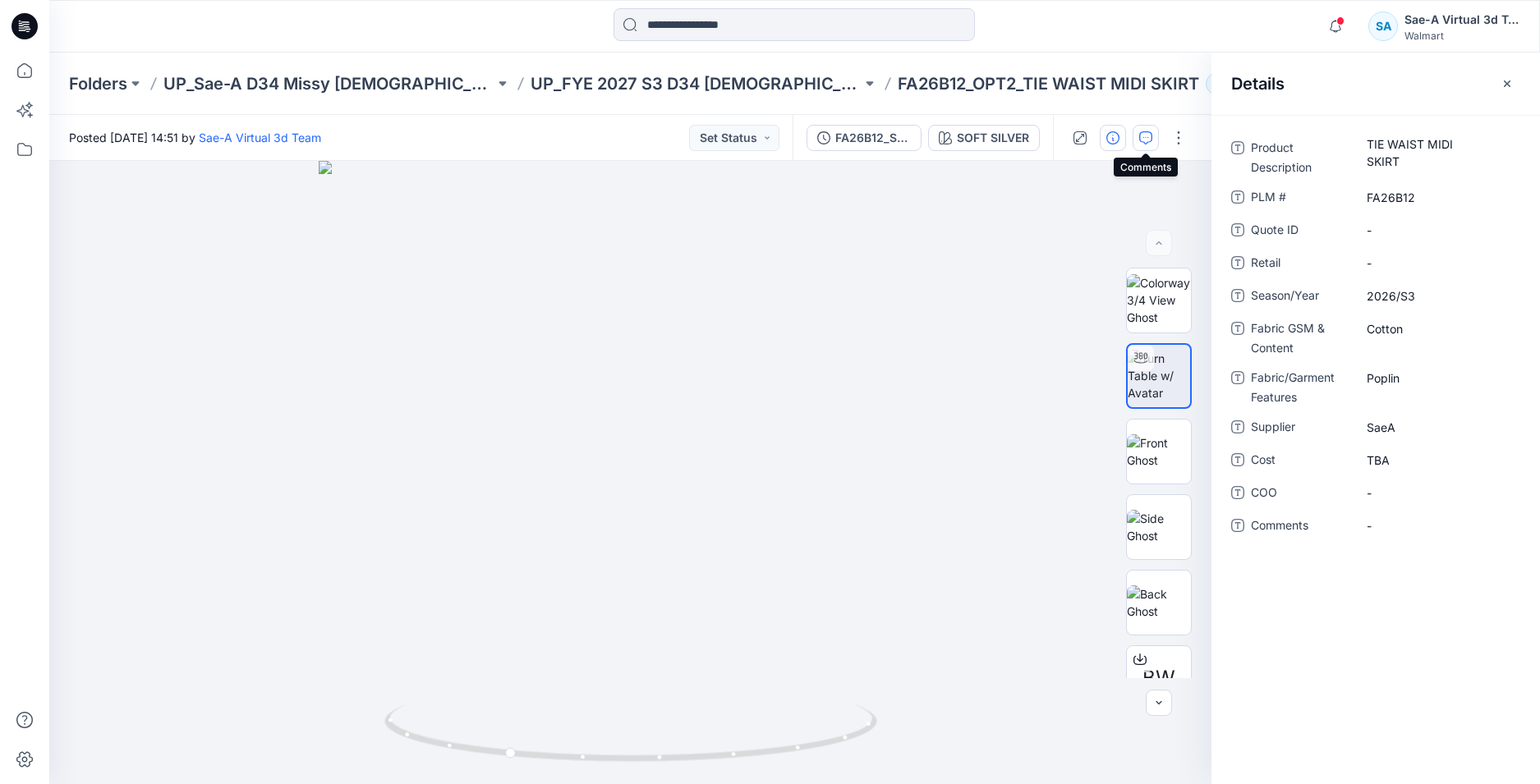
click at [1144, 139] on icon "button" at bounding box center [1145, 138] width 13 height 13
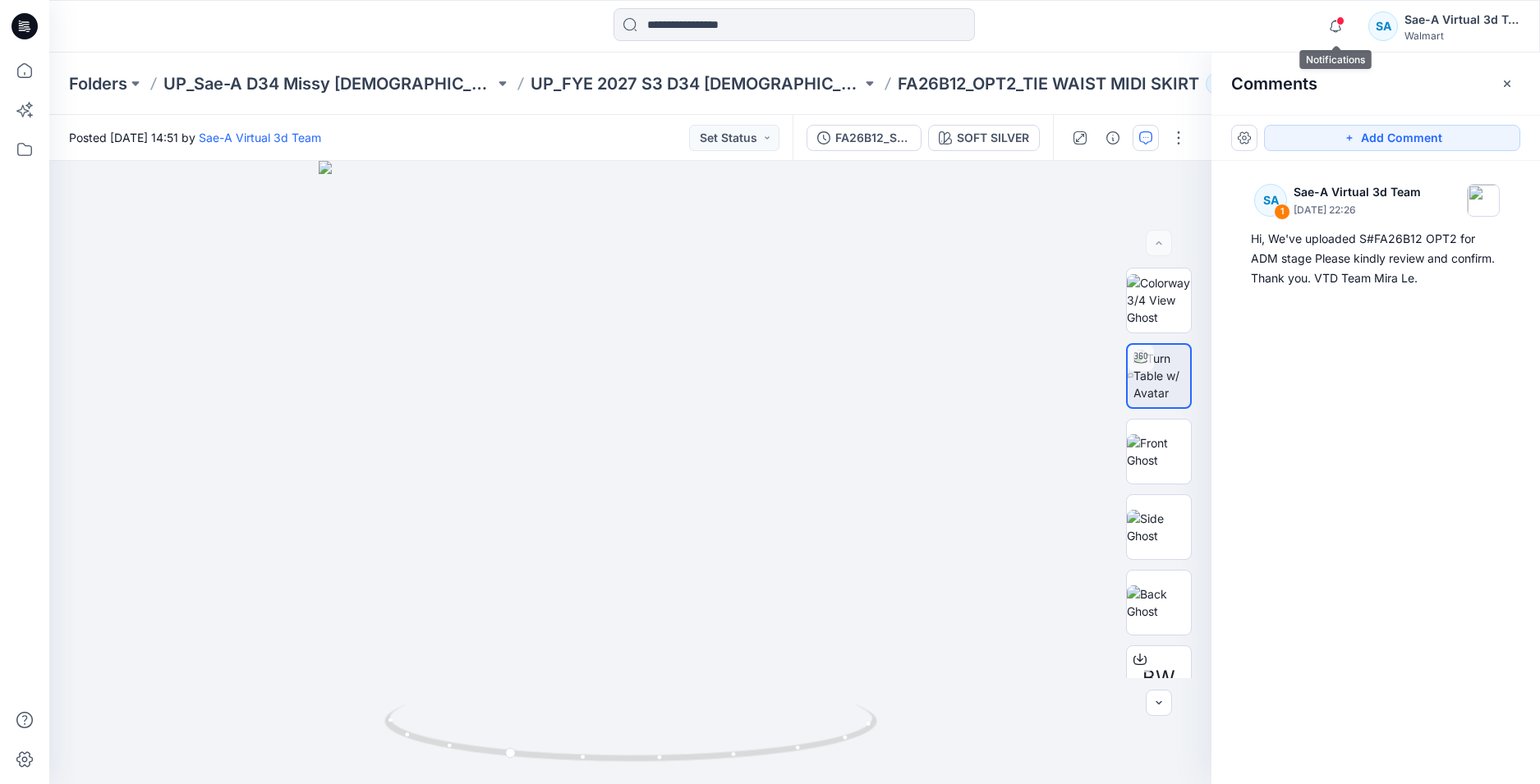
click at [1344, 19] on div at bounding box center [1331, 14] width 26 height 9
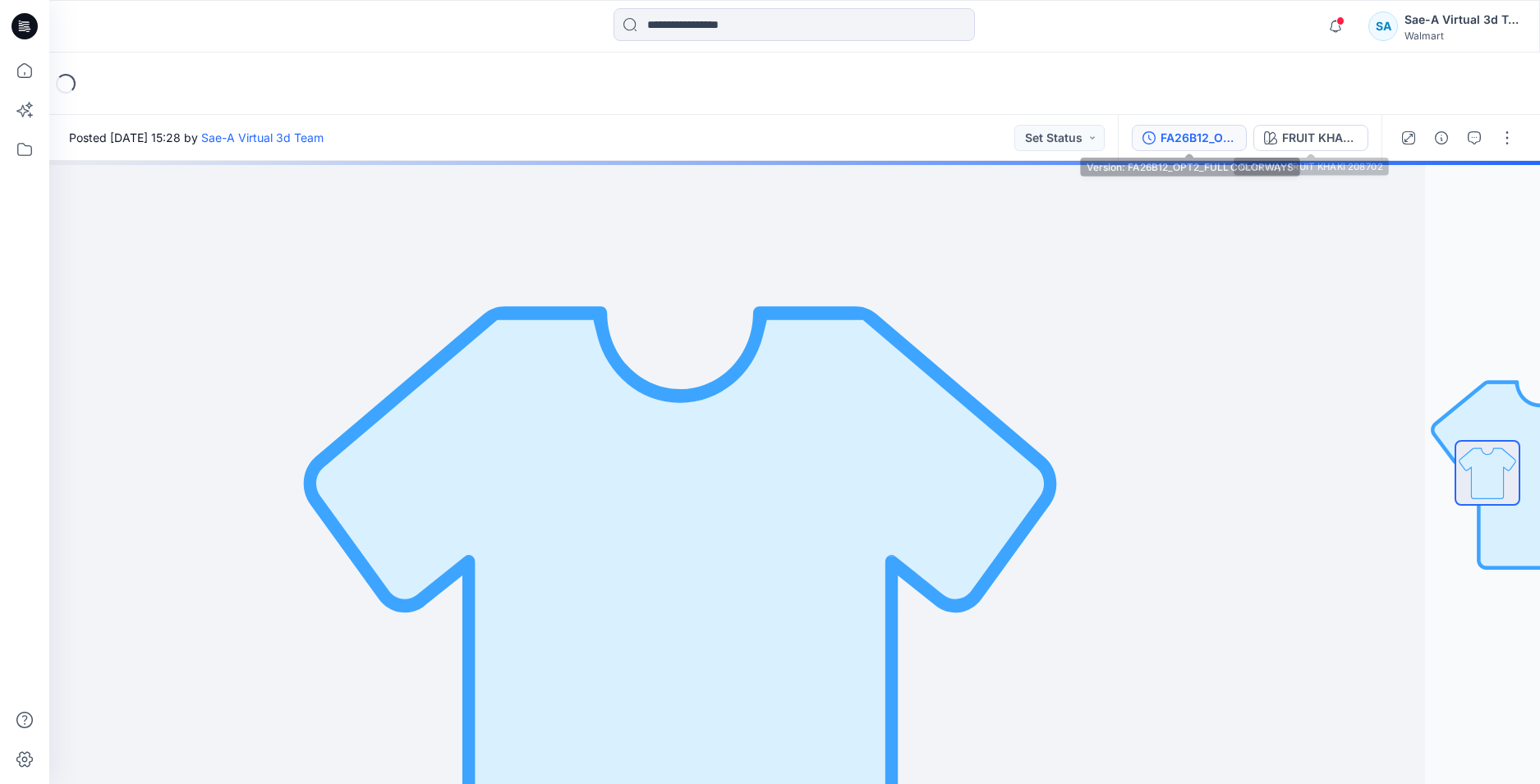
click at [1215, 138] on div "FA26B12_OPT2_FULL COLORWAYS" at bounding box center [1198, 138] width 75 height 18
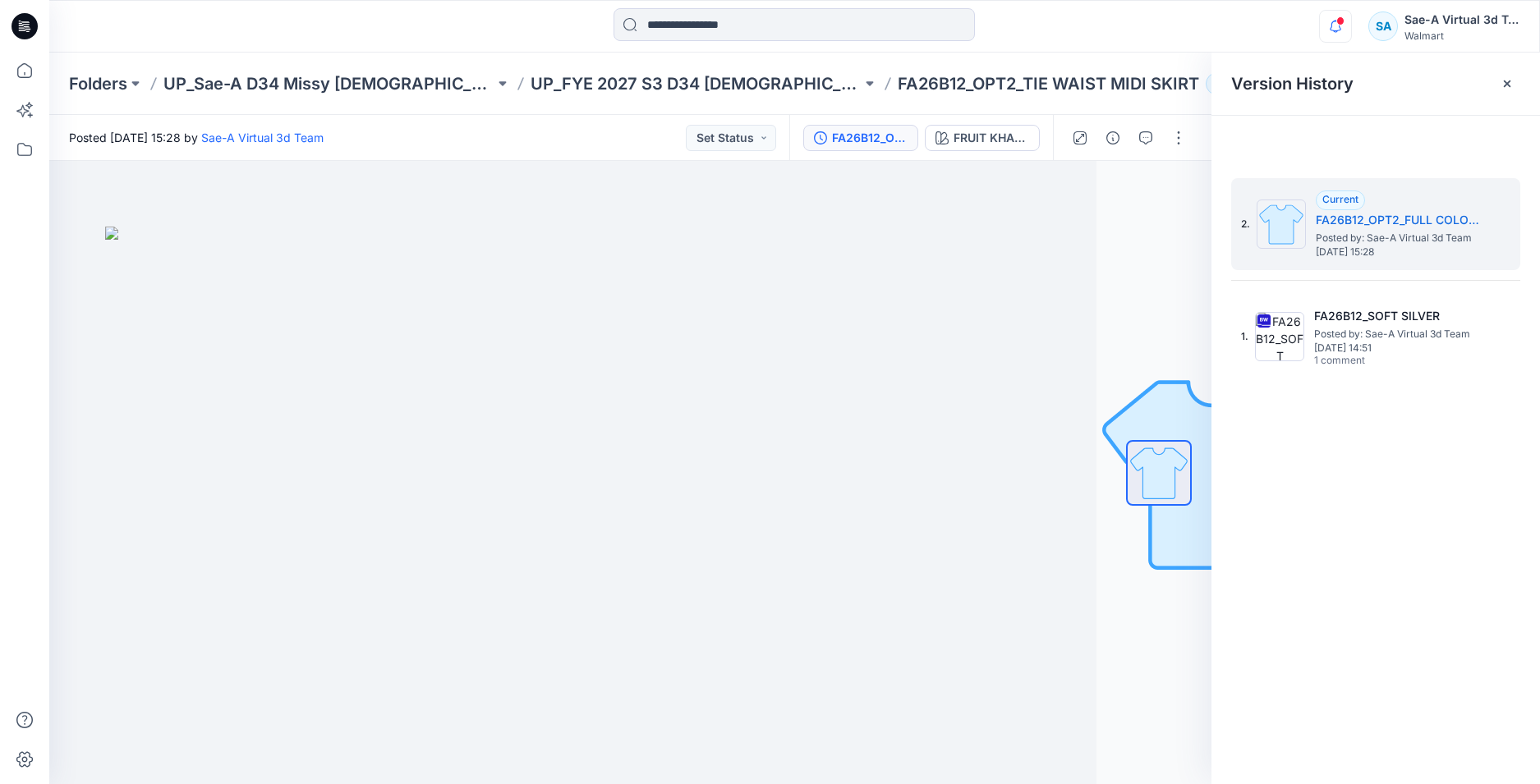
click at [1339, 25] on icon "button" at bounding box center [1335, 26] width 31 height 33
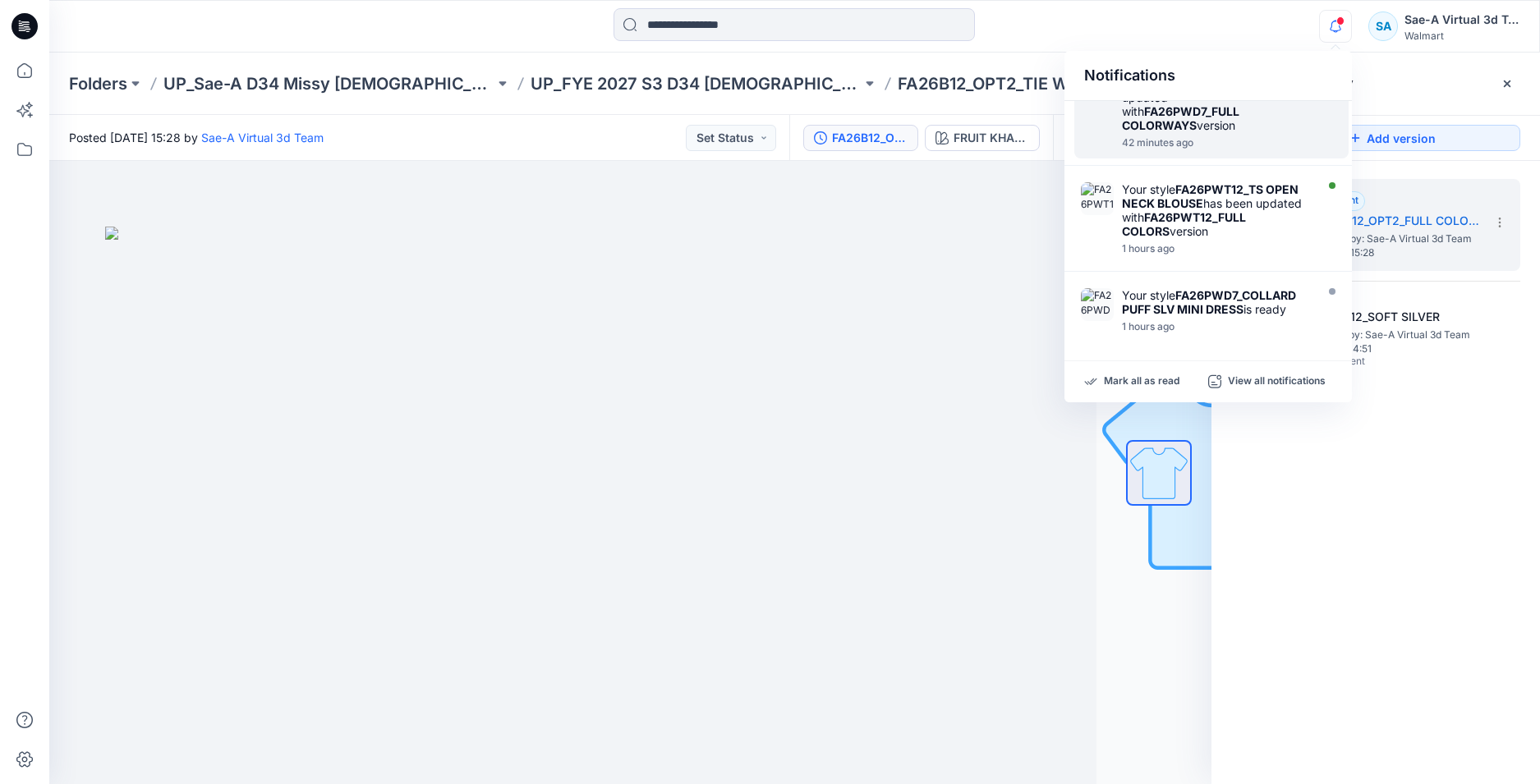
scroll to position [328, 0]
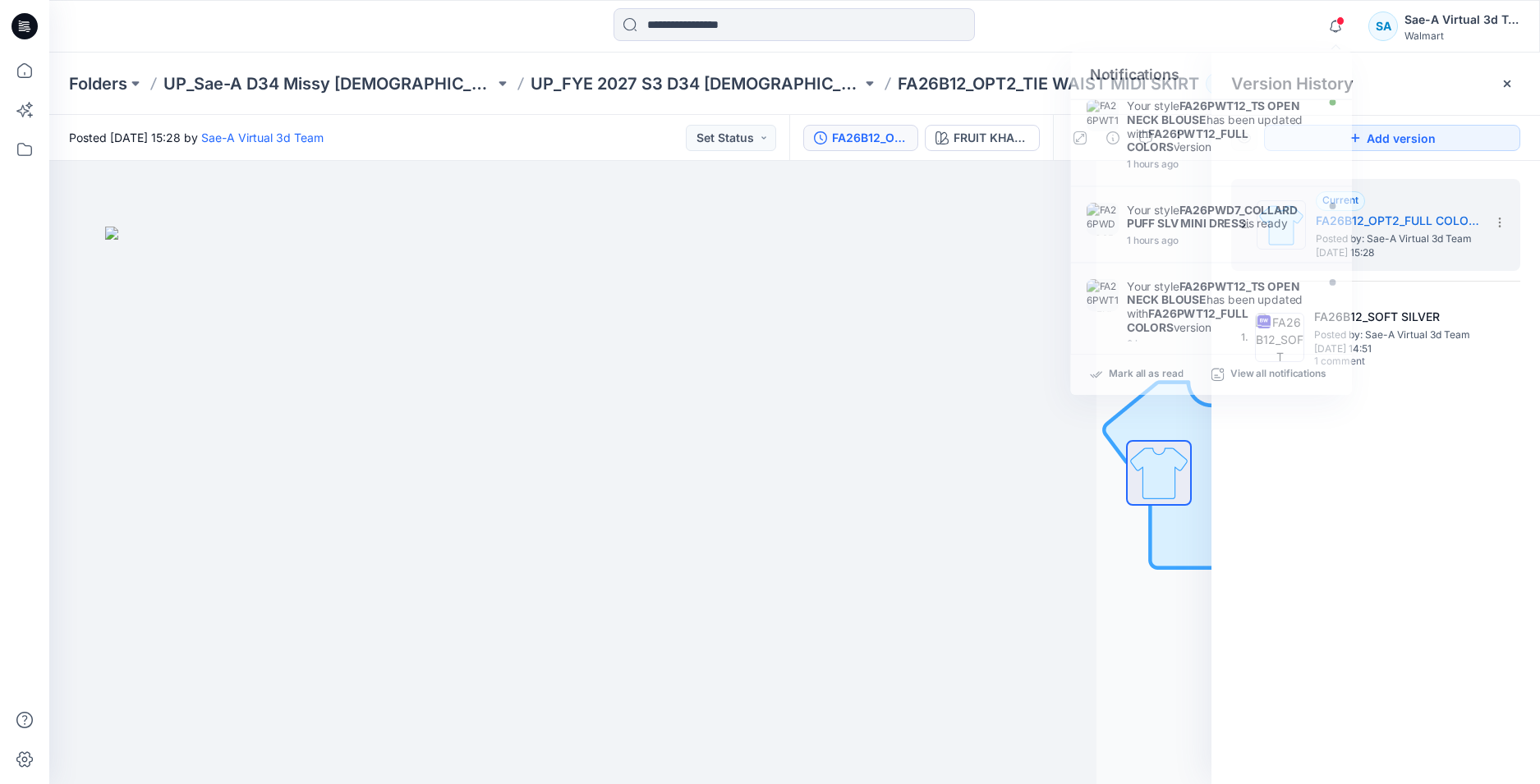
click at [1309, 471] on div "2. Current FA26B12_OPT2_FULL COLORWAYS Posted by: Sae-A Virtual 3d Team [DATE] …" at bounding box center [1375, 484] width 329 height 647
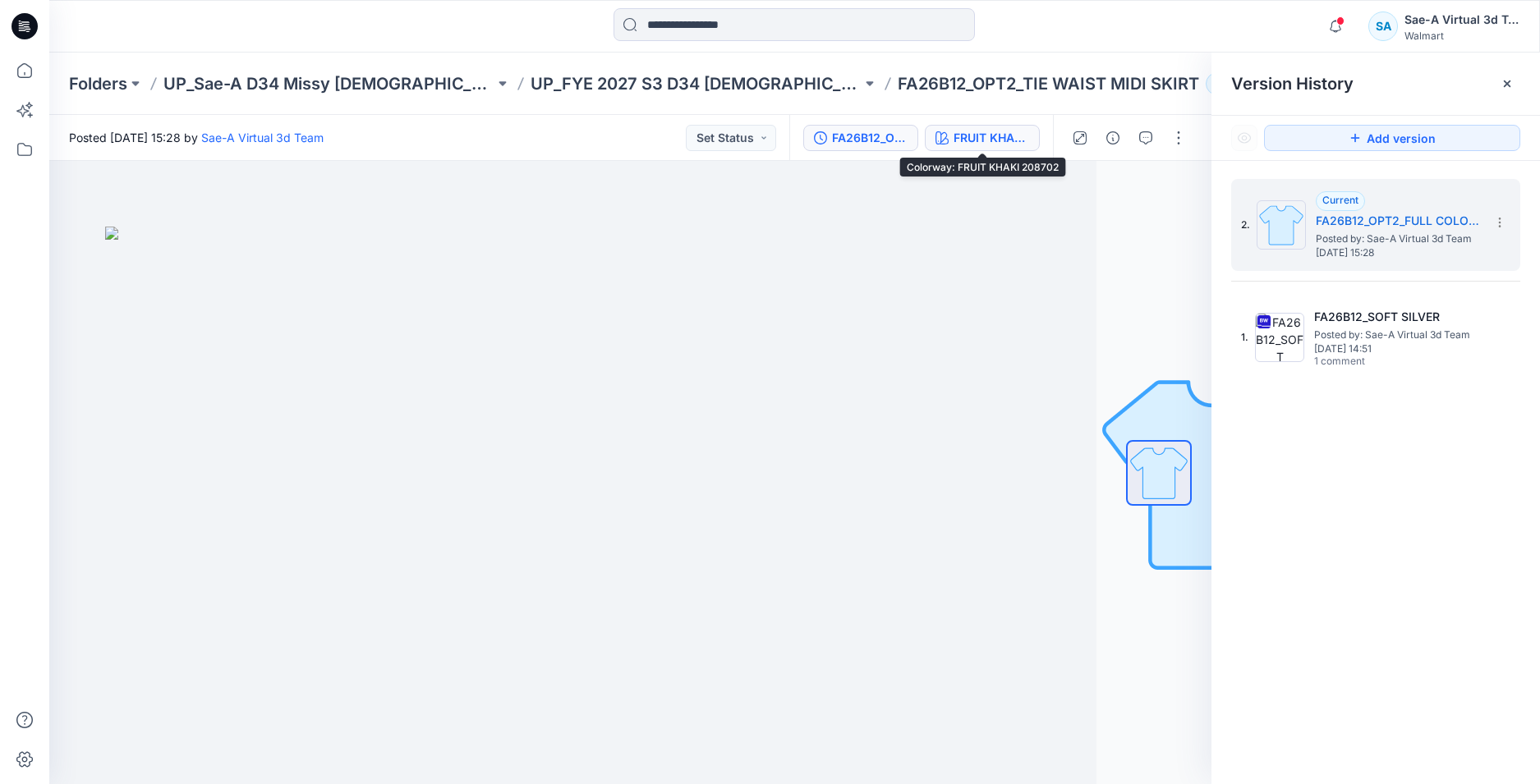
click at [991, 133] on div "FRUIT KHAKI 208702" at bounding box center [991, 138] width 75 height 18
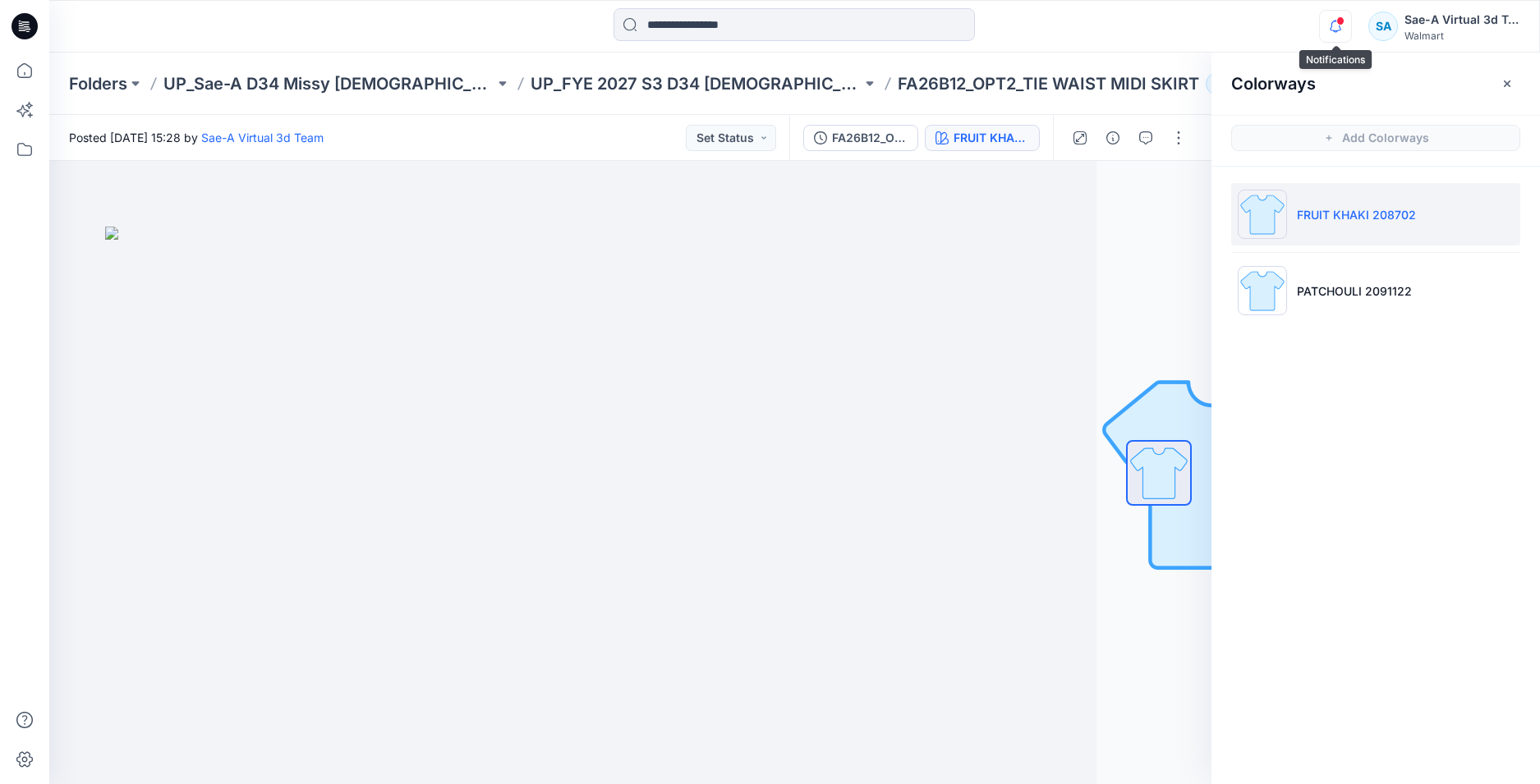
click at [1332, 26] on icon "button" at bounding box center [1335, 26] width 31 height 33
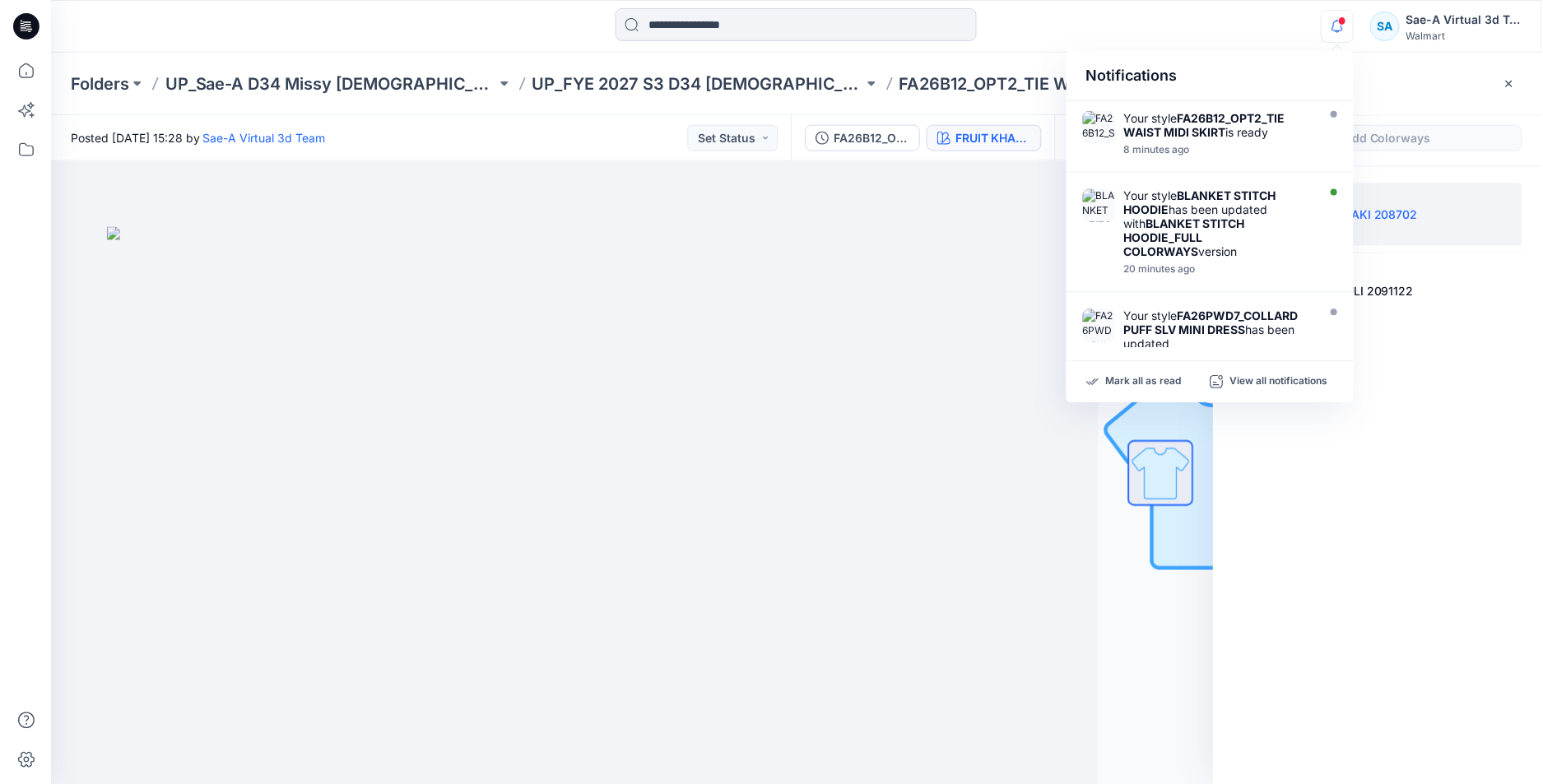
scroll to position [493, 0]
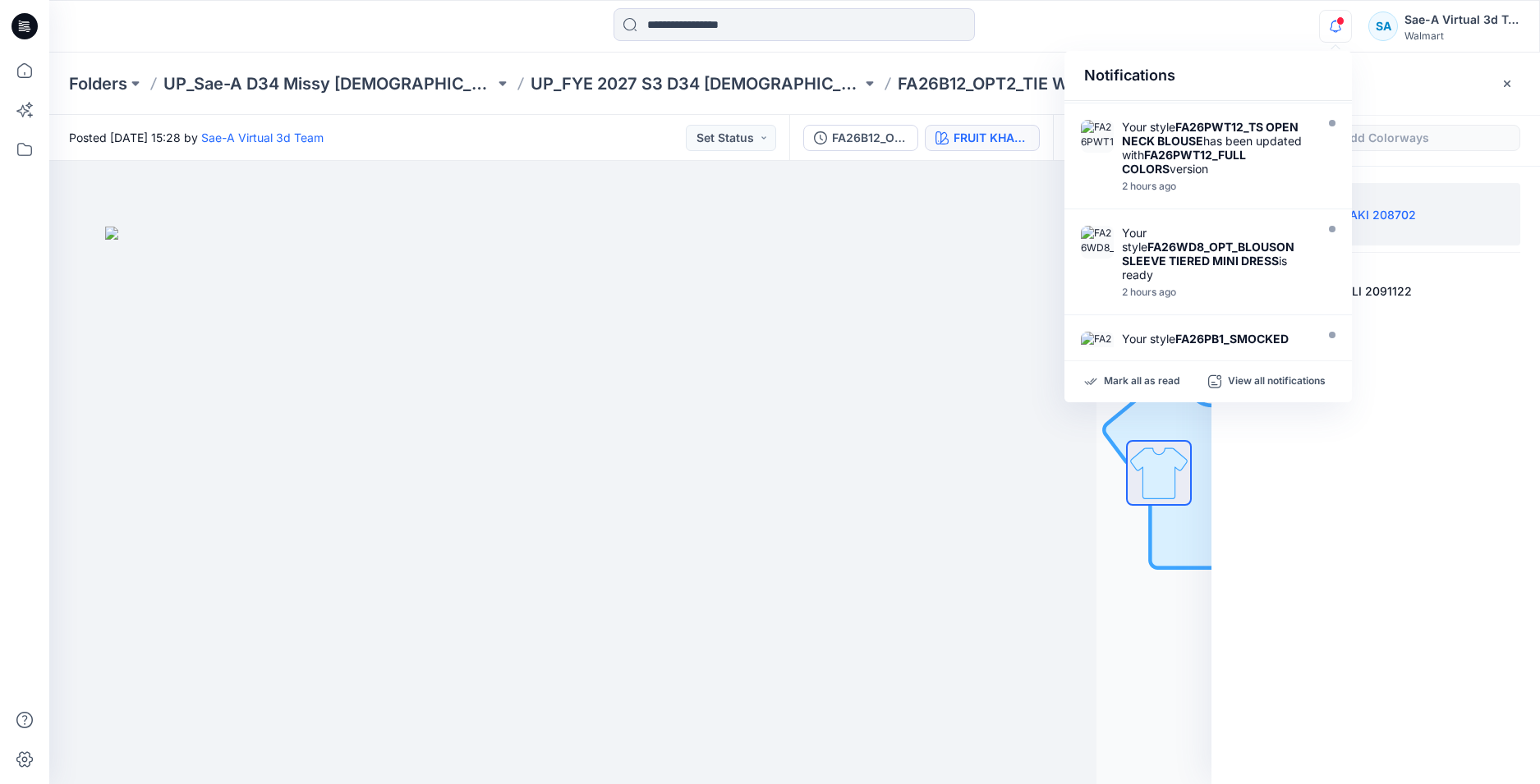
click at [1370, 486] on div "Colorways Add Colorways FRUIT KHAKI 208702 PATCHOULI 2091122" at bounding box center [1375, 418] width 329 height 731
